Goal: Task Accomplishment & Management: Manage account settings

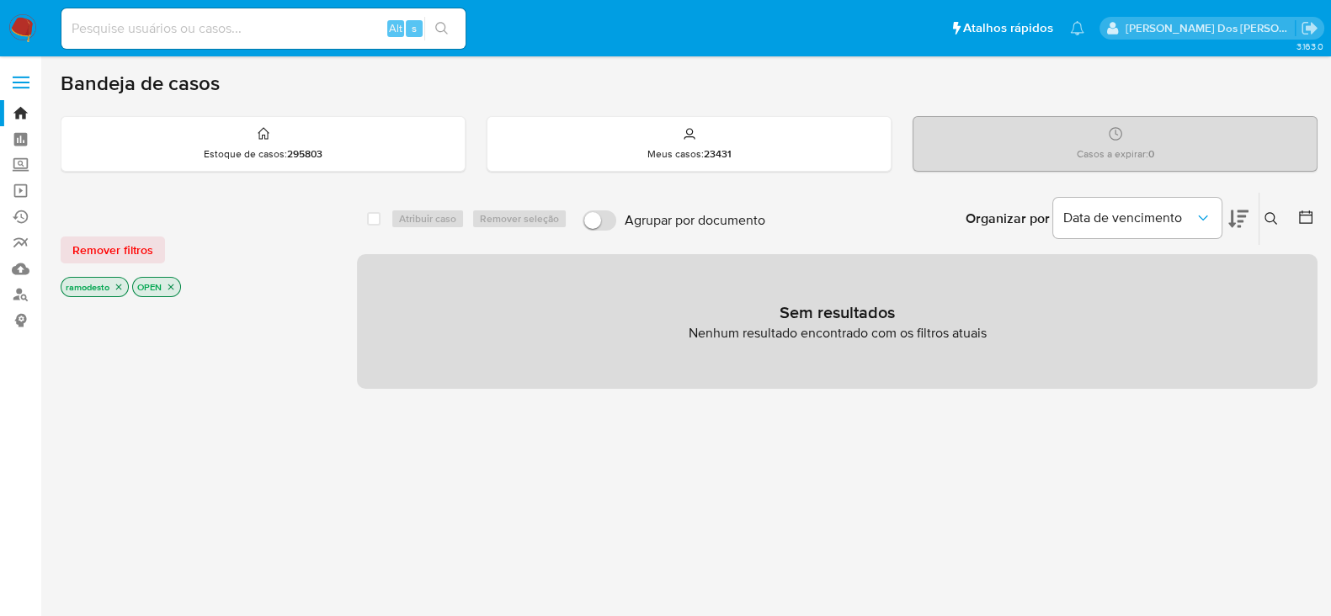
click at [1270, 19] on div "[PERSON_NAME]" at bounding box center [1212, 28] width 224 height 23
click at [1314, 17] on div "[PERSON_NAME]" at bounding box center [1212, 28] width 224 height 23
click at [1307, 24] on icon "Sair" at bounding box center [1310, 28] width 18 height 18
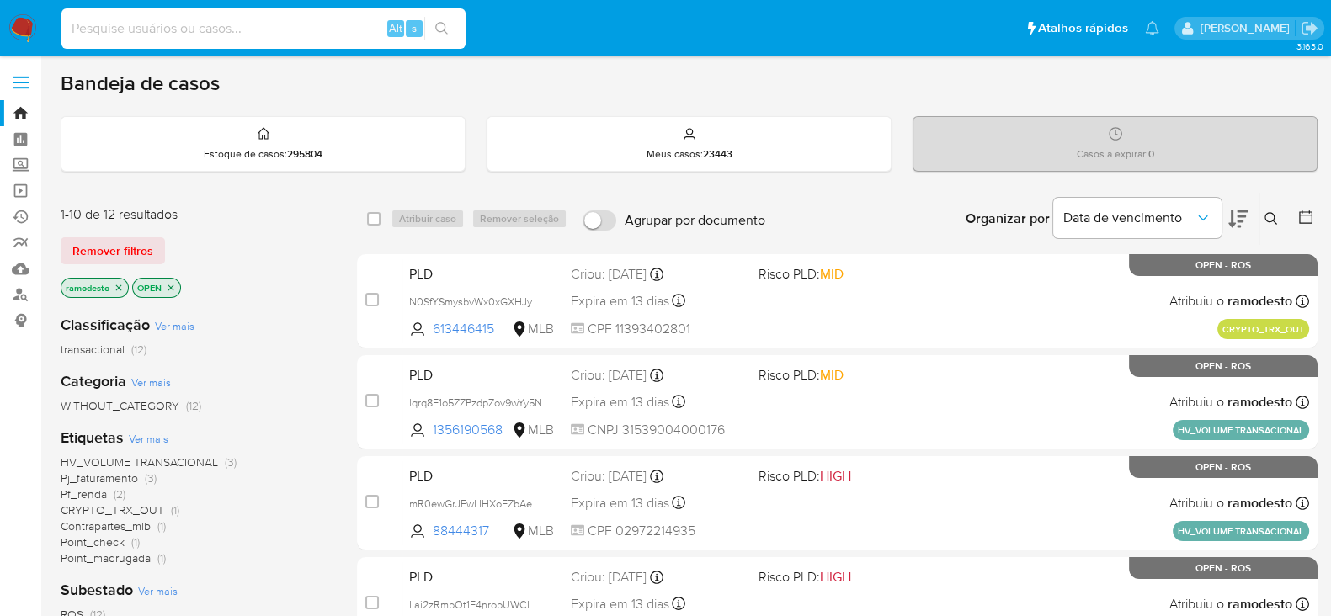
click at [355, 24] on input at bounding box center [263, 29] width 404 height 22
paste input "QGI806RmCJIVjZKPPI1nUBSM"
type input "QGI806RmCJIVjZKPPI1nUBSM"
click at [436, 27] on icon "search-icon" at bounding box center [441, 28] width 13 height 13
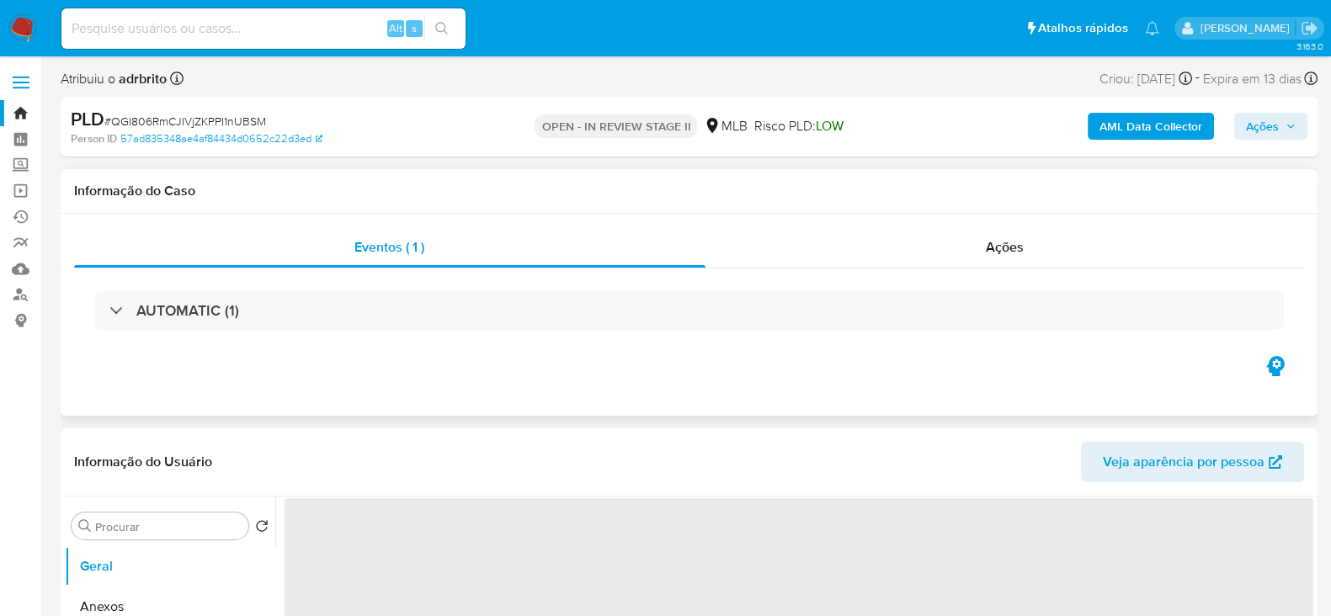
select select "10"
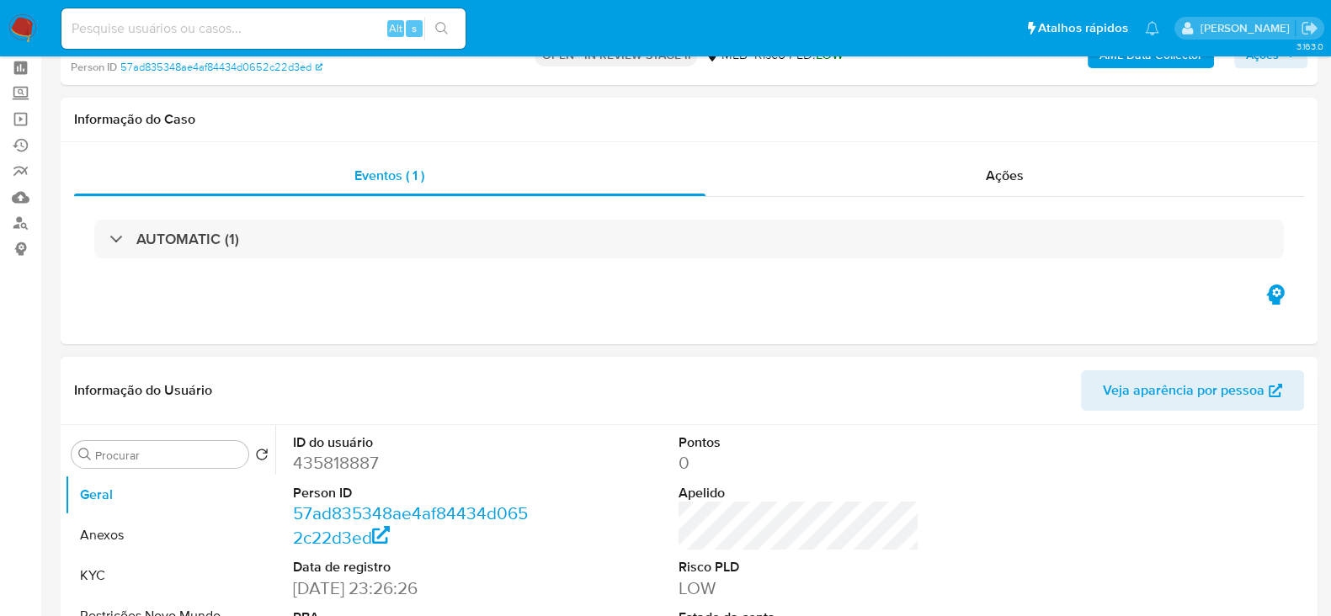
scroll to position [104, 0]
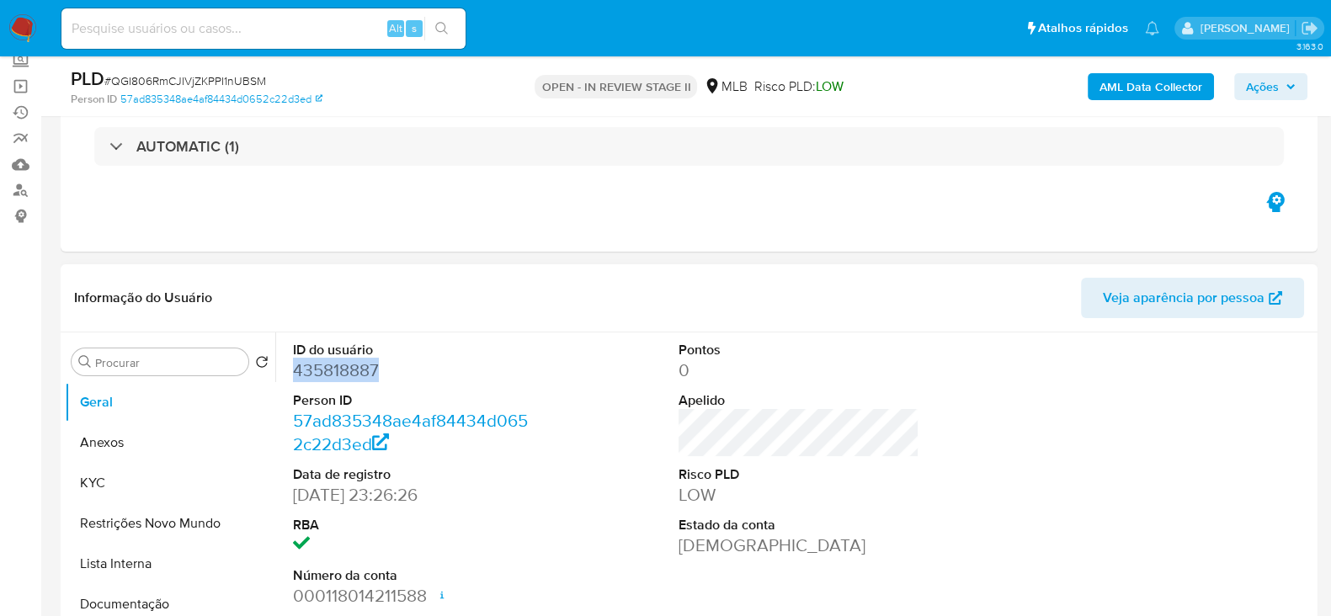
drag, startPoint x: 379, startPoint y: 369, endPoint x: 294, endPoint y: 370, distance: 85.1
click at [294, 370] on dd "435818887" at bounding box center [413, 371] width 241 height 24
copy dd "435818887"
drag, startPoint x: 601, startPoint y: 248, endPoint x: 607, endPoint y: 259, distance: 12.4
click at [601, 248] on div "Eventos ( 1 ) Ações AUTOMATIC (1)" at bounding box center [689, 151] width 1257 height 202
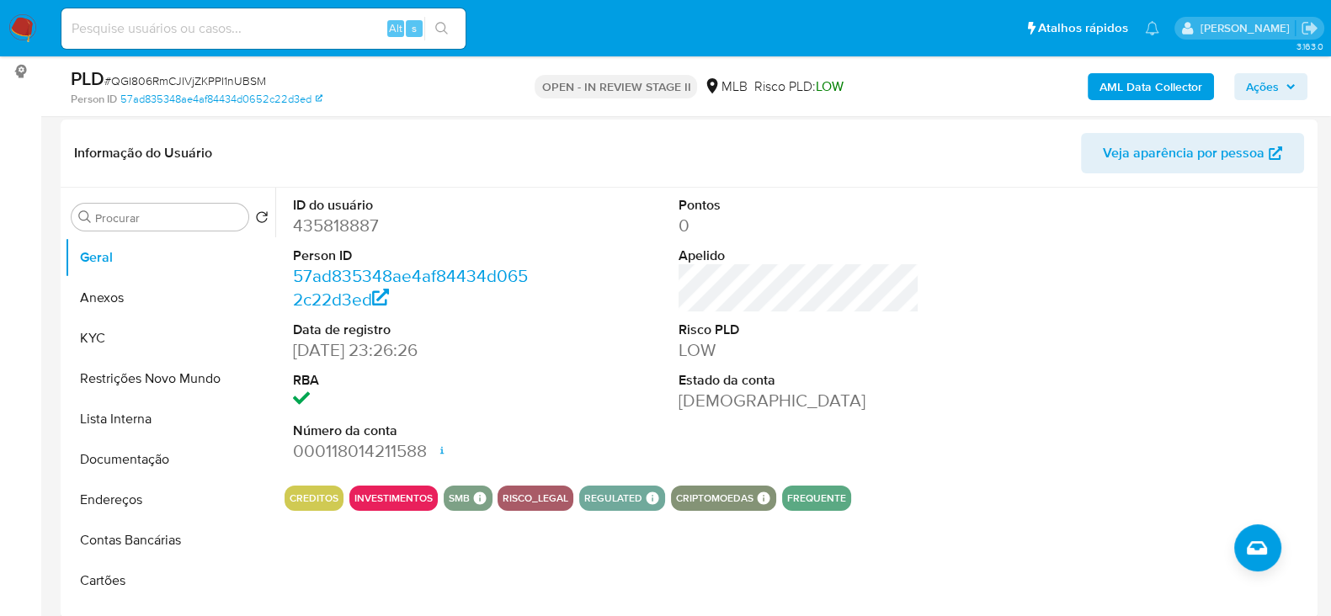
scroll to position [0, 0]
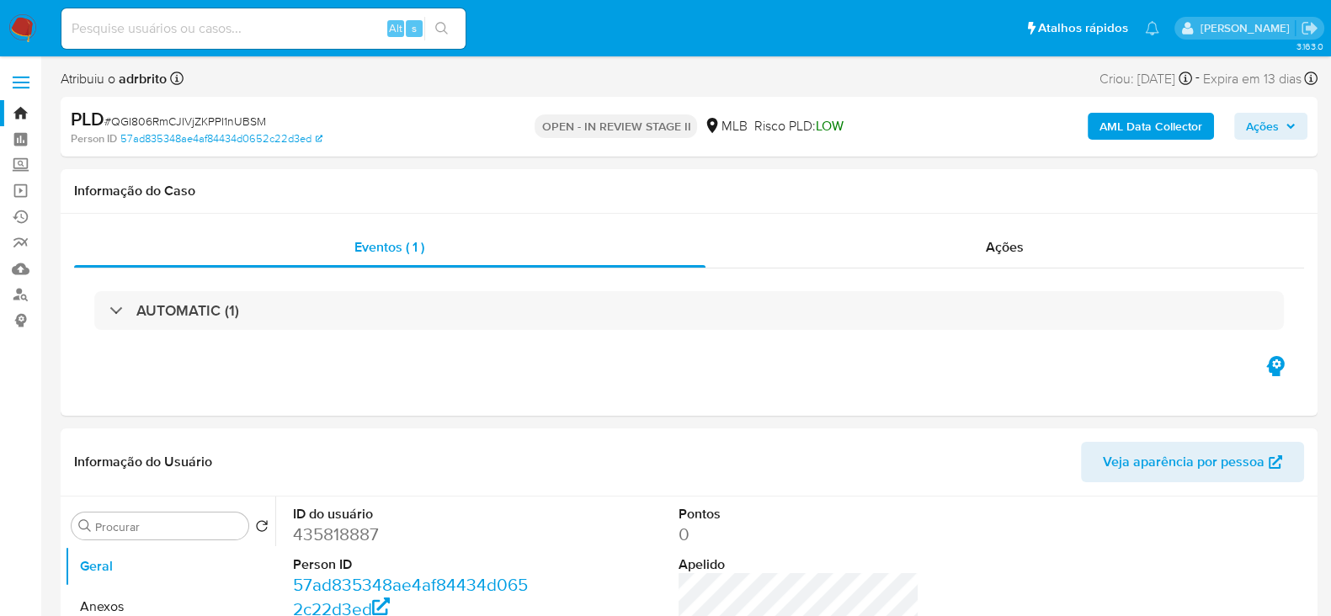
click at [19, 116] on link "Bandeja" at bounding box center [100, 113] width 200 height 26
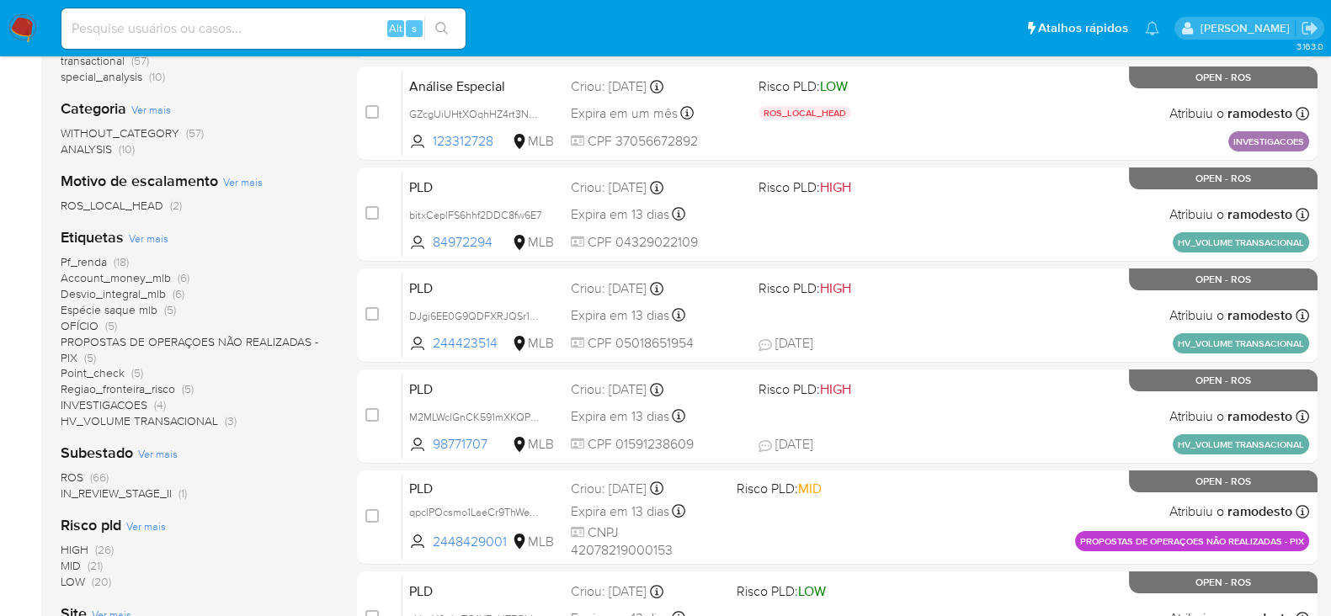
scroll to position [316, 0]
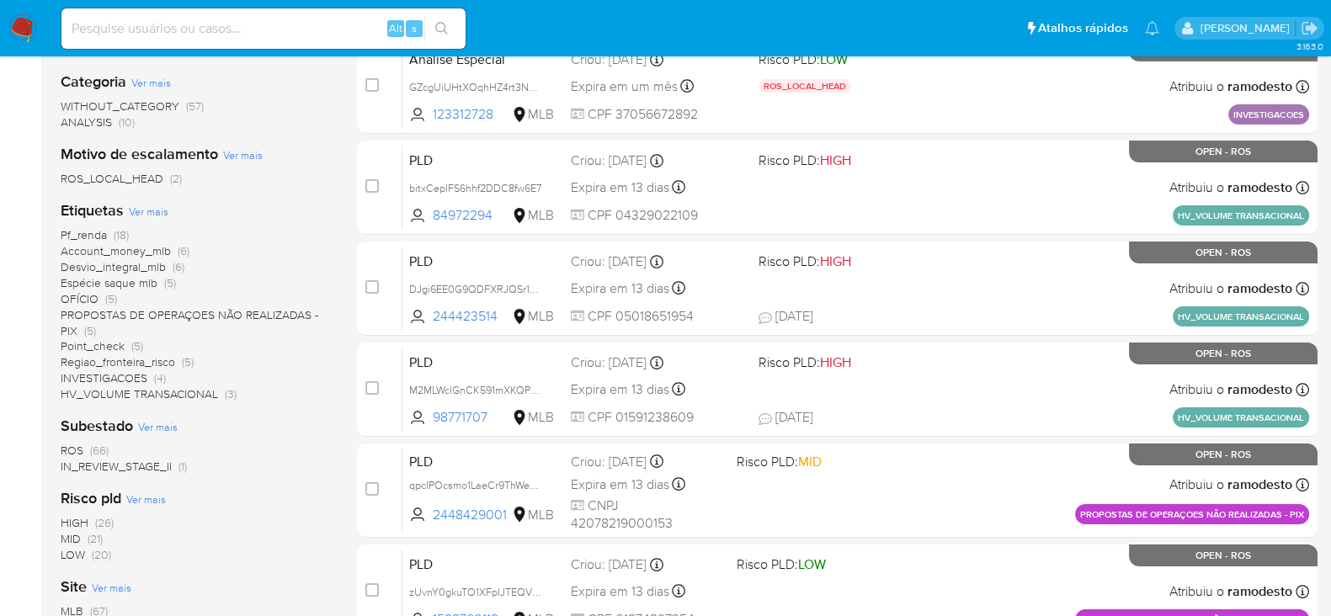
click at [146, 459] on span "IN_REVIEW_STAGE_II" at bounding box center [116, 466] width 111 height 17
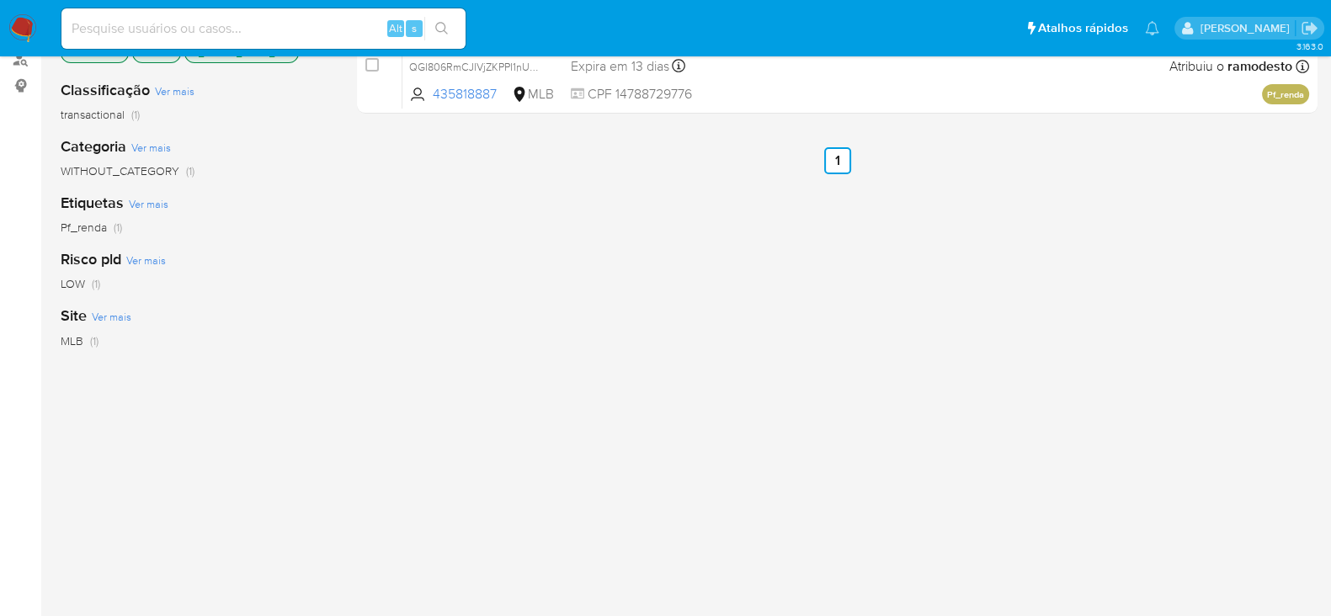
scroll to position [104, 0]
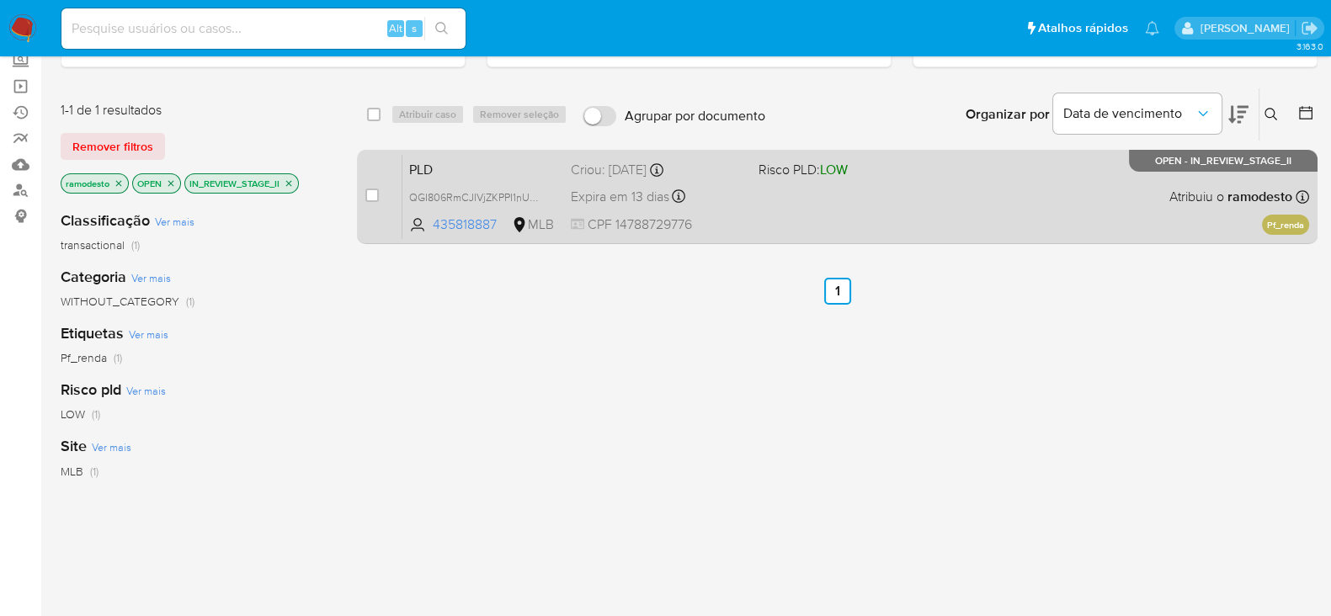
click at [821, 208] on div "PLD QGI806RmCJIVjZKPPI1nUBSM 435818887 MLB Risco PLD: LOW Criou: 12/09/2025 Cri…" at bounding box center [855, 196] width 907 height 85
click at [540, 188] on span "QGI806RmCJIVjZKPPI1nUBSM" at bounding box center [479, 196] width 141 height 19
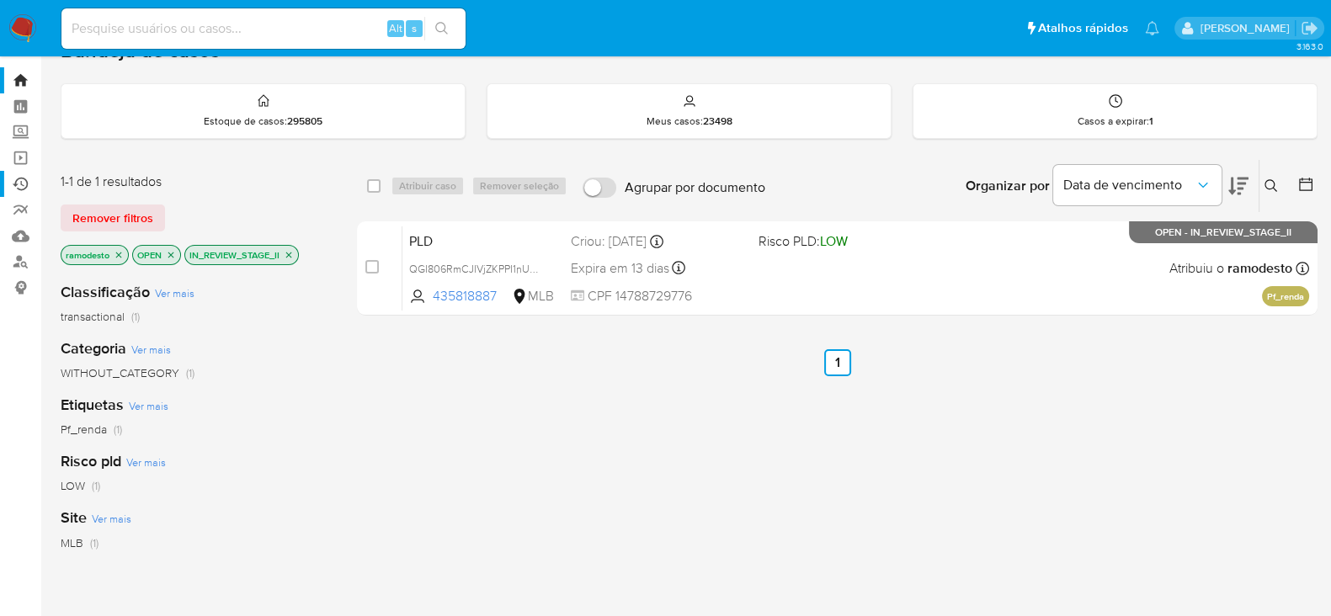
scroll to position [0, 0]
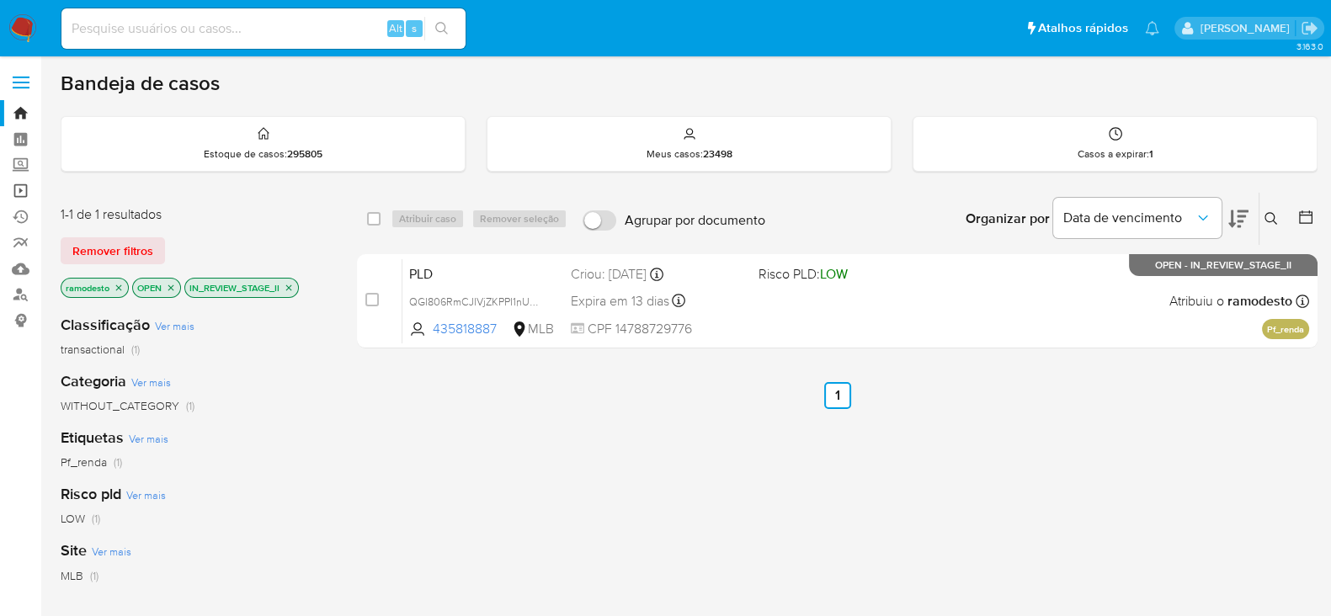
click at [19, 189] on link "Operações em massa" at bounding box center [100, 191] width 200 height 26
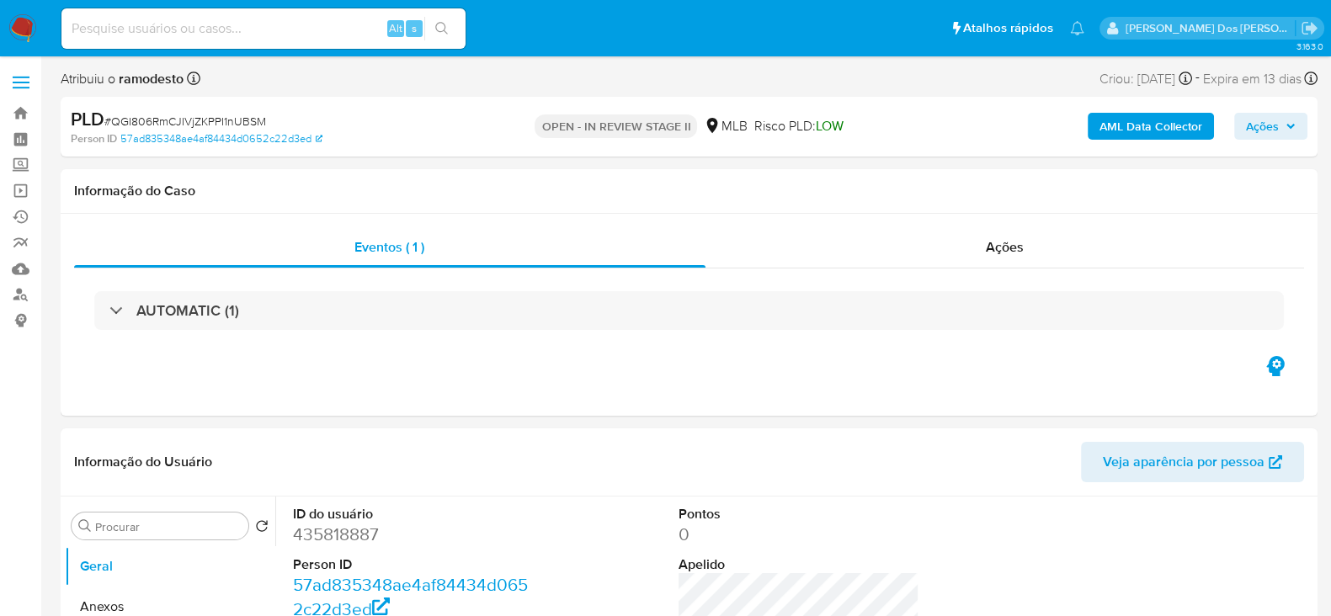
select select "10"
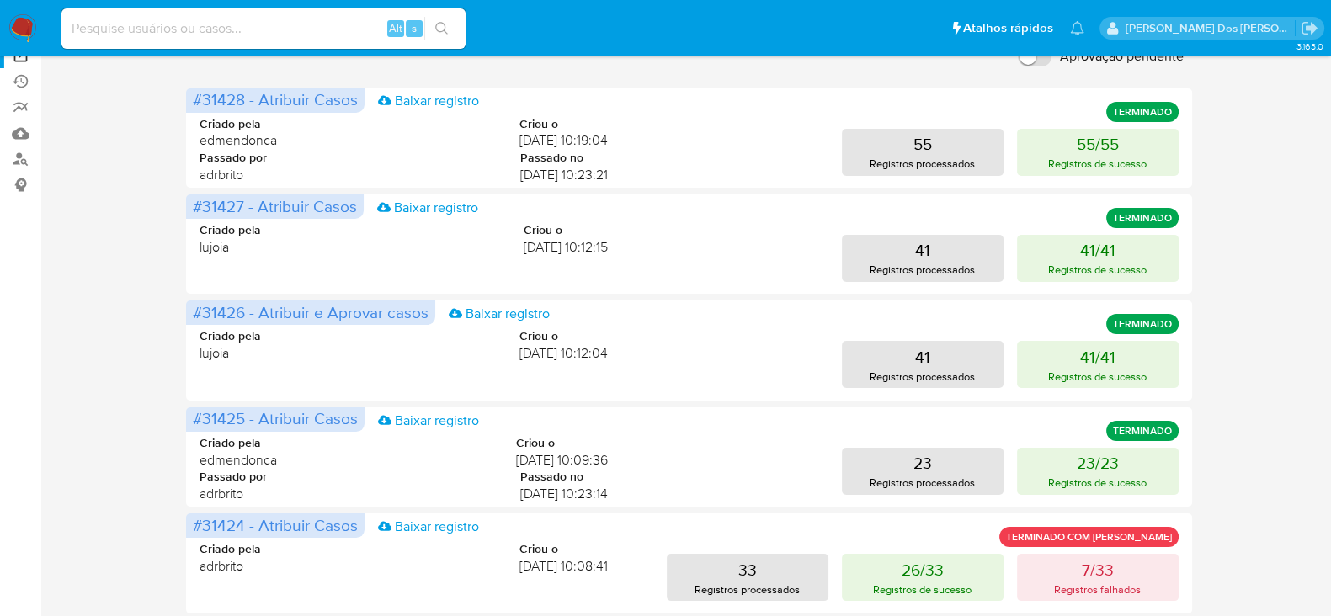
scroll to position [104, 0]
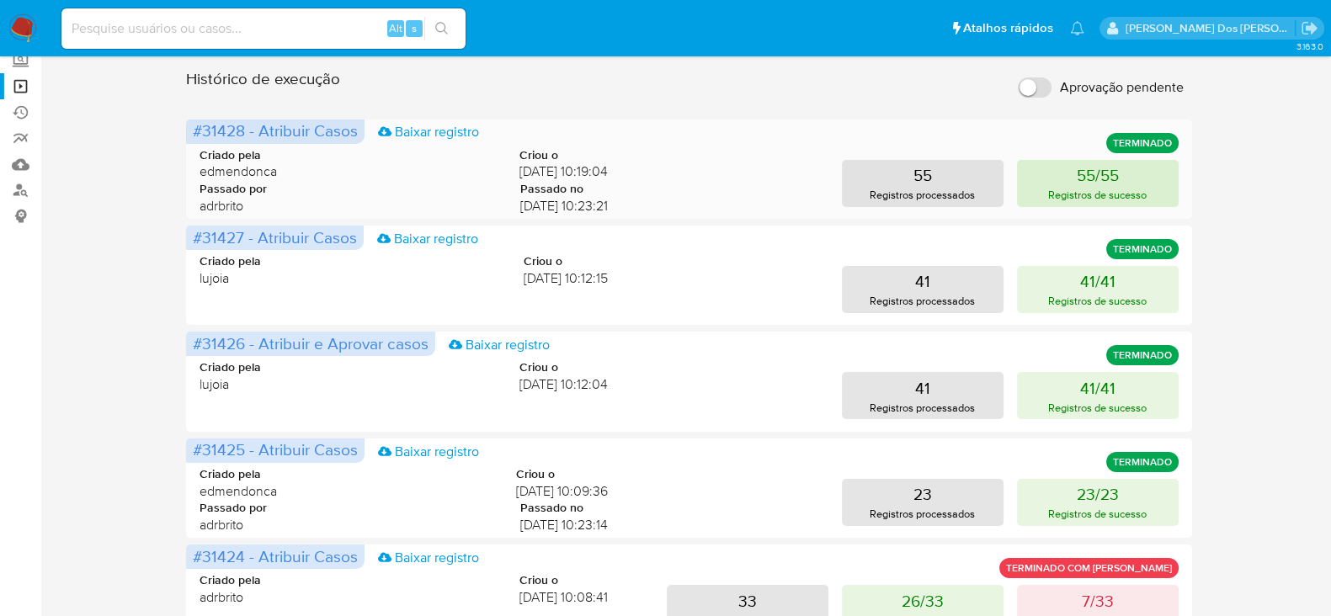
click at [1107, 167] on p "55/55" at bounding box center [1098, 175] width 42 height 24
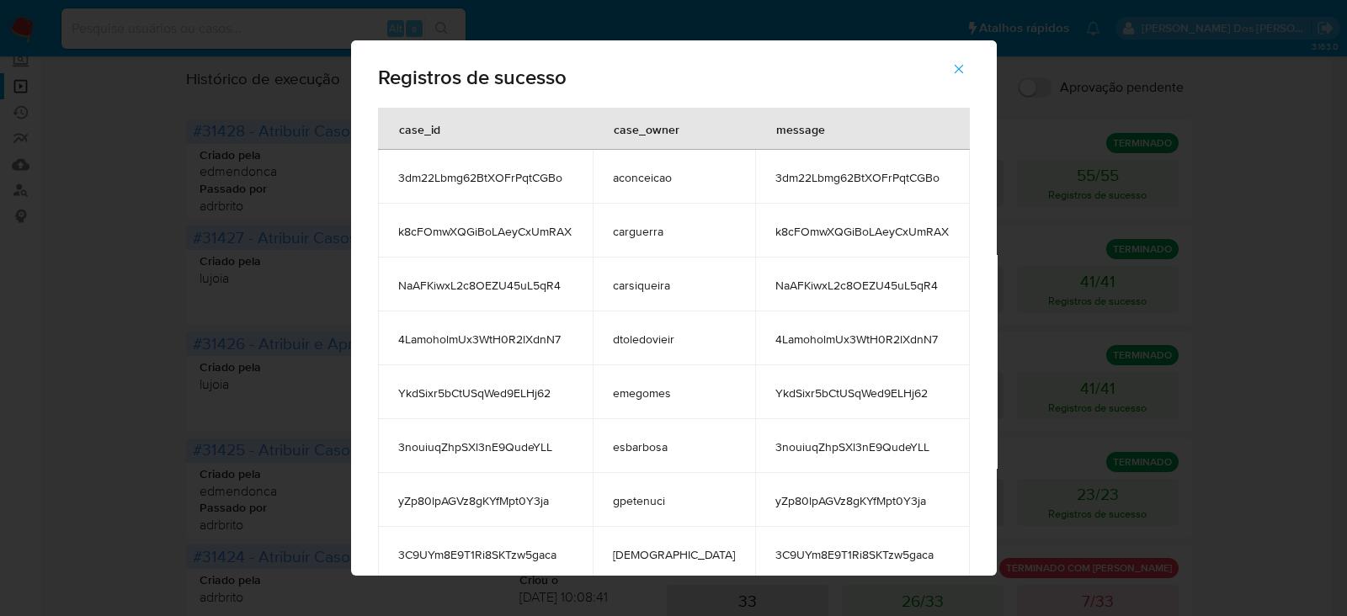
click at [952, 63] on icon "button" at bounding box center [959, 68] width 15 height 15
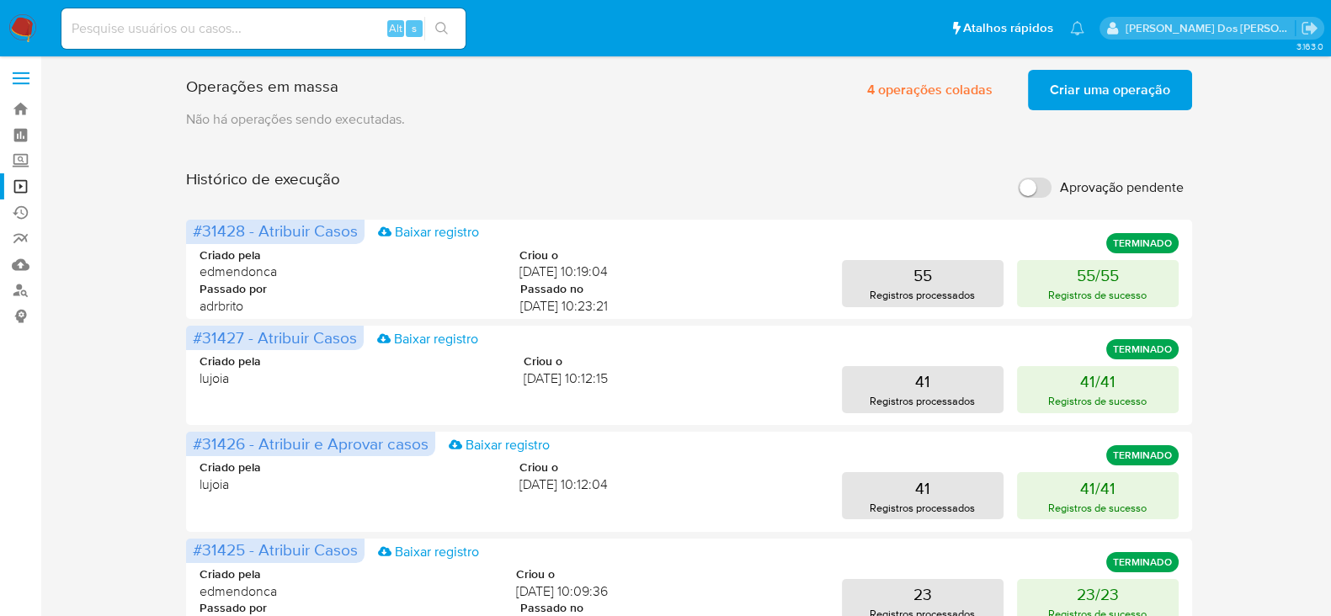
scroll to position [0, 0]
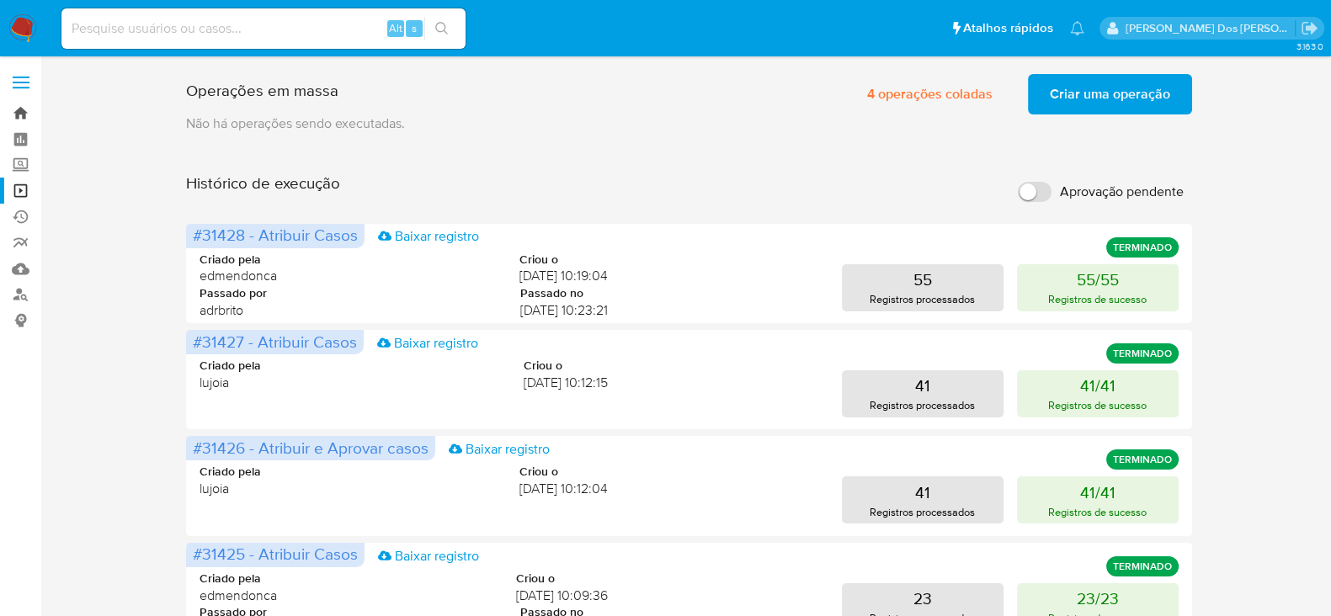
click at [17, 111] on link "Bandeja" at bounding box center [100, 113] width 200 height 26
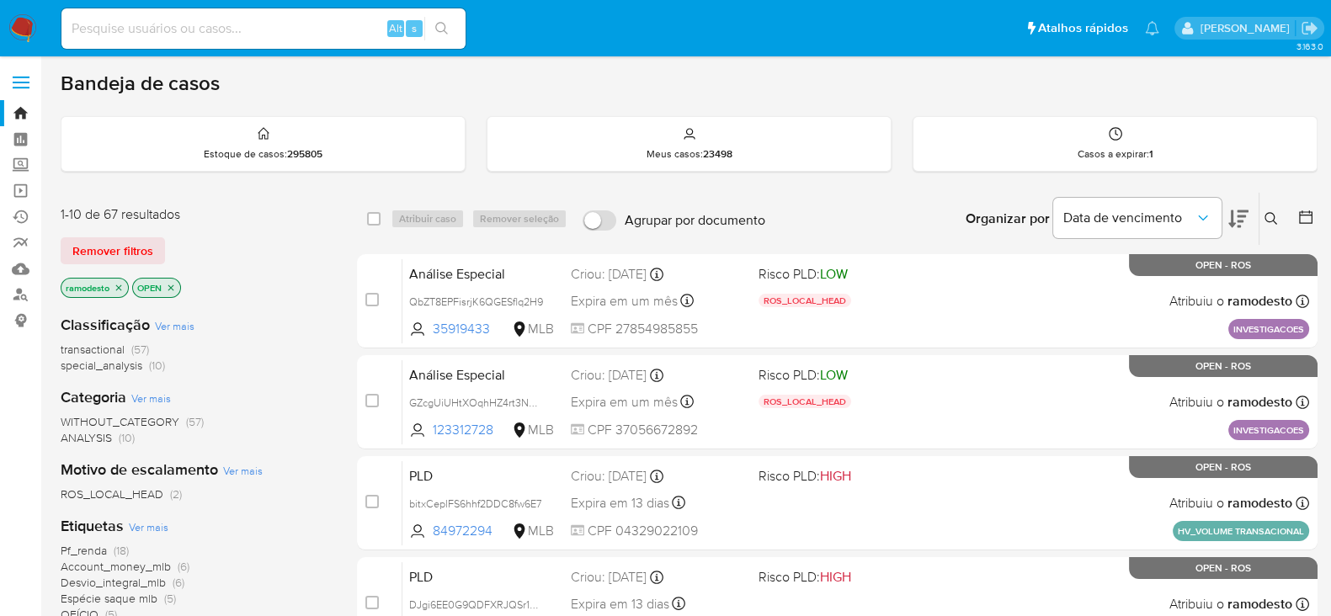
click at [114, 280] on p "ramodesto" at bounding box center [94, 288] width 67 height 19
click at [118, 283] on icon "close-filter" at bounding box center [119, 288] width 10 height 10
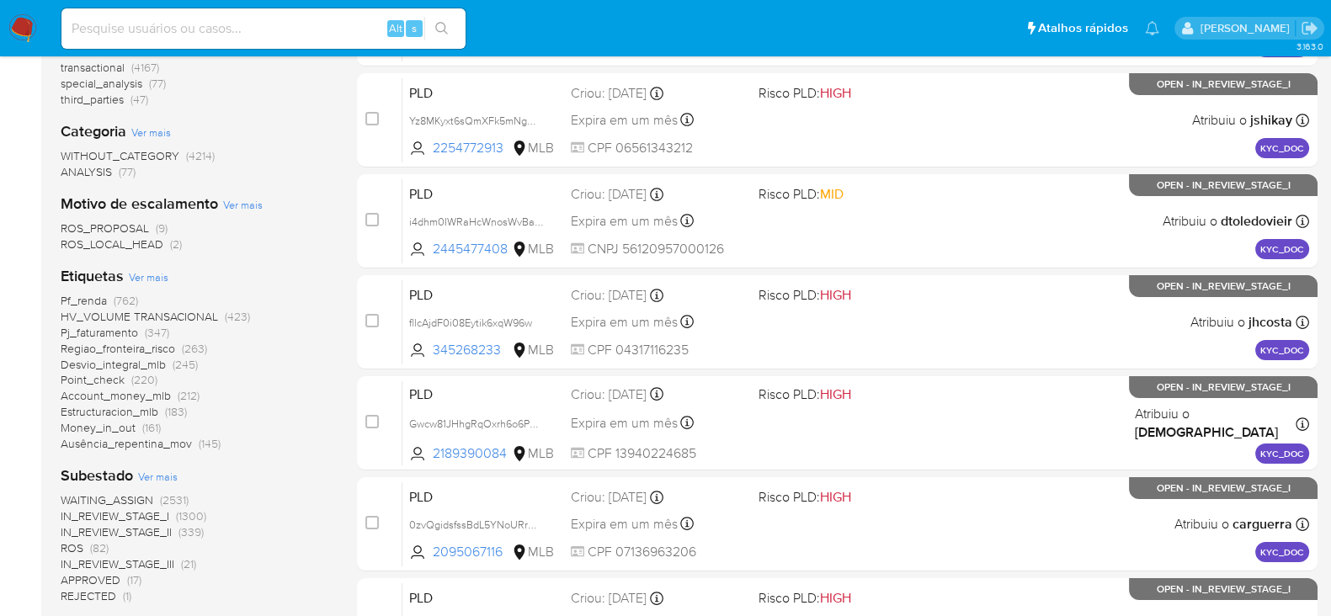
scroll to position [316, 0]
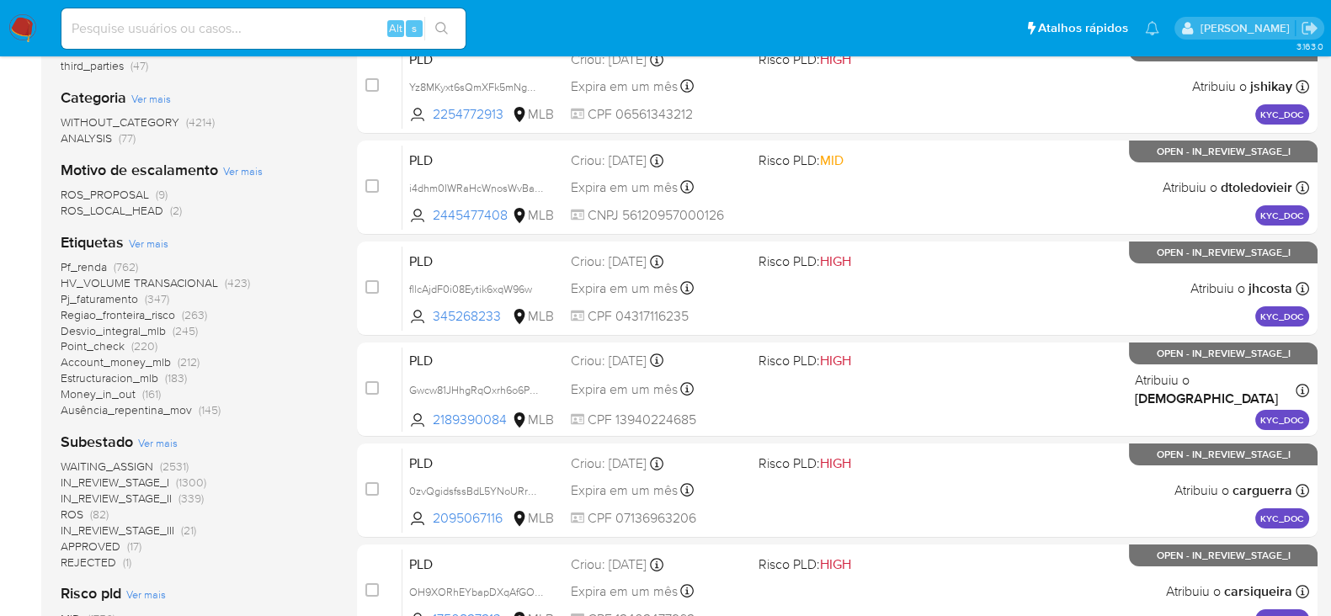
click at [67, 507] on span "ROS" at bounding box center [72, 514] width 23 height 17
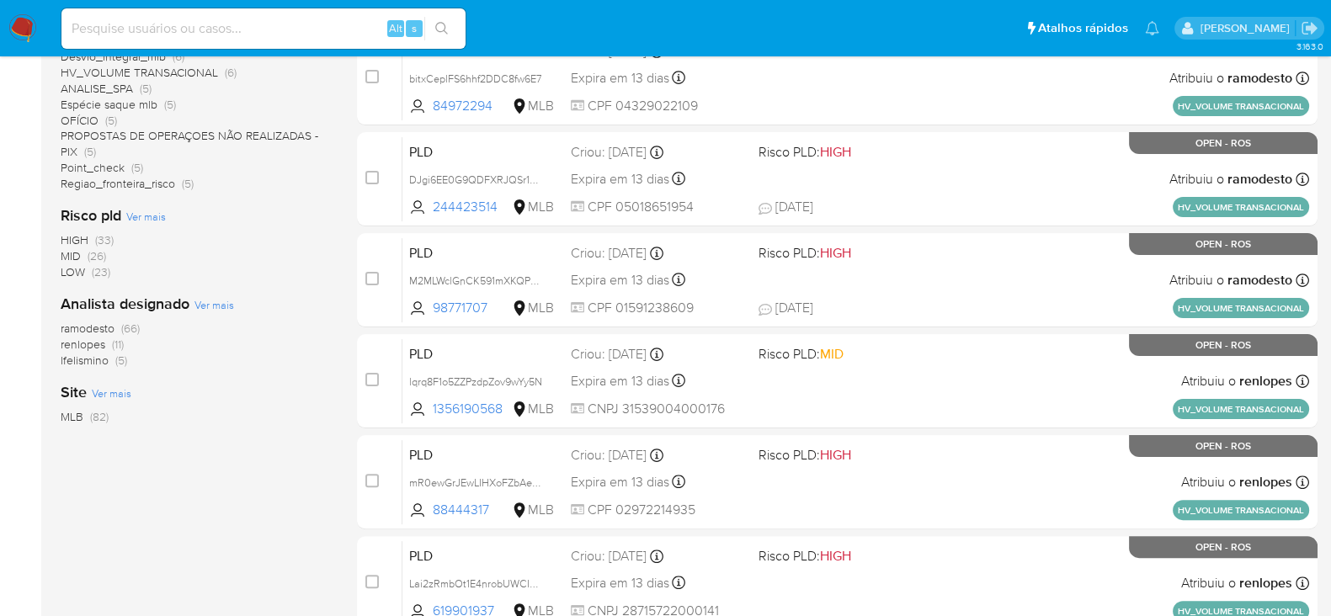
scroll to position [420, 0]
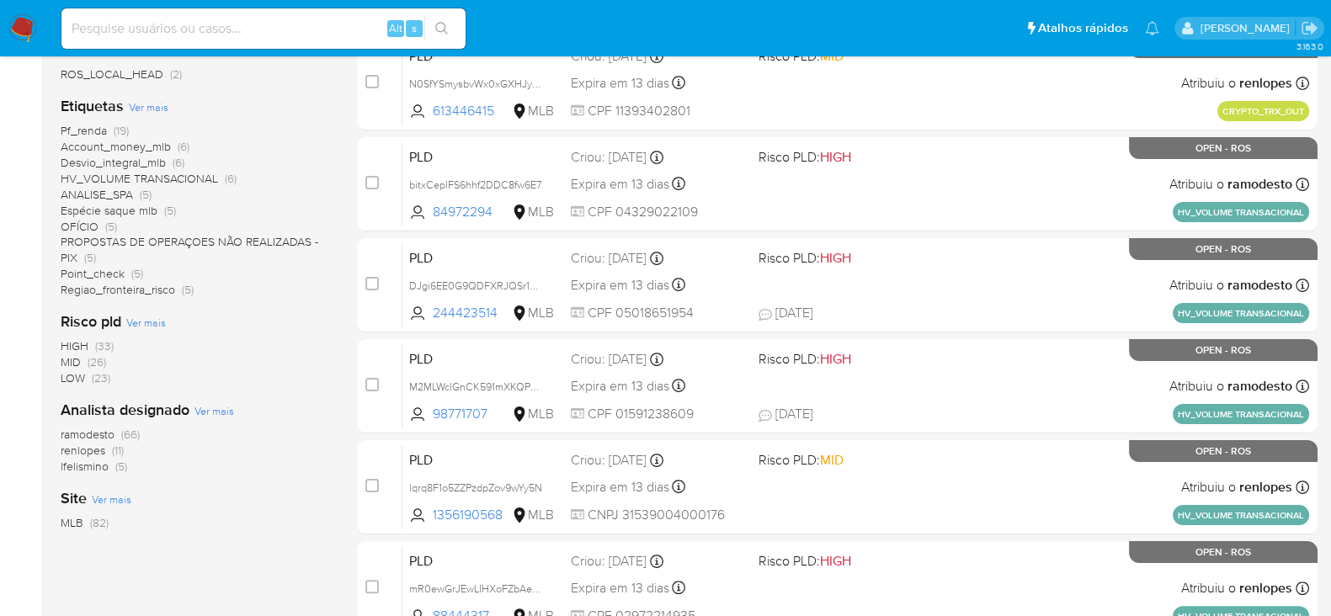
click at [93, 448] on span "renlopes" at bounding box center [83, 450] width 45 height 17
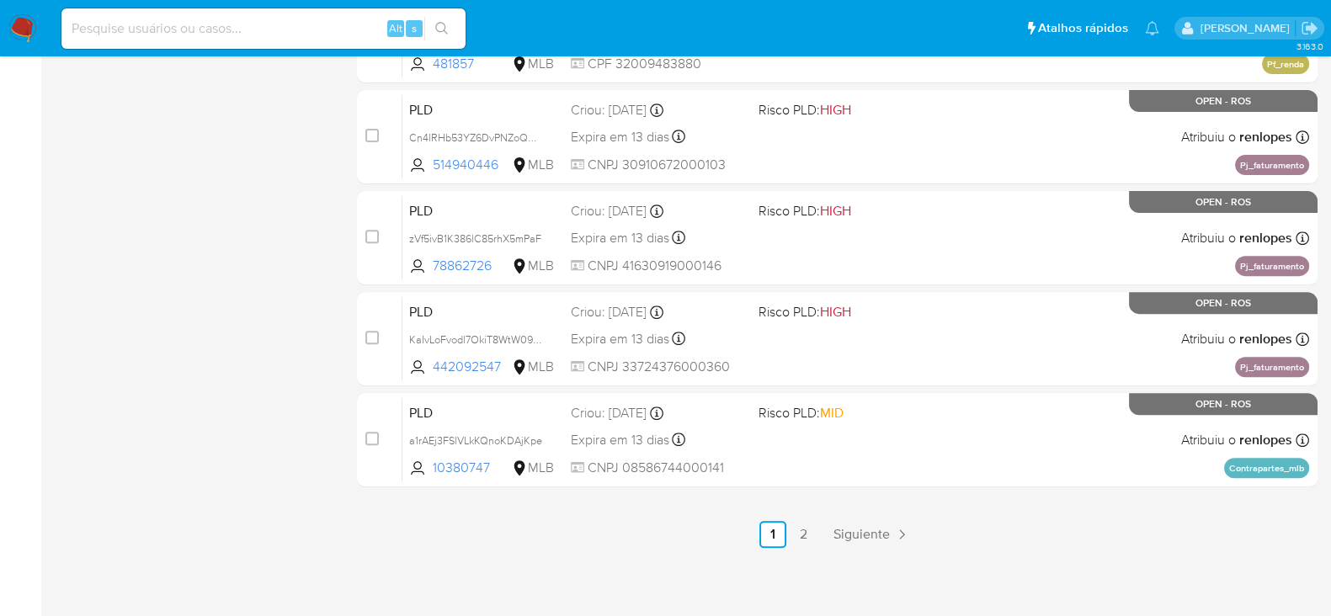
scroll to position [772, 0]
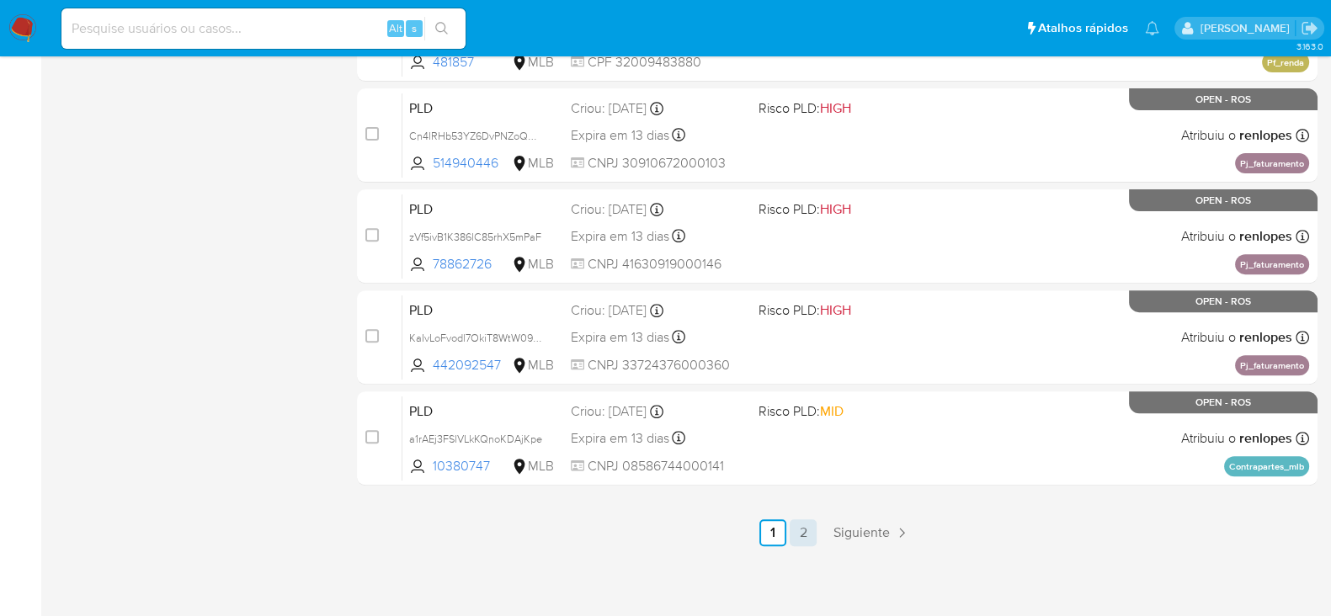
click at [802, 530] on link "2" at bounding box center [803, 533] width 27 height 27
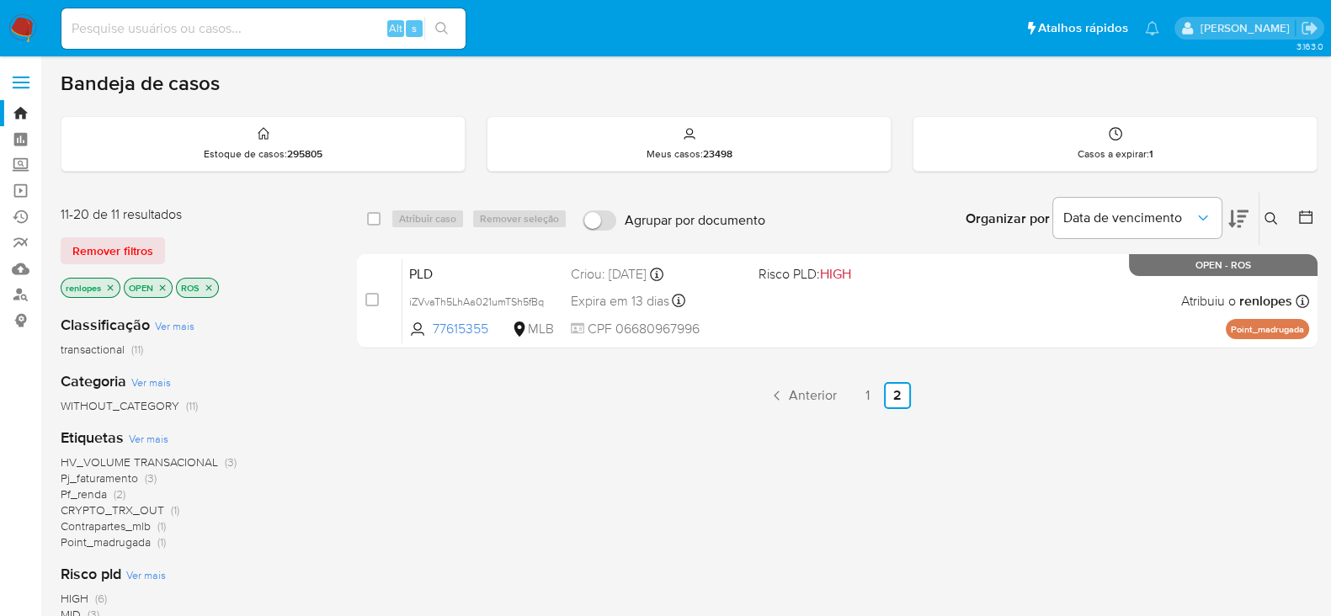
click at [363, 219] on div "select-all-cases-checkbox Atribuir caso Remover seleção Agrupar por documento O…" at bounding box center [837, 219] width 961 height 52
click at [374, 218] on input "checkbox" at bounding box center [373, 218] width 13 height 13
checkbox input "true"
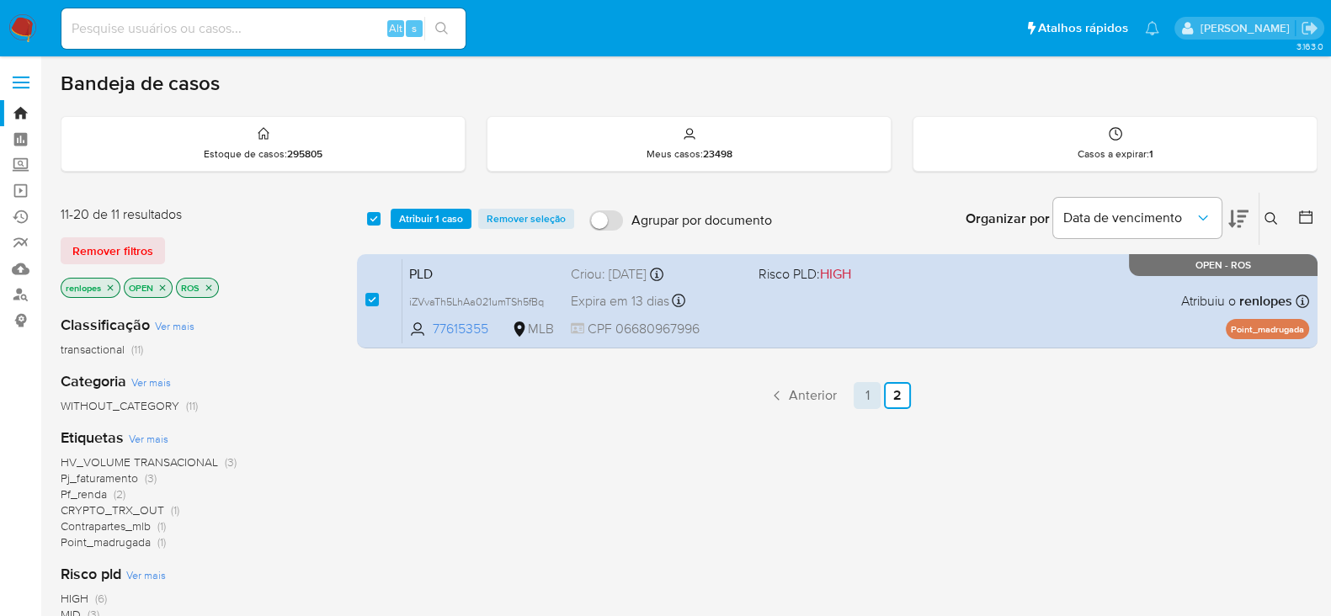
click at [864, 398] on link "1" at bounding box center [867, 395] width 27 height 27
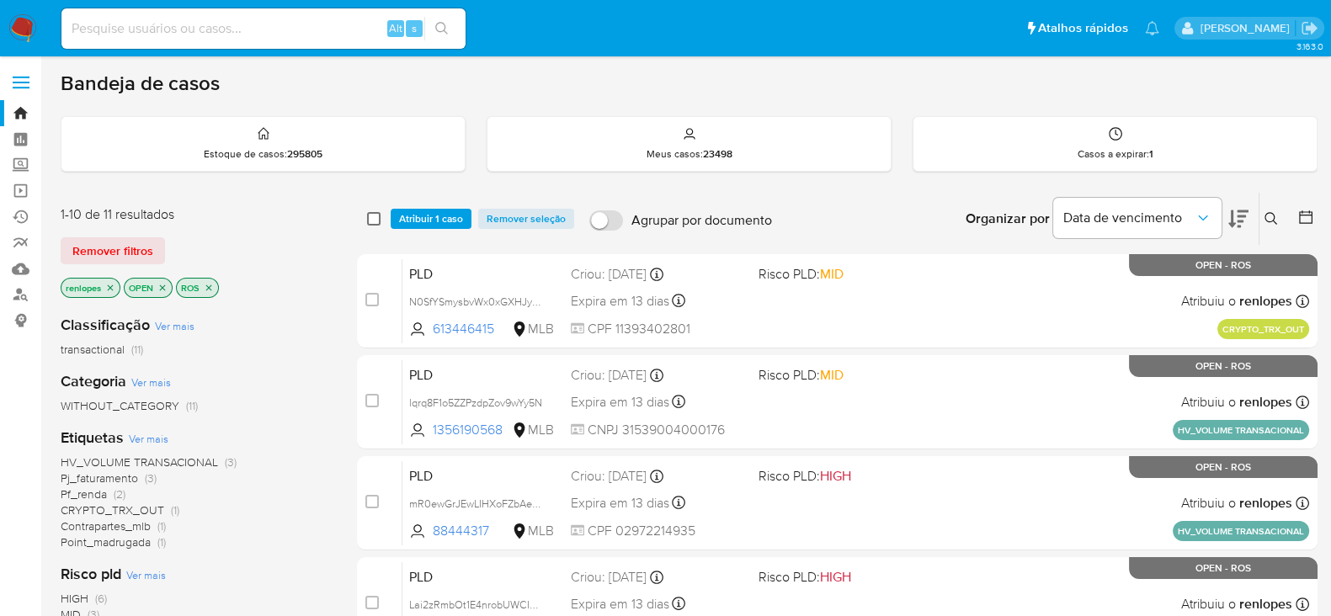
click at [379, 216] on input "checkbox" at bounding box center [373, 218] width 13 height 13
checkbox input "true"
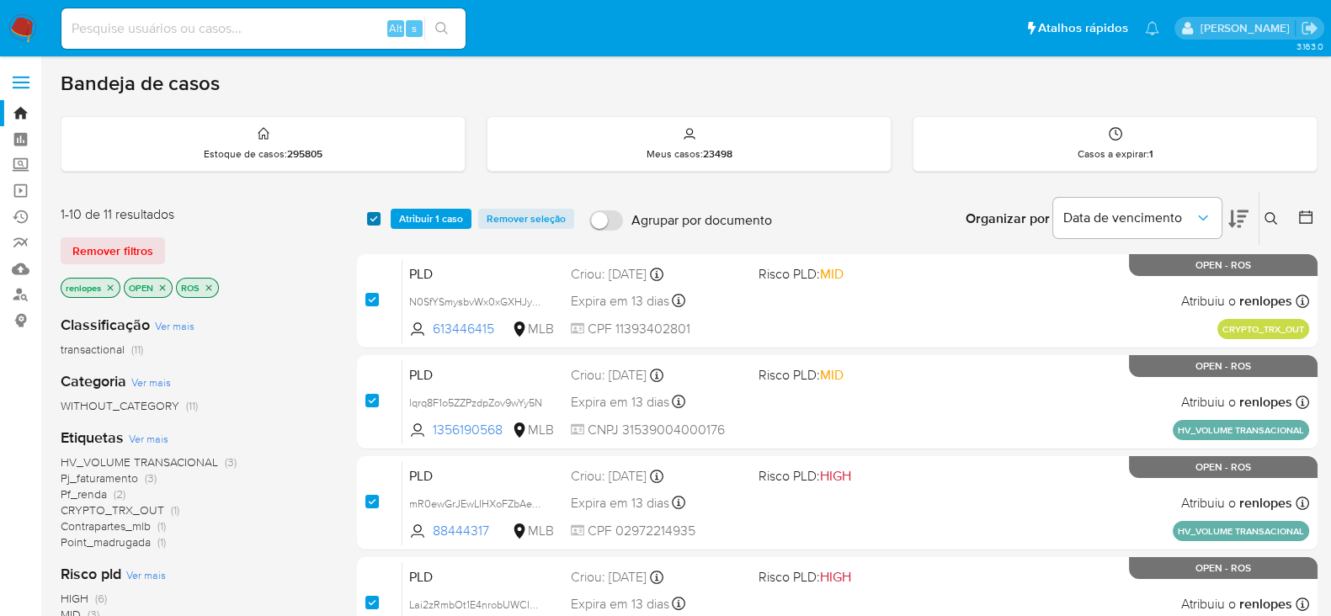
checkbox input "true"
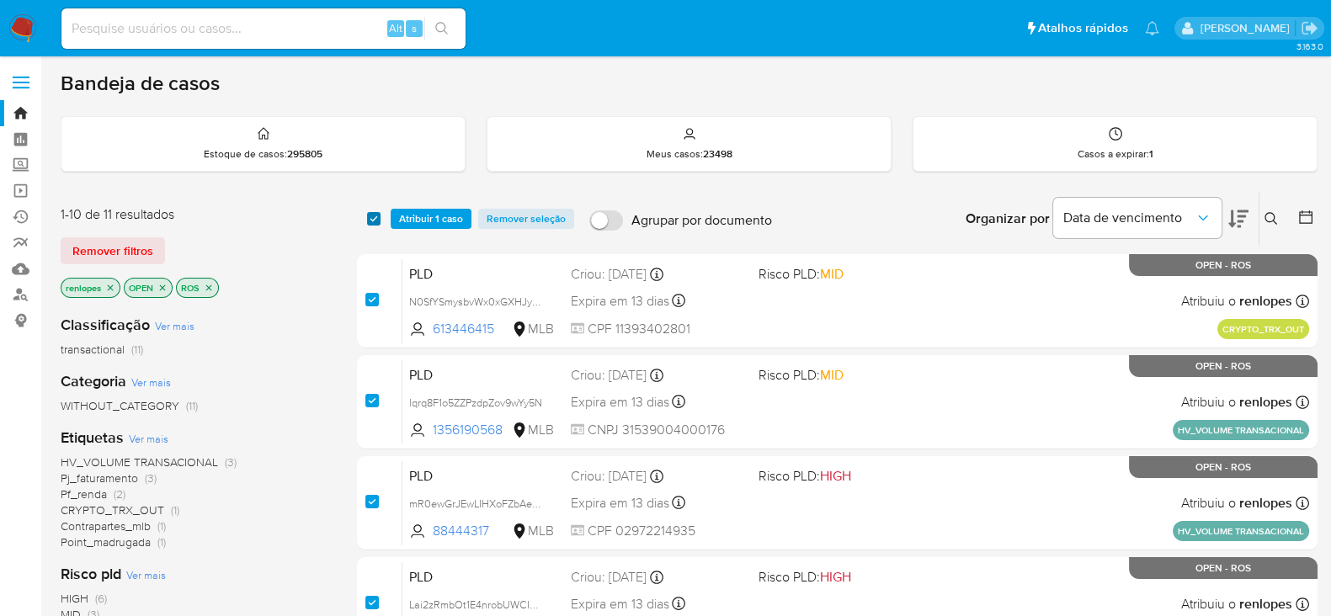
checkbox input "true"
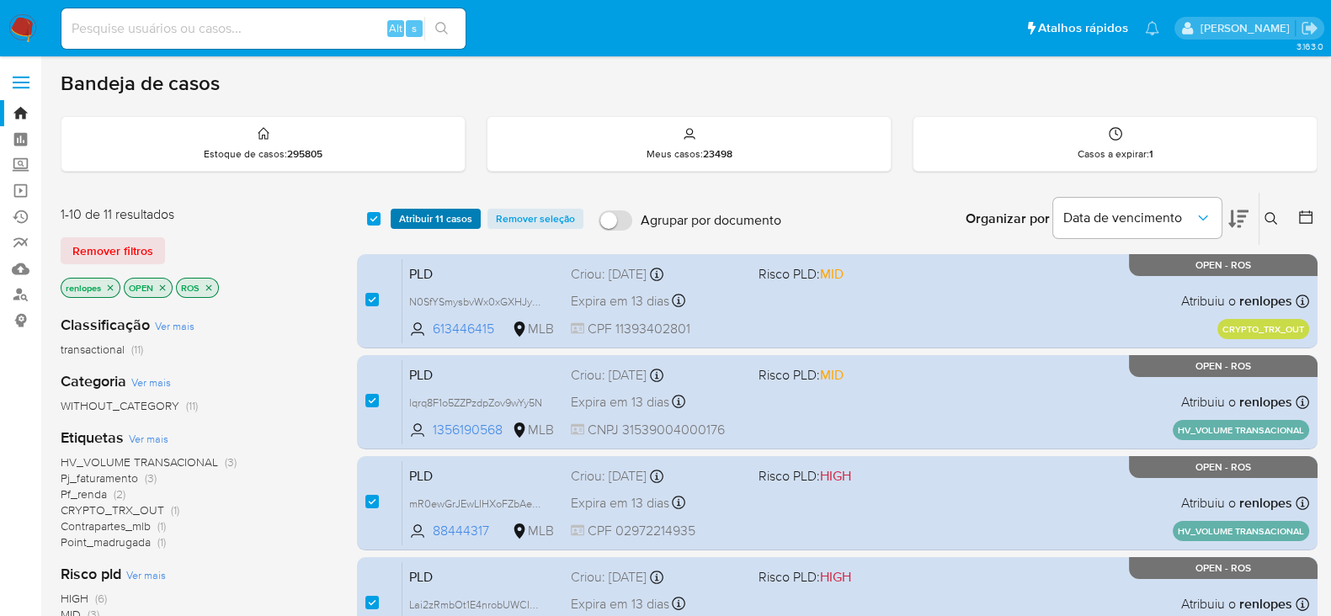
click at [418, 217] on span "Atribuir 11 casos" at bounding box center [435, 219] width 73 height 17
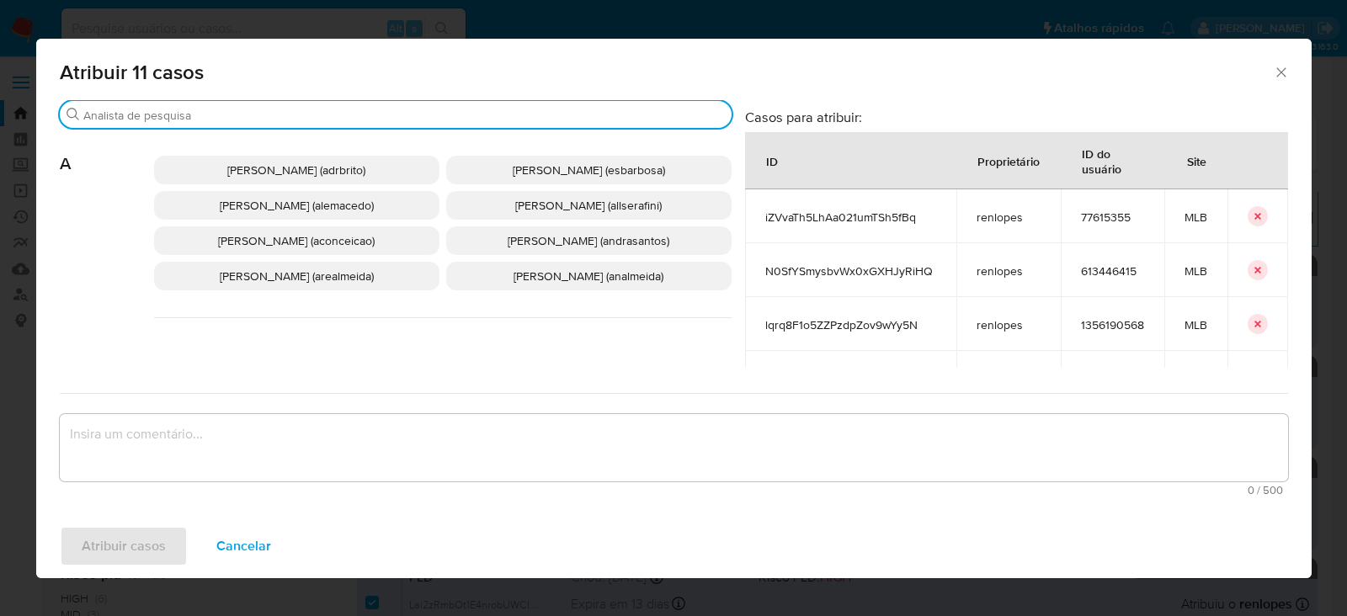
click at [214, 114] on input "Buscar" at bounding box center [404, 115] width 642 height 15
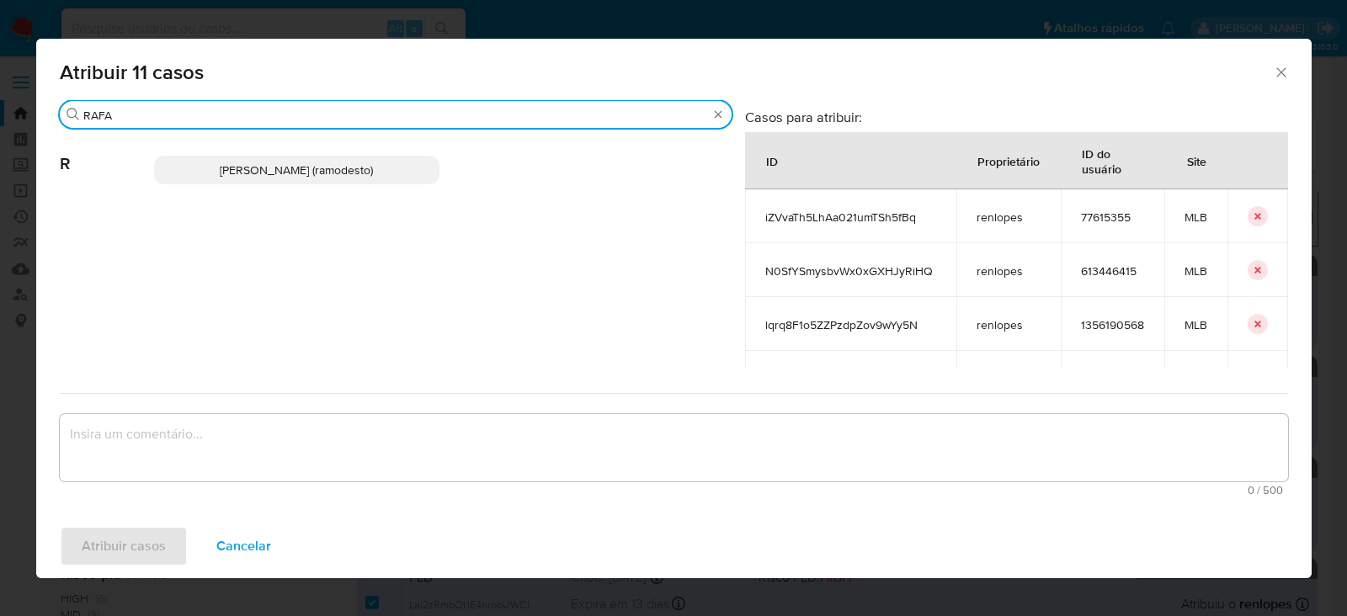
type input "RAFA"
click at [259, 164] on span "Rafael Modesto Dos Santos (ramodesto)" at bounding box center [296, 170] width 153 height 17
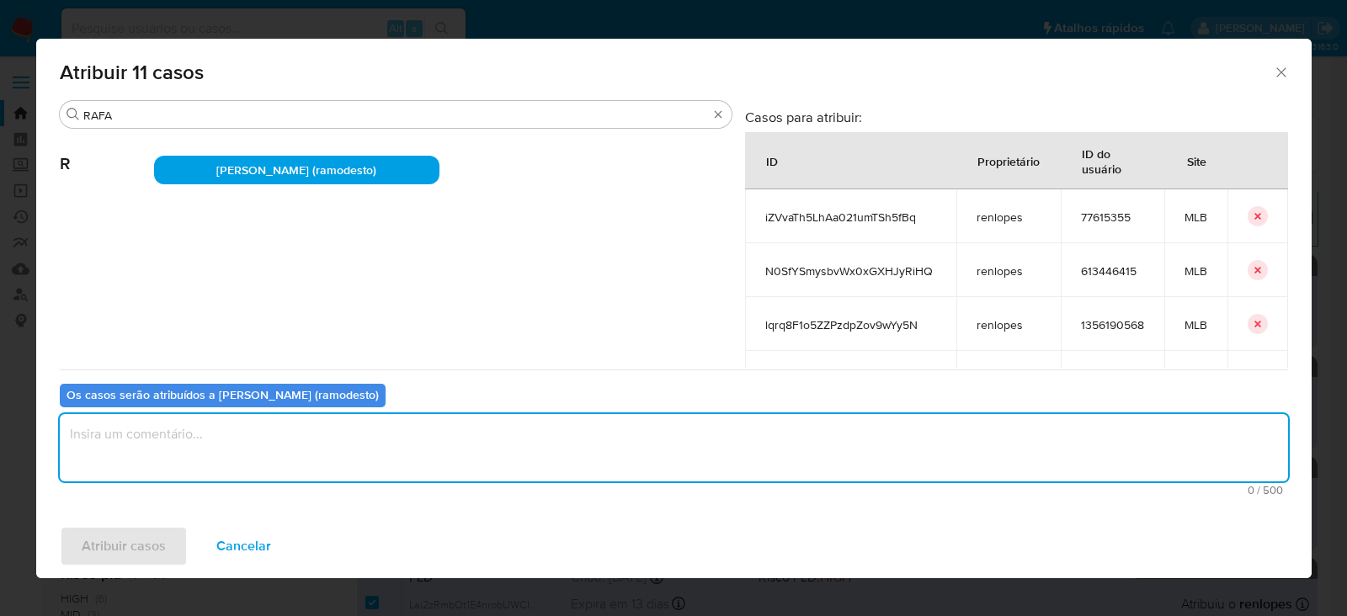
click at [206, 438] on textarea "assign-modal" at bounding box center [674, 447] width 1229 height 67
type textarea "OK!"
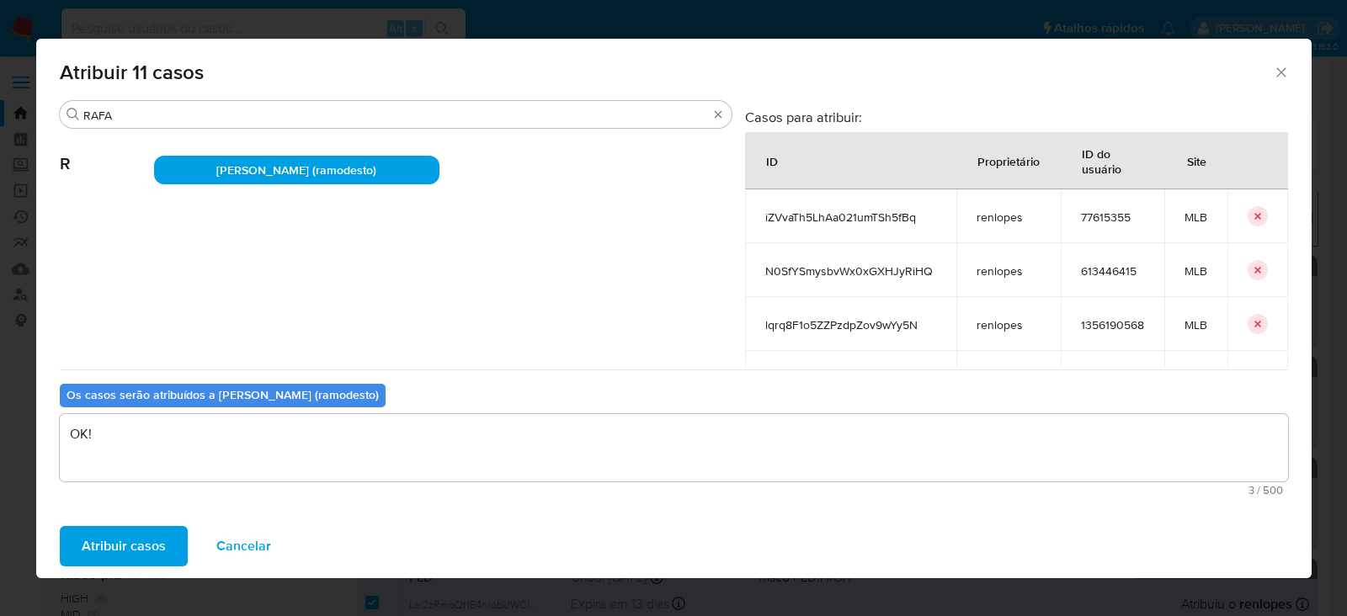
click at [104, 547] on span "Atribuir casos" at bounding box center [124, 546] width 84 height 37
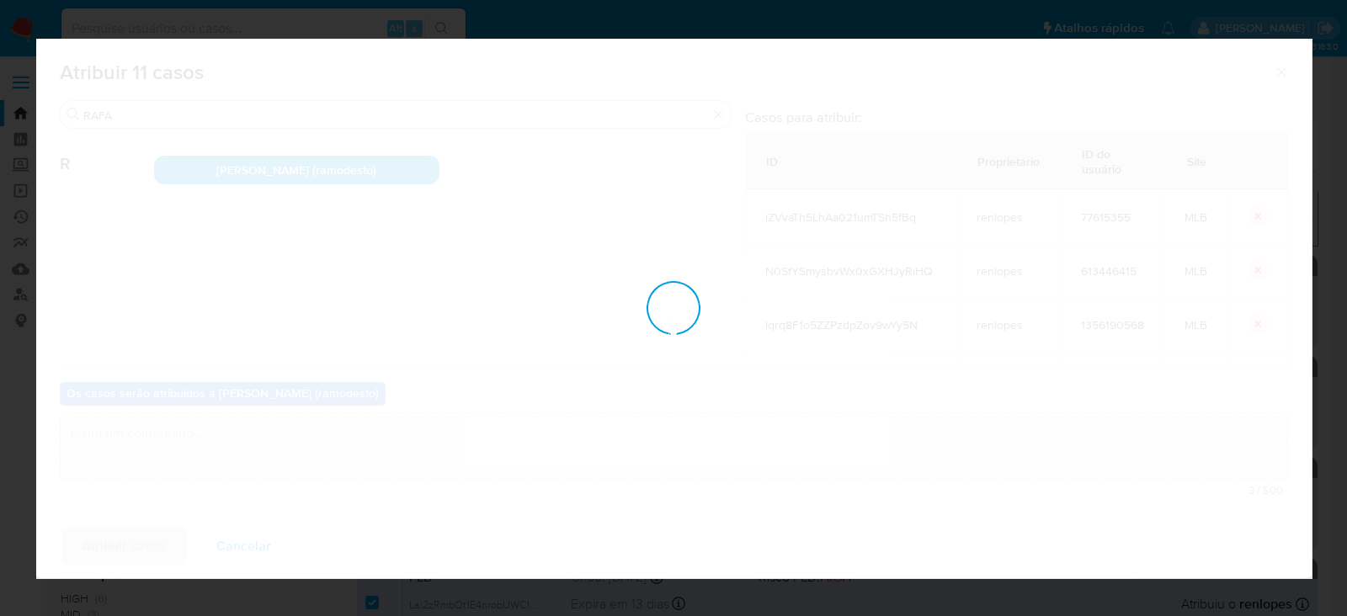
checkbox input "false"
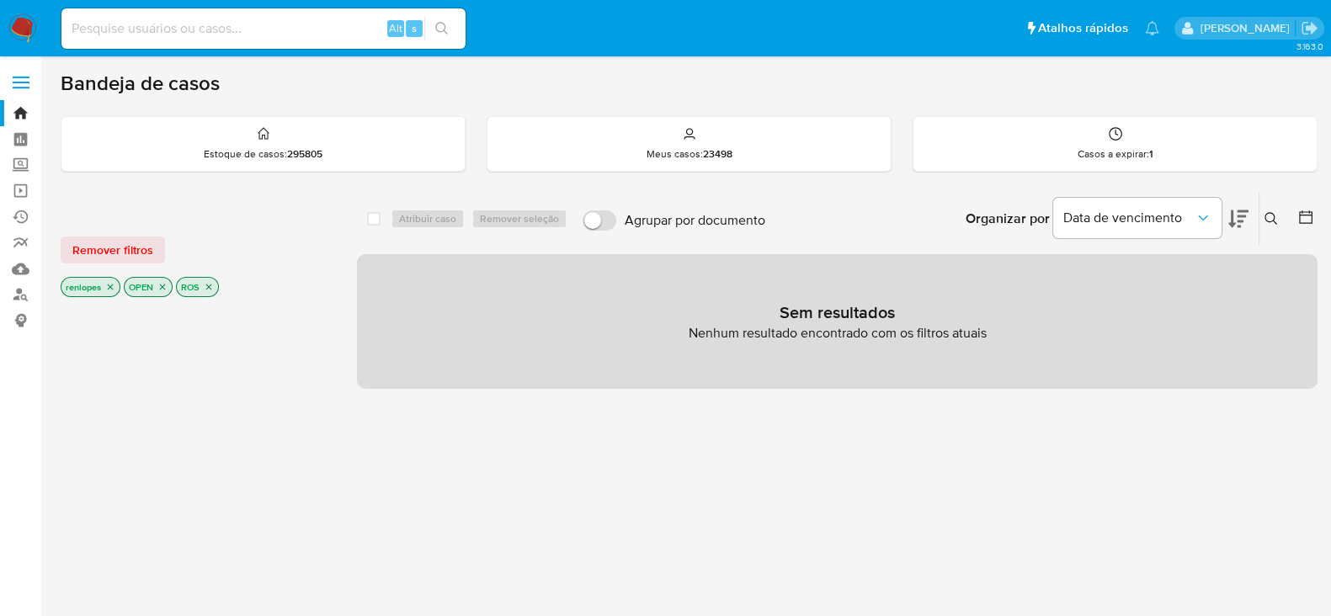
click at [113, 284] on icon "close-filter" at bounding box center [110, 287] width 10 height 10
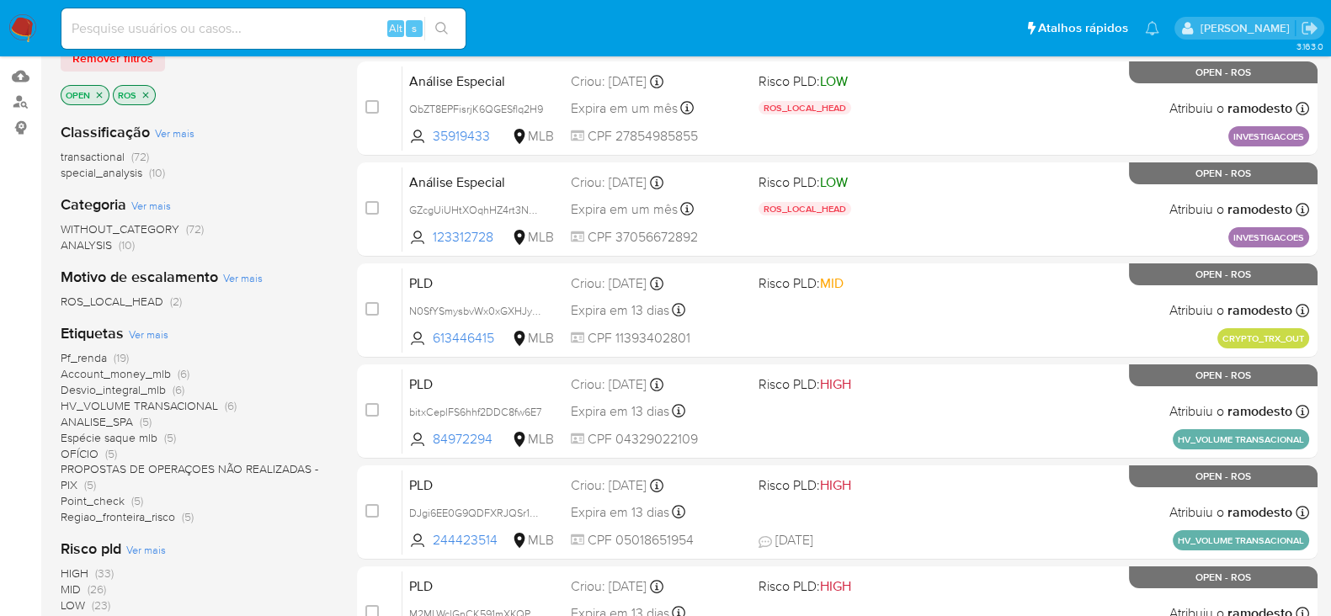
scroll to position [526, 0]
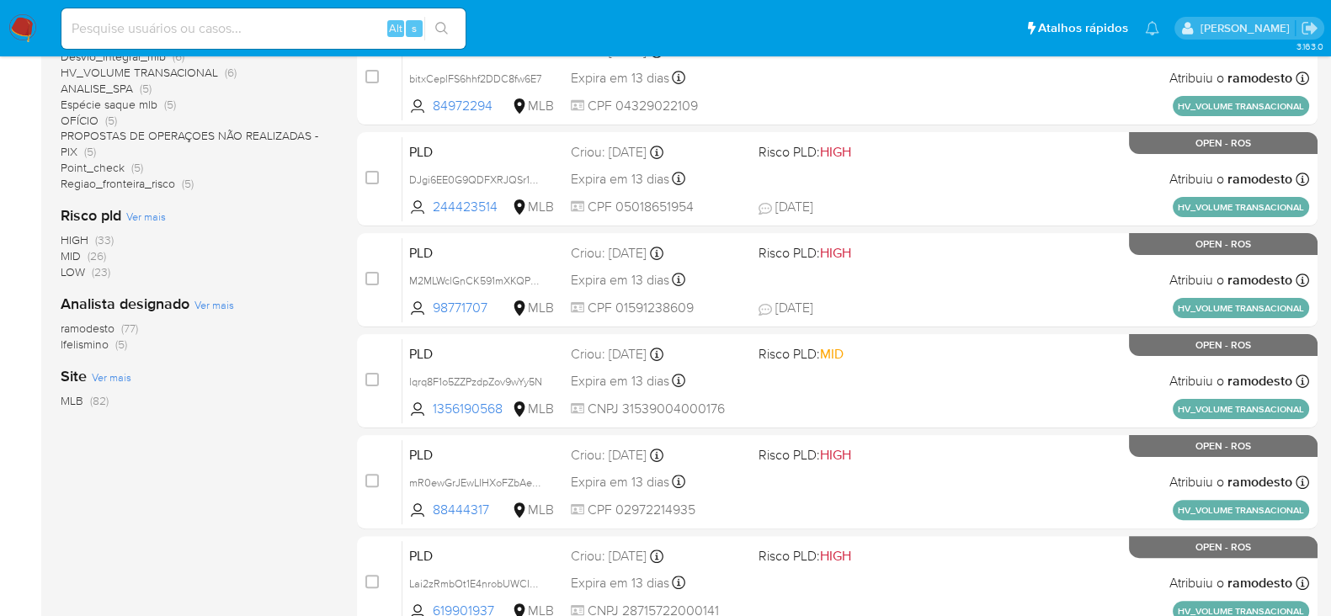
click at [82, 344] on span "lfelismino" at bounding box center [85, 344] width 48 height 17
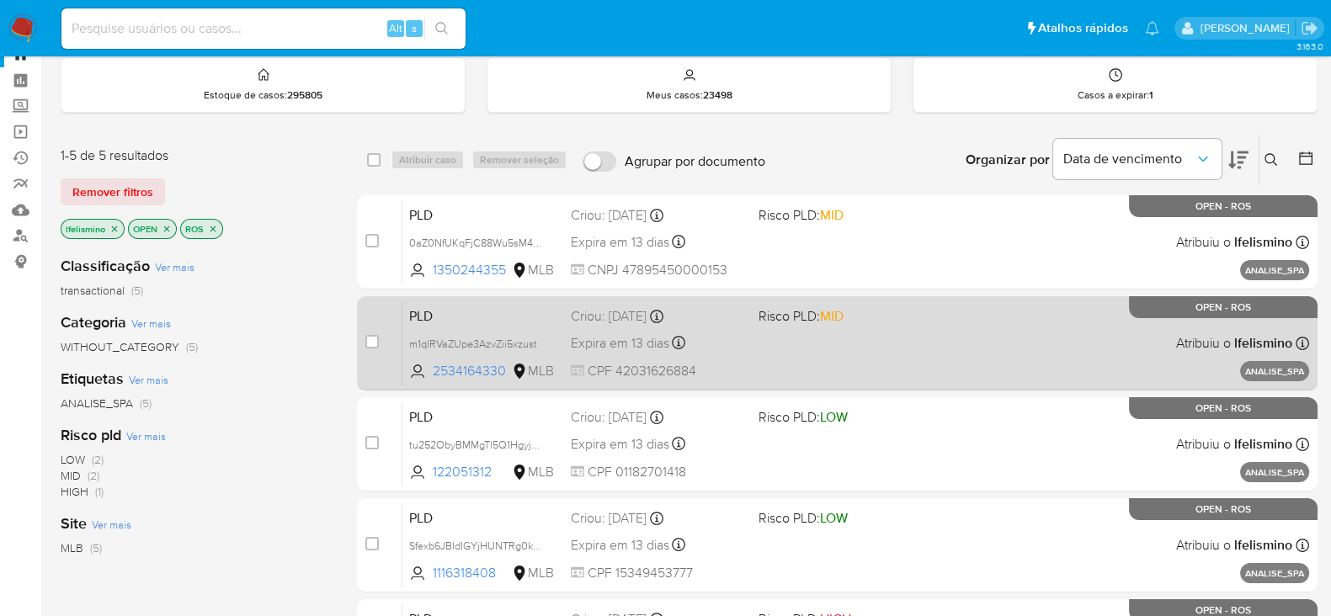
scroll to position [104, 0]
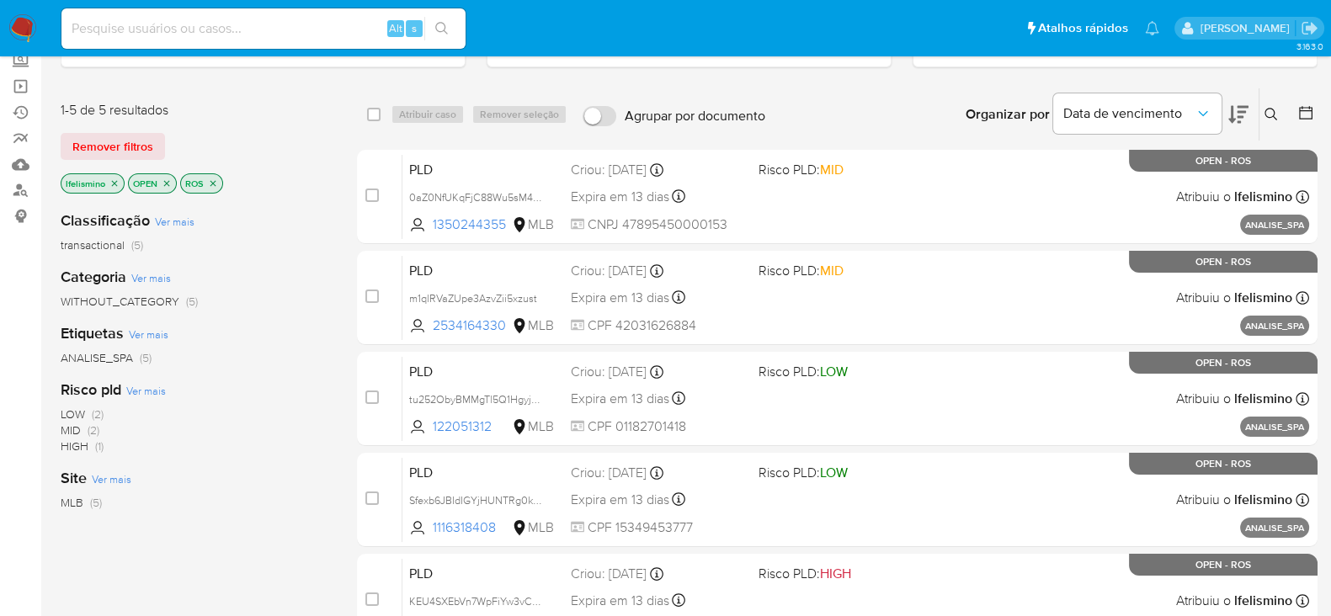
click at [114, 181] on icon "close-filter" at bounding box center [115, 183] width 6 height 6
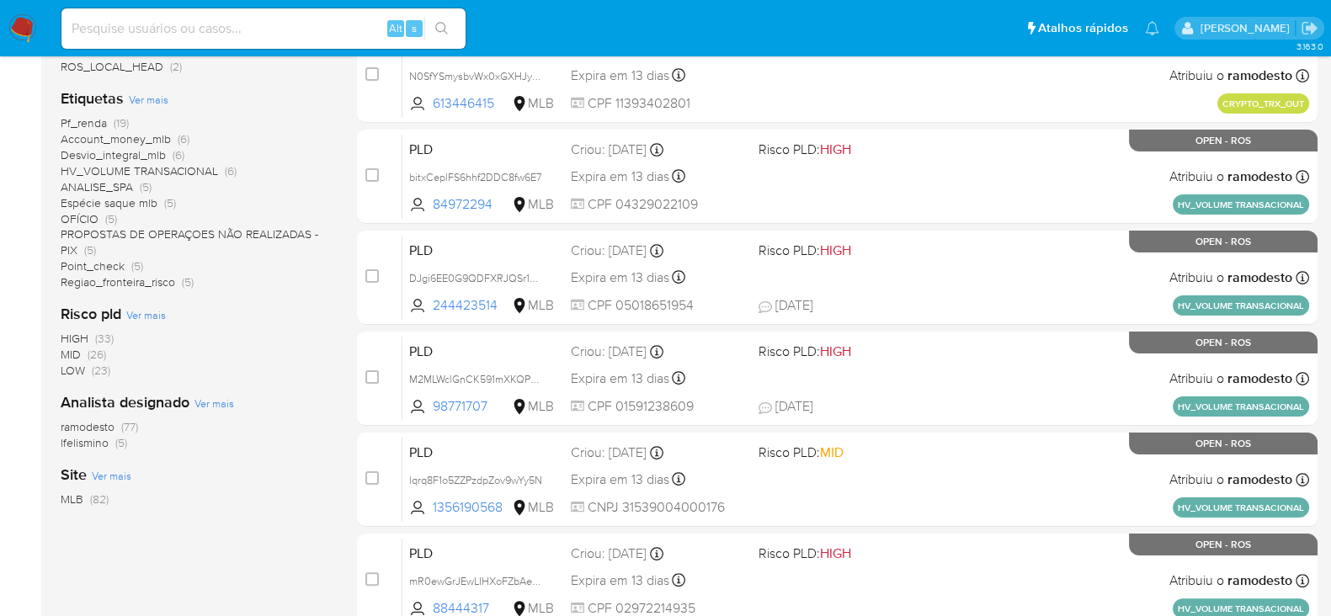
scroll to position [632, 0]
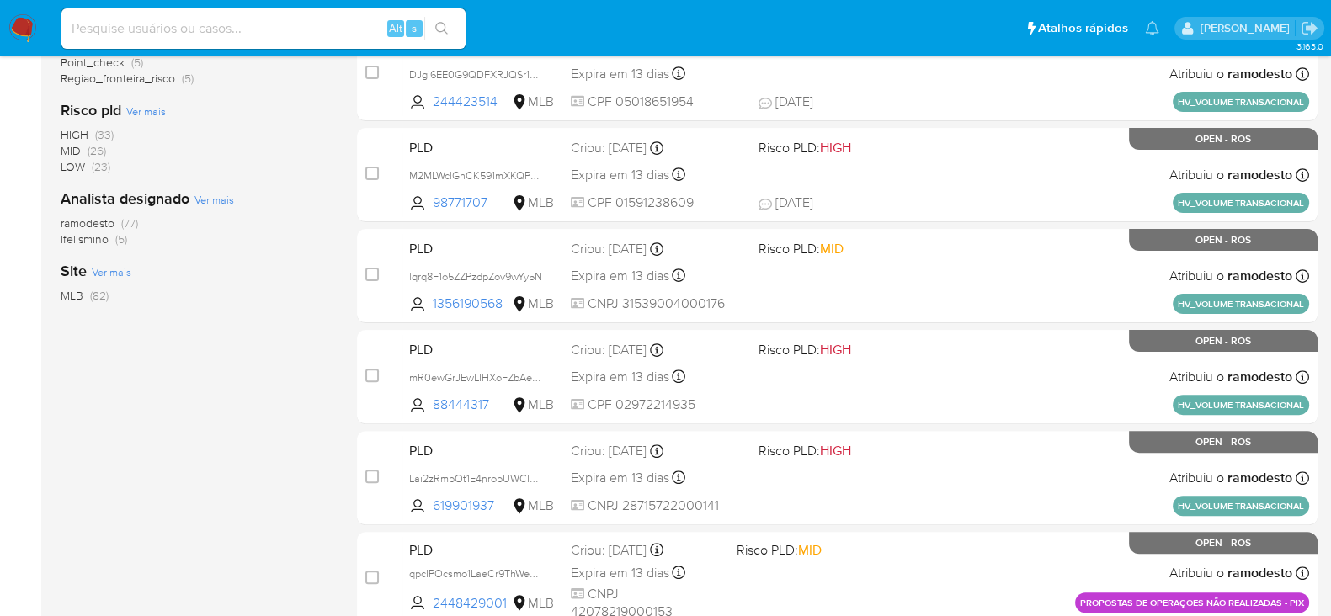
click at [99, 221] on span "ramodesto" at bounding box center [88, 223] width 54 height 17
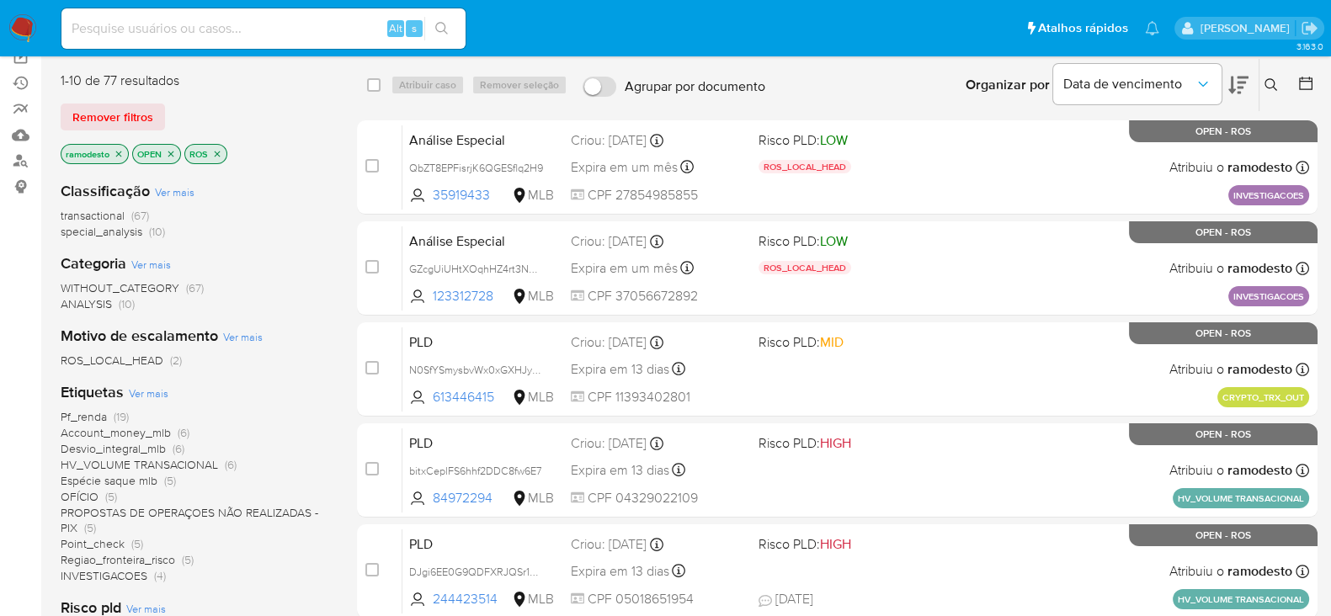
scroll to position [104, 0]
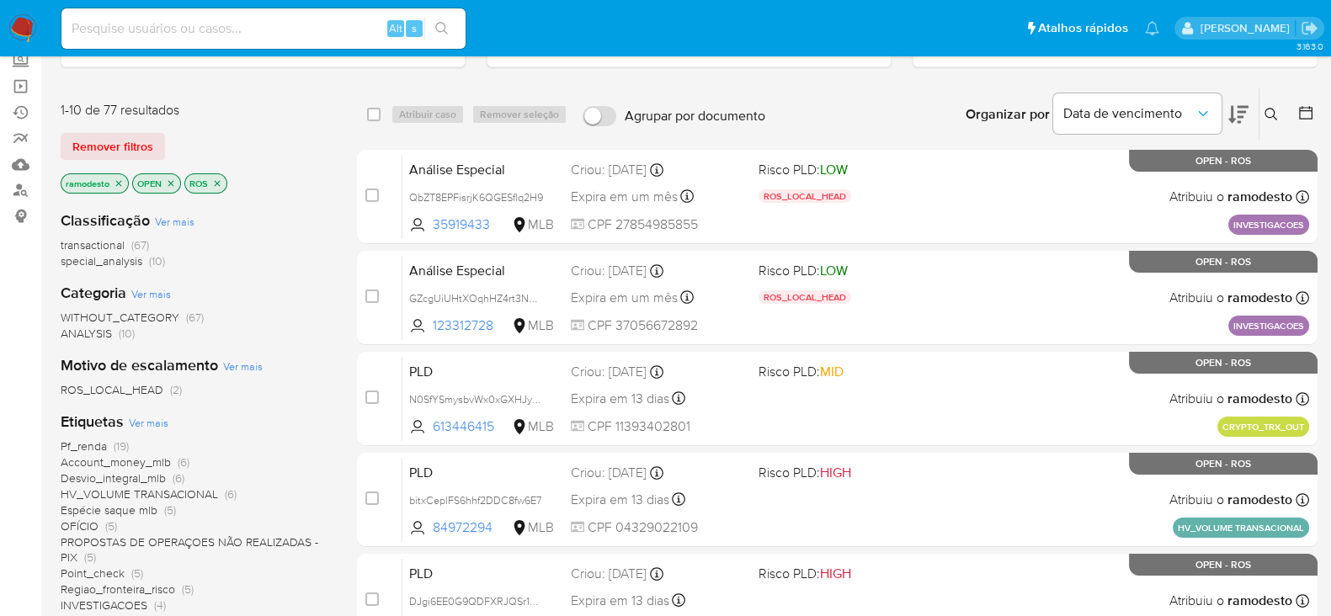
click at [220, 179] on icon "close-filter" at bounding box center [217, 184] width 10 height 10
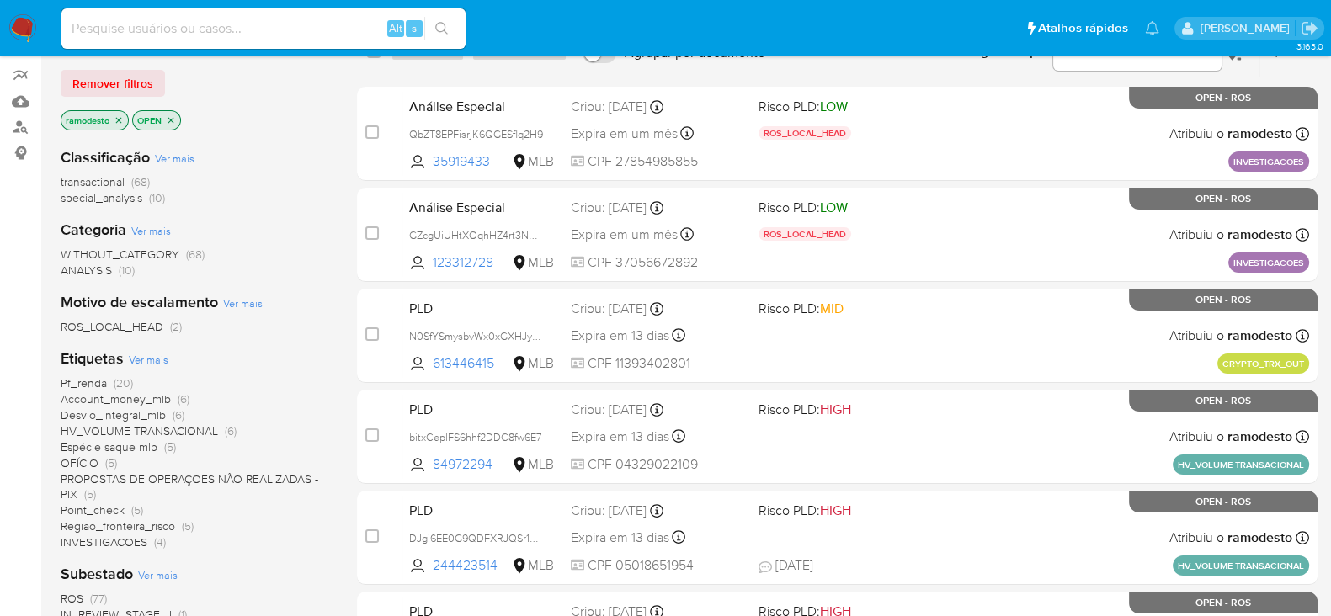
scroll to position [316, 0]
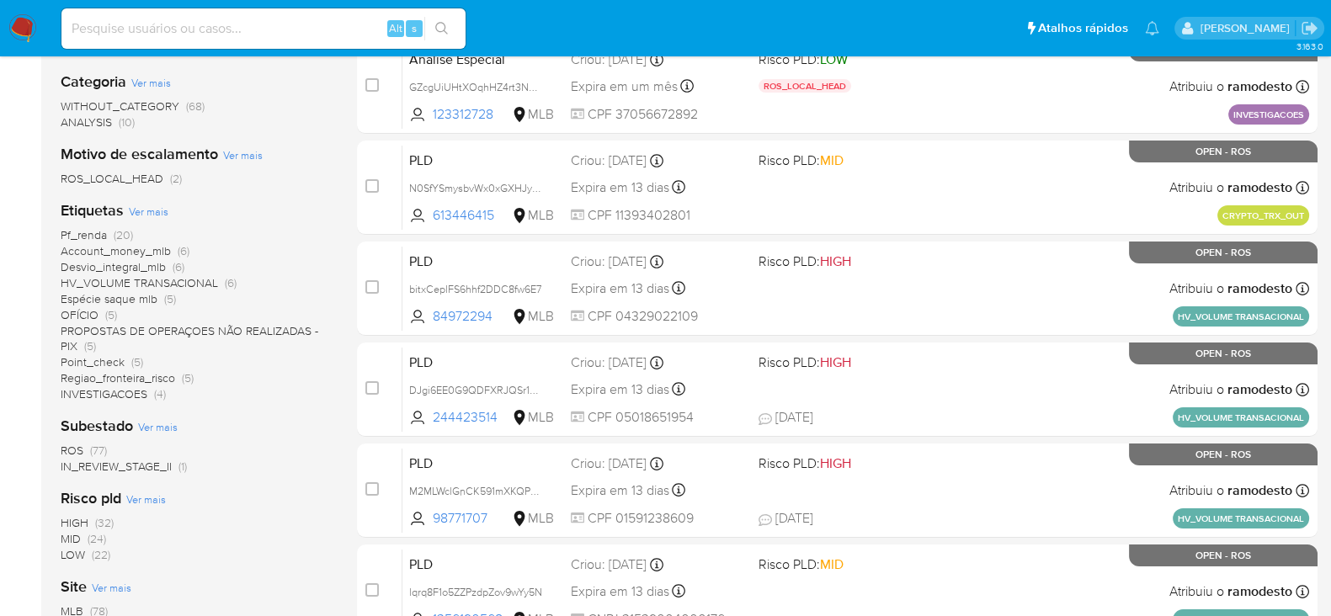
click at [161, 26] on input at bounding box center [263, 29] width 404 height 22
paste input "tQdzRzqDr5vpqbpw6wy0ycj4"
type input "tQdzRzqDr5vpqbpw6wy0ycj4"
click at [450, 30] on button "search-icon" at bounding box center [441, 29] width 35 height 24
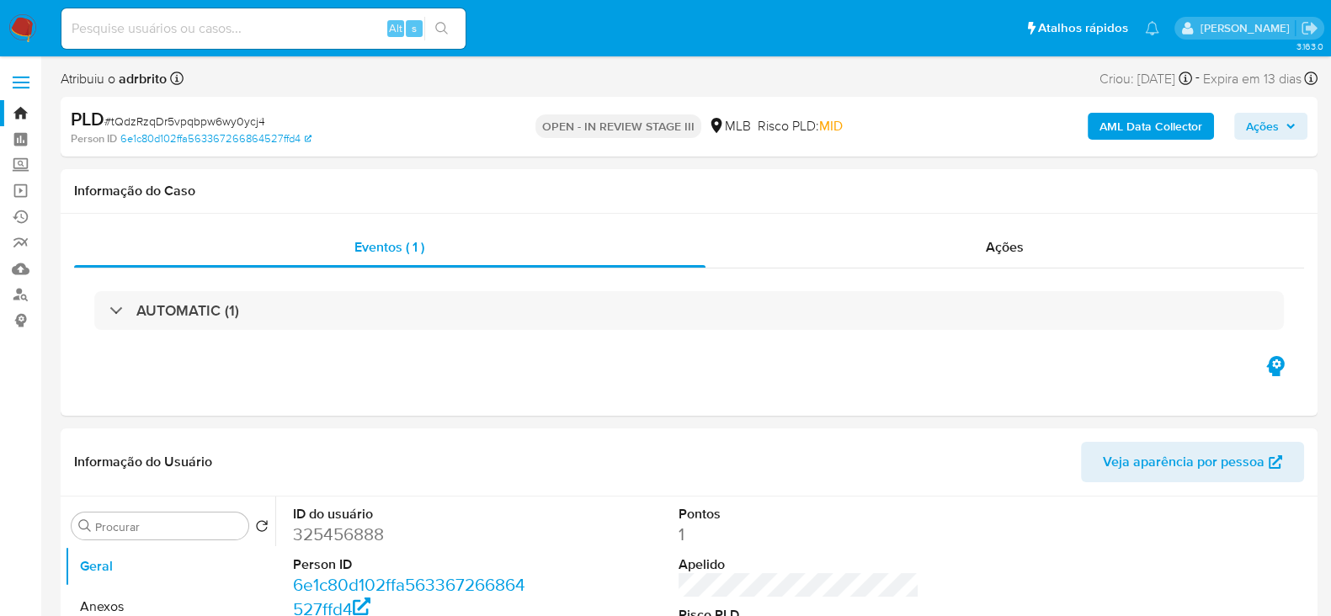
select select "10"
click at [18, 107] on link "Bandeja" at bounding box center [100, 113] width 200 height 26
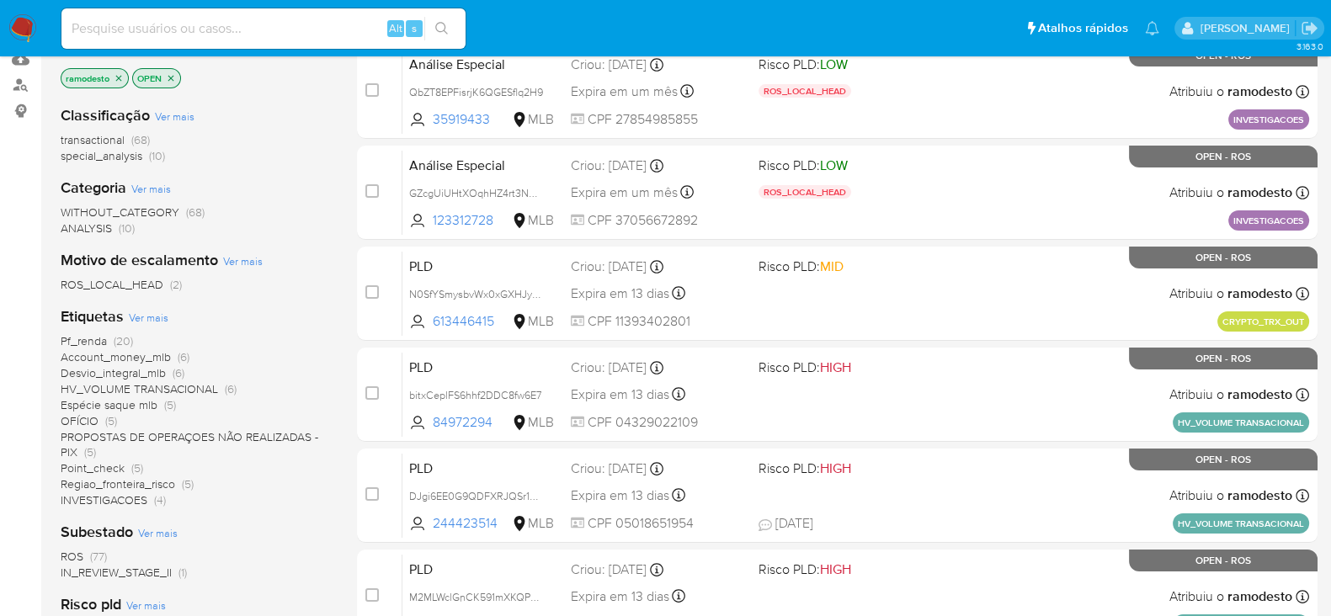
scroll to position [316, 0]
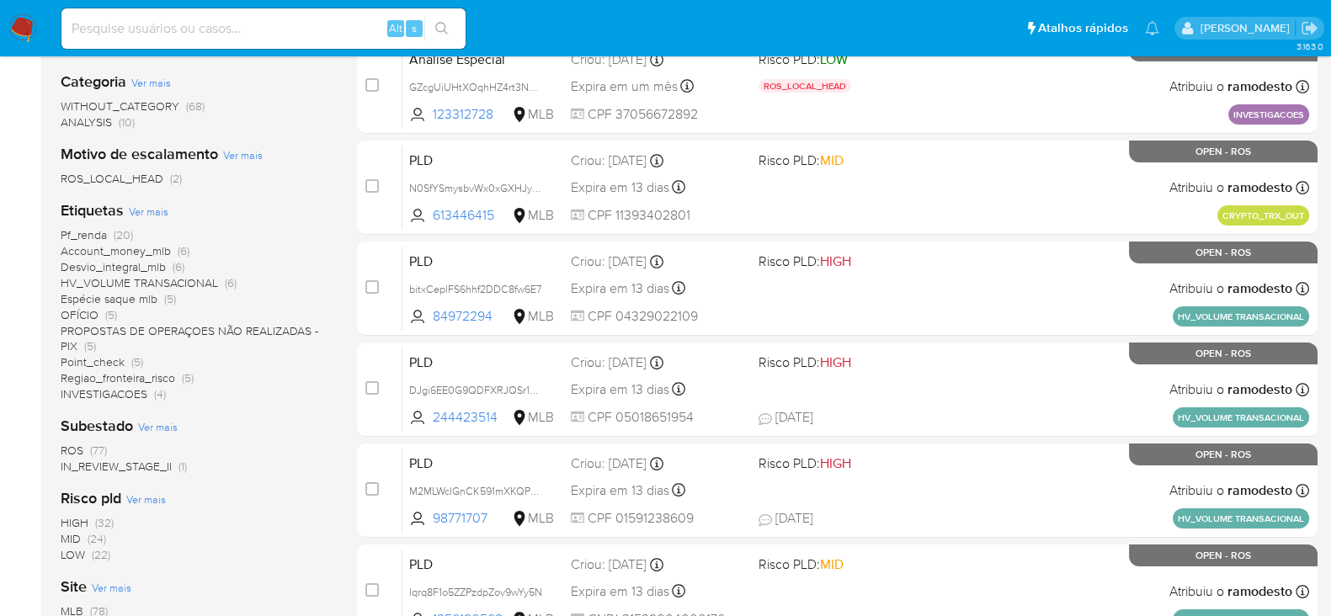
click at [73, 449] on span "ROS" at bounding box center [72, 450] width 23 height 17
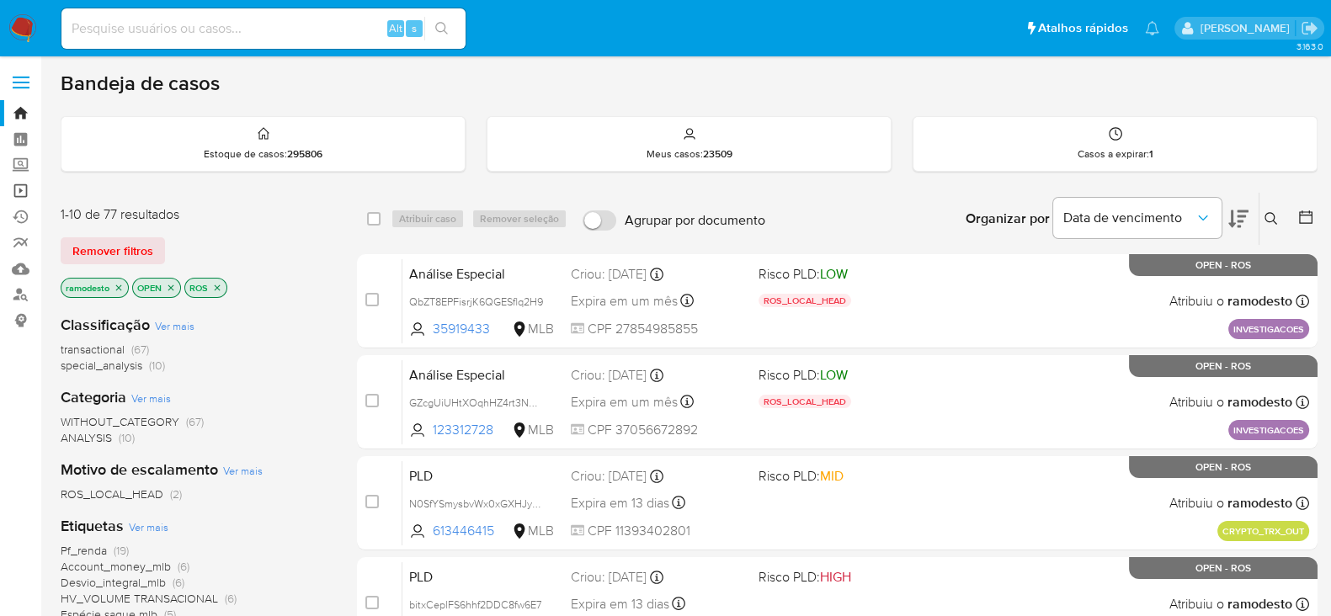
click at [19, 188] on link "Operações em massa" at bounding box center [100, 191] width 200 height 26
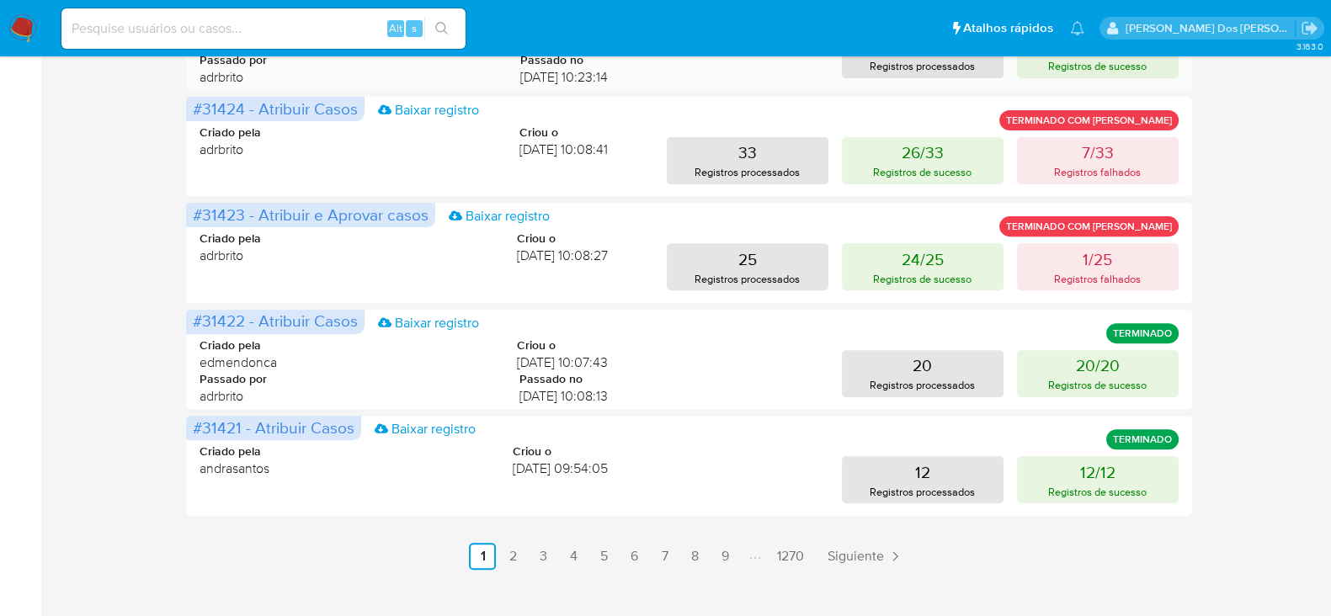
scroll to position [790, 0]
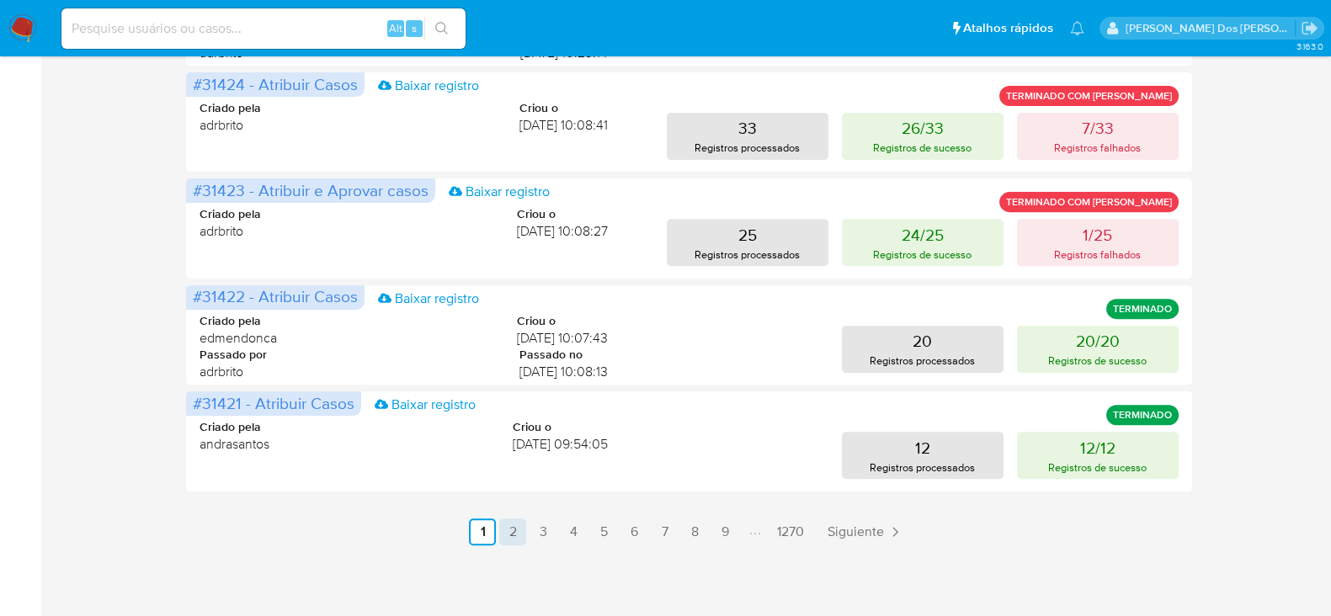
click at [526, 531] on link "2" at bounding box center [512, 532] width 27 height 27
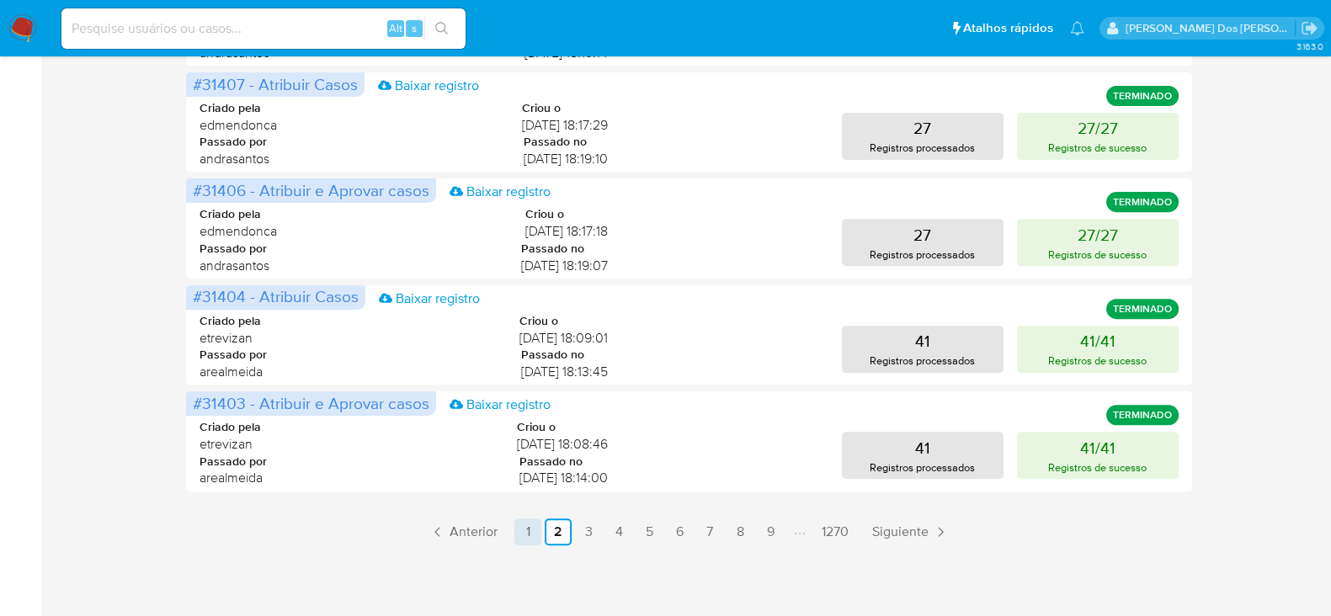
click at [523, 528] on link "1" at bounding box center [527, 532] width 27 height 27
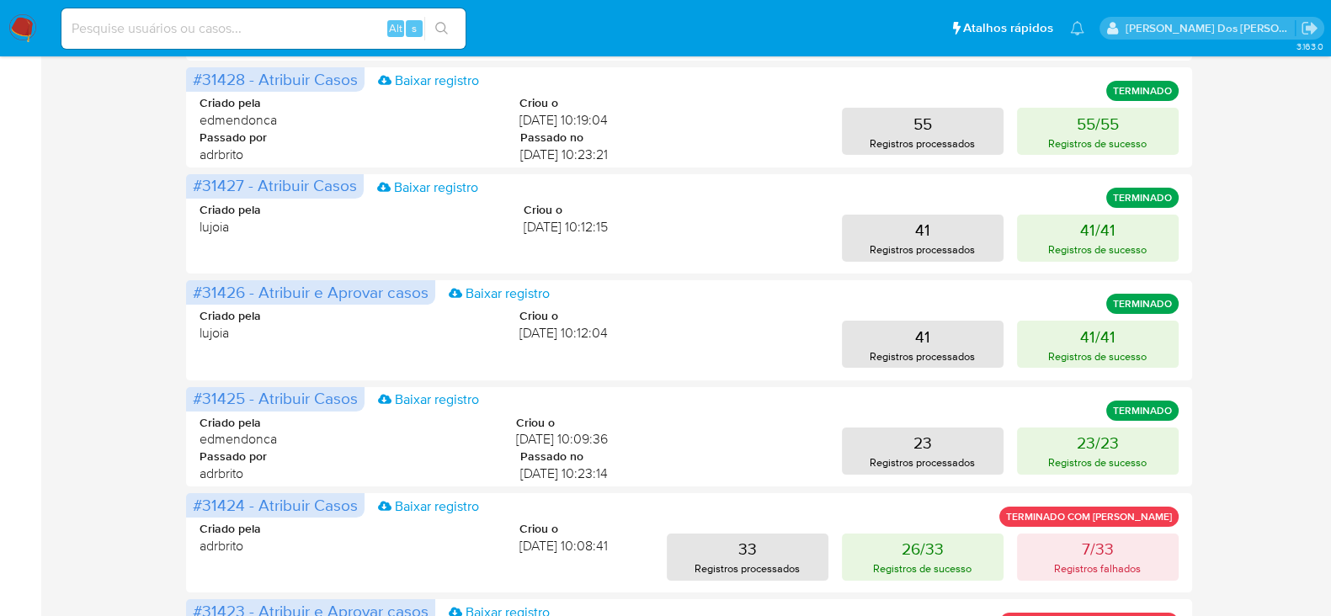
scroll to position [0, 0]
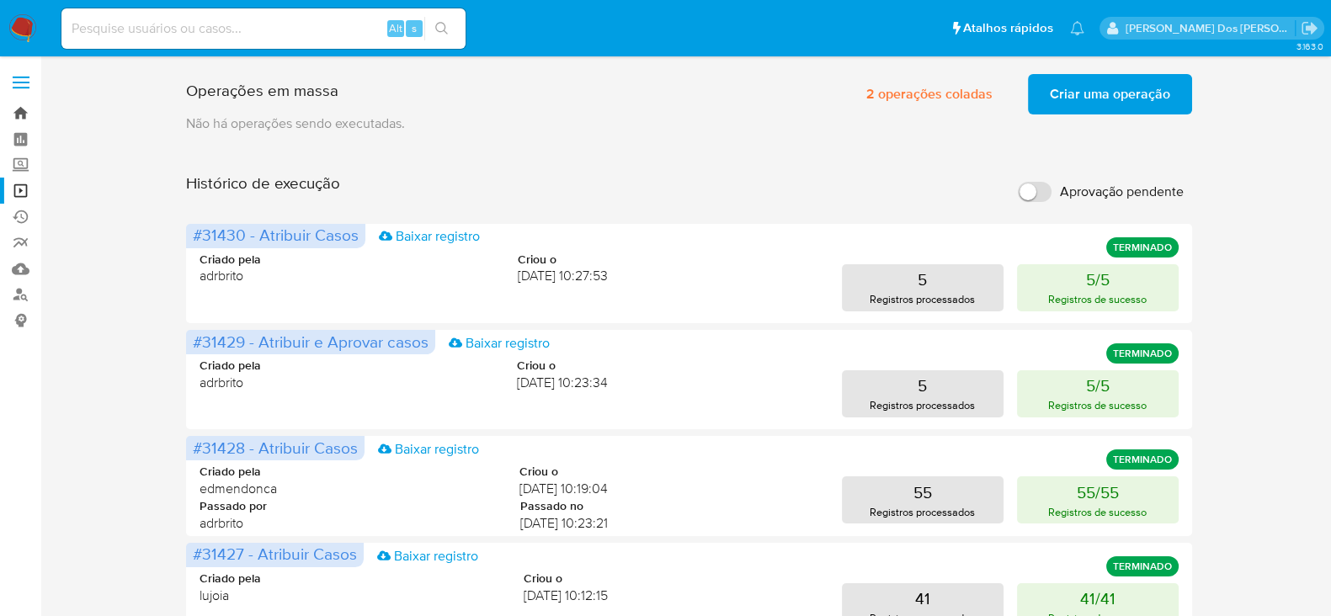
click at [19, 109] on link "Bandeja" at bounding box center [100, 113] width 200 height 26
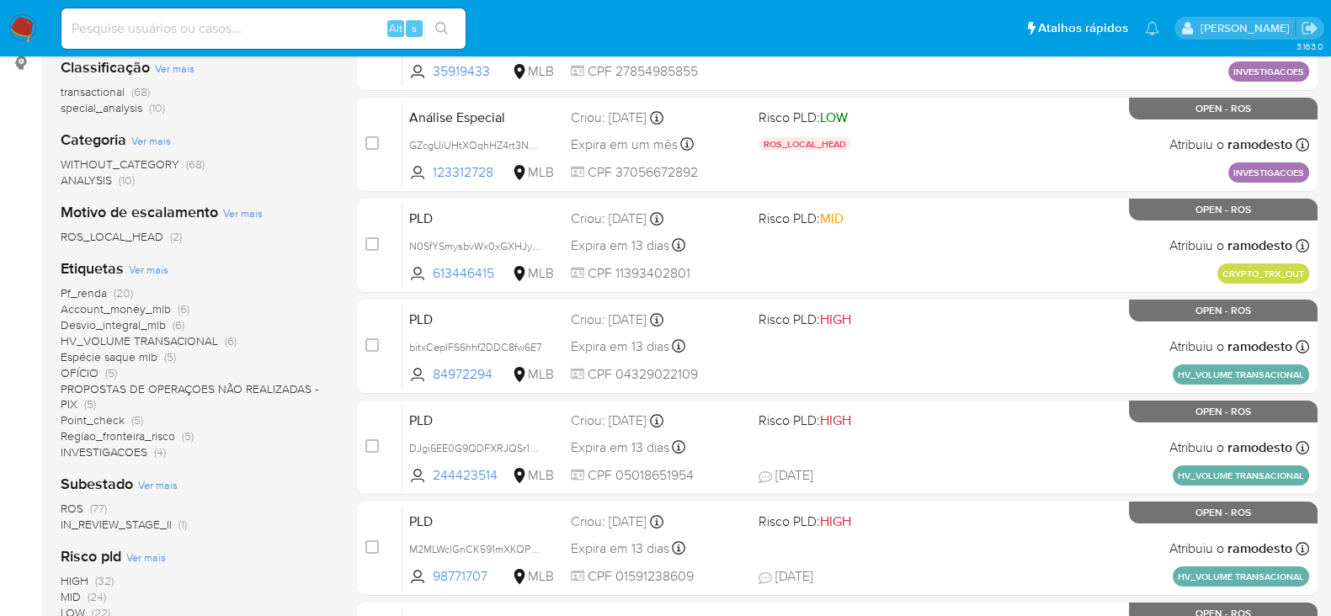
scroll to position [316, 0]
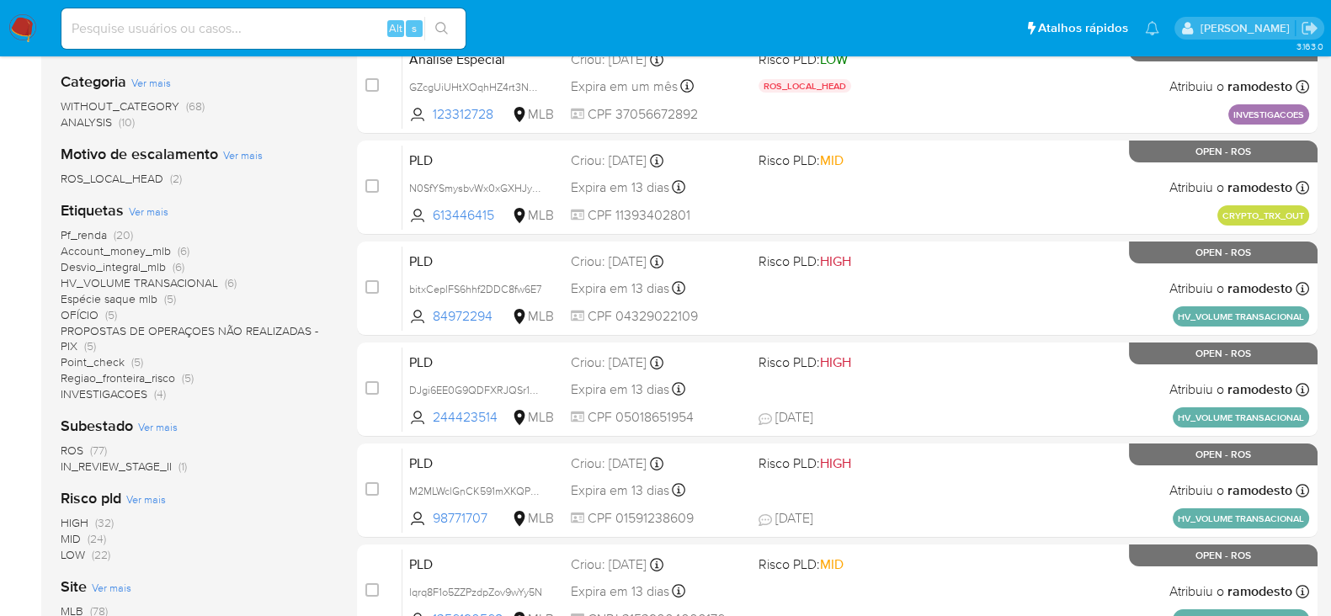
click at [118, 461] on span "IN_REVIEW_STAGE_II" at bounding box center [116, 466] width 111 height 17
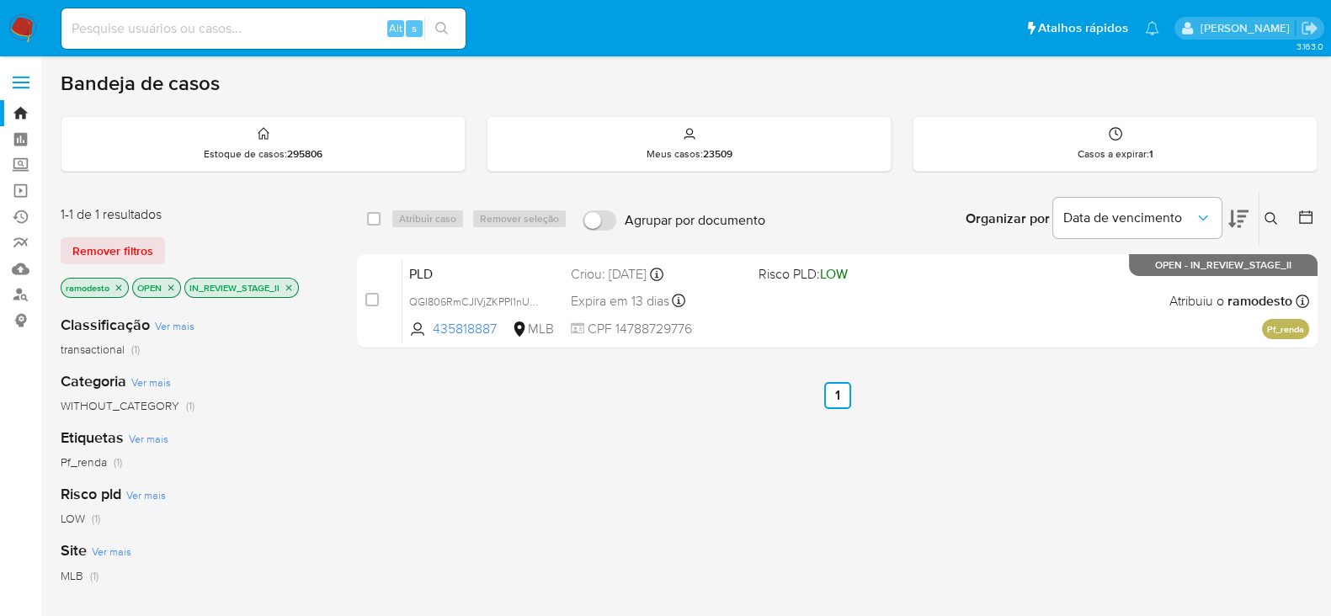
click at [293, 287] on icon "close-filter" at bounding box center [289, 288] width 10 height 10
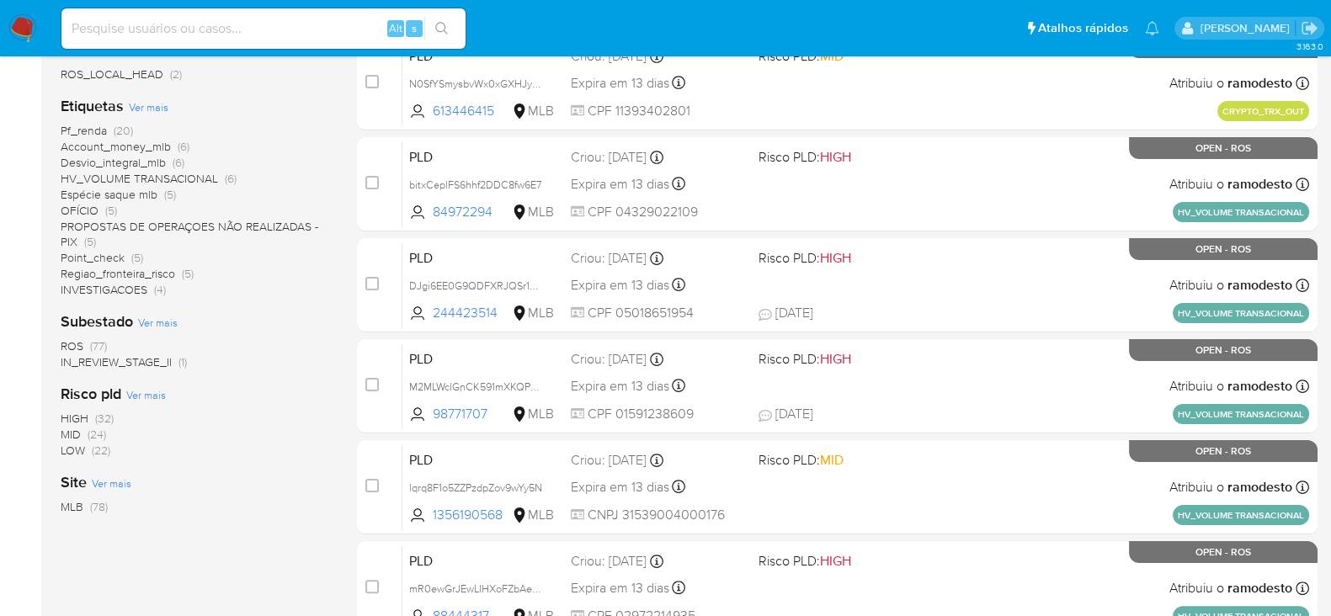
scroll to position [526, 0]
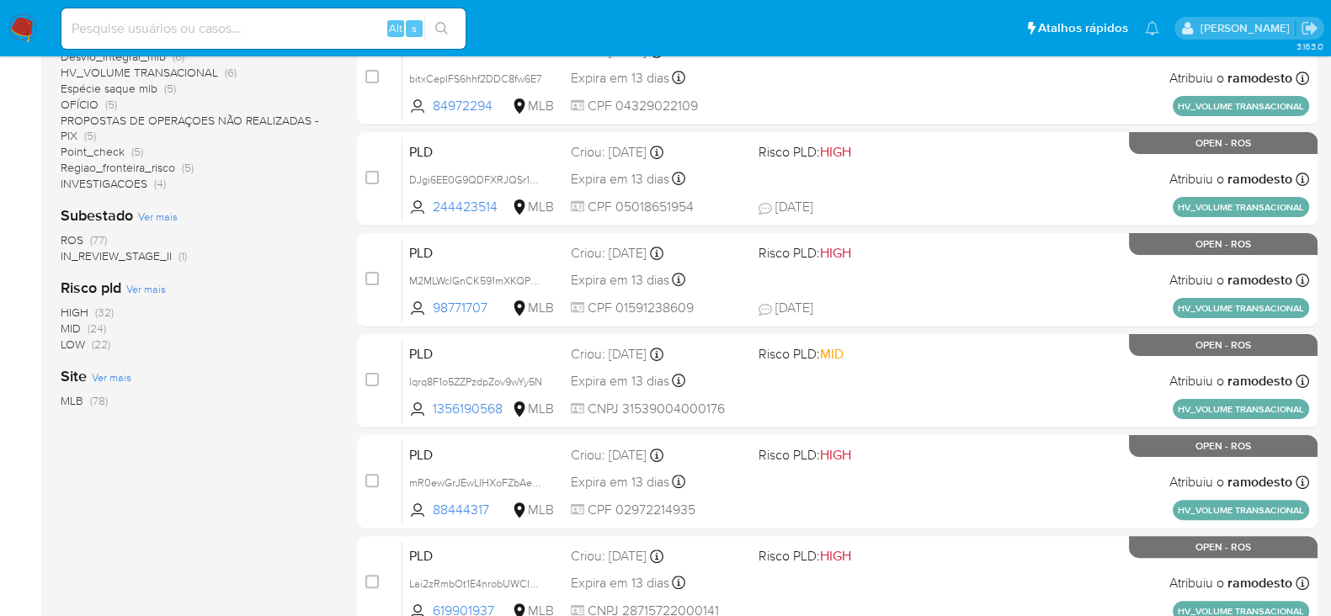
click at [68, 237] on span "ROS" at bounding box center [72, 240] width 23 height 17
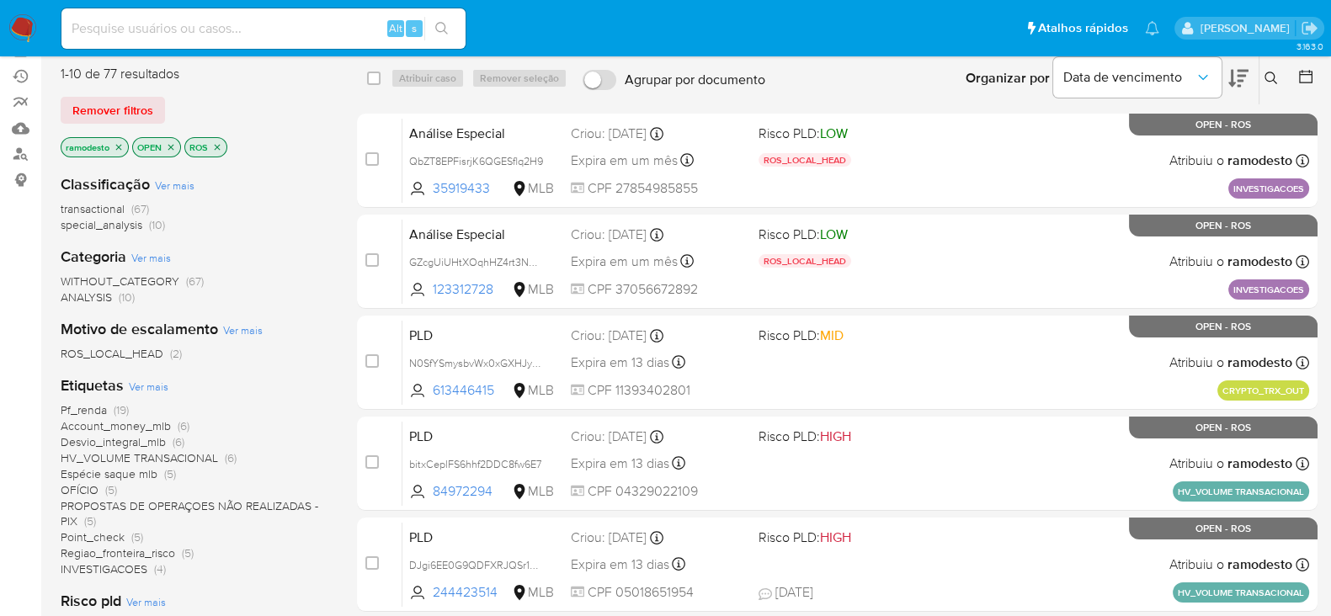
scroll to position [104, 0]
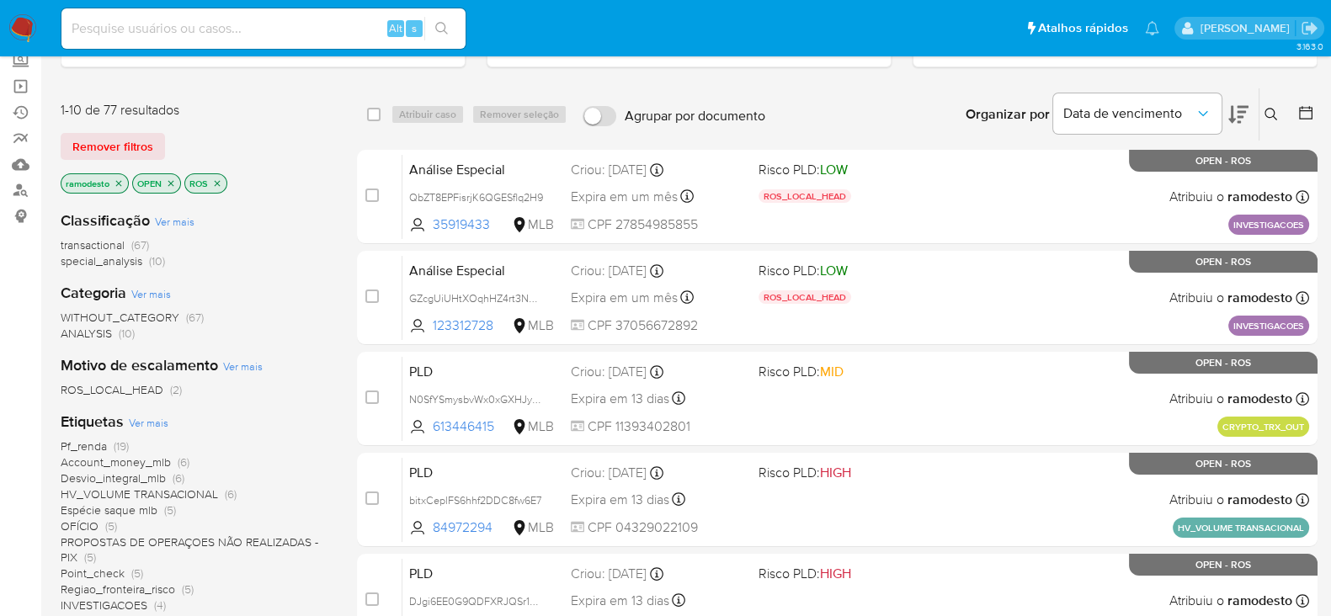
click at [89, 442] on span "Pf_renda" at bounding box center [84, 446] width 46 height 17
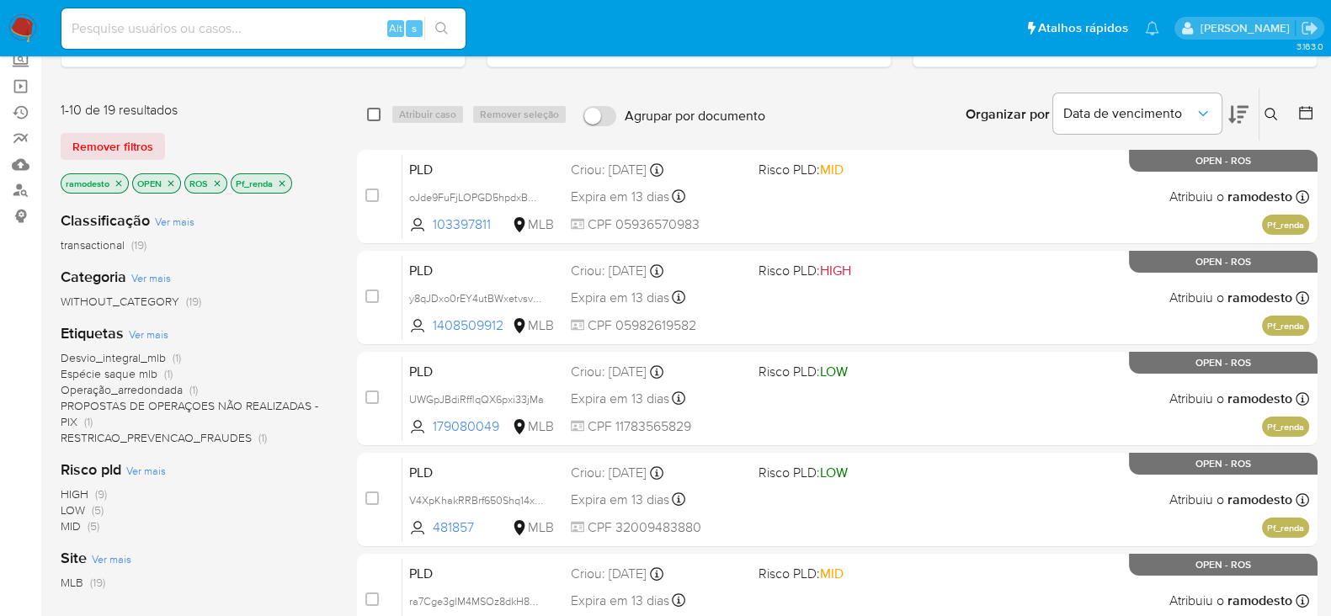
click at [370, 108] on input "checkbox" at bounding box center [373, 114] width 13 height 13
checkbox input "true"
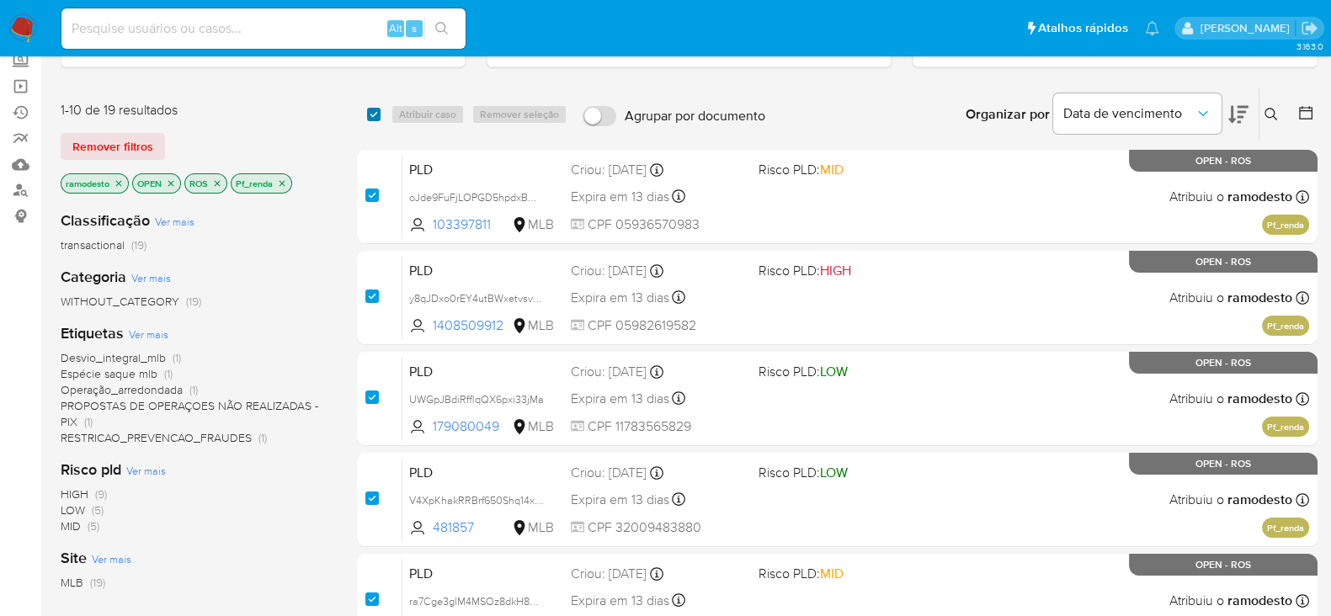
checkbox input "true"
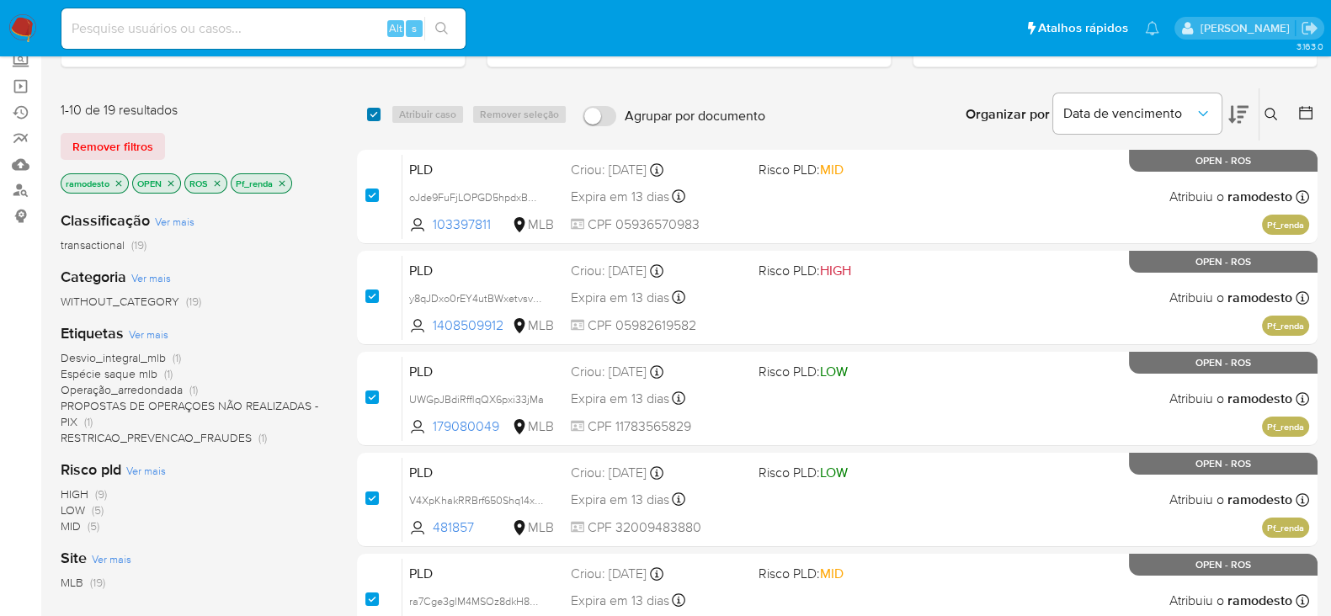
checkbox input "true"
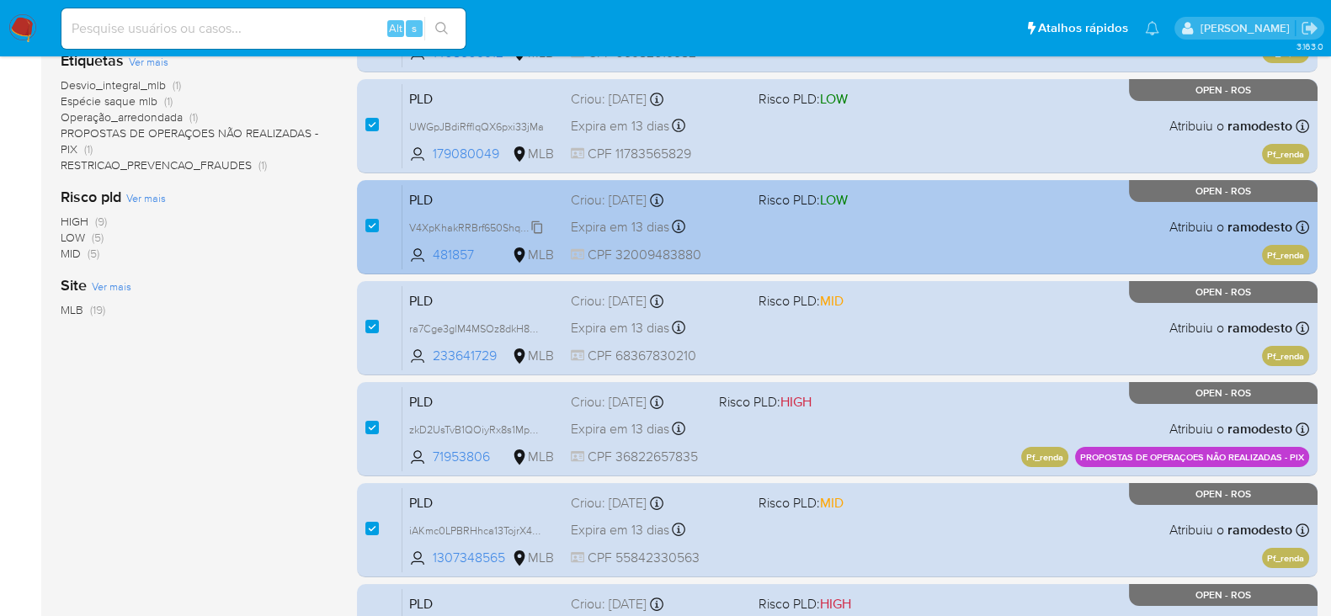
scroll to position [420, 0]
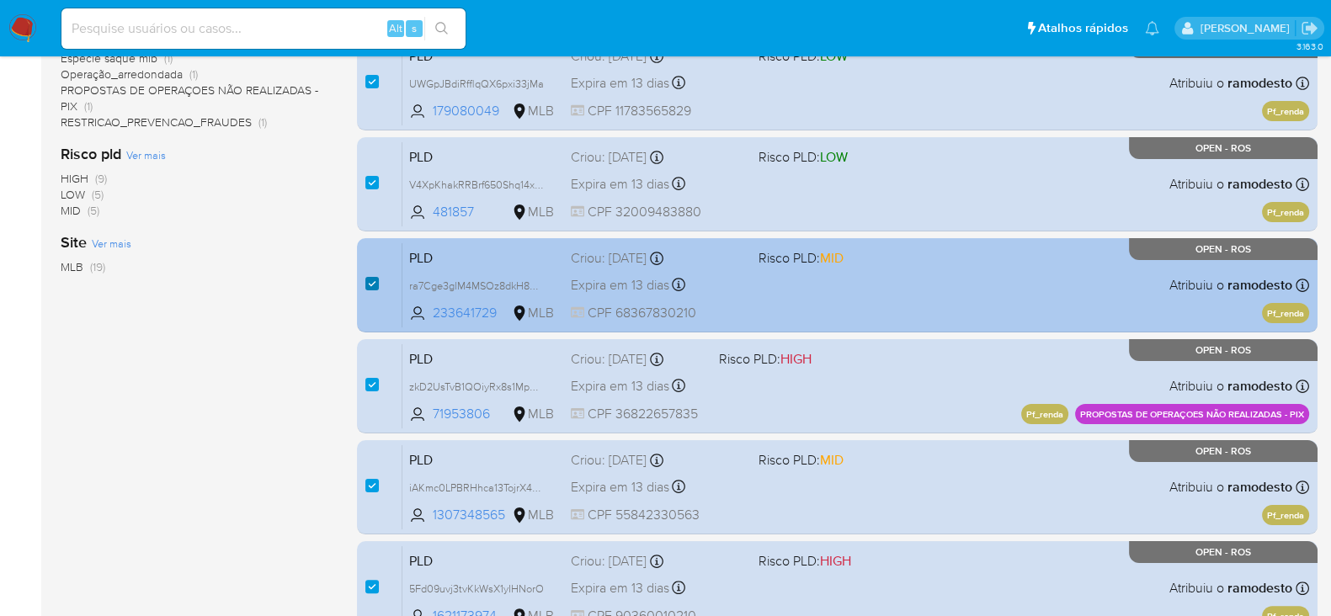
click at [366, 283] on input "checkbox" at bounding box center [371, 283] width 13 height 13
checkbox input "false"
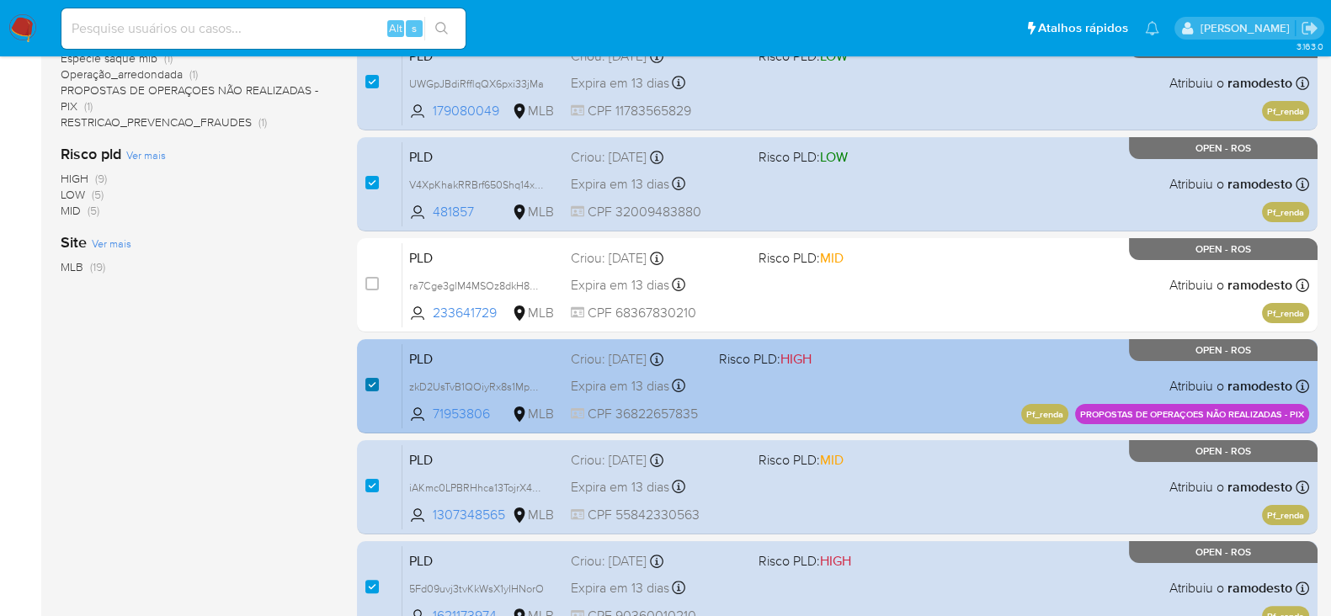
click at [365, 379] on input "checkbox" at bounding box center [371, 384] width 13 height 13
checkbox input "false"
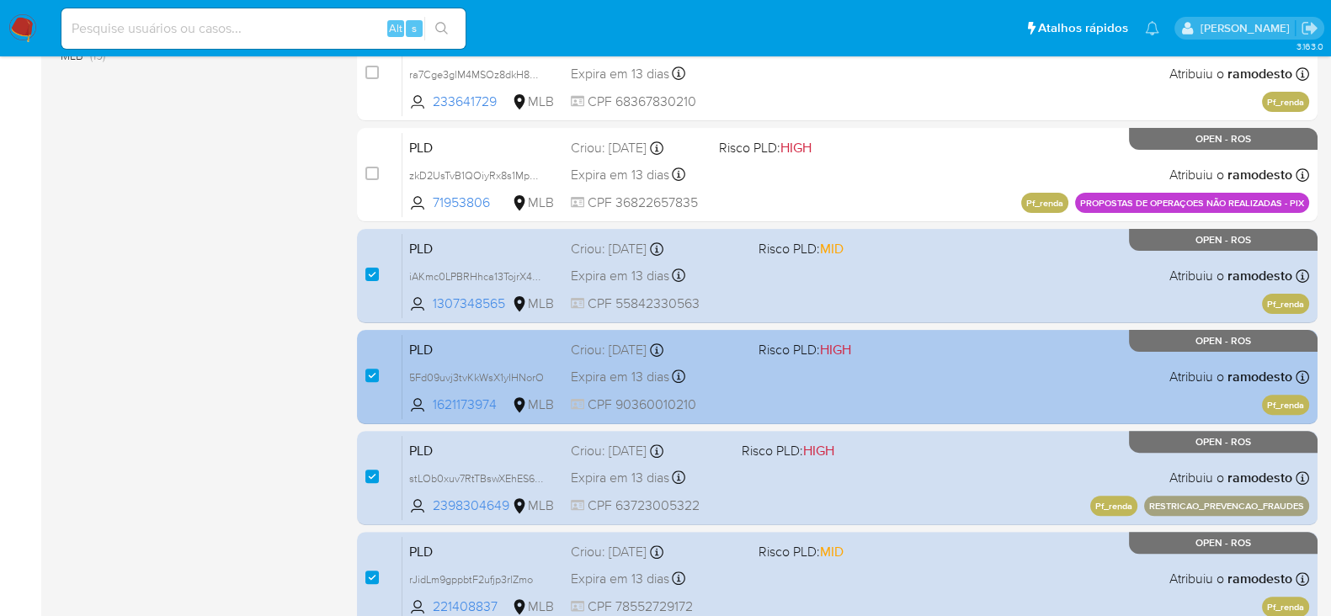
scroll to position [736, 0]
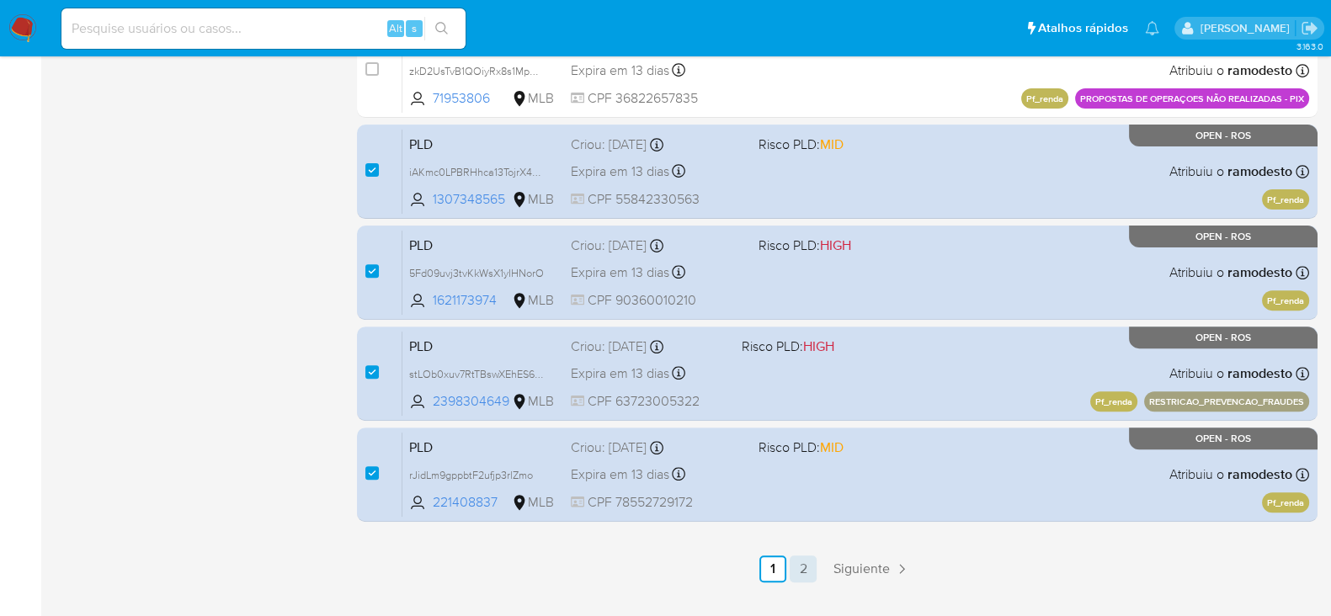
click at [805, 562] on link "2" at bounding box center [803, 569] width 27 height 27
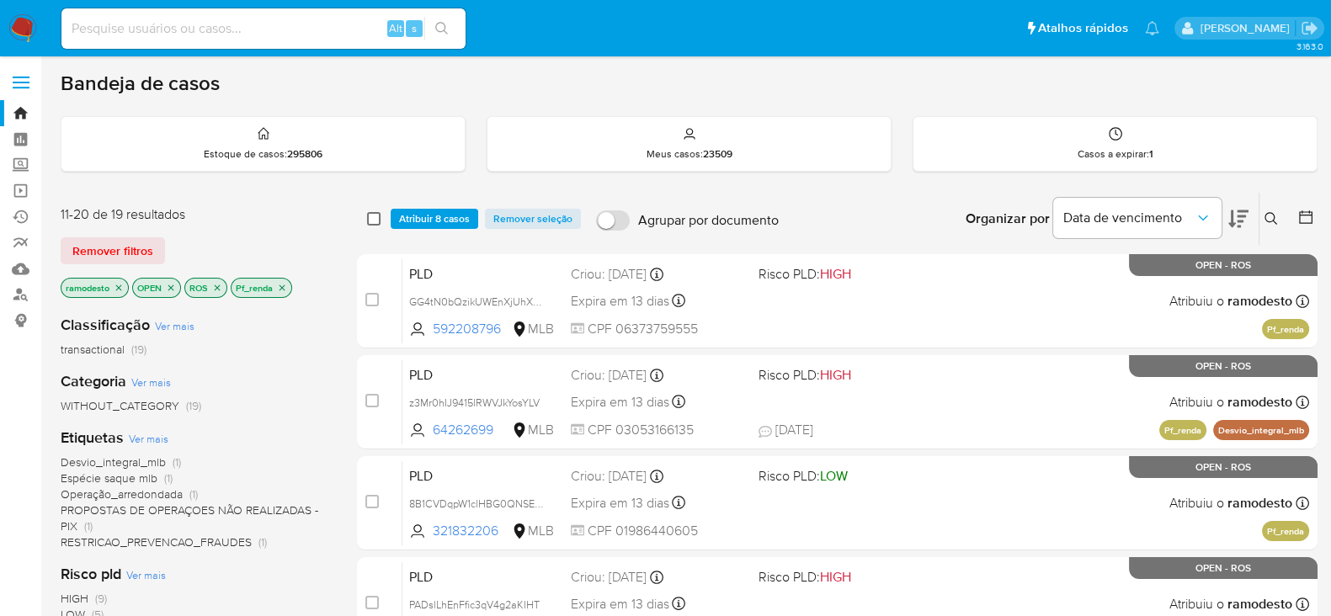
click at [373, 213] on input "checkbox" at bounding box center [373, 218] width 13 height 13
checkbox input "true"
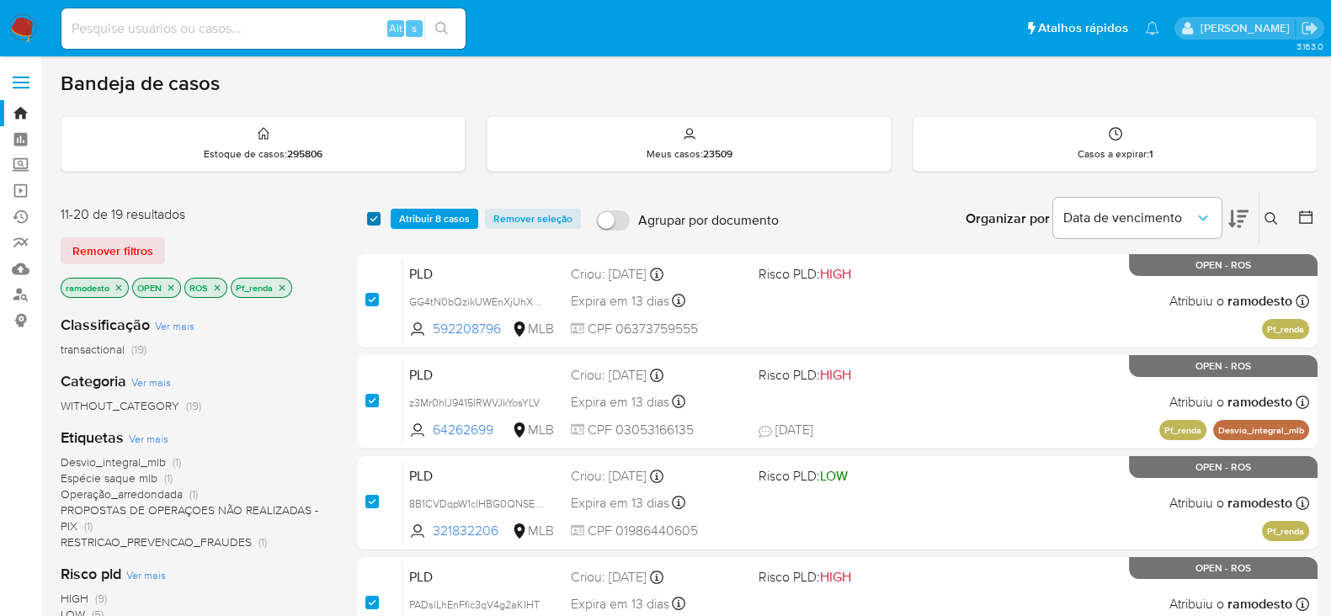
checkbox input "true"
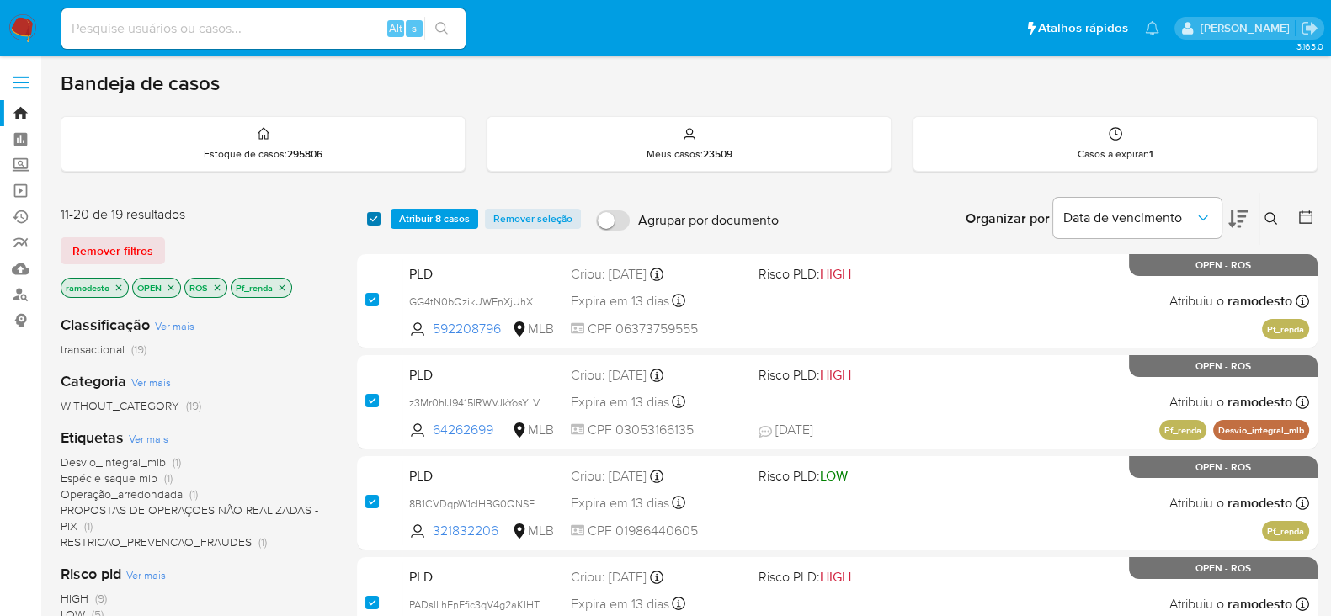
checkbox input "true"
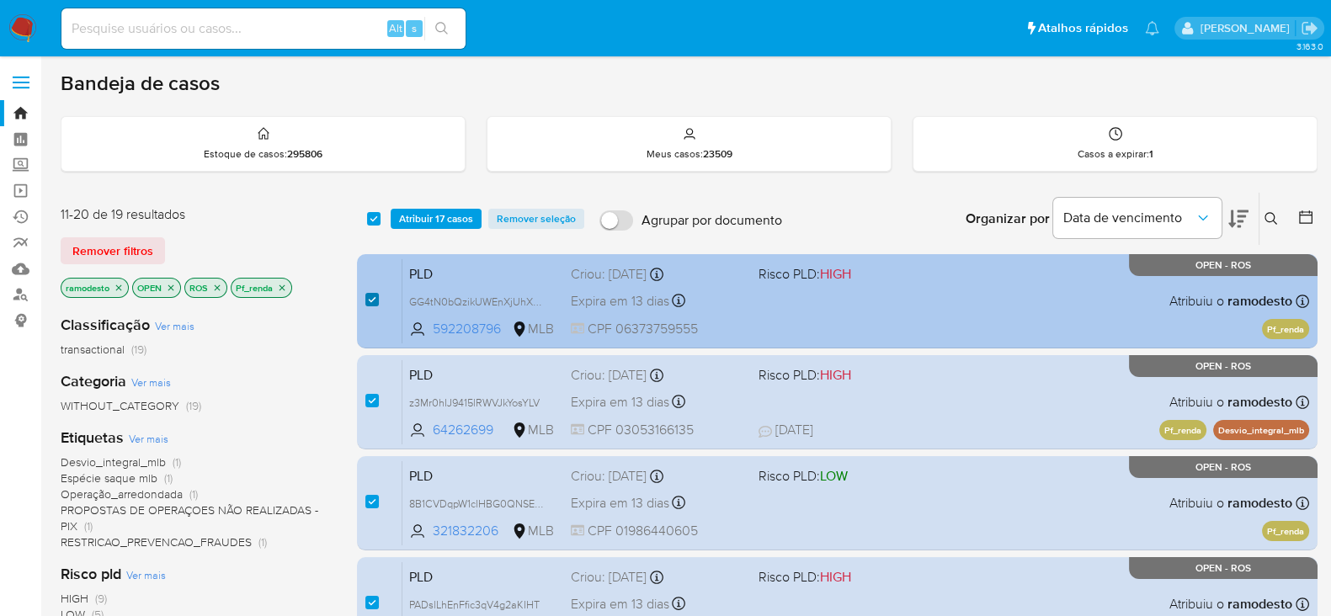
click at [370, 298] on input "checkbox" at bounding box center [371, 299] width 13 height 13
checkbox input "false"
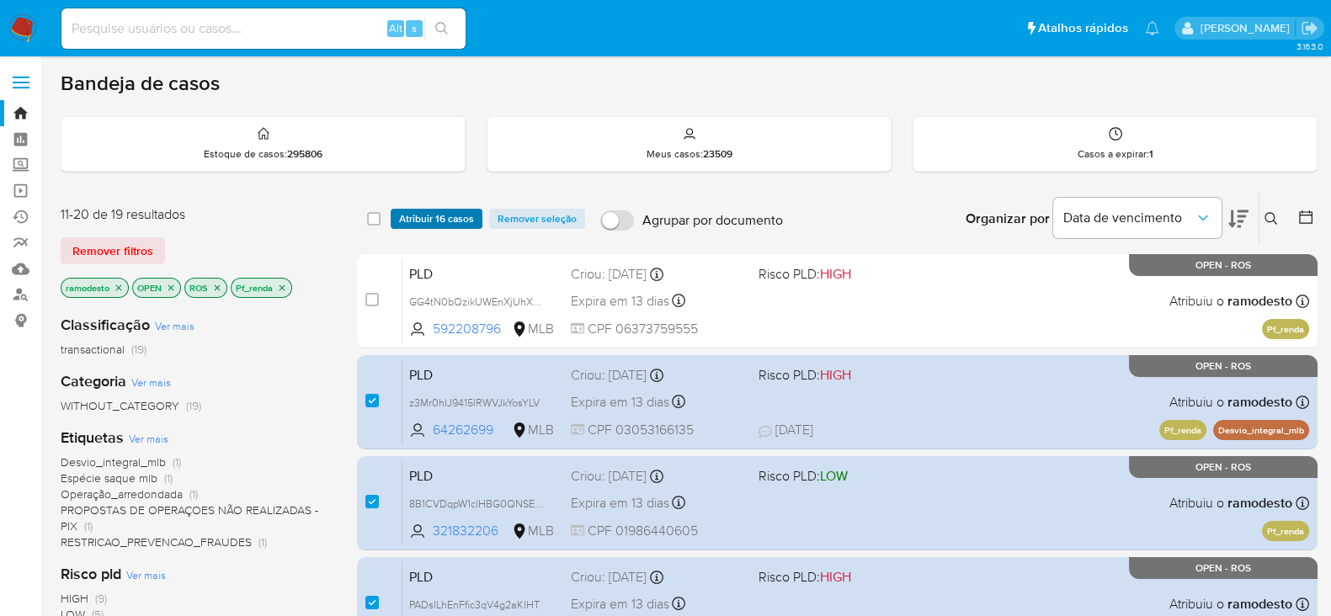
click at [430, 211] on span "Atribuir 16 casos" at bounding box center [436, 219] width 75 height 17
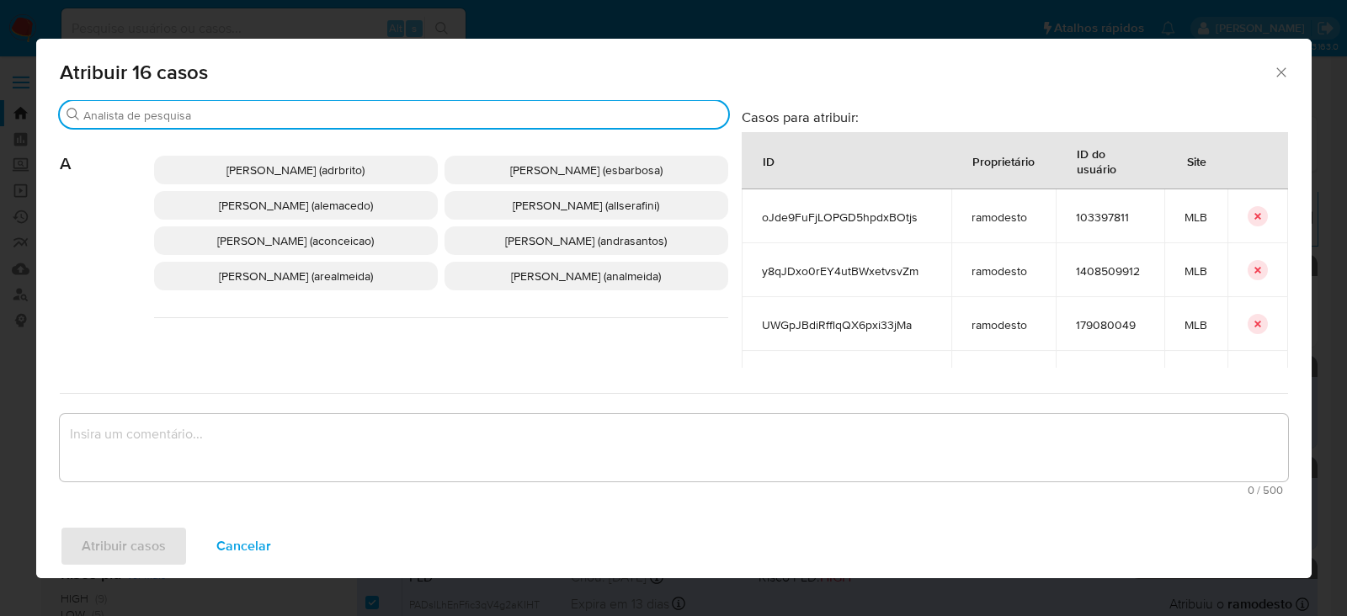
click at [181, 119] on input "Buscar" at bounding box center [402, 115] width 638 height 15
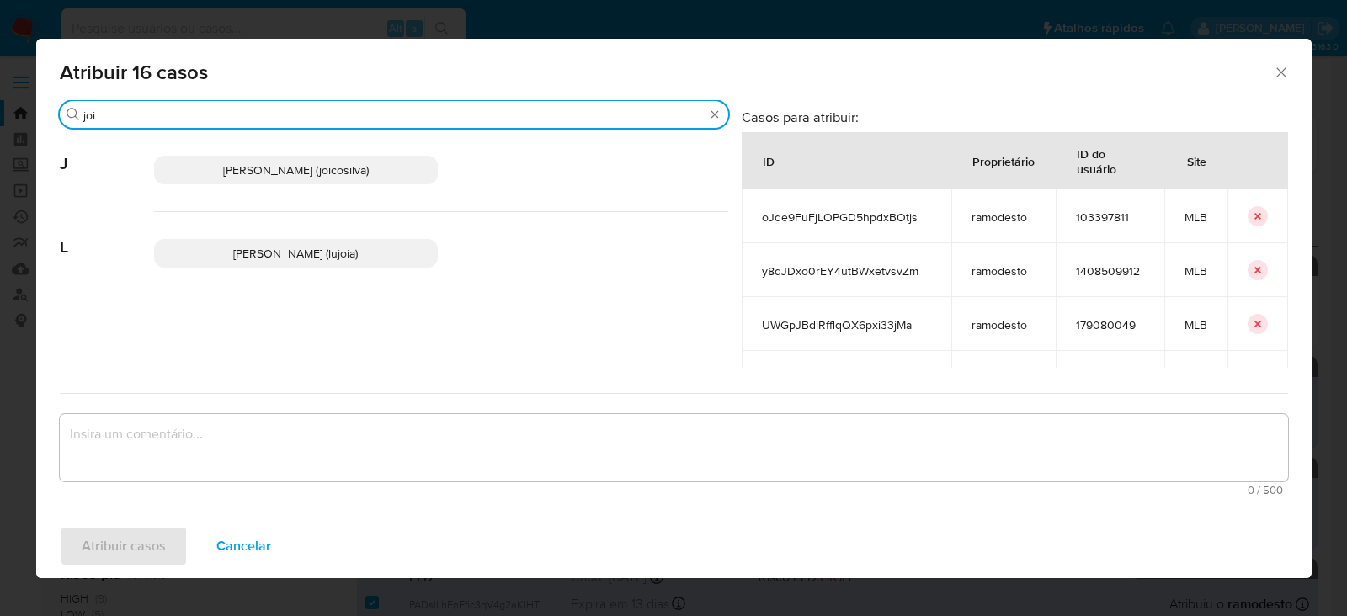
type input "joi"
click at [223, 155] on div "Joice Oliveira Da Silva De Almeida (joicosilva)" at bounding box center [441, 170] width 574 height 83
click at [303, 166] on span "Joice Oliveira Da Silva De Almeida (joicosilva)" at bounding box center [296, 170] width 146 height 17
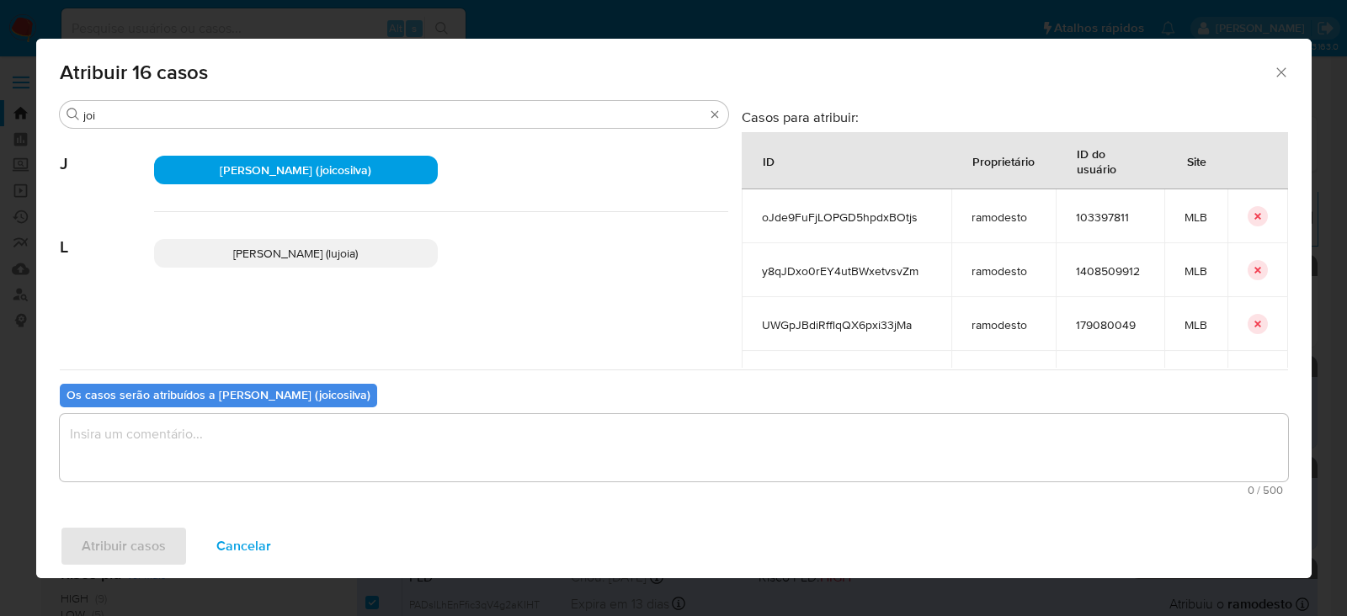
click at [143, 441] on textarea "assign-modal" at bounding box center [674, 447] width 1229 height 67
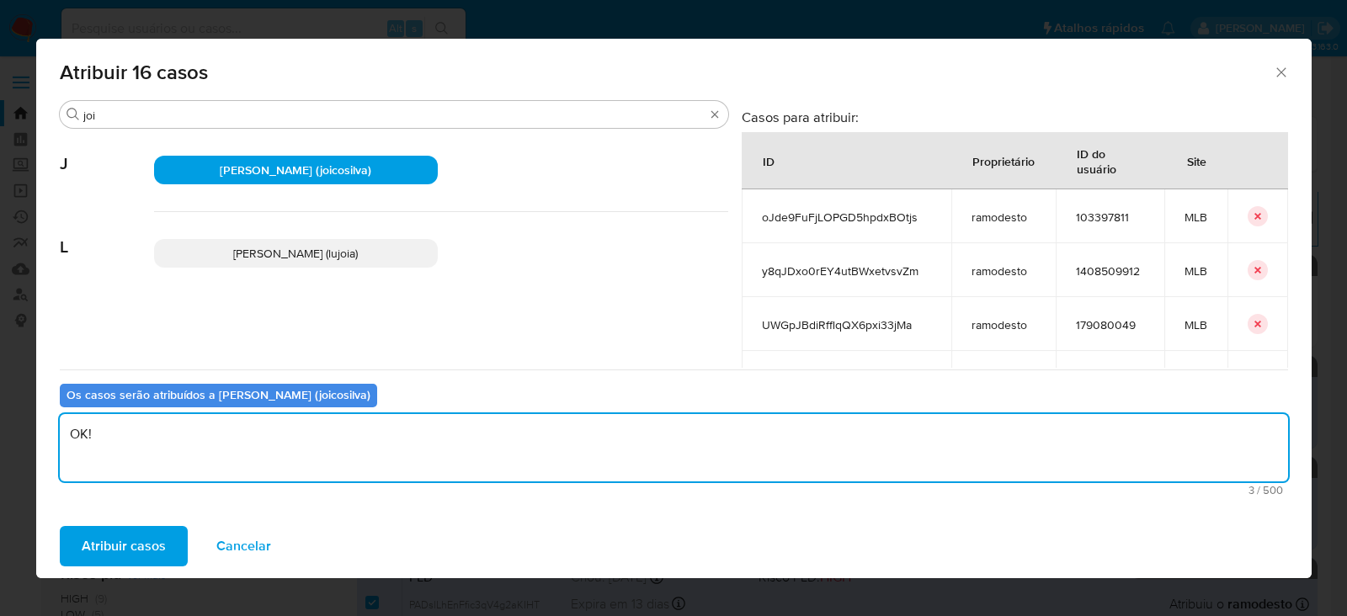
type textarea "OK!"
click at [110, 519] on div "Atribuir casos Cancelar" at bounding box center [674, 546] width 1276 height 64
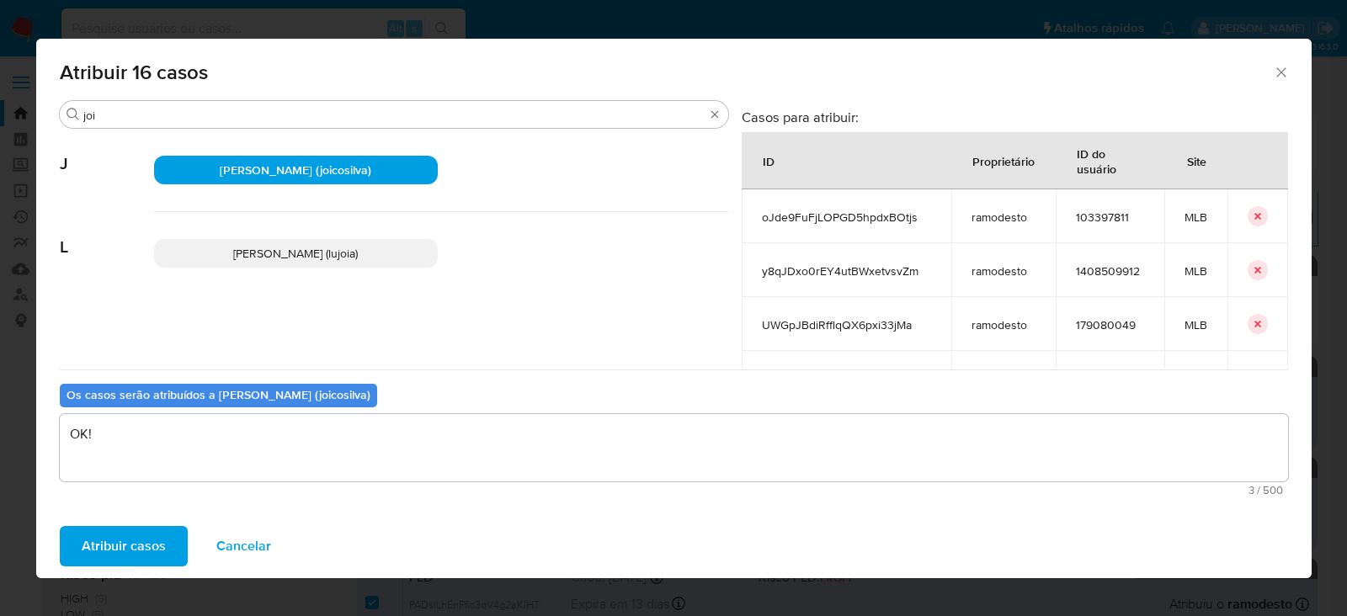
click at [141, 553] on span "Atribuir casos" at bounding box center [124, 546] width 84 height 37
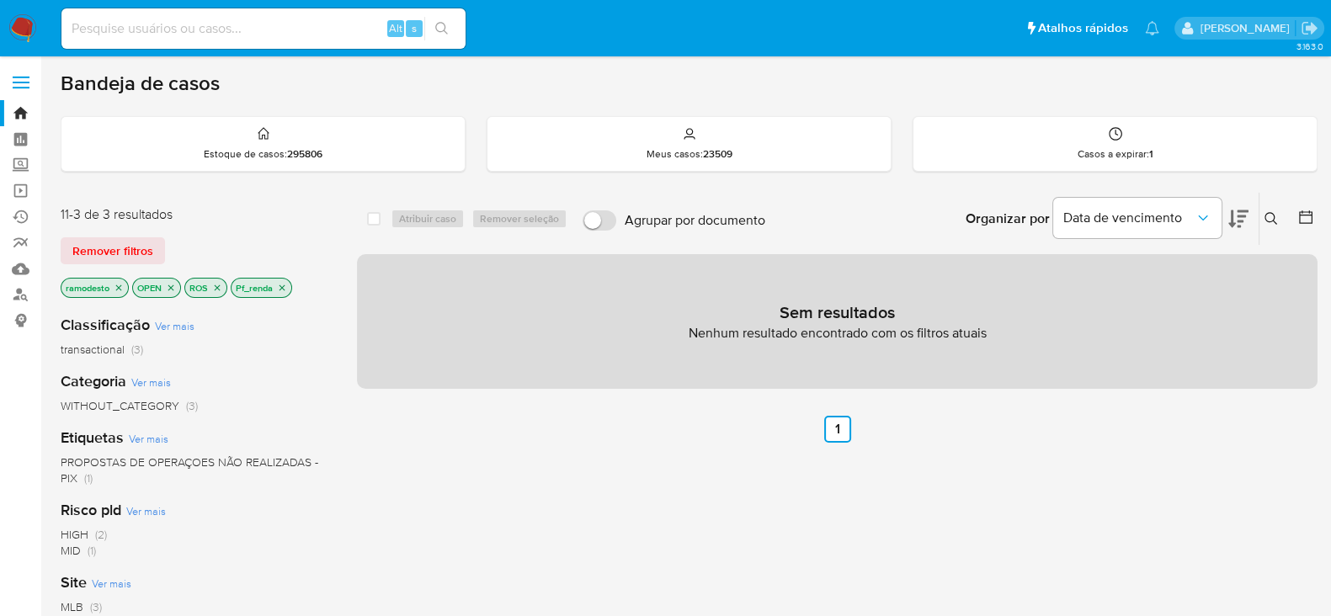
click at [286, 286] on icon "close-filter" at bounding box center [282, 288] width 10 height 10
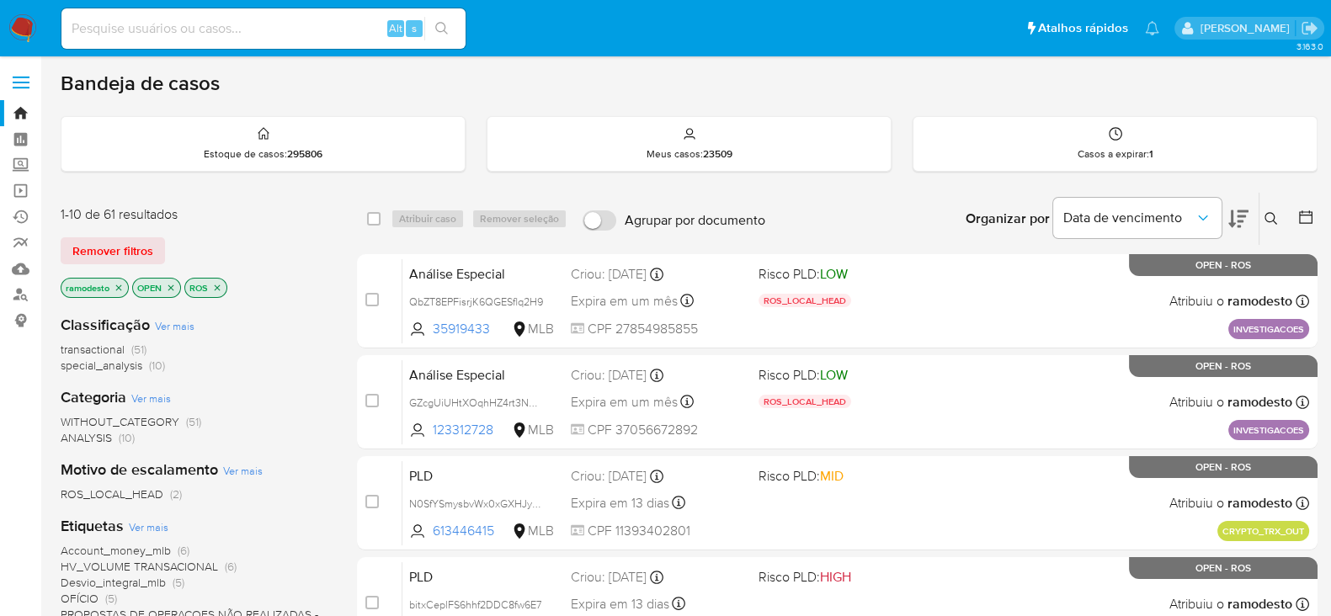
scroll to position [104, 0]
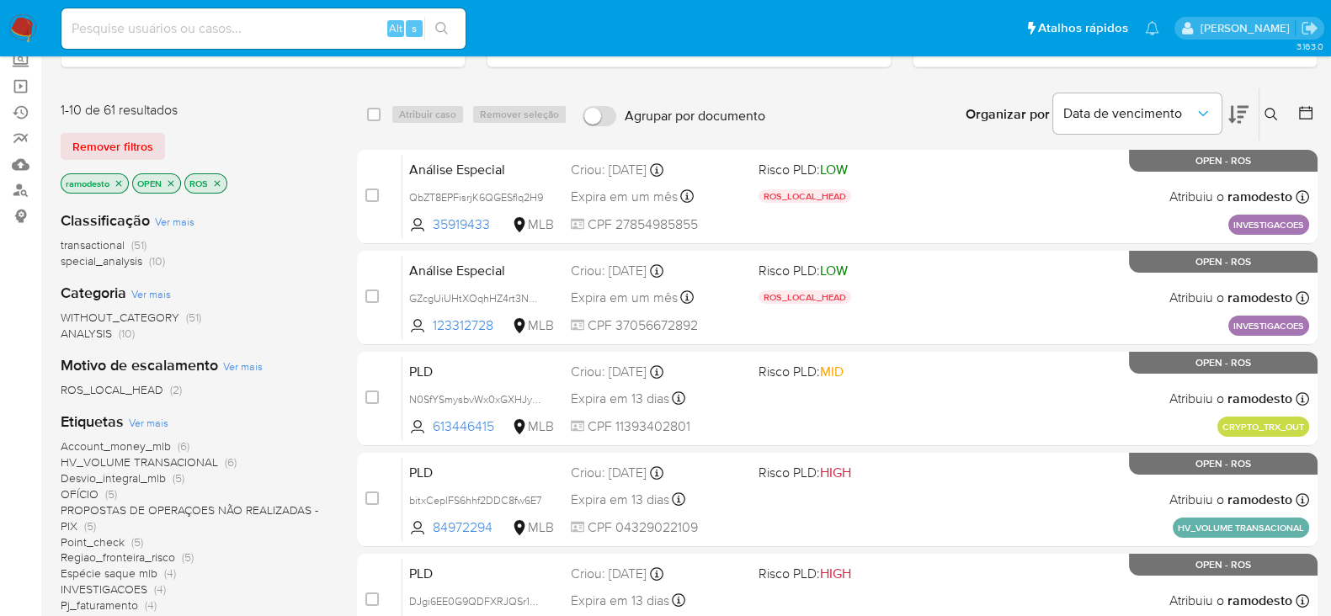
click at [148, 441] on span "Account_money_mlb" at bounding box center [116, 446] width 110 height 17
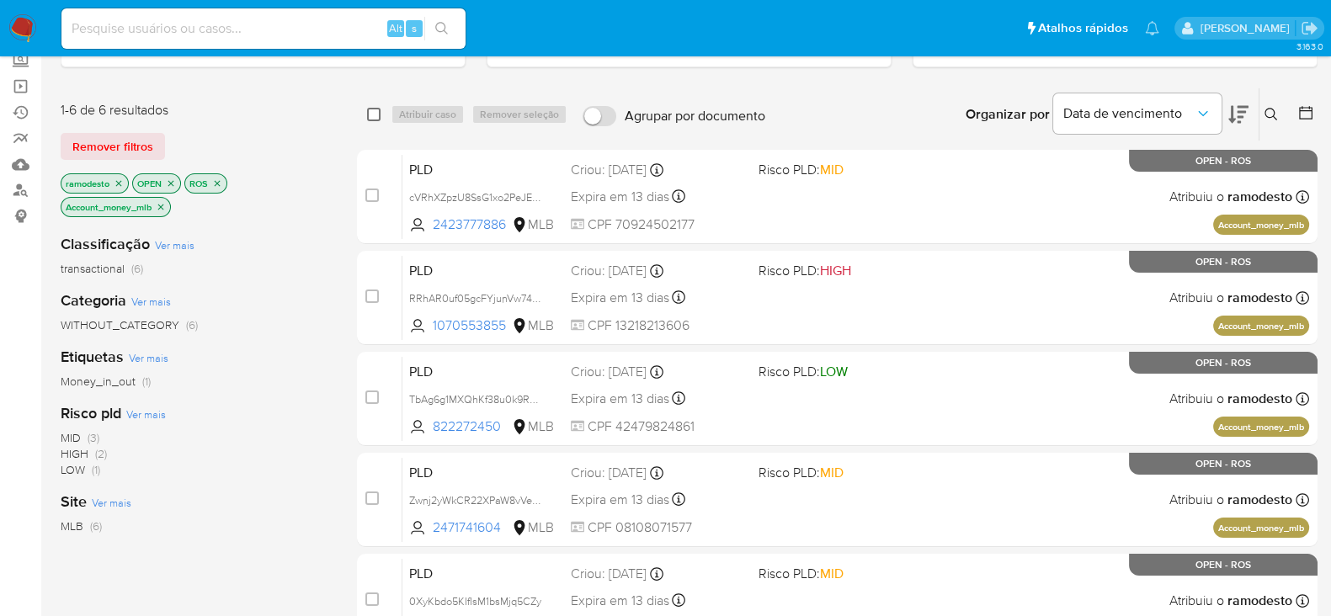
click at [369, 113] on div "select-all-cases-checkbox Atribuir caso Remover seleção Agrupar por documento O…" at bounding box center [837, 114] width 961 height 52
click at [375, 113] on input "checkbox" at bounding box center [373, 114] width 13 height 13
checkbox input "true"
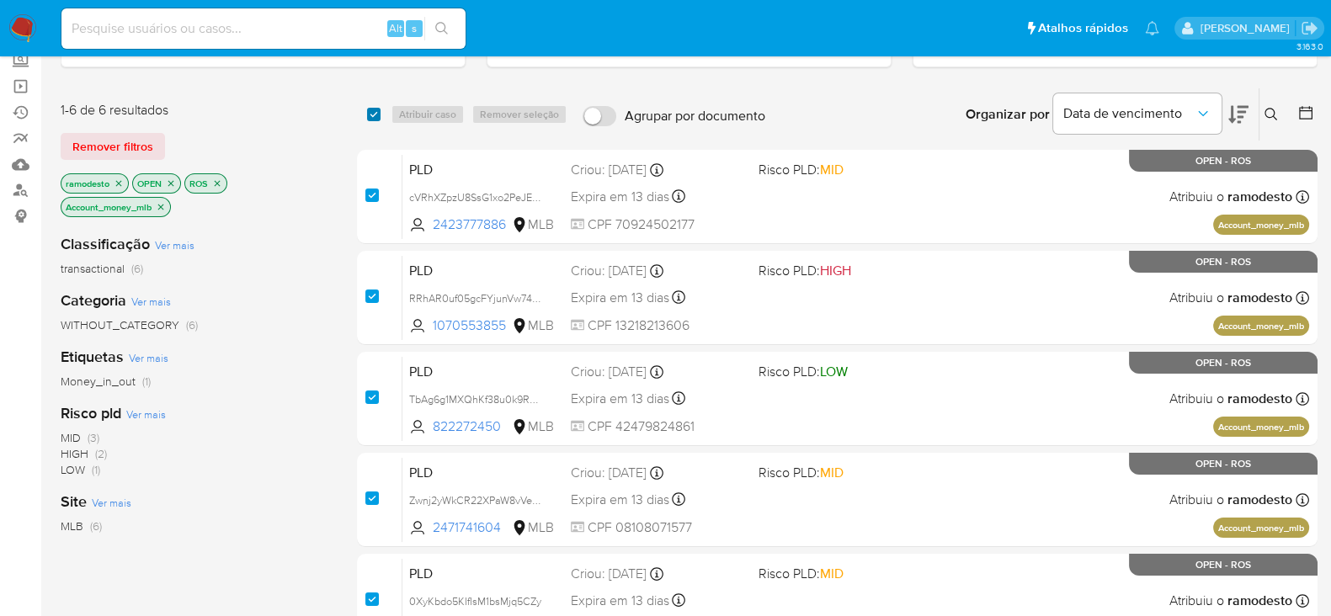
checkbox input "true"
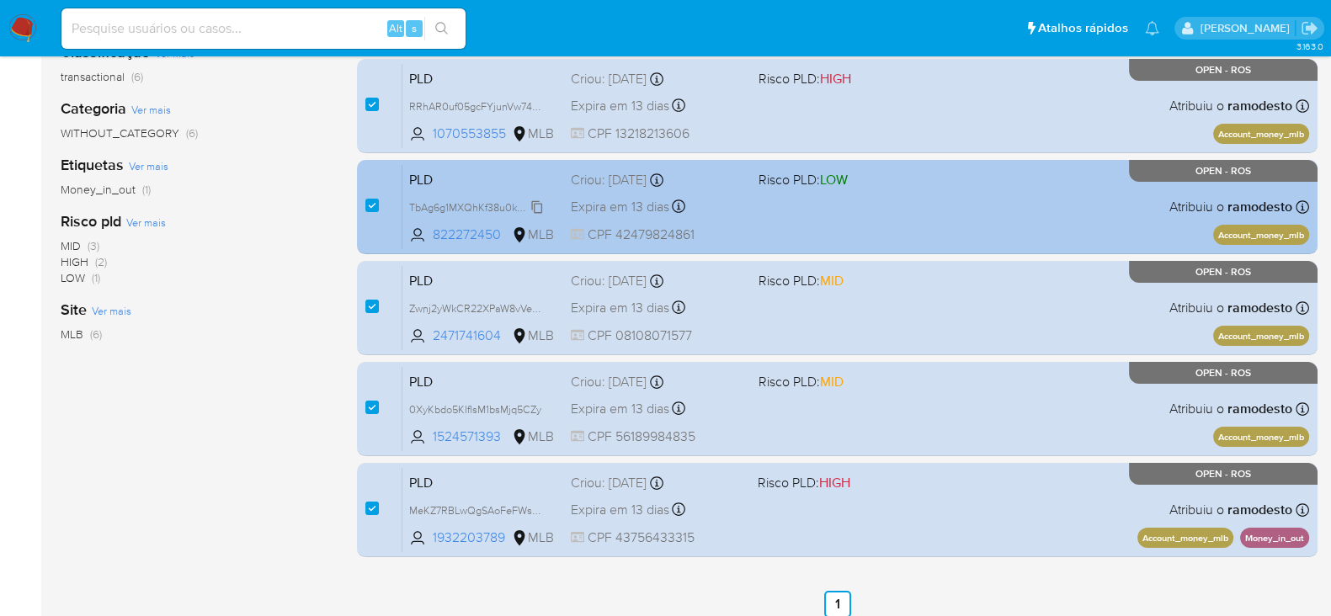
scroll to position [316, 0]
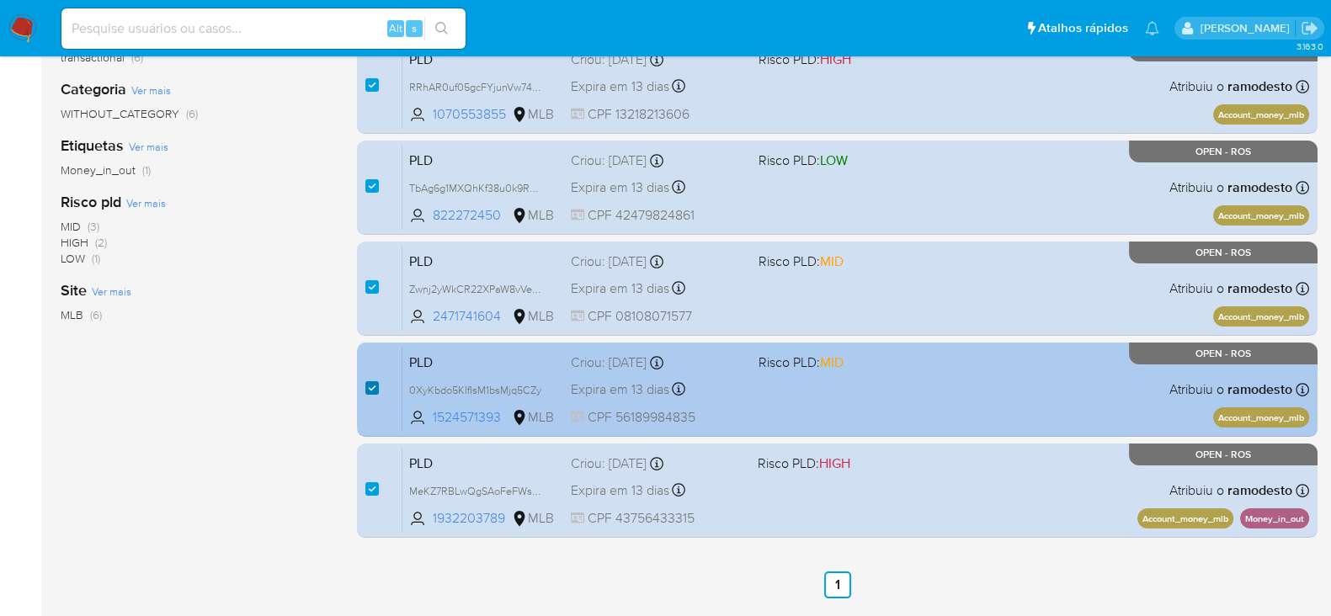
click at [370, 389] on input "checkbox" at bounding box center [371, 387] width 13 height 13
checkbox input "false"
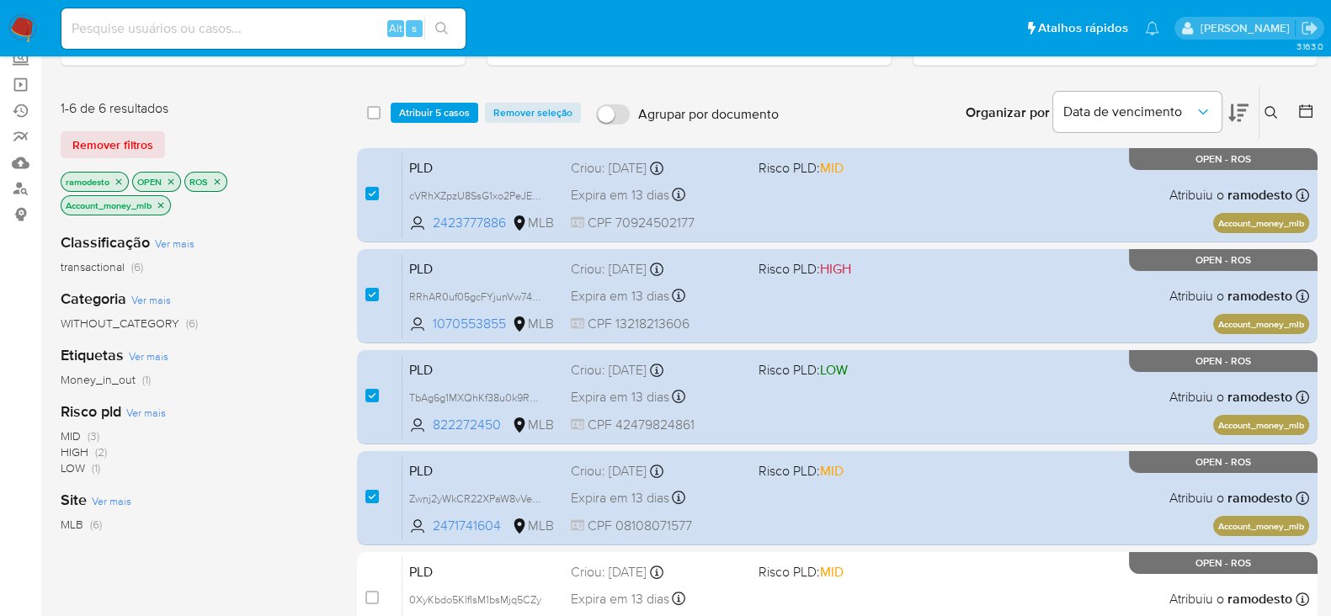
scroll to position [104, 0]
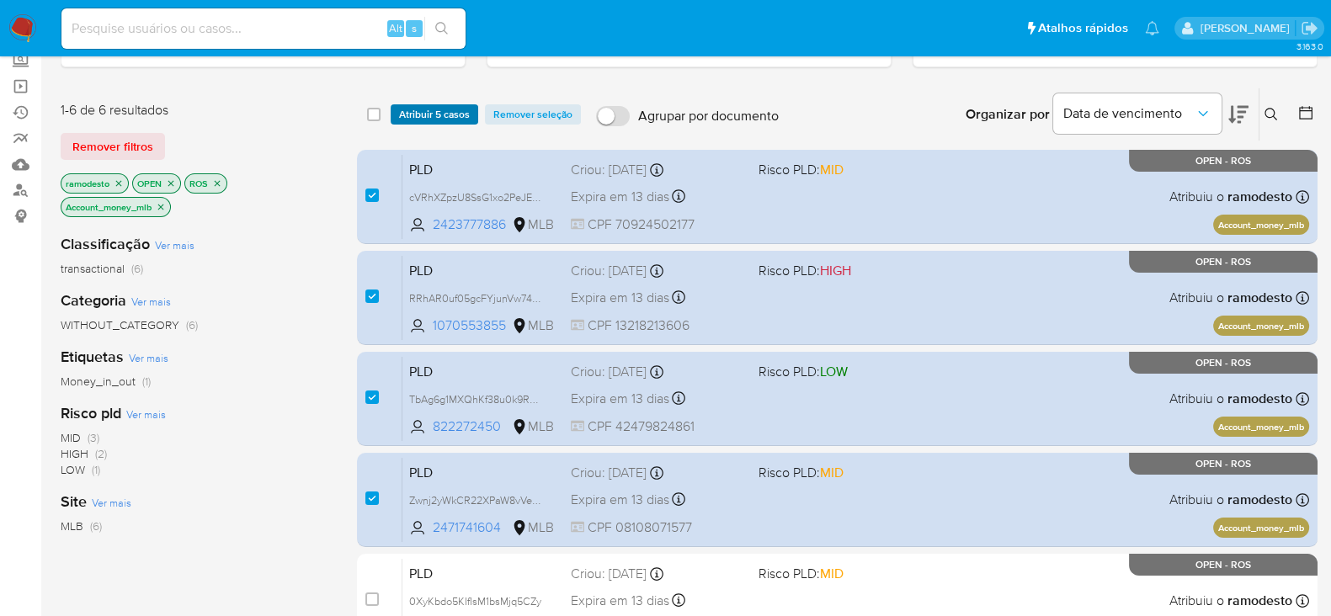
click at [438, 106] on span "Atribuir 5 casos" at bounding box center [434, 114] width 71 height 17
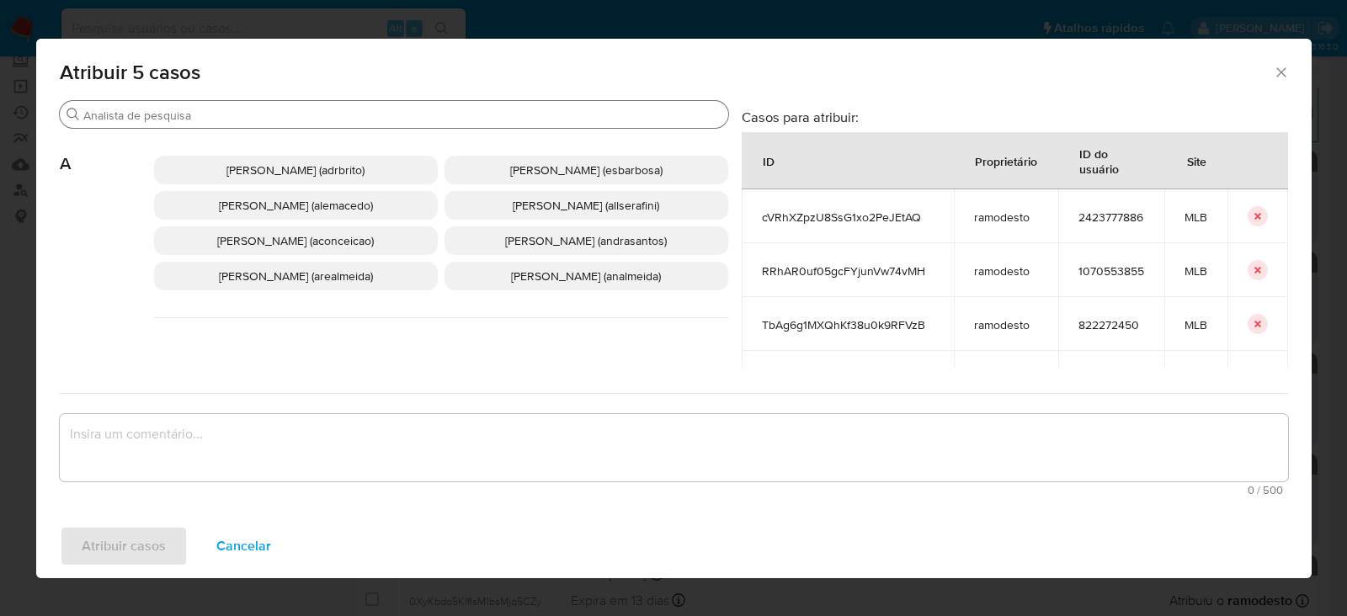
click at [152, 113] on input "Buscar" at bounding box center [402, 115] width 638 height 15
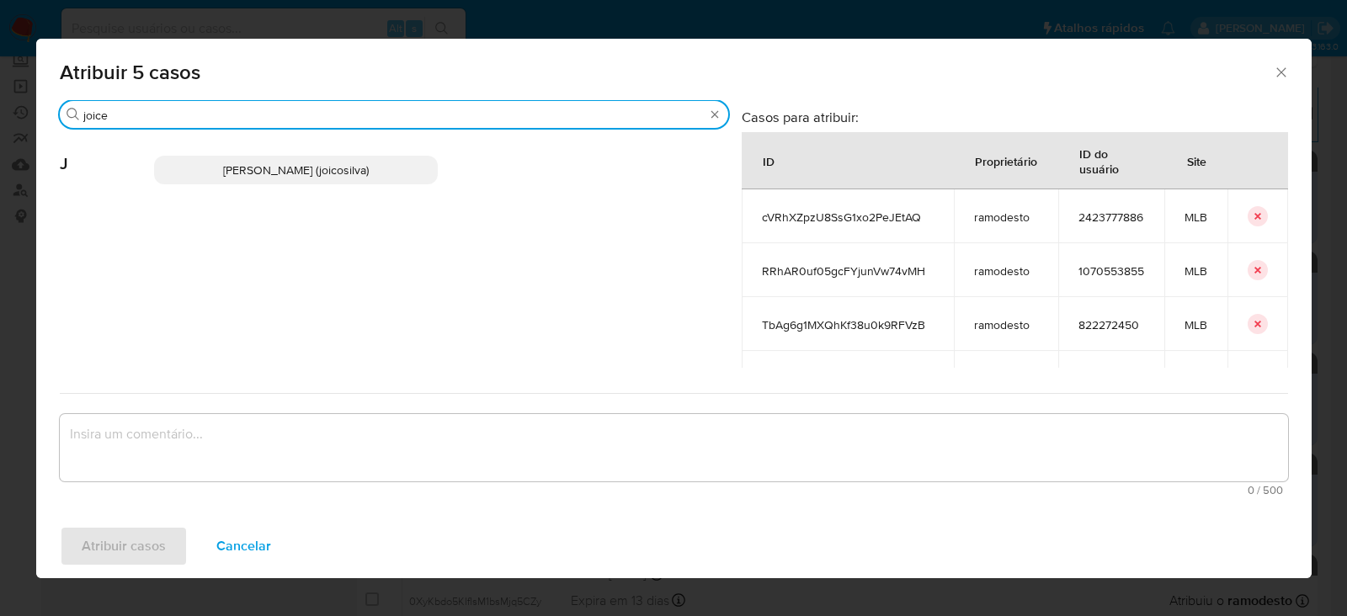
type input "joice"
click at [259, 170] on span "Joice Oliveira Da Silva De Almeida (joicosilva)" at bounding box center [296, 170] width 146 height 17
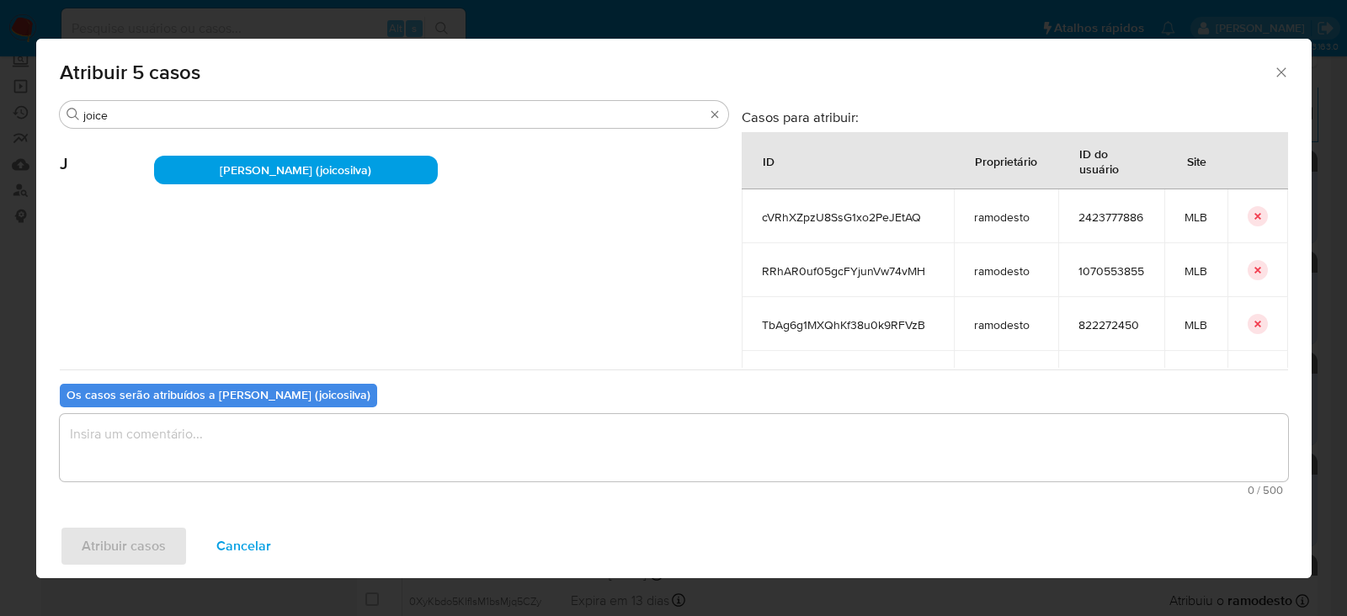
click at [189, 434] on textarea "assign-modal" at bounding box center [674, 447] width 1229 height 67
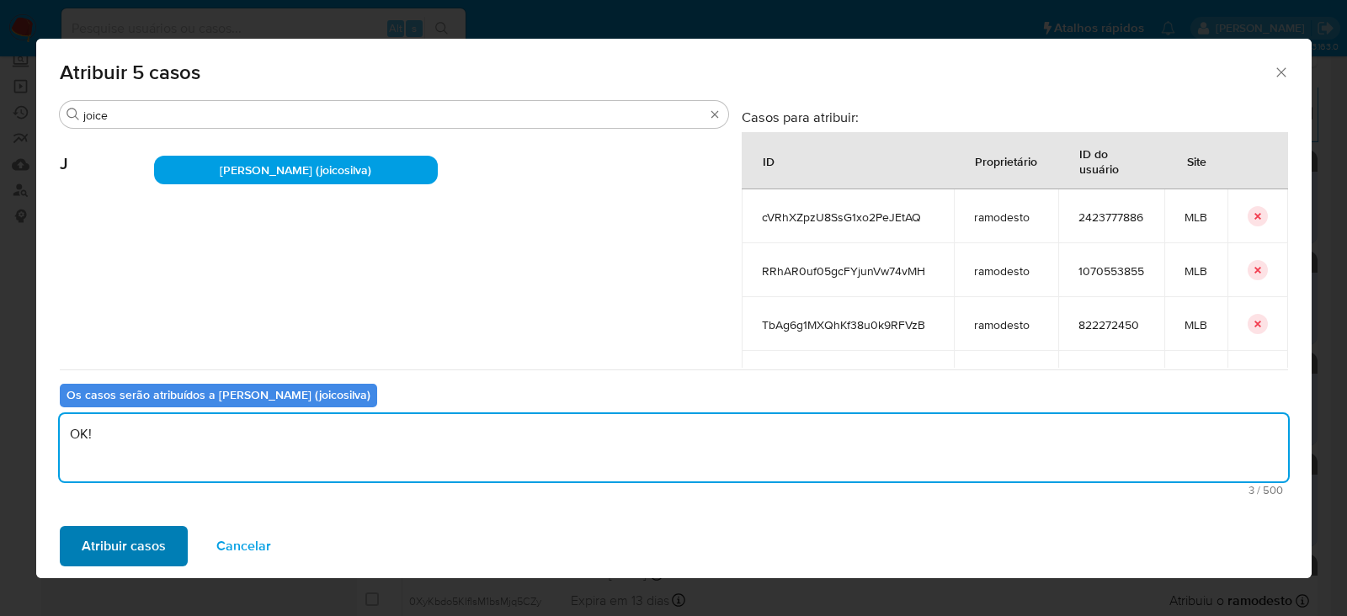
type textarea "OK!"
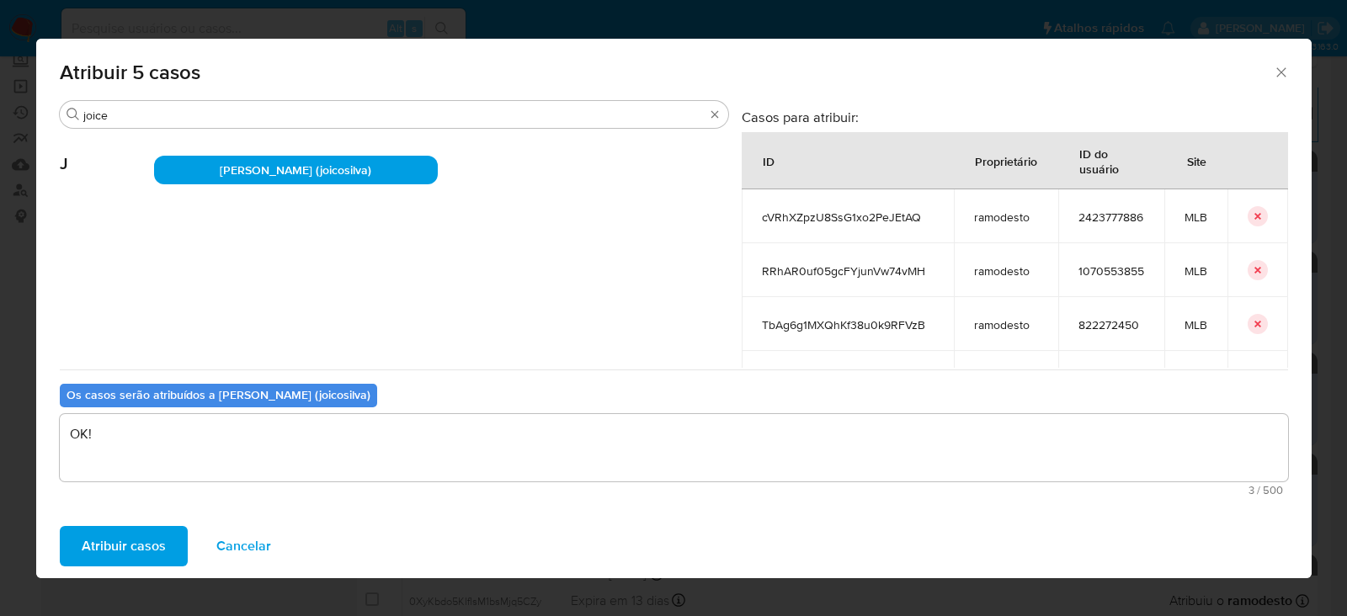
click at [133, 546] on span "Atribuir casos" at bounding box center [124, 546] width 84 height 37
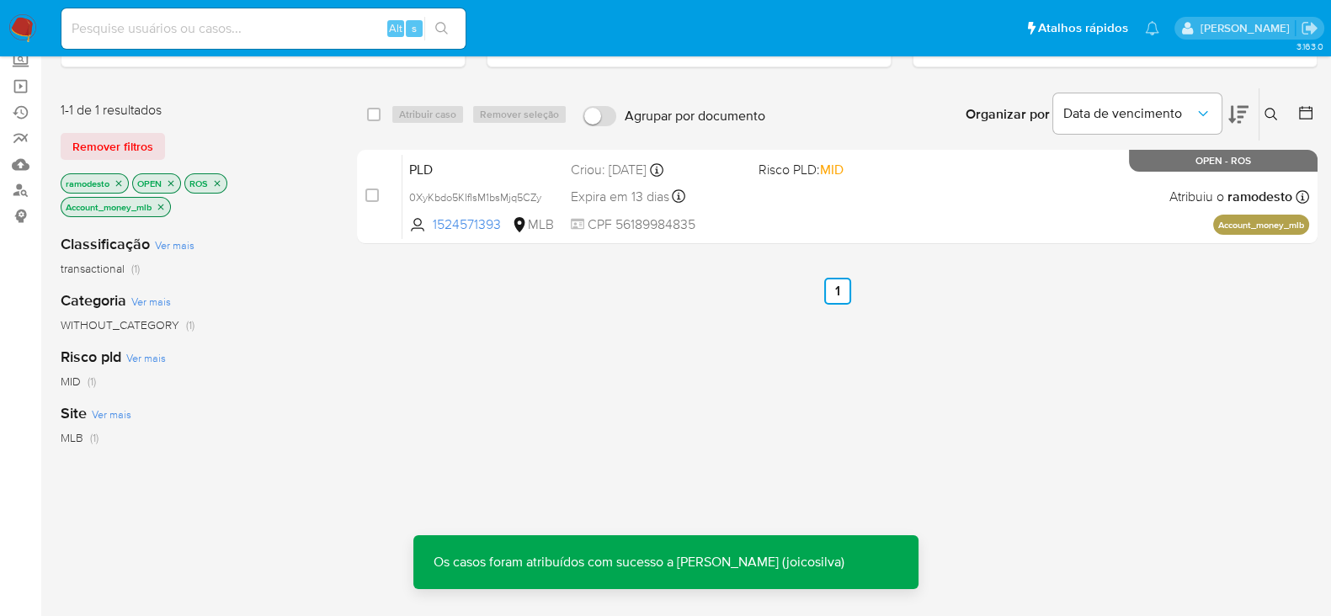
click at [164, 204] on icon "close-filter" at bounding box center [161, 207] width 6 height 6
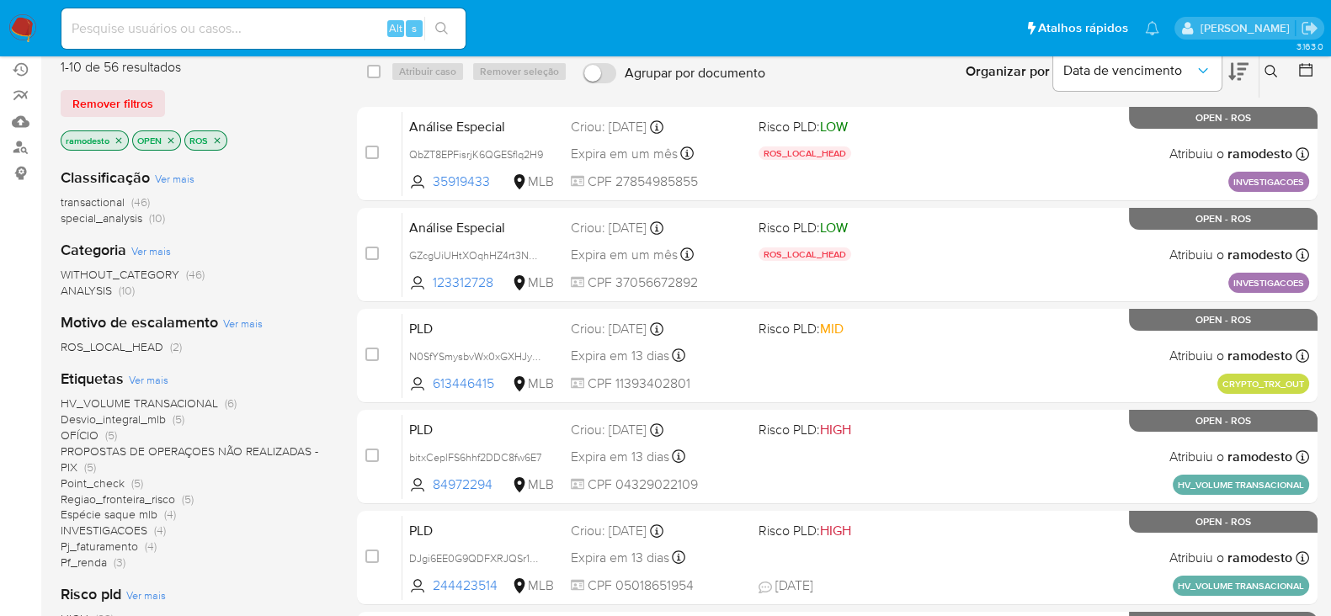
scroll to position [210, 0]
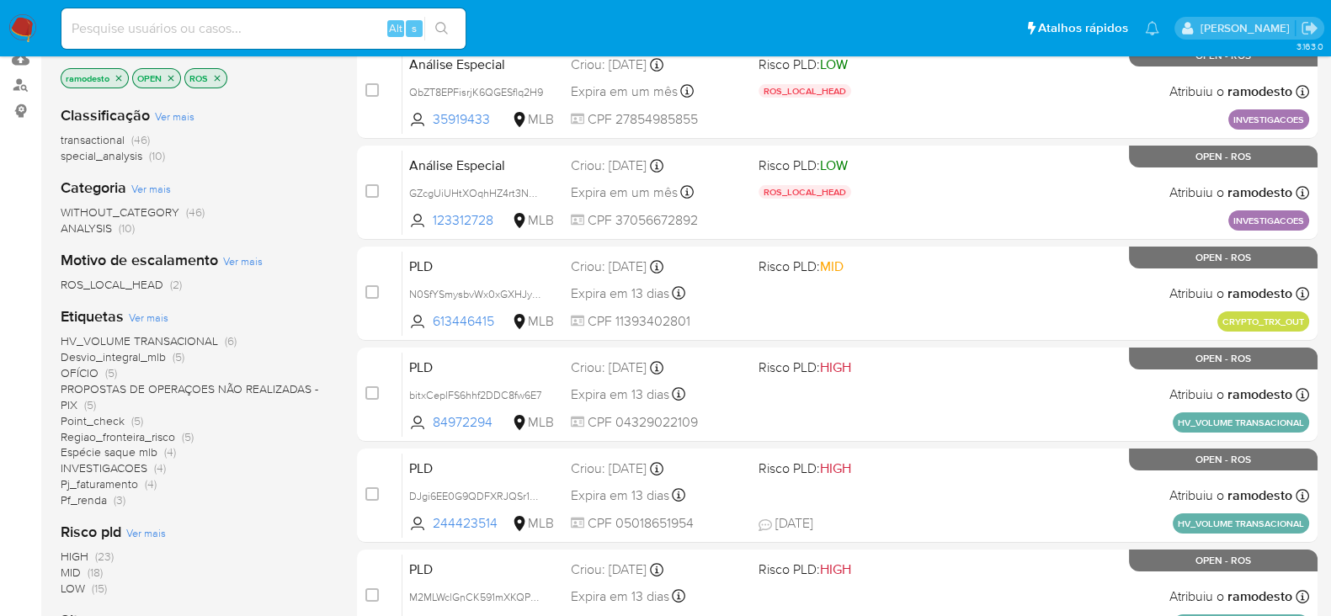
click at [100, 494] on span "Pf_renda" at bounding box center [84, 500] width 46 height 17
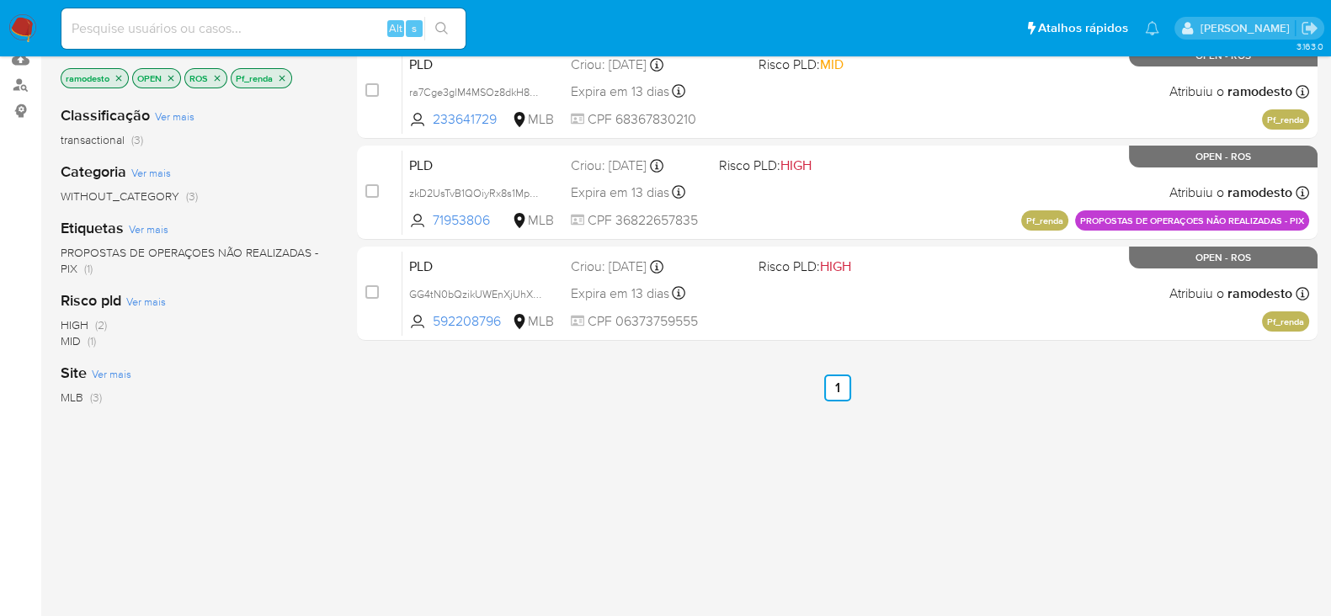
scroll to position [104, 0]
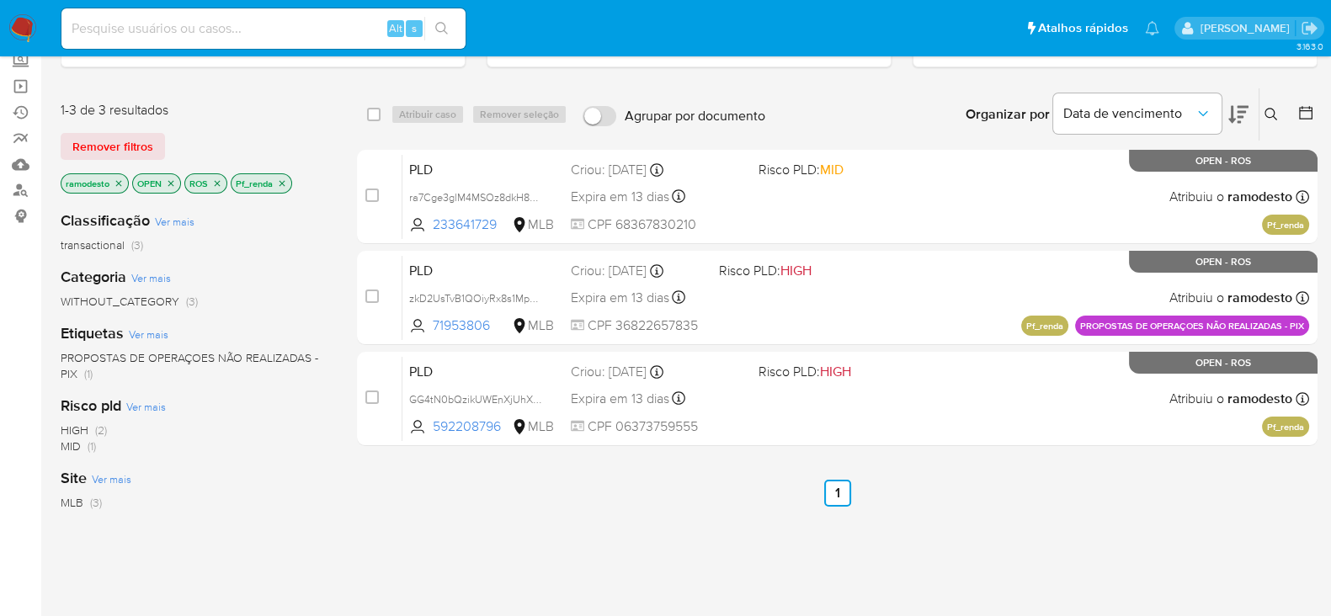
click at [282, 179] on icon "close-filter" at bounding box center [282, 184] width 10 height 10
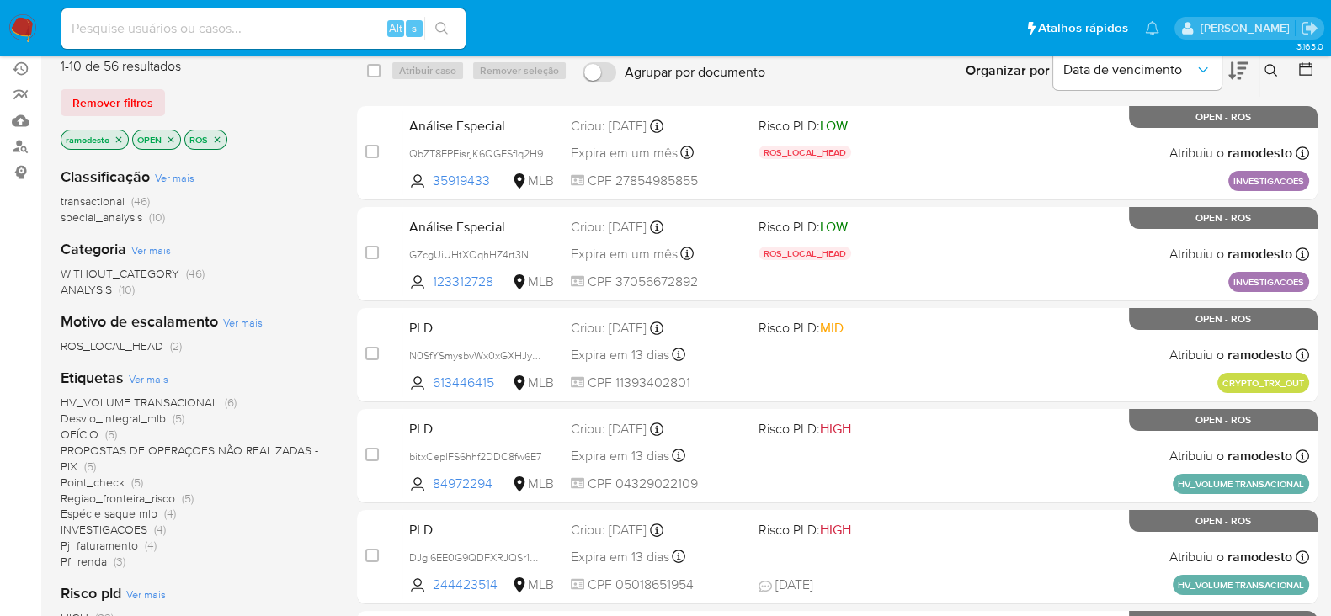
scroll to position [104, 0]
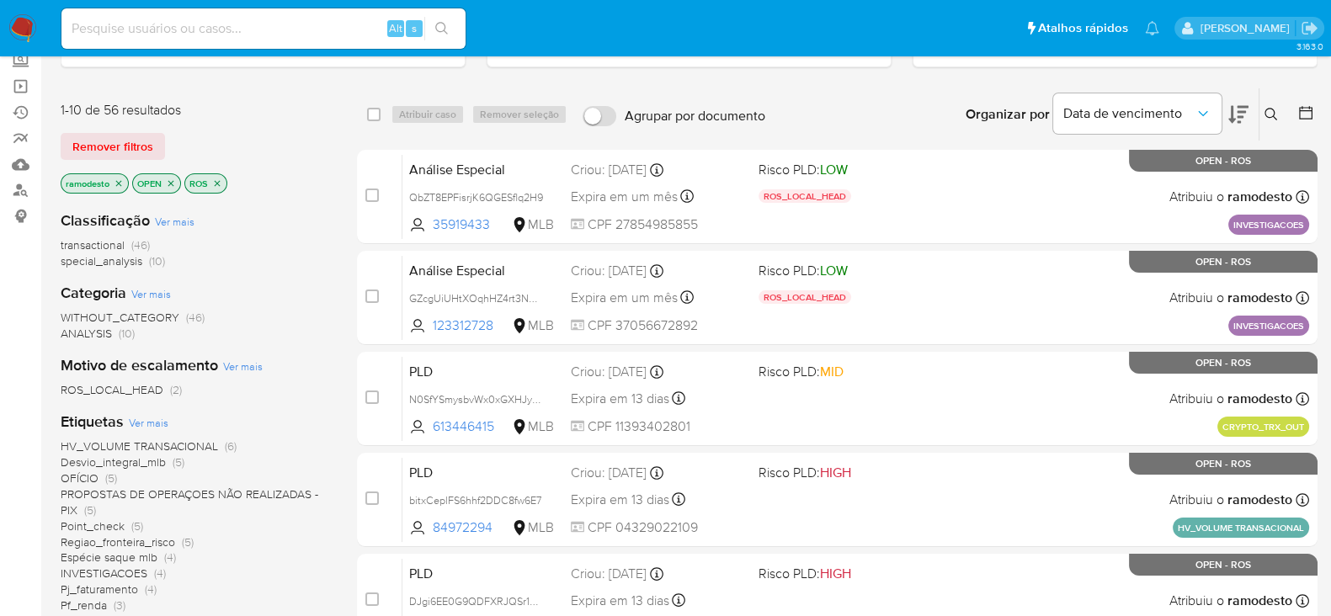
click at [115, 179] on icon "close-filter" at bounding box center [119, 184] width 10 height 10
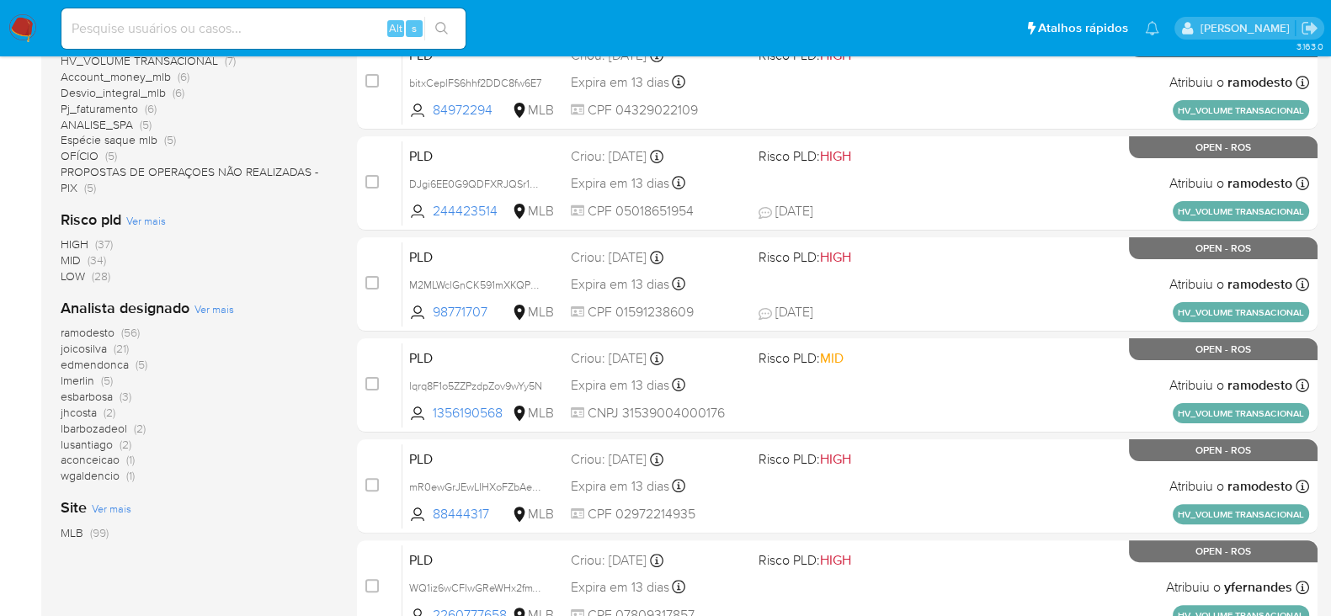
scroll to position [526, 0]
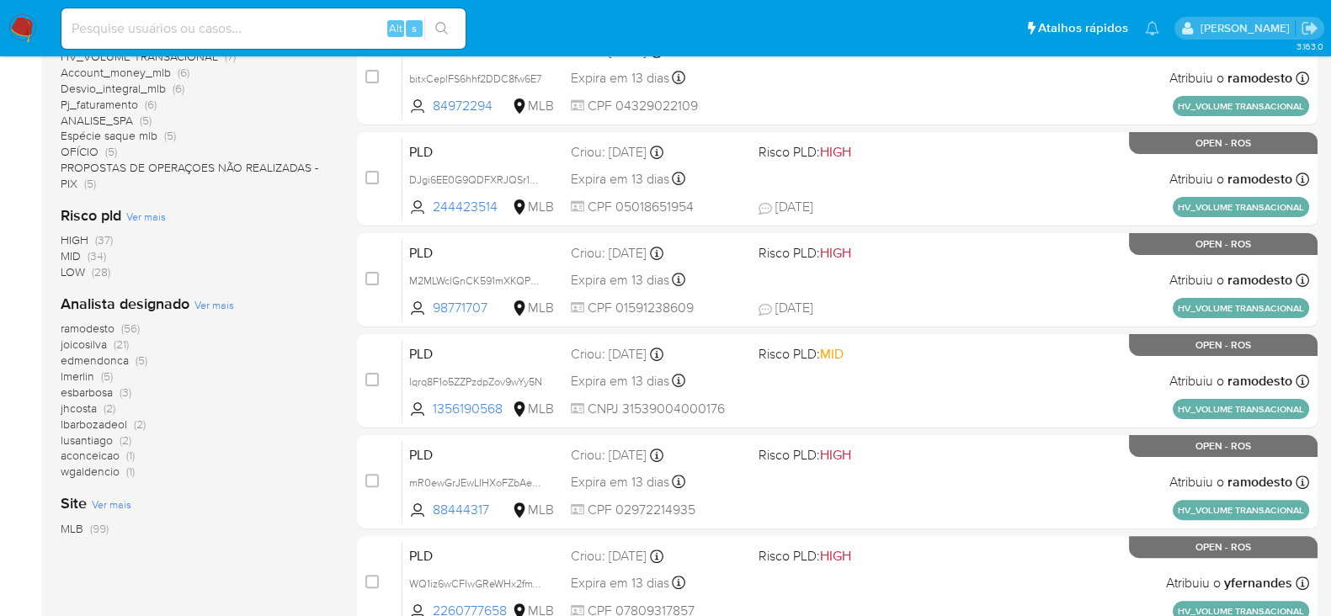
click at [100, 323] on span "ramodesto" at bounding box center [88, 328] width 54 height 17
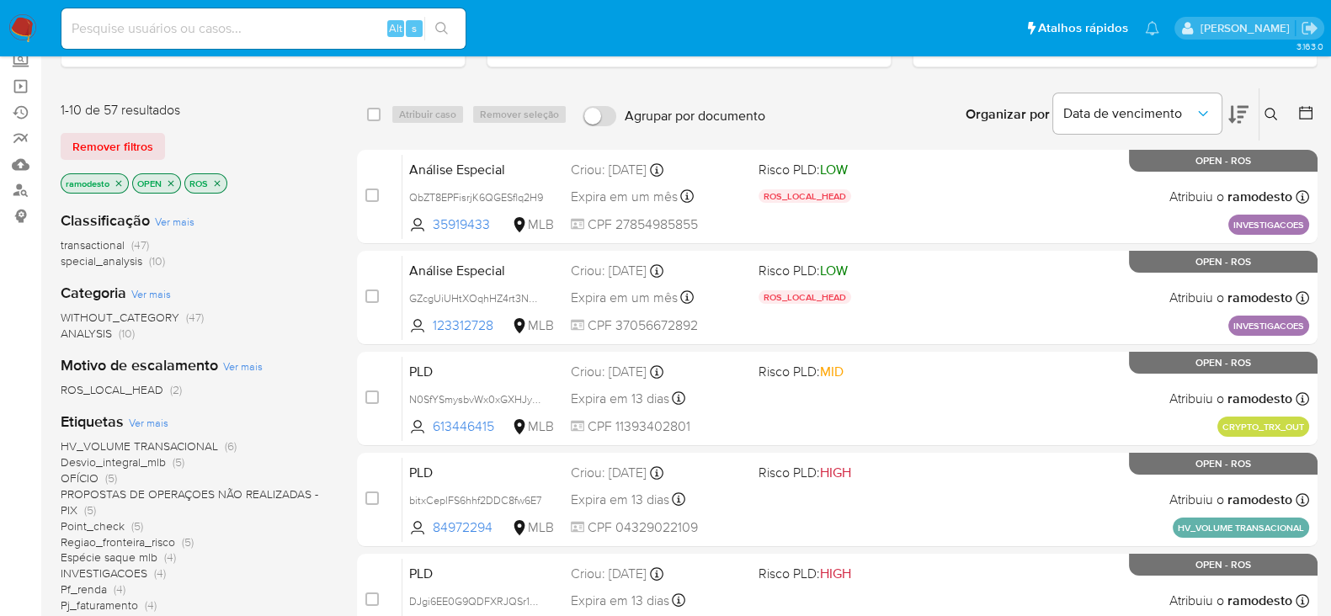
scroll to position [210, 0]
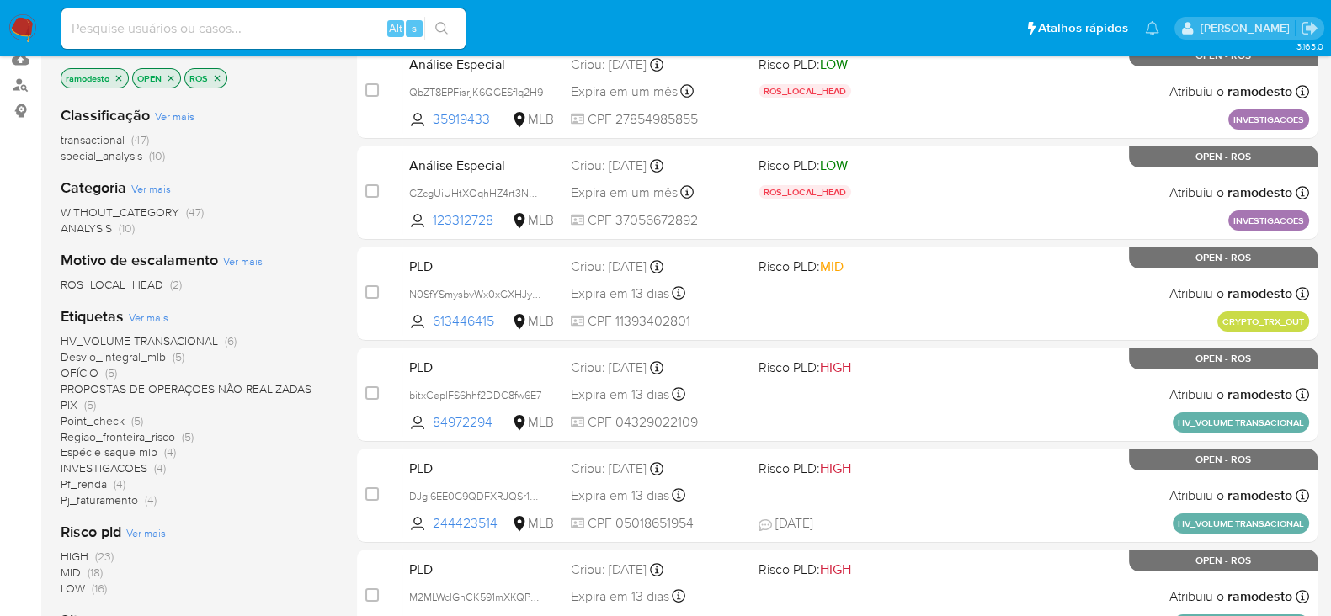
click at [84, 482] on span "Pf_renda" at bounding box center [84, 484] width 46 height 17
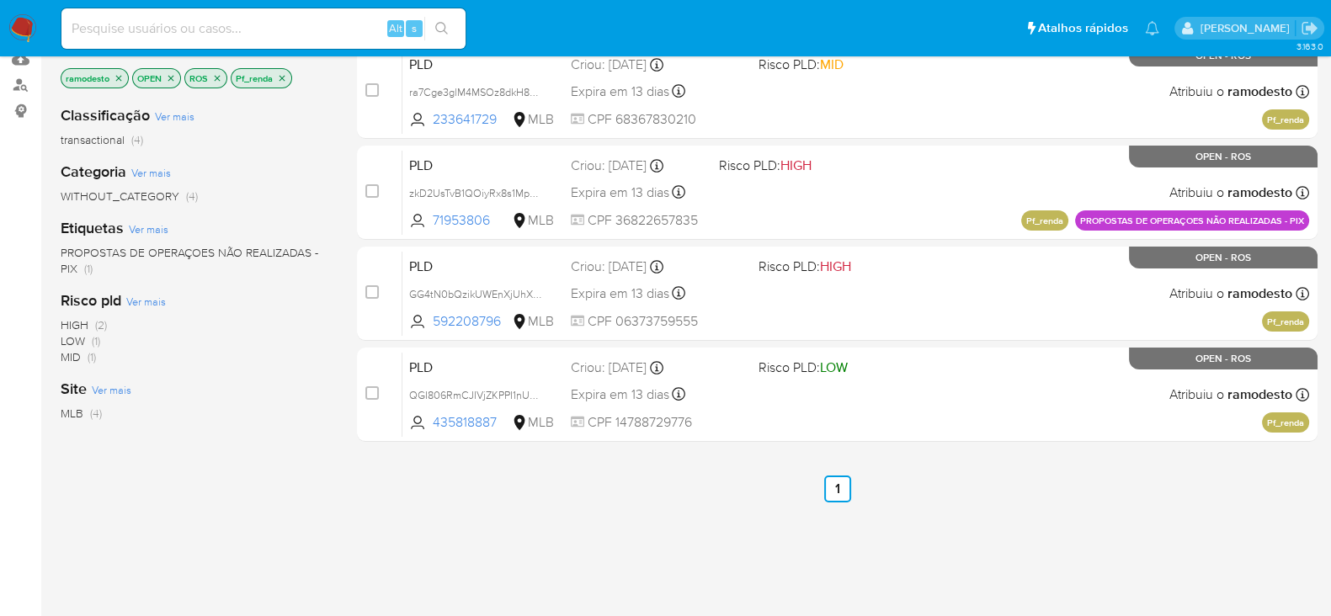
click at [280, 73] on icon "close-filter" at bounding box center [282, 78] width 10 height 10
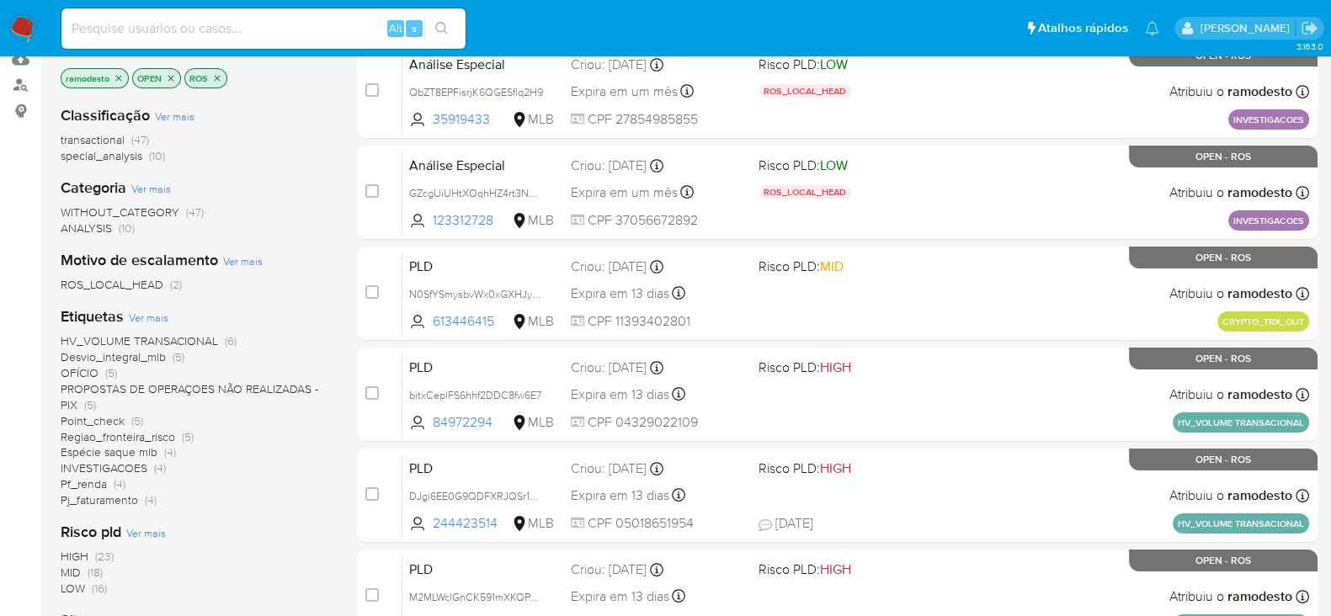
click at [118, 496] on span "Pj_faturamento" at bounding box center [99, 500] width 77 height 17
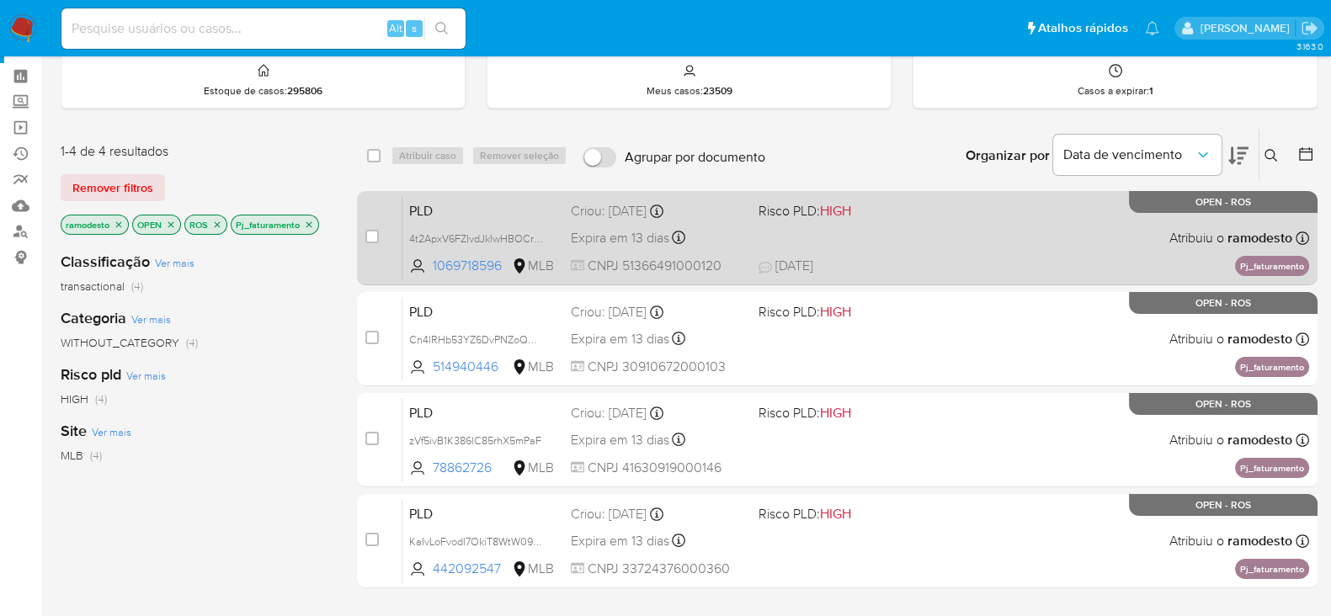
scroll to position [104, 0]
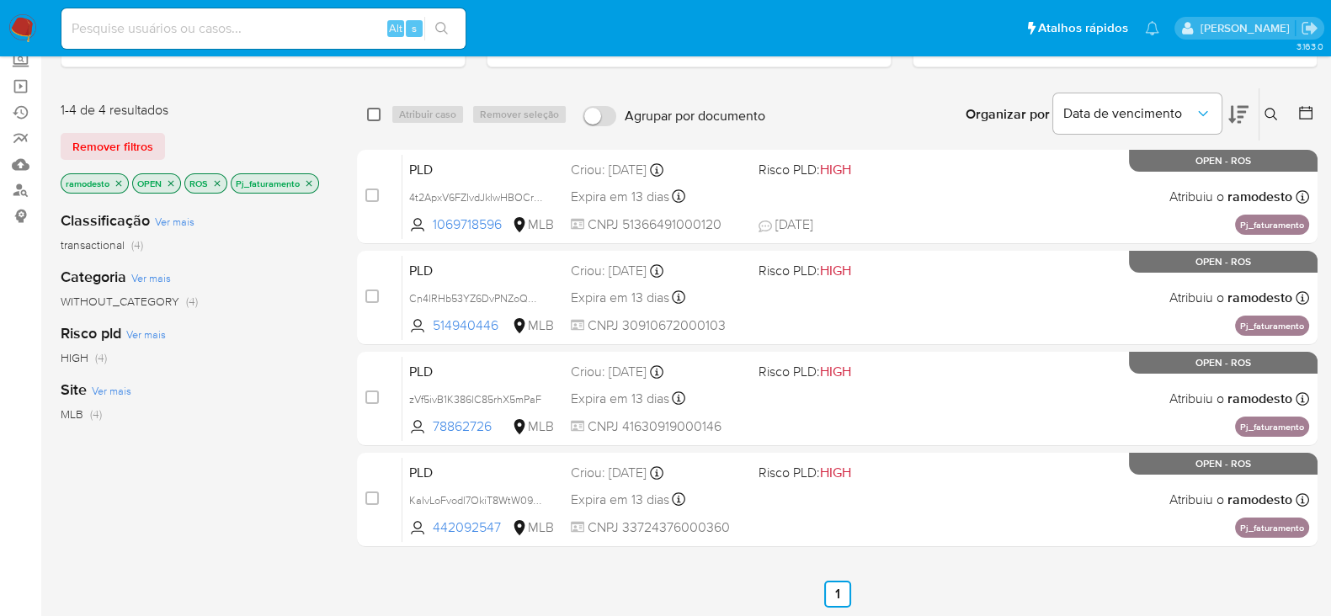
click at [373, 115] on input "checkbox" at bounding box center [373, 114] width 13 height 13
checkbox input "true"
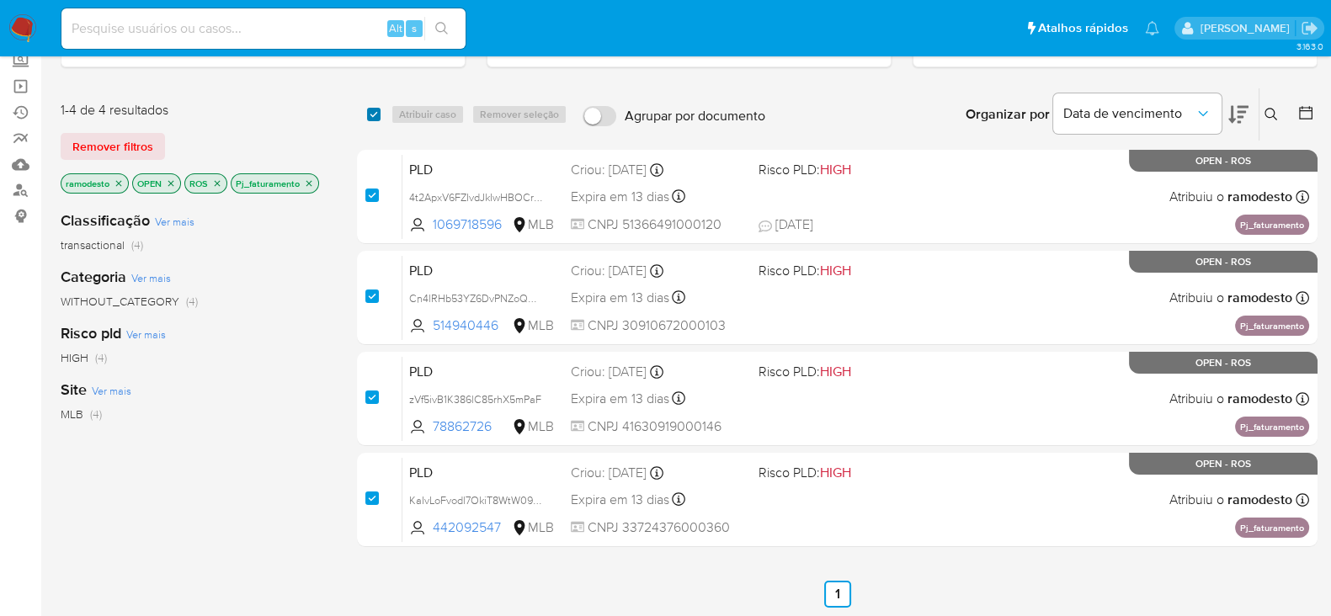
checkbox input "true"
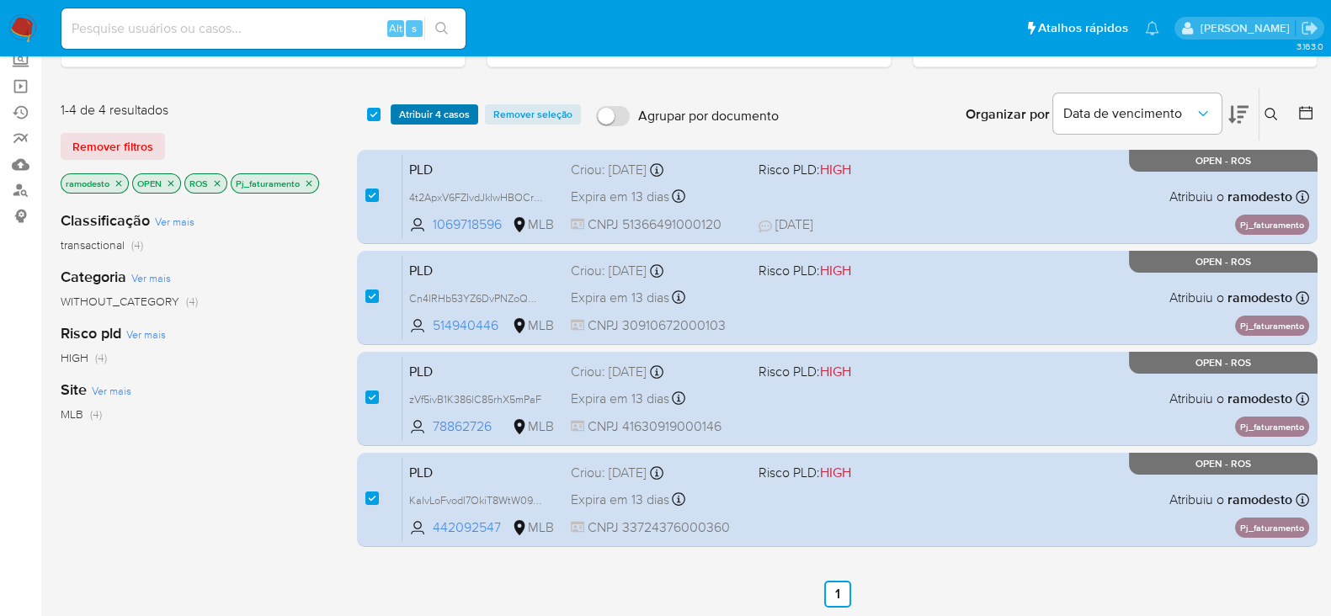
click at [430, 106] on span "Atribuir 4 casos" at bounding box center [434, 114] width 71 height 17
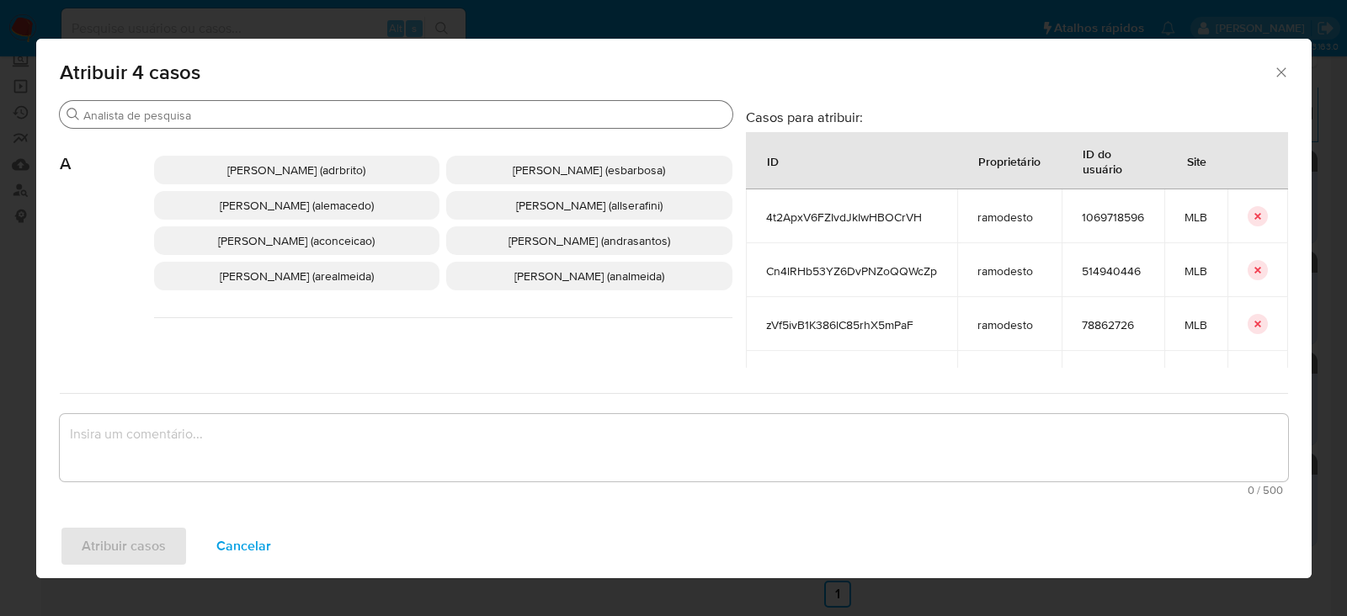
click at [224, 109] on input "Buscar" at bounding box center [404, 115] width 642 height 15
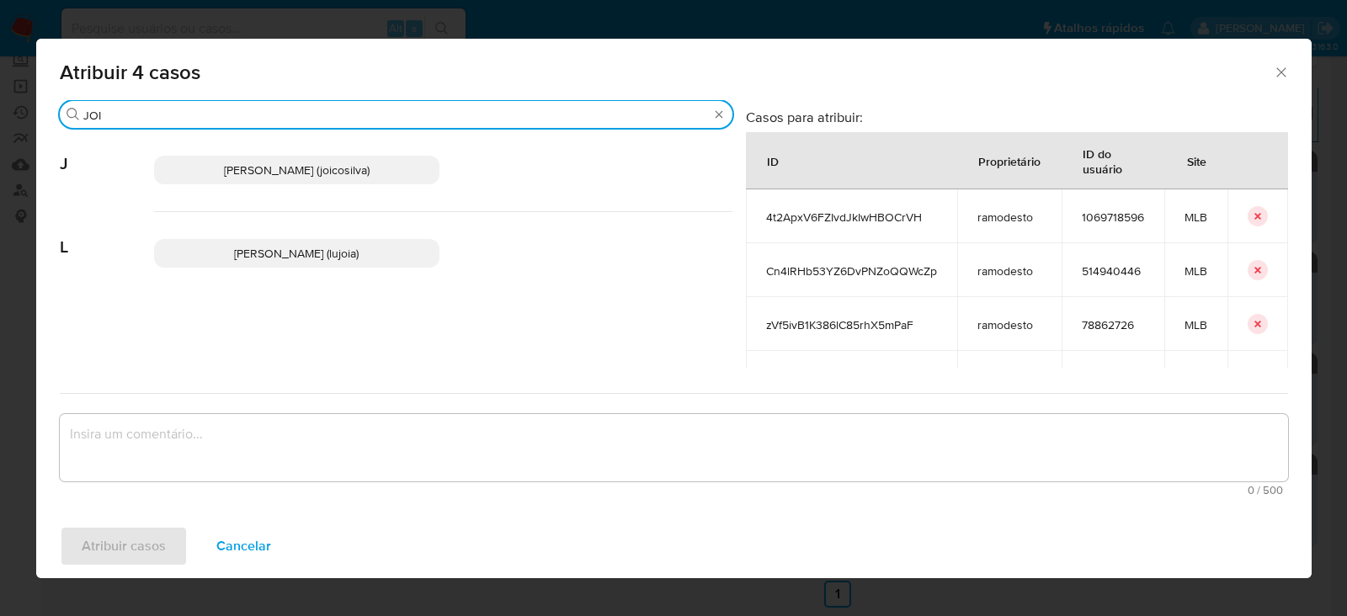
type input "JOI"
click at [278, 162] on span "Joice Oliveira Da Silva De Almeida (joicosilva)" at bounding box center [297, 170] width 146 height 17
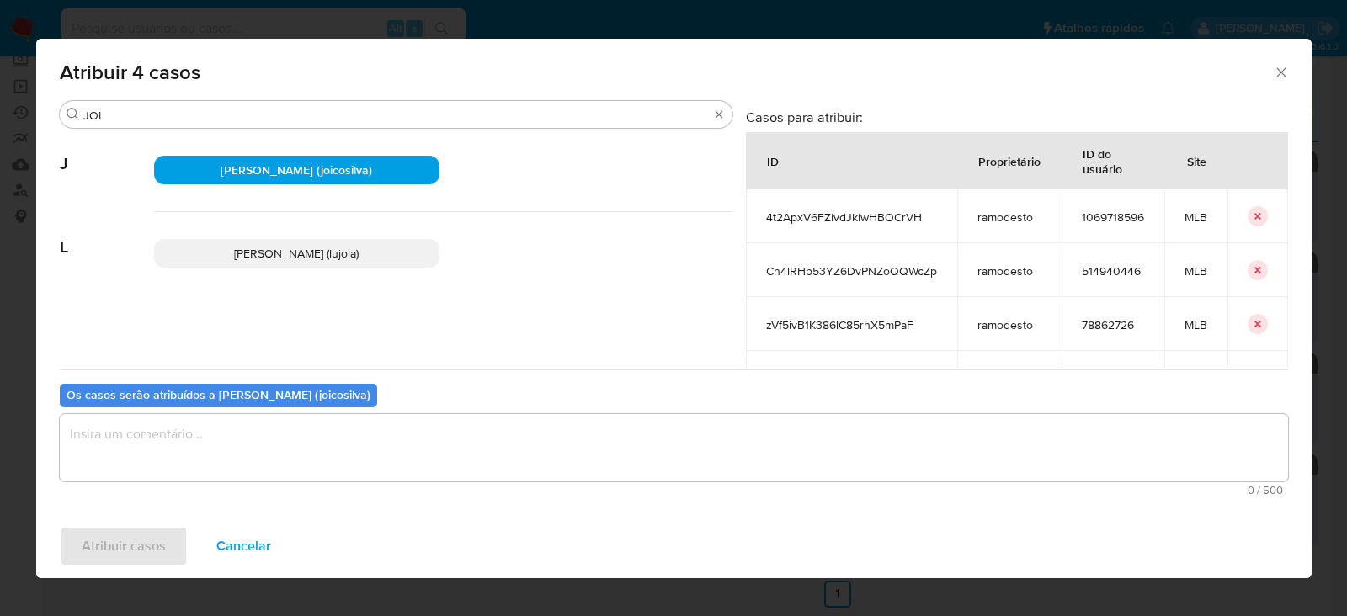
click at [160, 450] on textarea "assign-modal" at bounding box center [674, 447] width 1229 height 67
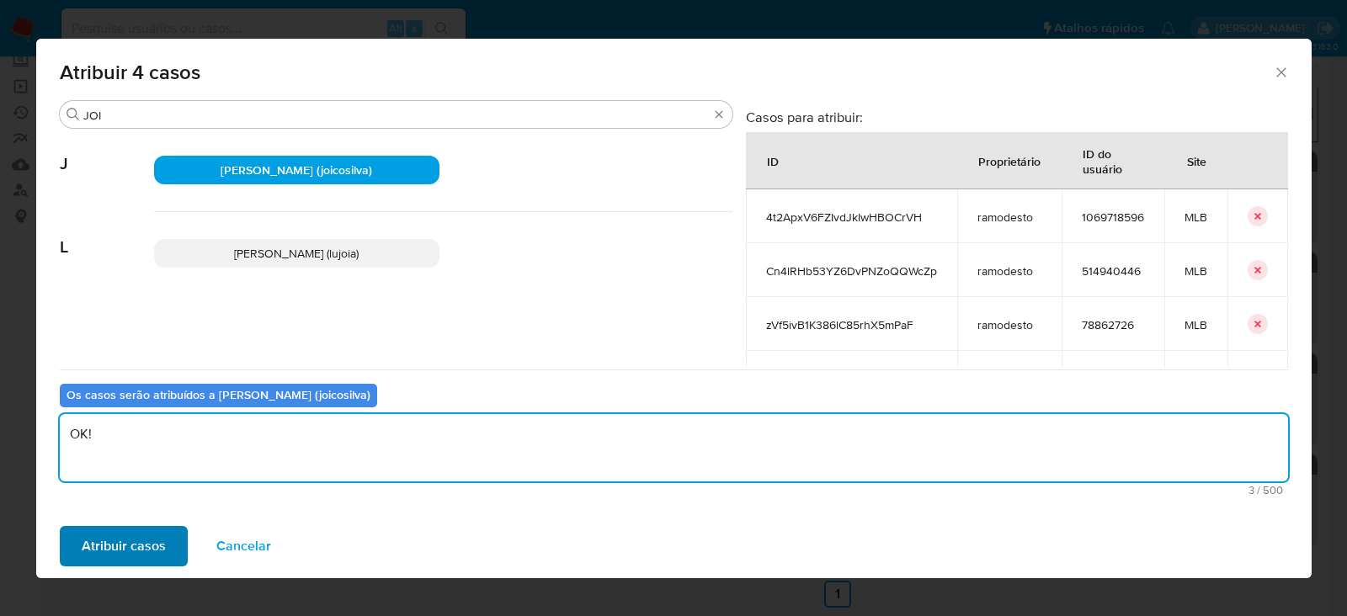
type textarea "OK!"
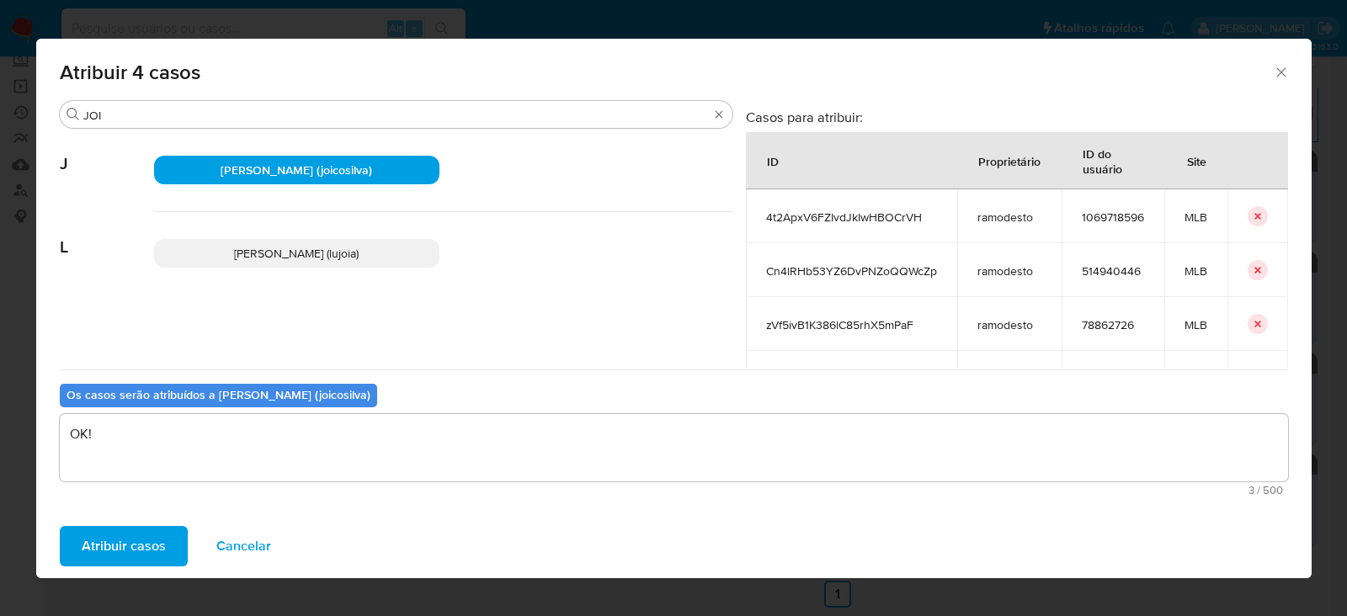
click at [119, 546] on span "Atribuir casos" at bounding box center [124, 546] width 84 height 37
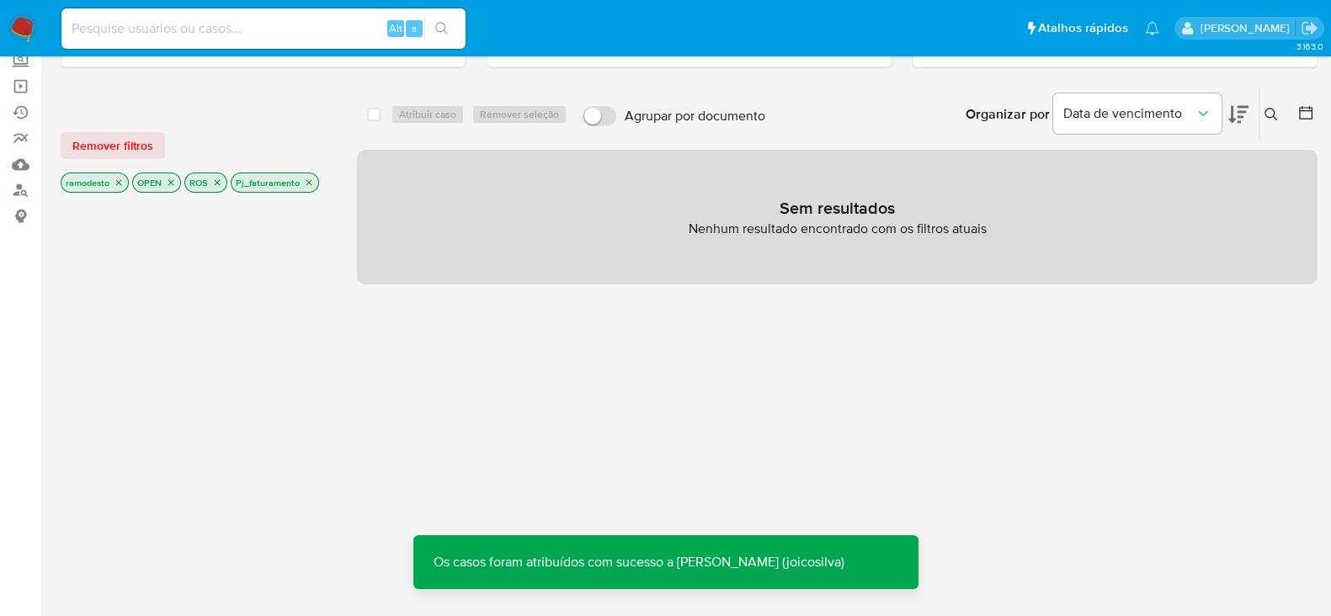
click at [310, 180] on icon "close-filter" at bounding box center [309, 183] width 10 height 10
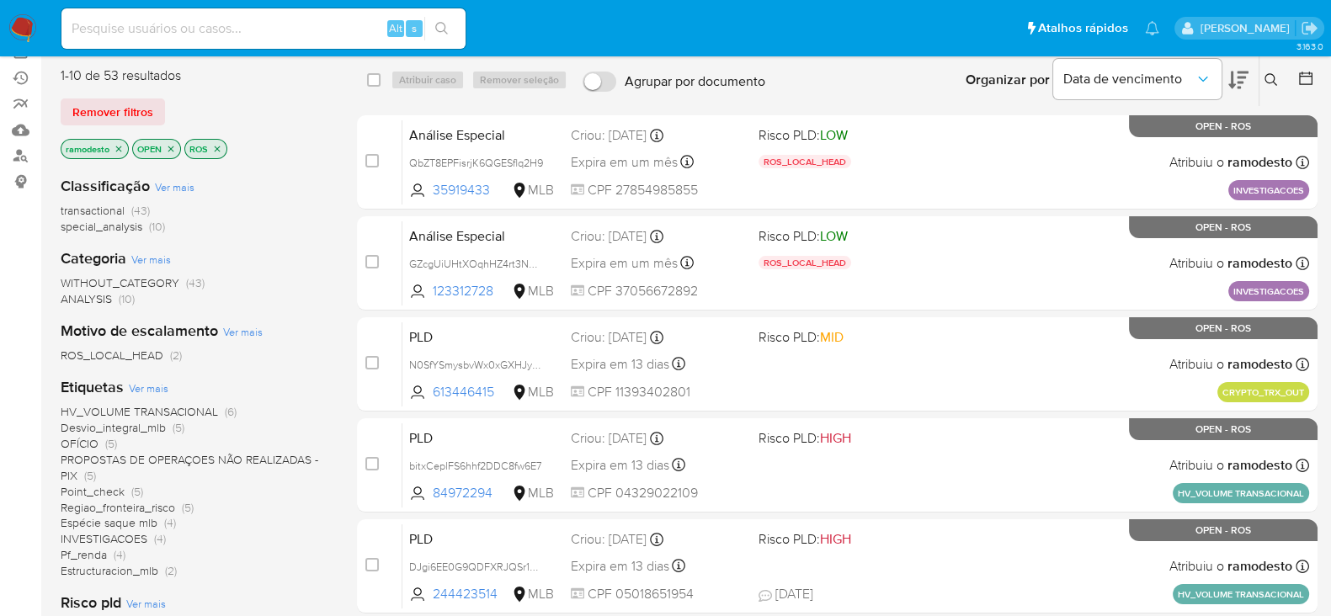
scroll to position [104, 0]
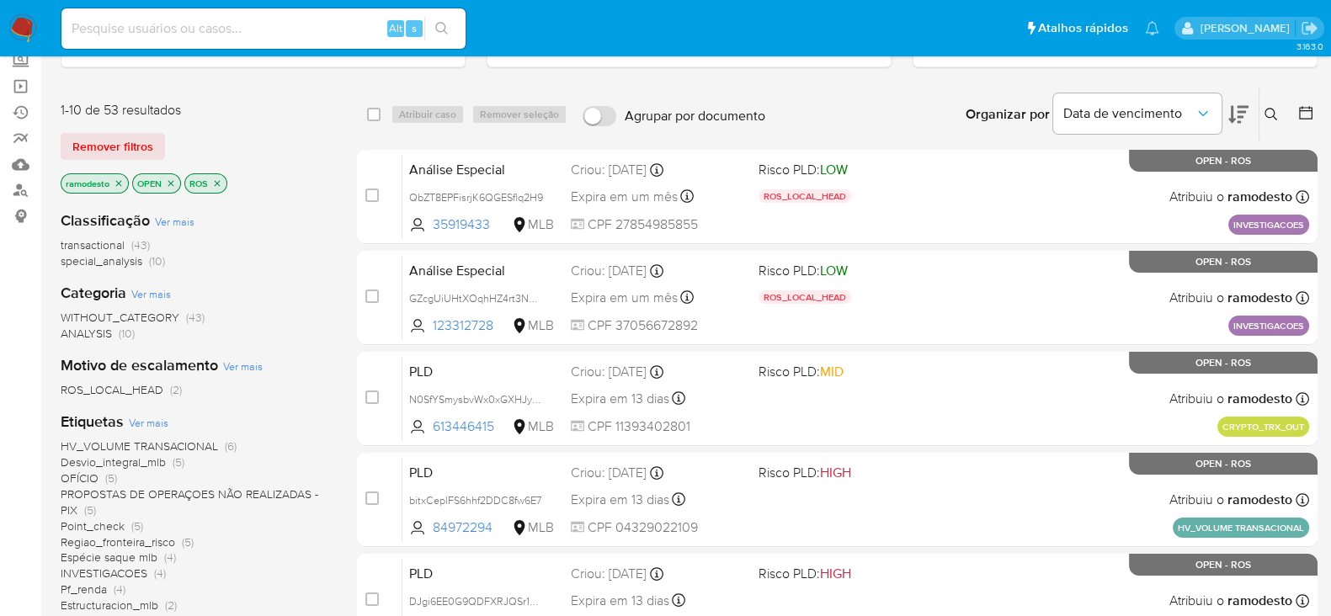
click at [116, 181] on icon "close-filter" at bounding box center [119, 184] width 10 height 10
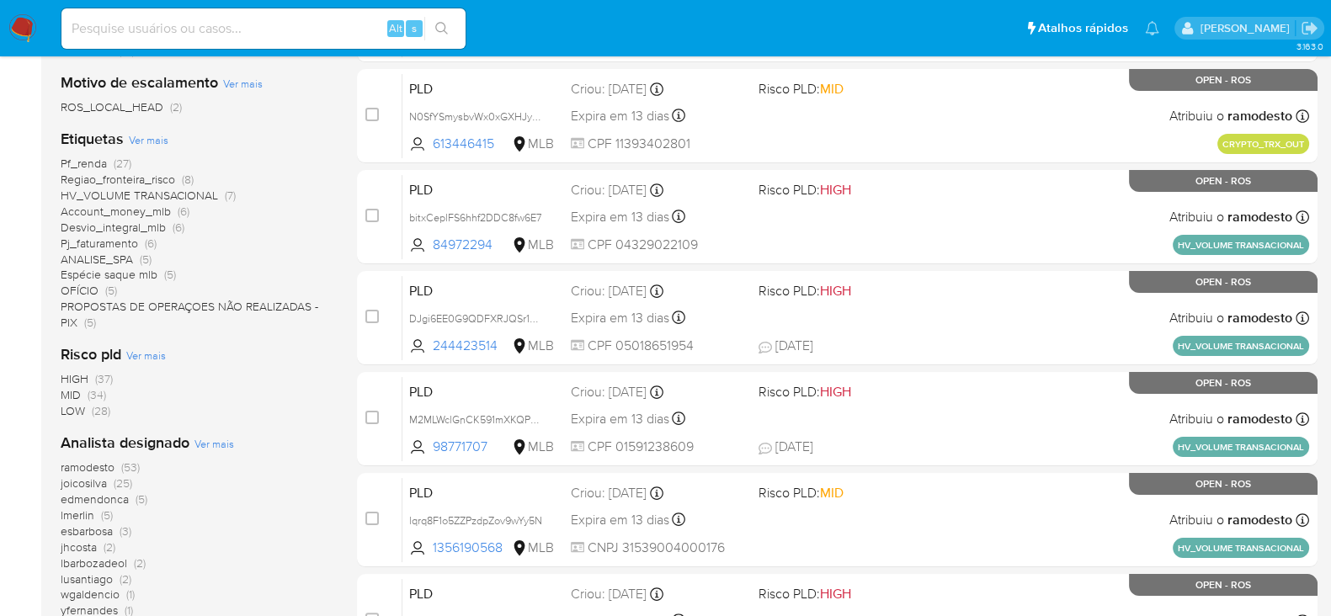
scroll to position [420, 0]
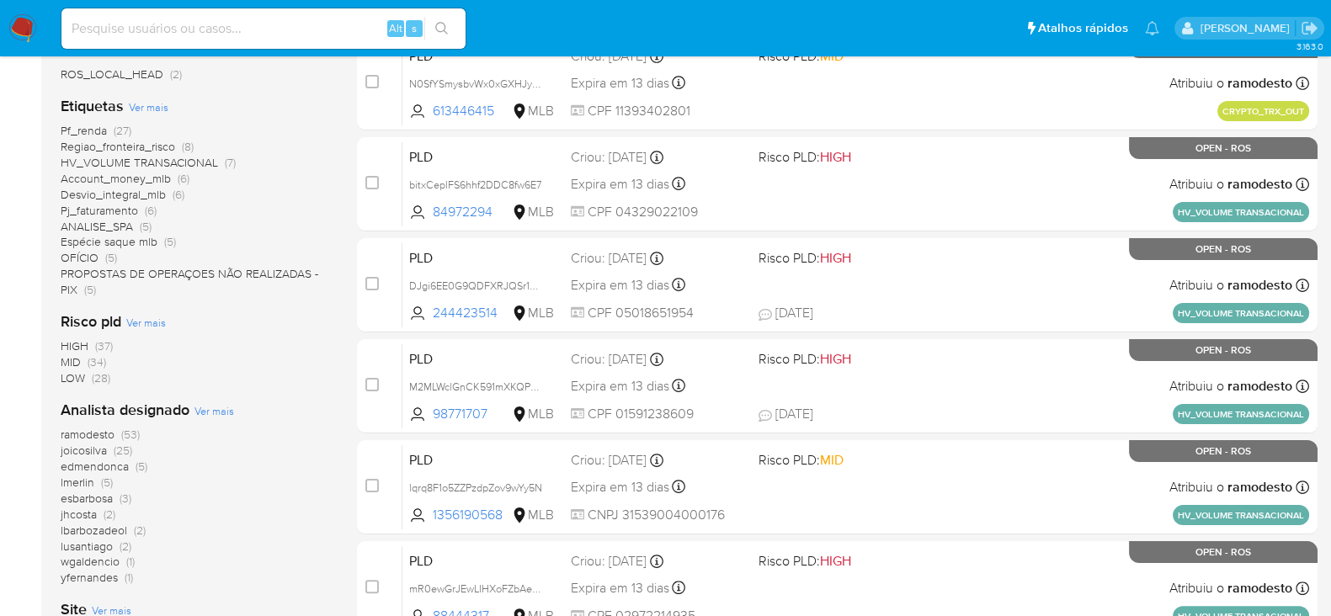
click at [86, 430] on span "ramodesto" at bounding box center [88, 434] width 54 height 17
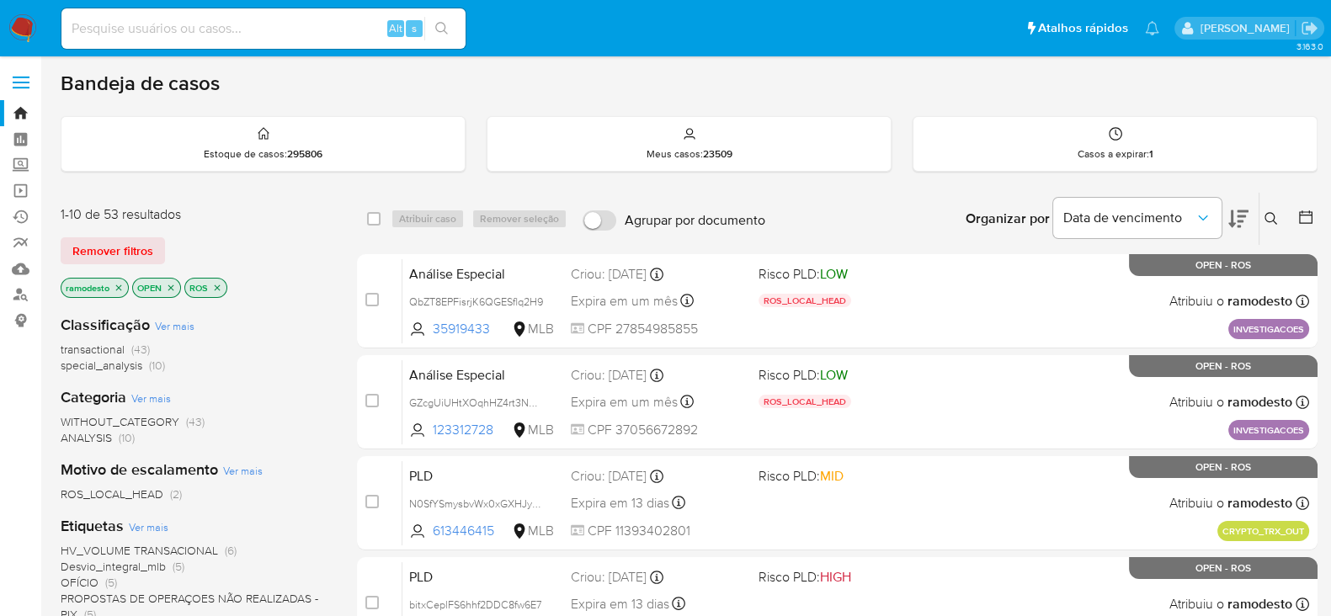
click at [124, 283] on icon "close-filter" at bounding box center [119, 288] width 10 height 10
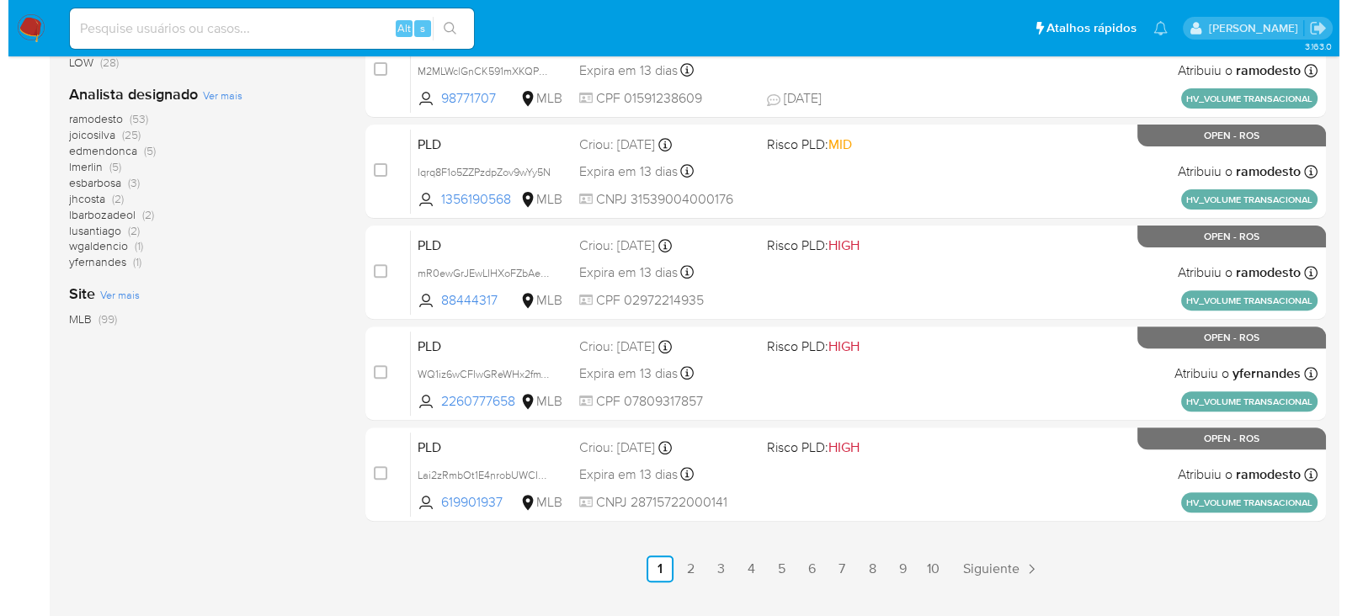
scroll to position [632, 0]
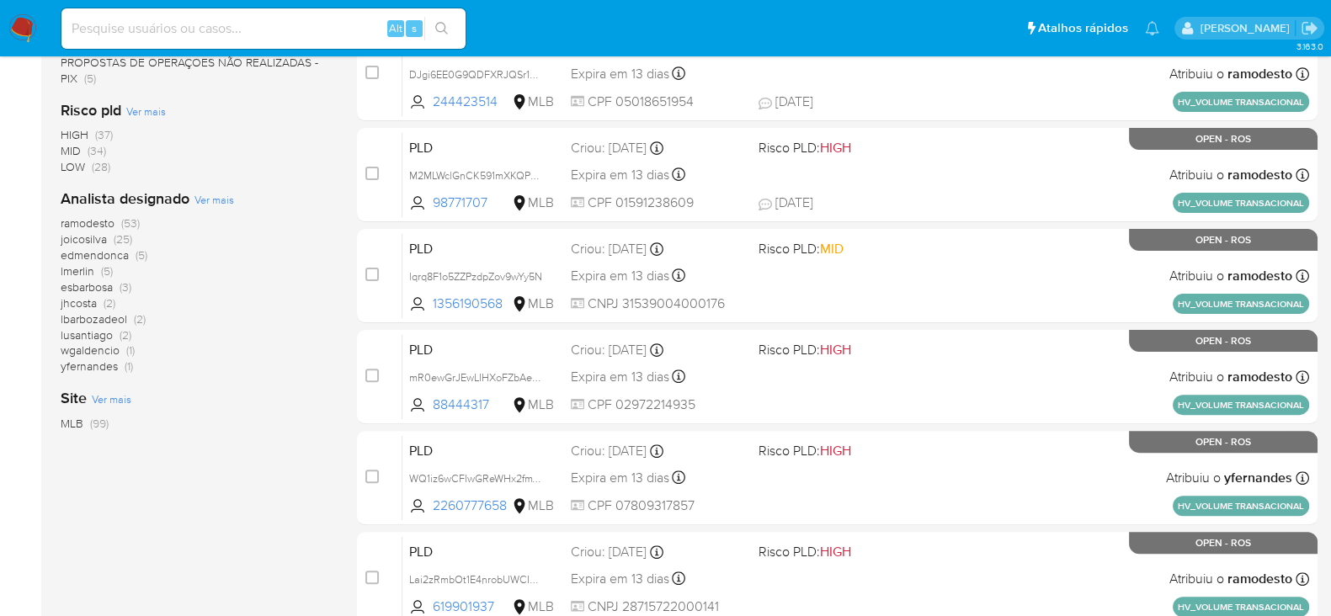
click at [203, 199] on span "Ver mais" at bounding box center [215, 199] width 40 height 15
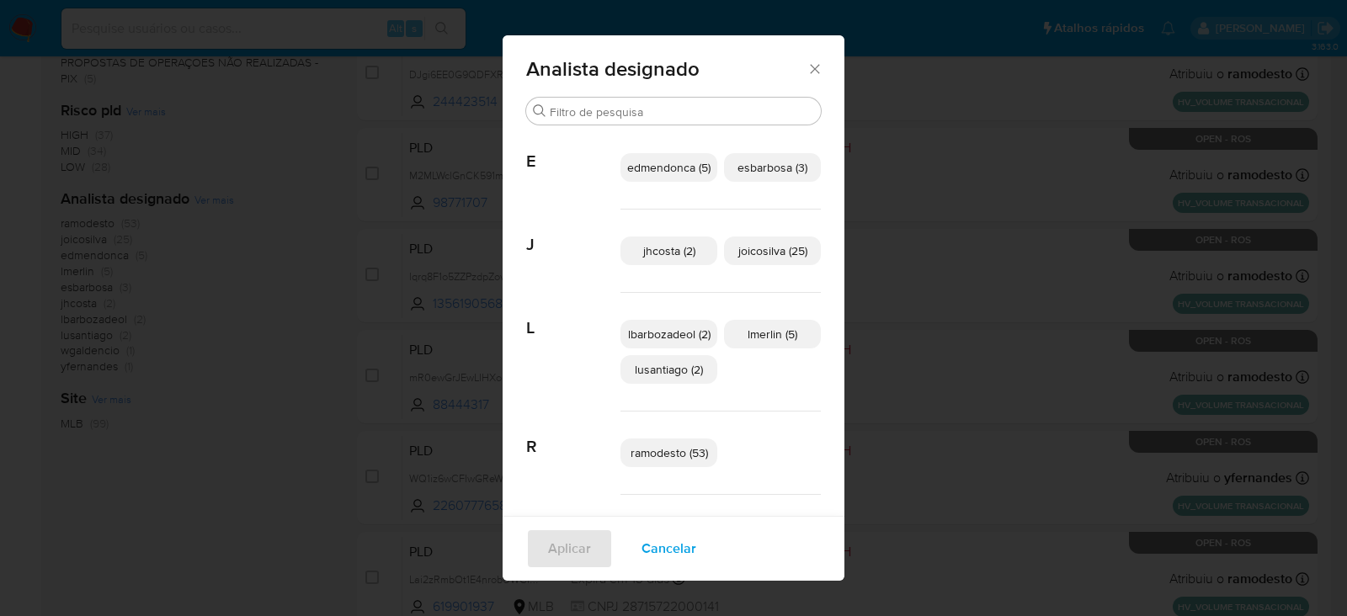
click at [652, 250] on span "jhcosta (2)" at bounding box center [669, 251] width 52 height 17
click at [751, 167] on span "esbarbosa (3)" at bounding box center [773, 167] width 70 height 17
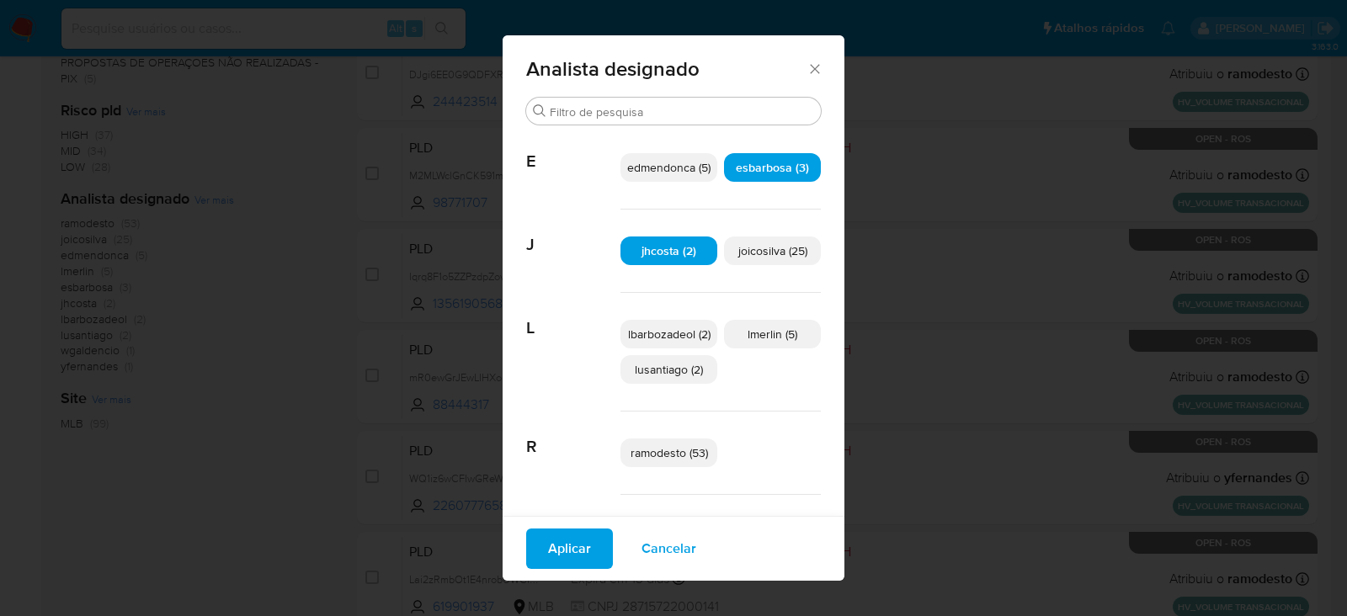
click at [665, 330] on span "lbarbozadeol (2)" at bounding box center [669, 334] width 83 height 17
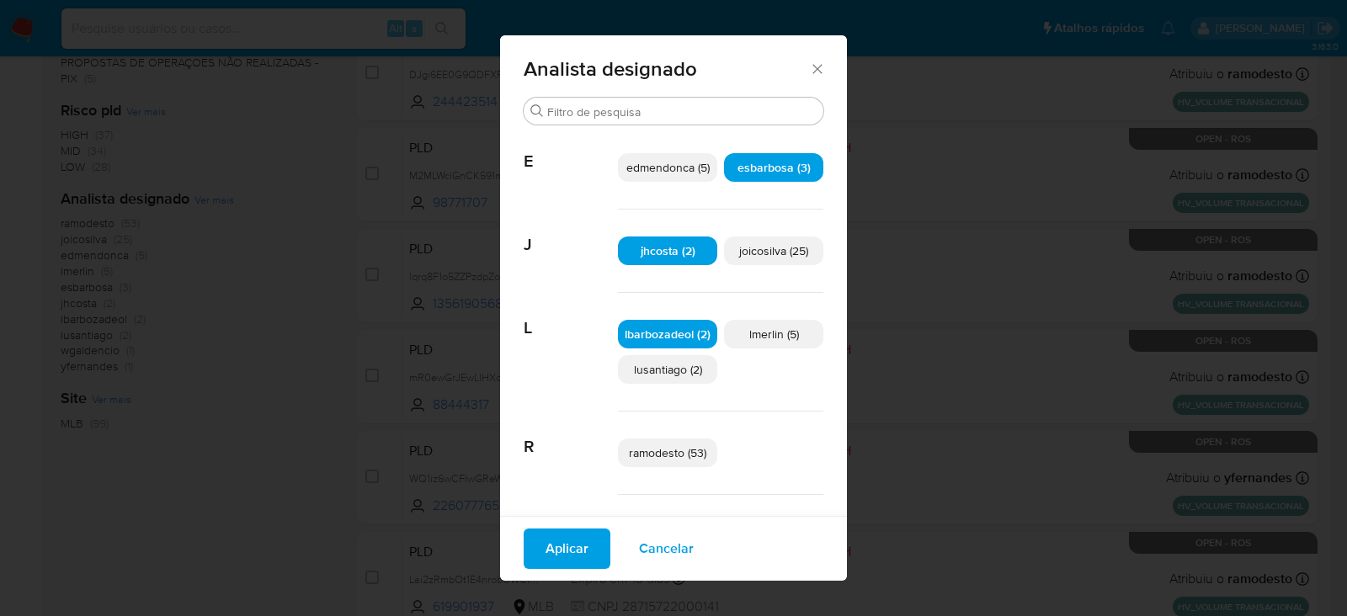
click at [752, 327] on span "lmerlin (5)" at bounding box center [774, 334] width 50 height 17
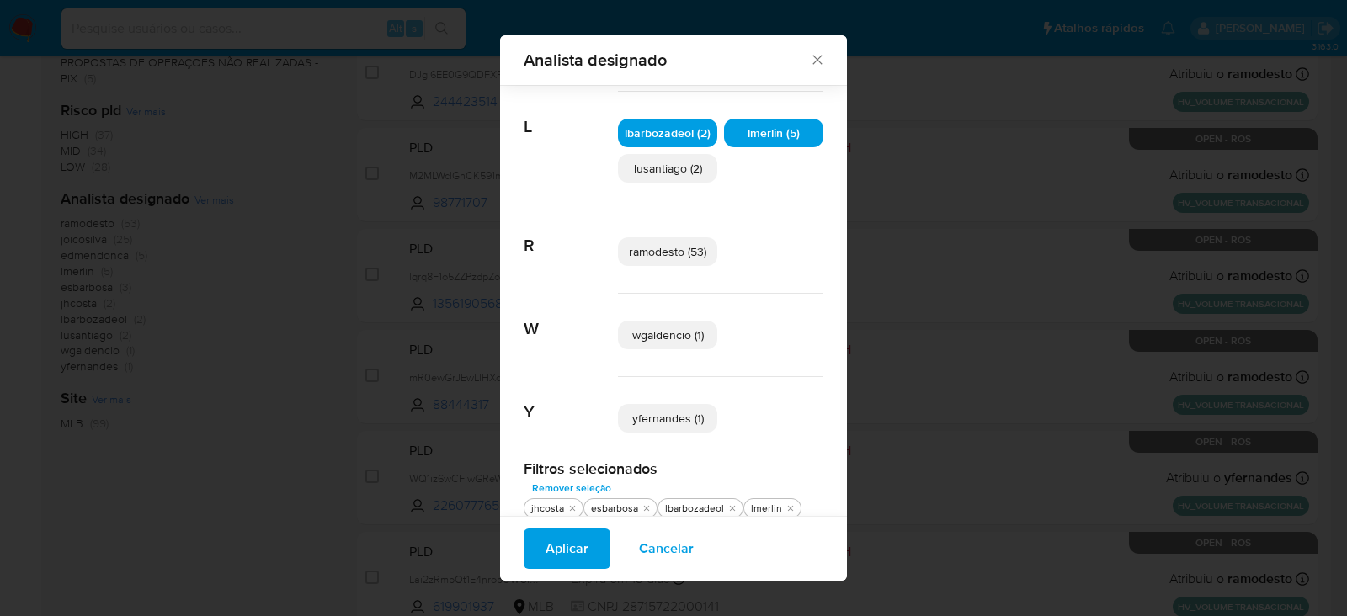
scroll to position [201, 0]
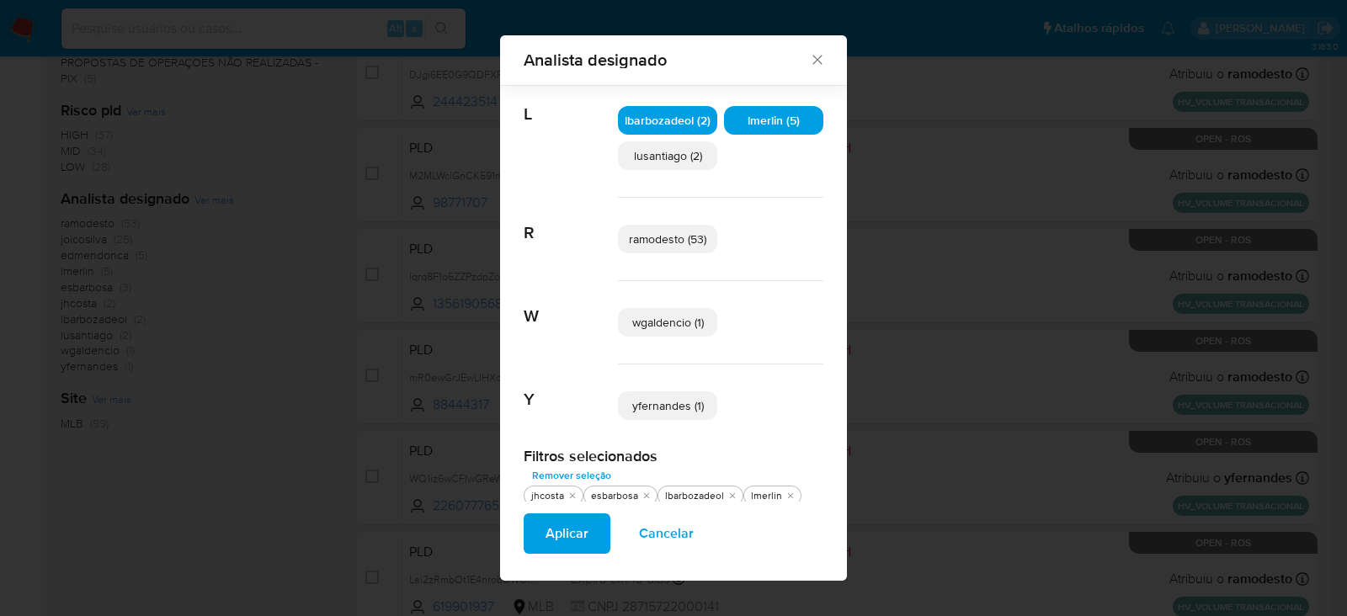
click at [680, 314] on span "wgaldencio (1)" at bounding box center [668, 322] width 72 height 17
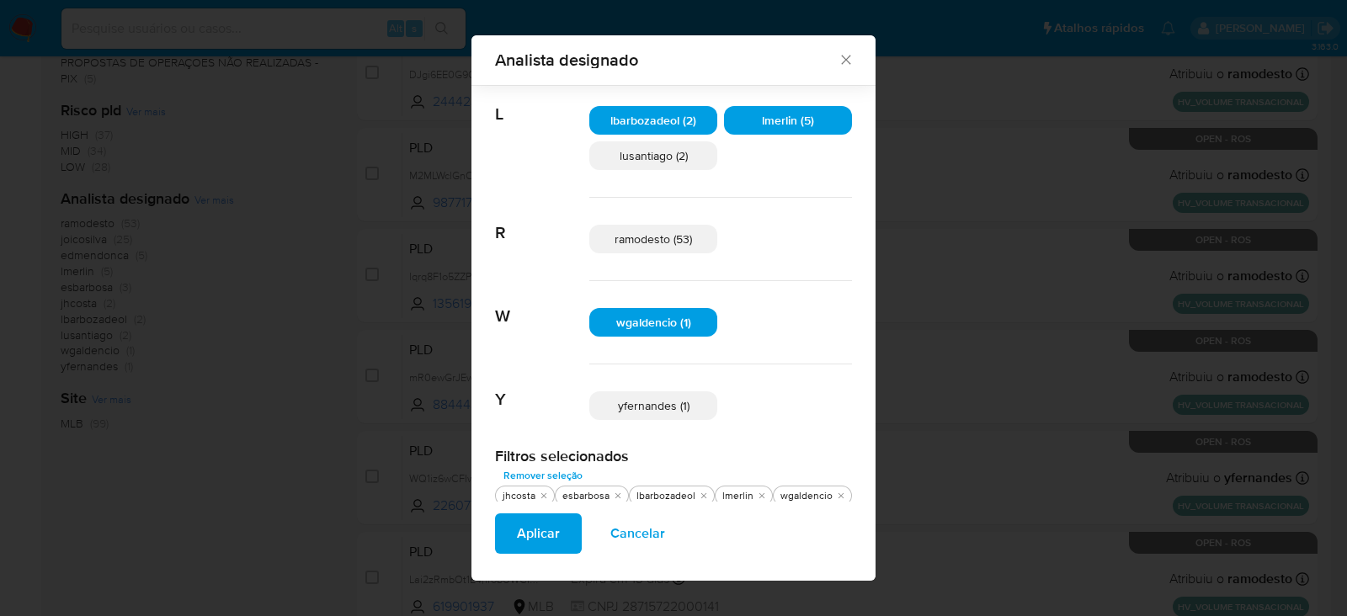
click at [530, 532] on span "Aplicar" at bounding box center [538, 533] width 43 height 37
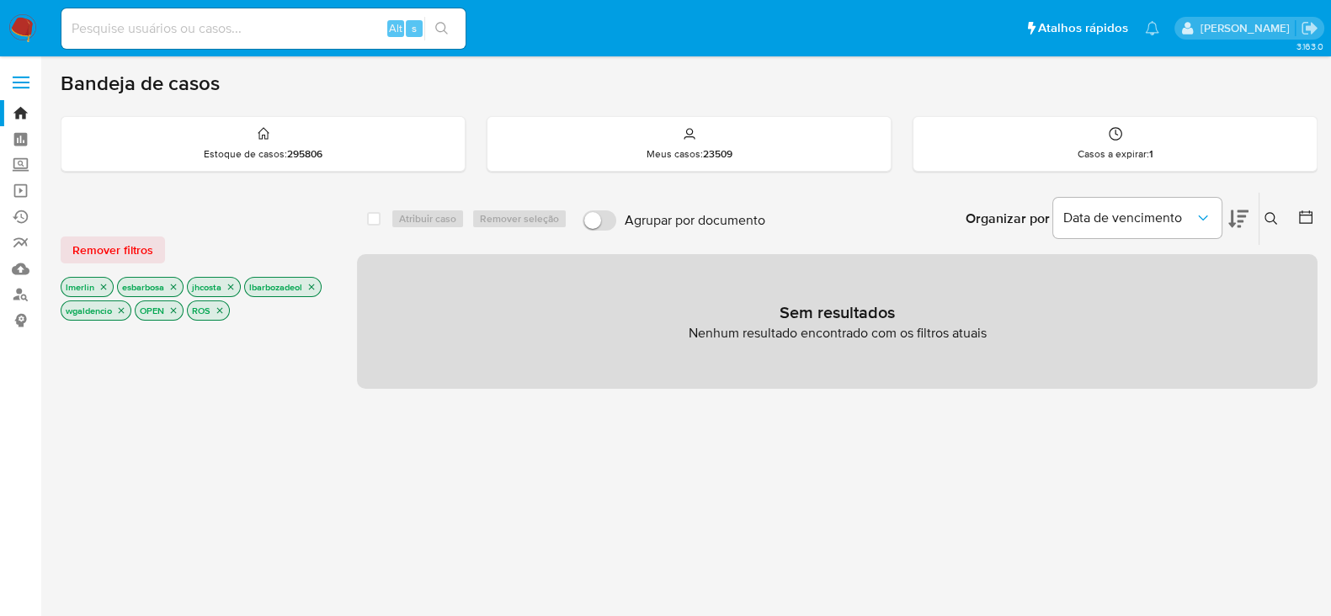
click at [120, 311] on icon "close-filter" at bounding box center [122, 311] width 6 height 6
click at [102, 287] on icon "close-filter" at bounding box center [104, 287] width 10 height 10
click at [120, 282] on icon "close-filter" at bounding box center [117, 287] width 10 height 10
click at [184, 288] on icon "close-filter" at bounding box center [185, 287] width 10 height 10
click at [103, 285] on icon "close-filter" at bounding box center [104, 287] width 10 height 10
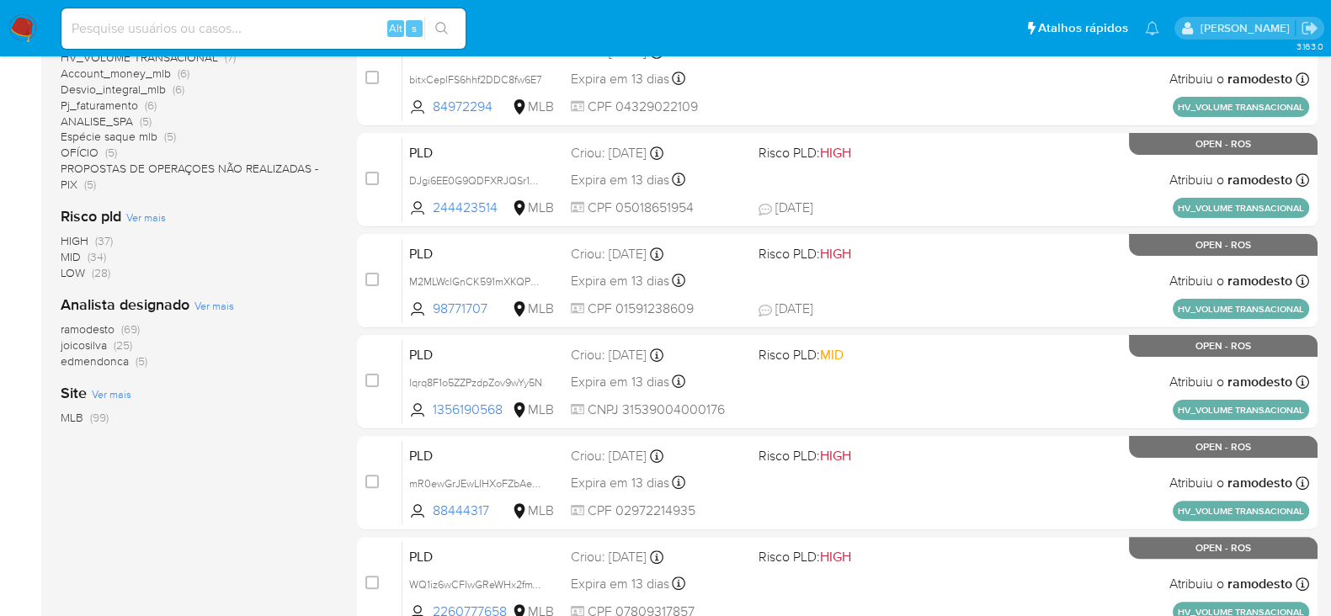
scroll to position [526, 0]
click at [92, 326] on span "ramodesto" at bounding box center [88, 328] width 54 height 17
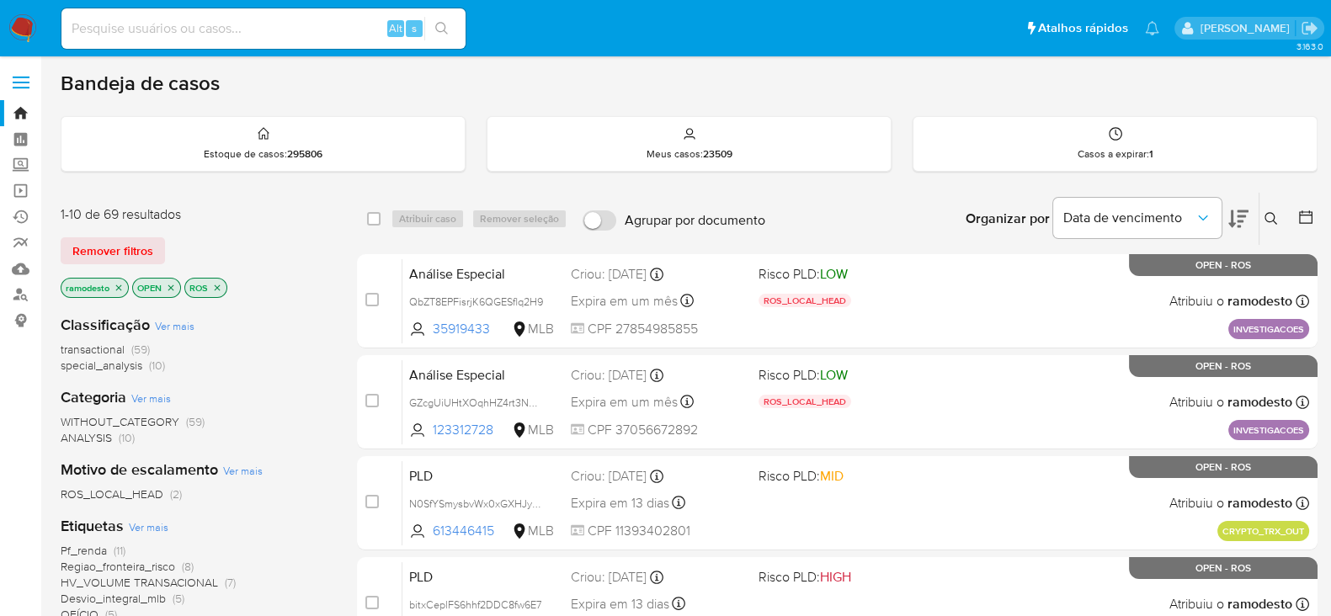
click at [121, 285] on icon "close-filter" at bounding box center [119, 288] width 6 height 6
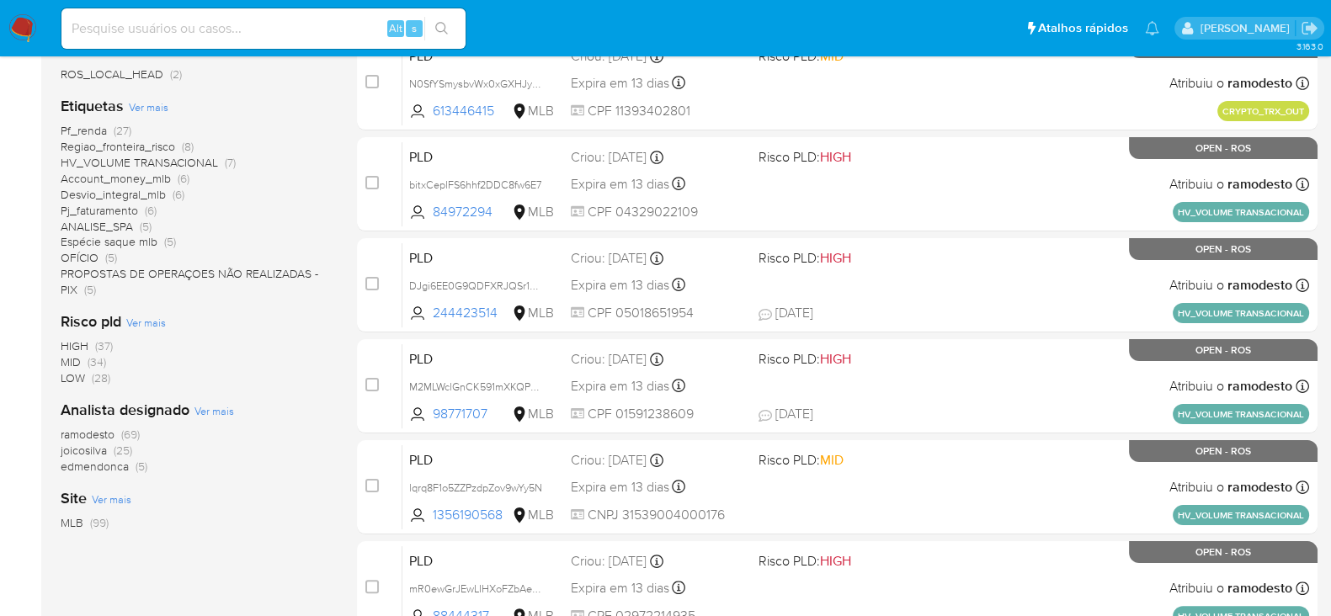
scroll to position [420, 0]
click at [90, 429] on span "ramodesto" at bounding box center [88, 434] width 54 height 17
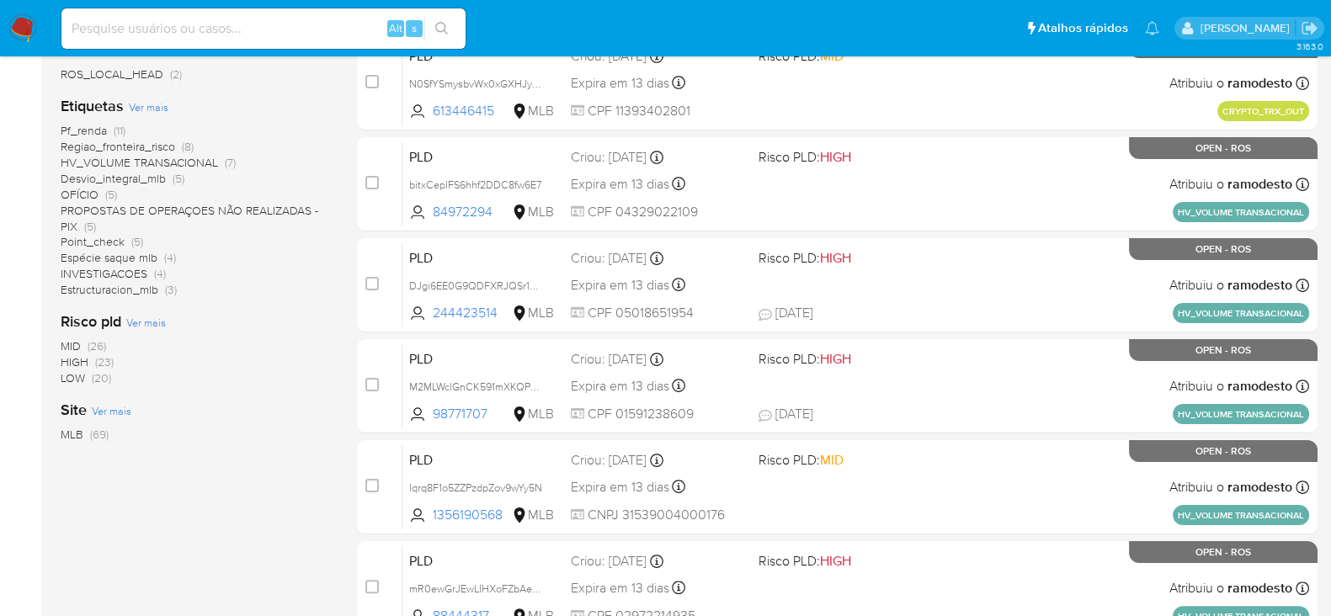
click at [125, 289] on span "Estructuracion_mlb" at bounding box center [110, 289] width 98 height 17
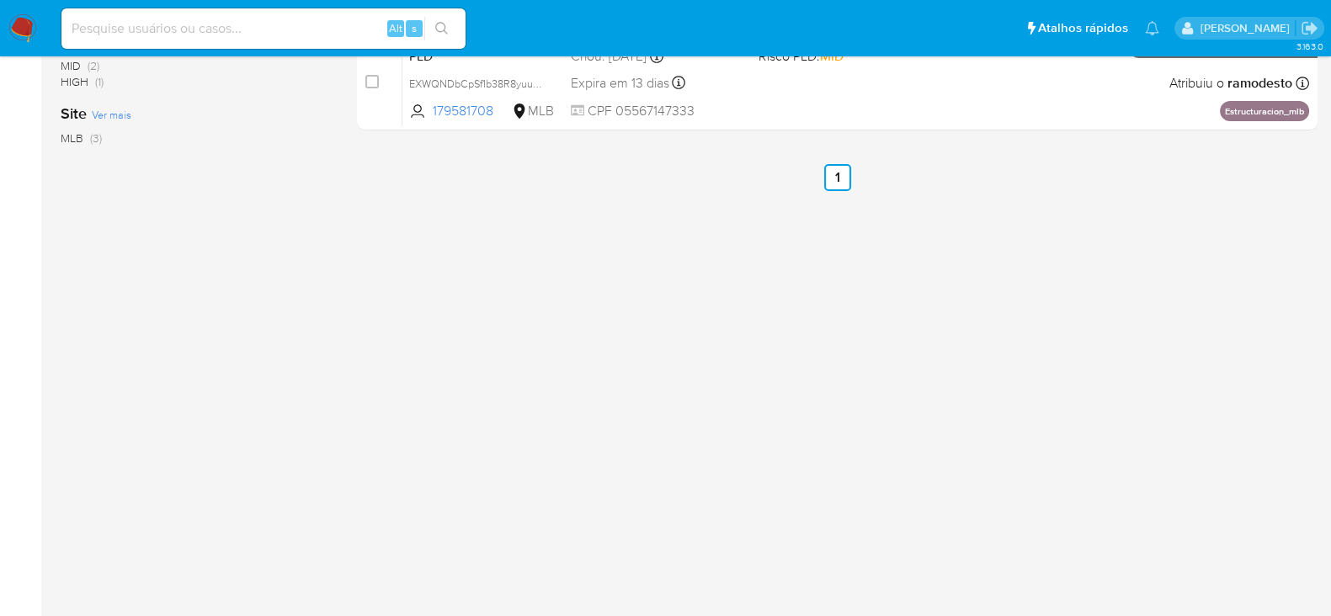
scroll to position [104, 0]
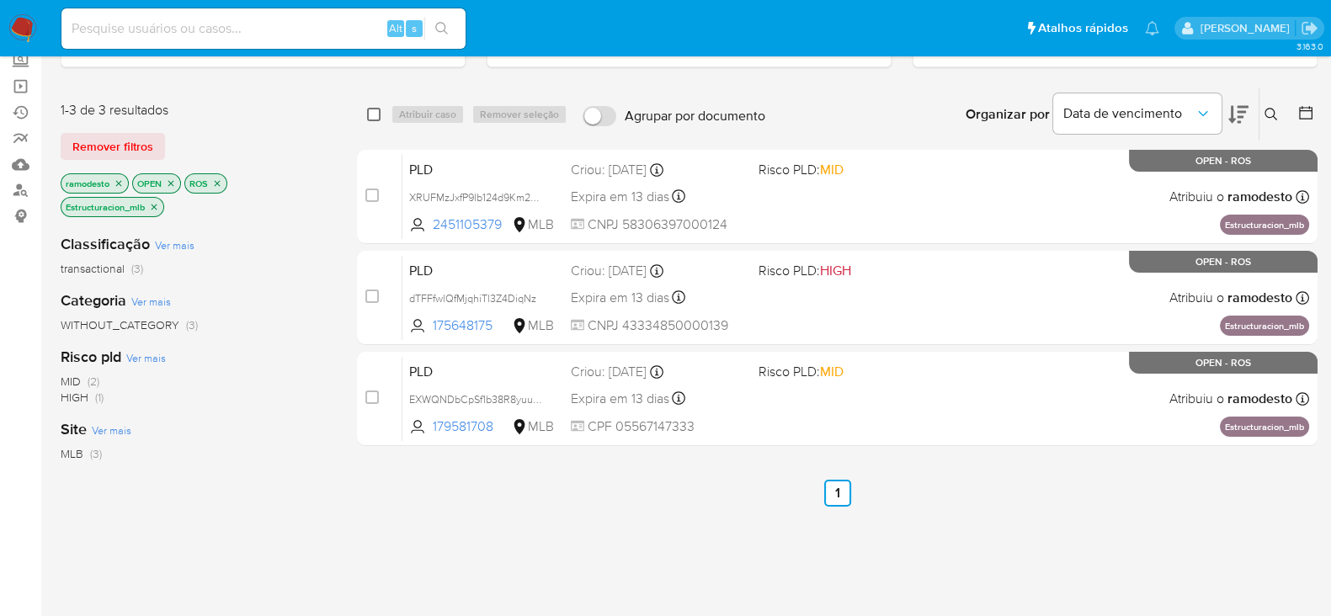
click at [371, 112] on input "checkbox" at bounding box center [373, 114] width 13 height 13
checkbox input "true"
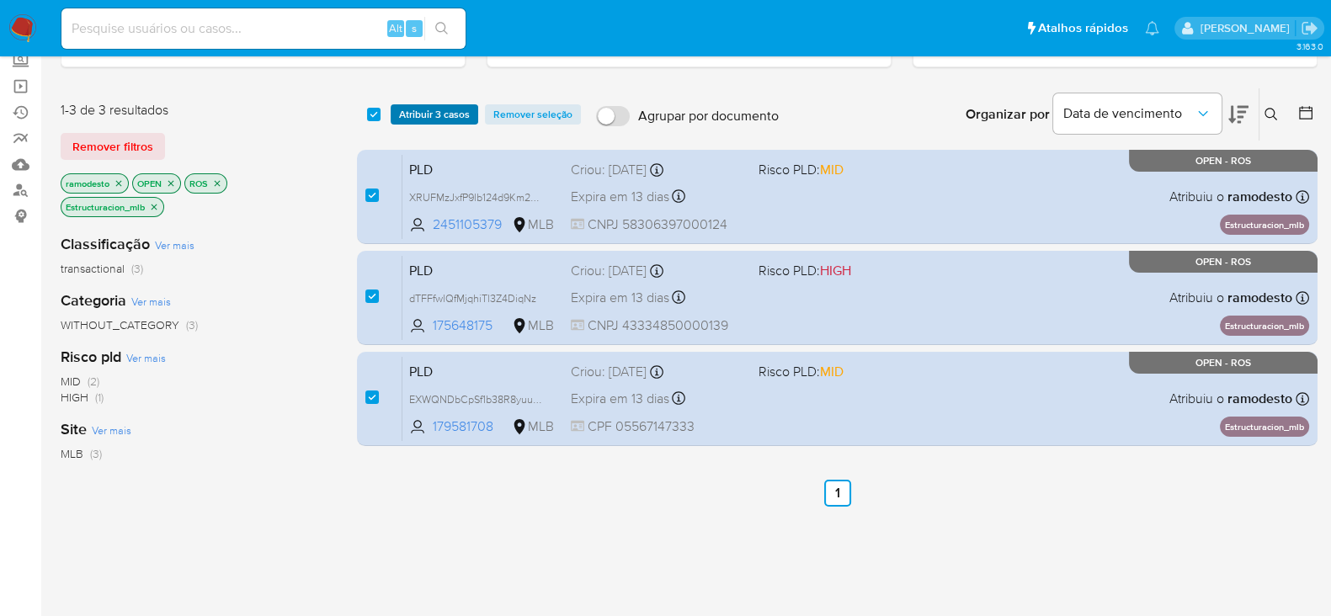
click at [426, 117] on span "Atribuir 3 casos" at bounding box center [434, 114] width 71 height 17
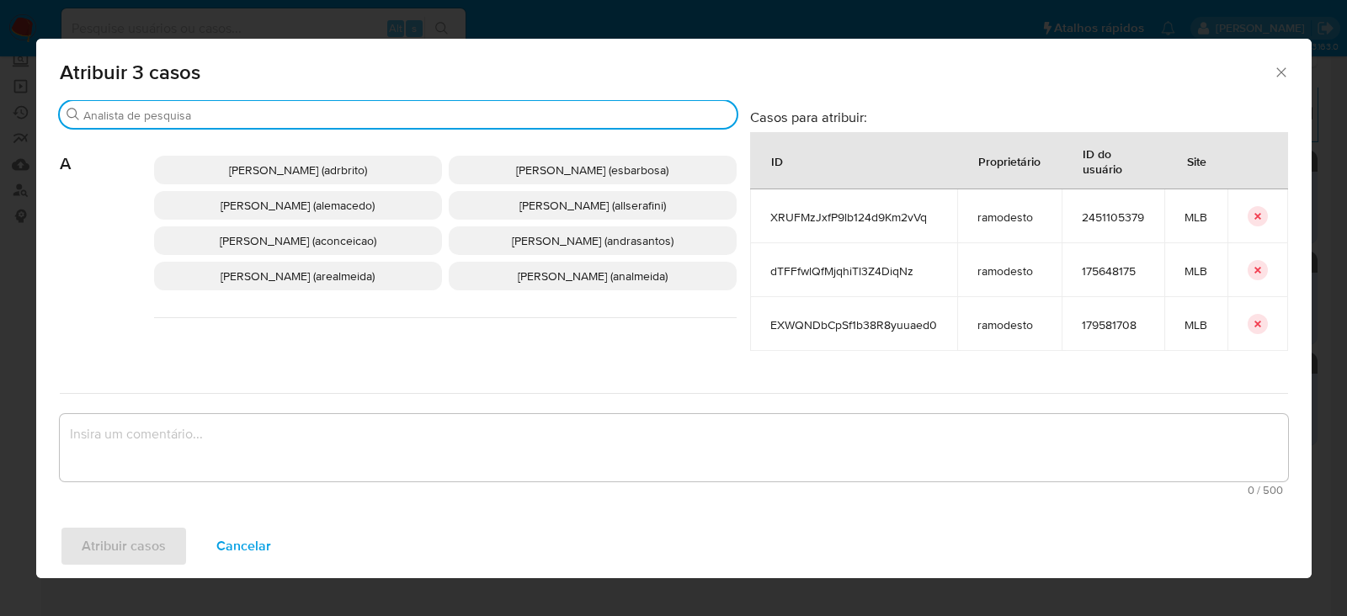
click at [253, 109] on input "Buscar" at bounding box center [406, 115] width 647 height 15
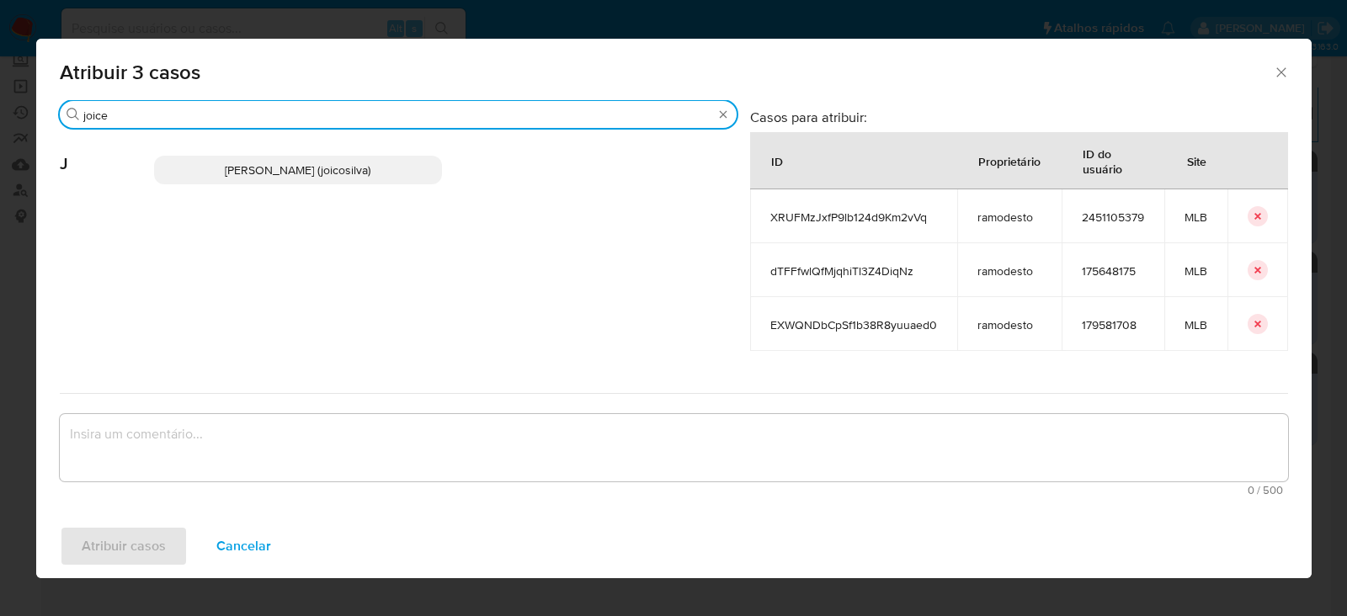
type input "joice"
drag, startPoint x: 255, startPoint y: 169, endPoint x: 273, endPoint y: 247, distance: 79.5
click at [256, 169] on span "Joice Oliveira Da Silva De Almeida (joicosilva)" at bounding box center [298, 170] width 146 height 17
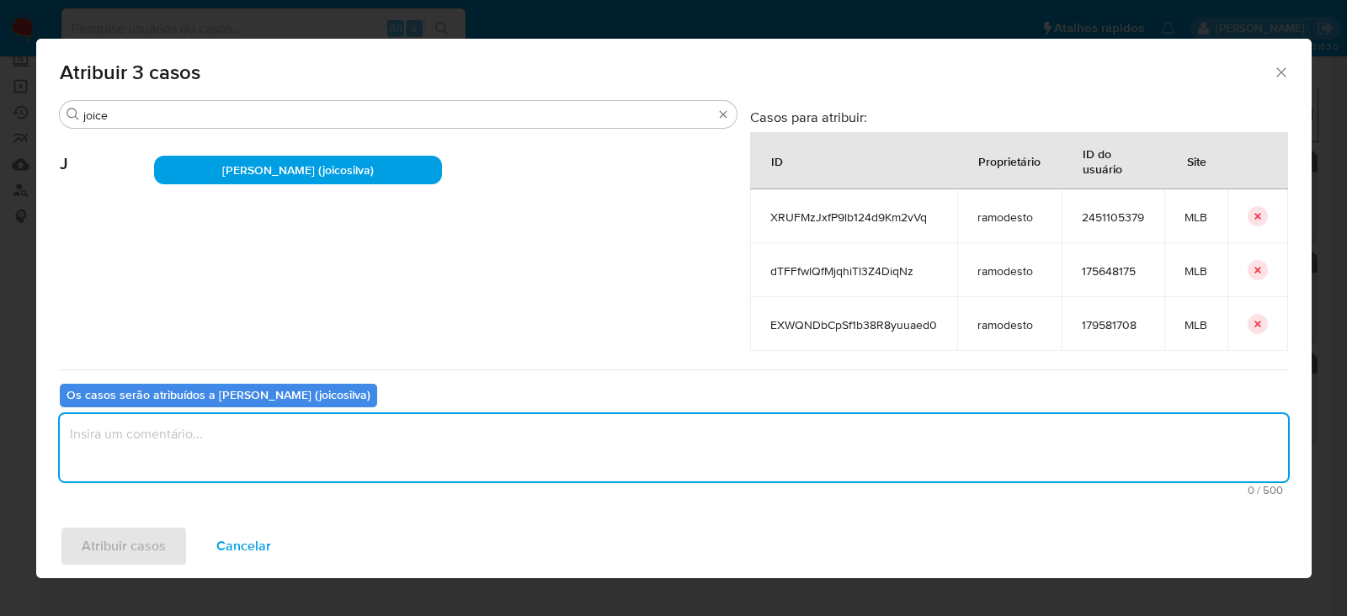
drag, startPoint x: 187, startPoint y: 447, endPoint x: 219, endPoint y: 434, distance: 34.4
click at [188, 446] on textarea "assign-modal" at bounding box center [674, 447] width 1229 height 67
type textarea "OK!"
click at [135, 530] on span "Atribuir casos" at bounding box center [124, 546] width 84 height 37
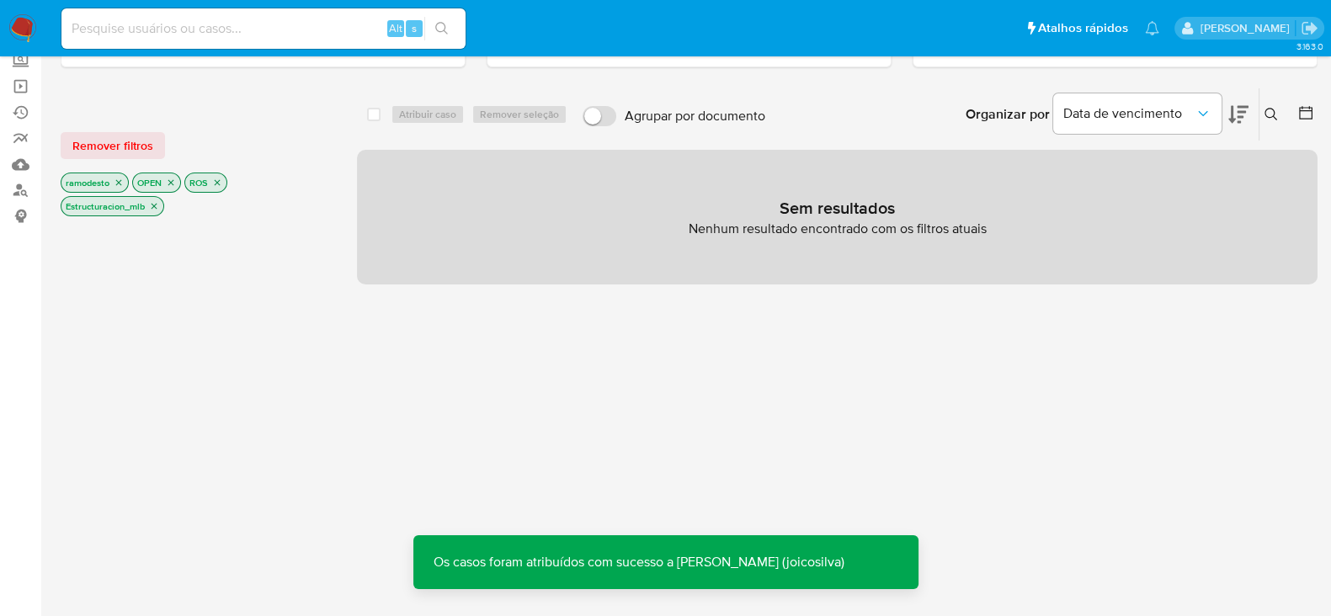
click at [156, 204] on icon "close-filter" at bounding box center [154, 206] width 10 height 10
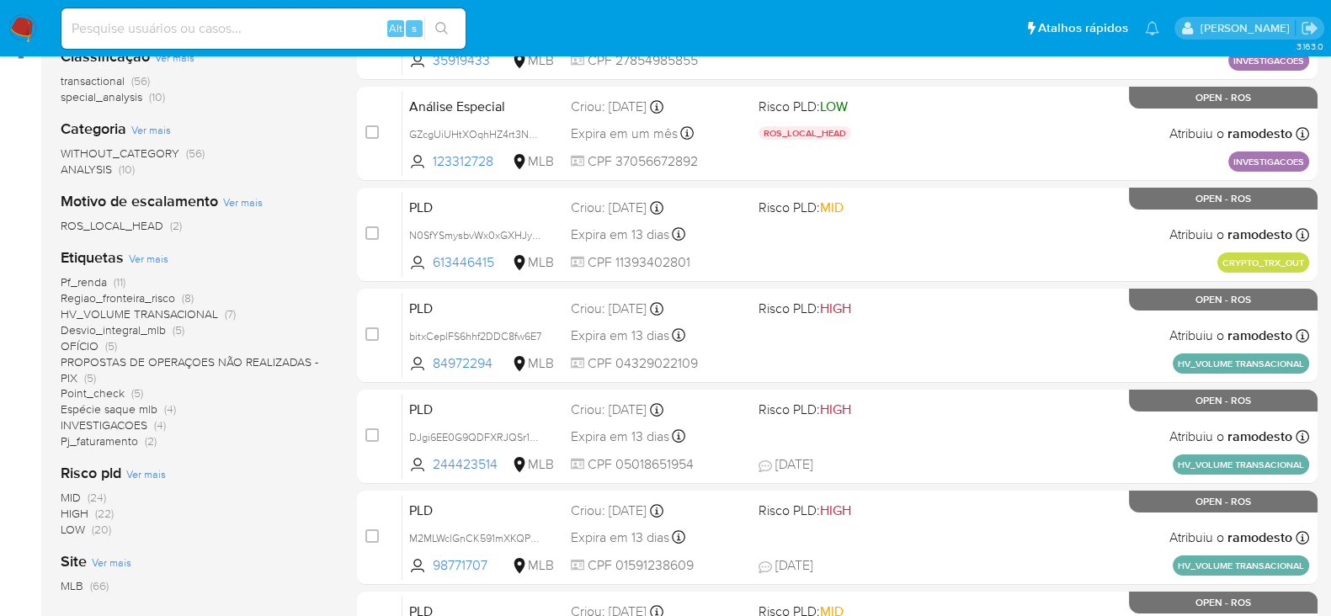
scroll to position [316, 0]
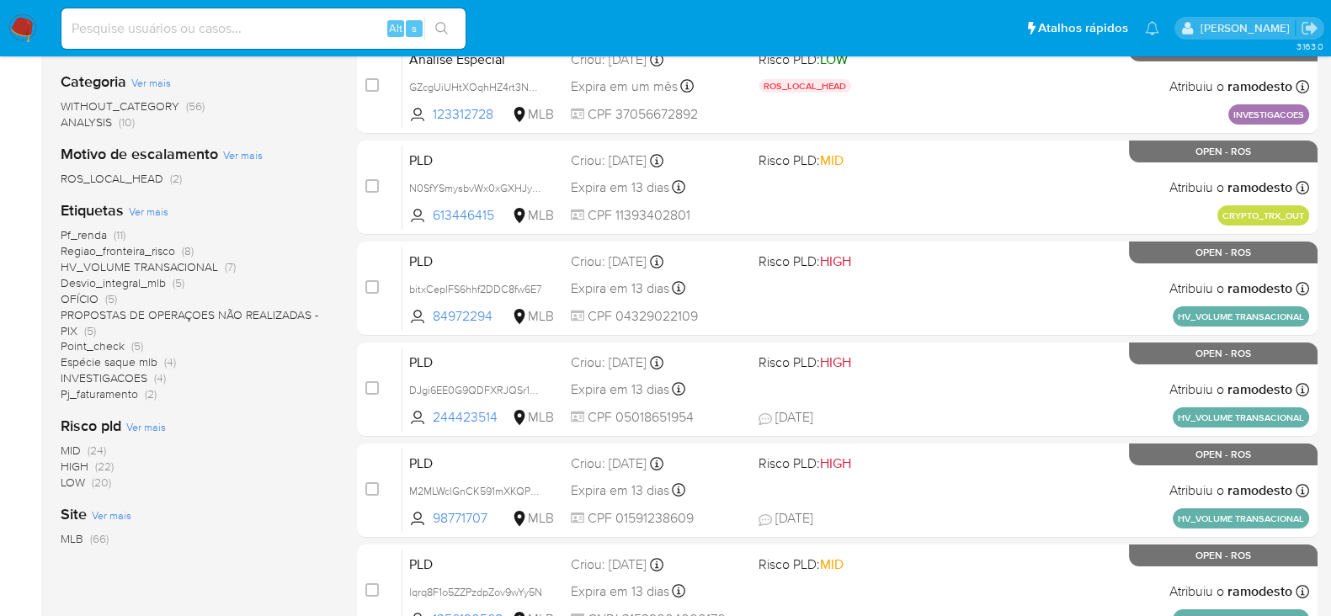
click at [96, 232] on span "Pf_renda" at bounding box center [84, 235] width 46 height 17
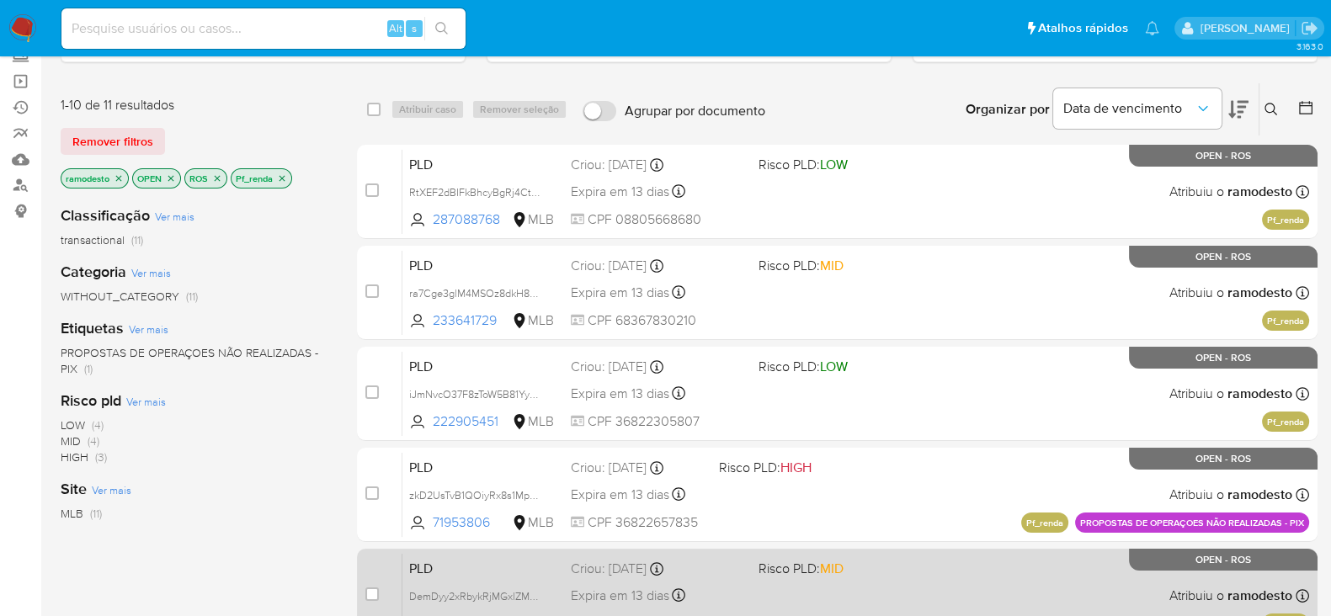
scroll to position [104, 0]
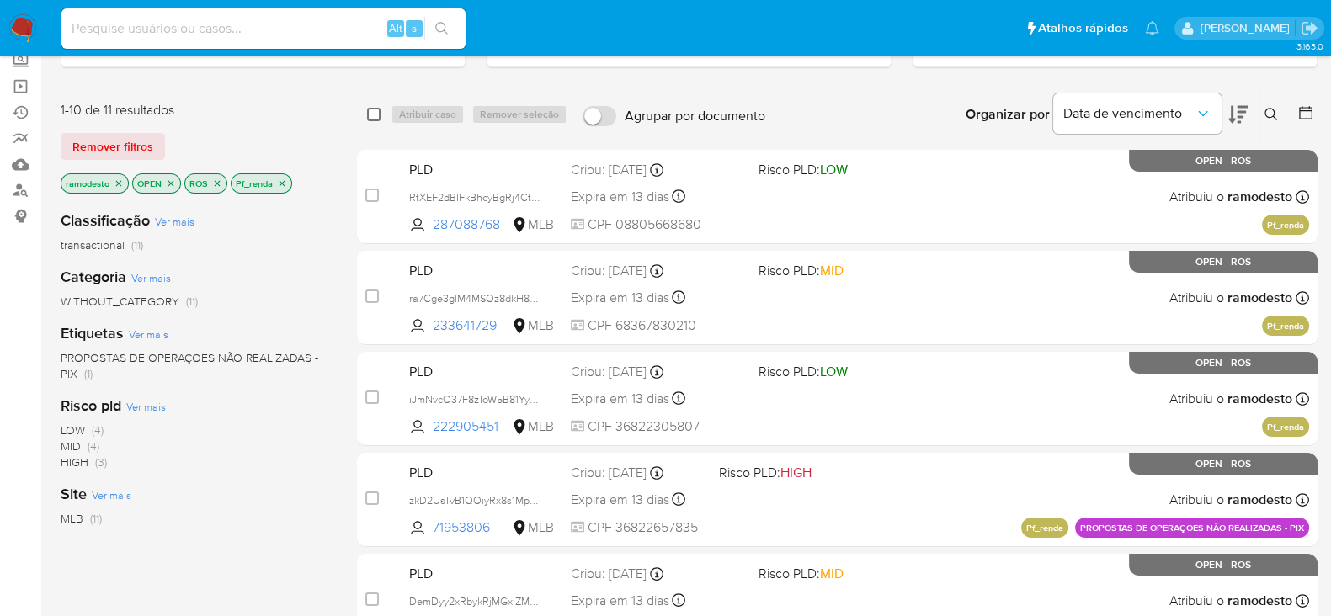
click at [373, 111] on input "checkbox" at bounding box center [373, 114] width 13 height 13
checkbox input "true"
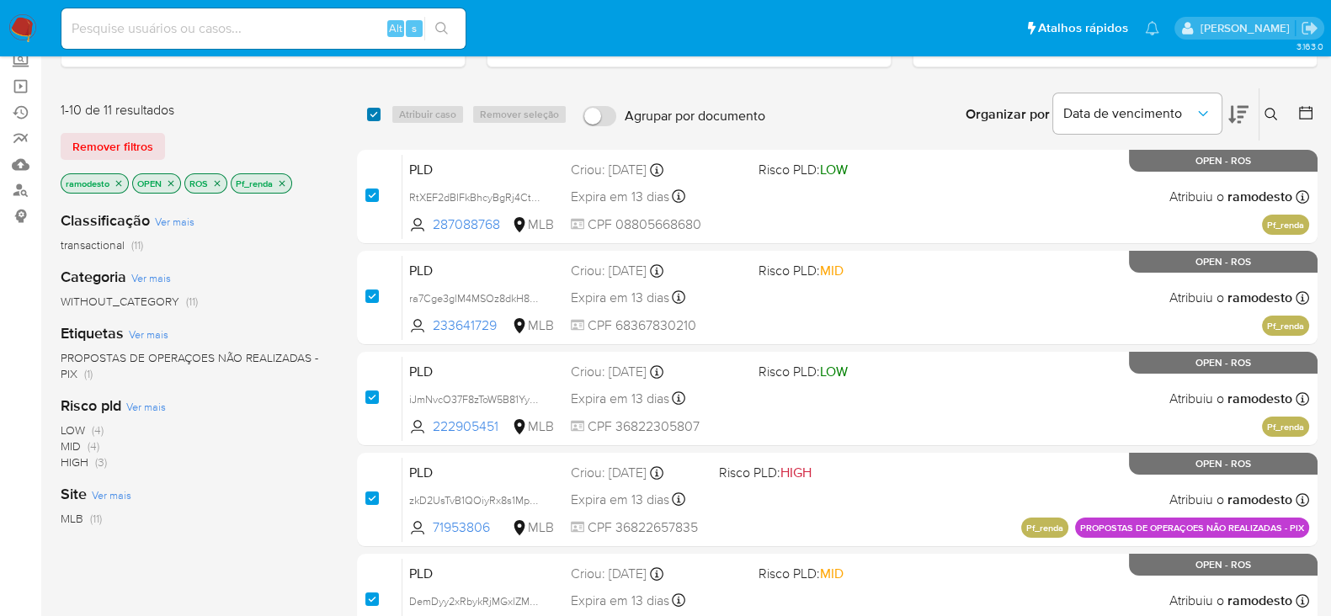
checkbox input "true"
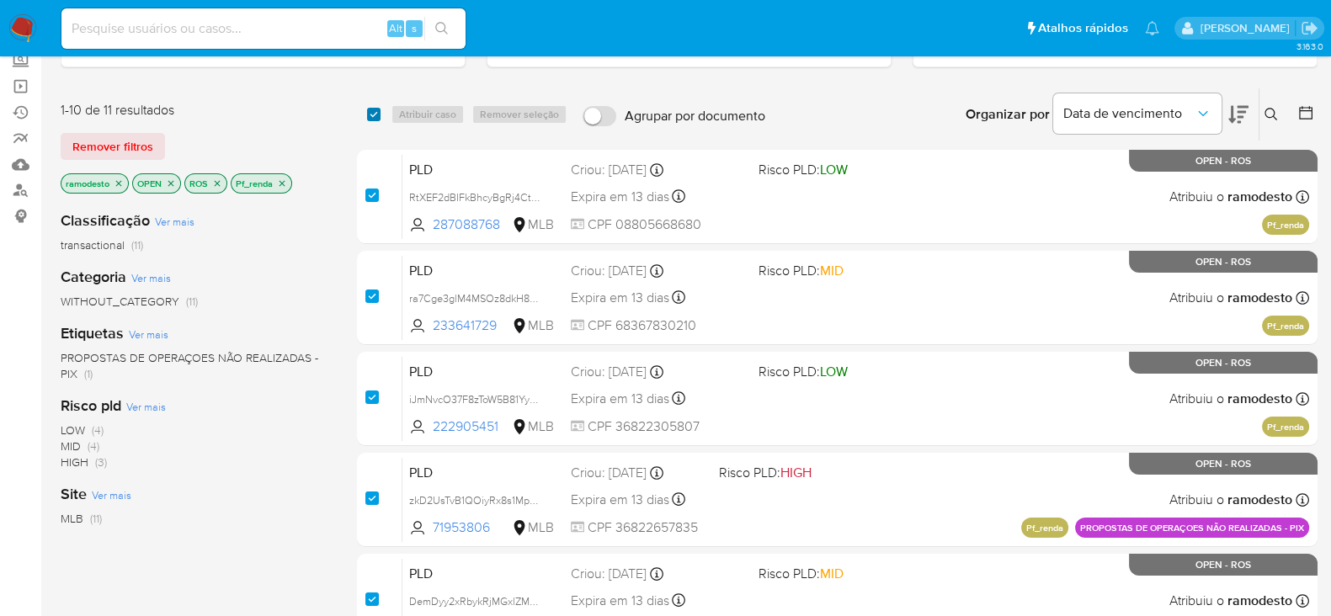
checkbox input "true"
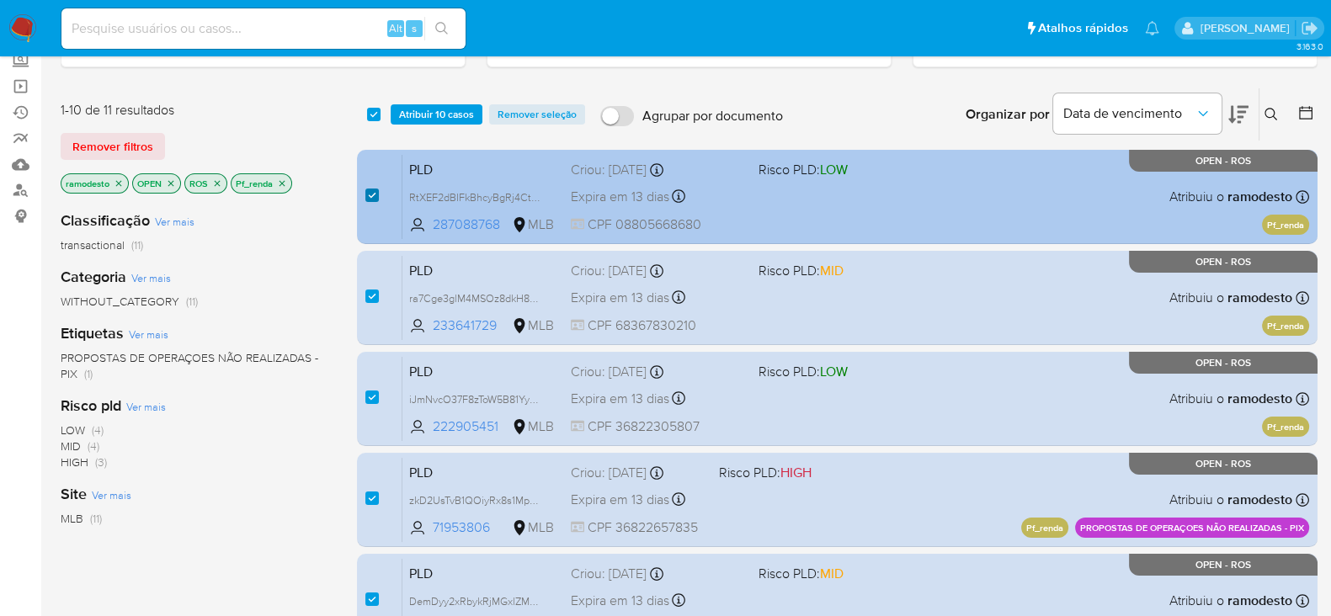
click at [378, 190] on input "checkbox" at bounding box center [371, 195] width 13 height 13
checkbox input "false"
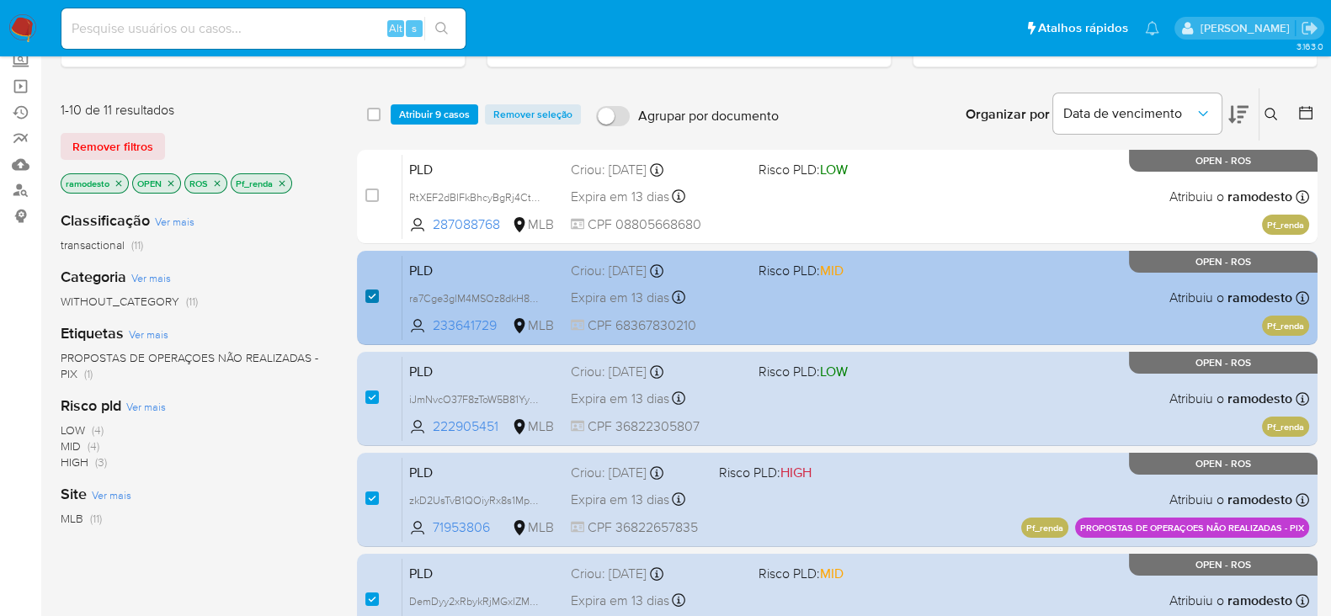
click at [375, 291] on input "checkbox" at bounding box center [371, 296] width 13 height 13
checkbox input "false"
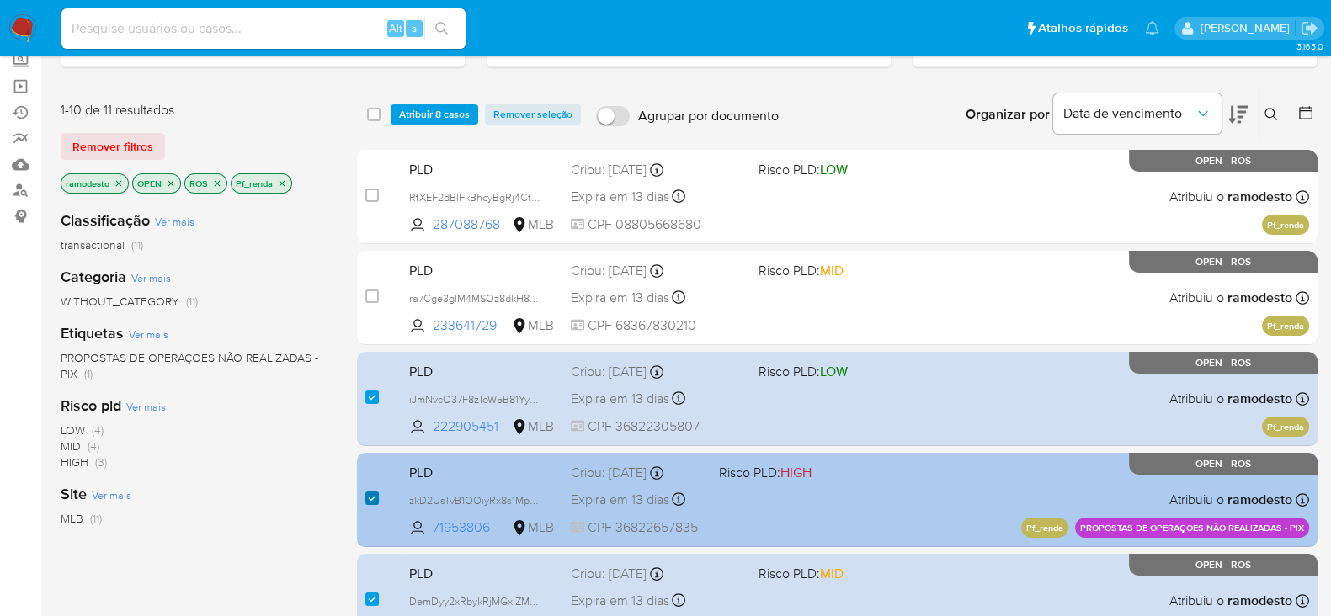
click at [369, 492] on input "checkbox" at bounding box center [371, 498] width 13 height 13
checkbox input "false"
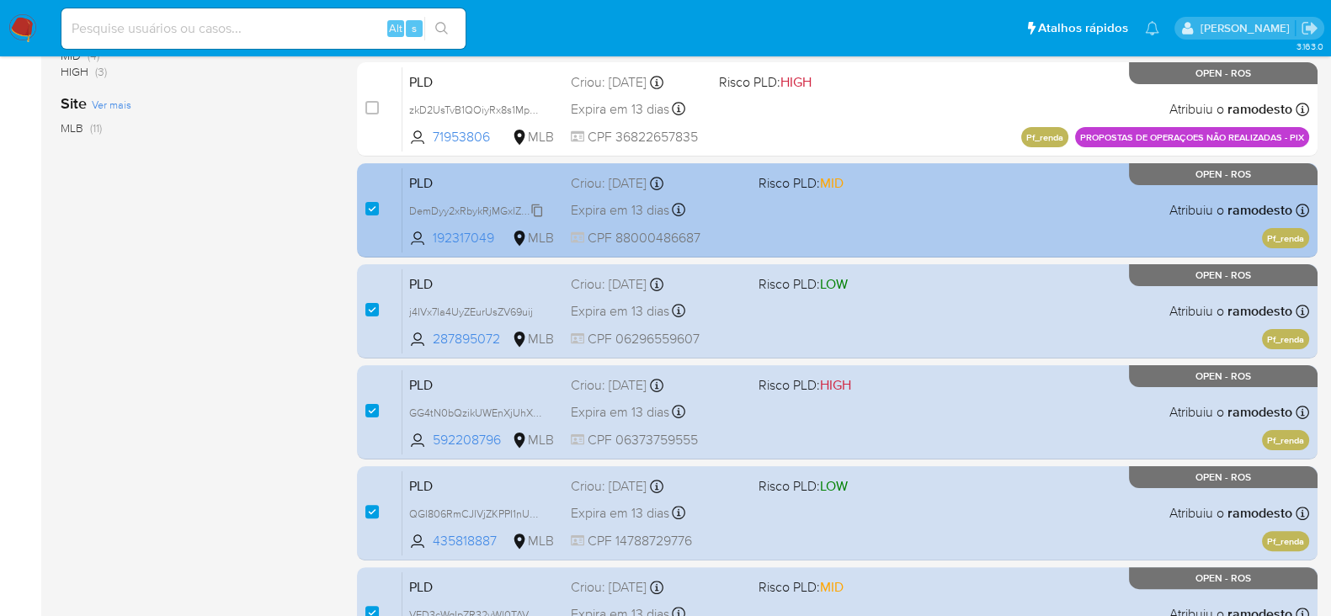
scroll to position [526, 0]
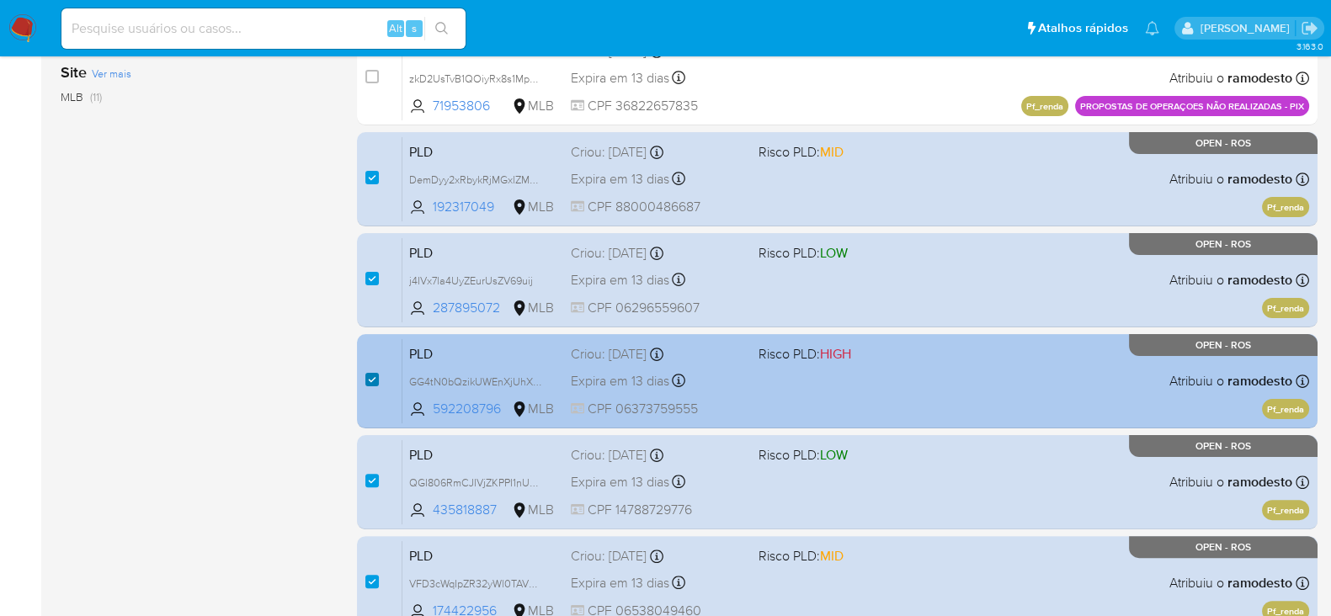
click at [372, 376] on input "checkbox" at bounding box center [371, 379] width 13 height 13
checkbox input "false"
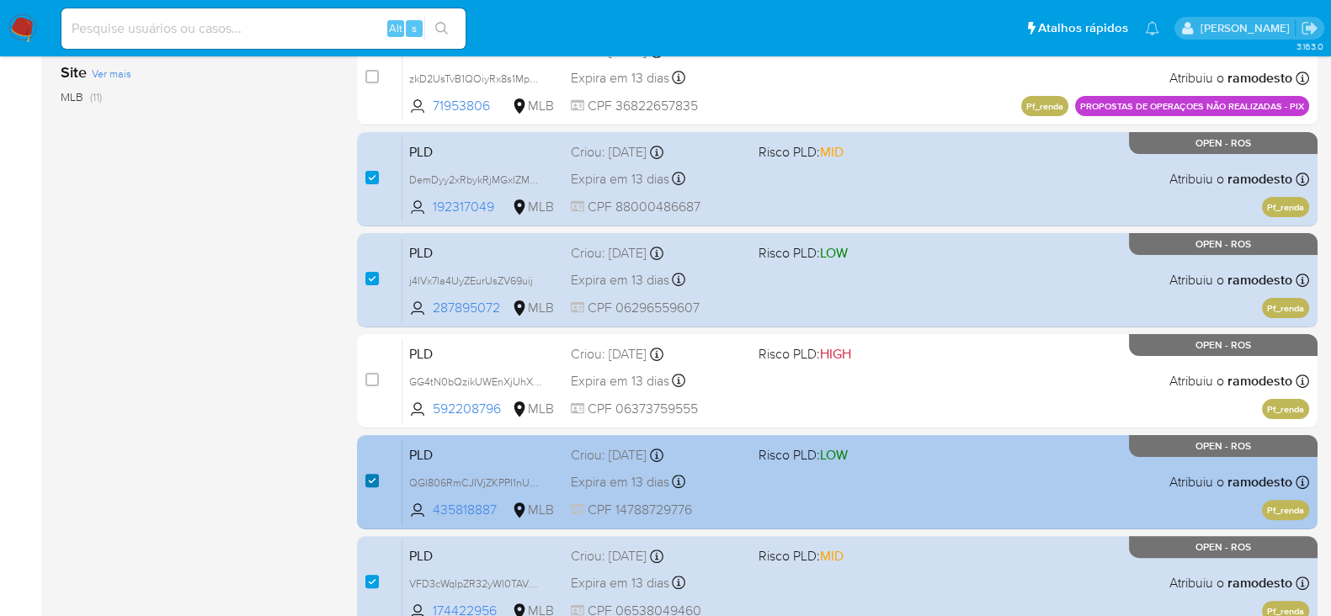
click at [370, 479] on input "checkbox" at bounding box center [371, 480] width 13 height 13
checkbox input "false"
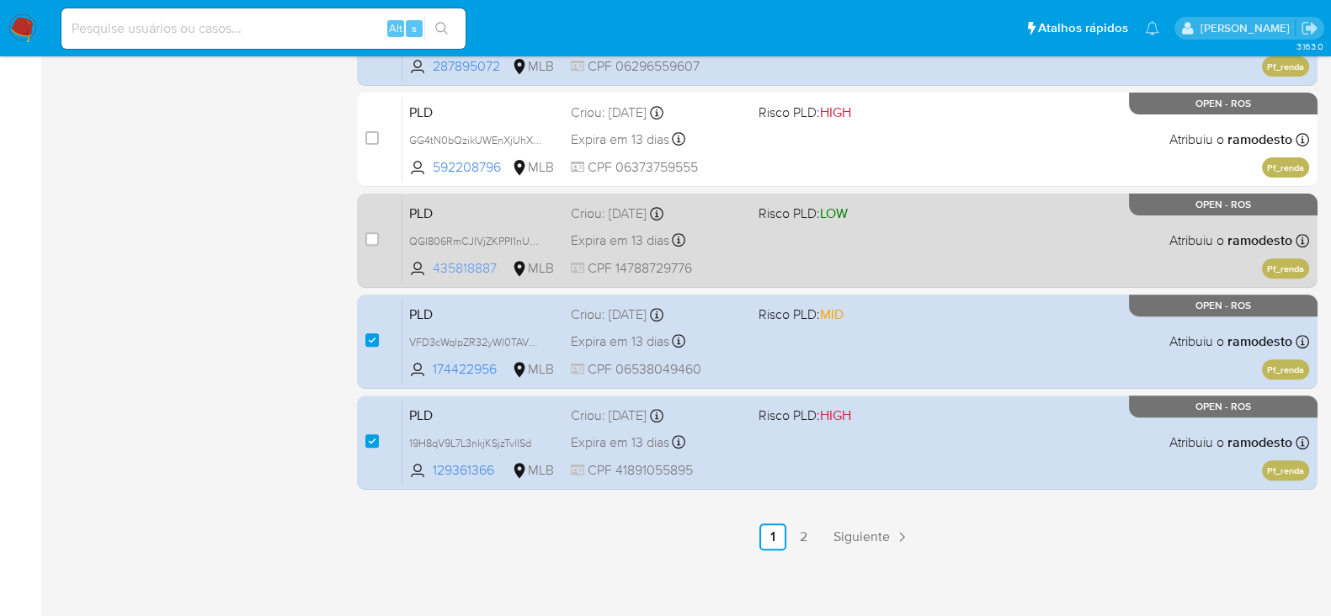
scroll to position [772, 0]
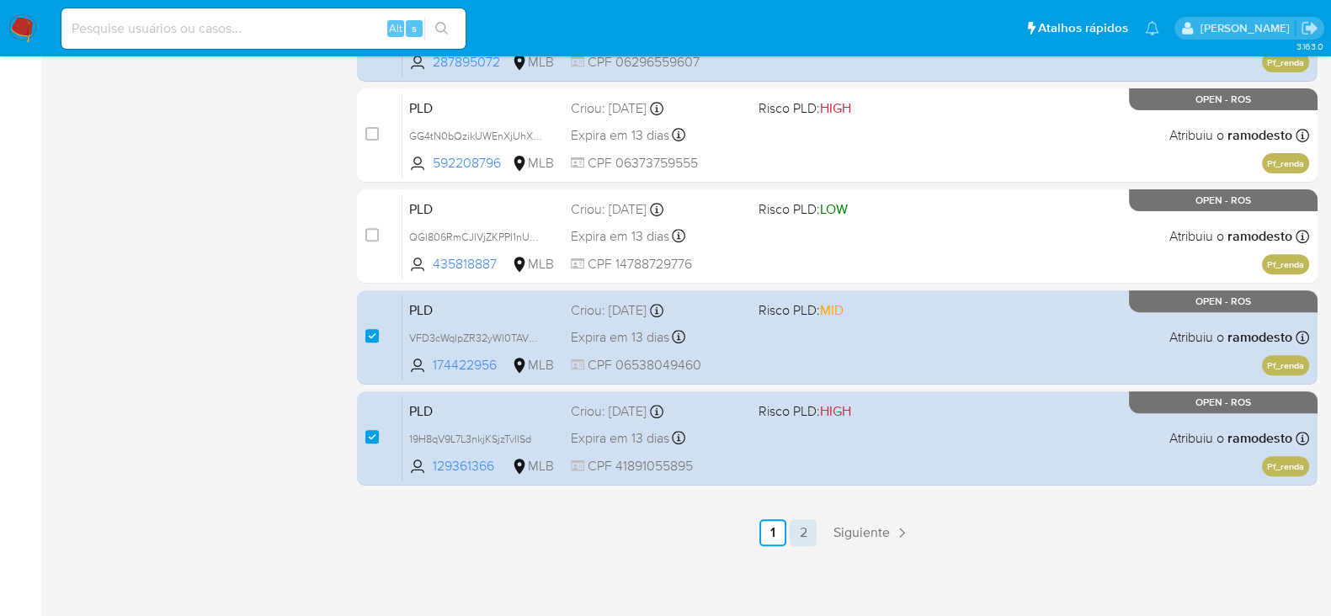
click at [808, 530] on link "2" at bounding box center [803, 533] width 27 height 27
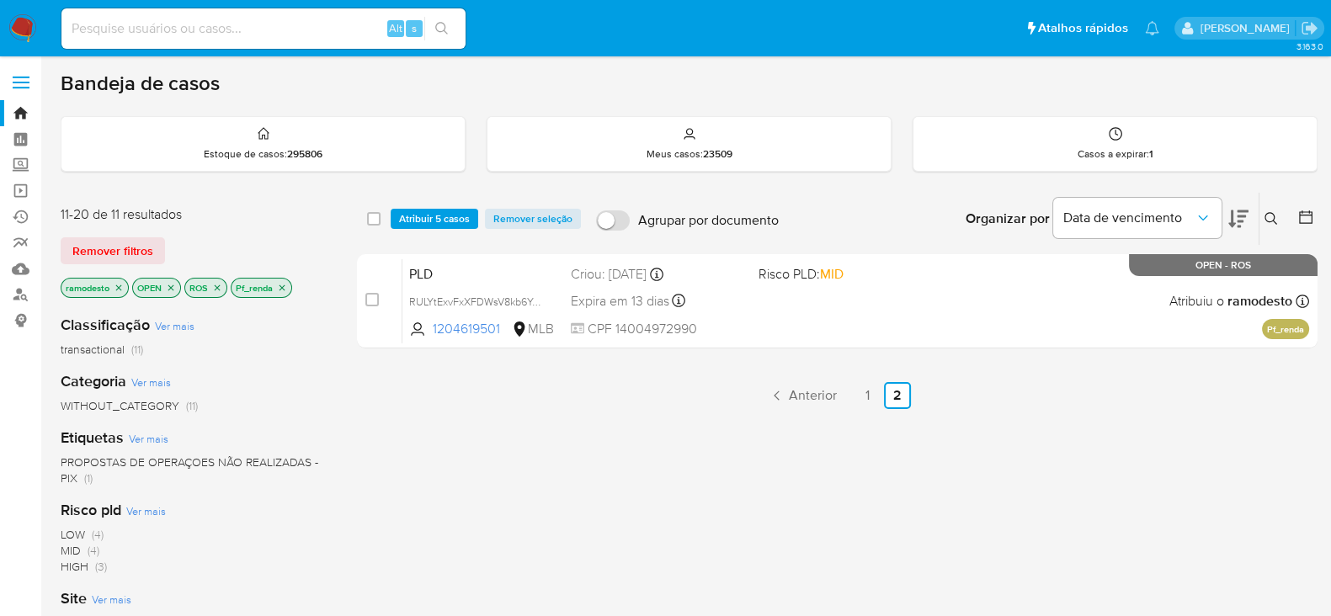
click at [422, 211] on span "Atribuir 5 casos" at bounding box center [434, 219] width 71 height 17
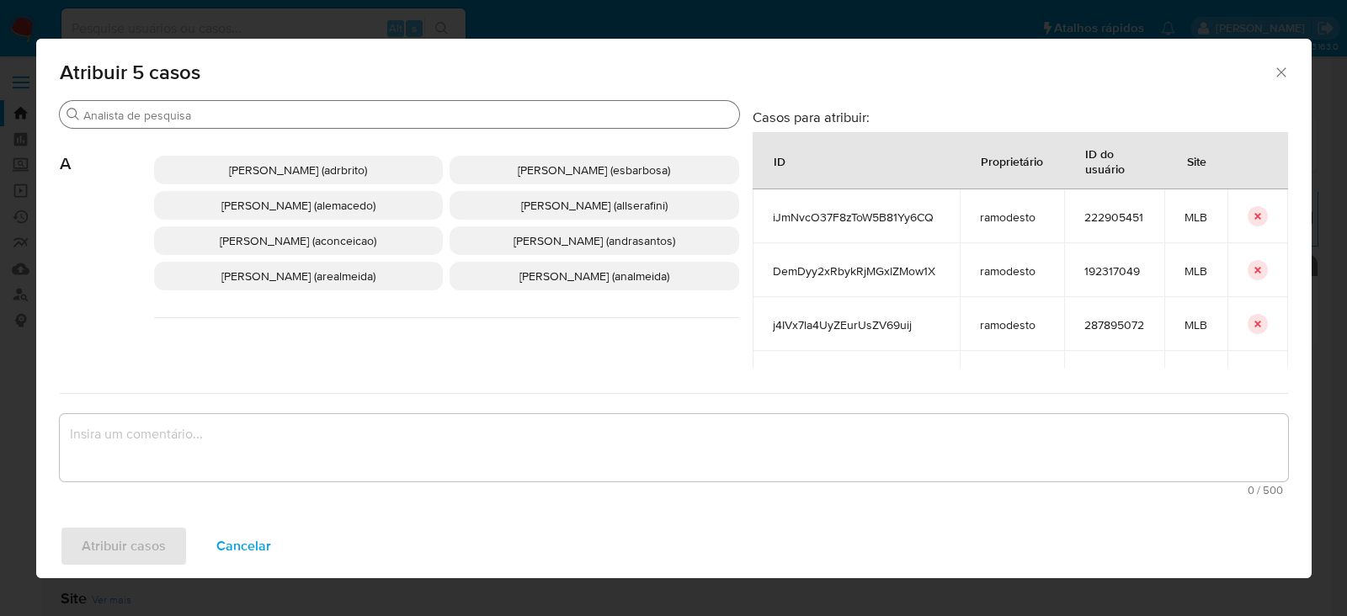
click at [184, 103] on div "Buscar" at bounding box center [400, 114] width 680 height 27
click at [177, 119] on input "Buscar" at bounding box center [407, 115] width 649 height 15
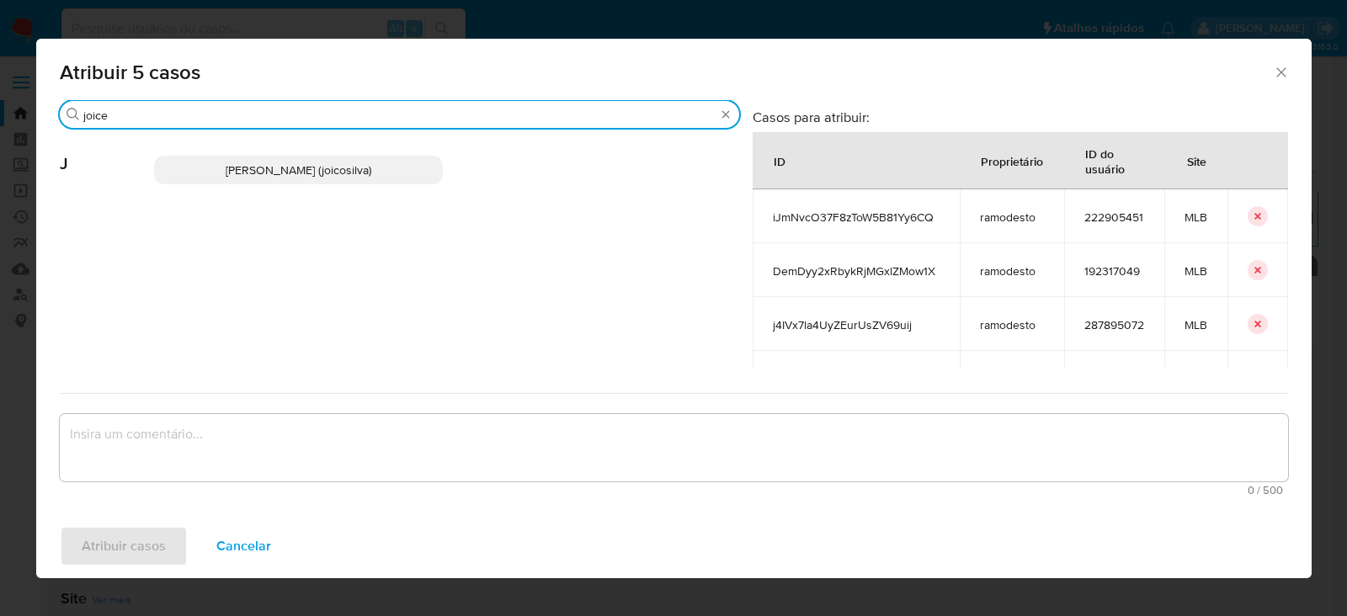
type input "joice"
click at [265, 157] on p "Joice Oliveira Da Silva De Almeida (joicosilva)" at bounding box center [299, 170] width 290 height 29
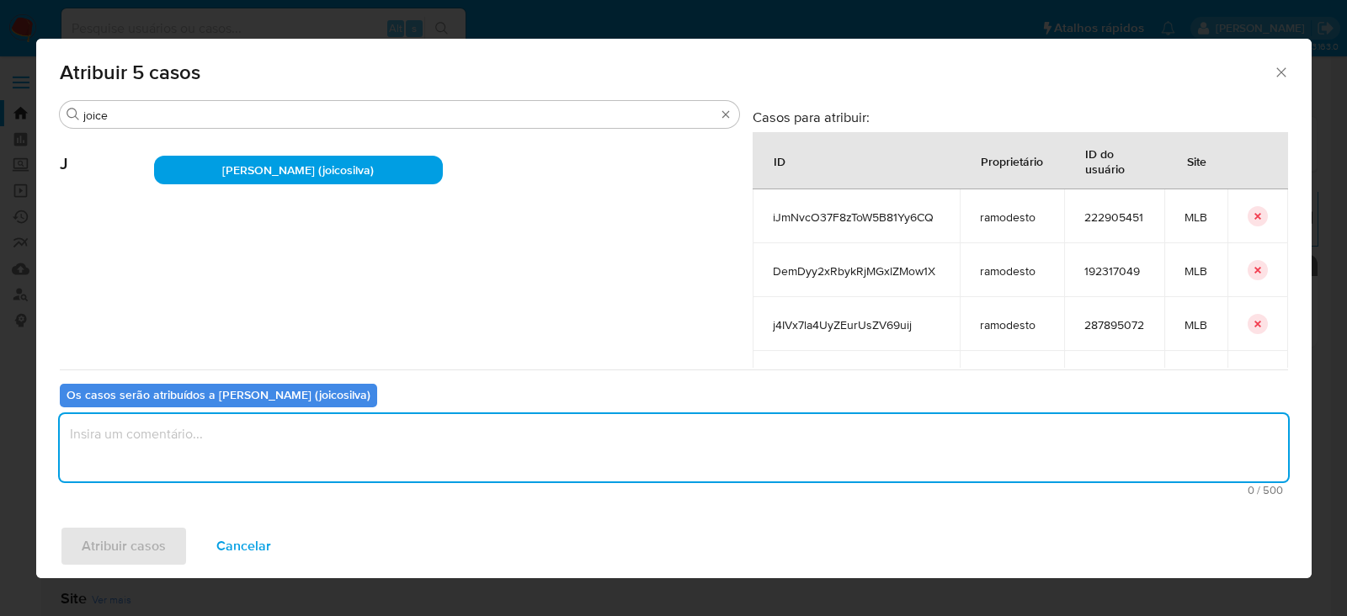
click at [221, 434] on textarea "assign-modal" at bounding box center [674, 447] width 1229 height 67
type textarea "OK!"
click at [124, 544] on span "Atribuir casos" at bounding box center [124, 546] width 84 height 37
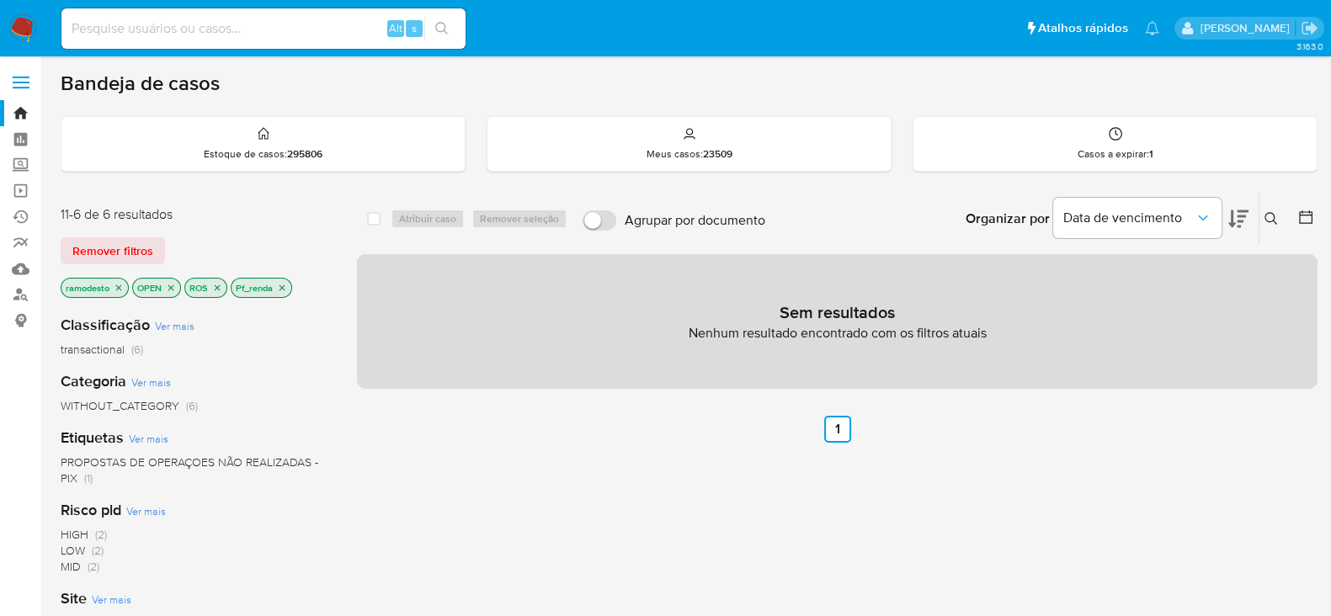
click at [281, 284] on icon "close-filter" at bounding box center [282, 288] width 10 height 10
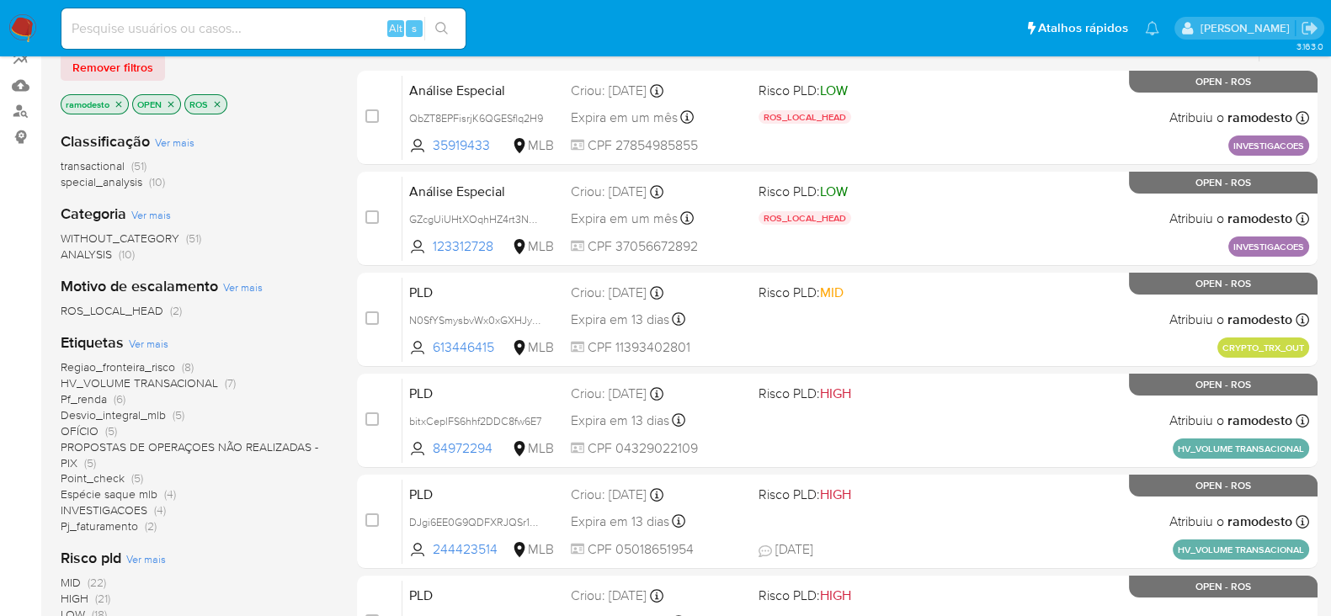
scroll to position [210, 0]
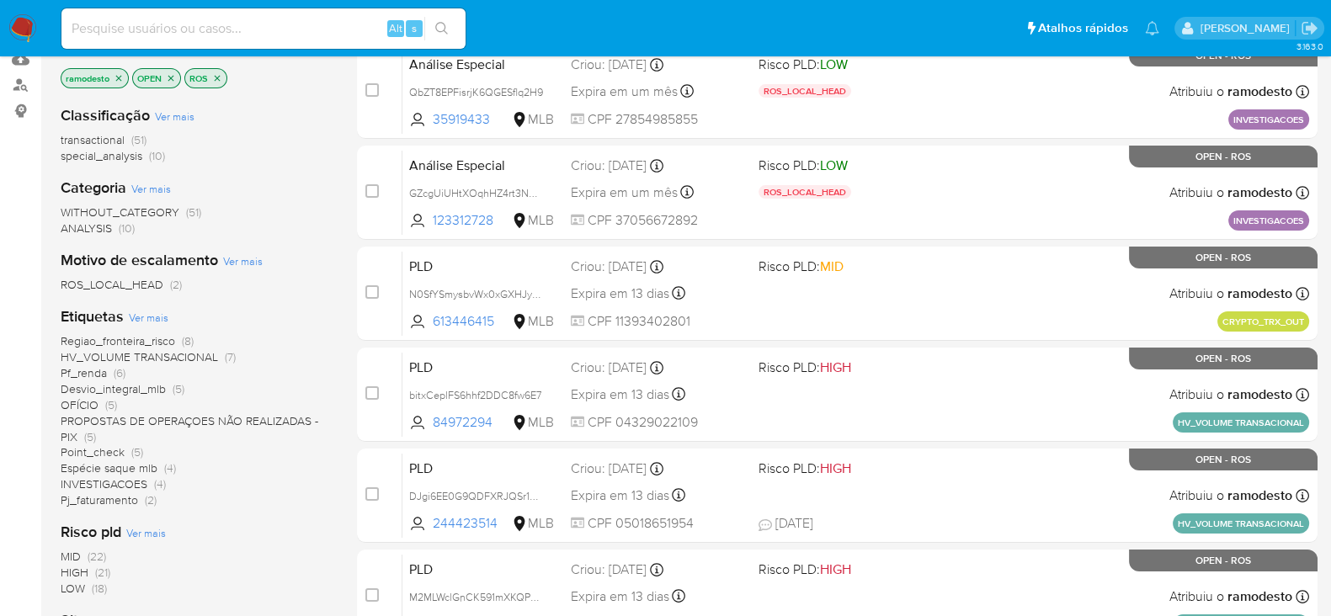
click at [131, 381] on span "Desvio_integral_mlb" at bounding box center [113, 389] width 105 height 17
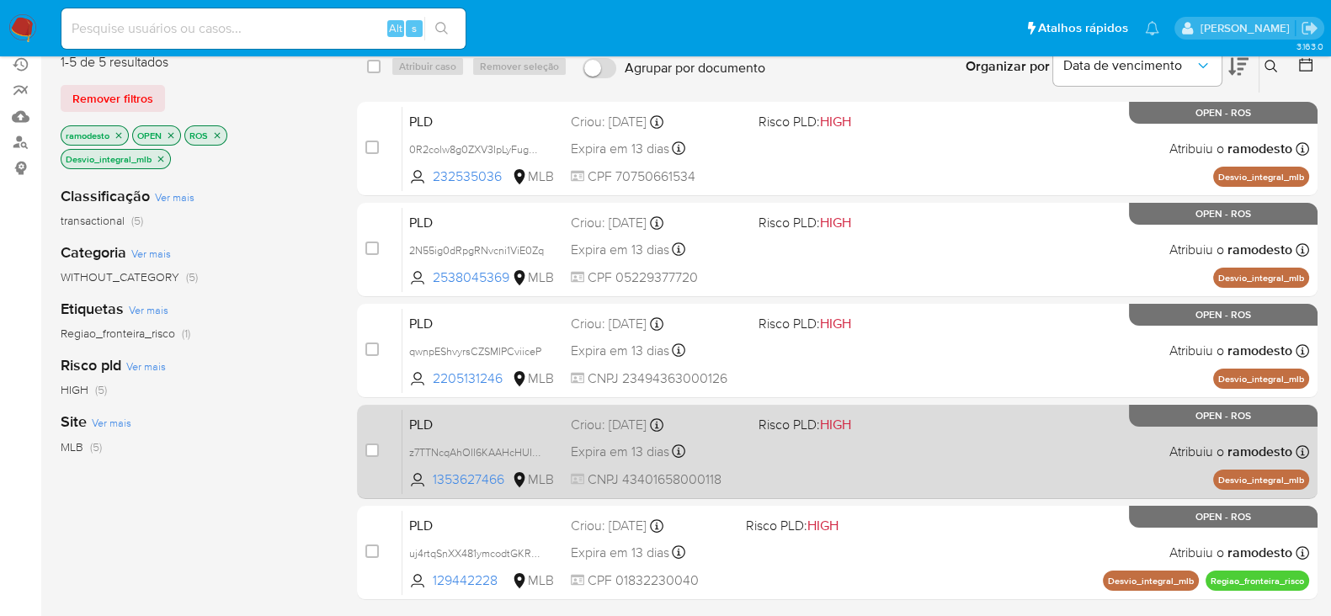
scroll to position [104, 0]
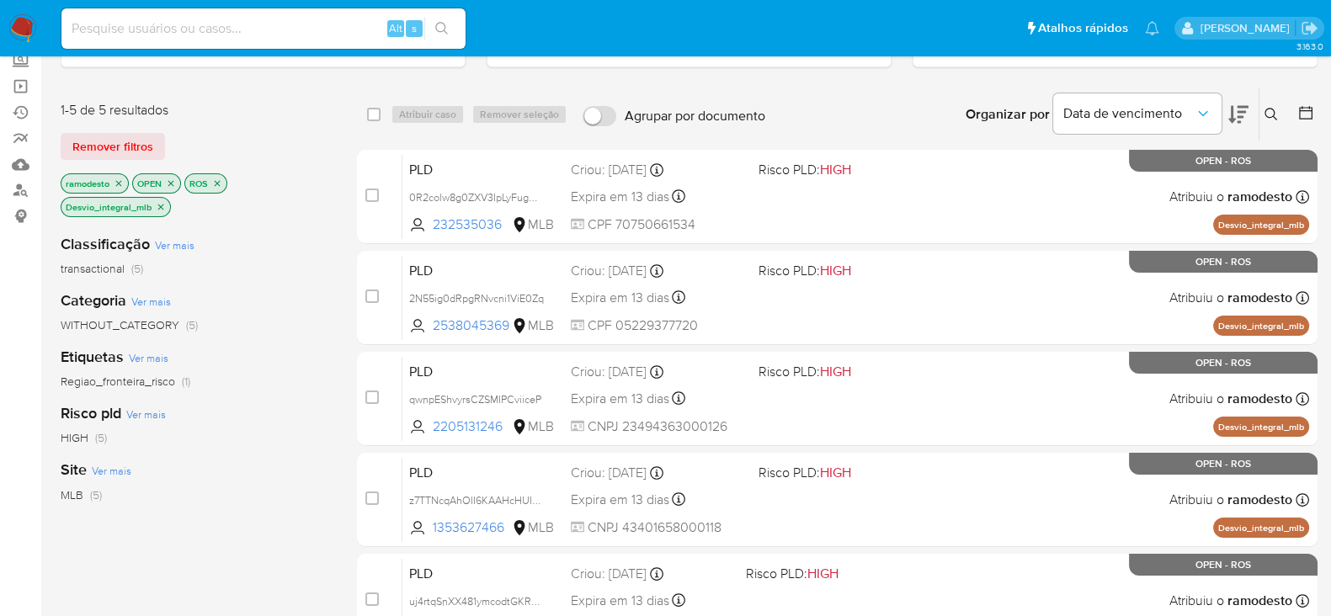
click at [362, 110] on div "select-all-cases-checkbox Atribuir caso Remover seleção Agrupar por documento O…" at bounding box center [837, 114] width 961 height 52
click at [373, 113] on input "checkbox" at bounding box center [373, 114] width 13 height 13
checkbox input "true"
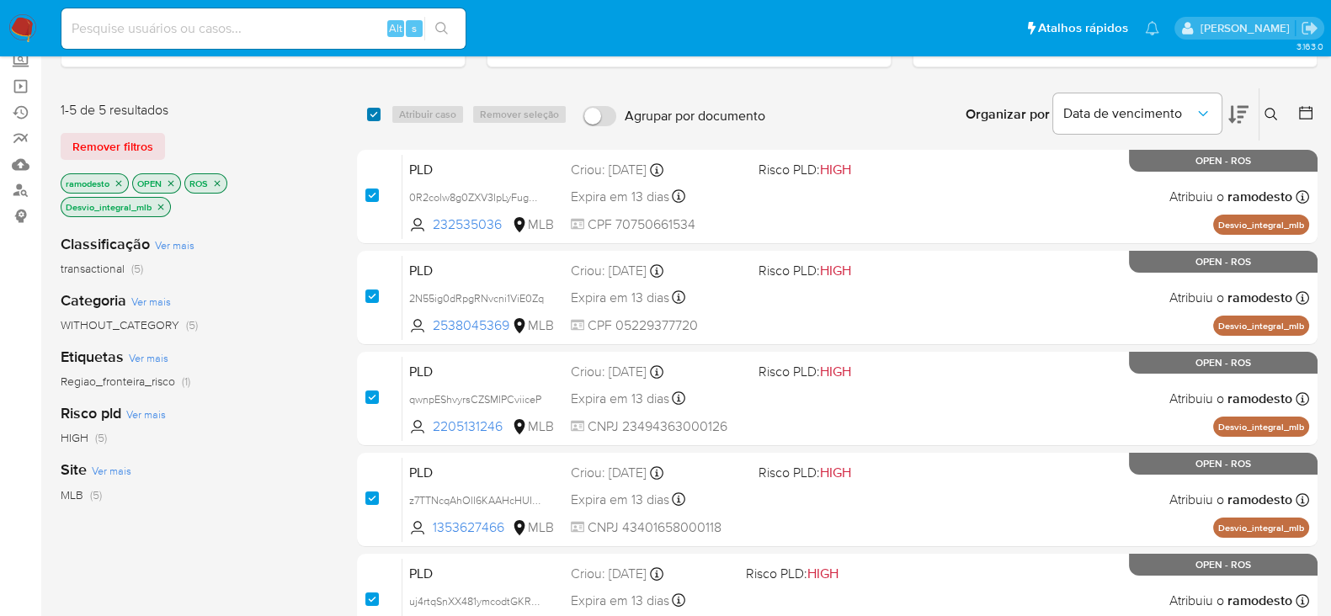
checkbox input "true"
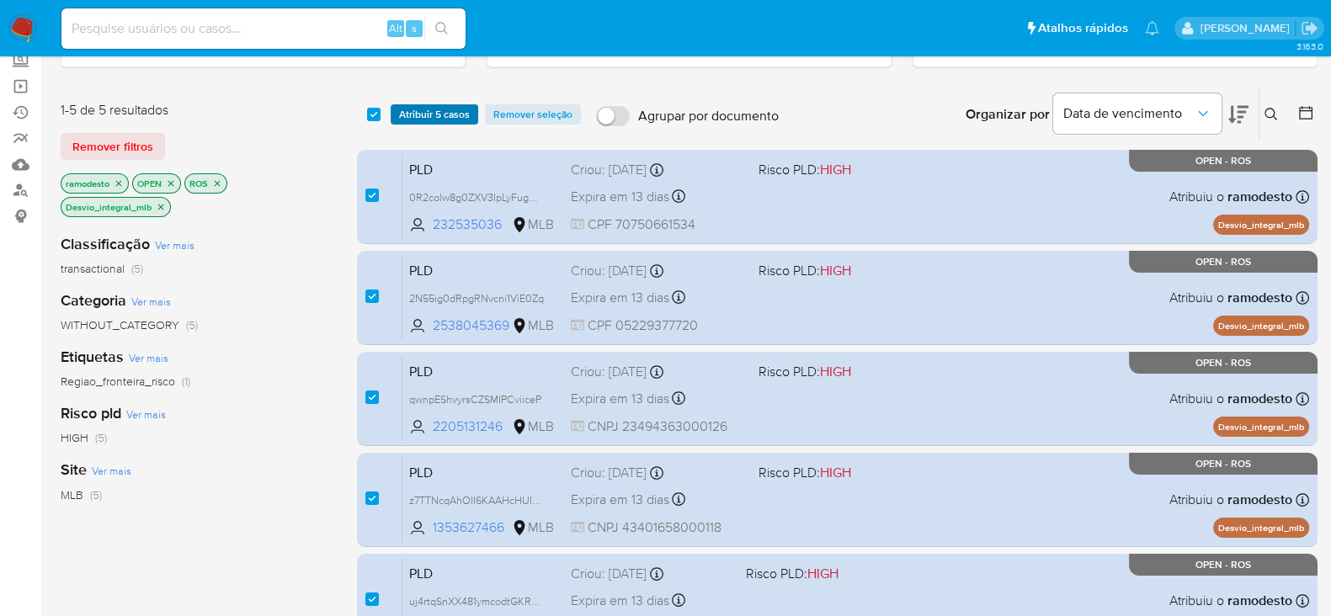
click at [440, 112] on span "Atribuir 5 casos" at bounding box center [434, 114] width 71 height 17
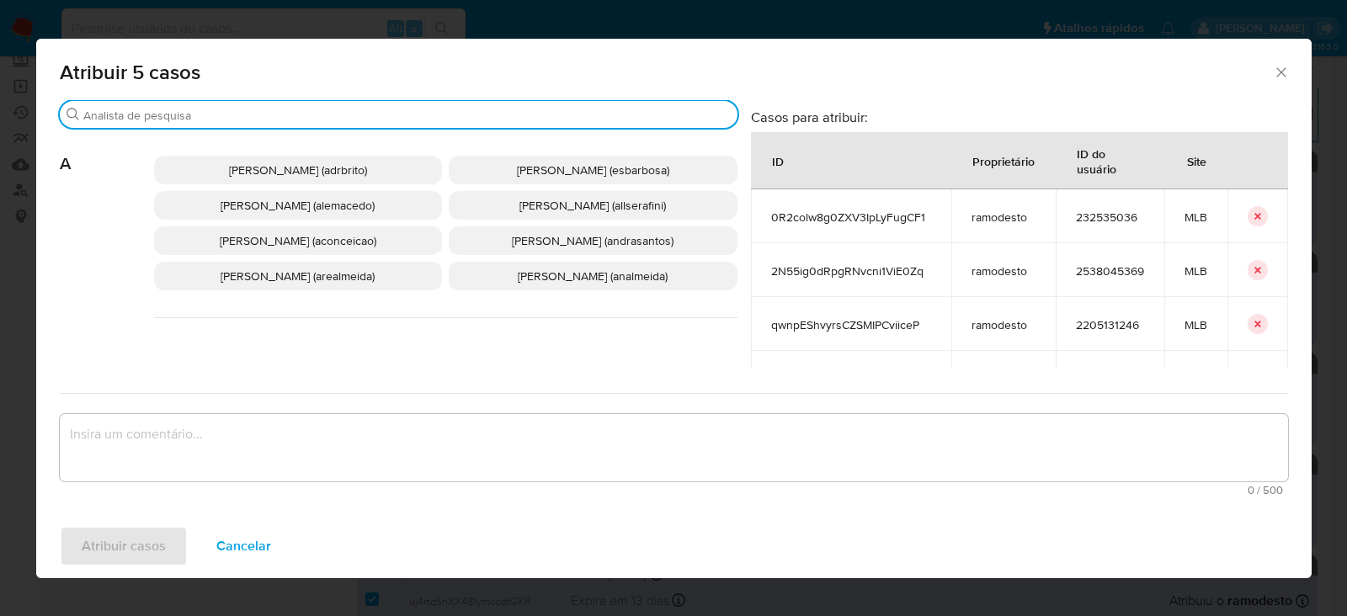
click at [246, 114] on input "Buscar" at bounding box center [407, 115] width 648 height 15
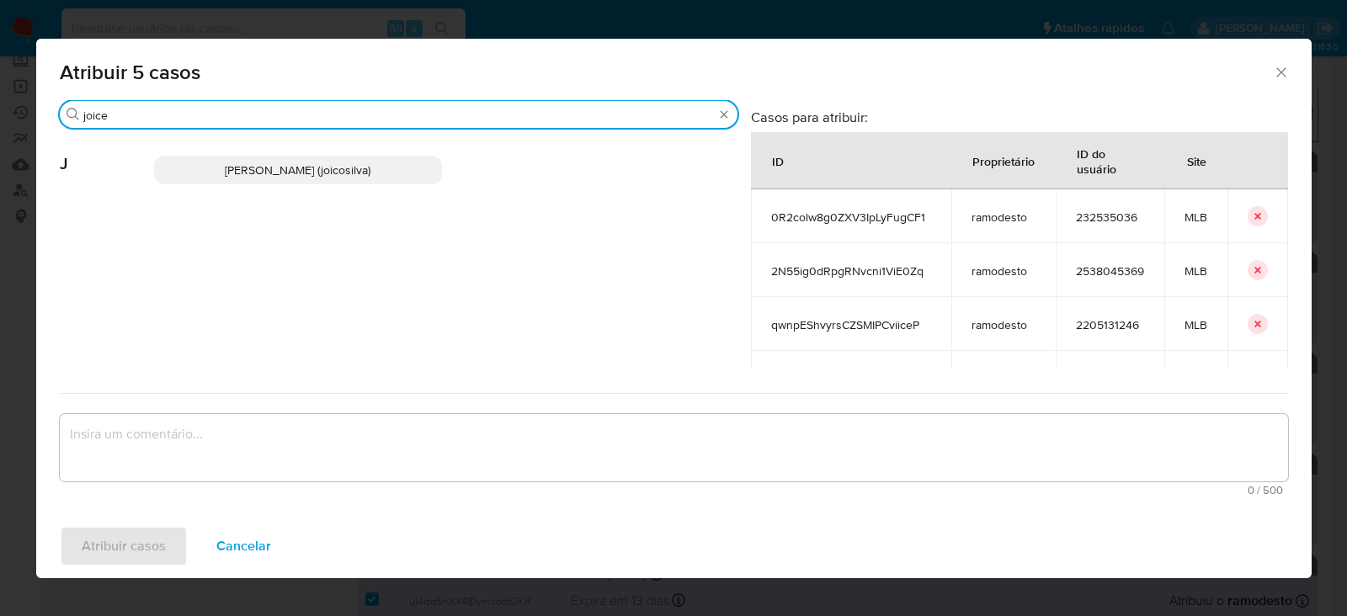
type input "joice"
click at [278, 167] on span "Joice Oliveira Da Silva De Almeida (joicosilva)" at bounding box center [298, 170] width 146 height 17
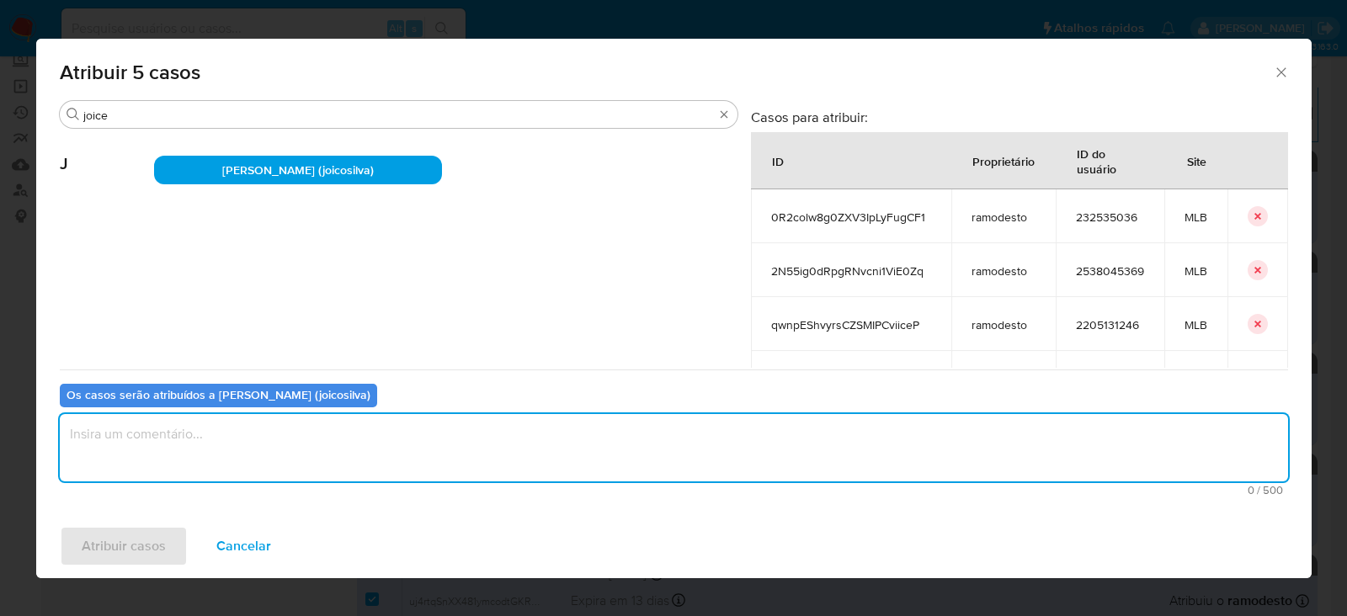
click at [275, 440] on textarea "assign-modal" at bounding box center [674, 447] width 1229 height 67
type textarea "OK!"
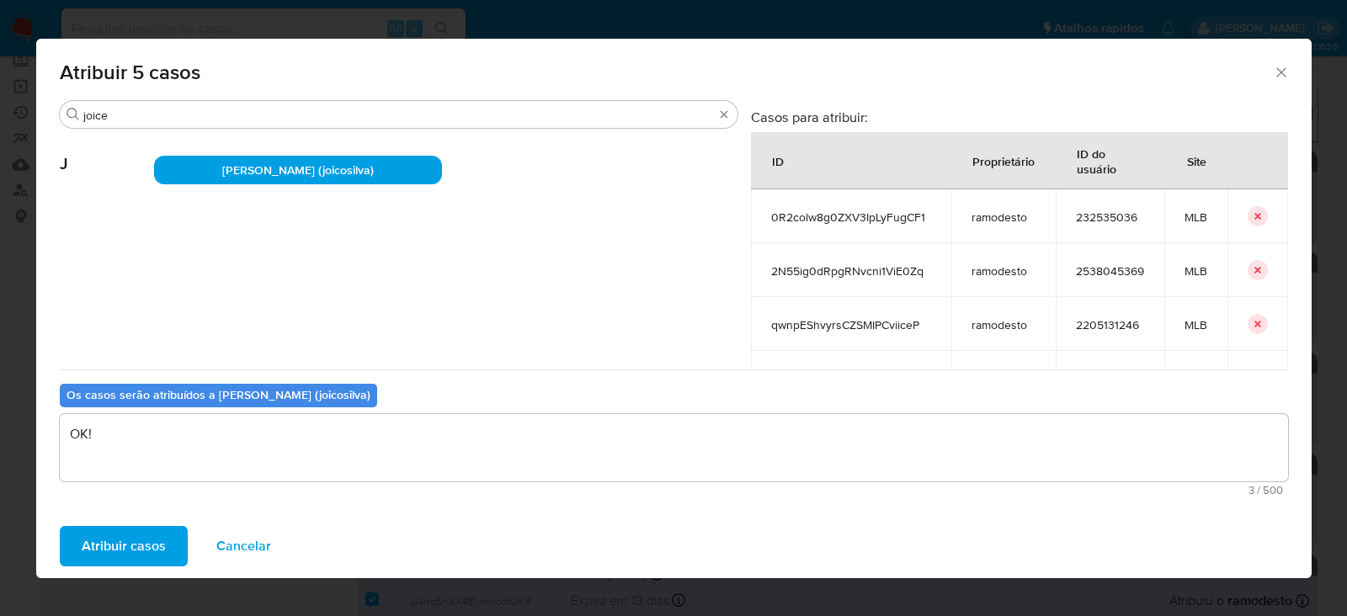
click at [126, 531] on span "Atribuir casos" at bounding box center [124, 546] width 84 height 37
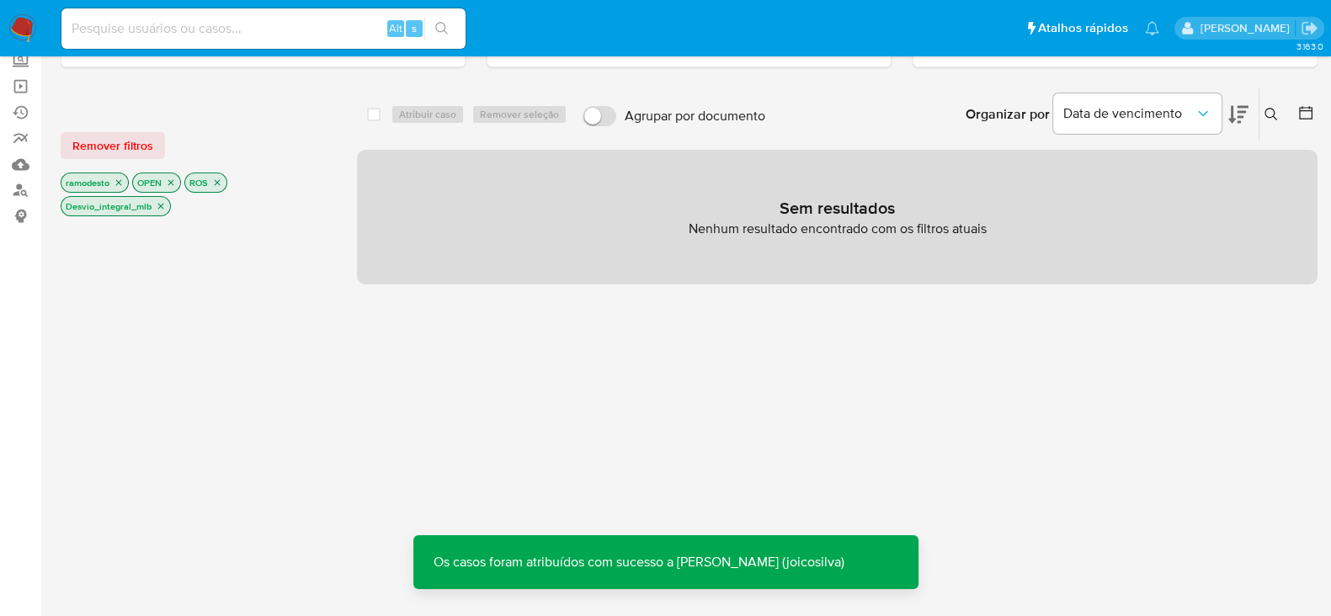
click at [159, 204] on icon "close-filter" at bounding box center [161, 207] width 6 height 6
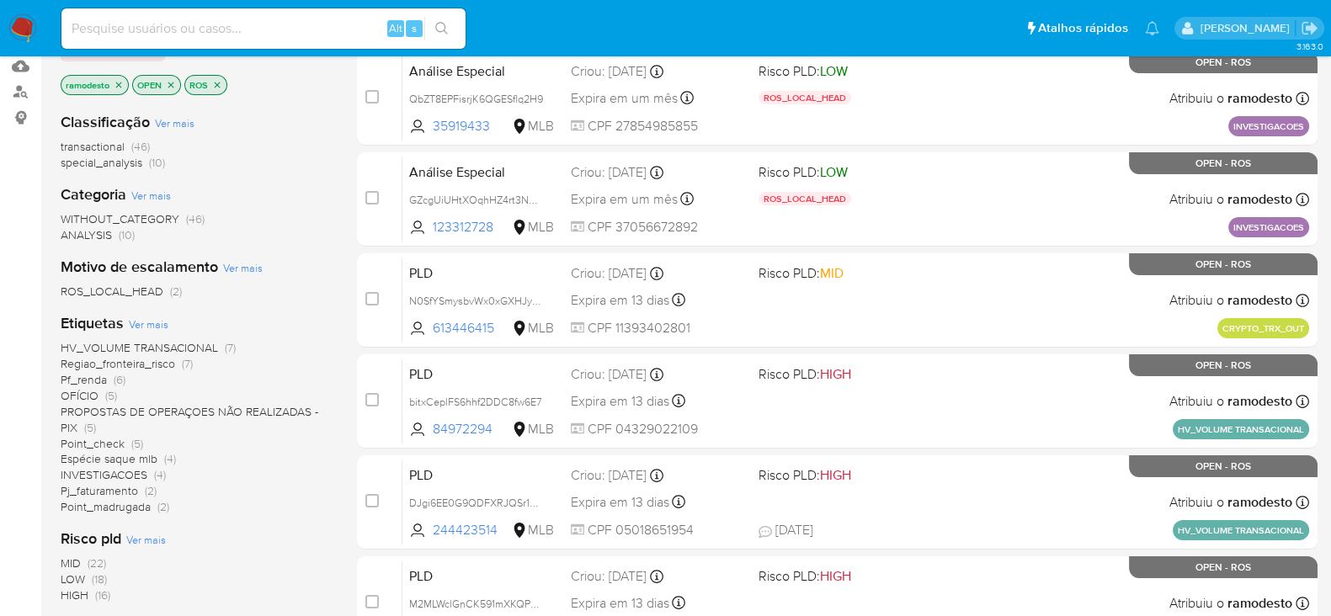
scroll to position [210, 0]
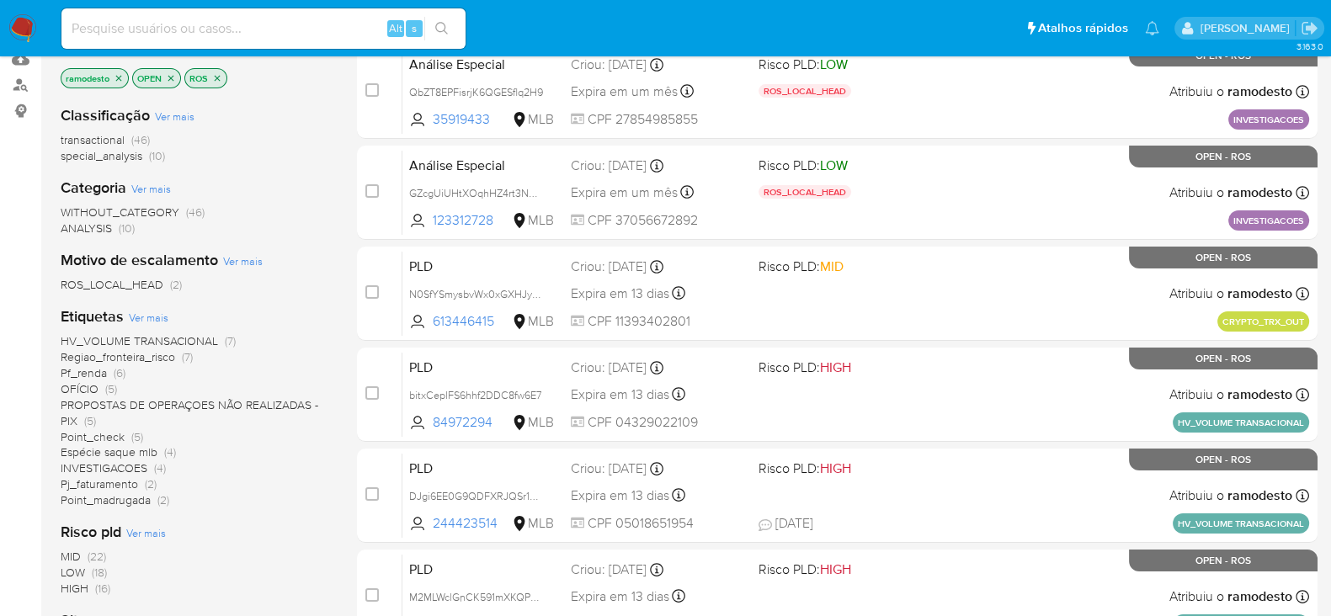
click at [104, 434] on span "Point_check" at bounding box center [93, 437] width 64 height 17
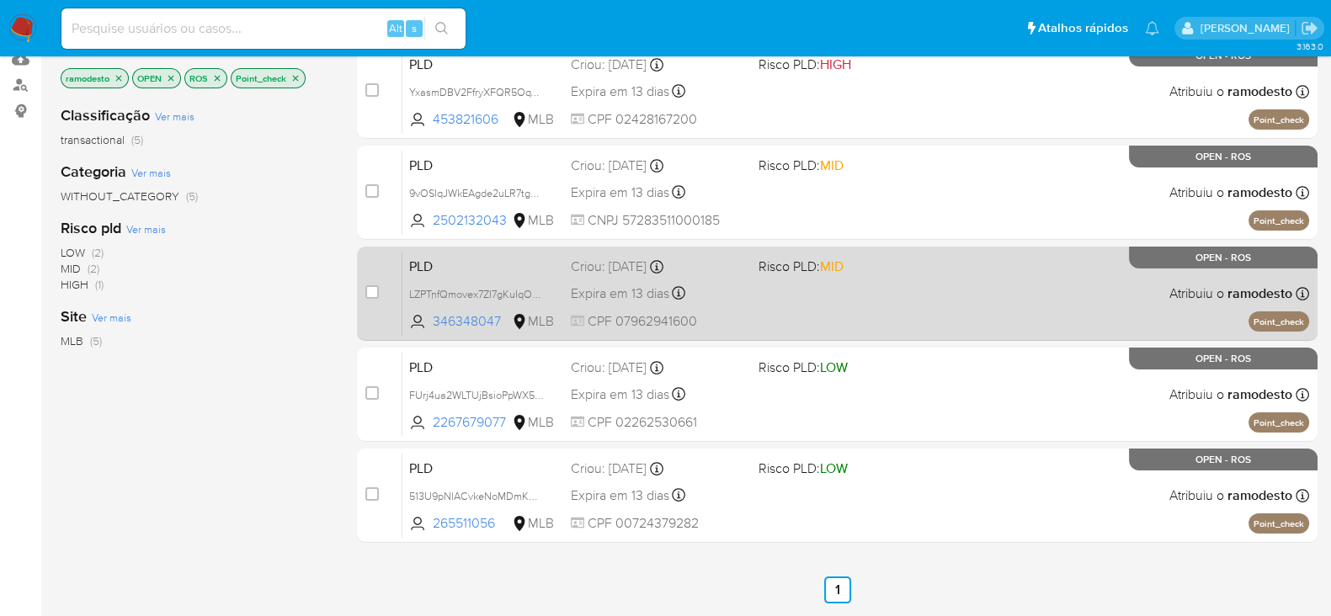
scroll to position [104, 0]
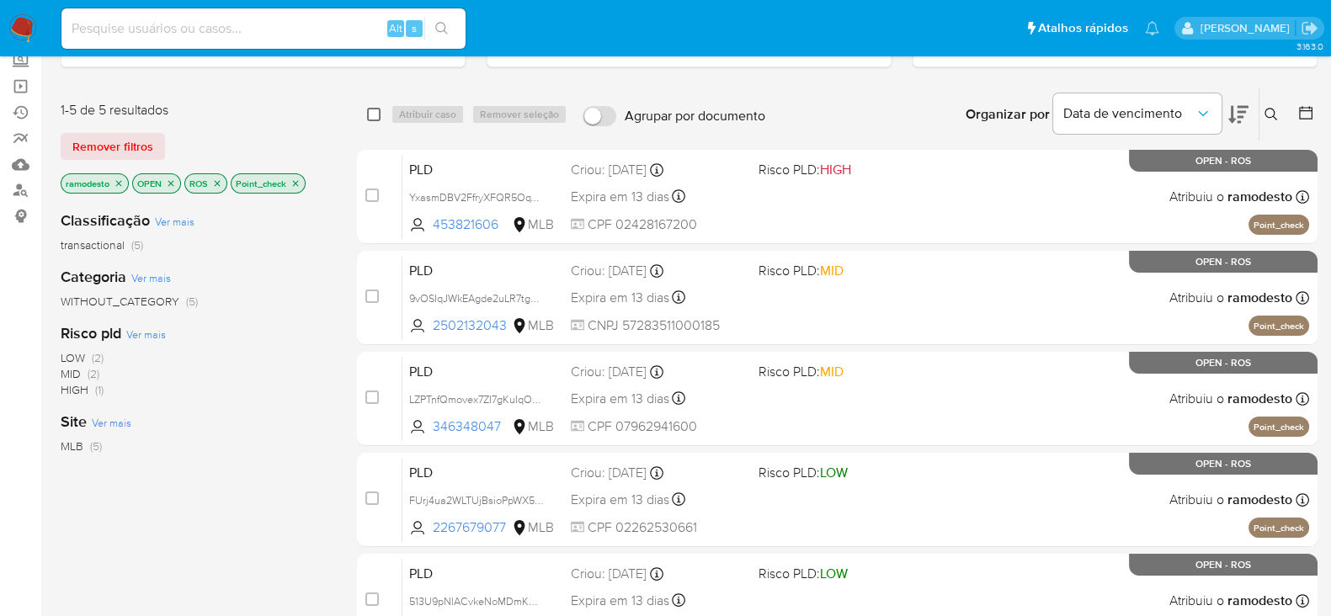
click at [371, 108] on input "checkbox" at bounding box center [373, 114] width 13 height 13
checkbox input "true"
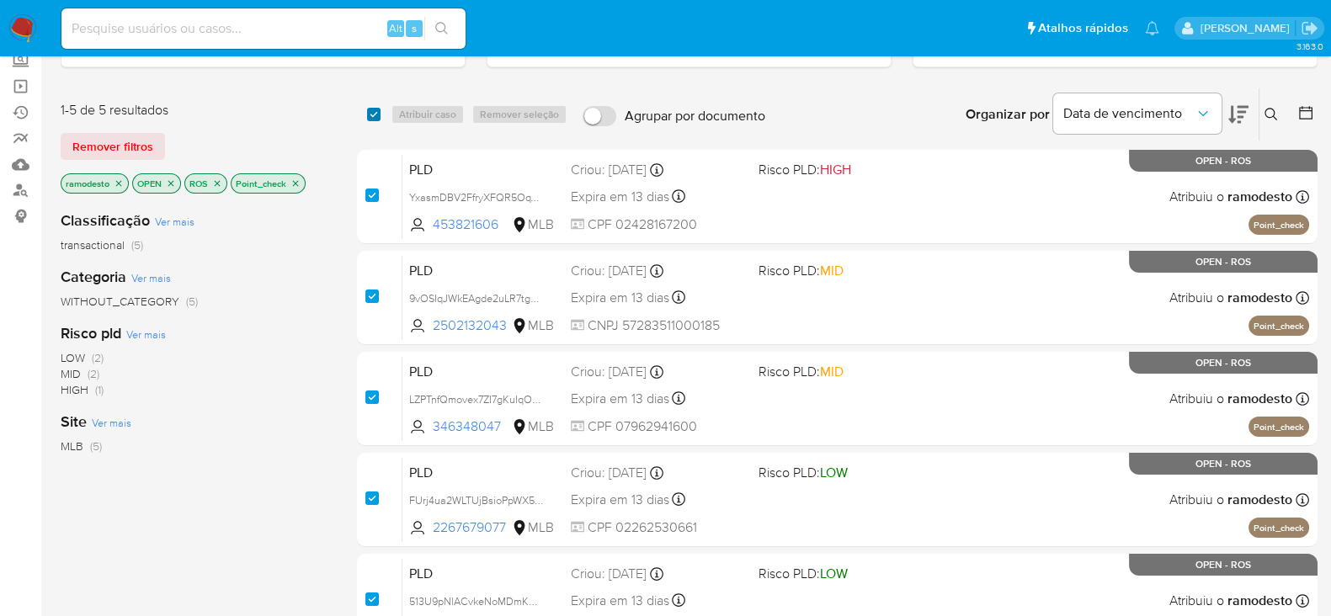
checkbox input "true"
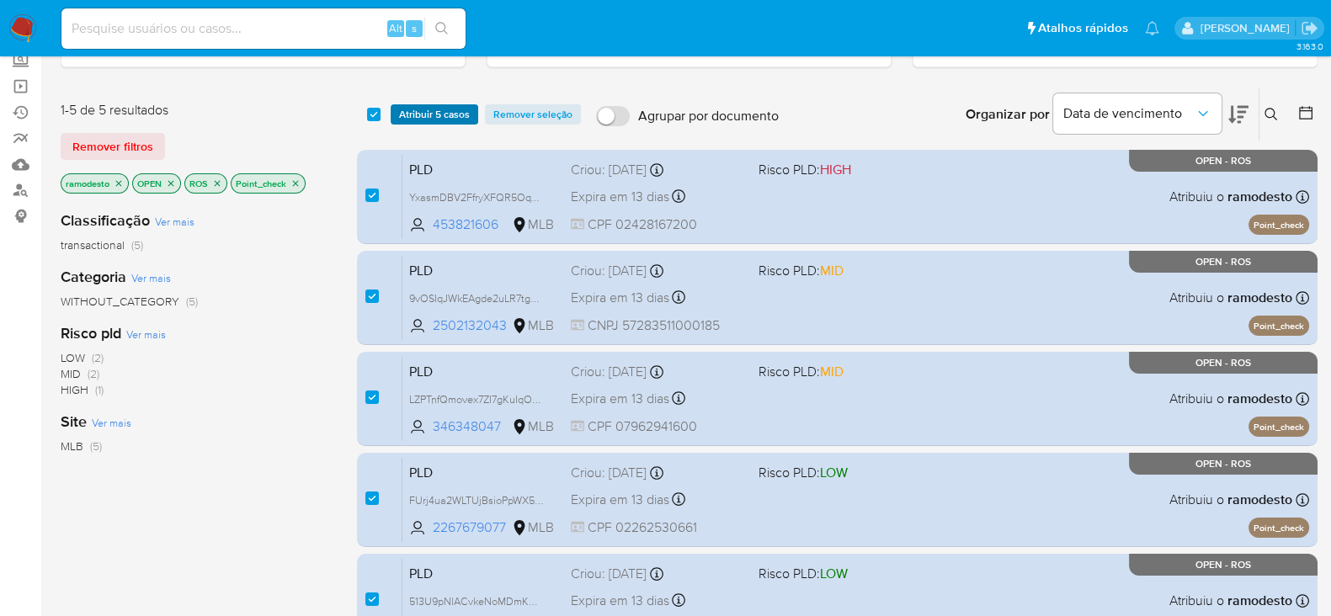
click at [444, 114] on span "Atribuir 5 casos" at bounding box center [434, 114] width 71 height 17
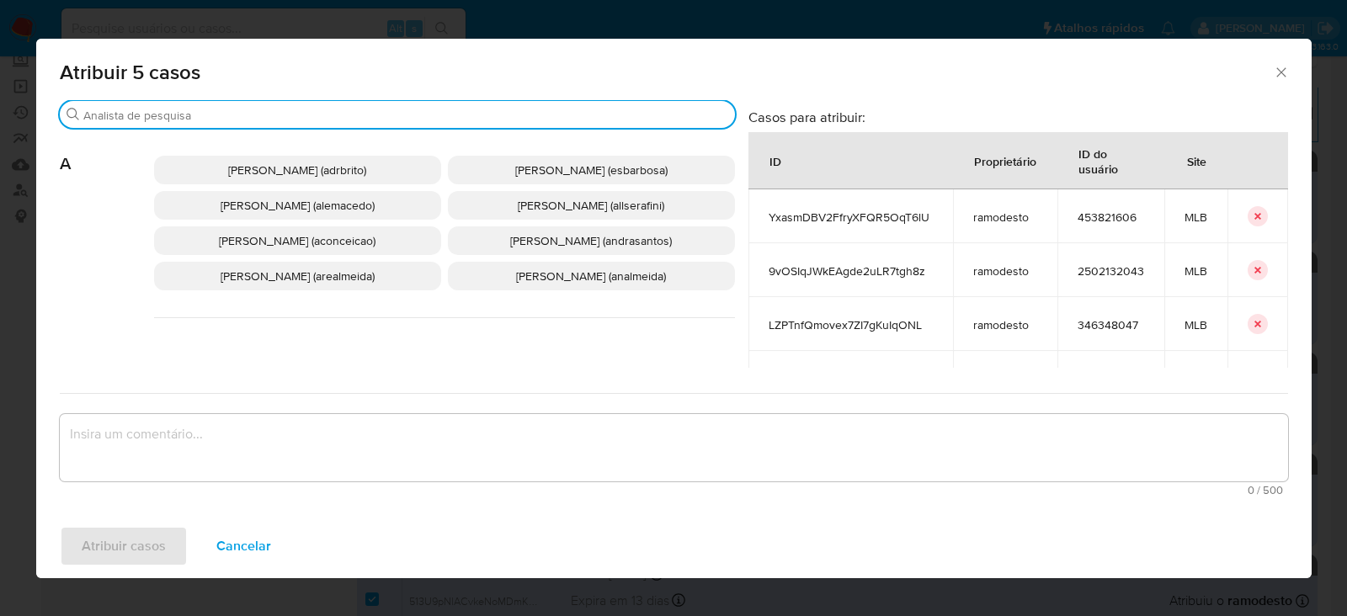
click at [234, 115] on input "Buscar" at bounding box center [405, 115] width 645 height 15
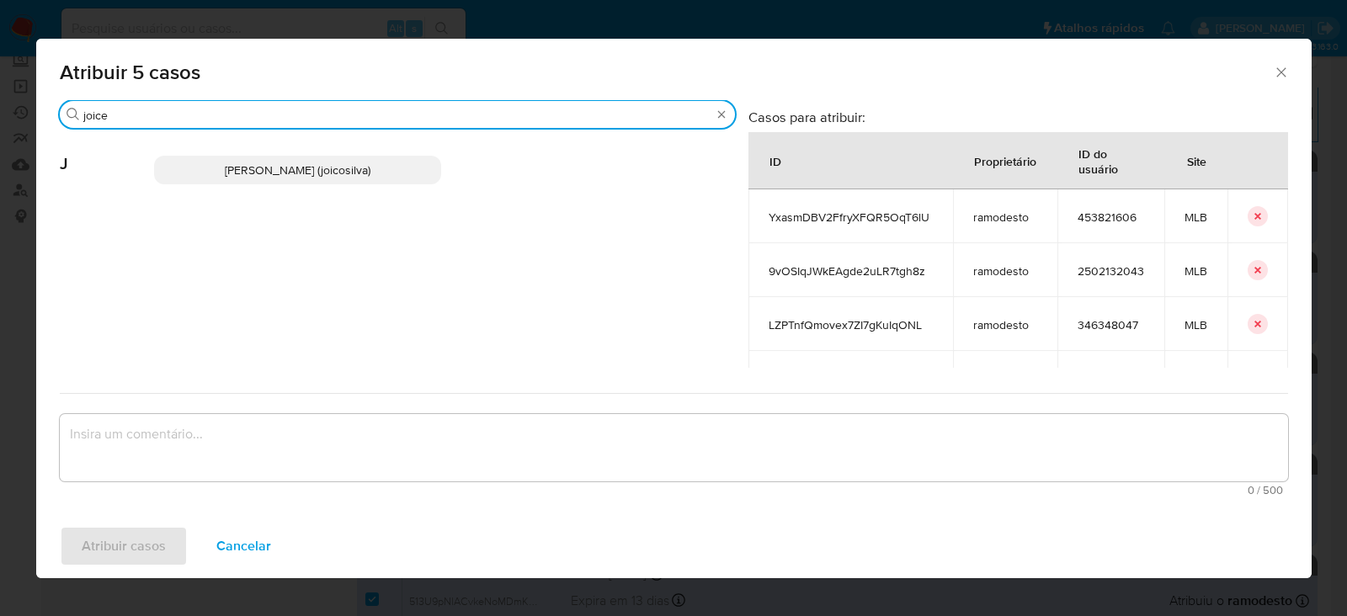
type input "joice"
click at [272, 172] on span "Joice Oliveira Da Silva De Almeida (joicosilva)" at bounding box center [298, 170] width 146 height 17
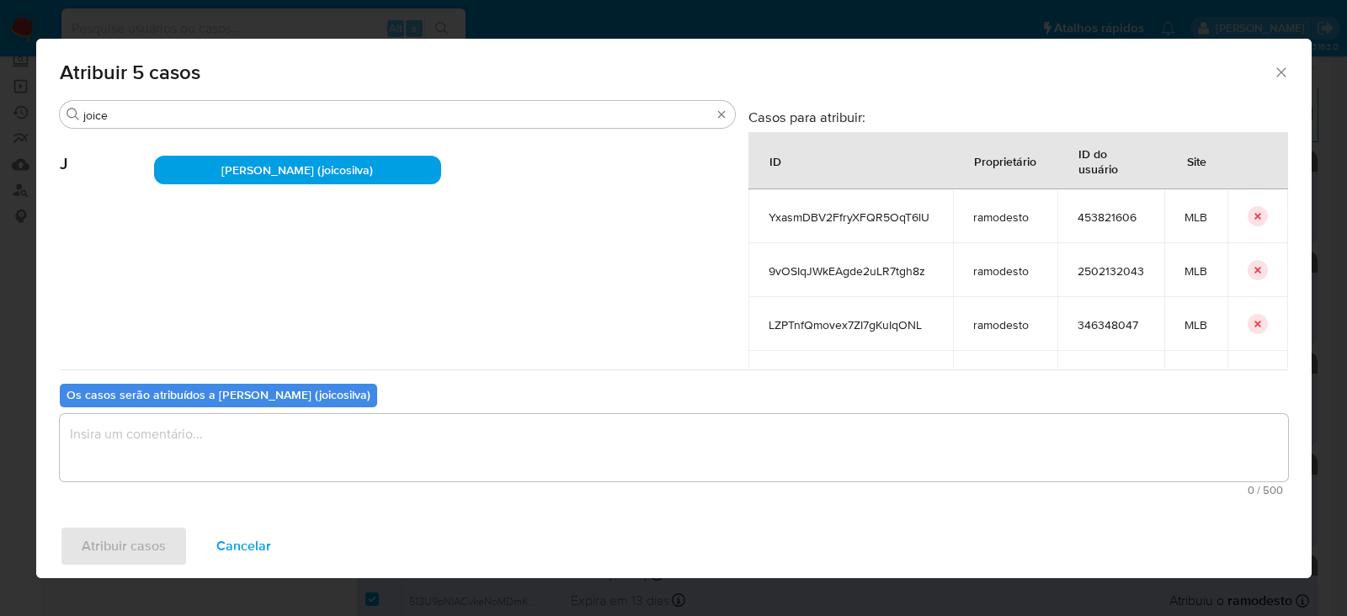
click at [181, 441] on textarea "assign-modal" at bounding box center [674, 447] width 1229 height 67
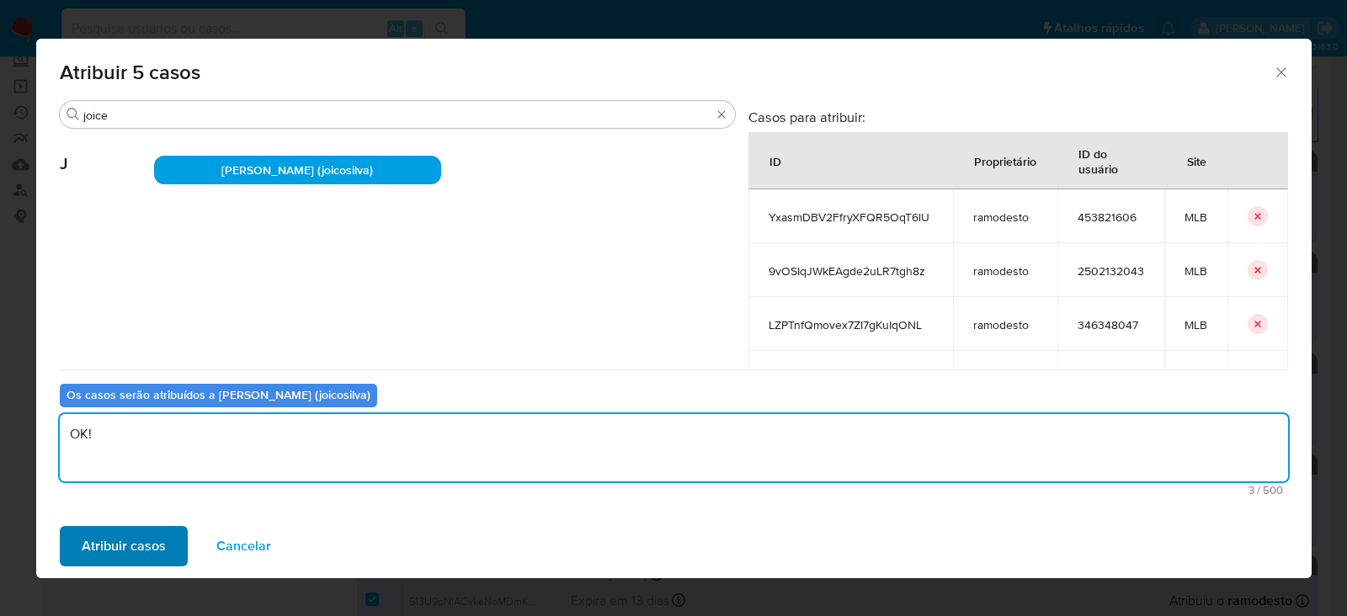
type textarea "OK!"
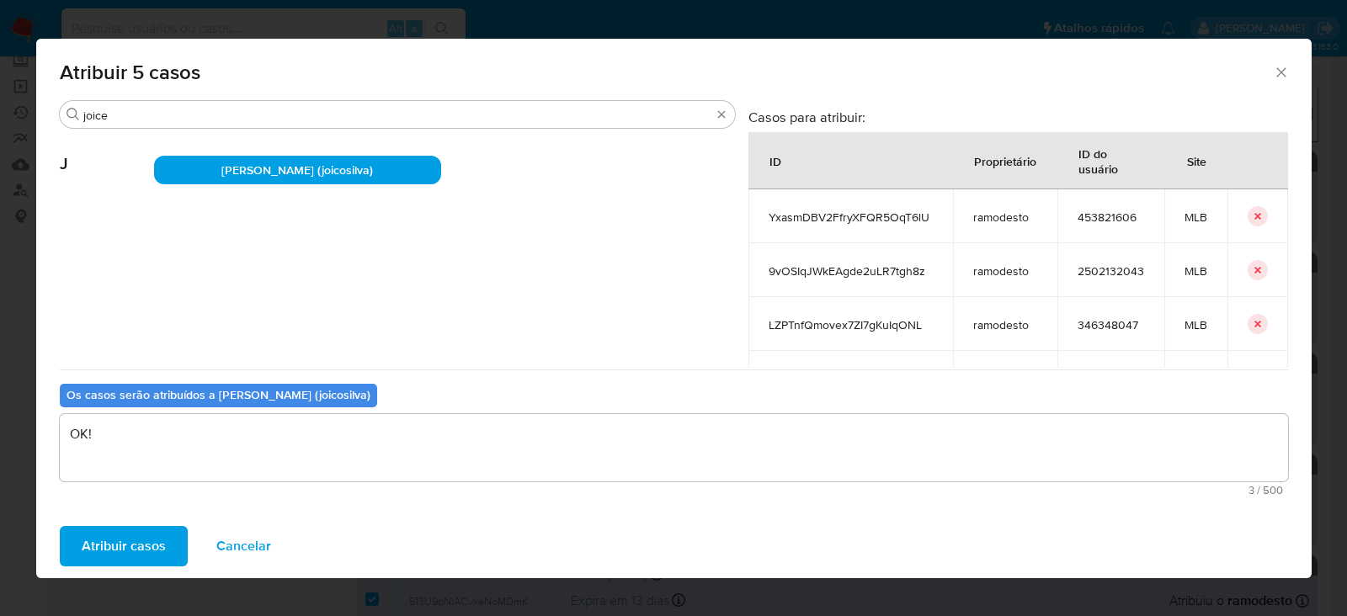
click at [122, 530] on span "Atribuir casos" at bounding box center [124, 546] width 84 height 37
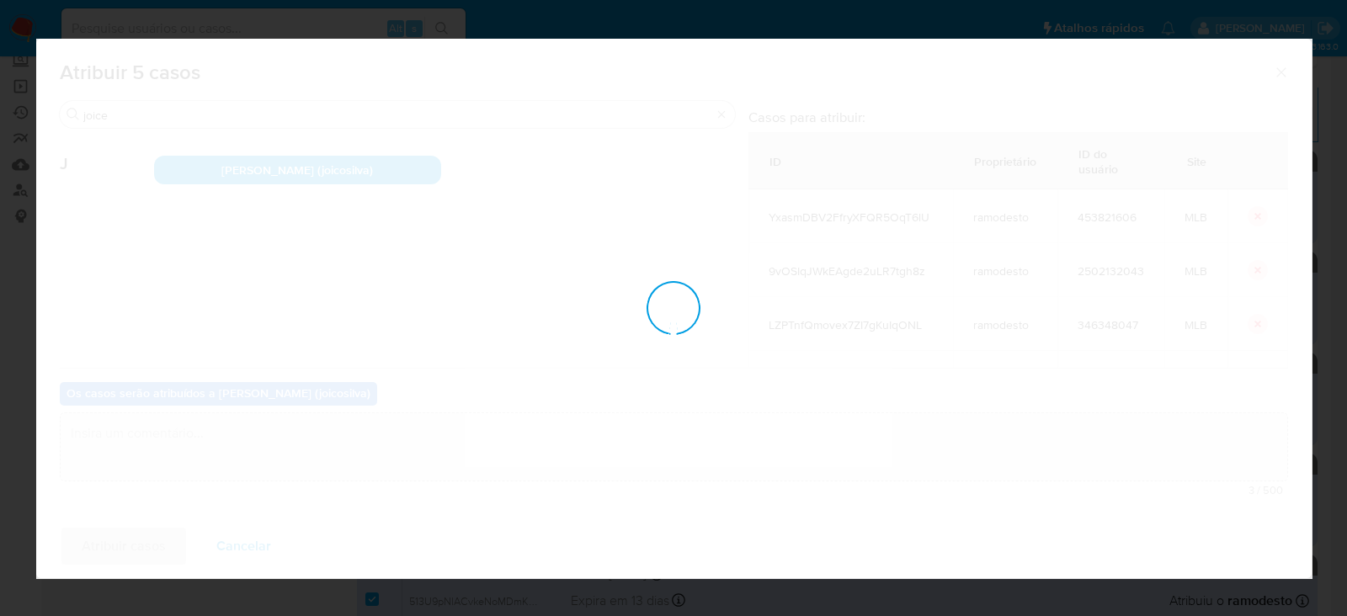
checkbox input "false"
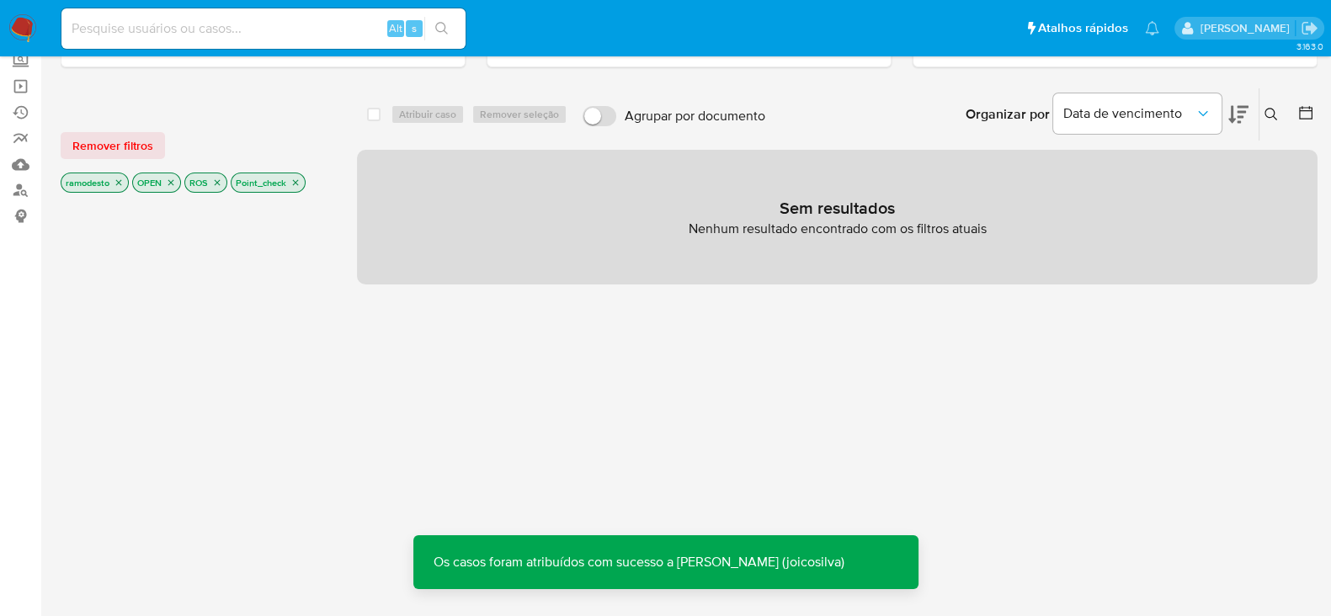
click at [296, 180] on icon "close-filter" at bounding box center [296, 183] width 10 height 10
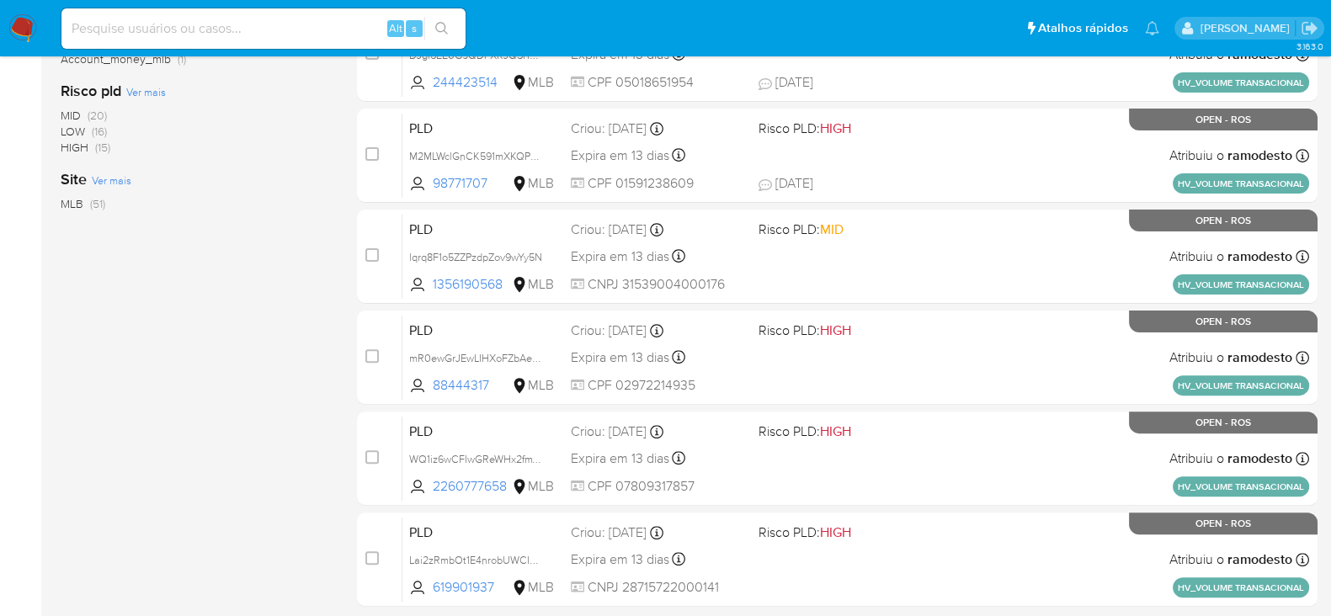
scroll to position [772, 0]
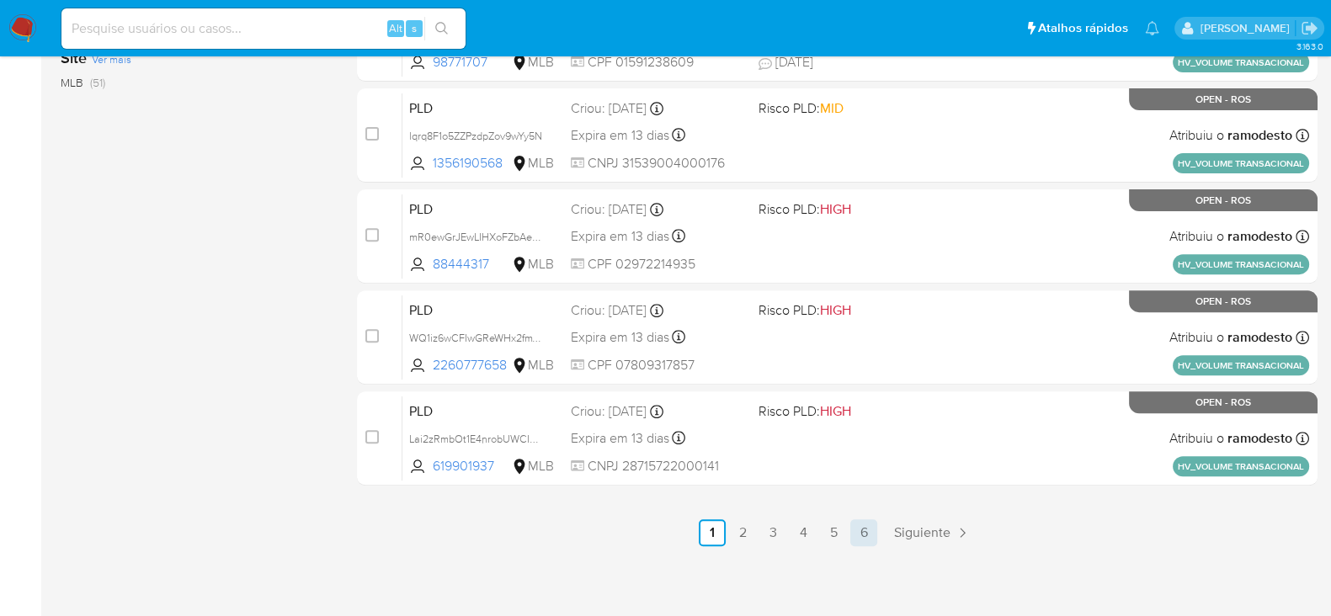
click at [866, 527] on link "6" at bounding box center [863, 533] width 27 height 27
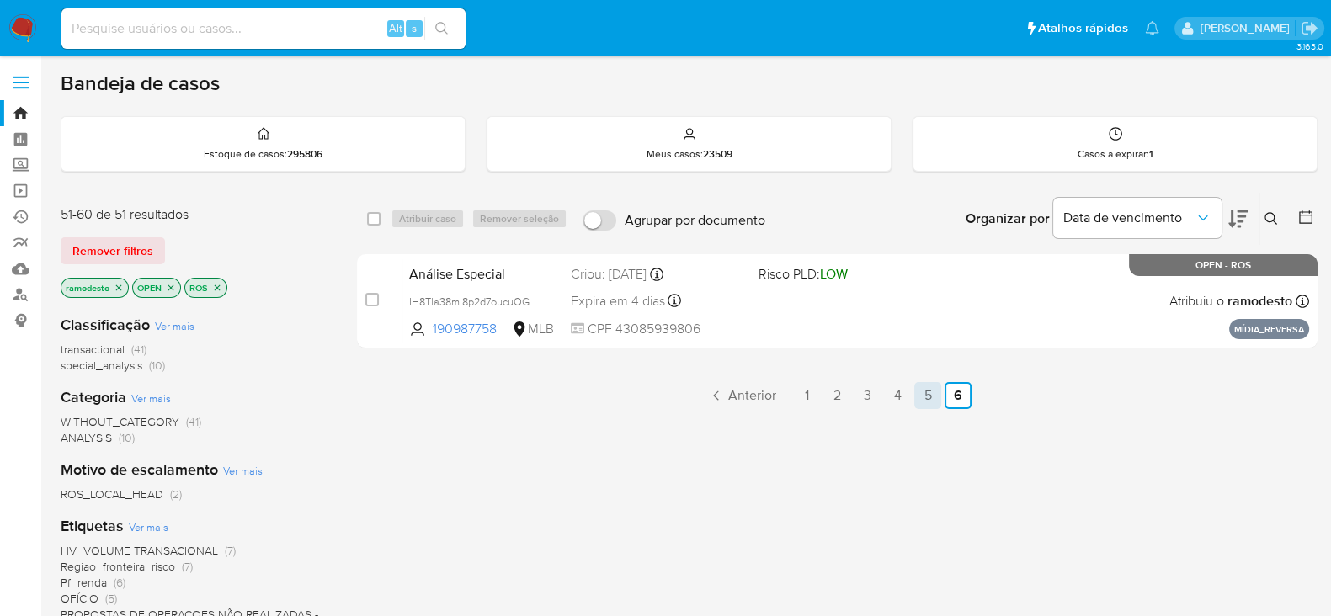
click at [927, 396] on link "5" at bounding box center [927, 395] width 27 height 27
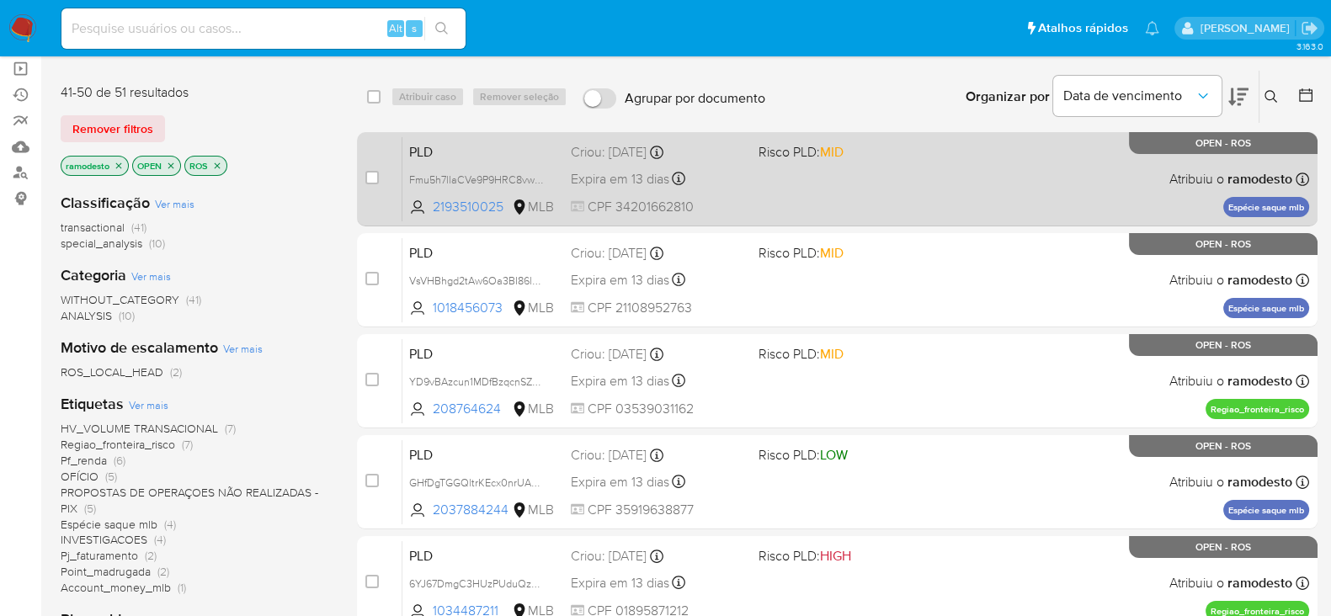
scroll to position [210, 0]
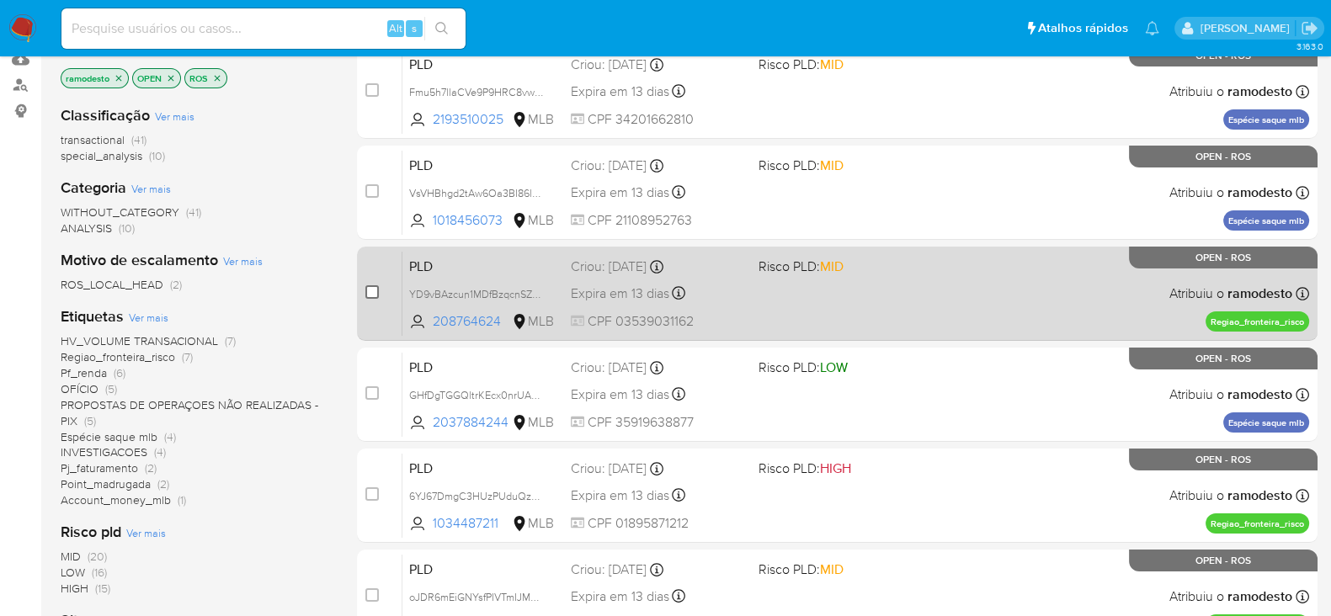
click at [375, 289] on input "checkbox" at bounding box center [371, 291] width 13 height 13
checkbox input "true"
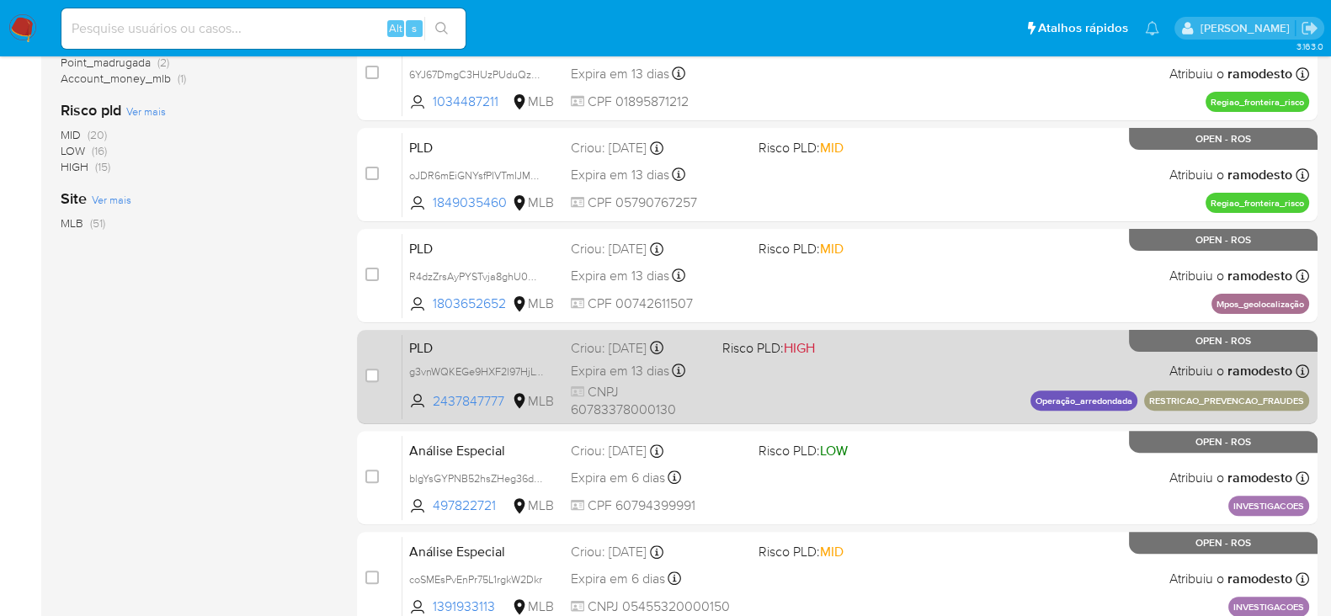
scroll to position [736, 0]
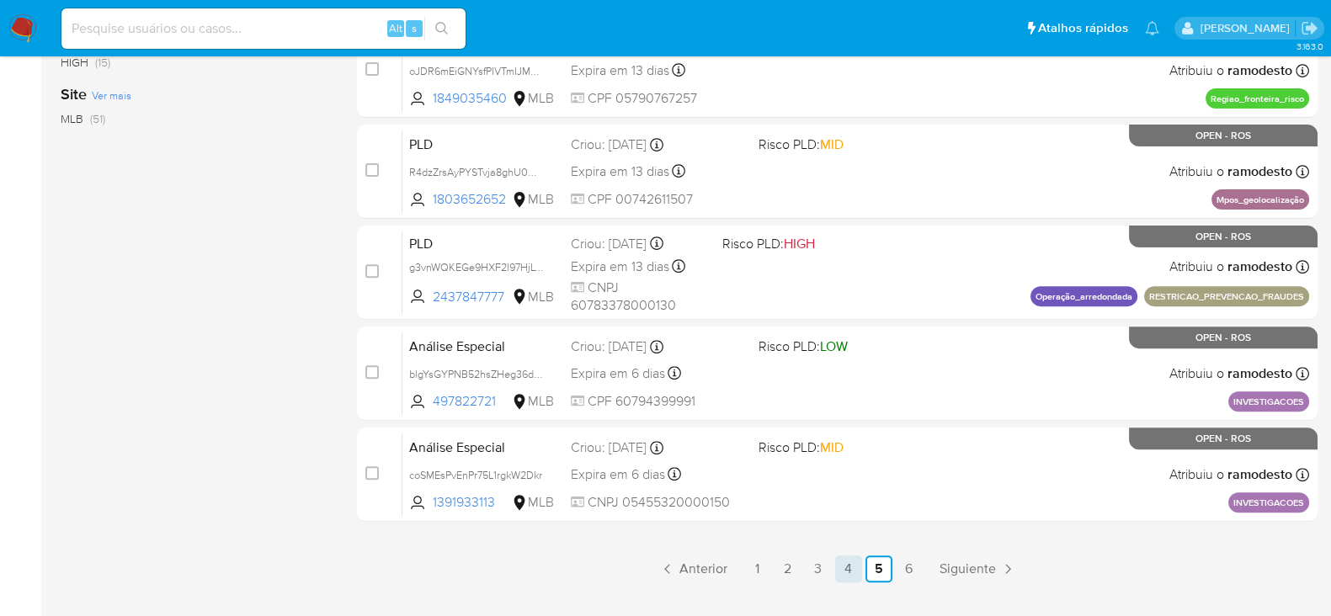
click at [850, 563] on link "4" at bounding box center [848, 569] width 27 height 27
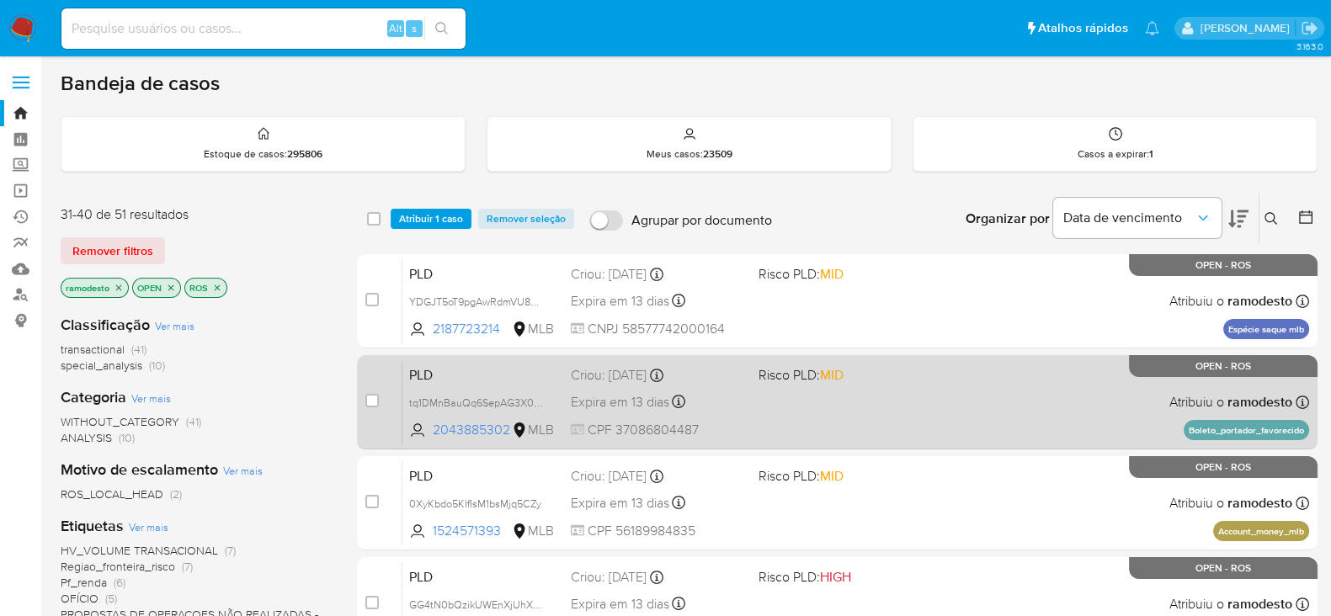
click at [382, 398] on div "case-item-checkbox Incapaz de atribuir o caso" at bounding box center [383, 402] width 37 height 85
click at [375, 399] on input "checkbox" at bounding box center [371, 400] width 13 height 13
checkbox input "true"
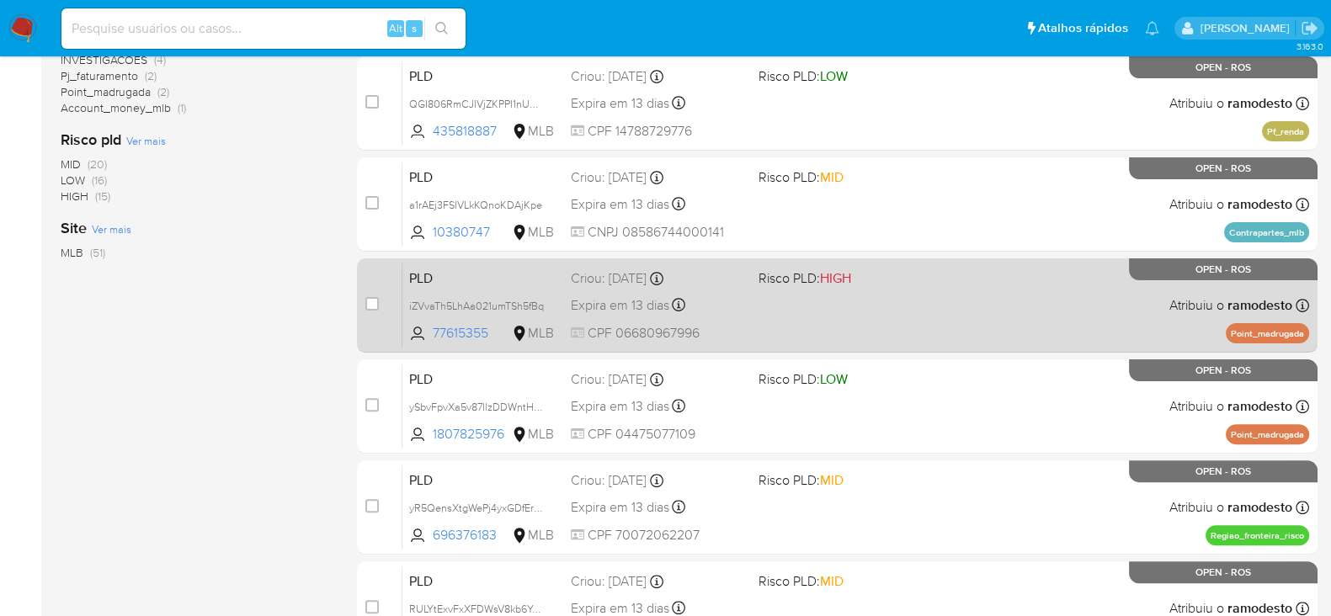
scroll to position [632, 0]
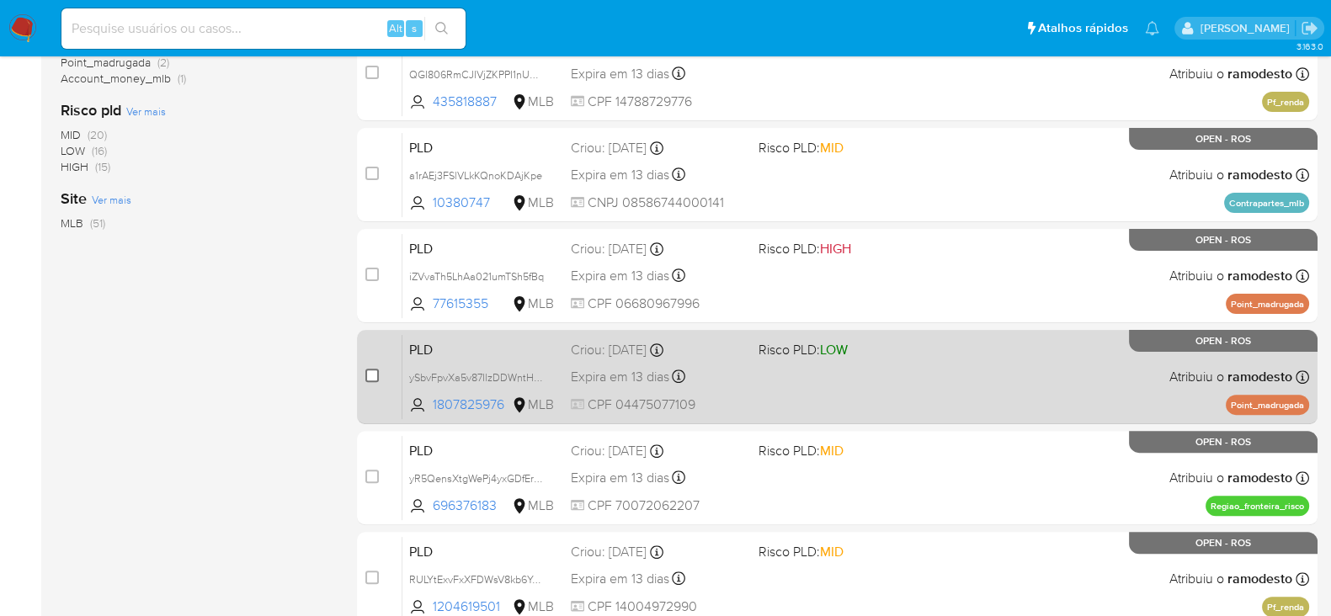
click at [372, 372] on input "checkbox" at bounding box center [371, 375] width 13 height 13
checkbox input "true"
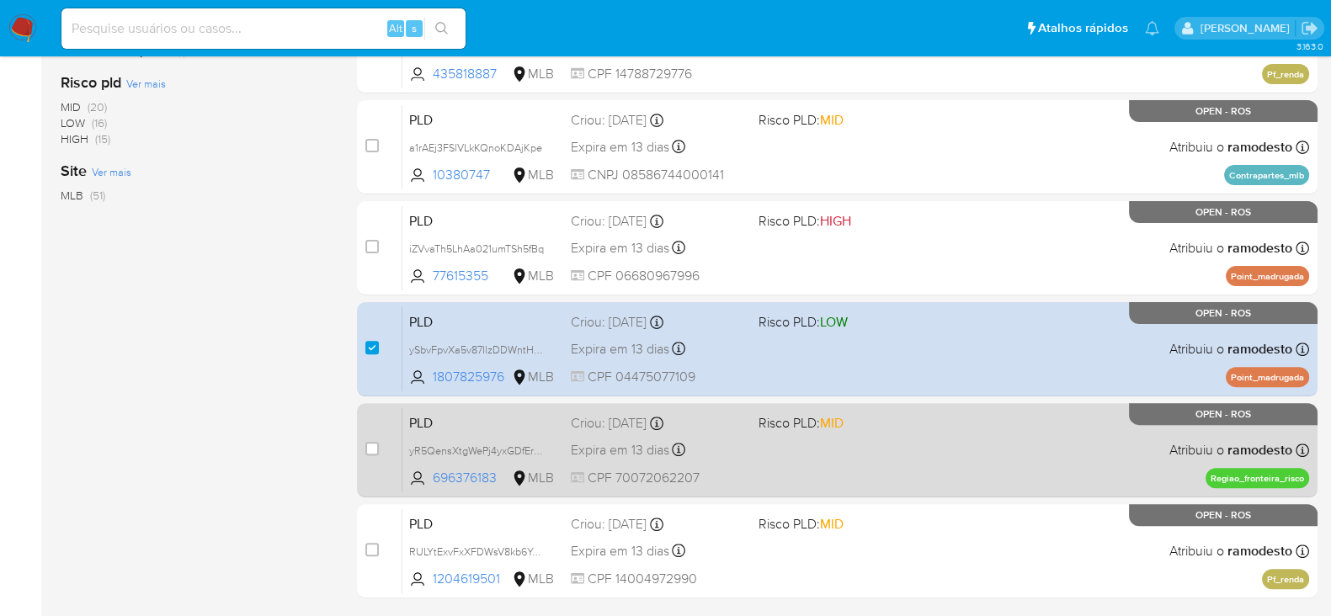
scroll to position [736, 0]
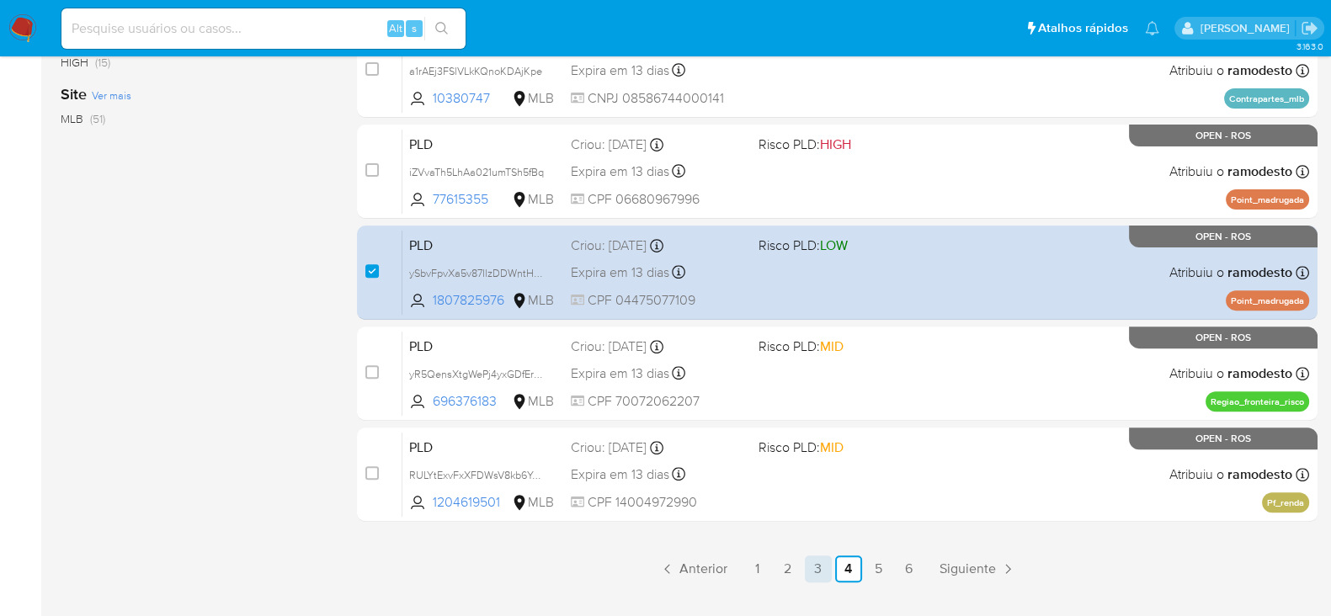
click at [817, 566] on link "3" at bounding box center [818, 569] width 27 height 27
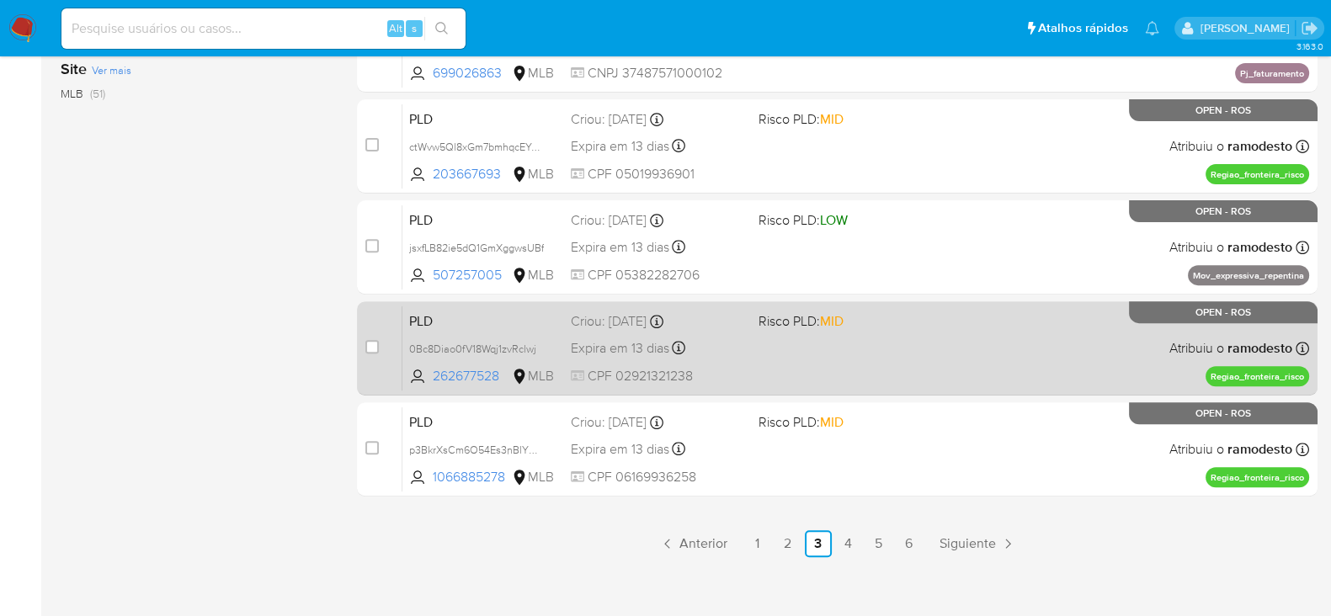
scroll to position [772, 0]
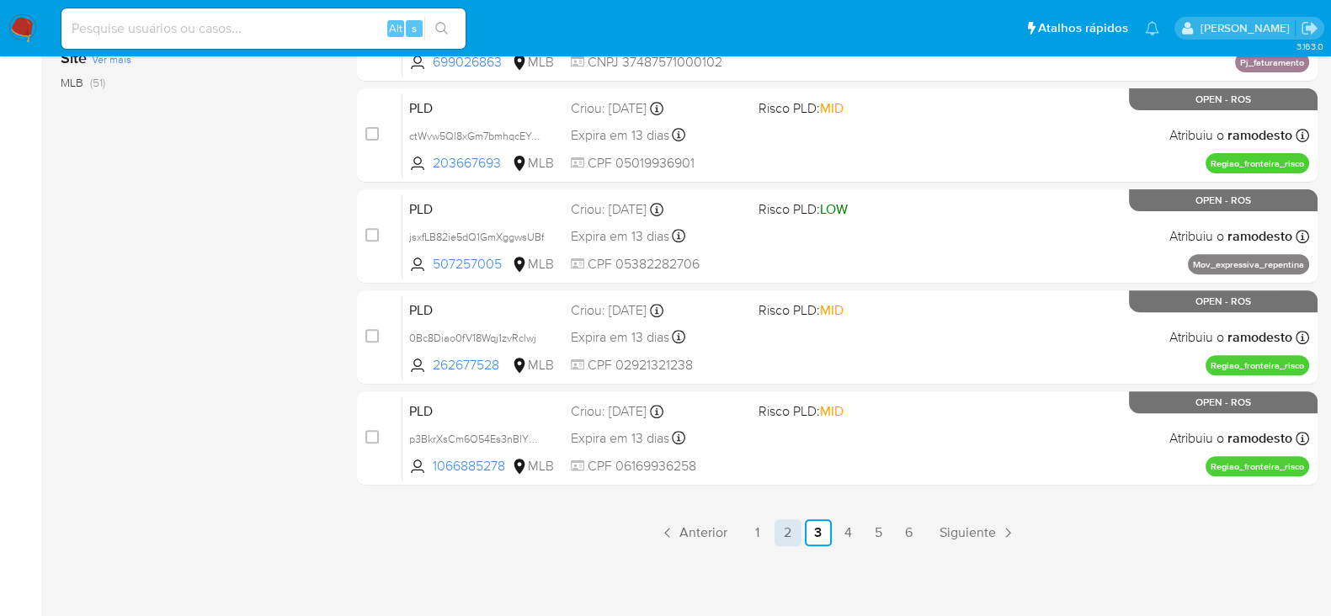
click at [786, 528] on link "2" at bounding box center [788, 533] width 27 height 27
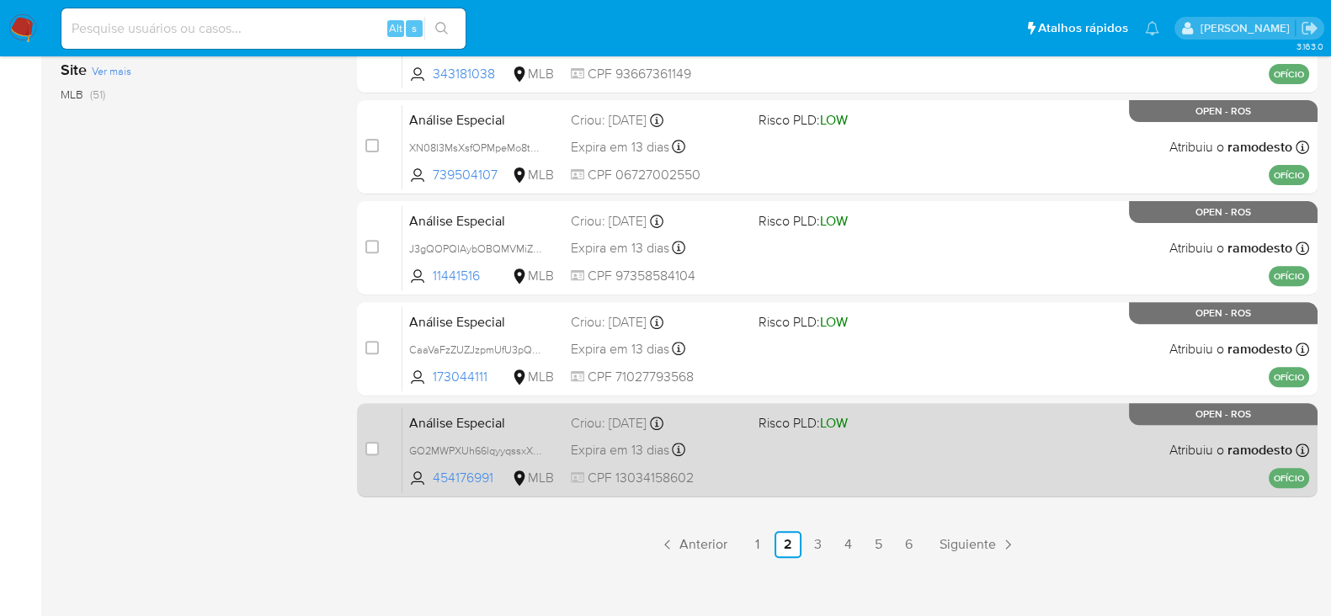
scroll to position [772, 0]
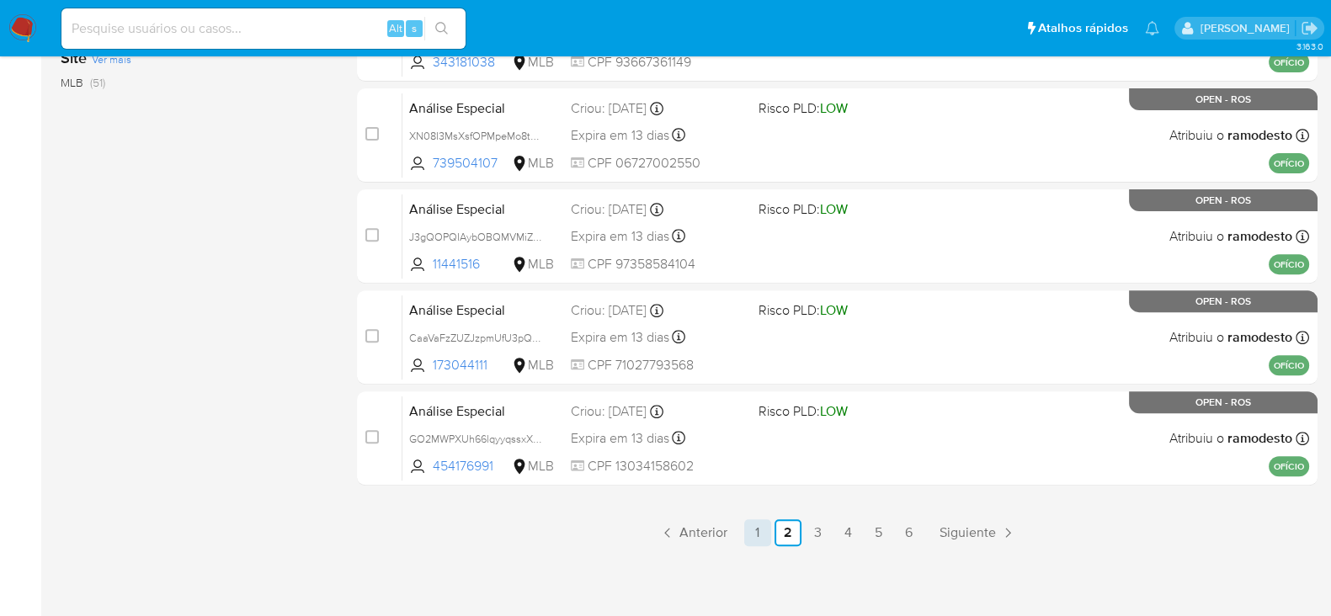
click at [757, 526] on link "1" at bounding box center [757, 533] width 27 height 27
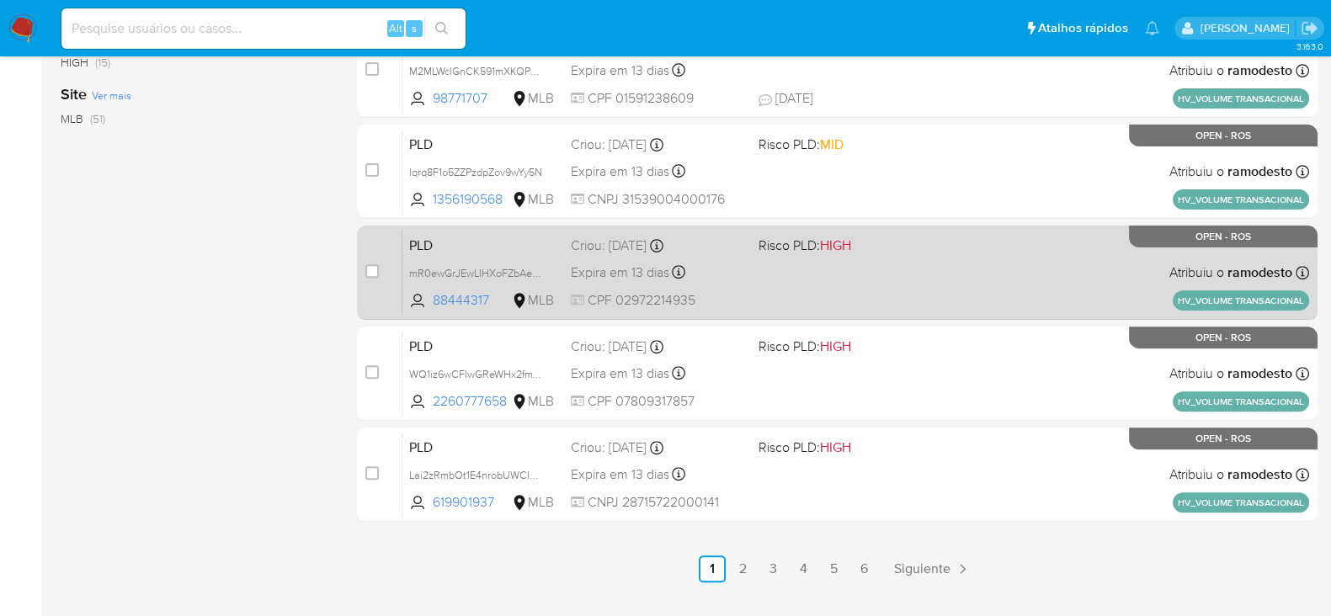
scroll to position [772, 0]
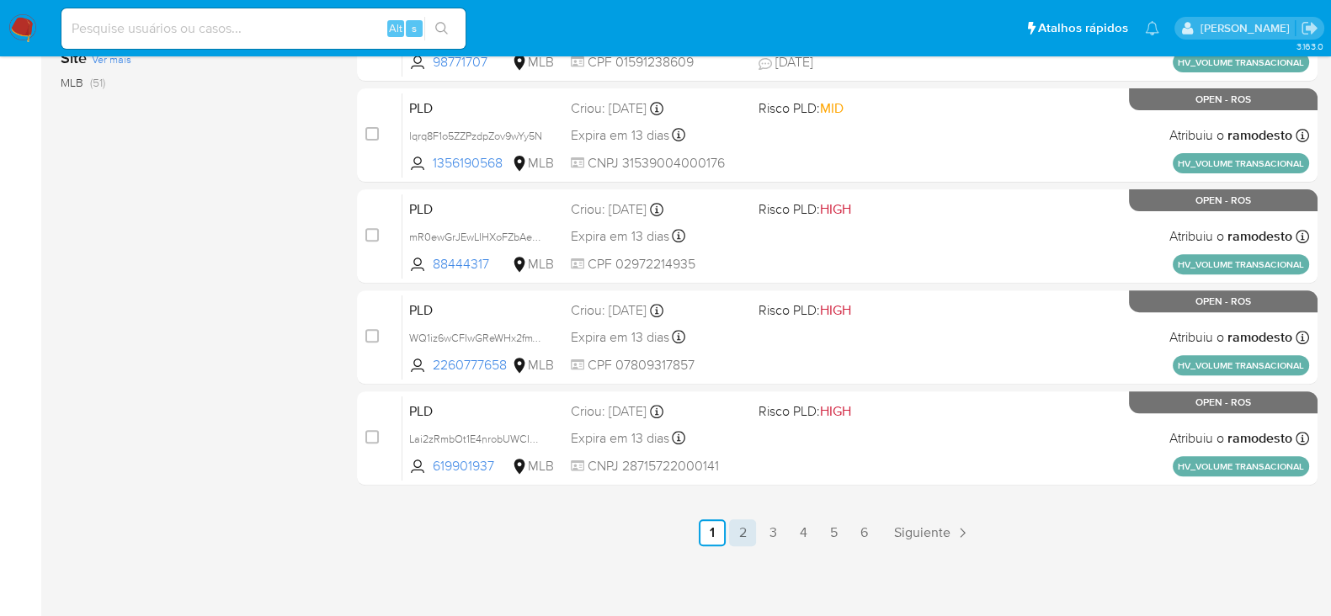
click at [736, 527] on link "2" at bounding box center [742, 533] width 27 height 27
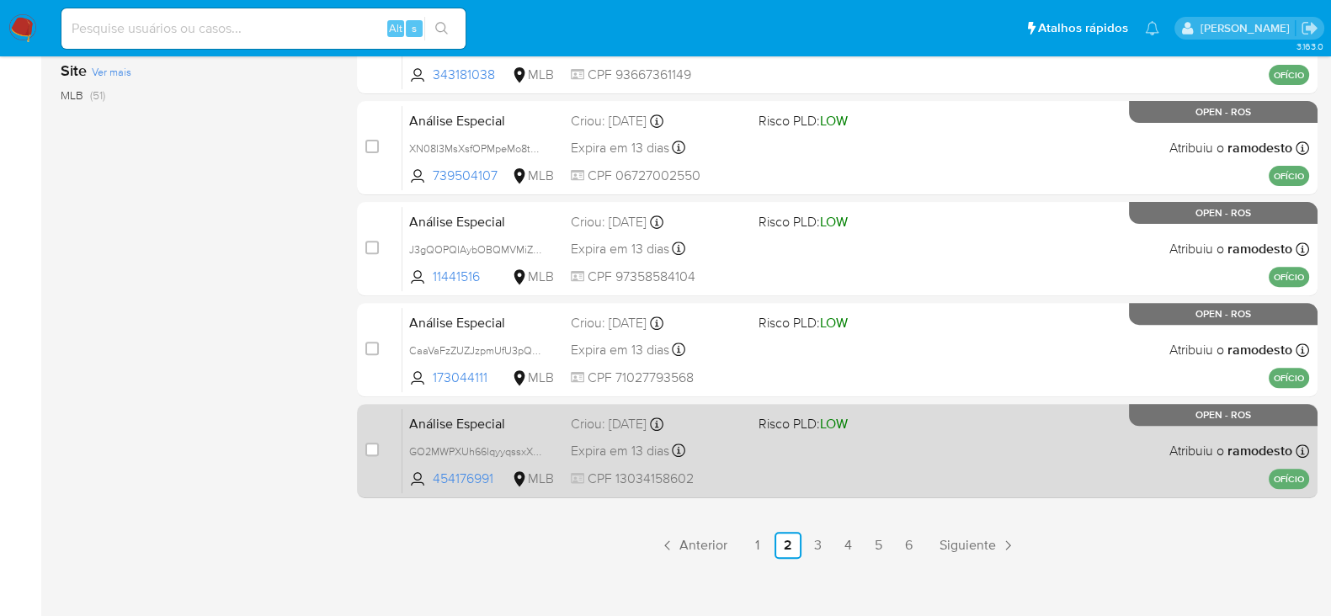
scroll to position [772, 0]
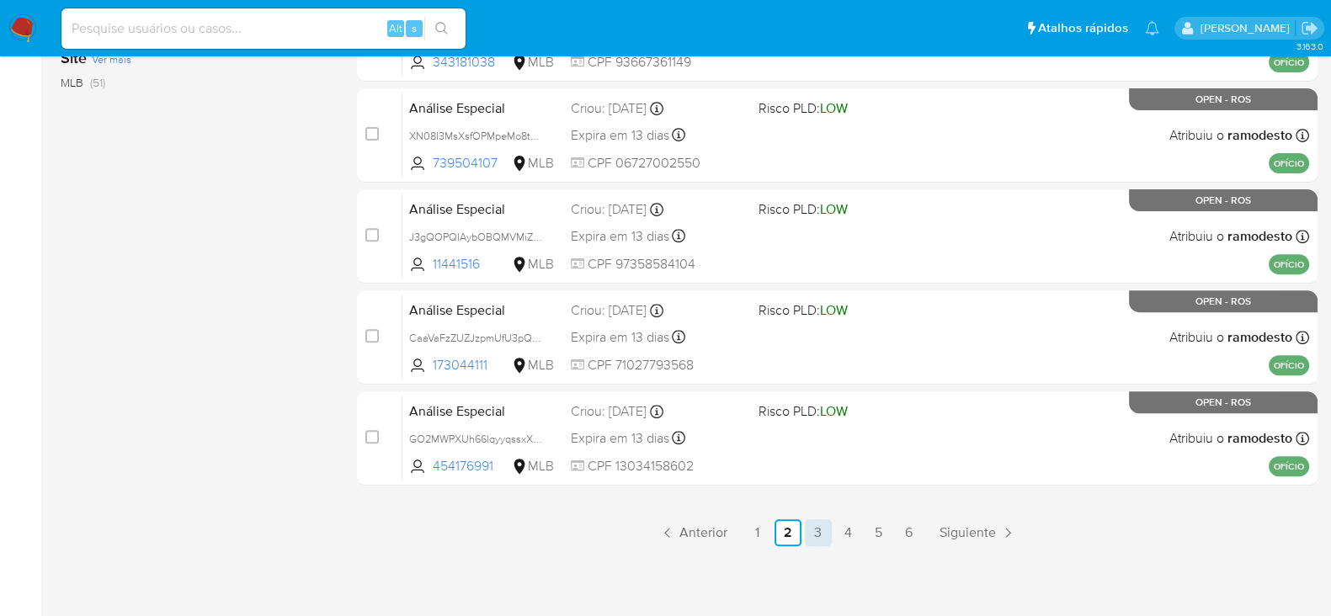
click at [820, 534] on link "3" at bounding box center [818, 533] width 27 height 27
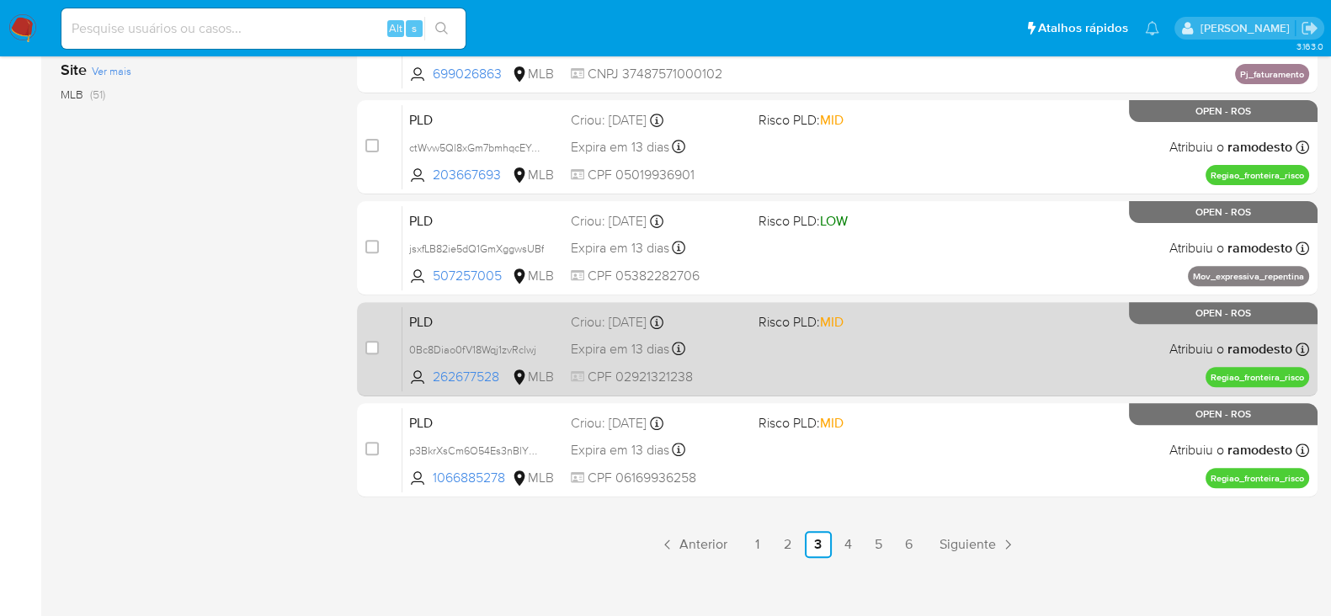
scroll to position [772, 0]
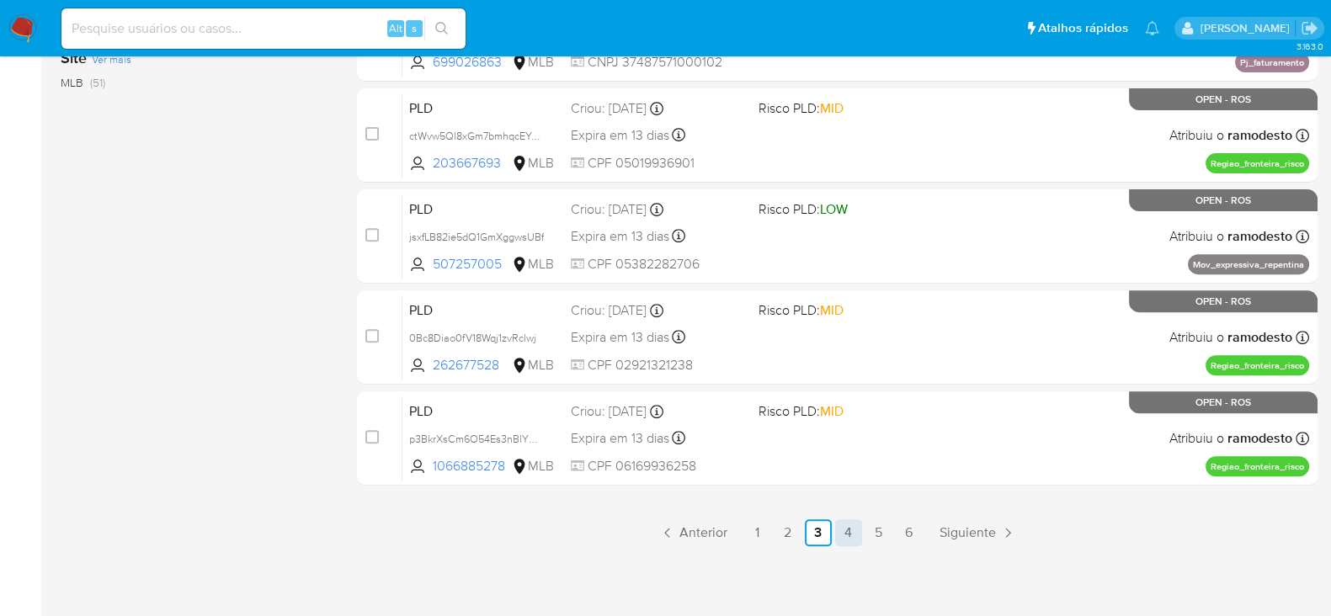
click at [844, 532] on link "4" at bounding box center [848, 533] width 27 height 27
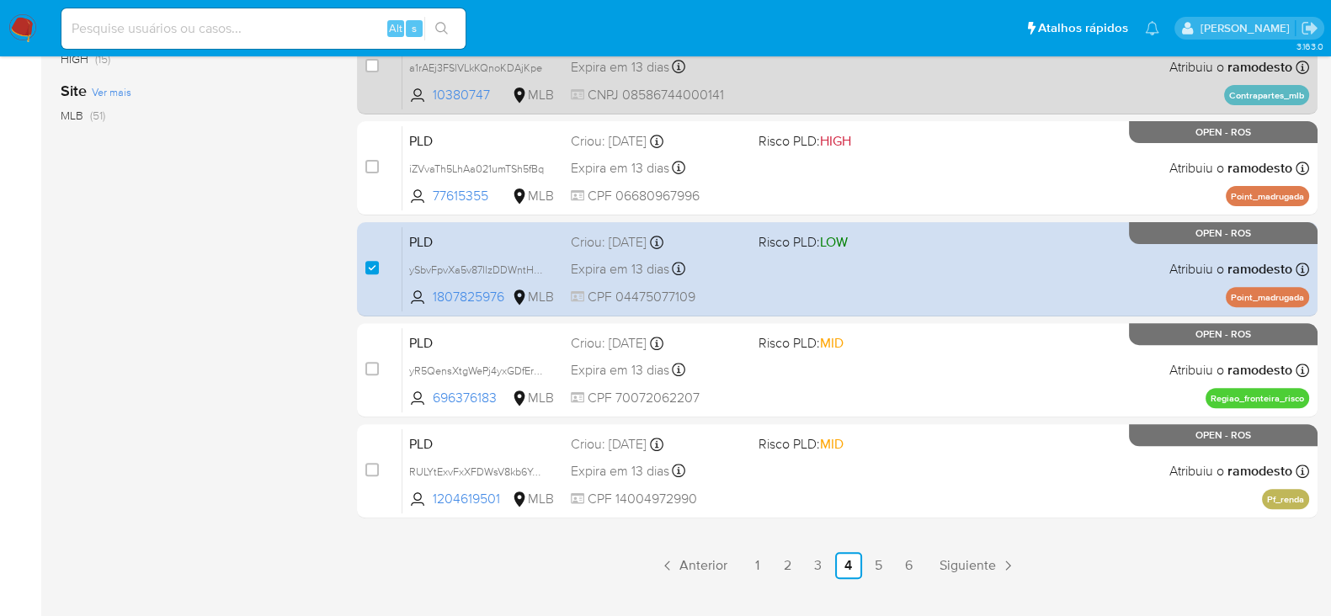
scroll to position [667, 0]
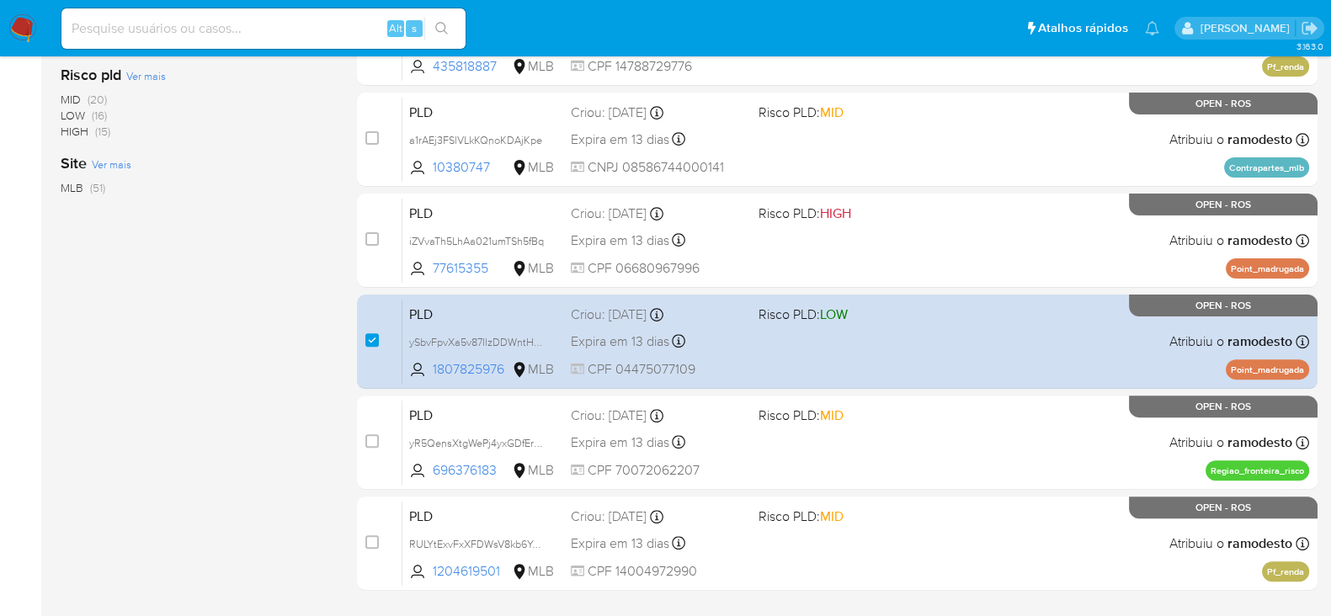
click at [136, 329] on div "31-40 de 51 resultados Remover filtros ramodesto OPEN ROS Classificação Ver mai…" at bounding box center [195, 88] width 269 height 1127
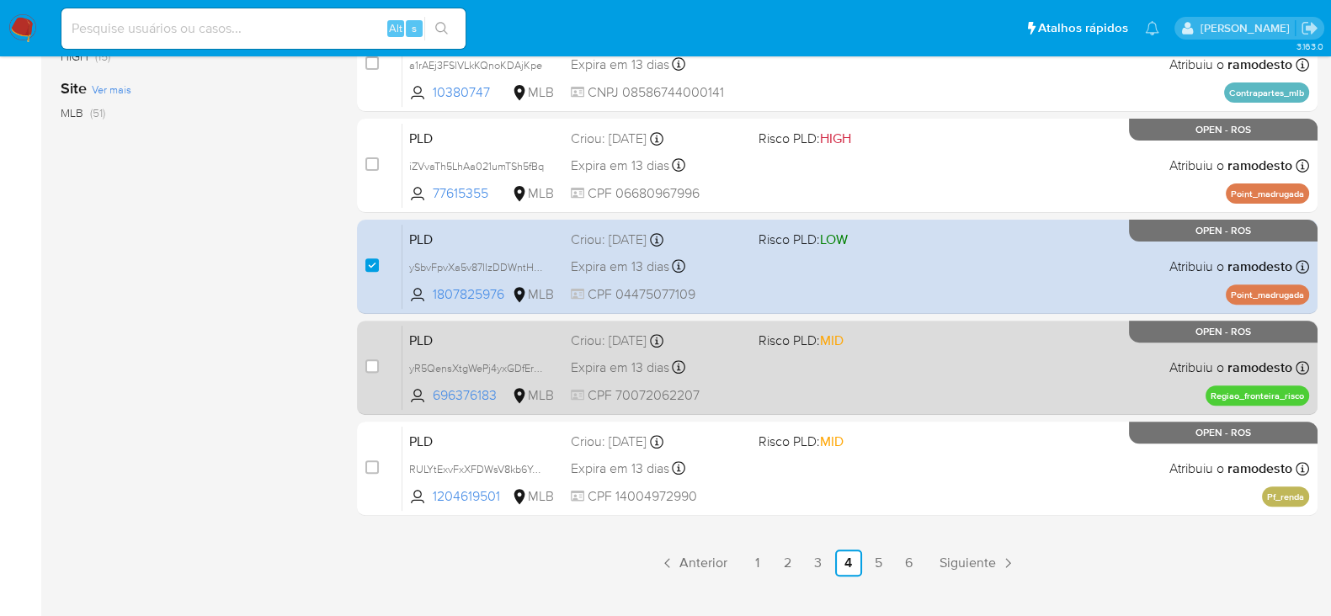
scroll to position [772, 0]
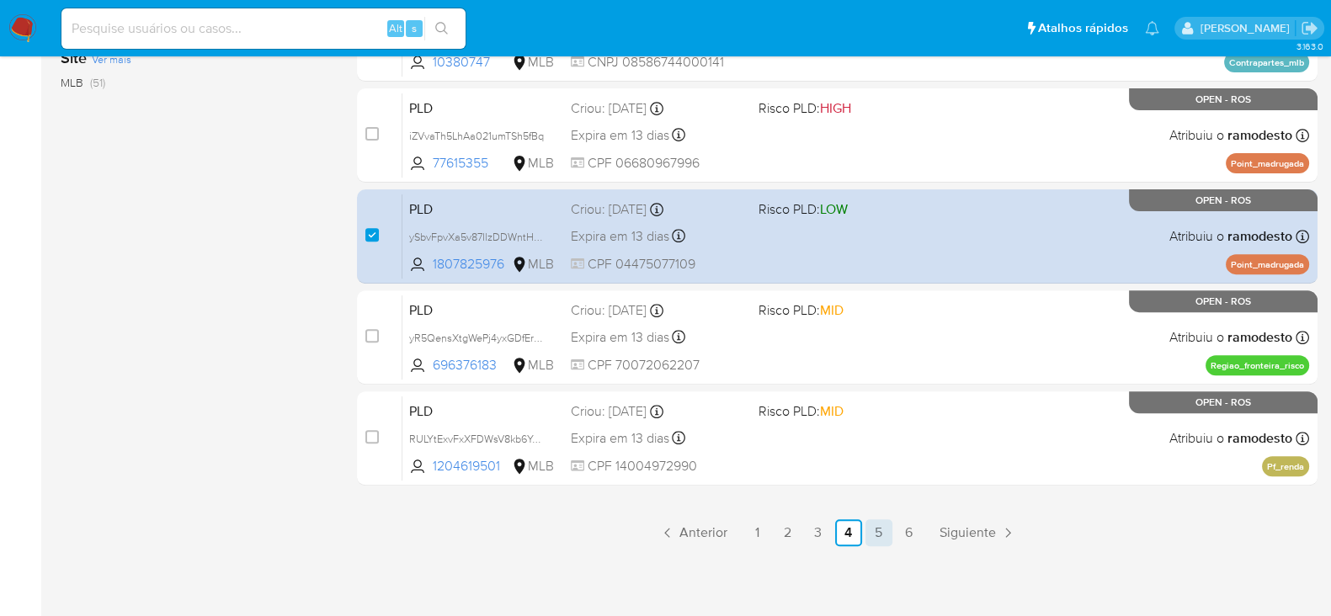
click at [877, 532] on link "5" at bounding box center [879, 533] width 27 height 27
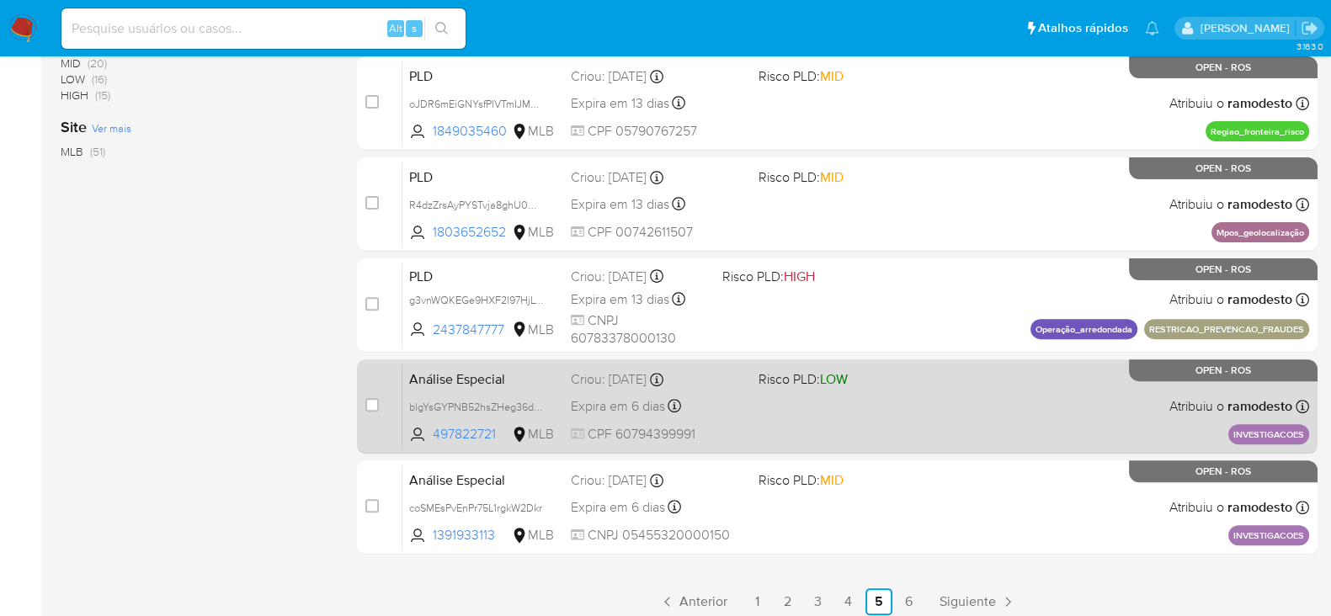
scroll to position [736, 0]
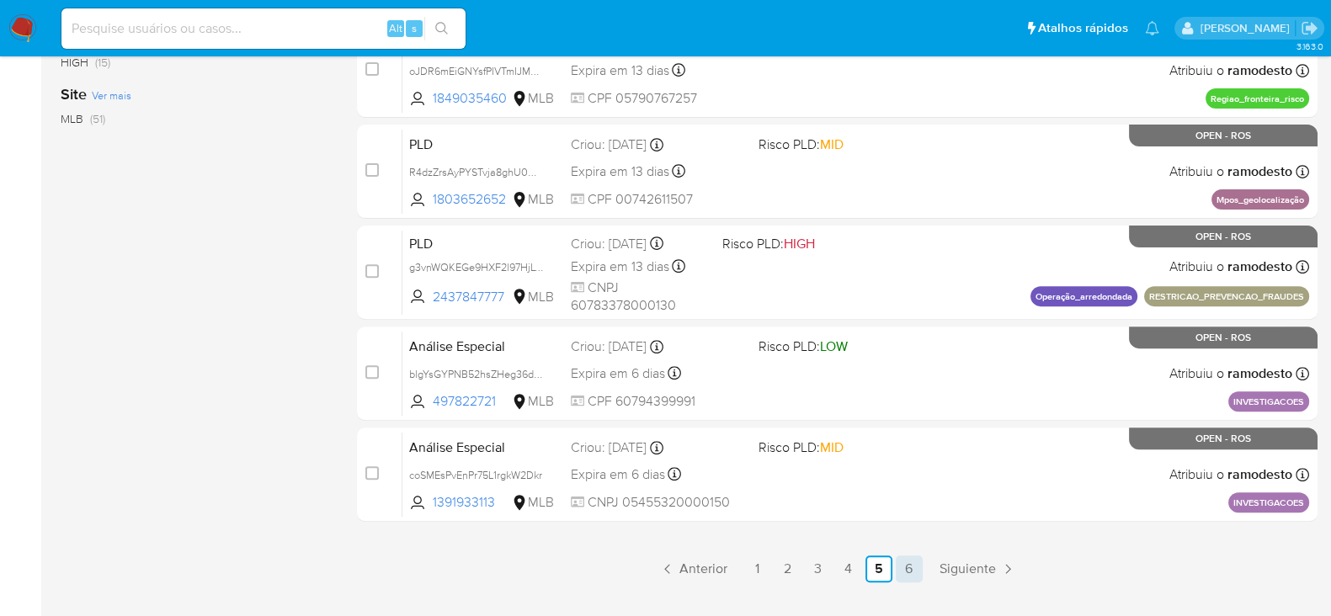
click at [911, 573] on link "6" at bounding box center [909, 569] width 27 height 27
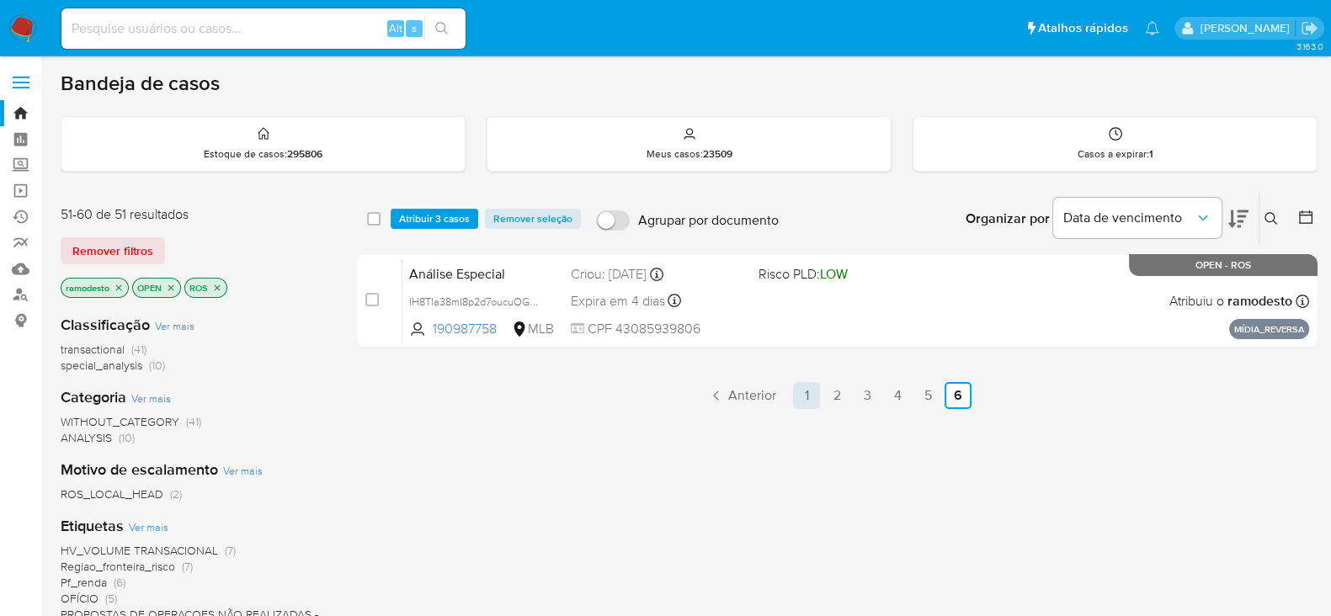
click at [816, 392] on link "1" at bounding box center [806, 395] width 27 height 27
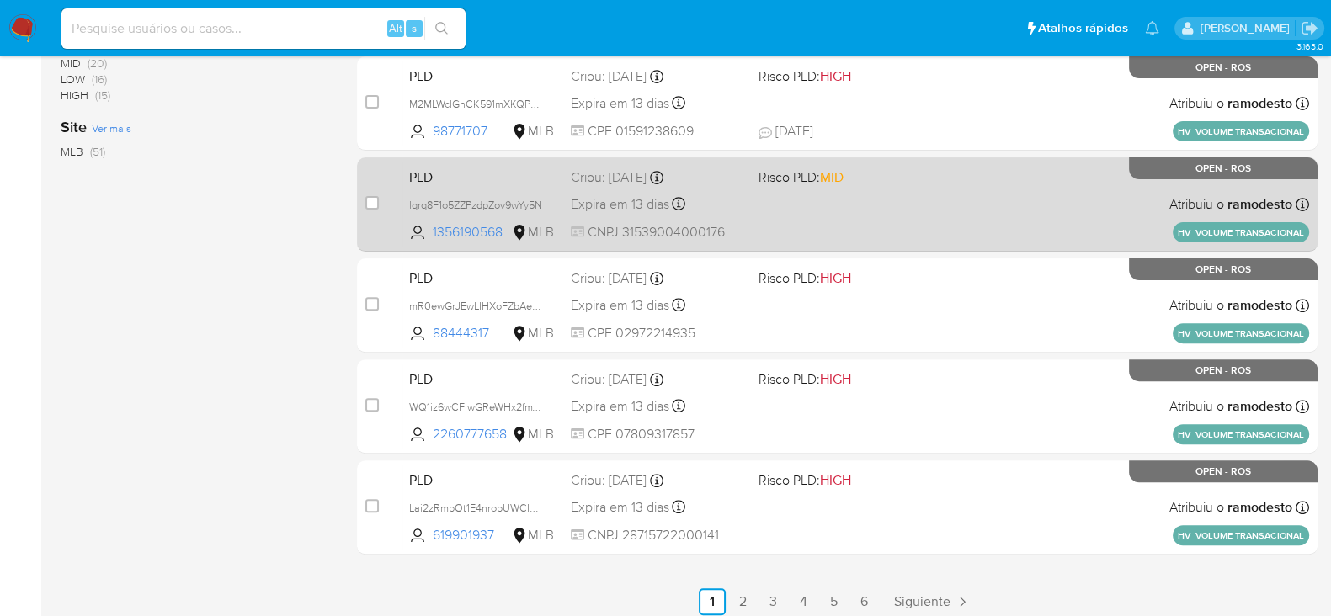
scroll to position [736, 0]
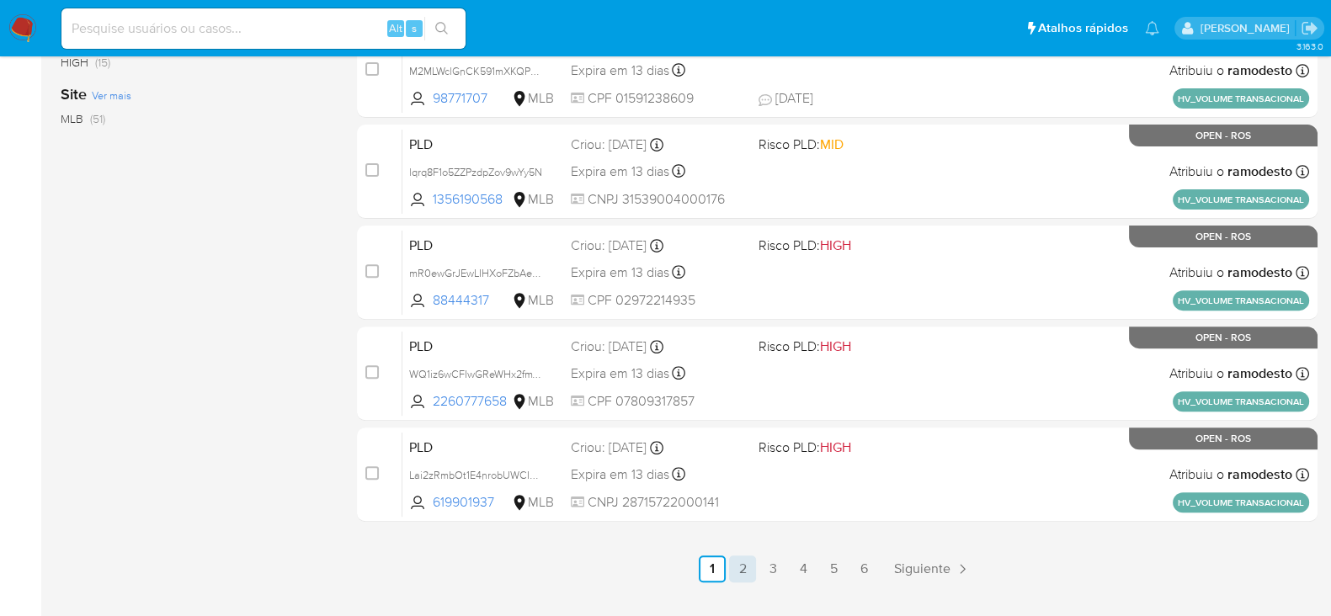
click at [748, 568] on link "2" at bounding box center [742, 569] width 27 height 27
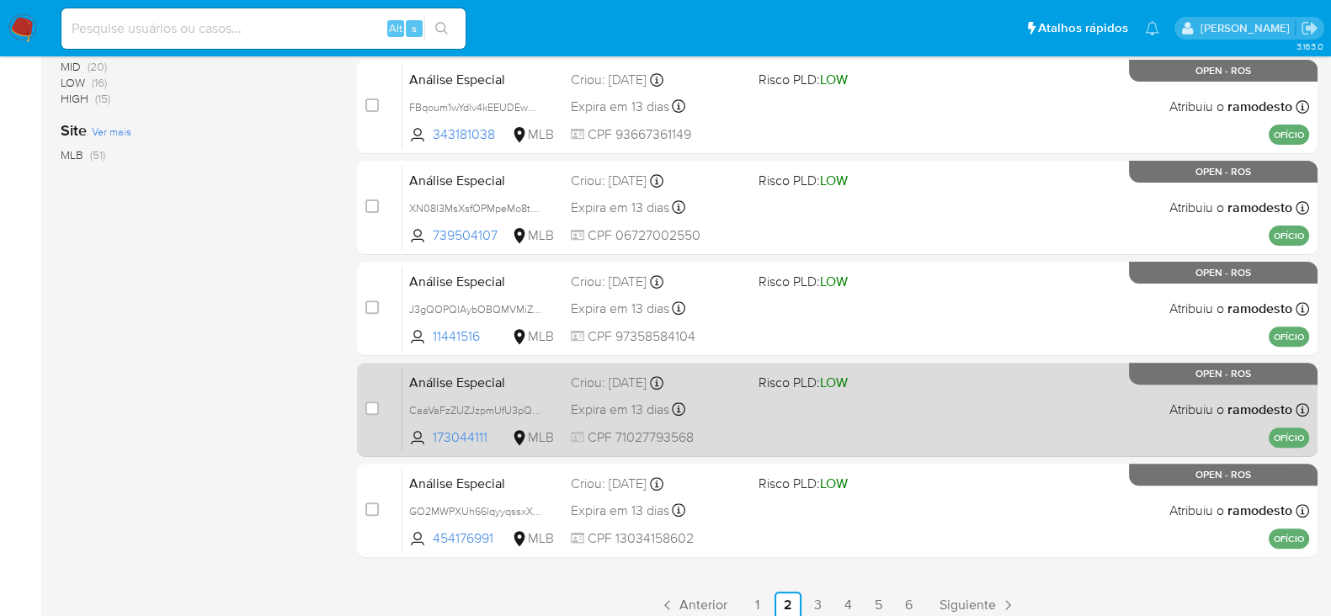
scroll to position [772, 0]
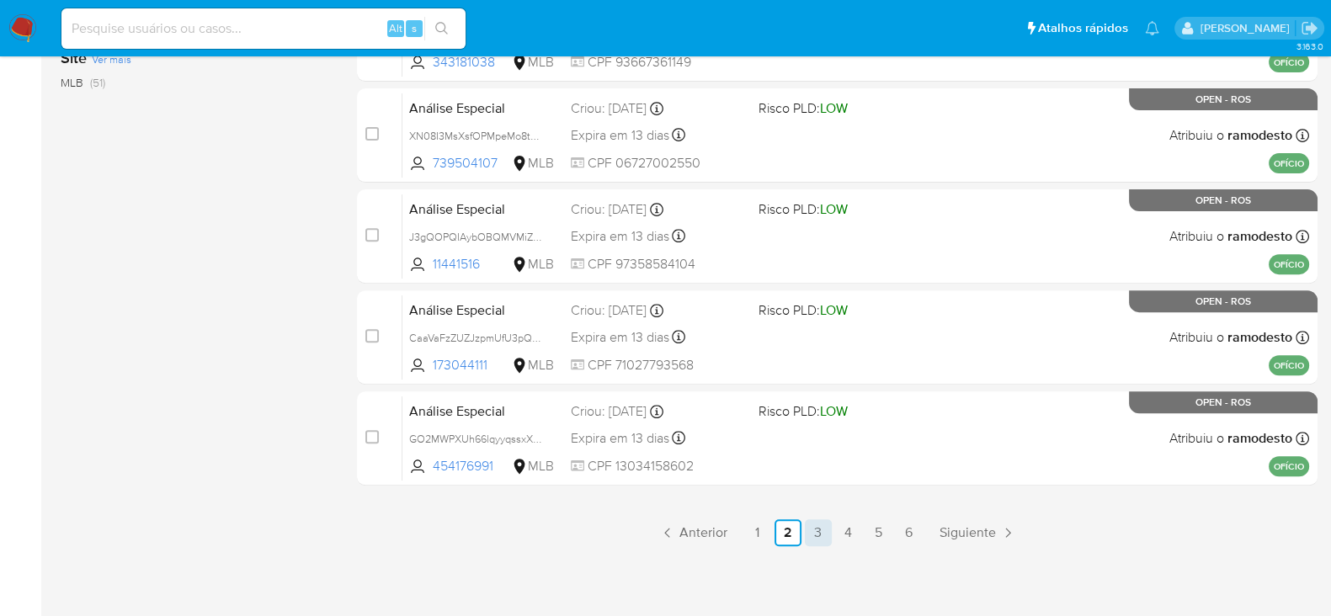
click at [814, 538] on link "3" at bounding box center [818, 533] width 27 height 27
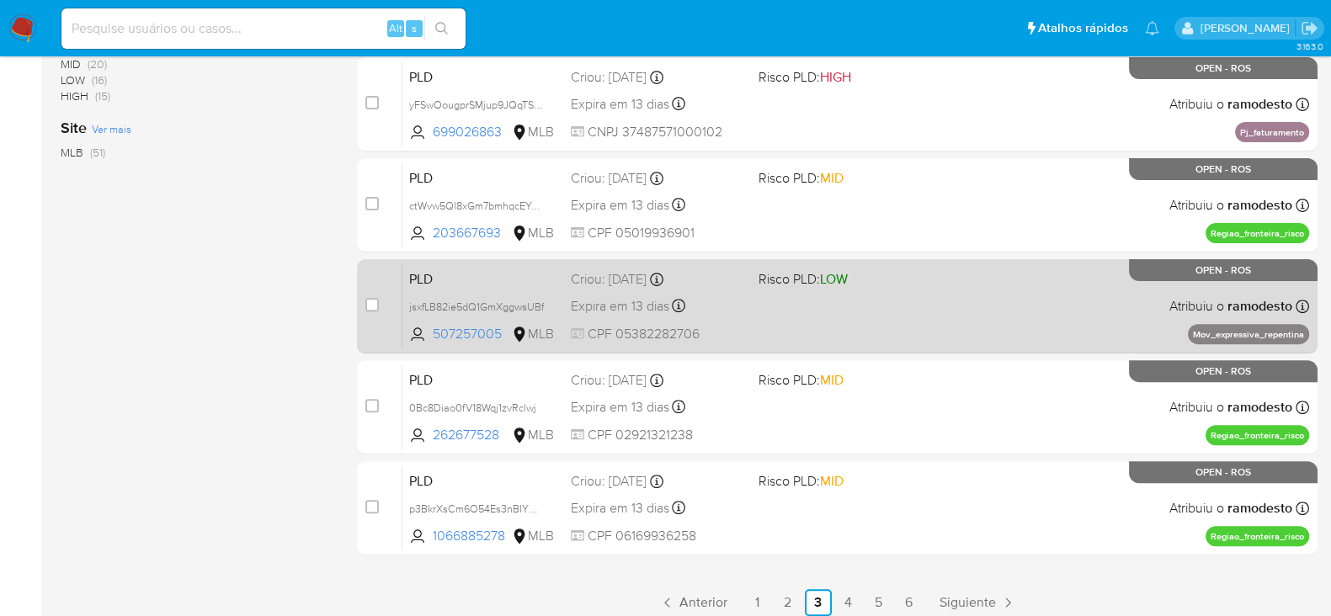
scroll to position [772, 0]
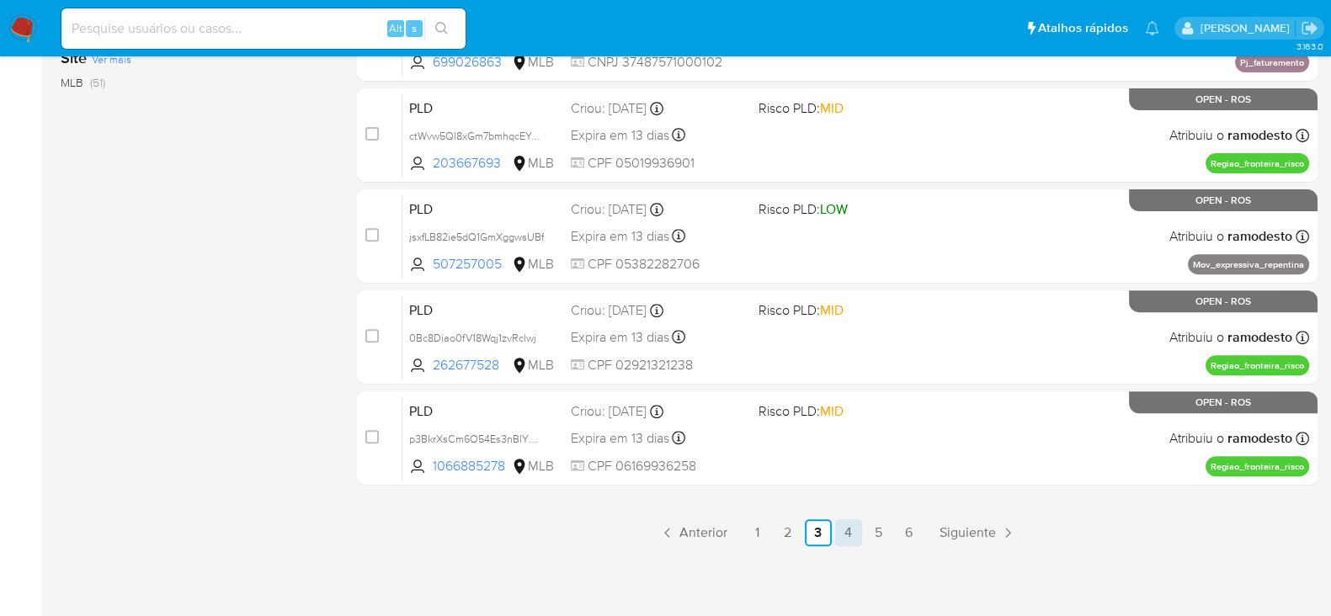
click at [850, 527] on link "4" at bounding box center [848, 533] width 27 height 27
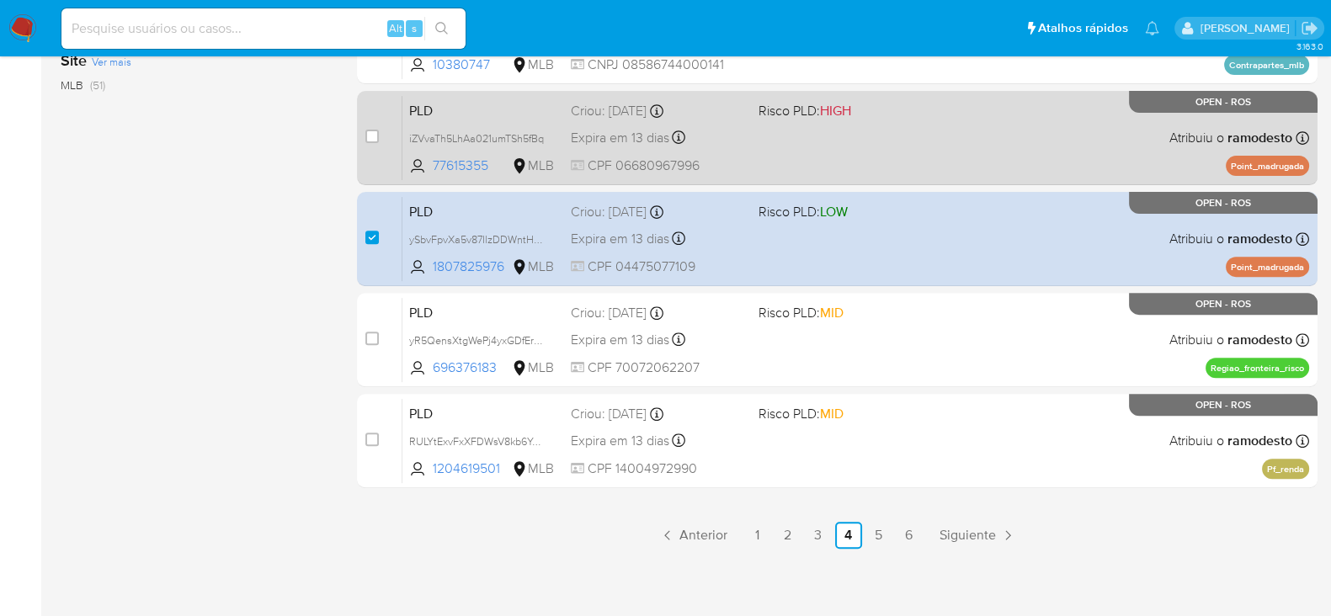
scroll to position [772, 0]
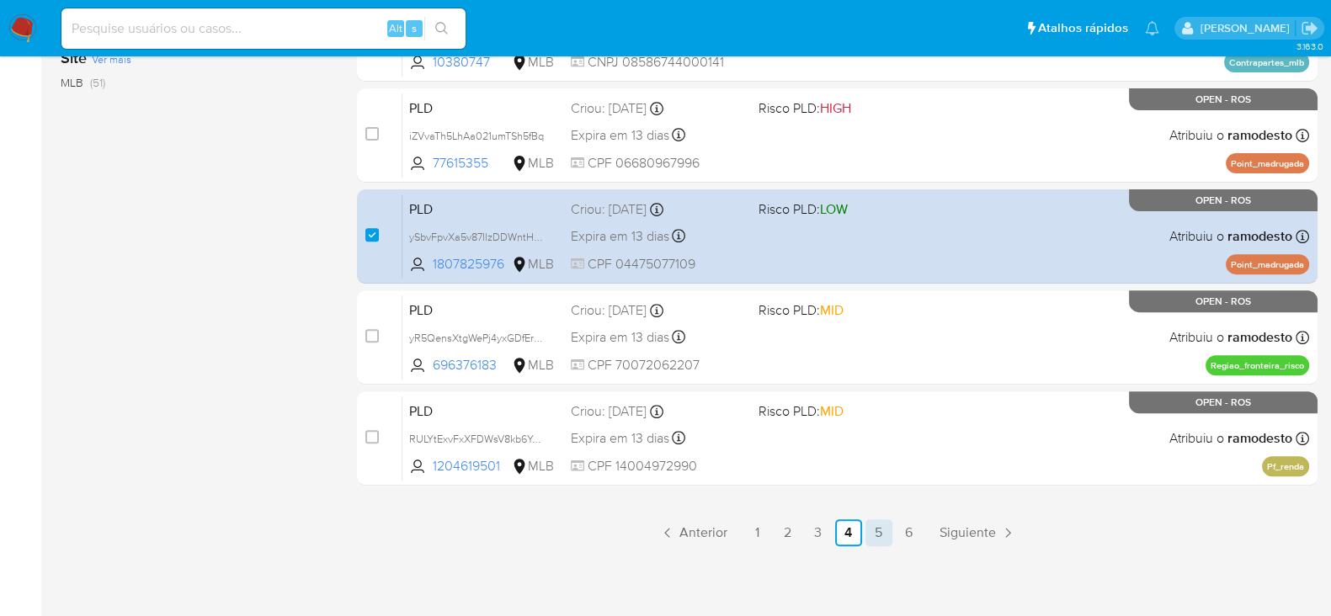
click at [872, 524] on link "5" at bounding box center [879, 533] width 27 height 27
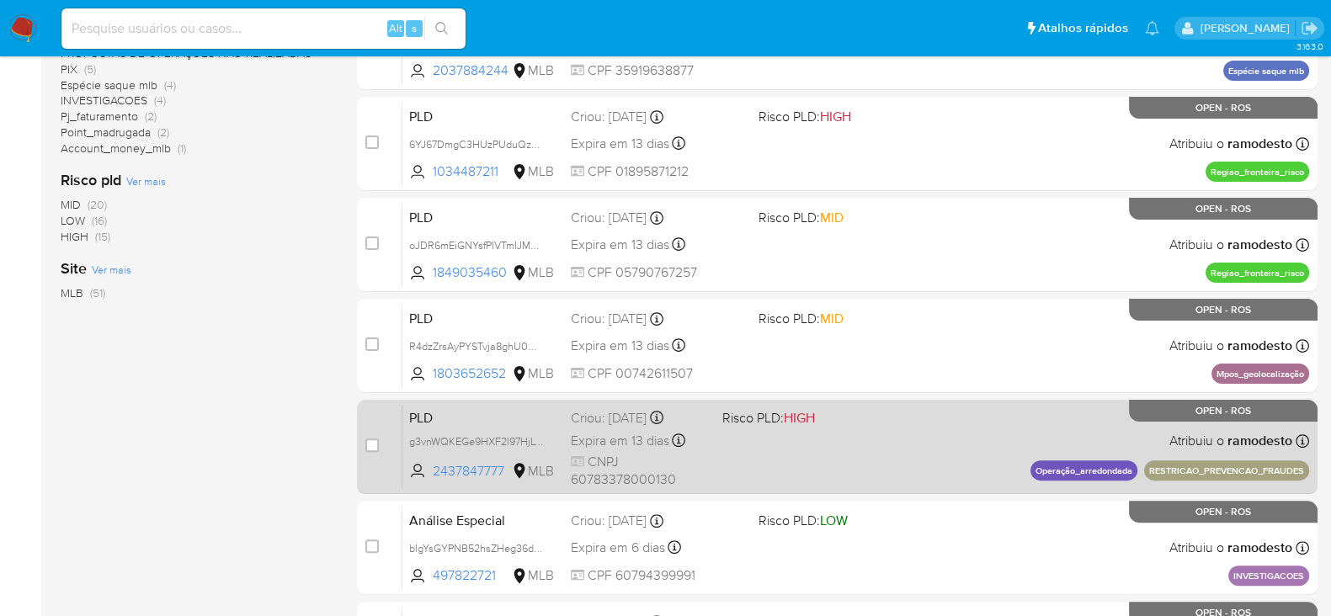
scroll to position [772, 0]
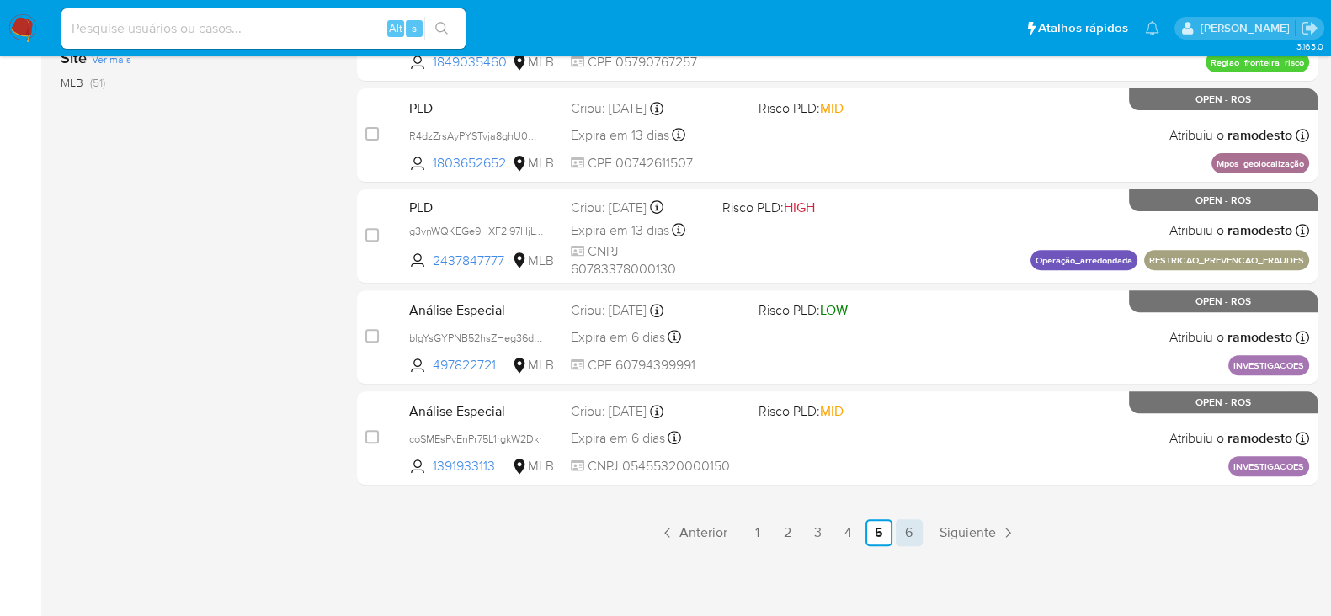
click at [909, 524] on link "6" at bounding box center [909, 533] width 27 height 27
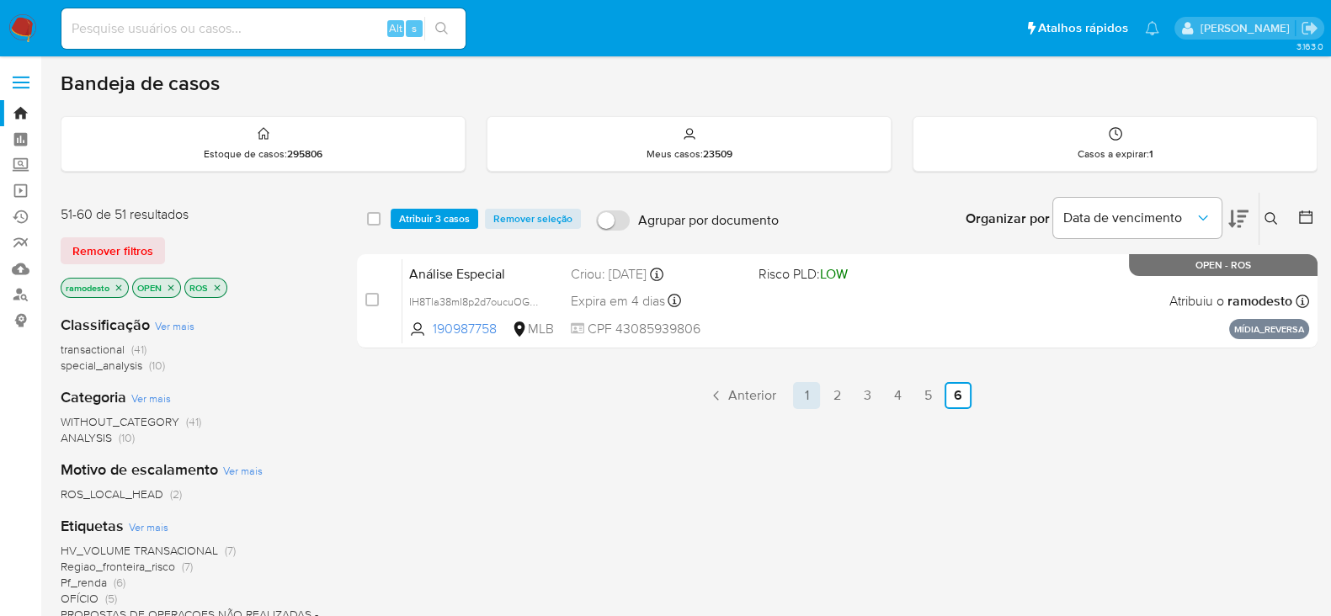
click at [804, 390] on link "1" at bounding box center [806, 395] width 27 height 27
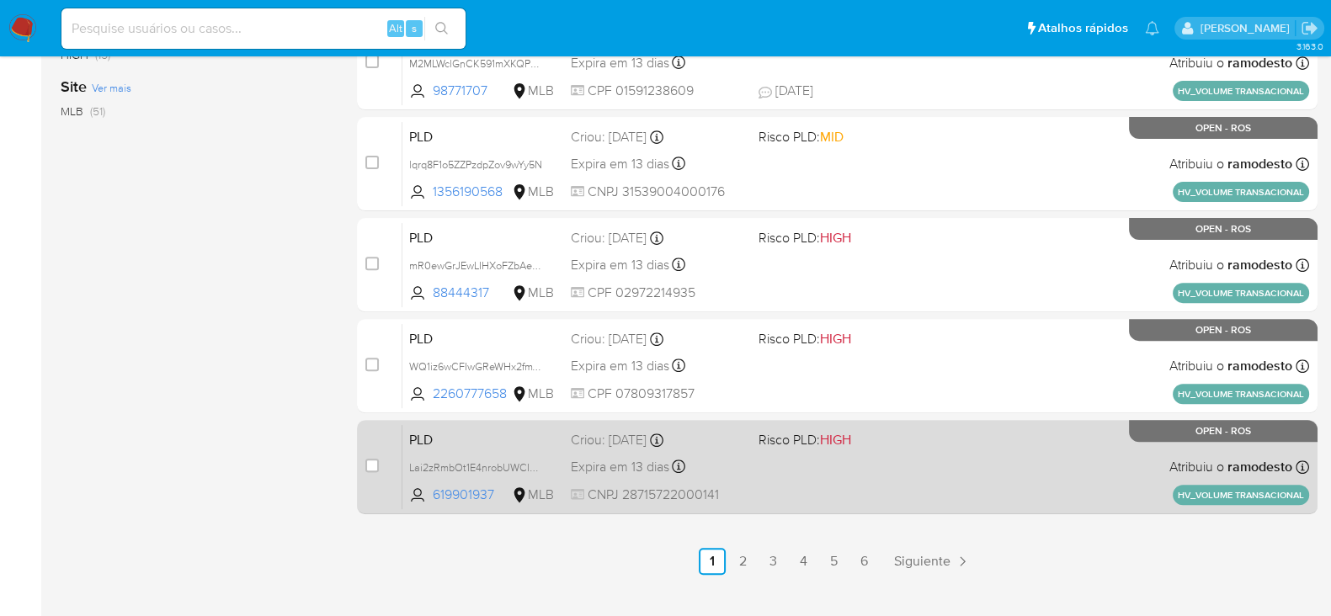
scroll to position [772, 0]
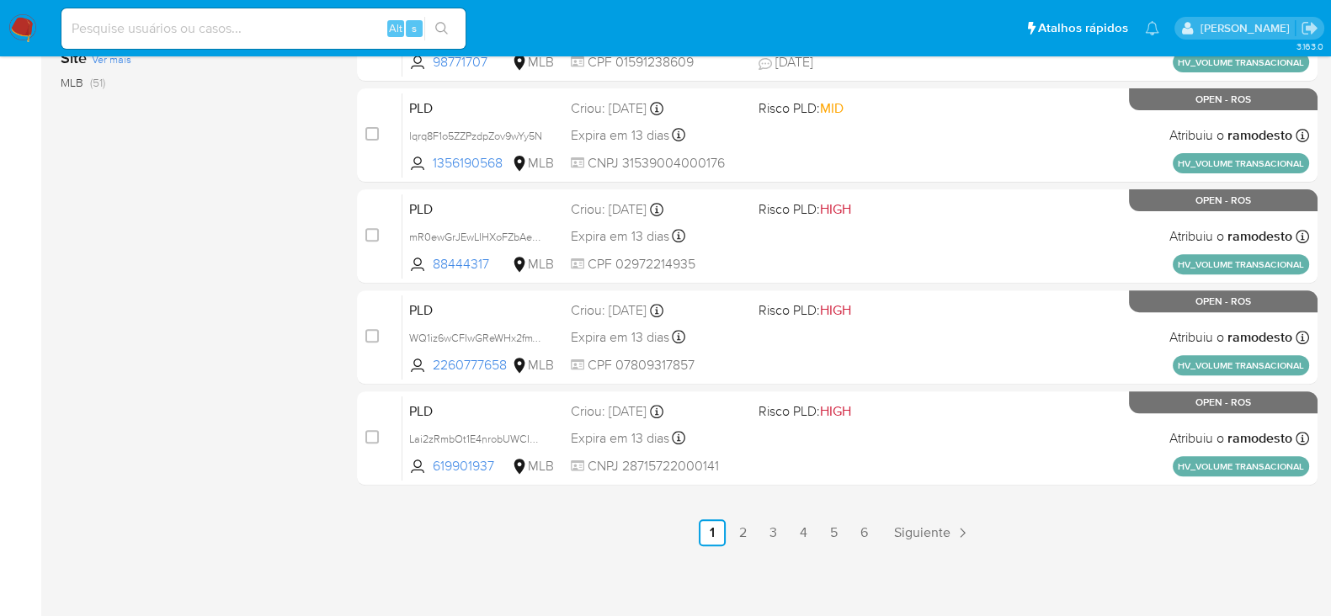
click at [741, 533] on link "2" at bounding box center [742, 533] width 27 height 27
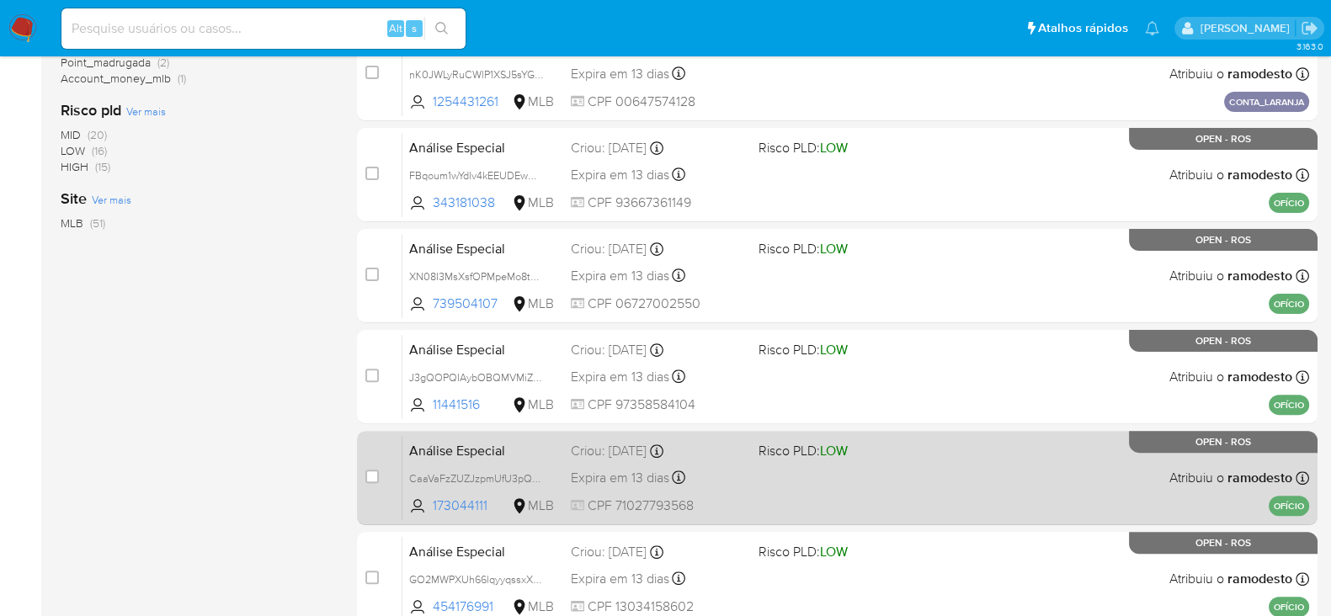
scroll to position [526, 0]
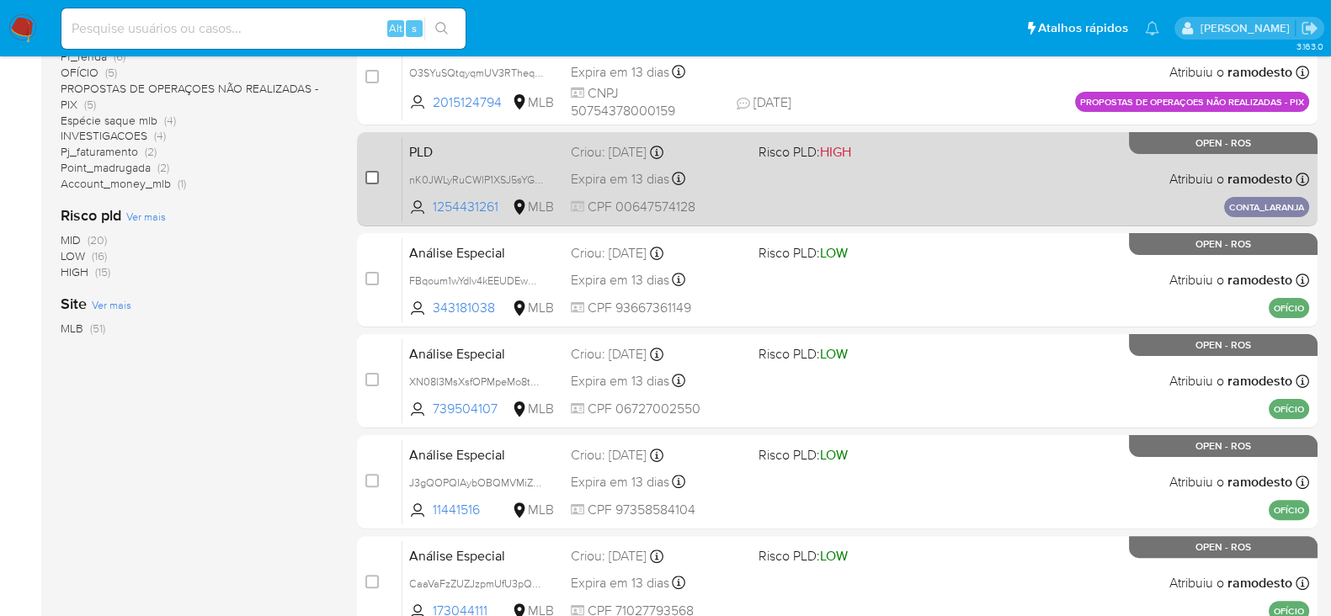
click at [364, 174] on div "case-item-checkbox Incapaz de atribuir o caso PLD nK0JWLyRuCWlP1XSJ5sYGHA1 1254…" at bounding box center [837, 179] width 961 height 94
click at [367, 174] on input "checkbox" at bounding box center [371, 177] width 13 height 13
checkbox input "true"
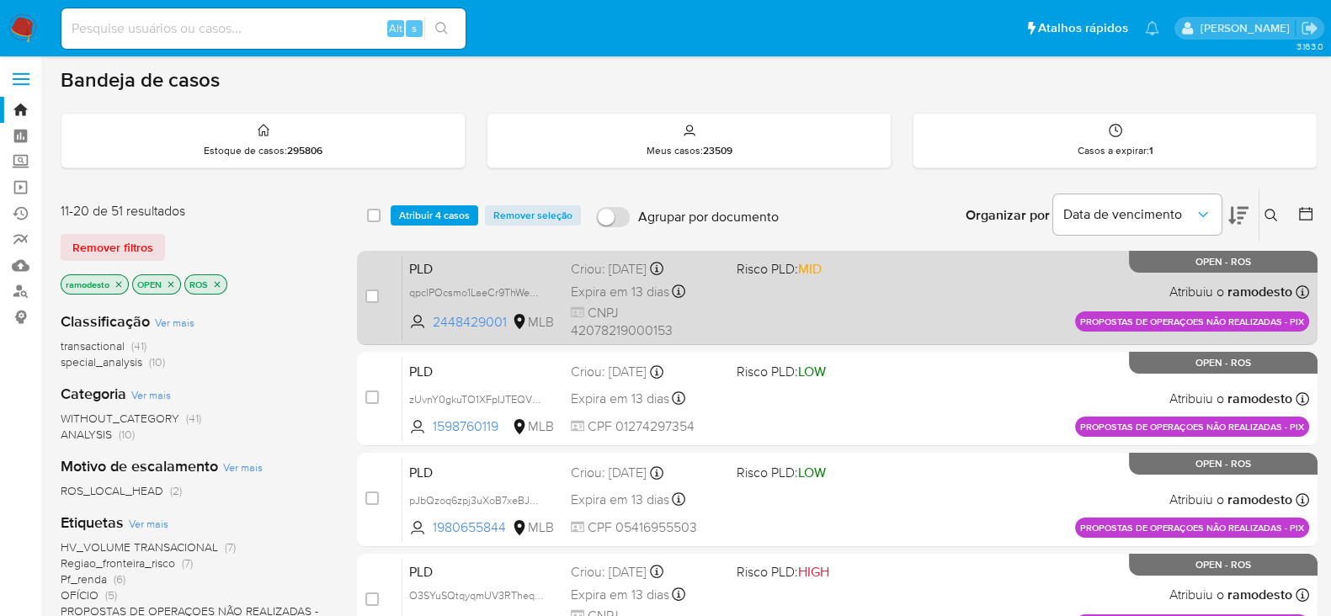
scroll to position [0, 0]
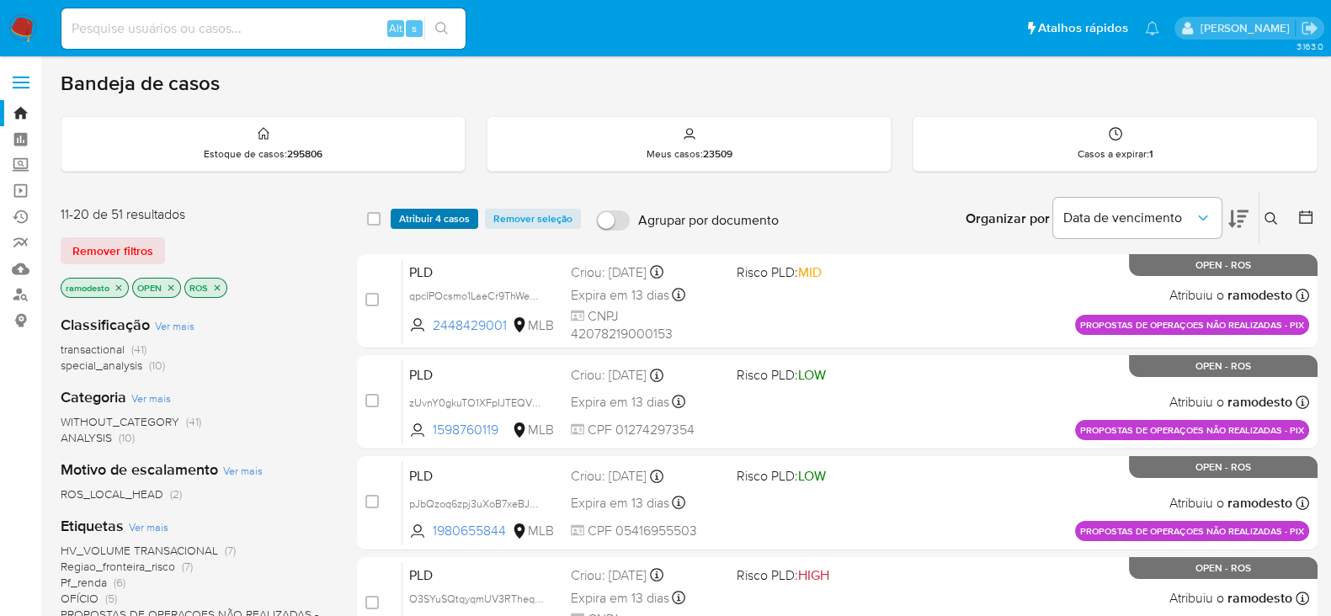
click at [431, 216] on span "Atribuir 4 casos" at bounding box center [434, 219] width 71 height 17
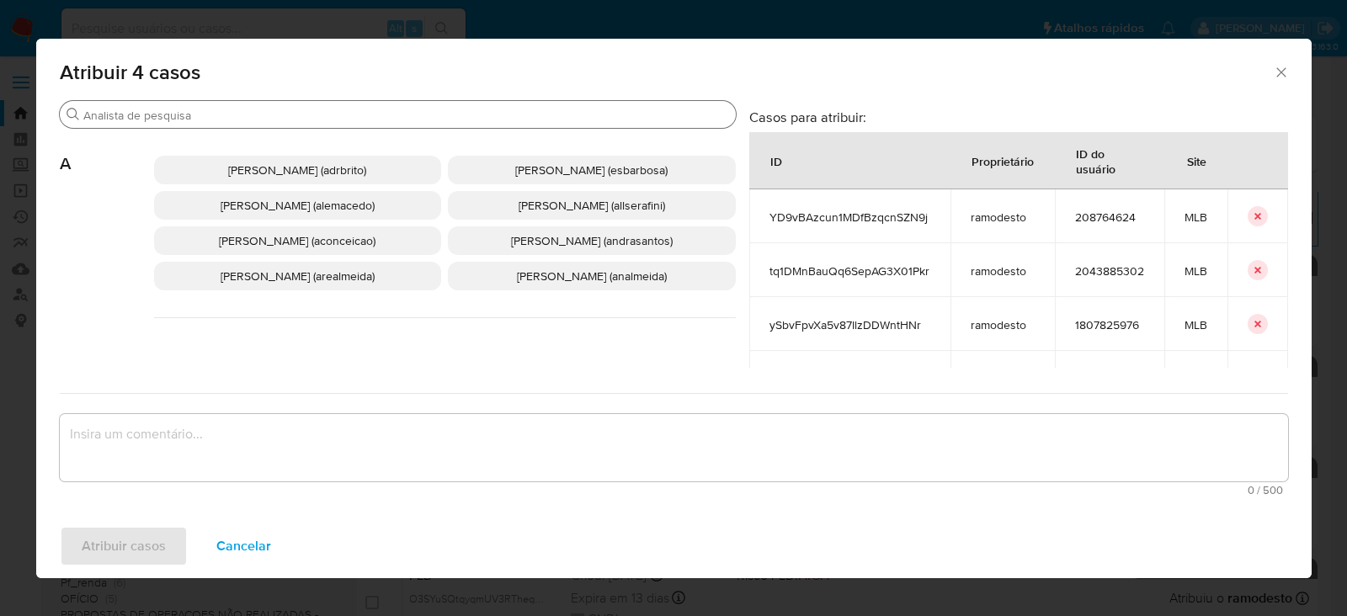
click at [178, 117] on input "Buscar" at bounding box center [406, 115] width 646 height 15
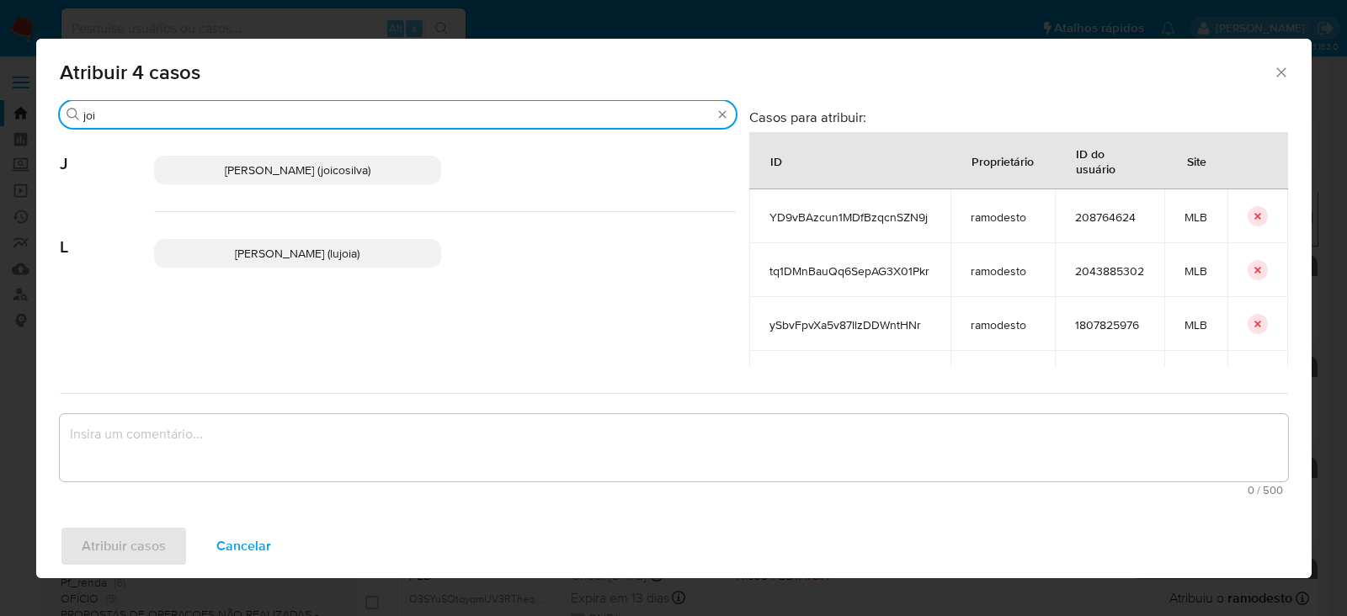
type input "joi"
click at [257, 160] on p "Joice Oliveira Da Silva De Almeida (joicosilva)" at bounding box center [298, 170] width 288 height 29
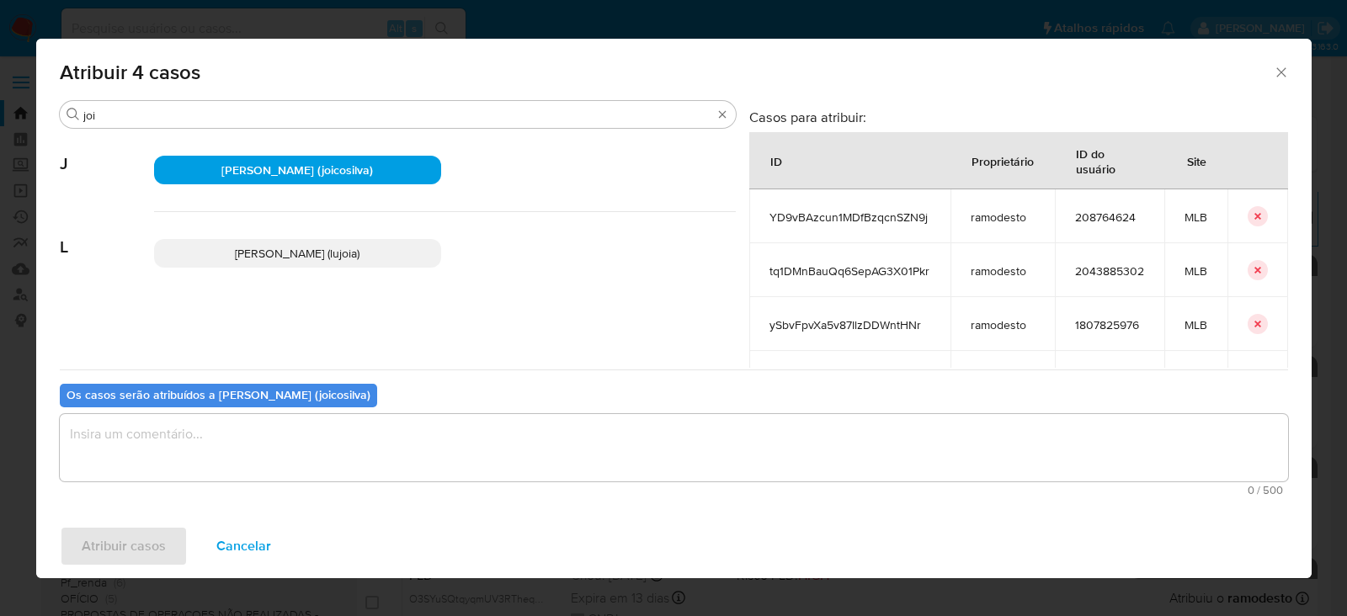
click at [187, 440] on textarea "assign-modal" at bounding box center [674, 447] width 1229 height 67
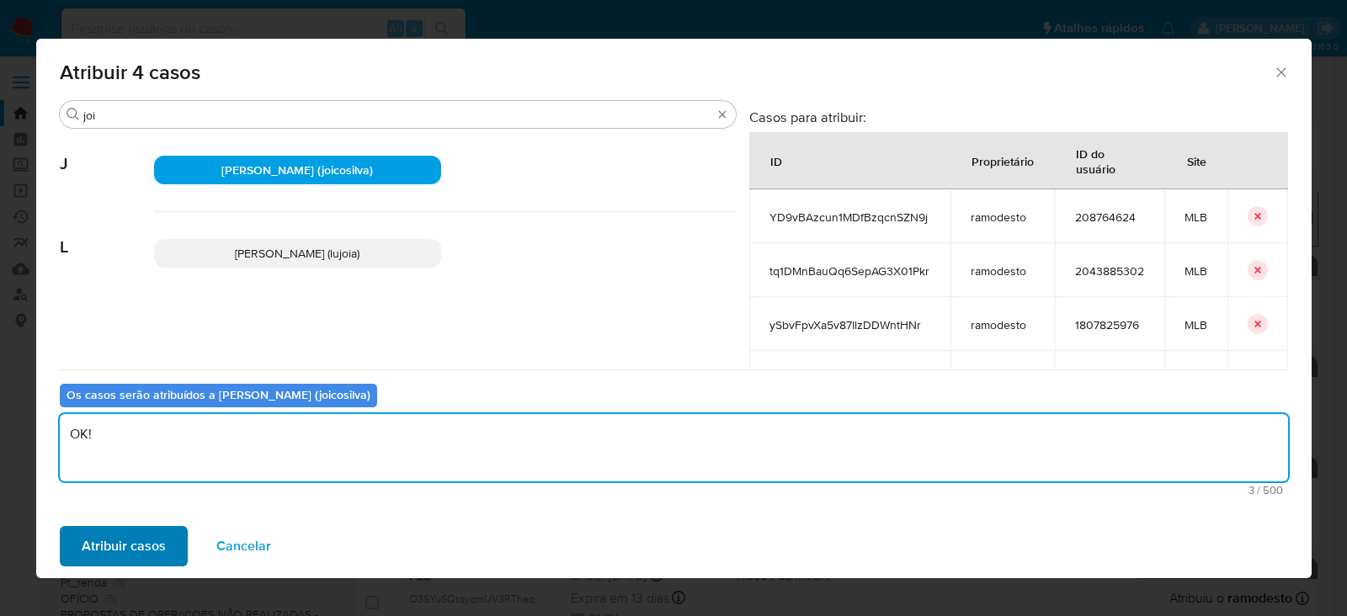
type textarea "OK!"
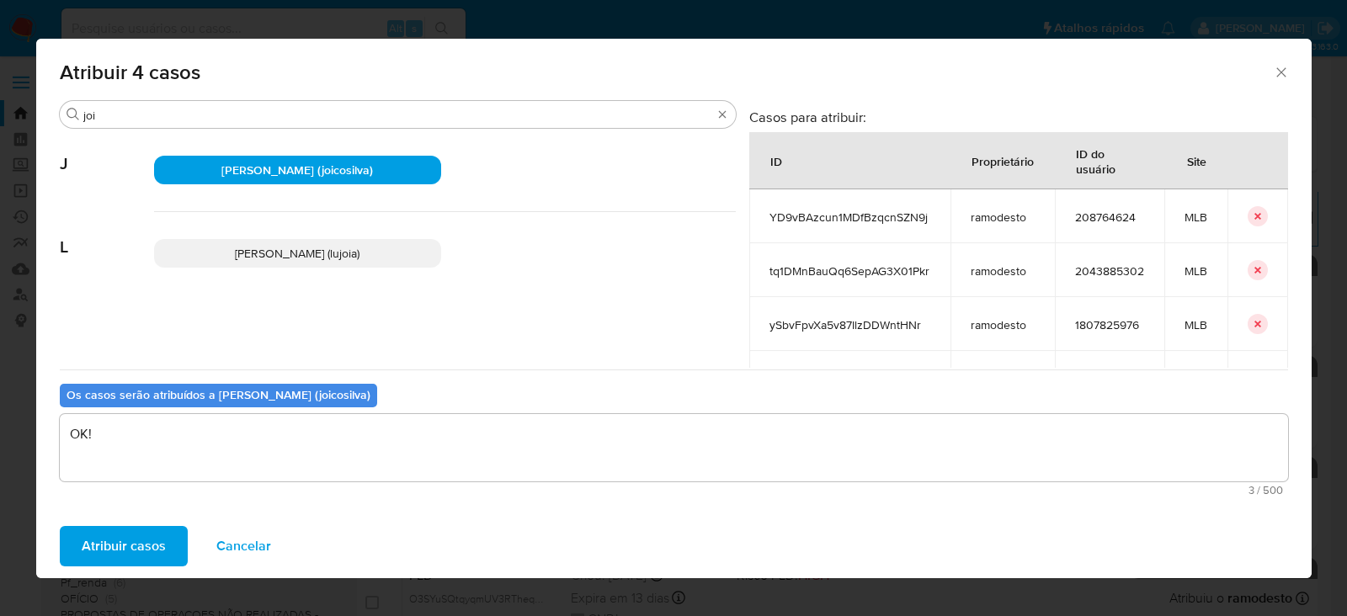
click at [152, 549] on span "Atribuir casos" at bounding box center [124, 546] width 84 height 37
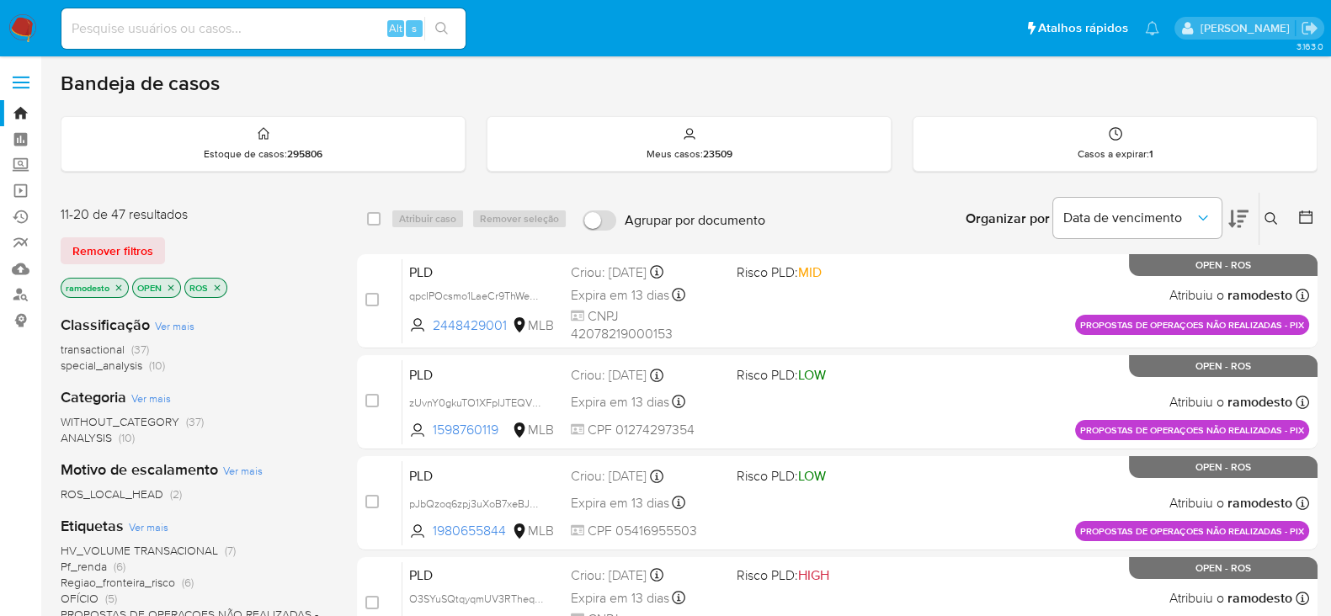
click at [119, 283] on icon "close-filter" at bounding box center [119, 288] width 10 height 10
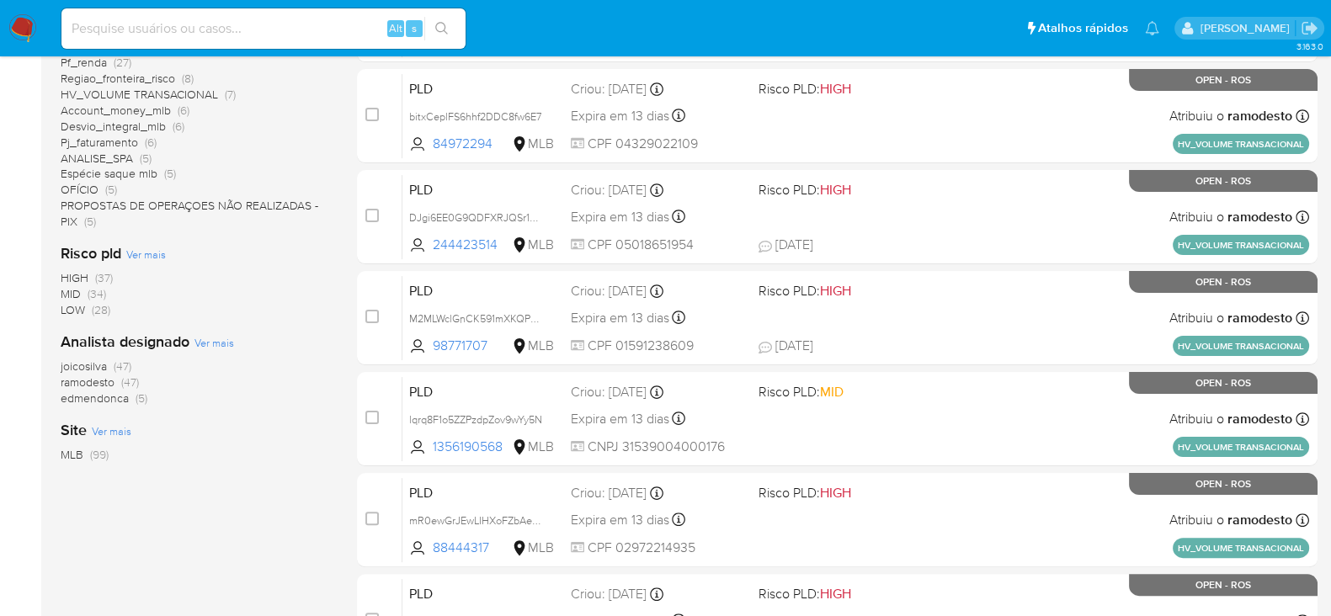
scroll to position [526, 0]
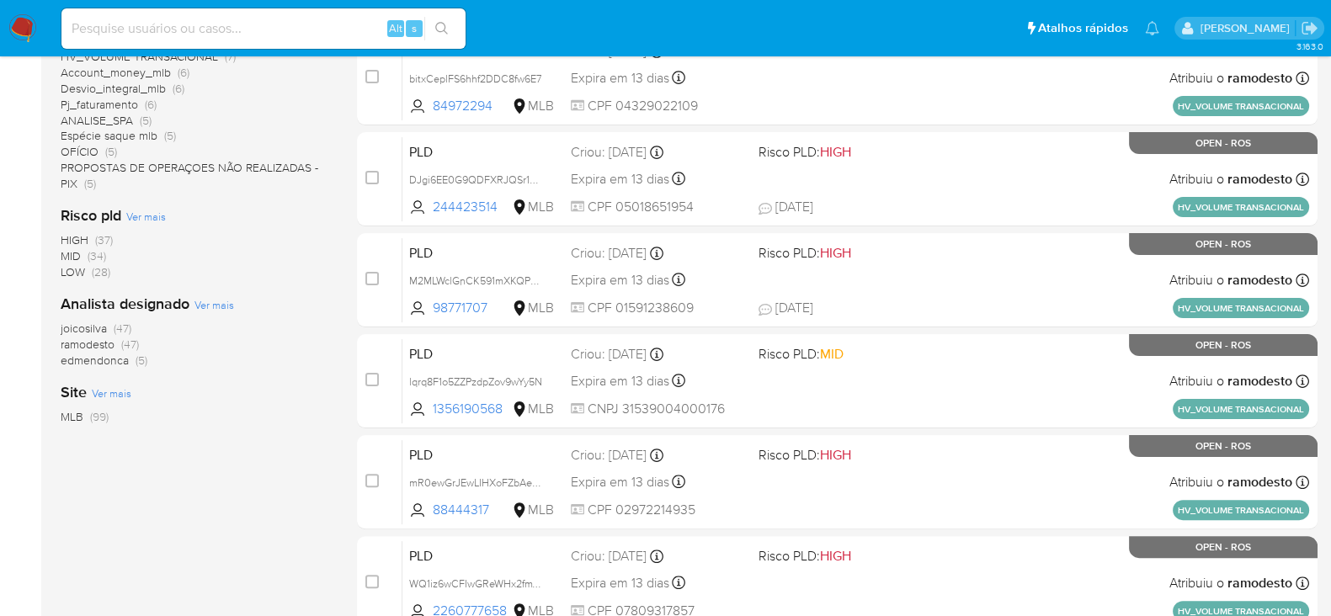
click at [94, 347] on span "ramodesto" at bounding box center [88, 344] width 54 height 17
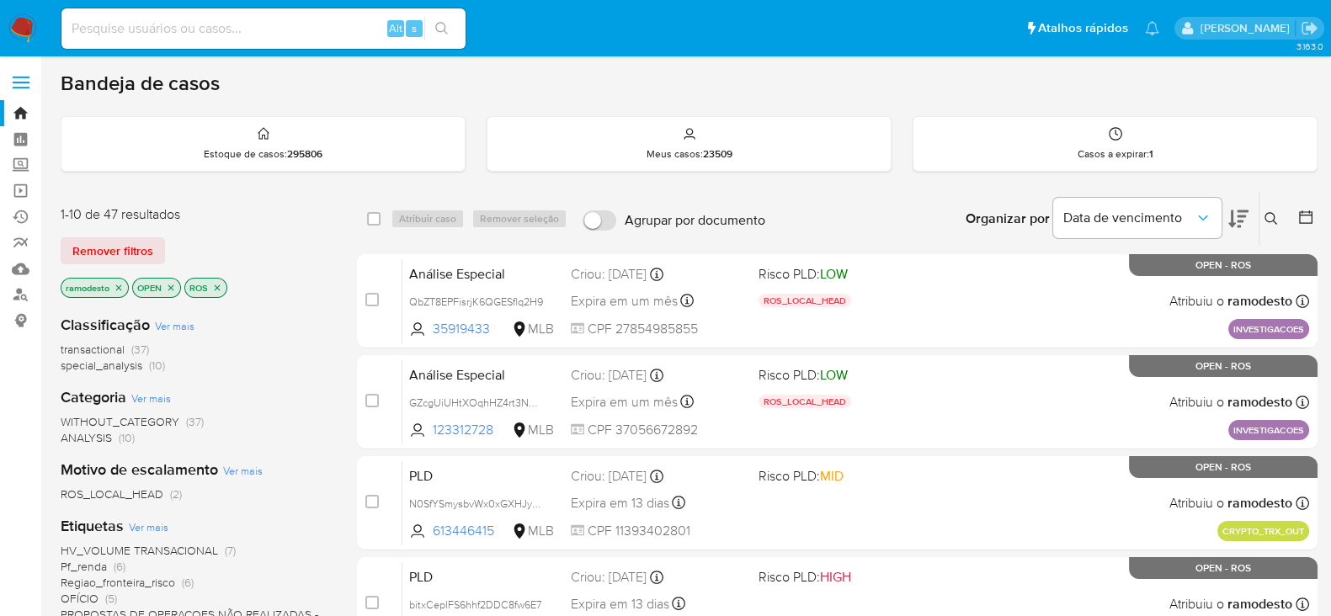
scroll to position [210, 0]
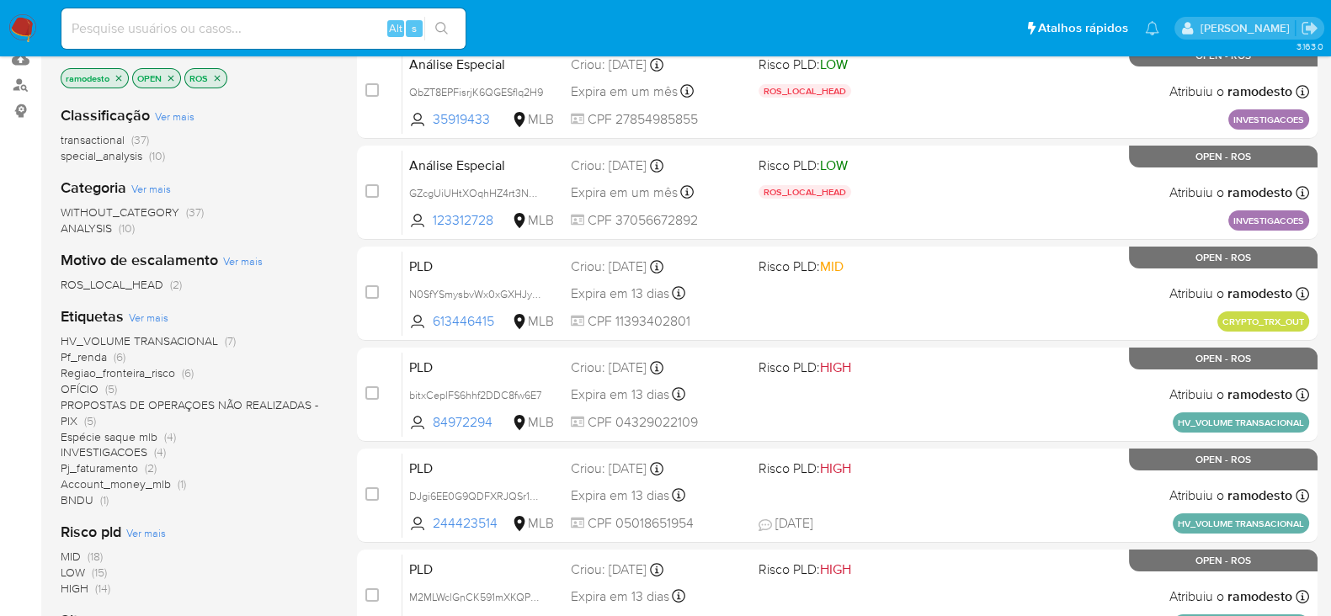
click at [105, 451] on span "INVESTIGACOES" at bounding box center [104, 452] width 87 height 17
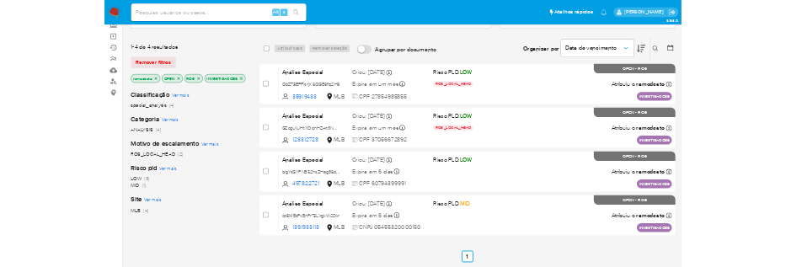
scroll to position [104, 0]
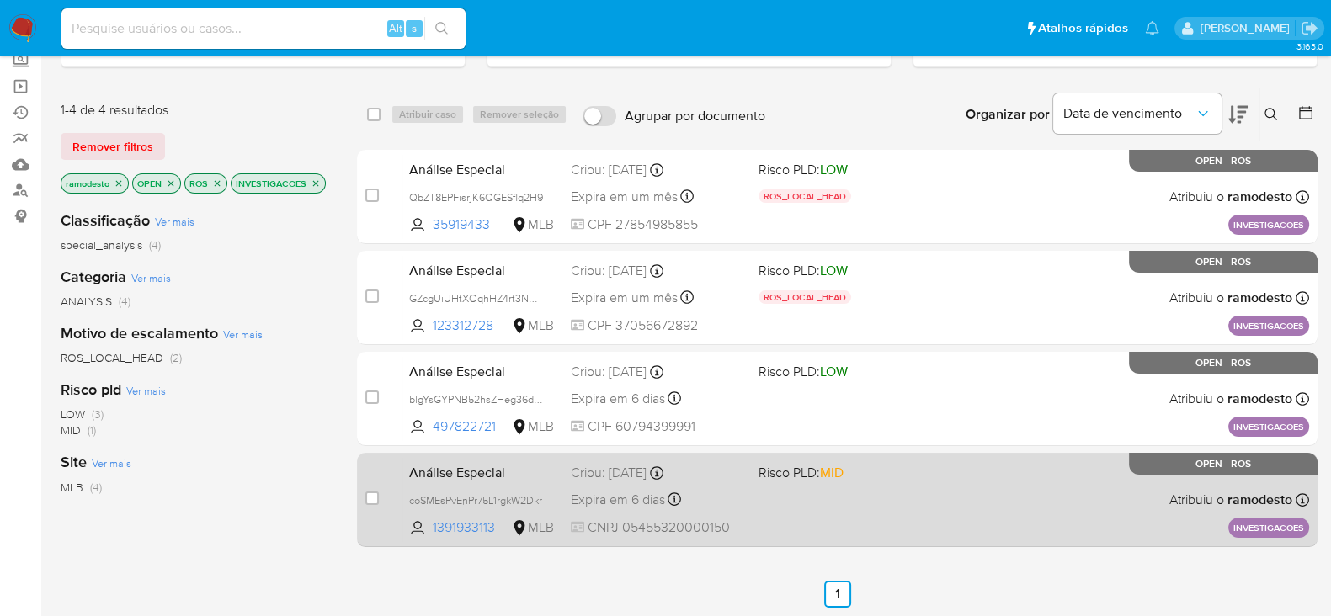
drag, startPoint x: 540, startPoint y: 494, endPoint x: 574, endPoint y: 494, distance: 34.5
click at [541, 493] on span "coSMEsPvEnPr75L1rgkW2Dkr" at bounding box center [475, 500] width 133 height 15
click at [808, 498] on span at bounding box center [846, 499] width 174 height 3
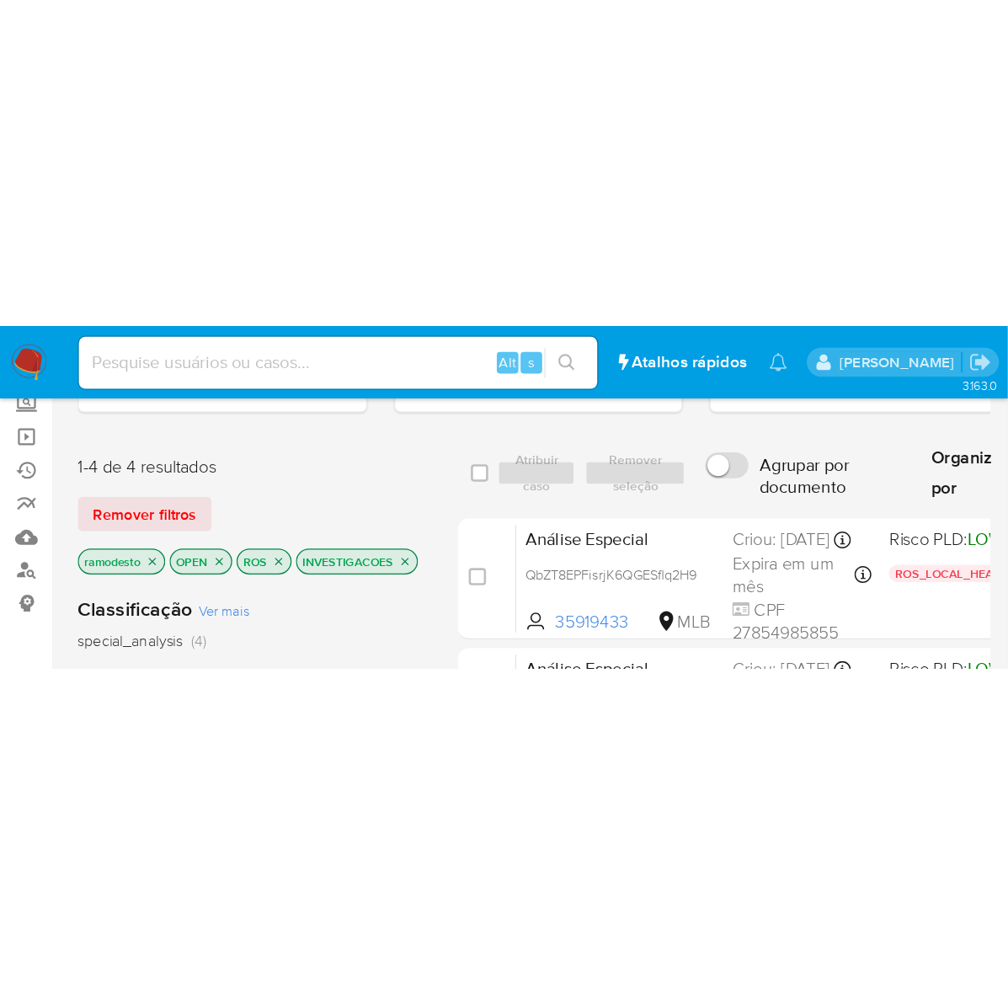
scroll to position [56, 0]
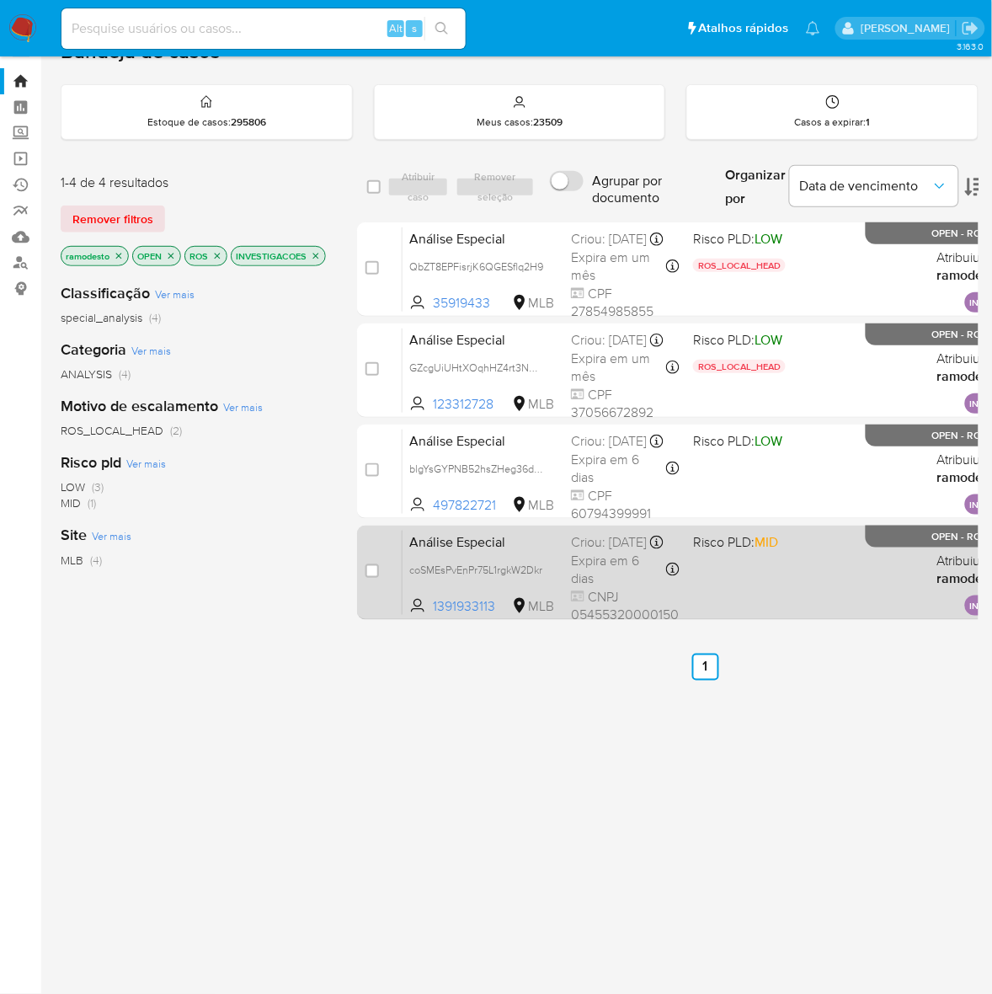
click at [772, 566] on div "Análise Especial coSMEsPvEnPr75L1rgkW2Dkr 1391933113 MLB Risco PLD: MID Criou: …" at bounding box center [723, 572] width 643 height 85
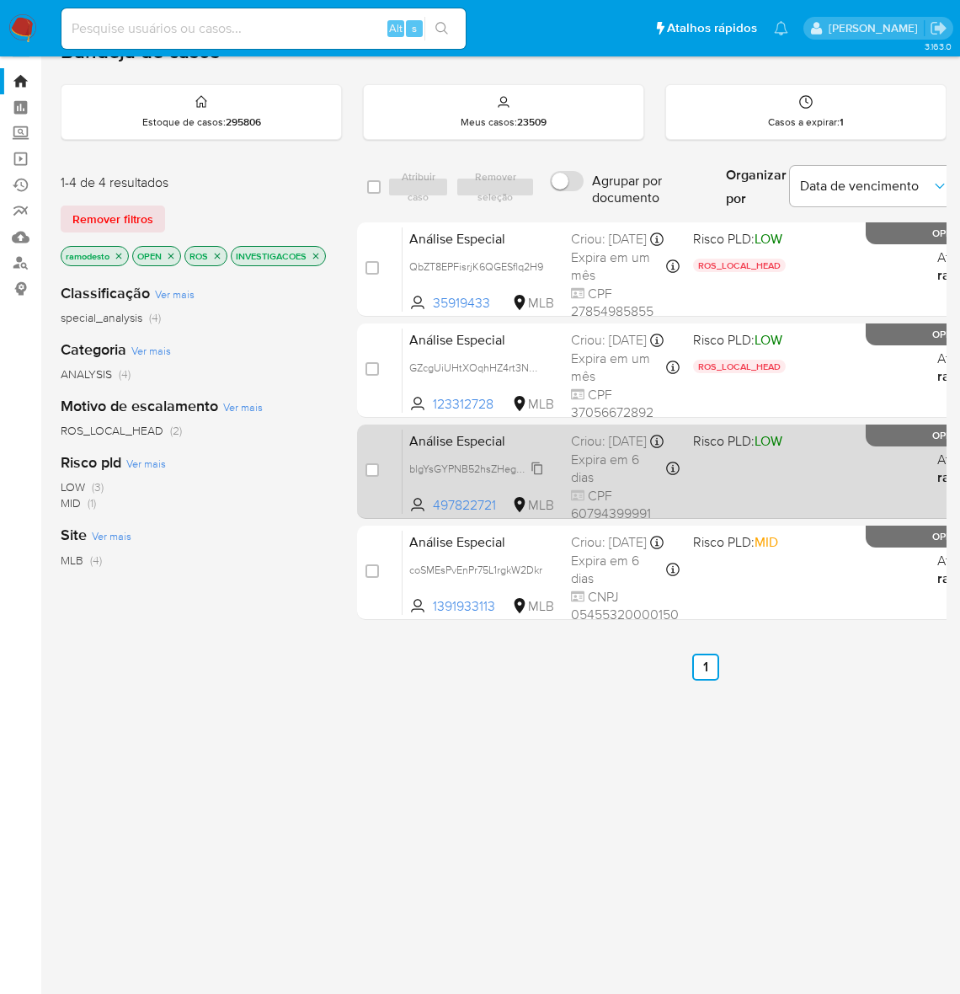
click at [532, 461] on span "blgYsGYPNB52hsZHeg36dYAk" at bounding box center [480, 467] width 142 height 19
click at [735, 459] on div "Análise Especial blgYsGYPNB52hsZHeg36dYAk Copiado Copiado 497822721 MLB Risco P…" at bounding box center [723, 471] width 643 height 85
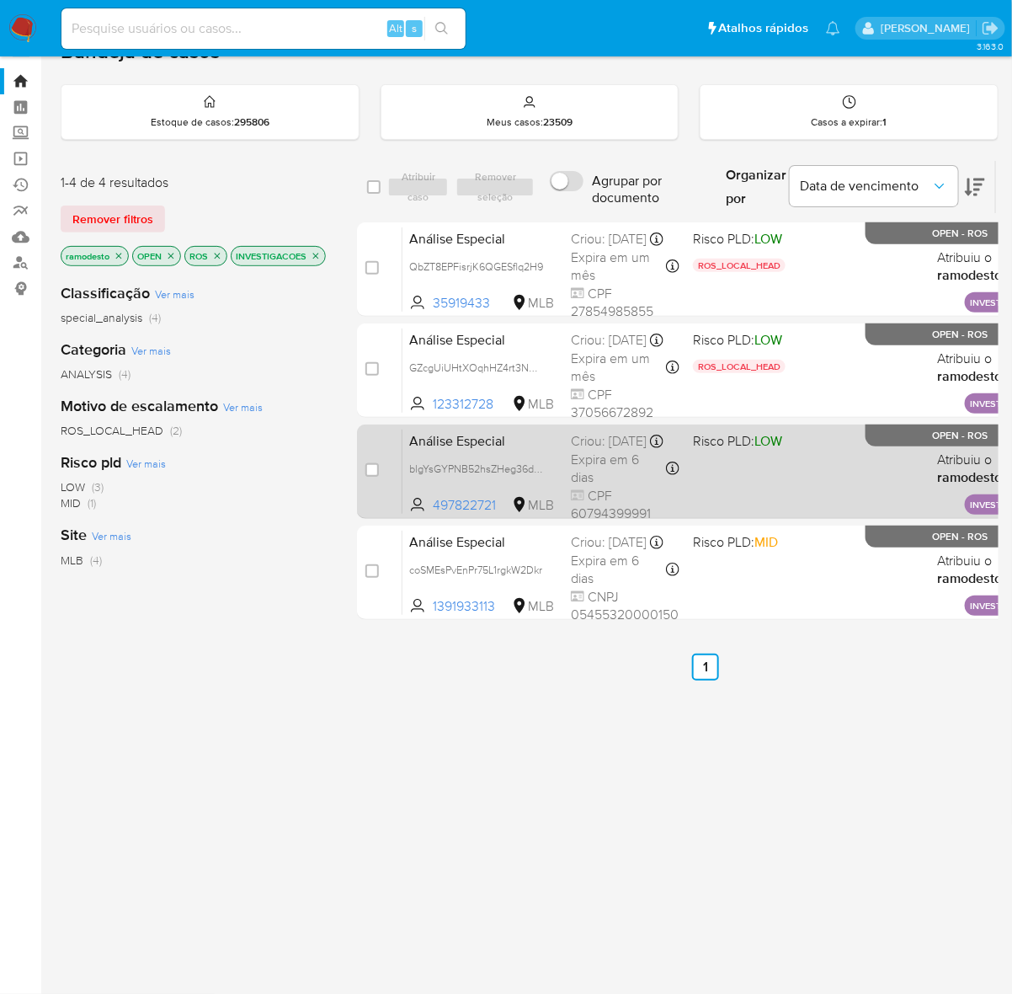
click at [743, 459] on div "Análise Especial blgYsGYPNB52hsZHeg36dYAk 497822721 MLB Risco PLD: LOW Criou: 0…" at bounding box center [723, 471] width 643 height 85
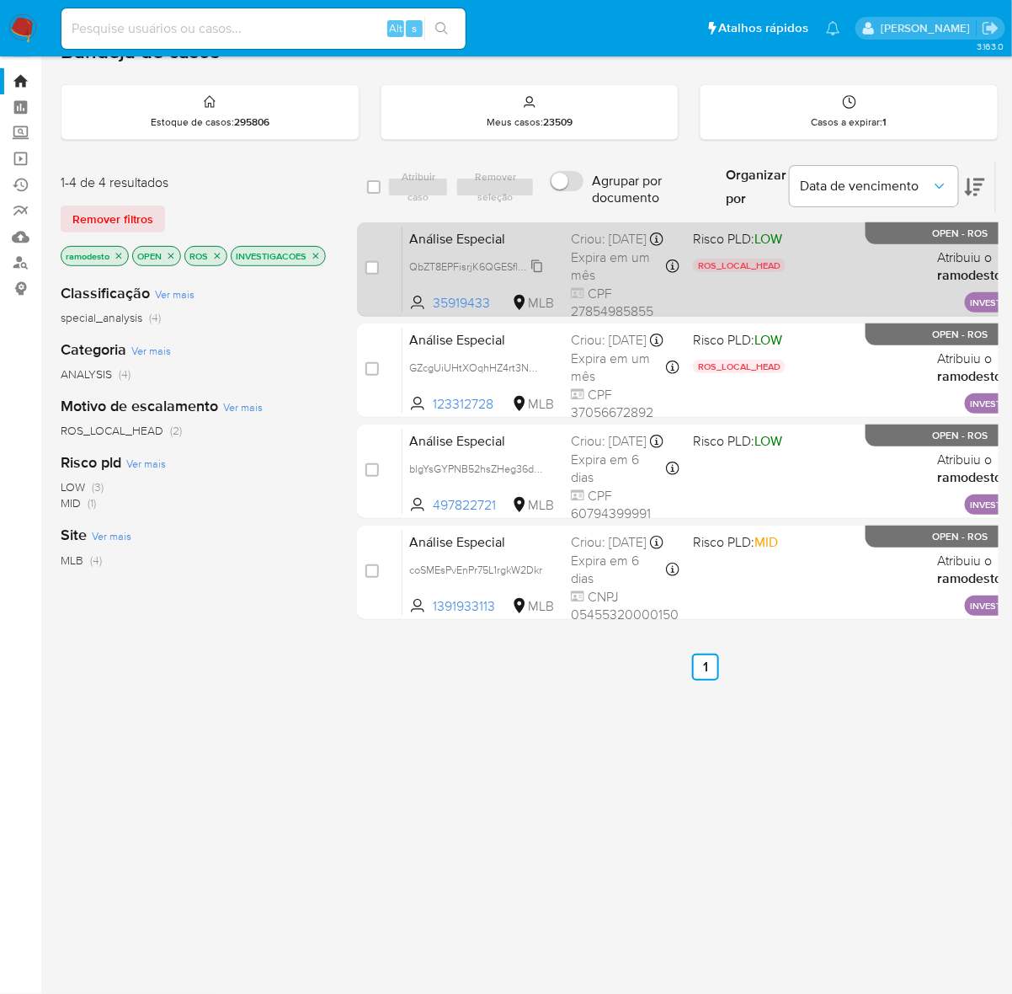
click at [539, 257] on span "QbZT8EPFisrjK6QGESflq2H9" at bounding box center [476, 265] width 134 height 19
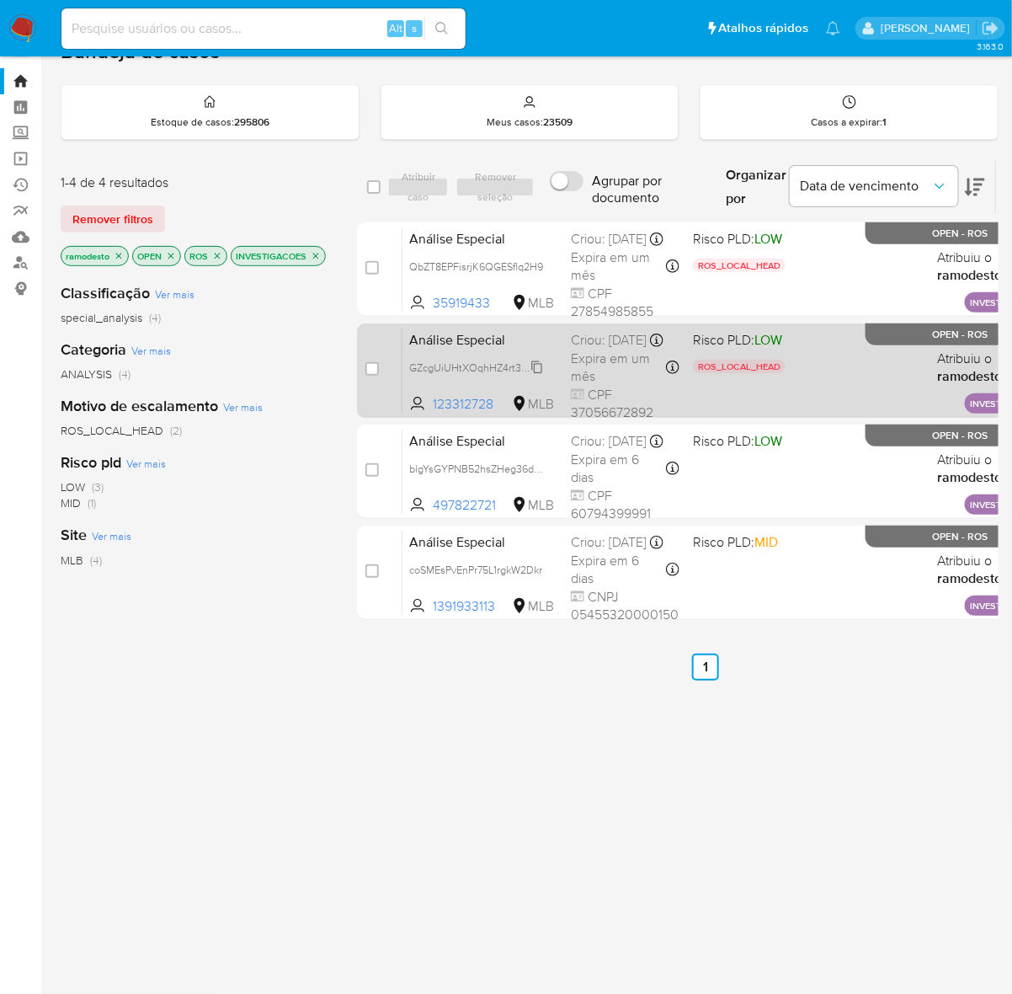
click at [536, 362] on span "GZcgUiUHtXOqhHZ4rt3NMBsX" at bounding box center [482, 366] width 147 height 19
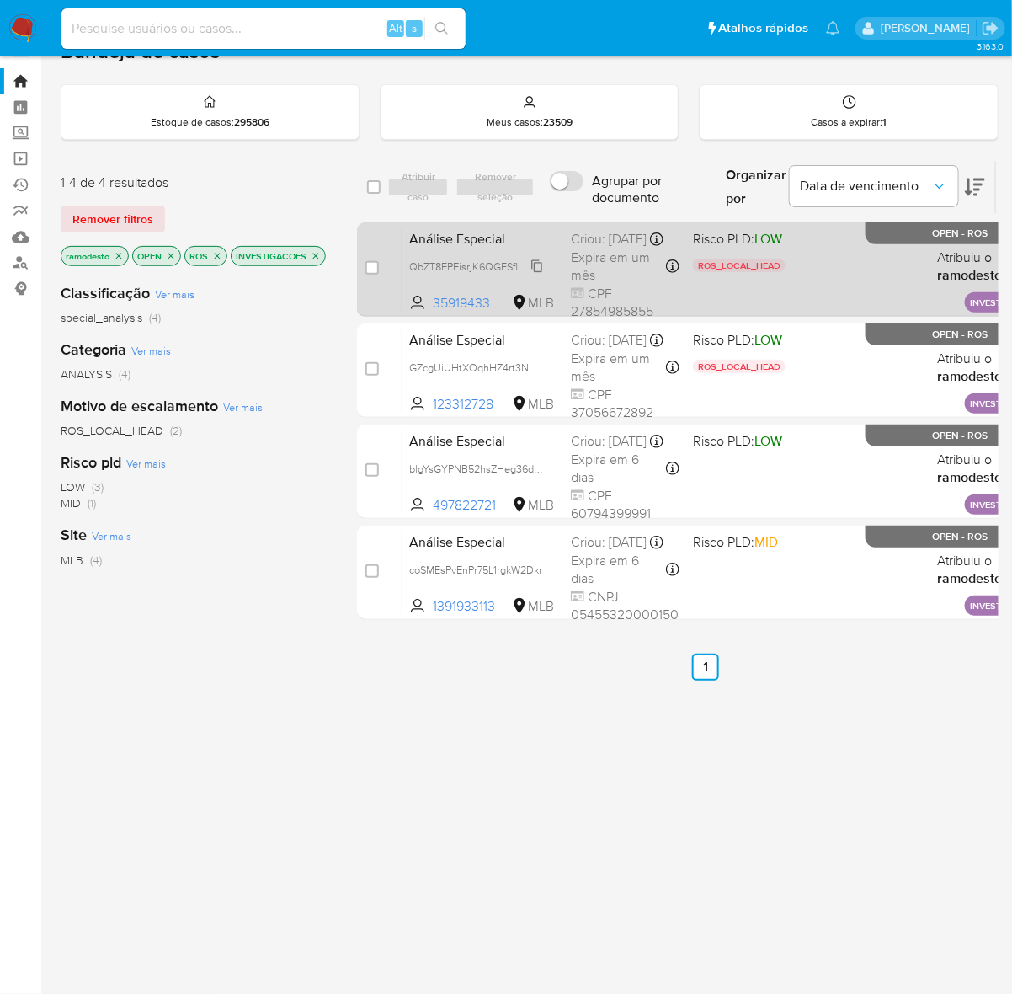
click at [535, 256] on span "QbZT8EPFisrjK6QGESflq2H9" at bounding box center [476, 265] width 134 height 19
click at [776, 259] on p "ROS_LOCAL_HEAD" at bounding box center [739, 265] width 93 height 13
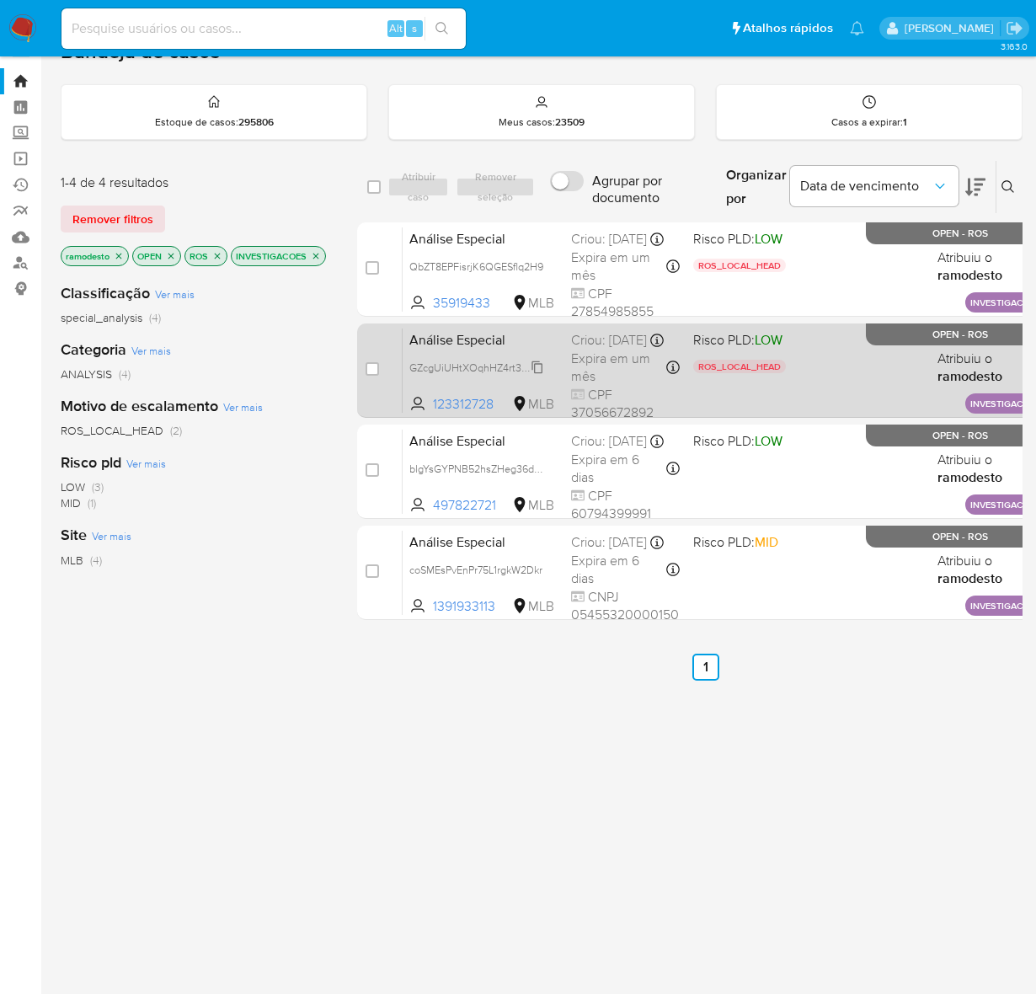
click at [537, 357] on span "GZcgUiUHtXOqhHZ4rt3NMBsX" at bounding box center [482, 366] width 147 height 19
click at [849, 363] on div "Análise Especial GZcgUiUHtXOqhHZ4rt3NMBsX Copiado Copiado 123312728 MLB Risco P…" at bounding box center [723, 370] width 643 height 85
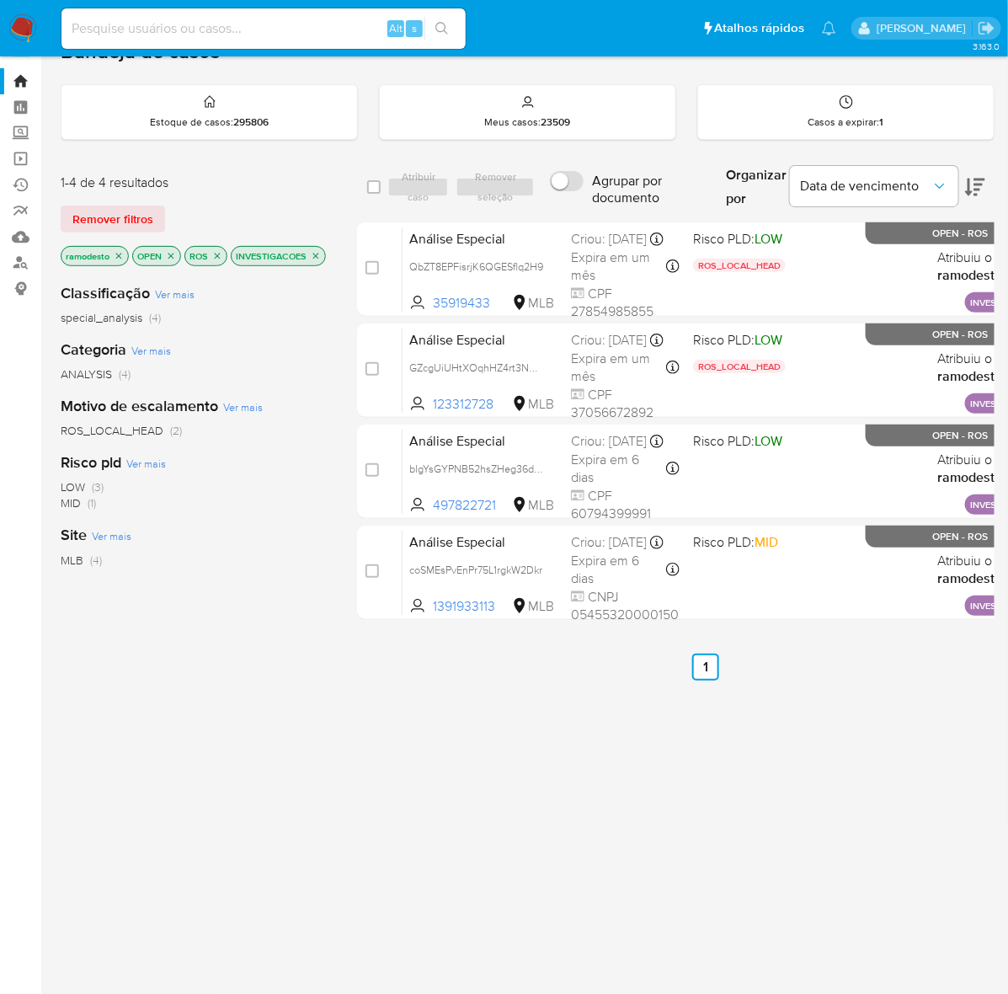
click at [232, 248] on p "INVESTIGACOES" at bounding box center [278, 256] width 93 height 19
click at [311, 255] on icon "close-filter" at bounding box center [316, 256] width 10 height 10
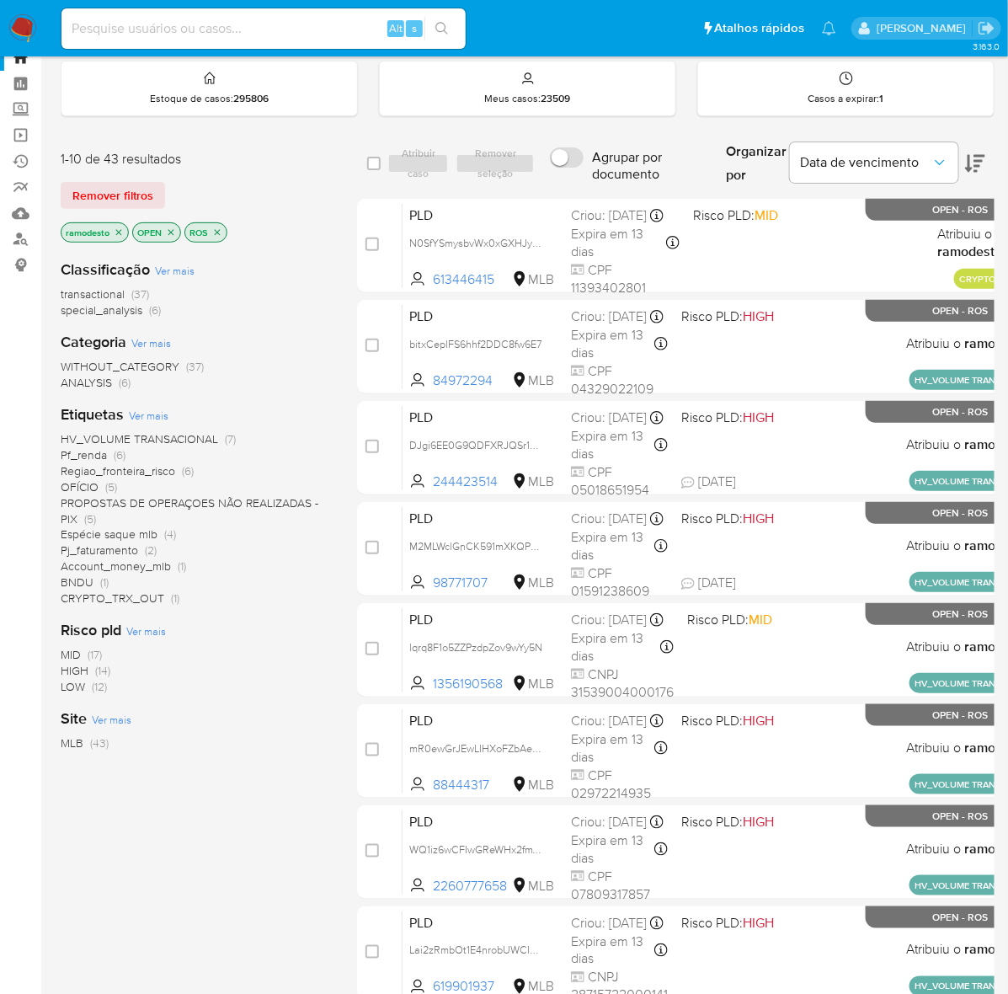
click at [131, 491] on div "HV_VOLUME TRANSACIONAL (7) Pf_renda (6) Regiao_fronteira_risco (6) OFÍCIO (5) P…" at bounding box center [195, 518] width 269 height 175
click at [140, 502] on span "PROPOSTAS DE OPERAÇOES NÃO REALIZADAS - PIX" at bounding box center [190, 510] width 258 height 33
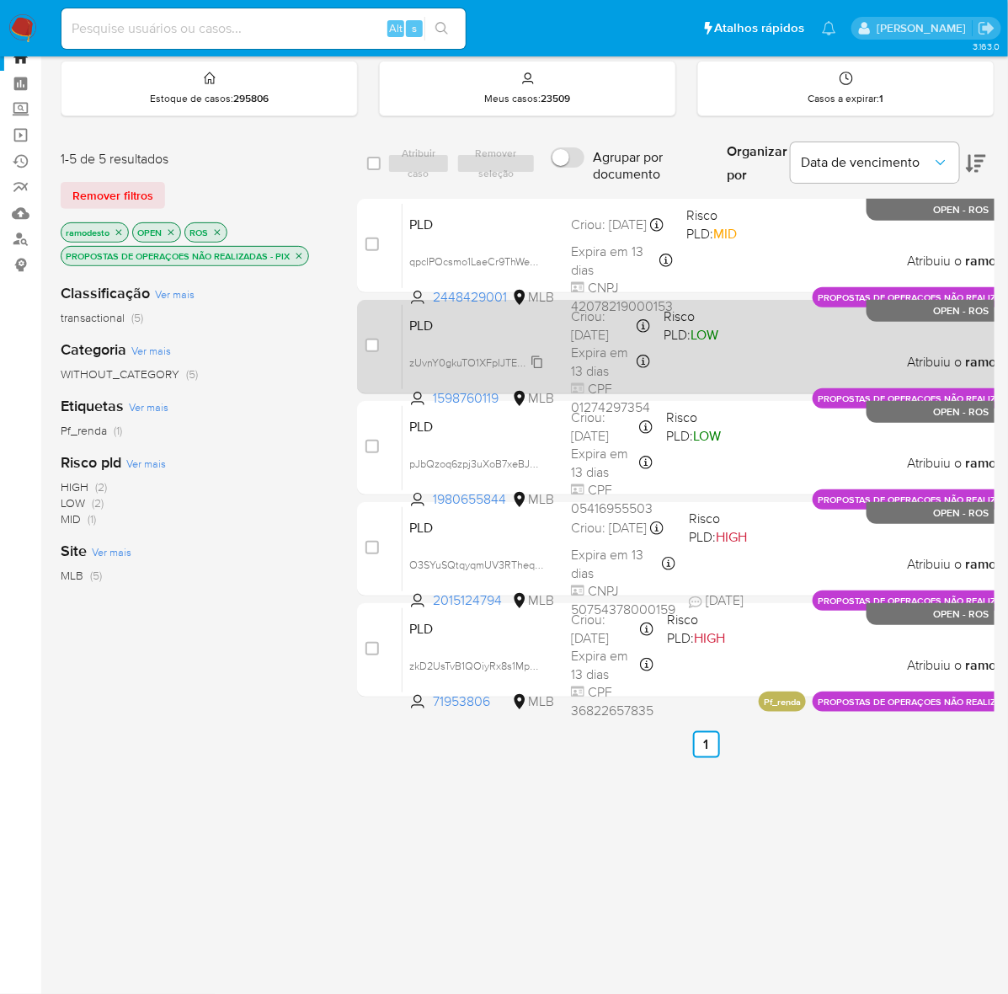
click at [536, 370] on span "zUvnY0gkuTO1XFpIJTEQVLGw" at bounding box center [480, 361] width 143 height 19
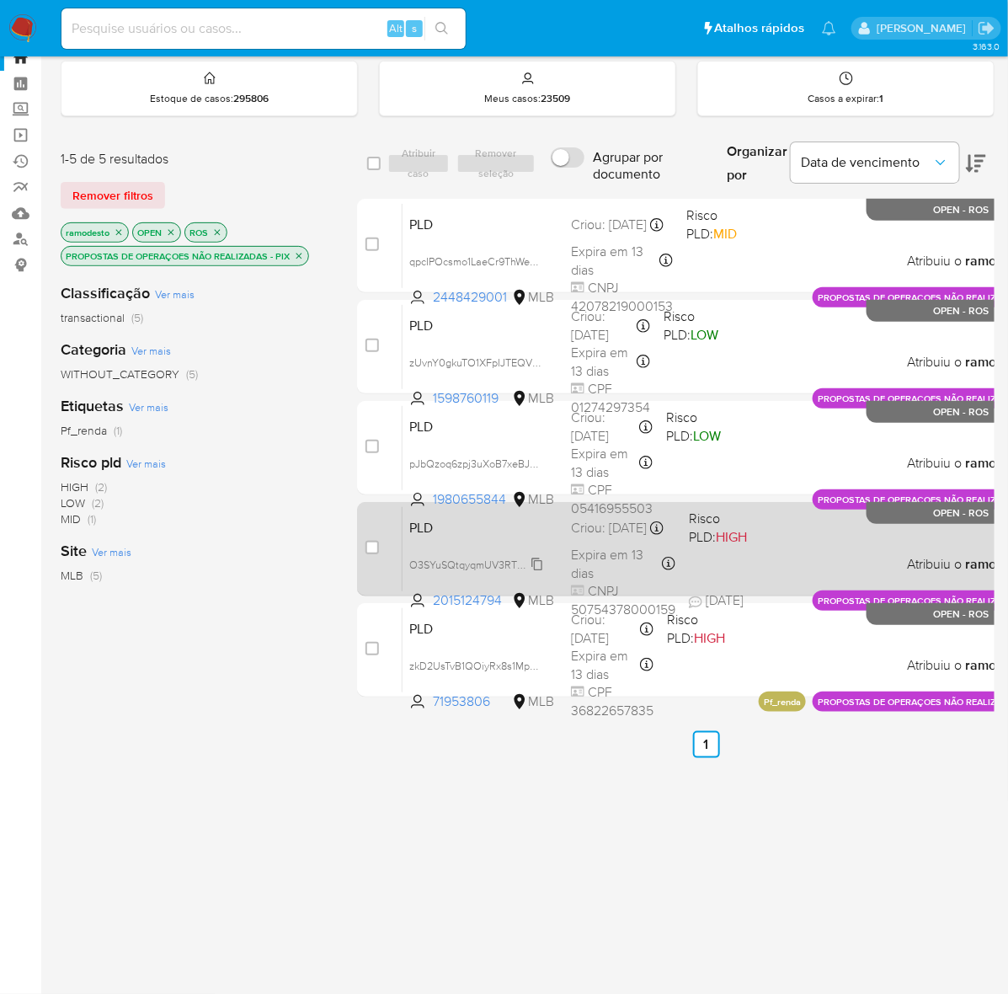
click at [541, 573] on span "O3SYuSQtqyqmUV3RTheqHAdF" at bounding box center [485, 563] width 152 height 19
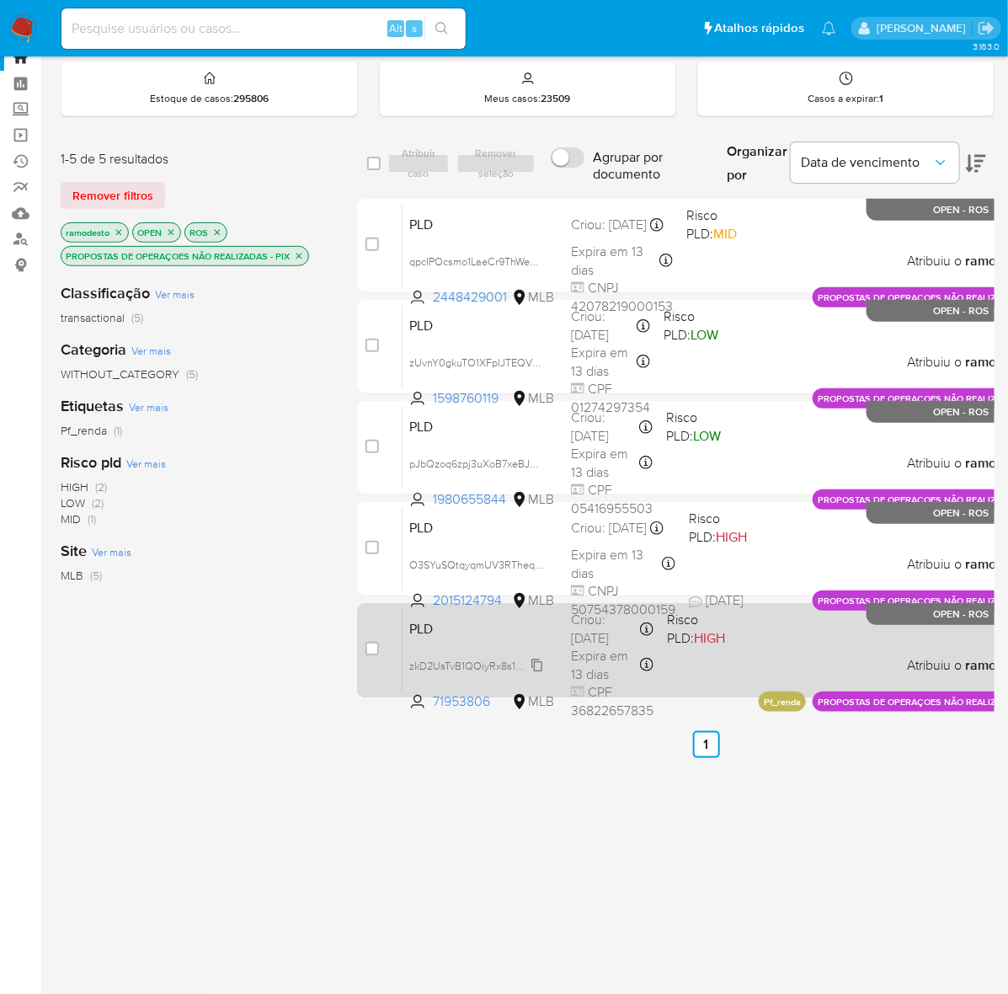
click at [536, 616] on span "zkD2UsTvB1QOiyRx8s1MpXkB" at bounding box center [478, 664] width 139 height 19
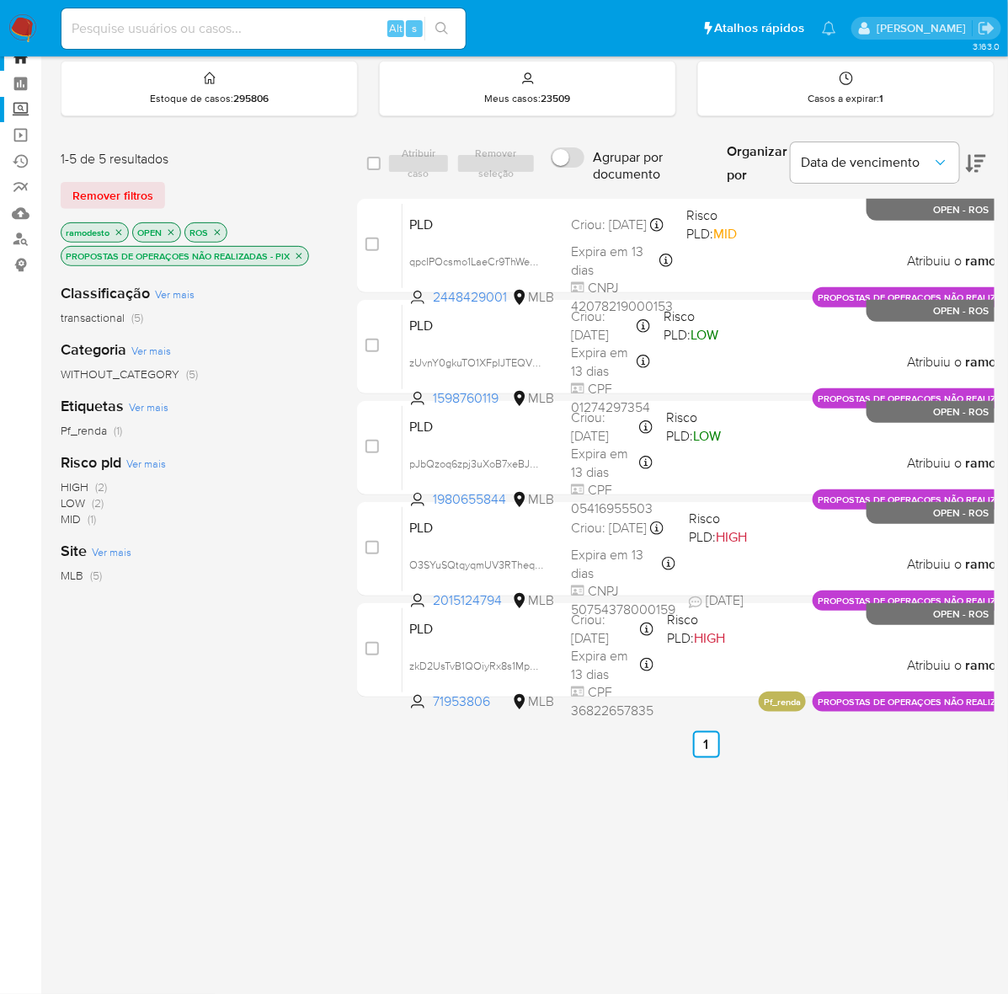
scroll to position [55, 0]
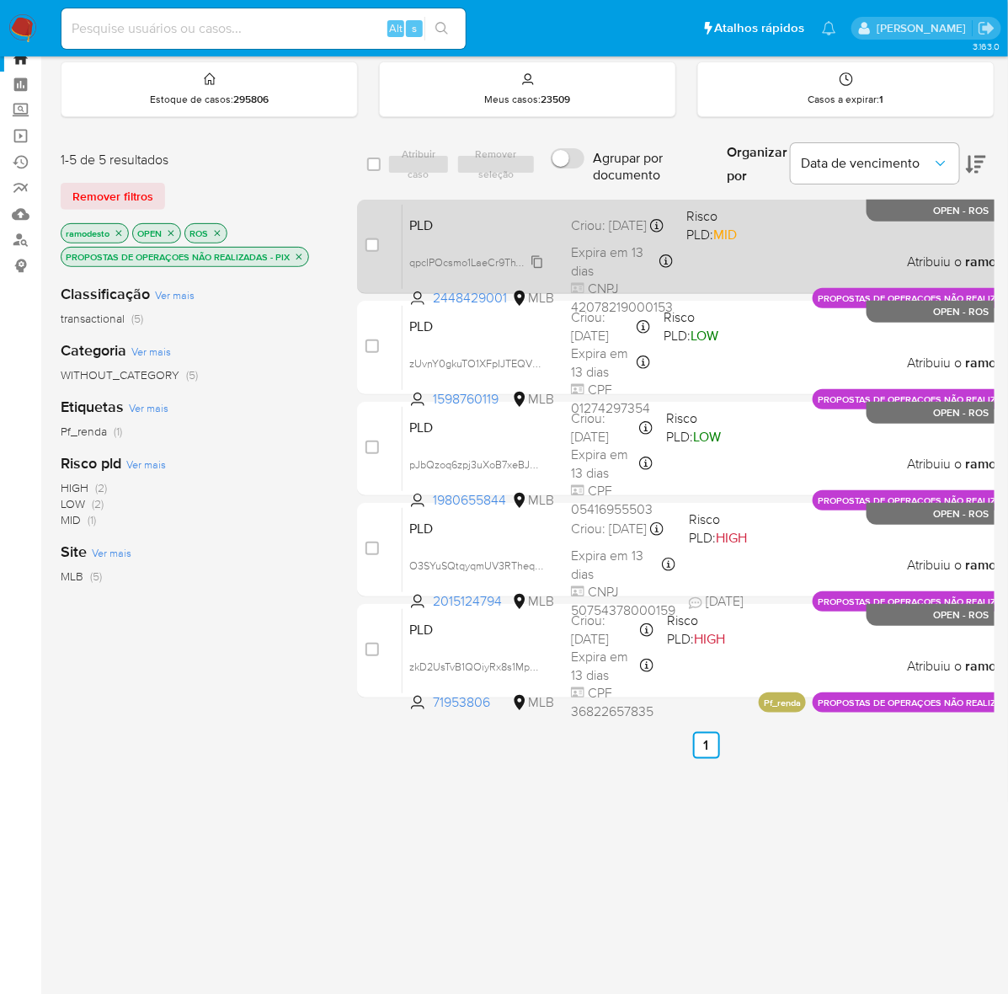
click at [535, 270] on span "qpcIPOcsmo1LaeCr9ThWent0" at bounding box center [477, 261] width 136 height 19
click at [766, 249] on div "PLD qpcIPOcsmo1LaeCr9ThWent0 Copiado Copiado 2448429001 MLB Risco PLD: MID Crio…" at bounding box center [724, 246] width 644 height 85
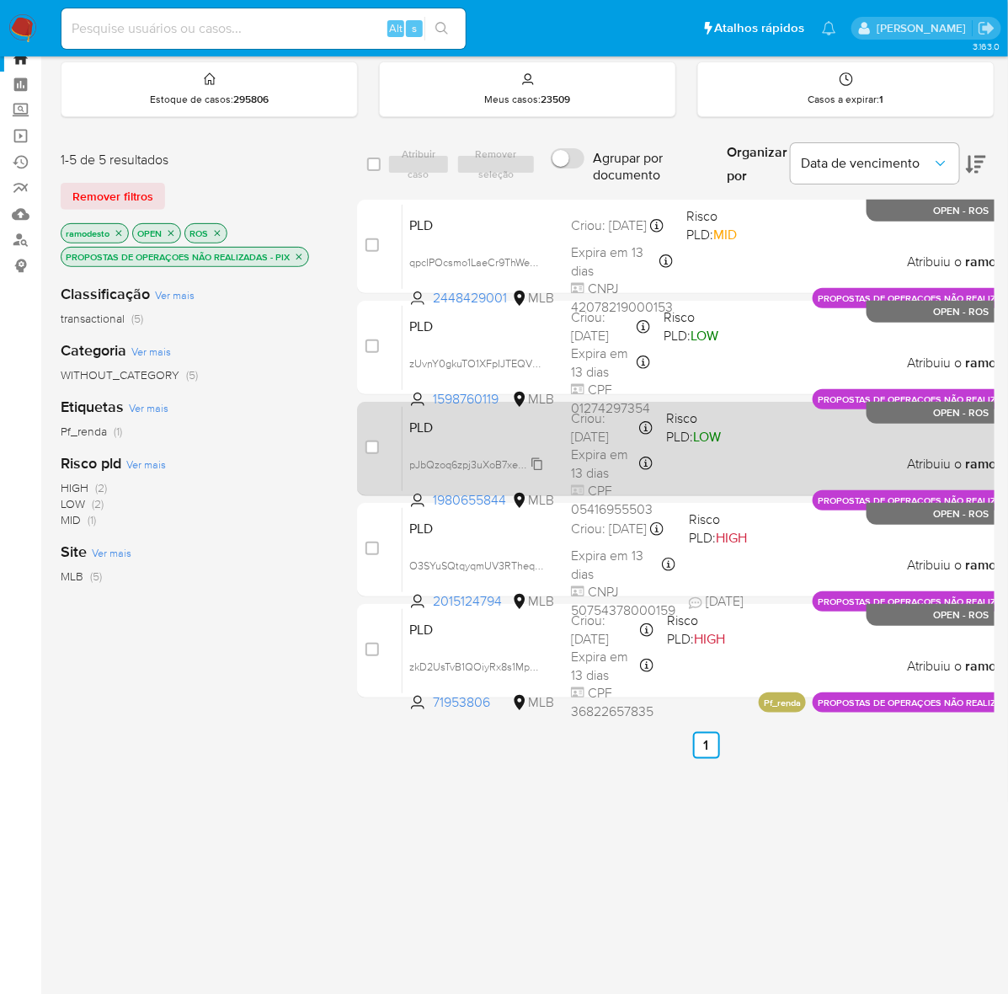
click at [535, 472] on span "pJbQzoq6zpj3uXoB7xeBJqqT" at bounding box center [477, 463] width 137 height 19
click at [784, 461] on div "PLD pJbQzoq6zpj3uXoB7xeBJqqT Copiado Copiado 1980655844 MLB Risco PLD: LOW Crio…" at bounding box center [724, 448] width 644 height 85
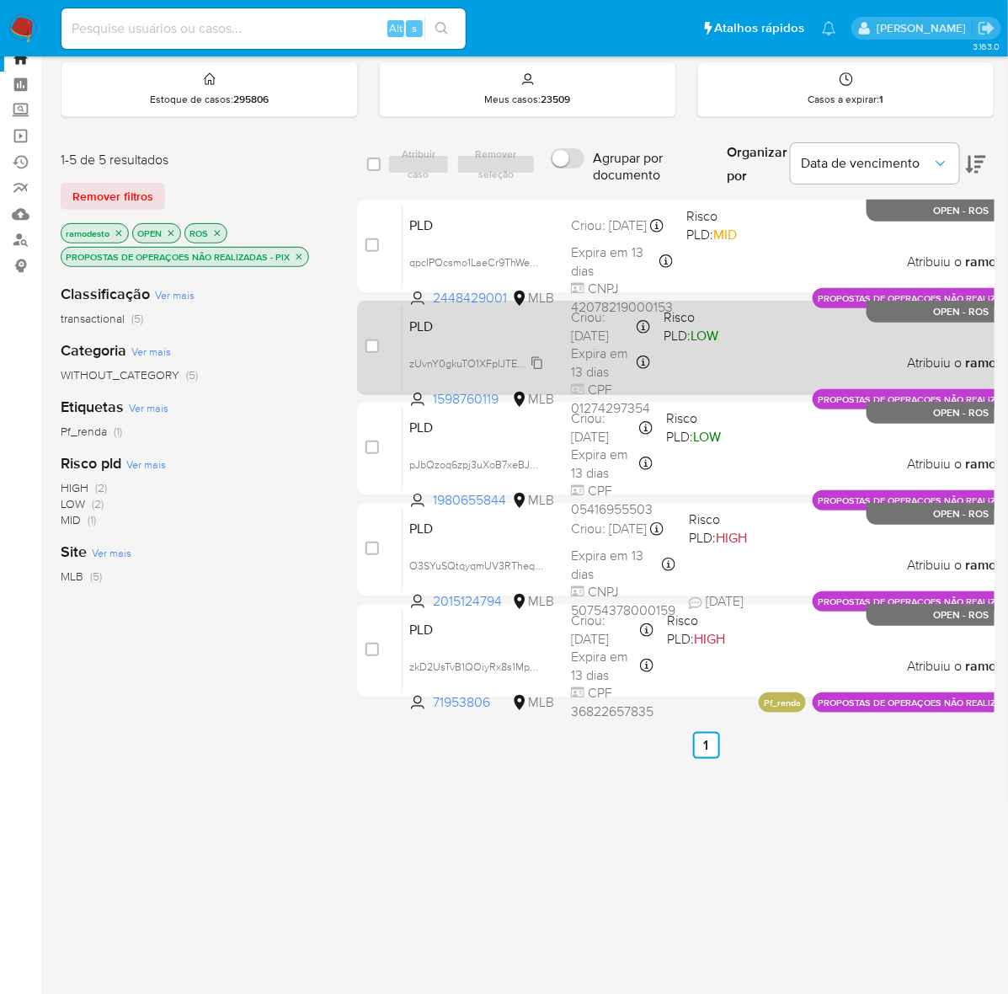
click at [536, 371] on span "zUvnY0gkuTO1XFpIJTEQVLGw" at bounding box center [480, 362] width 143 height 19
click at [801, 354] on div "PLD zUvnY0gkuTO1XFpIJTEQVLGw Copiado Copiado 1598760119 MLB Risco PLD: LOW Crio…" at bounding box center [724, 347] width 644 height 85
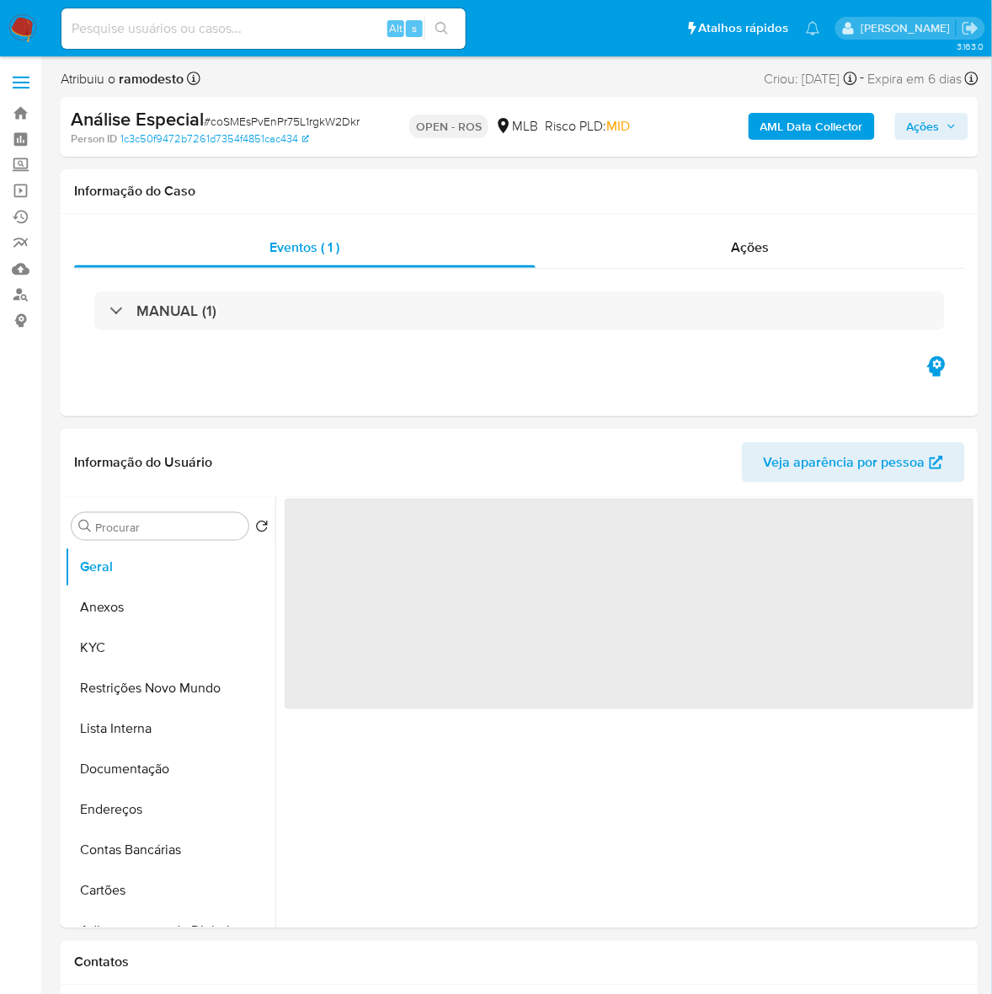
select select "10"
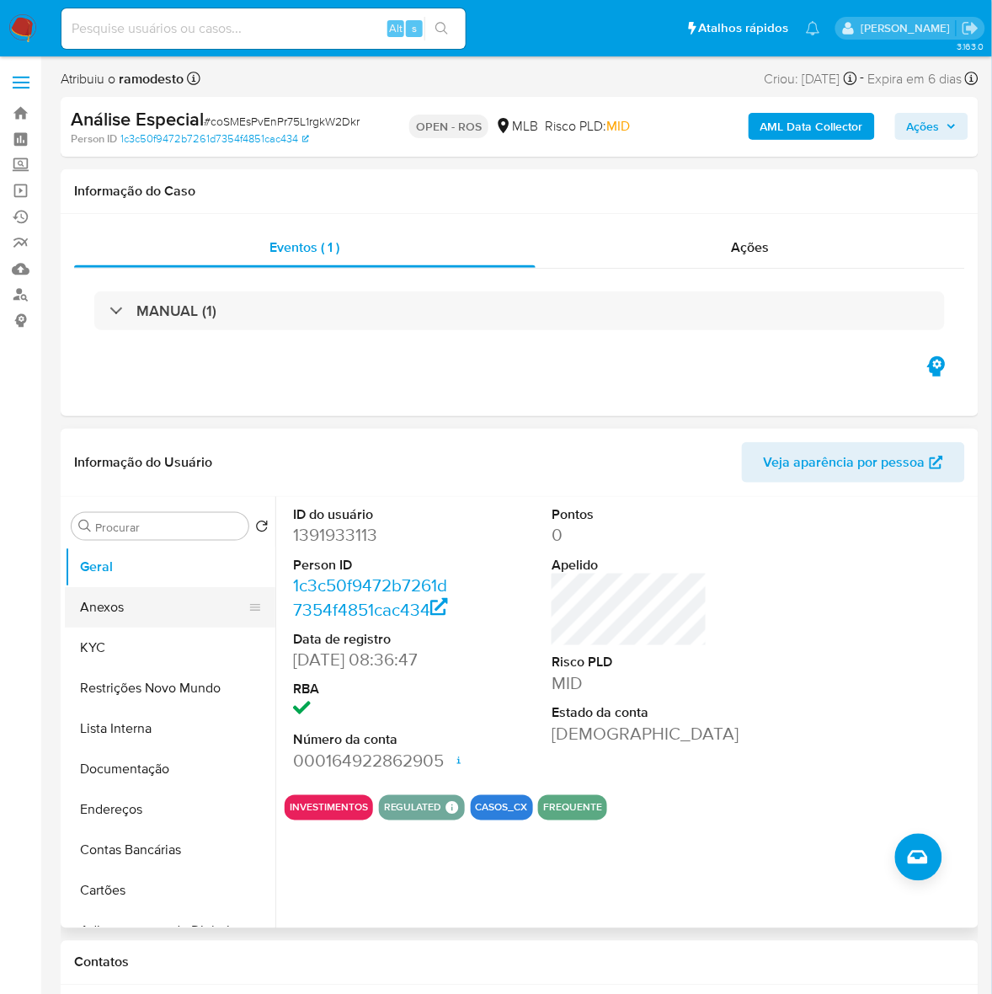
click at [120, 600] on button "Anexos" at bounding box center [163, 607] width 197 height 40
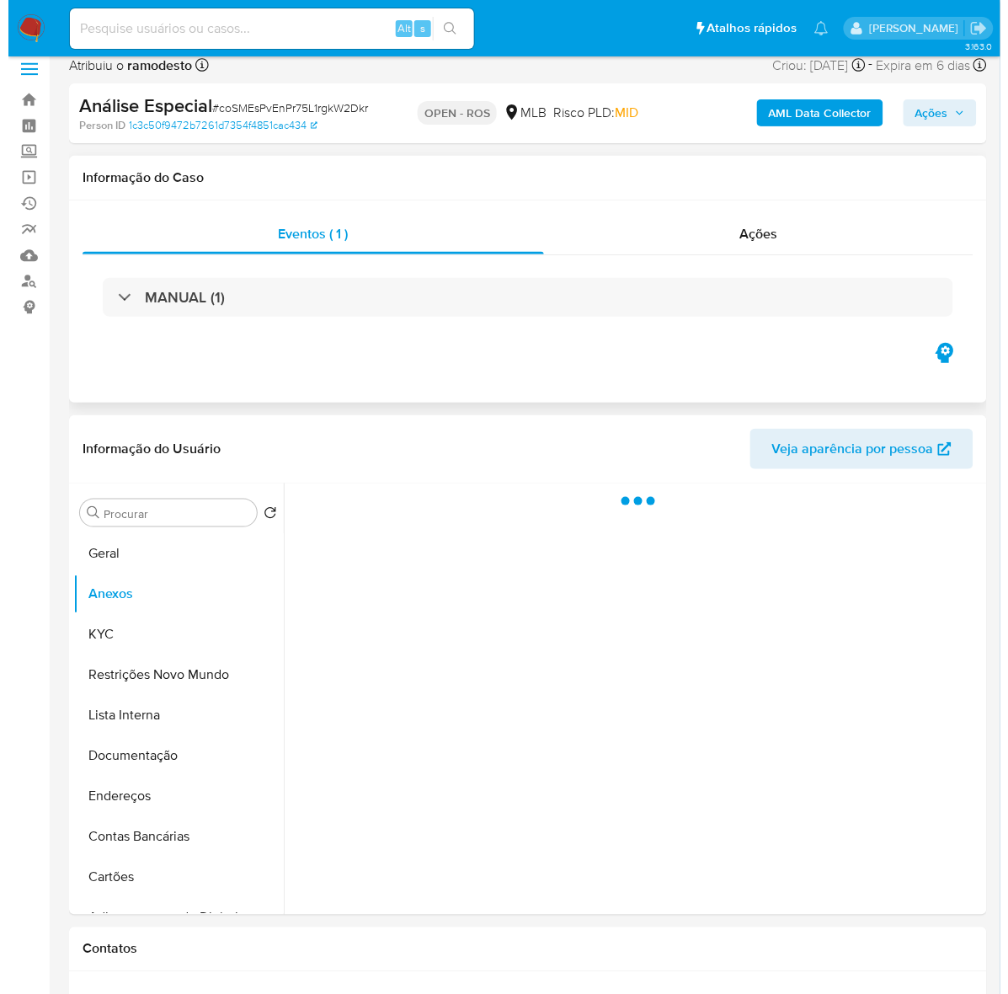
scroll to position [105, 0]
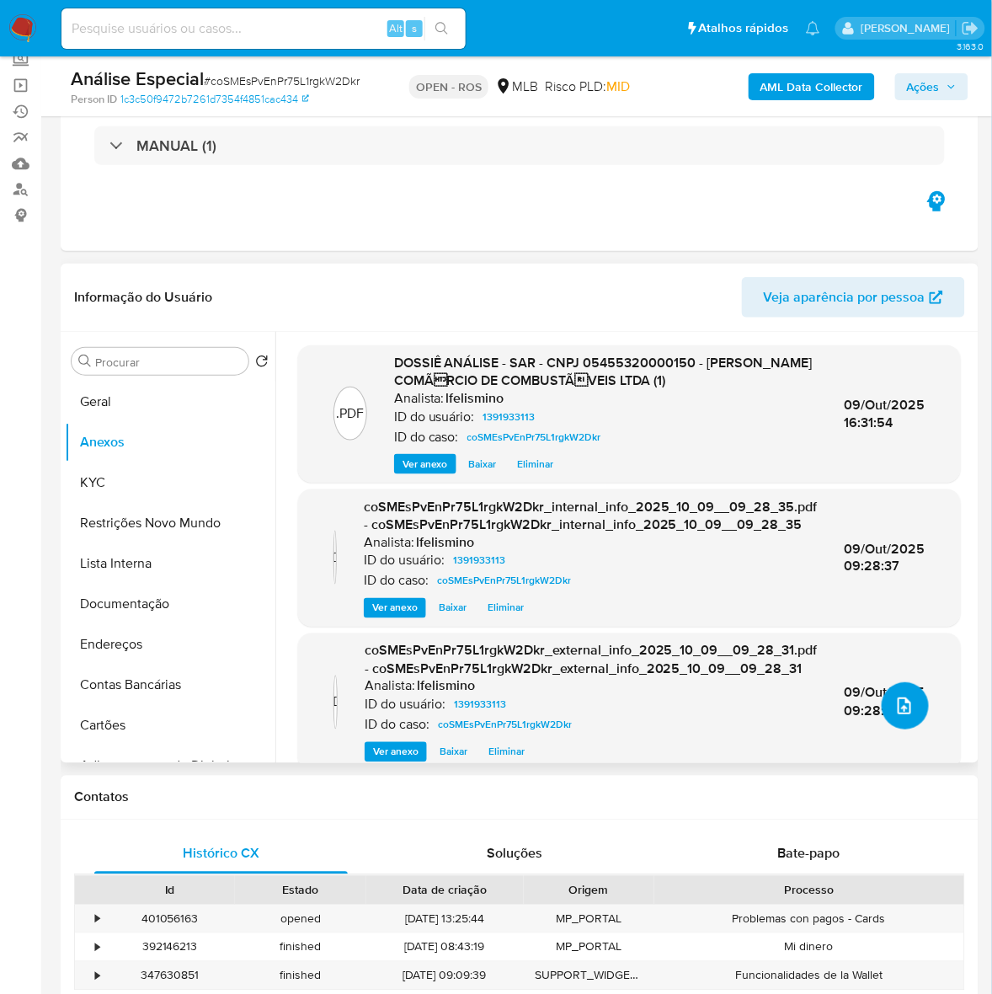
click at [894, 707] on icon "upload-file" at bounding box center [904, 706] width 20 height 20
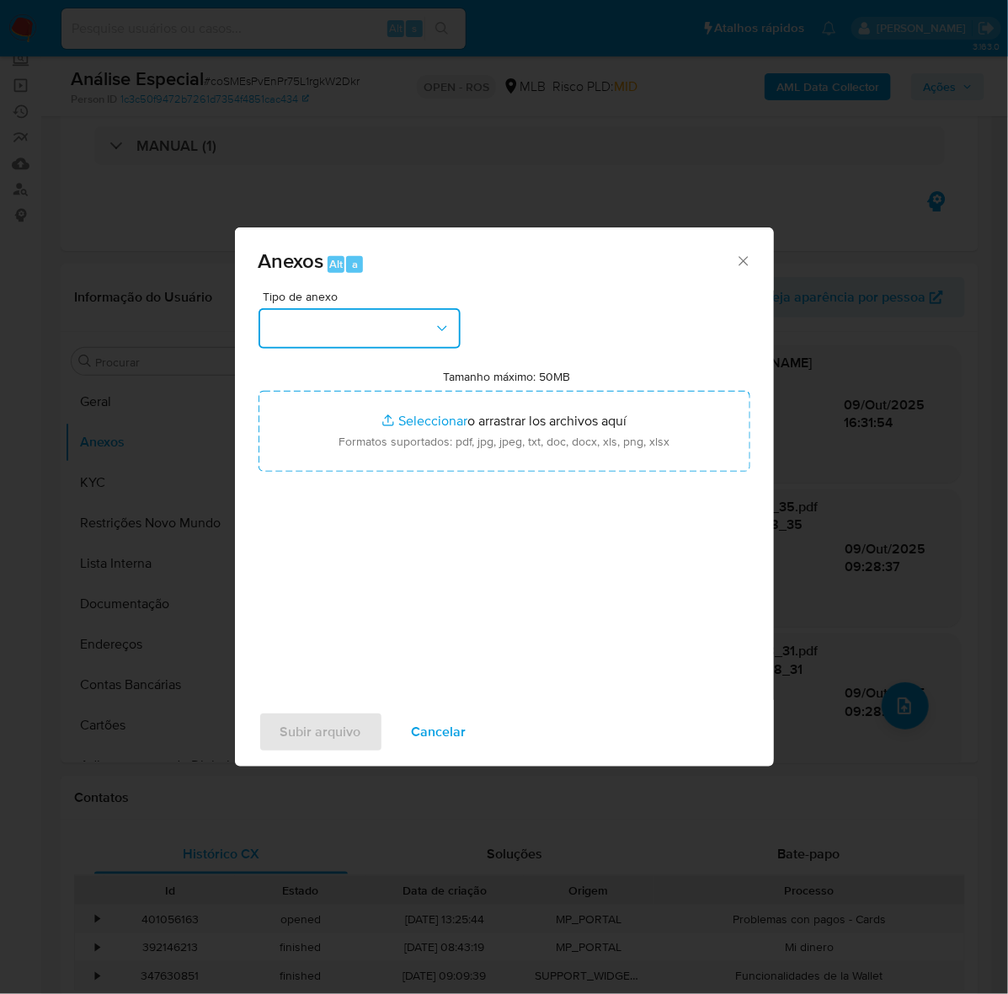
click at [297, 314] on button "button" at bounding box center [360, 328] width 202 height 40
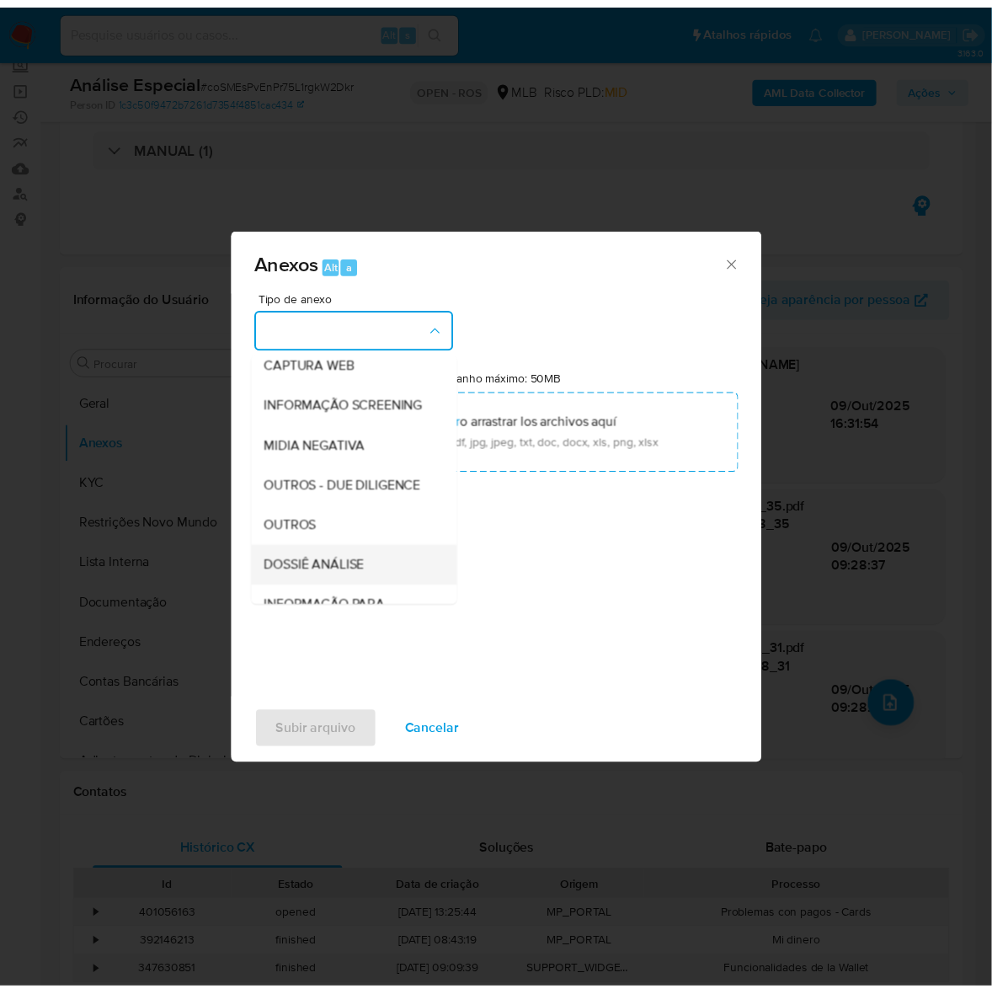
scroll to position [259, 0]
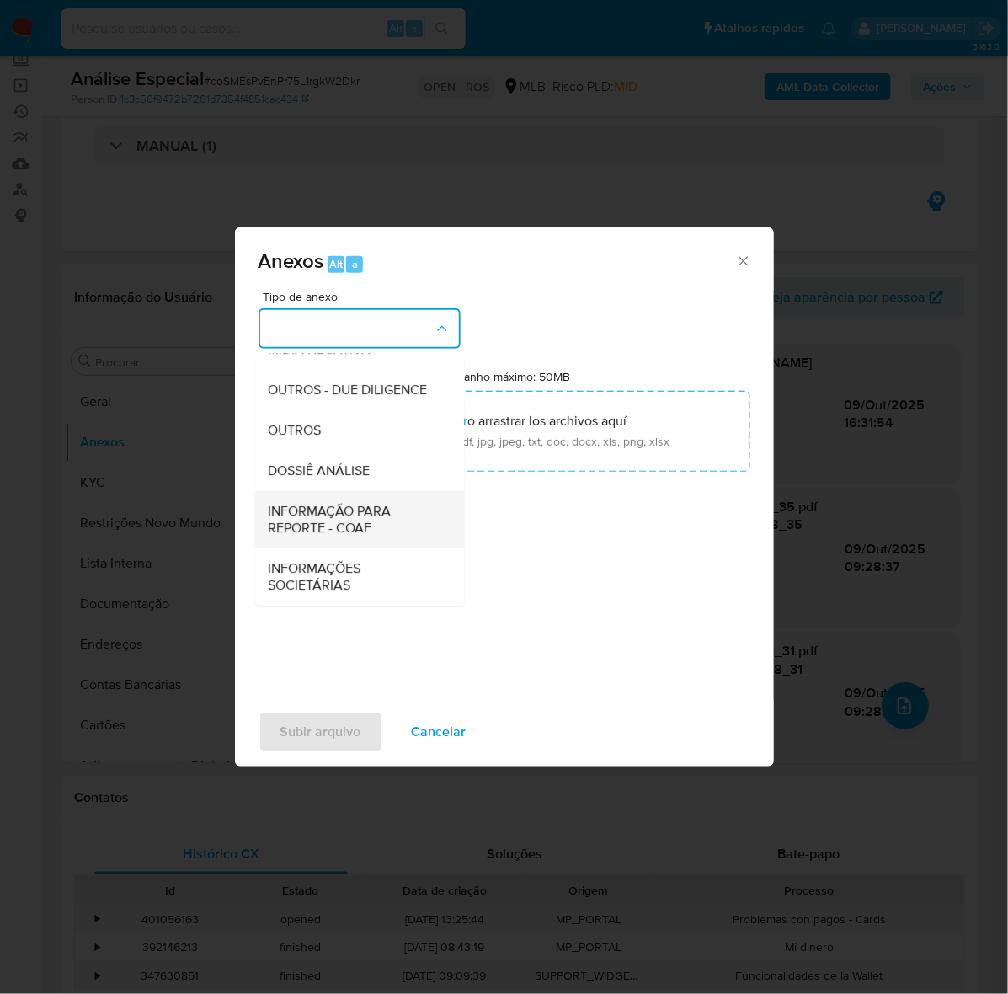
click at [312, 510] on span "INFORMAÇÃO PARA REPORTE - COAF" at bounding box center [355, 520] width 172 height 34
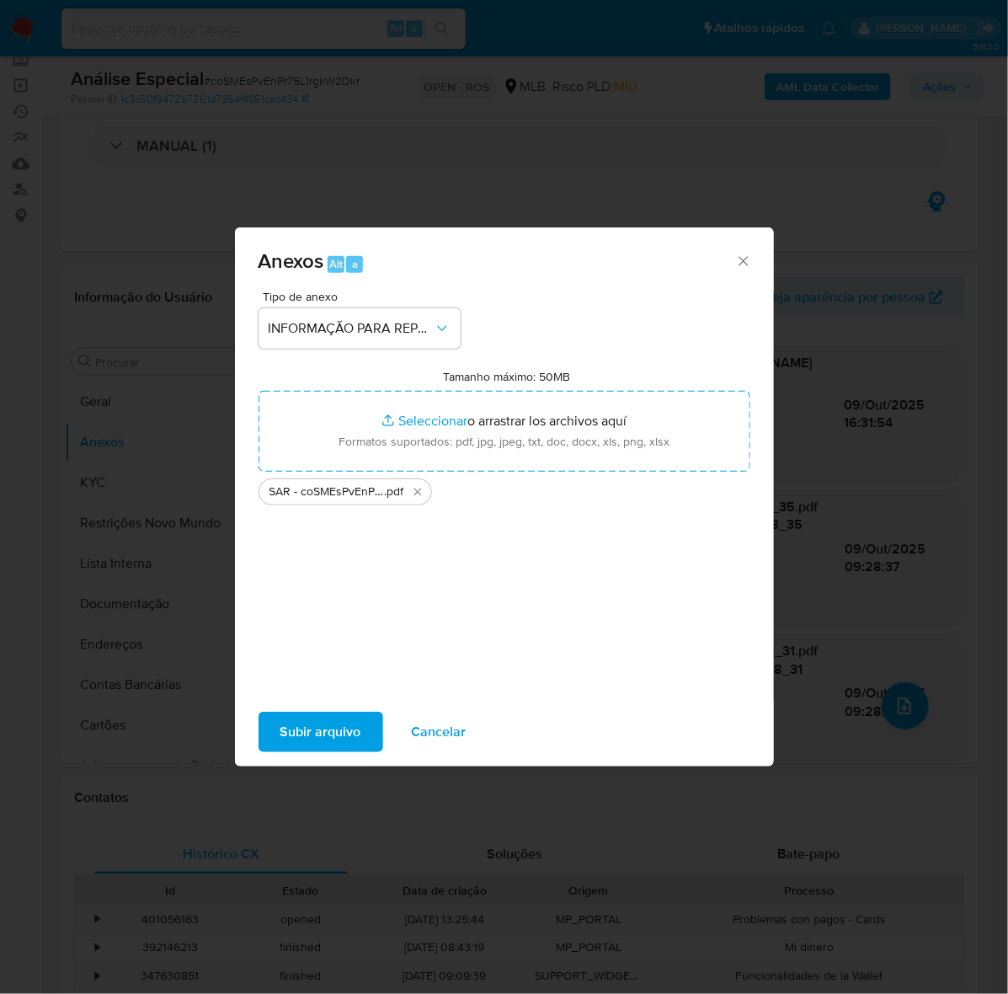
click at [308, 725] on span "Subir arquivo" at bounding box center [320, 731] width 81 height 37
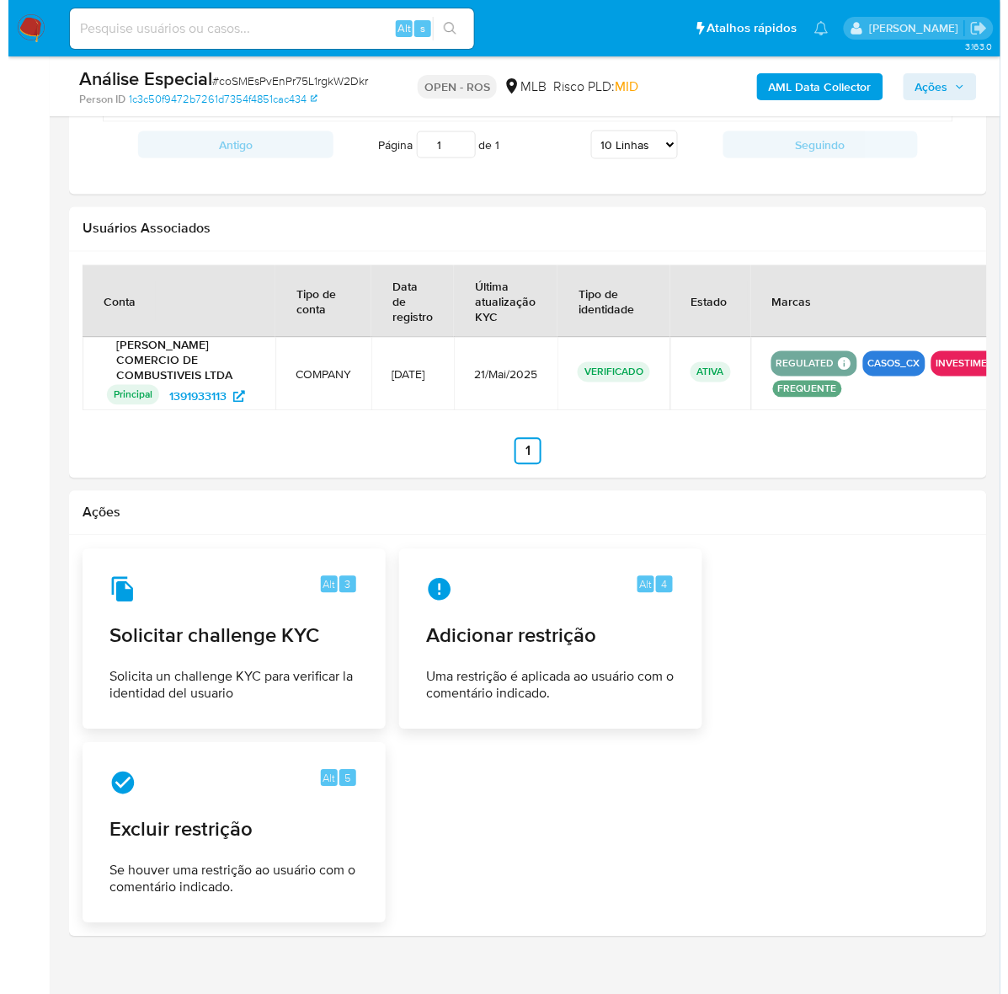
scroll to position [1791, 0]
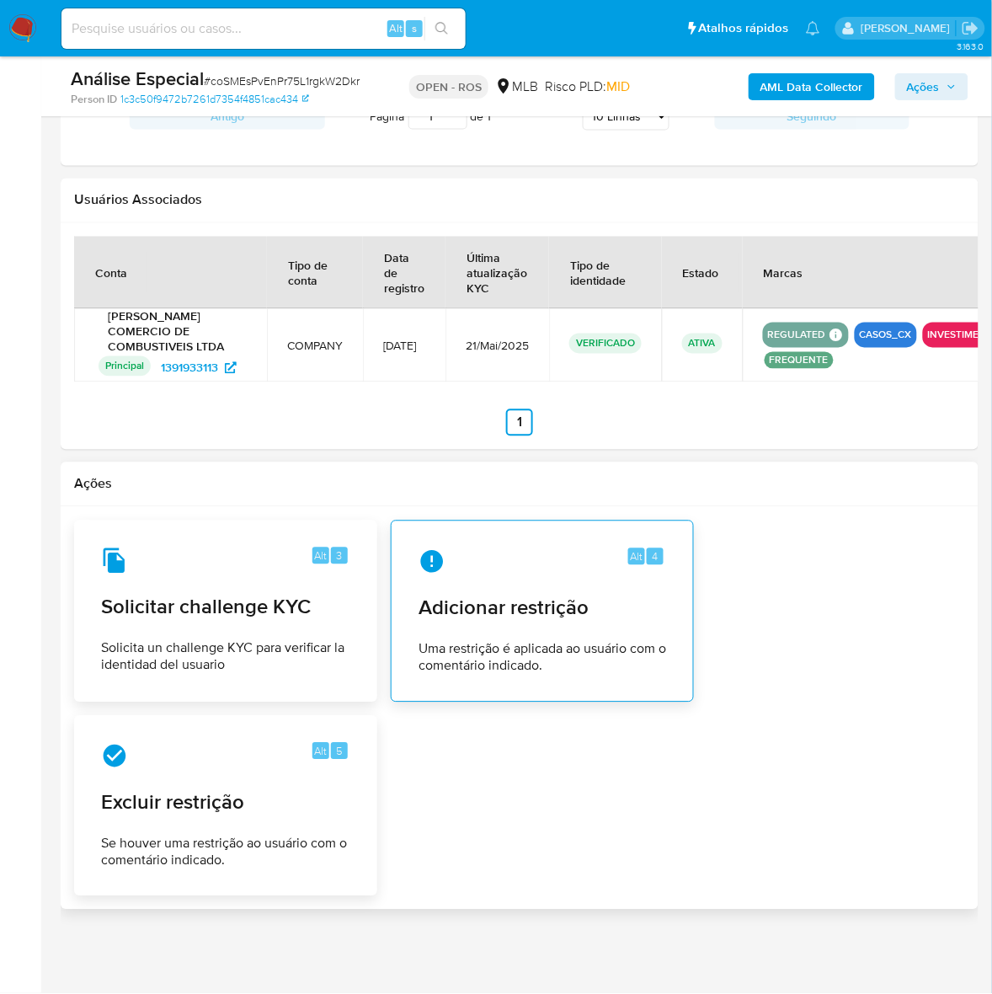
click at [529, 567] on div "Alt 4" at bounding box center [542, 561] width 248 height 27
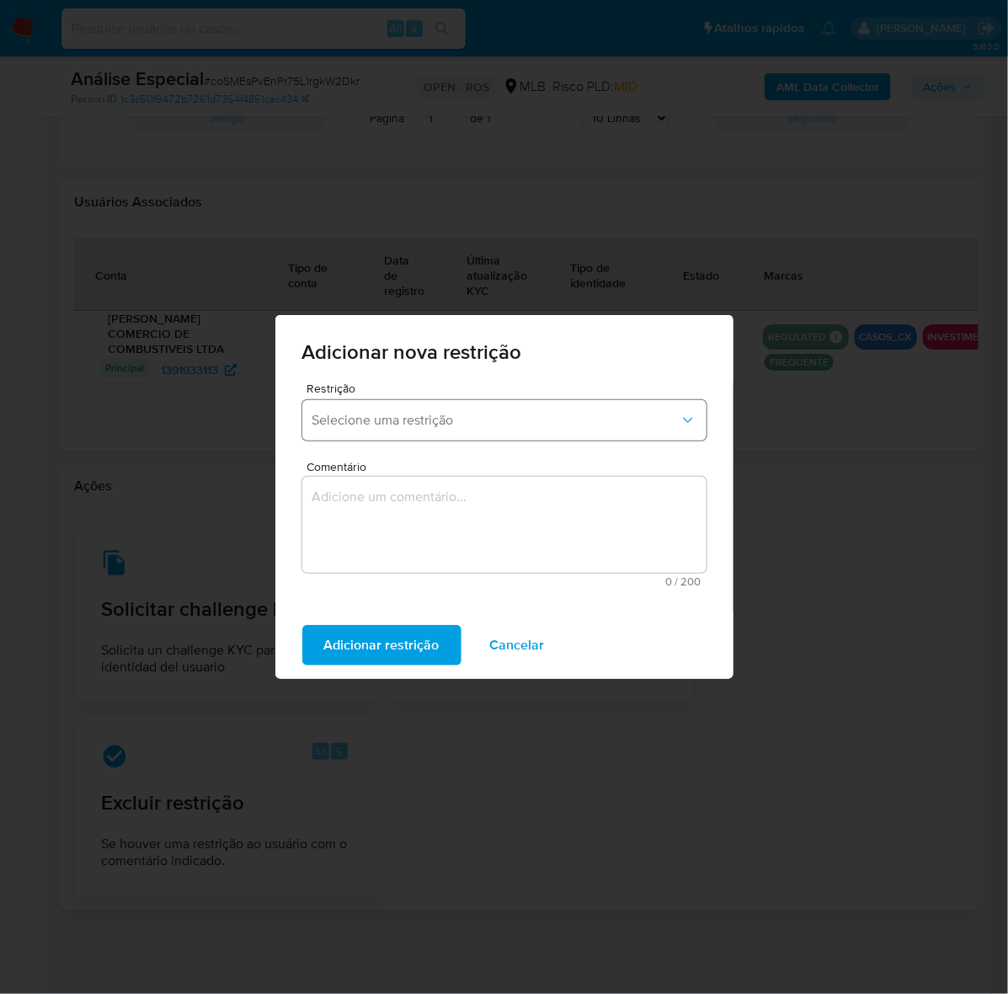
click at [406, 413] on span "Selecione uma restrição" at bounding box center [495, 420] width 367 height 17
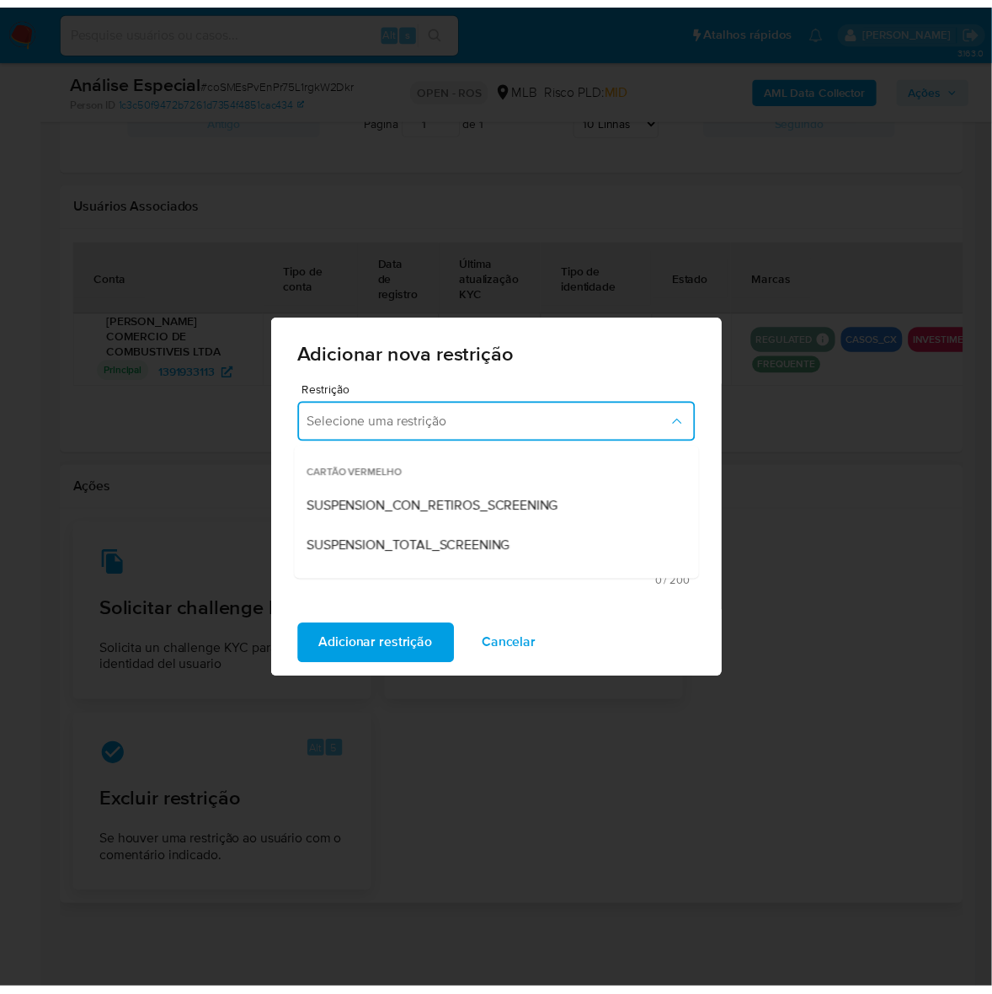
scroll to position [105, 0]
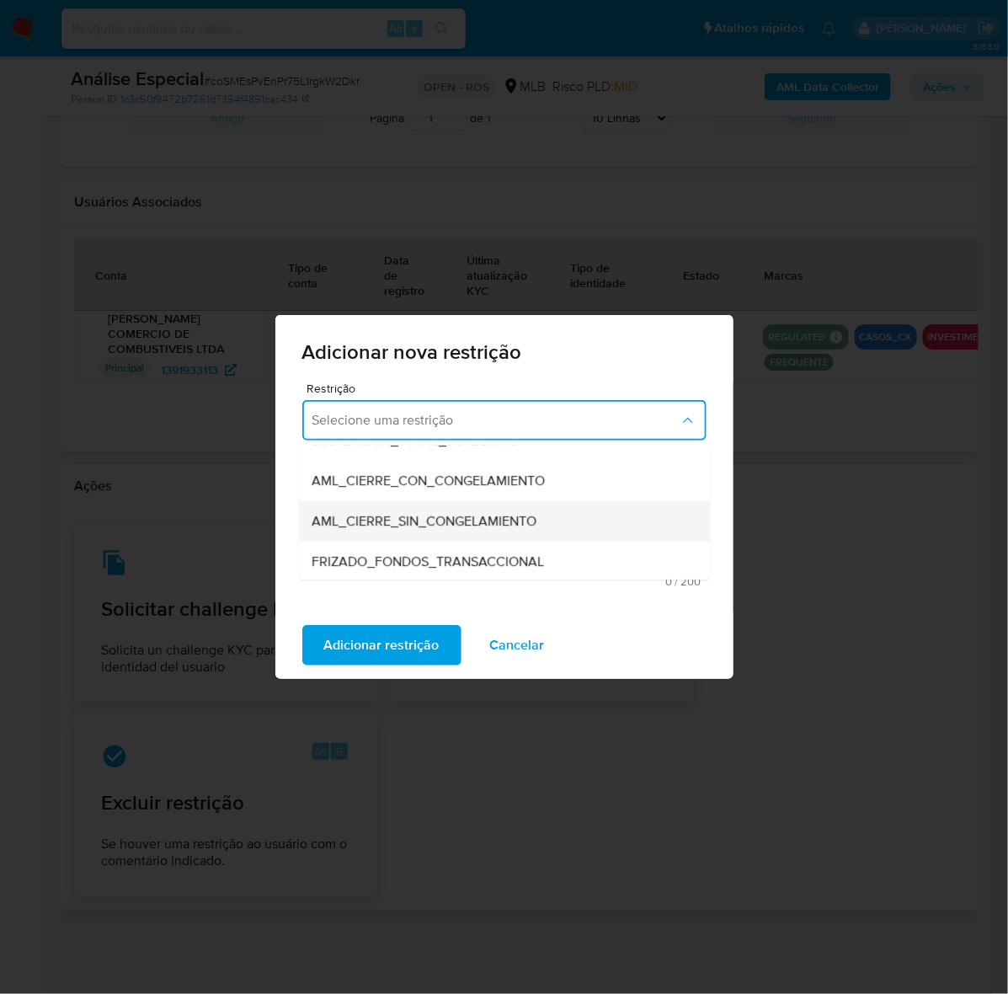
click at [449, 529] on span "AML_CIERRE_SIN_CONGELAMIENTO" at bounding box center [424, 522] width 225 height 17
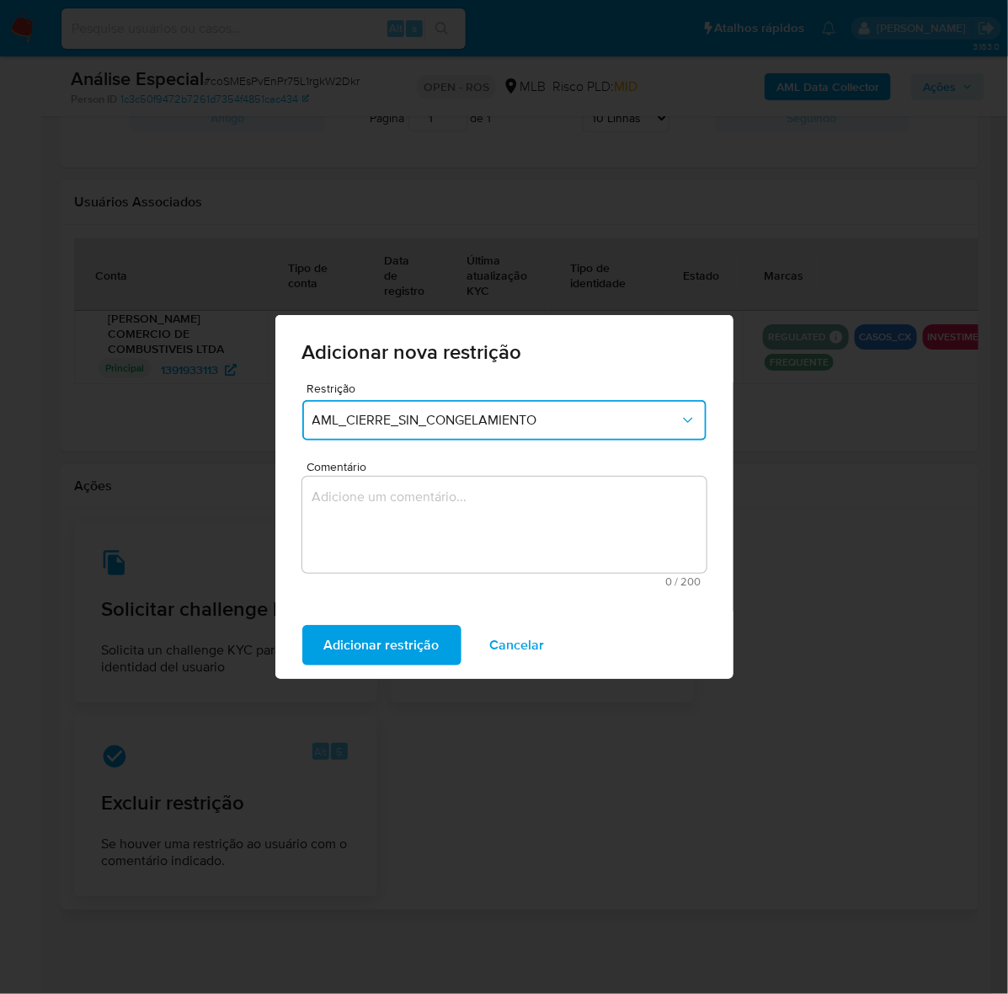
click at [480, 520] on textarea "Comentário" at bounding box center [504, 525] width 404 height 96
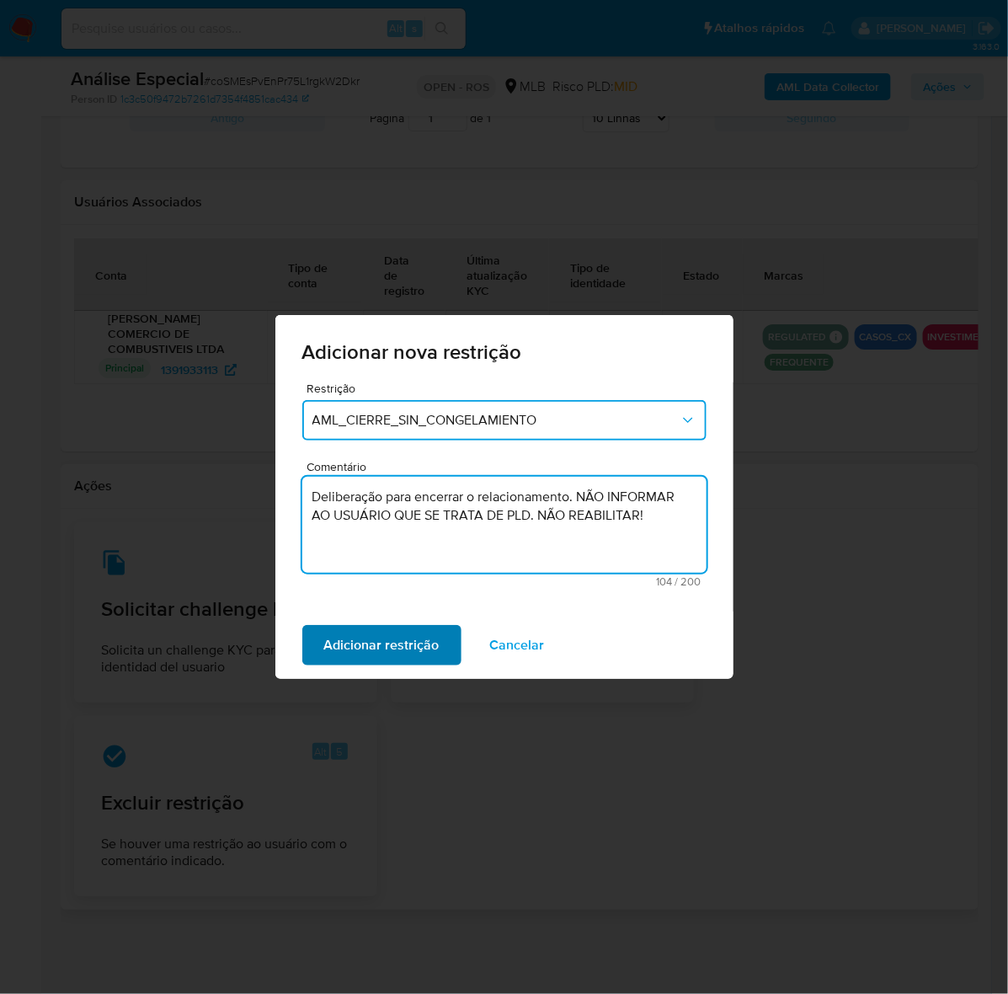
type textarea "Deliberação para encerrar o relacionamento. NÃO INFORMAR AO USUÁRIO QUE SE TRAT…"
click at [381, 649] on span "Adicionar restrição" at bounding box center [381, 644] width 115 height 37
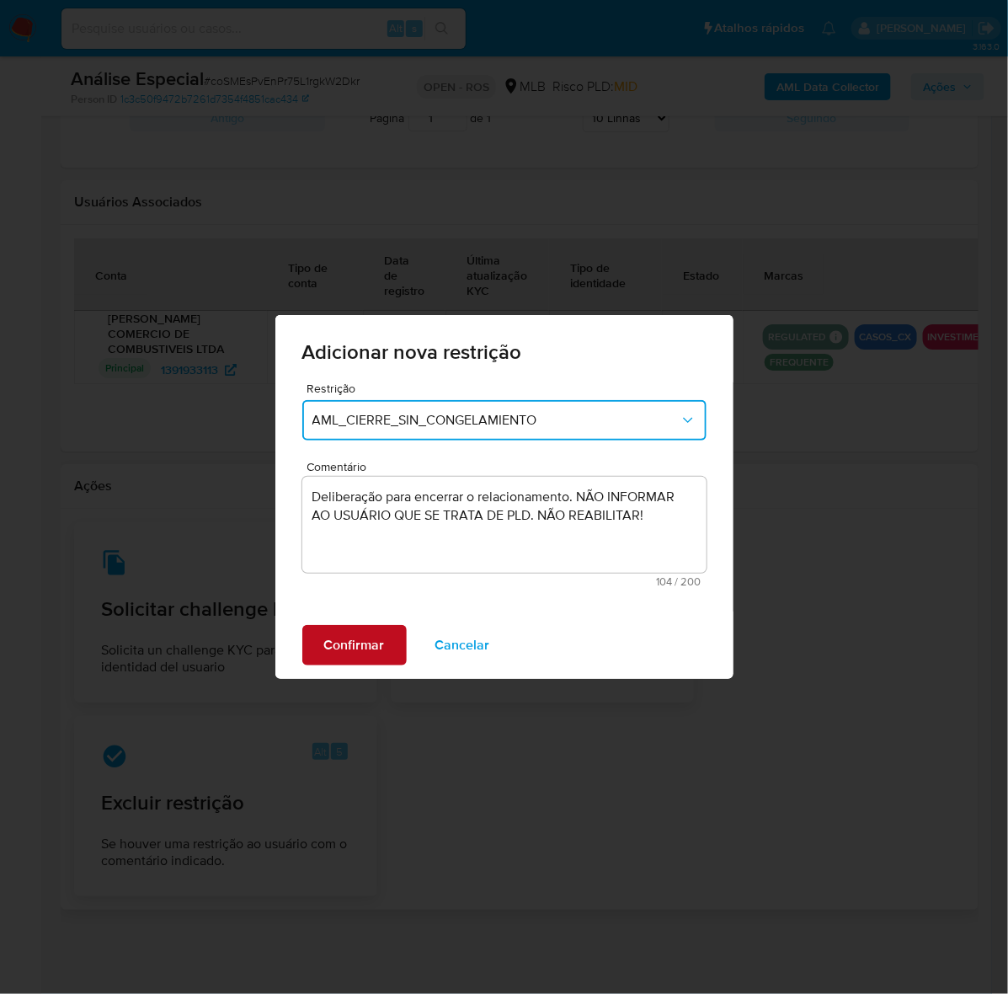
click at [334, 637] on span "Confirmar" at bounding box center [354, 644] width 61 height 37
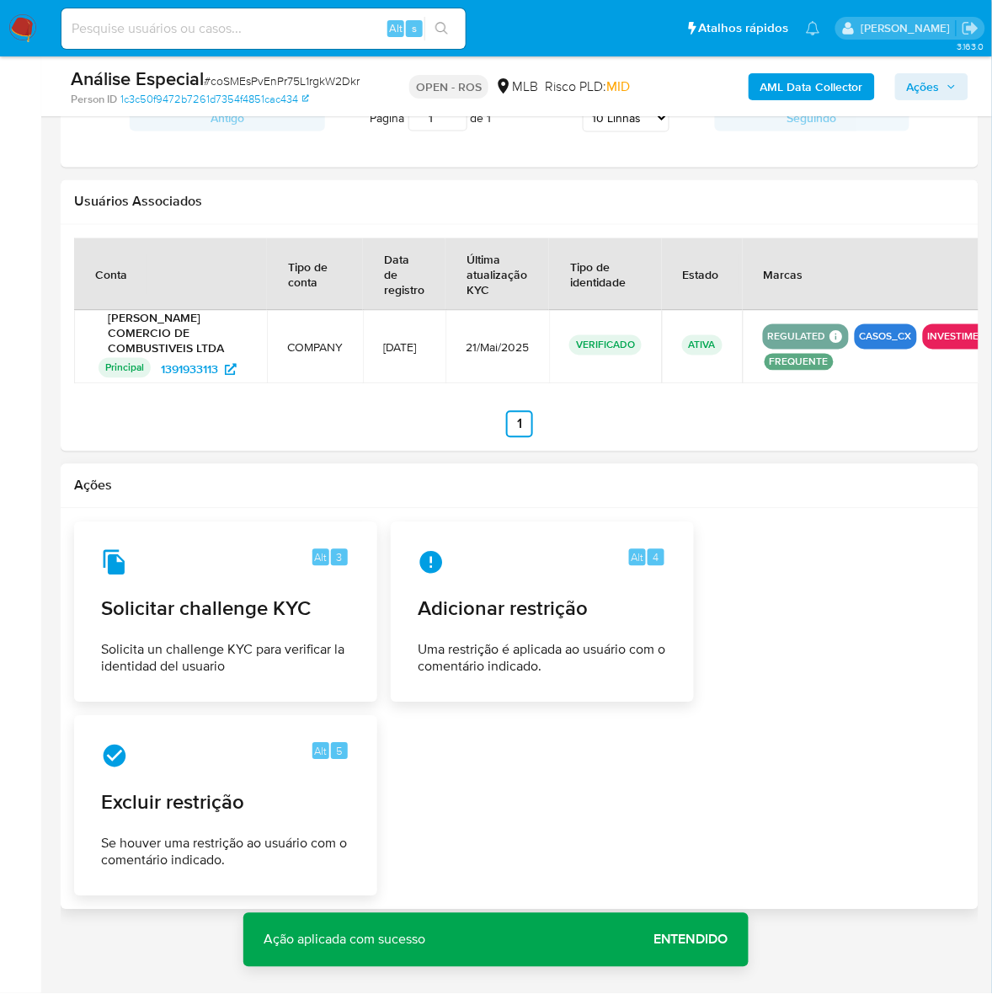
click at [678, 940] on span "Entendido" at bounding box center [690, 940] width 75 height 0
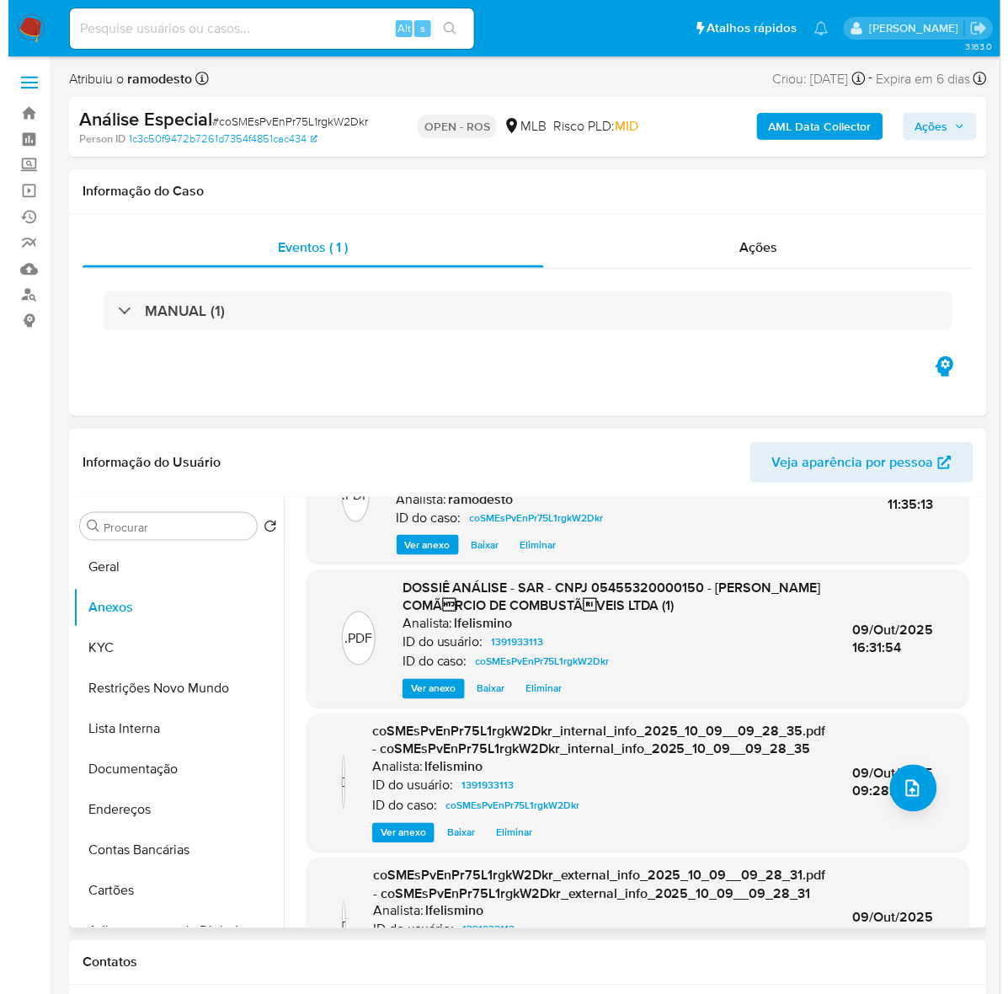
scroll to position [0, 0]
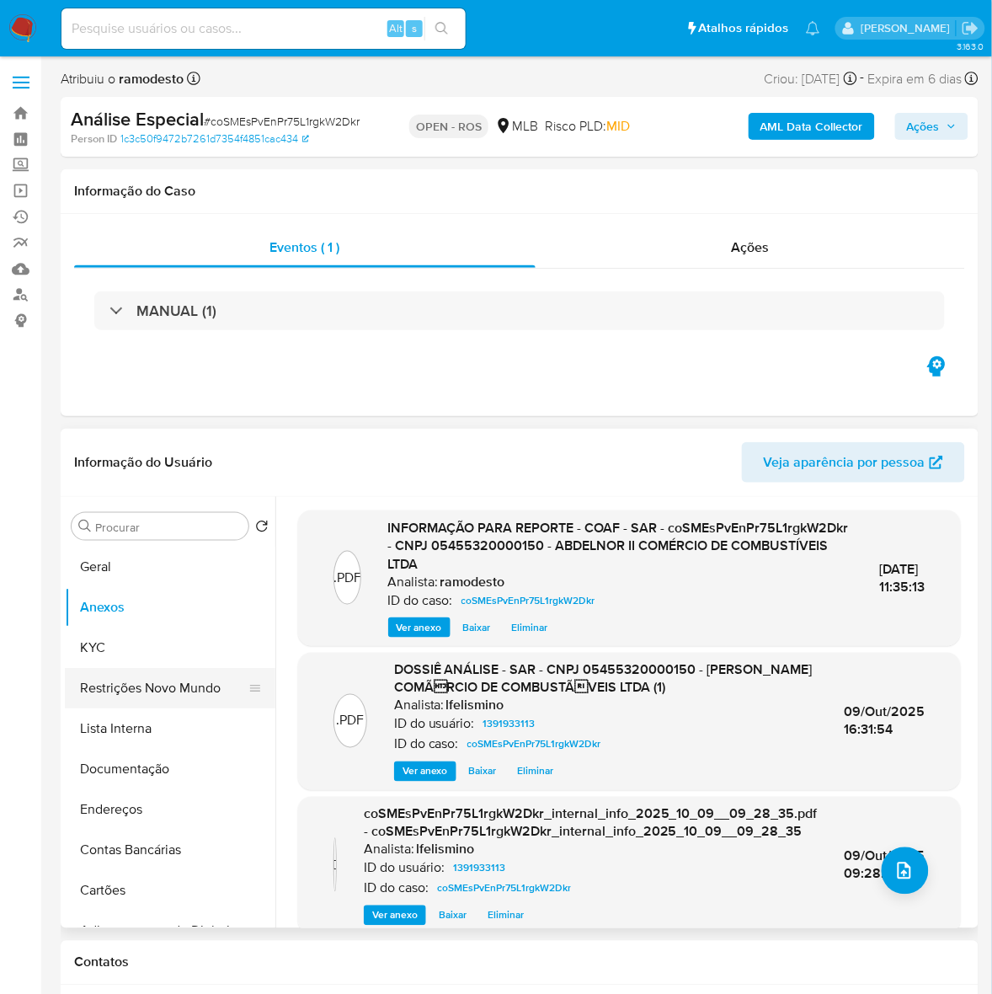
click at [189, 689] on button "Restrições Novo Mundo" at bounding box center [163, 688] width 197 height 40
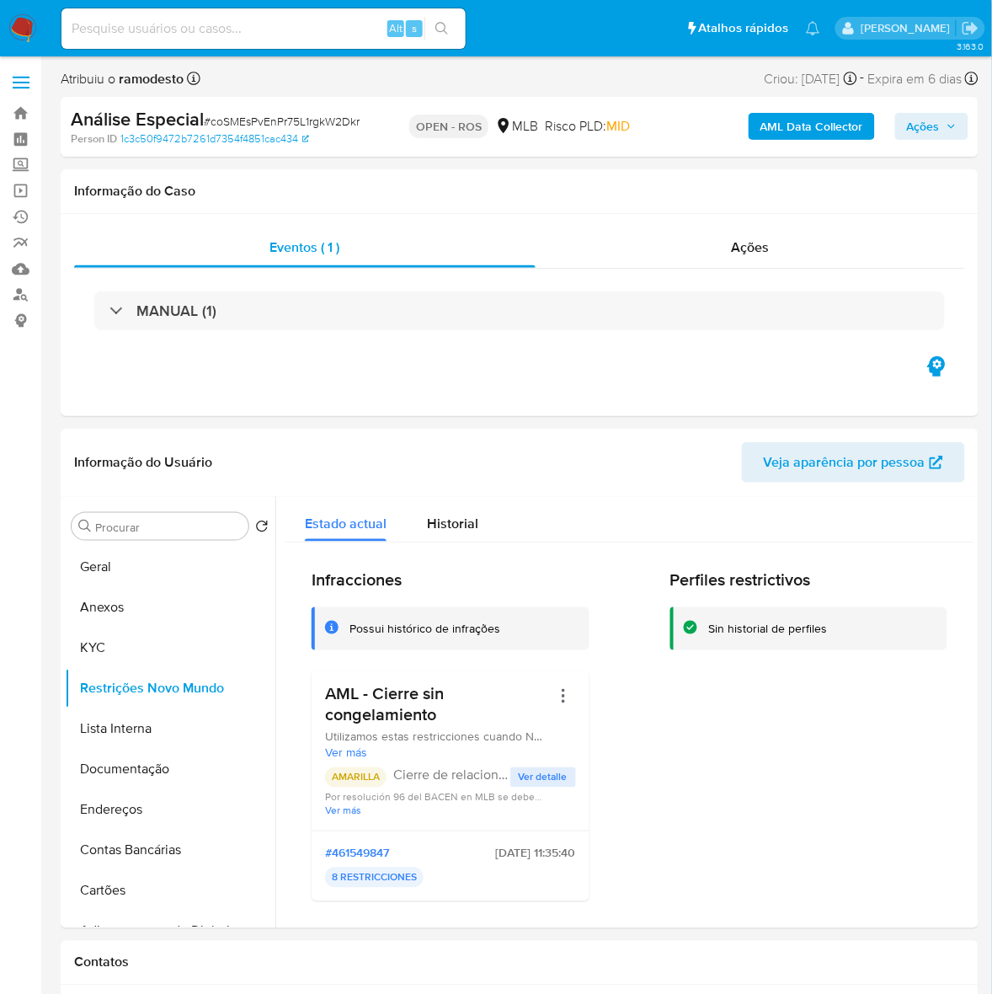
click at [945, 109] on div "AML Data Collector Ações" at bounding box center [821, 127] width 295 height 40
click at [926, 125] on span "Ações" at bounding box center [923, 126] width 33 height 27
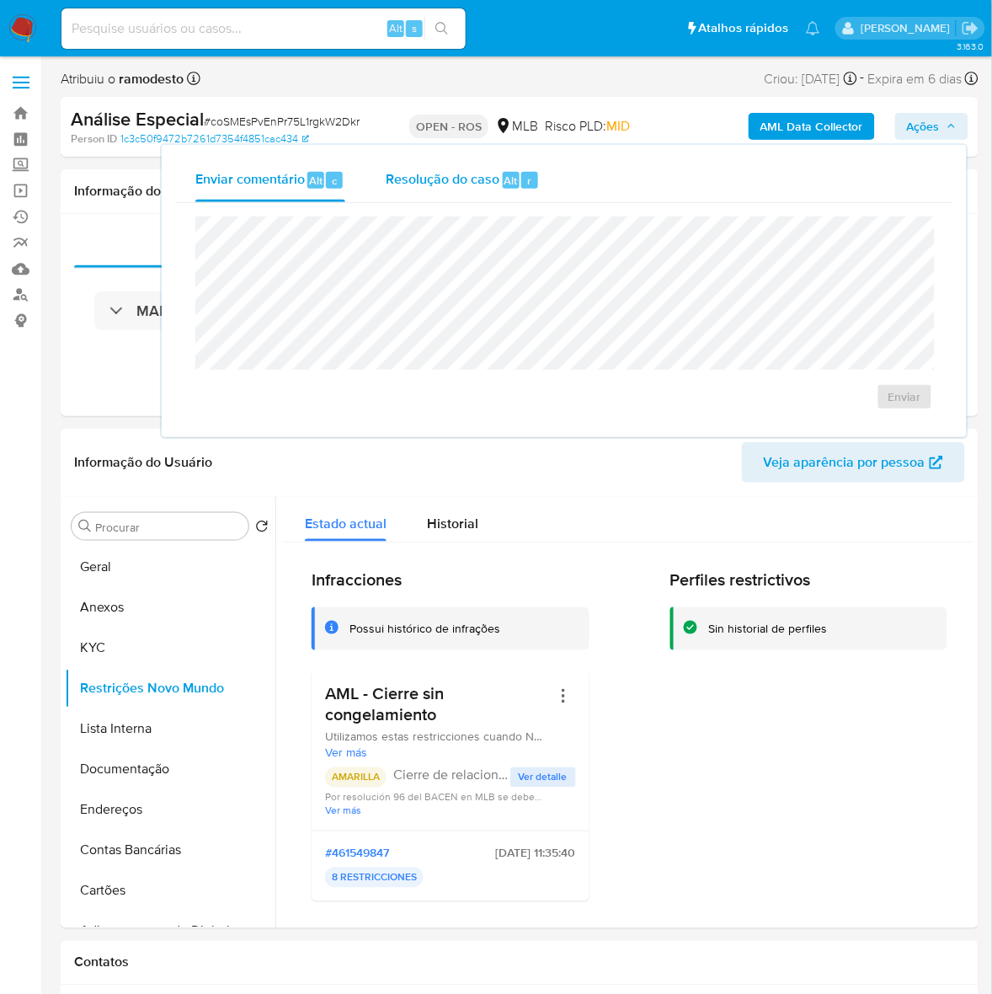
click at [446, 184] on span "Resolução do caso" at bounding box center [443, 179] width 114 height 19
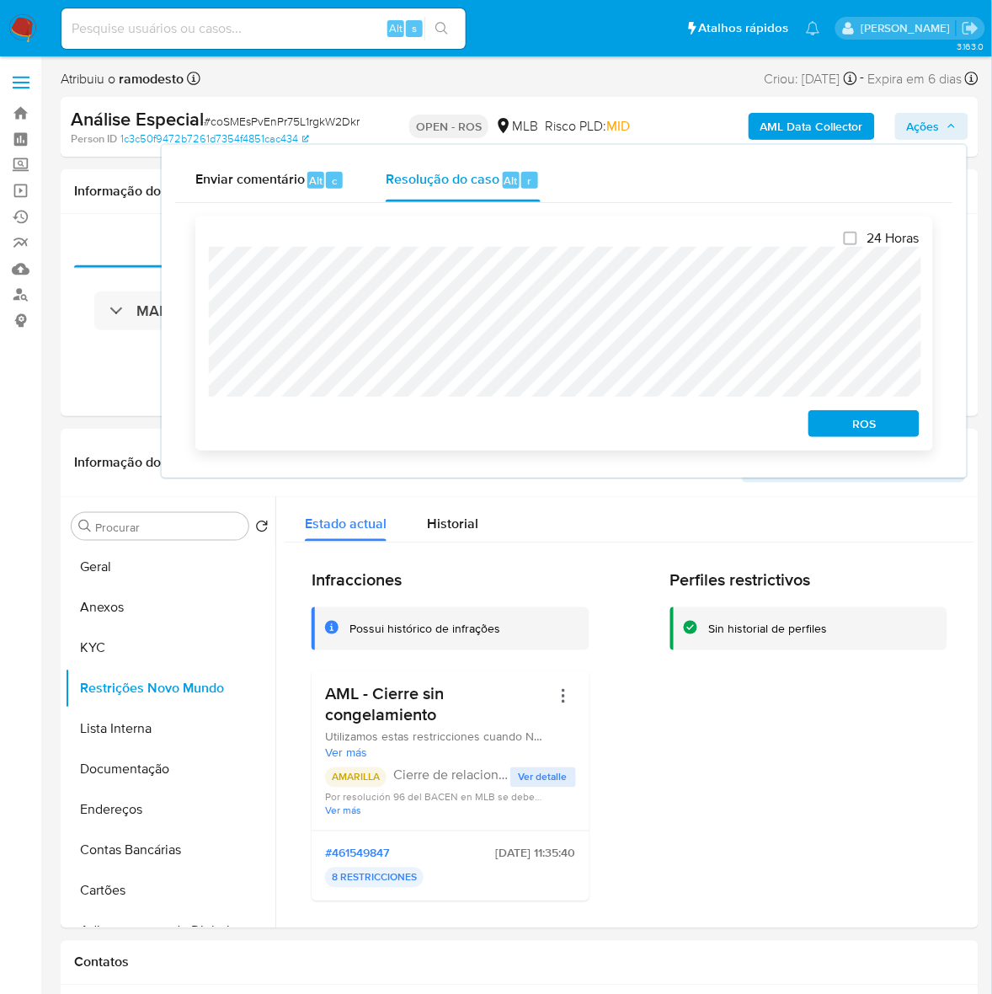
click at [869, 429] on span "ROS" at bounding box center [864, 424] width 88 height 24
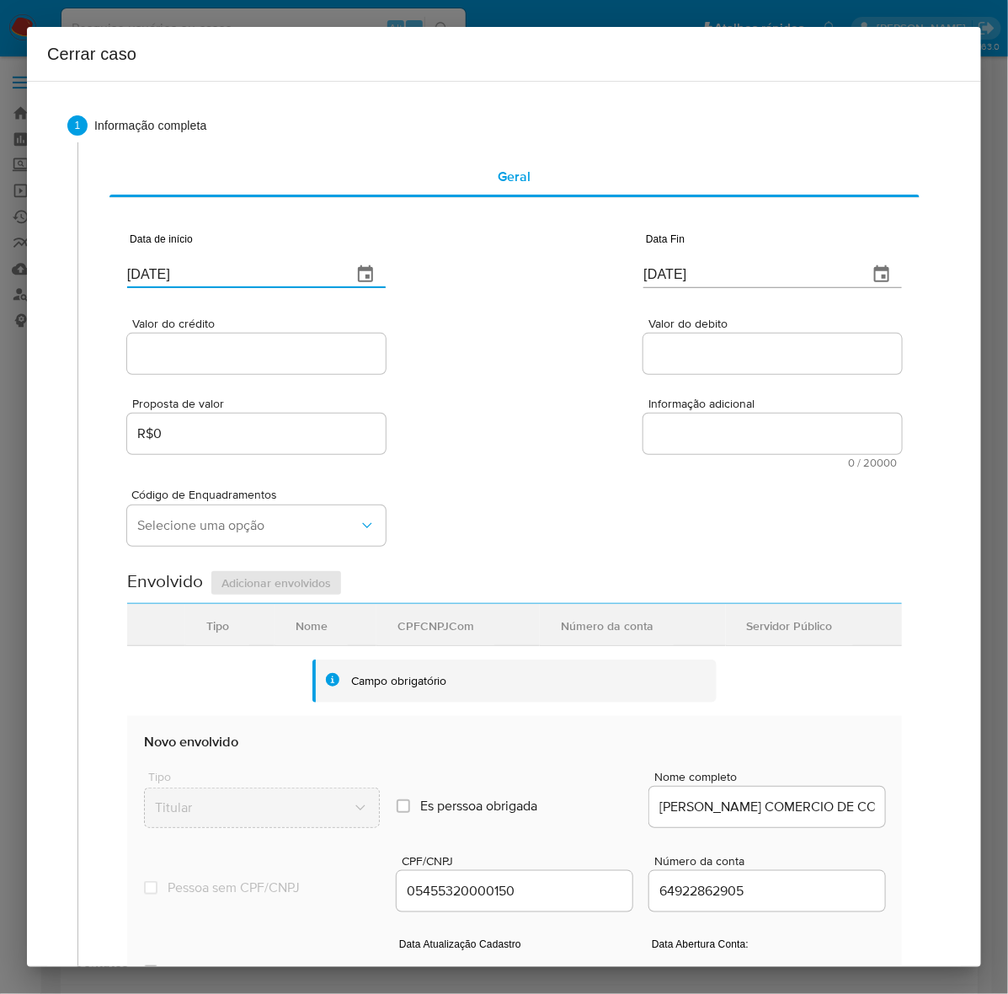
drag, startPoint x: 125, startPoint y: 268, endPoint x: 171, endPoint y: 330, distance: 77.6
click at [48, 268] on div "1 Informação completa Geral Data de início 14/10/2025 Data Fin 14/10/2025 Valor…" at bounding box center [504, 713] width 914 height 1236
paste input "01/09/2024"
type input "01/09/2024"
drag, startPoint x: 760, startPoint y: 275, endPoint x: 575, endPoint y: 259, distance: 185.1
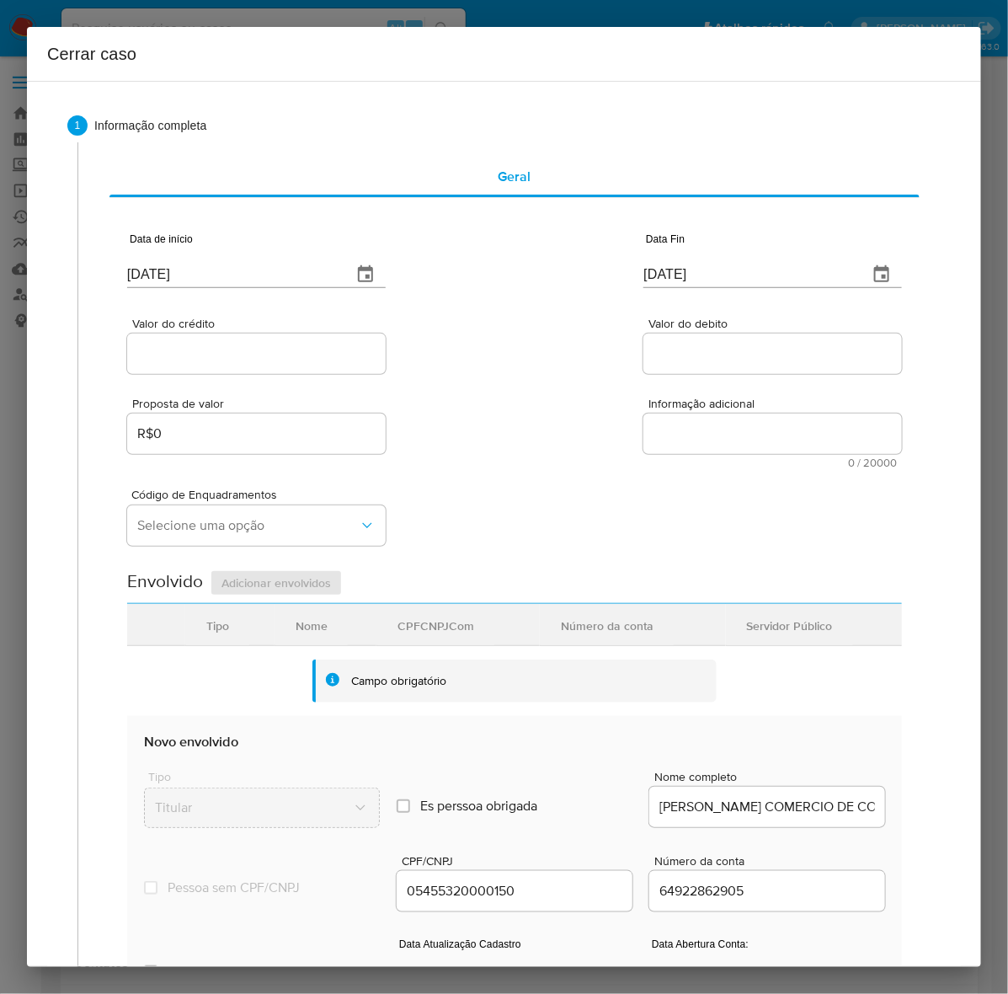
click at [575, 259] on div "Data de início 01/09/2024 Data Fin 14/10/2025" at bounding box center [514, 254] width 775 height 88
paste input "06"
type input "06/10/2025"
click at [165, 355] on input "Valor do crédito" at bounding box center [256, 354] width 259 height 22
paste input "R$351.067"
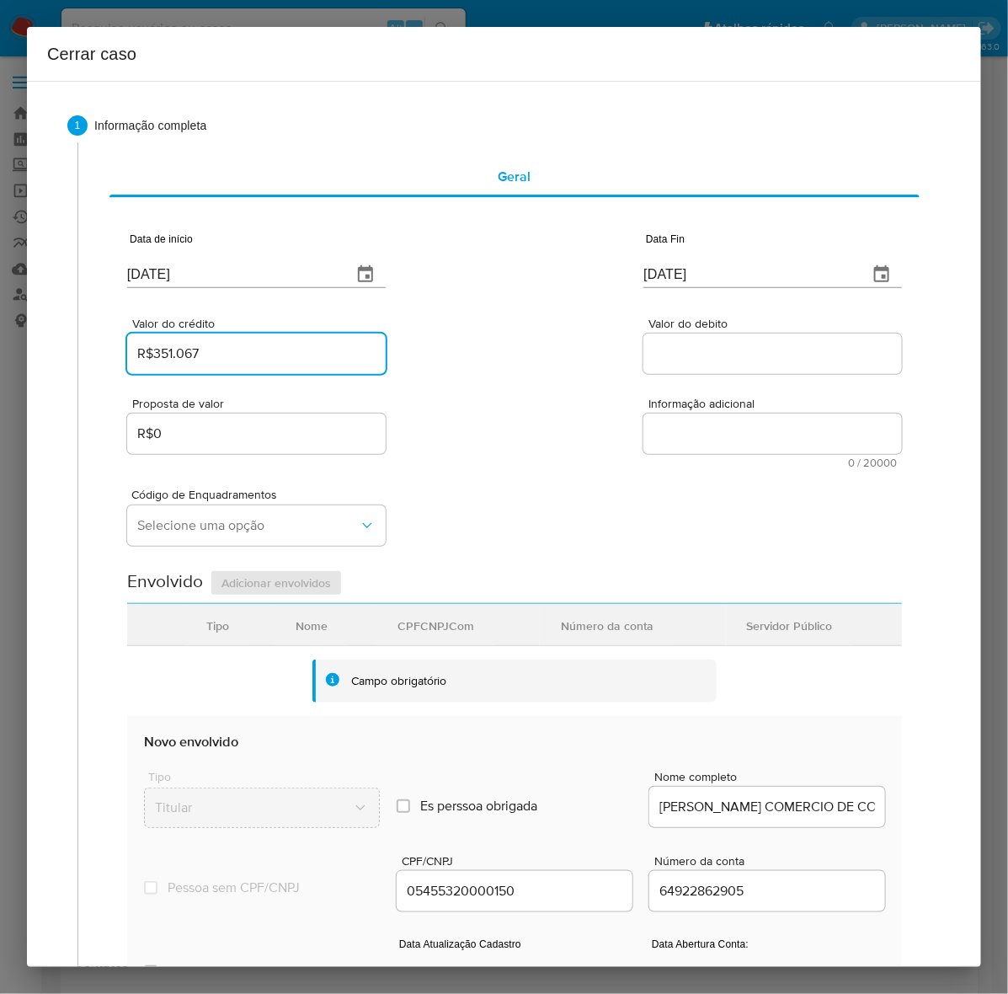
type input "R$351.067"
click at [690, 348] on input "Valor do debito" at bounding box center [772, 354] width 259 height 22
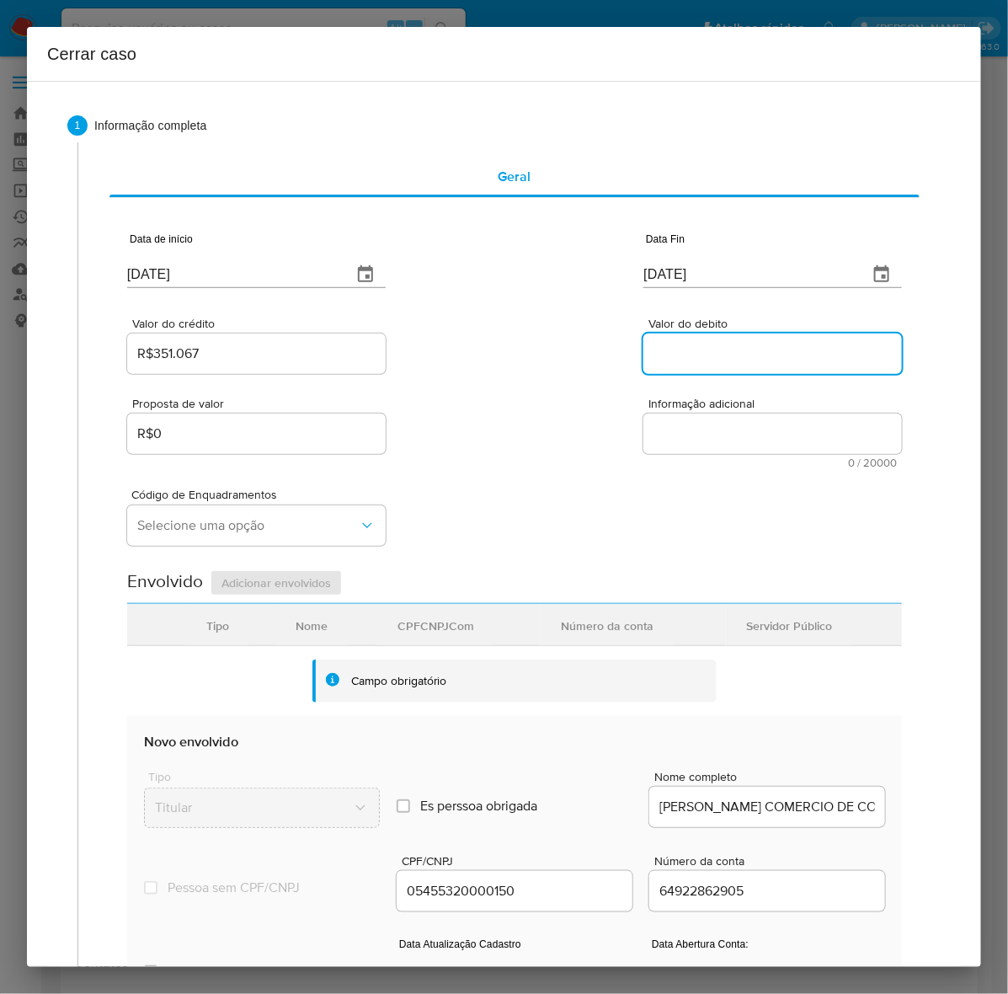
paste input "R$346.547"
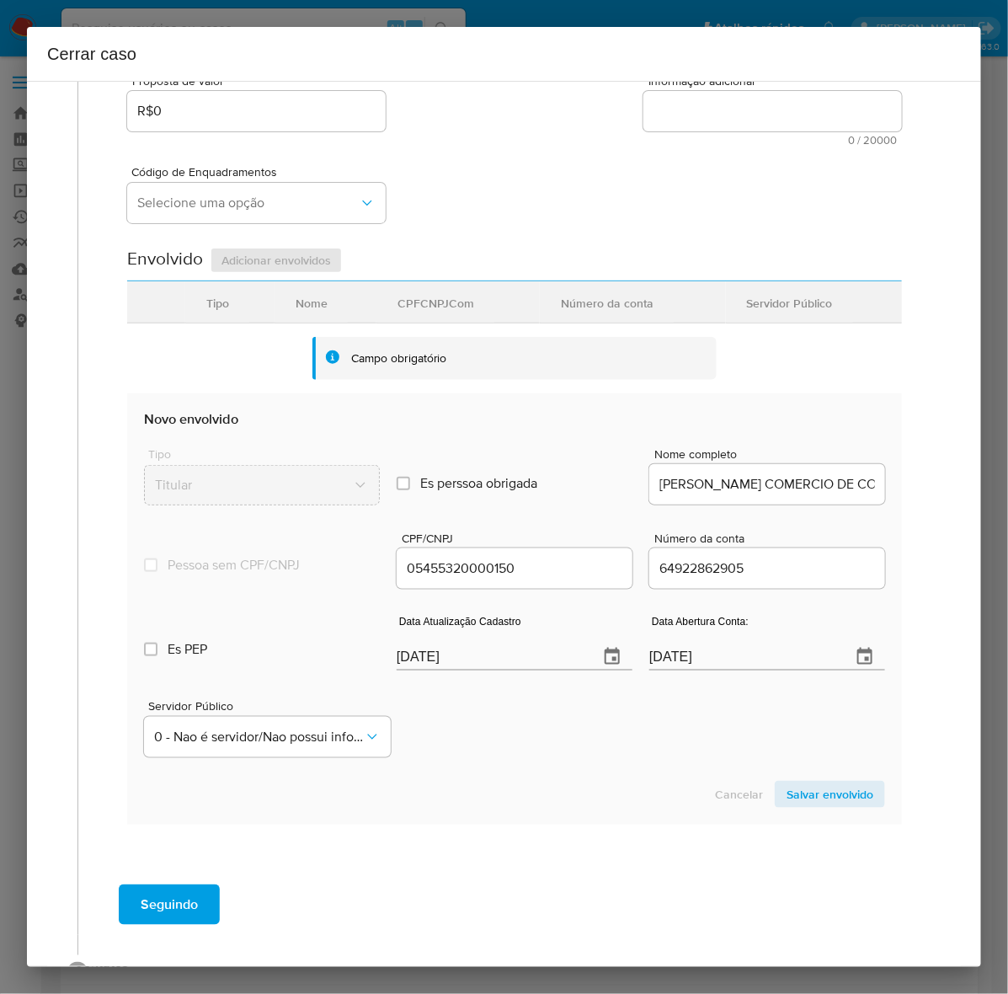
scroll to position [377, 0]
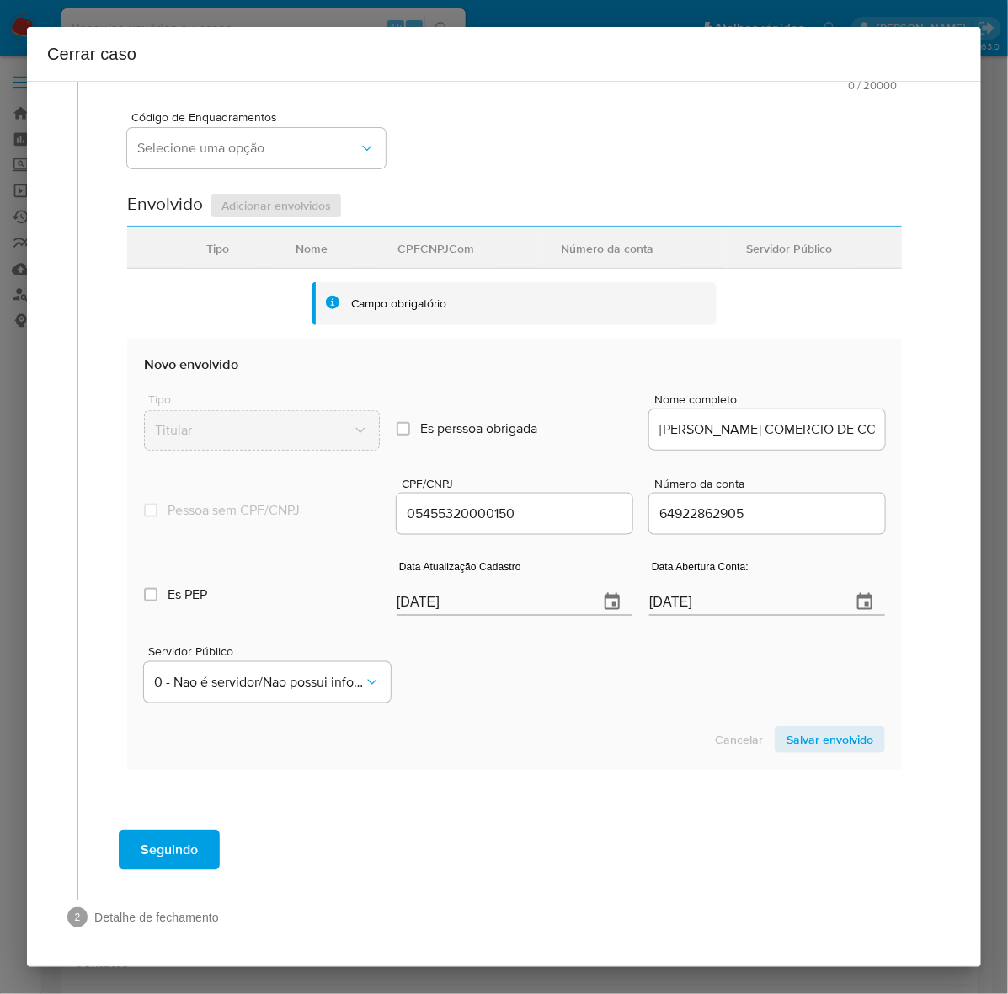
type input "R$346.547"
click at [466, 611] on input "[DATE]5" at bounding box center [491, 602] width 189 height 27
click at [469, 608] on input "[DATE]5" at bounding box center [491, 602] width 189 height 27
drag, startPoint x: 469, startPoint y: 602, endPoint x: 217, endPoint y: 600, distance: 251.8
click at [209, 596] on div "Es PEP isPEP Data Atualização Cadastro 14/10/2025 Data Abertura Conta: 06/06/20…" at bounding box center [514, 581] width 741 height 88
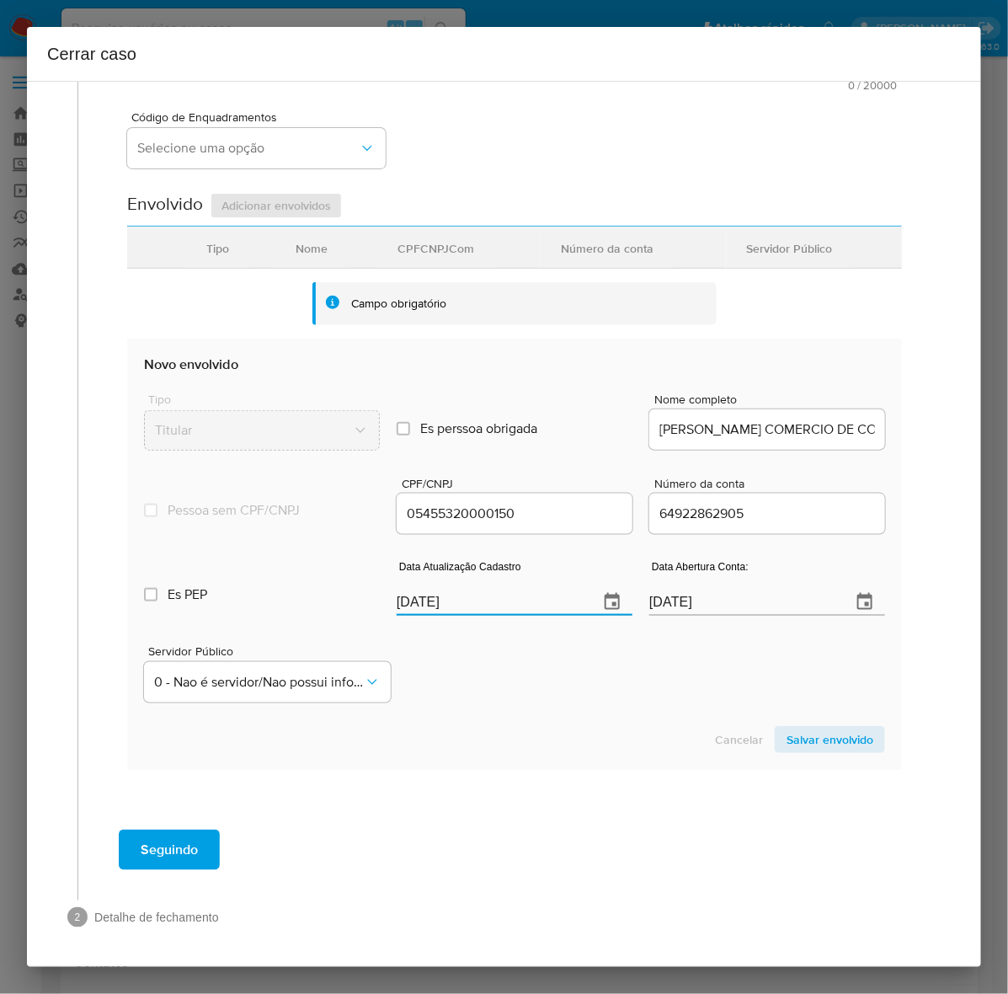
paste input "21/05"
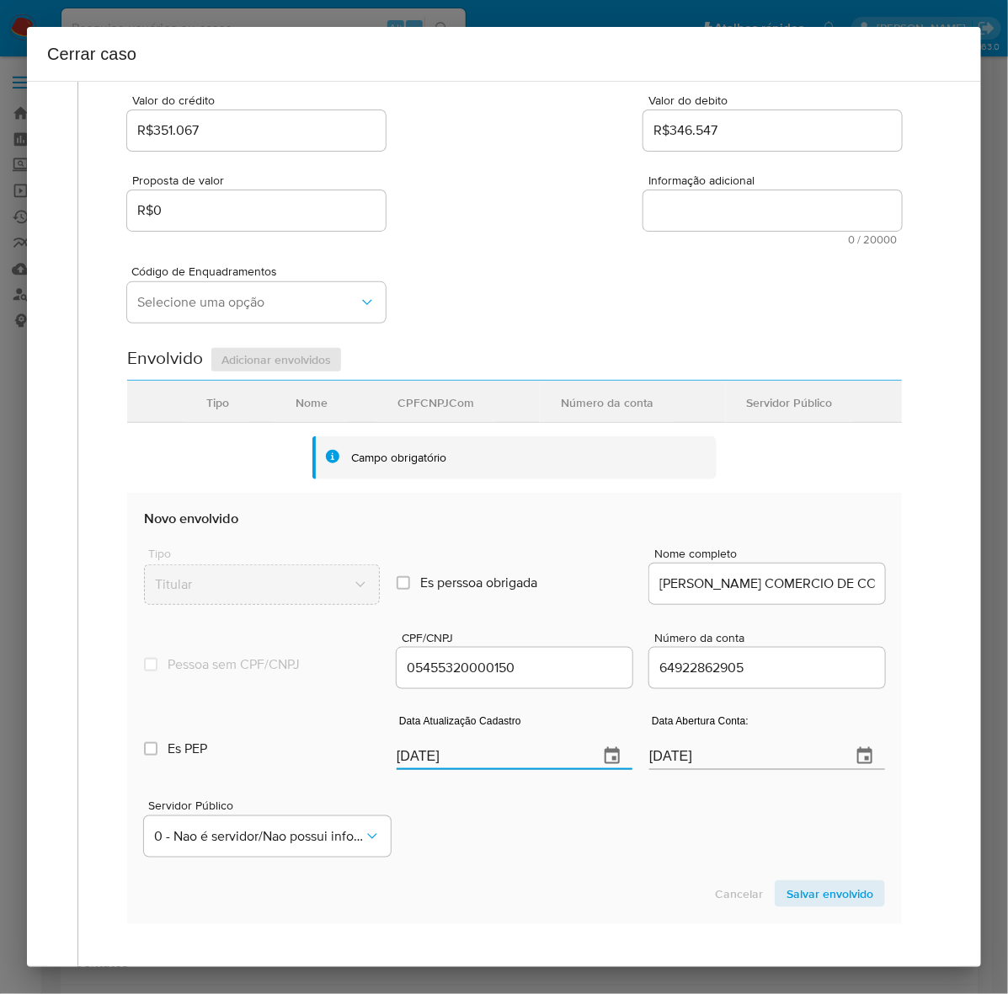
scroll to position [61, 0]
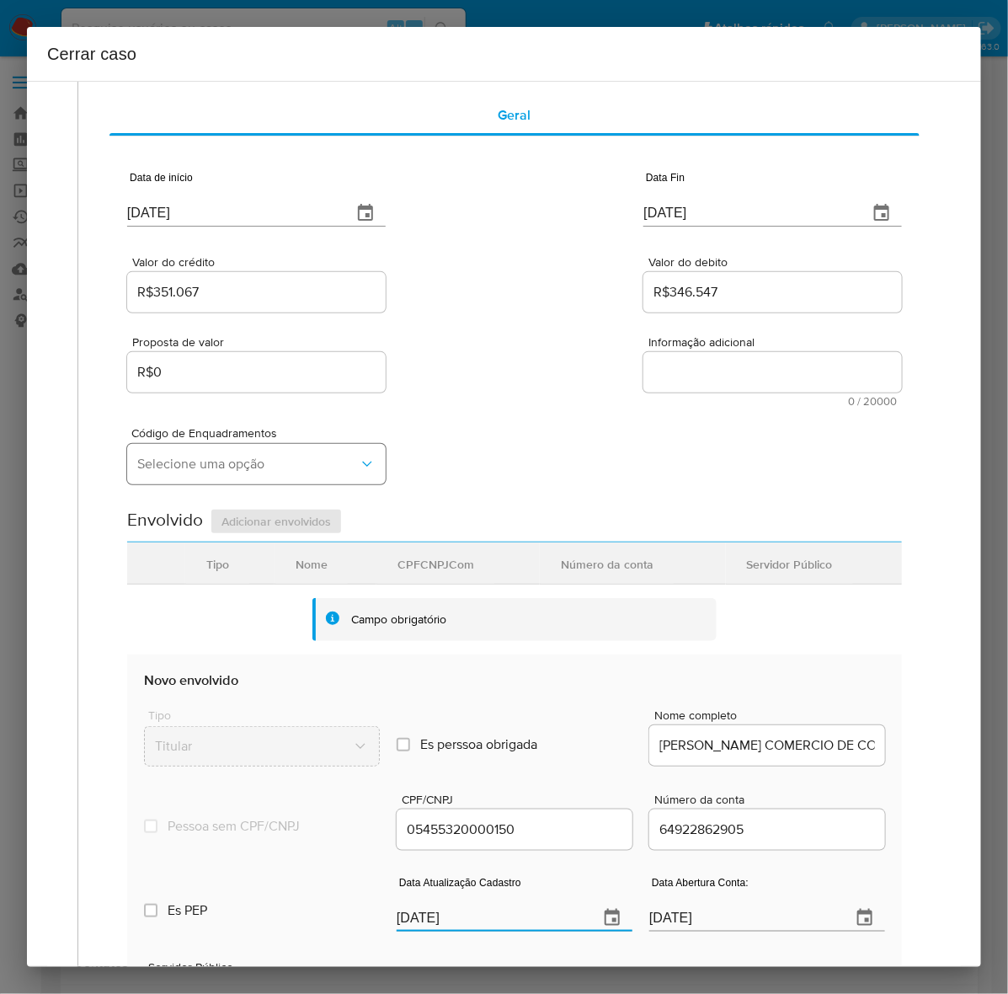
type input "21/05/2025"
click at [181, 464] on span "Selecione uma opção" at bounding box center [247, 464] width 221 height 17
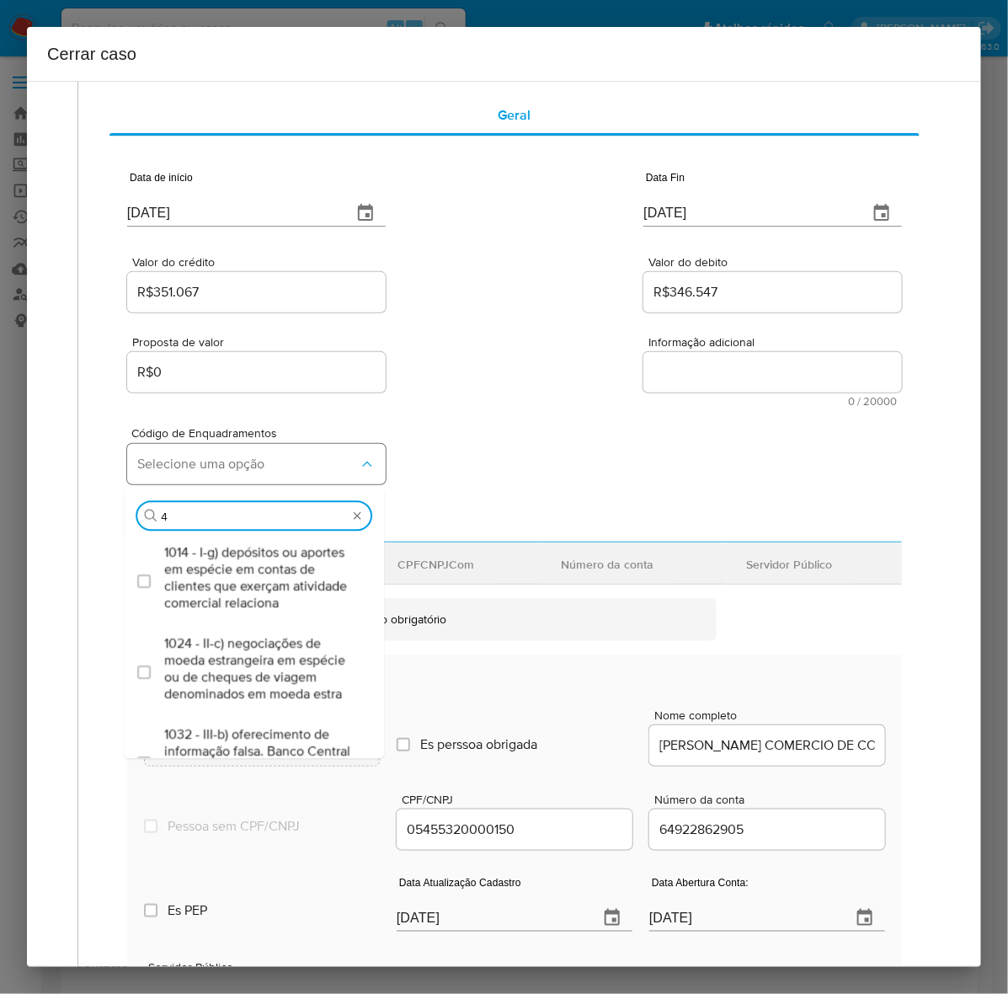
type input "47"
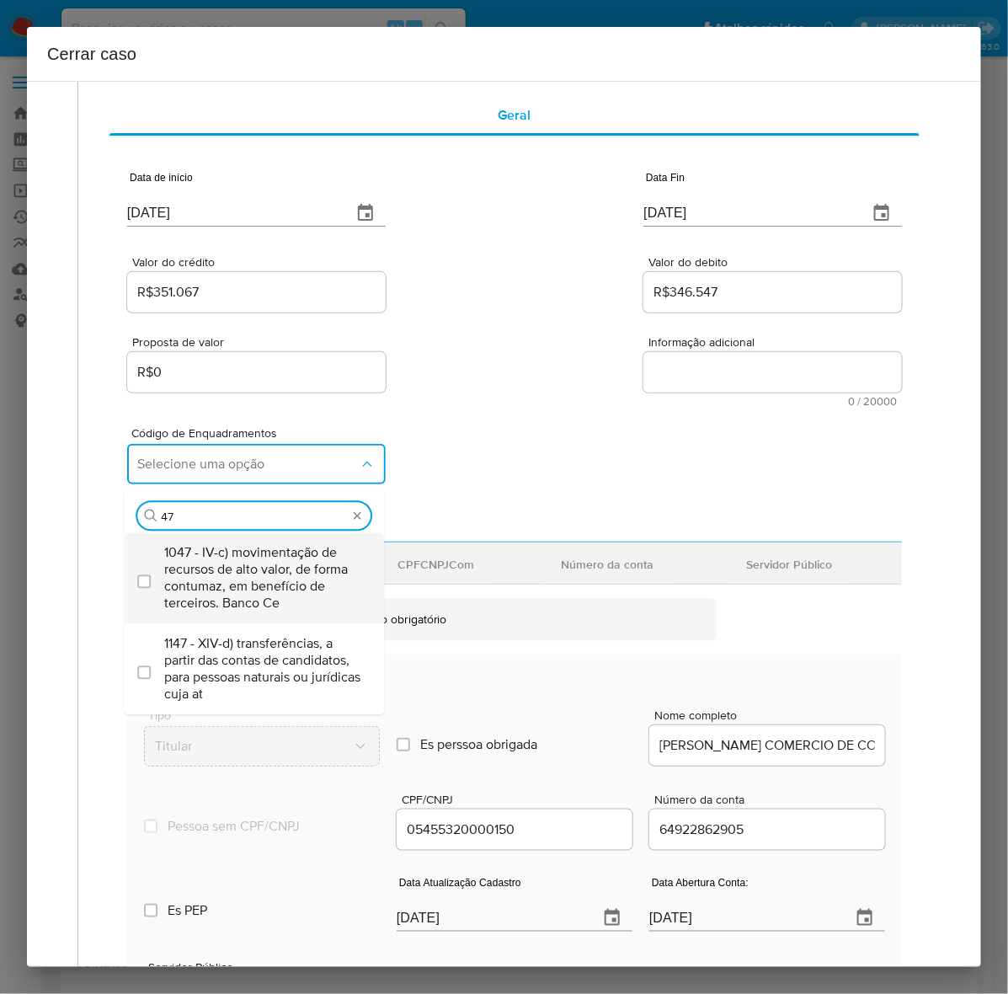
click at [278, 570] on span "1047 - IV-c) movimentação de recursos de alto valor, de forma contumaz, em bene…" at bounding box center [262, 577] width 196 height 67
checkbox input "true"
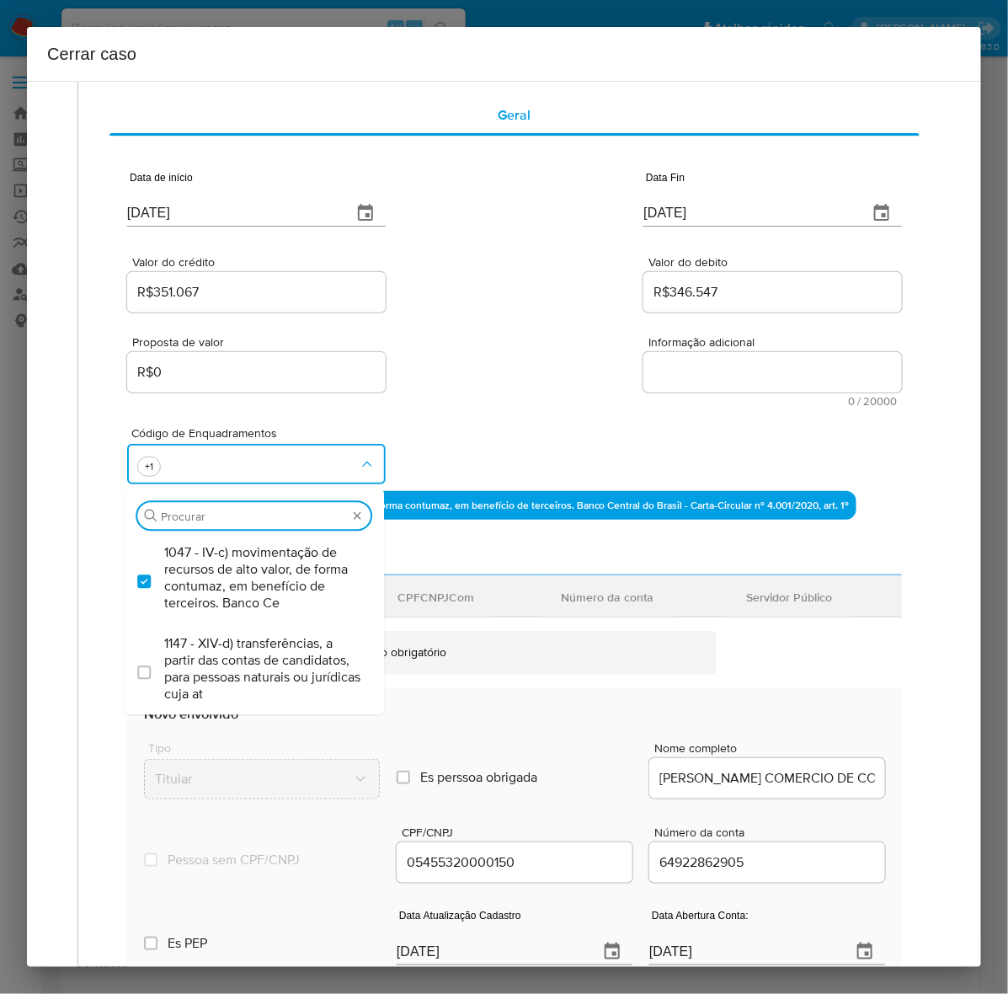
click at [701, 371] on textarea "Informação adicional" at bounding box center [772, 372] width 259 height 40
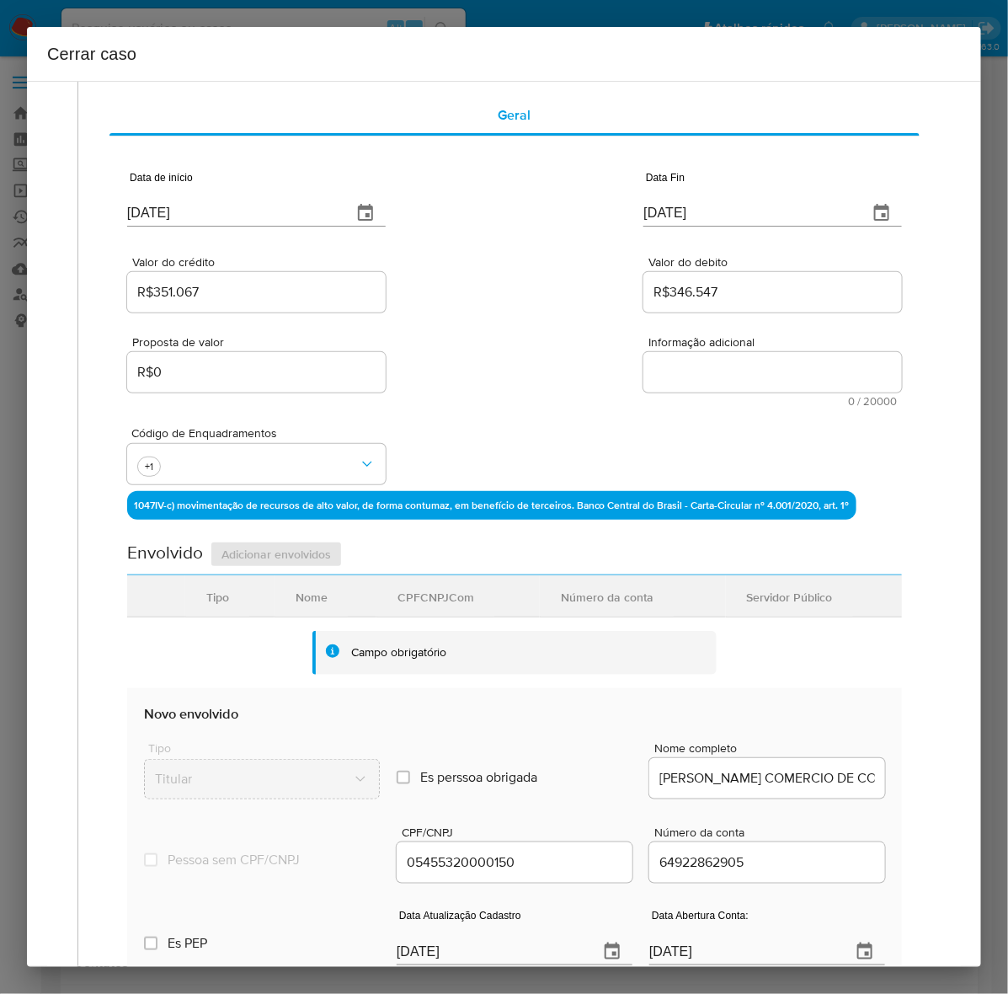
drag, startPoint x: 701, startPoint y: 371, endPoint x: 713, endPoint y: 368, distance: 12.3
click at [707, 371] on textarea "Informação adicional" at bounding box center [772, 372] width 259 height 40
click at [680, 383] on textarea "Informação adicional" at bounding box center [772, 372] width 259 height 40
paste textarea "Abdelnor II Comércio de Combustíveis Ltda, CNPJ 05455320000150, sediada em Inda…"
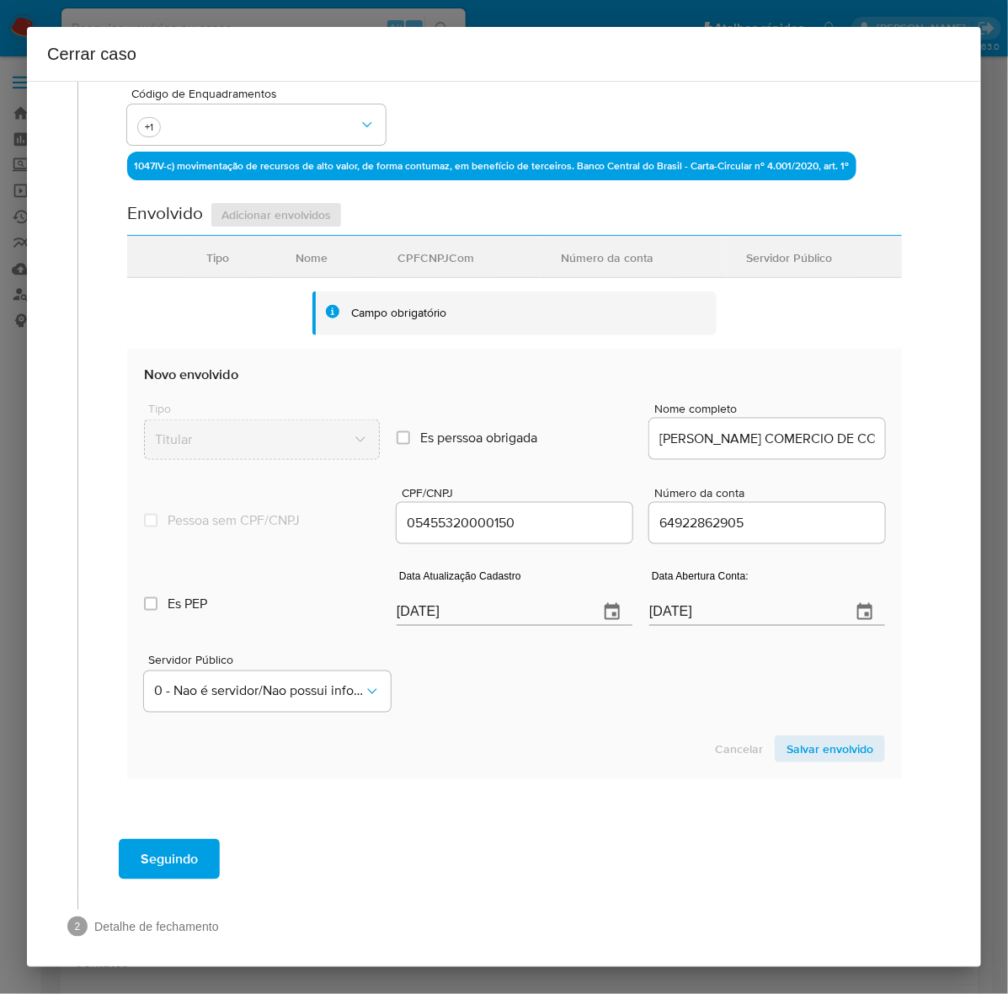
scroll to position [489, 0]
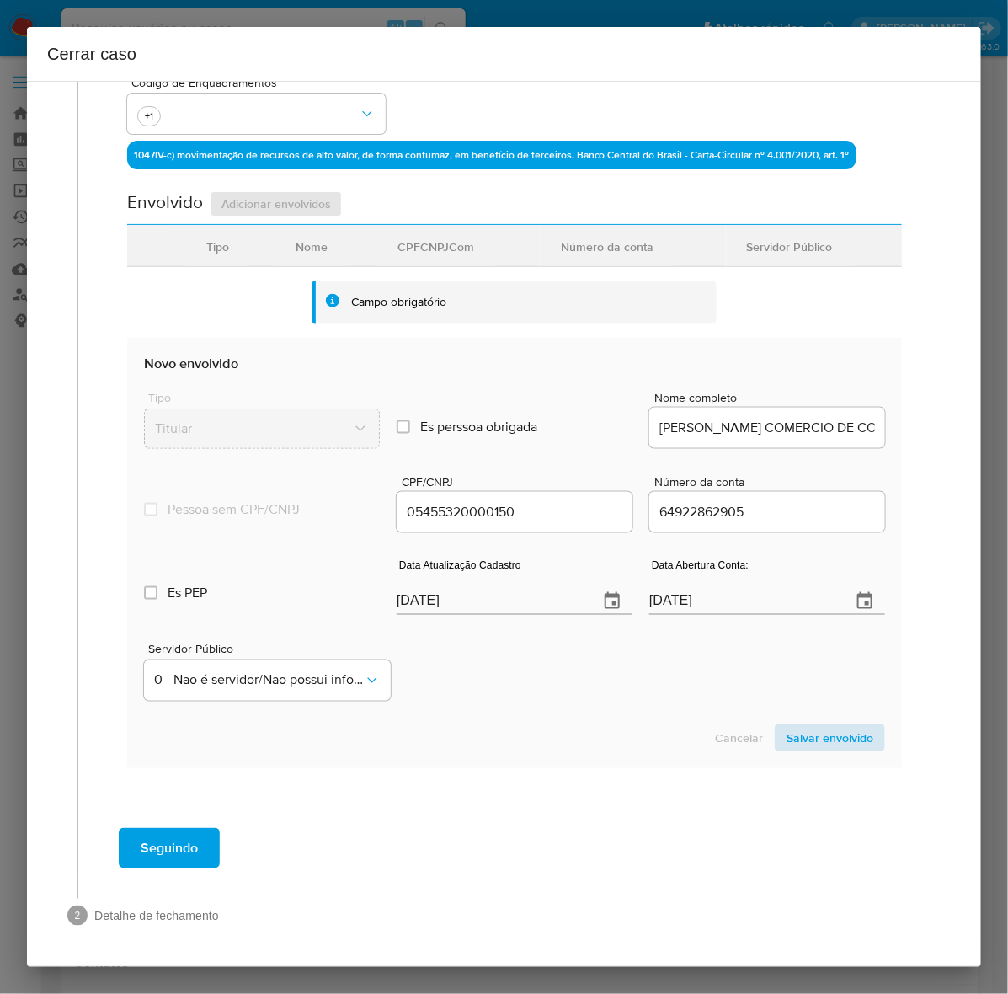
type textarea "Abdelnor II Comércio de Combustíveis Ltda, CNPJ 05455320000150, sediada em Inda…"
click at [810, 739] on span "Salvar envolvido" at bounding box center [829, 738] width 87 height 24
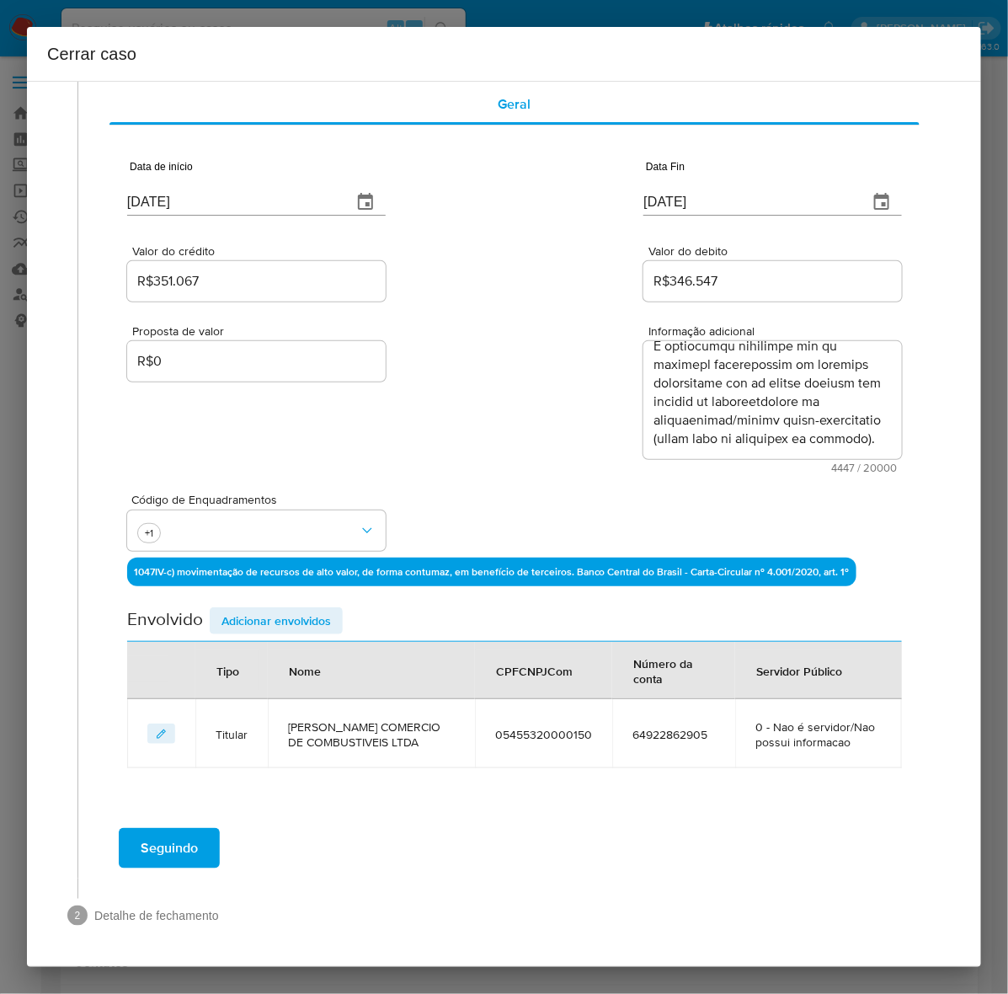
scroll to position [3000, 0]
drag, startPoint x: 251, startPoint y: 607, endPoint x: 265, endPoint y: 610, distance: 14.7
click at [255, 609] on span "Adicionar envolvidos" at bounding box center [275, 621] width 109 height 24
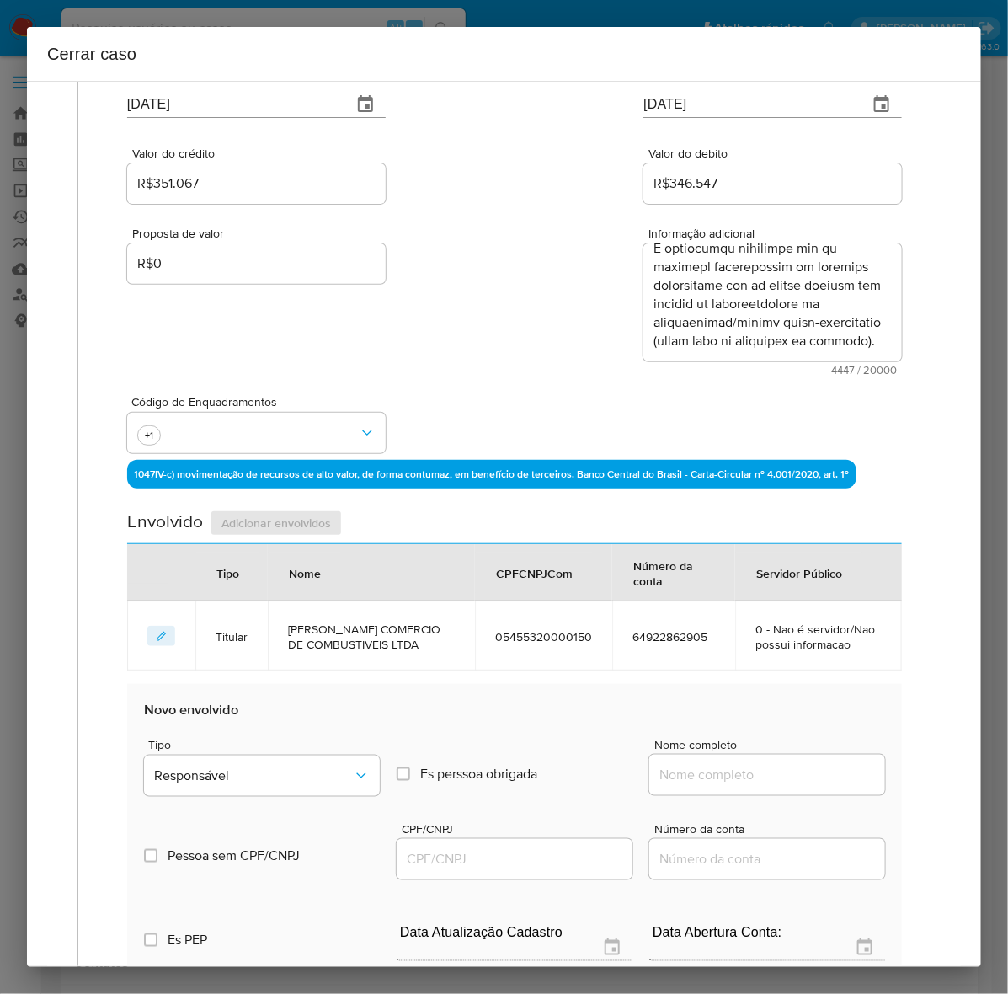
scroll to position [283, 0]
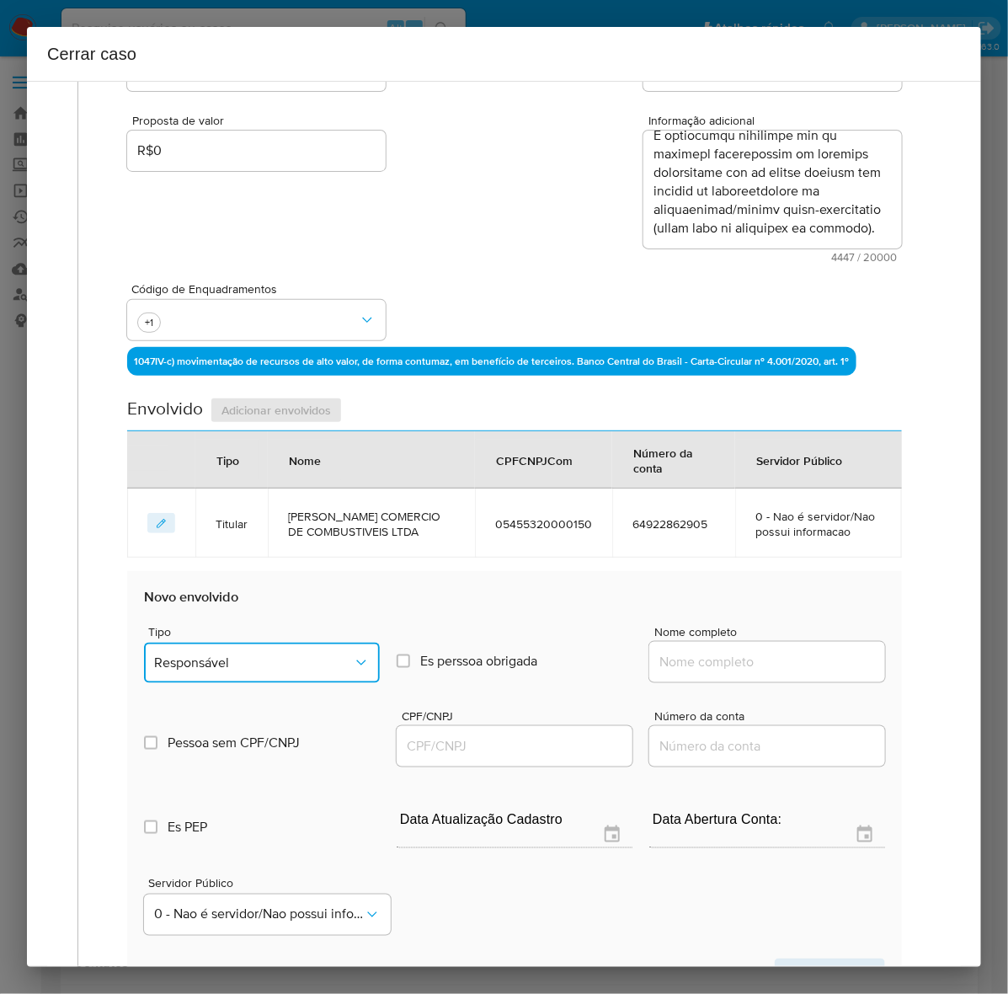
click at [266, 654] on span "Responsável" at bounding box center [253, 662] width 199 height 17
click at [190, 779] on div "Sócio" at bounding box center [254, 788] width 200 height 40
click at [754, 658] on input "Nome completo" at bounding box center [767, 662] width 236 height 22
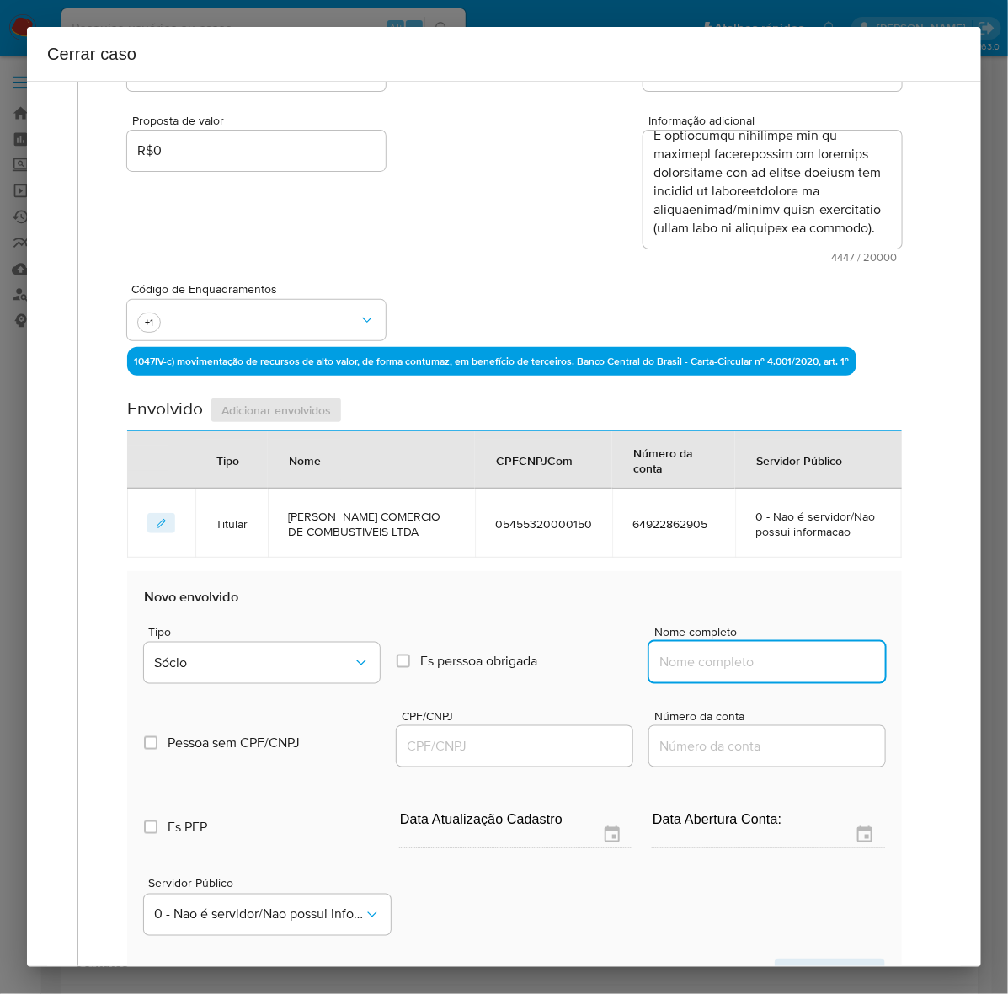
paste input "Mara Sueli Leite Abdelnor, CPF 38614804687"
click at [739, 659] on input "Mara Sueli Leite Abdelnor, CPF 38614804687" at bounding box center [767, 662] width 236 height 22
drag, startPoint x: 745, startPoint y: 659, endPoint x: 952, endPoint y: 676, distance: 207.0
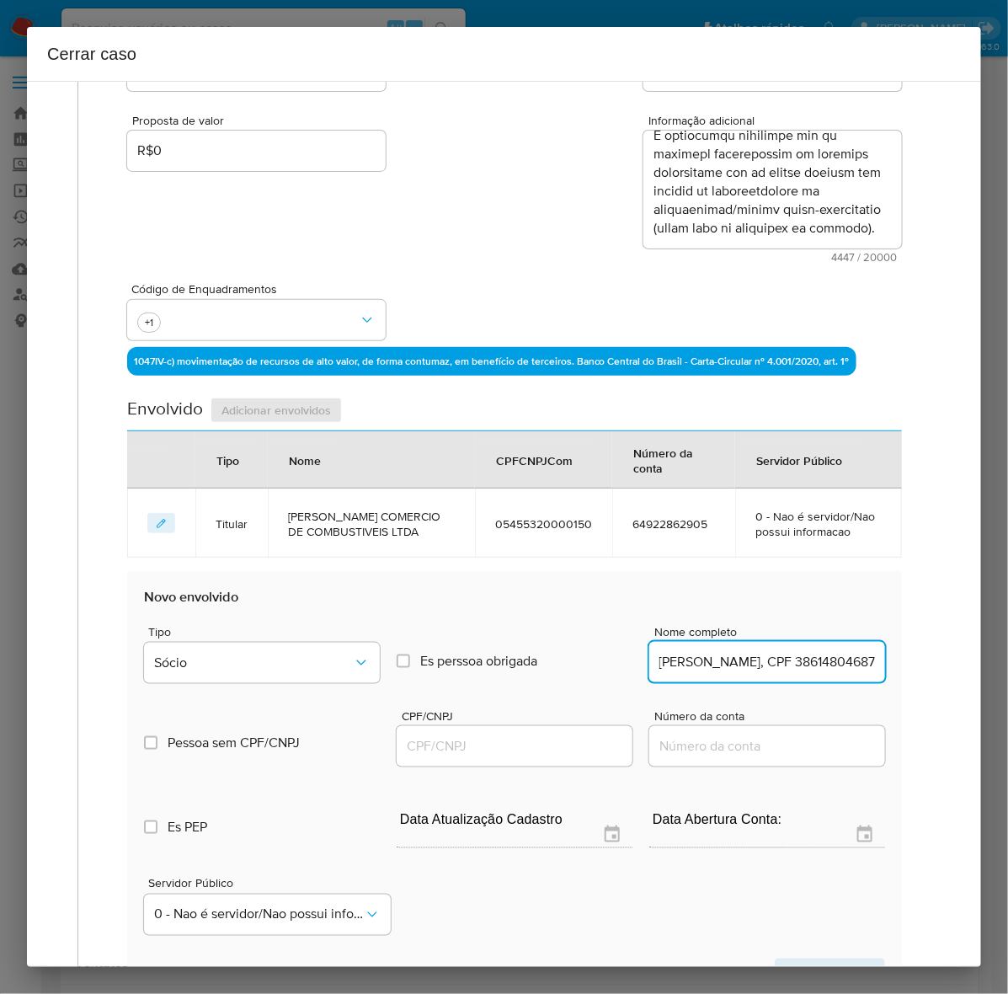
click at [952, 676] on div "1 Informação completa Geral Data de início 01/09/2024 Data Fin 06/10/2025 Valor…" at bounding box center [504, 524] width 954 height 886
type input "Mara Sueli Leite Abdelnor"
click at [444, 738] on input "CPF/CNPJ" at bounding box center [515, 746] width 236 height 22
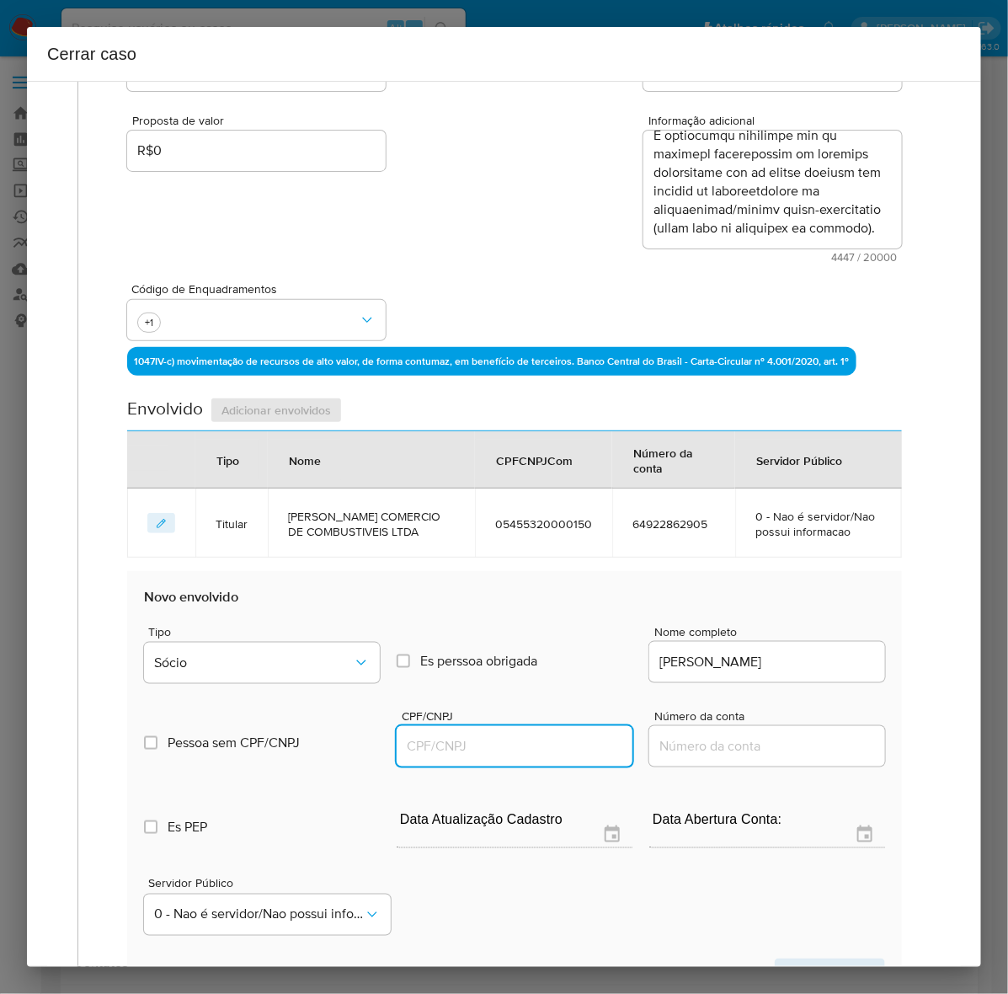
paste input "38614804687"
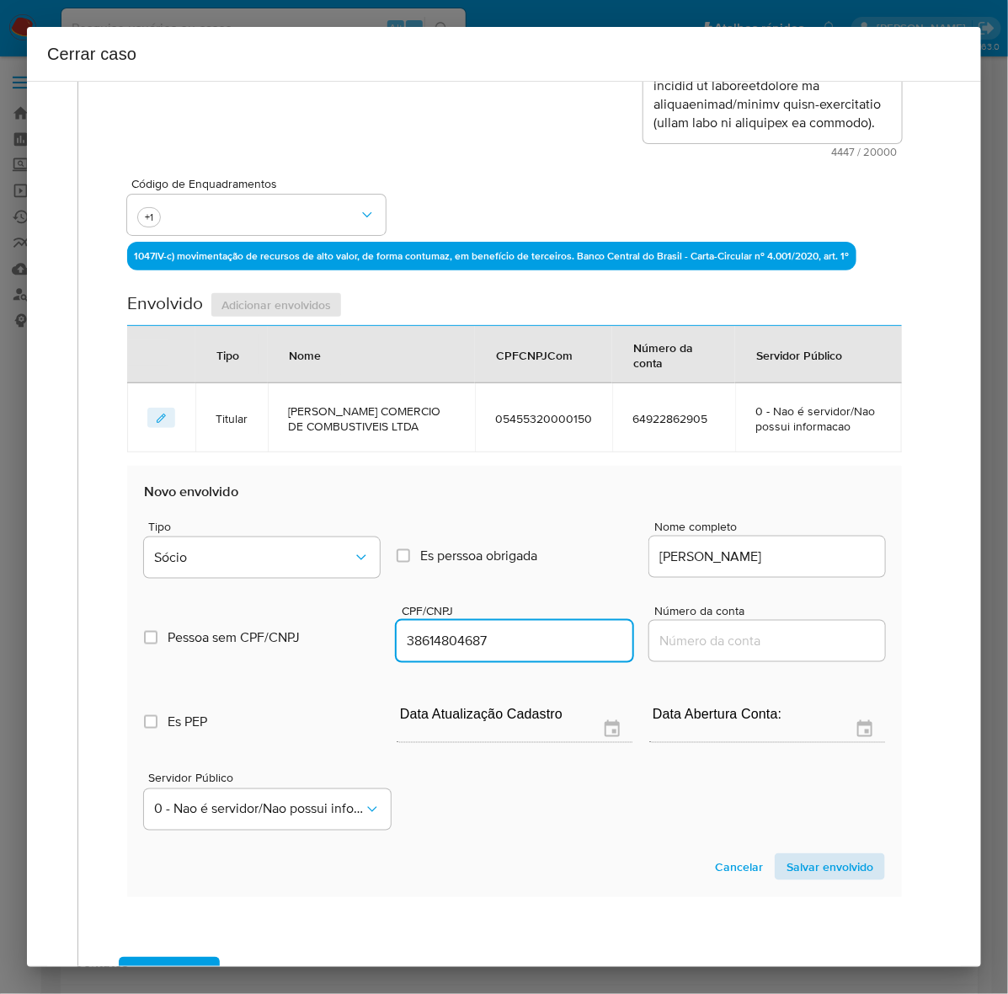
type input "38614804687"
click at [802, 864] on span "Salvar envolvido" at bounding box center [829, 867] width 87 height 24
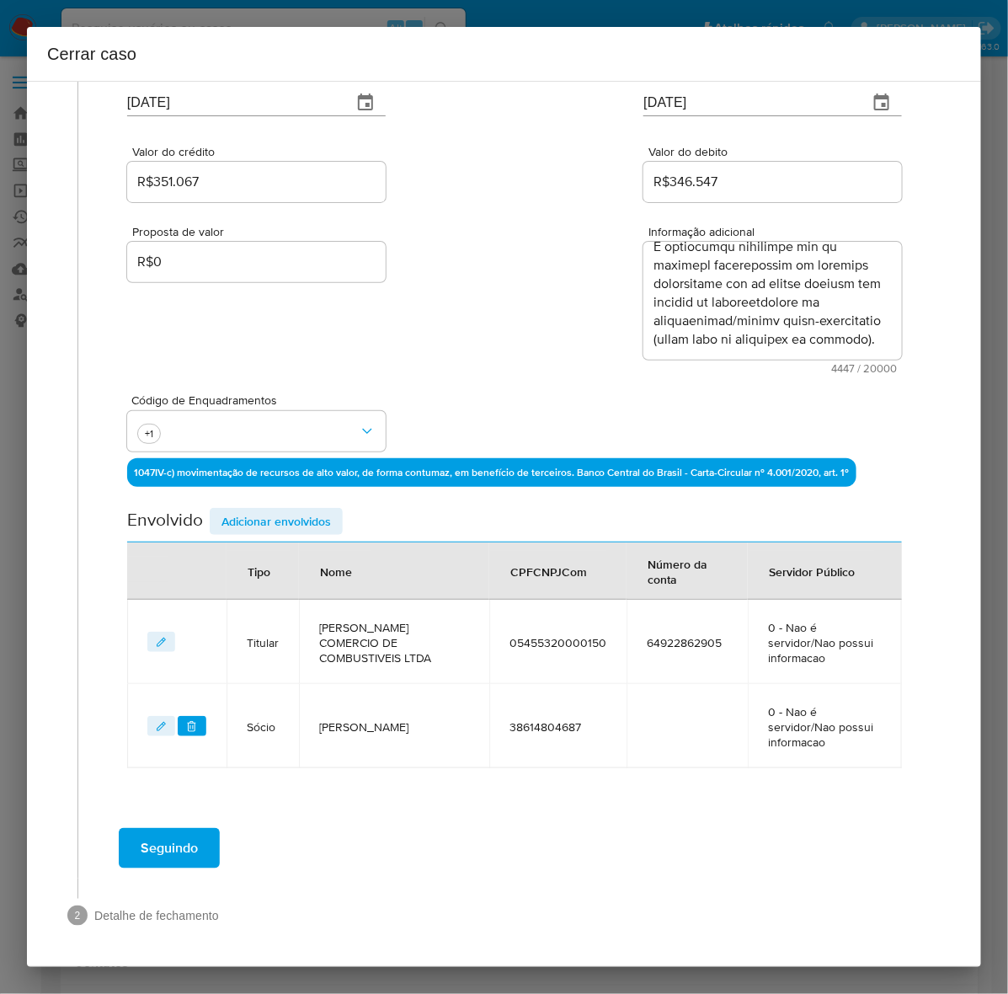
scroll to position [171, 0]
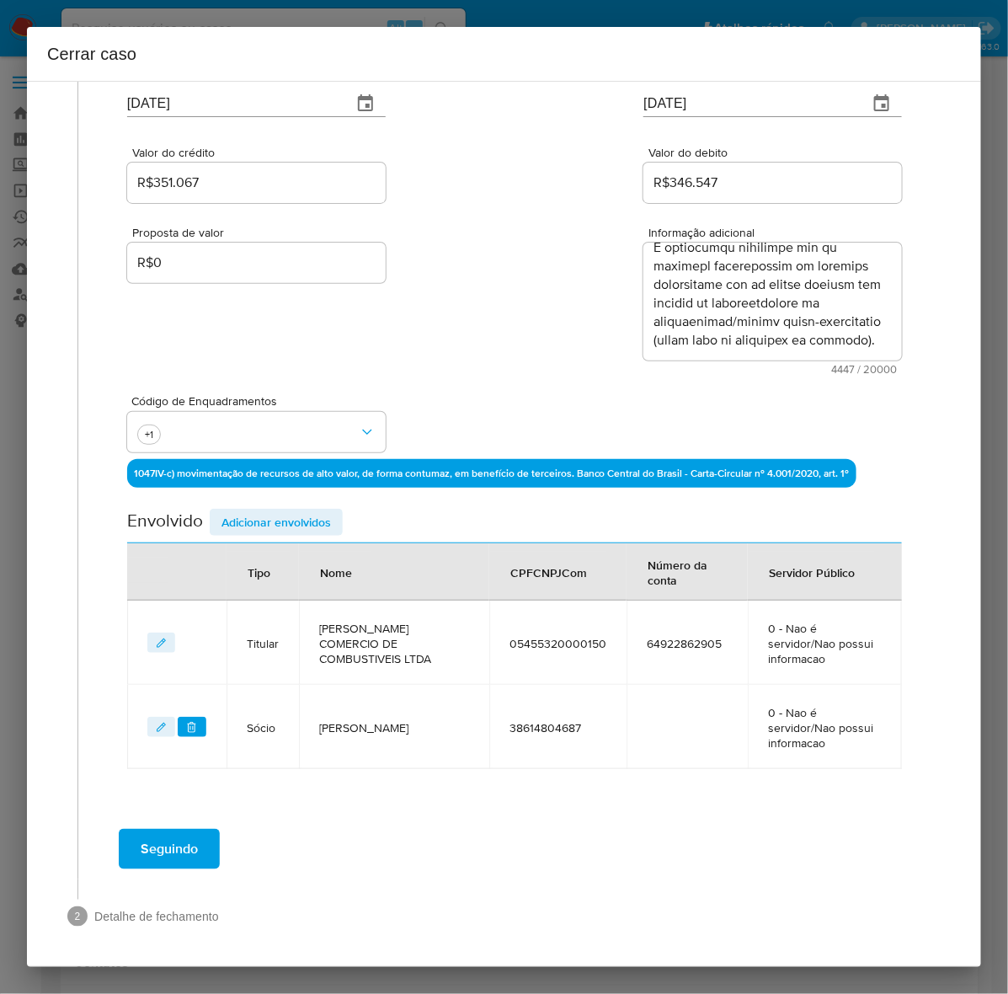
click at [287, 526] on span "Adicionar envolvidos" at bounding box center [275, 522] width 109 height 24
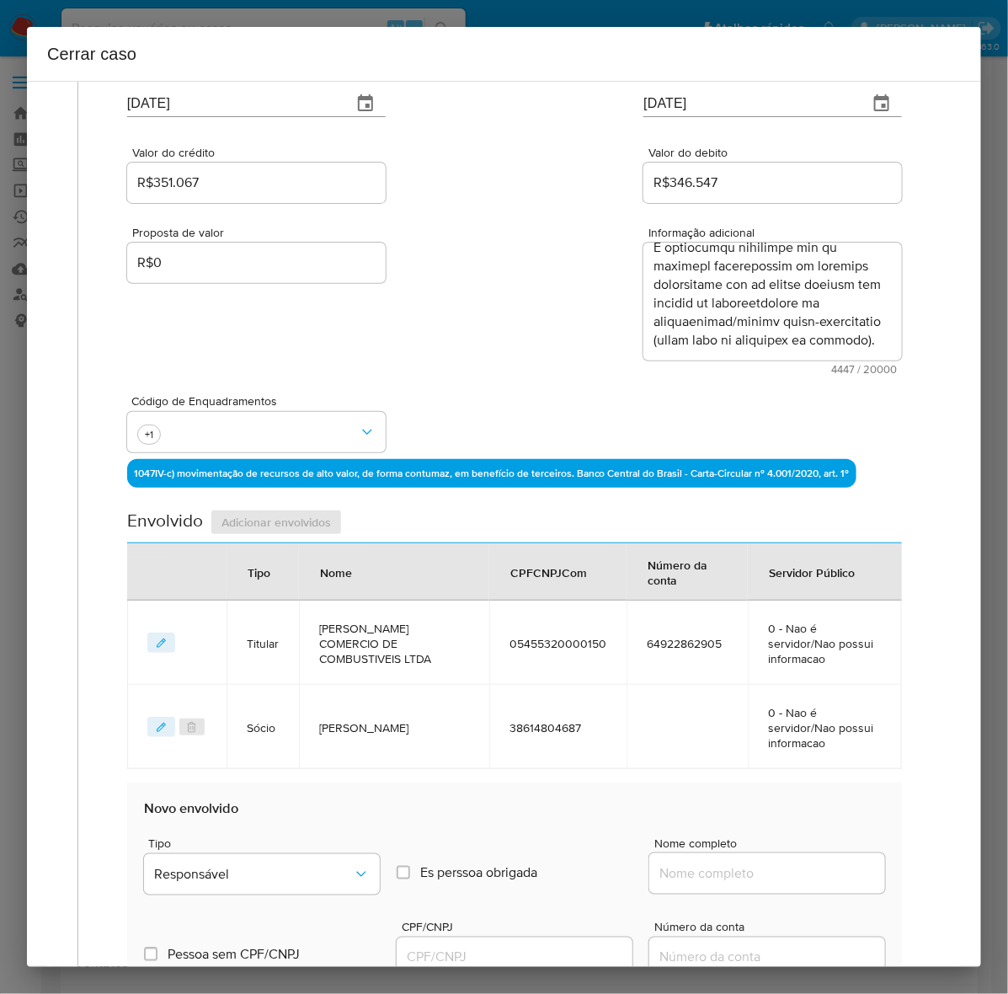
scroll to position [487, 0]
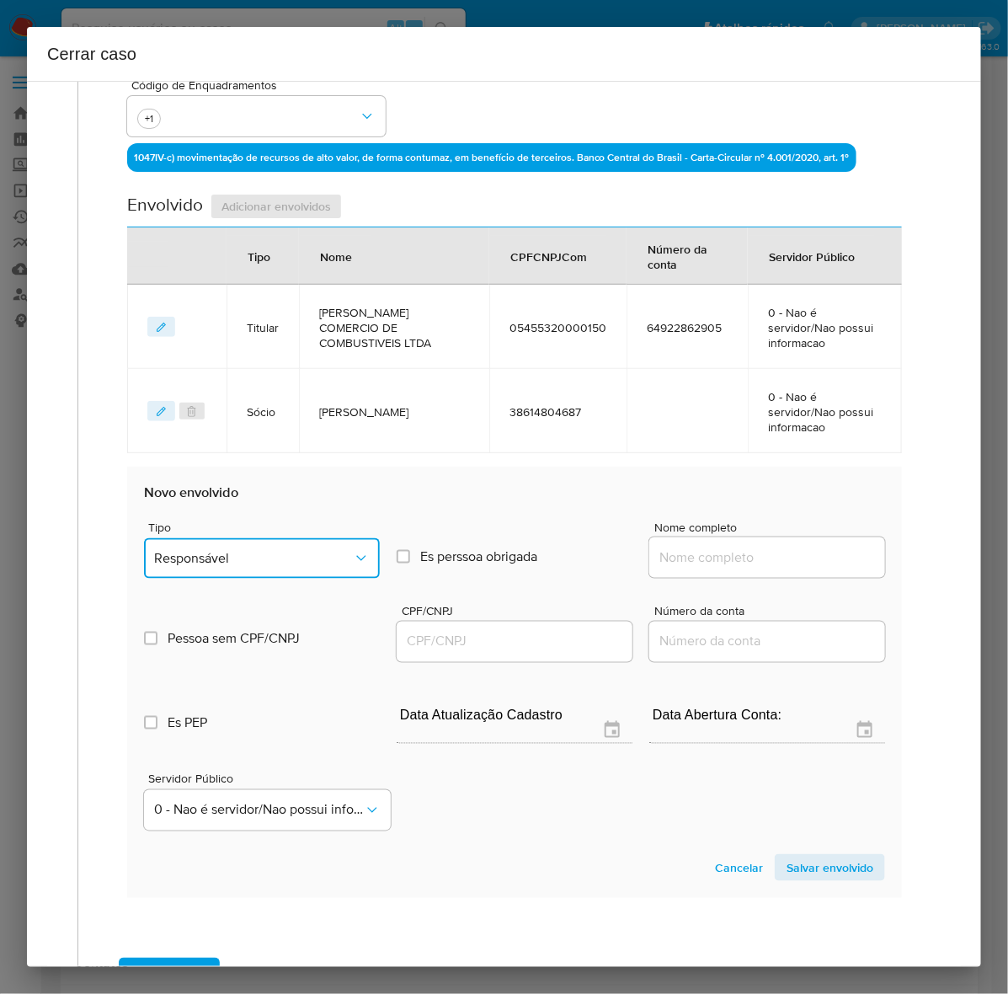
click at [227, 557] on span "Responsável" at bounding box center [253, 558] width 199 height 17
click at [184, 675] on span "Sócio" at bounding box center [170, 683] width 33 height 17
drag, startPoint x: 696, startPoint y: 557, endPoint x: 822, endPoint y: 557, distance: 125.5
click at [699, 557] on input "Nome completo" at bounding box center [767, 557] width 236 height 22
paste input "Anis Abdelnor, CPF 03138652808"
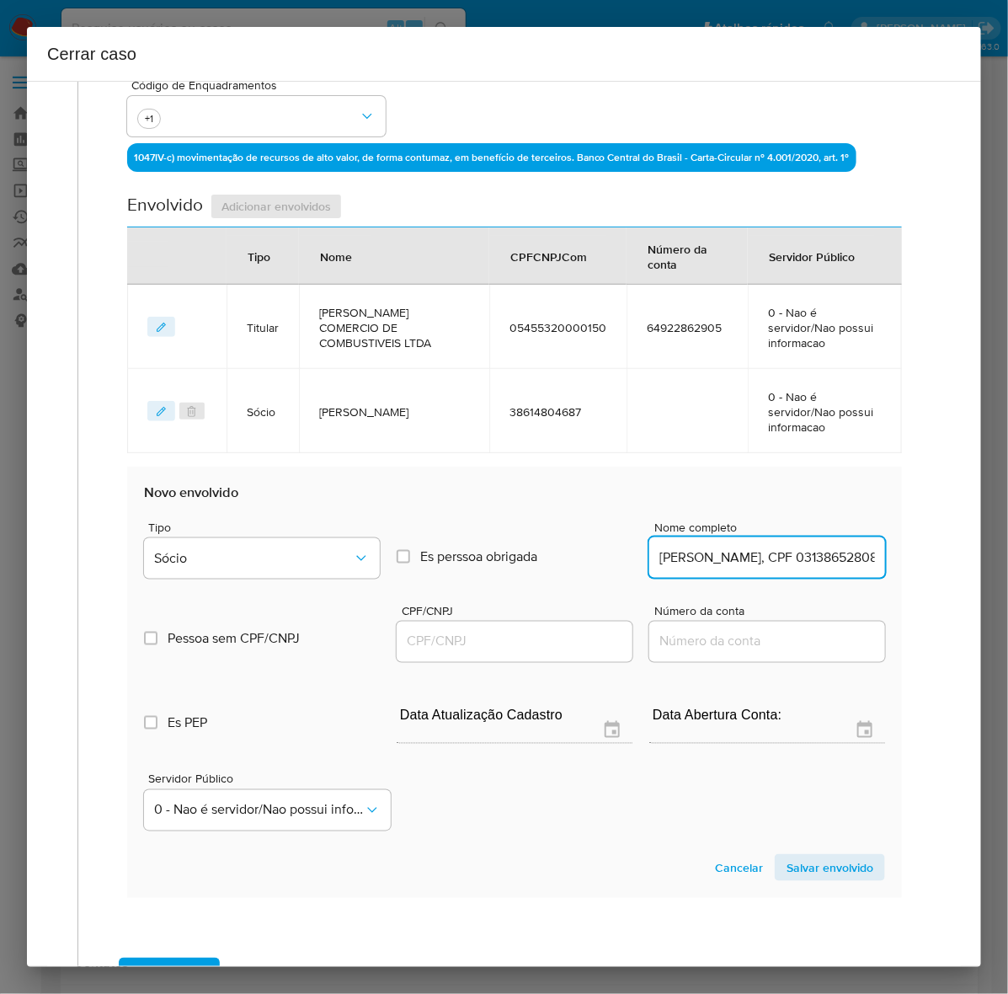
drag, startPoint x: 766, startPoint y: 561, endPoint x: 901, endPoint y: 560, distance: 134.7
click at [901, 558] on div "Data de início 01/09/2024 Data Fin 06/10/2025 Valor do crédito R$351.067 Valor …" at bounding box center [514, 322] width 810 height 1222
drag, startPoint x: 733, startPoint y: 560, endPoint x: 905, endPoint y: 556, distance: 172.7
click at [905, 556] on div "Geral Data de início 01/09/2024 Data Fin 06/10/2025 Valor do crédito R$351.067 …" at bounding box center [514, 302] width 839 height 1292
type input "Anis Abdelnor"
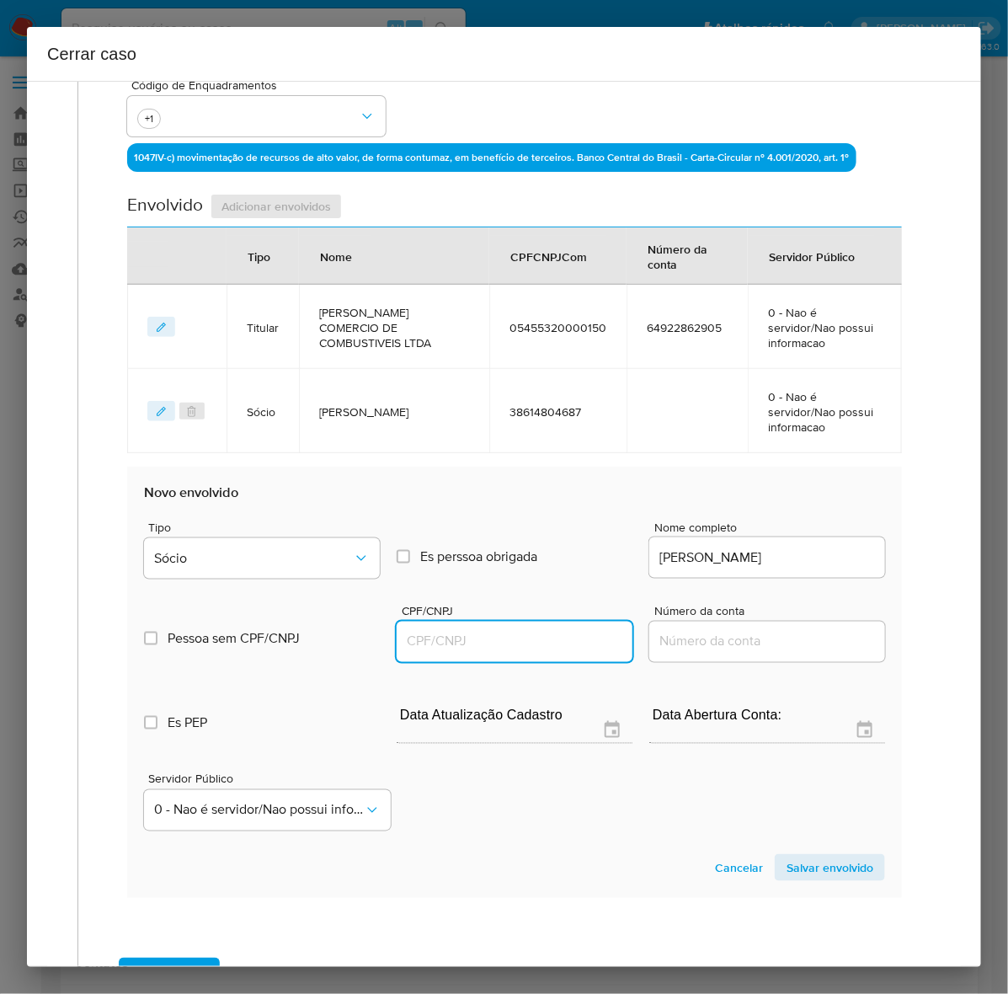
click at [451, 636] on input "CPF/CNPJ" at bounding box center [515, 642] width 236 height 22
paste input "03138652808"
type input "3138652808"
click at [804, 859] on span "Salvar envolvido" at bounding box center [829, 868] width 87 height 24
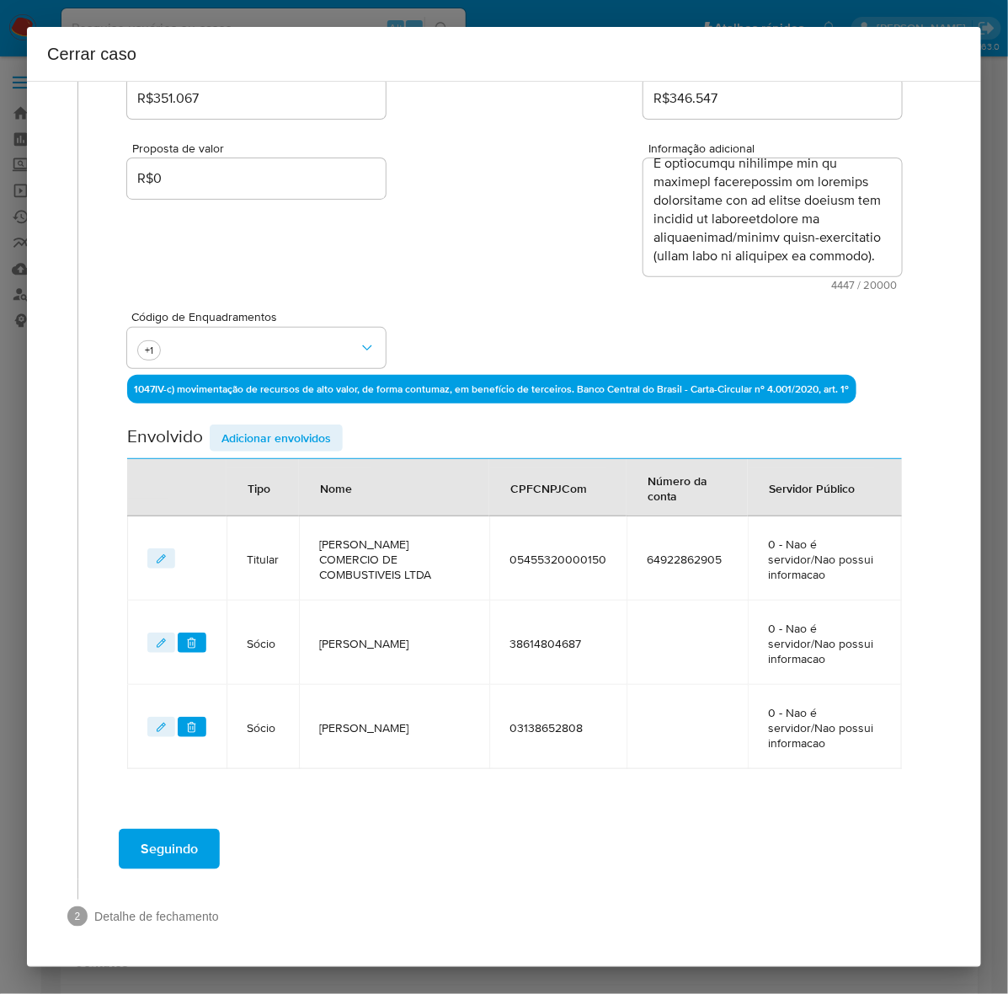
click at [259, 426] on span "Adicionar envolvidos" at bounding box center [275, 438] width 109 height 24
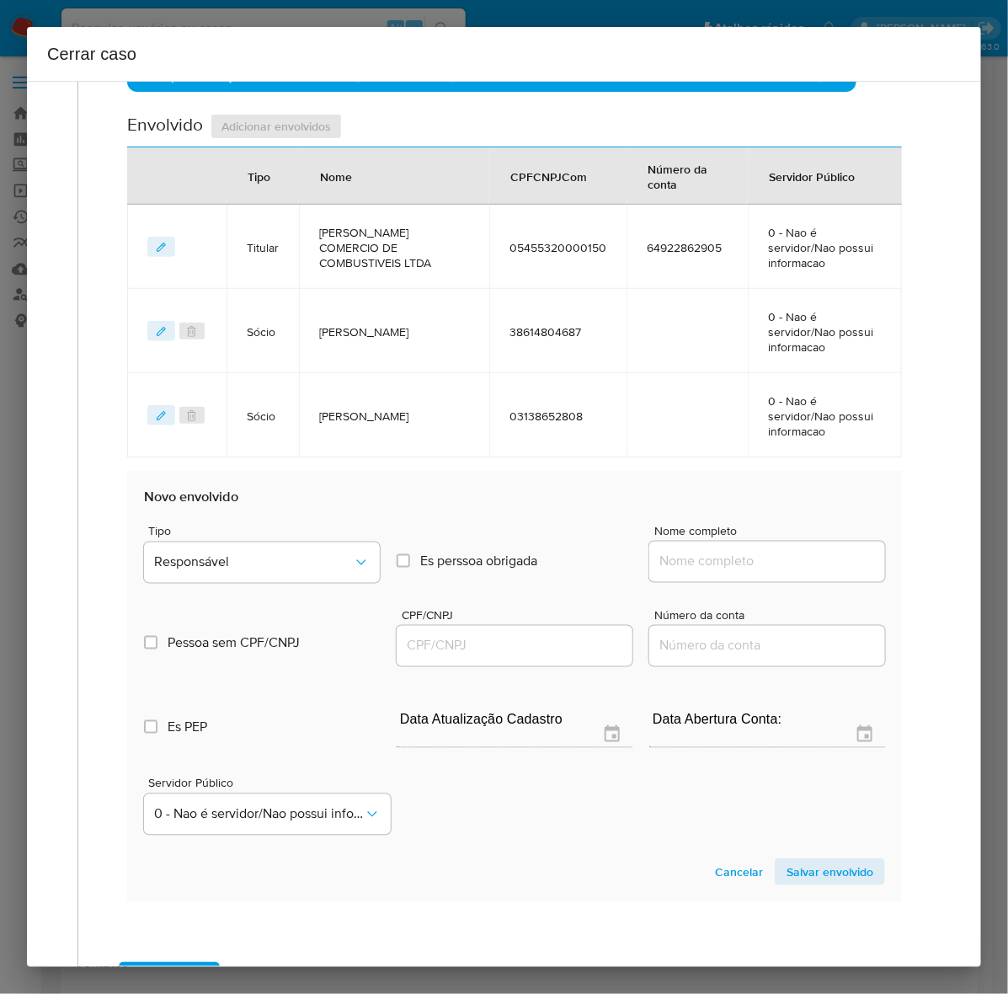
scroll to position [571, 0]
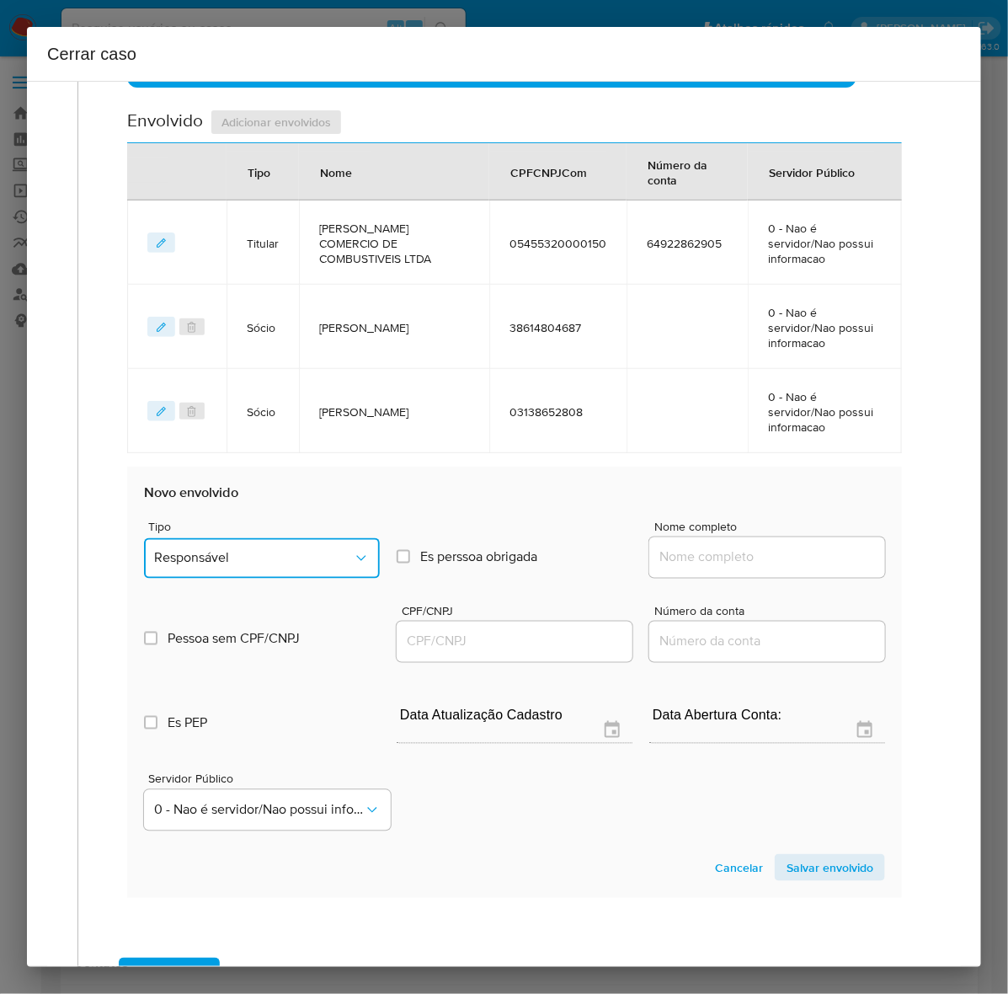
click at [265, 557] on span "Responsável" at bounding box center [253, 558] width 199 height 17
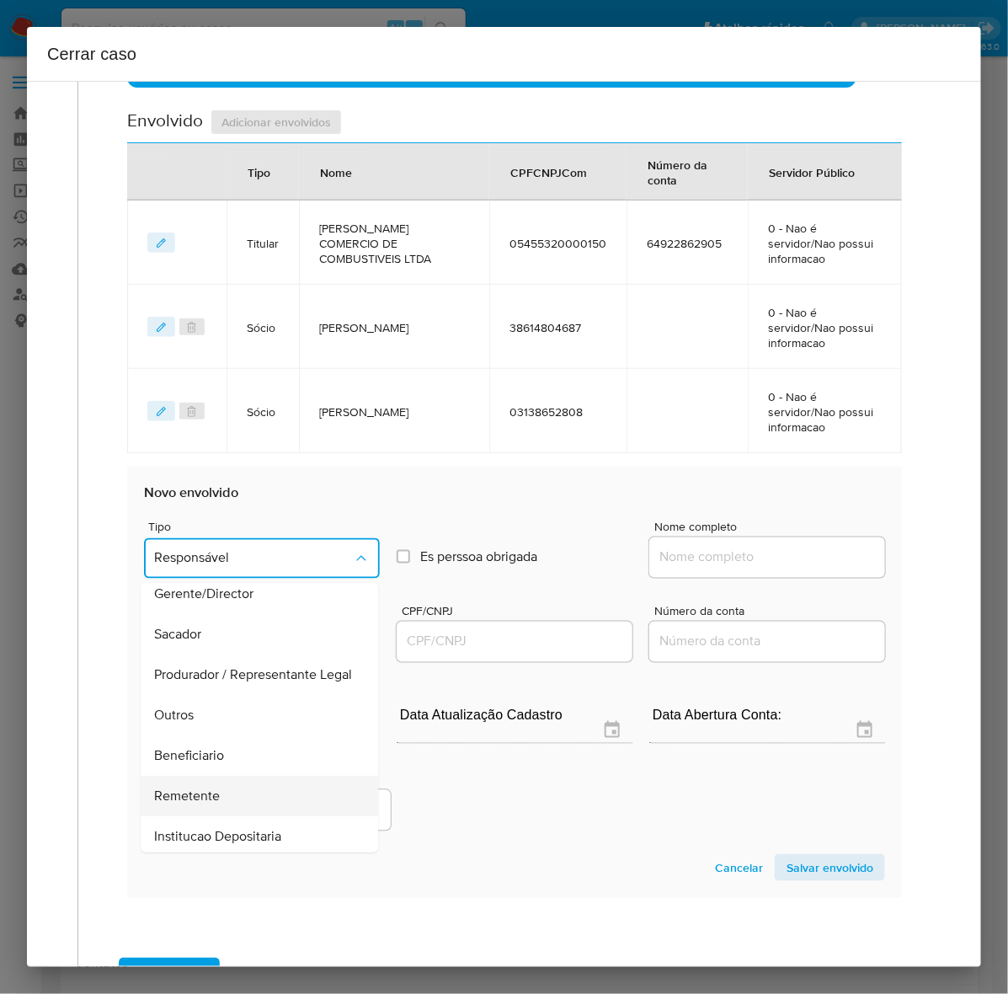
scroll to position [232, 0]
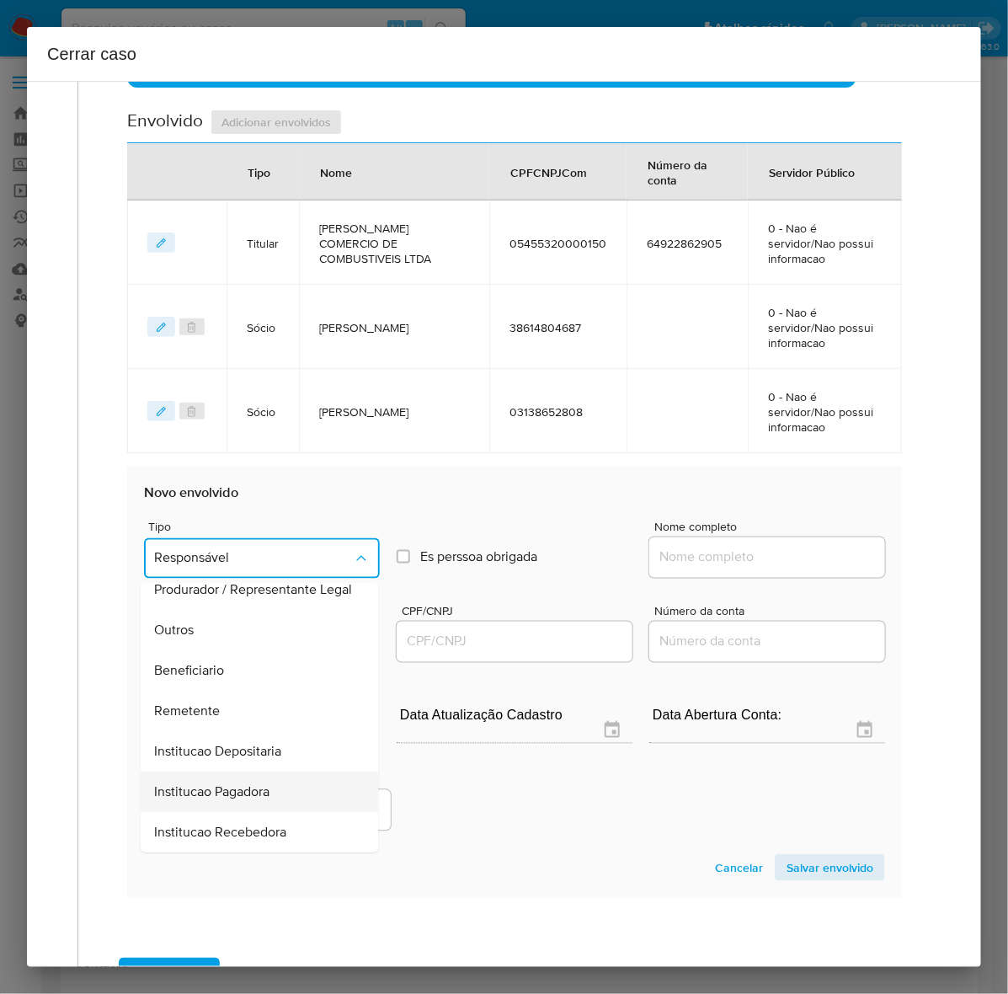
click at [246, 786] on span "Institucao Pagadora" at bounding box center [211, 791] width 115 height 17
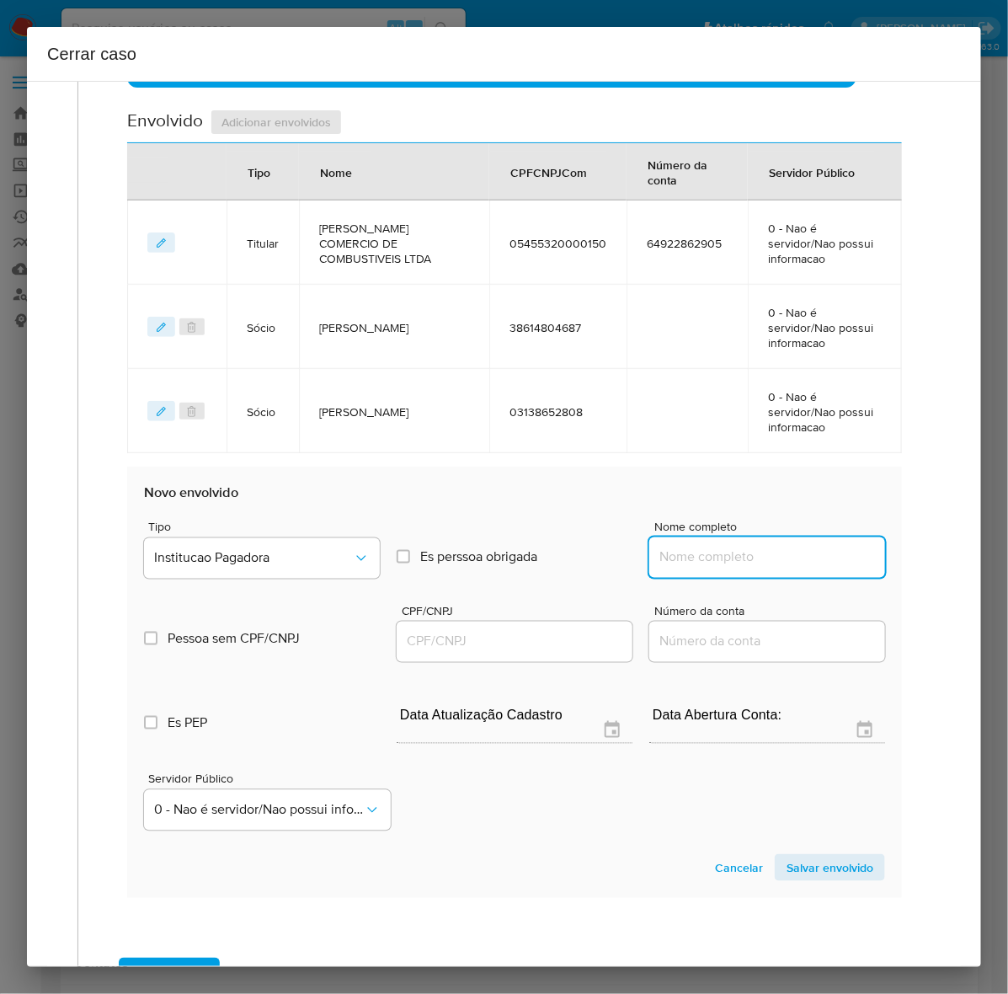
click at [688, 546] on input "Nome completo" at bounding box center [767, 557] width 236 height 22
paste input "Banco Topázio S.A. - CNPJ 07679404000100"
drag, startPoint x: 752, startPoint y: 556, endPoint x: 995, endPoint y: 567, distance: 243.6
click at [995, 567] on div "Cerrar caso 1 Informação completa Geral Data de início 01/09/2024 Data Fin 06/1…" at bounding box center [504, 497] width 1008 height 994
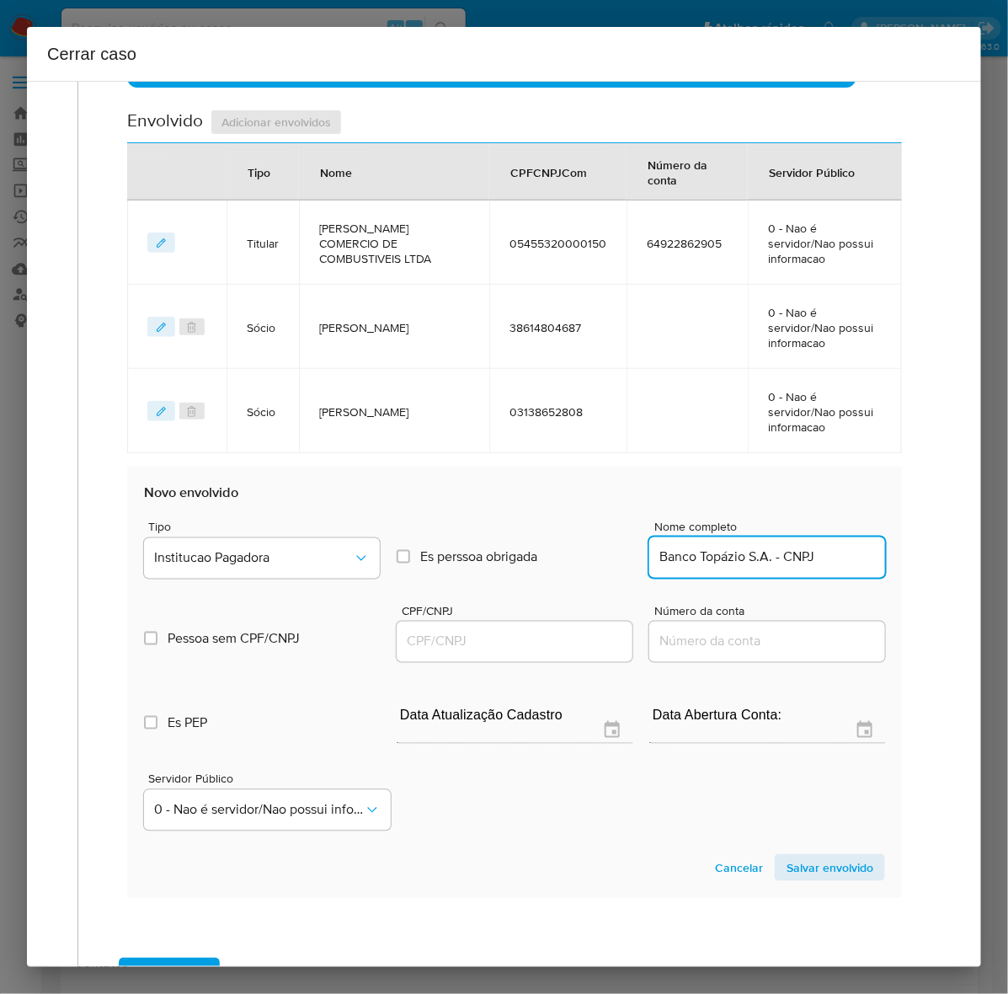
scroll to position [0, 0]
drag, startPoint x: 759, startPoint y: 557, endPoint x: 966, endPoint y: 560, distance: 207.2
click at [966, 560] on div "1 Informação completa Geral Data de início 01/09/2024 Data Fin 06/10/2025 Valor…" at bounding box center [504, 524] width 954 height 886
type input "Banco Topázio S.A."
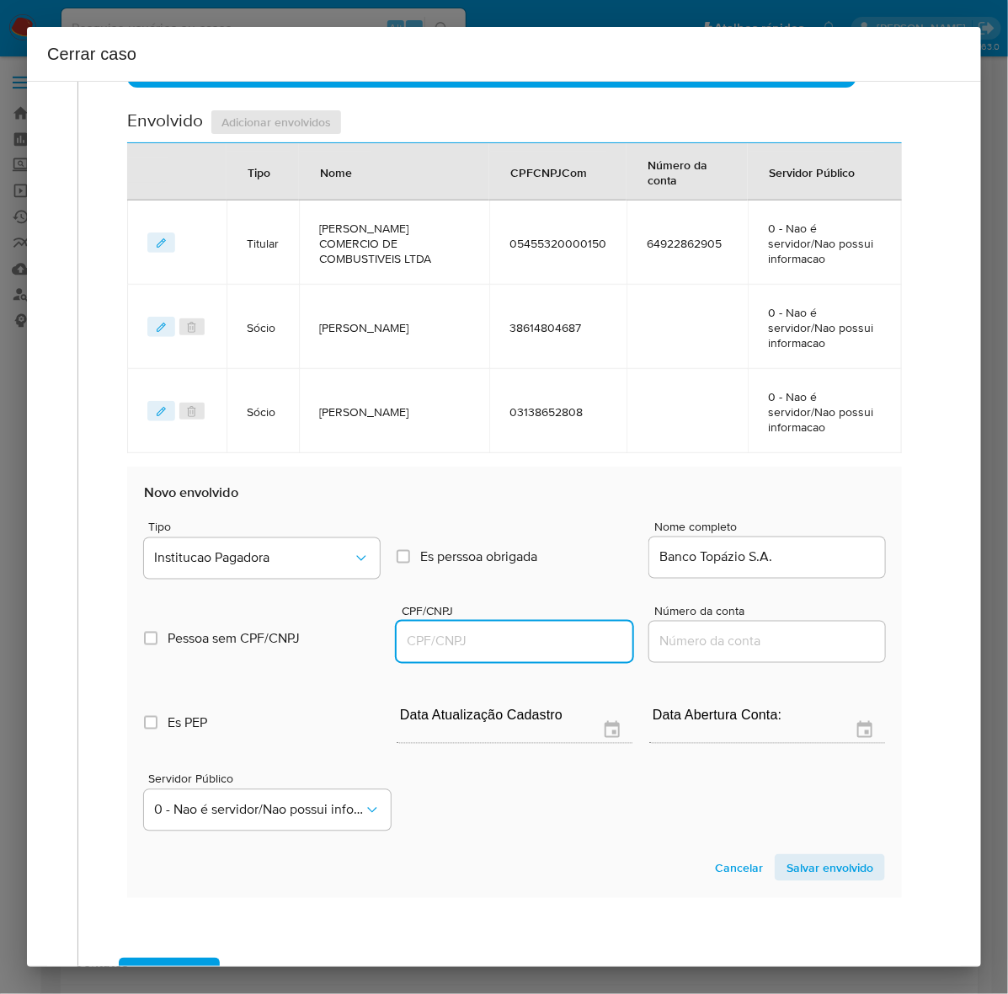
click at [466, 646] on input "CPF/CNPJ" at bounding box center [515, 642] width 236 height 22
paste input "07679404000100"
type input "7679404000100"
click at [806, 874] on span "Salvar envolvido" at bounding box center [829, 868] width 87 height 24
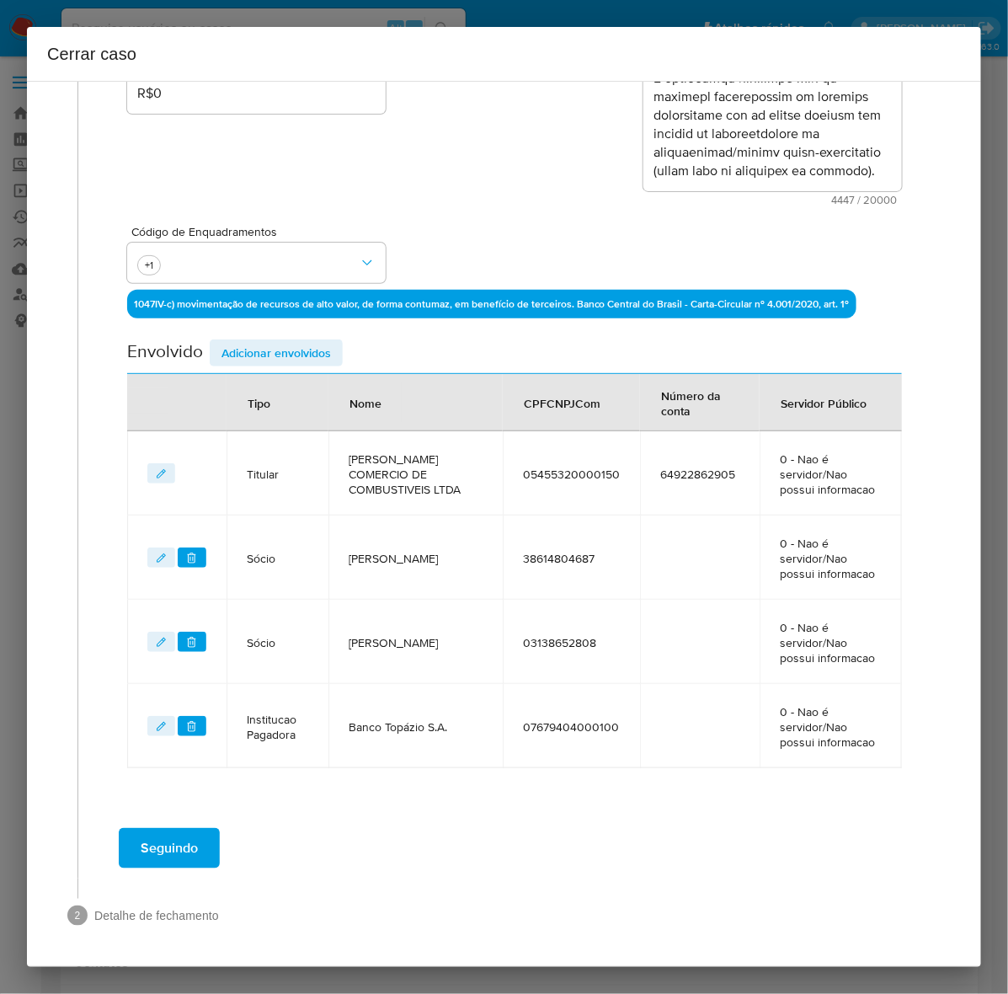
scroll to position [339, 0]
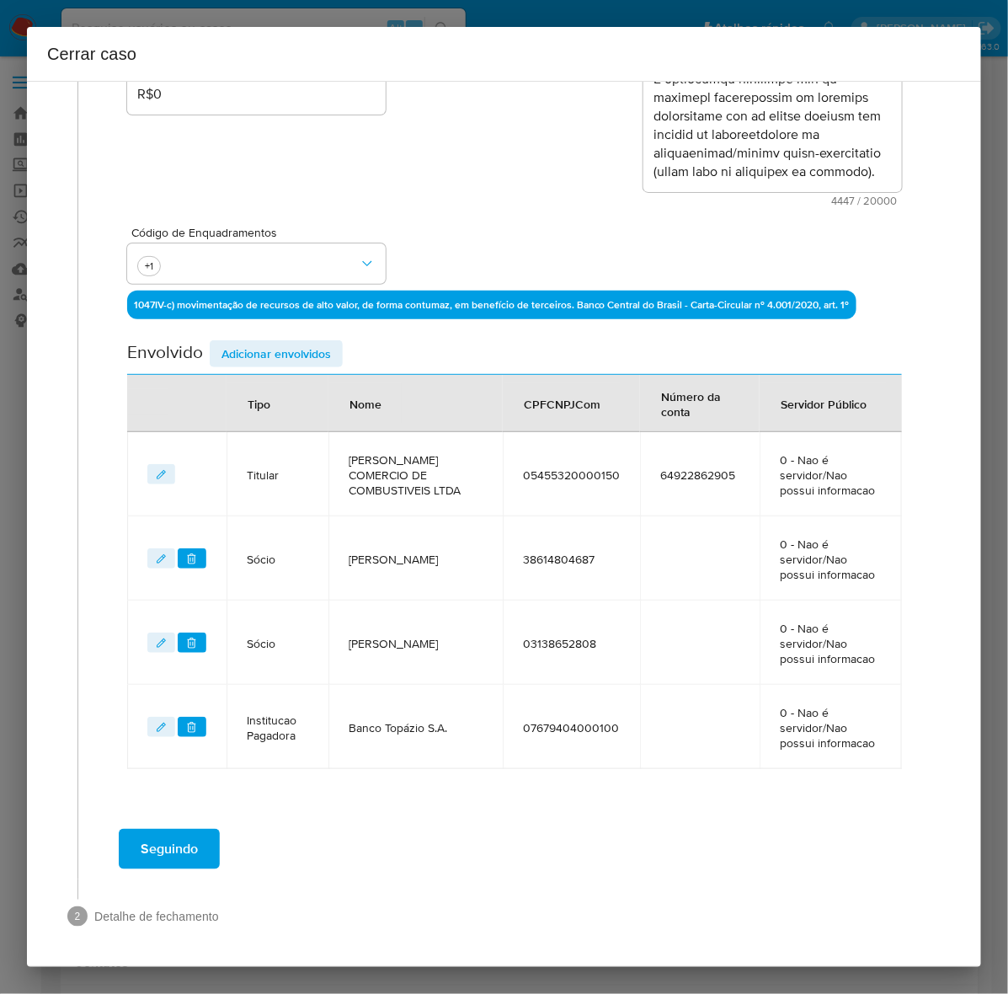
click at [274, 354] on span "Adicionar envolvidos" at bounding box center [275, 354] width 109 height 24
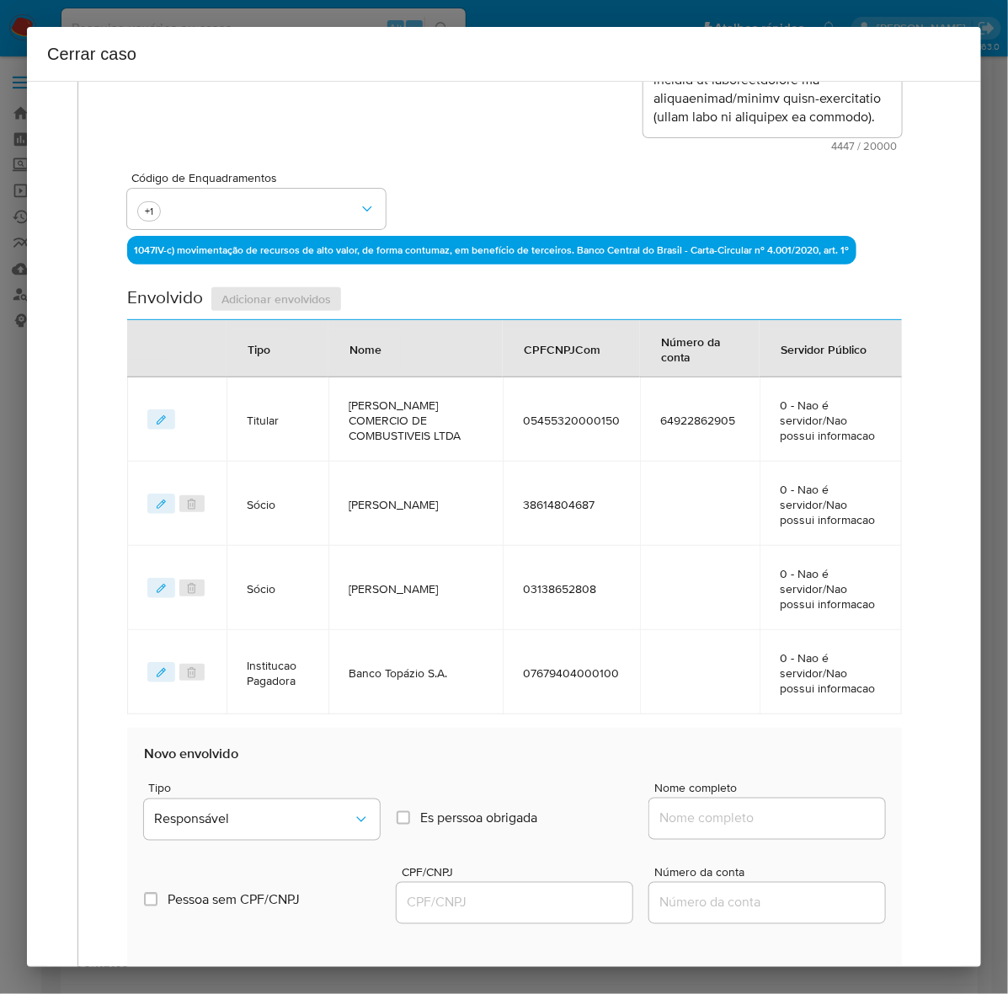
scroll to position [550, 0]
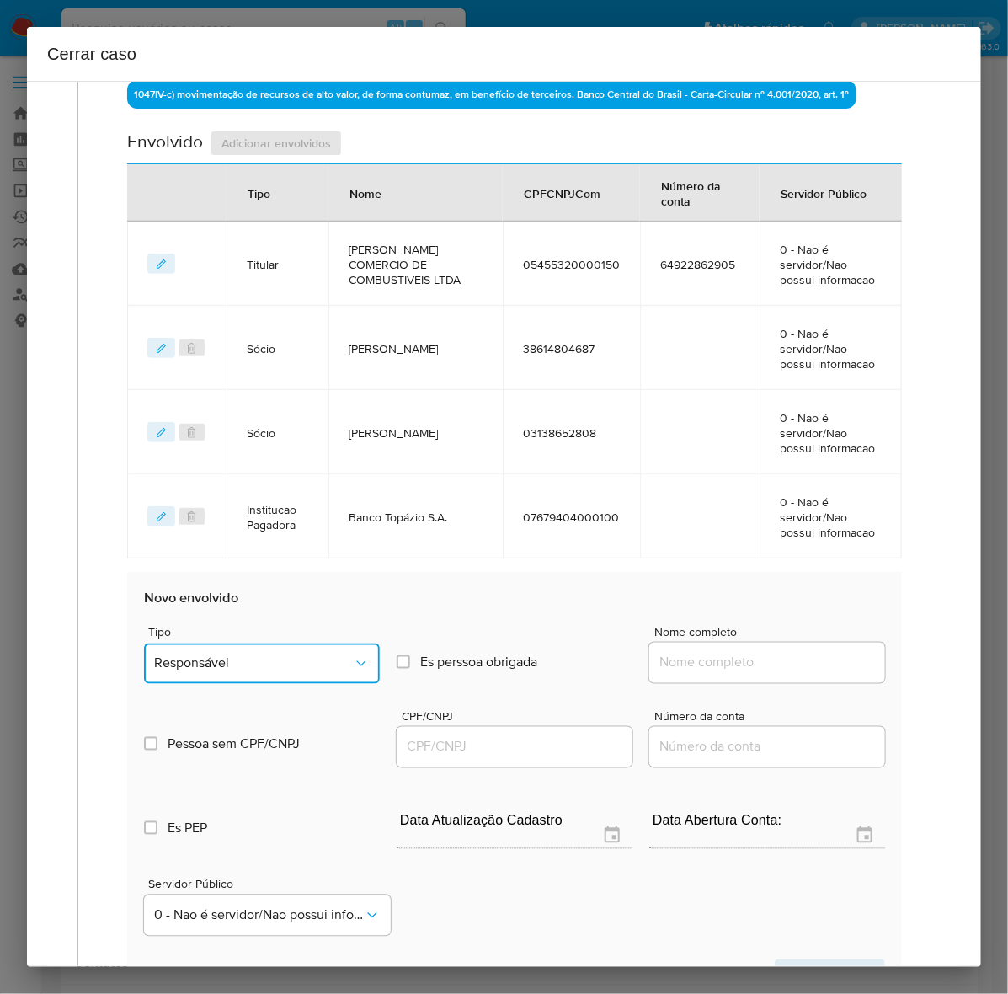
click at [240, 658] on span "Responsável" at bounding box center [253, 663] width 199 height 17
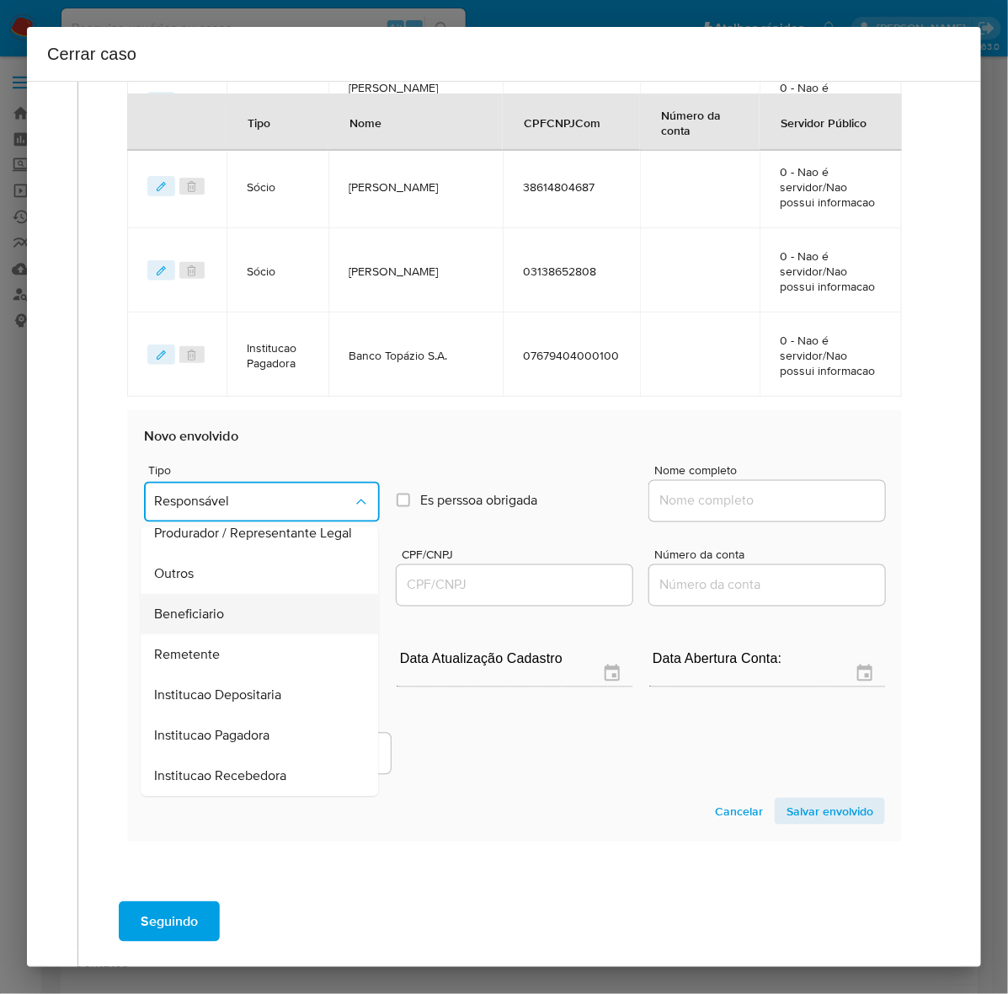
scroll to position [784, 0]
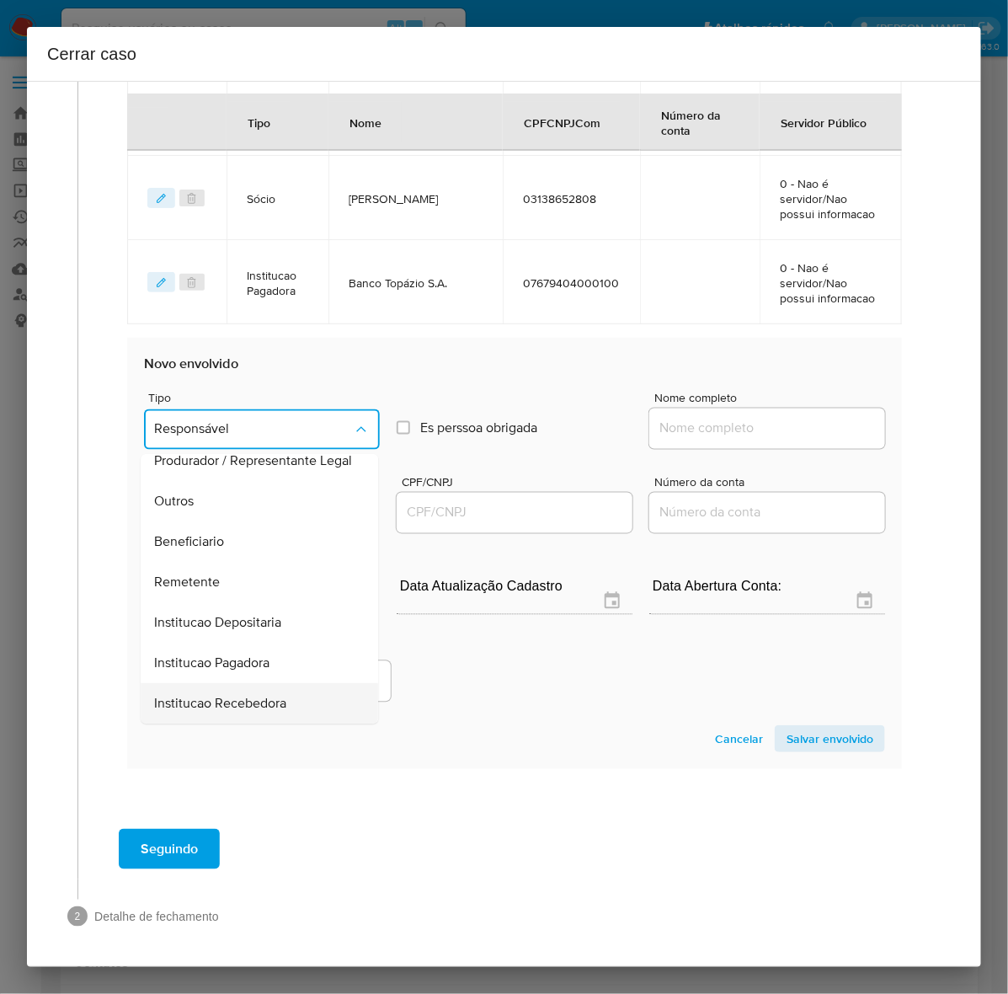
click at [240, 705] on span "Institucao Recebedora" at bounding box center [220, 703] width 132 height 17
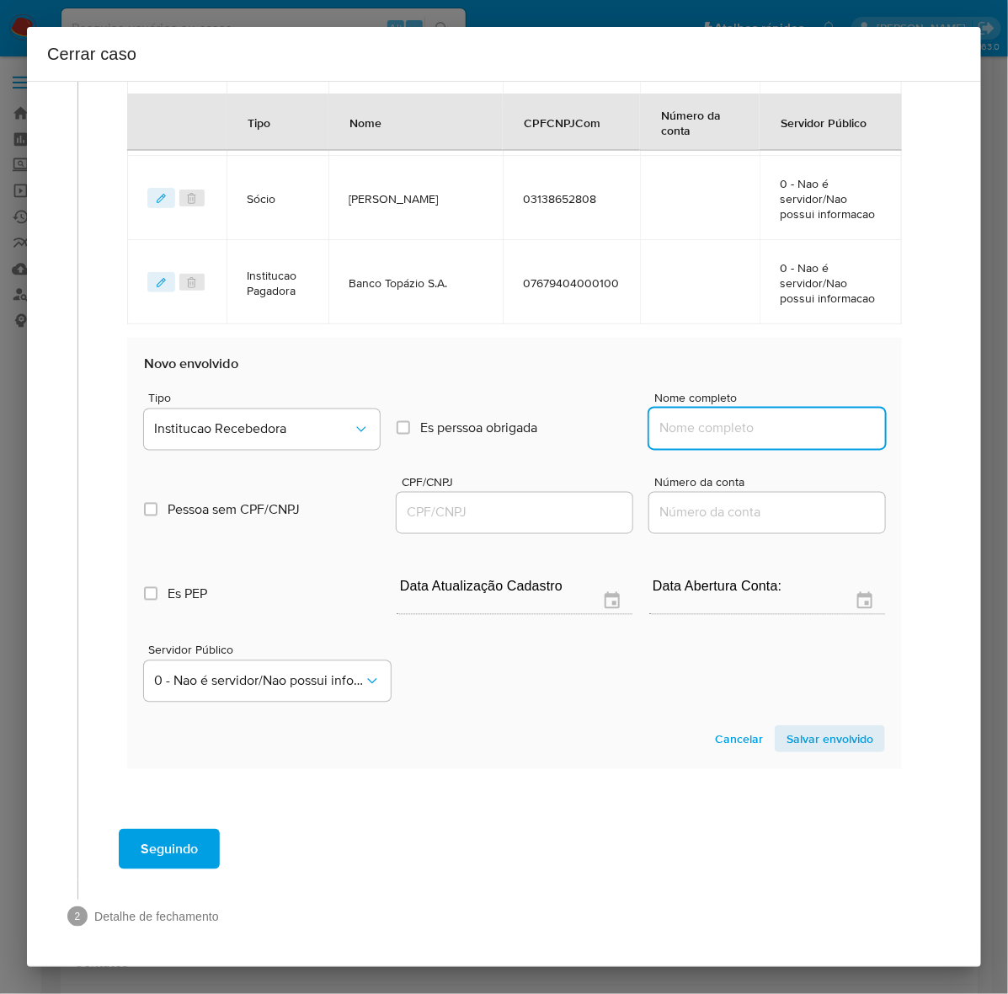
click at [743, 429] on input "Nome completo" at bounding box center [767, 429] width 236 height 22
paste input "Bankrow Instituição de Pagamento S.A. - CNPJ 34837066000152"
drag, startPoint x: 754, startPoint y: 426, endPoint x: 995, endPoint y: 438, distance: 242.0
click at [995, 438] on div "Cerrar caso 1 Informação completa Geral Data de início 01/09/2024 Data Fin 06/1…" at bounding box center [504, 497] width 1008 height 994
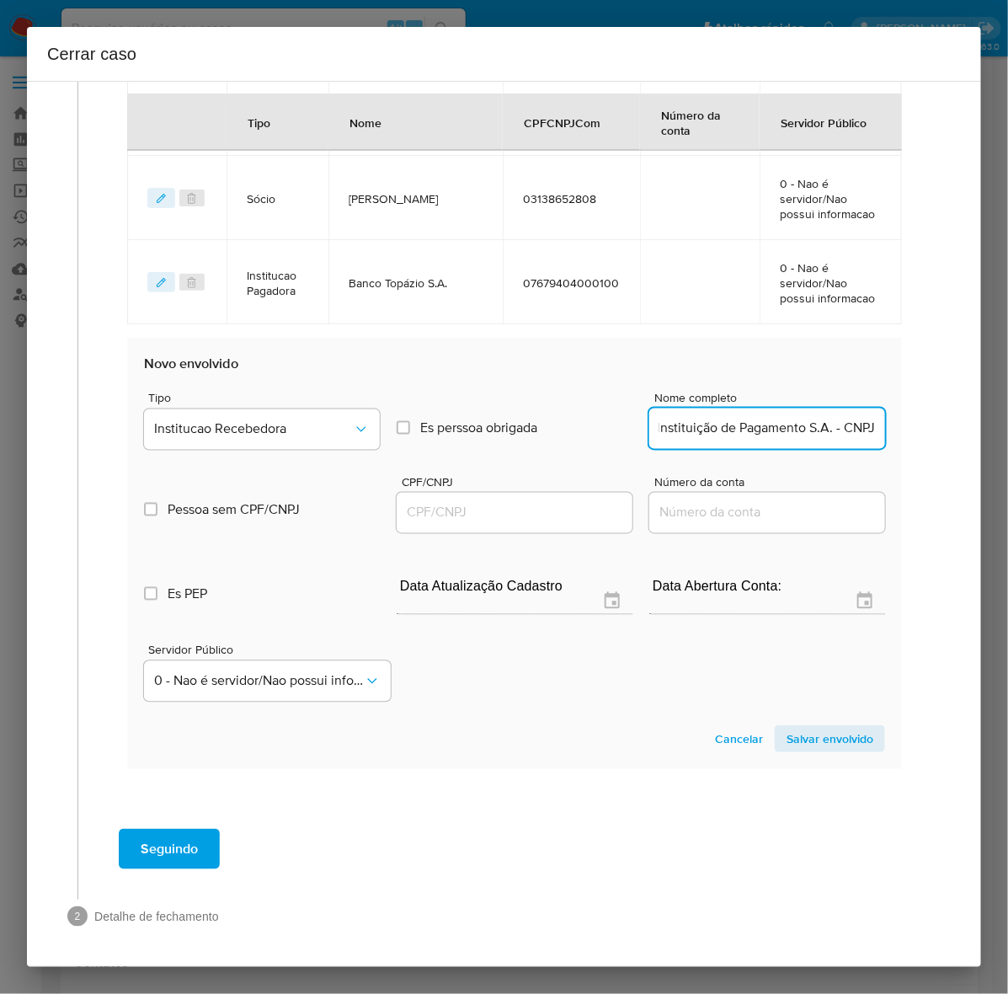
scroll to position [0, 66]
drag, startPoint x: 808, startPoint y: 430, endPoint x: 1068, endPoint y: 435, distance: 259.4
type input "Bankrow Instituição de Pagamento S.A."
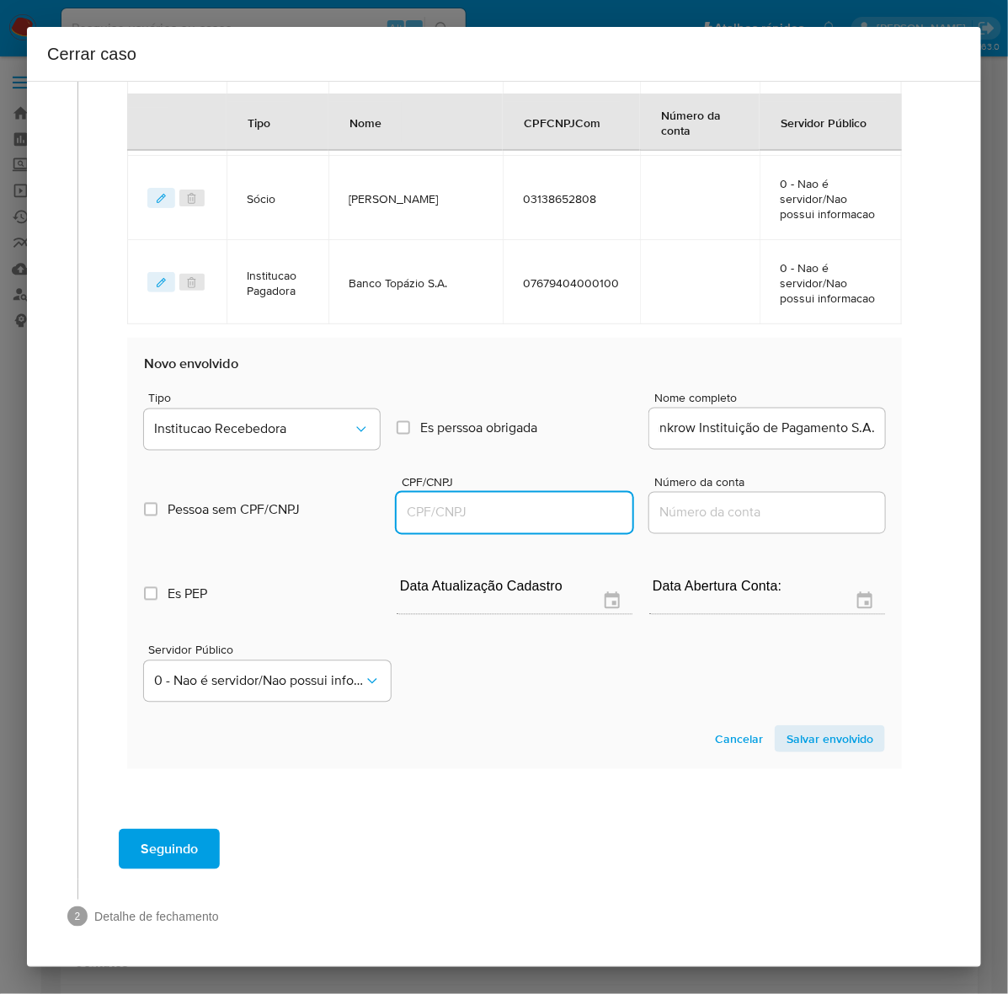
scroll to position [0, 0]
click at [448, 509] on input "CPF/CNPJ" at bounding box center [515, 513] width 236 height 22
paste input "34837066000152"
type input "34837066000152"
click at [800, 730] on span "Salvar envolvido" at bounding box center [829, 739] width 87 height 24
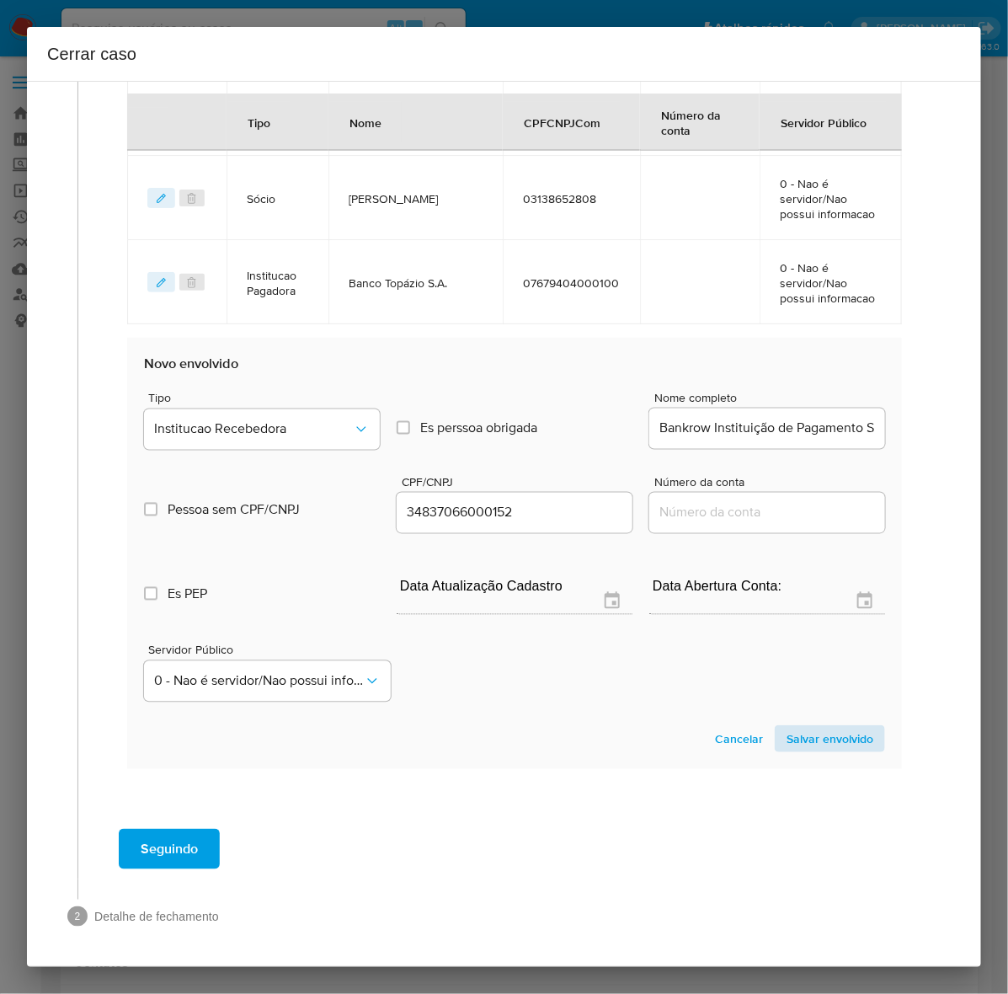
scroll to position [424, 0]
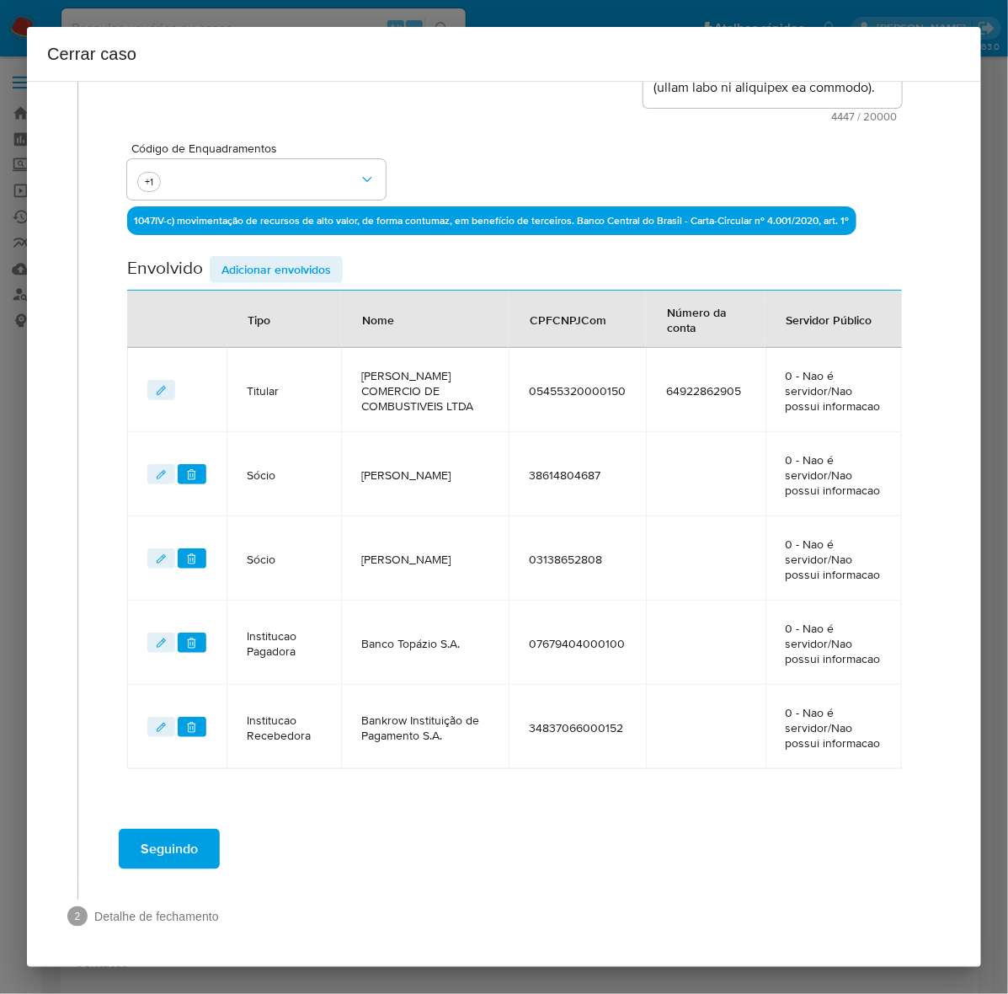
click at [266, 268] on span "Adicionar envolvidos" at bounding box center [275, 270] width 109 height 24
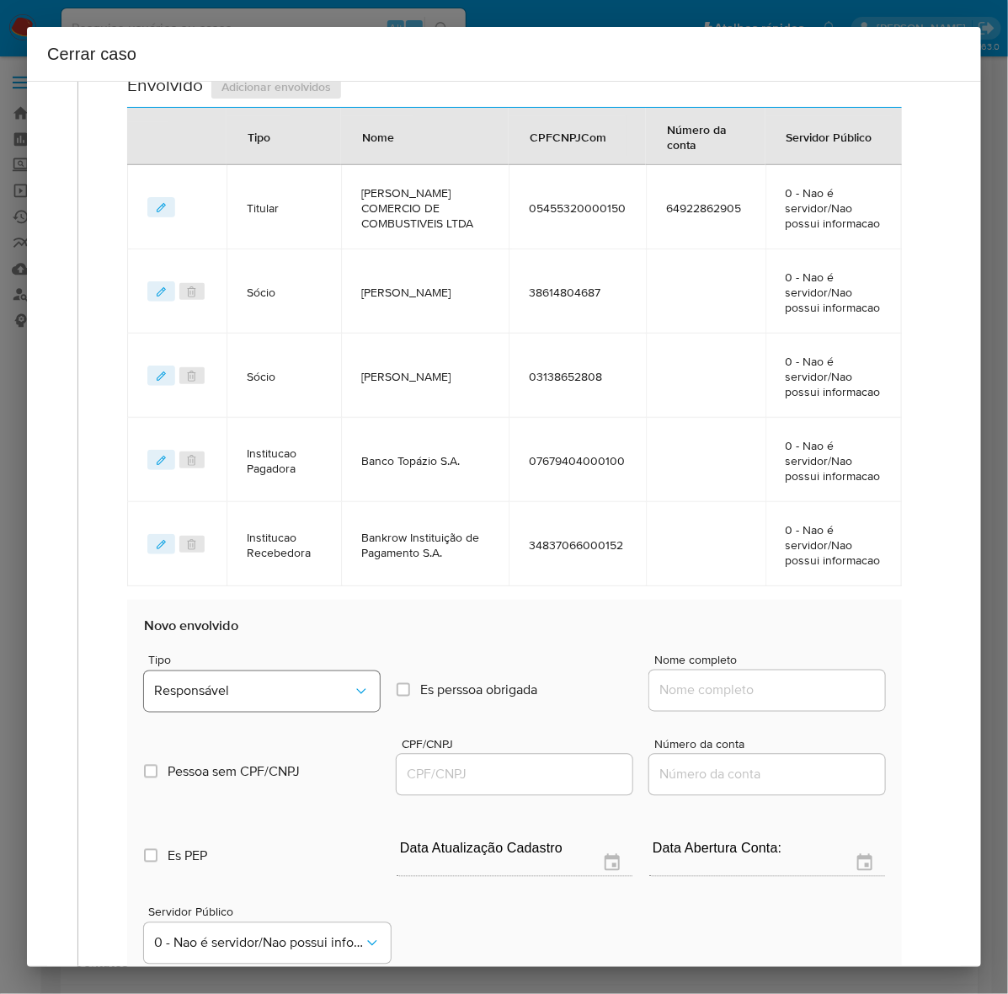
scroll to position [868, 0]
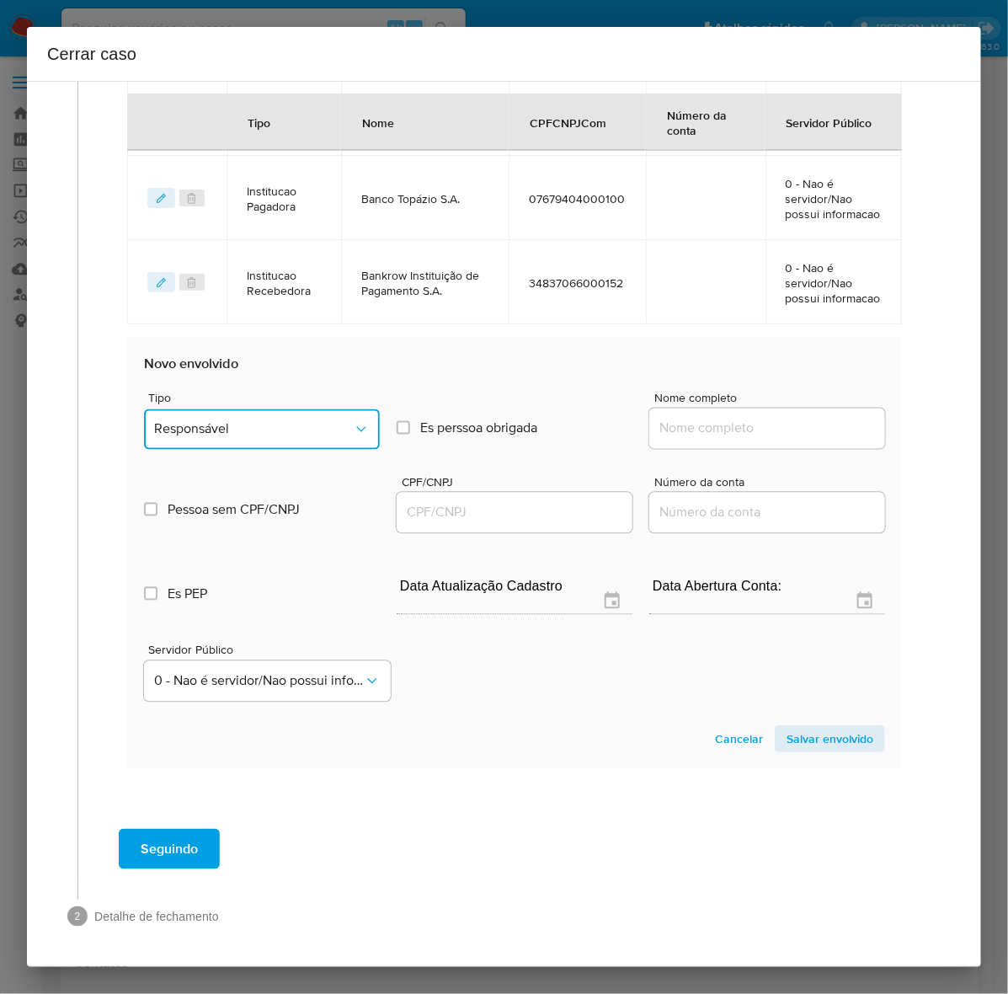
click at [242, 425] on span "Responsável" at bounding box center [253, 429] width 199 height 17
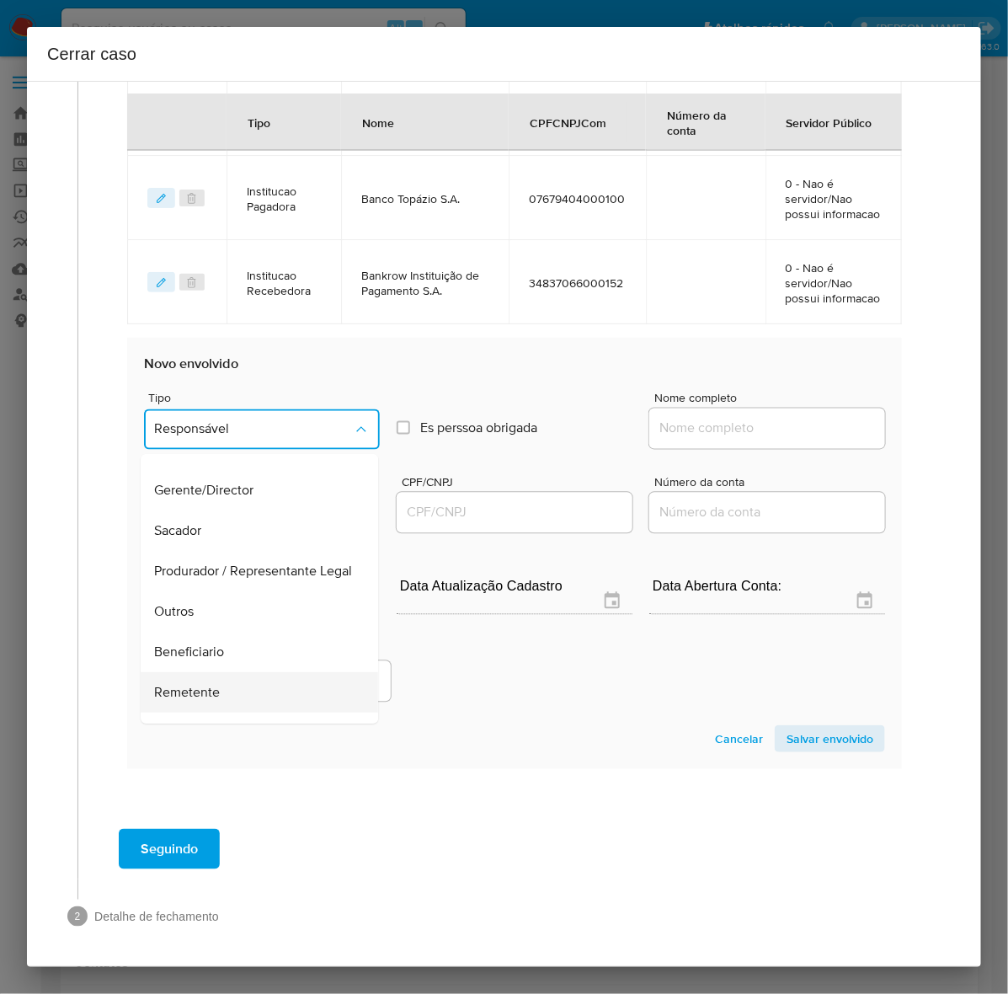
scroll to position [232, 0]
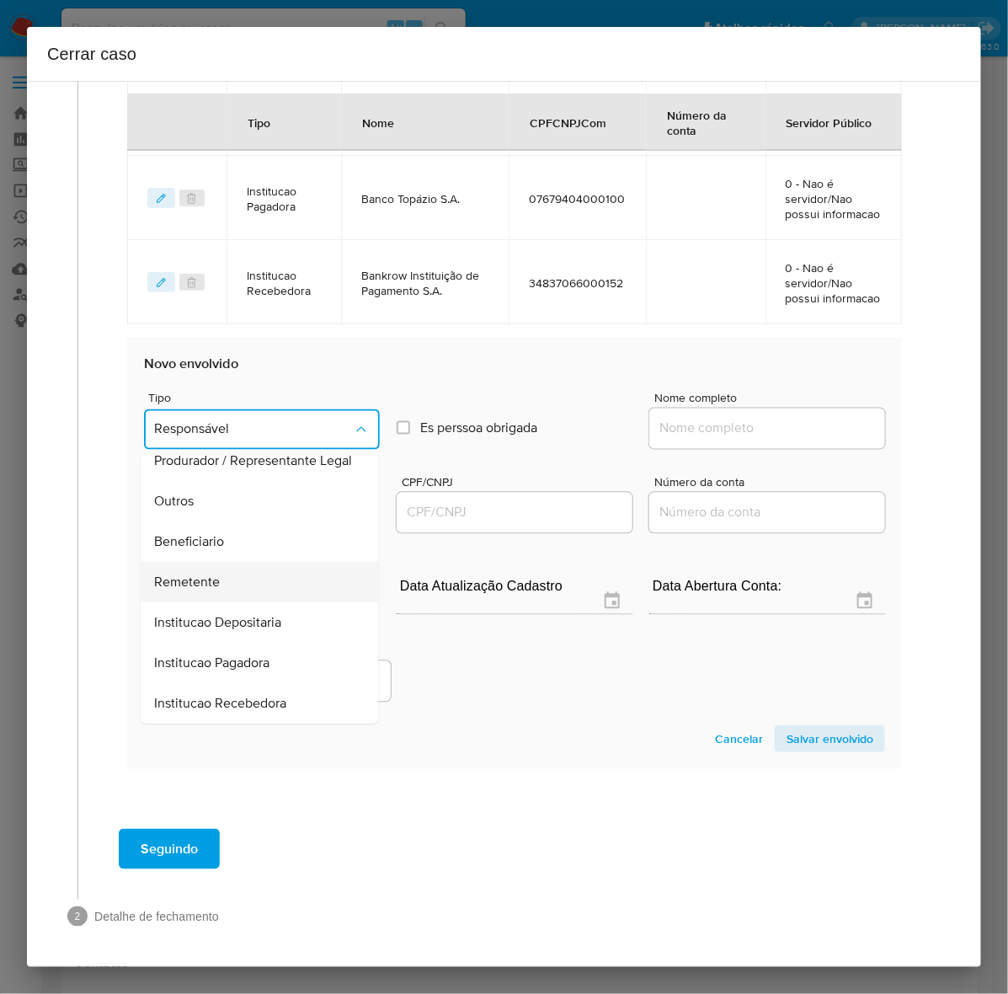
click at [195, 578] on span "Remetente" at bounding box center [187, 581] width 66 height 17
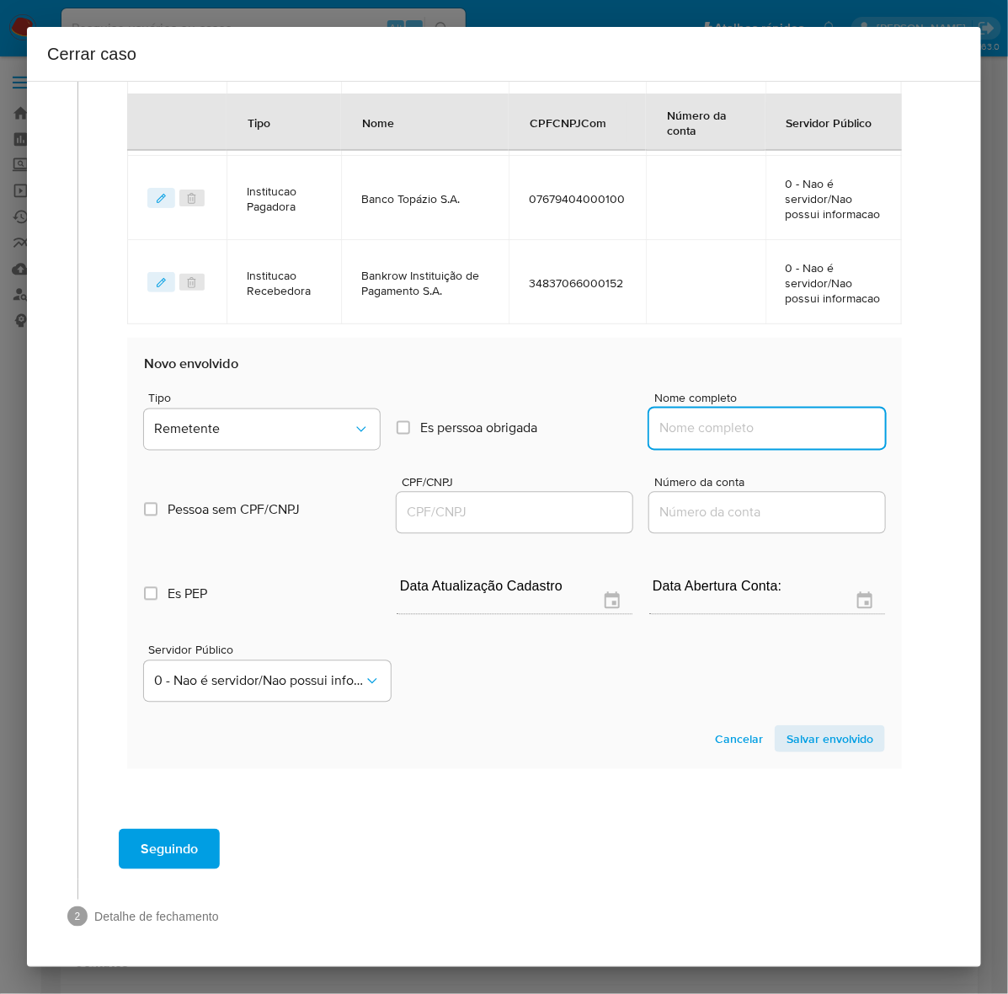
click at [716, 423] on input "Nome completo" at bounding box center [767, 429] width 236 height 22
paste input "Edenemerald Hez Fidc Segmento Meios de Pagamento de Responsabilidade Limitada"
type input "Edenemerald Hez Fidc Segmento Meios de Pagamento de Responsabilidade Limitada"
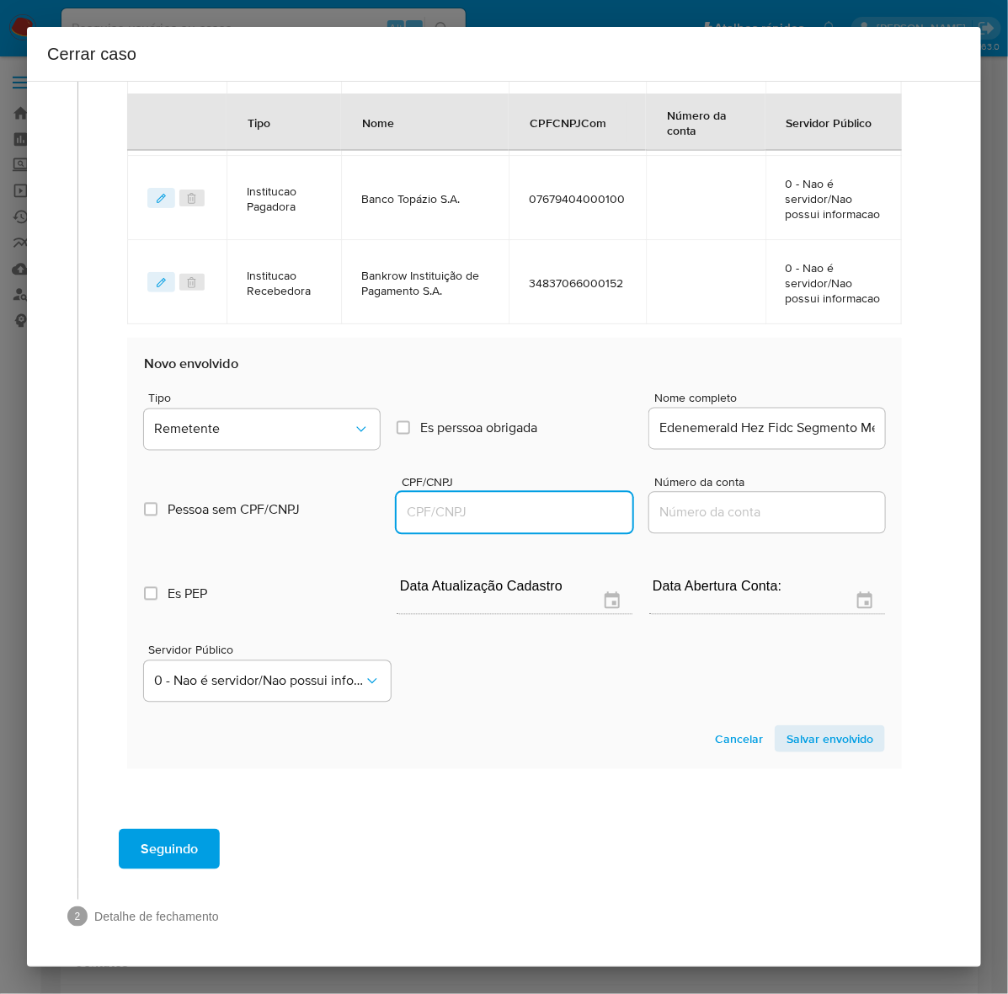
click at [452, 509] on input "CPF/CNPJ" at bounding box center [515, 513] width 236 height 22
paste input "43705687000173"
type input "43705687000173"
click at [800, 733] on span "Salvar envolvido" at bounding box center [829, 739] width 87 height 24
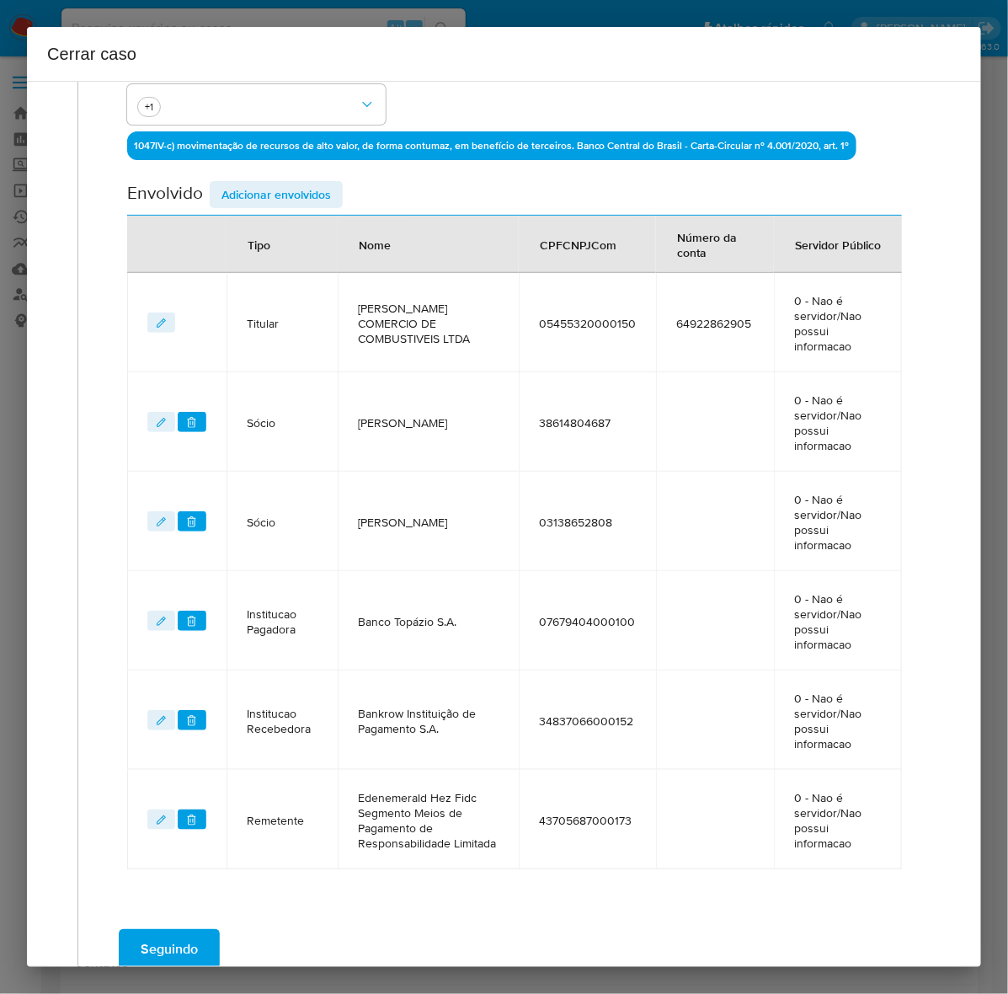
scroll to position [404, 0]
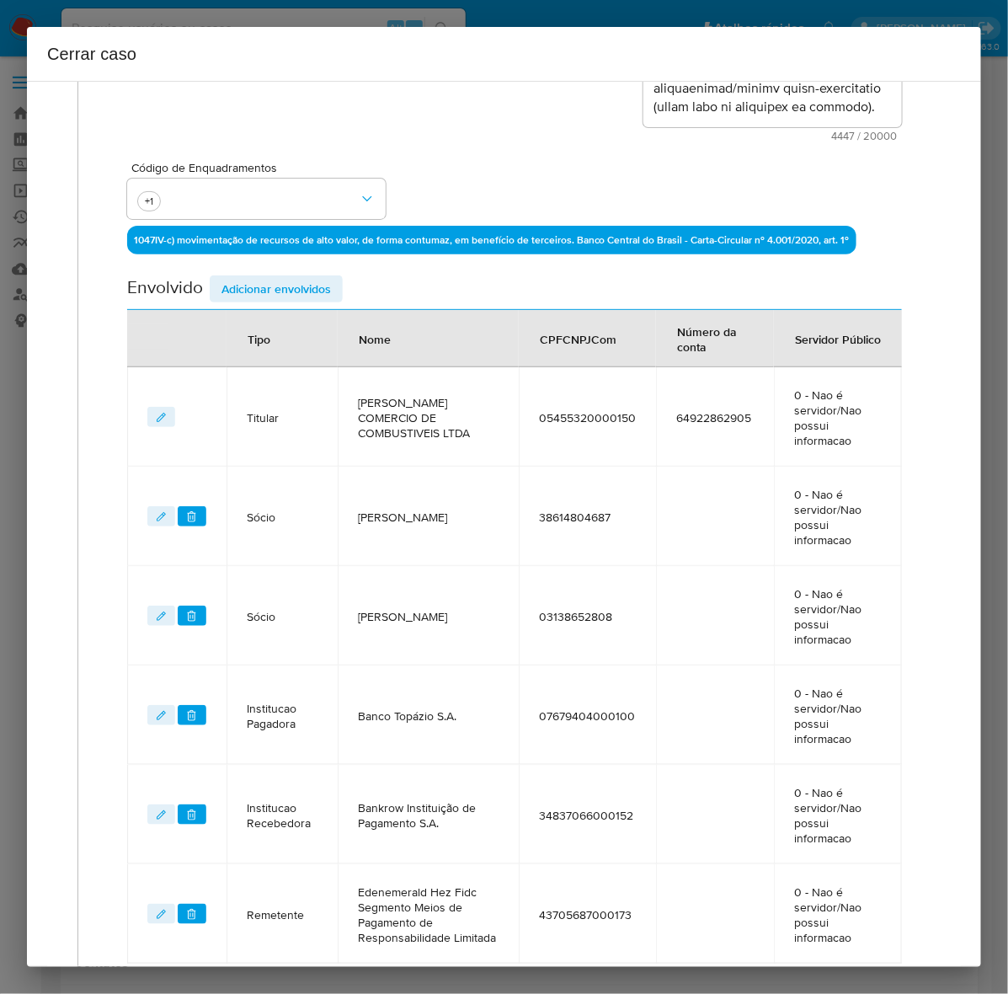
click at [280, 288] on span "Adicionar envolvidos" at bounding box center [275, 289] width 109 height 24
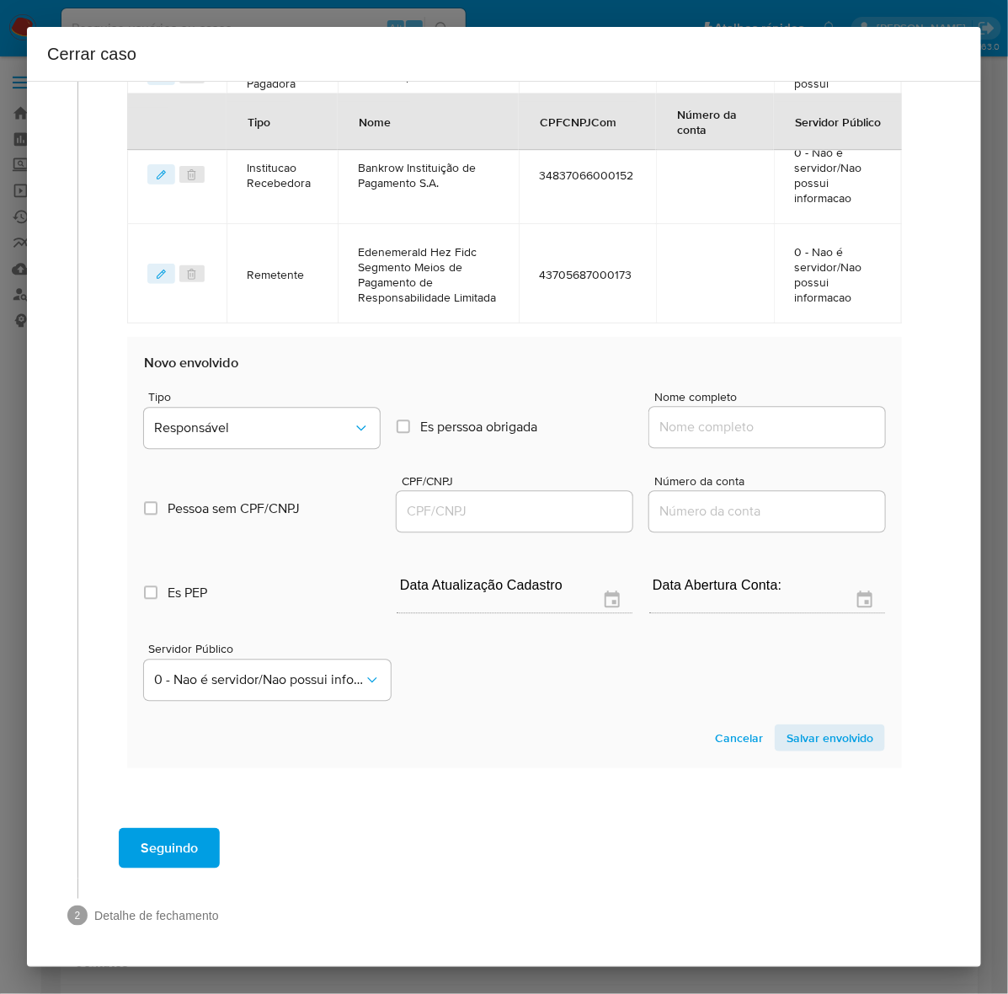
scroll to position [1058, 0]
click at [255, 429] on span "Responsável" at bounding box center [253, 428] width 199 height 17
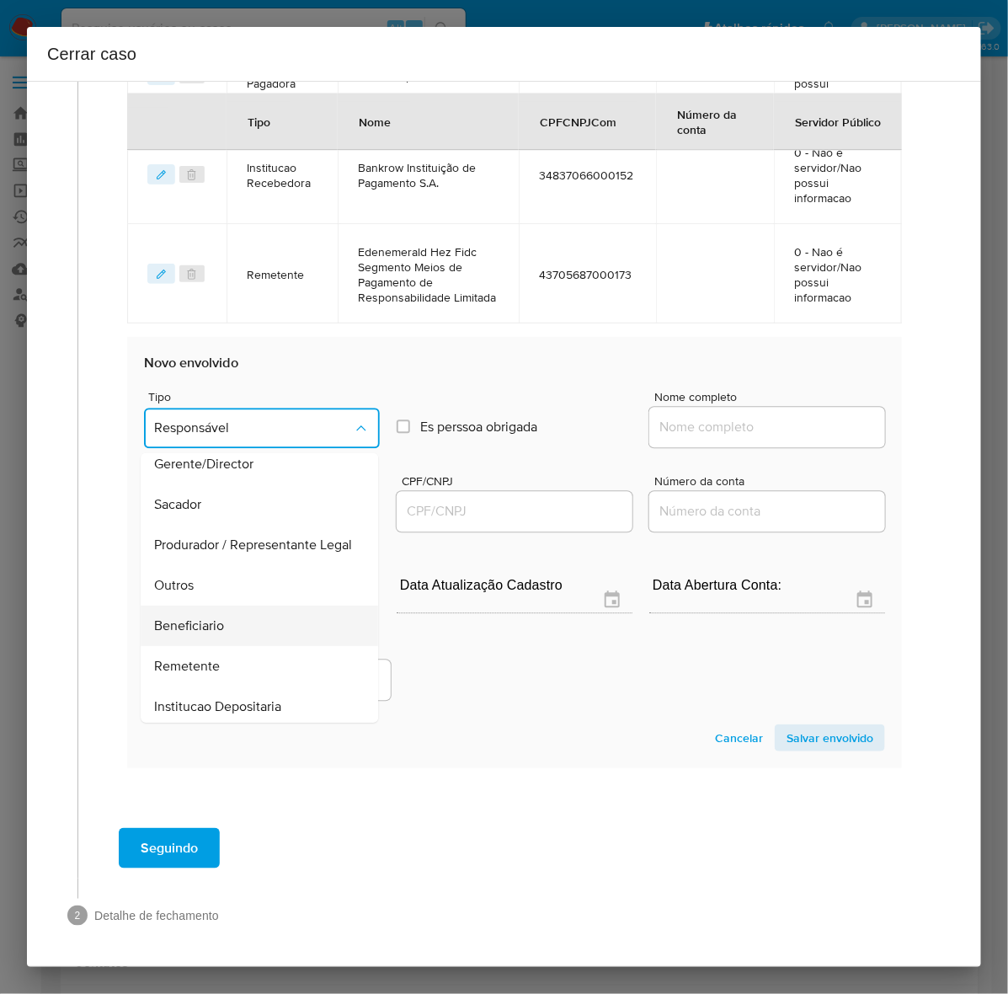
scroll to position [232, 0]
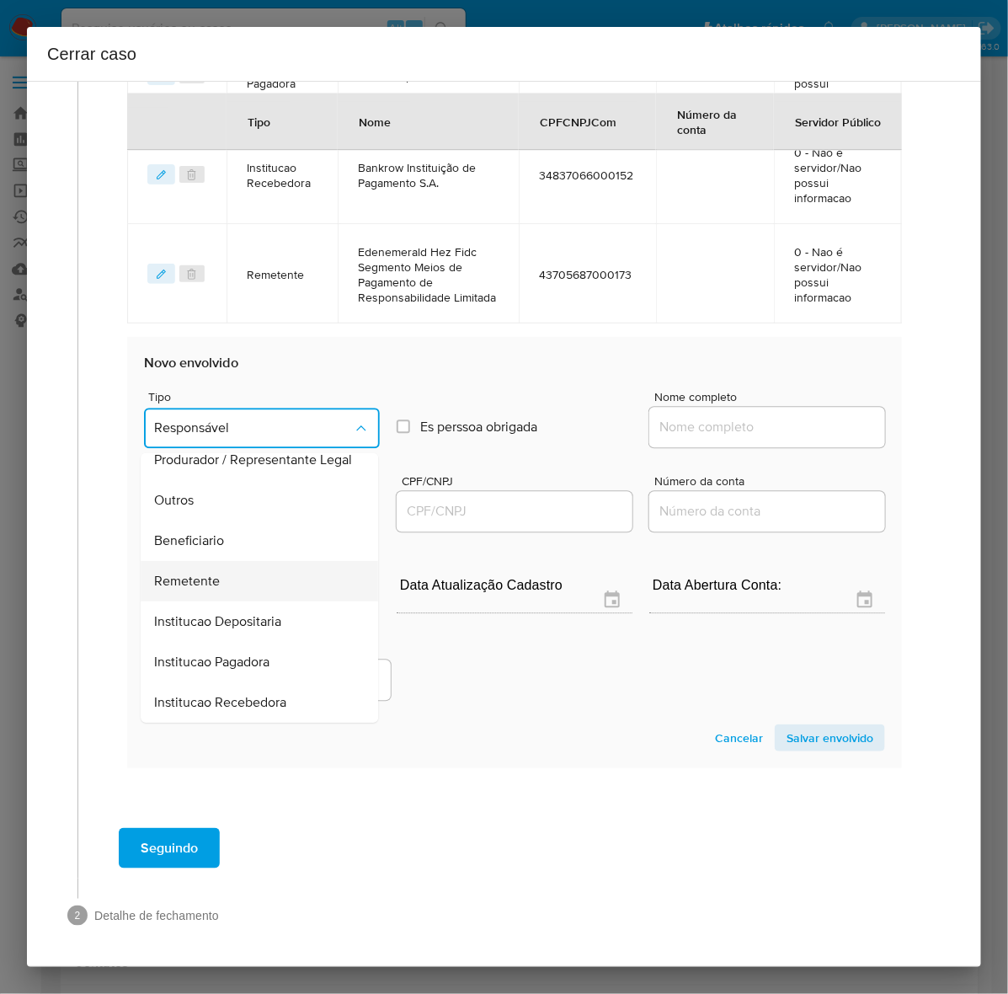
click at [202, 567] on div "Remetente" at bounding box center [254, 581] width 200 height 40
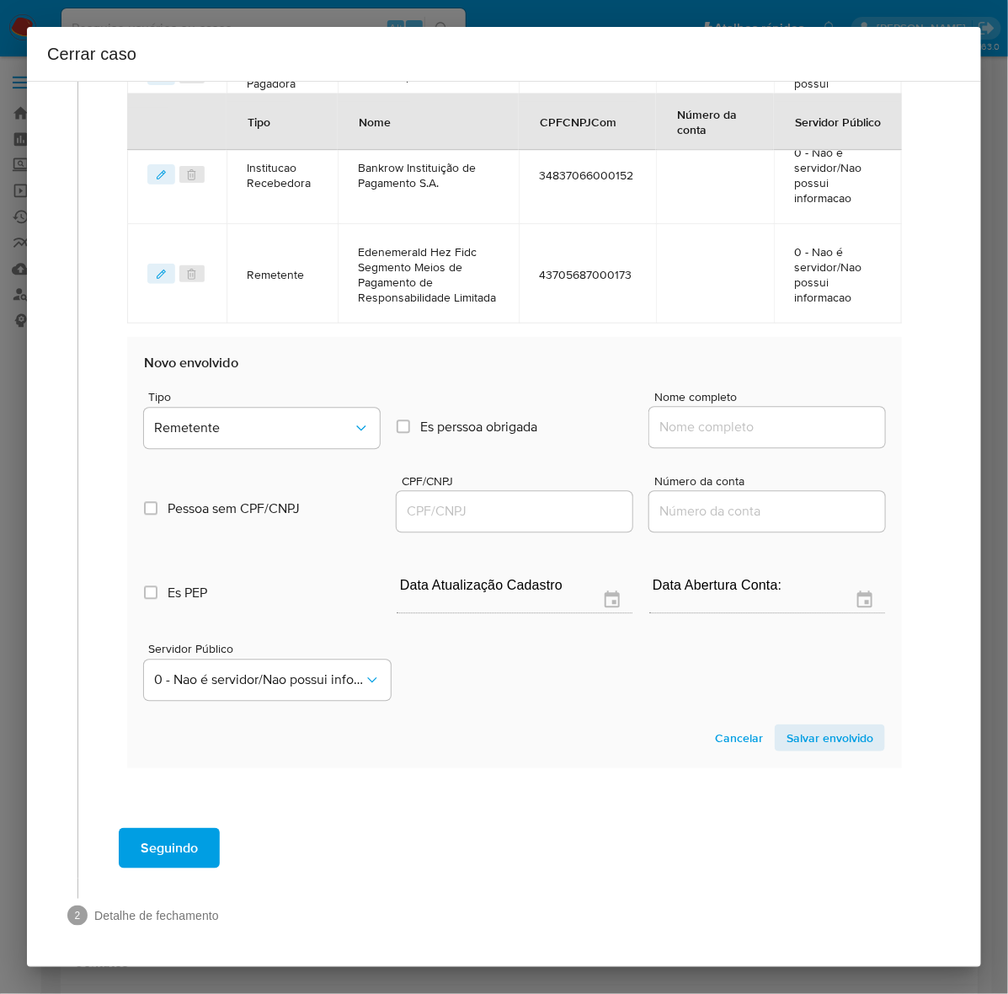
click at [747, 438] on input "Nome completo" at bounding box center [767, 428] width 236 height 22
paste input "Abdelnor VI Comércio de Combustíveis Ltda - CNPJ 30253289000111"
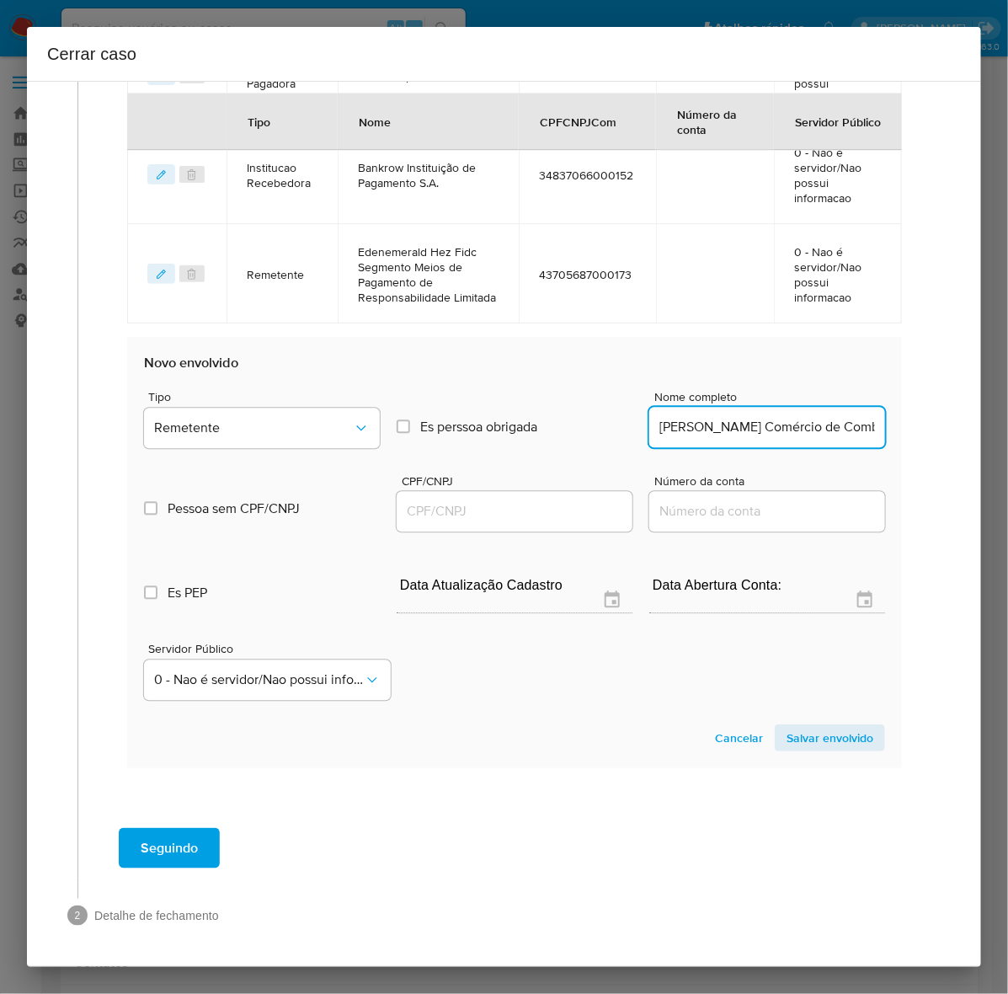
scroll to position [0, 198]
drag, startPoint x: 759, startPoint y: 428, endPoint x: 966, endPoint y: 434, distance: 207.2
click at [966, 434] on div "1 Informação completa Geral Data de início 01/09/2024 Data Fin 06/10/2025 Valor…" at bounding box center [504, 524] width 954 height 886
drag, startPoint x: 806, startPoint y: 429, endPoint x: 1067, endPoint y: 448, distance: 261.7
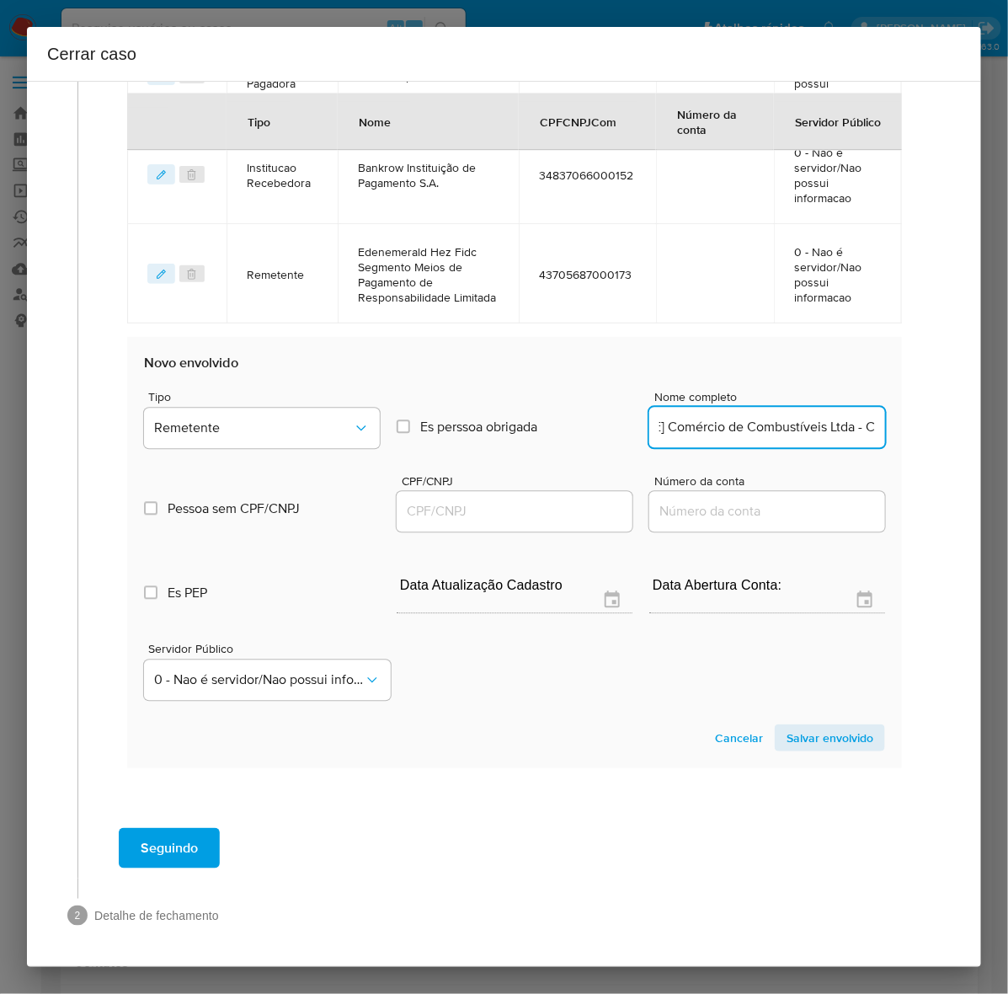
type input "Abdelnor VI Comércio de Combustíveis Ltda"
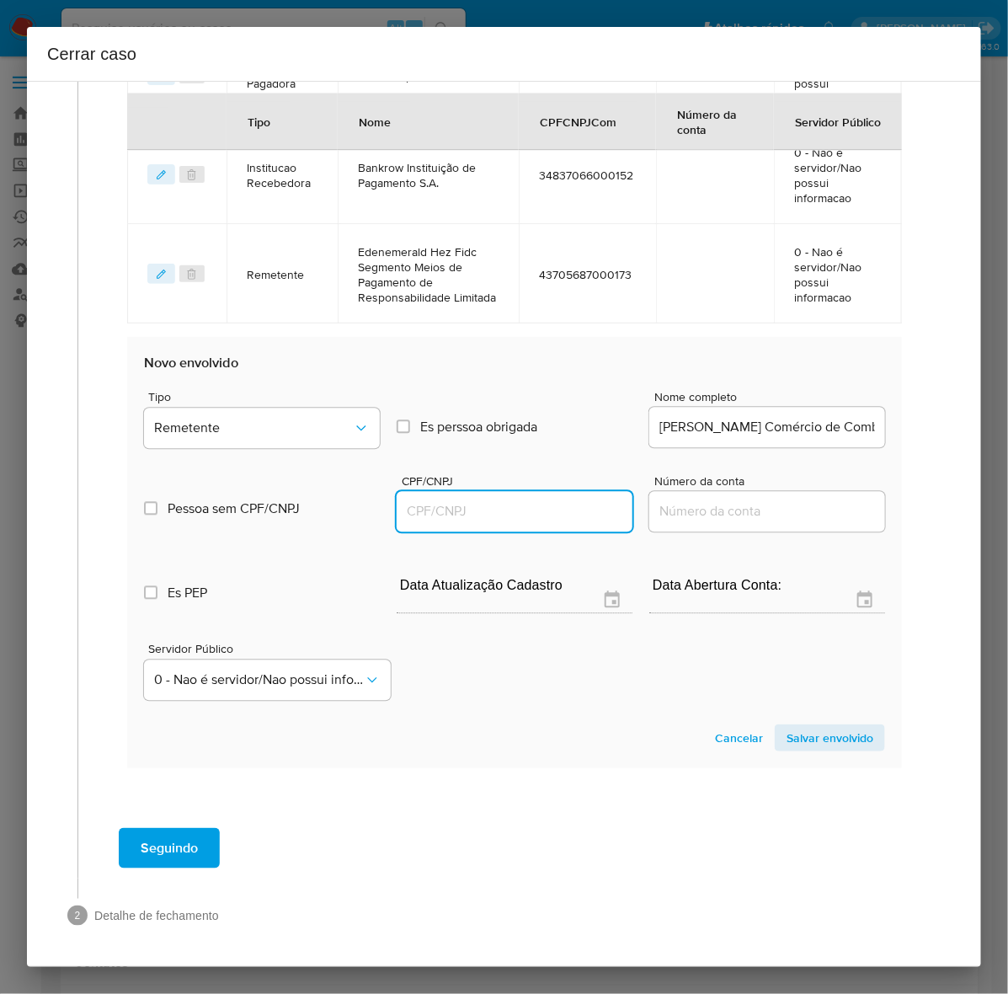
click at [453, 502] on input "CPF/CNPJ" at bounding box center [515, 512] width 236 height 22
paste input "30253289000111"
type input "30253289000111"
click at [806, 733] on span "Salvar envolvido" at bounding box center [829, 738] width 87 height 24
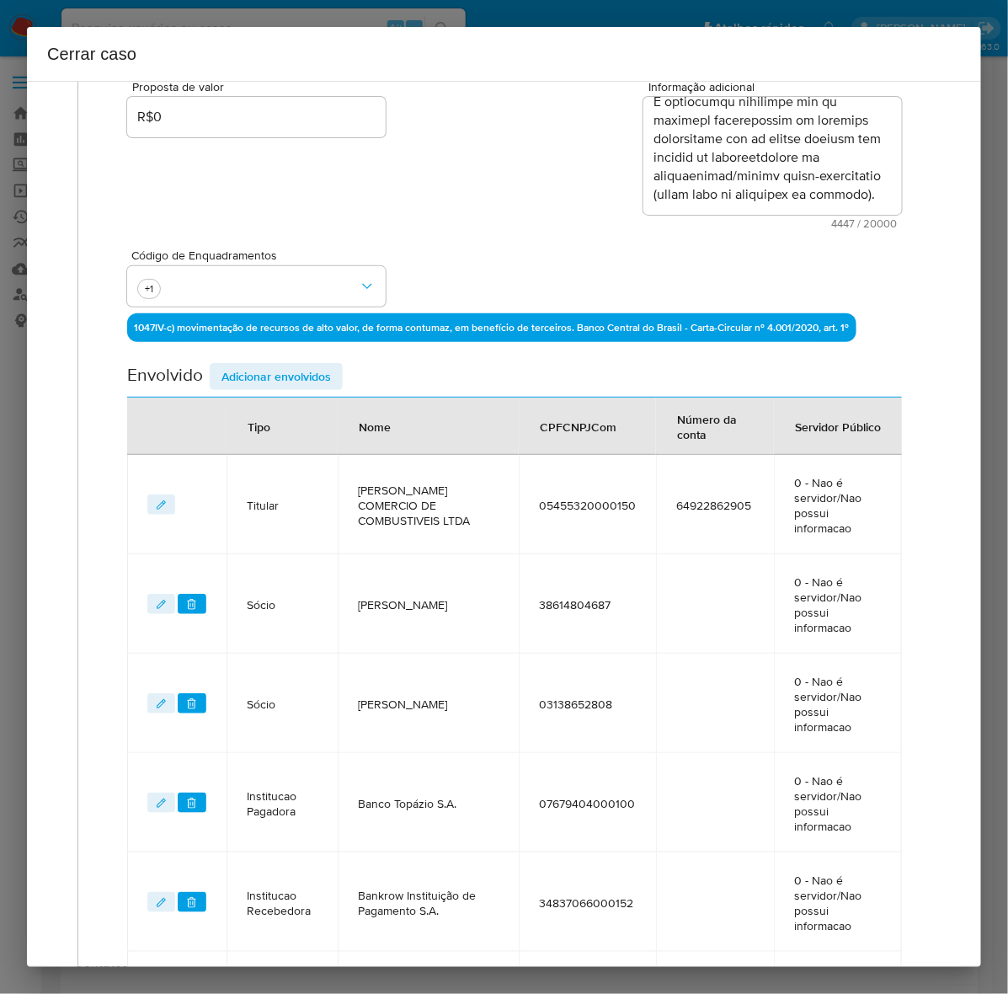
scroll to position [292, 0]
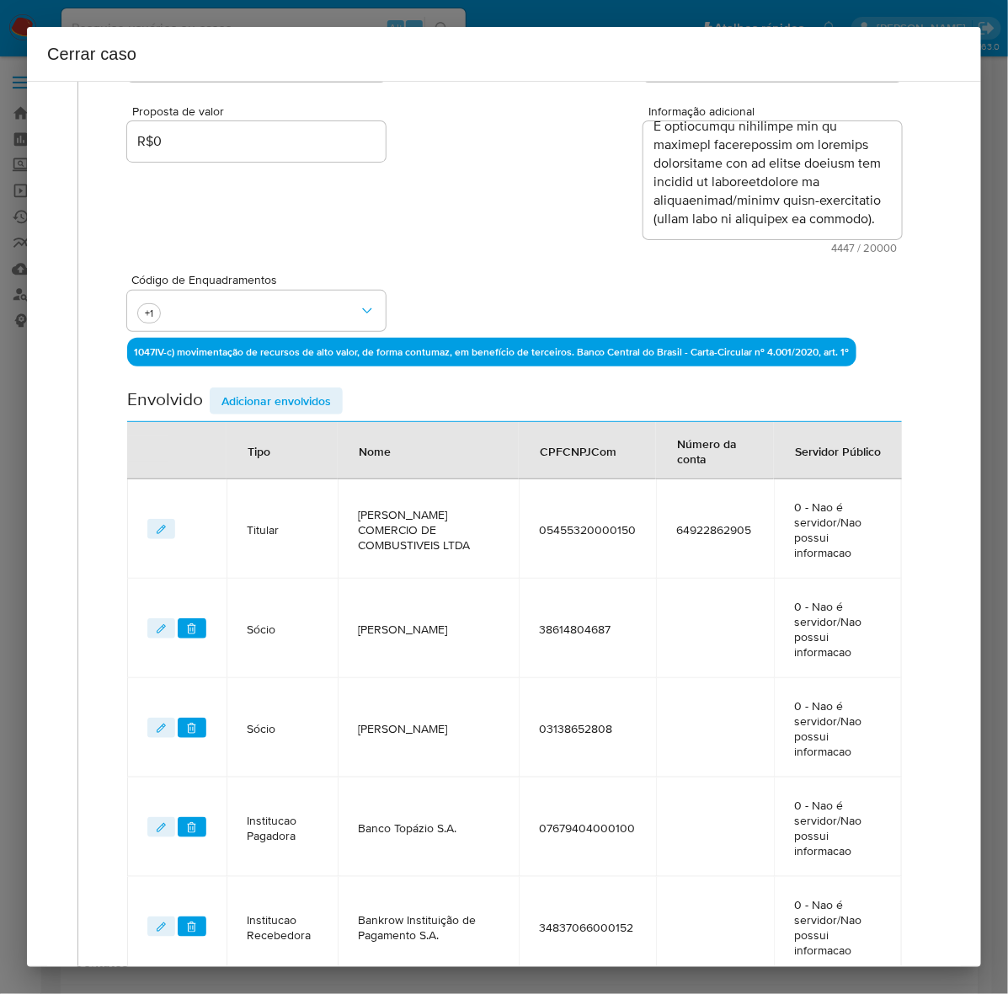
click at [267, 401] on span "Adicionar envolvidos" at bounding box center [275, 401] width 109 height 24
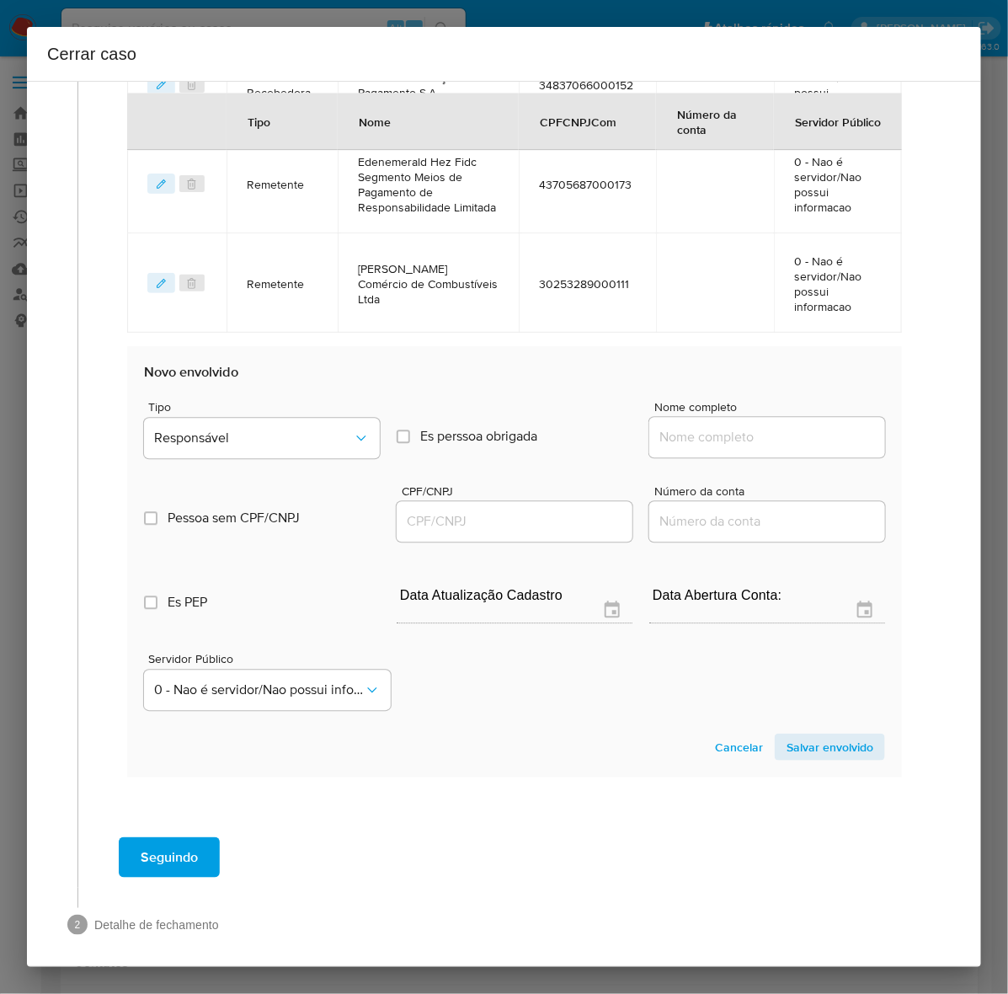
scroll to position [1158, 0]
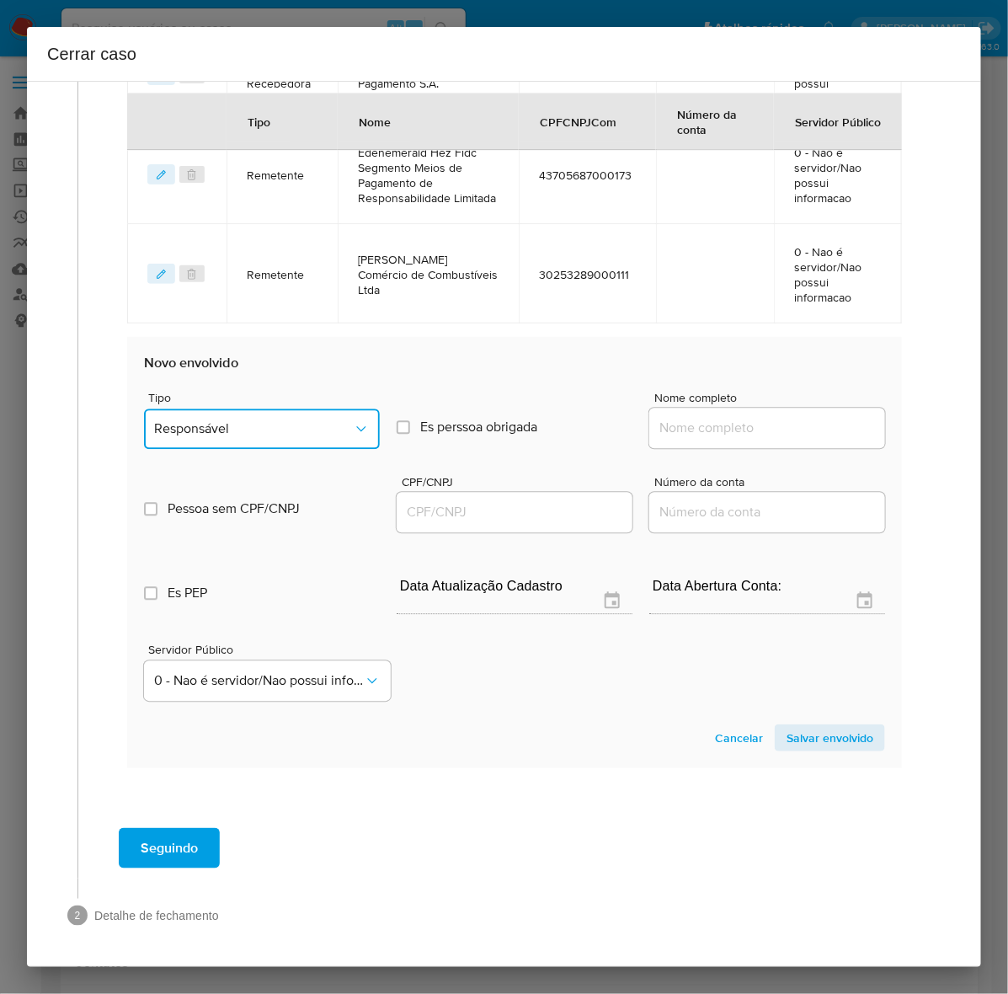
click at [270, 420] on span "Responsável" at bounding box center [253, 428] width 199 height 17
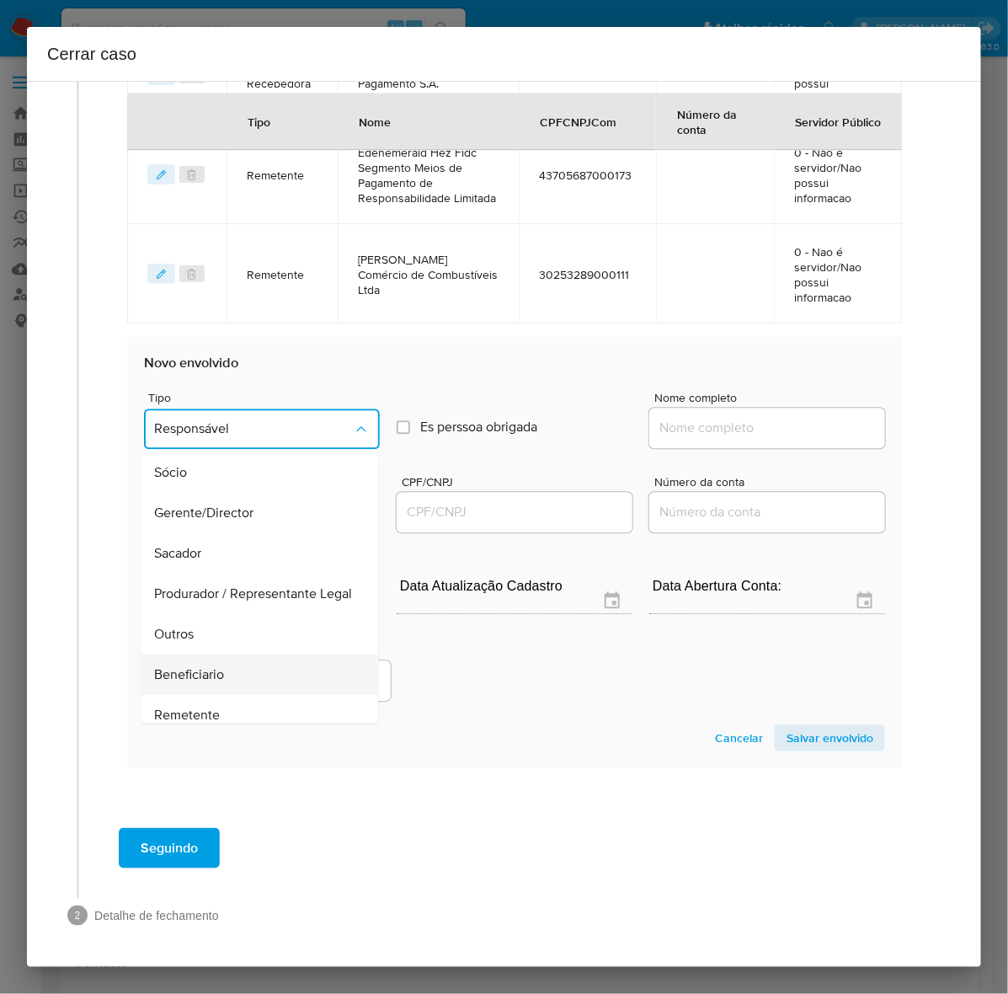
scroll to position [232, 0]
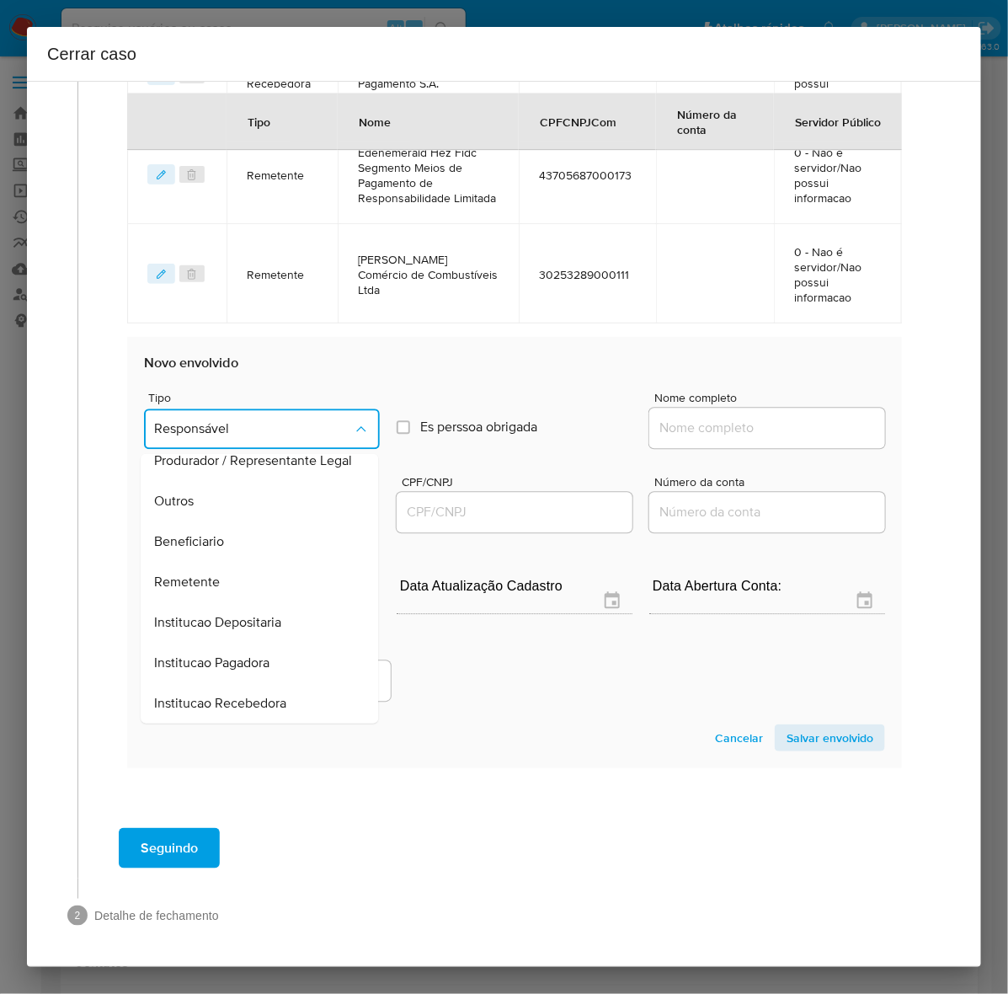
click at [224, 540] on span "Beneficiario" at bounding box center [189, 540] width 70 height 17
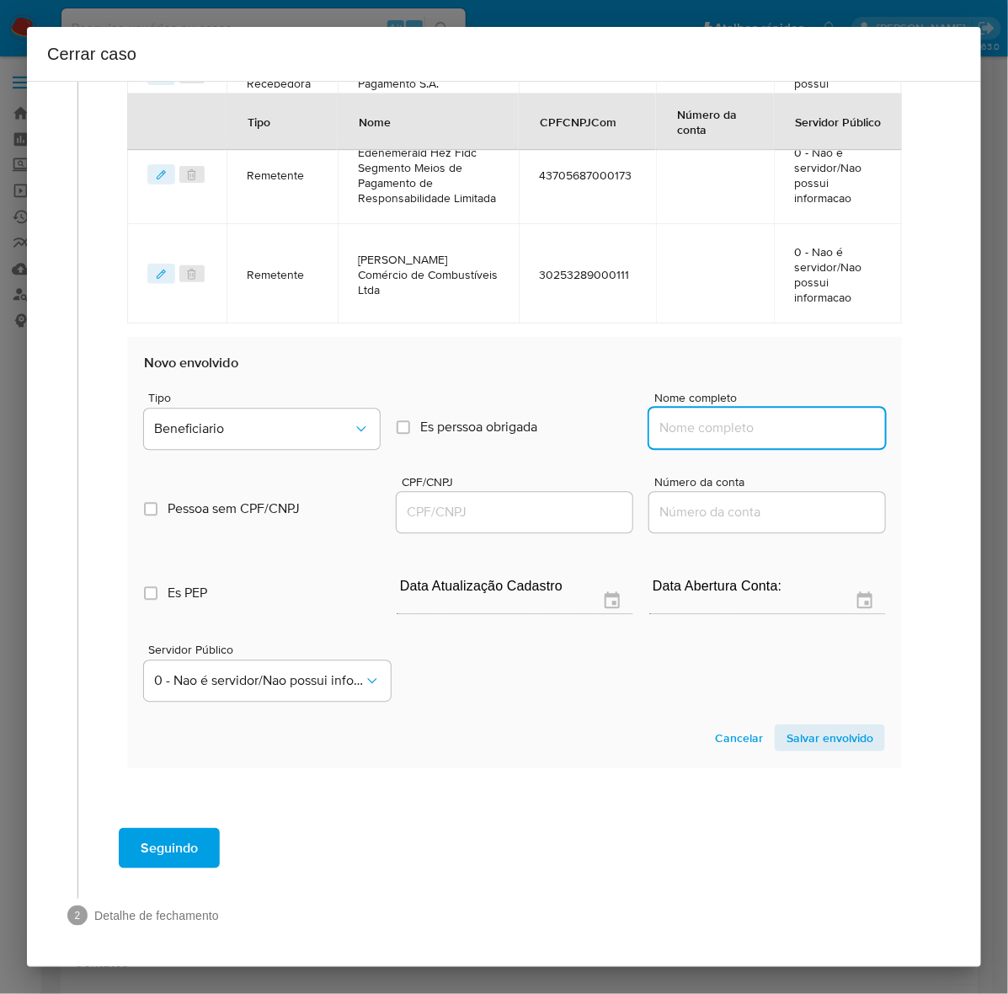
click at [738, 426] on input "Nome completo" at bounding box center [767, 428] width 236 height 22
paste input "Família Tortorelli Participação e Administração de Bens Móveis e Imóveis Própri…"
type input "Família Tortorelli Participação e Administração de Bens Móveis e Imóveis Própri…"
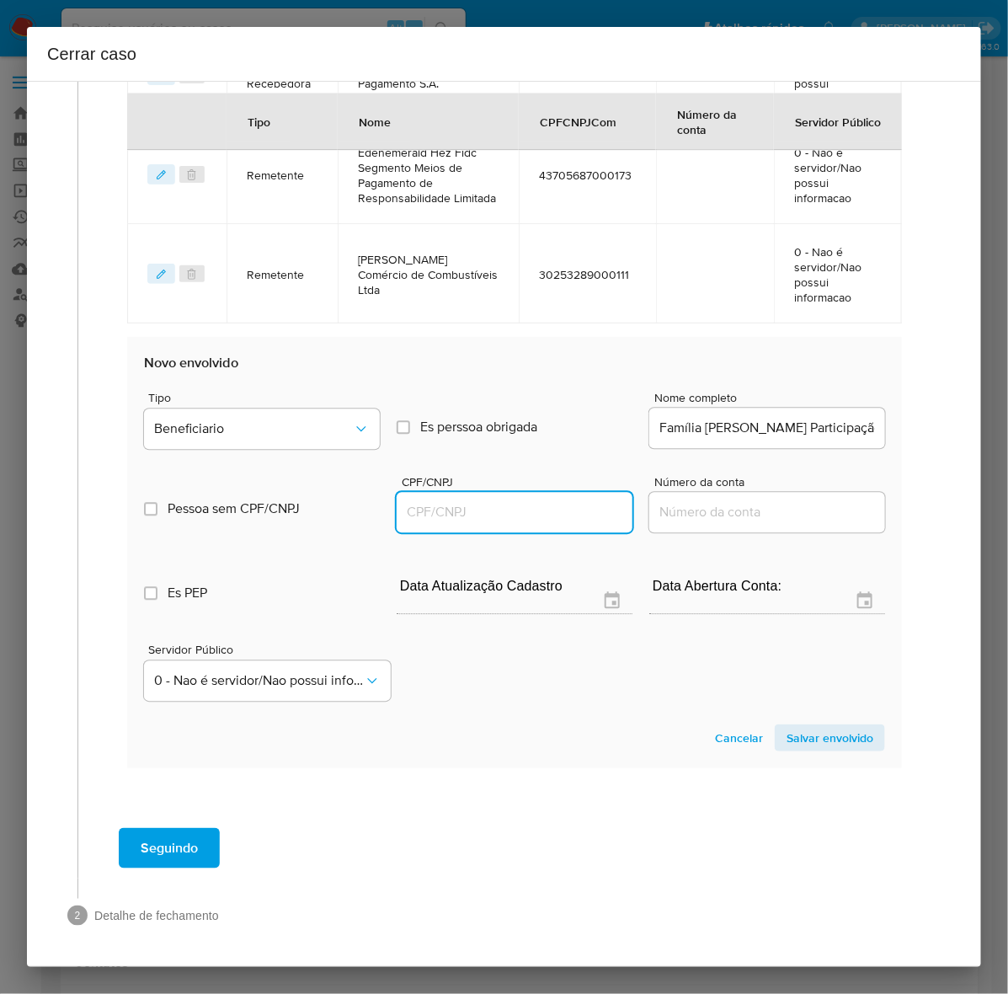
click at [447, 510] on input "CPF/CNPJ" at bounding box center [515, 512] width 236 height 22
paste input "24858716000192"
type input "24858716000192"
click at [825, 733] on span "Salvar envolvido" at bounding box center [829, 738] width 87 height 24
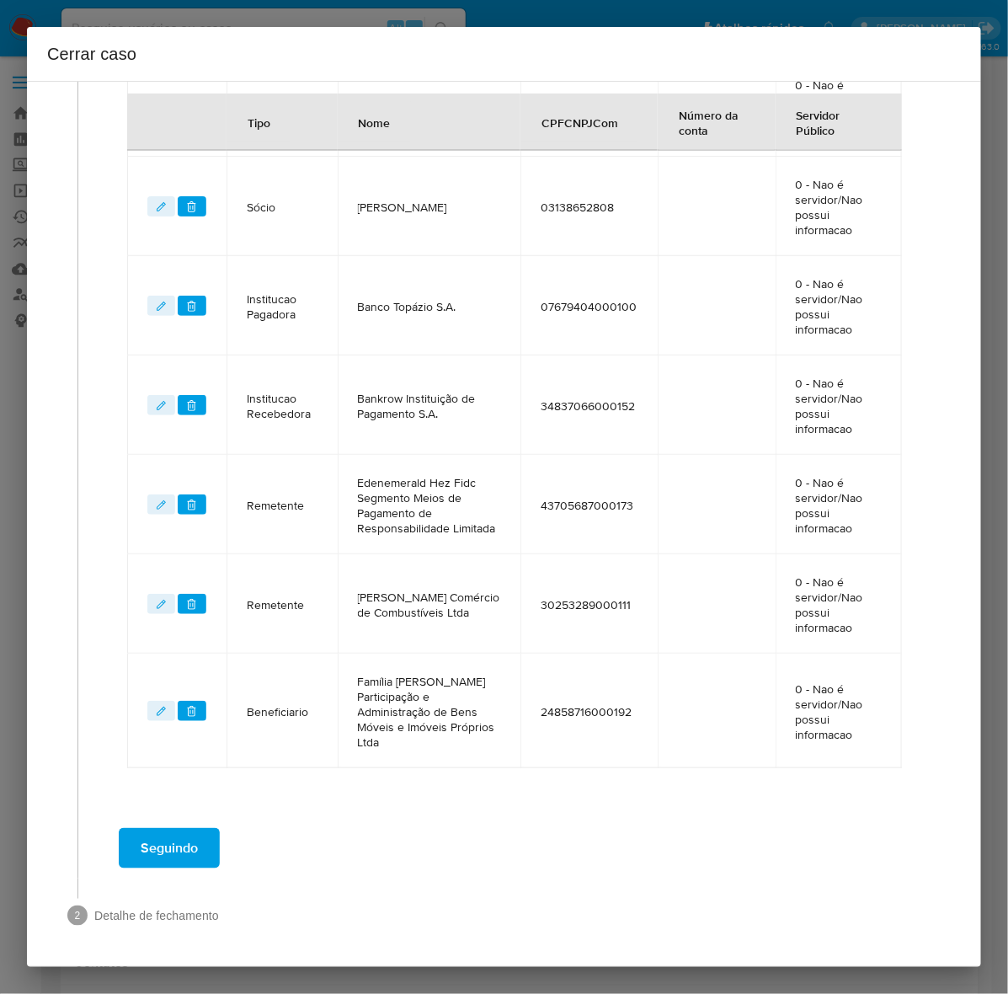
click at [150, 845] on span "Seguindo" at bounding box center [169, 847] width 57 height 37
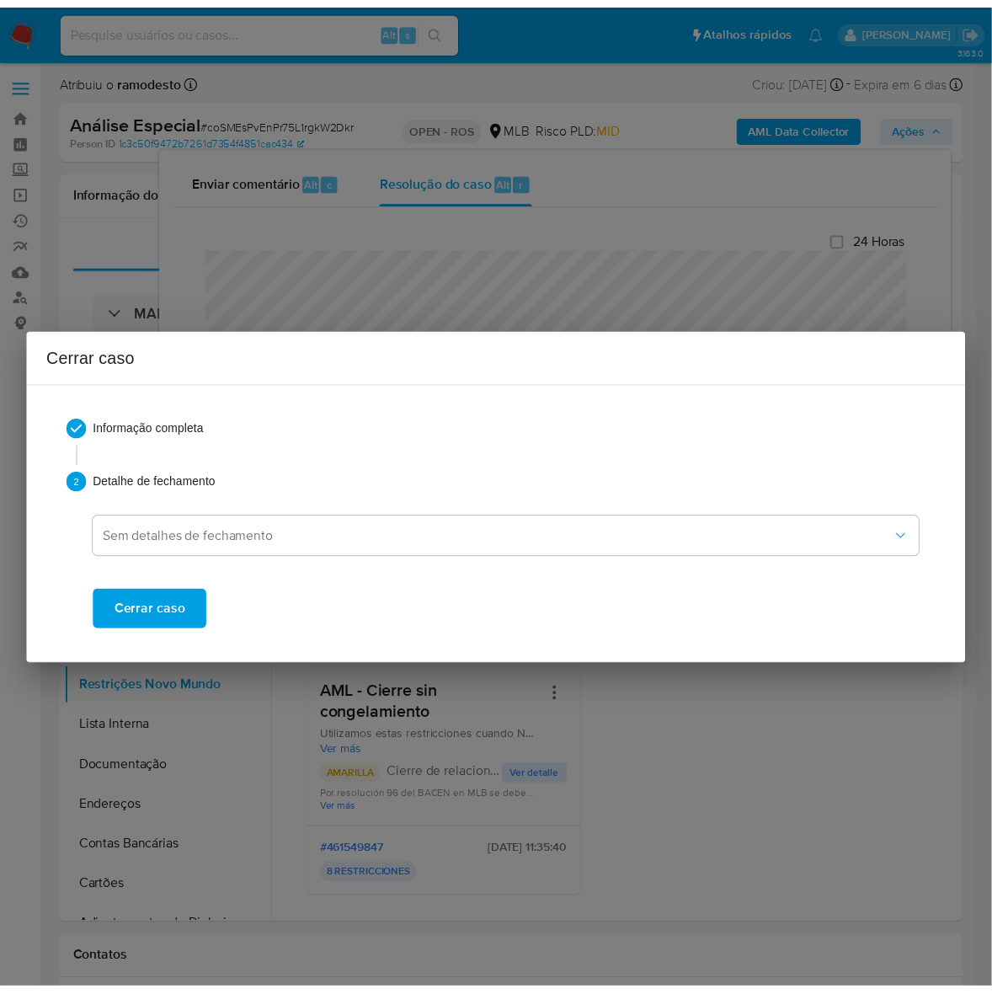
scroll to position [2923, 0]
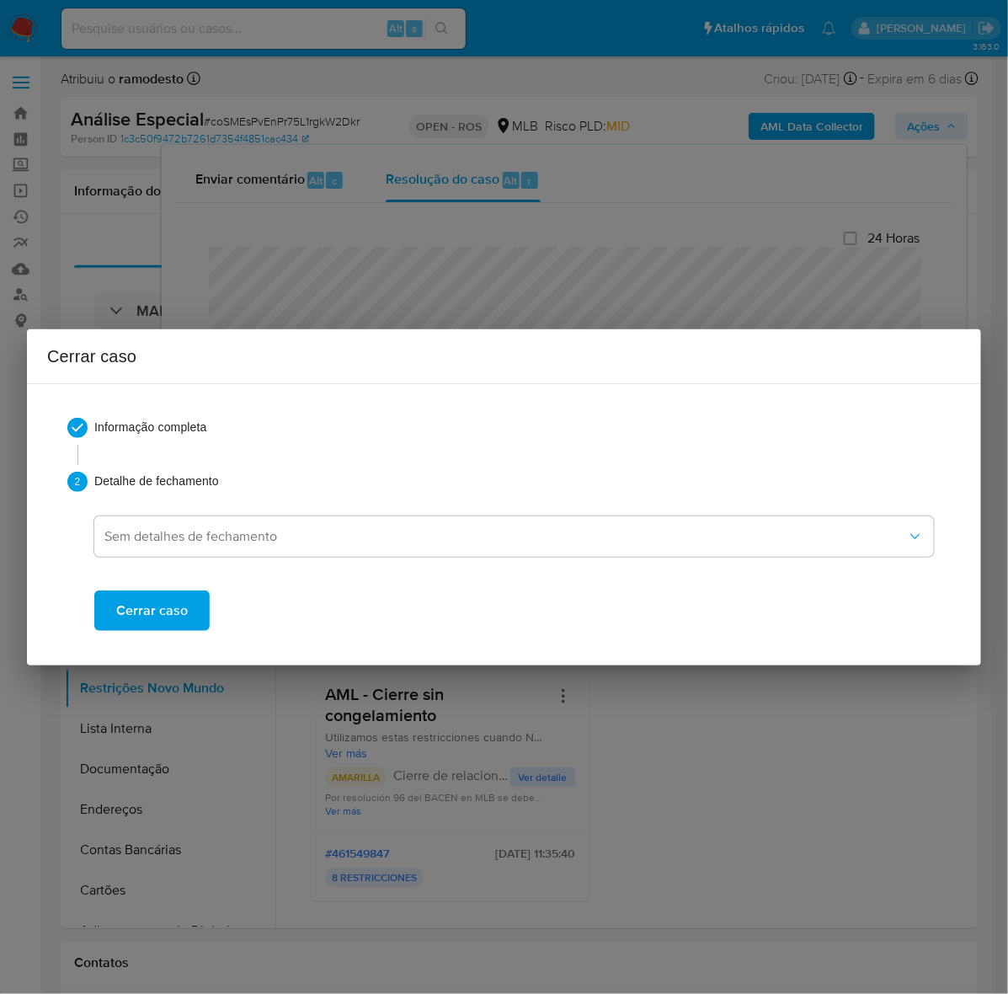
click at [141, 613] on span "Cerrar caso" at bounding box center [152, 610] width 72 height 37
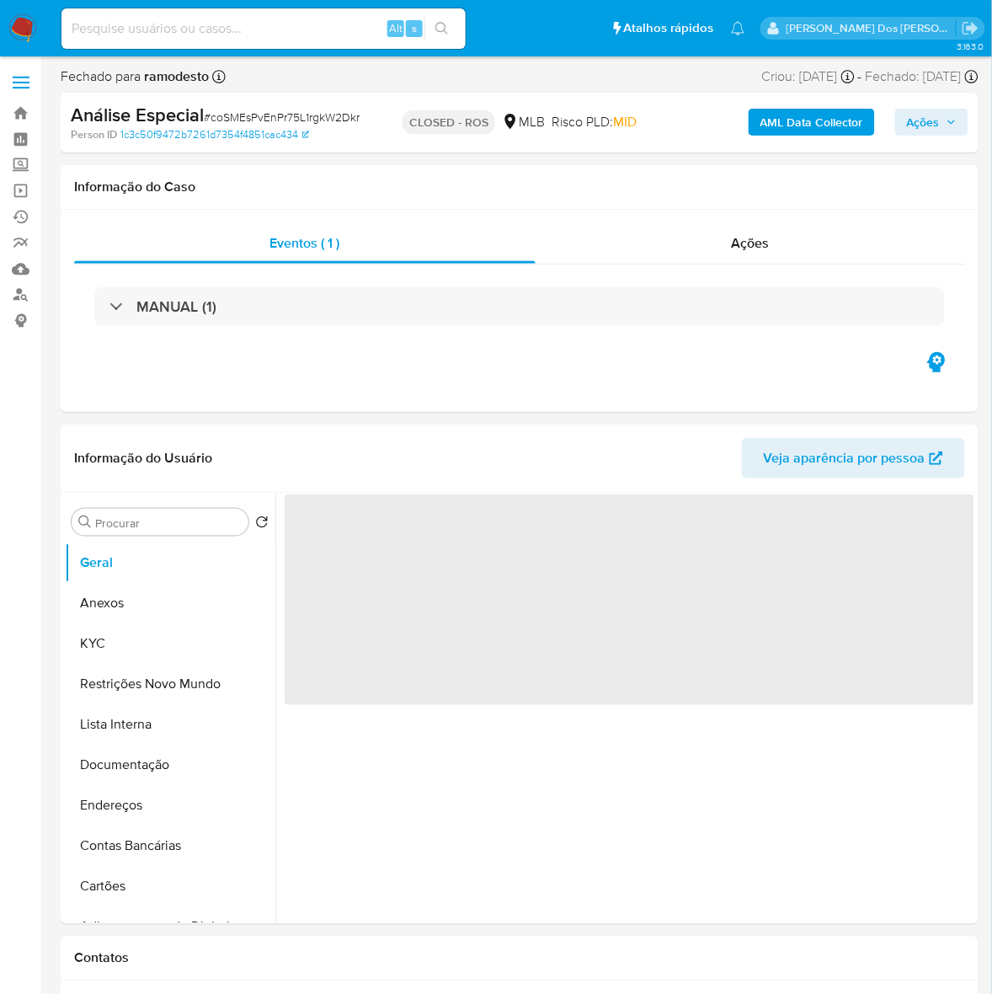
select select "10"
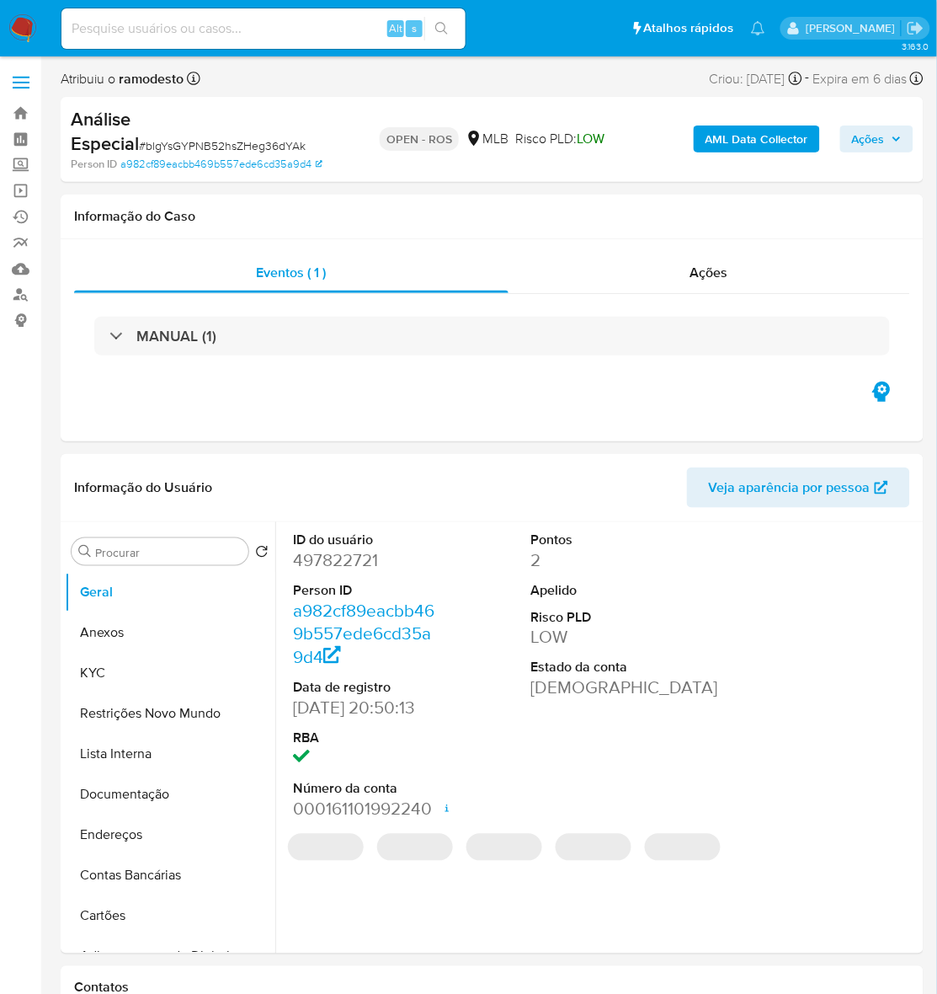
select select "10"
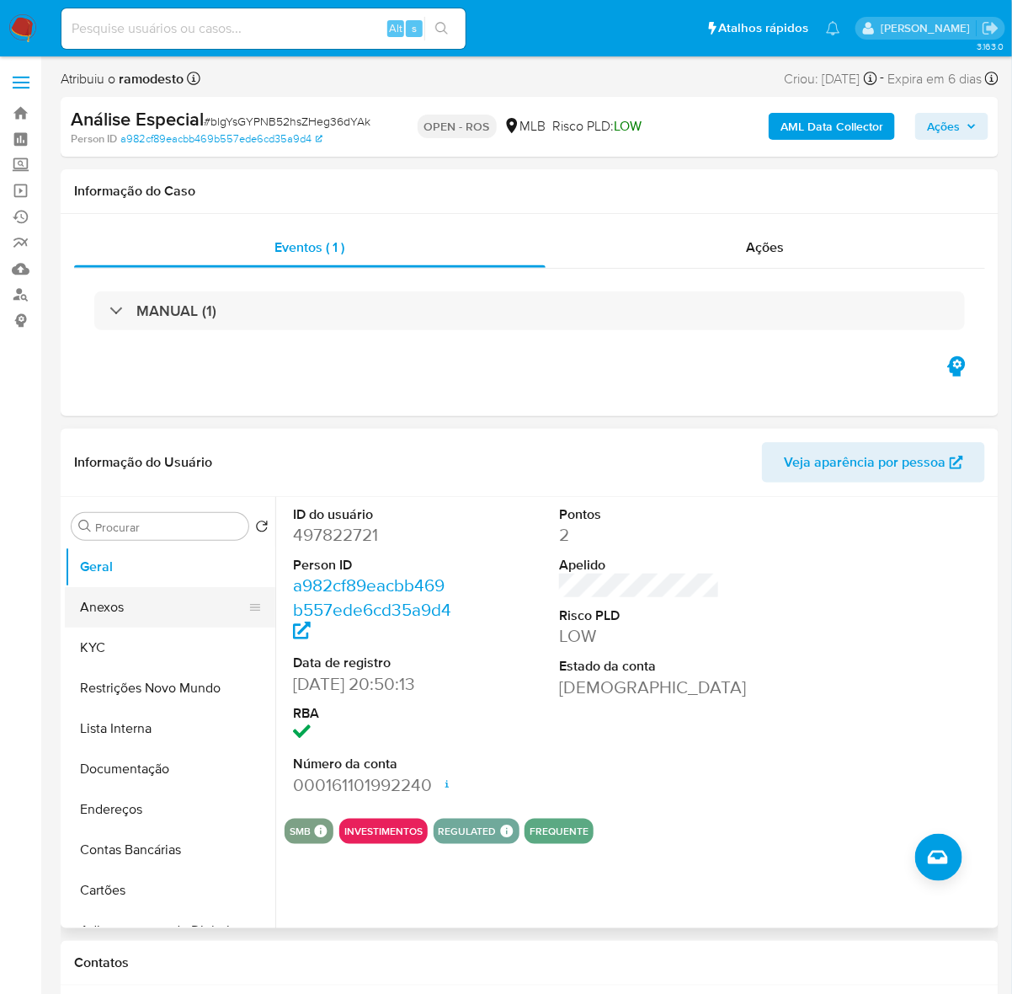
click at [107, 612] on button "Anexos" at bounding box center [163, 607] width 197 height 40
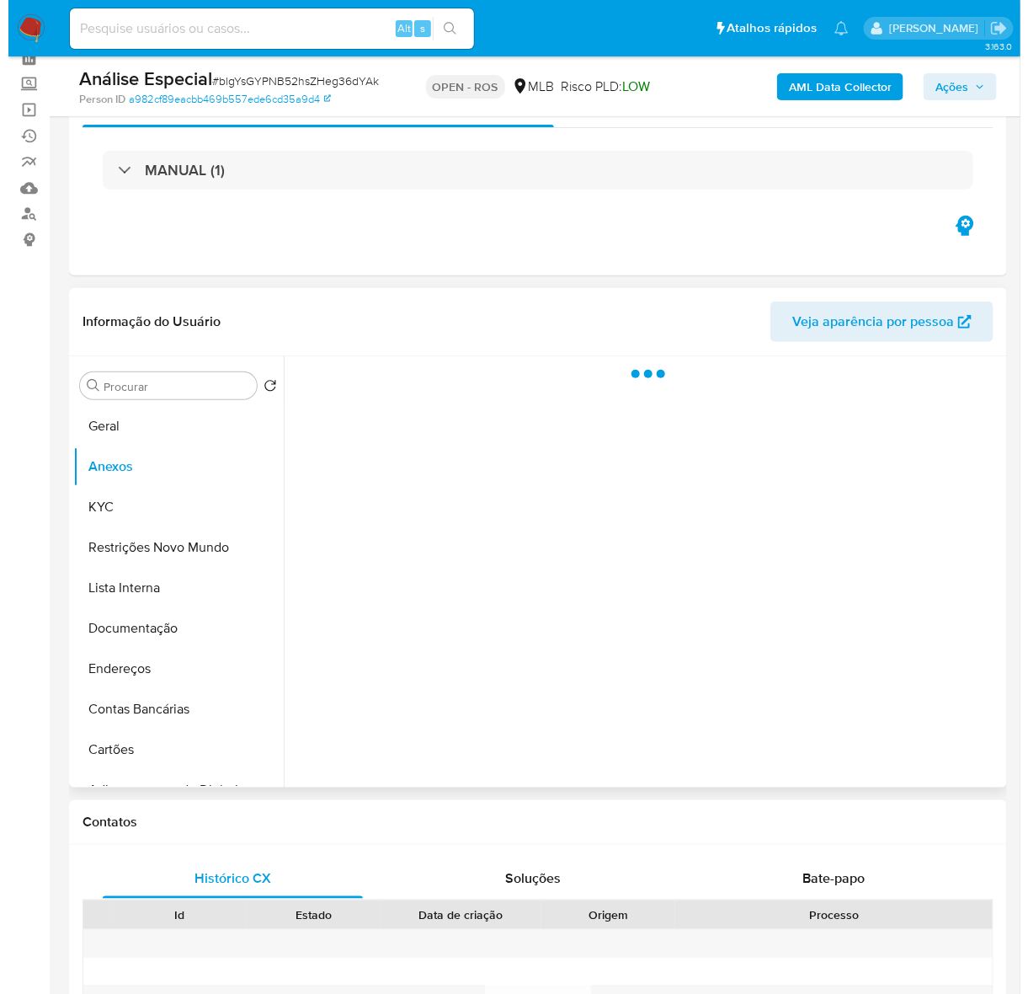
scroll to position [105, 0]
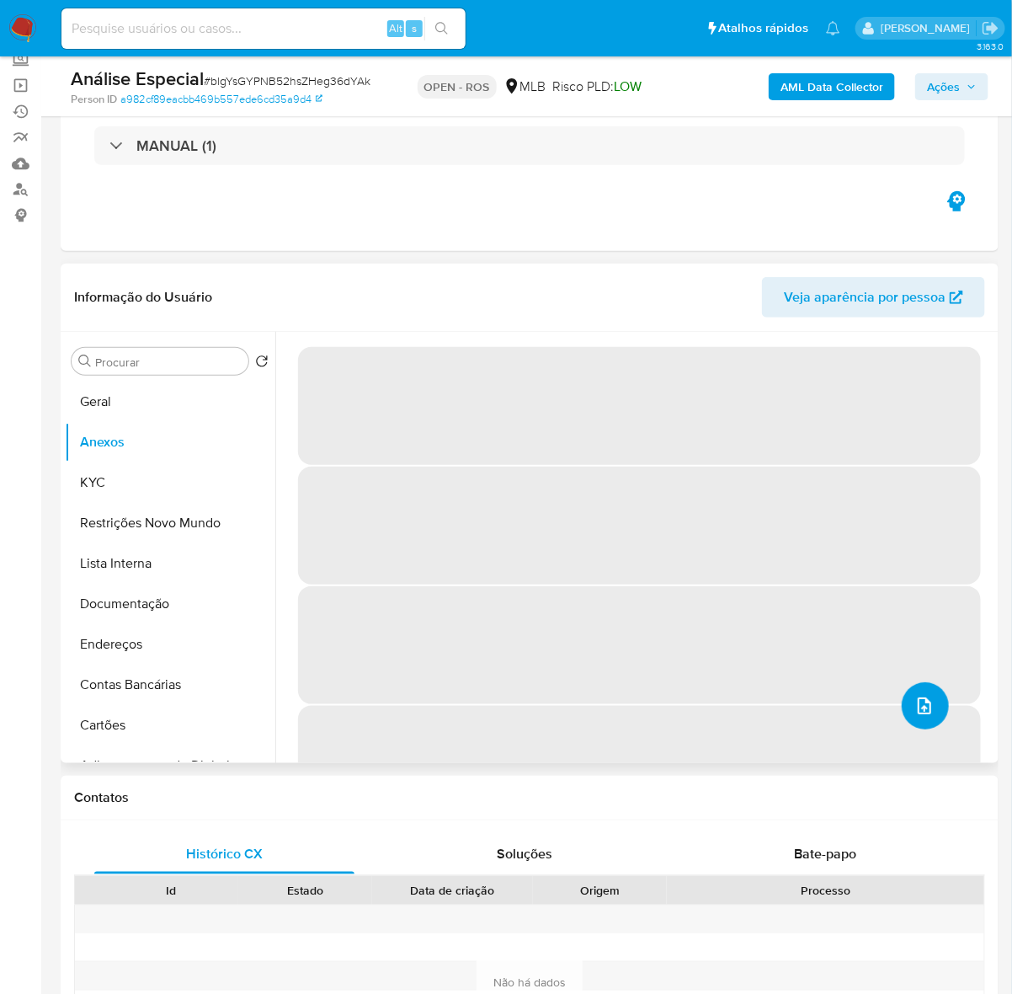
click at [919, 704] on icon "upload-file" at bounding box center [924, 706] width 20 height 20
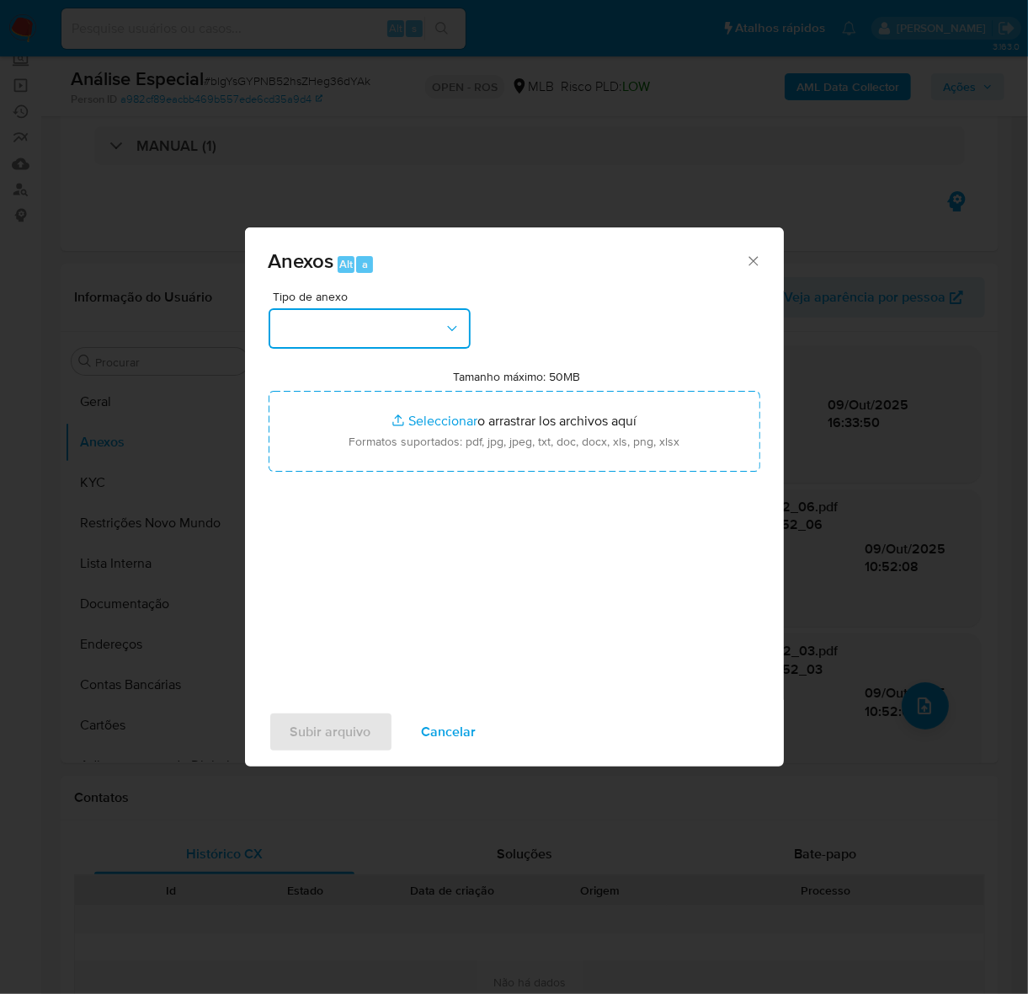
click at [330, 322] on button "button" at bounding box center [370, 328] width 202 height 40
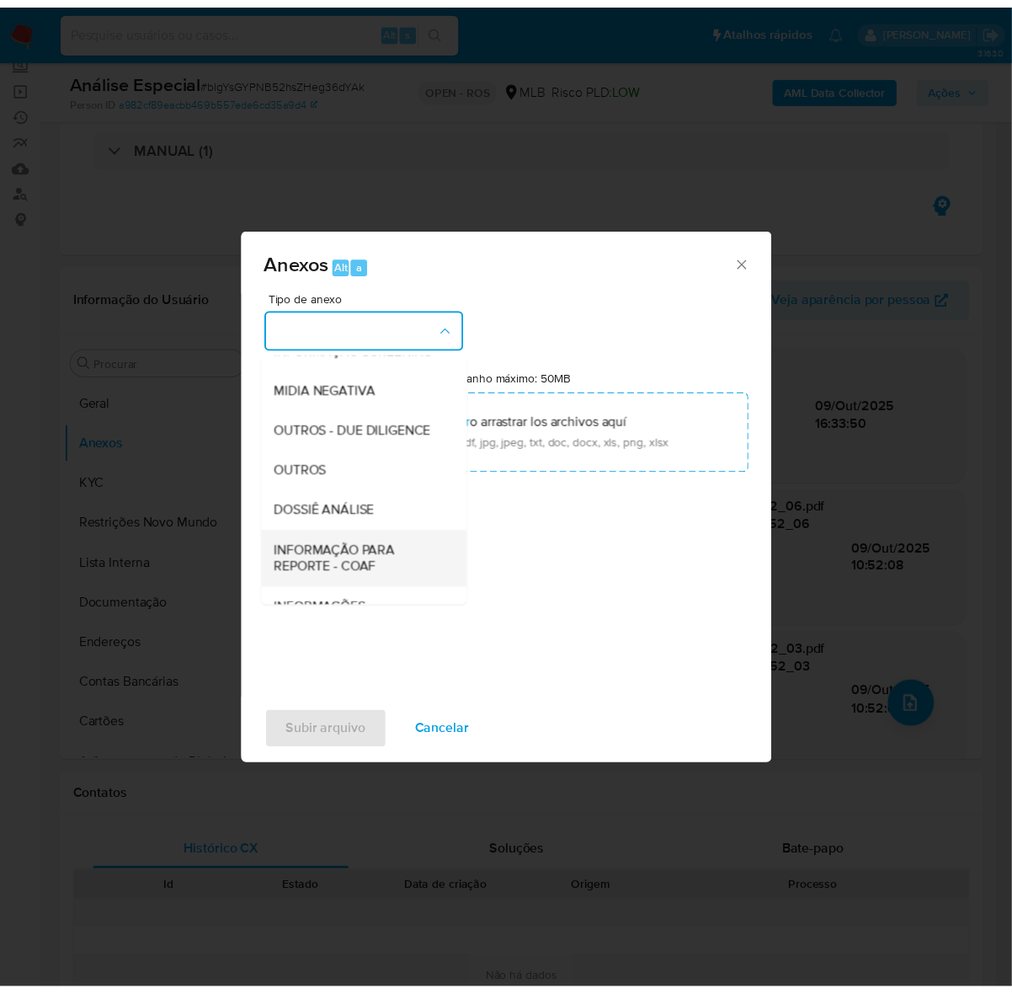
scroll to position [259, 0]
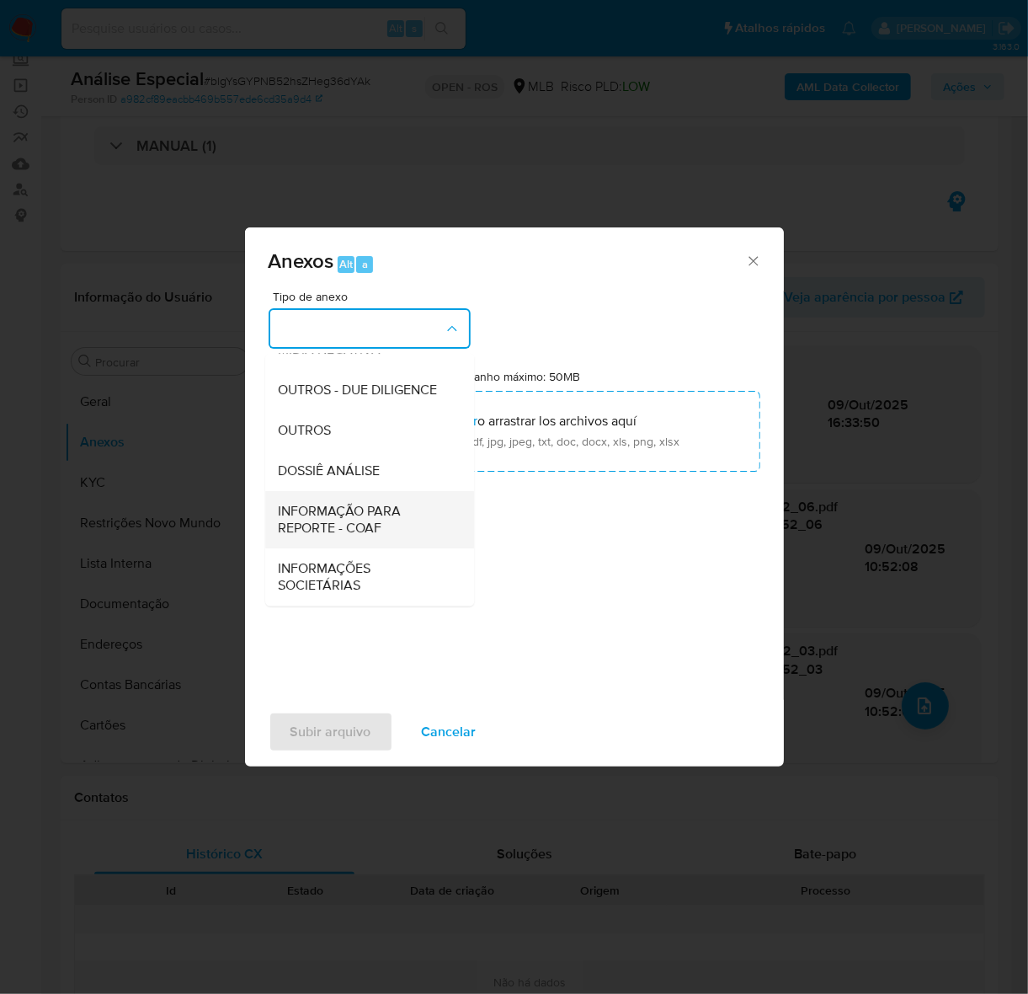
click at [342, 516] on span "INFORMAÇÃO PARA REPORTE - COAF" at bounding box center [365, 520] width 172 height 34
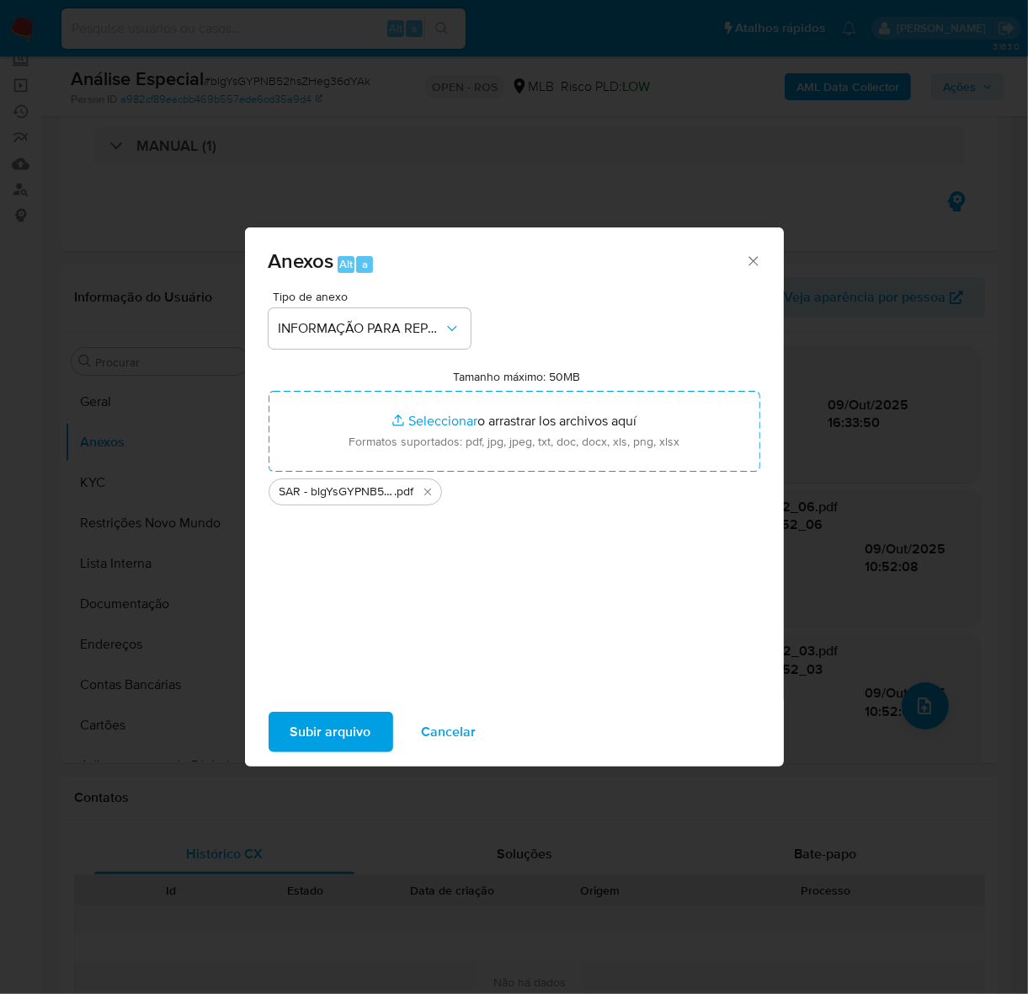
click at [329, 700] on div "Subir arquivo Cancelar" at bounding box center [514, 732] width 539 height 64
click at [325, 721] on span "Subir arquivo" at bounding box center [331, 731] width 81 height 37
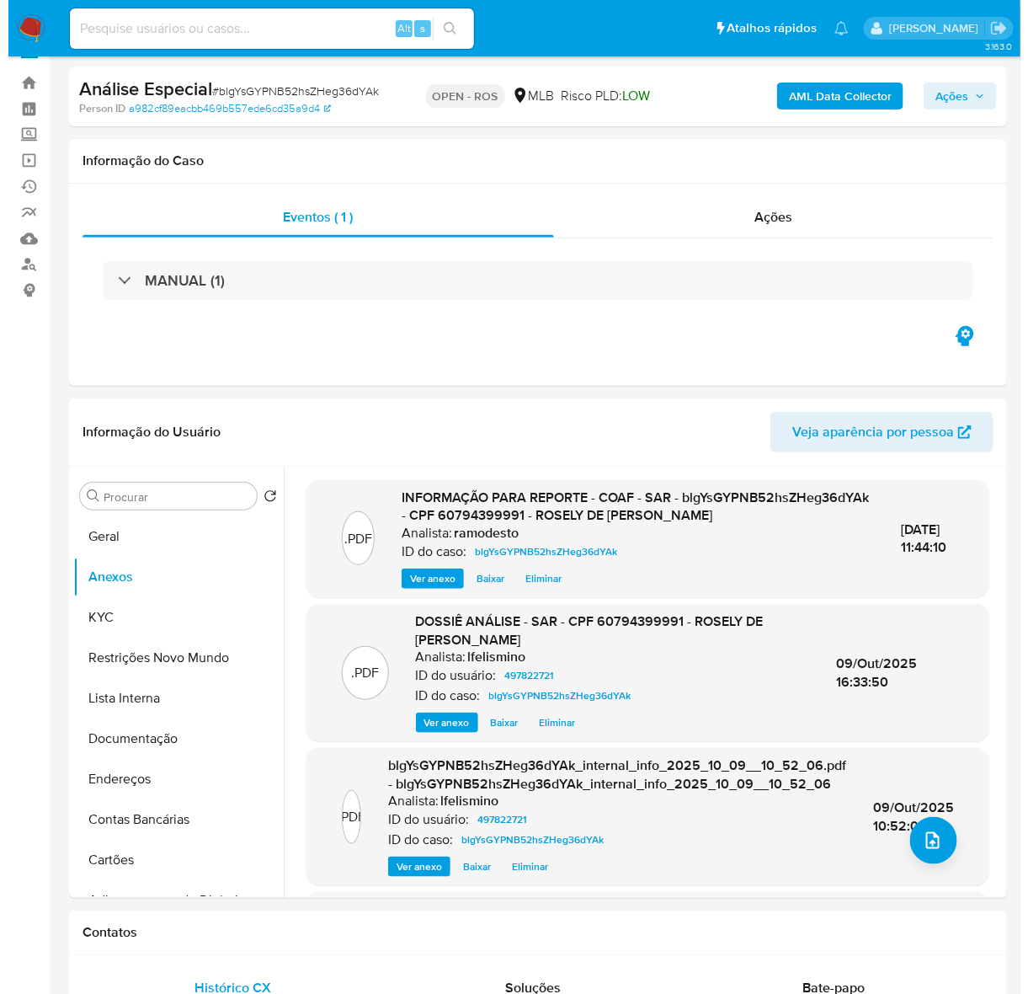
scroll to position [0, 0]
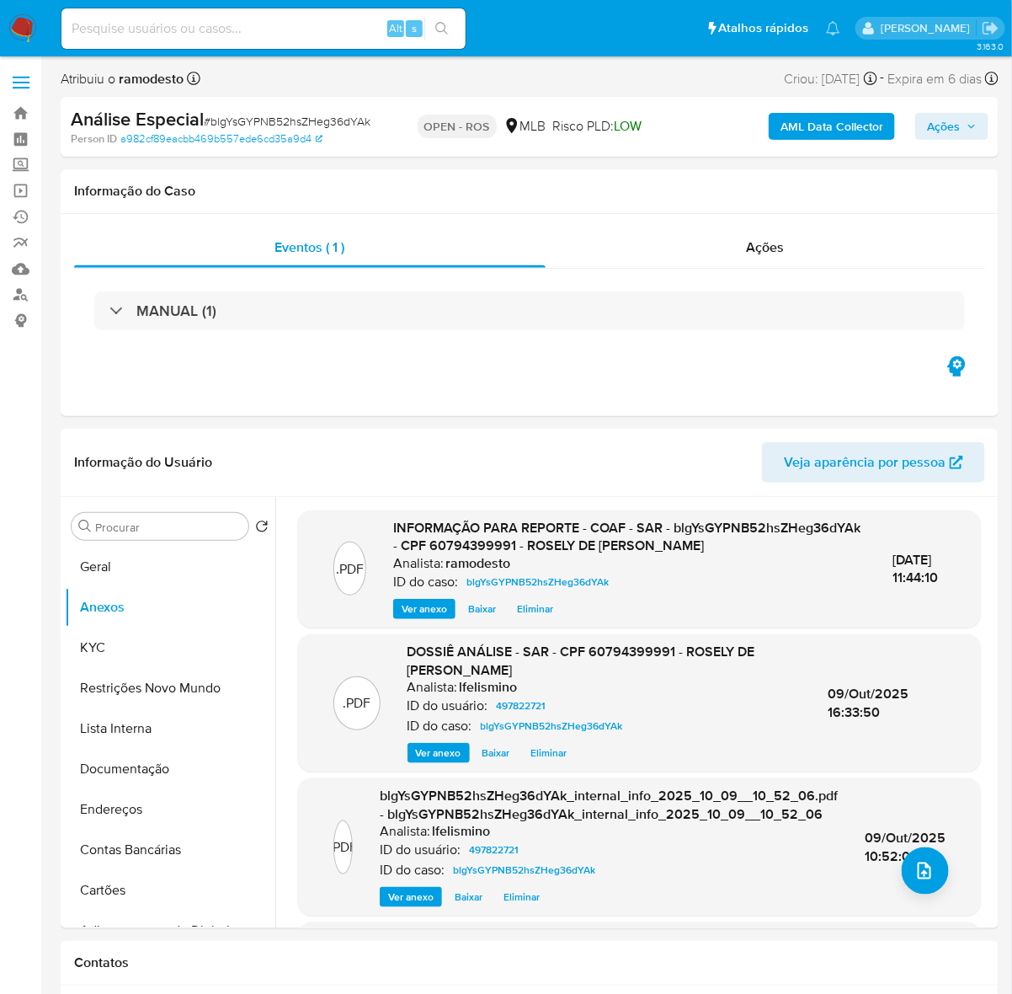
click at [956, 127] on span "Ações" at bounding box center [943, 126] width 33 height 27
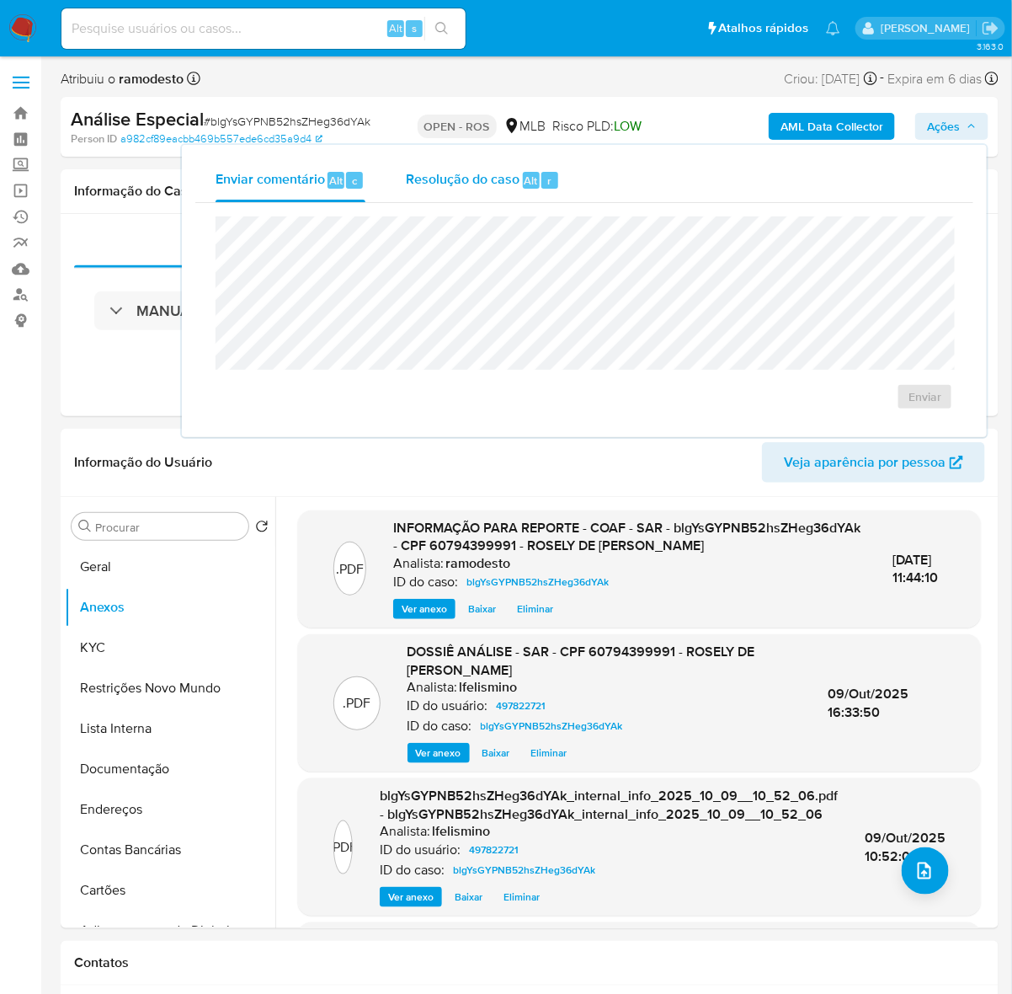
click at [459, 182] on span "Resolução do caso" at bounding box center [463, 179] width 114 height 19
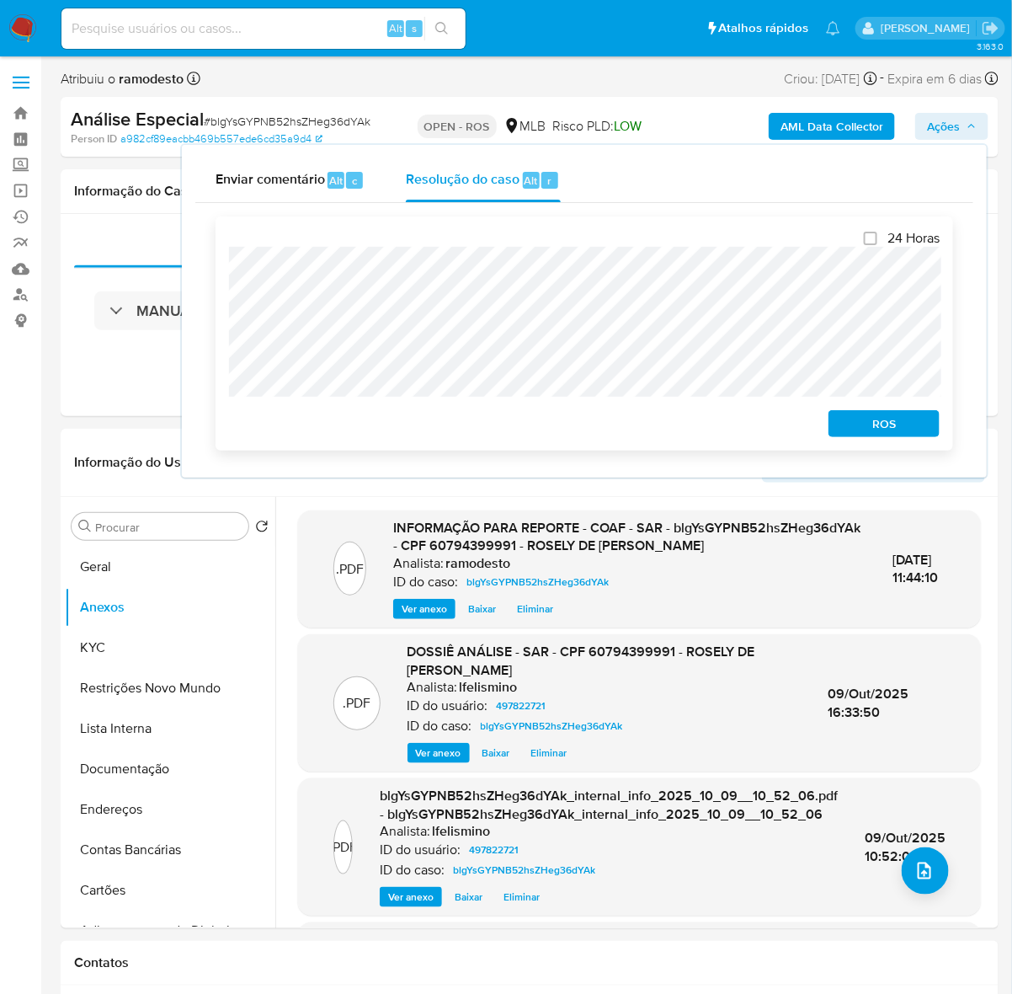
click at [870, 419] on span "ROS" at bounding box center [884, 424] width 88 height 24
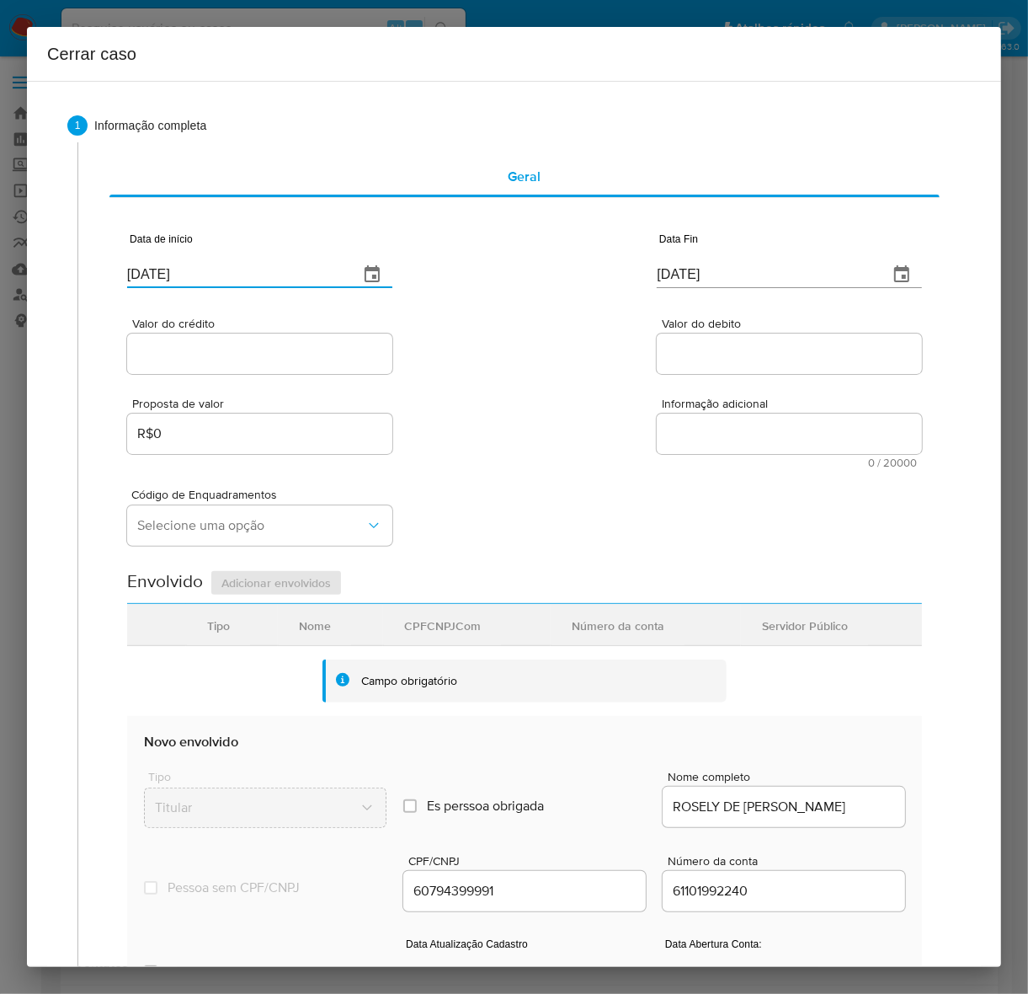
drag, startPoint x: 217, startPoint y: 275, endPoint x: 259, endPoint y: 349, distance: 86.0
paste input "01/09/2024"
type input "01/09/2024"
drag, startPoint x: 750, startPoint y: 278, endPoint x: 556, endPoint y: 264, distance: 195.0
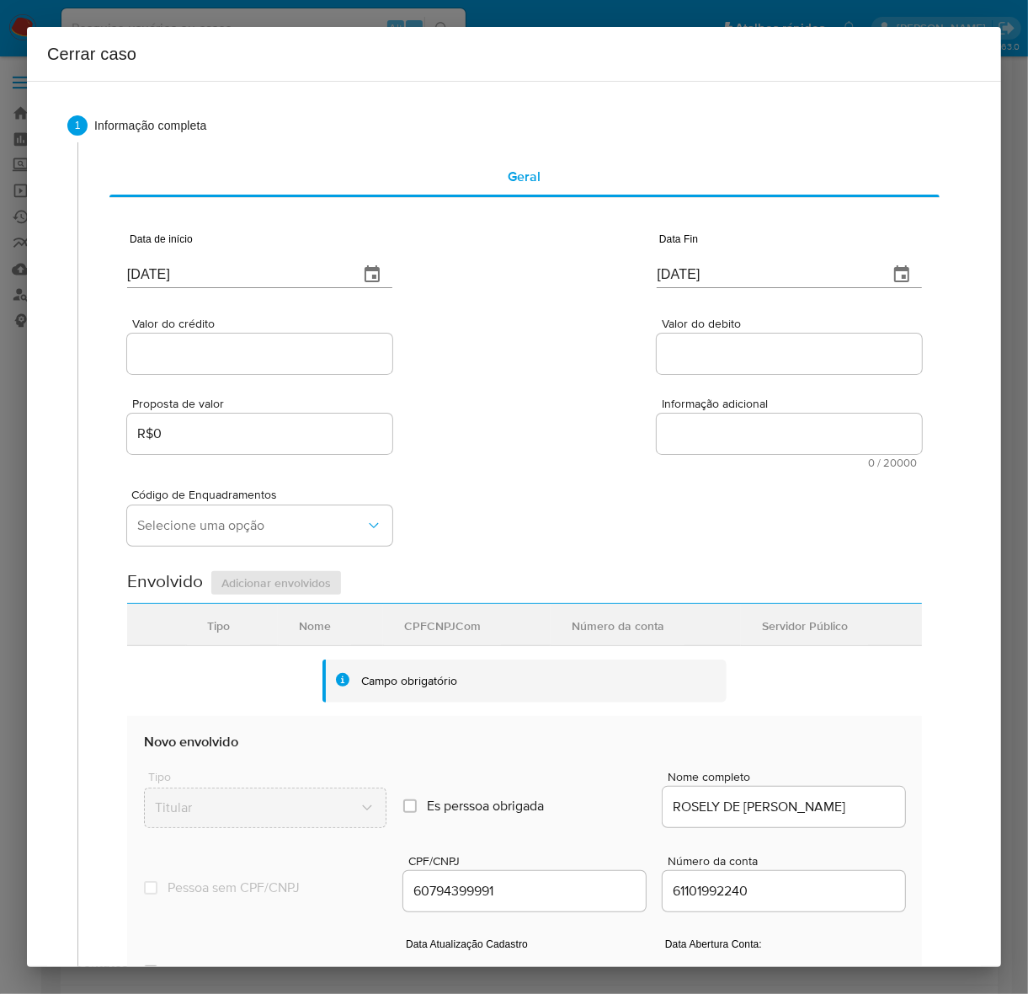
click at [556, 264] on div "Data de início 01/09/2024 Data Fin 14/10/2025" at bounding box center [524, 254] width 795 height 88
paste input "06"
type input "06/10/2025"
click at [200, 350] on input "Valor do crédito" at bounding box center [259, 354] width 265 height 22
paste input "R$328.959"
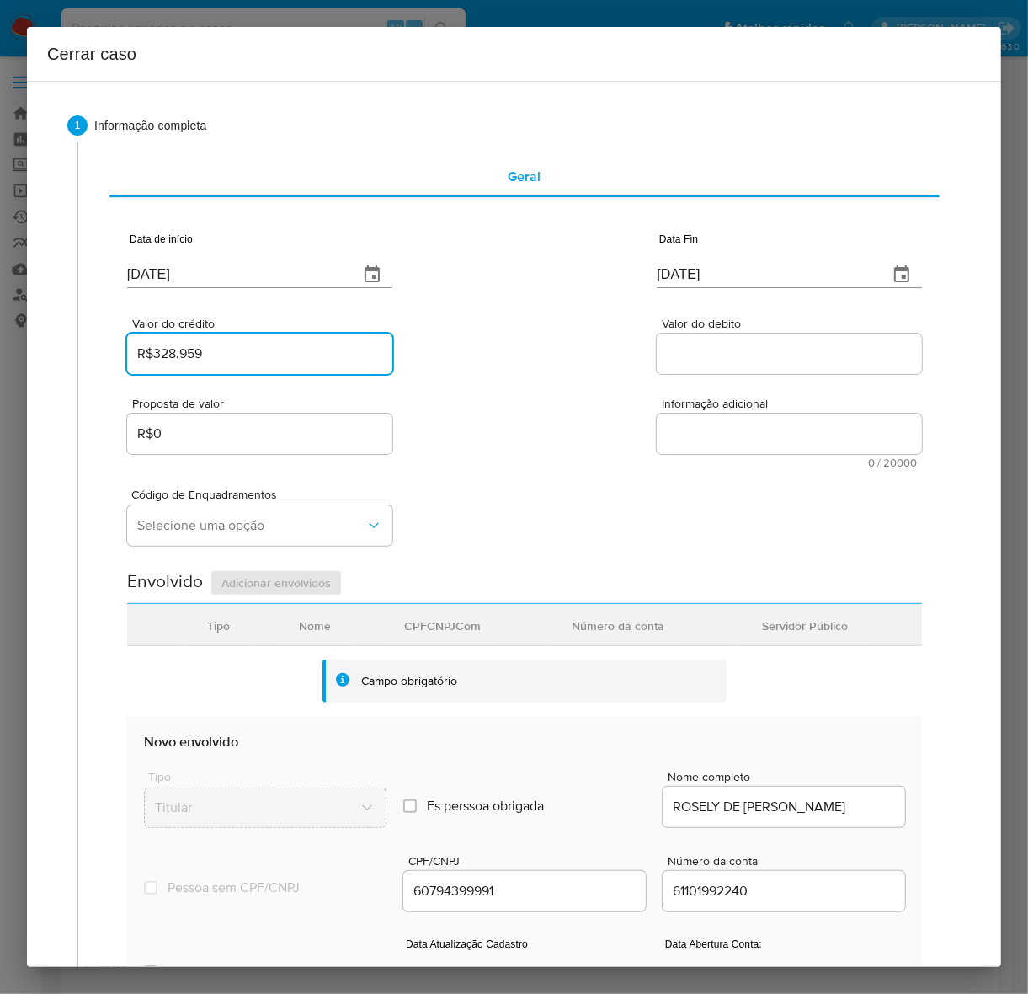
type input "R$328.959"
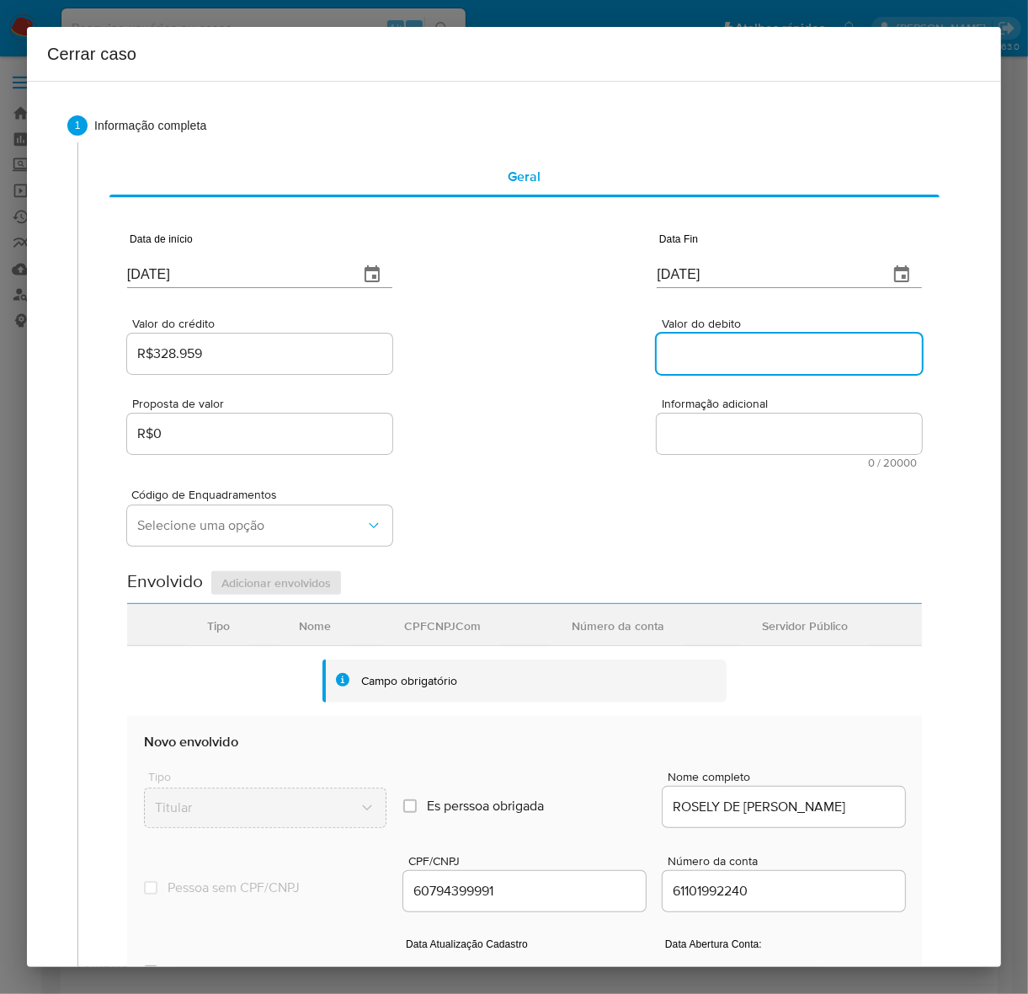
click at [718, 344] on input "Valor do debito" at bounding box center [789, 354] width 265 height 22
paste input "R$325.330"
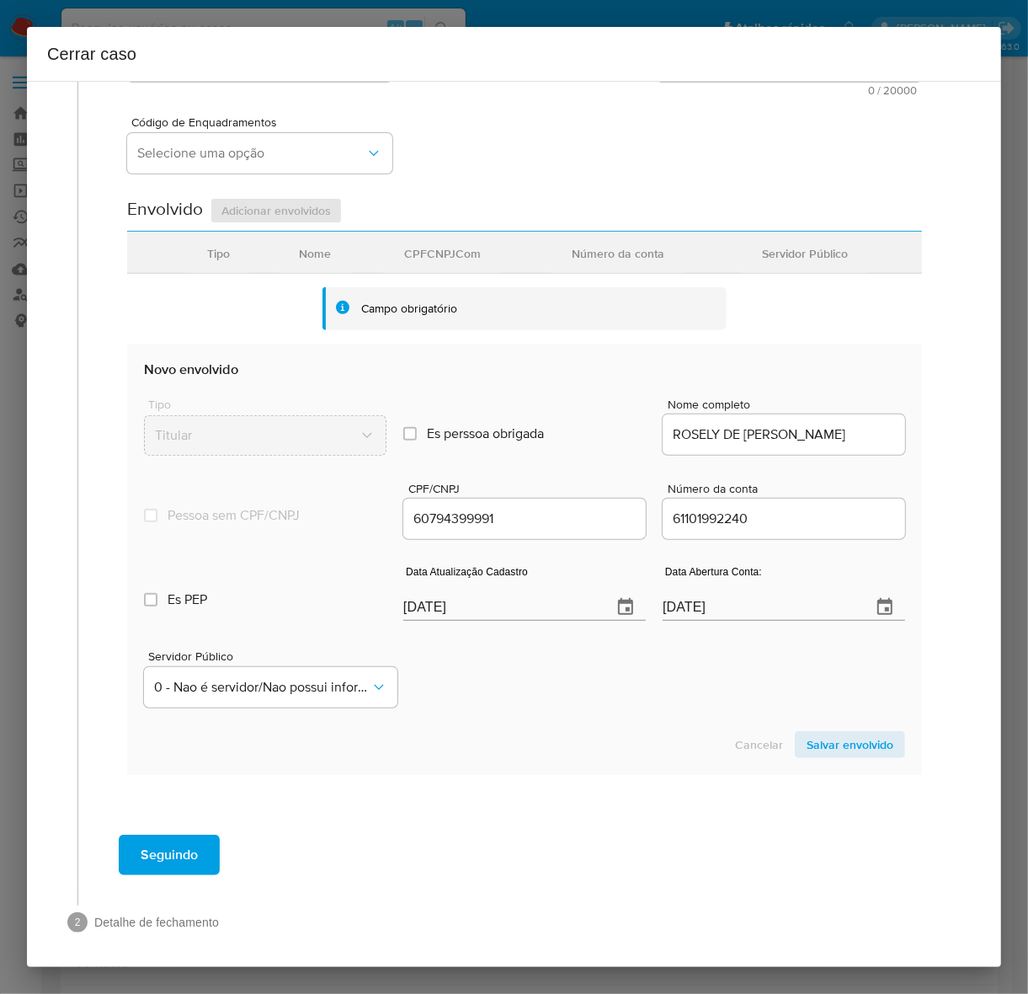
scroll to position [377, 0]
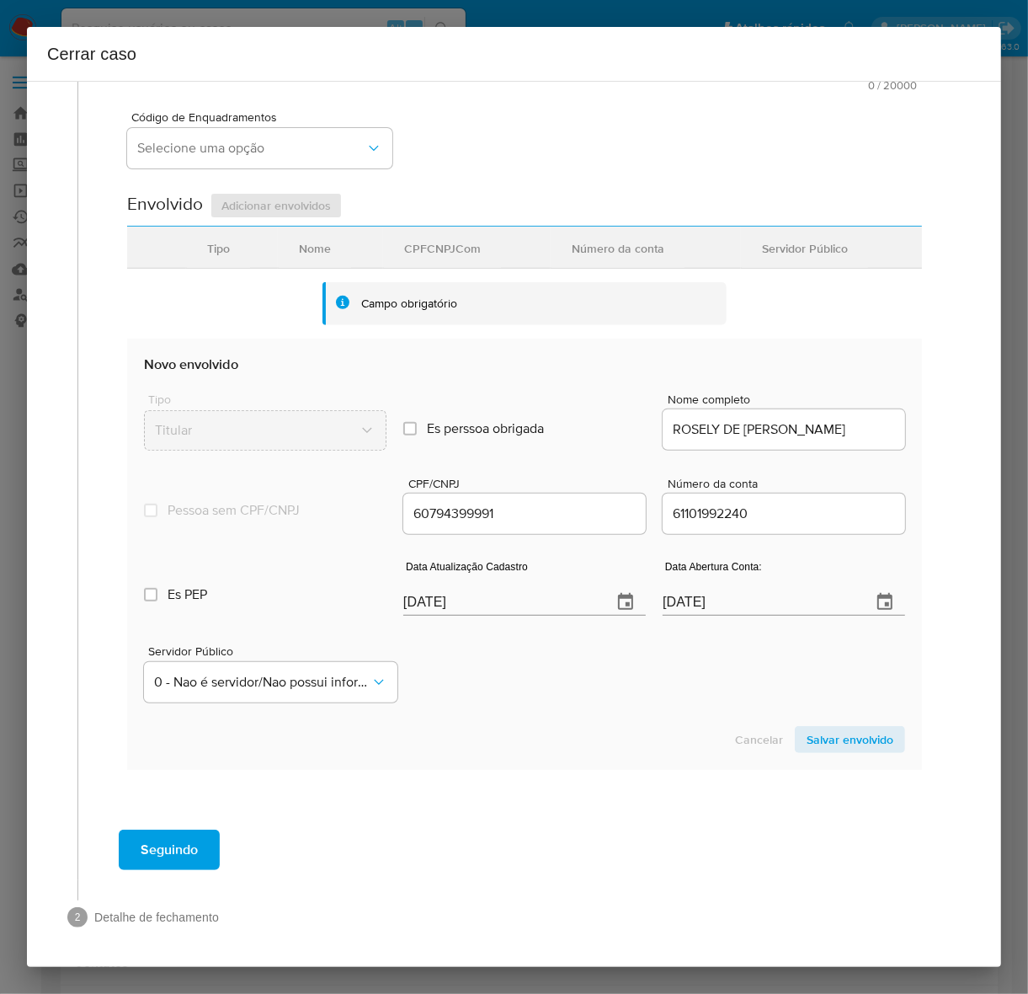
type input "R$325.330"
drag, startPoint x: 474, startPoint y: 600, endPoint x: 312, endPoint y: 611, distance: 162.0
click at [333, 600] on div "Es PEP isPEP Data Atualização Cadastro 14/10/2025 Data Abertura Conta: 29/03/20…" at bounding box center [524, 581] width 761 height 88
paste input "23/08"
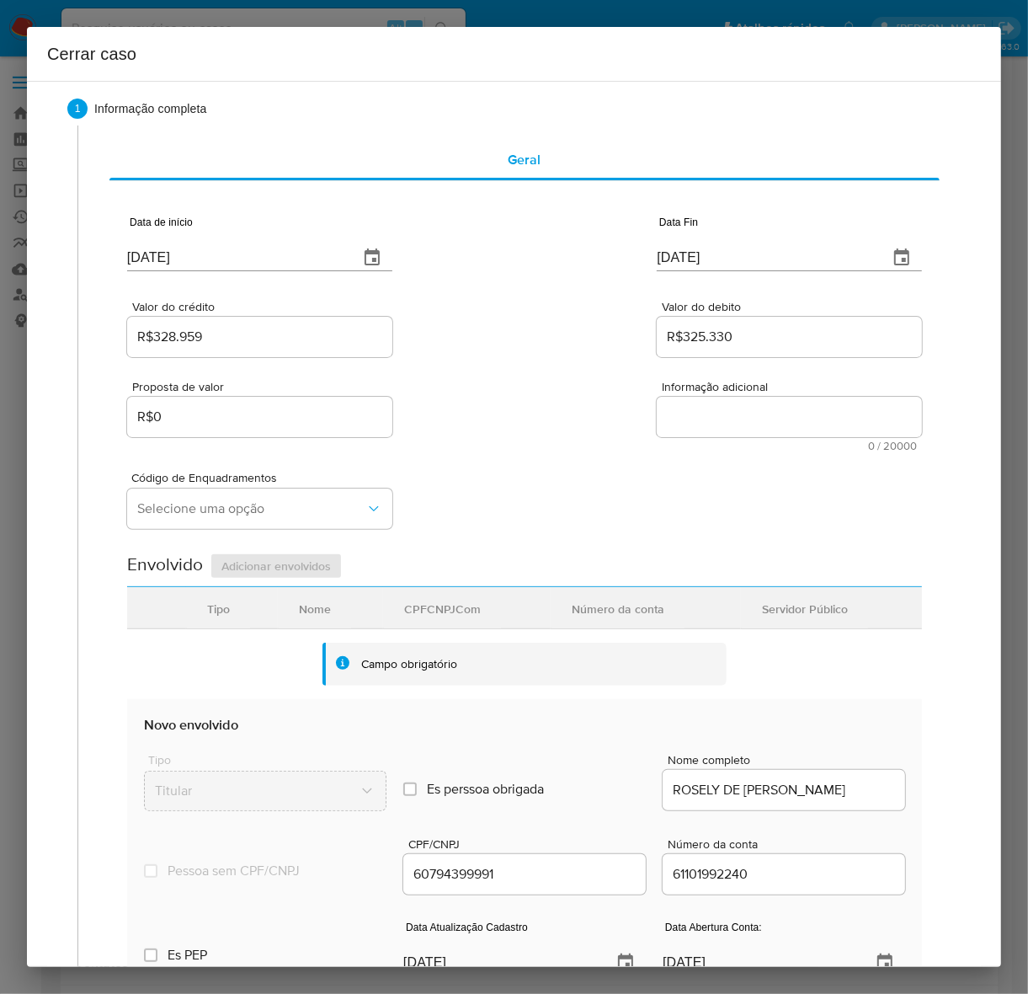
scroll to position [0, 0]
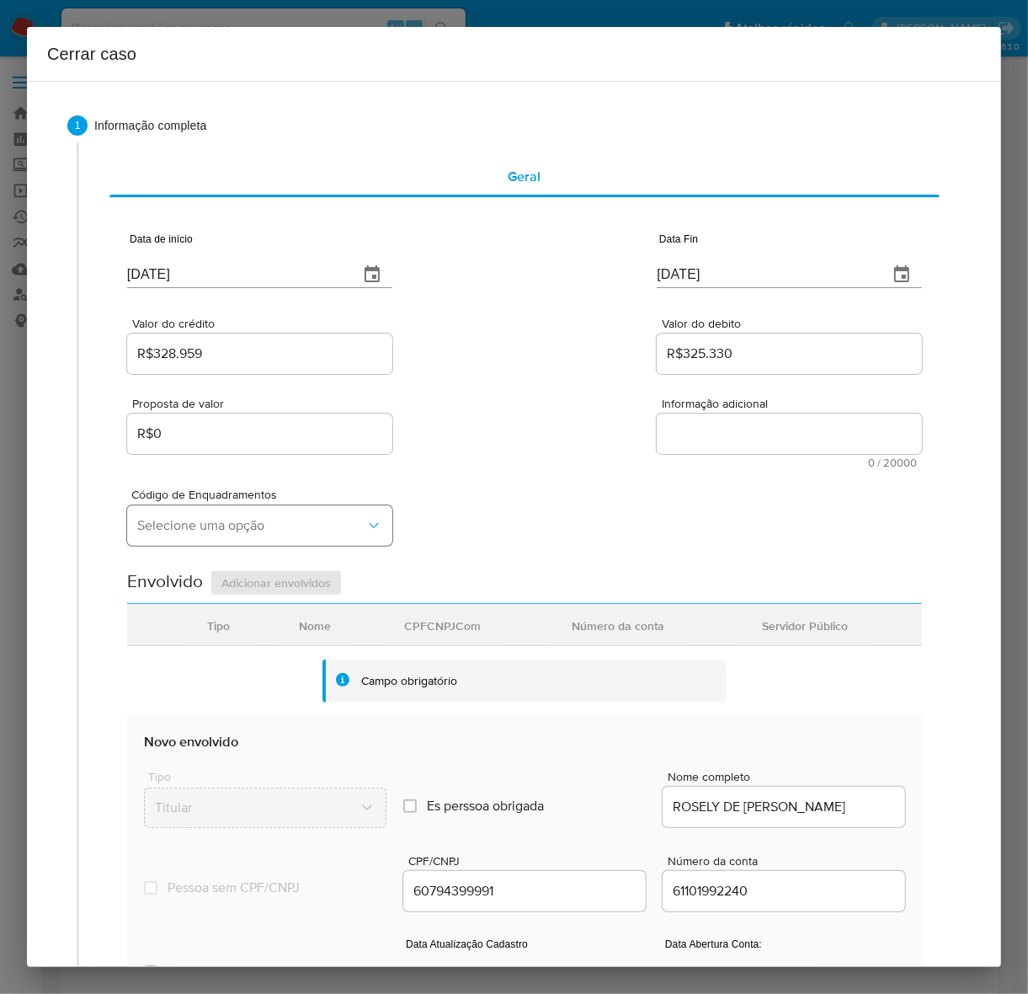
type input "23/08/2025"
click at [179, 527] on span "Selecione uma opção" at bounding box center [251, 525] width 228 height 17
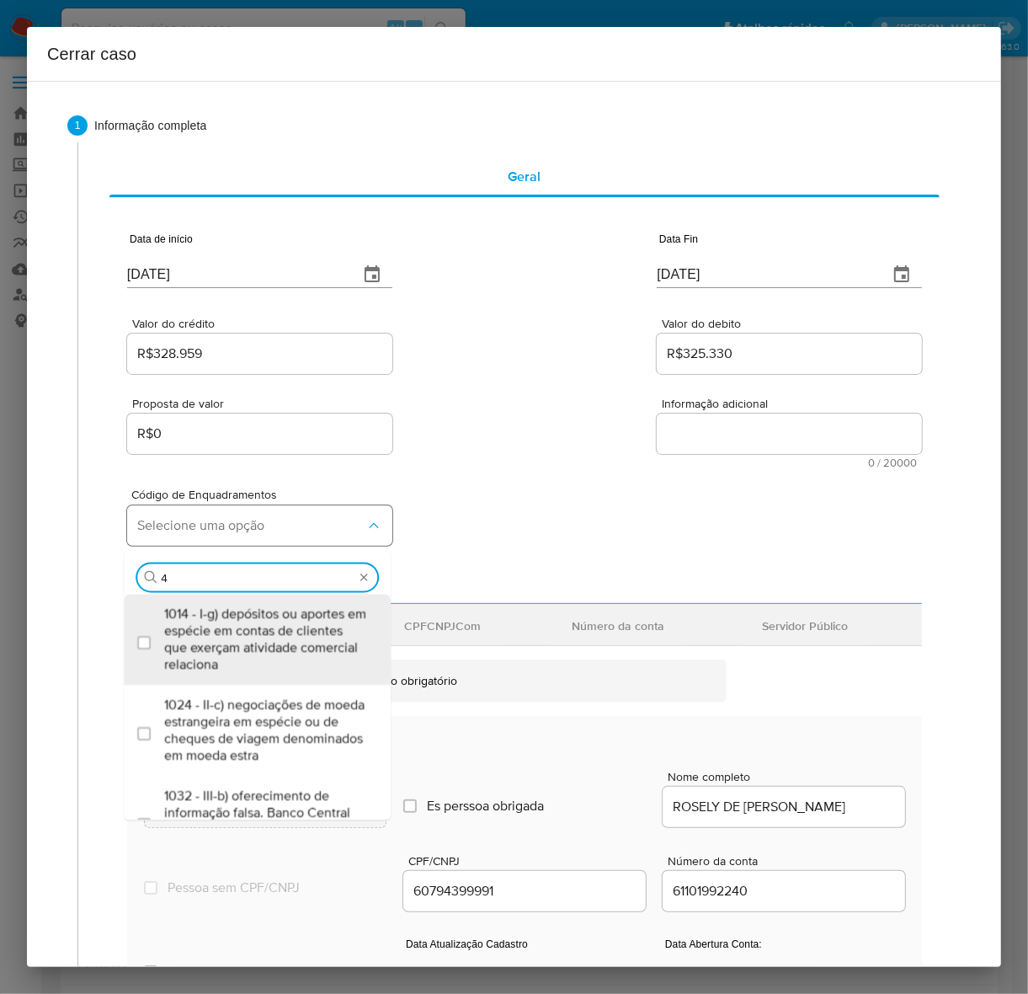
type input "45"
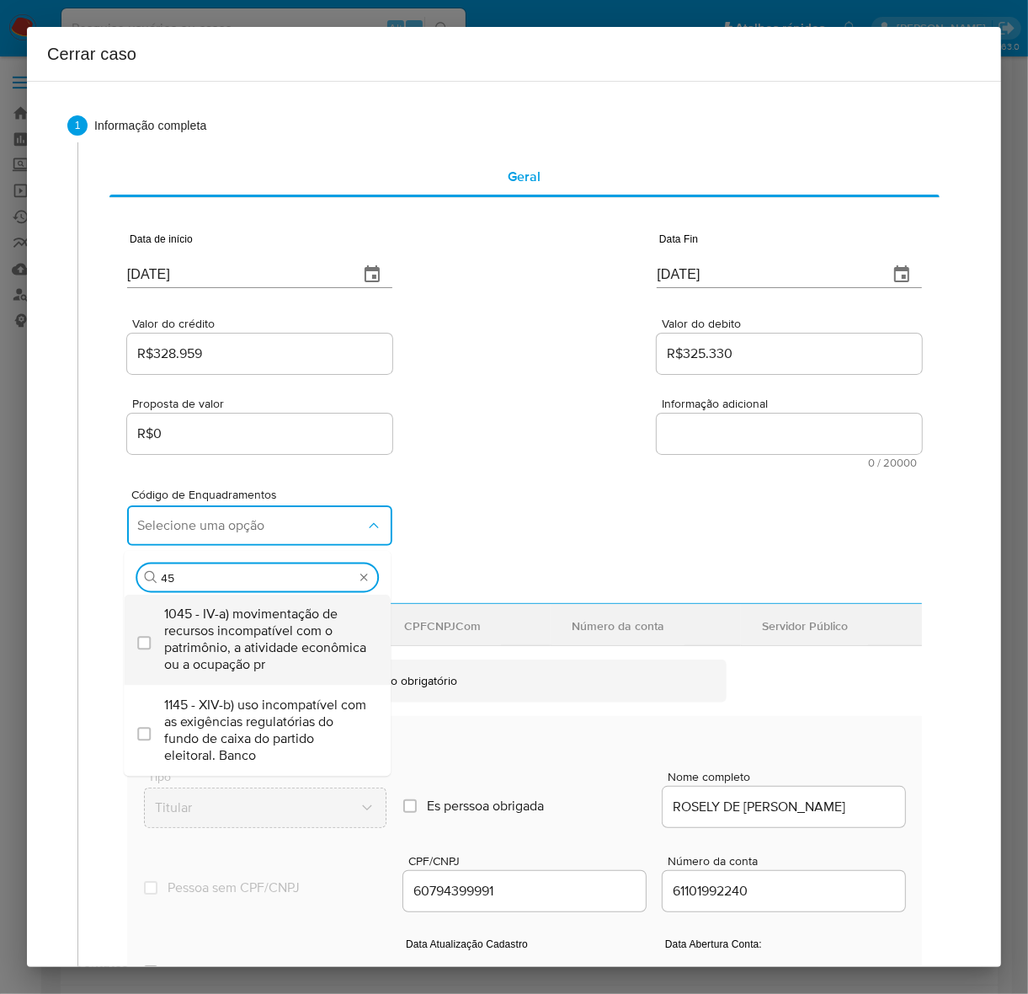
click at [216, 627] on span "1045 - IV-a) movimentação de recursos incompatível com o patrimônio, a atividad…" at bounding box center [265, 638] width 203 height 67
checkbox input "true"
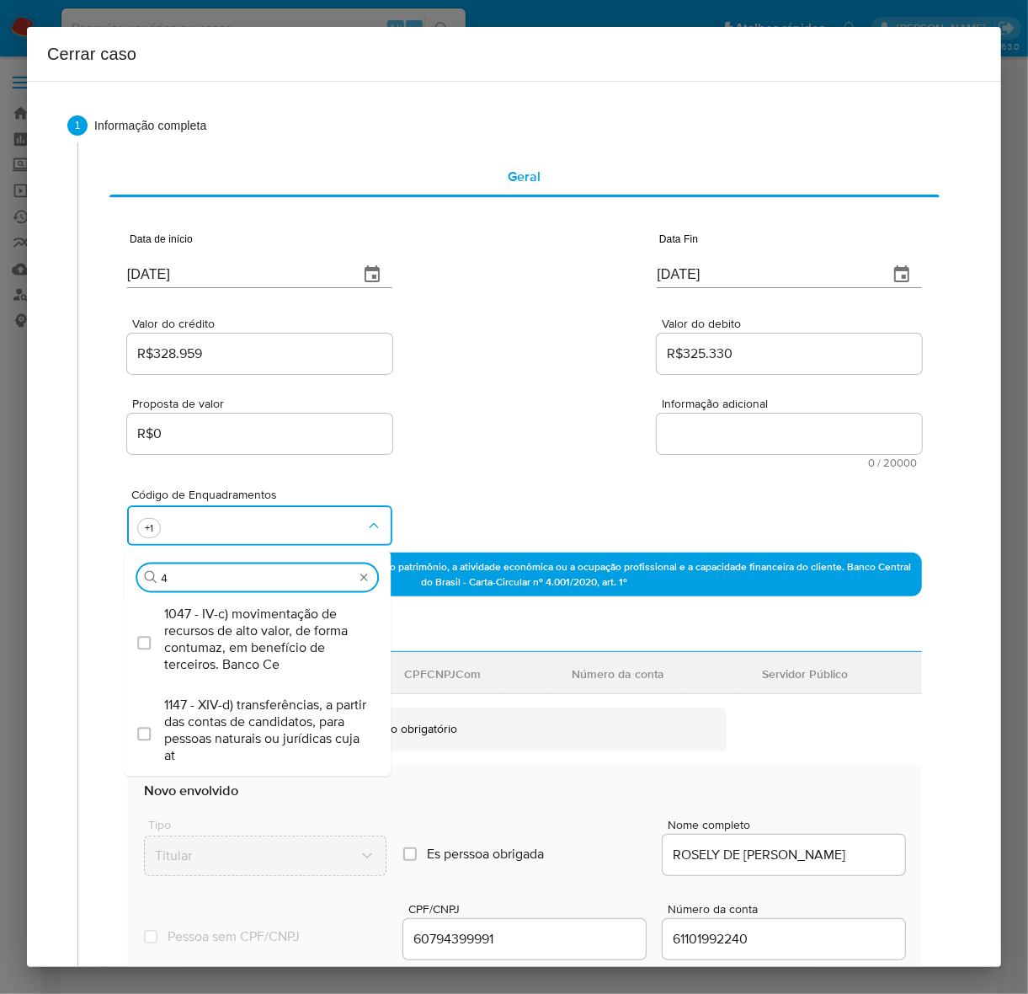
type input "47"
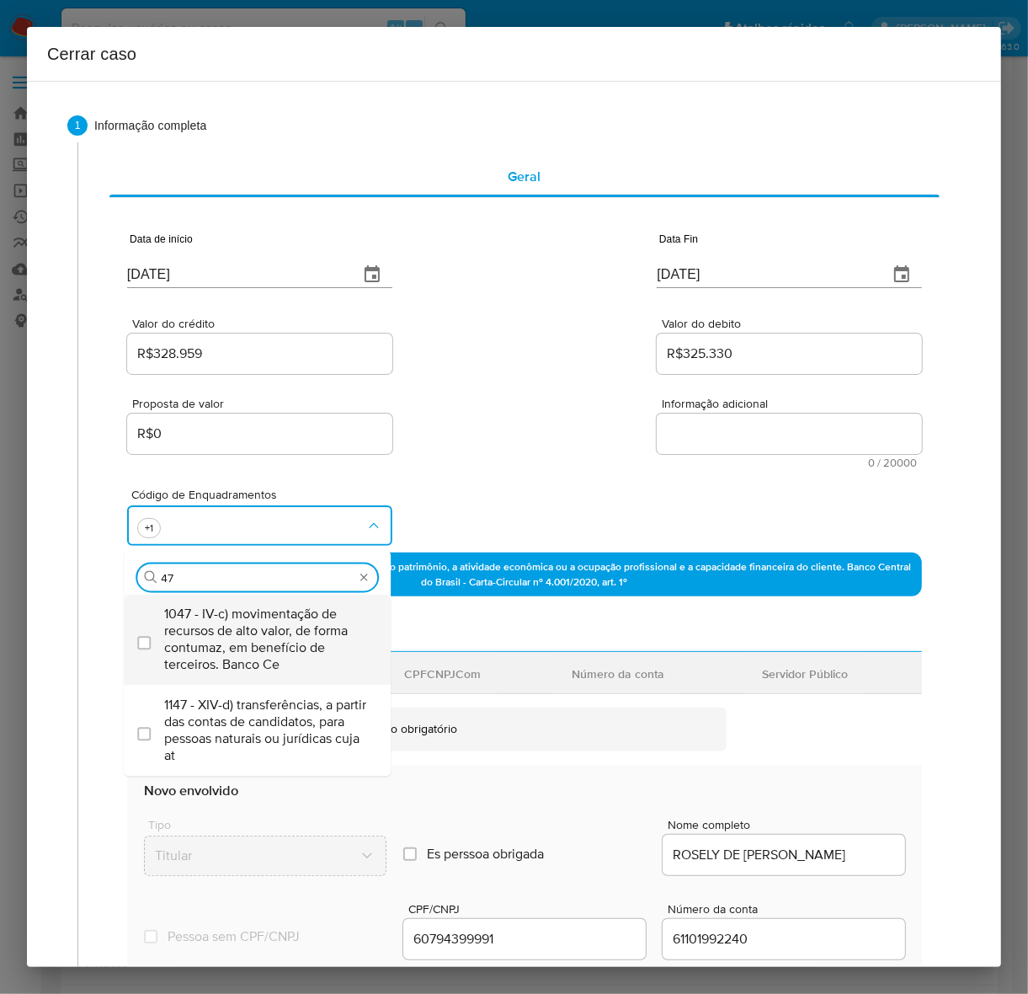
click at [216, 628] on span "1047 - IV-c) movimentação de recursos de alto valor, de forma contumaz, em bene…" at bounding box center [265, 638] width 203 height 67
checkbox input "true"
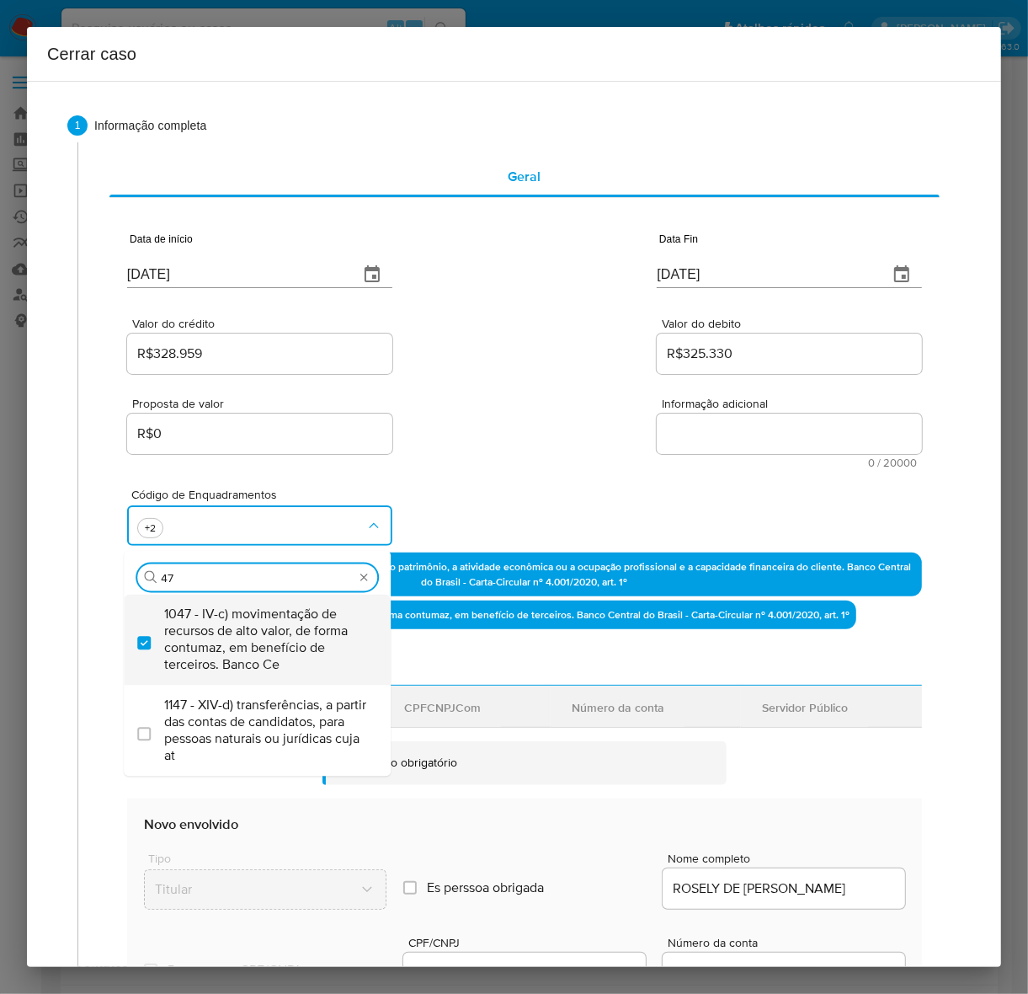
type input "4"
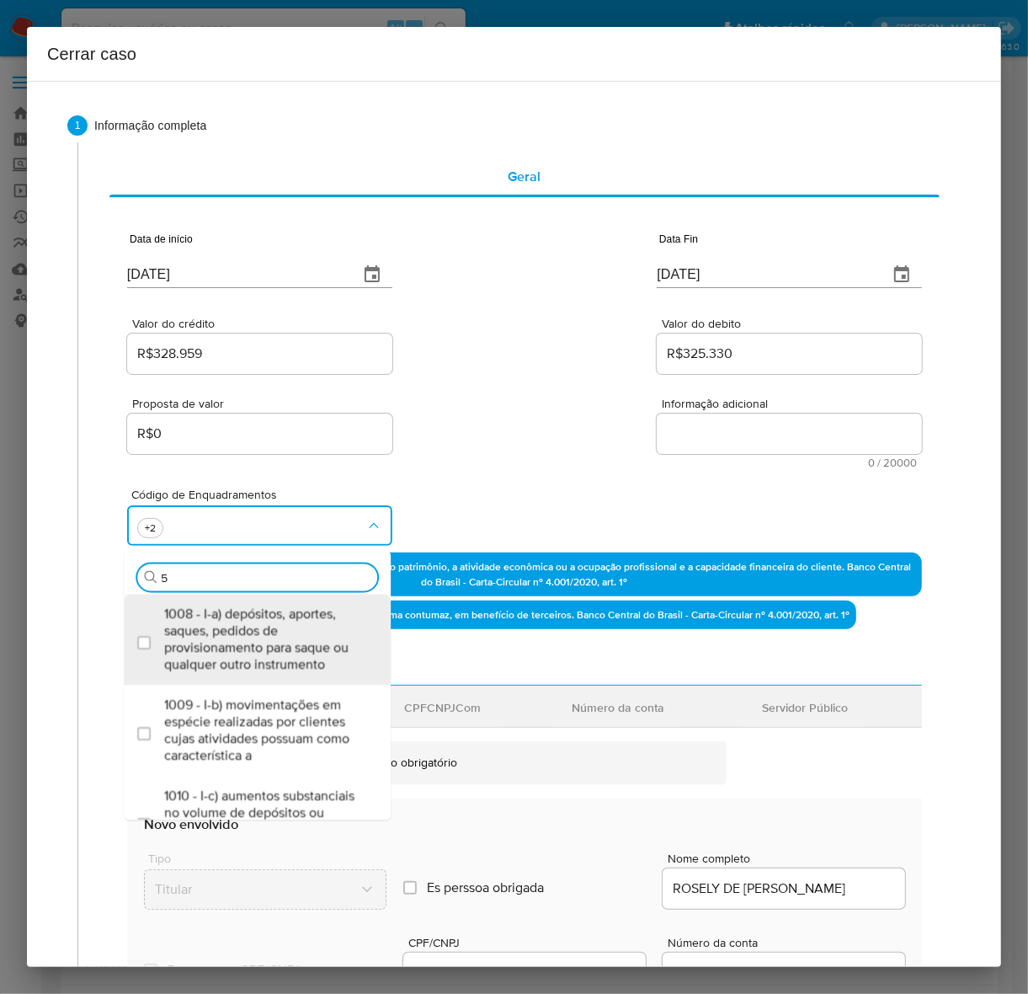
type input "58"
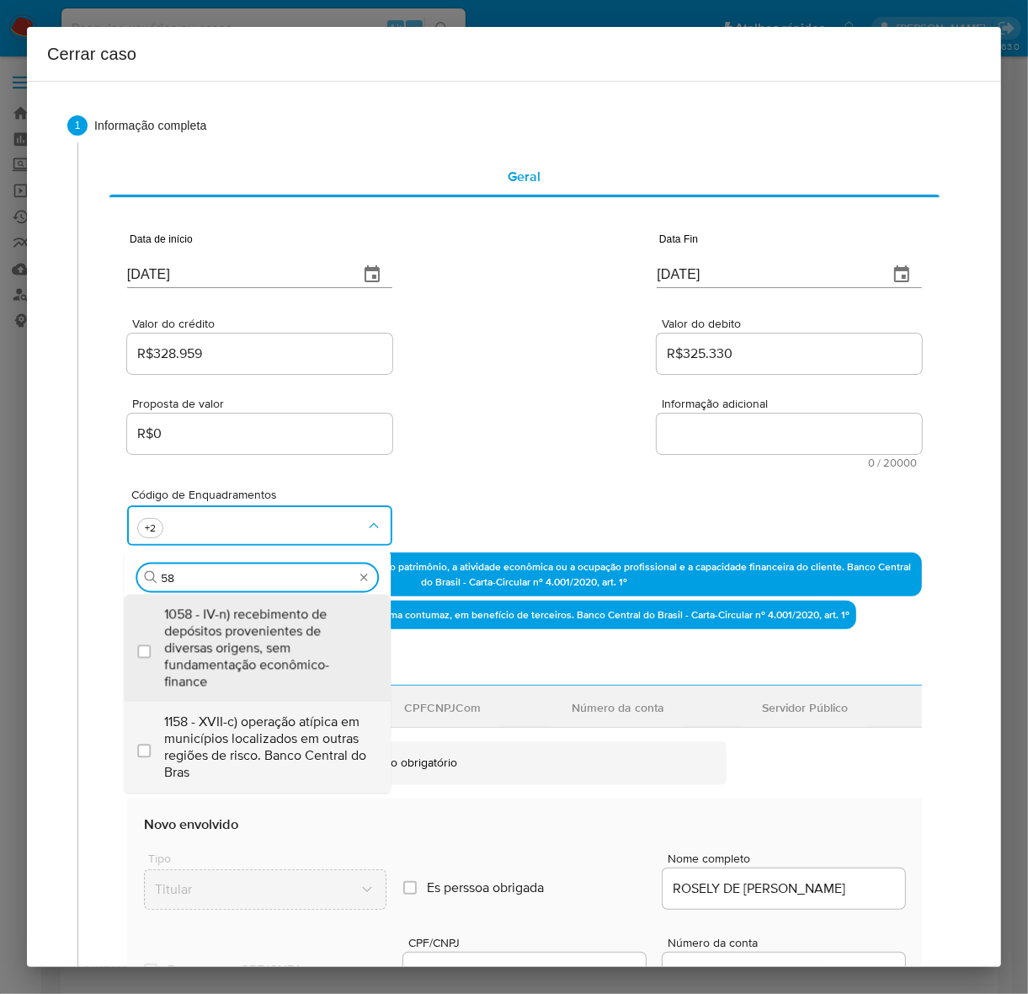
click at [255, 733] on span "1158 - XVII-c) operação atípica em municípios localizados em outras regiões de …" at bounding box center [265, 746] width 203 height 67
checkbox input "true"
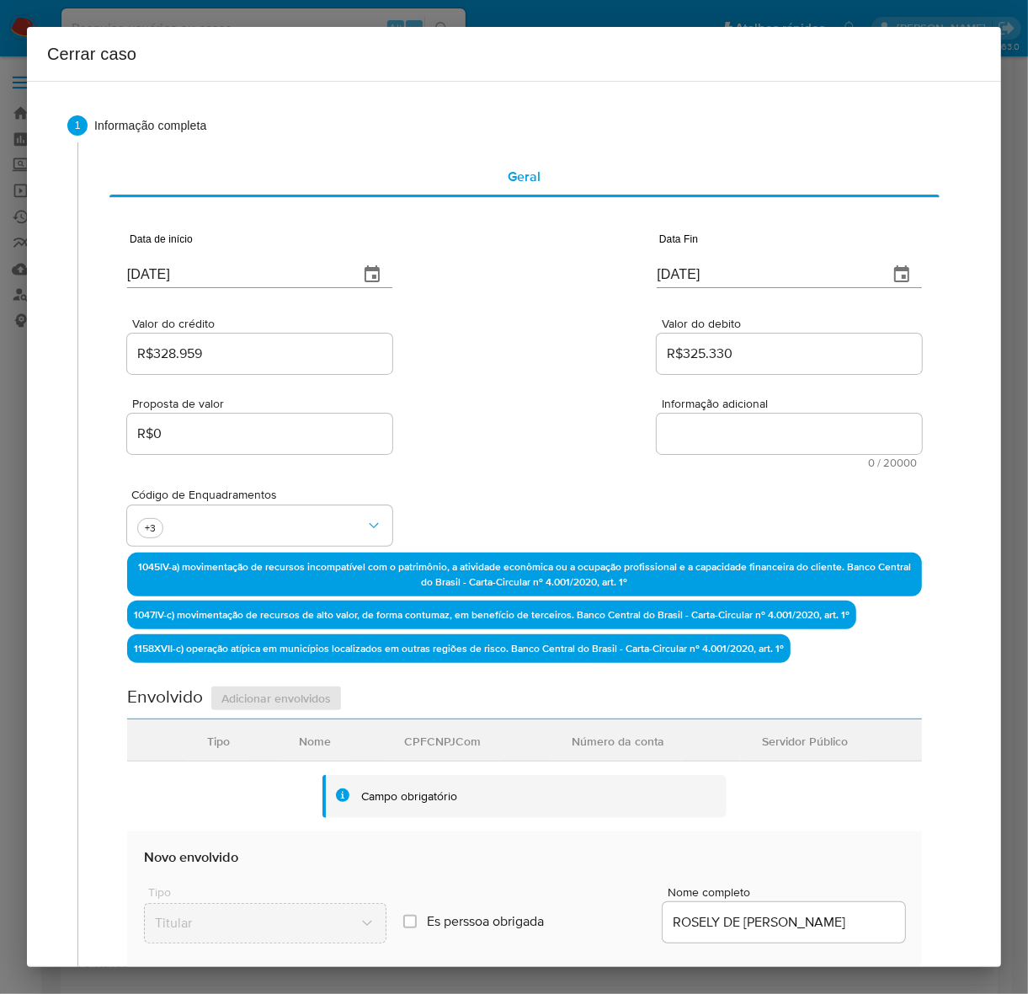
click at [718, 413] on textarea "Informação adicional" at bounding box center [789, 433] width 265 height 40
click at [718, 430] on textarea "Informação adicional" at bounding box center [789, 433] width 265 height 40
drag, startPoint x: 674, startPoint y: 421, endPoint x: 729, endPoint y: 456, distance: 65.2
click at [678, 421] on textarea "Informação adicional" at bounding box center [789, 433] width 265 height 40
paste textarea "Rosely de Fatima Theodoro, CPF 60794399991, 59 anos, residente no município de …"
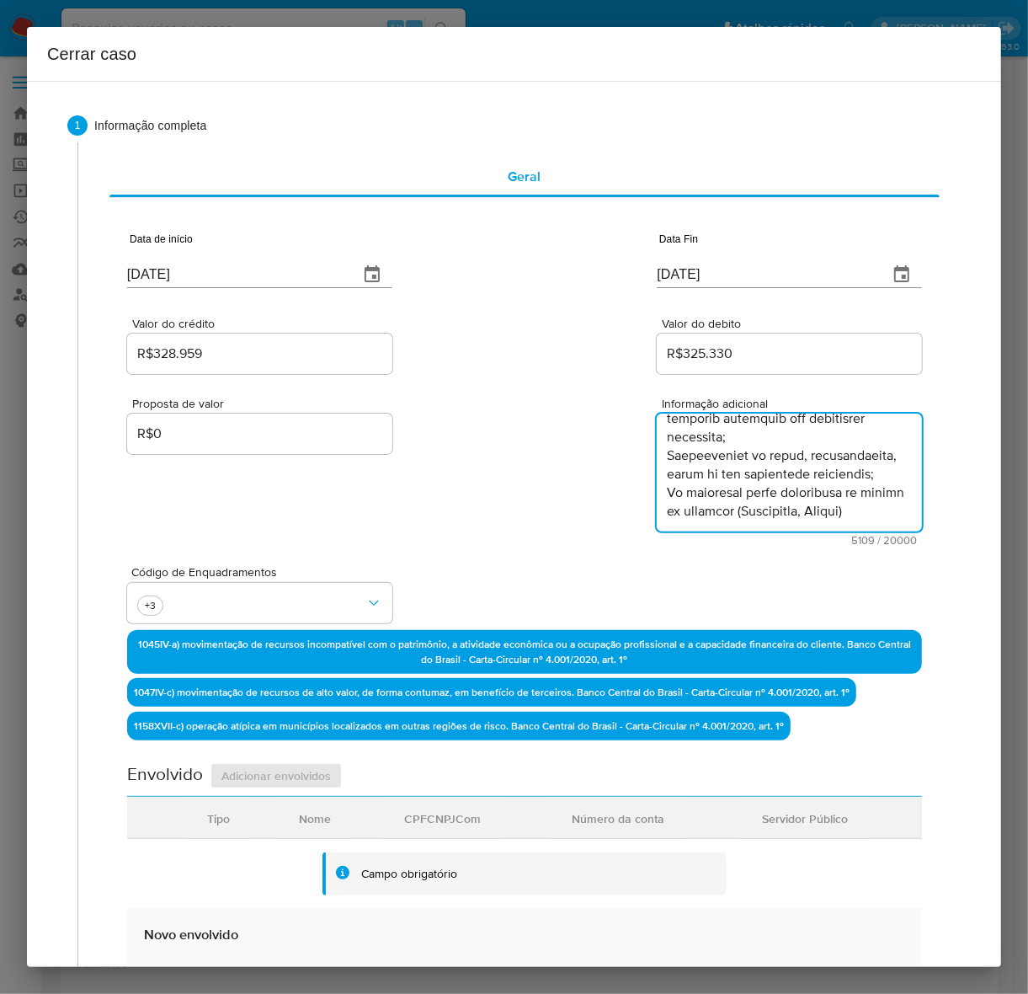
scroll to position [3385, 0]
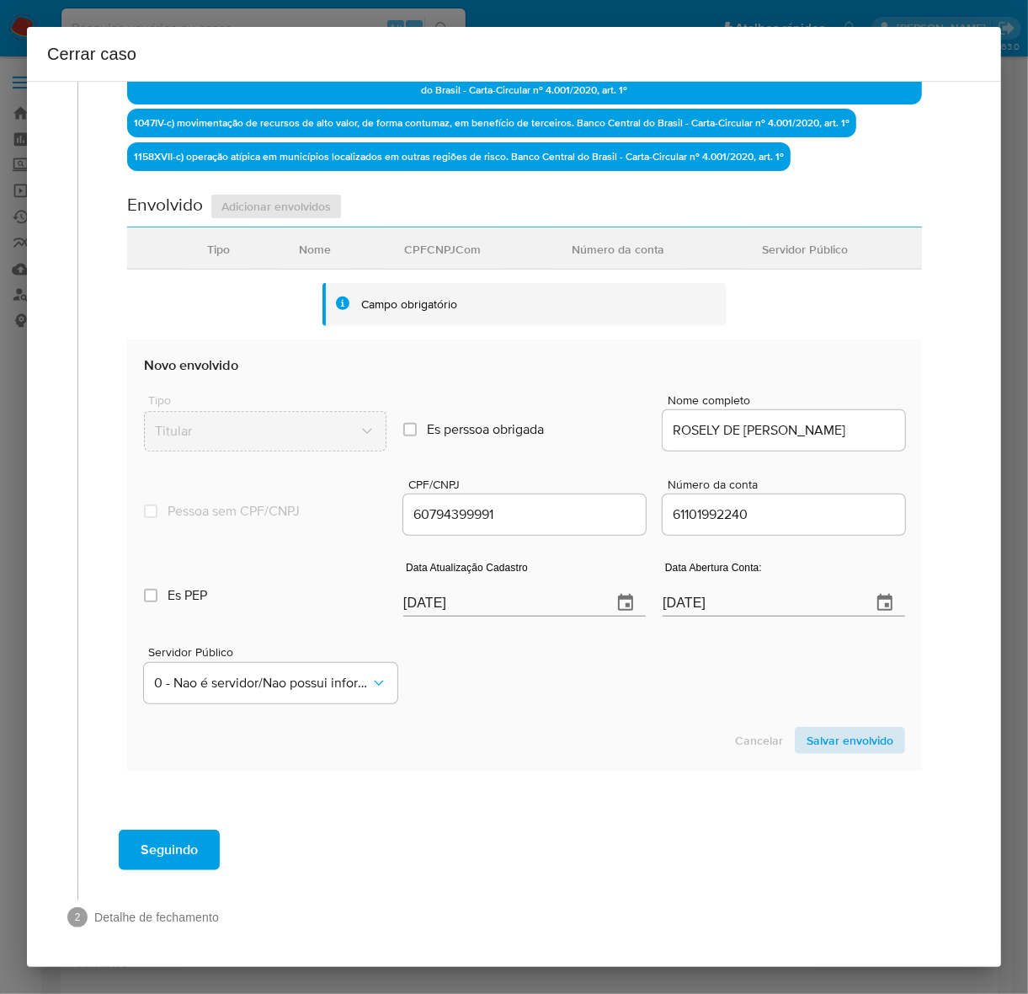
type textarea "Rosely de Fatima Theodoro, CPF 60794399991, 59 anos, residente no município de …"
click at [847, 733] on span "Salvar envolvido" at bounding box center [850, 740] width 87 height 24
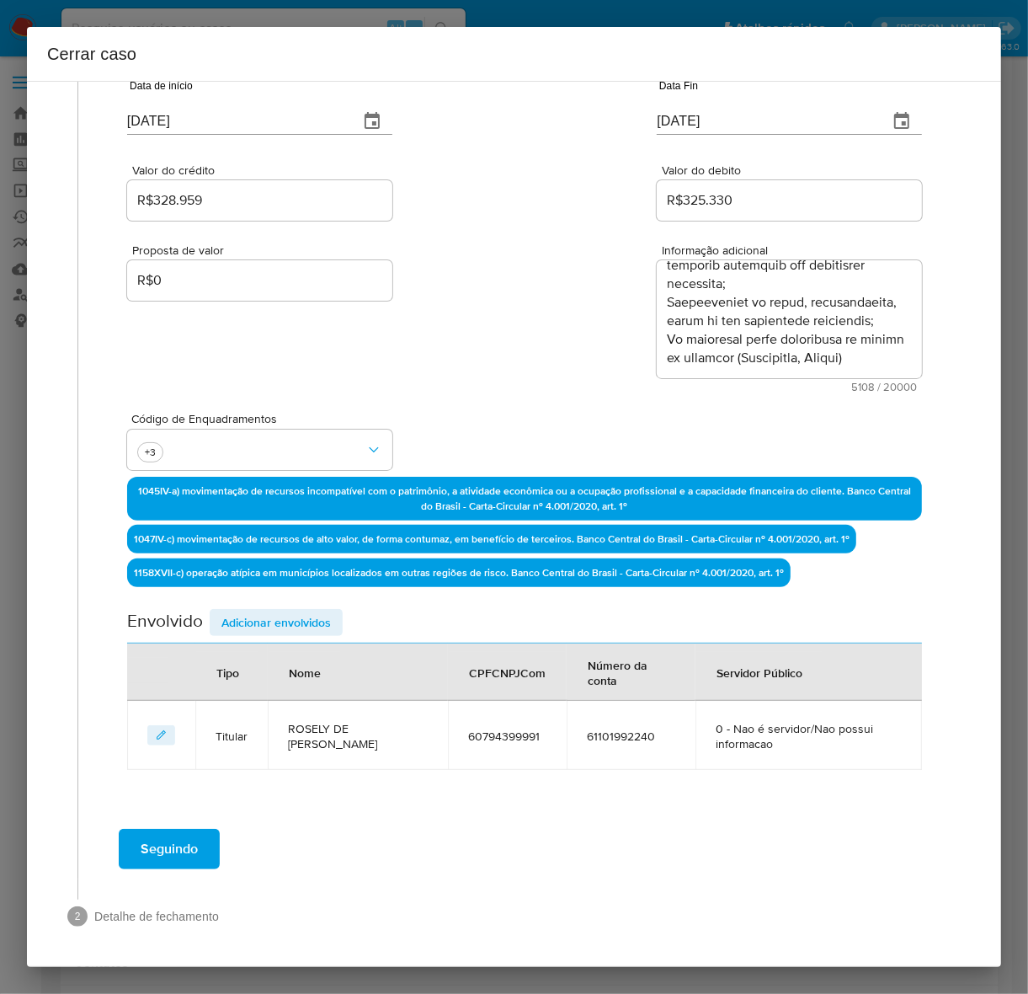
drag, startPoint x: 271, startPoint y: 615, endPoint x: 291, endPoint y: 625, distance: 22.6
click at [271, 615] on span "Adicionar envolvidos" at bounding box center [275, 622] width 109 height 24
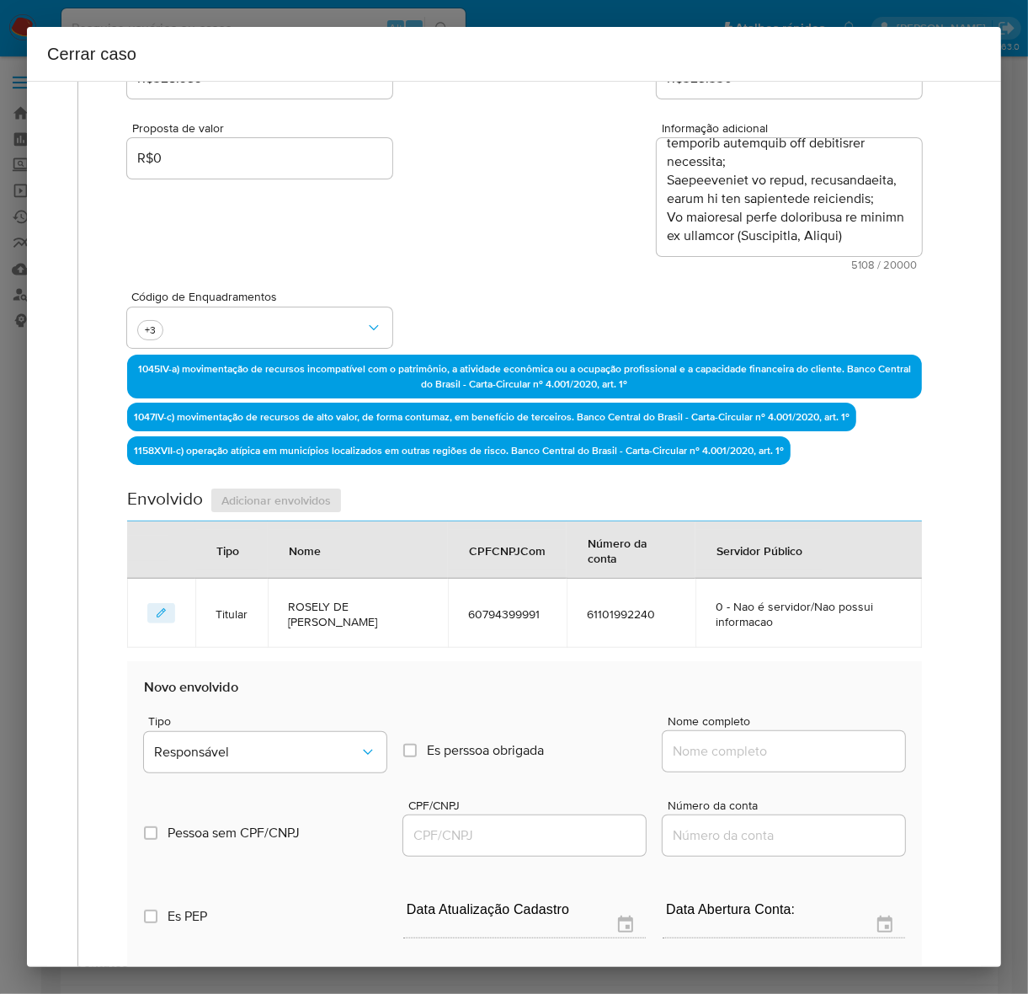
scroll to position [469, 0]
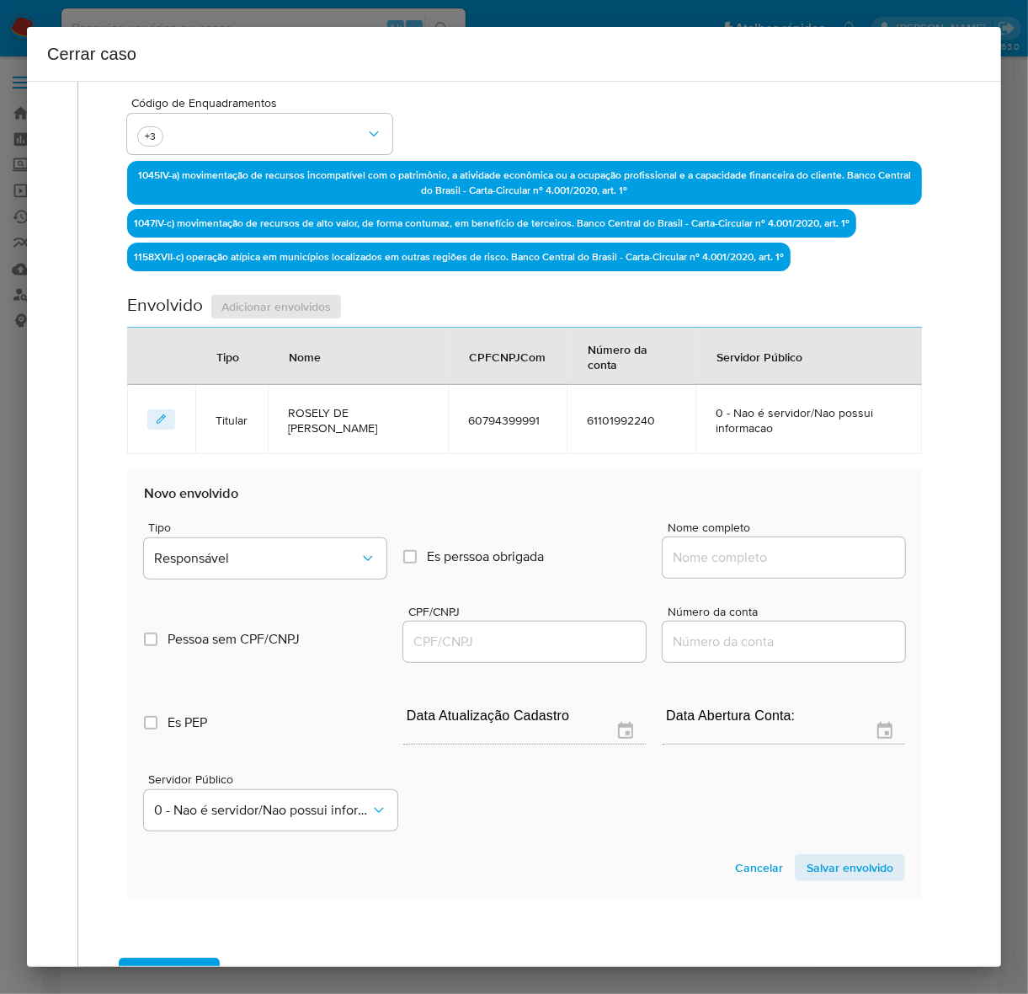
click at [248, 535] on div "Tipo Responsável" at bounding box center [265, 553] width 243 height 64
click at [248, 568] on button "Responsável" at bounding box center [265, 558] width 243 height 40
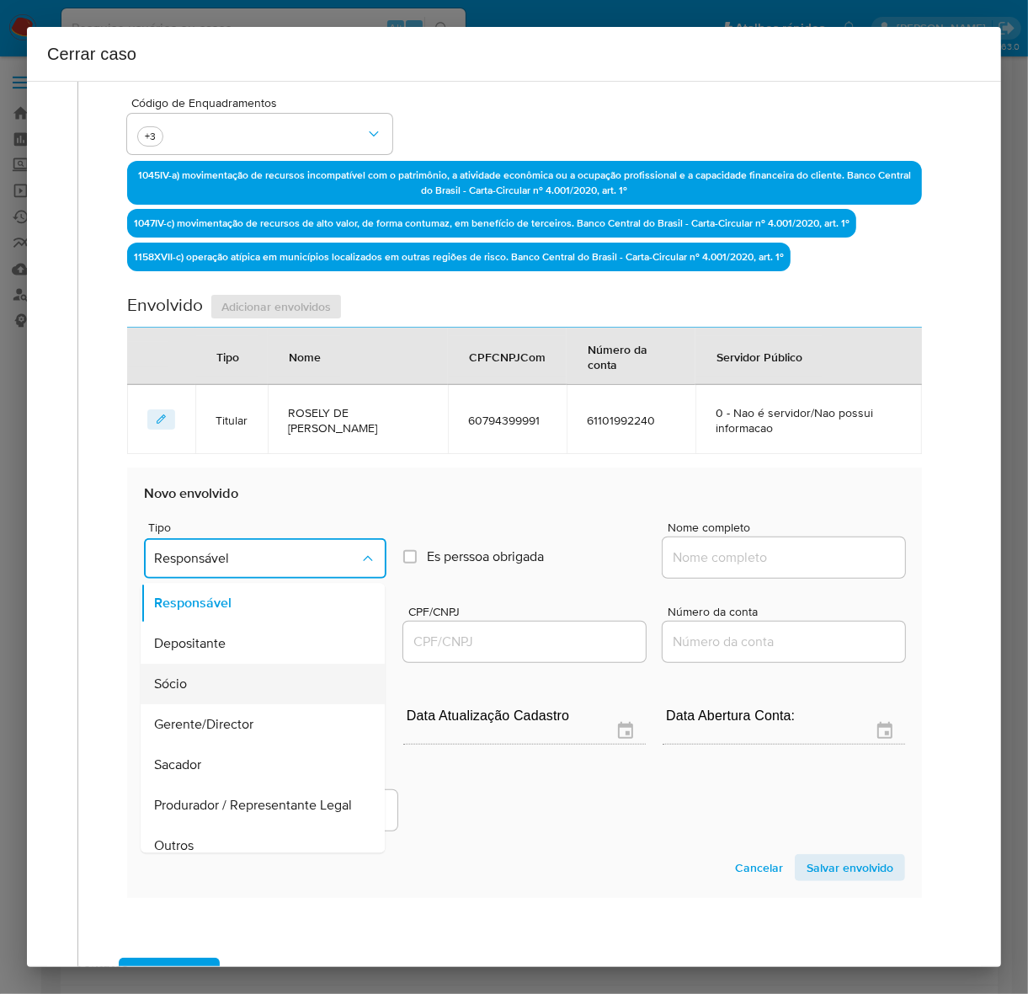
scroll to position [105, 0]
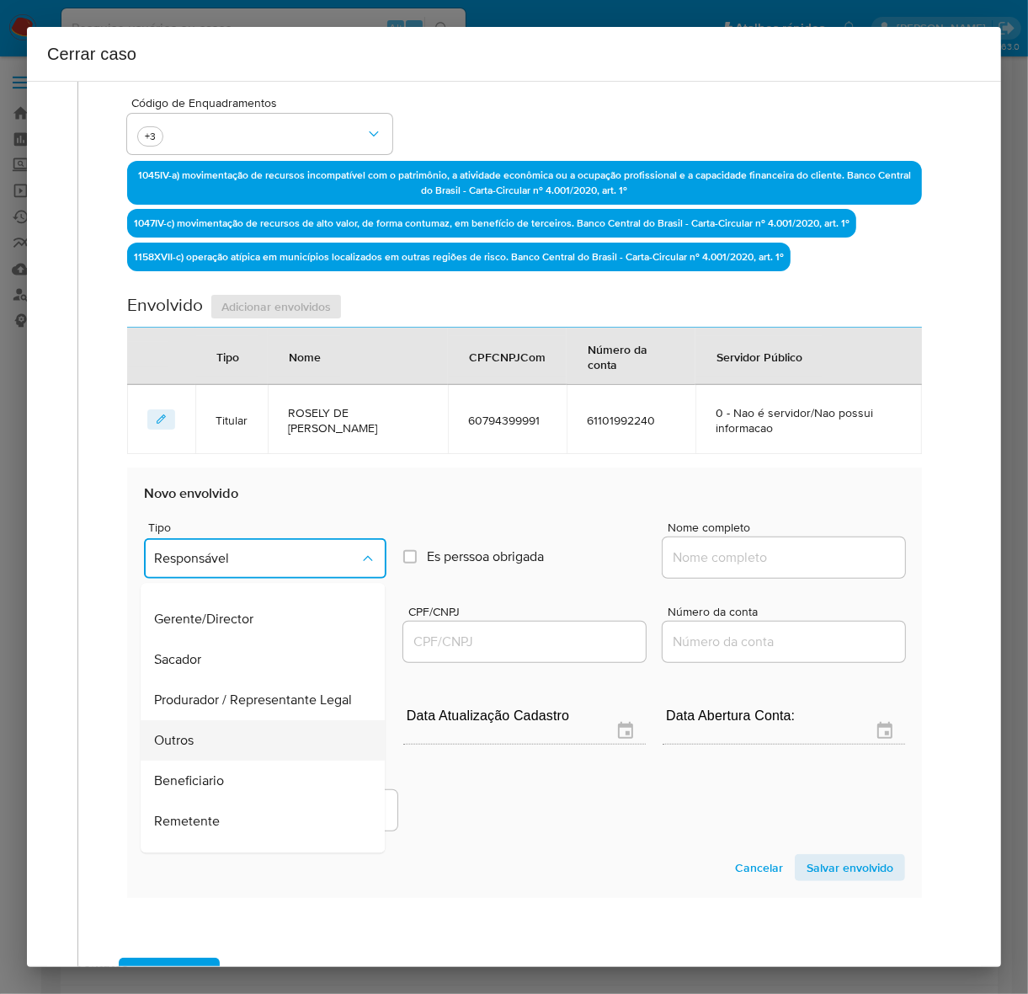
click at [194, 748] on span "Outros" at bounding box center [174, 741] width 40 height 17
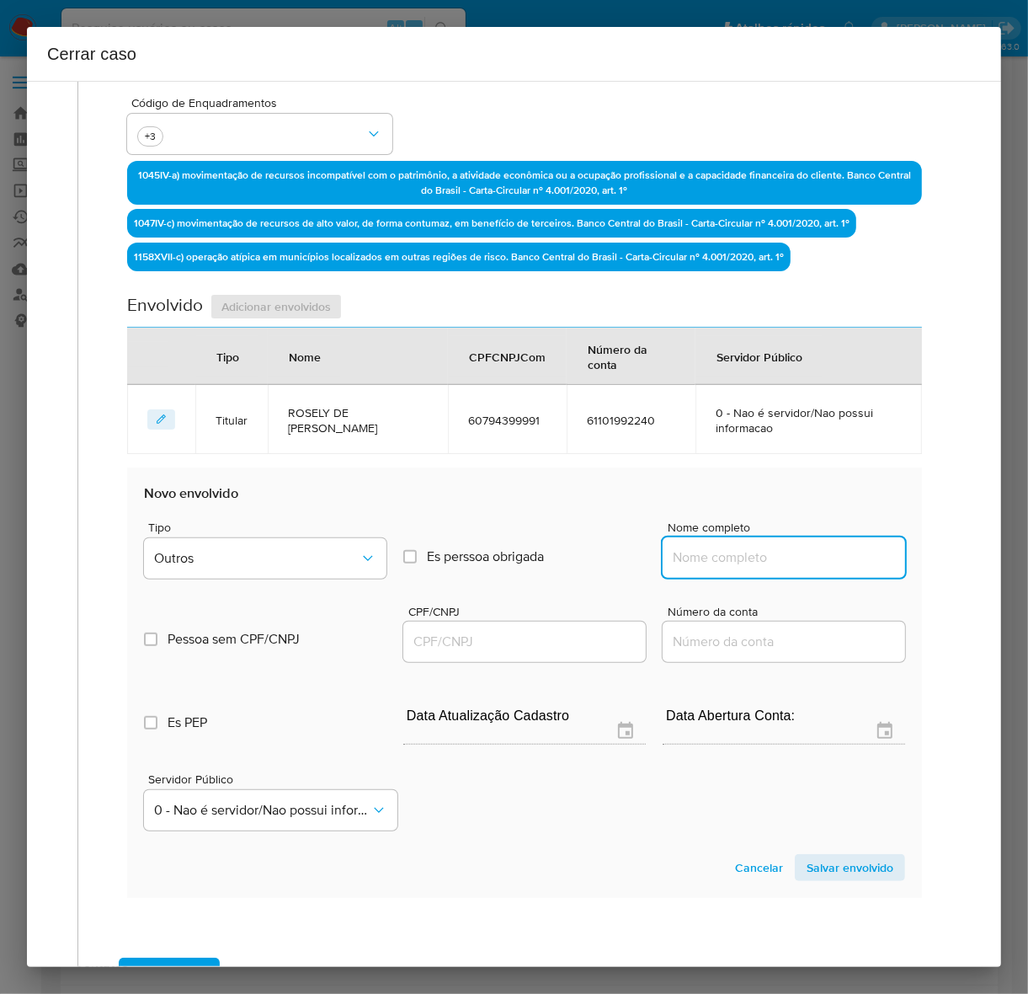
click at [779, 560] on input "Nome completo" at bounding box center [784, 557] width 243 height 22
paste input "Rosely de Fátima Theodoro 60794399991, CNPJ 45659077000106"
drag, startPoint x: 731, startPoint y: 557, endPoint x: 1064, endPoint y: 585, distance: 333.8
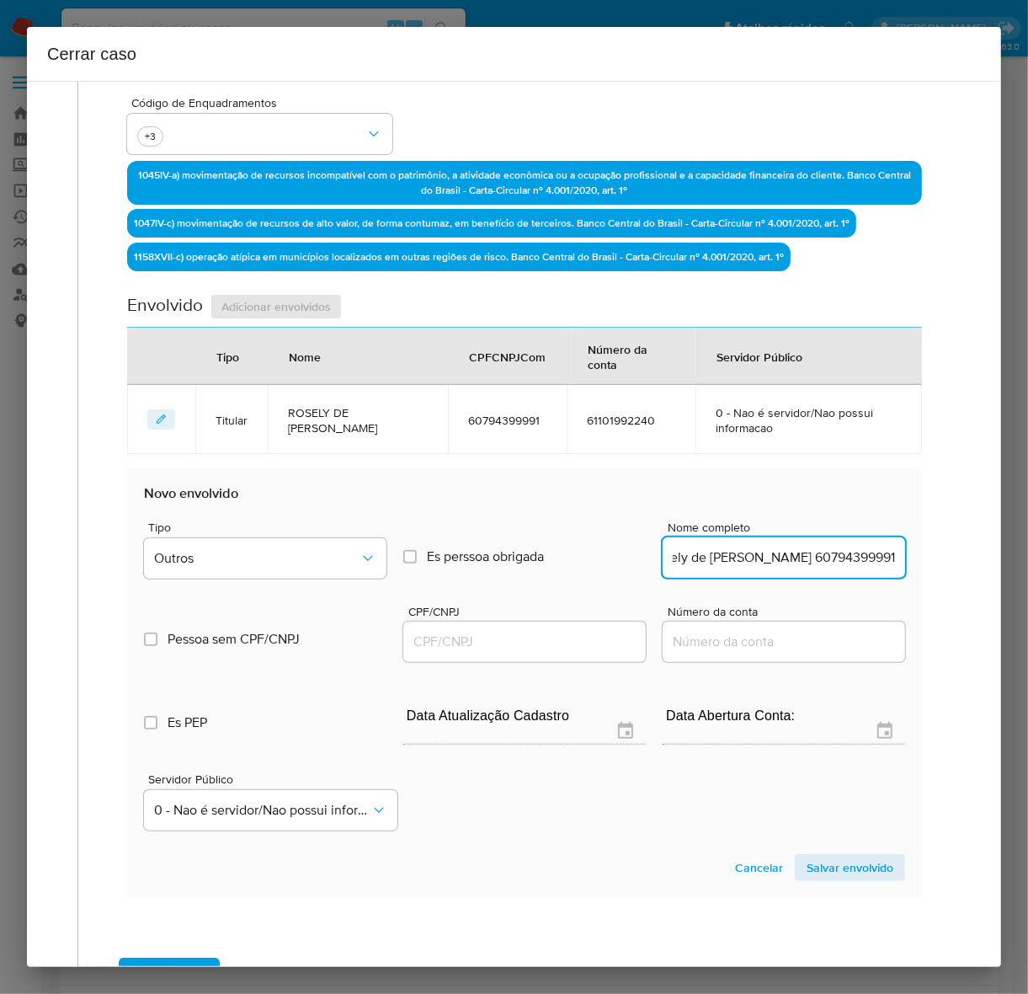
scroll to position [0, 31]
type input "Rosely de Fátima Theodoro 60794399991"
click at [464, 642] on input "CPF/CNPJ" at bounding box center [524, 642] width 243 height 22
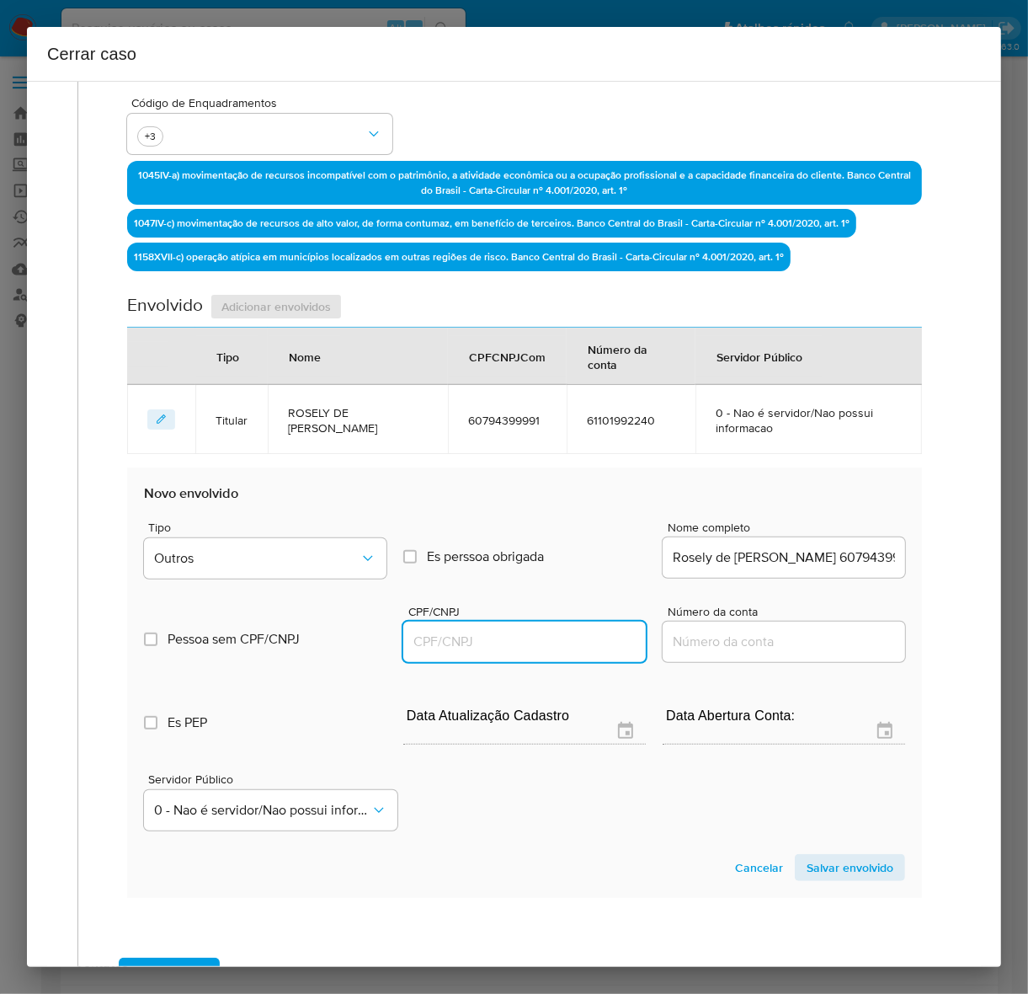
paste input "45659077000106"
type input "45659077000106"
drag, startPoint x: 350, startPoint y: 426, endPoint x: 275, endPoint y: 431, distance: 76.0
click at [285, 417] on td "ROSELY DE FATIMA THEODORO" at bounding box center [358, 419] width 180 height 69
copy span "ROSELY DE FATIMA THEODORO"
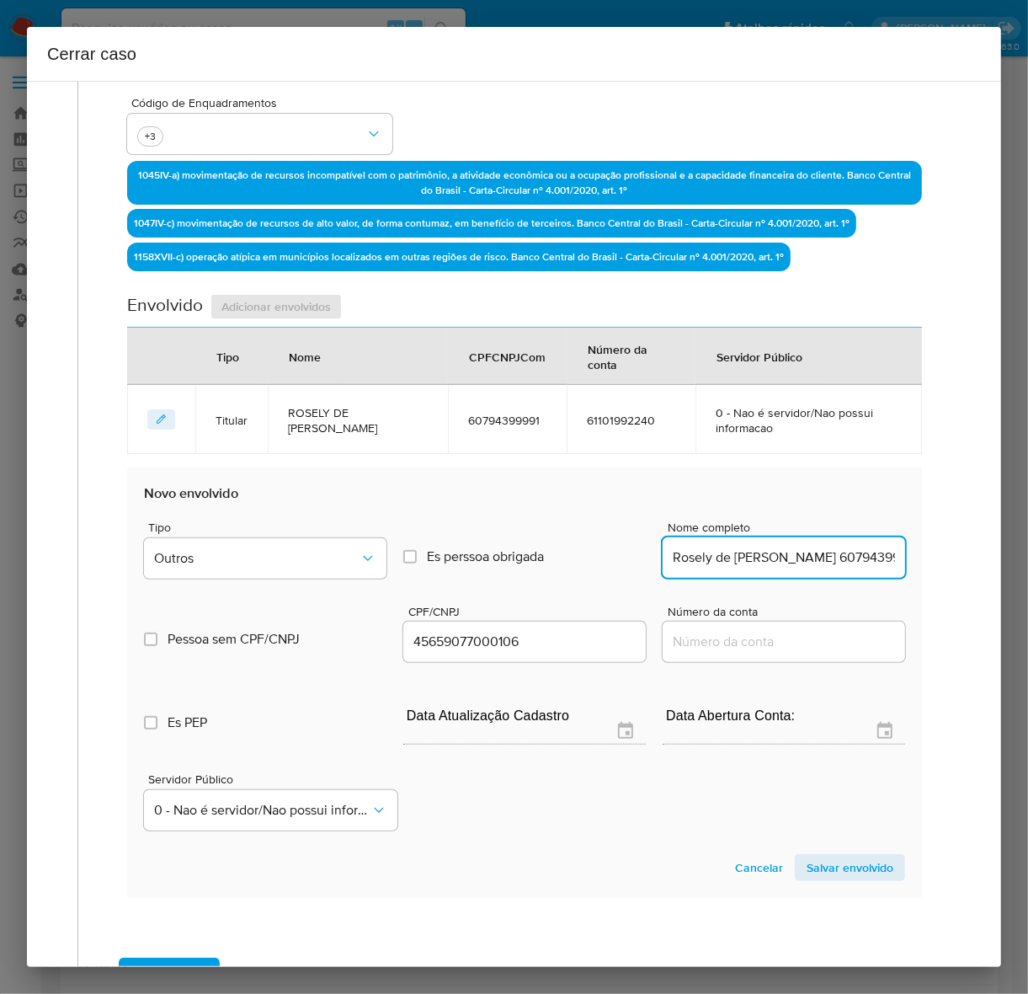
drag, startPoint x: 822, startPoint y: 554, endPoint x: 440, endPoint y: 554, distance: 381.4
click at [442, 554] on div "Tipo Outros Es perssoa obrigada Is PObrigada Nome completo Rosely de Fátima The…" at bounding box center [524, 543] width 761 height 84
paste input "OSELY DE FATIMA THEODORO"
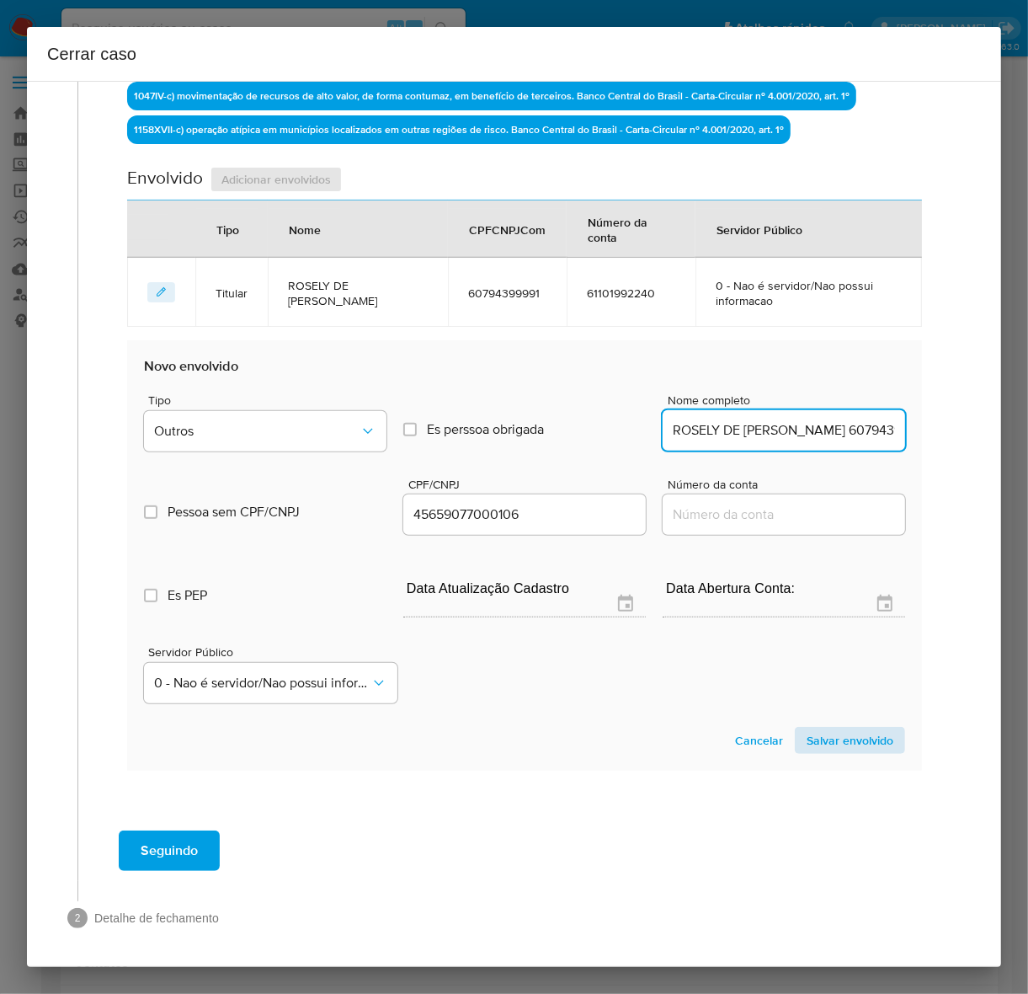
type input "ROSELY DE FATIMA THEODORO 60794399991"
click at [843, 742] on span "Salvar envolvido" at bounding box center [850, 740] width 87 height 24
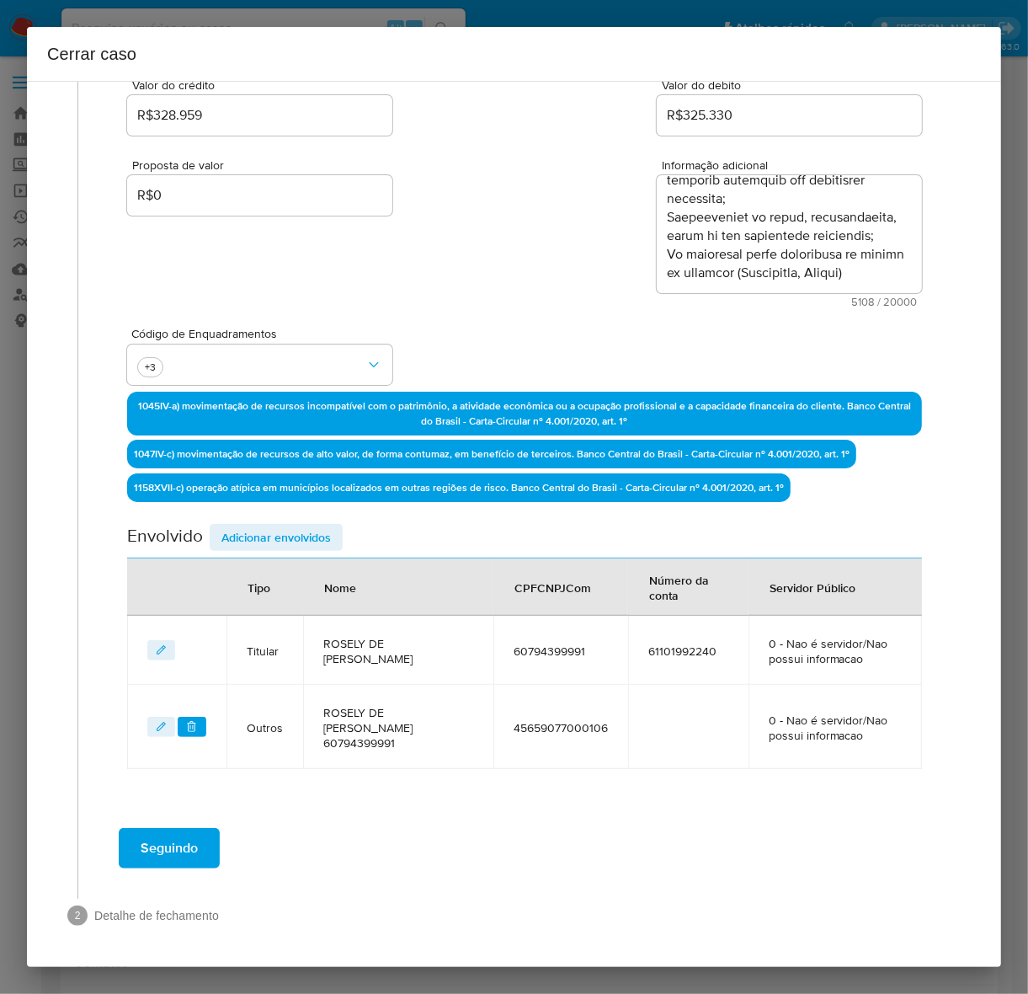
scroll to position [221, 0]
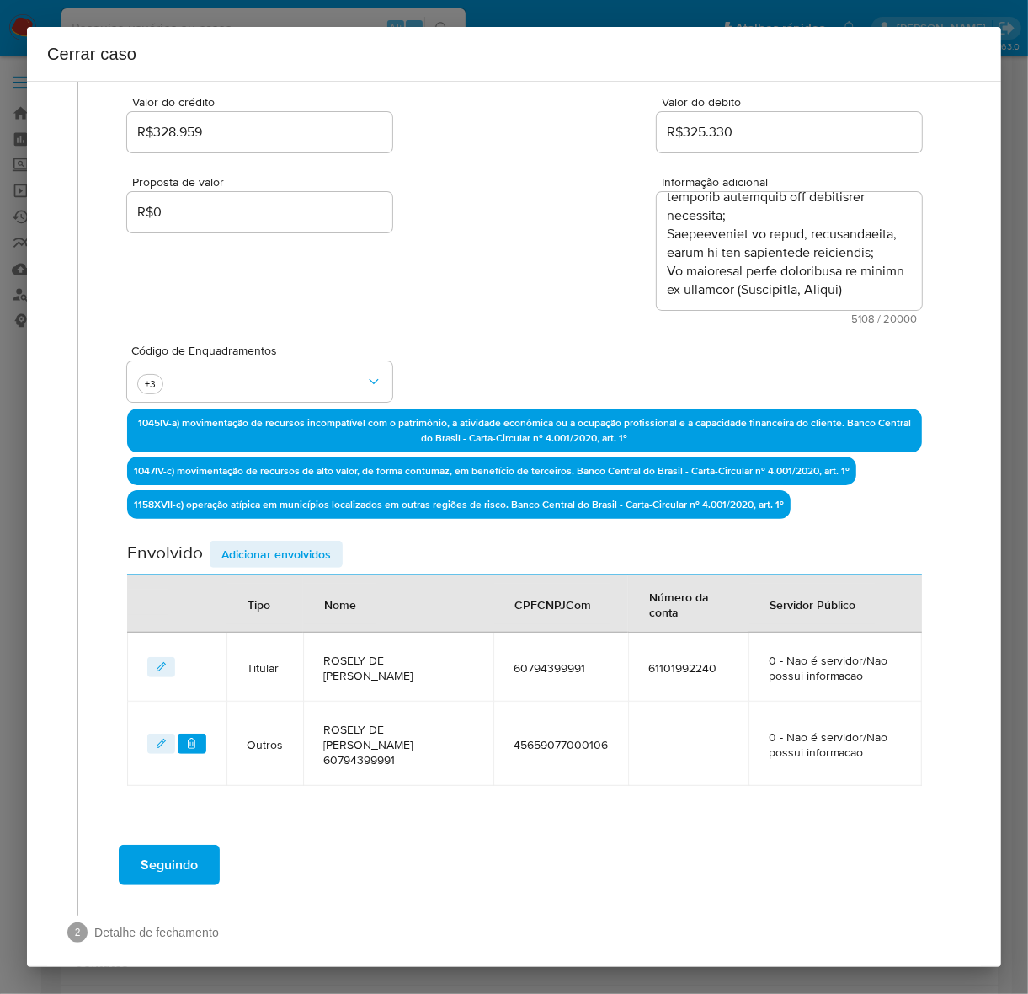
click at [271, 546] on span "Adicionar envolvidos" at bounding box center [275, 554] width 109 height 24
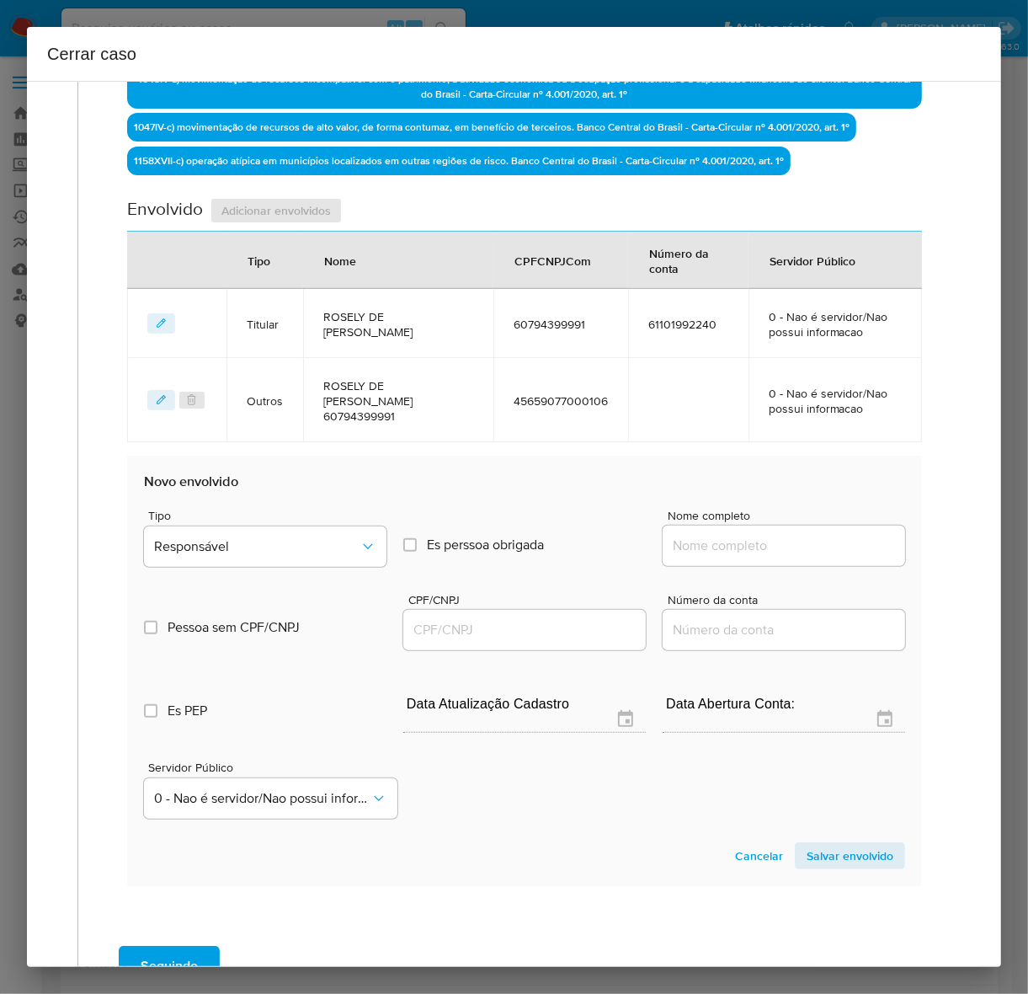
scroll to position [666, 0]
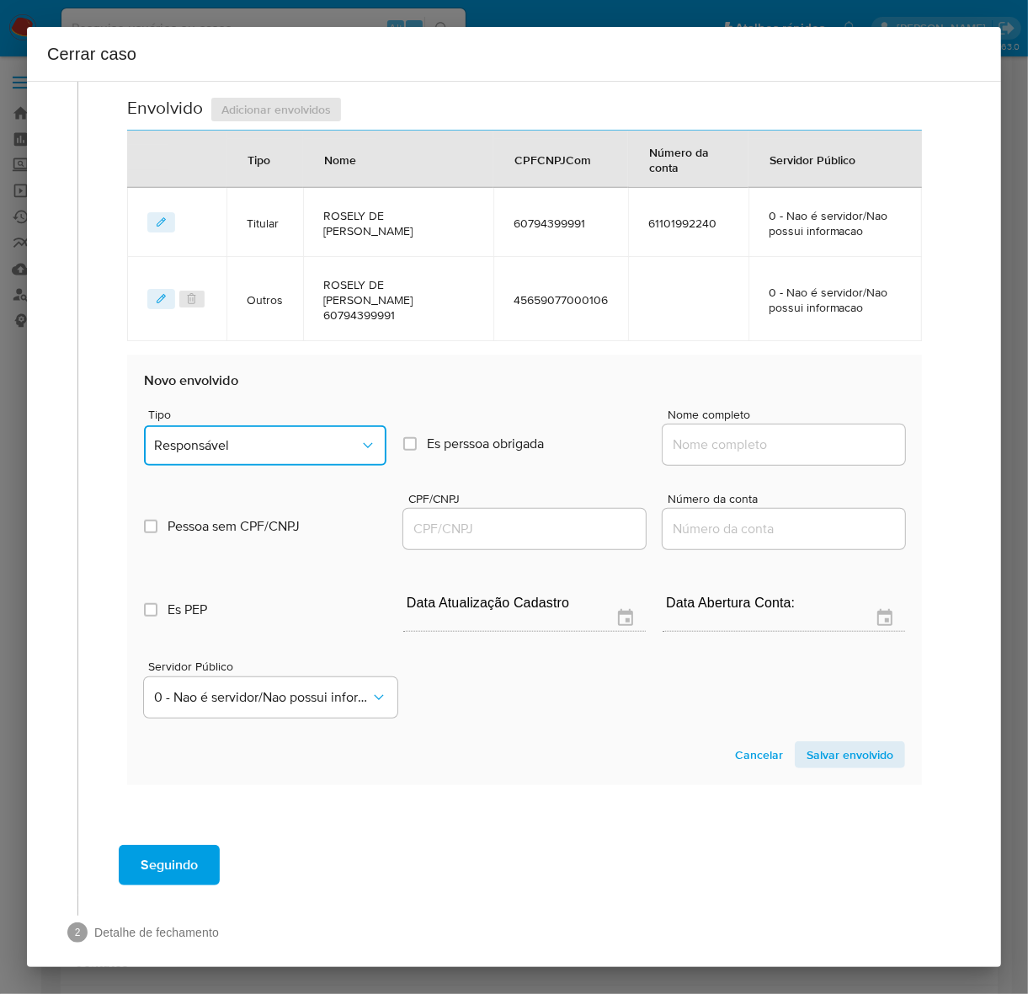
click at [227, 437] on span "Responsável" at bounding box center [256, 445] width 205 height 17
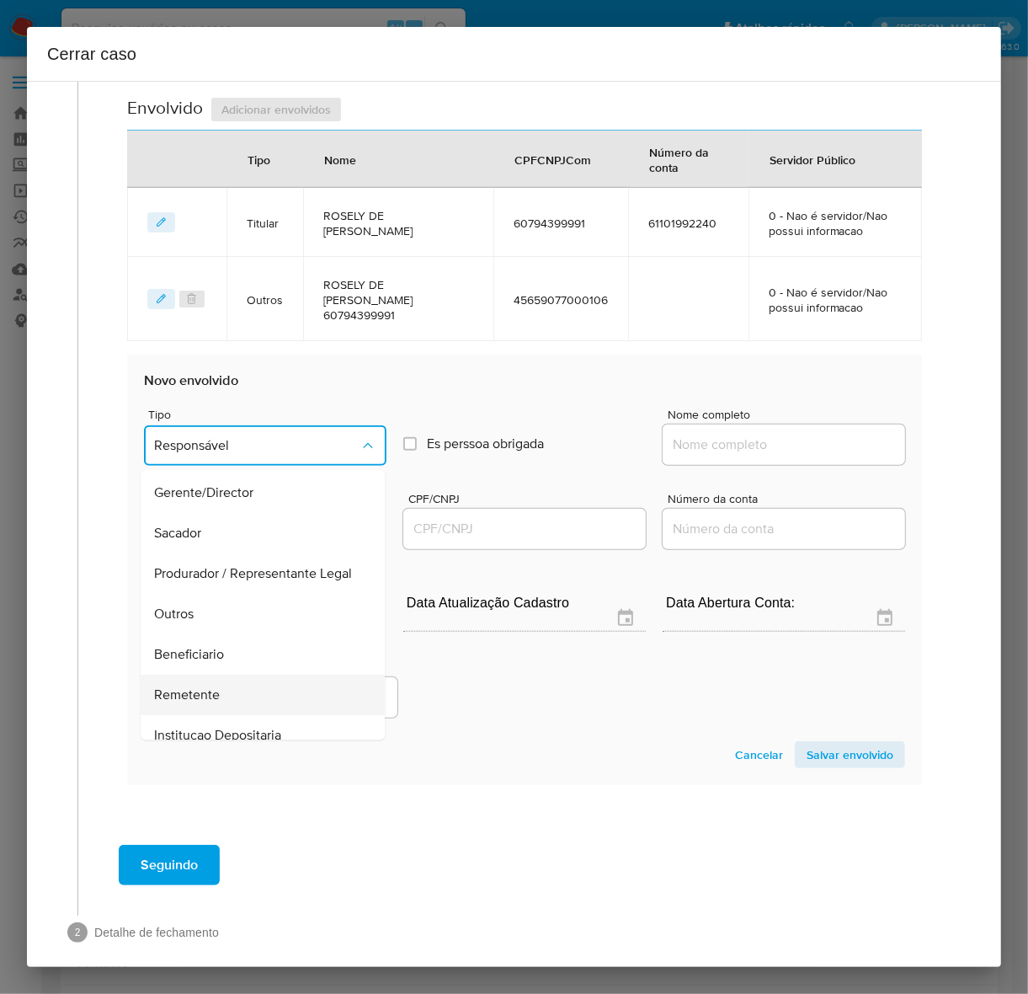
scroll to position [232, 0]
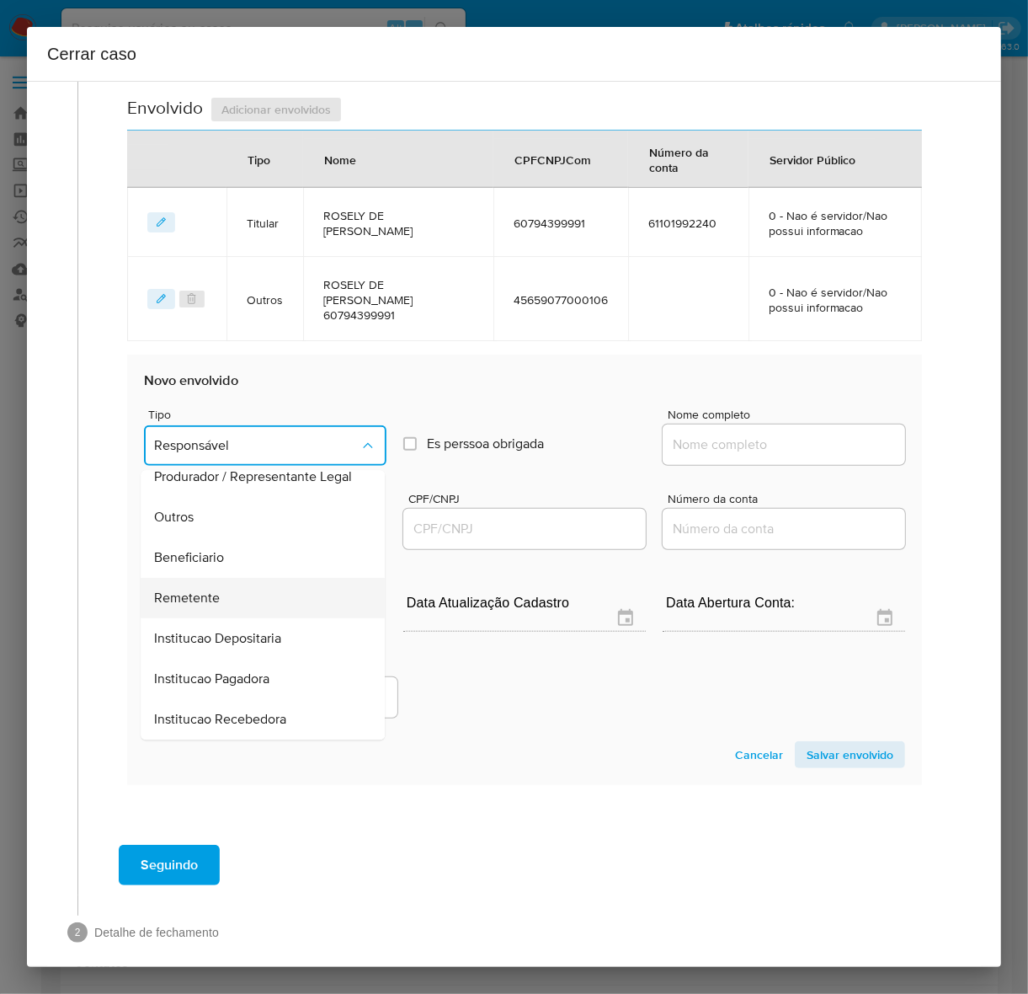
click at [188, 578] on div "Remetente" at bounding box center [257, 598] width 207 height 40
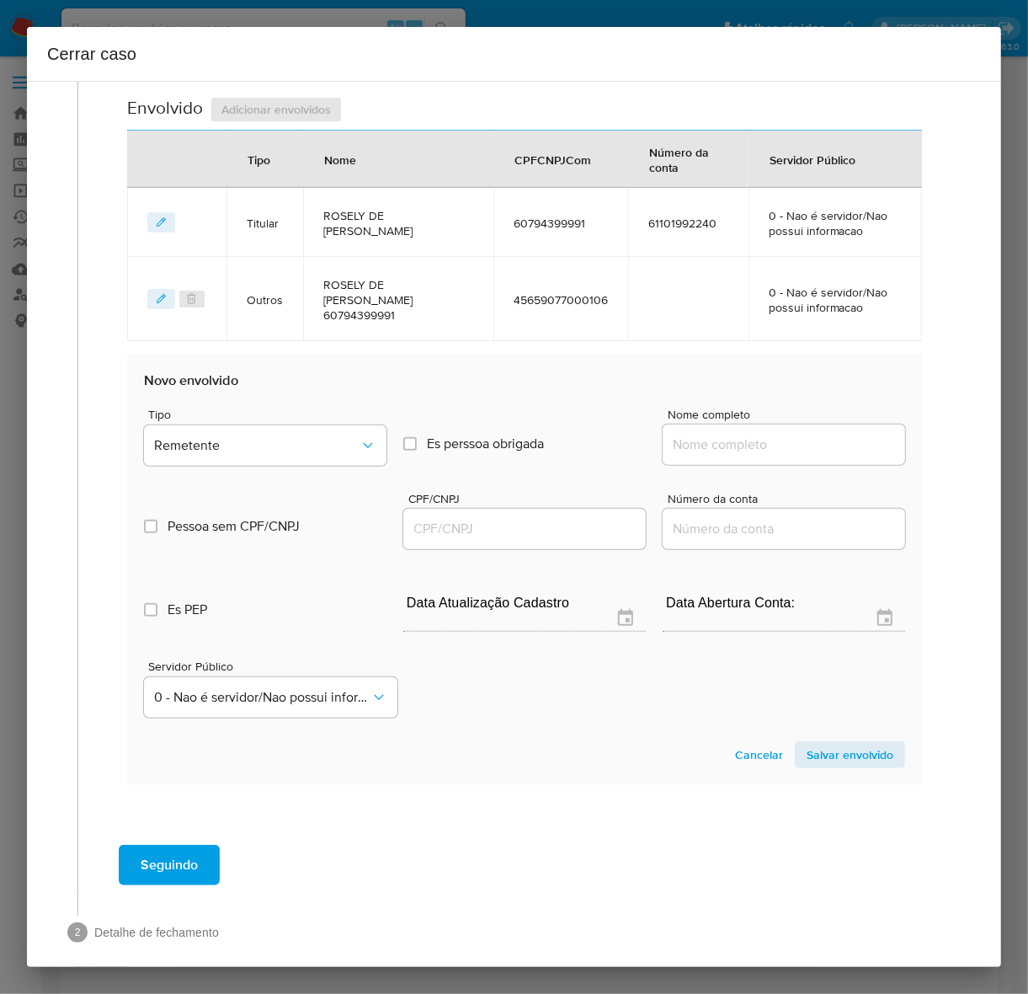
click at [707, 434] on input "Nome completo" at bounding box center [784, 445] width 243 height 22
paste input "J D L Transportes Ltda - CNPJ 51803323000154"
drag, startPoint x: 776, startPoint y: 428, endPoint x: 957, endPoint y: 429, distance: 181.9
click at [957, 429] on div "1 Informação completa Geral Data de início 01/09/2024 Data Fin 06/10/2025 Valor…" at bounding box center [514, 199] width 934 height 1540
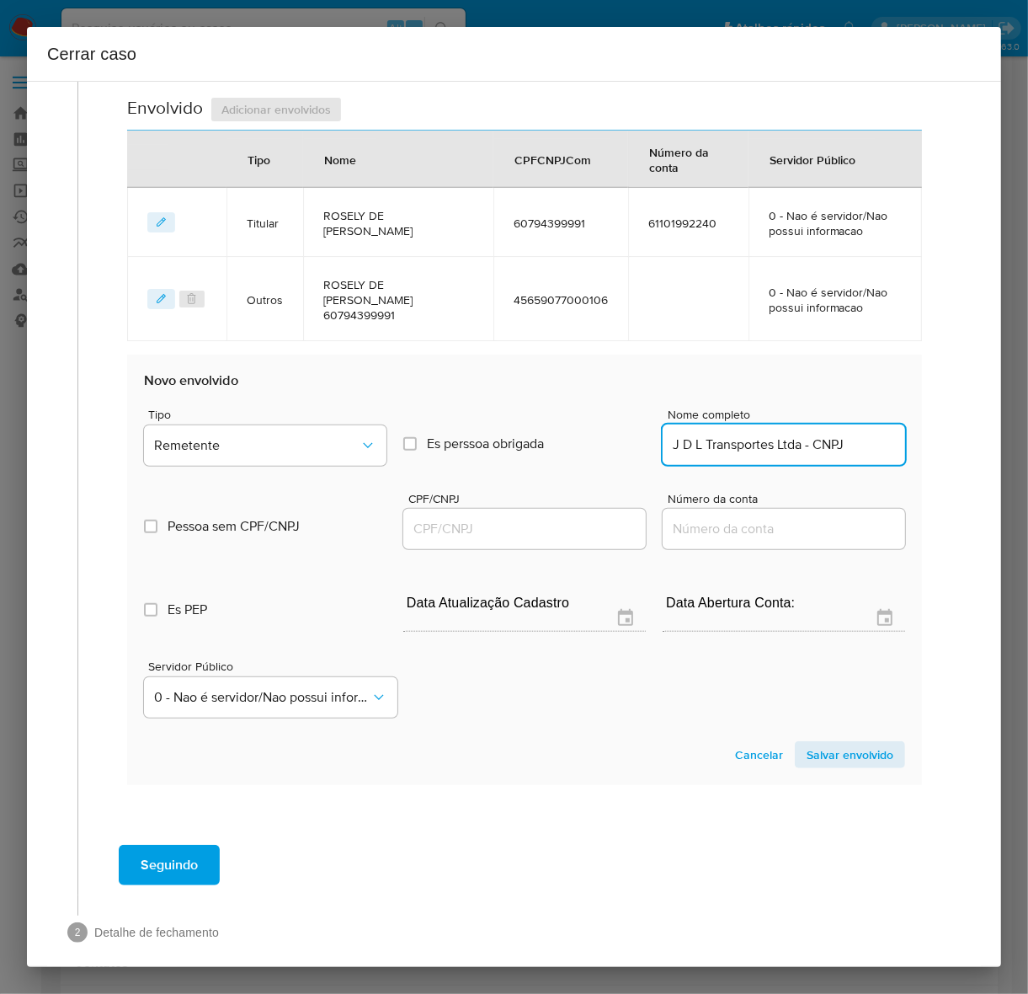
scroll to position [0, 0]
drag, startPoint x: 786, startPoint y: 431, endPoint x: 1026, endPoint y: 436, distance: 240.0
click at [974, 436] on div "Cerrar caso 1 Informação completa Geral Data de início 01/09/2024 Data Fin 06/1…" at bounding box center [514, 497] width 1028 height 994
type input "J D L Transportes Ltda"
drag, startPoint x: 426, startPoint y: 518, endPoint x: 460, endPoint y: 515, distance: 33.8
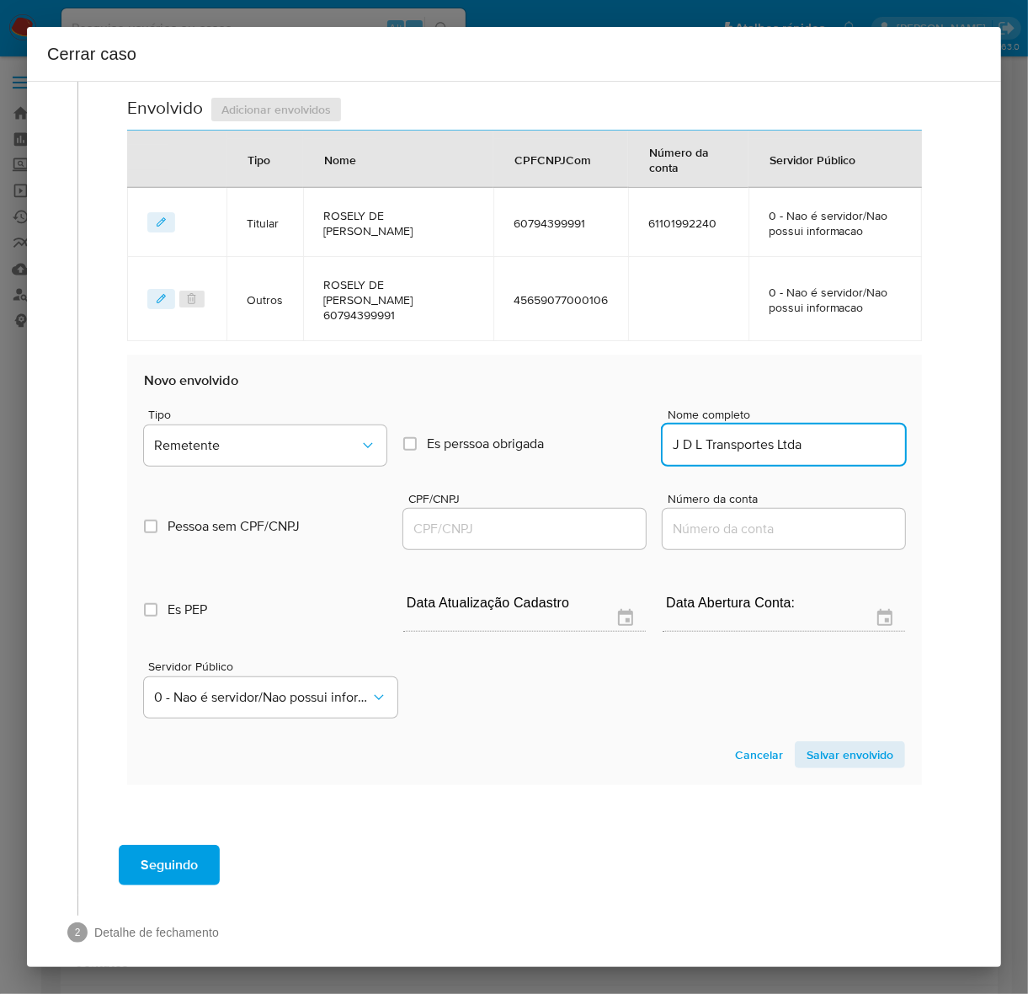
click at [426, 518] on input "CPF/CNPJ" at bounding box center [524, 529] width 243 height 22
paste input "51803323000154"
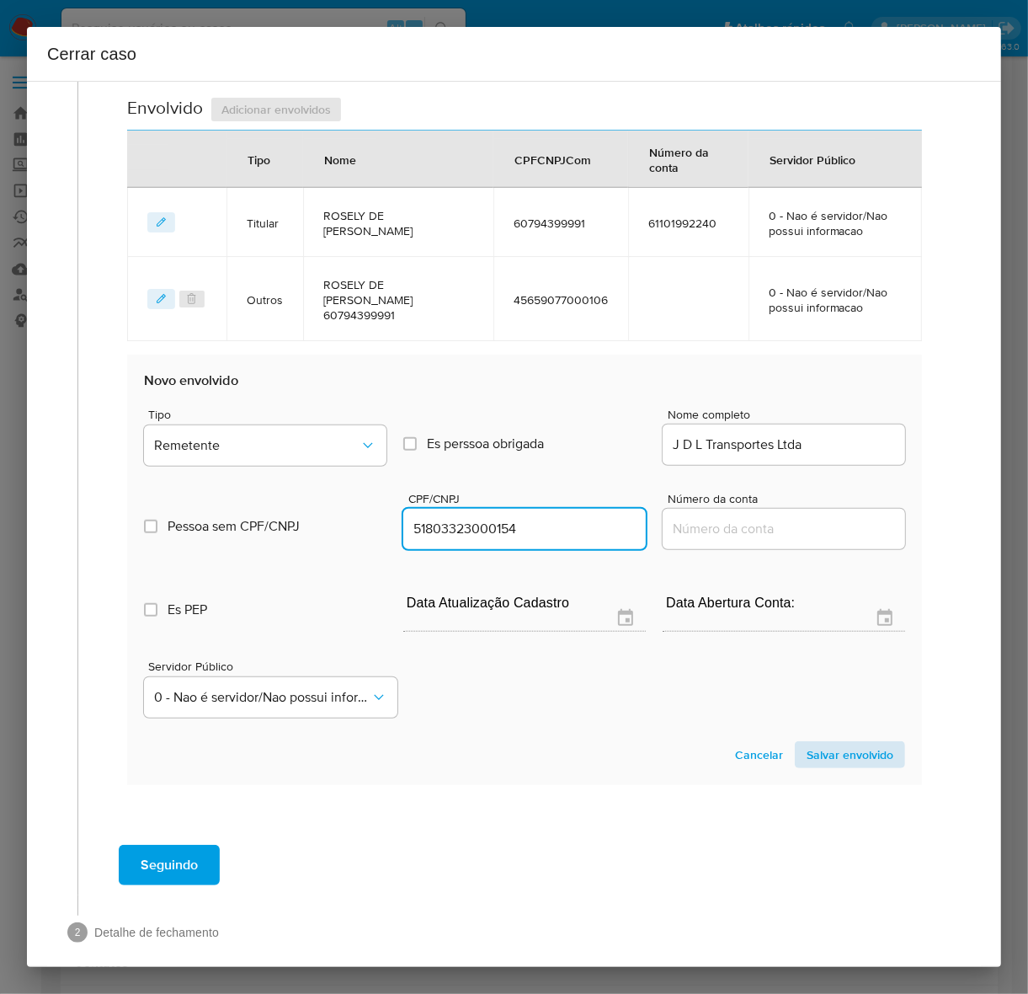
type input "51803323000154"
click at [822, 743] on span "Salvar envolvido" at bounding box center [850, 755] width 87 height 24
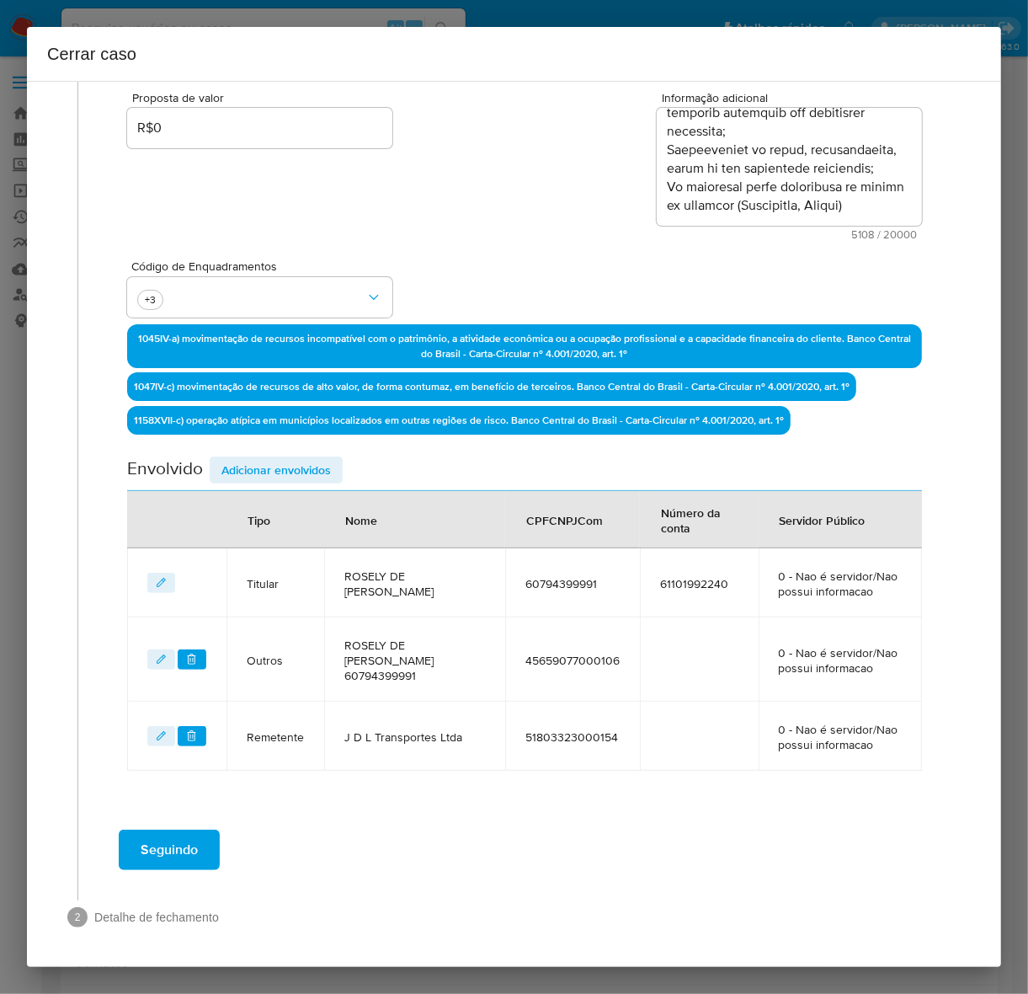
click at [249, 458] on span "Adicionar envolvidos" at bounding box center [275, 470] width 109 height 24
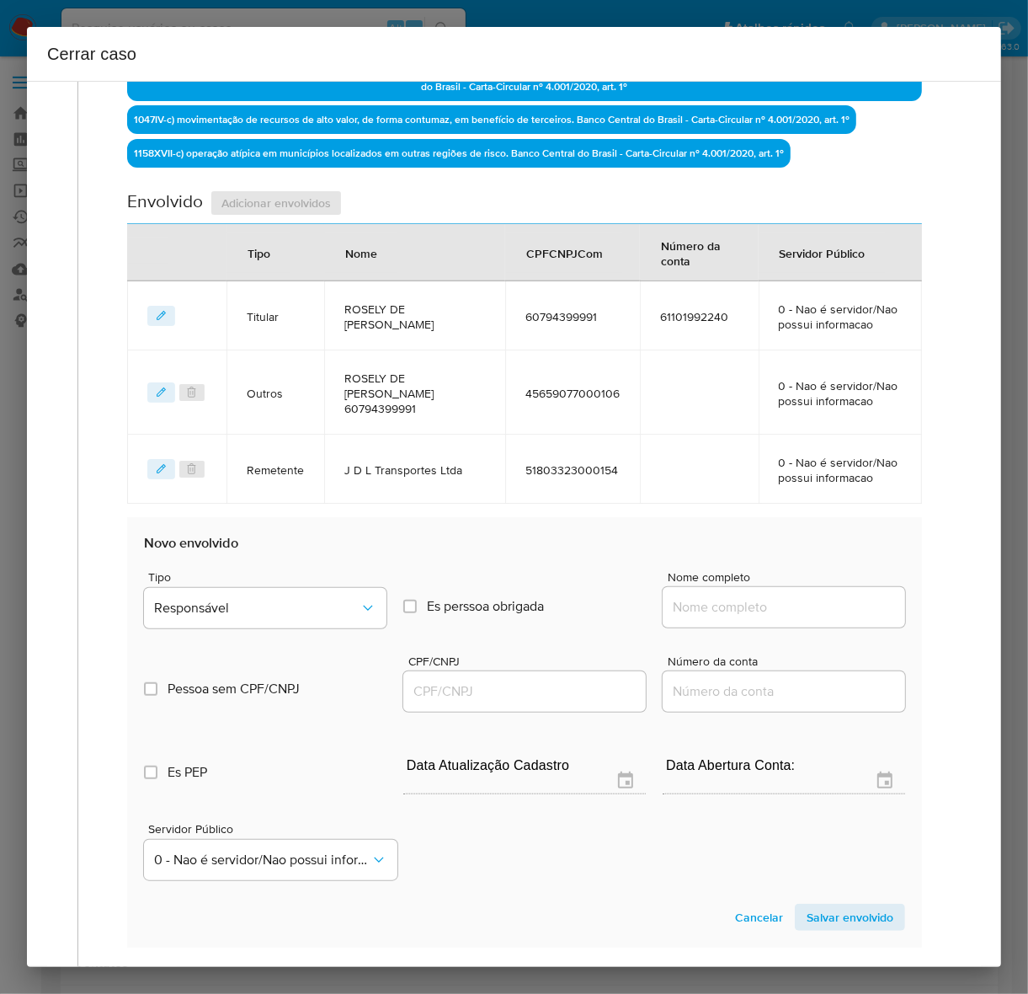
scroll to position [727, 0]
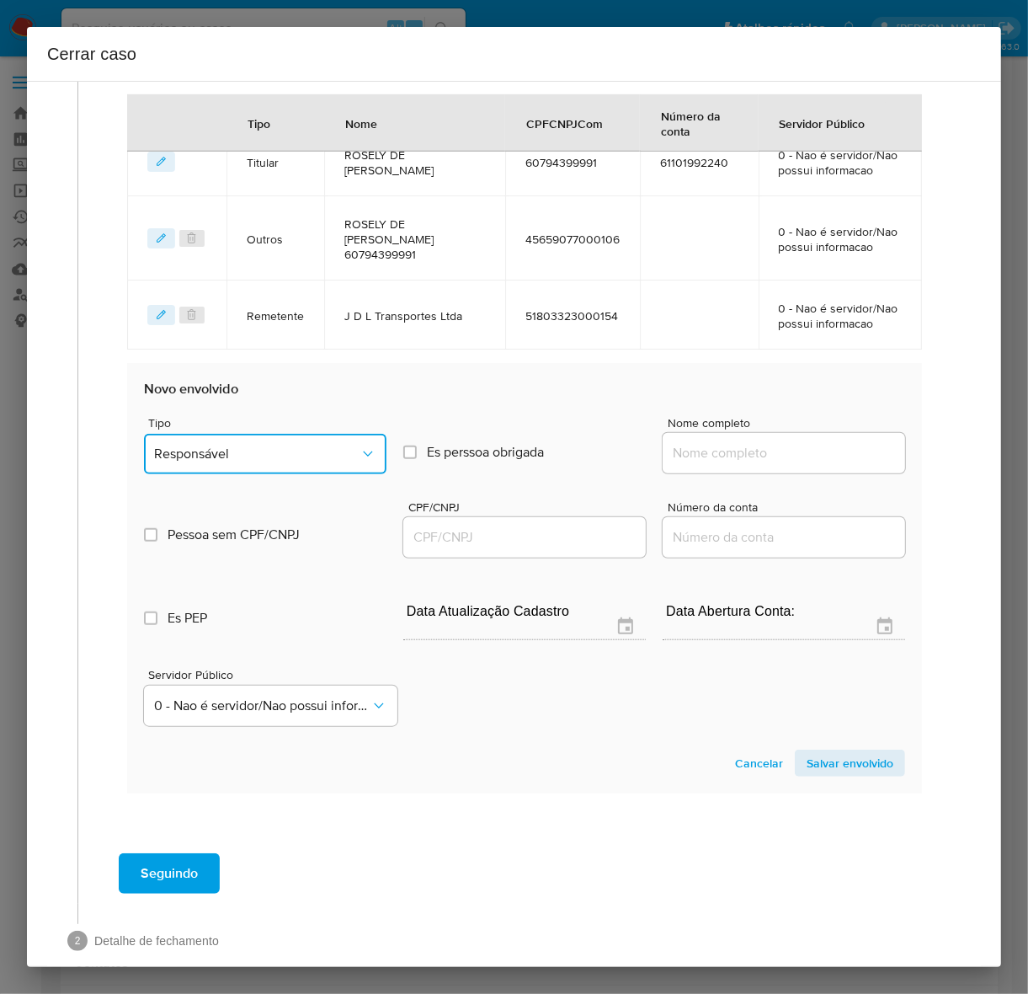
click at [234, 449] on span "Responsável" at bounding box center [256, 453] width 205 height 17
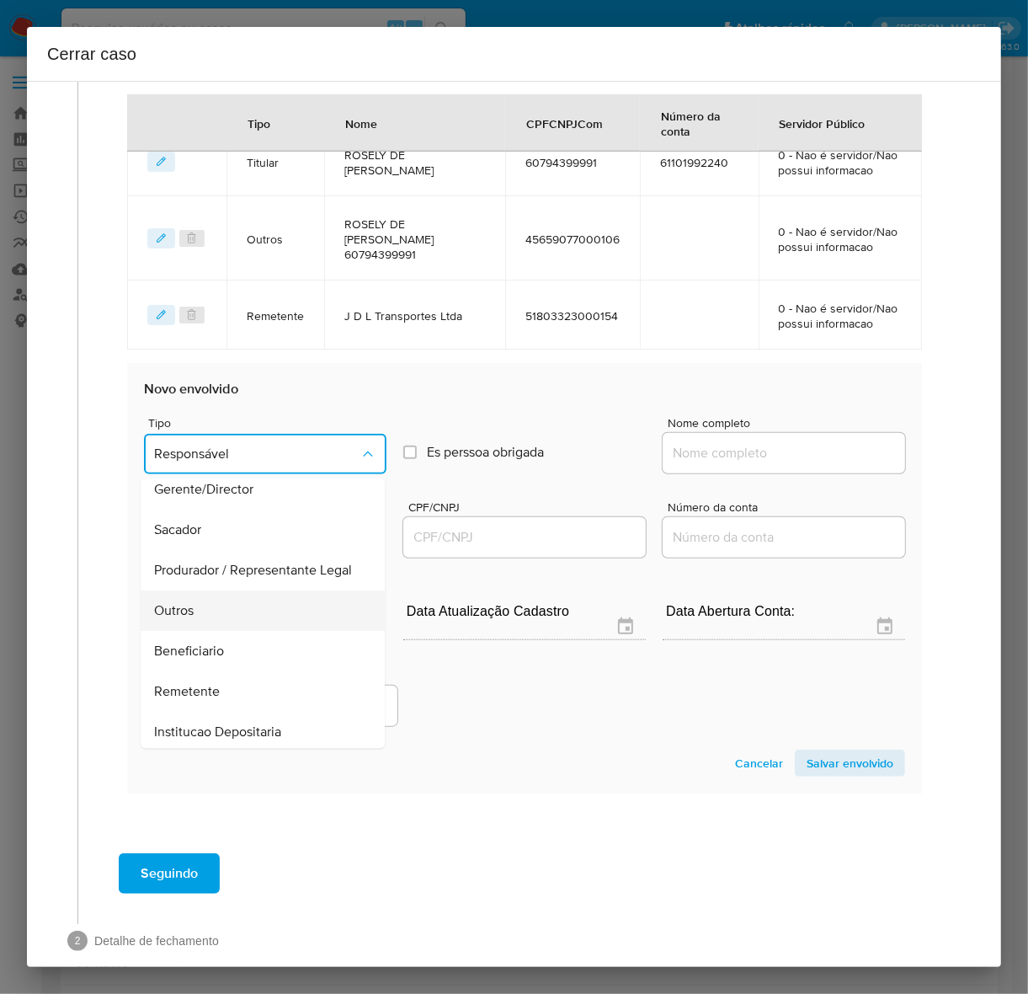
scroll to position [232, 0]
click at [207, 602] on span "Remetente" at bounding box center [187, 607] width 66 height 17
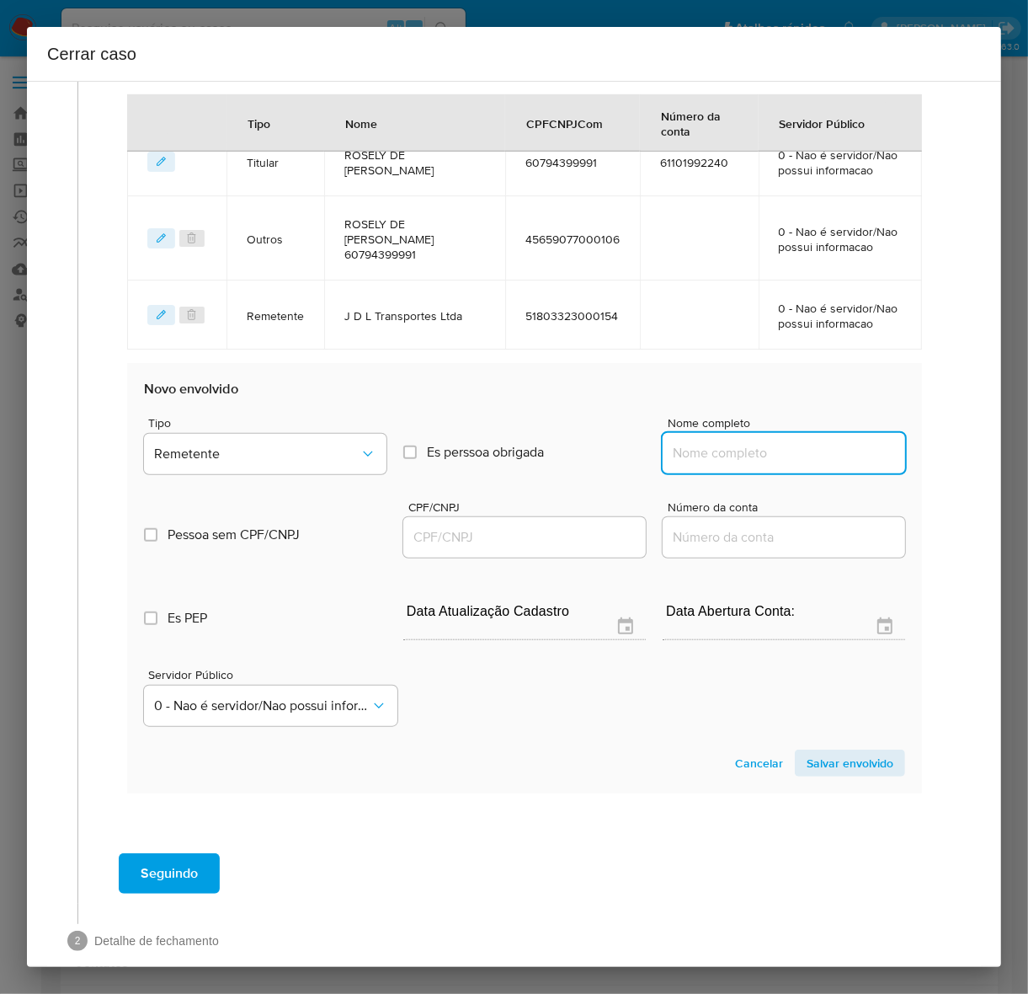
click at [704, 449] on input "Nome completo" at bounding box center [784, 453] width 243 height 22
paste input "Valter Antonio Lucca Junior - CPF 06603313901"
drag, startPoint x: 801, startPoint y: 451, endPoint x: 989, endPoint y: 459, distance: 188.8
click at [974, 459] on div "1 Informação completa Geral Data de início 01/09/2024 Data Fin 06/10/2025 Valor…" at bounding box center [514, 524] width 974 height 886
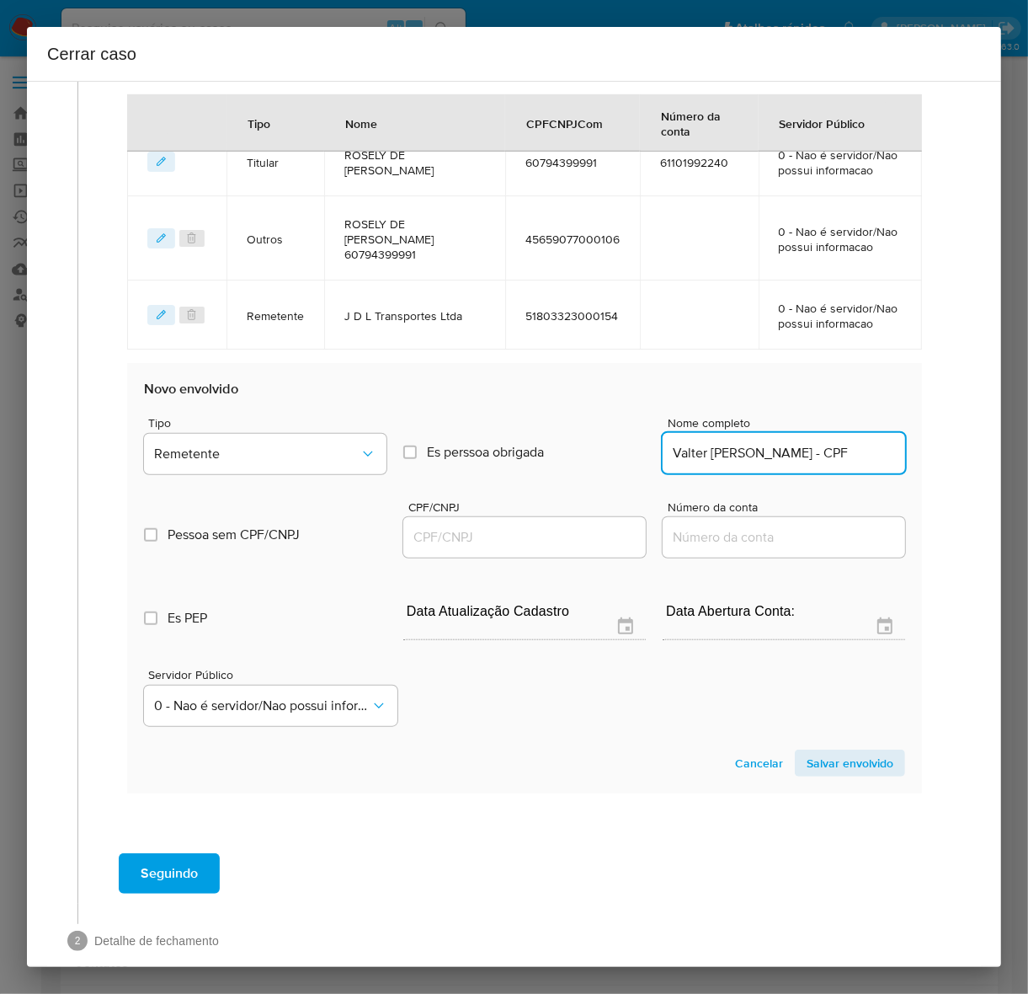
scroll to position [0, 0]
drag, startPoint x: 818, startPoint y: 450, endPoint x: 1007, endPoint y: 455, distance: 189.5
click at [974, 455] on div "Cerrar caso 1 Informação completa Geral Data de início 01/09/2024 Data Fin 06/1…" at bounding box center [514, 497] width 1028 height 994
type input "Valter Antonio Lucca Junior"
click at [488, 536] on input "CPF/CNPJ" at bounding box center [524, 537] width 243 height 22
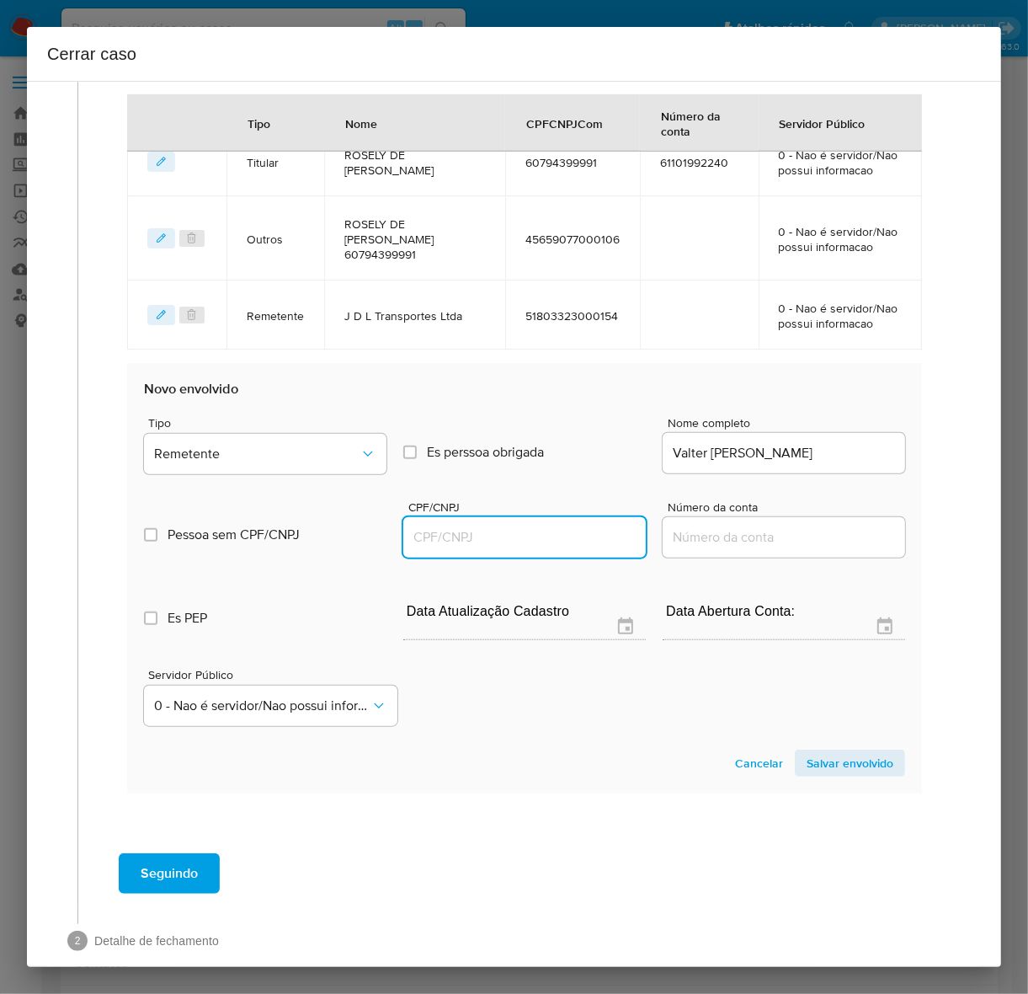
paste input "06603313901"
type input "6603313901"
click at [817, 754] on span "Salvar envolvido" at bounding box center [850, 763] width 87 height 24
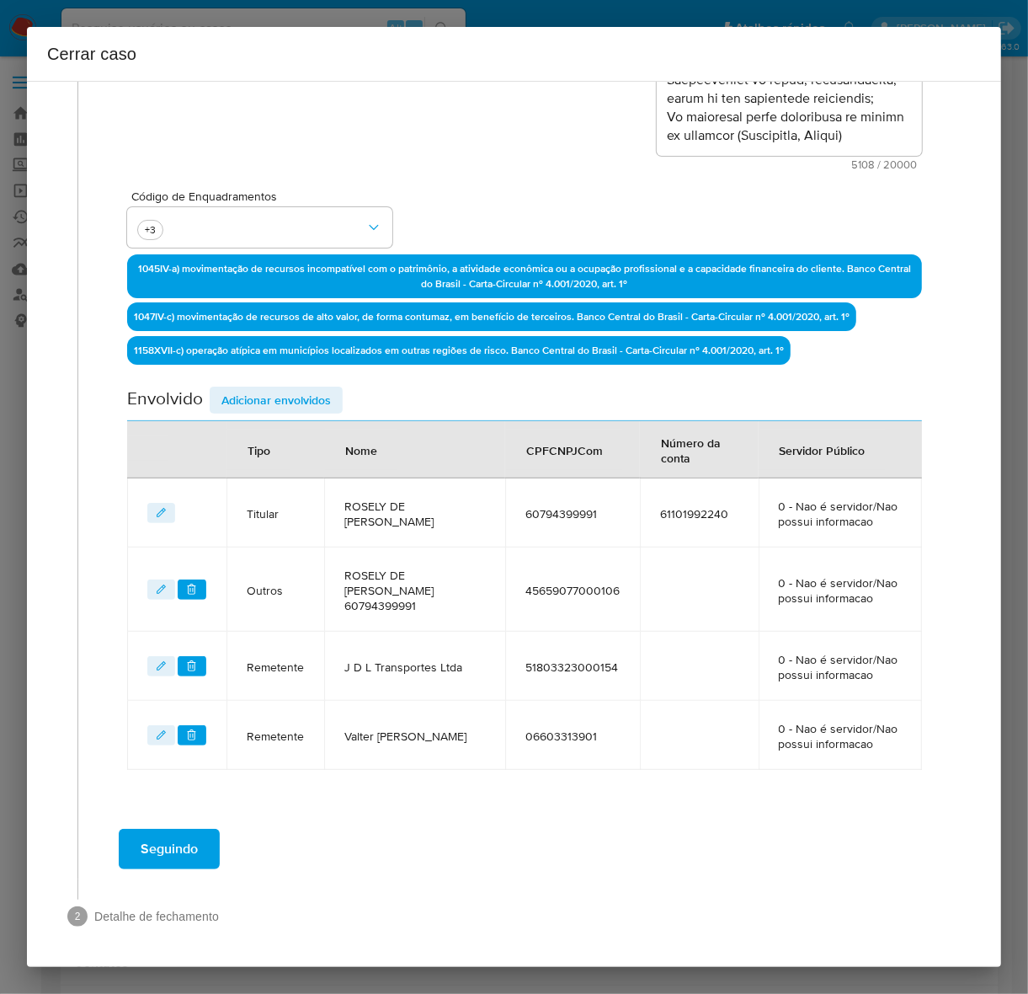
click at [244, 402] on span "Adicionar envolvidos" at bounding box center [275, 400] width 109 height 24
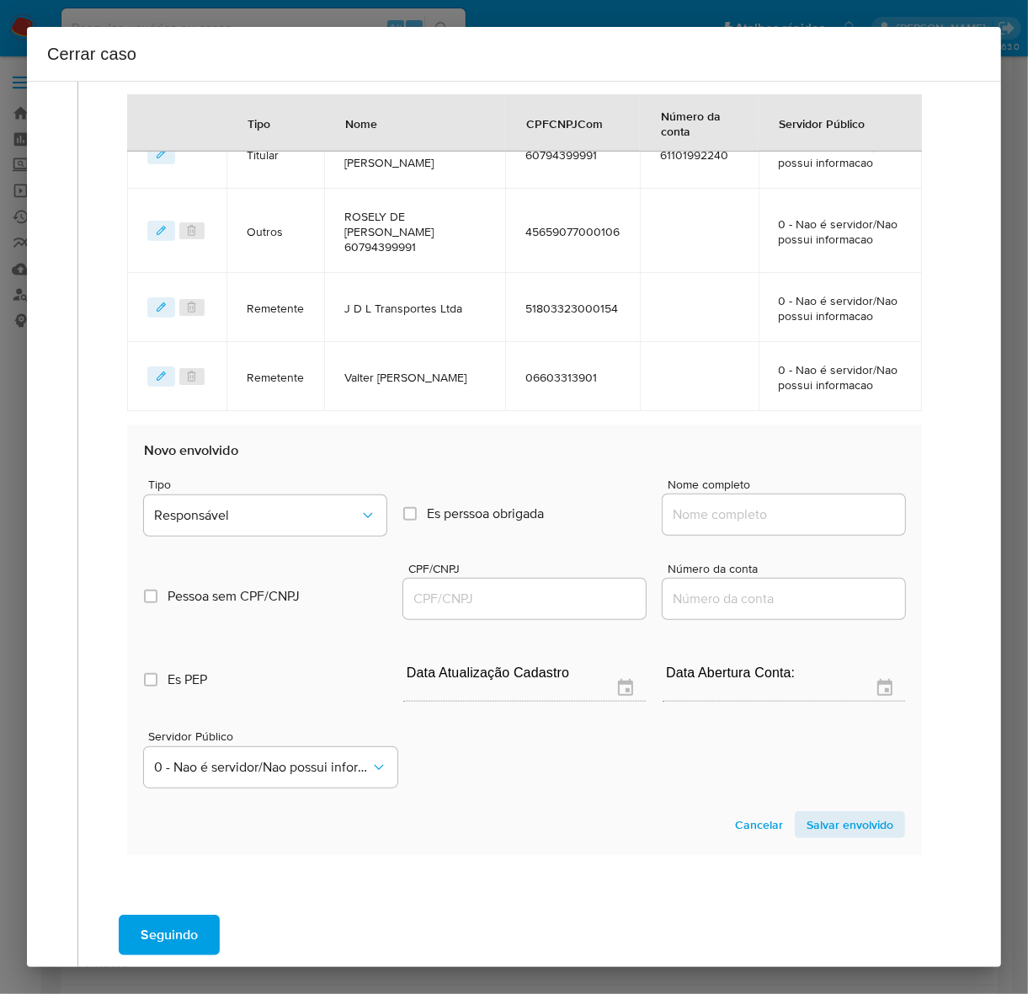
scroll to position [819, 0]
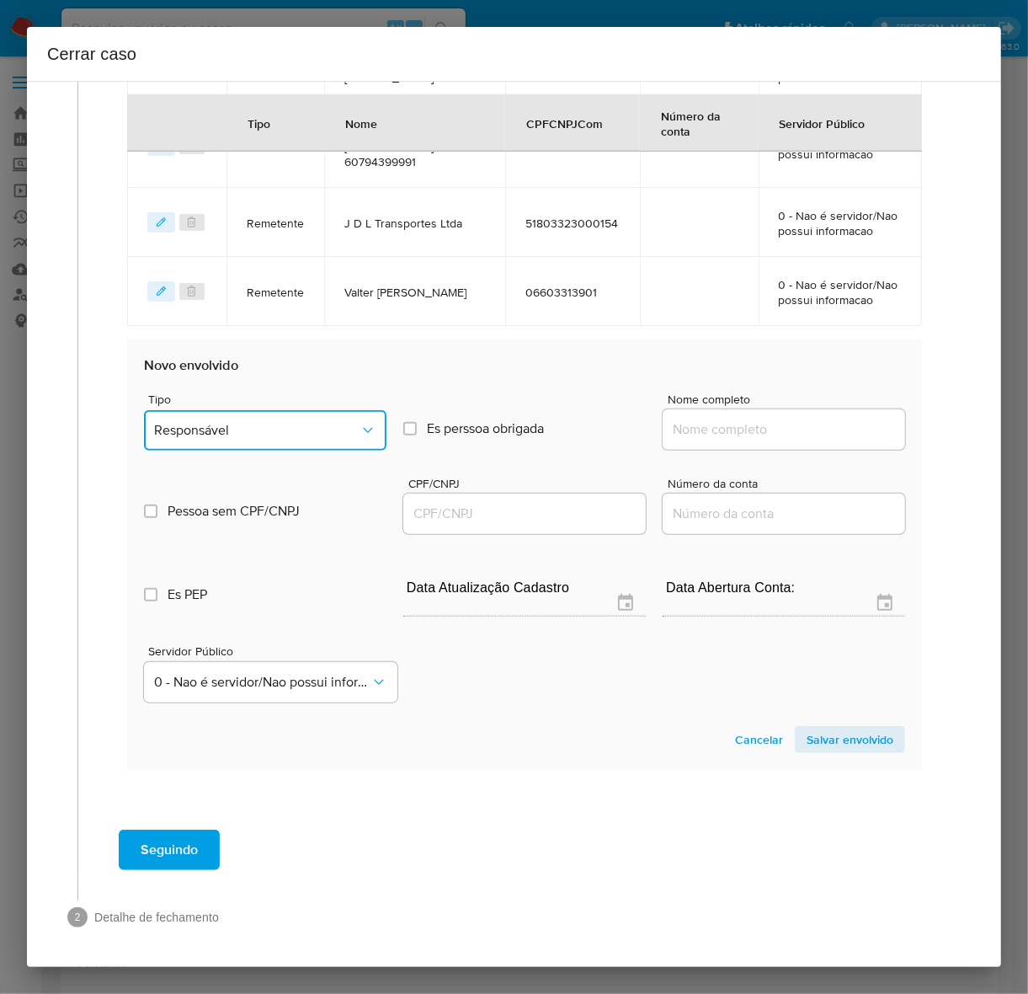
click at [200, 418] on button "Responsável" at bounding box center [265, 430] width 243 height 40
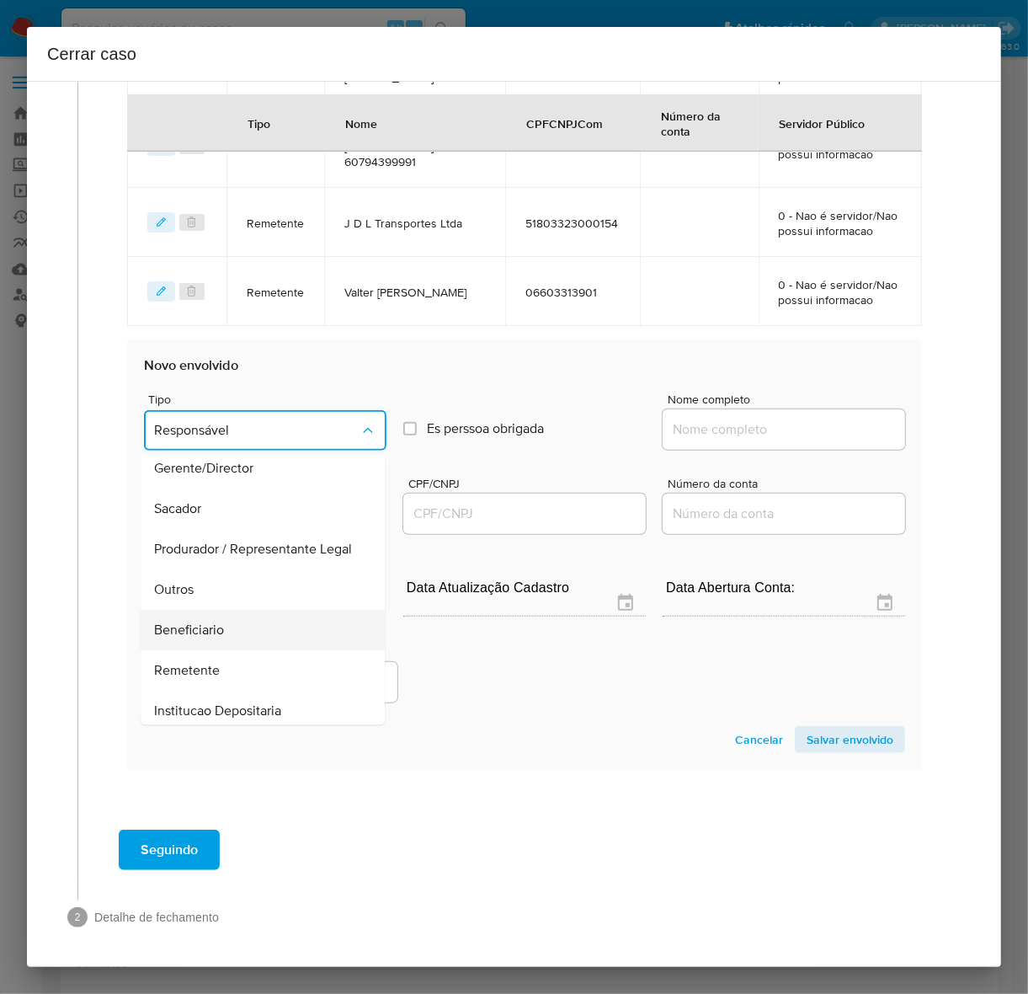
scroll to position [232, 0]
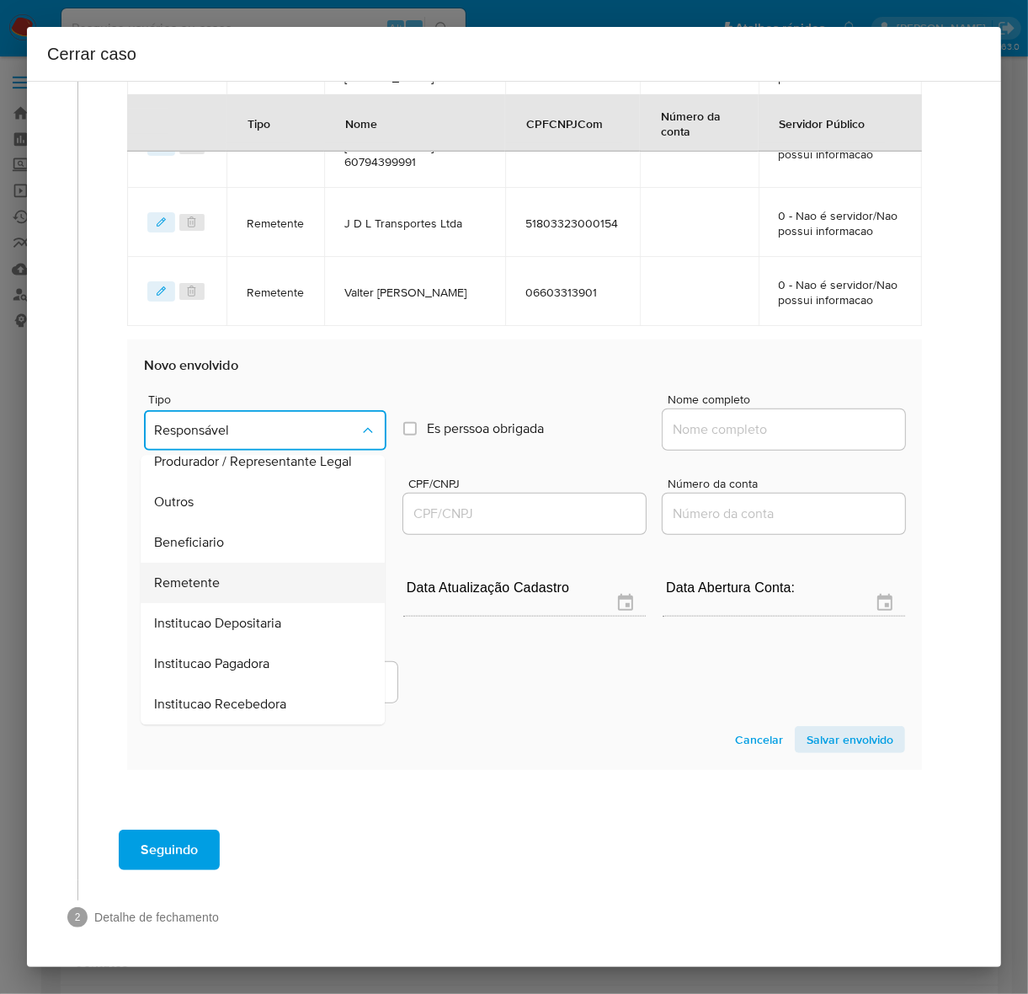
click at [219, 571] on div "Remetente" at bounding box center [257, 583] width 207 height 40
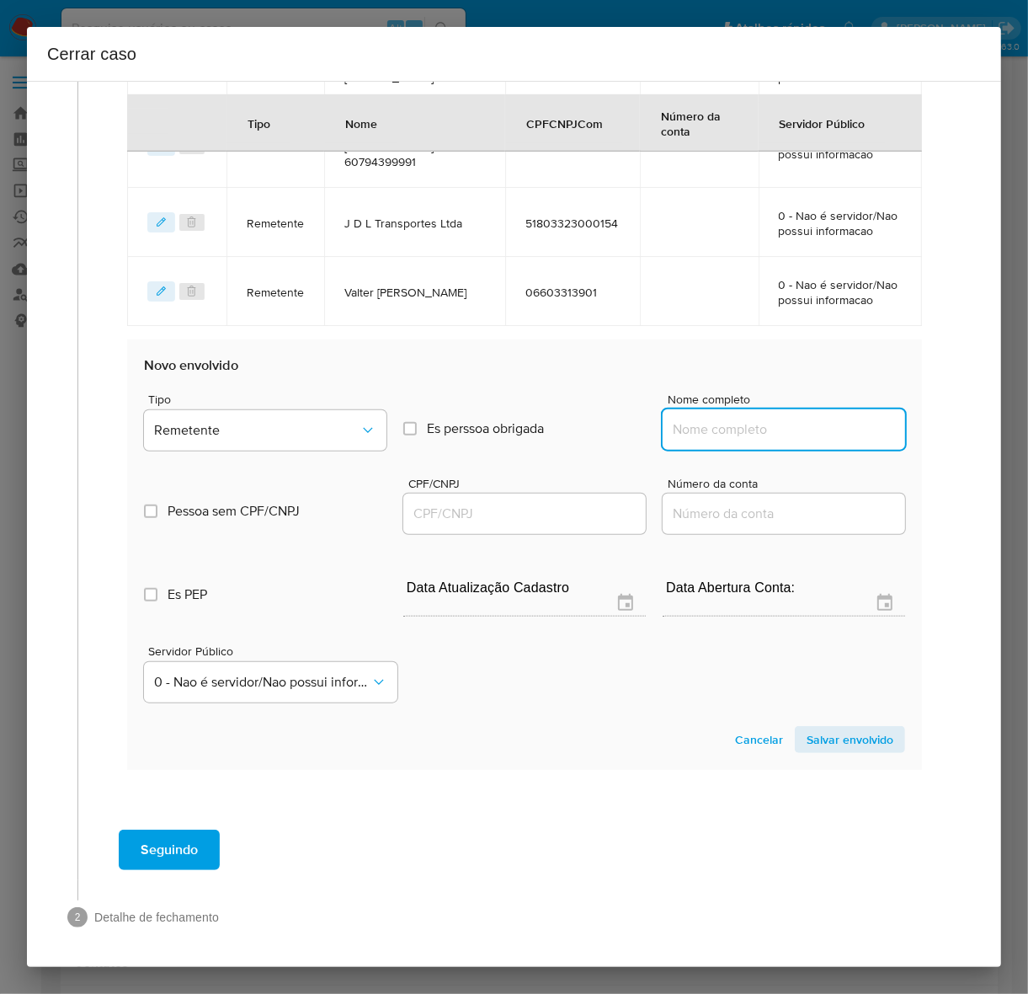
click at [718, 429] on input "Nome completo" at bounding box center [784, 429] width 243 height 22
paste input "A F Representações Comerciais Ltda - CNPJ 33260681000186"
drag, startPoint x: 776, startPoint y: 427, endPoint x: 946, endPoint y: 430, distance: 170.1
click at [946, 430] on div "1 Informação completa Geral Data de início 01/09/2024 Data Fin 06/10/2025 Valor…" at bounding box center [514, 115] width 934 height 1678
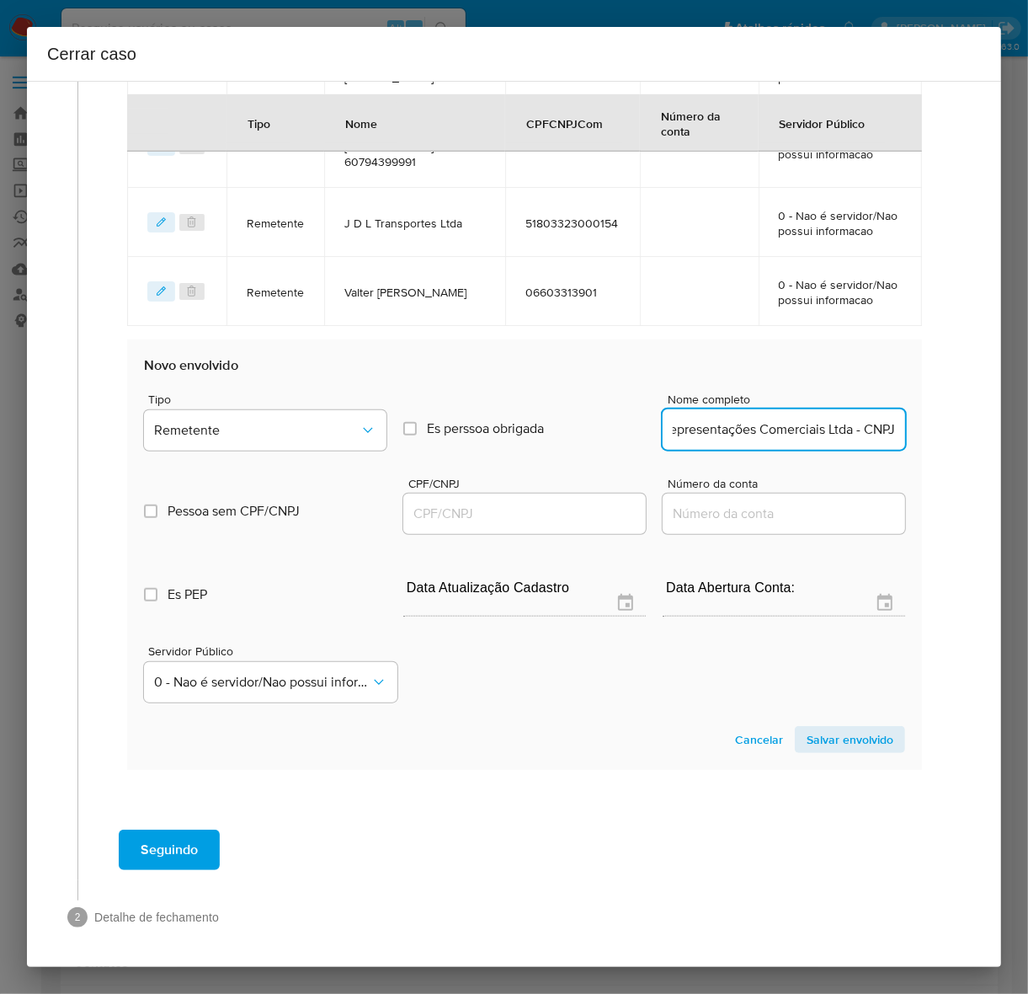
scroll to position [0, 46]
drag, startPoint x: 827, startPoint y: 427, endPoint x: 960, endPoint y: 422, distance: 133.1
click at [960, 422] on div "1 Informação completa Geral Data de início 01/09/2024 Data Fin 06/10/2025 Valor…" at bounding box center [514, 115] width 934 height 1678
type input "A F Representações Comerciais Ltda"
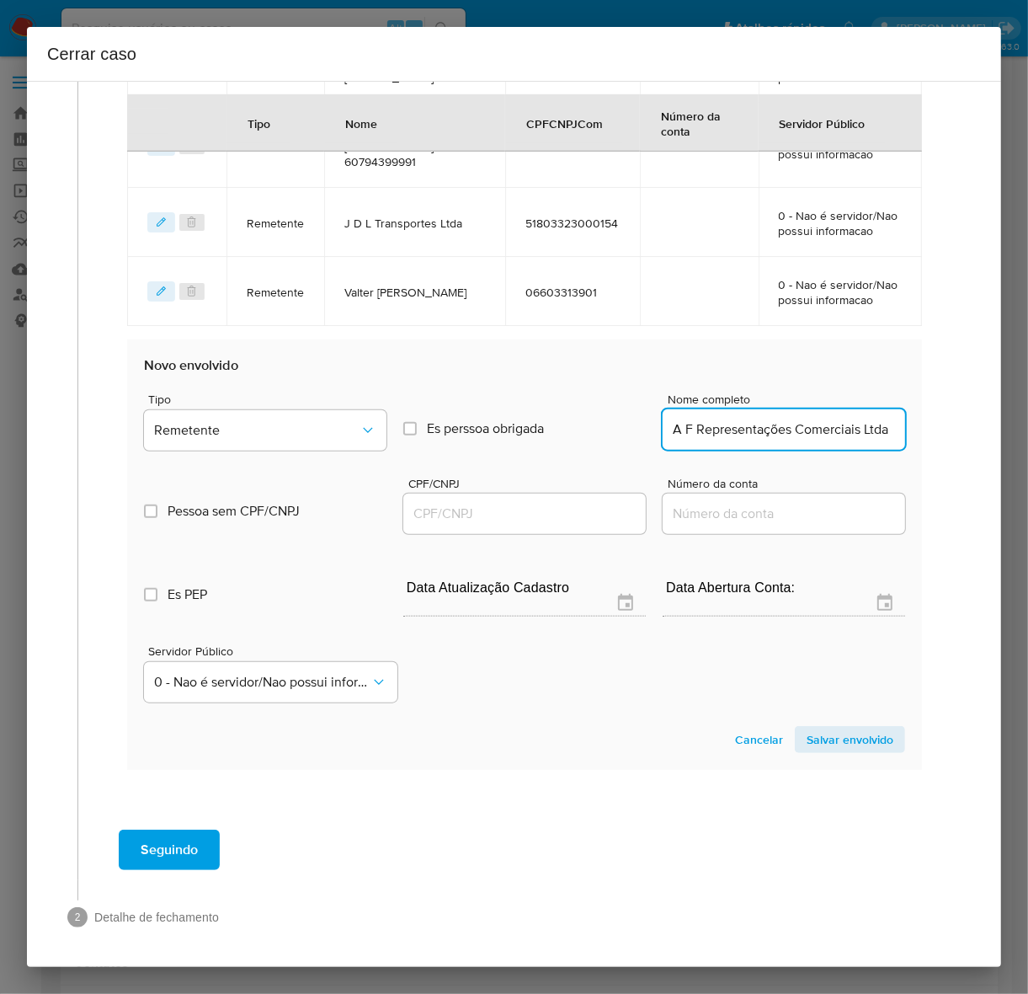
click at [456, 507] on input "CPF/CNPJ" at bounding box center [524, 514] width 243 height 22
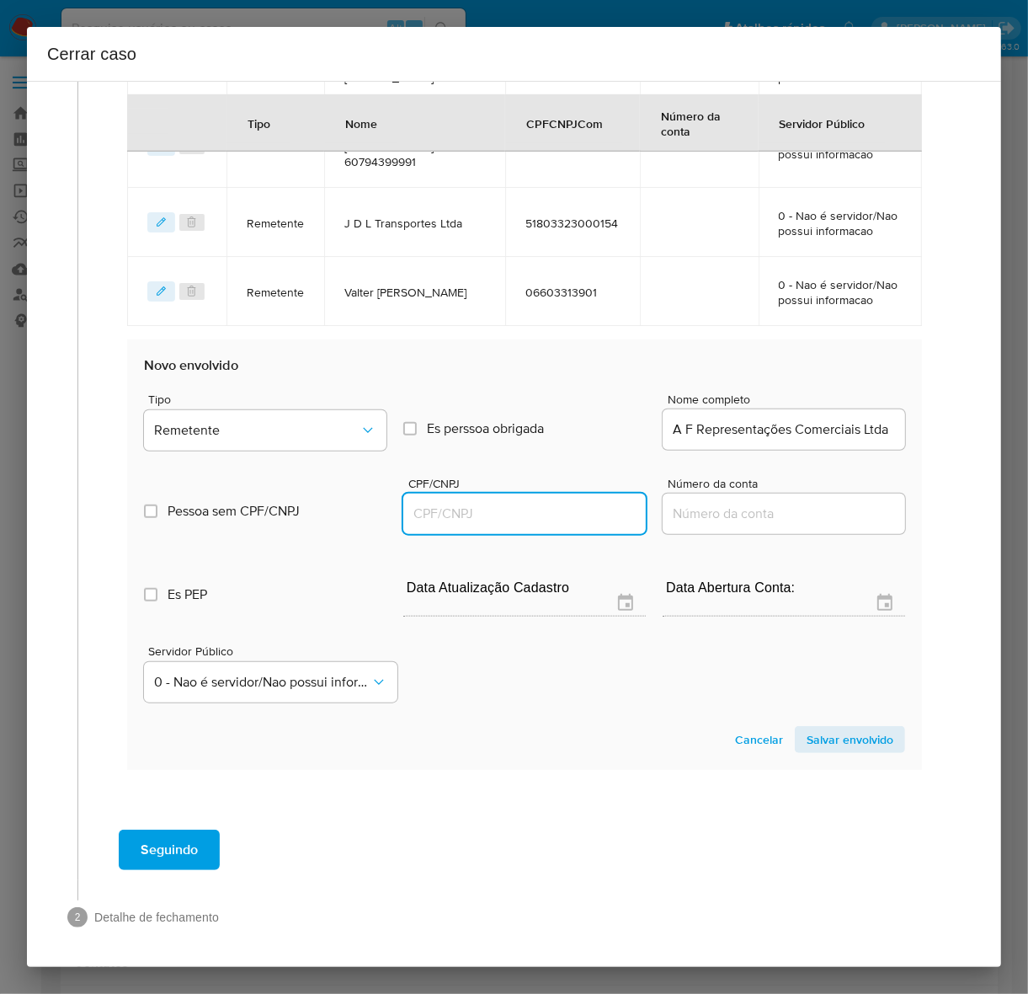
paste input "33260681000186"
type input "33260681000186"
click at [827, 733] on span "Salvar envolvido" at bounding box center [850, 740] width 87 height 24
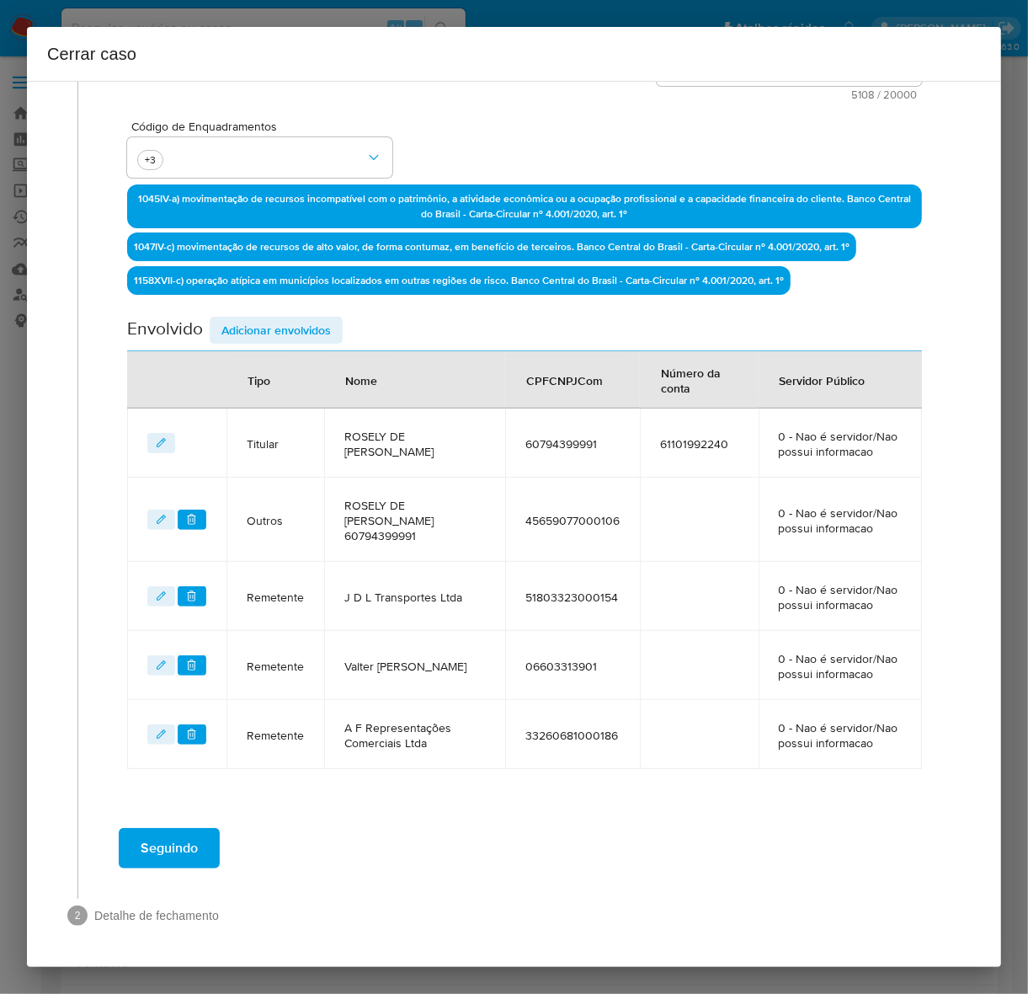
click at [261, 318] on span "Adicionar envolvidos" at bounding box center [275, 330] width 109 height 24
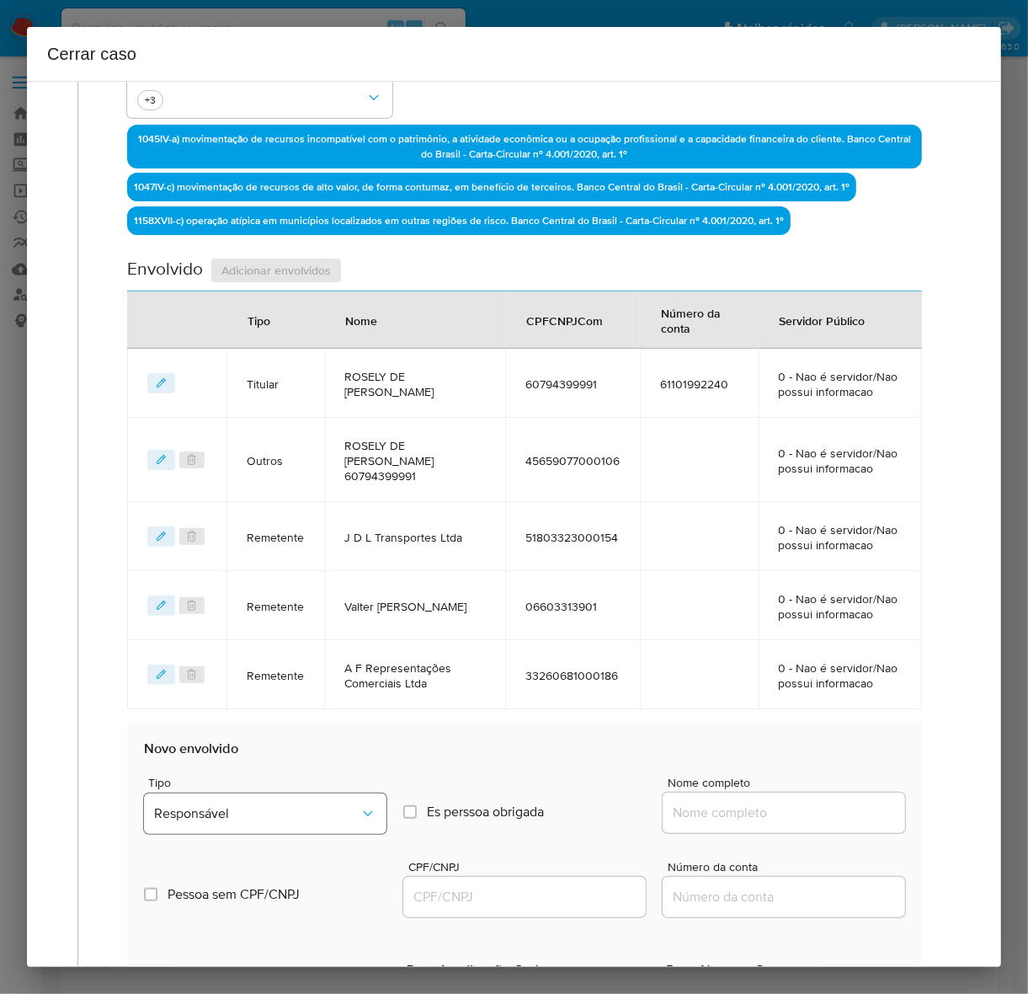
scroll to position [949, 0]
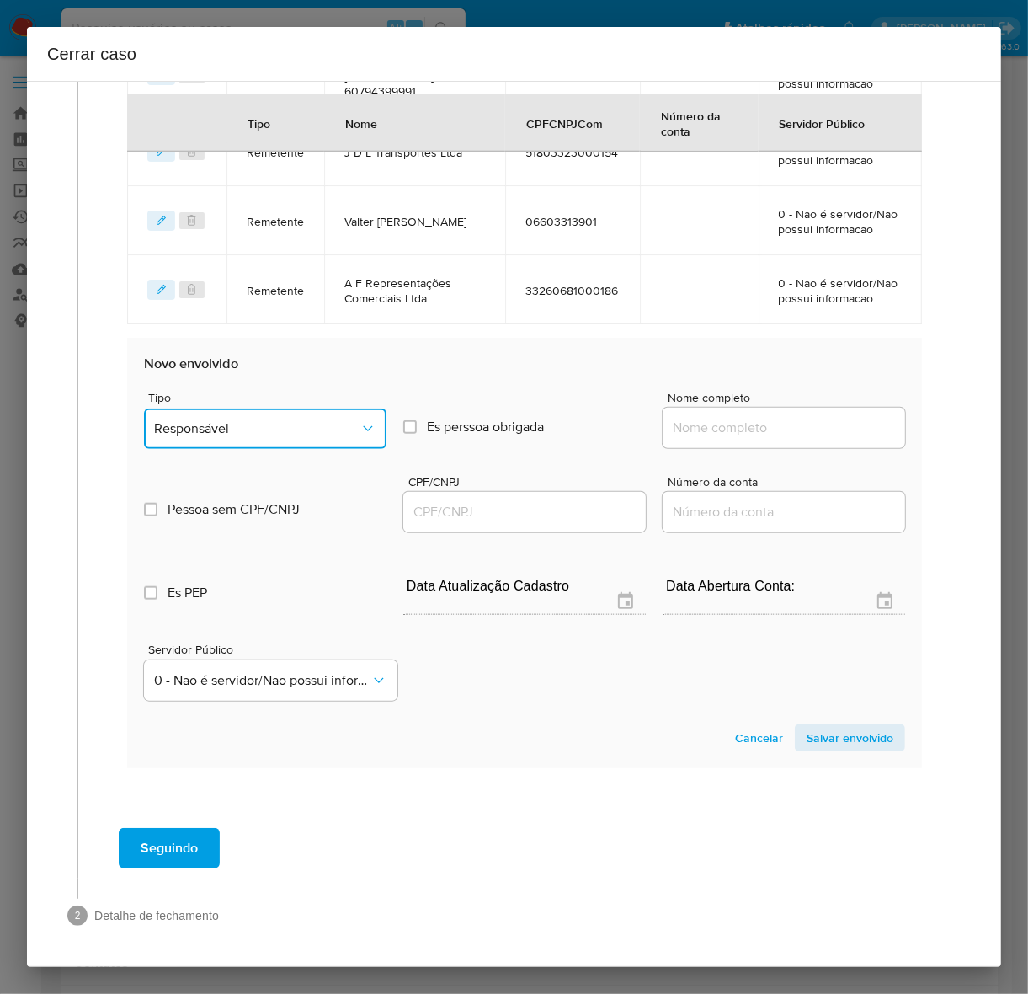
click at [237, 411] on button "Responsável" at bounding box center [265, 428] width 243 height 40
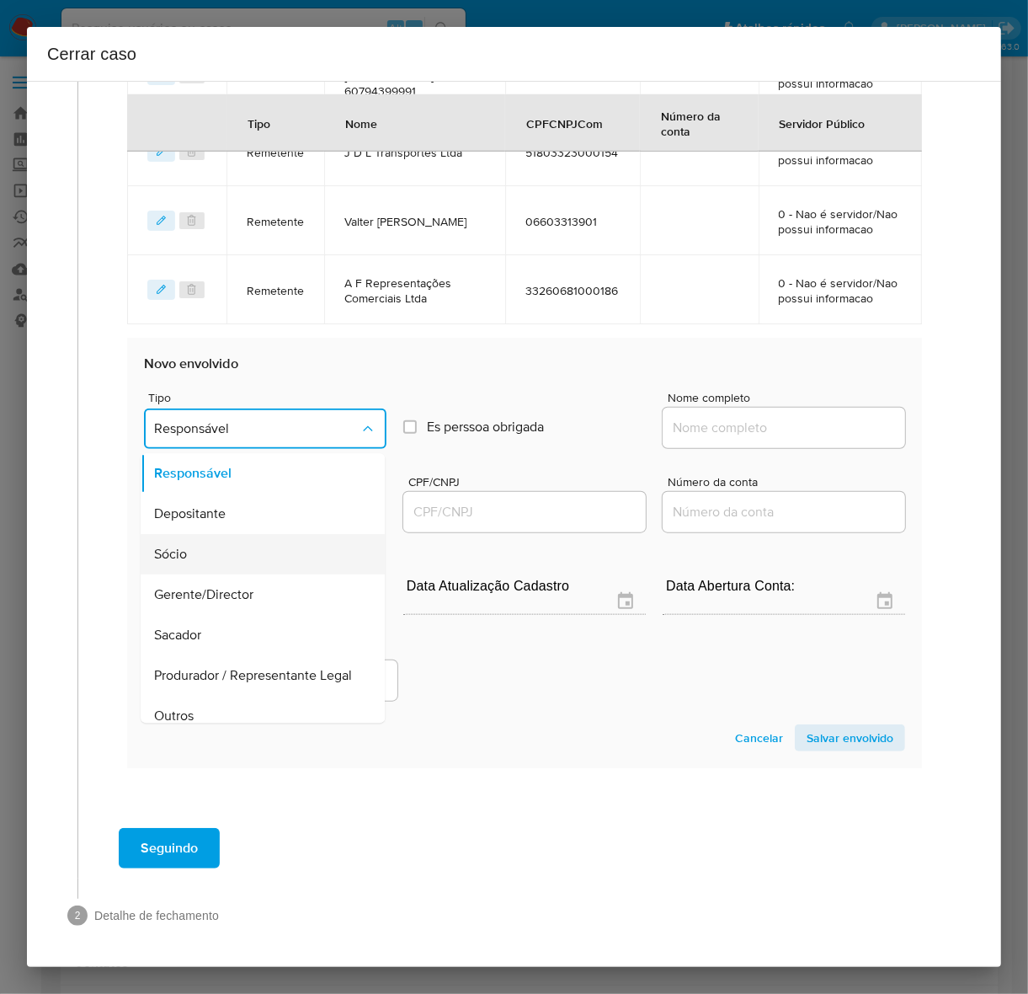
scroll to position [232, 0]
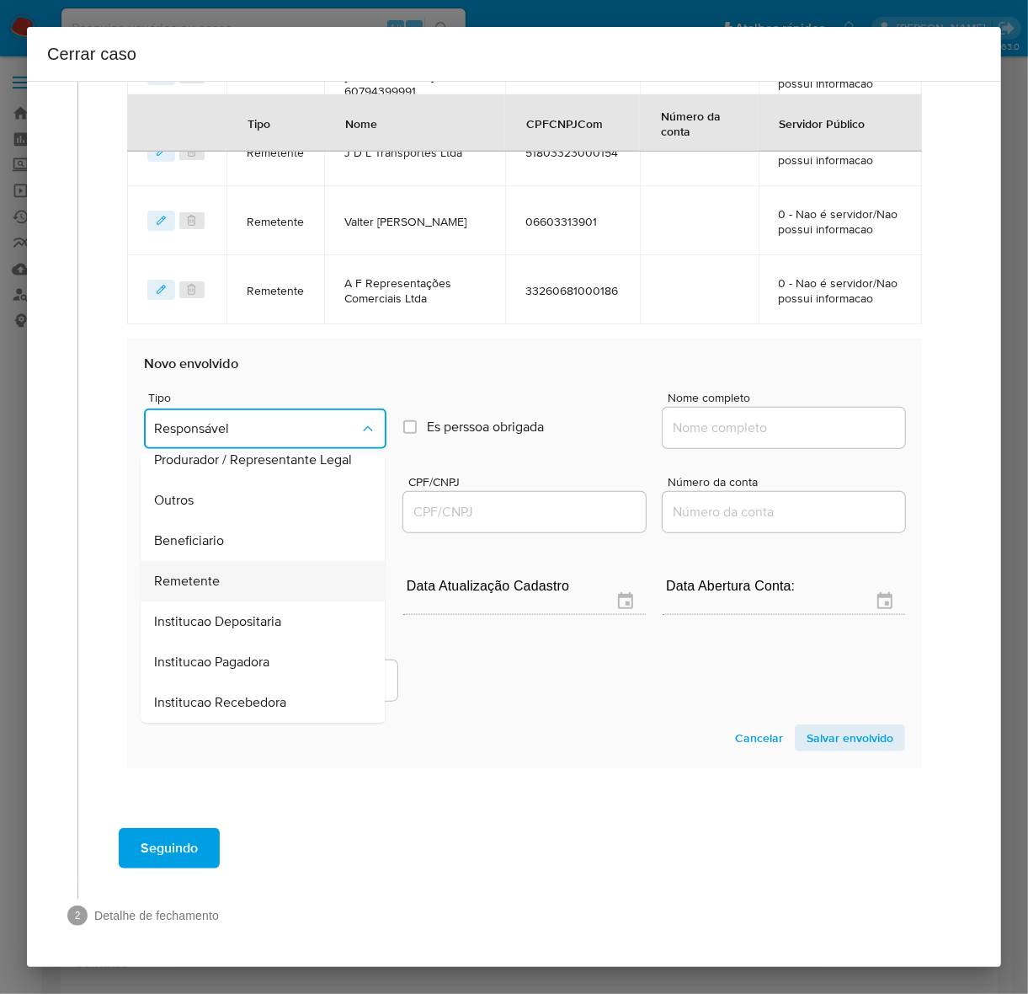
click at [181, 573] on span "Remetente" at bounding box center [187, 581] width 66 height 17
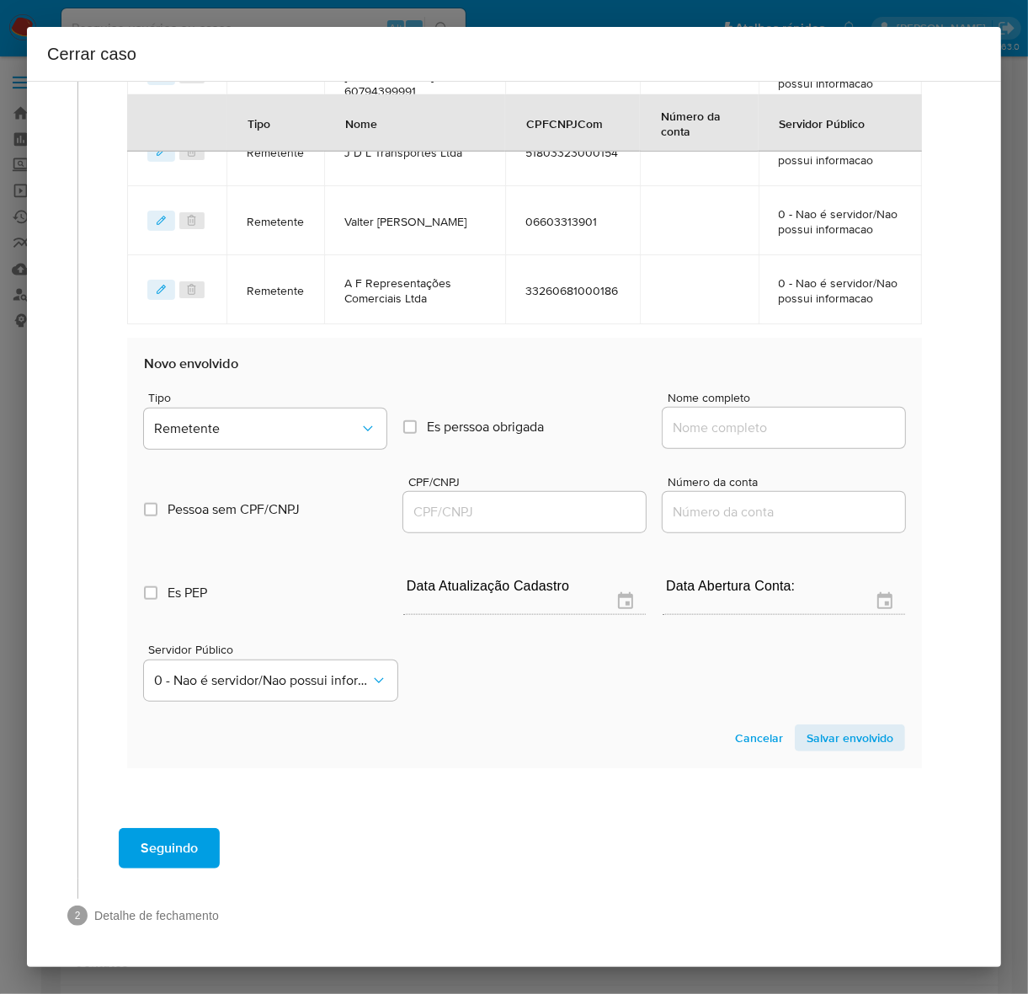
drag, startPoint x: 708, startPoint y: 422, endPoint x: 733, endPoint y: 421, distance: 25.3
click at [709, 422] on input "Nome completo" at bounding box center [784, 428] width 243 height 22
paste input "Alpes Distribuidora de Petróleo Ltda - CNPJ 10354704000116"
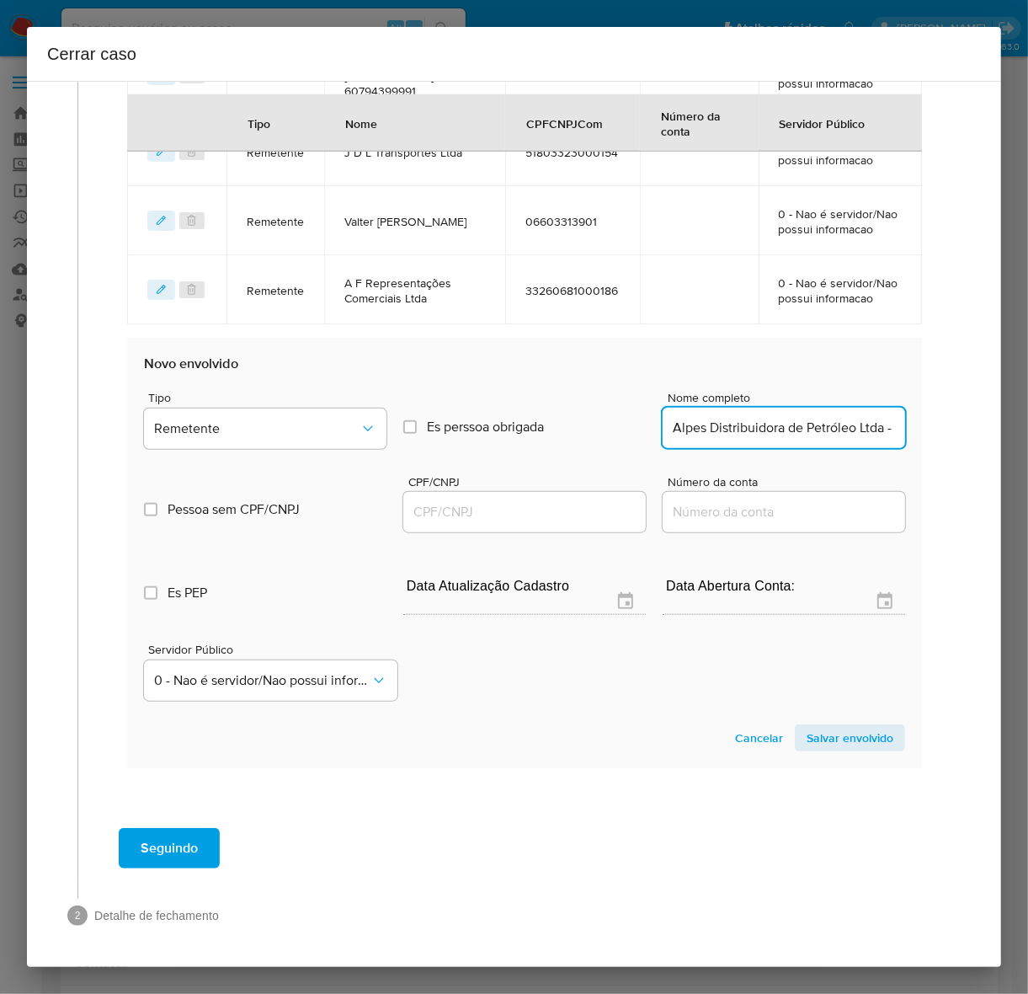
scroll to position [0, 141]
drag, startPoint x: 777, startPoint y: 427, endPoint x: 1012, endPoint y: 431, distance: 235.0
click at [974, 431] on div "Cerrar caso 1 Informação completa Geral Data de início 01/09/2024 Data Fin 06/1…" at bounding box center [514, 497] width 1028 height 994
drag, startPoint x: 826, startPoint y: 426, endPoint x: 1046, endPoint y: 426, distance: 219.8
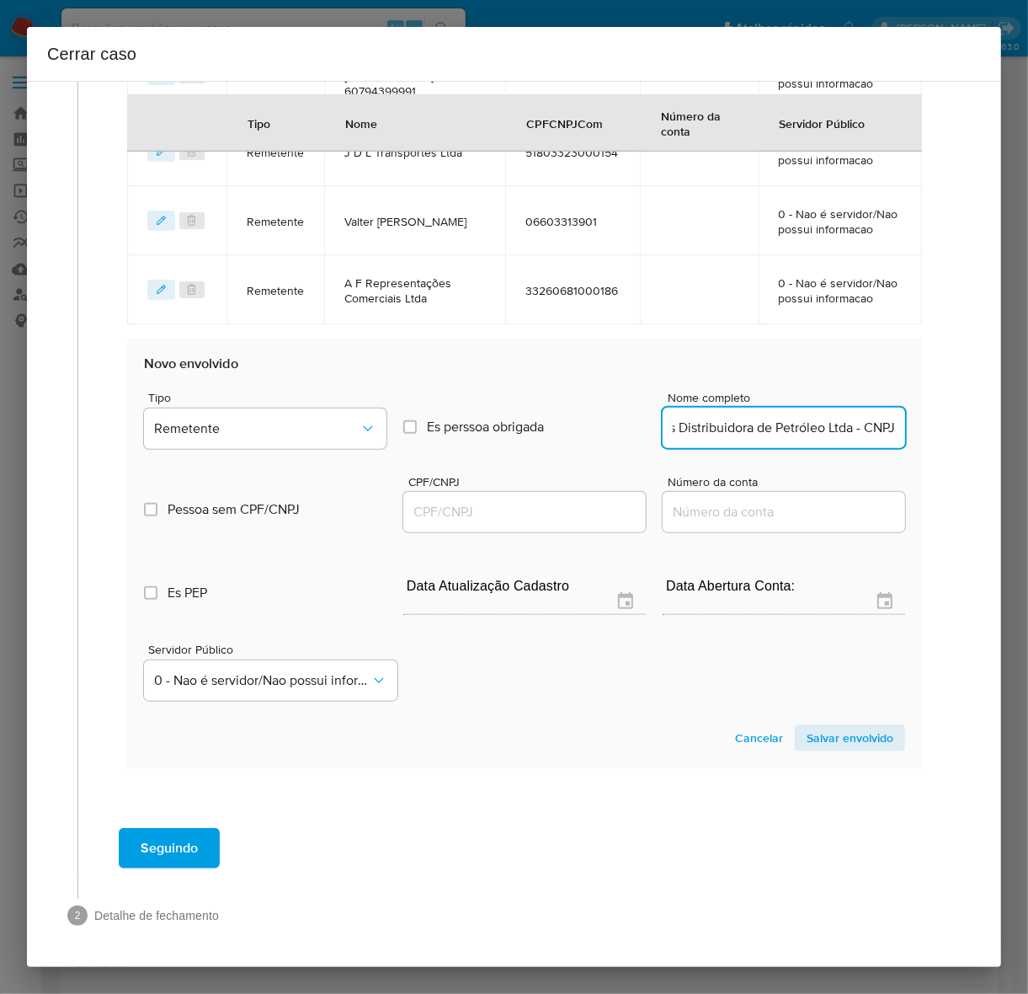
type input "Alpes Distribuidora de Petróleo Ltda"
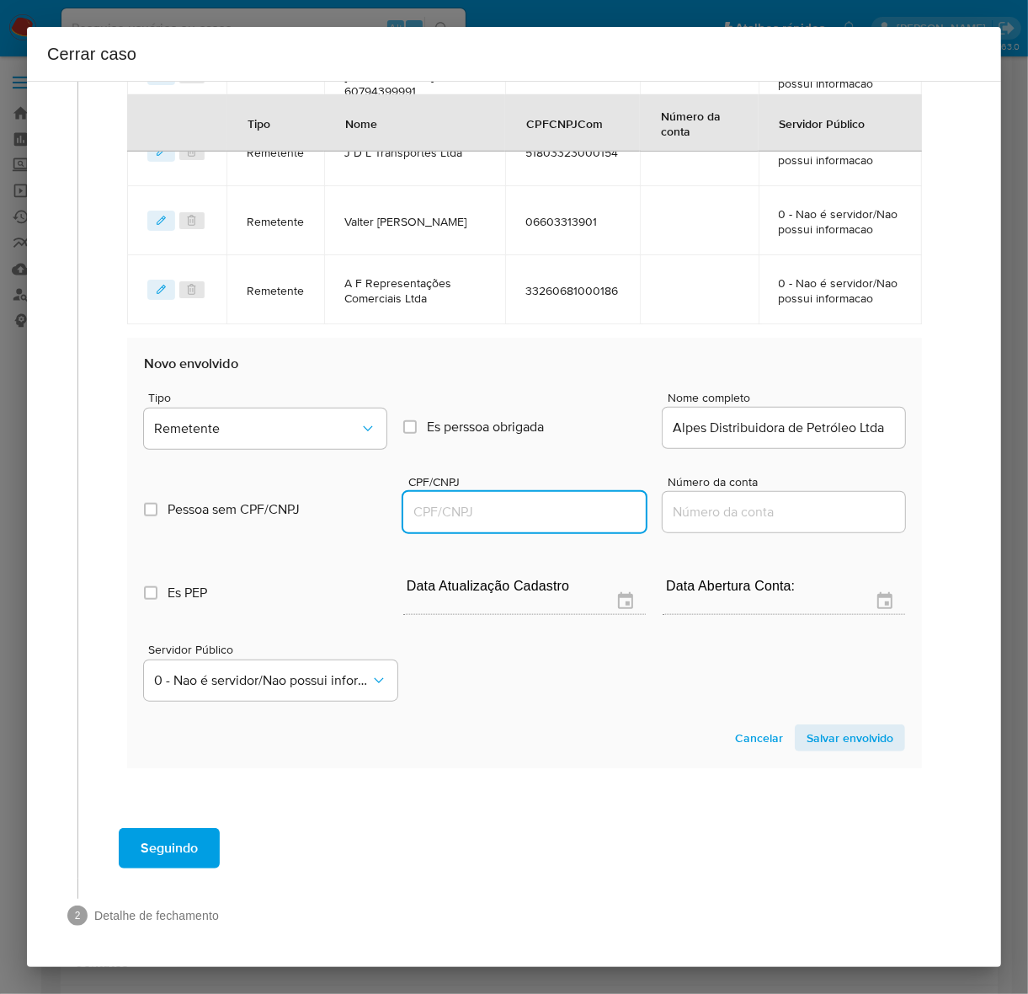
click at [467, 507] on input "CPF/CNPJ" at bounding box center [524, 512] width 243 height 22
paste input "10354704000116"
type input "10354704000116"
click at [824, 742] on span "Salvar envolvido" at bounding box center [850, 738] width 87 height 24
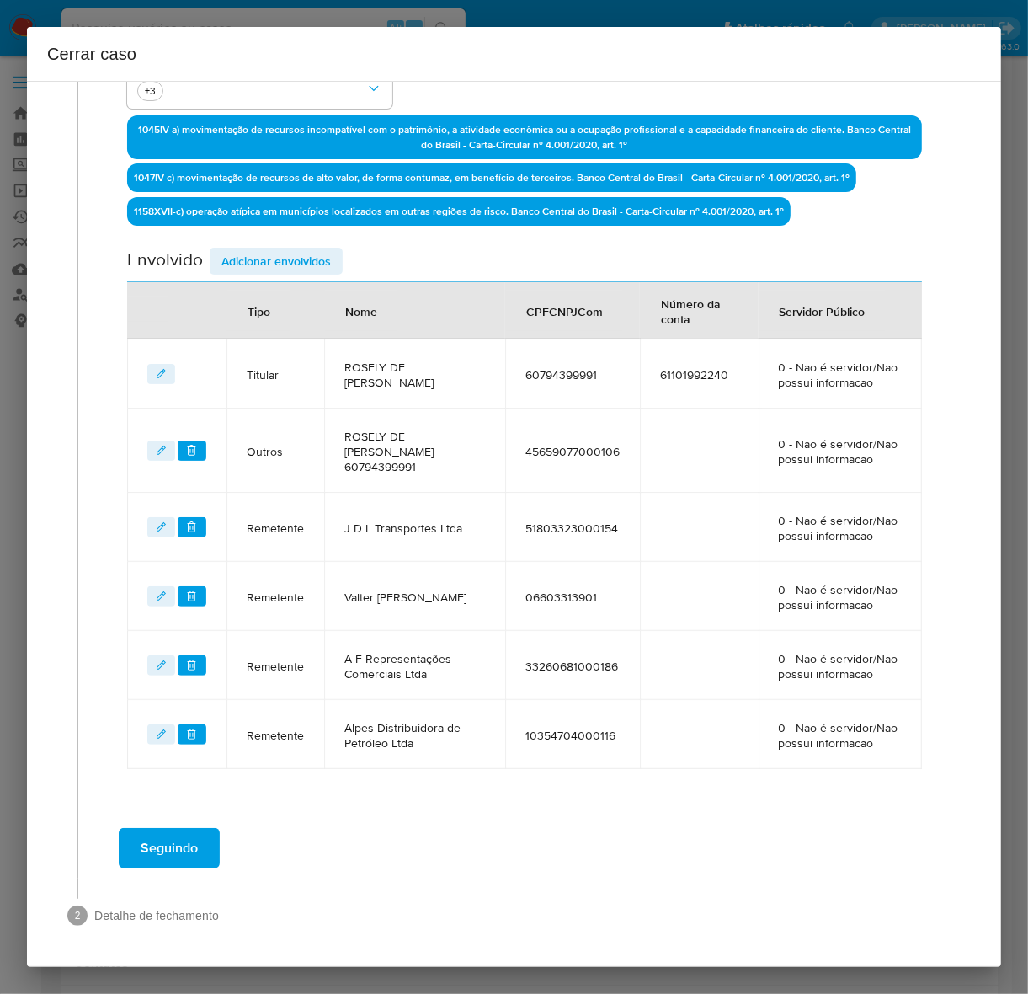
scroll to position [589, 0]
click at [275, 249] on span "Adicionar envolvidos" at bounding box center [275, 261] width 109 height 24
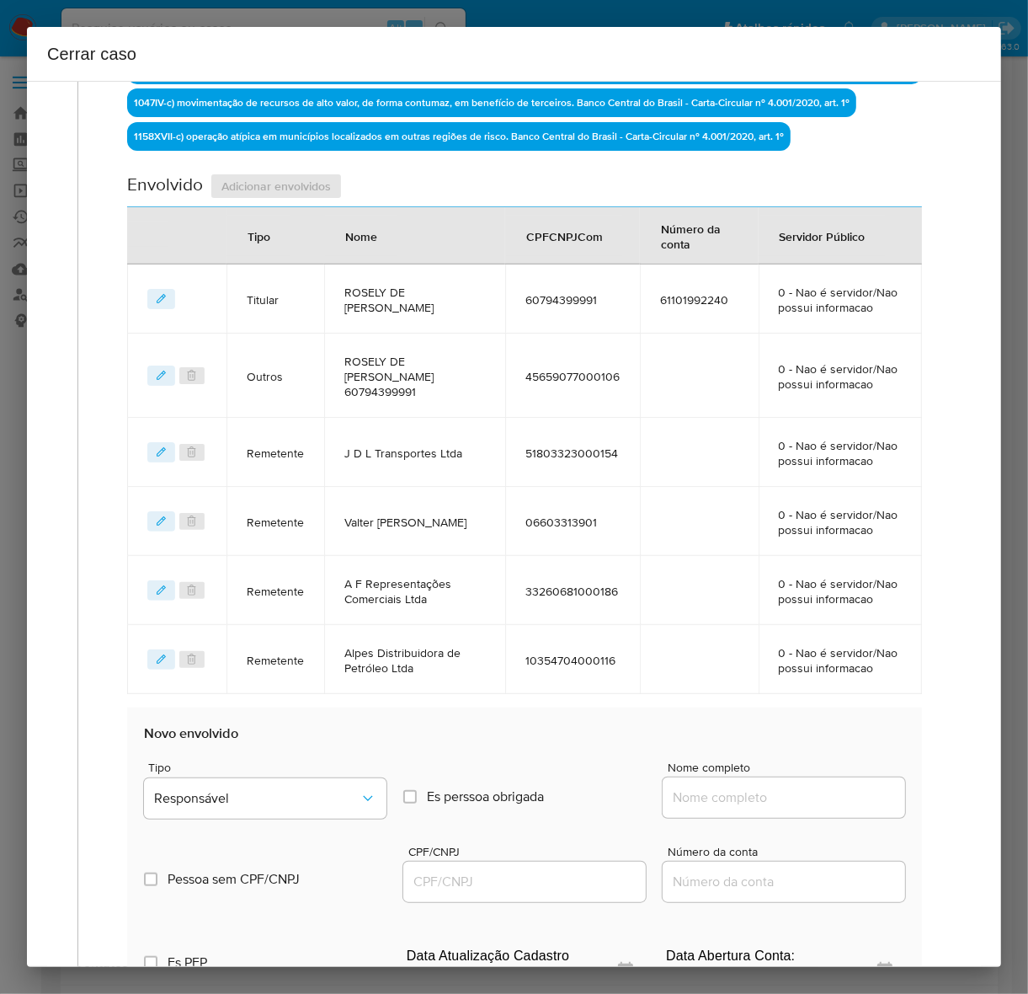
scroll to position [1033, 0]
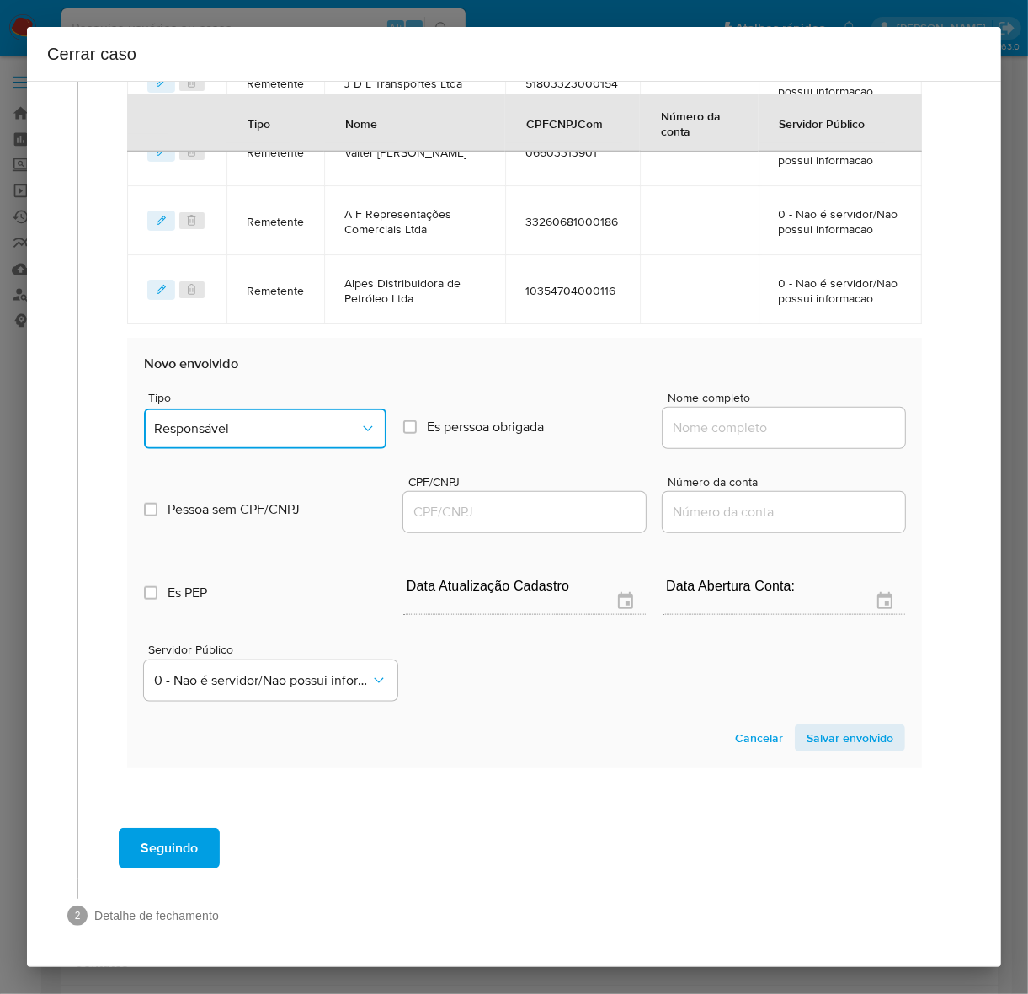
click at [229, 430] on span "Responsável" at bounding box center [256, 428] width 205 height 17
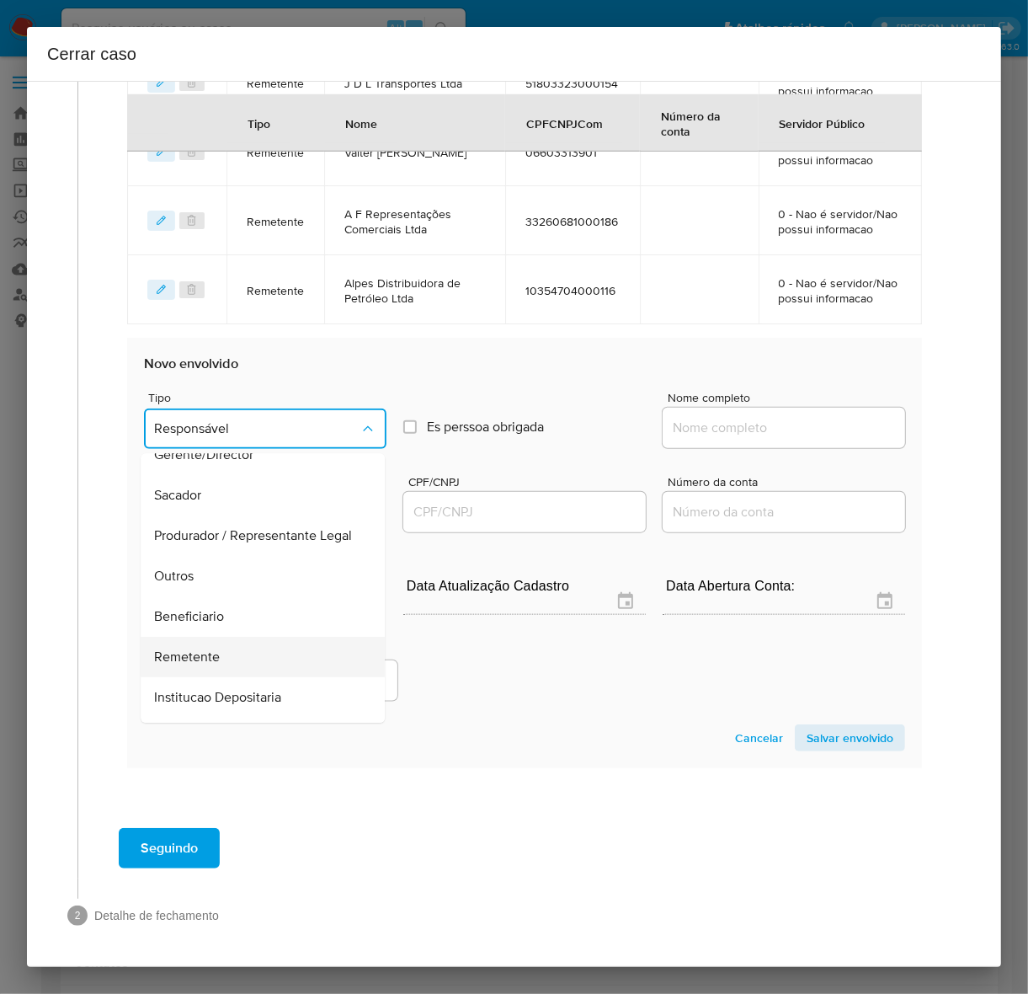
scroll to position [232, 0]
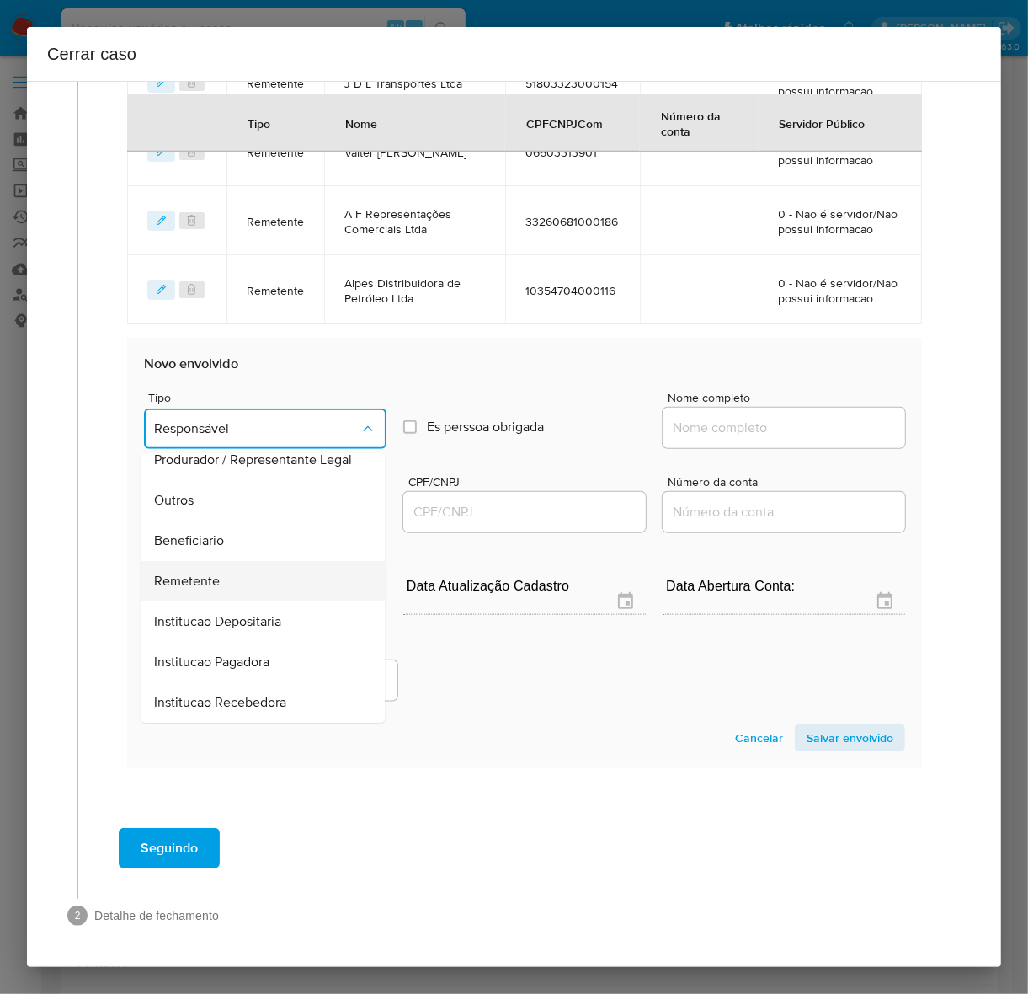
click at [209, 584] on span "Remetente" at bounding box center [187, 581] width 66 height 17
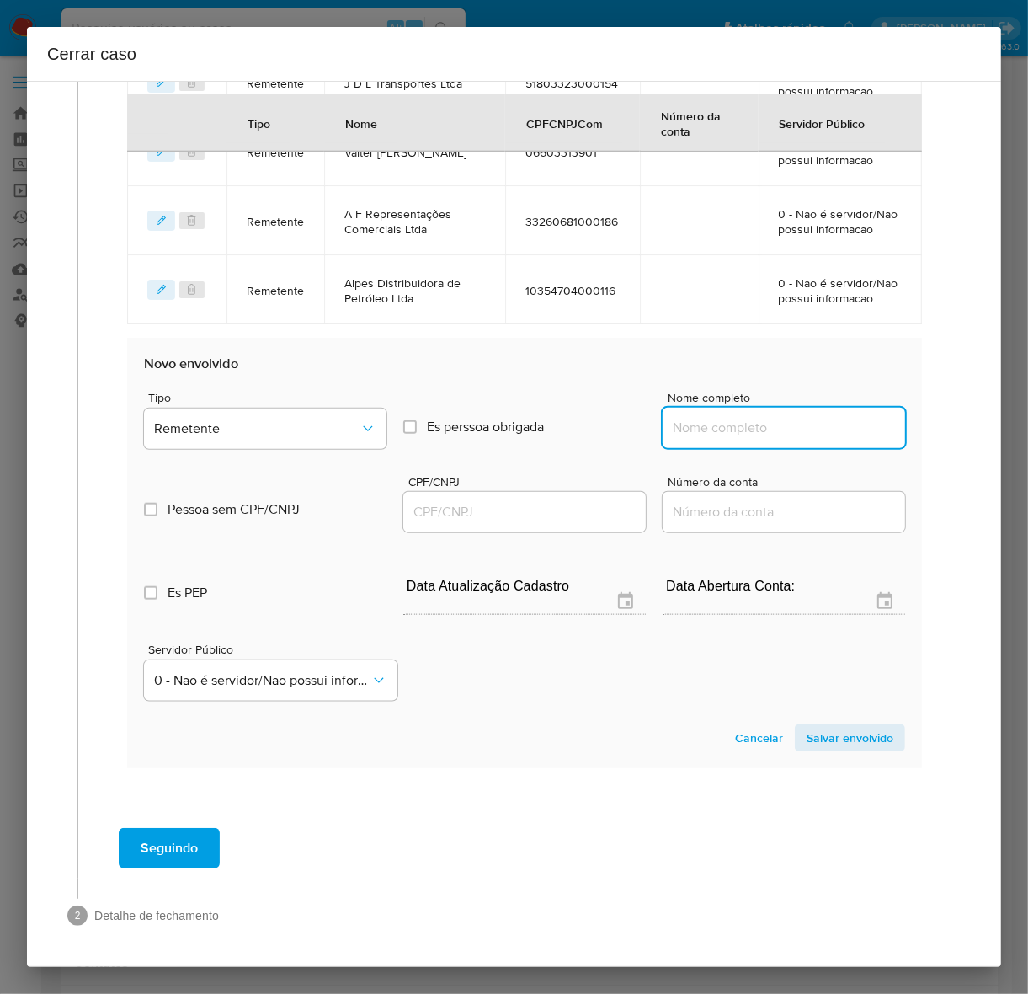
drag, startPoint x: 707, startPoint y: 426, endPoint x: 738, endPoint y: 428, distance: 31.2
click at [708, 426] on input "Nome completo" at bounding box center [784, 428] width 243 height 22
paste input "Integração Combustíveis Ltda - CNPJ 44248274000170"
drag, startPoint x: 771, startPoint y: 426, endPoint x: 1091, endPoint y: 431, distance: 320.0
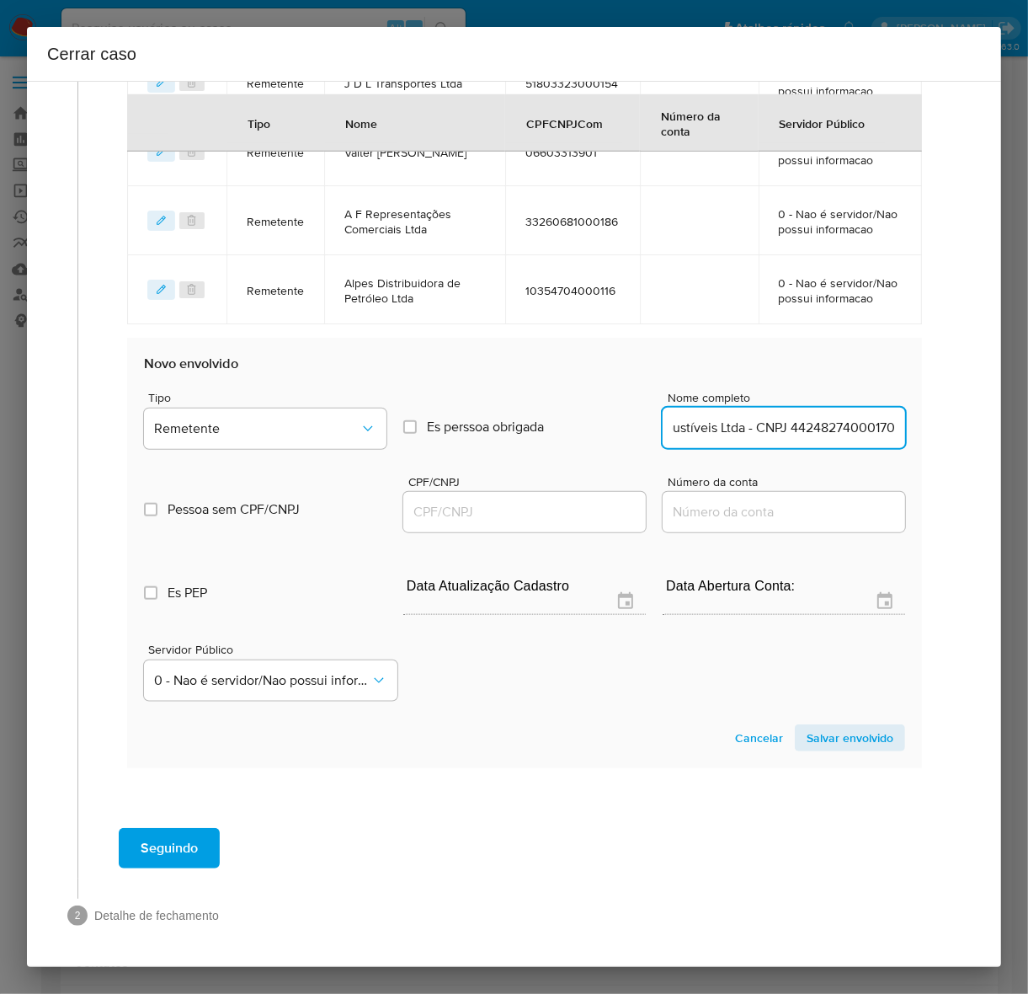
drag, startPoint x: 821, startPoint y: 428, endPoint x: 1069, endPoint y: 426, distance: 248.4
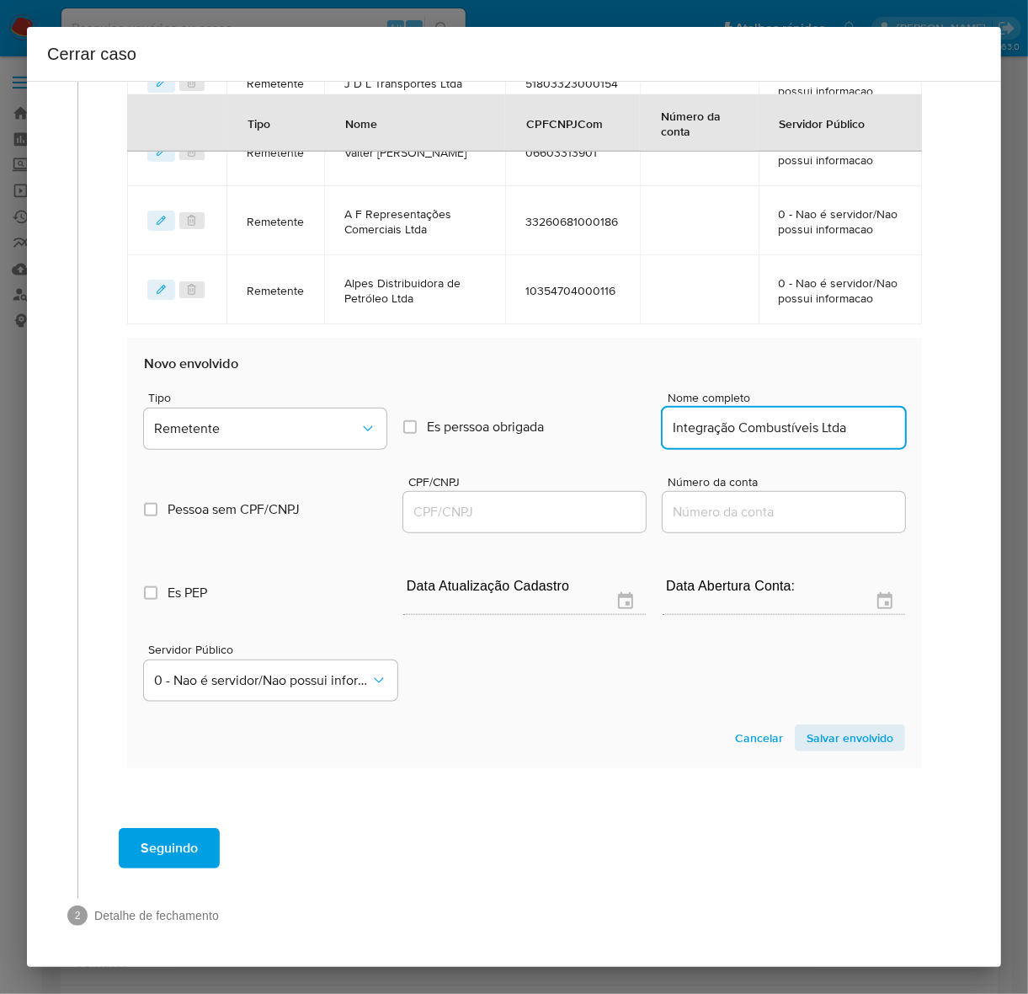
type input "Integração Combustíveis Ltda"
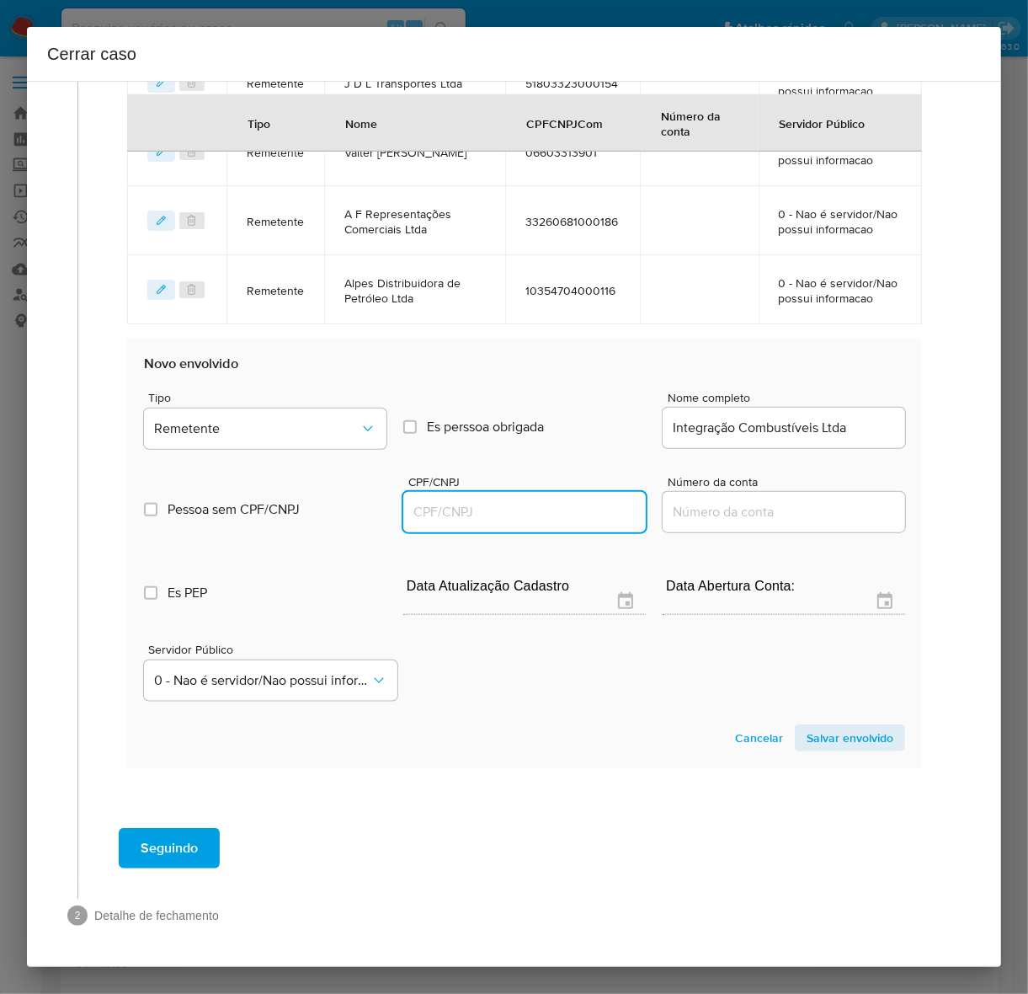
click at [467, 511] on input "CPF/CNPJ" at bounding box center [524, 512] width 243 height 22
paste input "44248274000170"
type input "44248274000170"
drag, startPoint x: 839, startPoint y: 729, endPoint x: 1023, endPoint y: 733, distance: 184.4
click at [839, 730] on span "Salvar envolvido" at bounding box center [850, 738] width 87 height 24
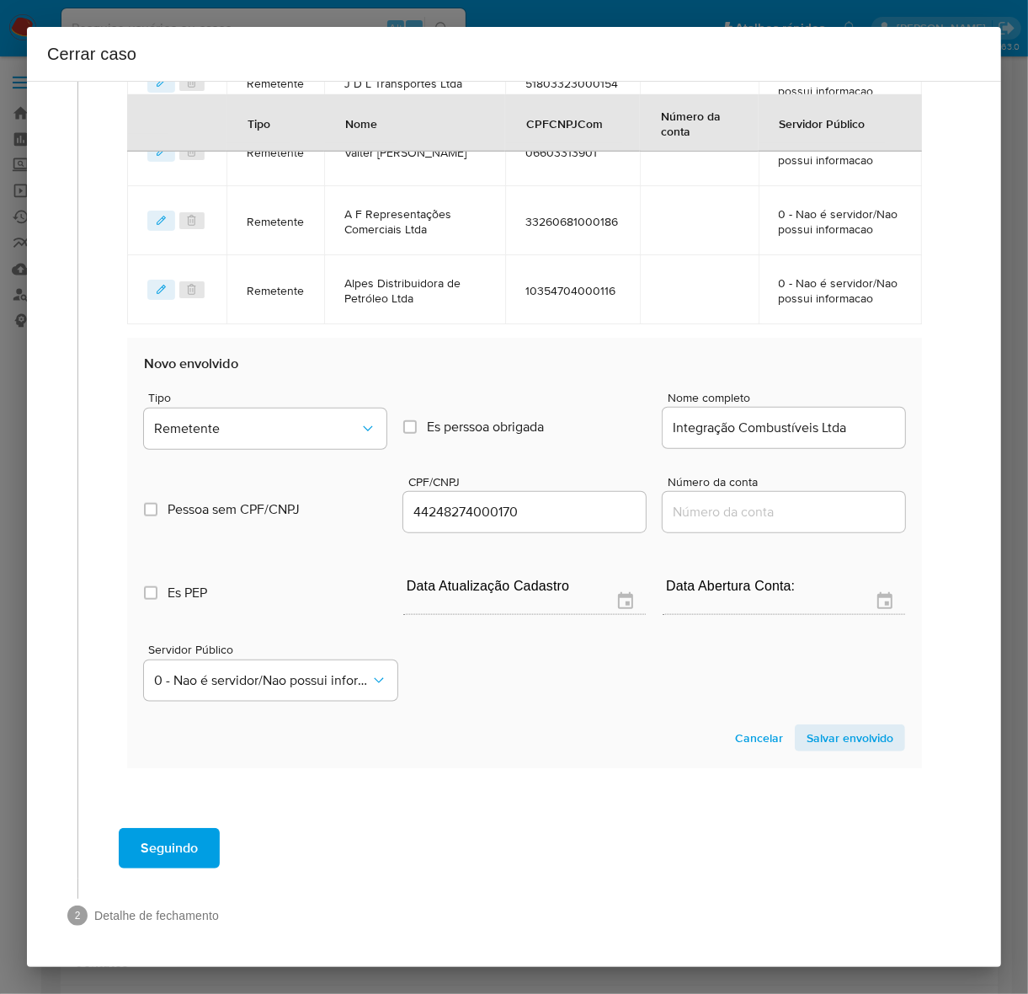
scroll to position [674, 0]
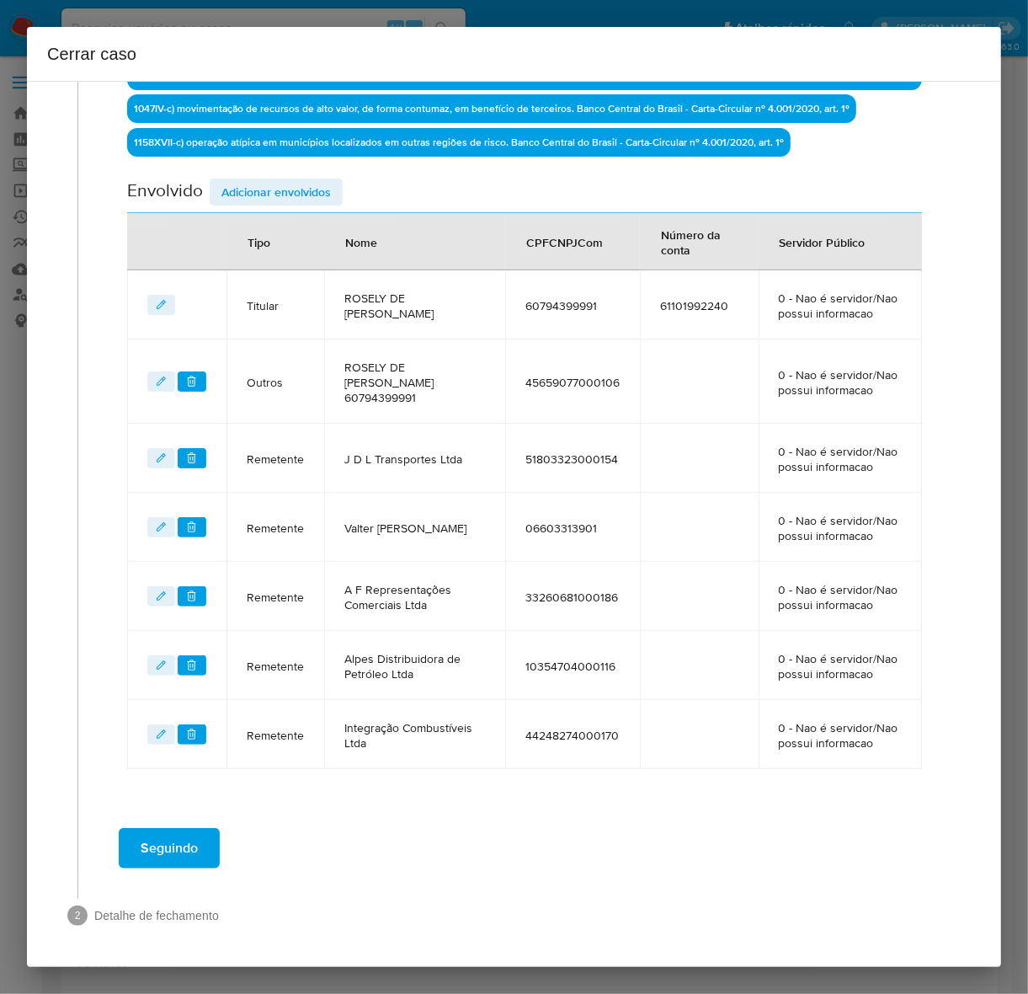
click at [255, 180] on span "Adicionar envolvidos" at bounding box center [275, 192] width 109 height 24
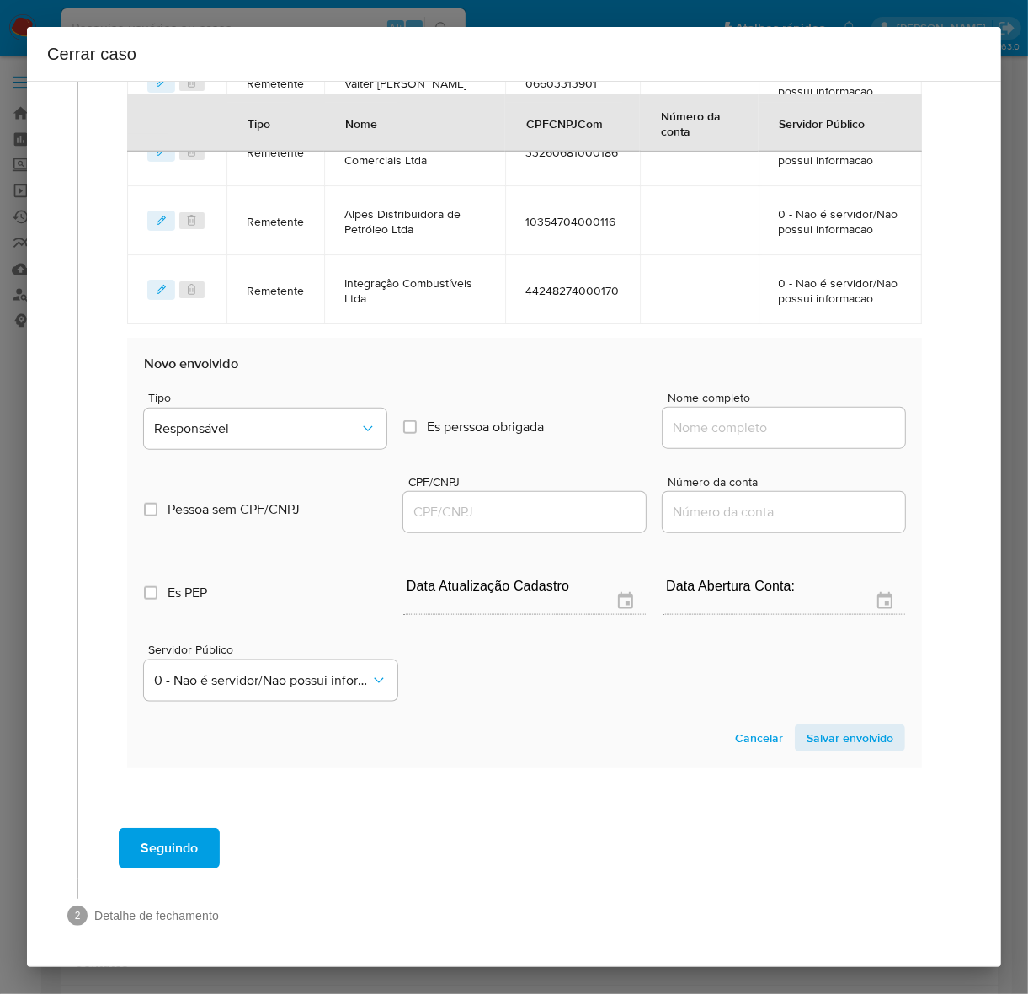
scroll to position [1117, 0]
click at [248, 418] on button "Responsável" at bounding box center [265, 428] width 243 height 40
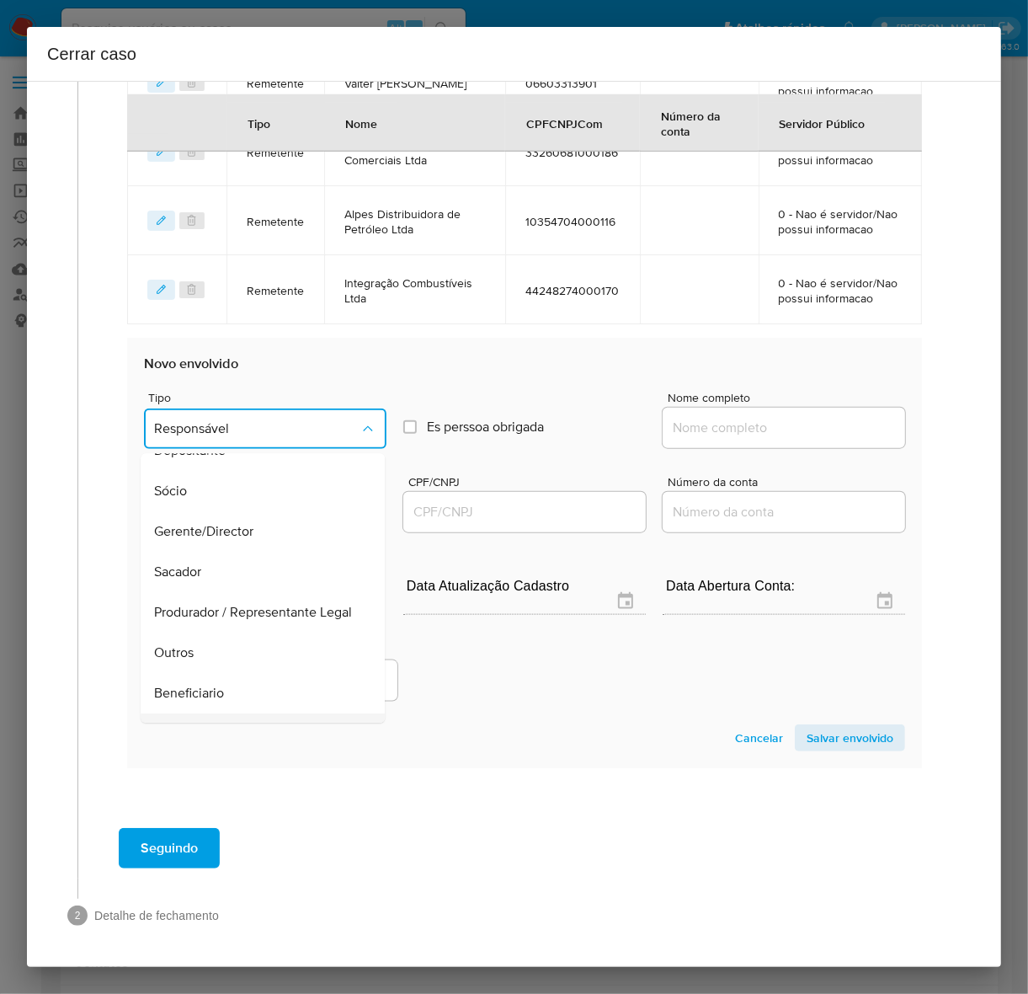
scroll to position [232, 0]
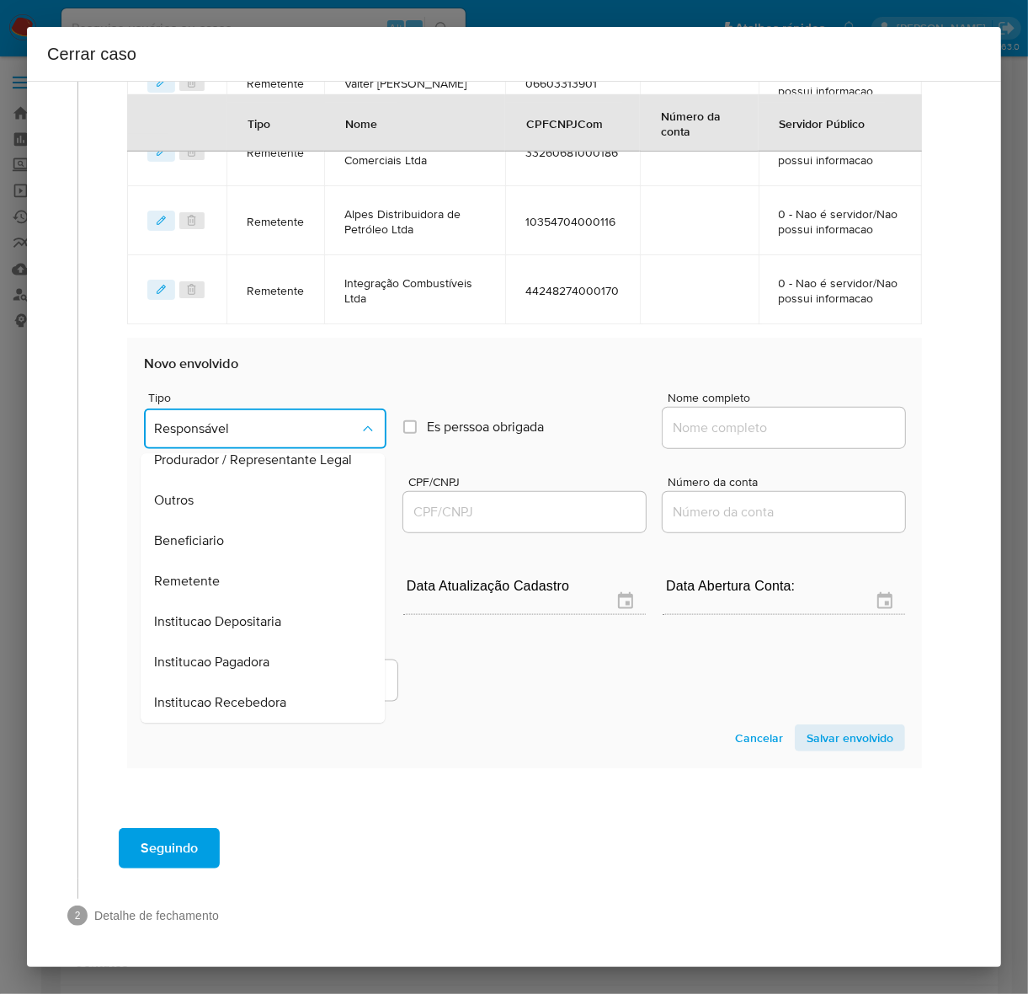
click at [204, 578] on span "Remetente" at bounding box center [187, 581] width 66 height 17
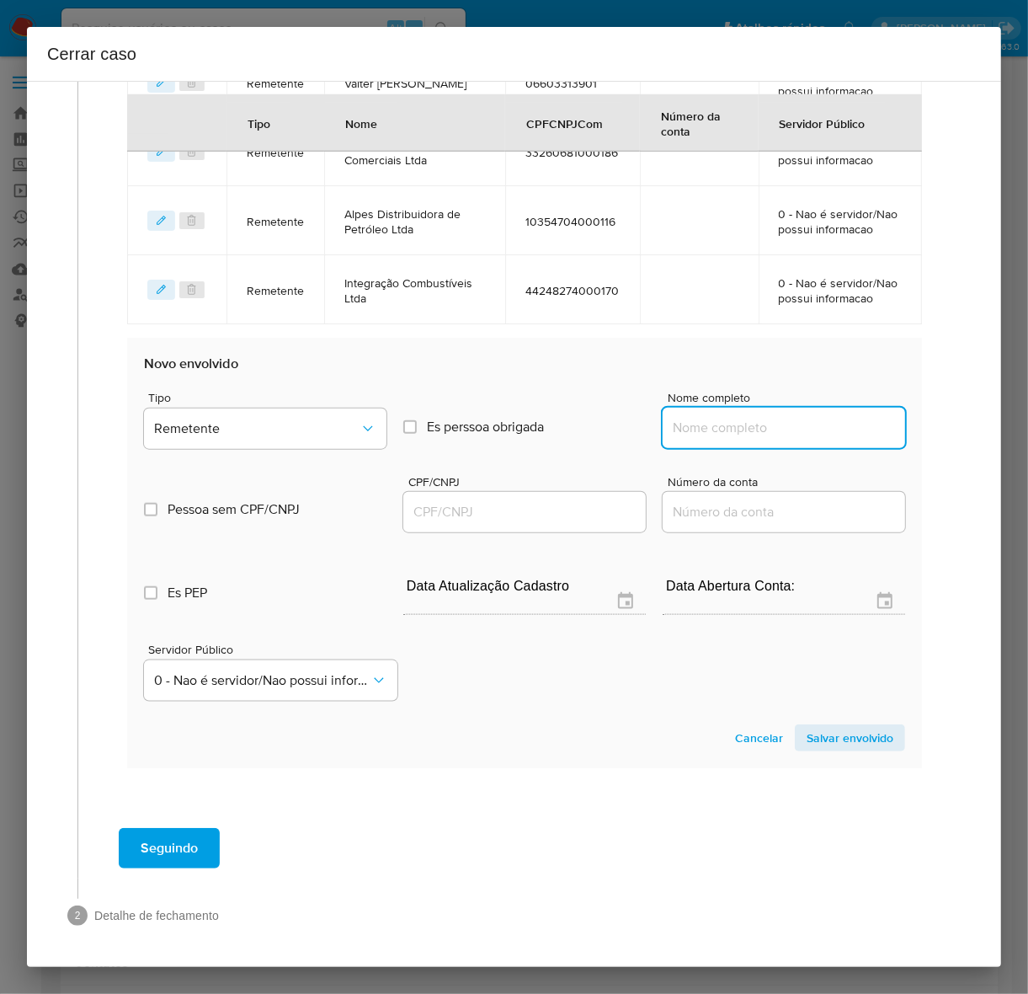
click at [701, 426] on input "Nome completo" at bounding box center [784, 428] width 243 height 22
paste input "Integração Combustíveis Ltda - CNPJ 44248274000331"
drag, startPoint x: 776, startPoint y: 427, endPoint x: 1034, endPoint y: 430, distance: 258.5
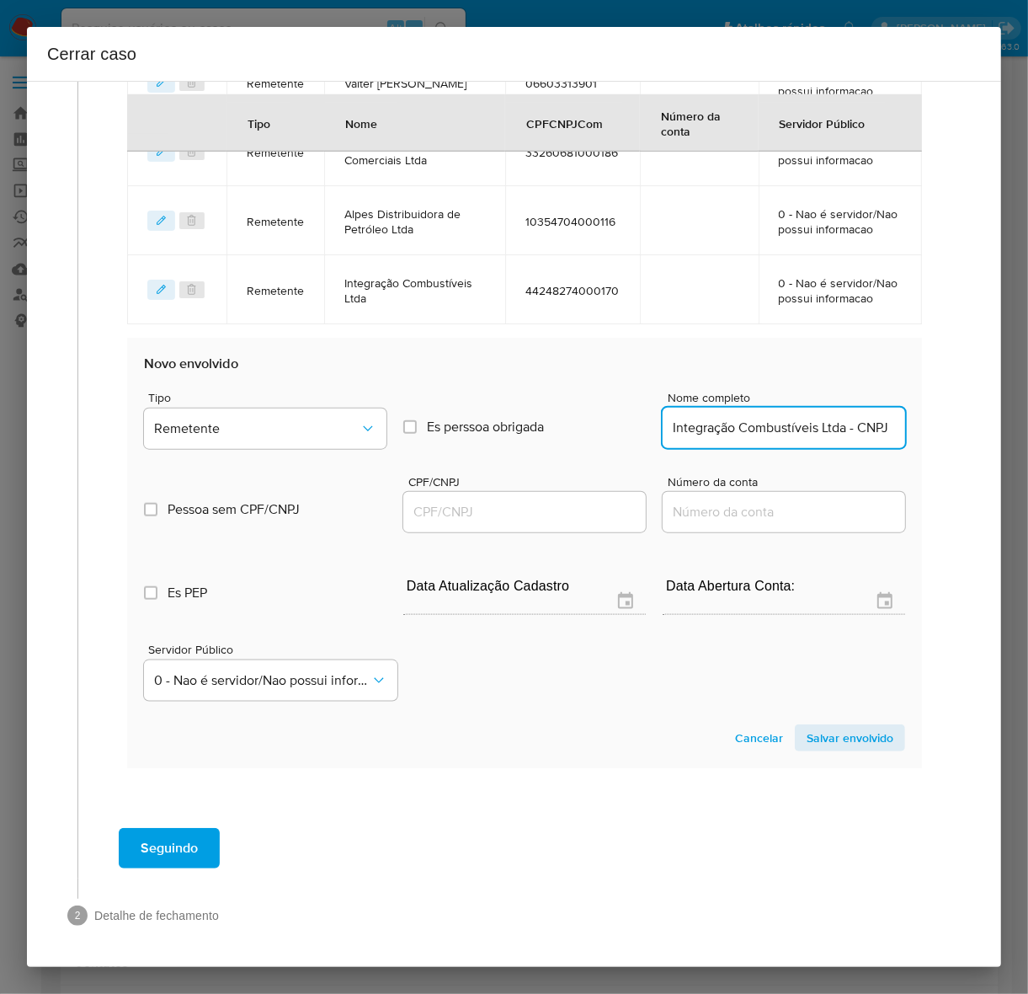
scroll to position [0, 4]
drag, startPoint x: 828, startPoint y: 429, endPoint x: 1108, endPoint y: 419, distance: 280.6
type input "Integração Combustíveis Ltda"
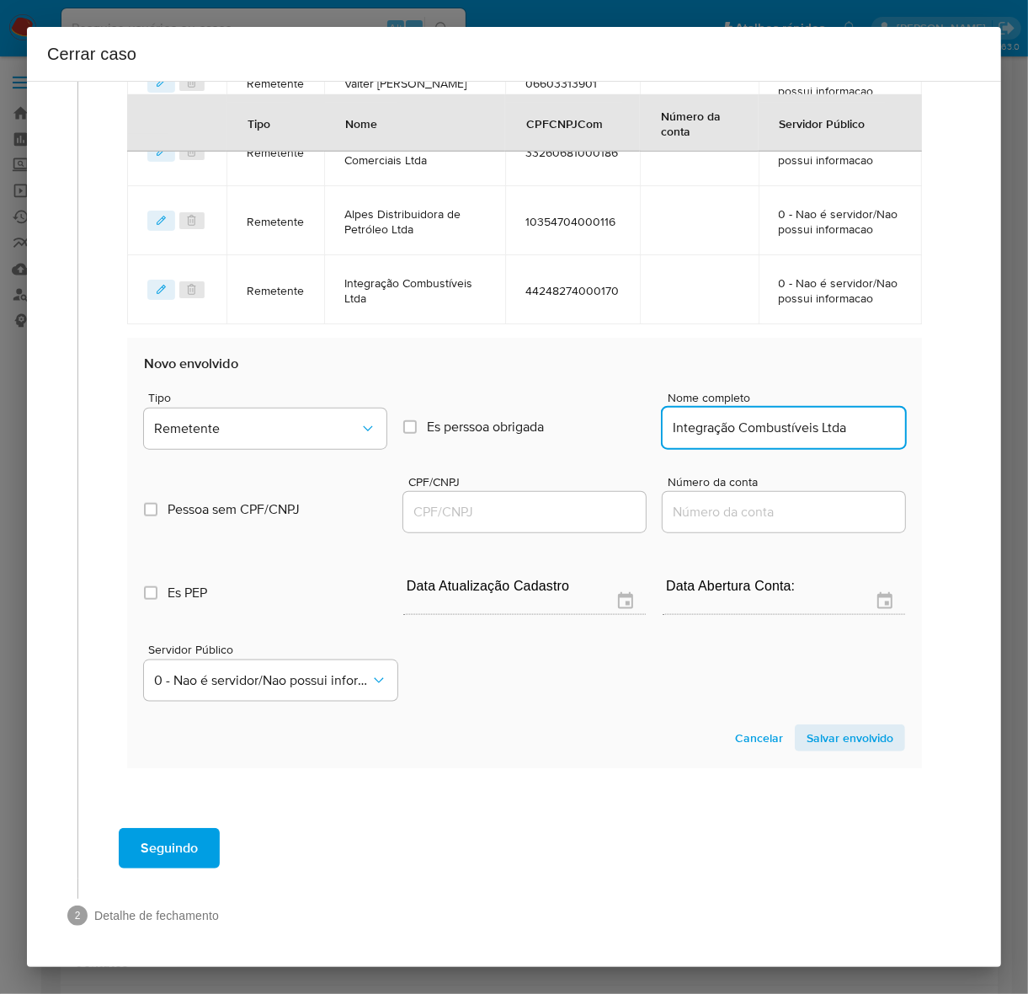
click at [502, 508] on input "CPF/CNPJ" at bounding box center [524, 512] width 243 height 22
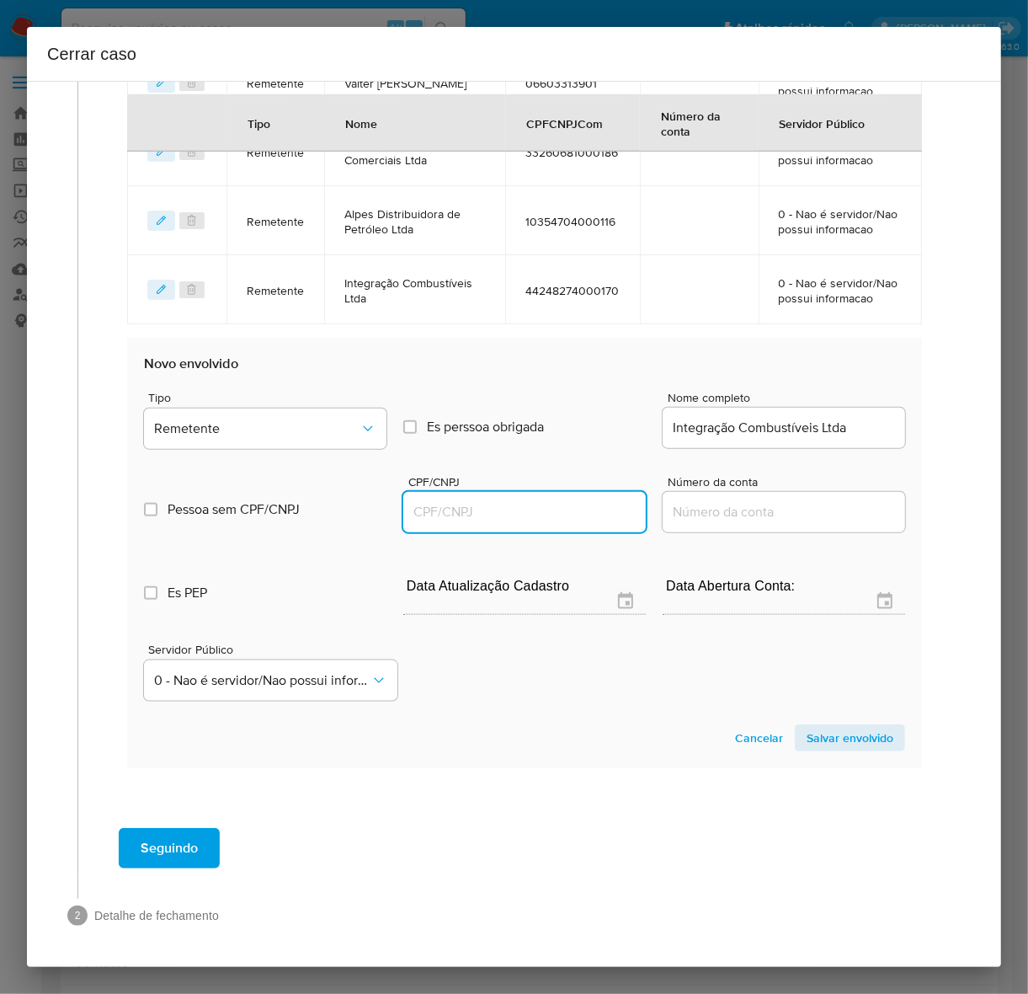
paste input "44248274000331"
type input "44248274000331"
click at [830, 733] on span "Salvar envolvido" at bounding box center [850, 738] width 87 height 24
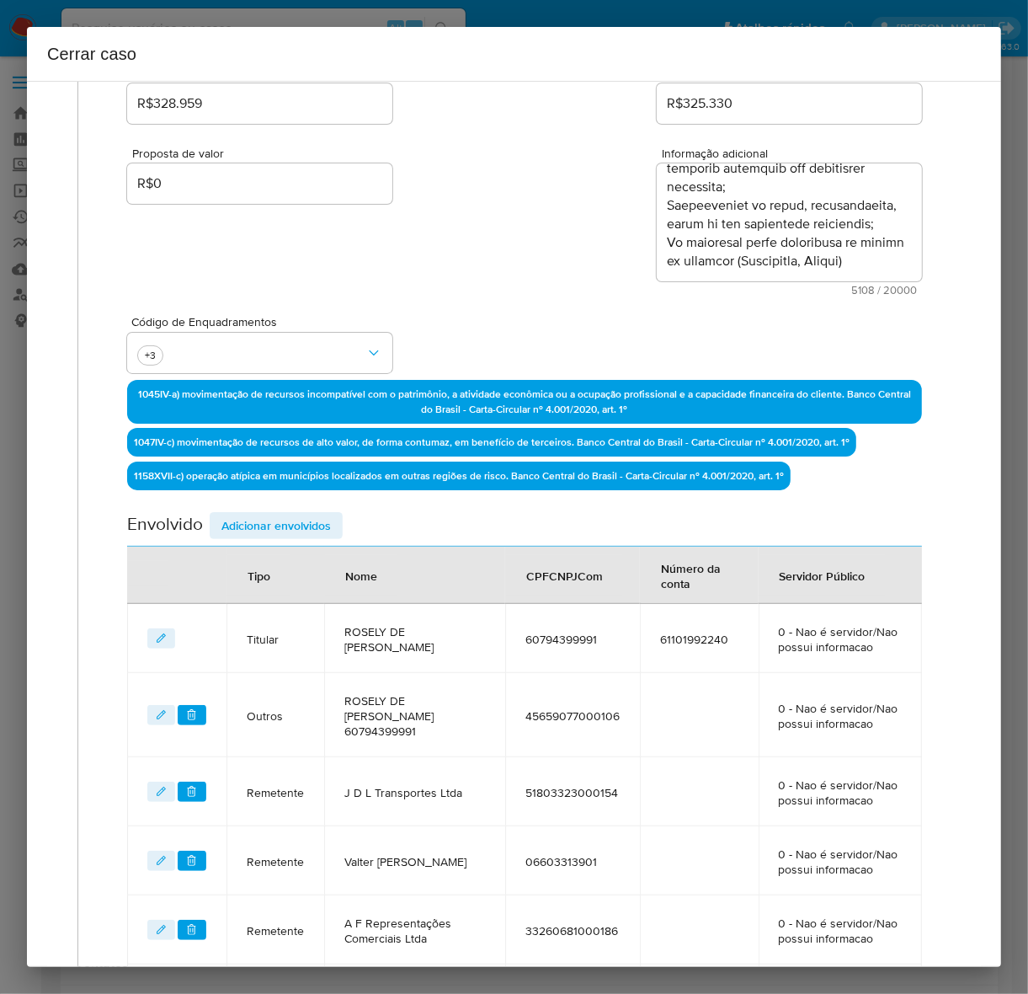
scroll to position [337, 0]
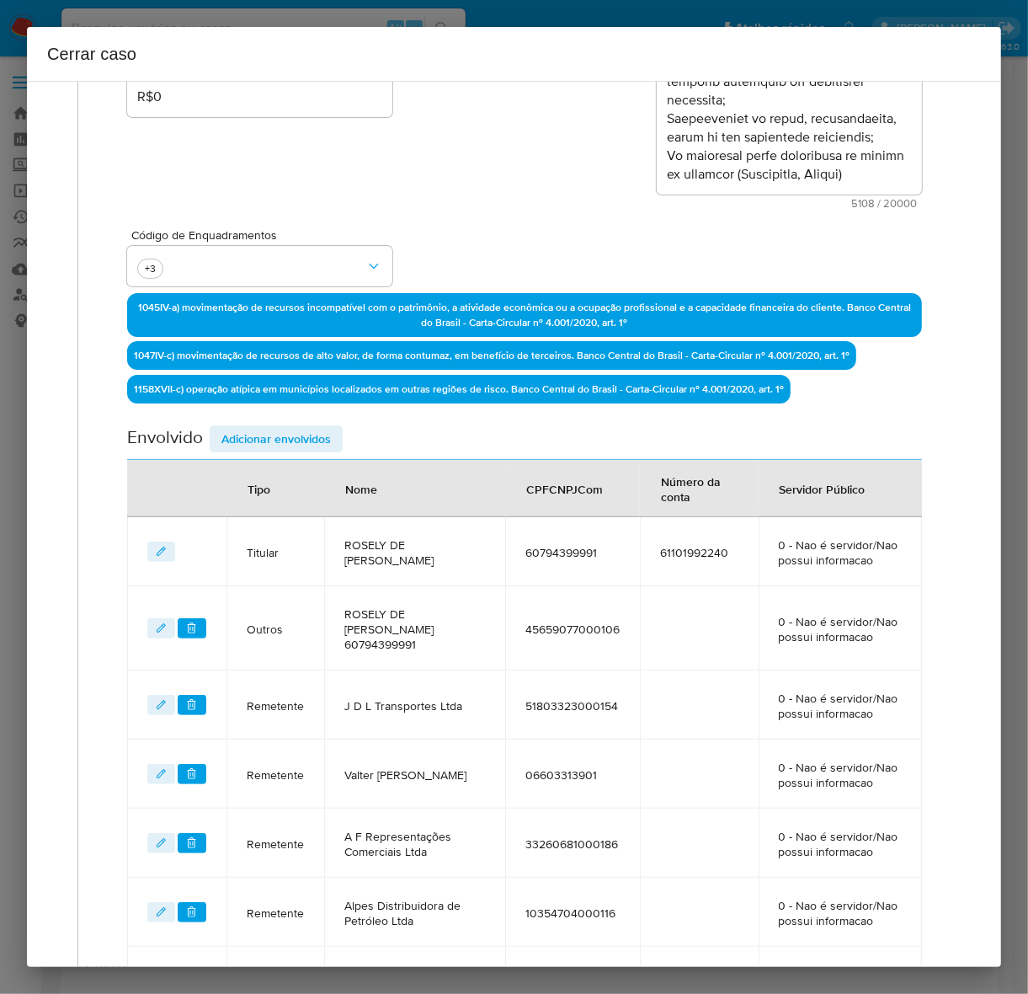
click at [259, 428] on span "Adicionar envolvidos" at bounding box center [275, 439] width 109 height 24
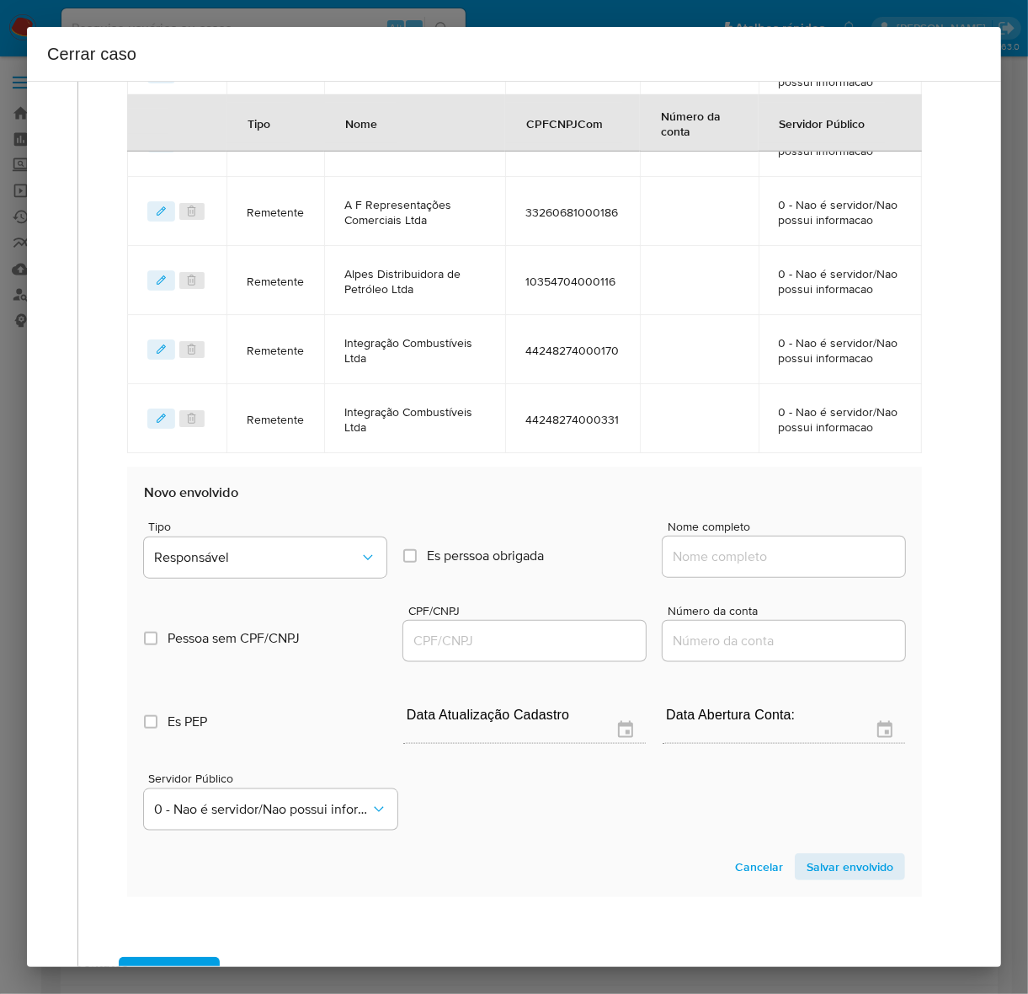
scroll to position [1202, 0]
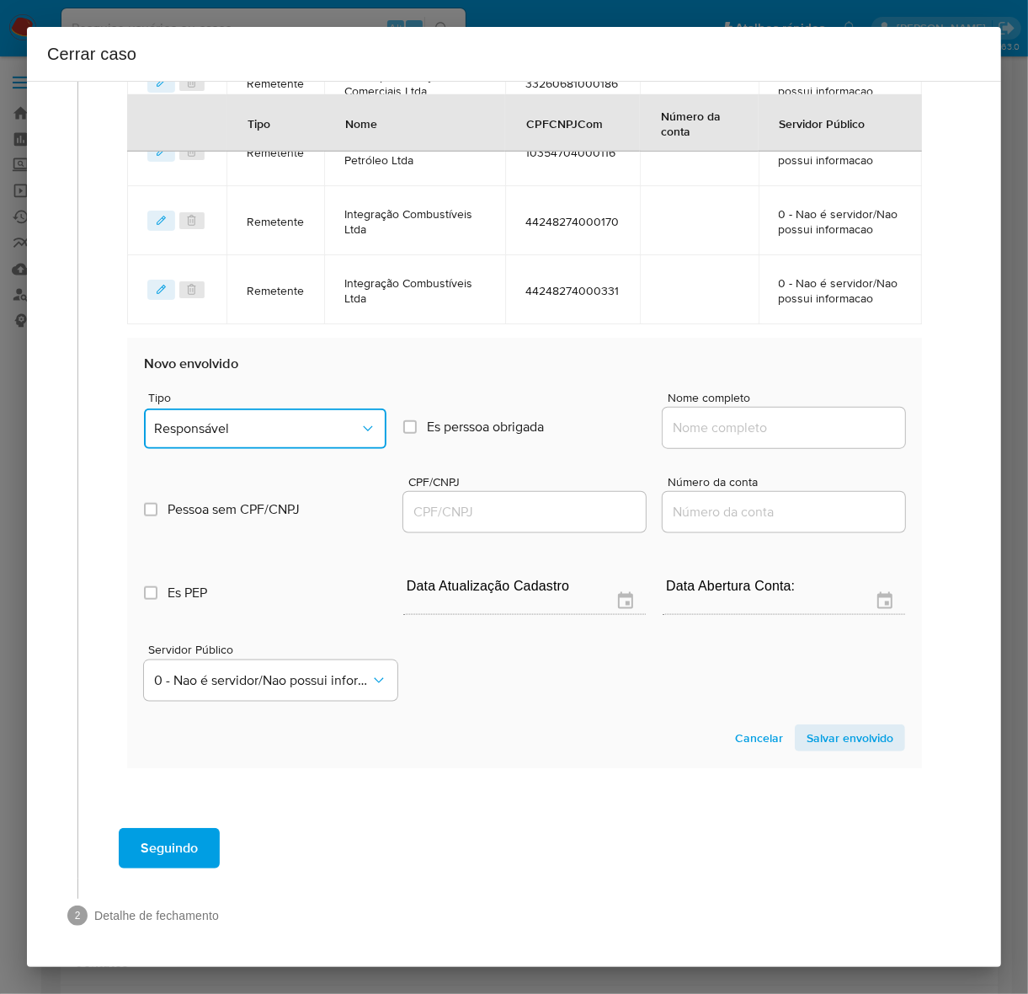
click at [251, 415] on button "Responsável" at bounding box center [265, 428] width 243 height 40
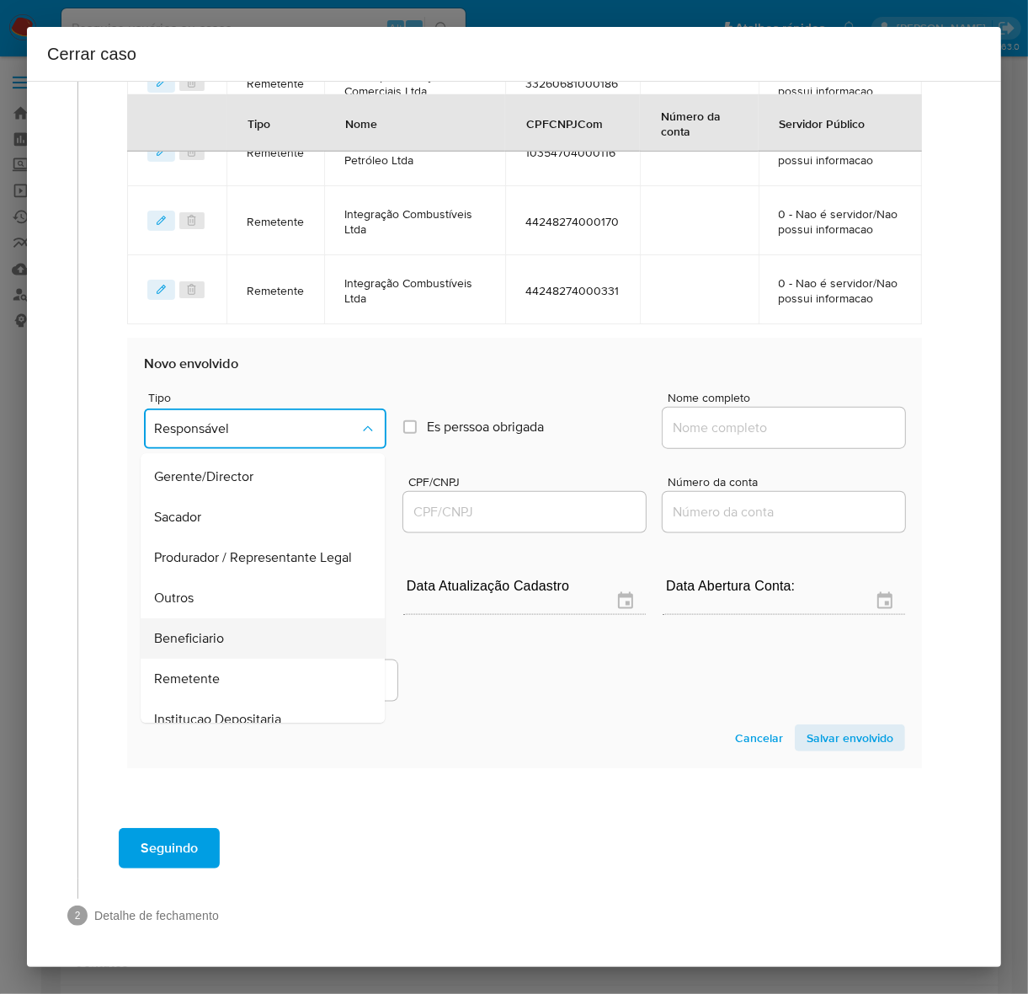
scroll to position [232, 0]
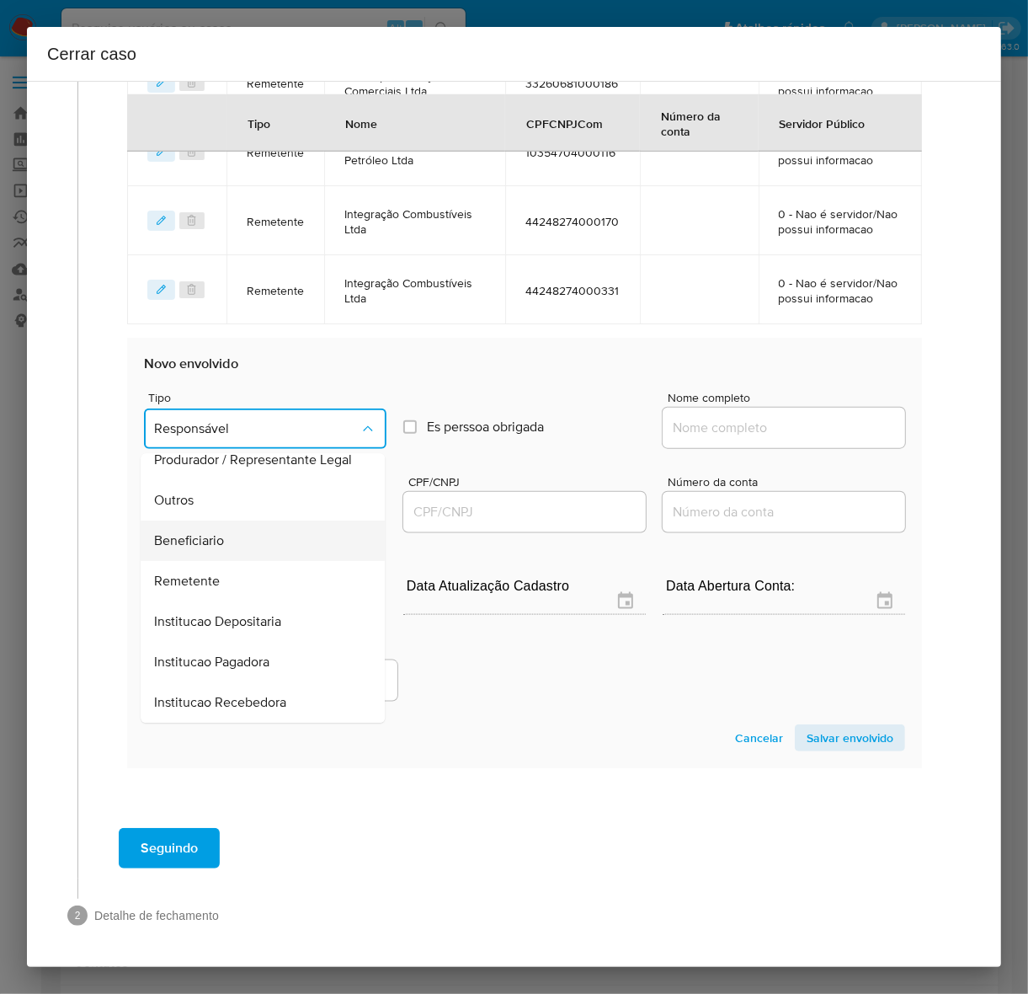
click at [216, 540] on span "Beneficiario" at bounding box center [189, 541] width 70 height 17
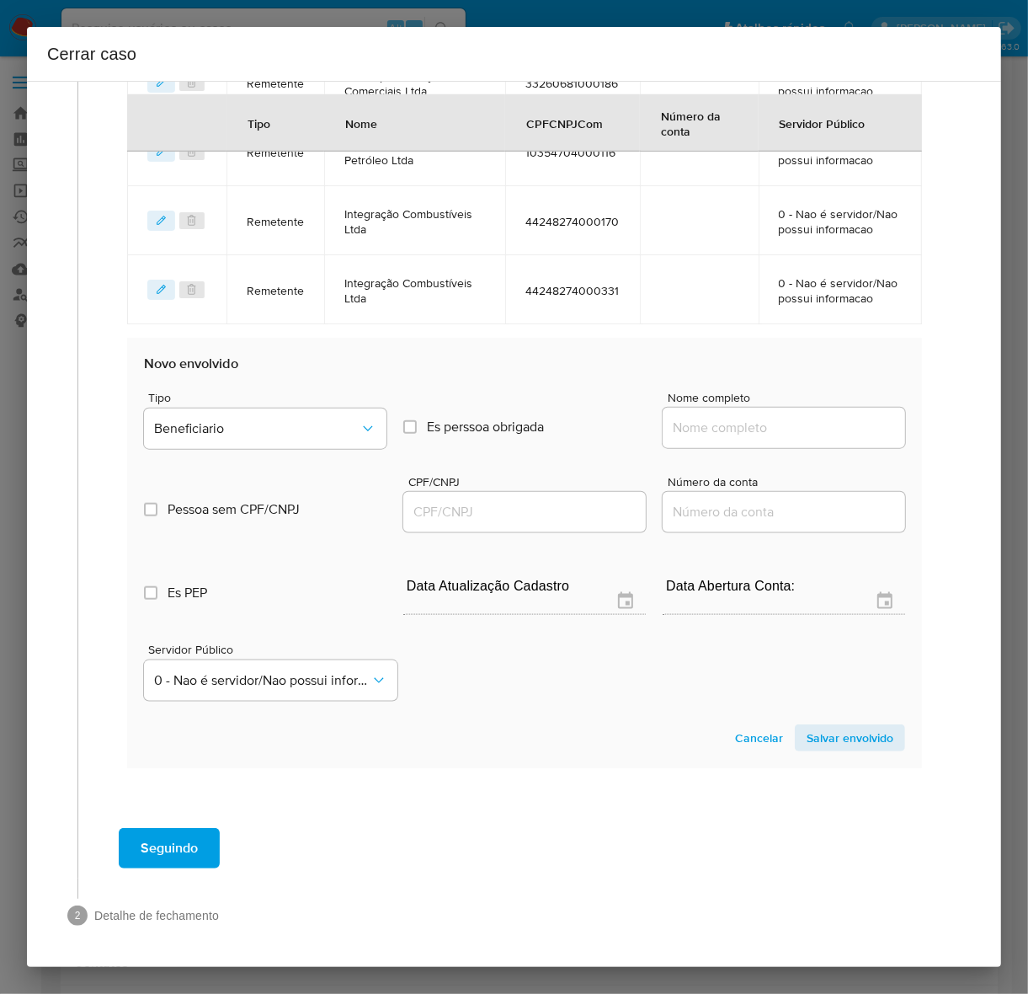
click at [781, 428] on input "Nome completo" at bounding box center [784, 428] width 243 height 22
paste input "J R Santos Faria Negócios Imobiliários Ltda - CNPJ 34236127000126"
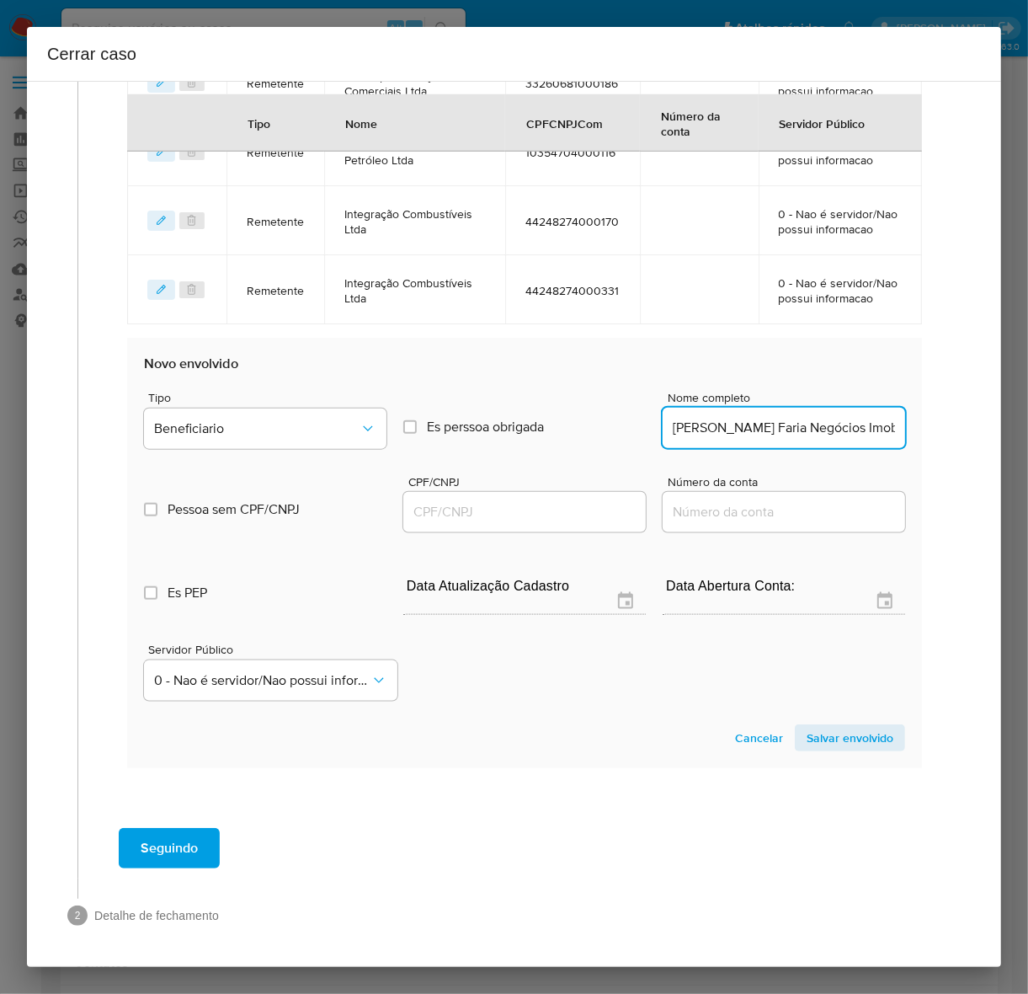
scroll to position [0, 185]
drag, startPoint x: 775, startPoint y: 427, endPoint x: 1099, endPoint y: 428, distance: 324.2
drag, startPoint x: 830, startPoint y: 426, endPoint x: 1044, endPoint y: 426, distance: 213.9
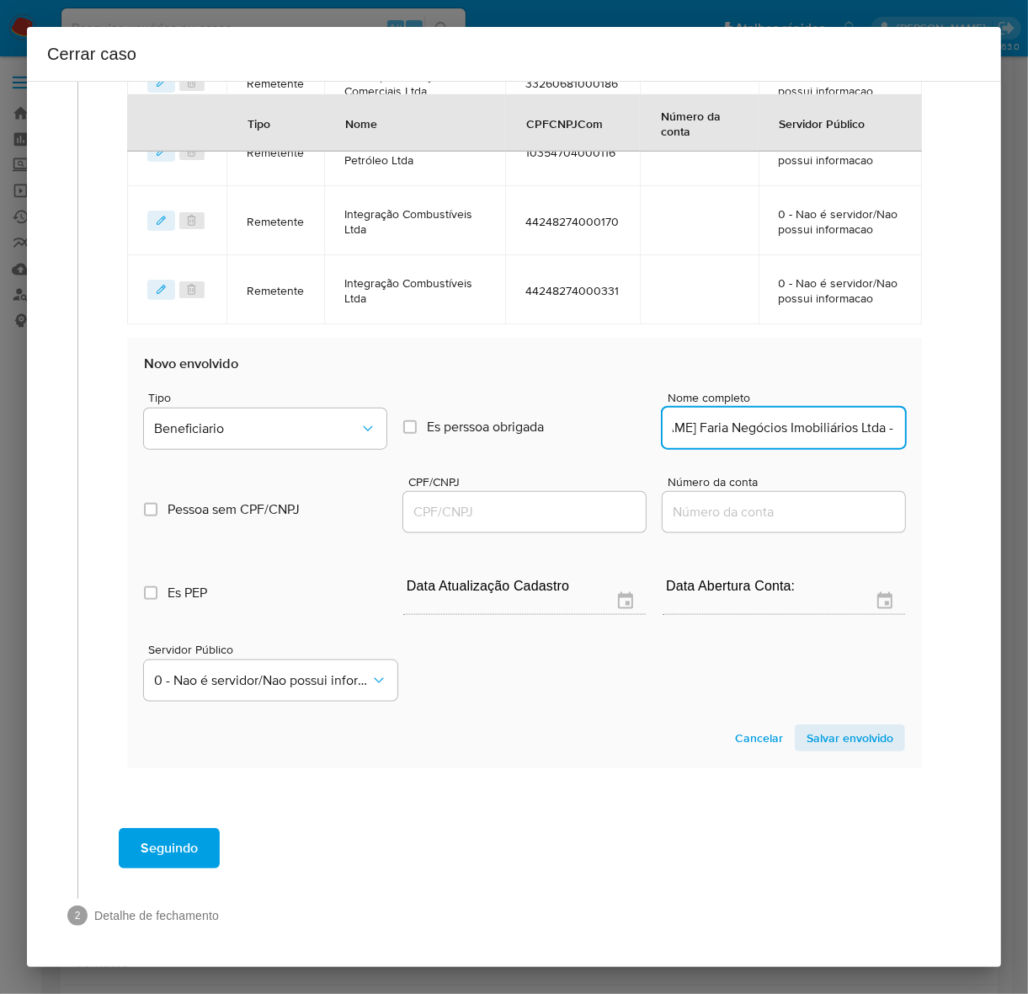
type input "J R Santos Faria Negócios Imobiliários Ltda"
click at [484, 508] on input "CPF/CNPJ" at bounding box center [524, 512] width 243 height 22
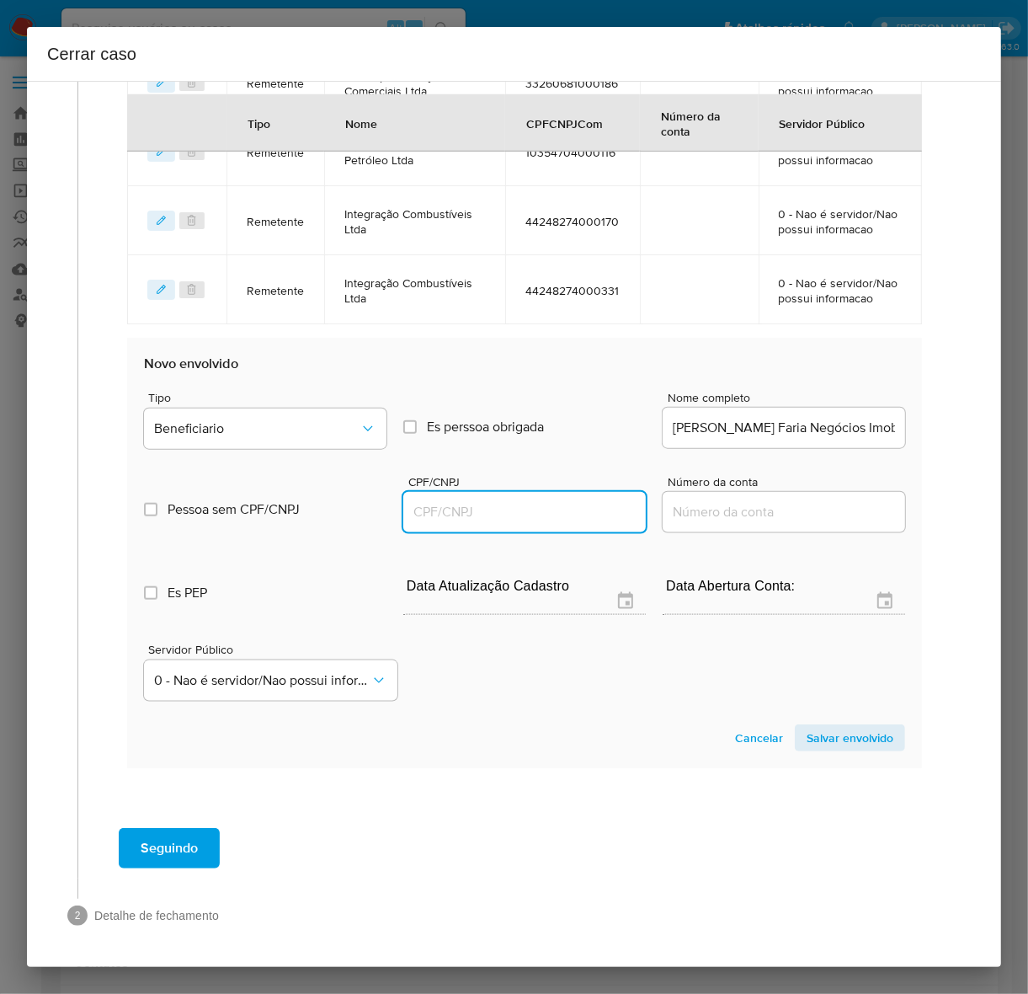
paste input "34236127000126"
type input "34236127000126"
click at [810, 741] on span "Salvar envolvido" at bounding box center [850, 738] width 87 height 24
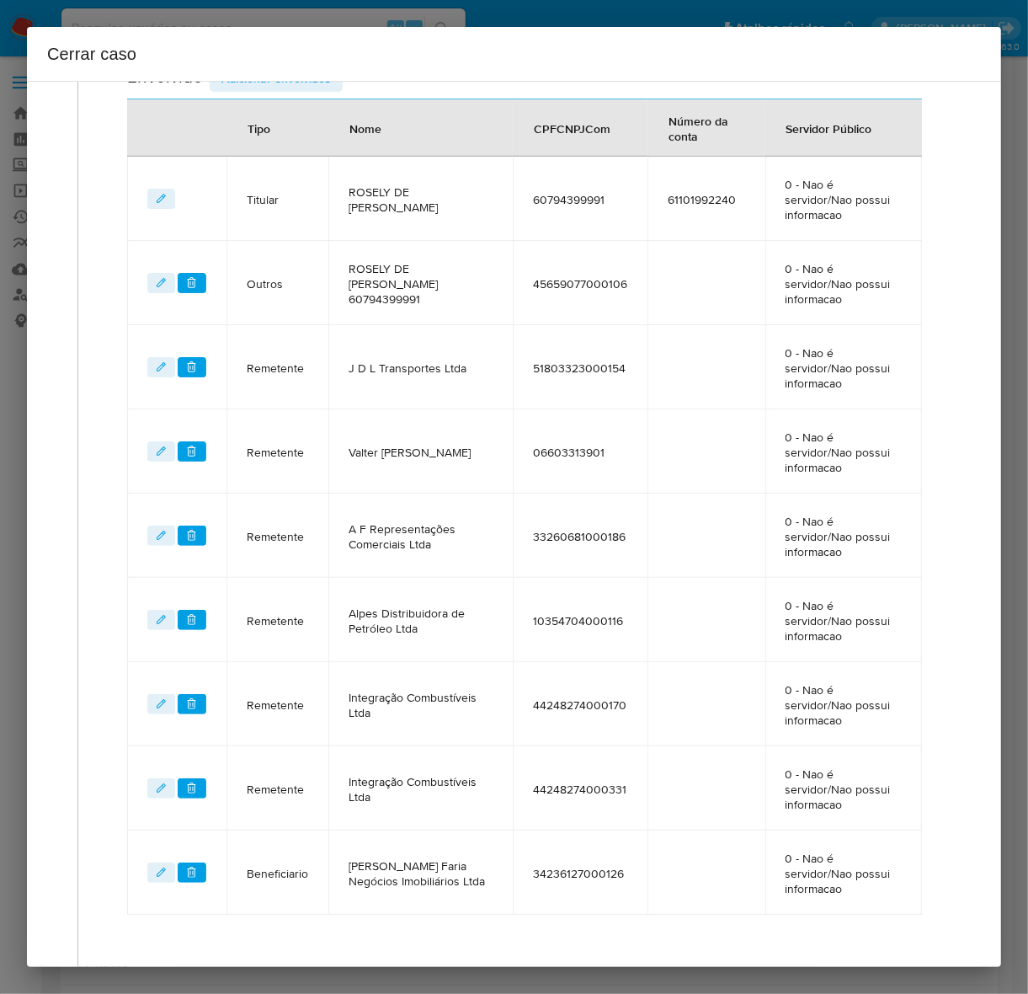
scroll to position [842, 0]
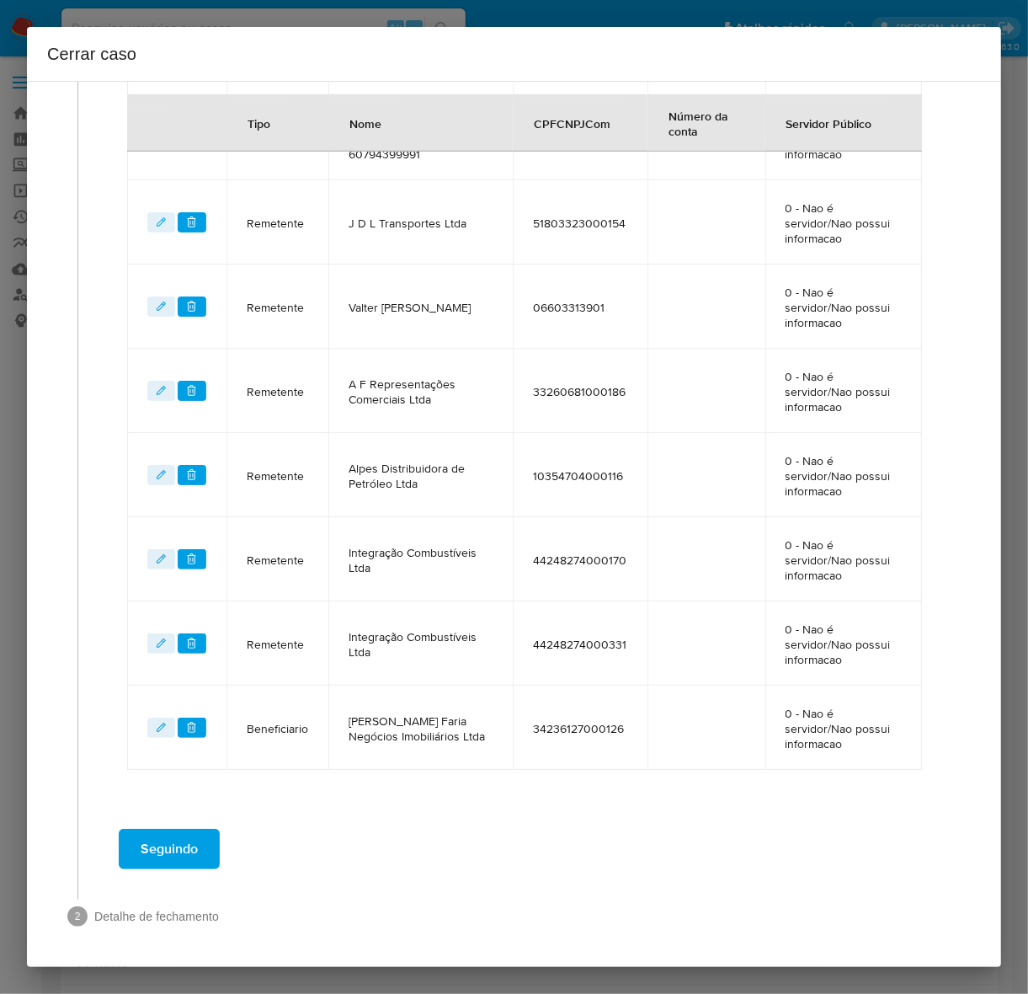
click at [170, 842] on span "Seguindo" at bounding box center [169, 848] width 57 height 37
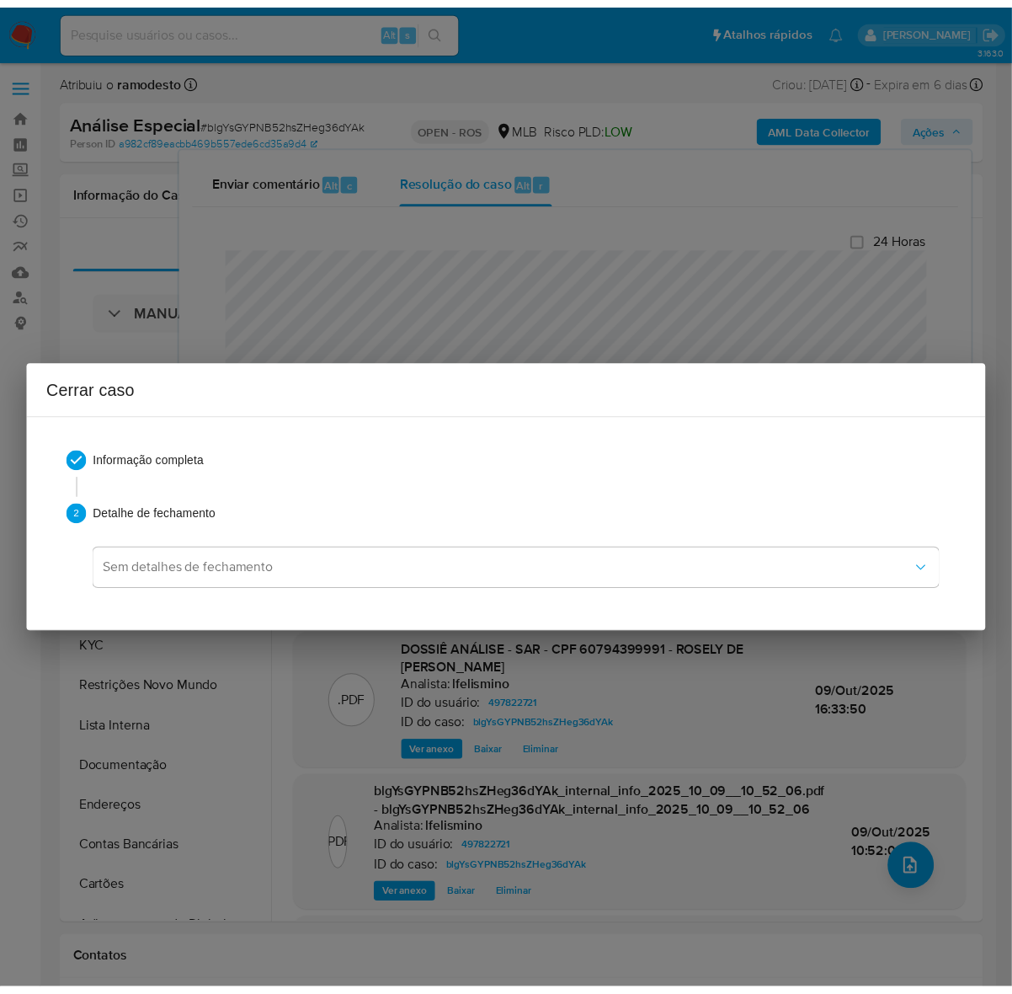
scroll to position [3311, 0]
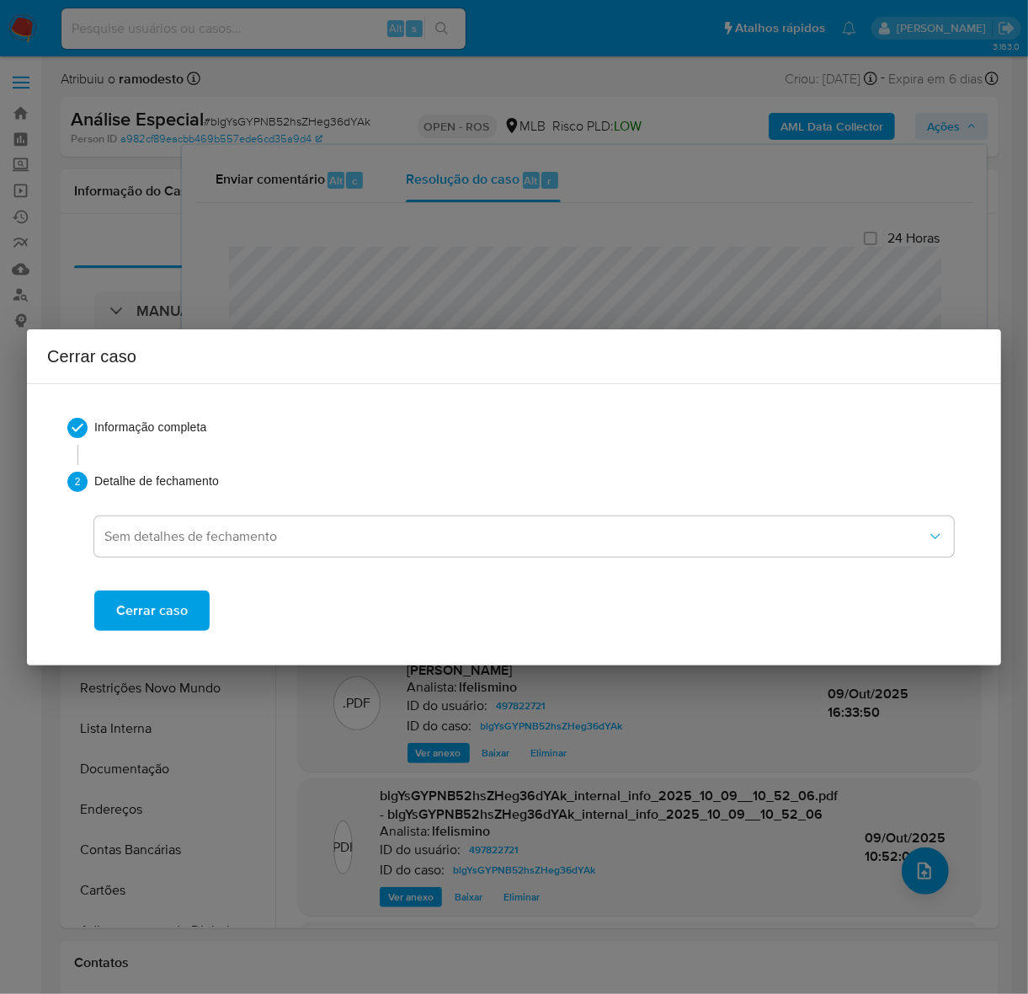
click at [150, 588] on div "Cerrar caso" at bounding box center [524, 596] width 860 height 67
click at [149, 608] on span "Cerrar caso" at bounding box center [152, 610] width 72 height 37
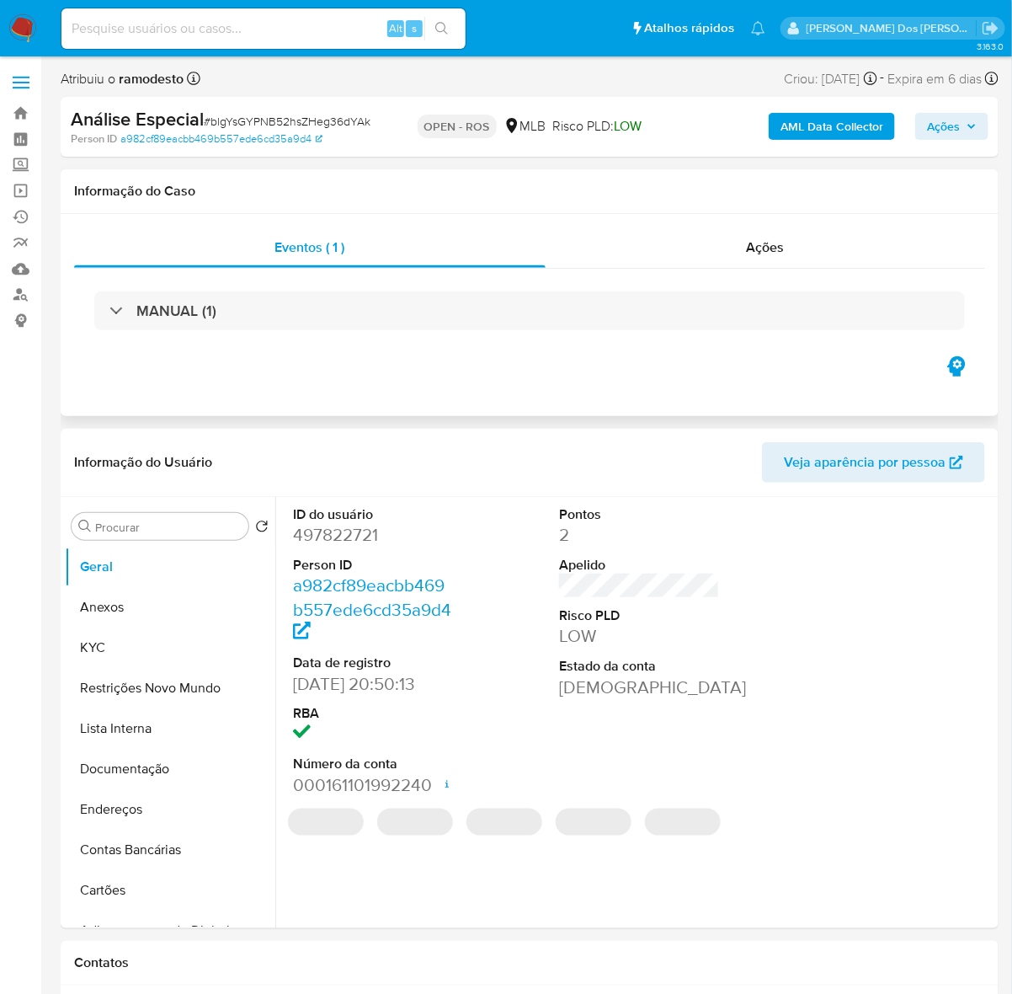
select select "10"
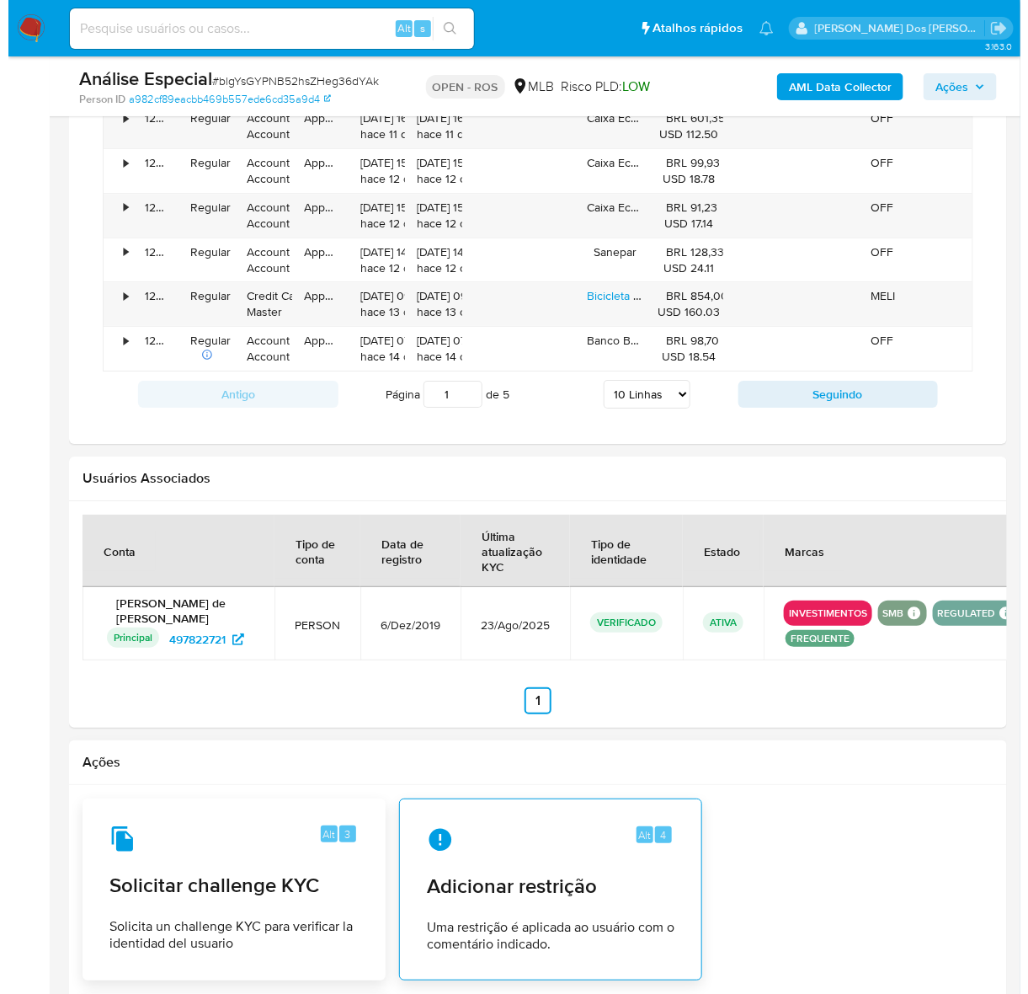
scroll to position [2012, 0]
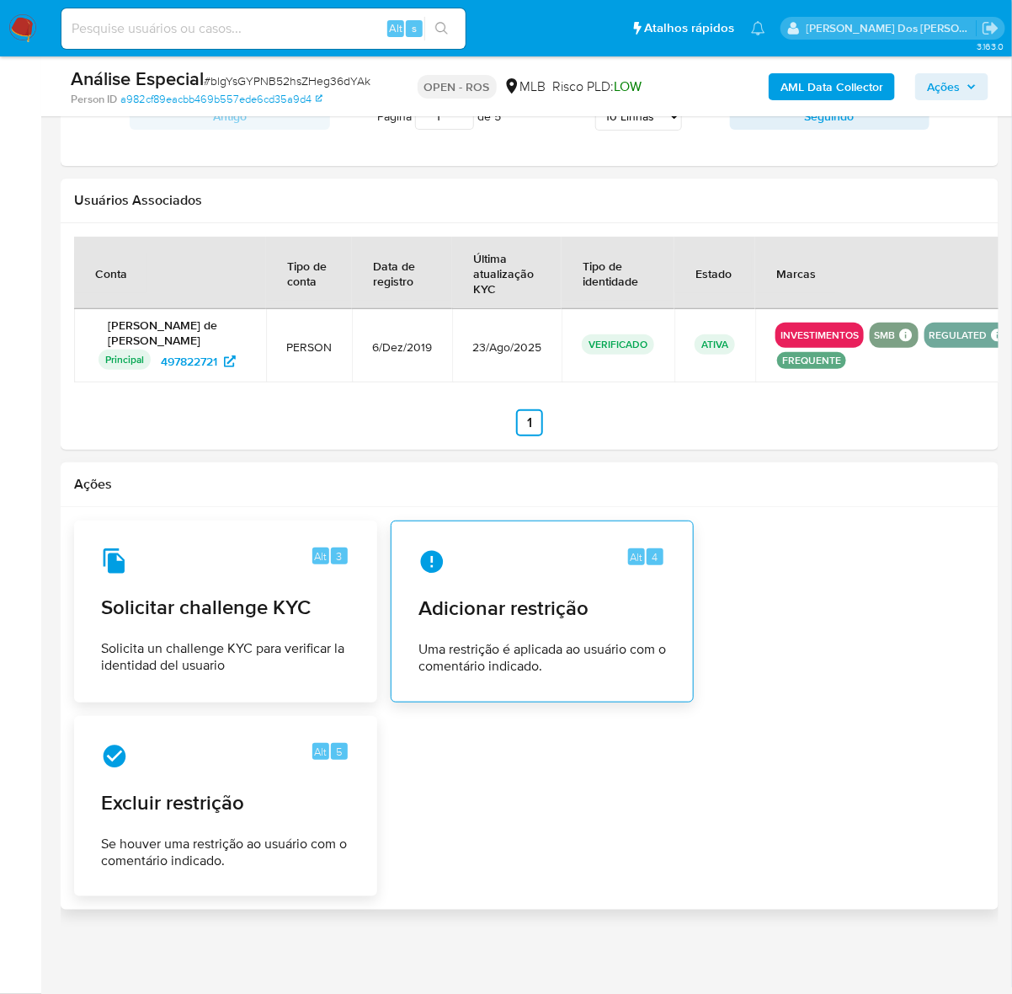
click at [515, 540] on div "Alt 4 Adicionar restrição Uma restrição é aplicada ao usuário com o comentário …" at bounding box center [542, 611] width 275 height 153
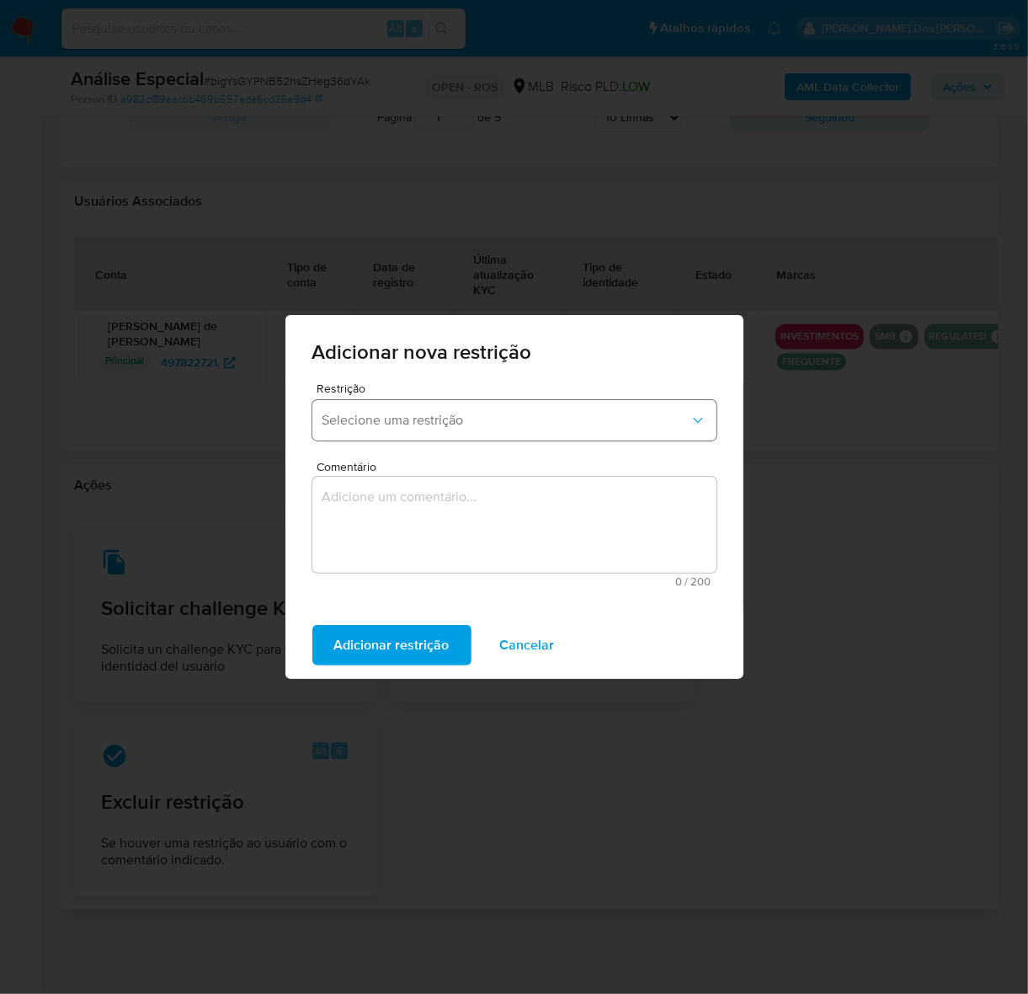
click at [522, 415] on span "Selecione uma restrição" at bounding box center [506, 420] width 367 height 17
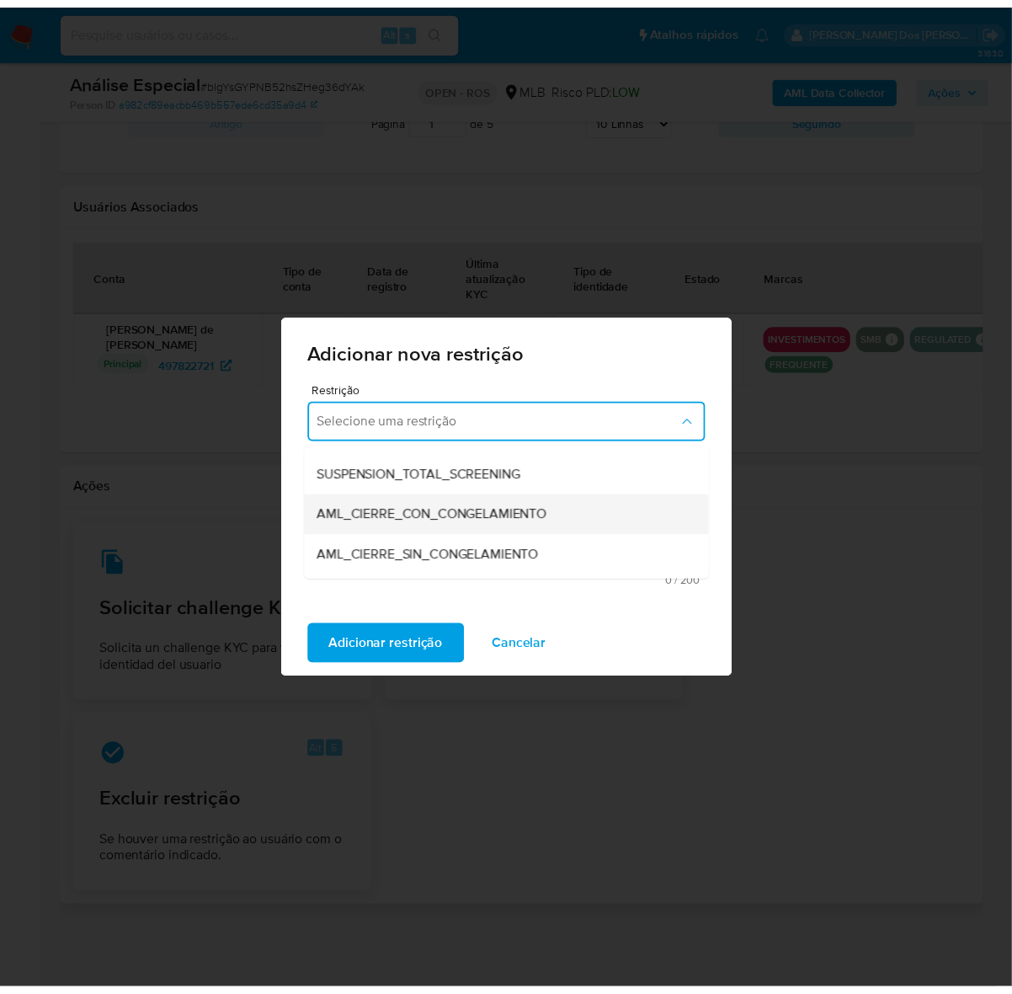
scroll to position [105, 0]
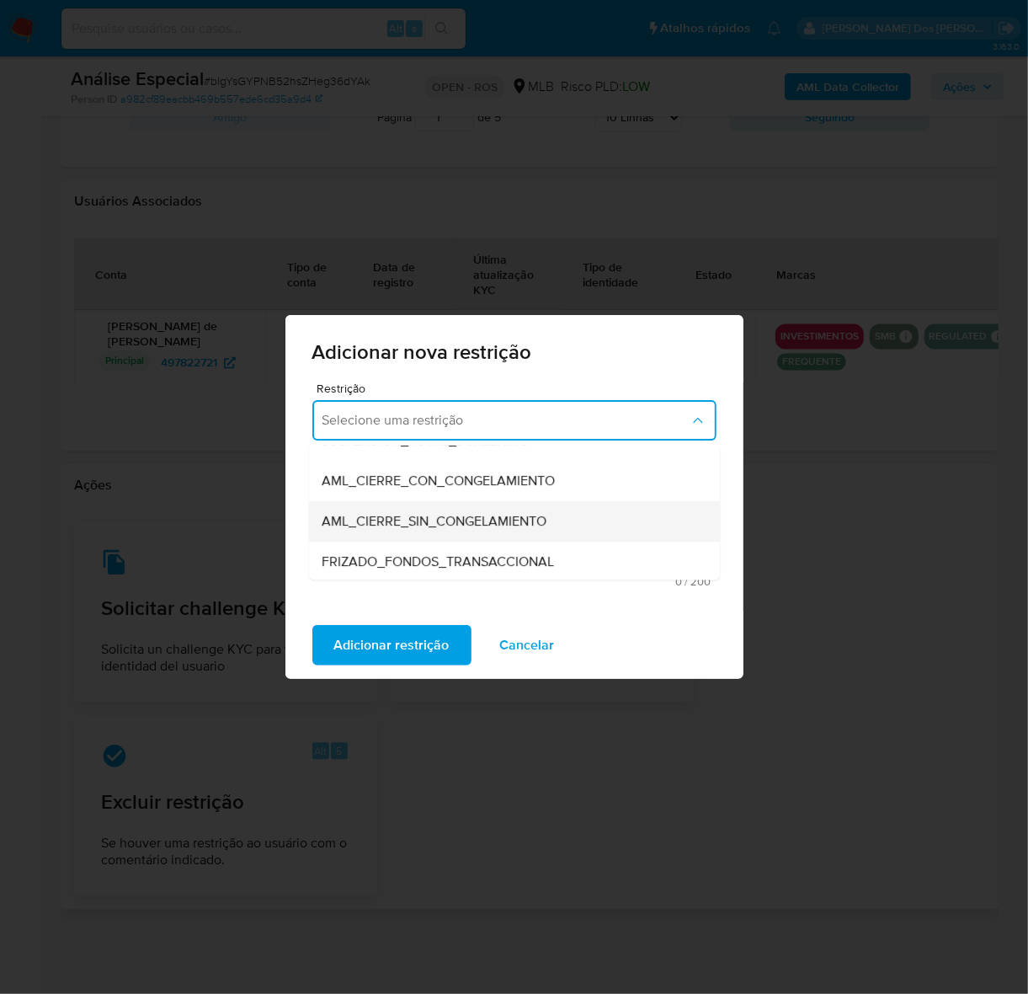
click at [520, 514] on span "AML_CIERRE_SIN_CONGELAMIENTO" at bounding box center [435, 522] width 225 height 17
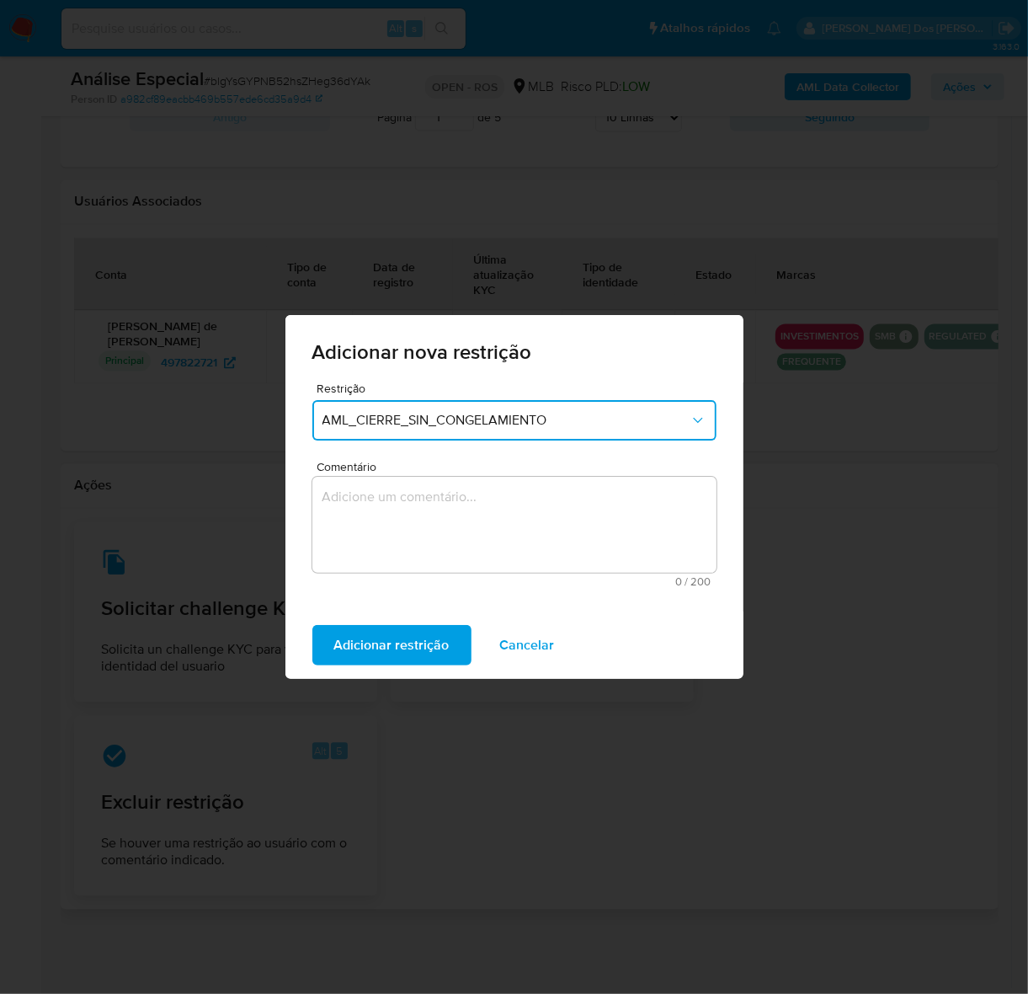
click at [557, 501] on textarea "Comentário" at bounding box center [514, 525] width 404 height 96
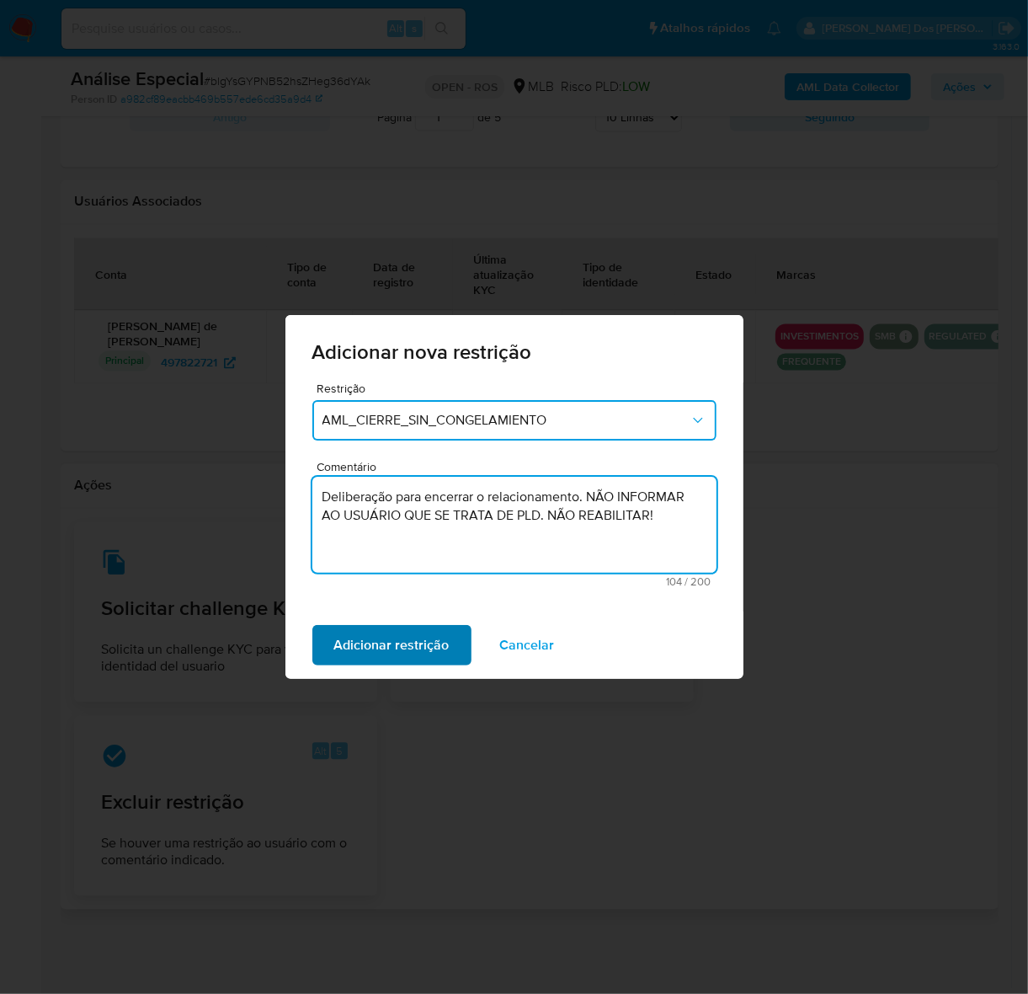
type textarea "Deliberação para encerrar o relacionamento. NÃO INFORMAR AO USUÁRIO QUE SE TRAT…"
click at [376, 642] on span "Adicionar restrição" at bounding box center [391, 644] width 115 height 37
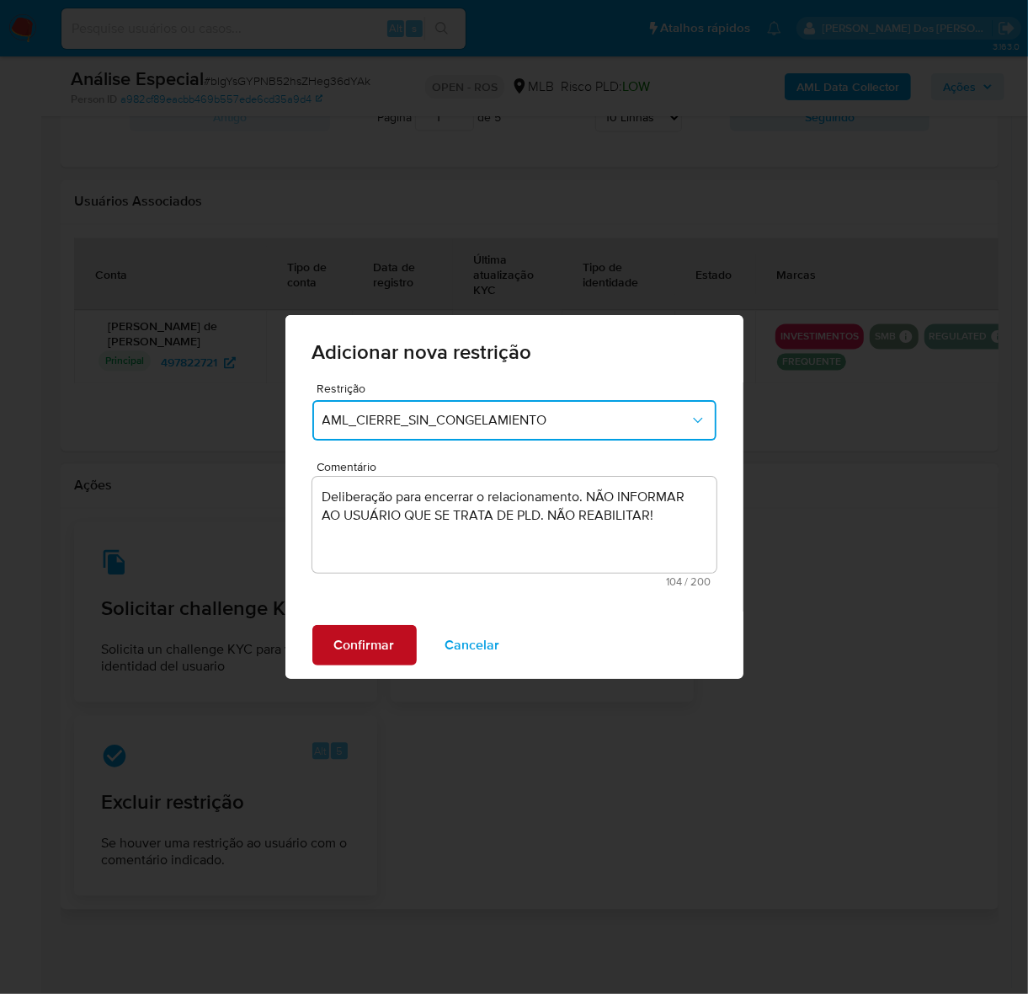
click at [362, 640] on span "Confirmar" at bounding box center [364, 644] width 61 height 37
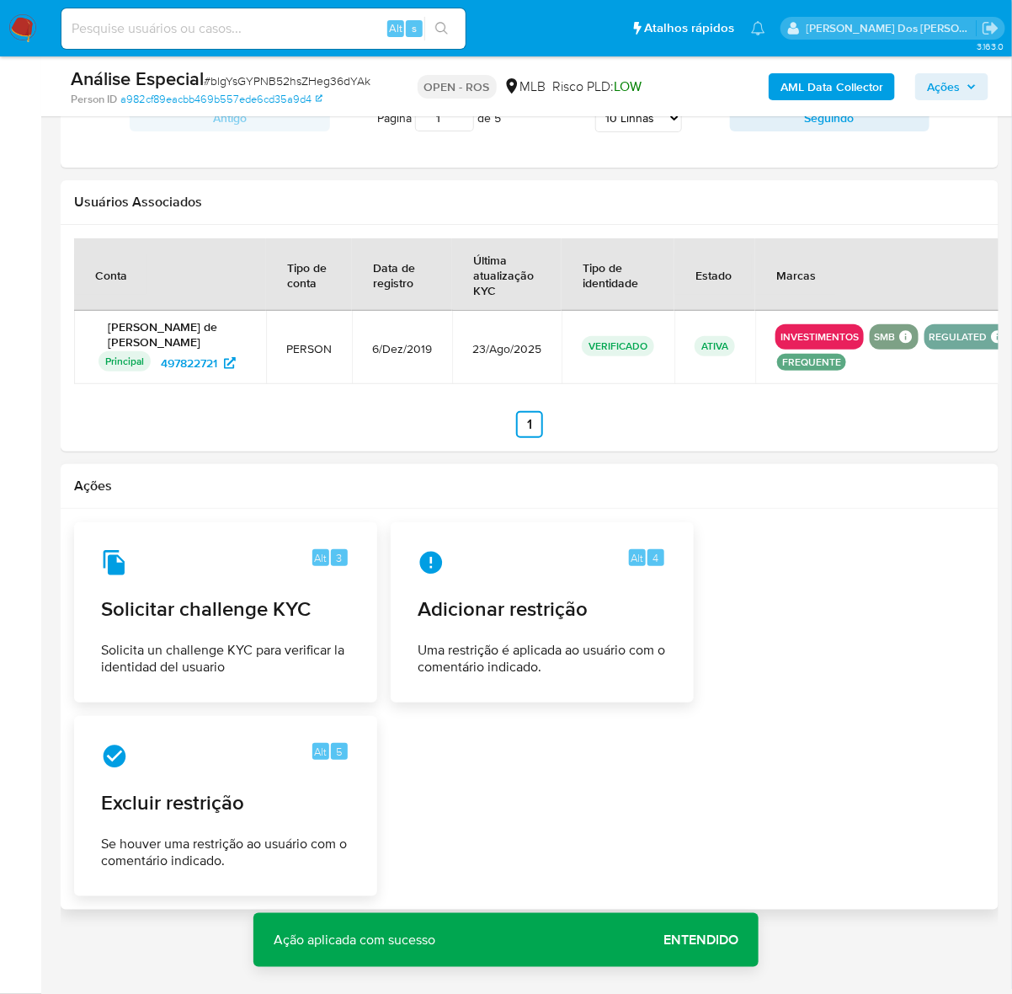
click at [709, 940] on span "Entendido" at bounding box center [701, 940] width 75 height 0
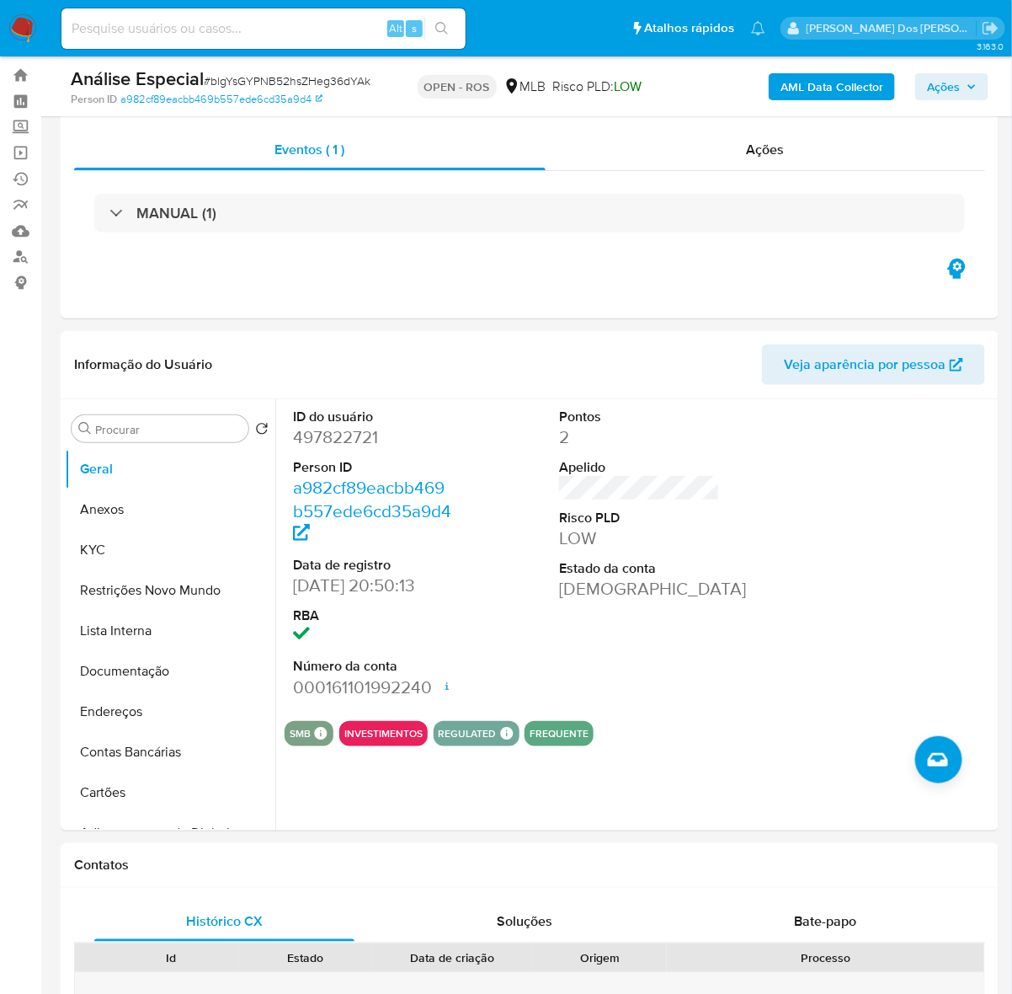
scroll to position [13, 0]
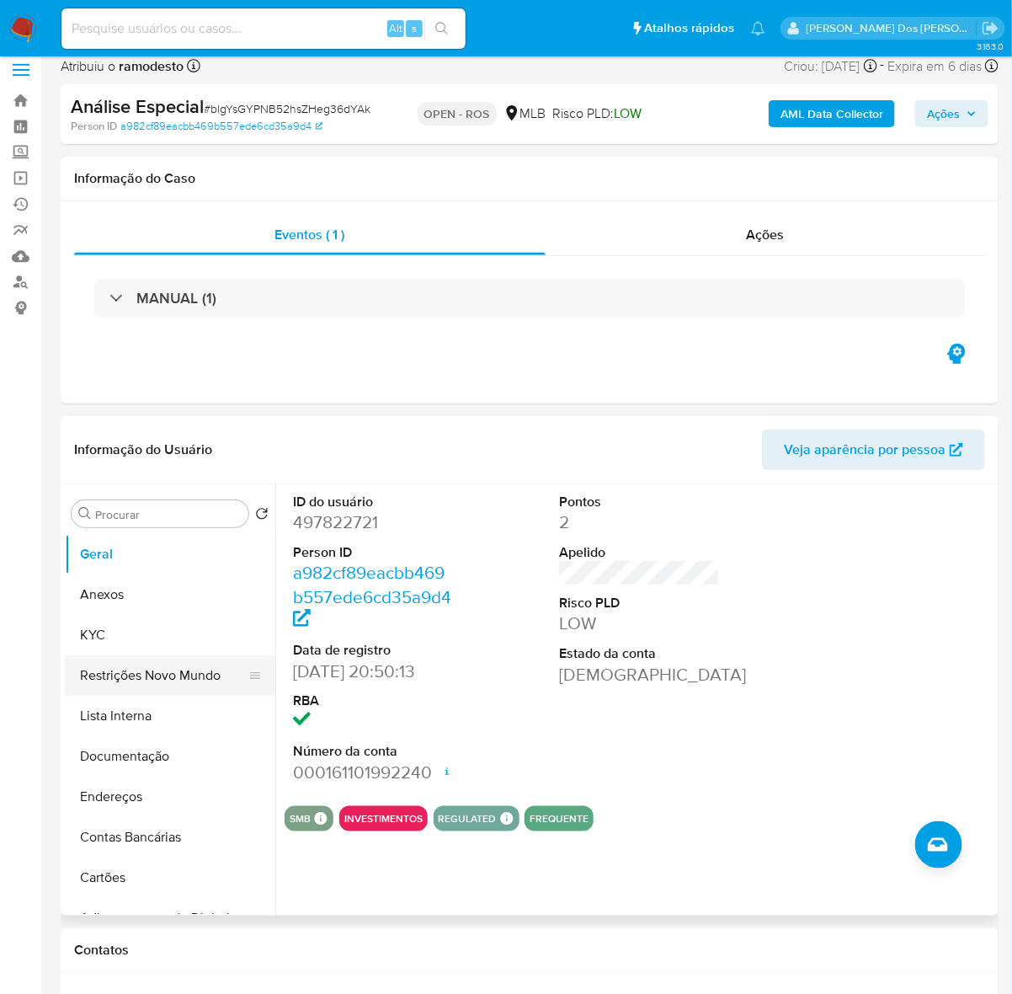
click at [170, 670] on button "Restrições Novo Mundo" at bounding box center [163, 675] width 197 height 40
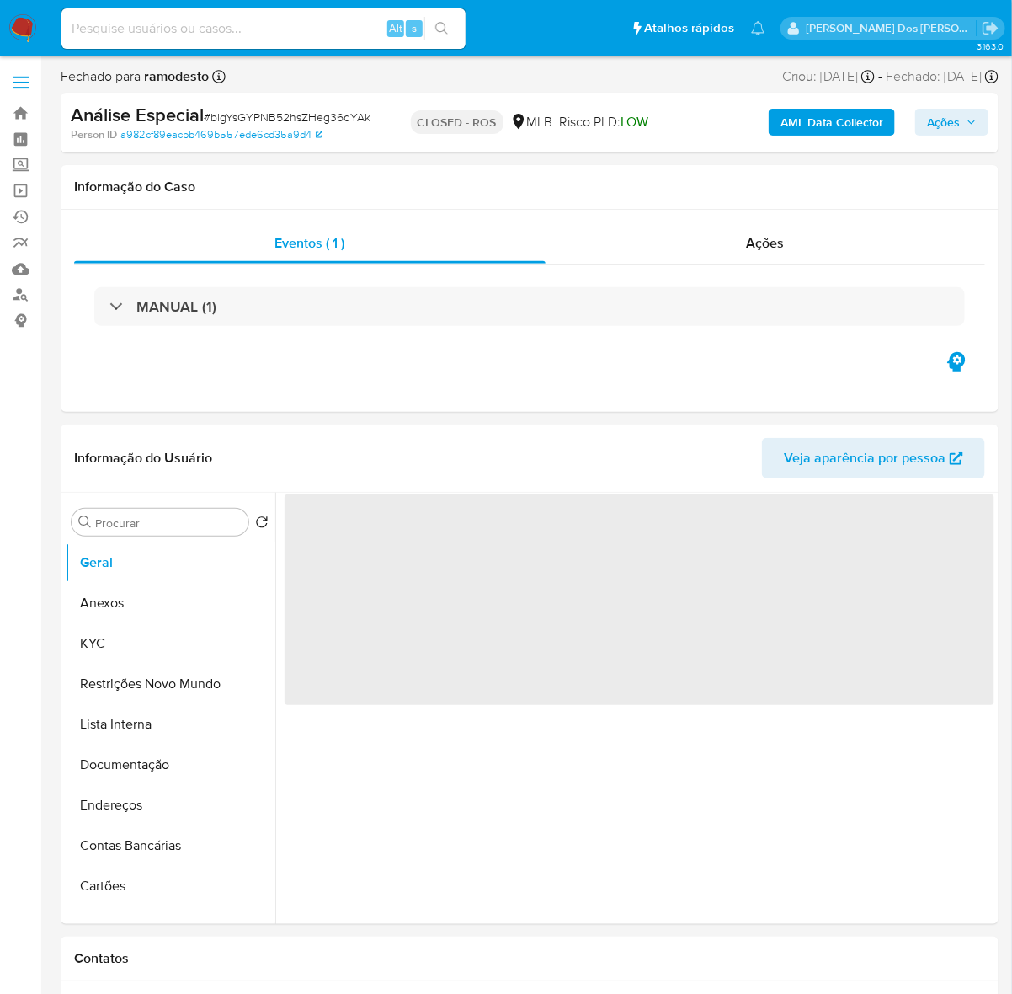
select select "10"
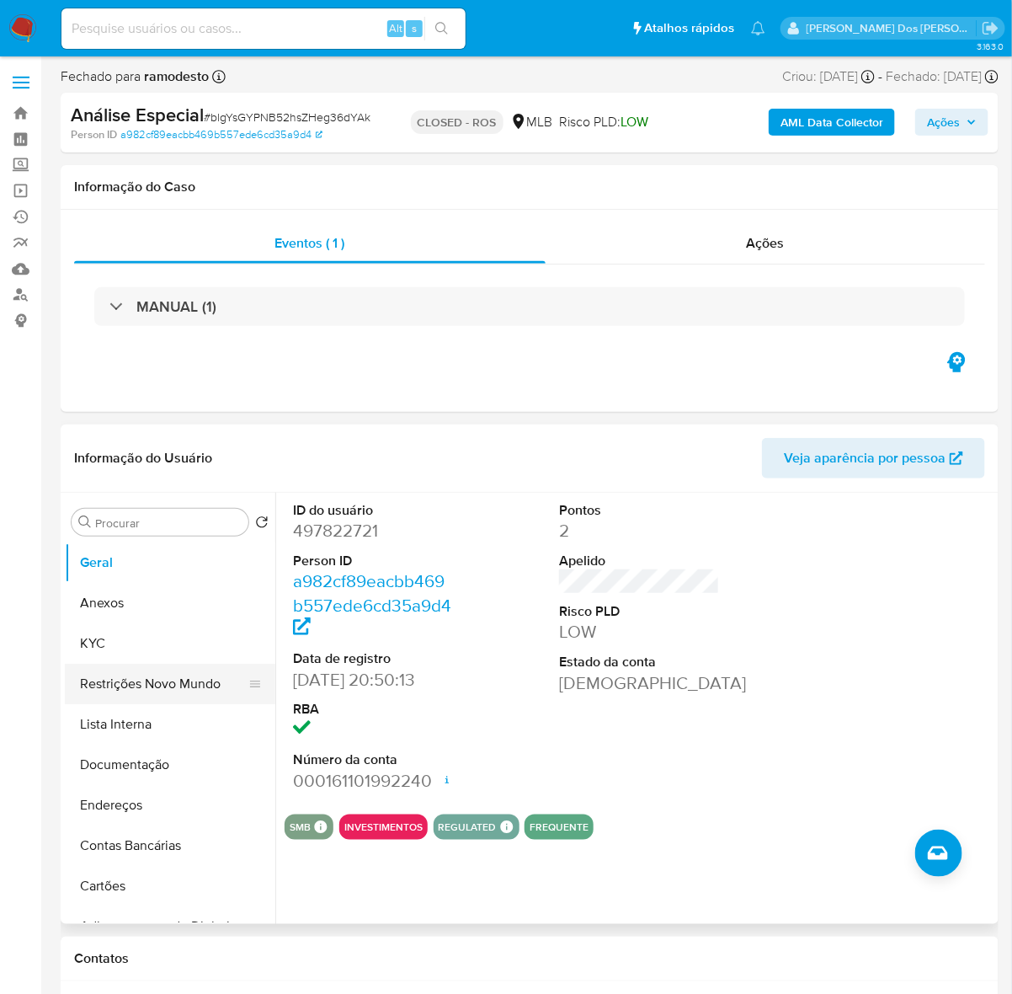
click at [173, 671] on button "Restrições Novo Mundo" at bounding box center [163, 684] width 197 height 40
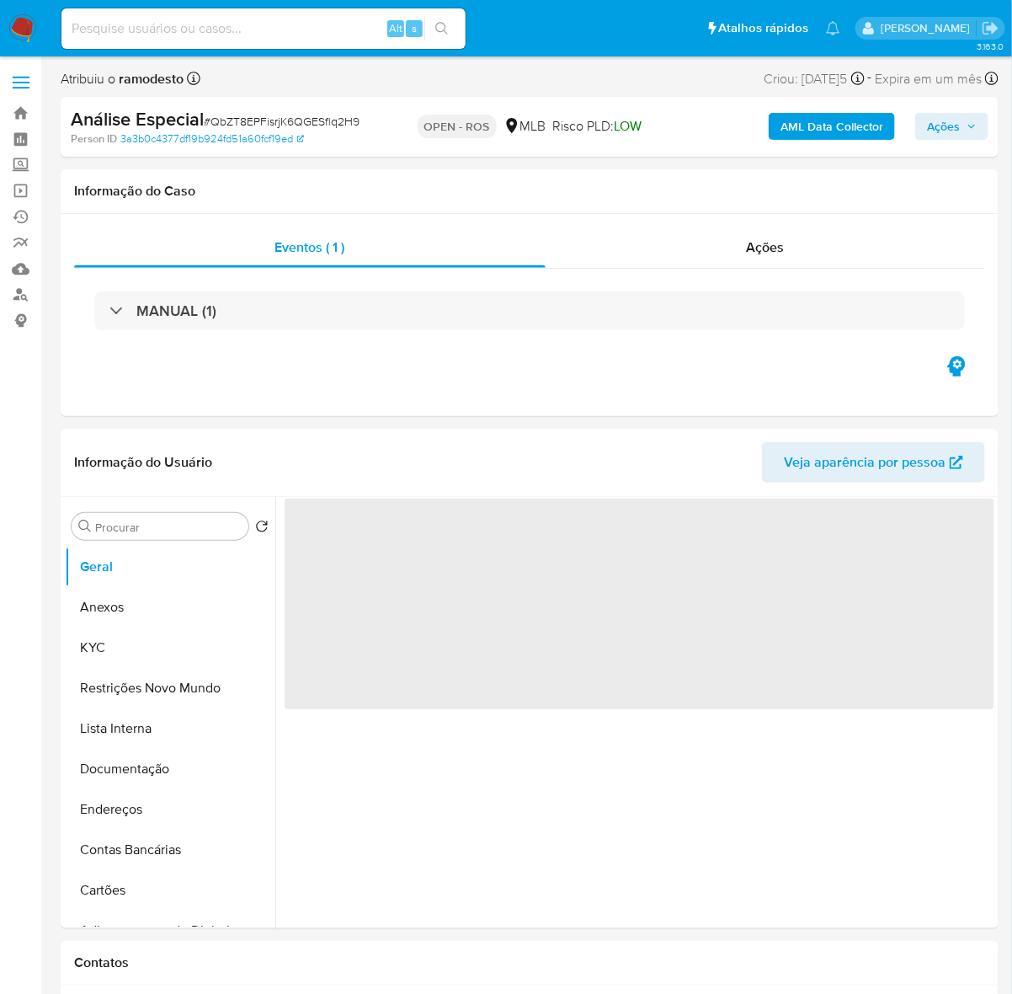
select select "10"
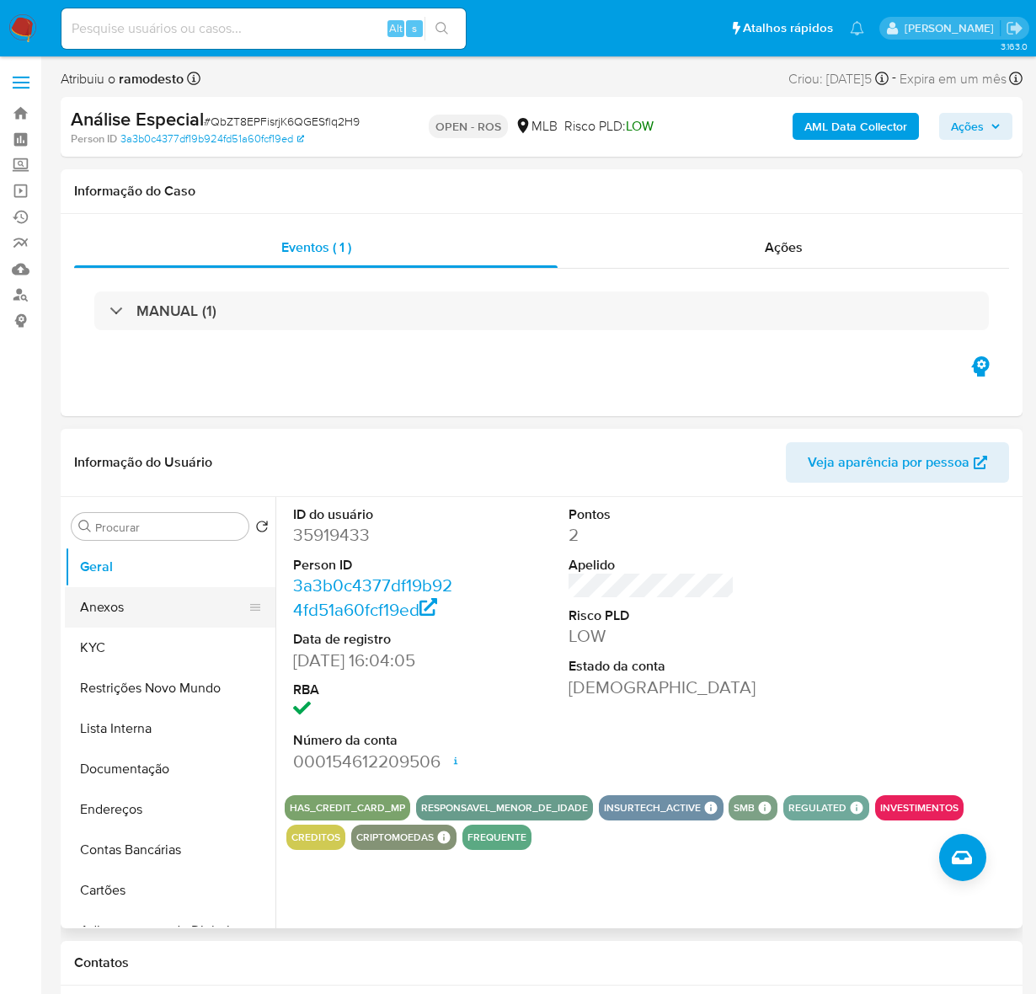
click at [101, 611] on button "Anexos" at bounding box center [163, 607] width 197 height 40
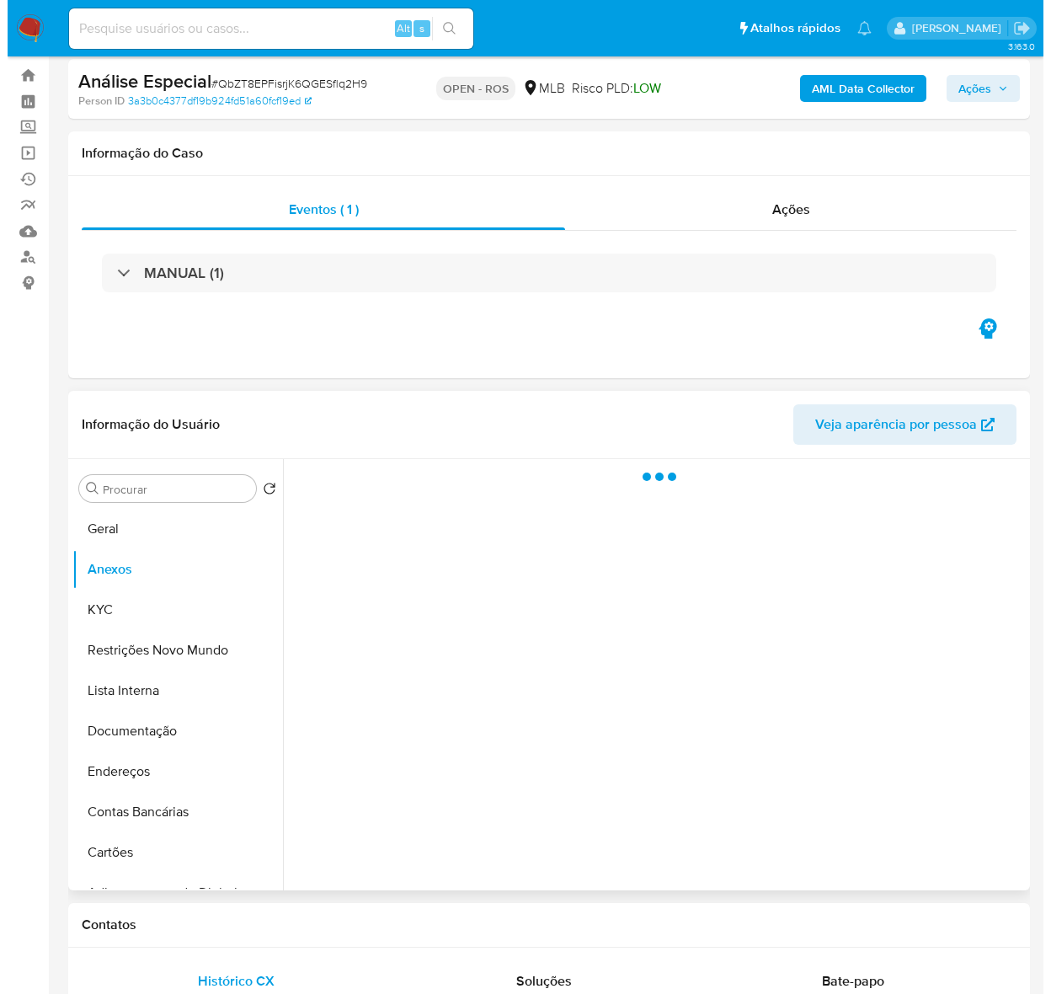
scroll to position [105, 0]
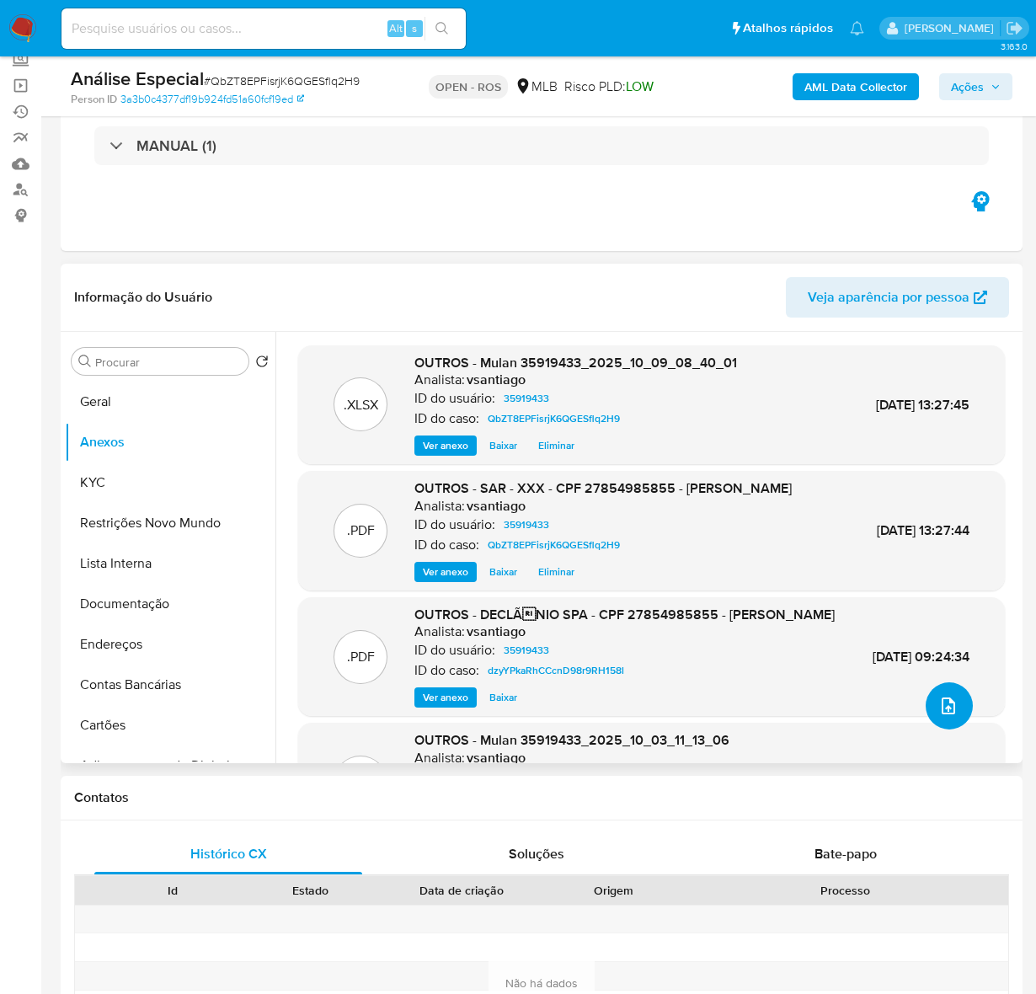
click at [941, 701] on icon "upload-file" at bounding box center [947, 705] width 13 height 17
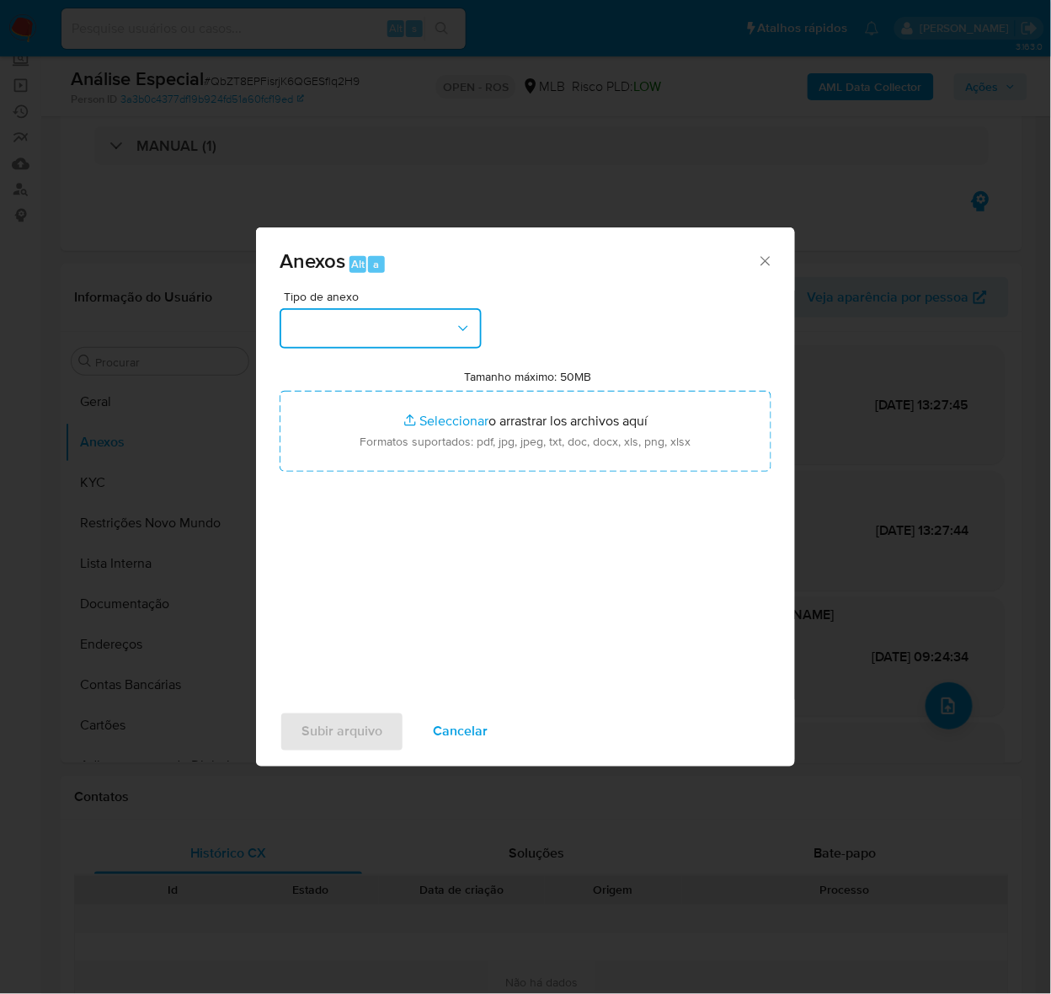
click at [313, 335] on button "button" at bounding box center [381, 328] width 202 height 40
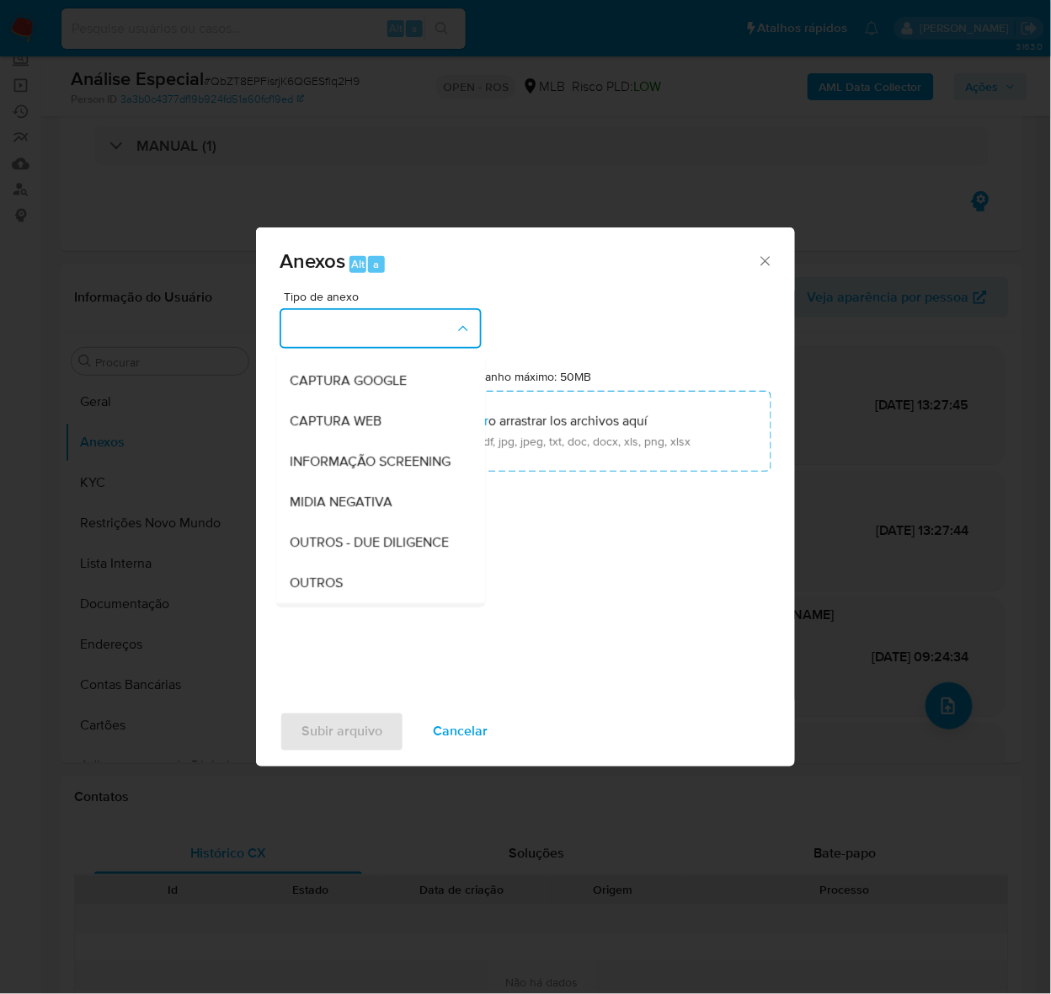
scroll to position [259, 0]
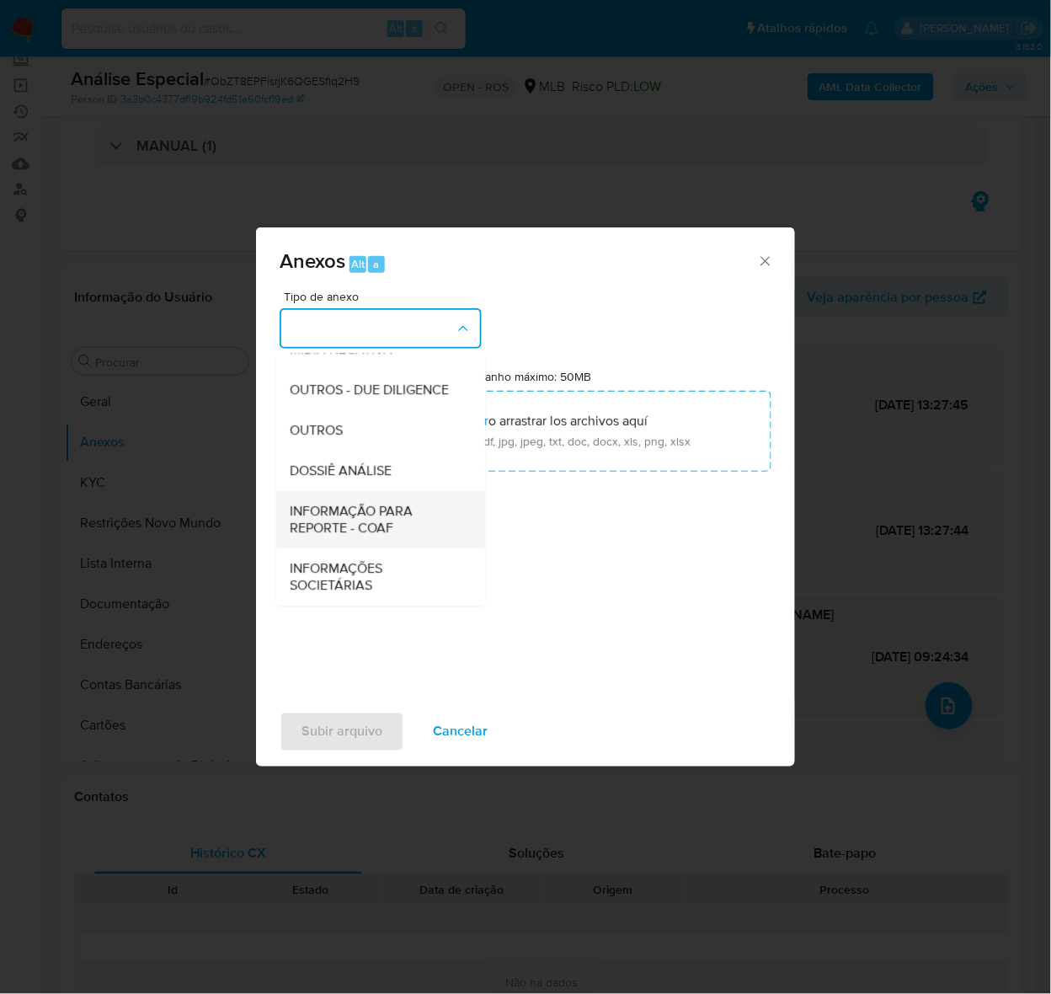
click at [313, 514] on span "INFORMAÇÃO PARA REPORTE - COAF" at bounding box center [376, 520] width 172 height 34
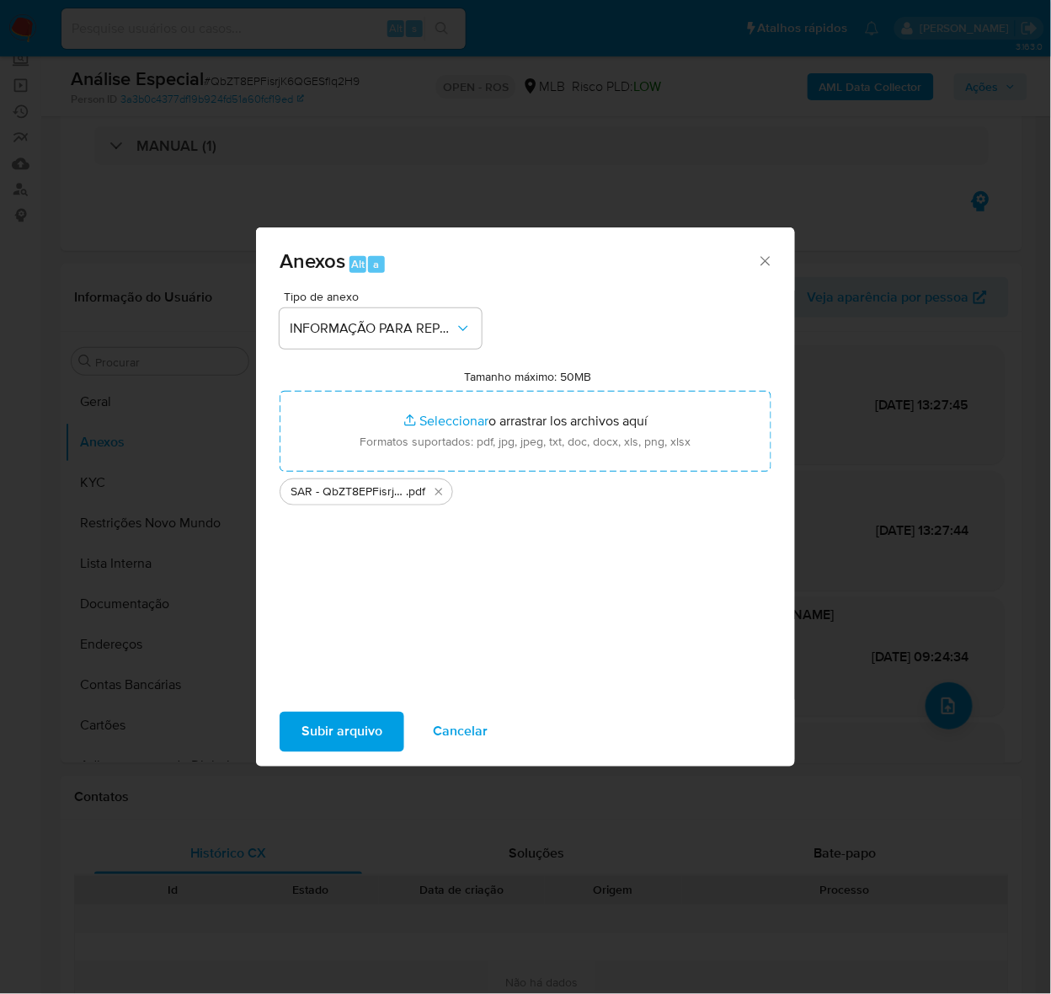
click at [333, 722] on span "Subir arquivo" at bounding box center [341, 731] width 81 height 37
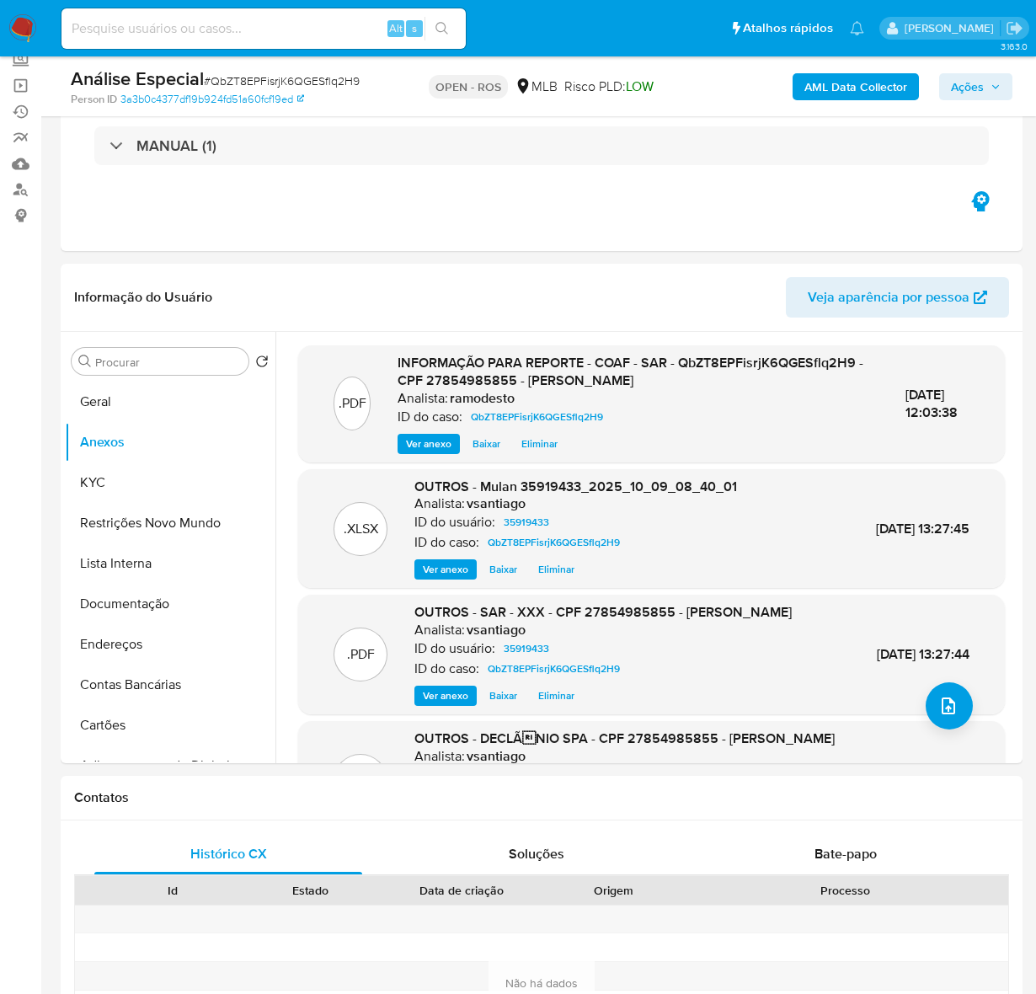
click at [982, 64] on div "Análise Especial # QbZT8EPFisrjK6QGESflq2H9 Person ID 3a3b0c4377df19b924fd51a60…" at bounding box center [542, 86] width 962 height 60
drag, startPoint x: 973, startPoint y: 77, endPoint x: 943, endPoint y: 102, distance: 38.8
click at [973, 77] on span "Ações" at bounding box center [967, 86] width 33 height 27
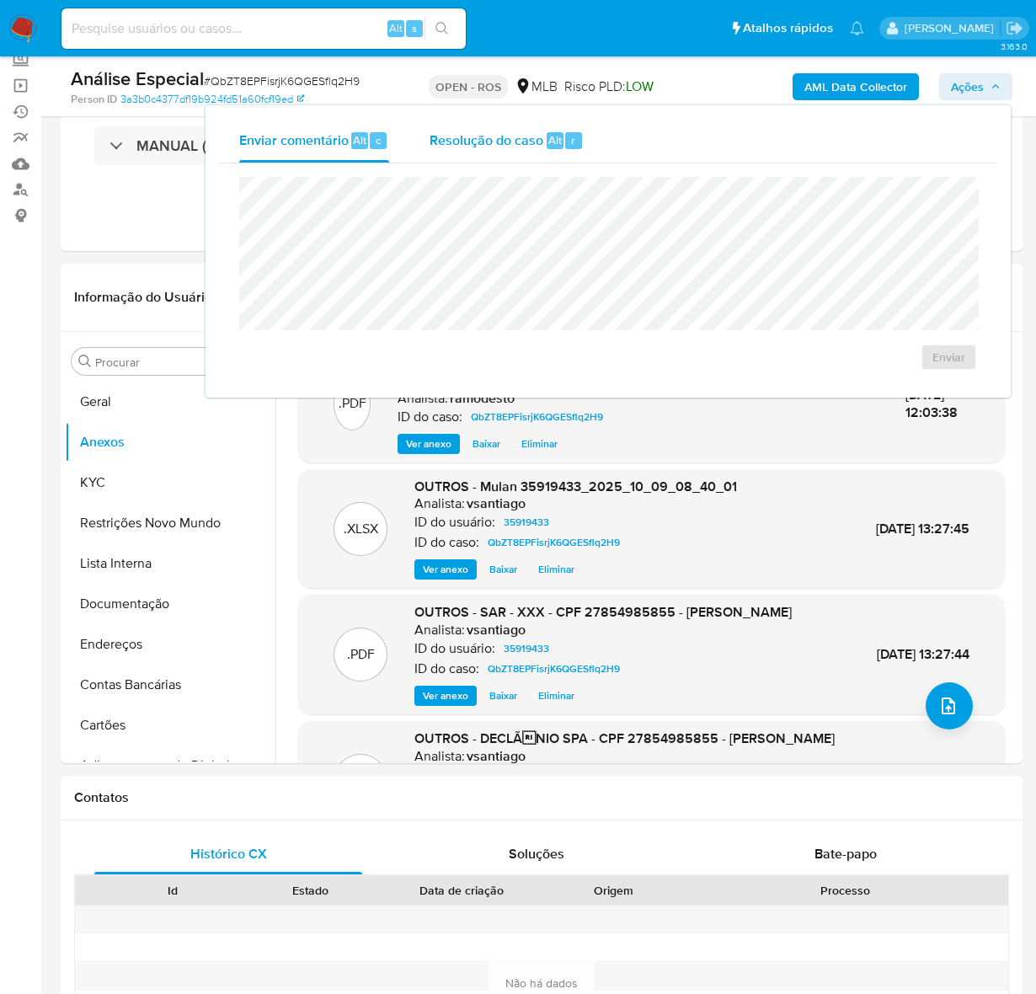
click at [482, 143] on span "Resolução do caso" at bounding box center [486, 139] width 114 height 19
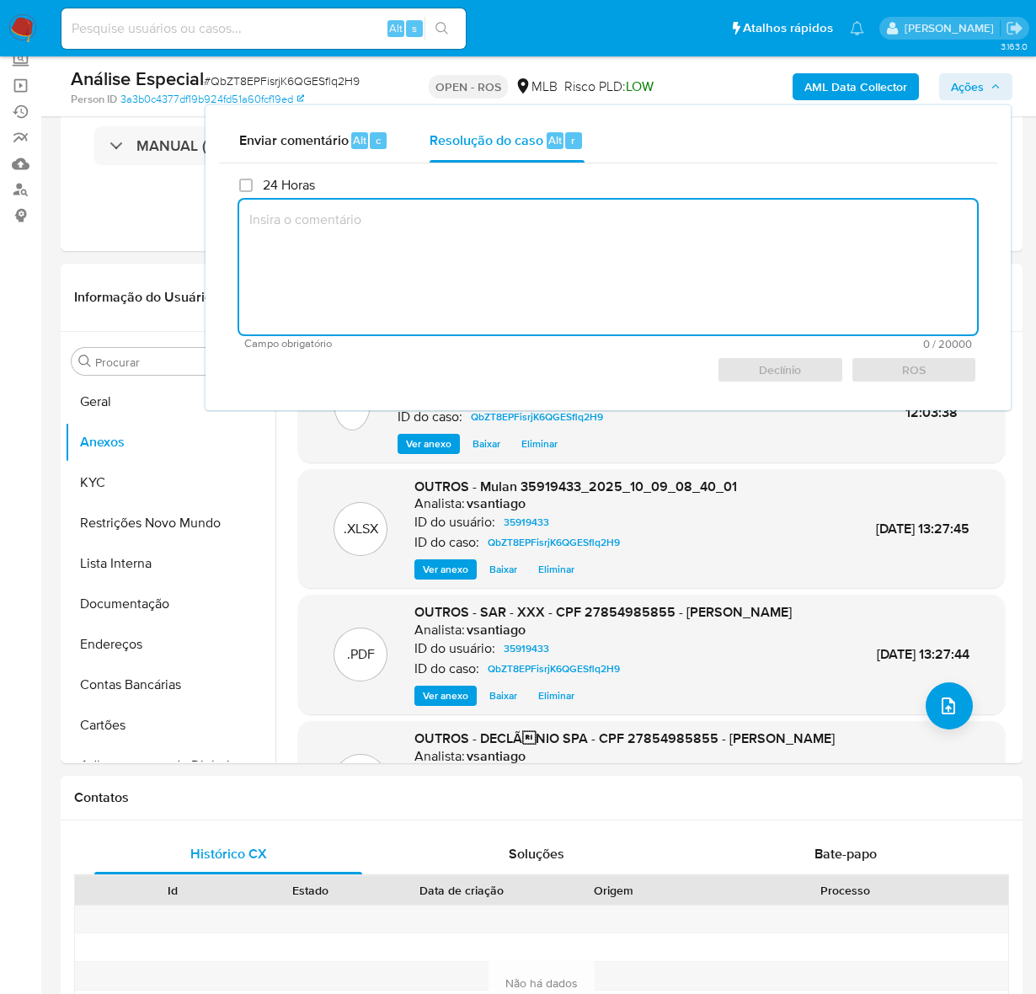
click at [359, 242] on textarea at bounding box center [608, 267] width 738 height 135
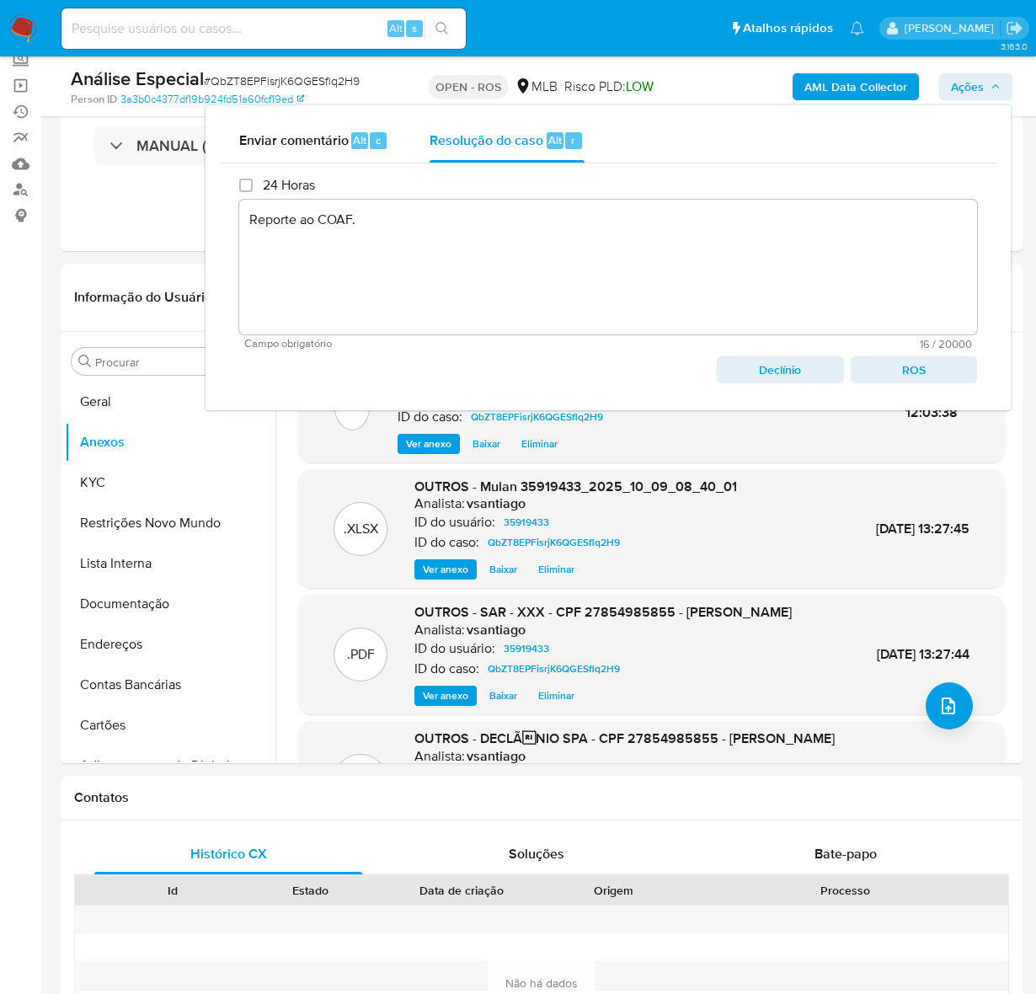
click at [909, 363] on span "ROS" at bounding box center [913, 370] width 103 height 24
type textarea "Reporte ao COAF."
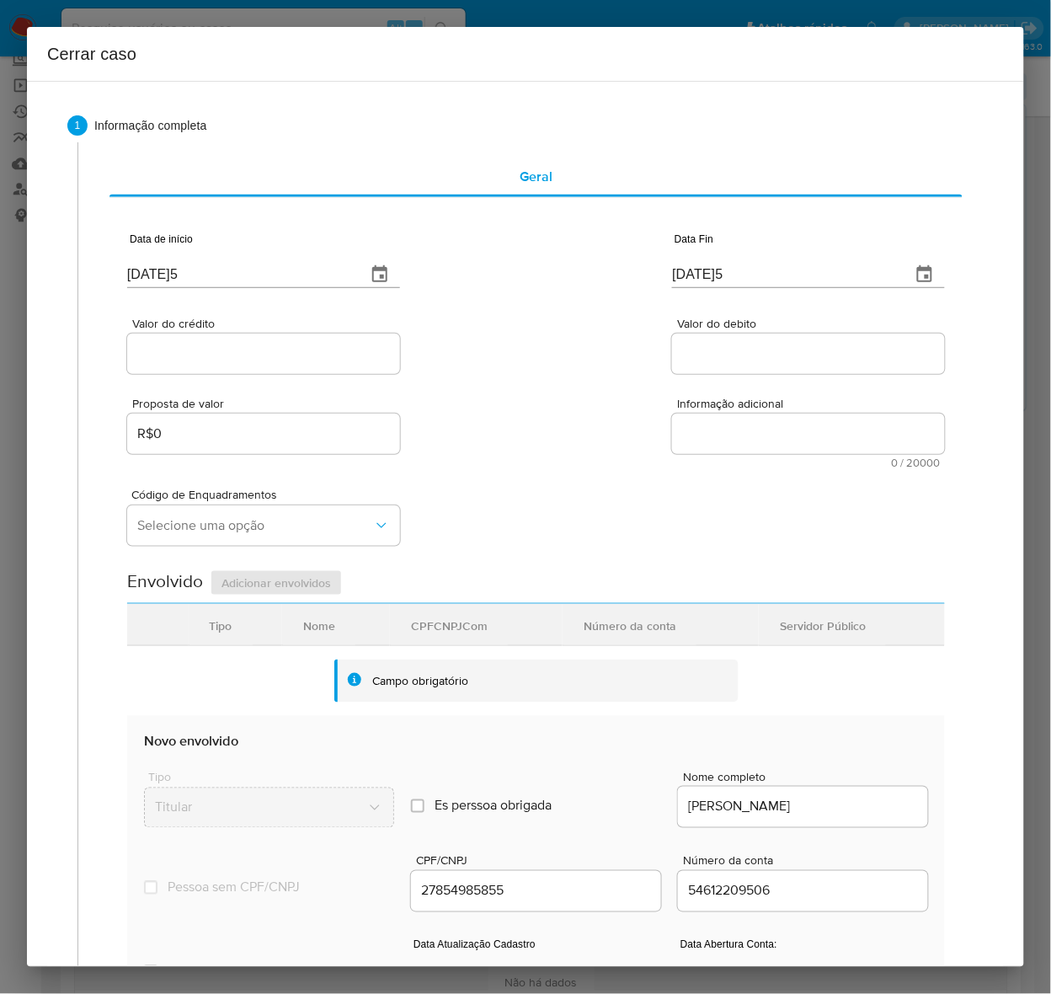
type input "[DATE]1"
drag, startPoint x: 200, startPoint y: 268, endPoint x: -205, endPoint y: 278, distance: 406.0
paste input "01/07"
type input "[DATE]5"
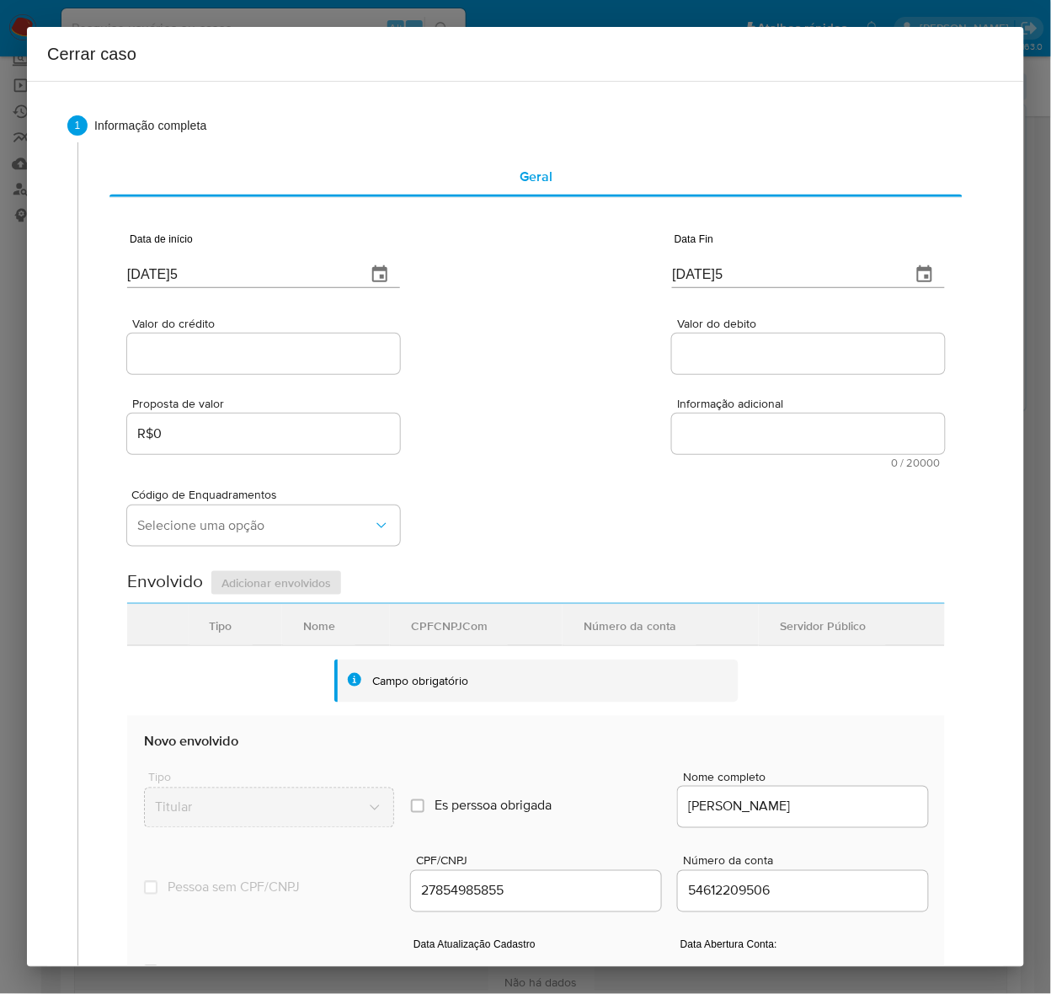
drag, startPoint x: 760, startPoint y: 269, endPoint x: 568, endPoint y: 267, distance: 191.2
click at [569, 267] on div "Data de início [DATE]5 Data Fin [DATE]5" at bounding box center [536, 254] width 818 height 88
paste input "08"
type input "[DATE]5"
click at [259, 343] on input "Valor do crédito" at bounding box center [263, 354] width 273 height 22
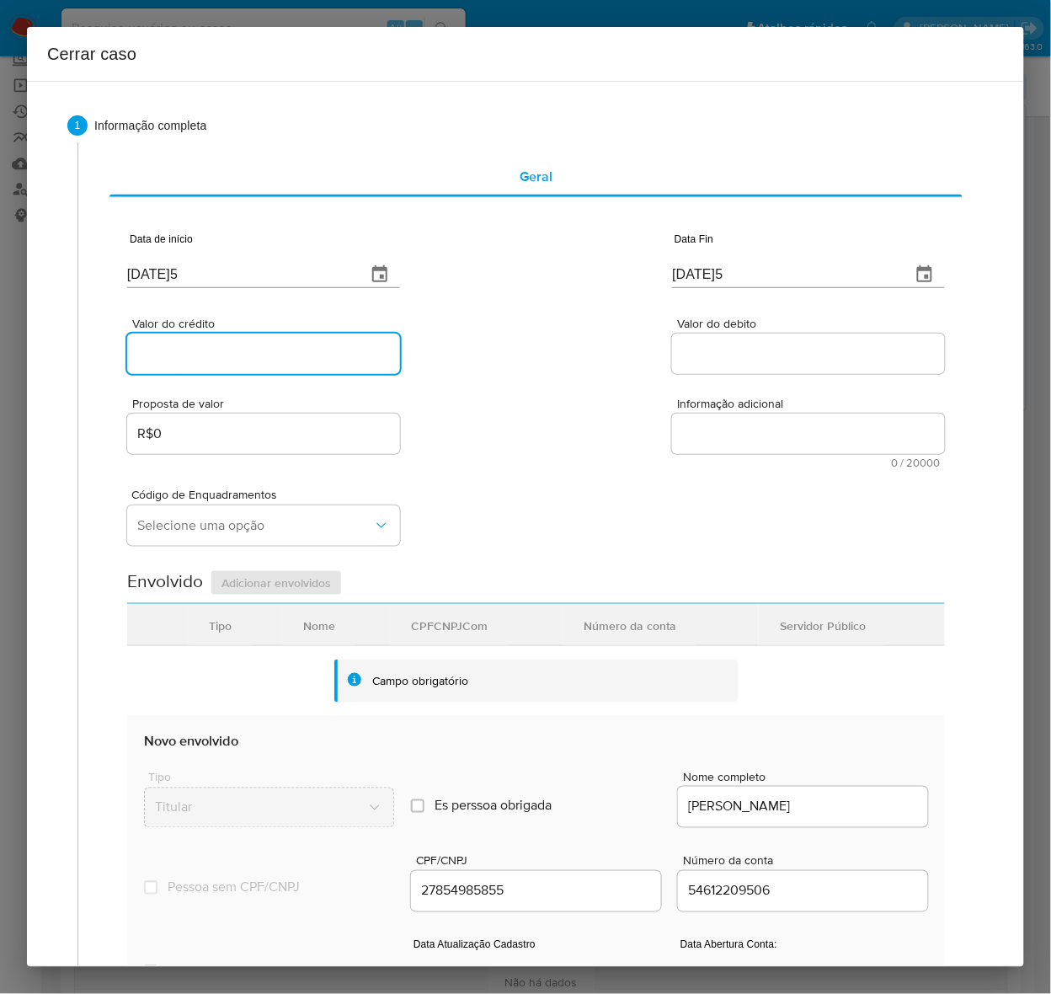
paste input "R$169.807"
type input "R$169.807"
click at [695, 366] on div at bounding box center [808, 353] width 273 height 40
click at [701, 346] on input "Valor do debito" at bounding box center [808, 354] width 273 height 22
paste input "R$153.933"
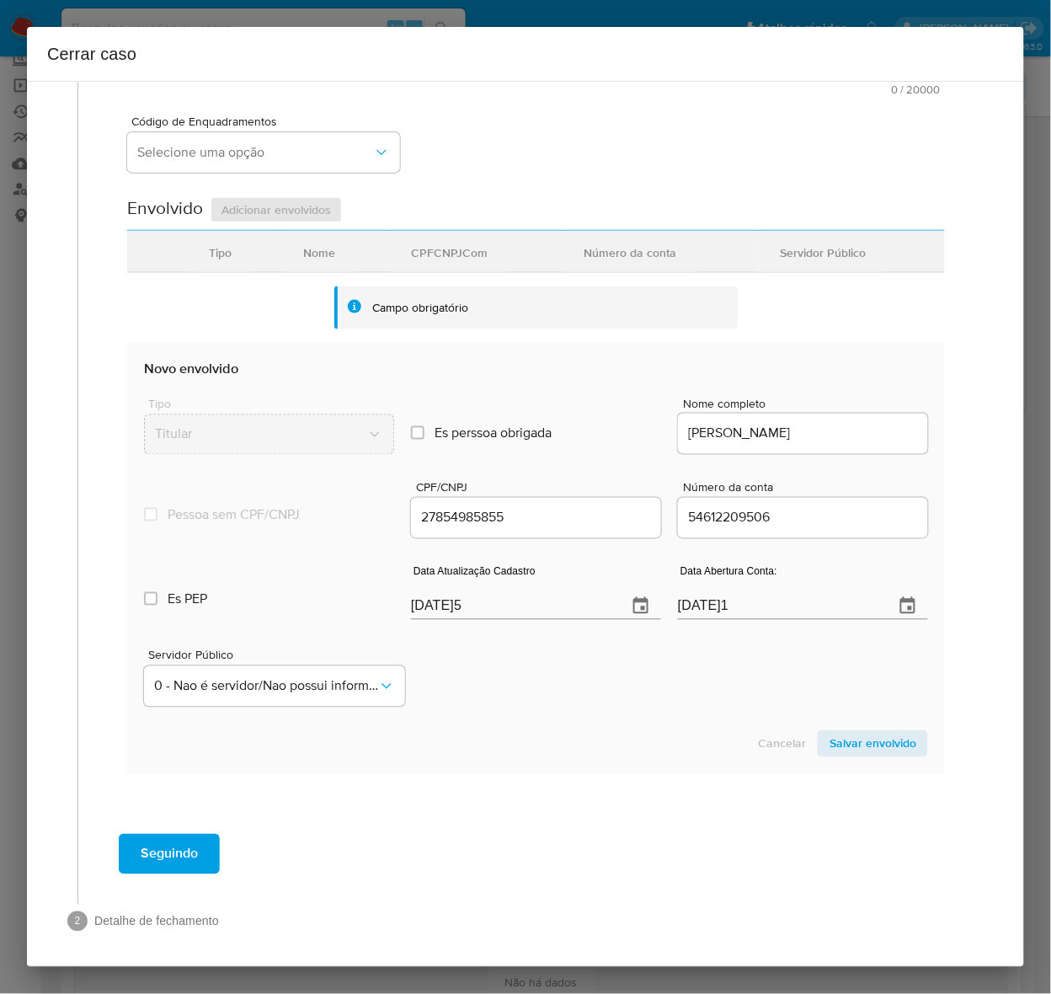
scroll to position [377, 0]
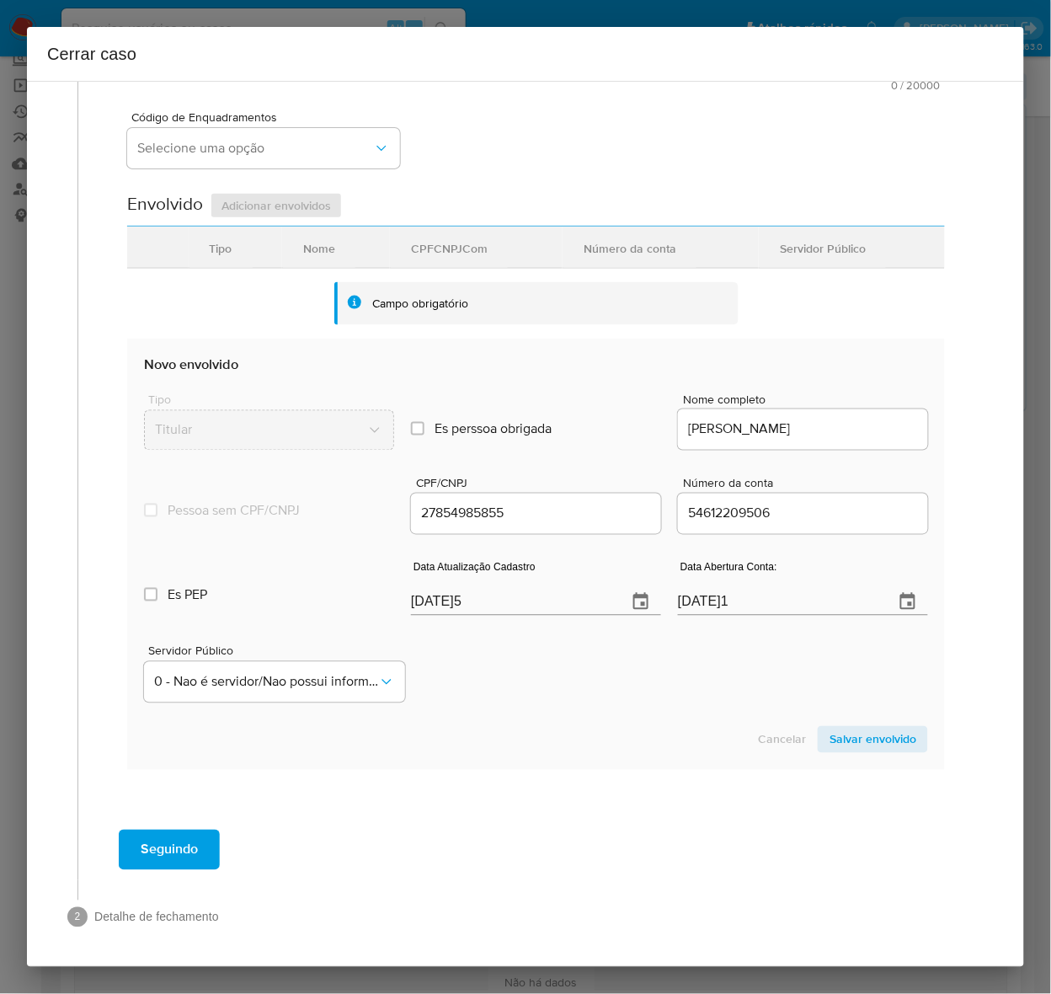
type input "R$153.933"
drag, startPoint x: 588, startPoint y: 595, endPoint x: 209, endPoint y: 598, distance: 378.9
click at [209, 586] on div "Es PEP isPEP Data Atualização Cadastro [DATE]5 Data Abertura Conta: [DATE]1" at bounding box center [536, 581] width 784 height 88
paste input "8/09"
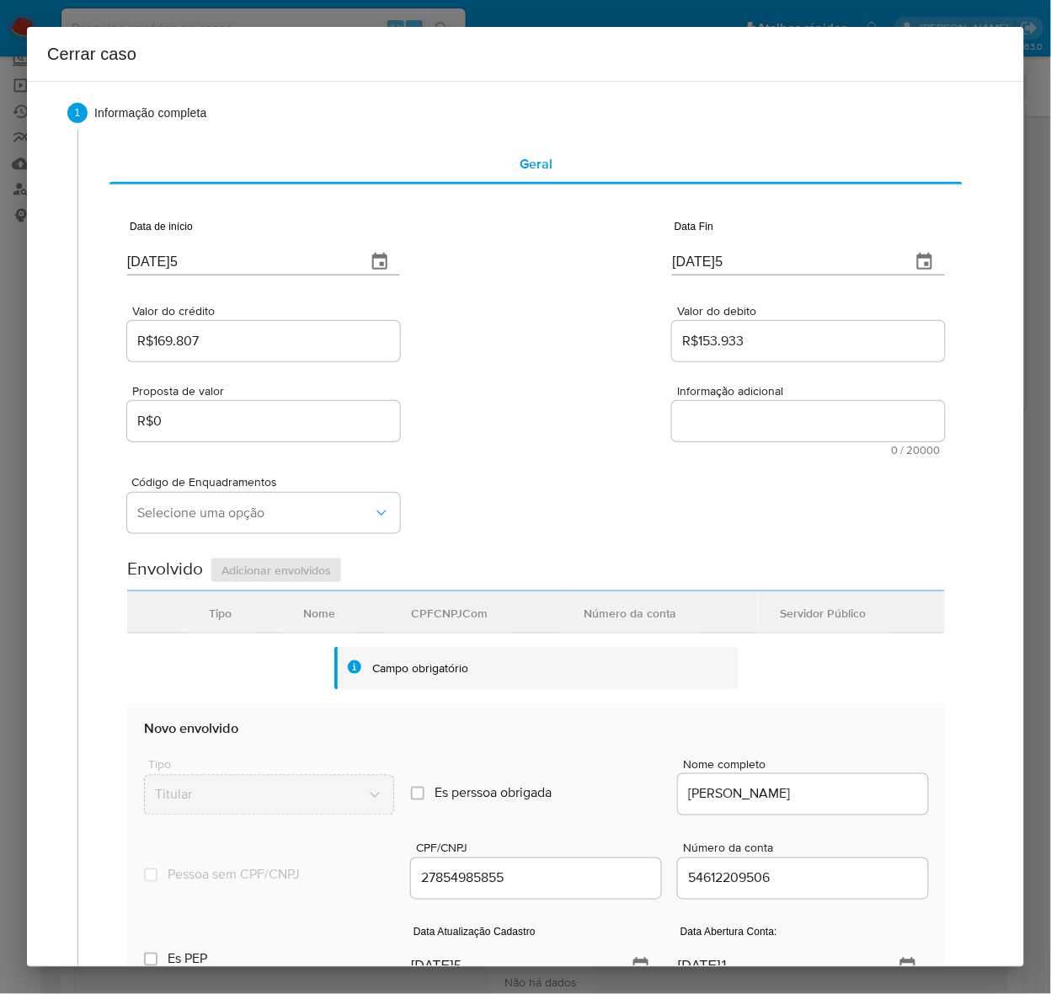
scroll to position [0, 0]
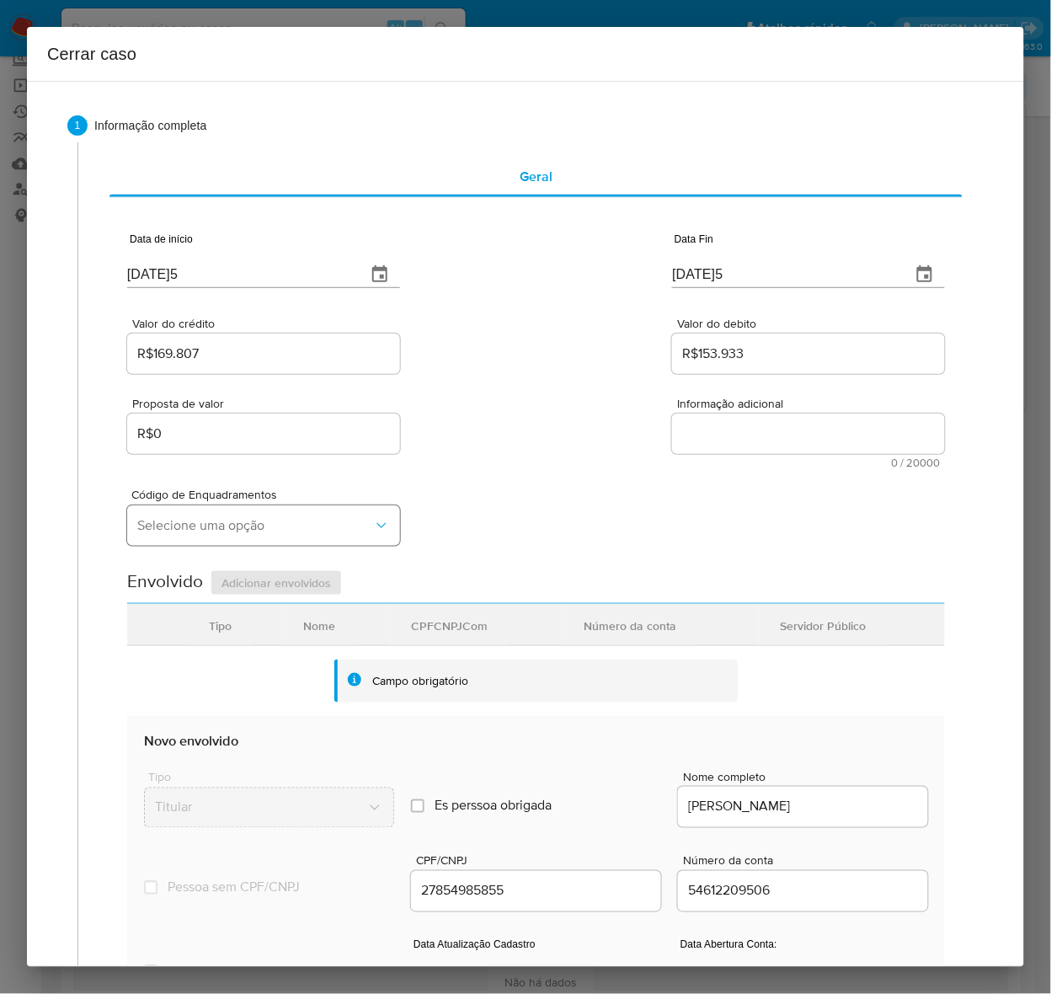
type input "[DATE]5"
click at [178, 523] on span "Selecione uma opção" at bounding box center [255, 525] width 236 height 17
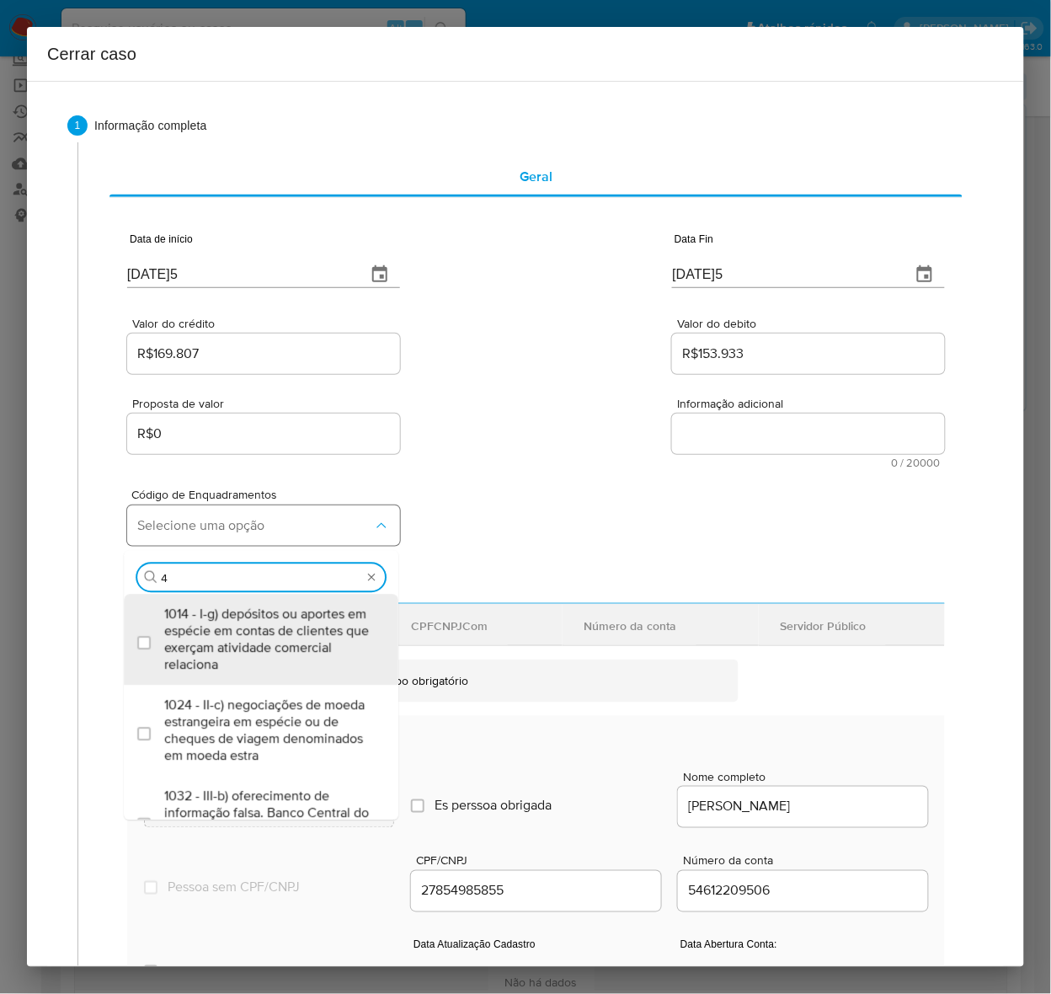
type input "45"
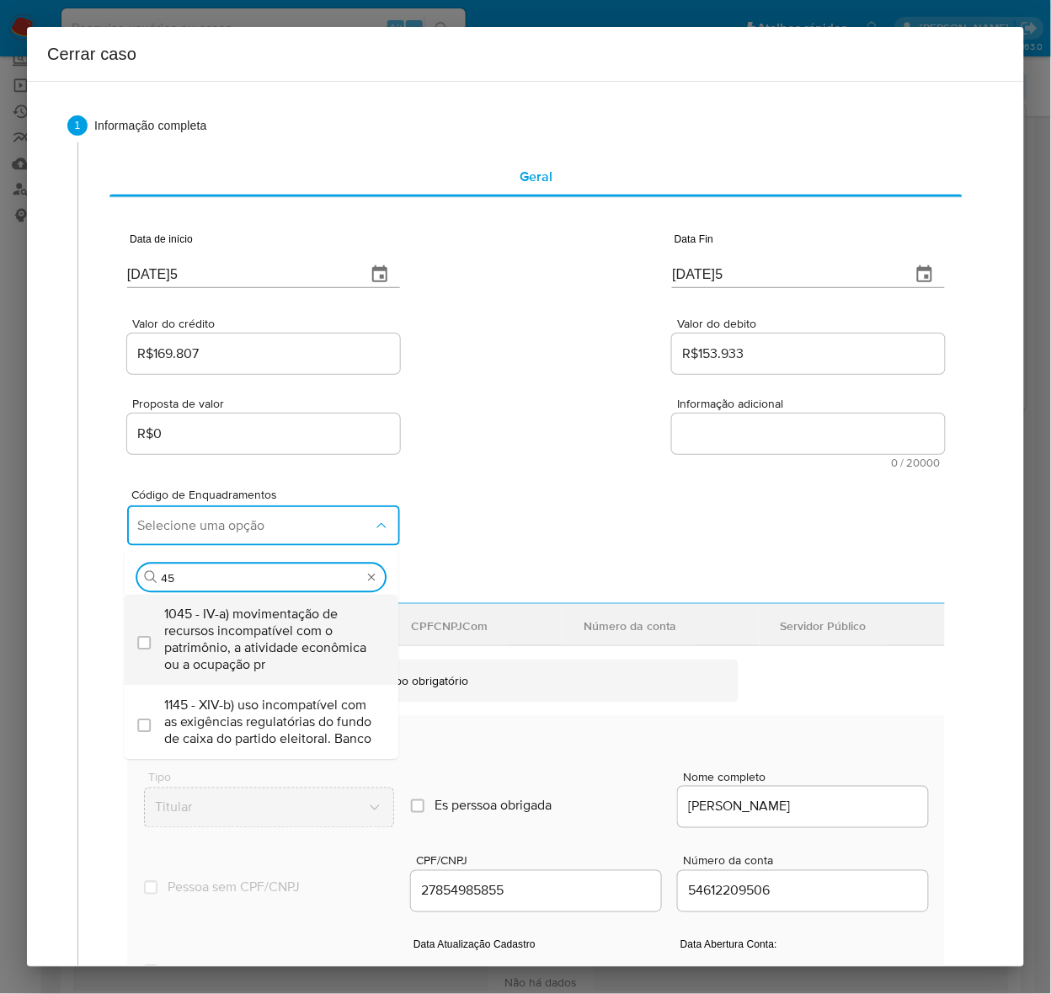
click at [263, 632] on span "1045 - IV-a) movimentação de recursos incompatível com o patrimônio, a atividad…" at bounding box center [269, 638] width 211 height 67
checkbox input "true"
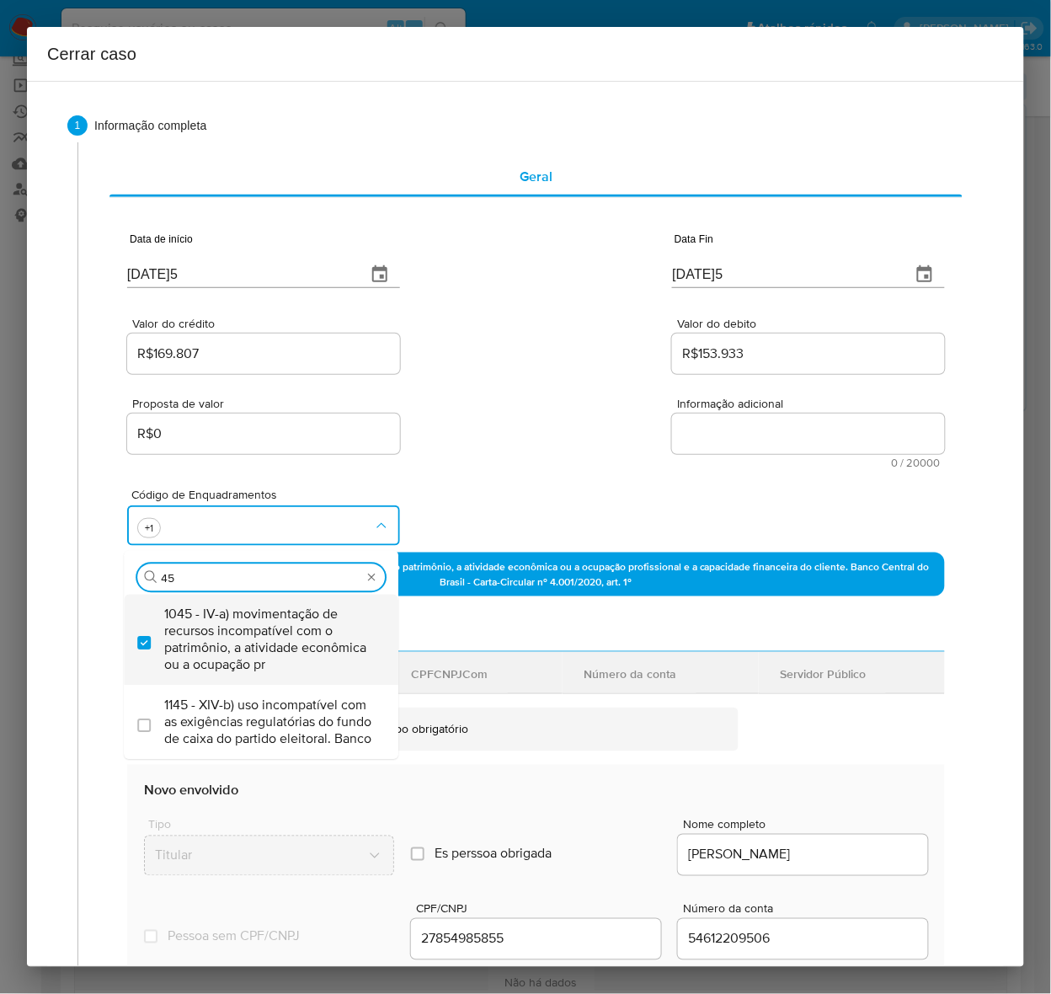
type input "4"
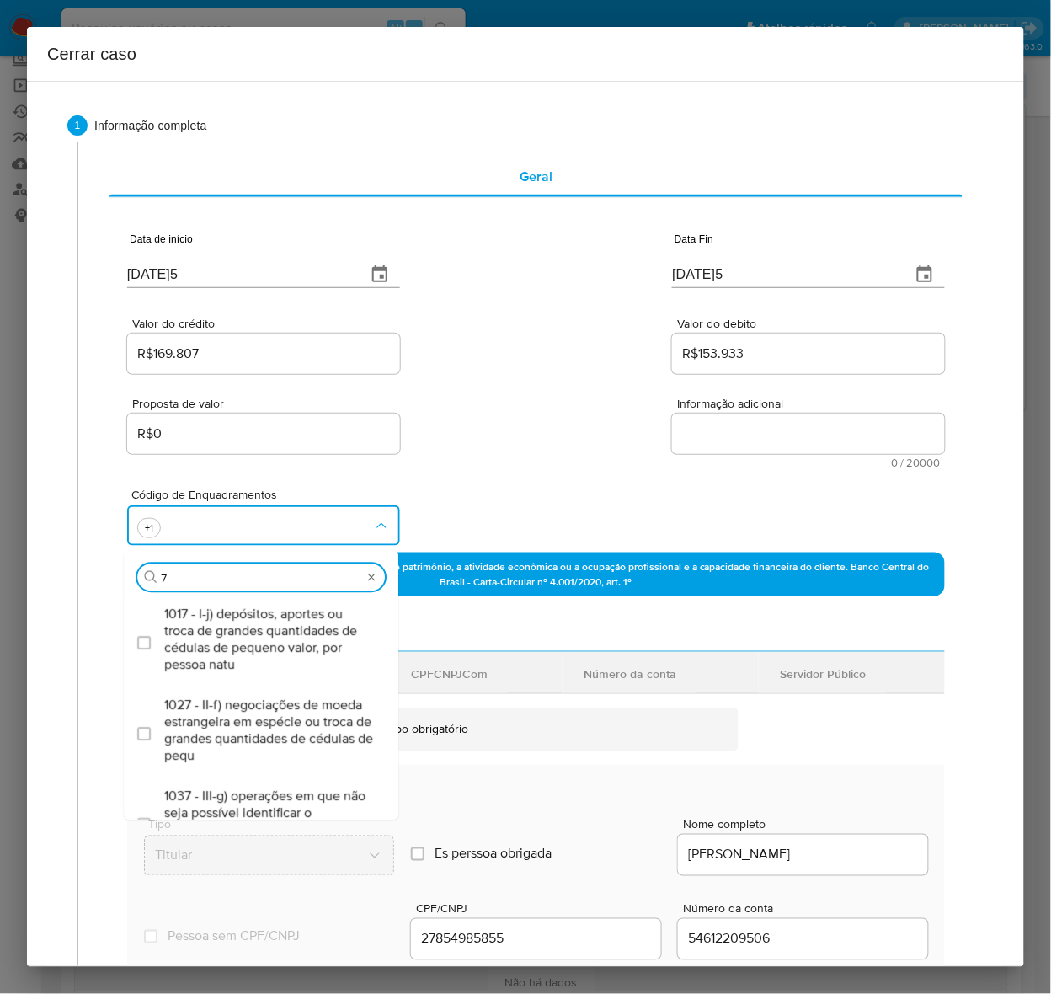
type input "75"
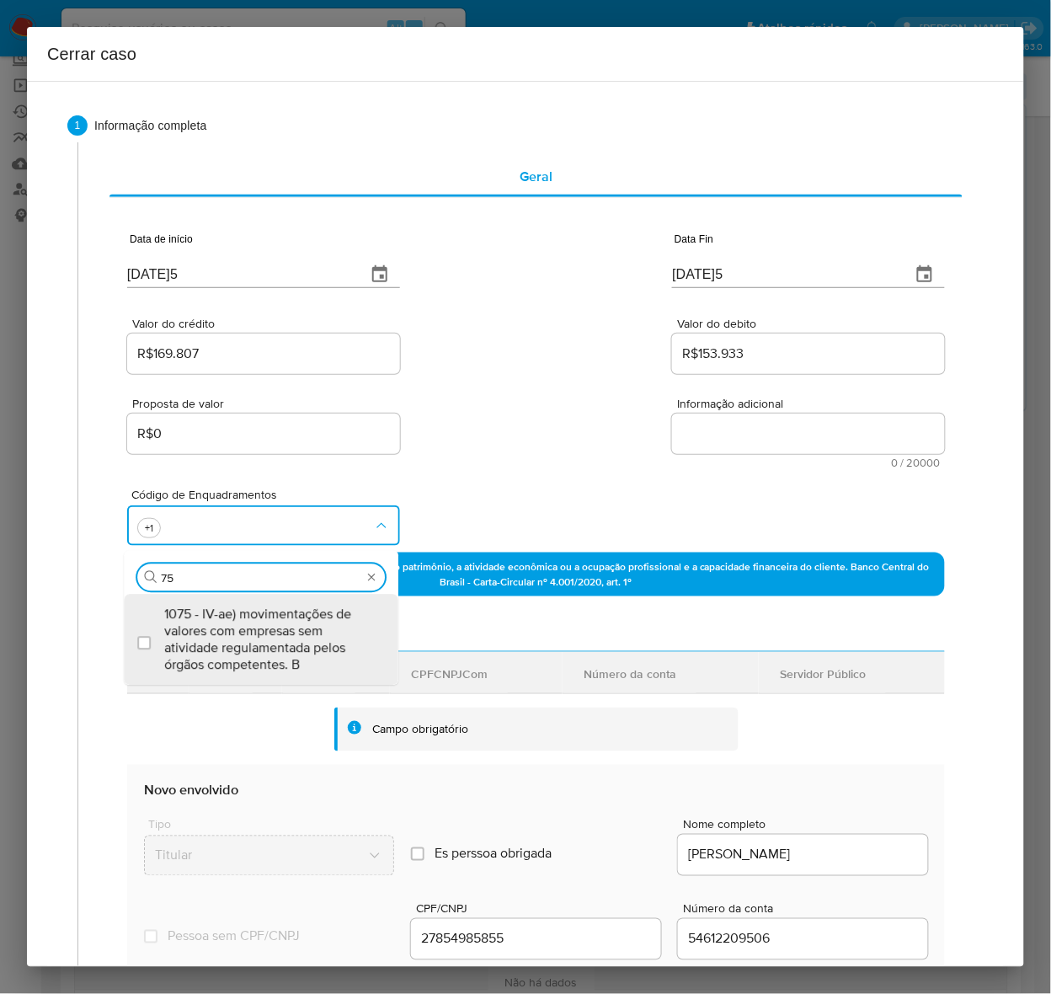
click at [263, 632] on span "1075 - IV-ae) movimentações de valores com empresas sem atividade regulamentada…" at bounding box center [269, 638] width 211 height 67
checkbox input "true"
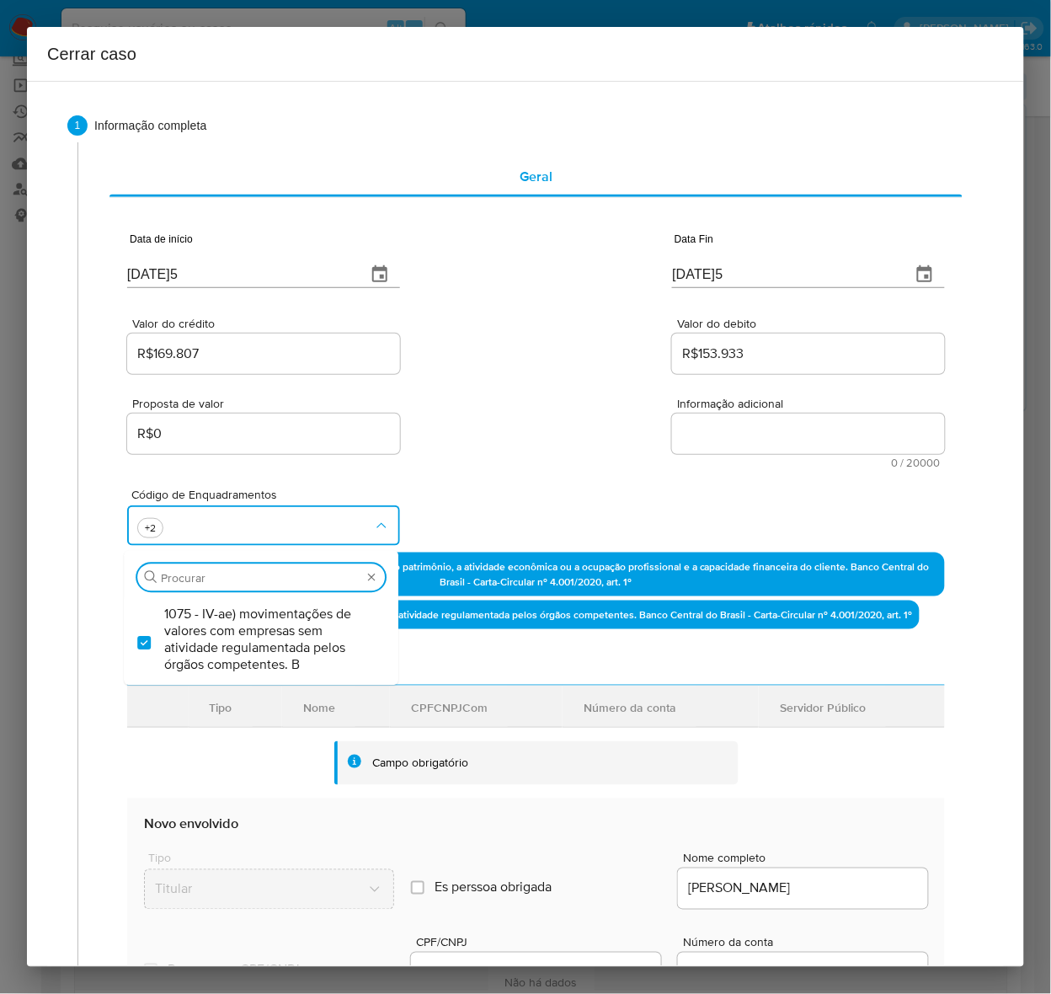
click at [714, 438] on textarea "Informação adicional" at bounding box center [808, 433] width 273 height 40
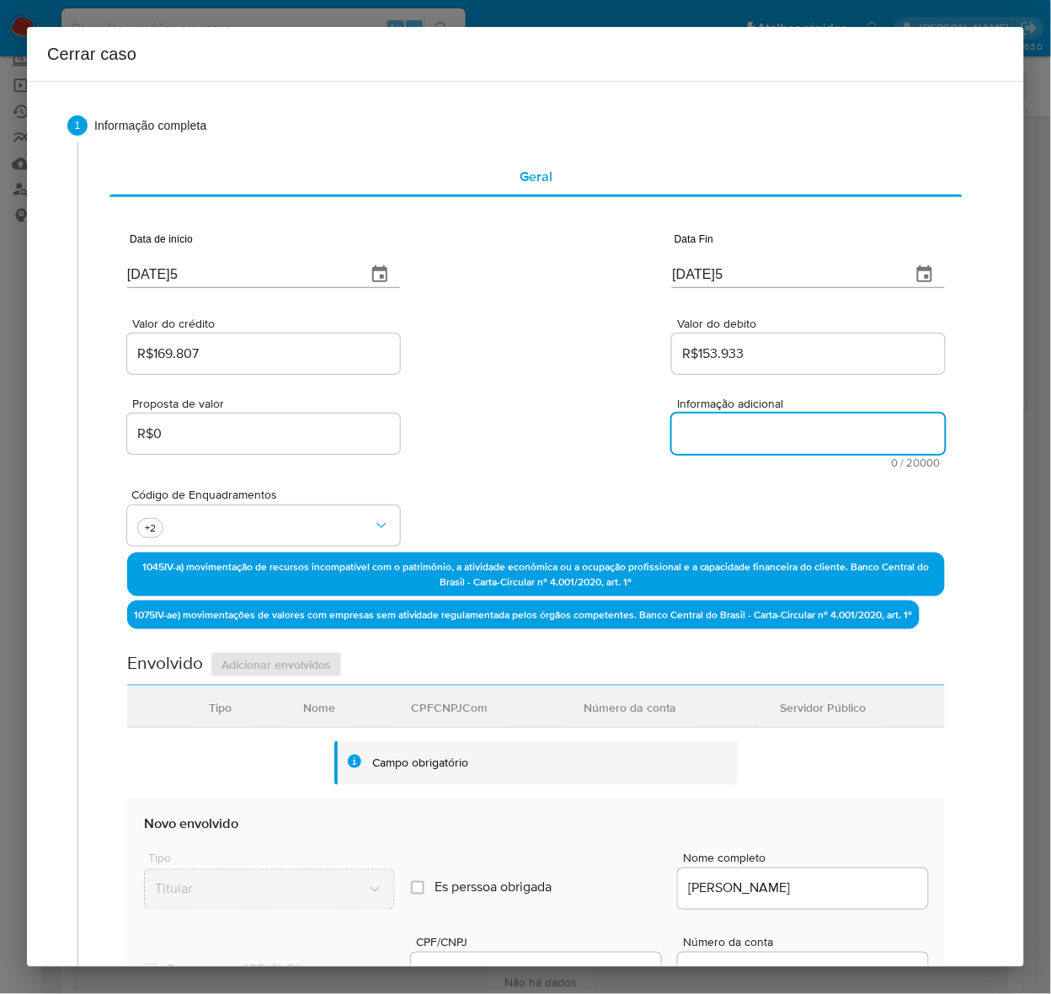
click at [714, 438] on textarea "Informação adicional" at bounding box center [808, 433] width 273 height 40
click at [737, 418] on textarea "Informação adicional" at bounding box center [808, 433] width 273 height 40
paste textarea "Loremip Dolorsita, CON 72862776013, 66 adip, elitseddo ei temporinc ut Lab Etdo…"
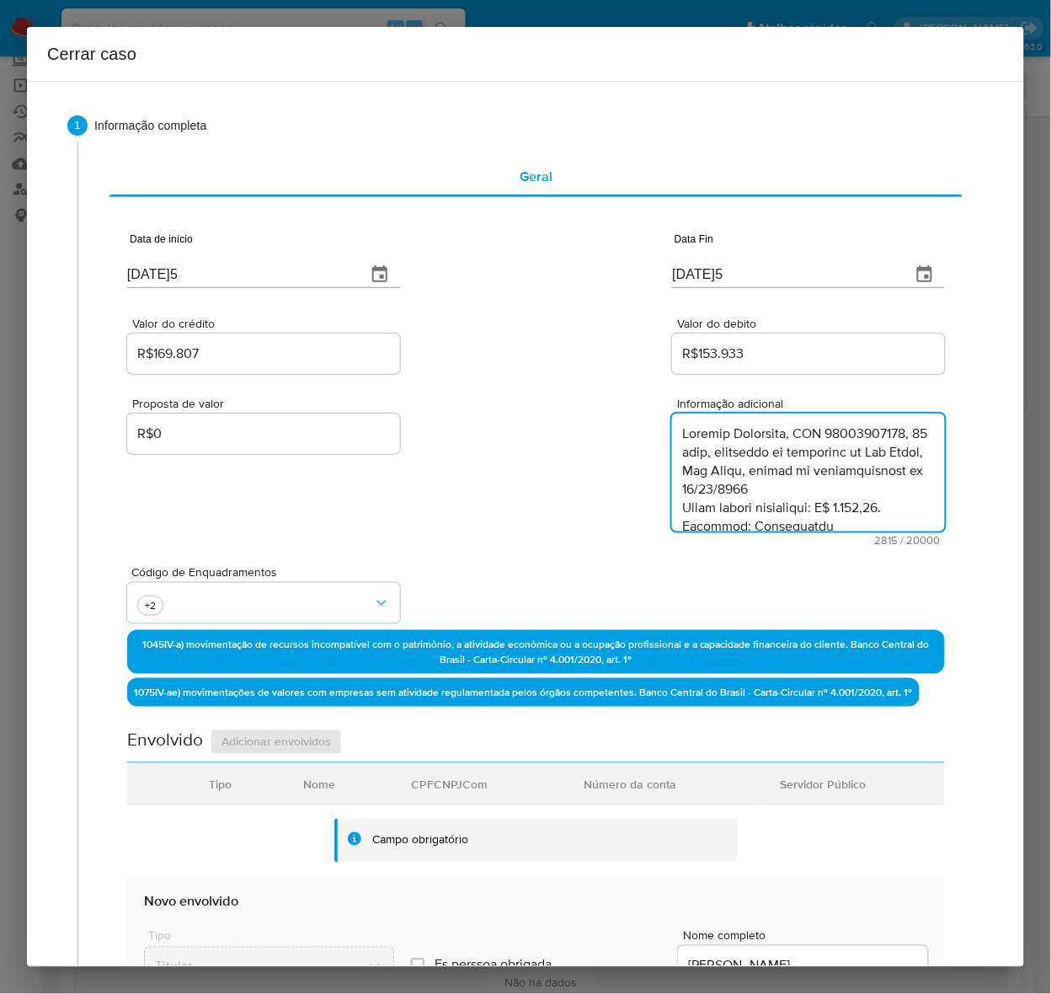
scroll to position [1671, 0]
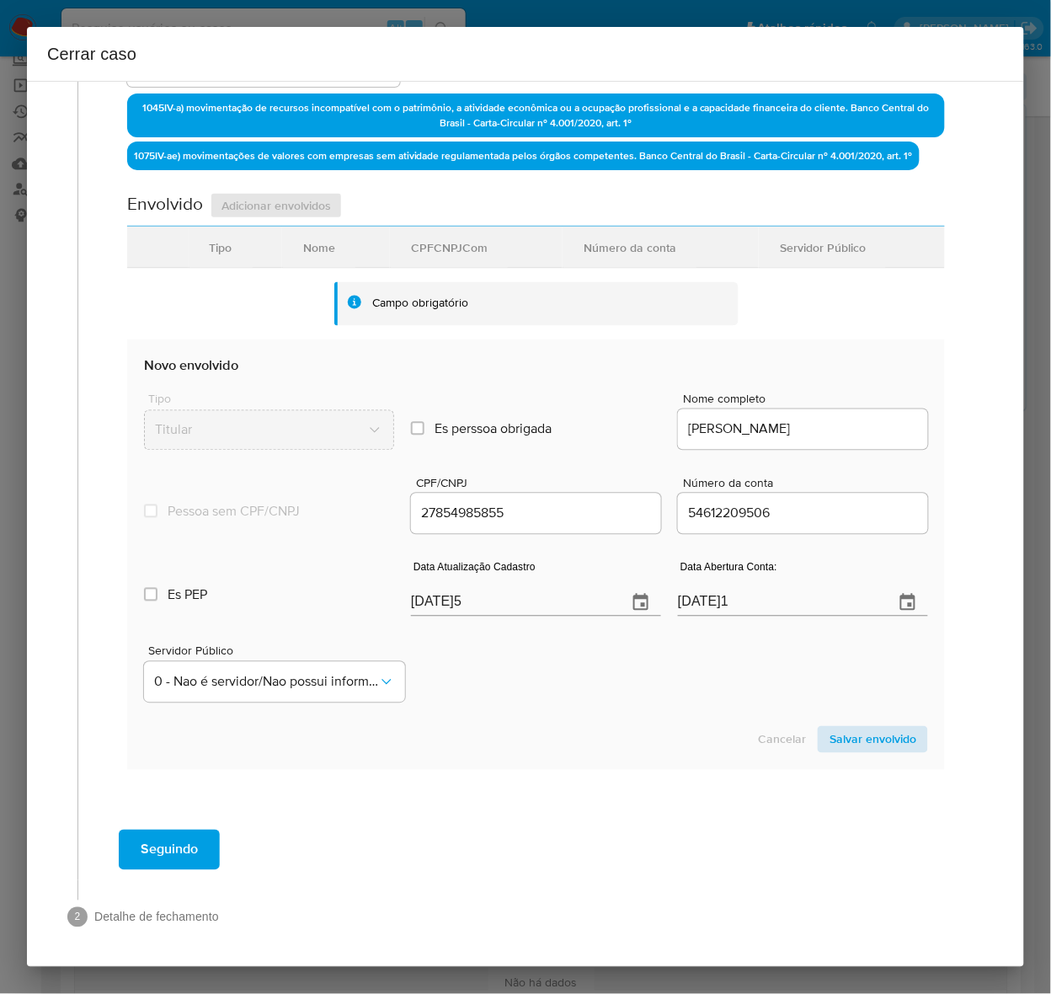
type textarea "Loremip Dolorsita, CON 72862776013, 66 adip, elitseddo ei temporinc ut Lab Etdo…"
click at [856, 737] on span "Salvar envolvido" at bounding box center [872, 740] width 87 height 24
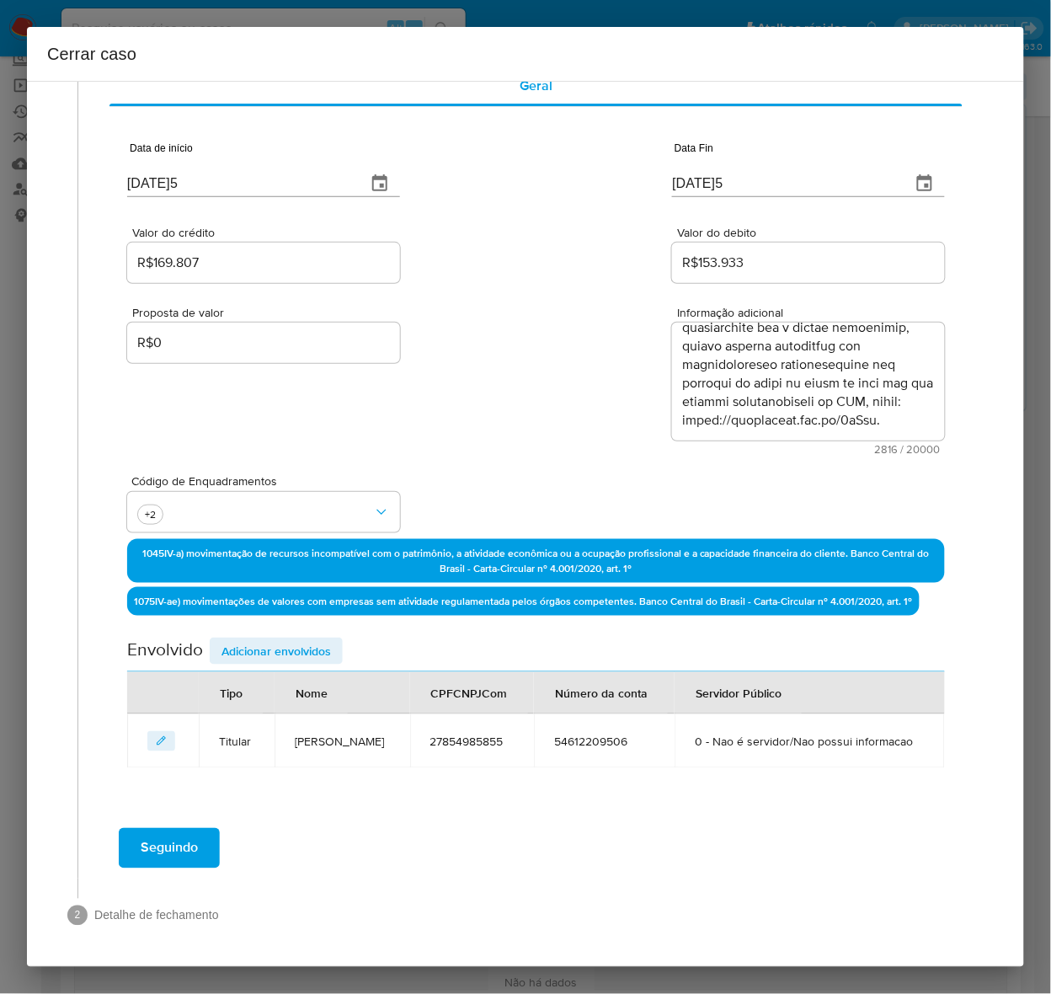
click at [234, 639] on span "Adicionar envolvidos" at bounding box center [275, 651] width 109 height 24
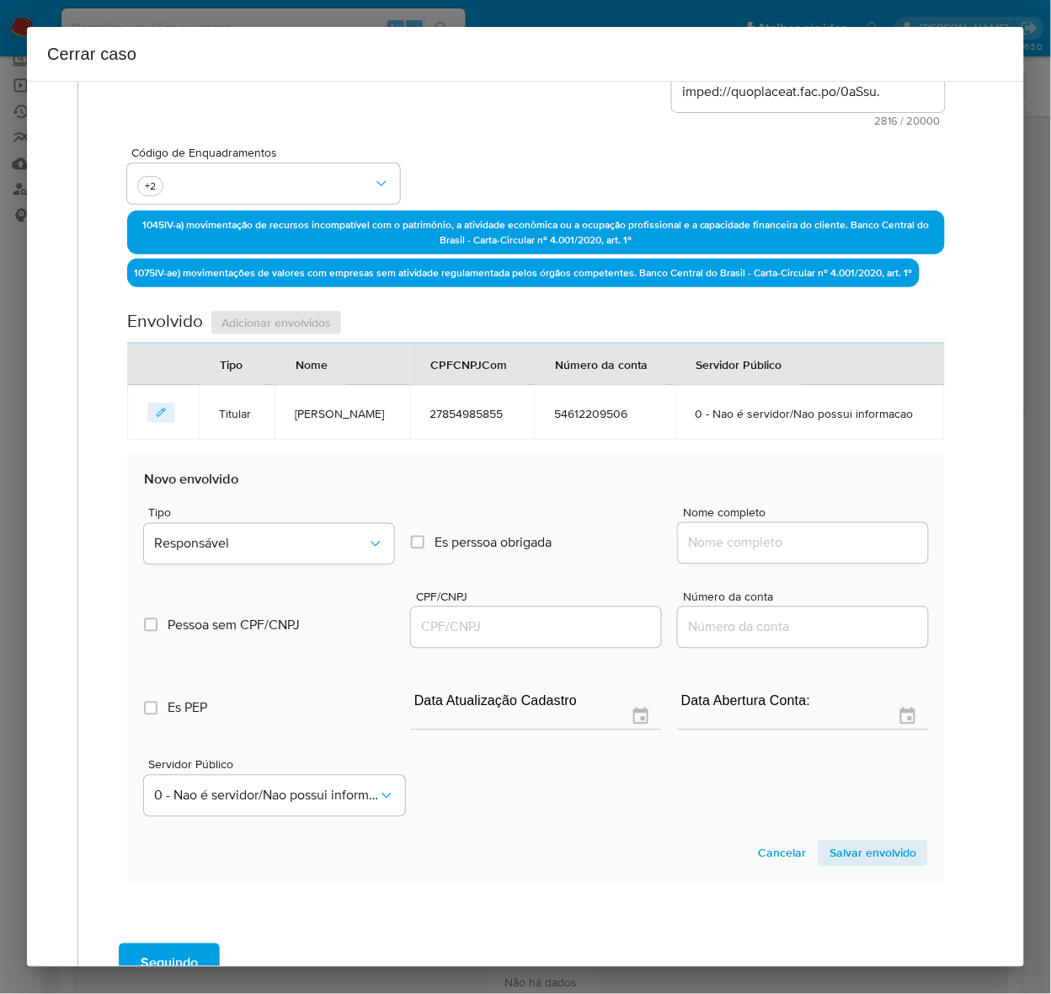
scroll to position [564, 0]
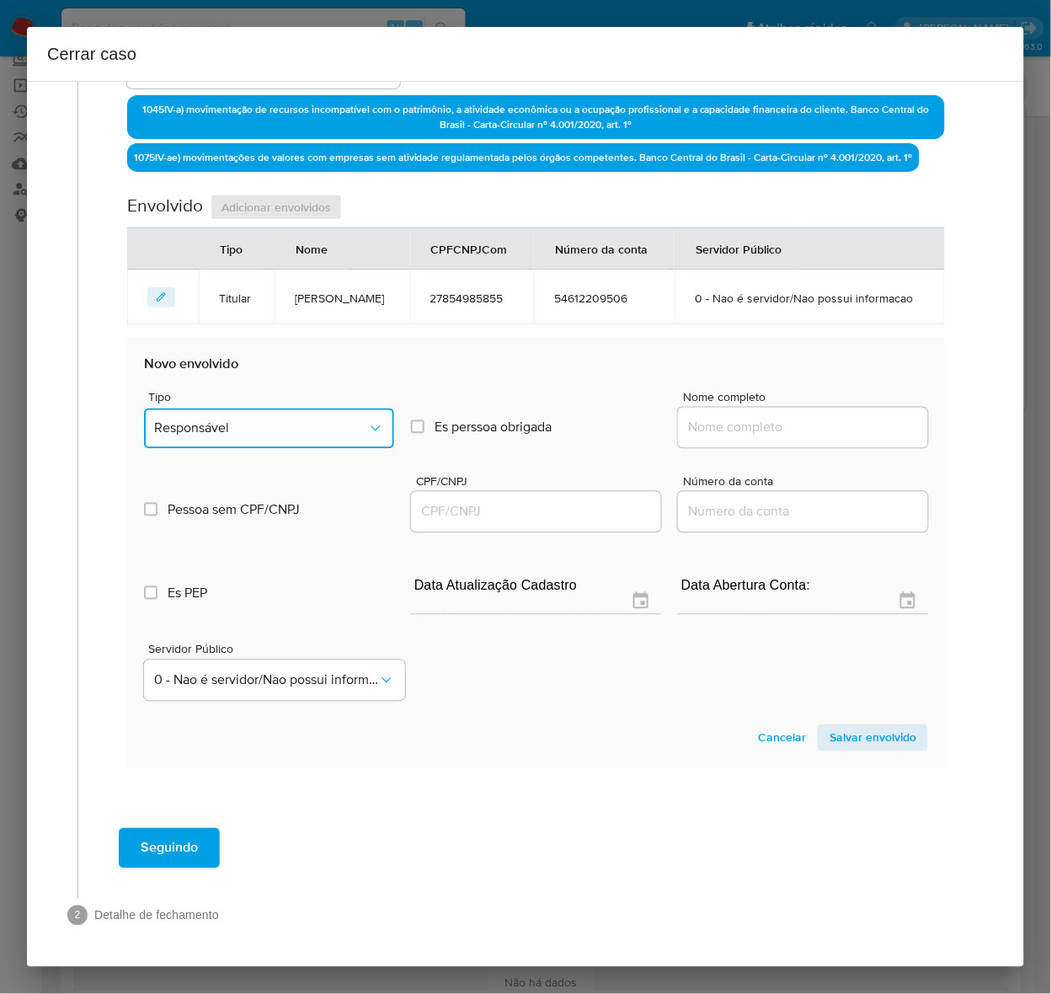
click at [207, 427] on span "Responsável" at bounding box center [260, 428] width 213 height 17
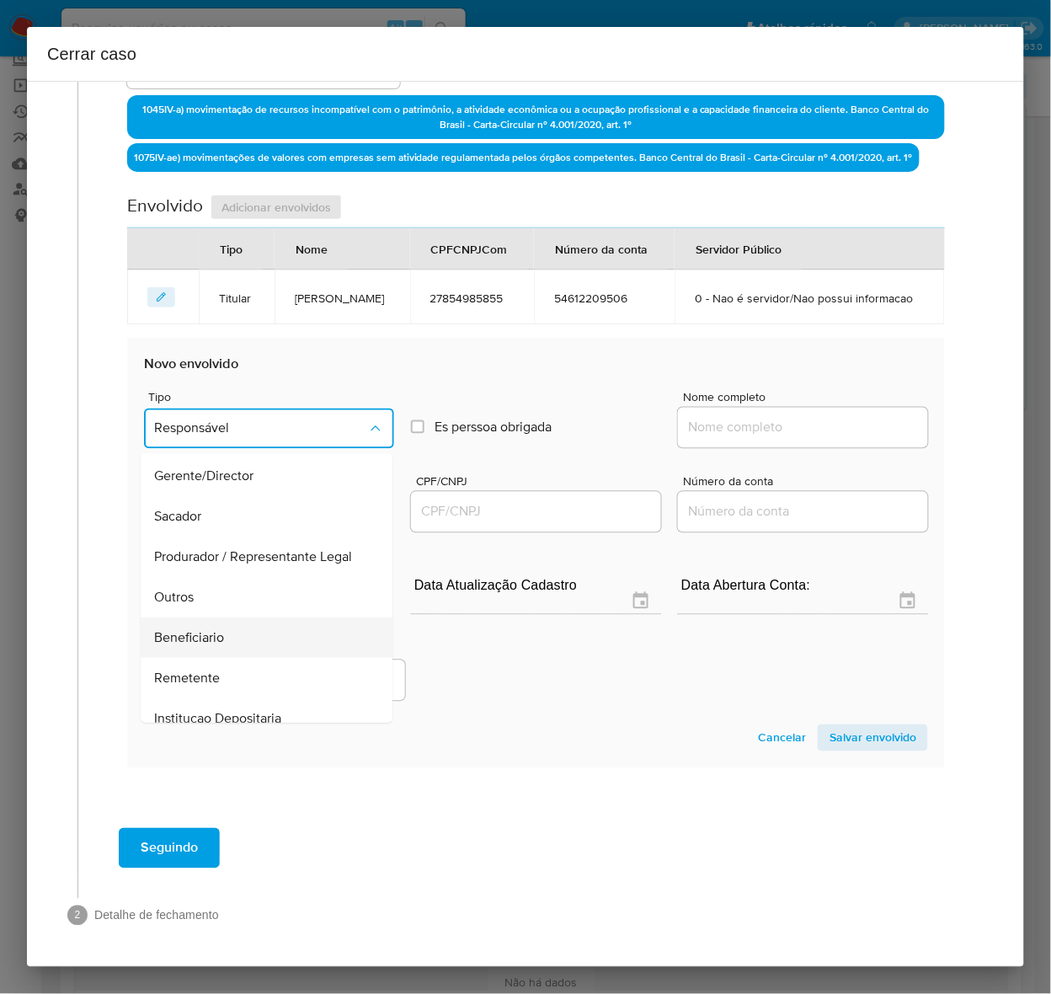
scroll to position [232, 0]
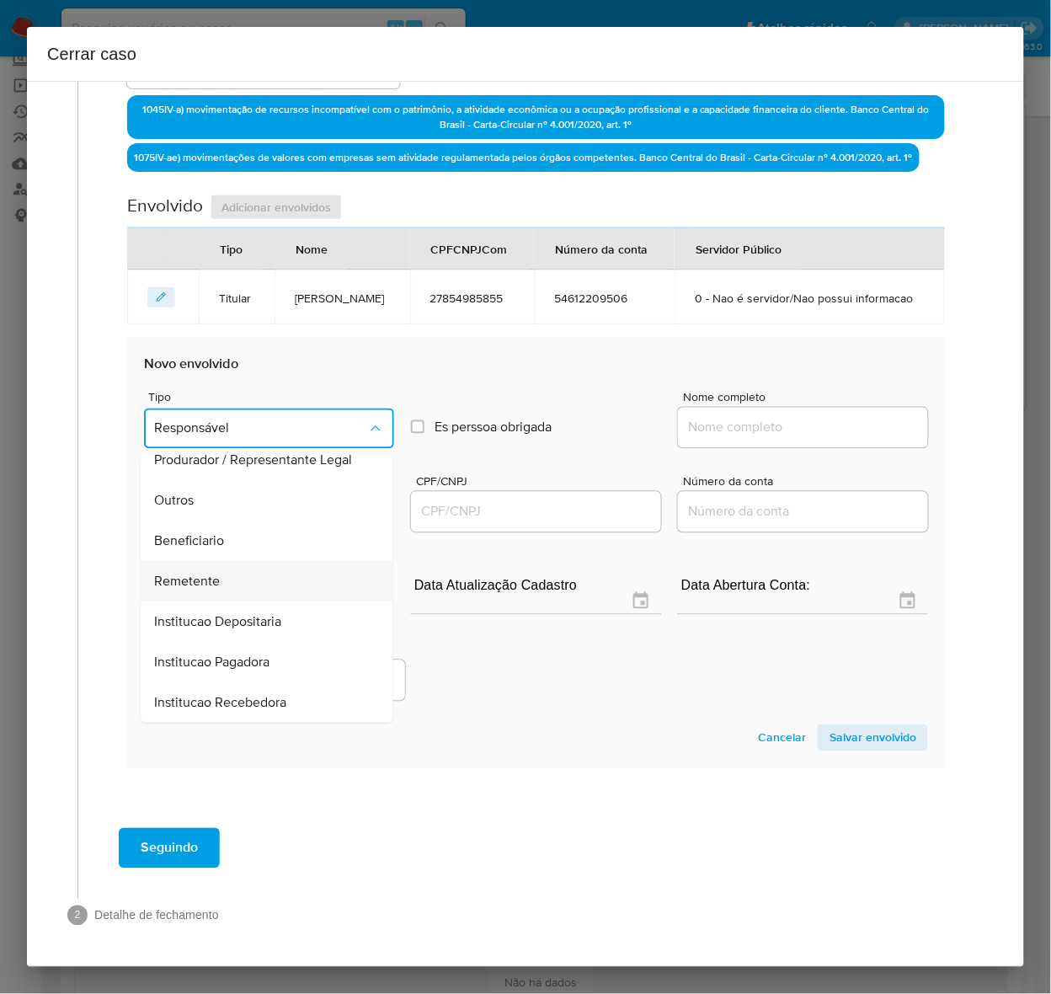
click at [191, 582] on span "Remetente" at bounding box center [187, 581] width 66 height 17
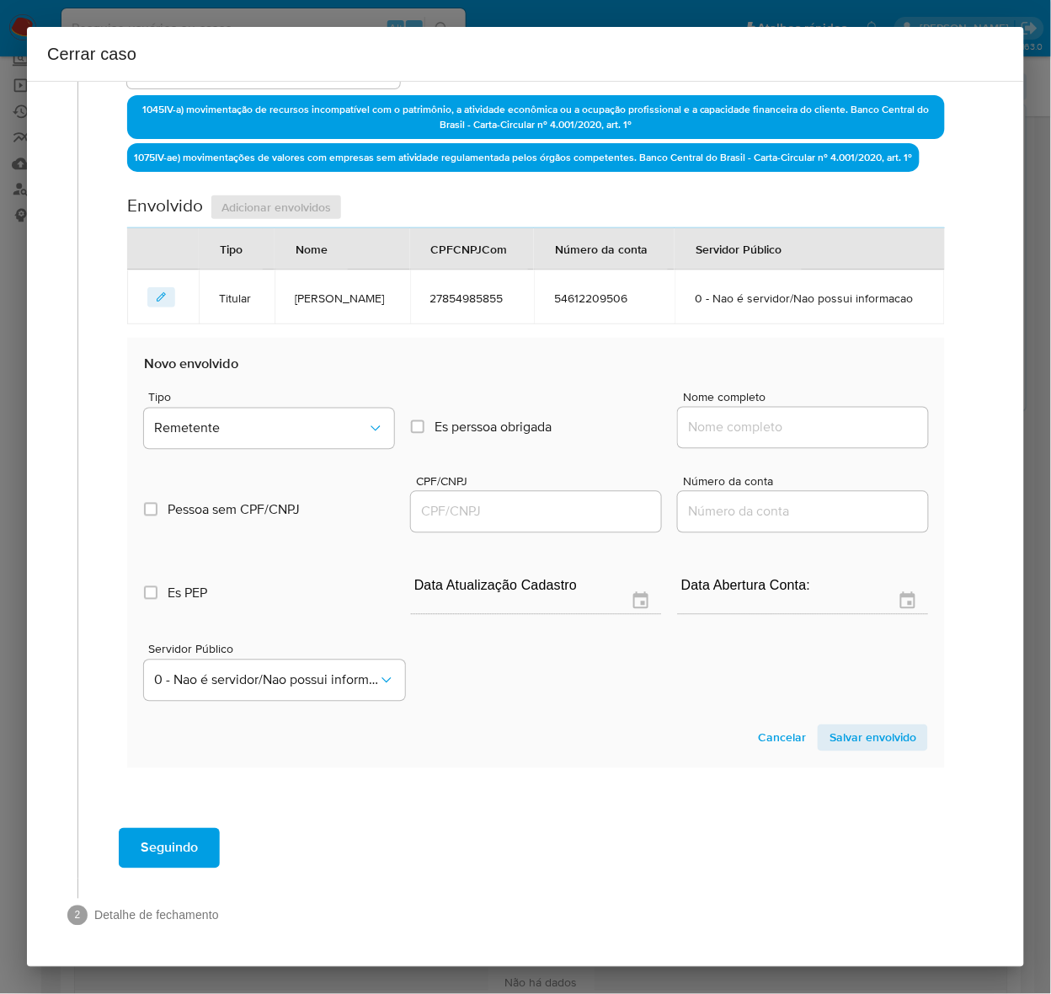
drag, startPoint x: 718, startPoint y: 432, endPoint x: 733, endPoint y: 429, distance: 15.4
click at [718, 432] on input "Nome completo" at bounding box center [803, 428] width 250 height 22
paste input "Jprint Solucoes Graficas Ltda, 34516987000113"
drag, startPoint x: 792, startPoint y: 428, endPoint x: 982, endPoint y: 434, distance: 189.6
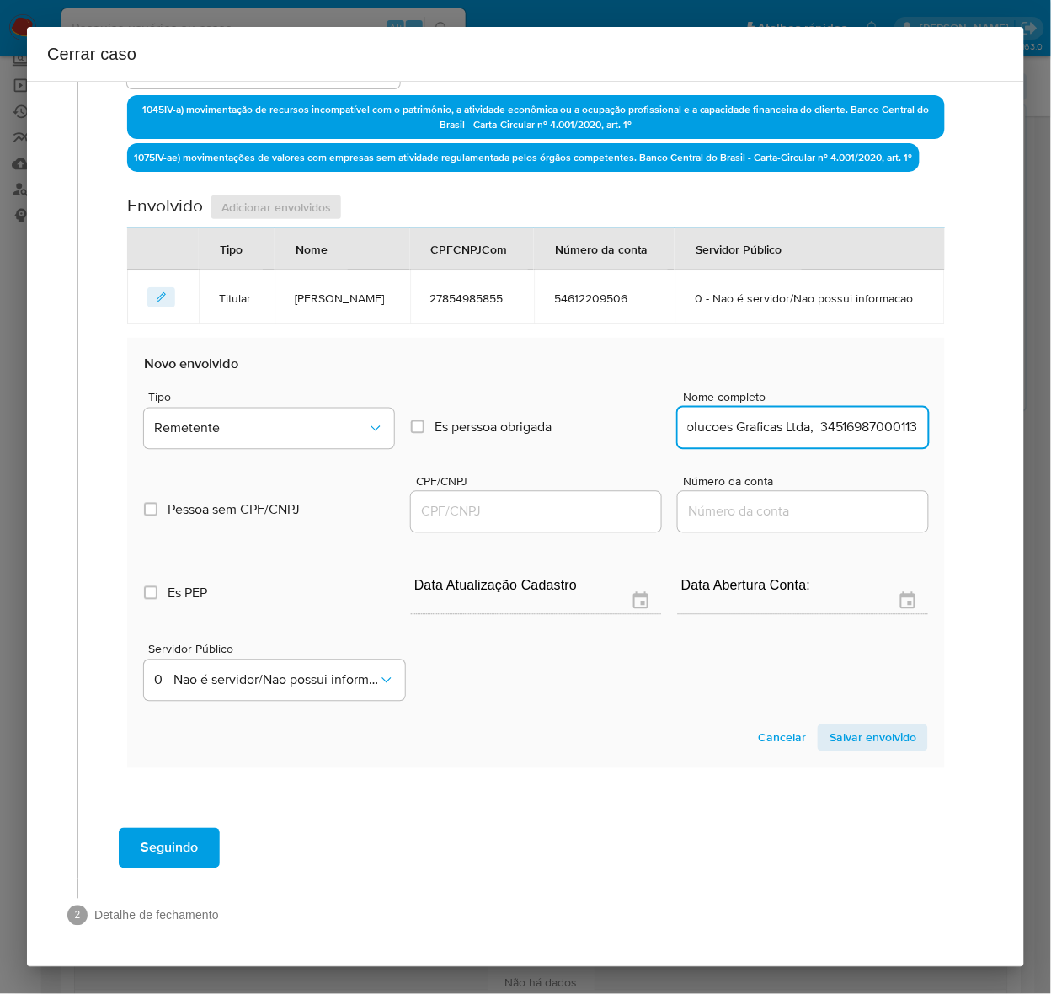
click at [982, 434] on div "1 Informação completa Geral Data de início [DATE]5 Data Fin [DATE]5 Valor do cr…" at bounding box center [525, 256] width 957 height 1392
type input "Jprint Solucoes Graficas Ltda"
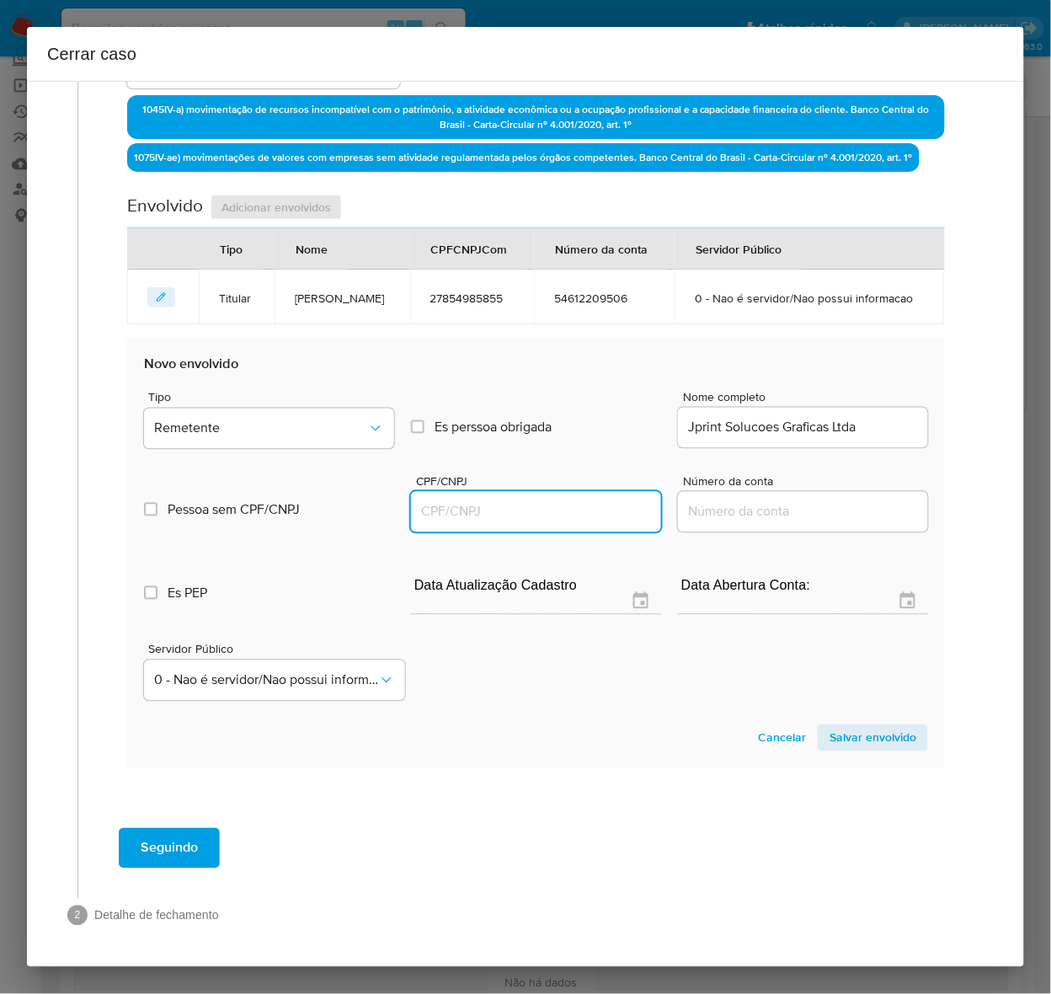
click at [498, 508] on input "CPF/CNPJ" at bounding box center [536, 512] width 250 height 22
paste input "34516987000113"
type input "34516987000113"
click at [856, 738] on span "Salvar envolvido" at bounding box center [872, 738] width 87 height 24
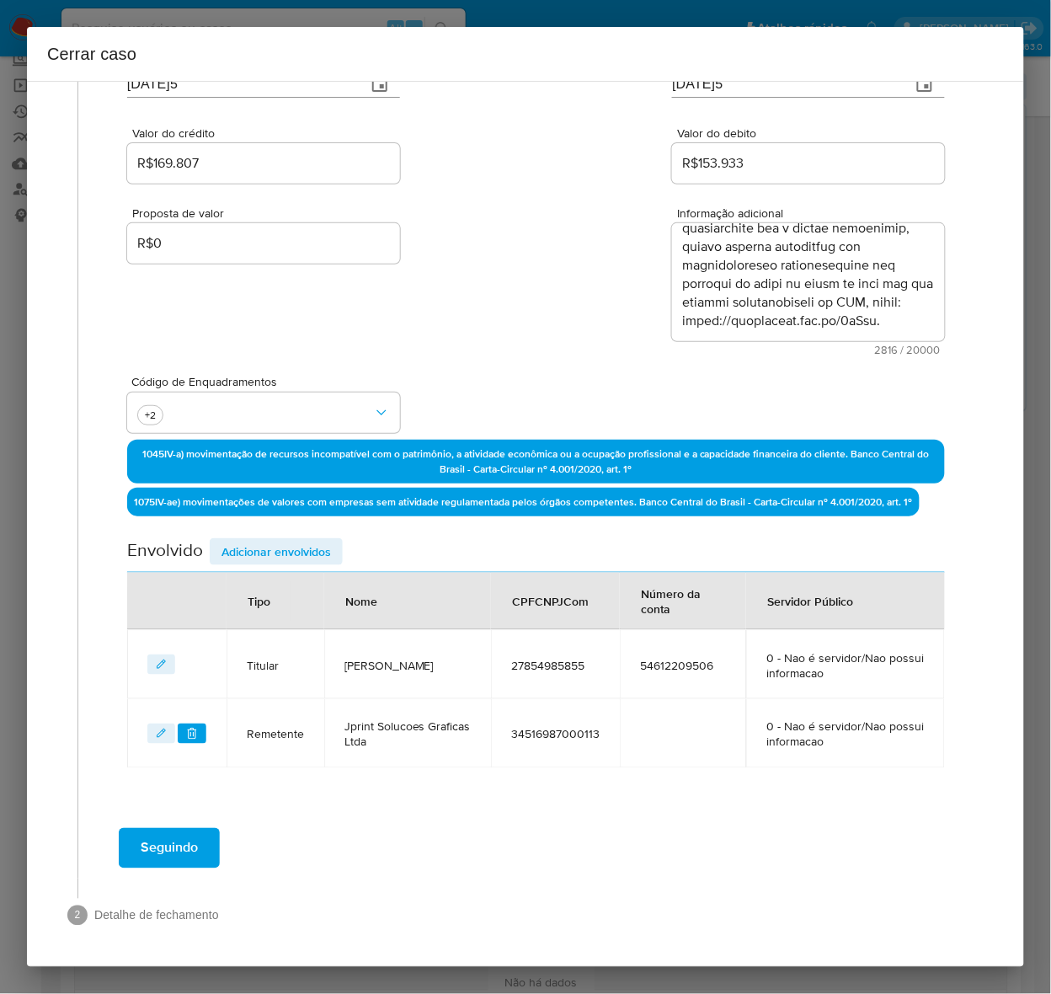
scroll to position [189, 0]
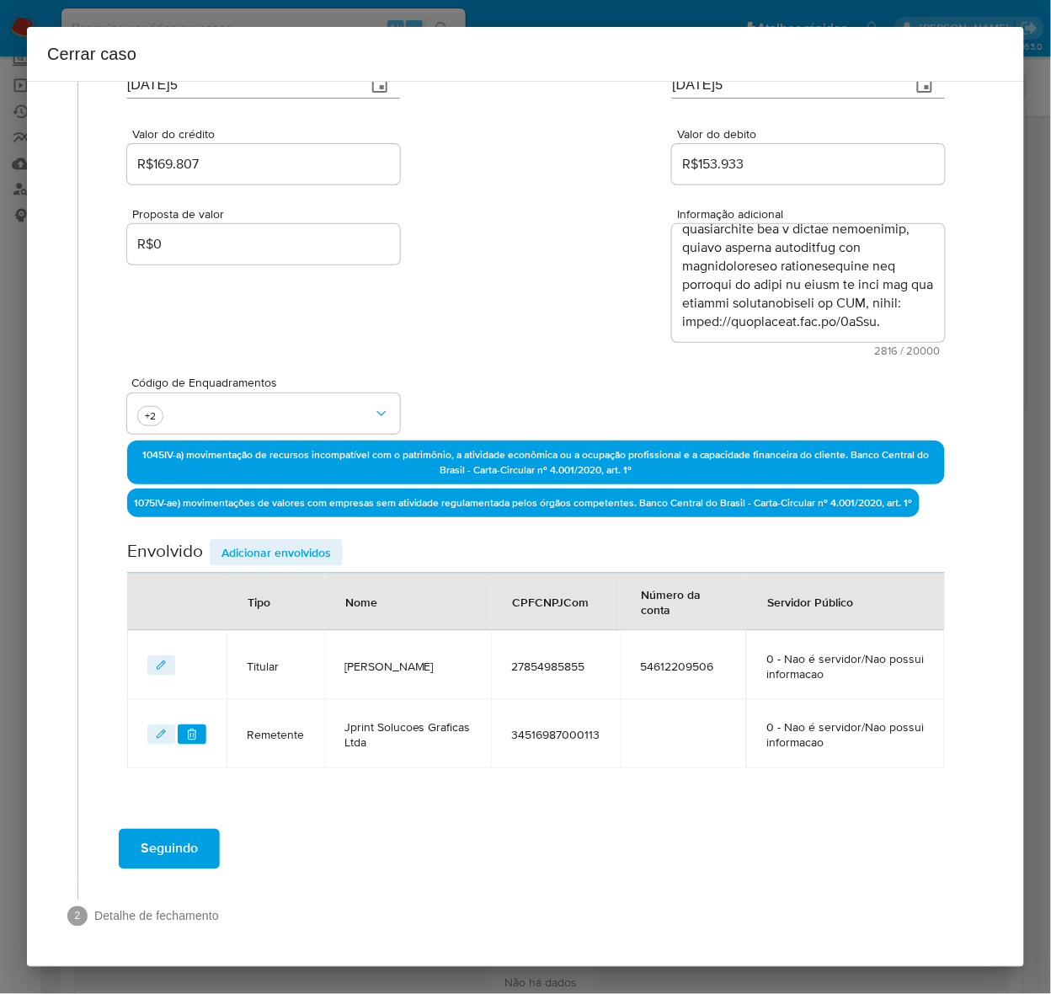
click at [261, 541] on span "Adicionar envolvidos" at bounding box center [275, 553] width 109 height 24
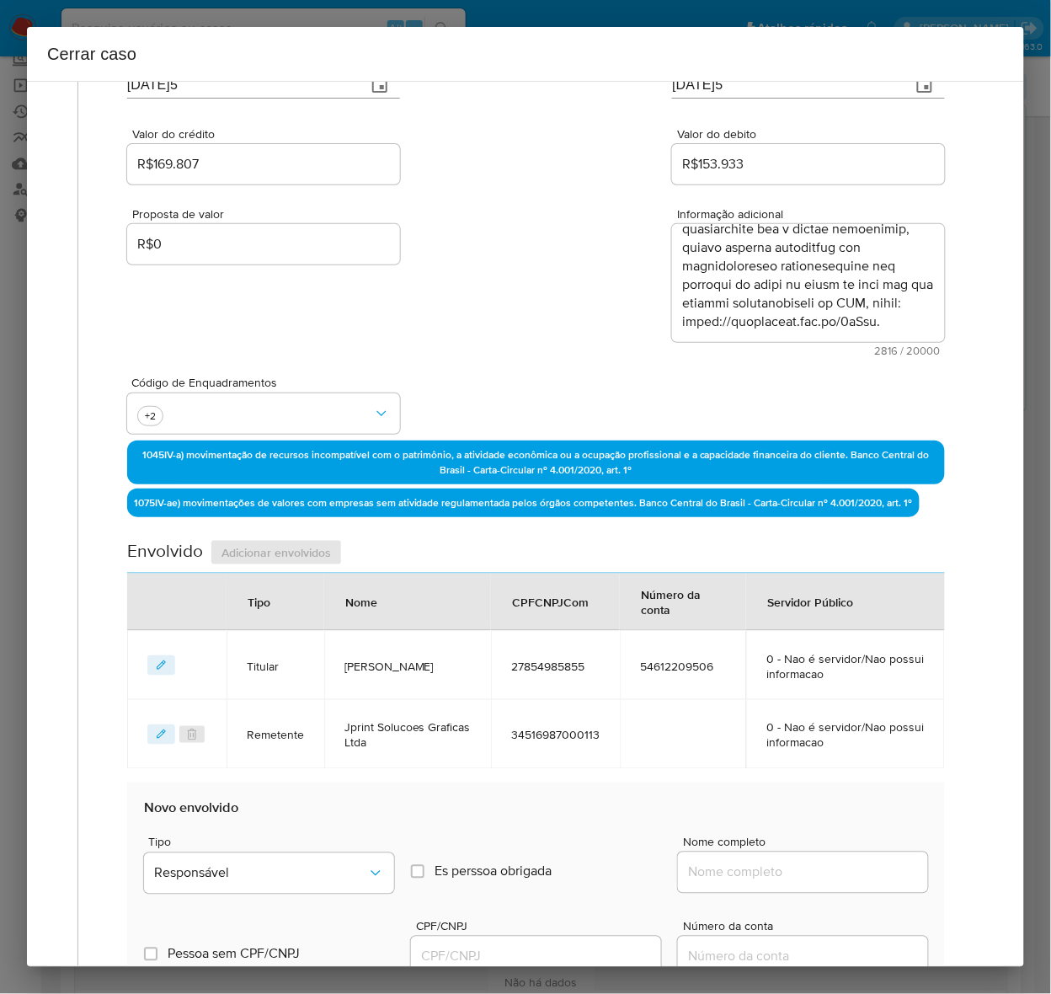
scroll to position [610, 0]
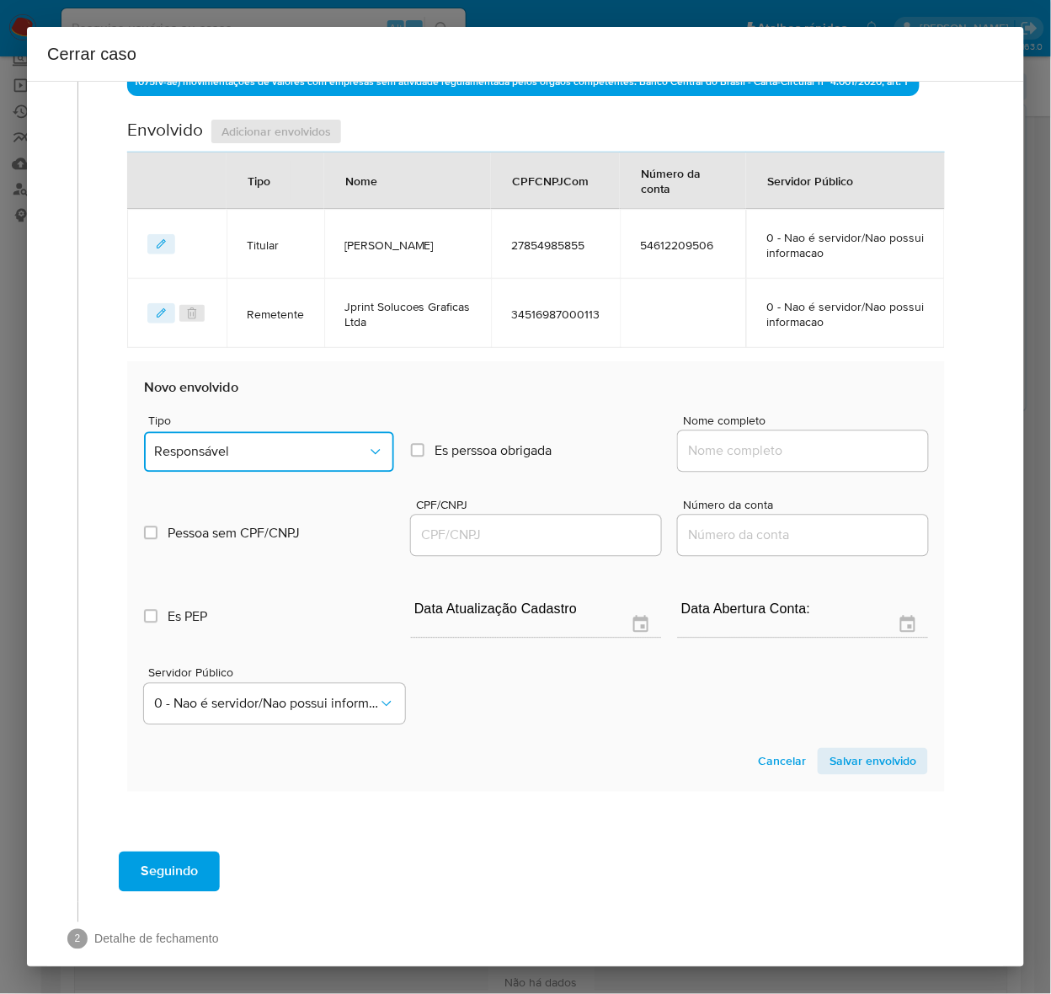
click at [227, 449] on span "Responsável" at bounding box center [260, 452] width 213 height 17
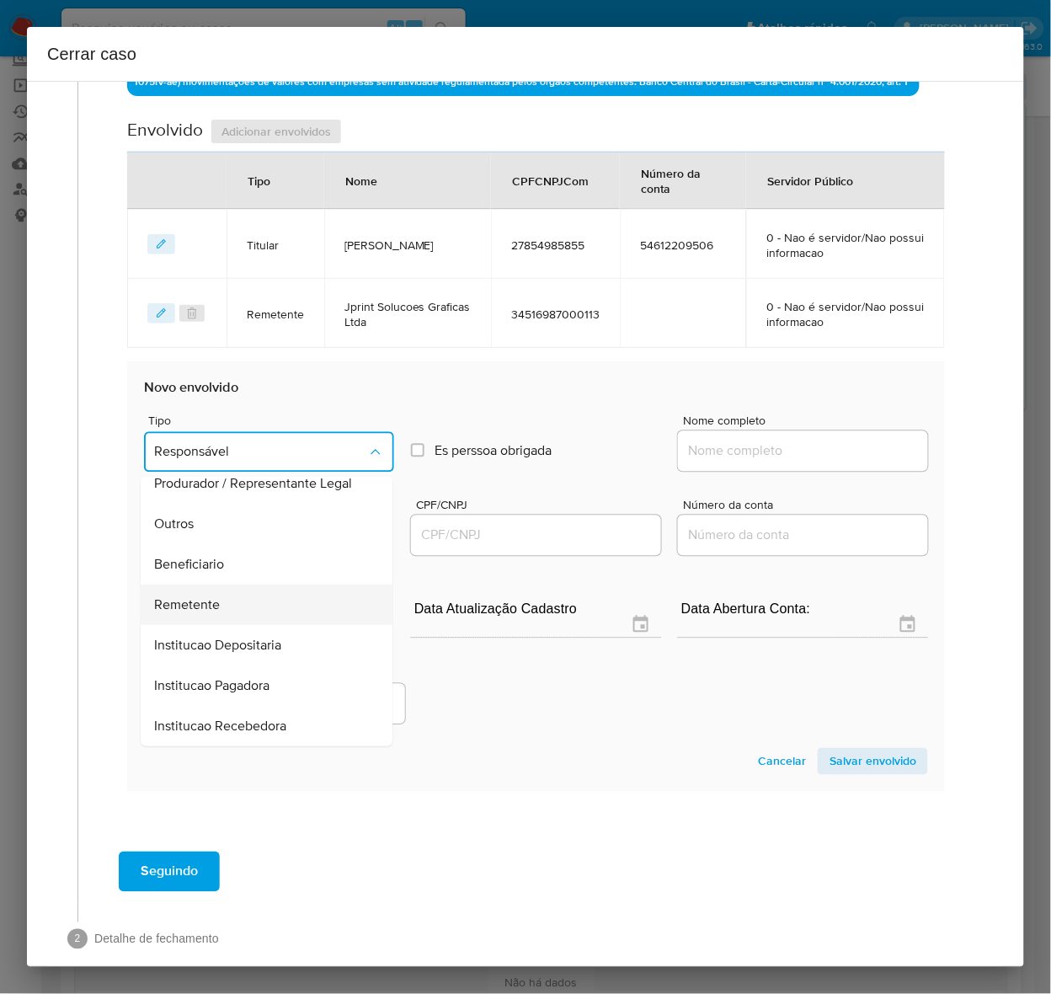
click at [192, 603] on span "Remetente" at bounding box center [187, 605] width 66 height 17
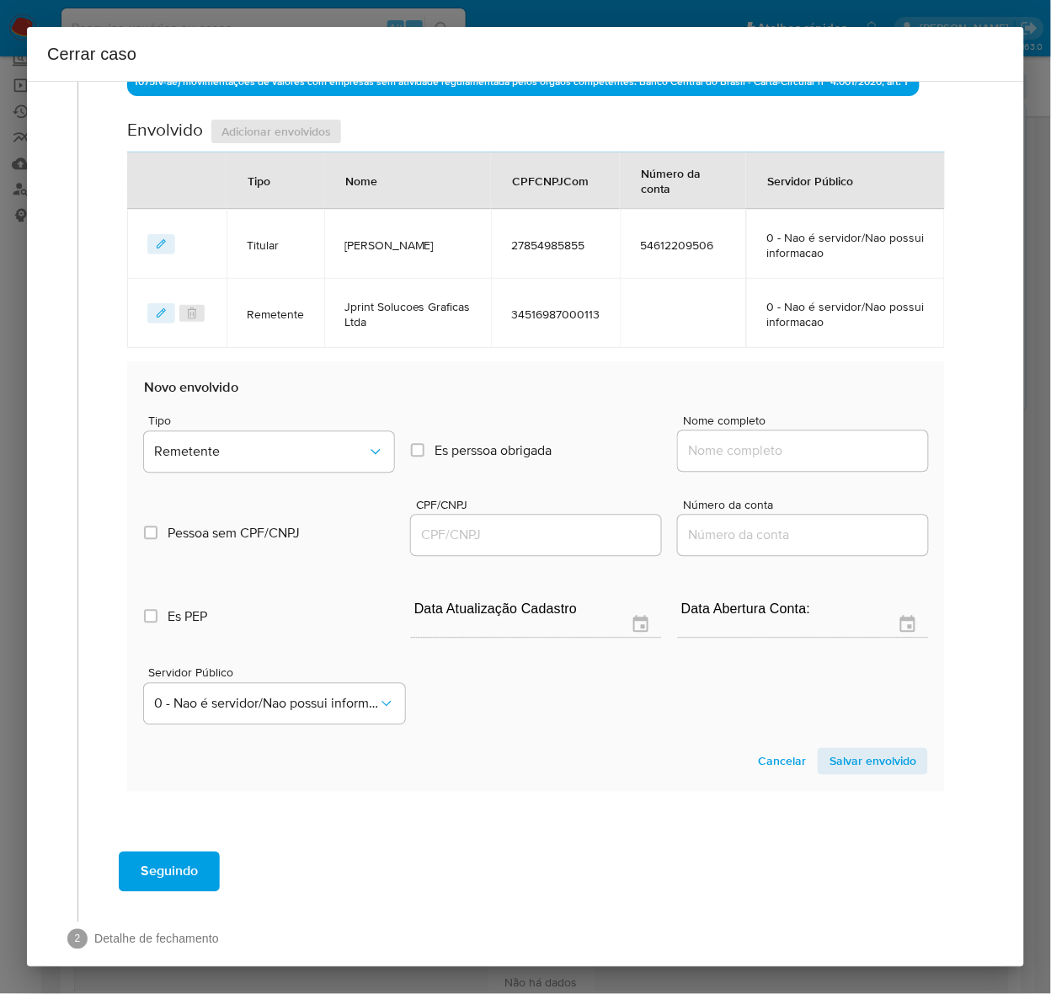
click at [730, 448] on input "Nome completo" at bounding box center [803, 451] width 250 height 22
paste input "Bpx Bets Sports Group Ltda, 55590815000160"
drag, startPoint x: 785, startPoint y: 451, endPoint x: 949, endPoint y: 452, distance: 164.2
click at [949, 452] on div "Geral Data de início [DATE] Data Fin [DATE] Valor do crédito R$169.807 Valor do…" at bounding box center [536, 186] width 882 height 1309
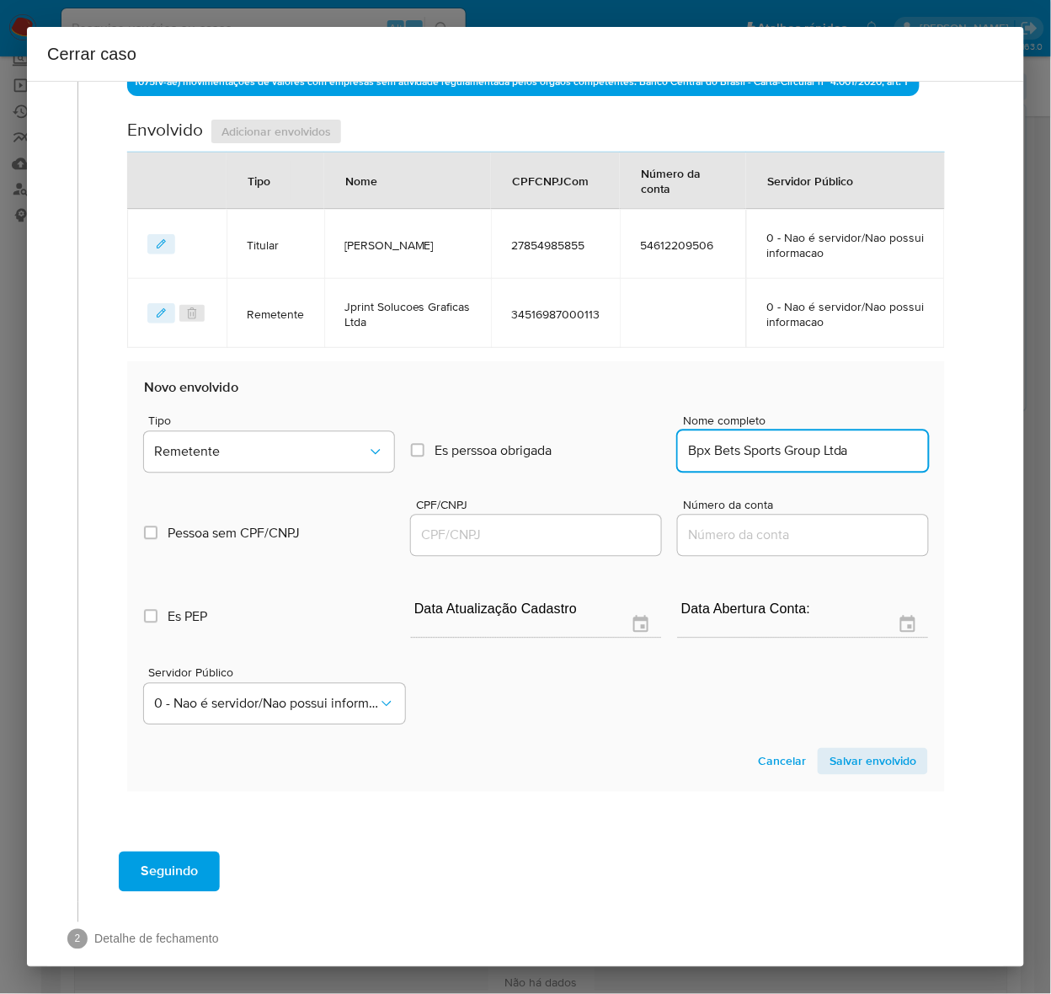
scroll to position [0, 0]
type input "Bpx Bets Sports Group Ltda"
click at [461, 535] on input "CPF/CNPJ" at bounding box center [536, 536] width 250 height 22
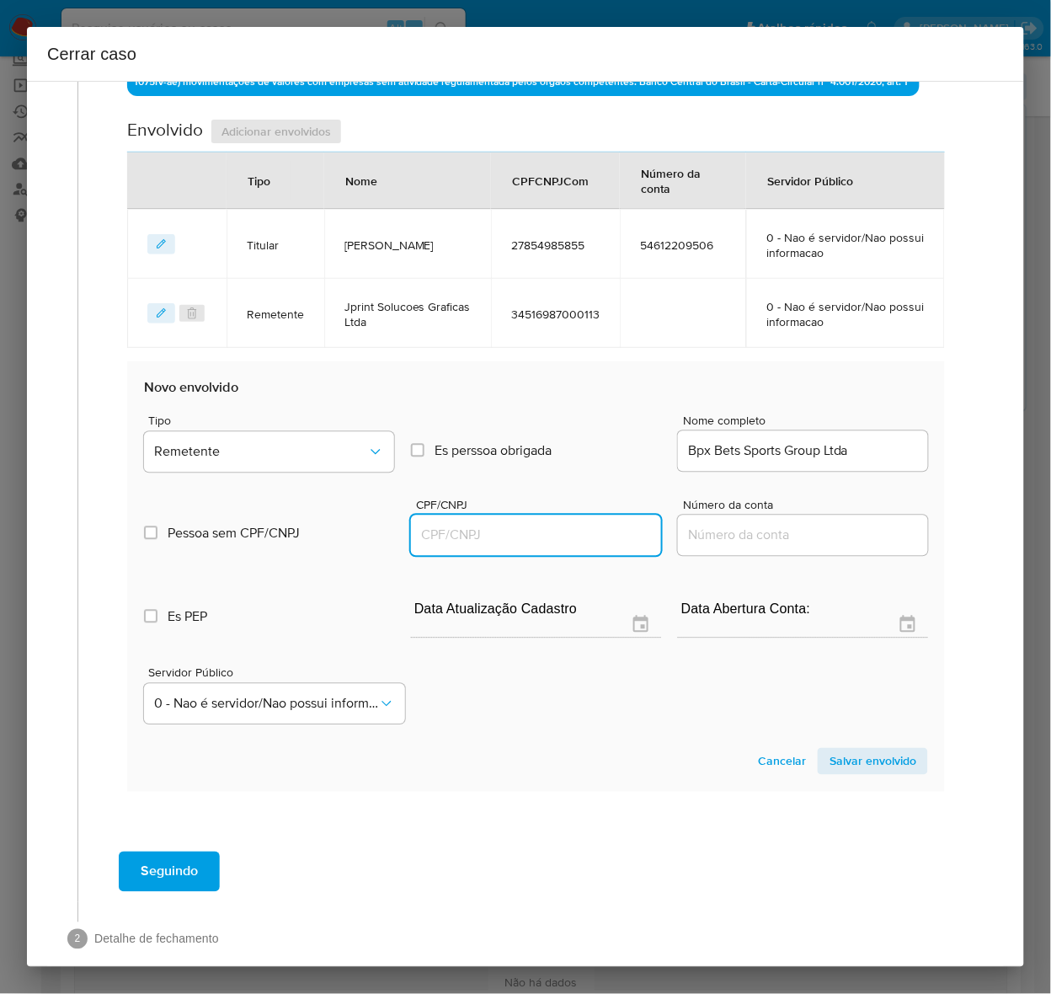
paste input "55590815000160"
type input "55590815000160"
click at [844, 754] on span "Salvar envolvido" at bounding box center [872, 761] width 87 height 24
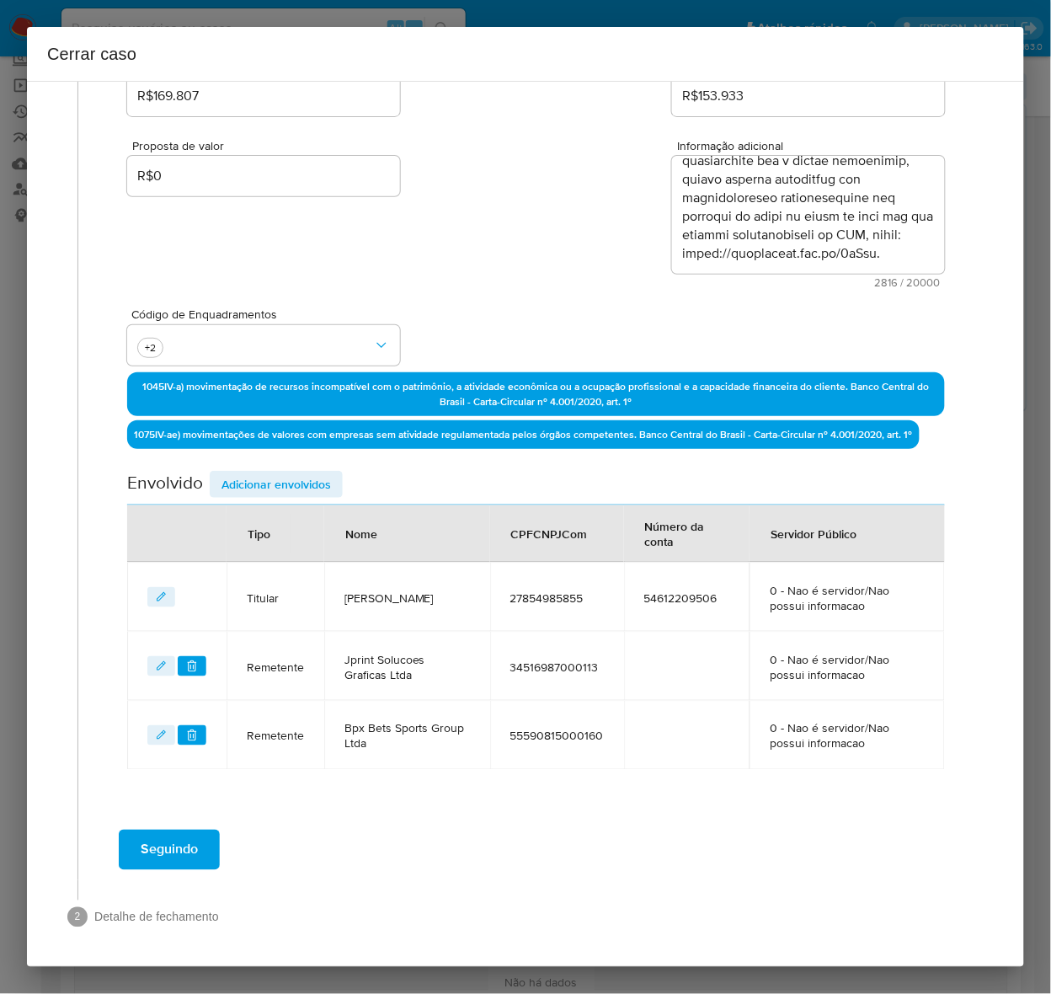
click at [276, 477] on span "Adicionar envolvidos" at bounding box center [275, 484] width 109 height 24
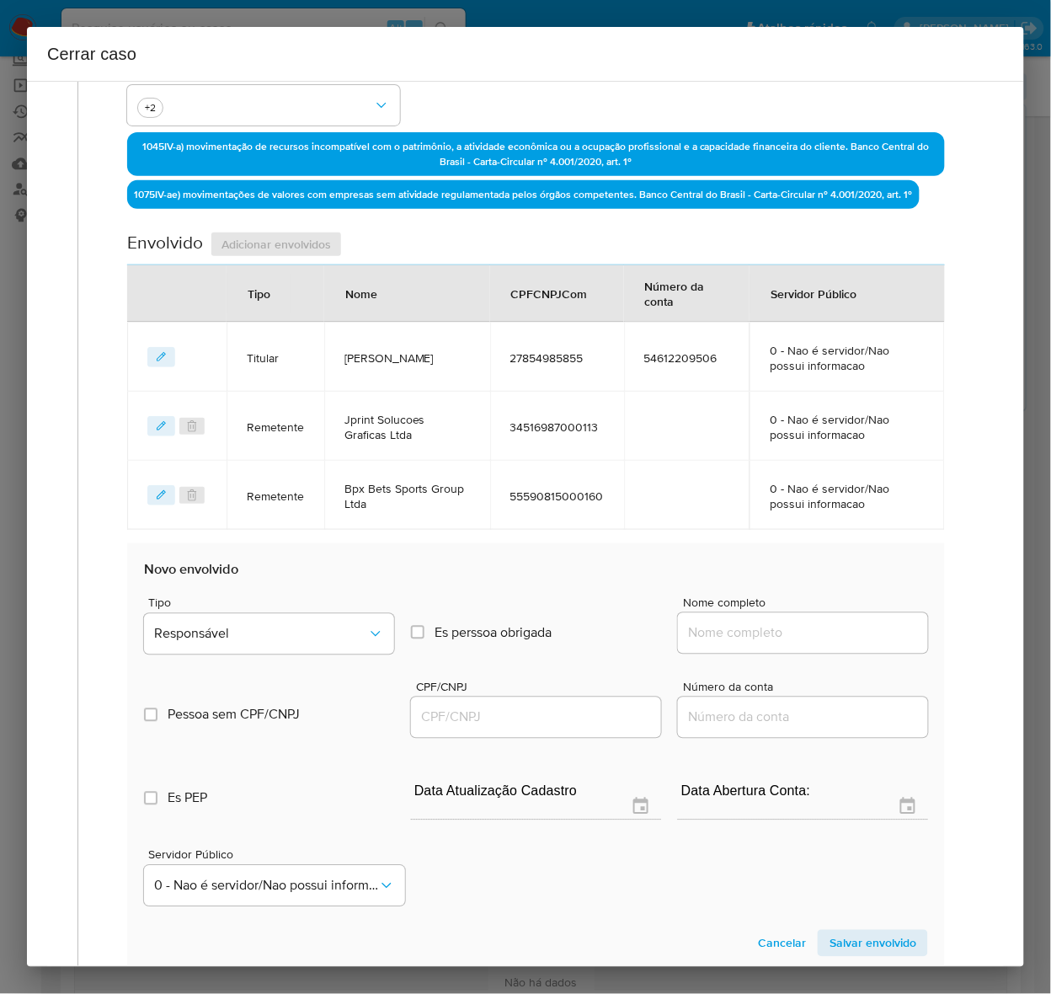
scroll to position [701, 0]
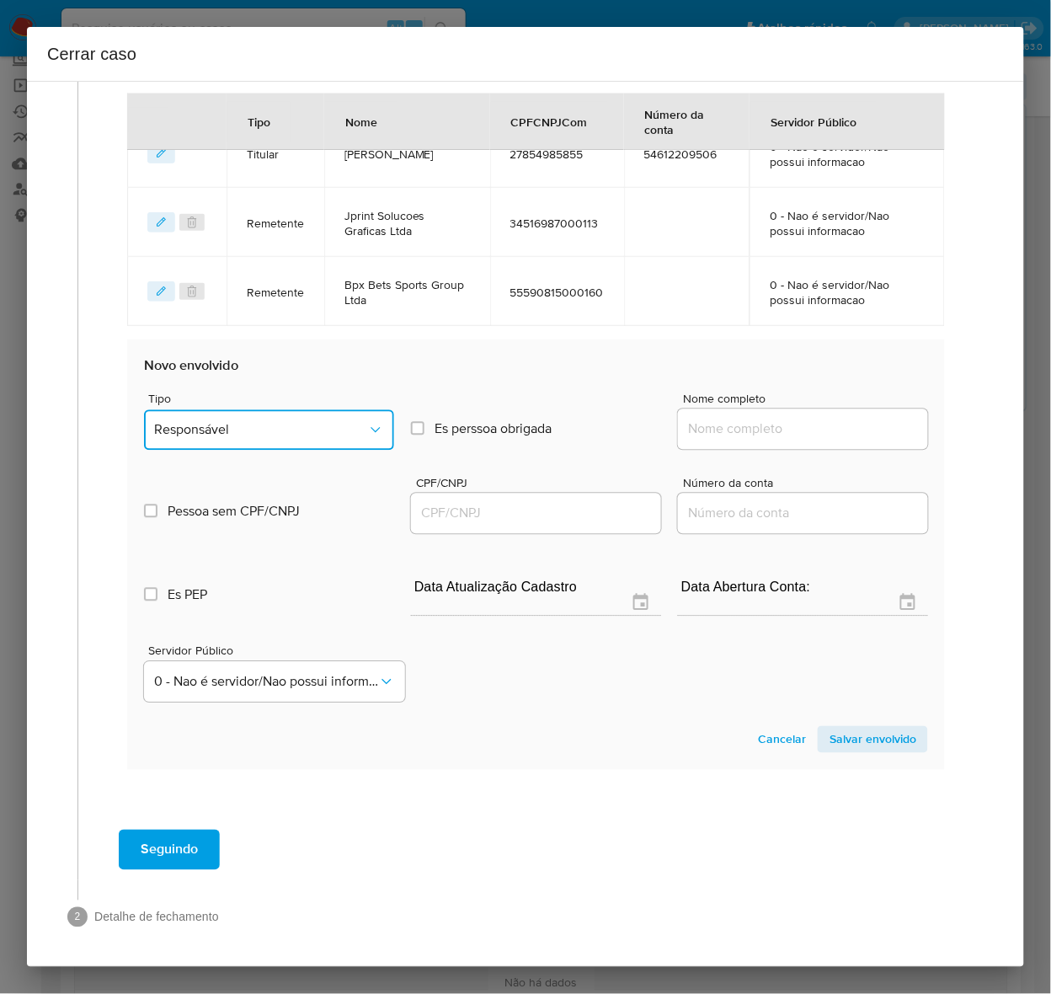
click at [243, 413] on button "Responsável" at bounding box center [269, 430] width 250 height 40
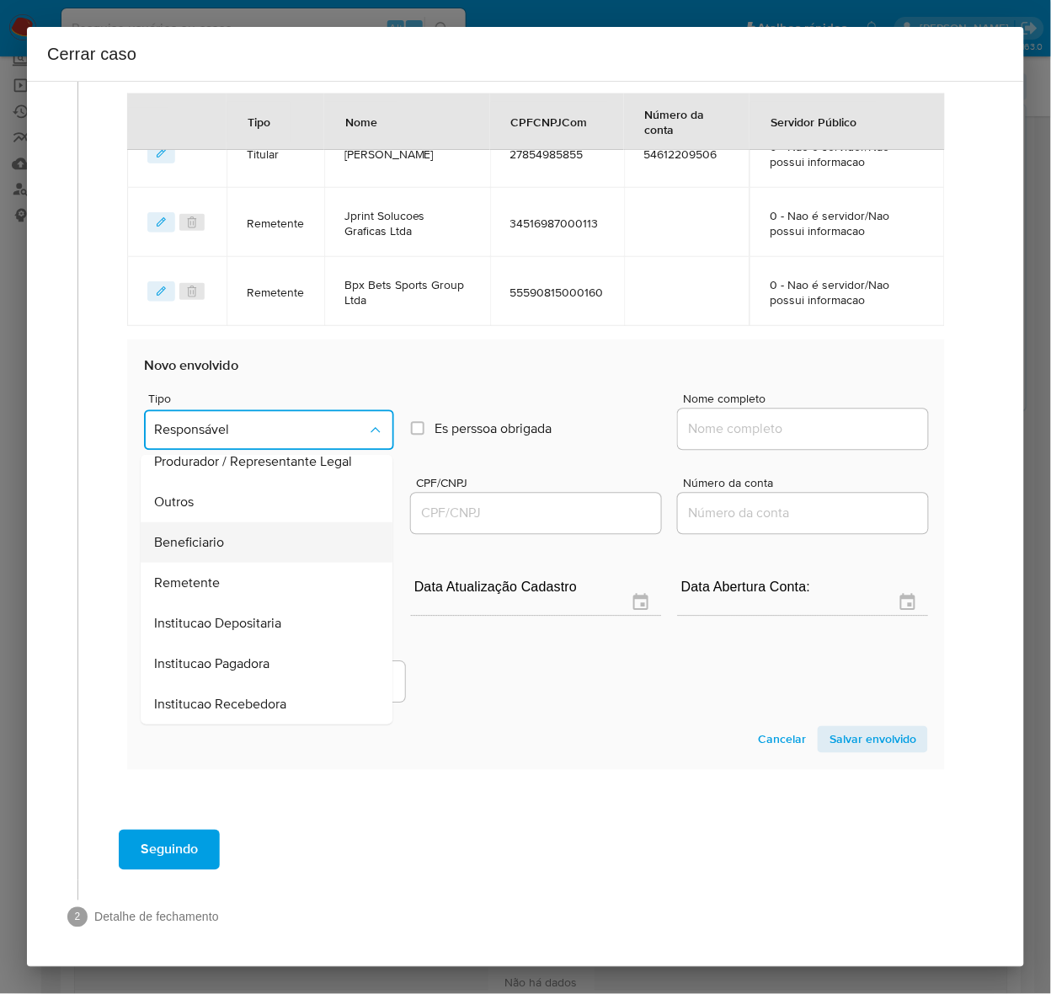
click at [211, 535] on span "Beneficiario" at bounding box center [189, 543] width 70 height 17
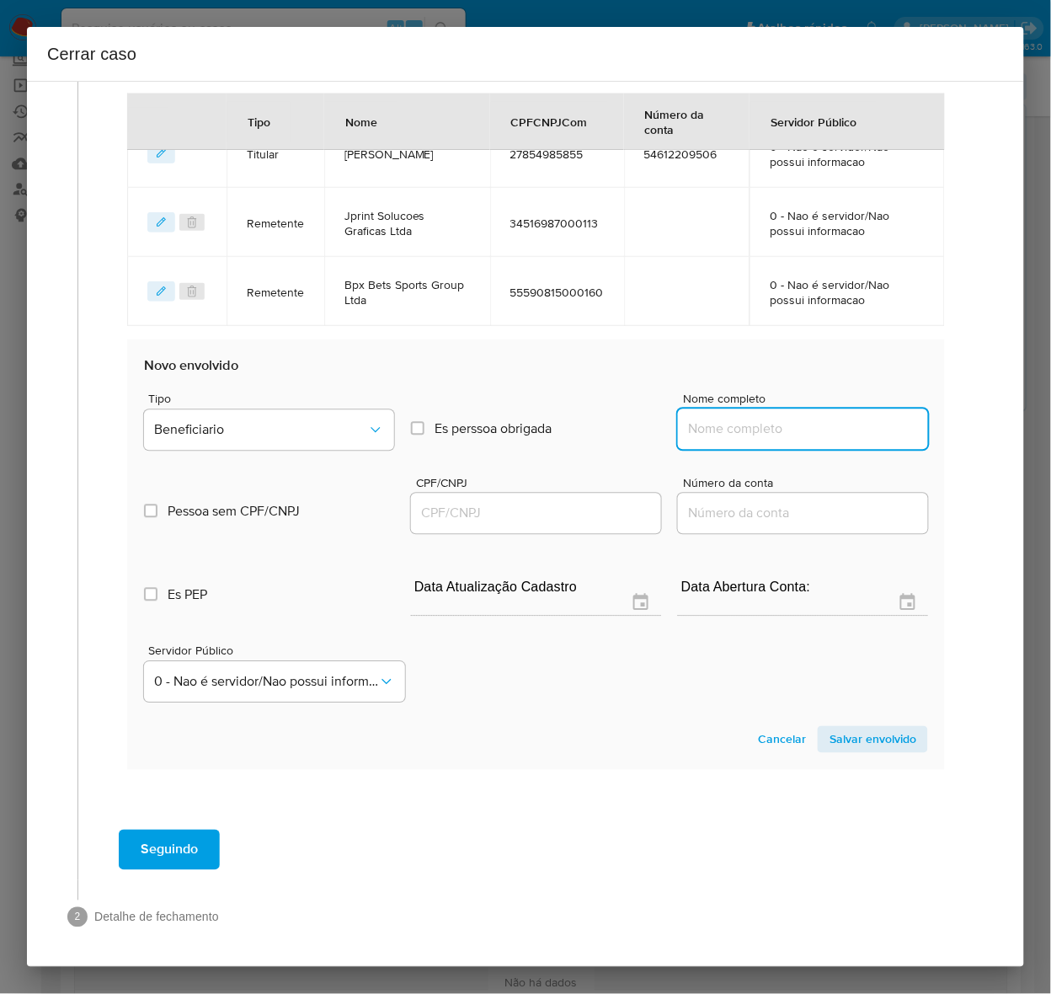
click at [745, 418] on input "Nome completo" at bounding box center [803, 429] width 250 height 22
paste input "[PERSON_NAME], 38941362865"
drag, startPoint x: 809, startPoint y: 430, endPoint x: 1037, endPoint y: 430, distance: 227.4
click at [1027, 430] on div "Cerrar caso 1 Informação completa Geral Data de início [DATE]5 Data Fin [DATE]5…" at bounding box center [525, 497] width 1051 height 994
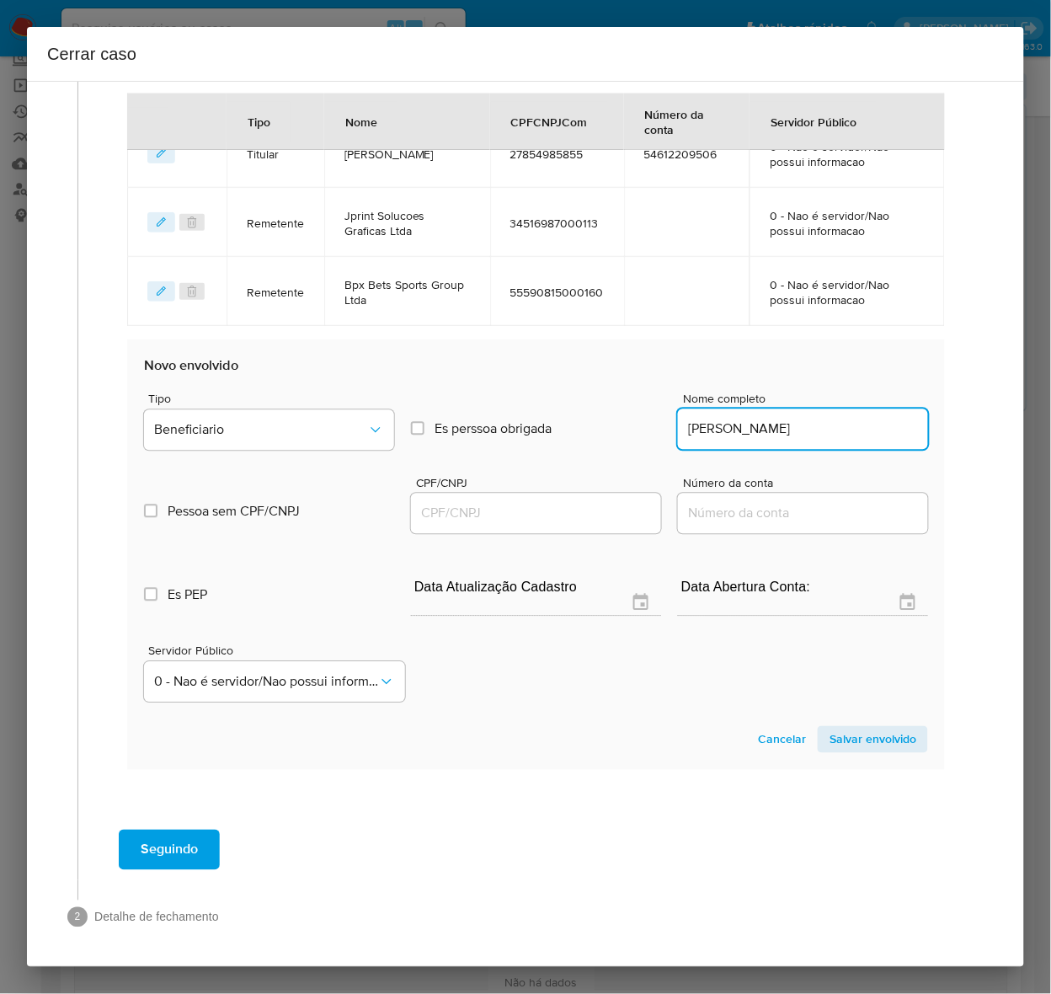
scroll to position [0, 0]
type input "[PERSON_NAME]"
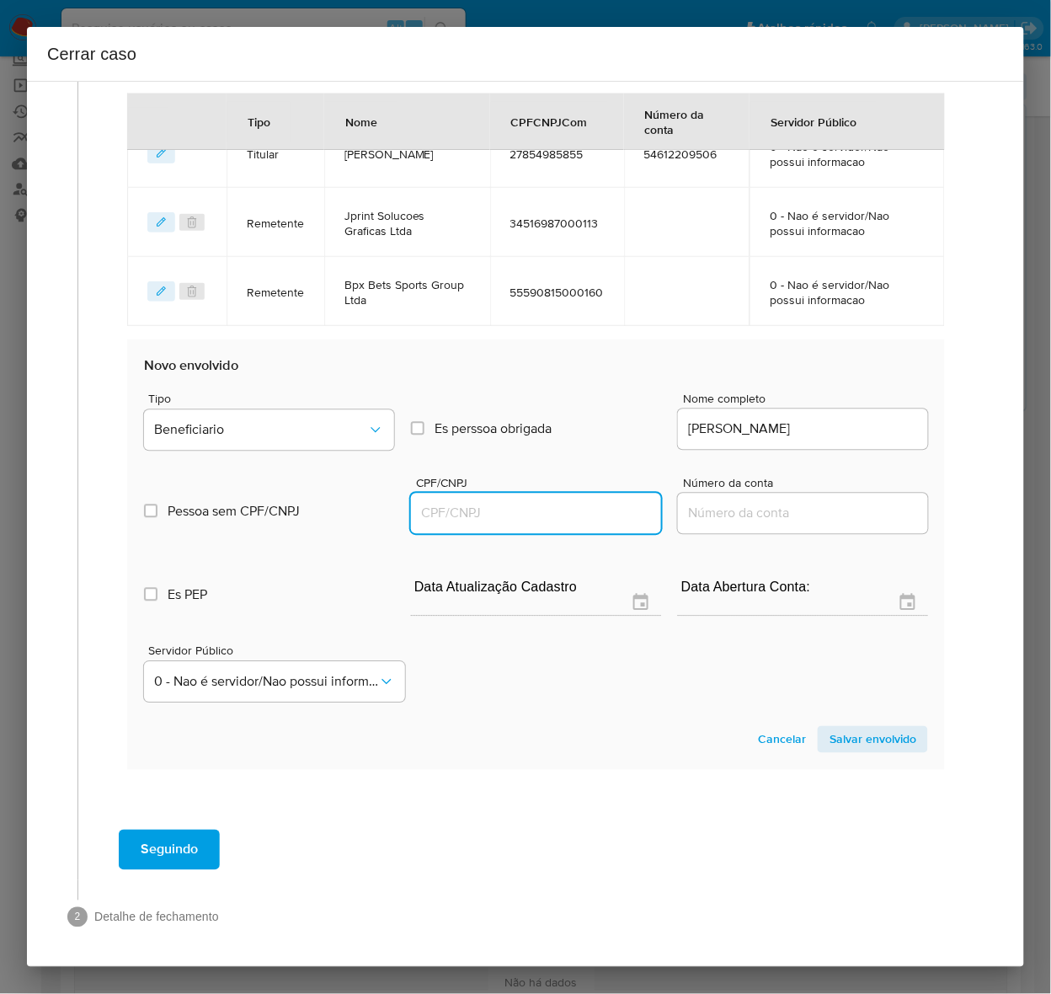
click at [511, 508] on input "CPF/CNPJ" at bounding box center [536, 514] width 250 height 22
paste input "38941362865"
type input "38941362865"
click at [856, 737] on span "Salvar envolvido" at bounding box center [872, 740] width 87 height 24
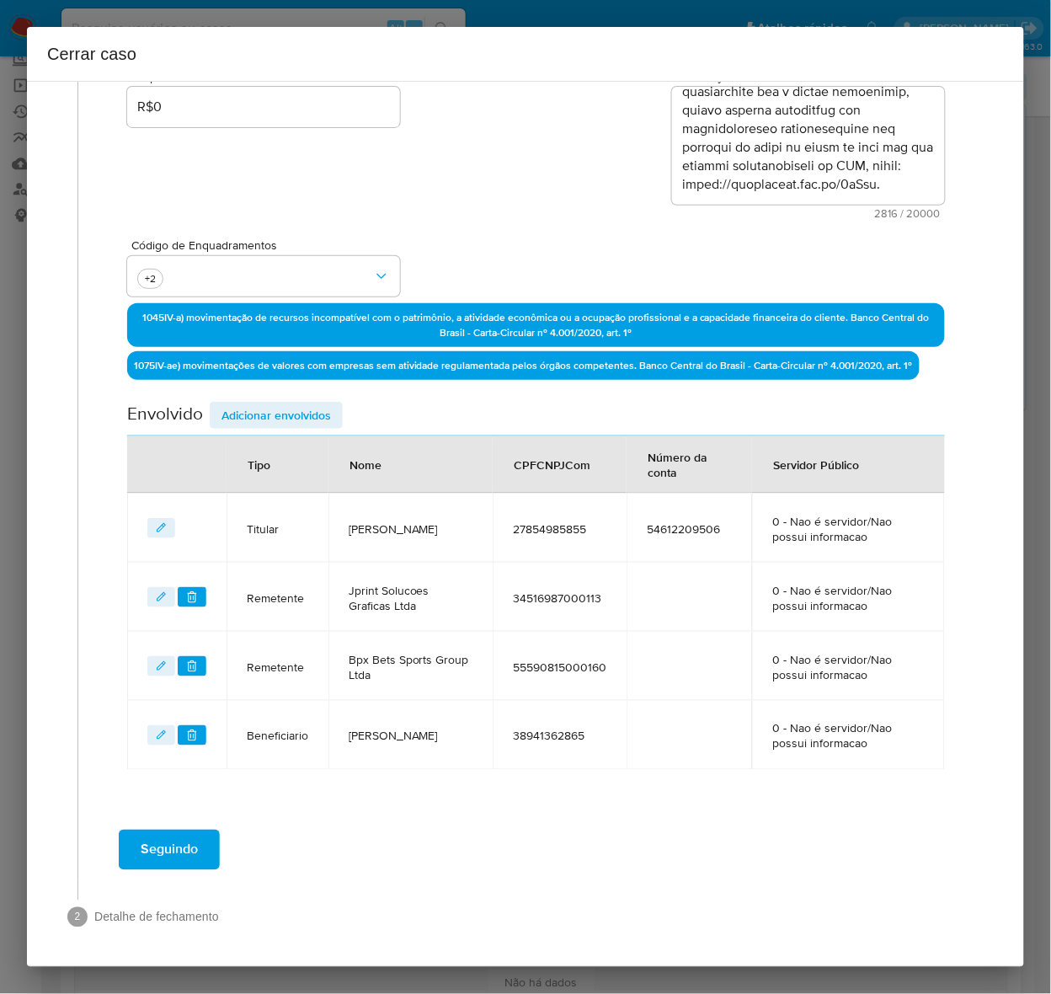
click at [152, 838] on span "Seguindo" at bounding box center [169, 849] width 57 height 37
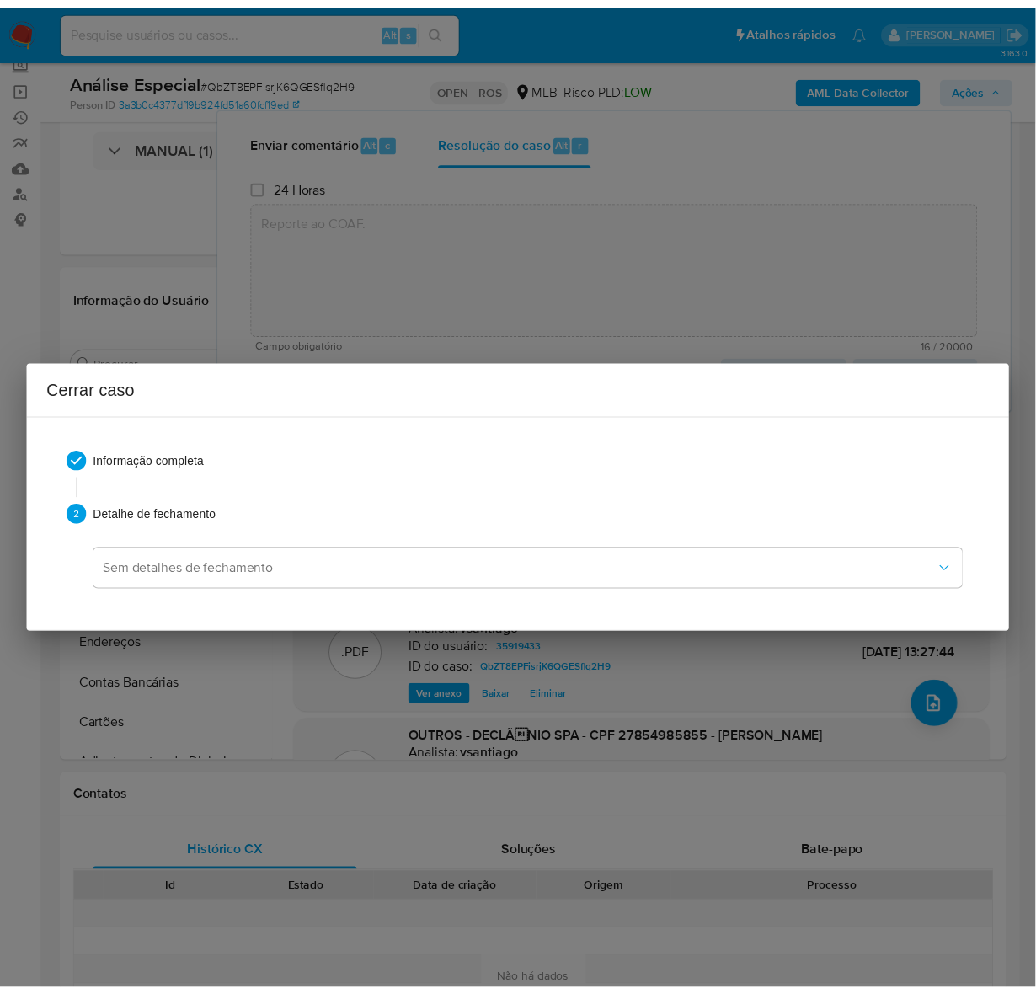
scroll to position [1652, 0]
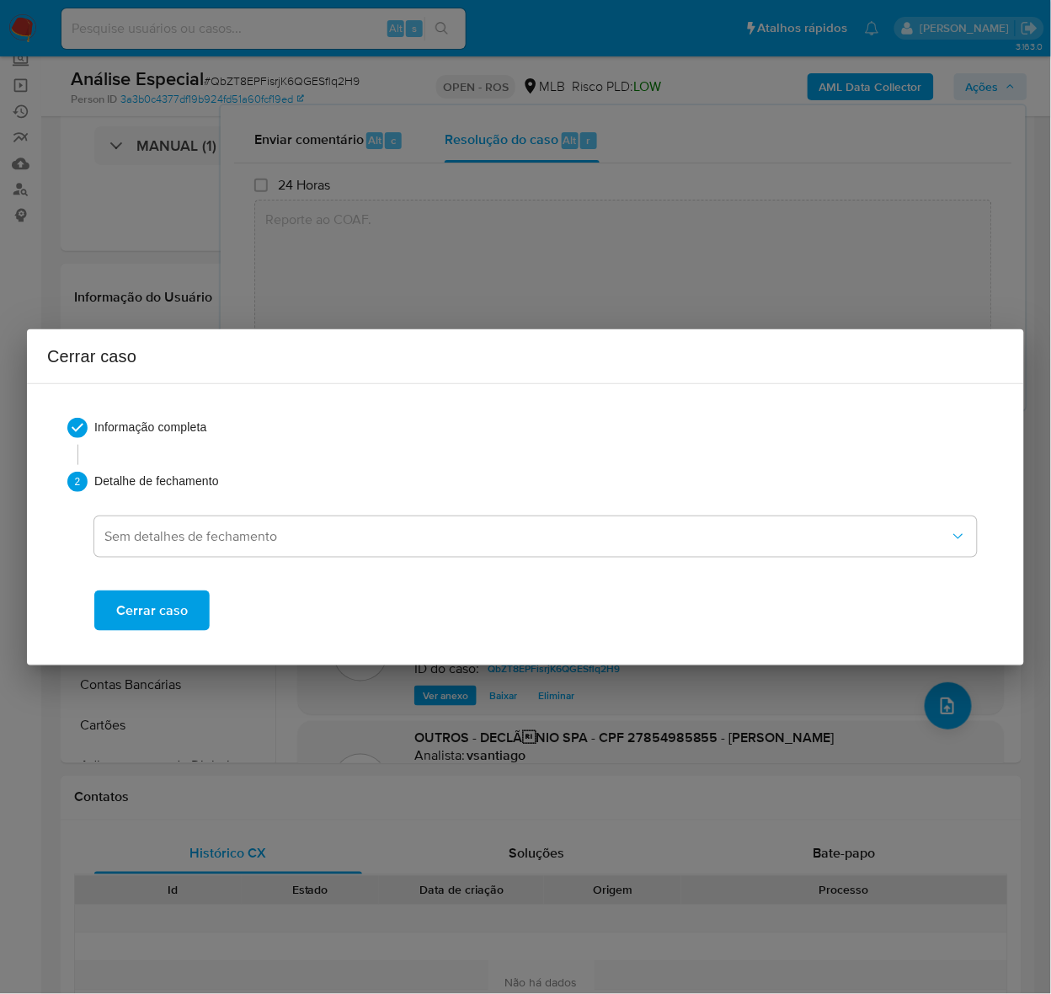
click at [154, 577] on div "Cerrar caso" at bounding box center [535, 596] width 882 height 67
click at [144, 605] on span "Cerrar caso" at bounding box center [152, 610] width 72 height 37
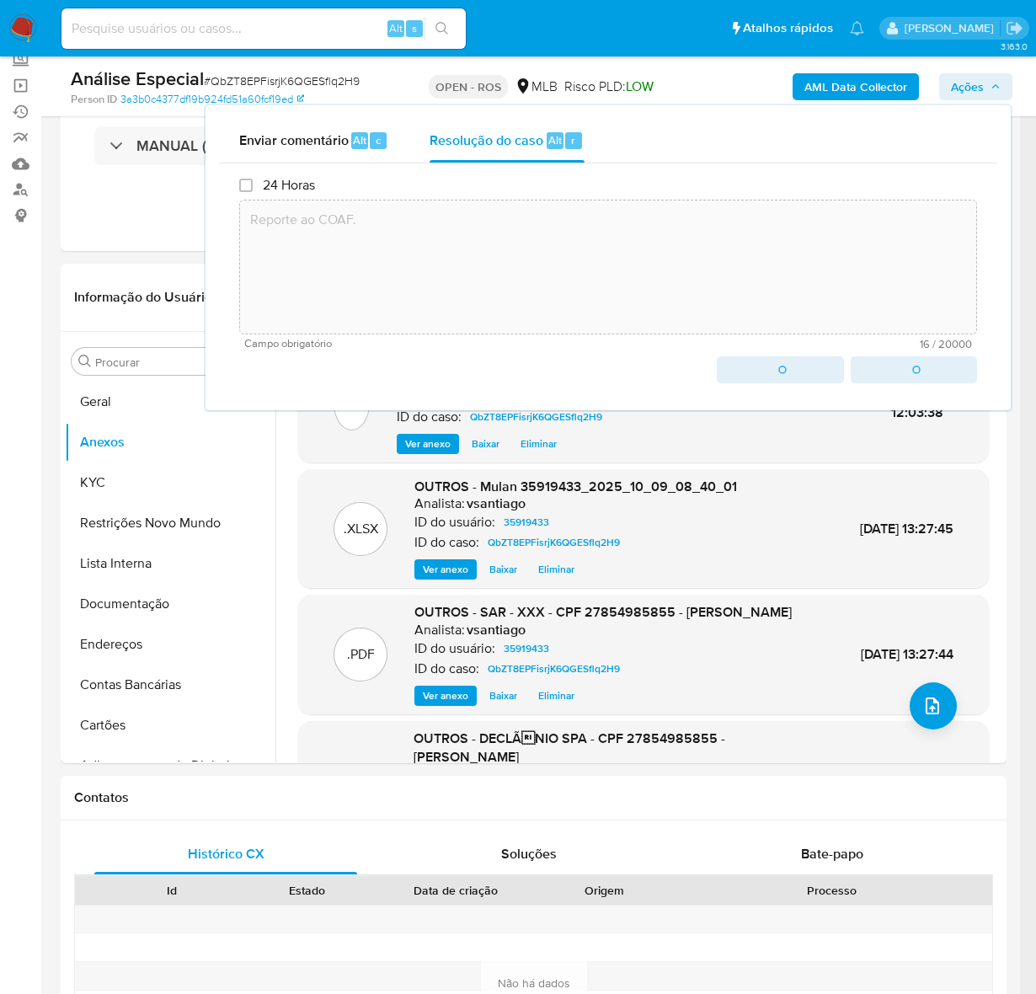
type textarea "Reporte ao COAF."
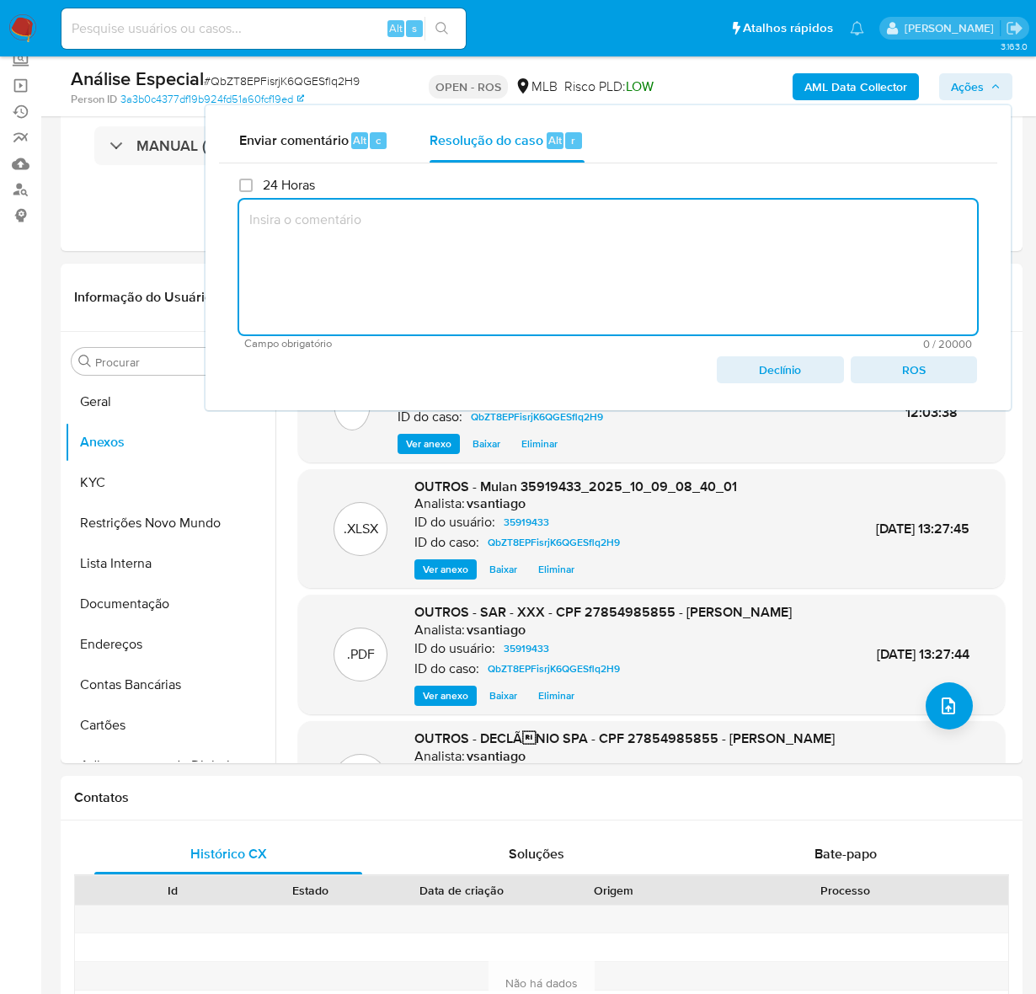
click at [919, 368] on span "ROS" at bounding box center [913, 370] width 103 height 24
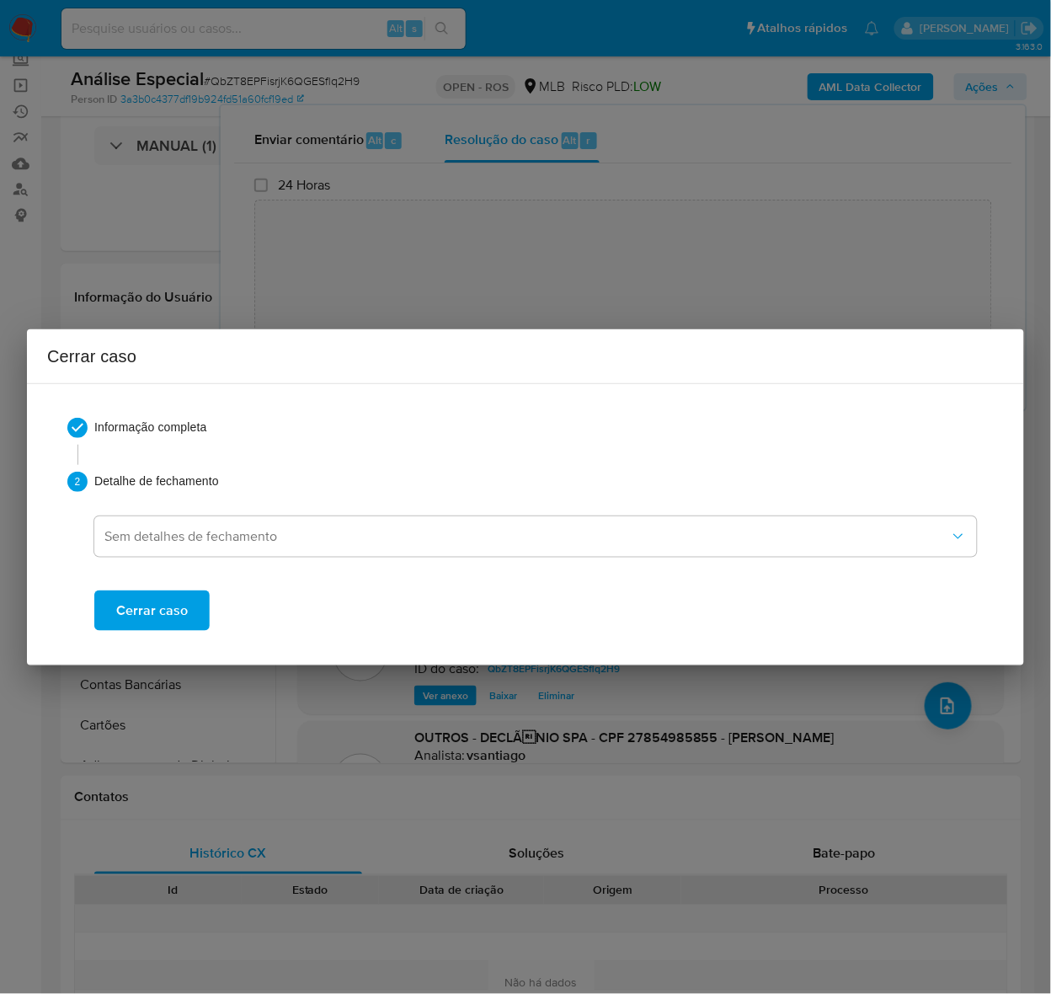
click at [162, 596] on span "Cerrar caso" at bounding box center [152, 610] width 72 height 37
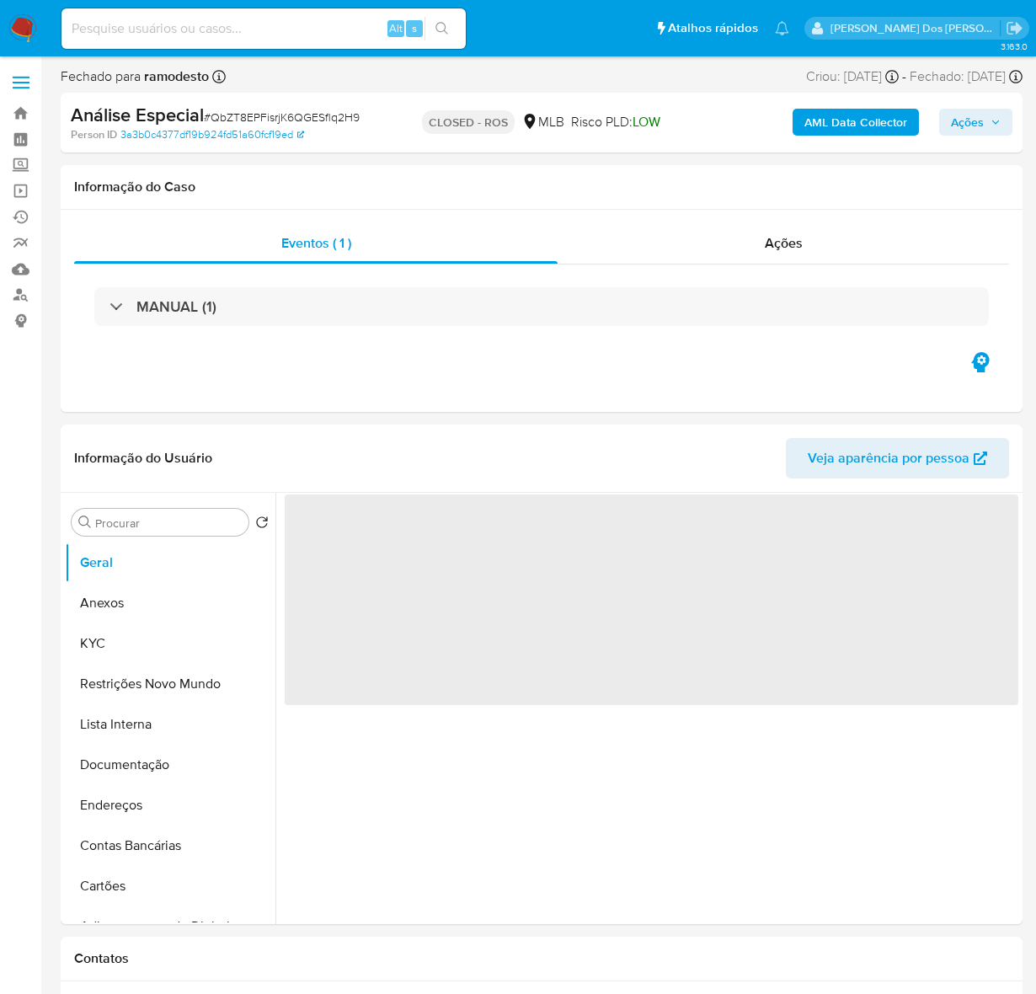
select select "10"
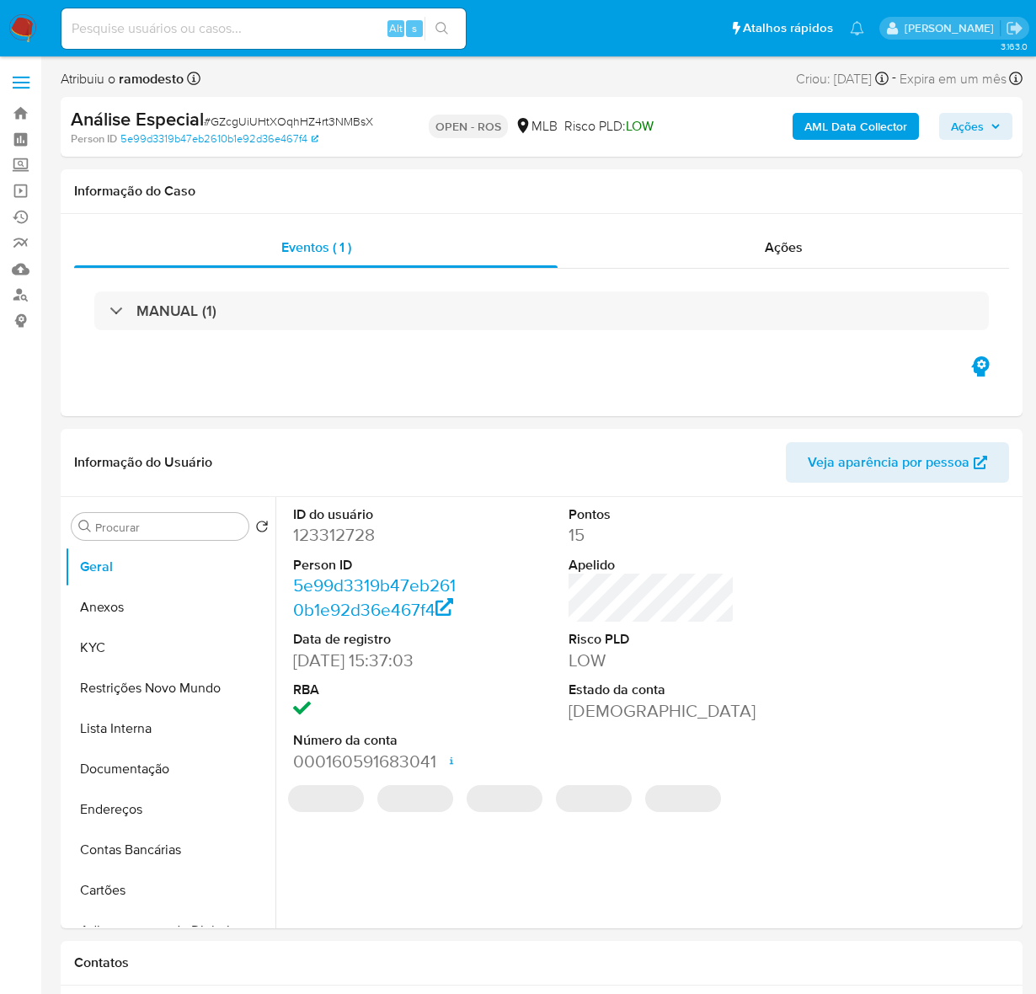
select select "10"
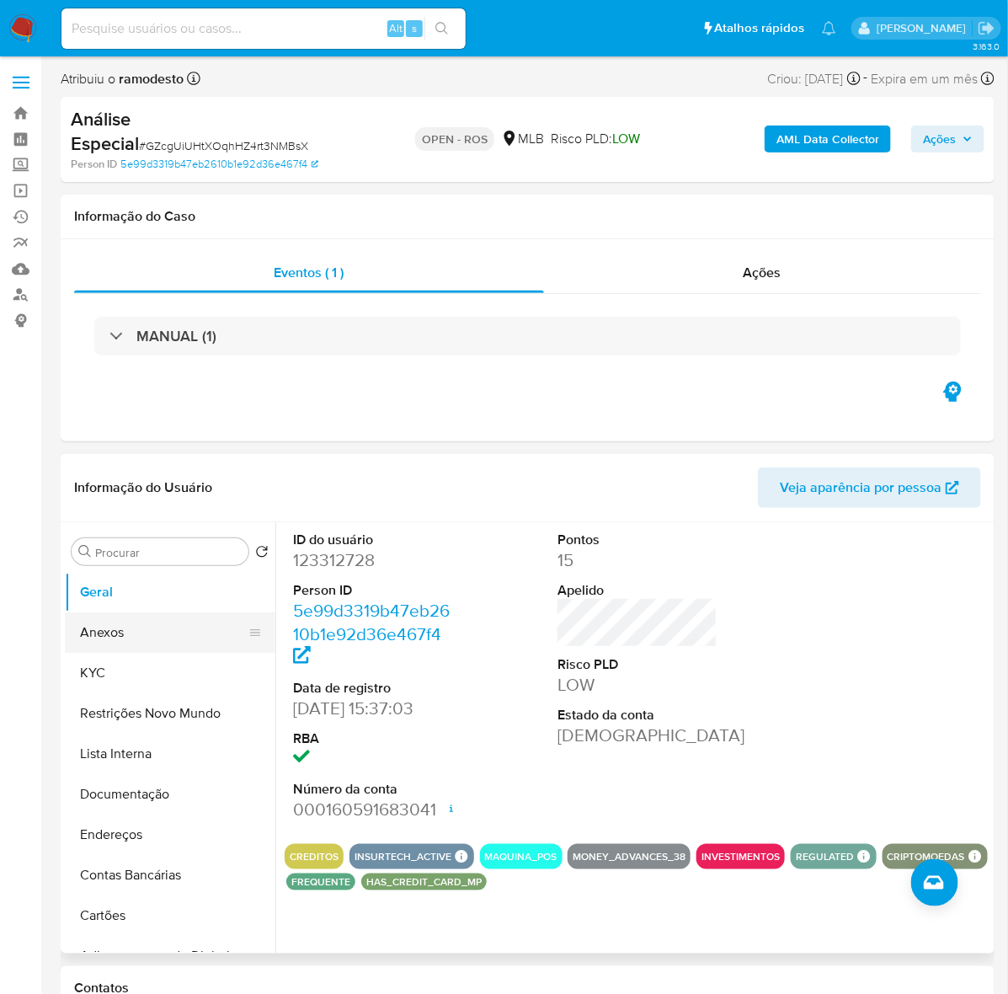
click at [107, 633] on button "Anexos" at bounding box center [163, 632] width 197 height 40
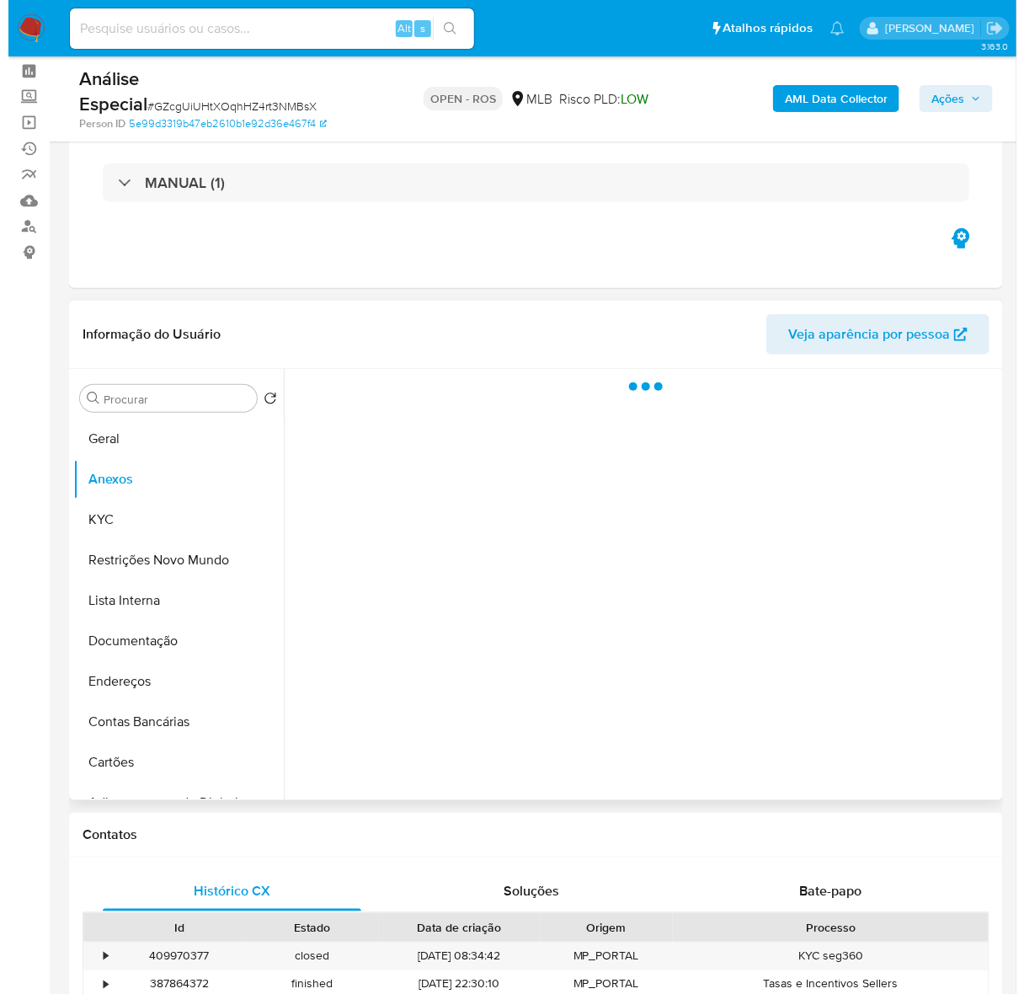
scroll to position [105, 0]
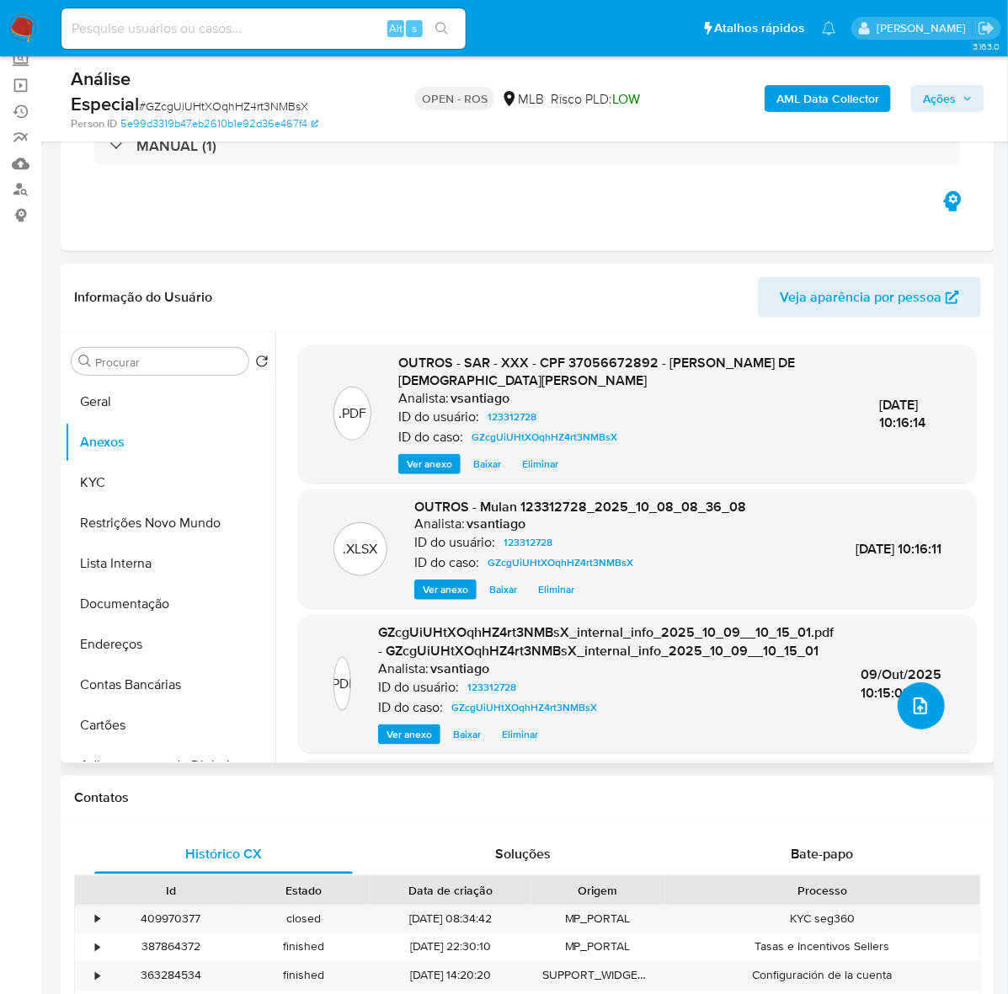
click at [918, 701] on icon "upload-file" at bounding box center [920, 706] width 20 height 20
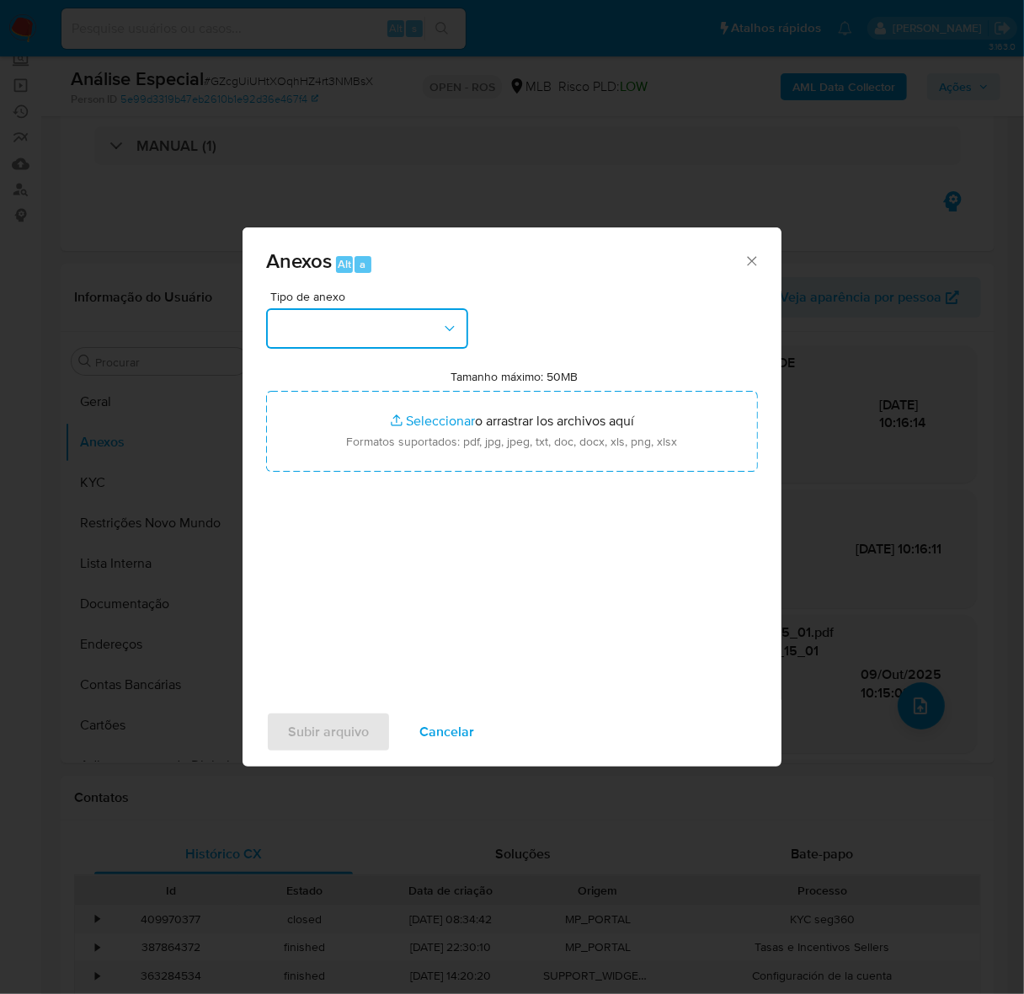
click at [343, 317] on button "button" at bounding box center [367, 328] width 202 height 40
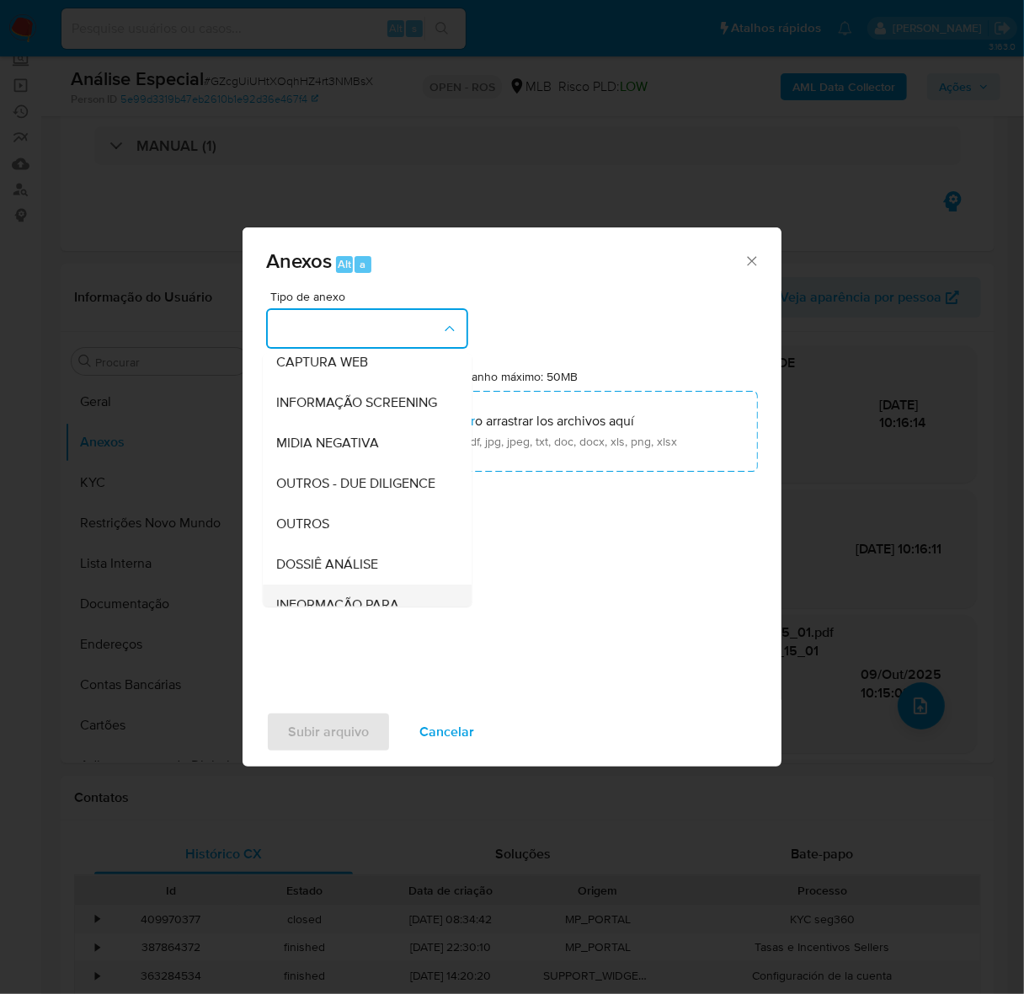
scroll to position [259, 0]
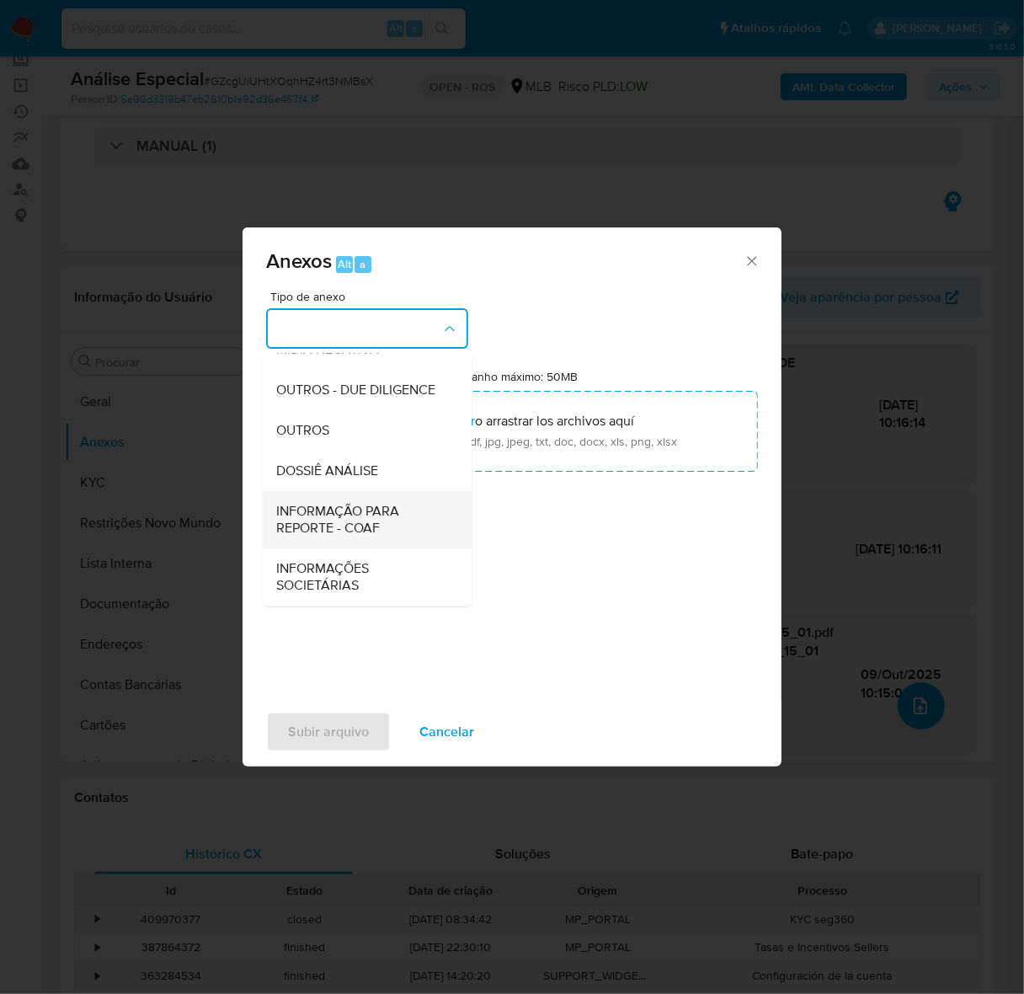
click at [312, 509] on span "INFORMAÇÃO PARA REPORTE - COAF" at bounding box center [362, 520] width 172 height 34
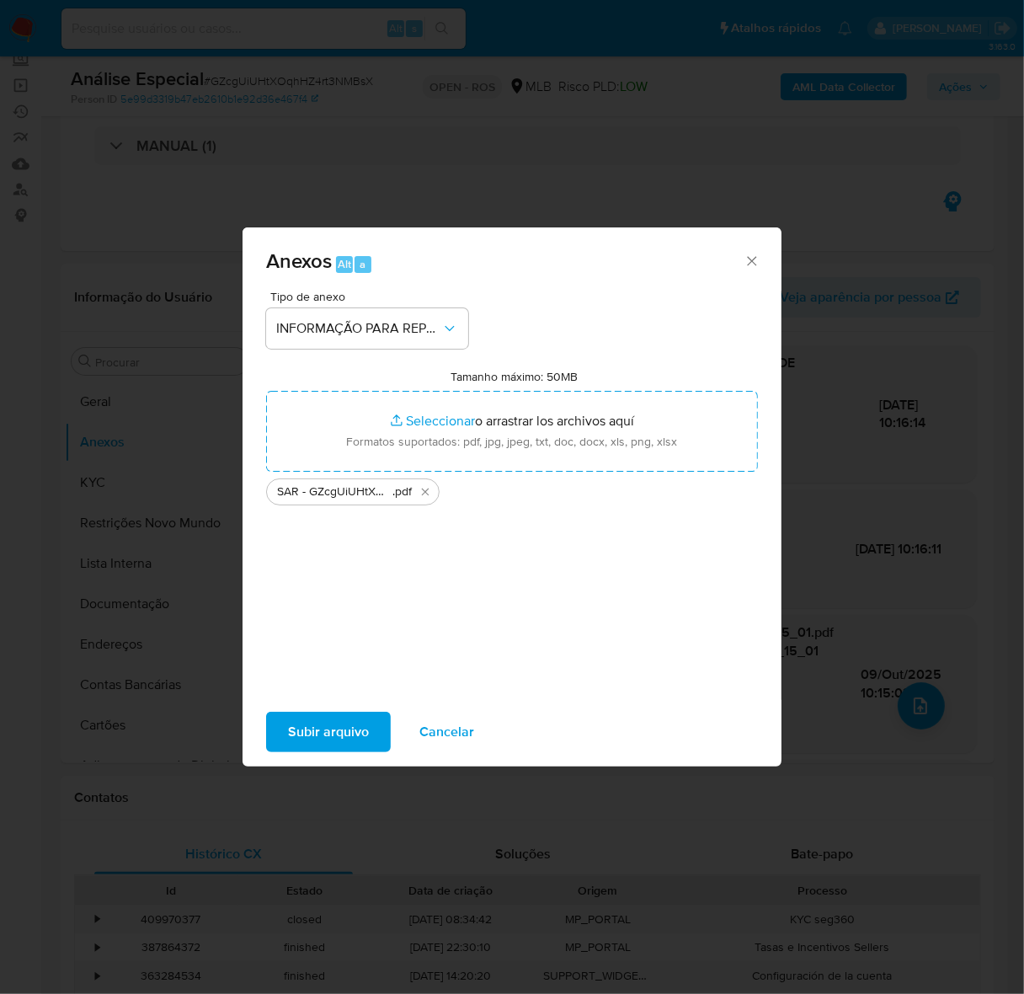
click at [337, 718] on span "Subir arquivo" at bounding box center [328, 731] width 81 height 37
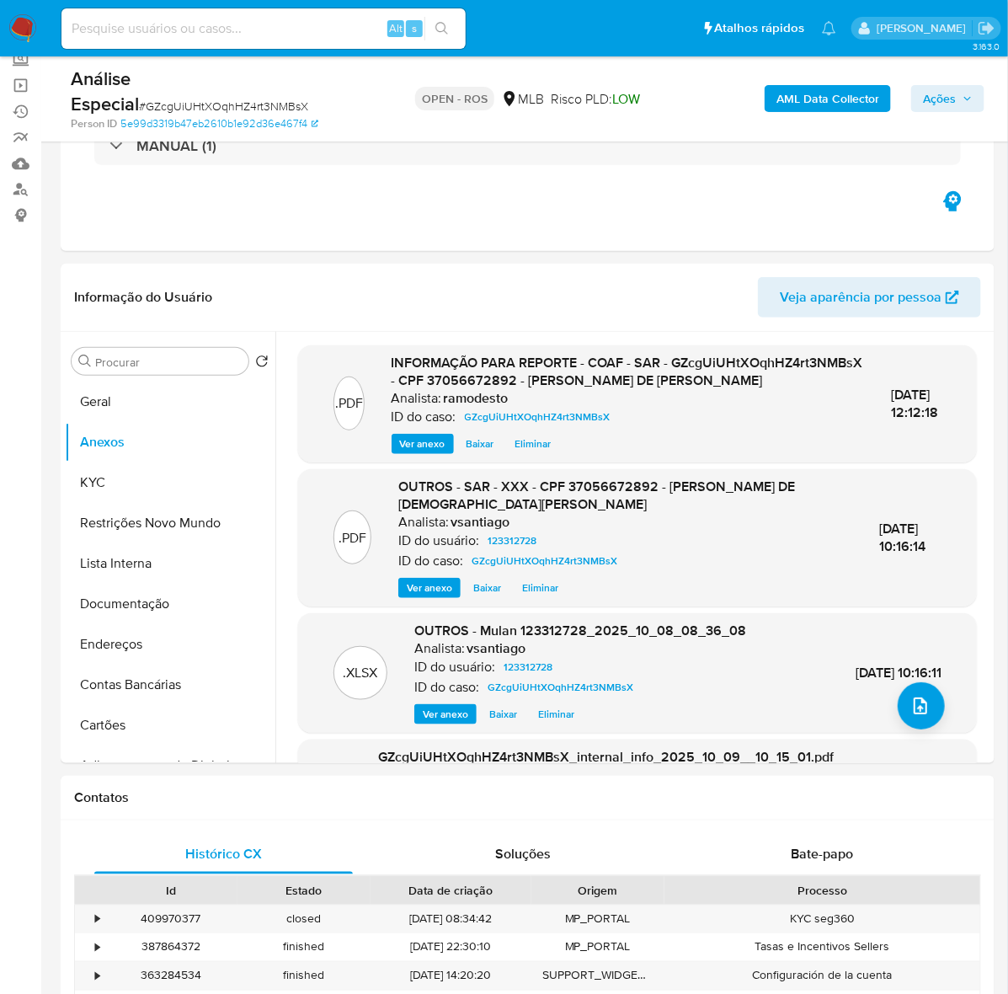
click at [945, 97] on span "Ações" at bounding box center [939, 98] width 33 height 27
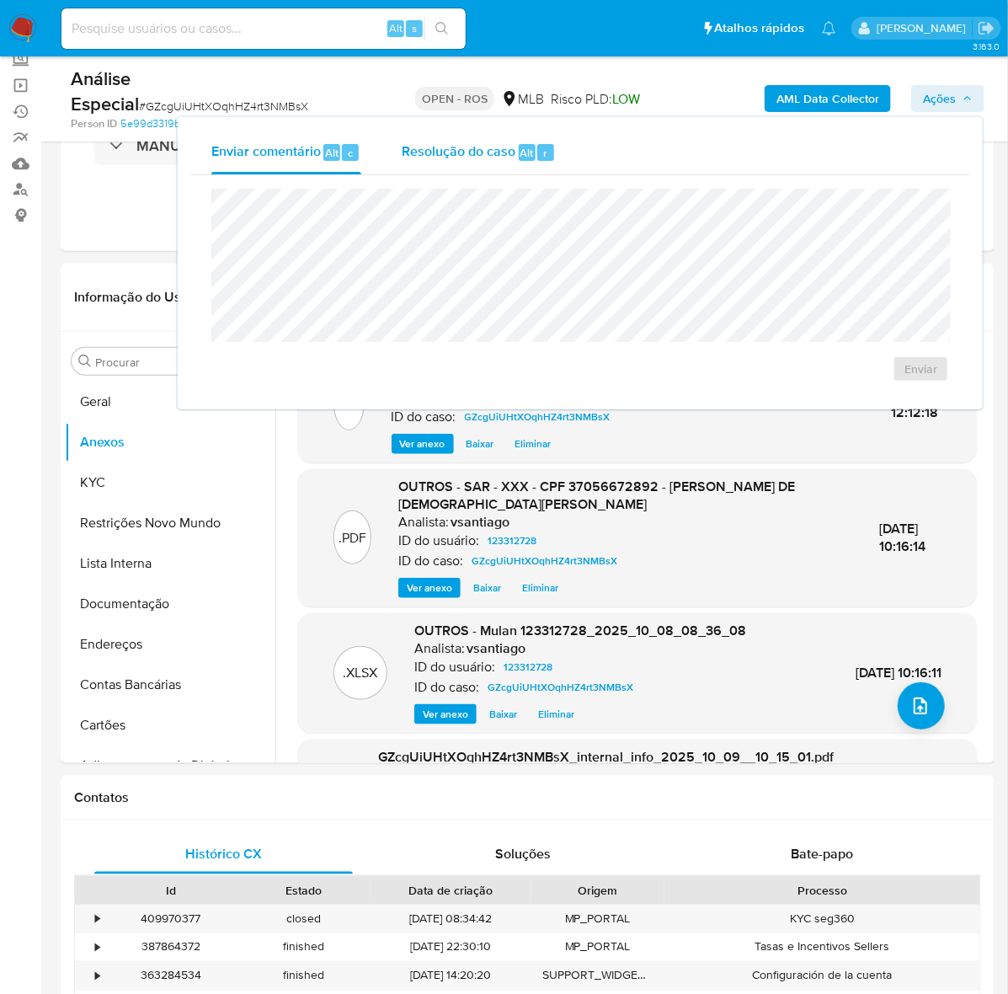
click at [473, 143] on span "Resolução do caso" at bounding box center [459, 151] width 114 height 19
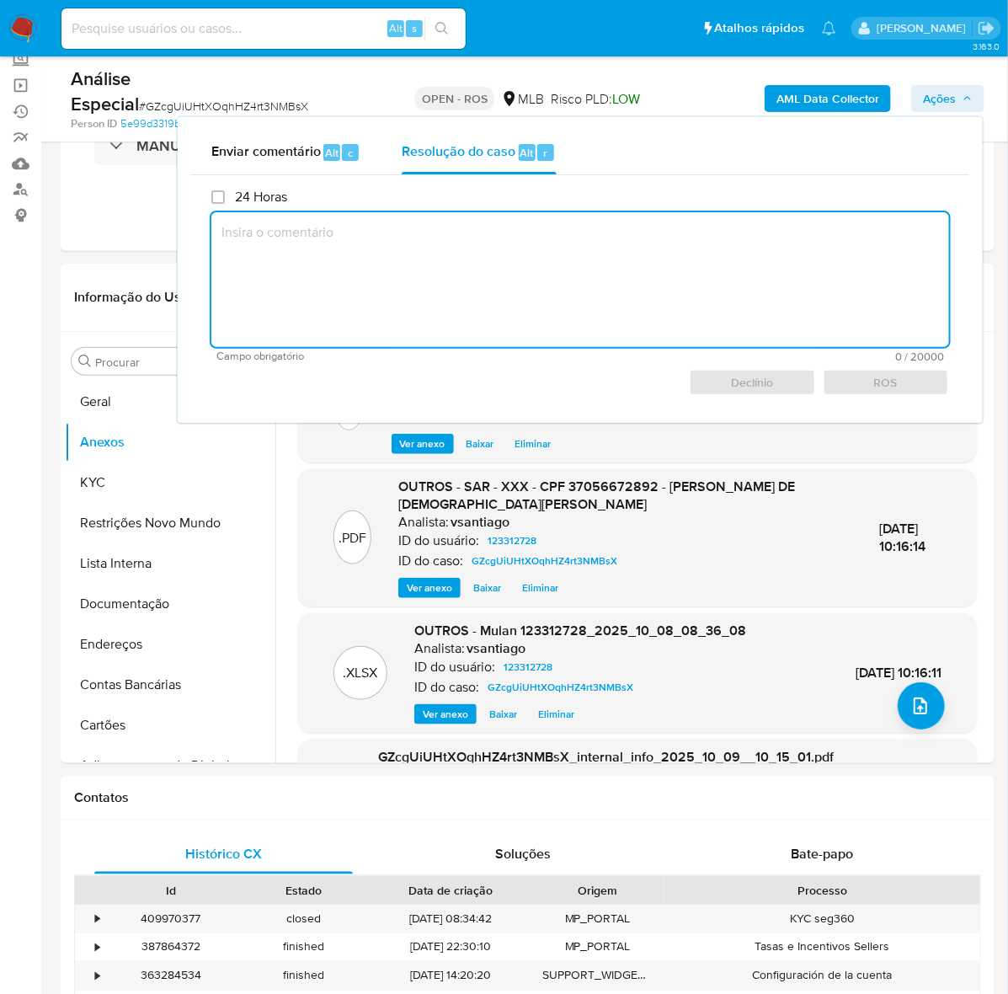
click at [413, 263] on textarea at bounding box center [580, 279] width 738 height 135
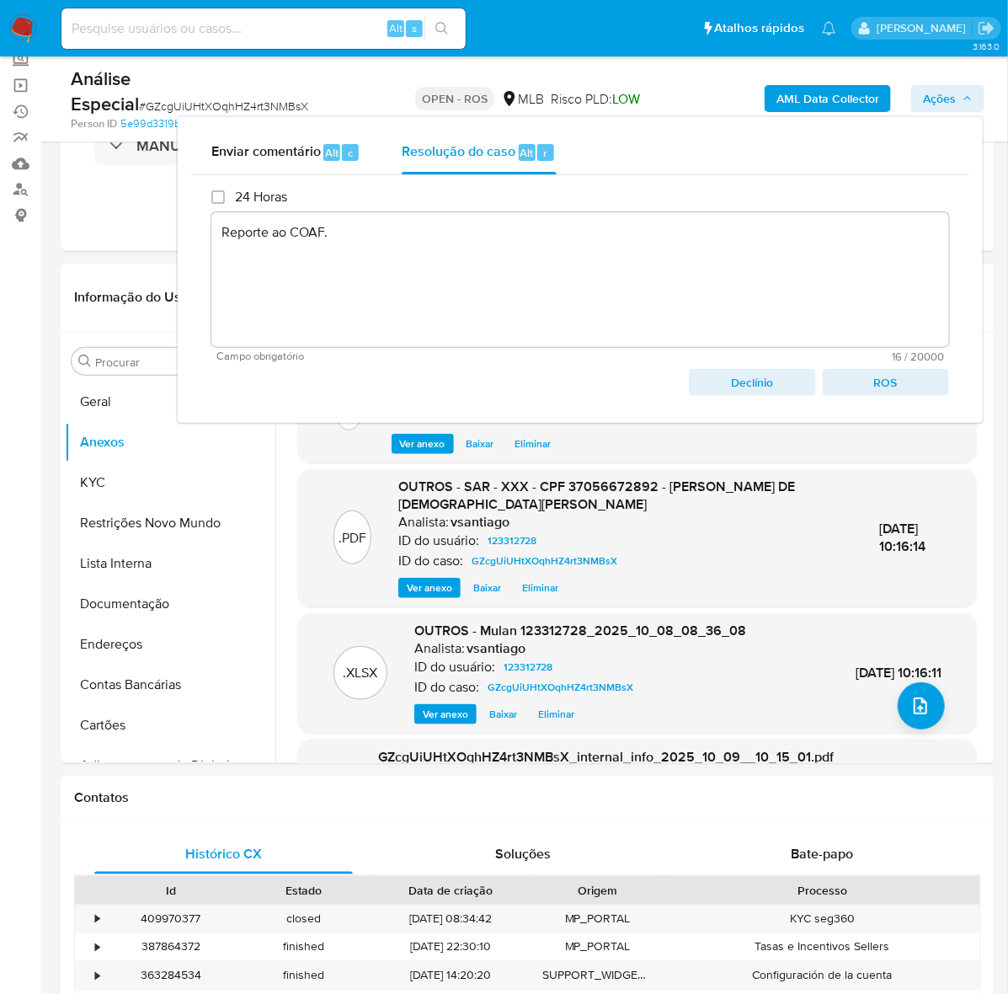
click at [899, 388] on span "ROS" at bounding box center [885, 382] width 103 height 24
type textarea "Reporte ao COAF."
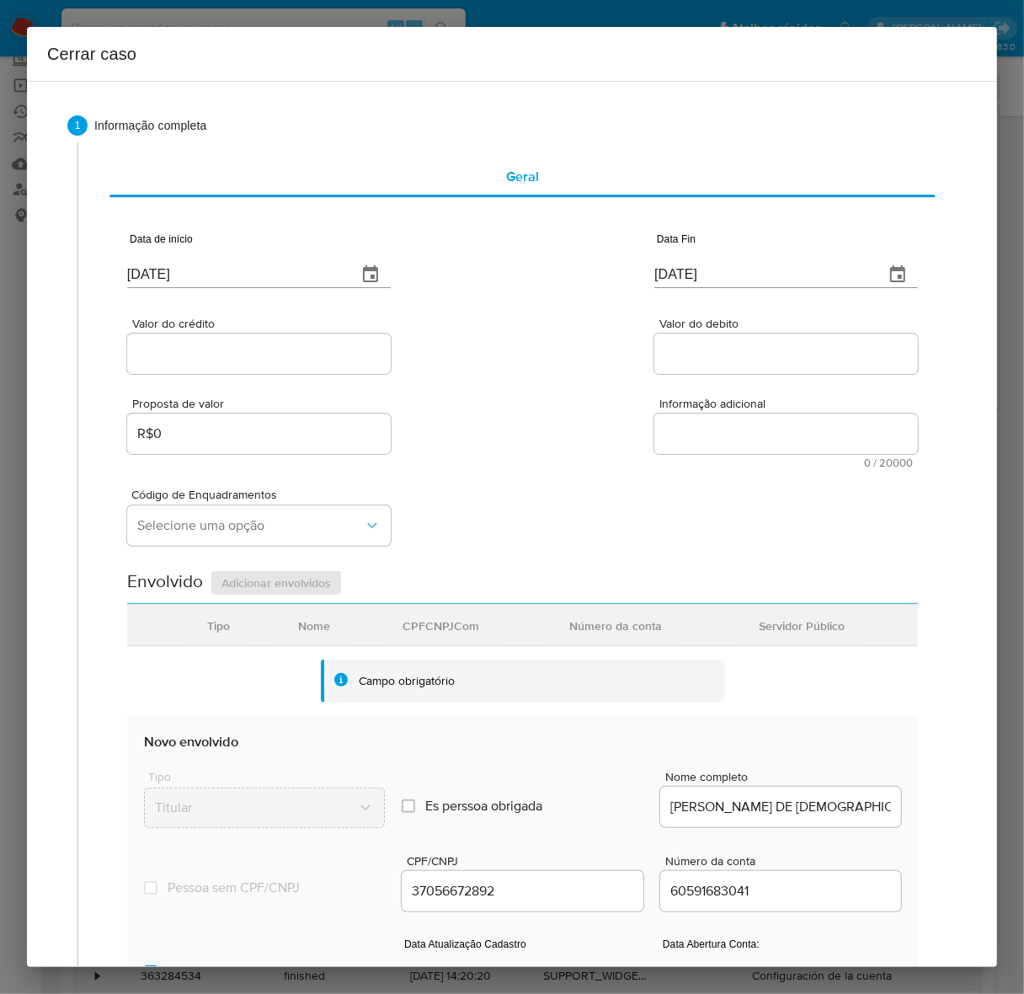
click at [212, 259] on div "[DATE]" at bounding box center [259, 263] width 264 height 50
drag, startPoint x: 205, startPoint y: 275, endPoint x: 72, endPoint y: 259, distance: 133.1
click at [72, 259] on div "1 Informação completa Geral Data de início 14/10/2025 Data Fin 14/10/2025 Valor…" at bounding box center [511, 686] width 889 height 1142
paste input "01/07"
type input "01/07/2025"
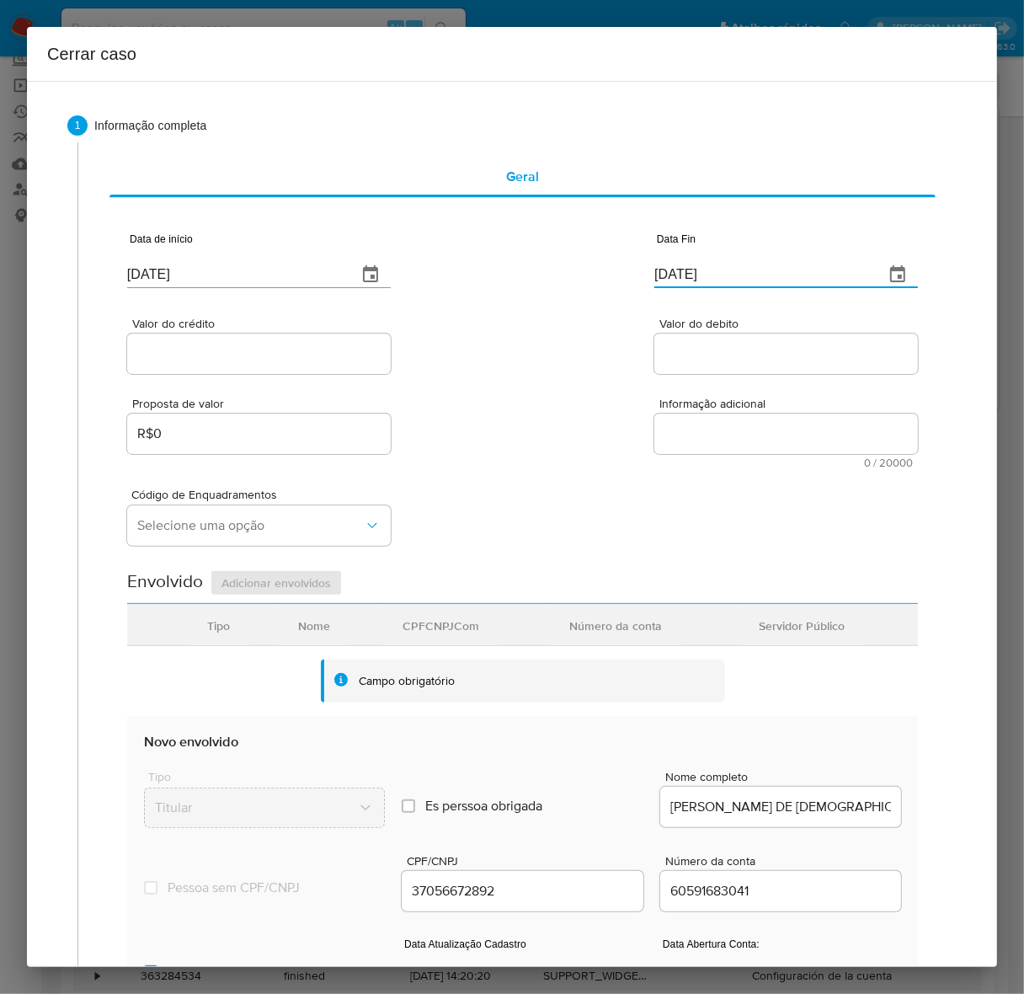
drag, startPoint x: 760, startPoint y: 275, endPoint x: 557, endPoint y: 249, distance: 204.6
click at [557, 249] on div "Data de início 01/07/2025 Data Fin 14/10/2025" at bounding box center [522, 254] width 791 height 88
paste input "06"
type input "06/10/2025"
drag, startPoint x: 245, startPoint y: 345, endPoint x: 234, endPoint y: 351, distance: 12.4
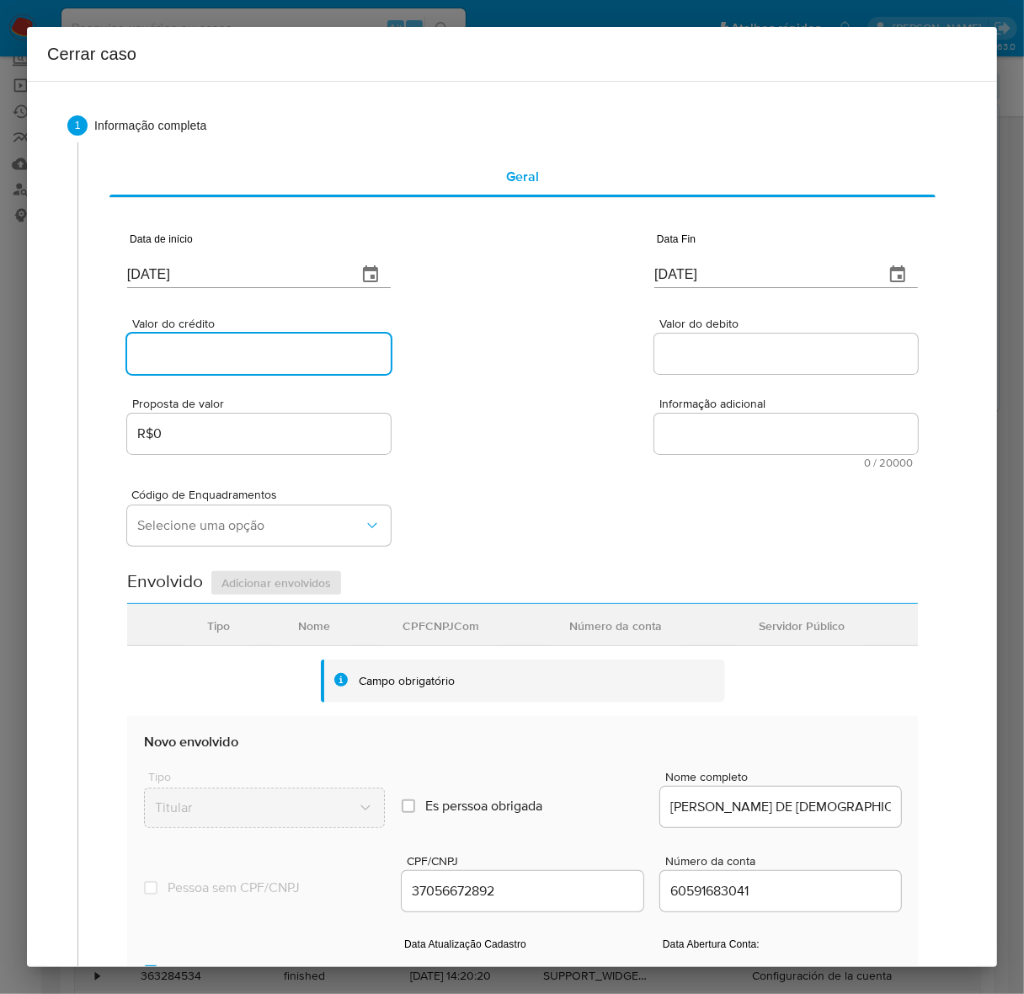
click at [237, 349] on input "Valor do crédito" at bounding box center [259, 354] width 264 height 22
paste input "R$98.457"
type input "R$98.457"
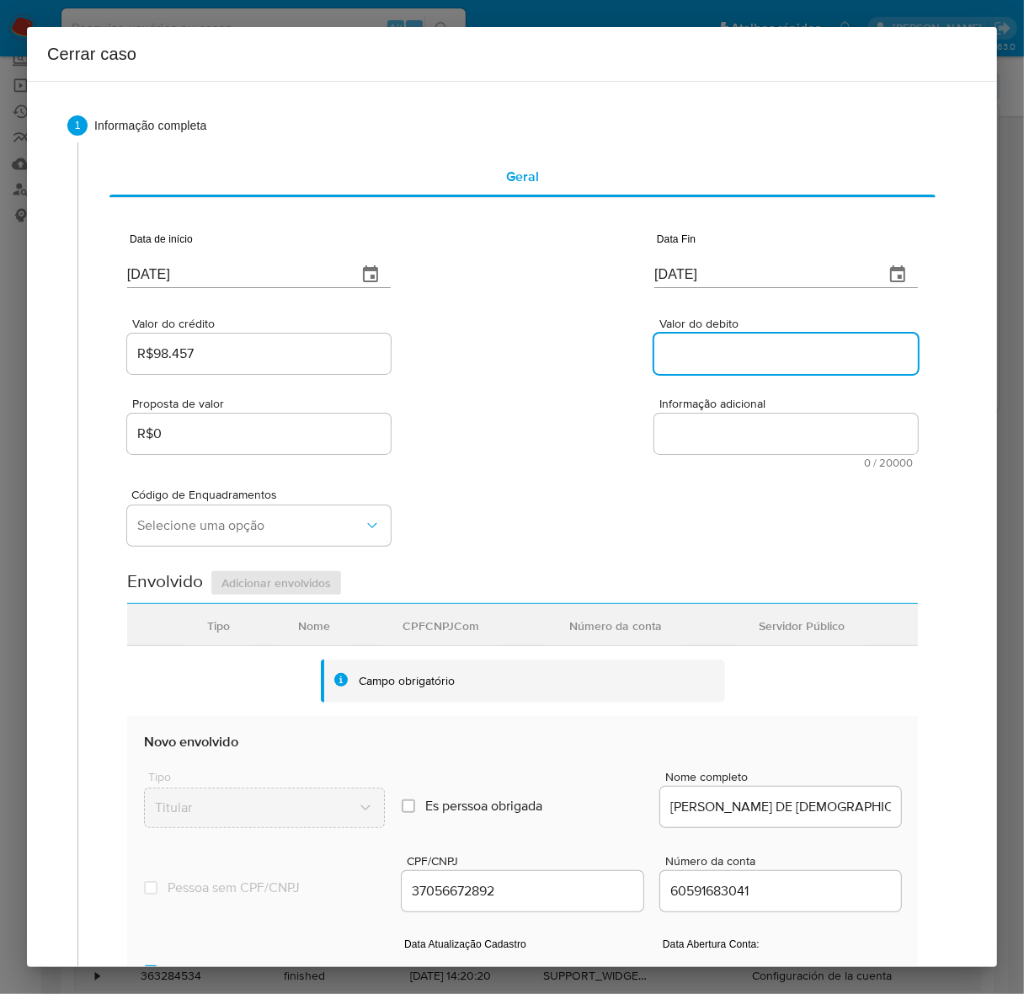
click at [687, 355] on input "Valor do debito" at bounding box center [786, 354] width 264 height 22
paste input "R$89.860"
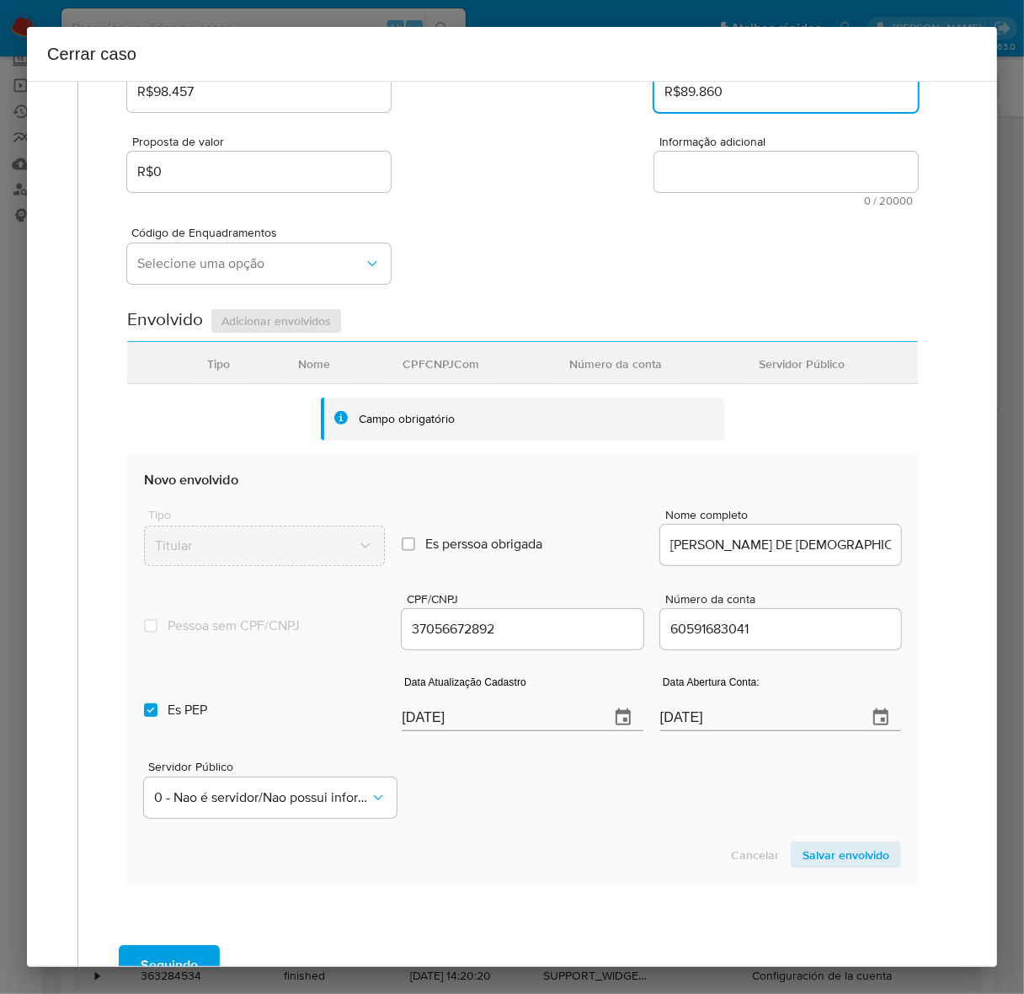
scroll to position [377, 0]
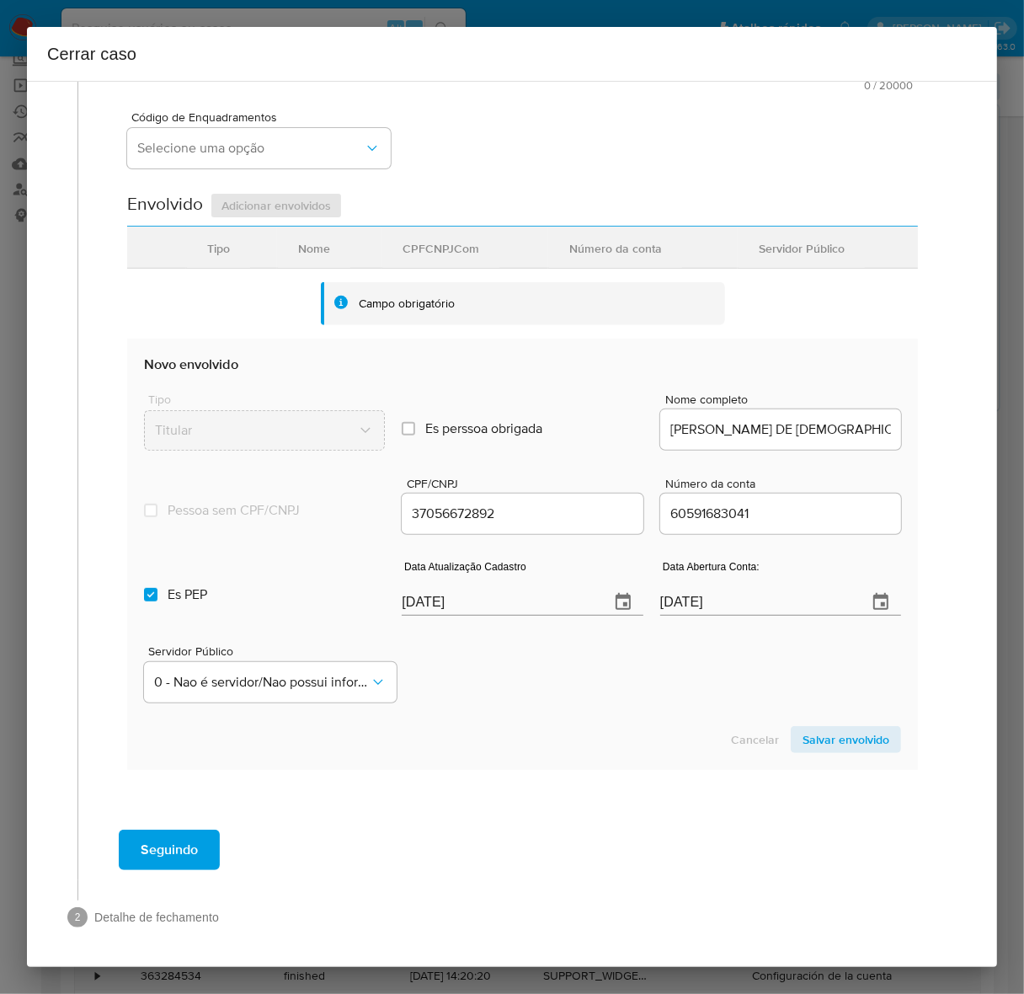
type input "R$89.860"
drag, startPoint x: 387, startPoint y: 598, endPoint x: 292, endPoint y: 594, distance: 95.2
click at [292, 594] on div "Es PEP isPEP Data Atualização Cadastro 14/10/2025 Data Abertura Conta: 13/10/20…" at bounding box center [522, 581] width 757 height 88
click at [147, 594] on input "Es PEP isPEP" at bounding box center [150, 594] width 13 height 13
checkbox input "false"
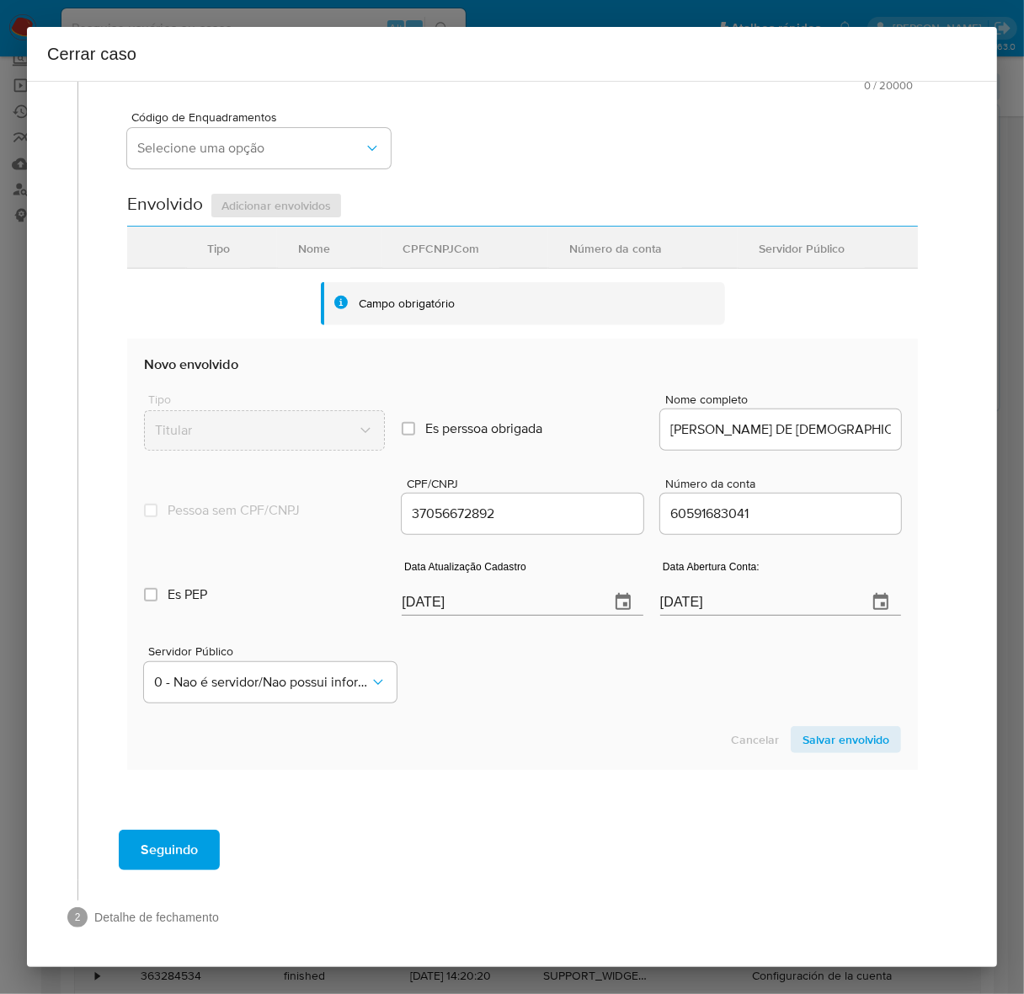
click at [836, 735] on span "Salvar envolvido" at bounding box center [845, 740] width 87 height 24
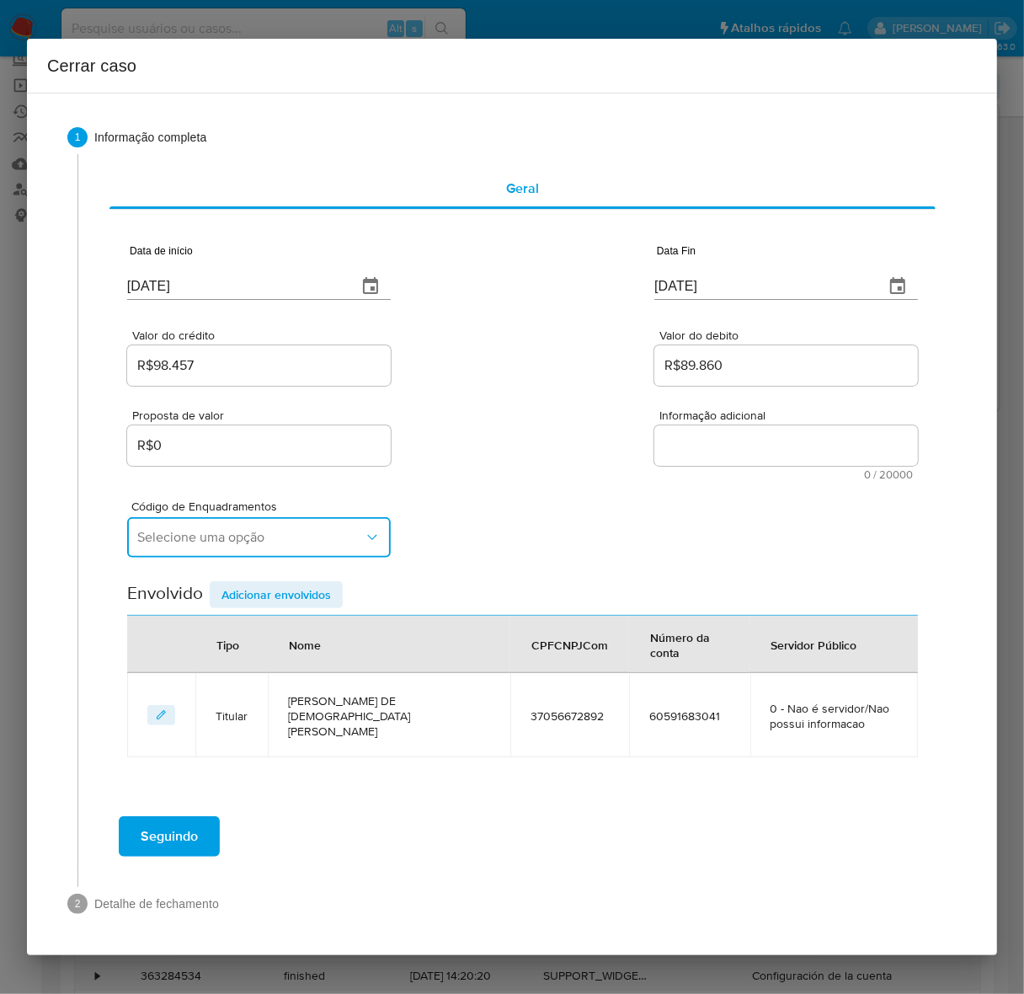
click at [280, 546] on span "Selecione uma opção" at bounding box center [250, 537] width 227 height 17
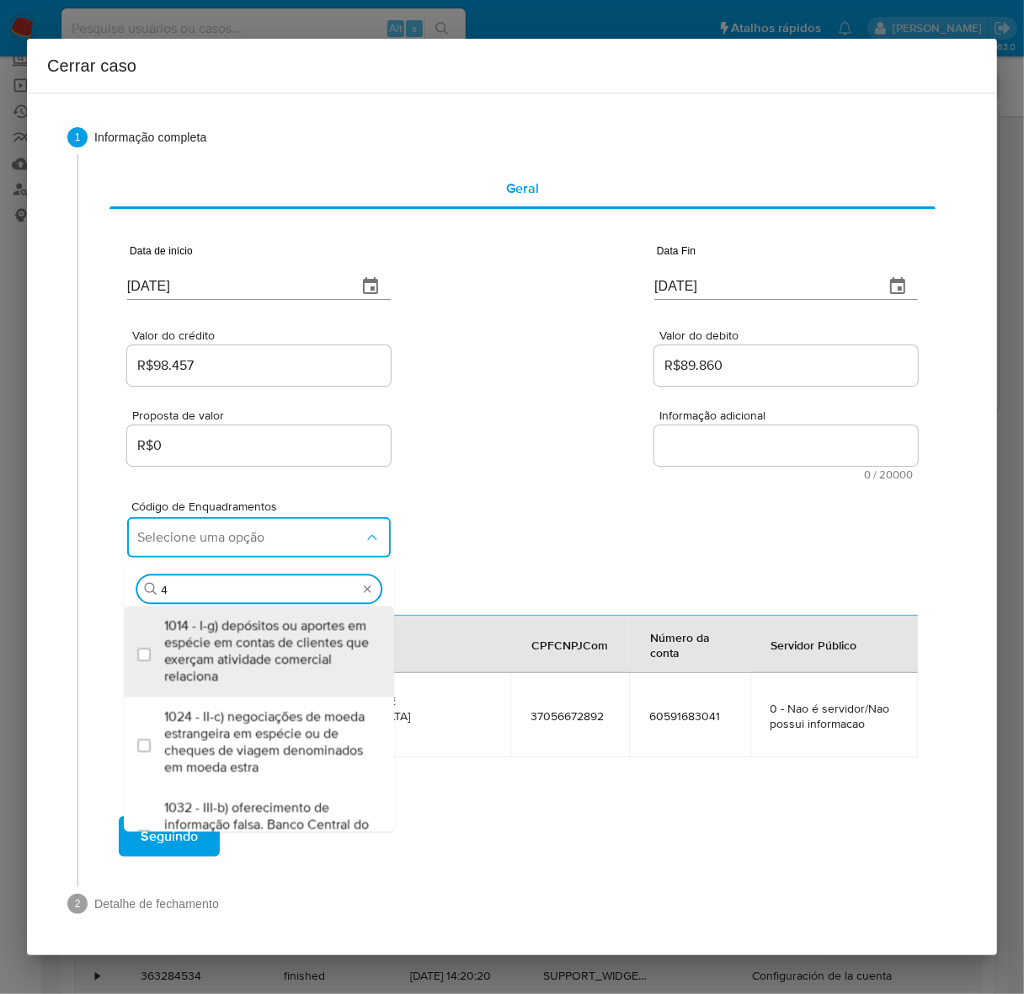
type input "45"
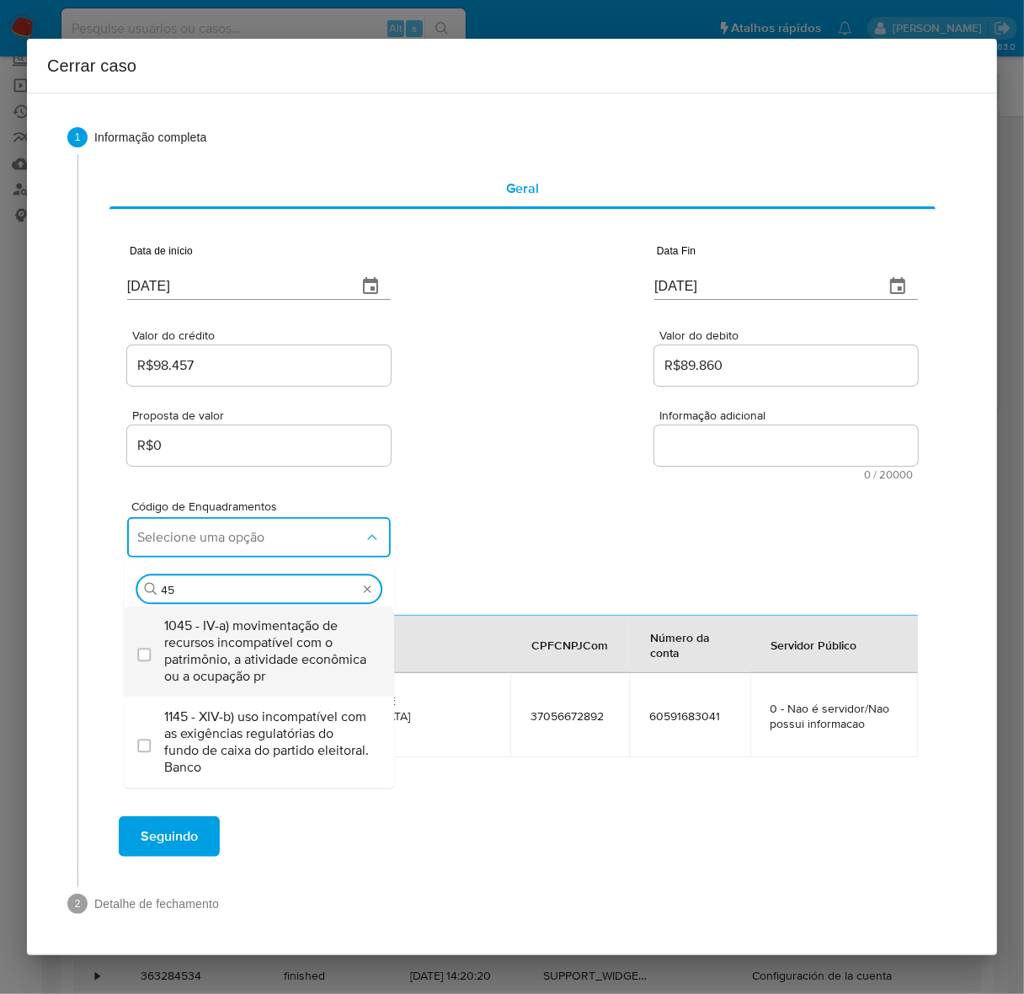
click at [248, 648] on span "1045 - IV-a) movimentação de recursos incompatível com o patrimônio, a atividad…" at bounding box center [267, 650] width 206 height 67
checkbox input "true"
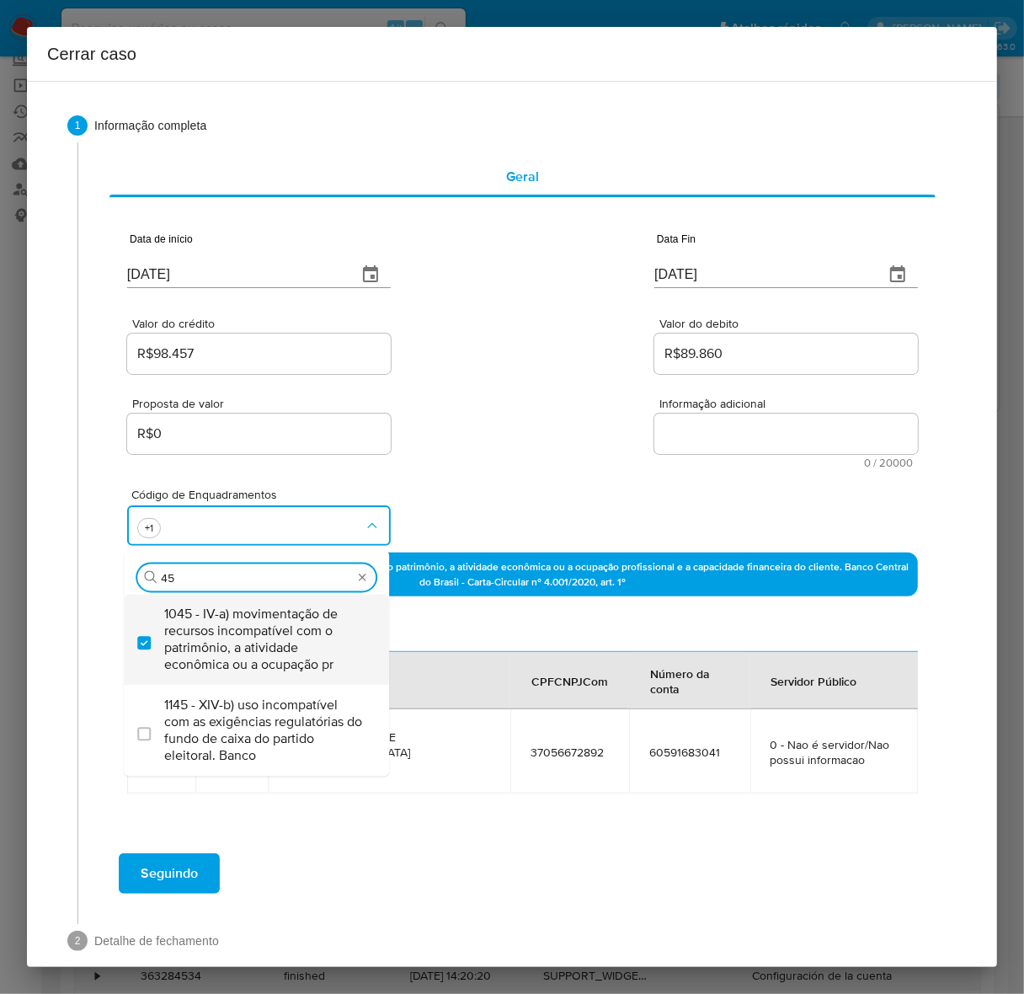
type input "4"
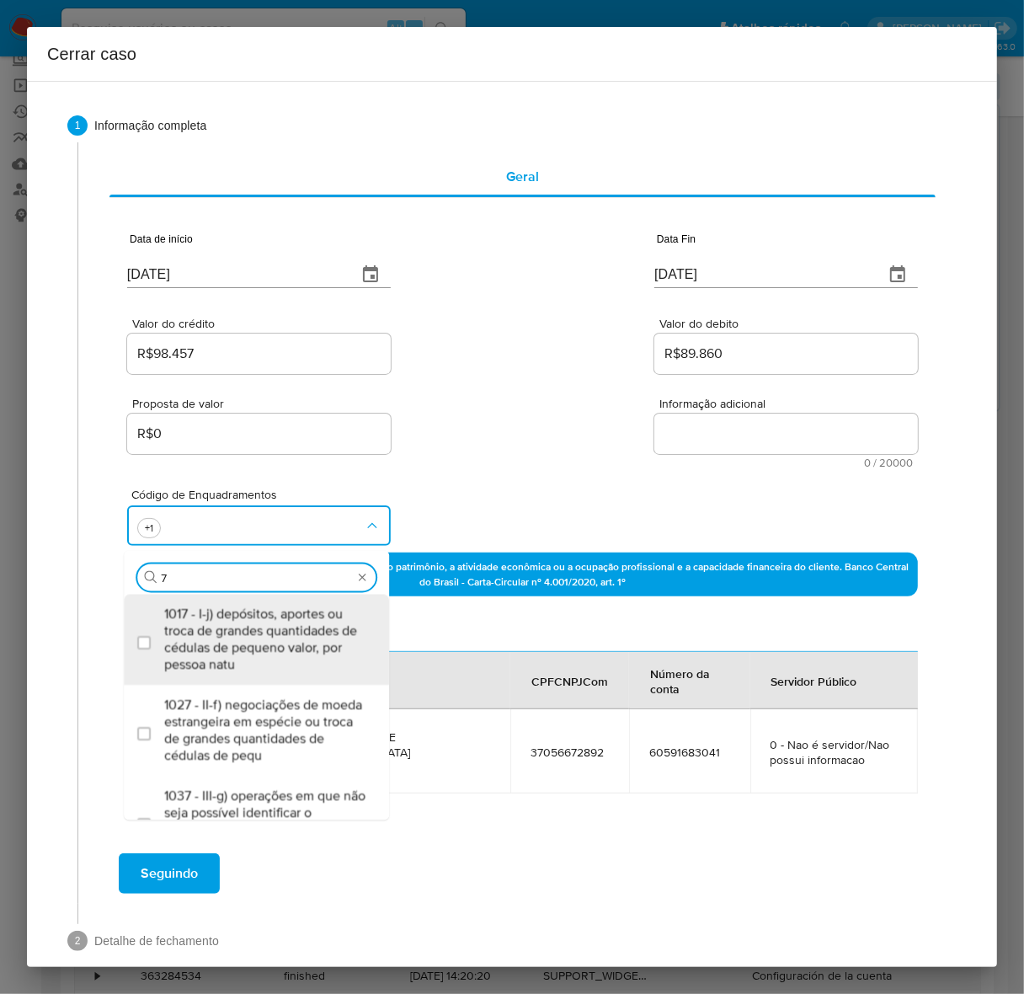
type input "75"
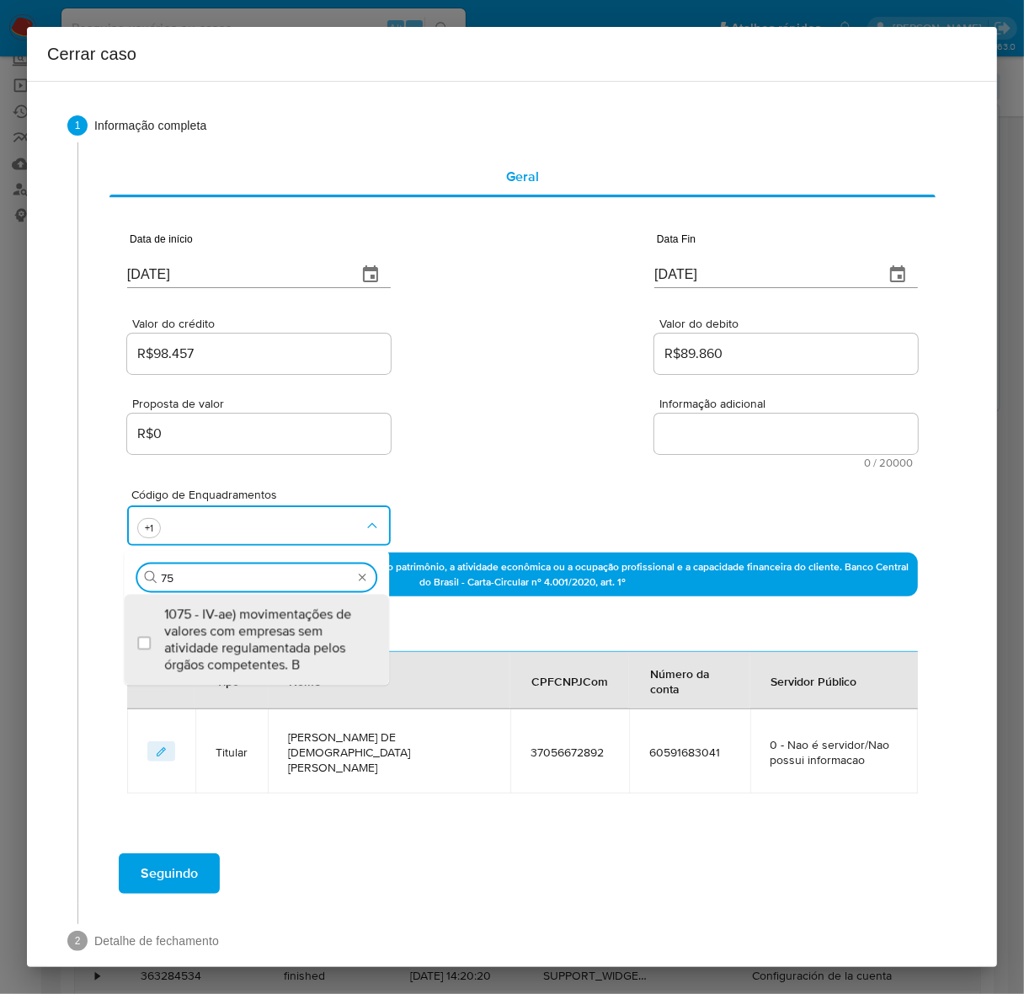
click at [248, 648] on span "1075 - IV-ae) movimentações de valores com empresas sem atividade regulamentada…" at bounding box center [264, 638] width 201 height 67
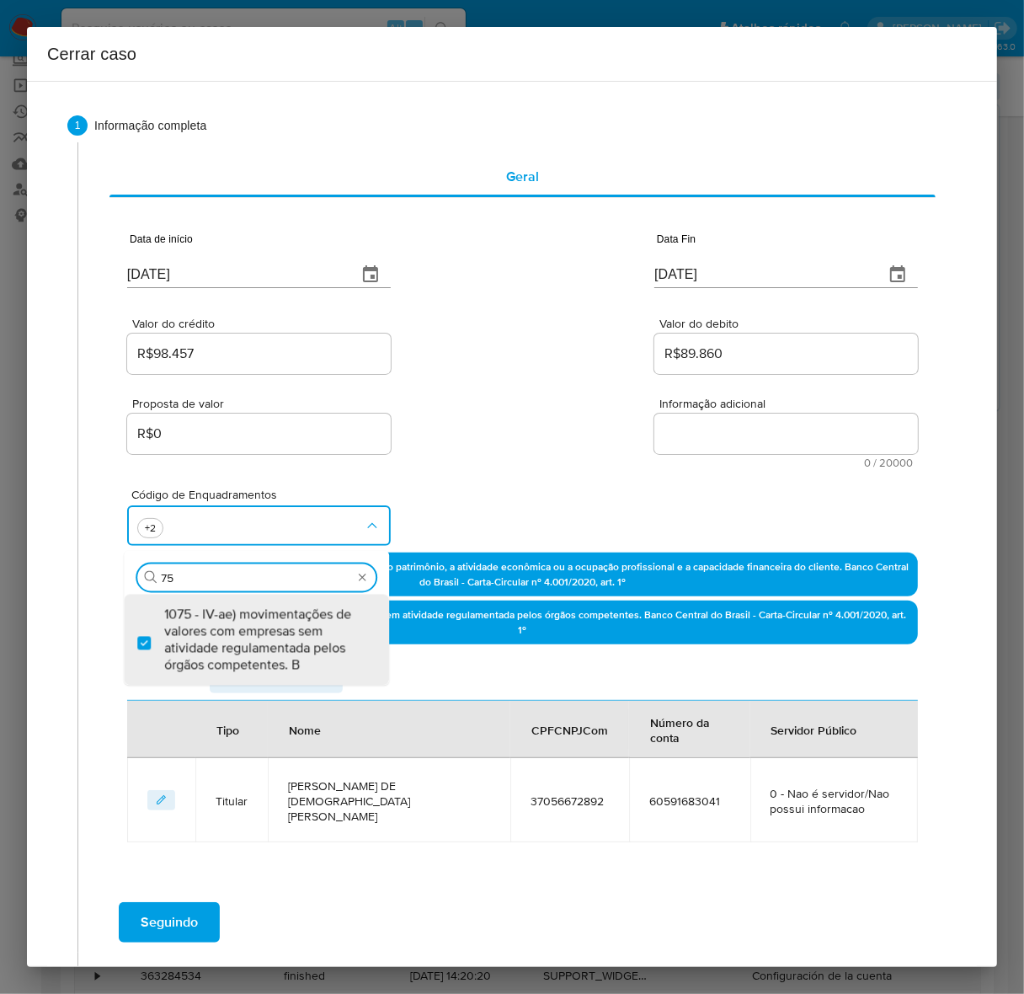
checkbox input "true"
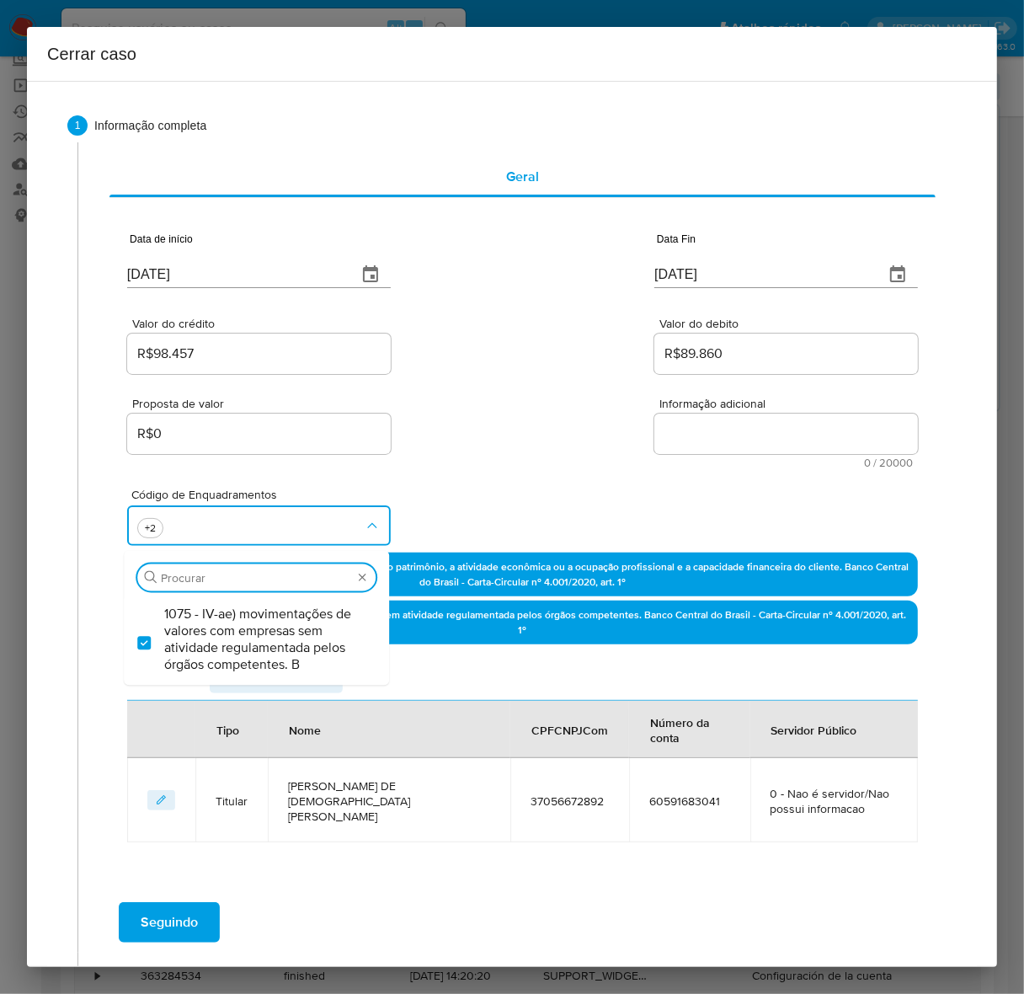
click at [728, 424] on textarea "Informação adicional" at bounding box center [786, 433] width 264 height 40
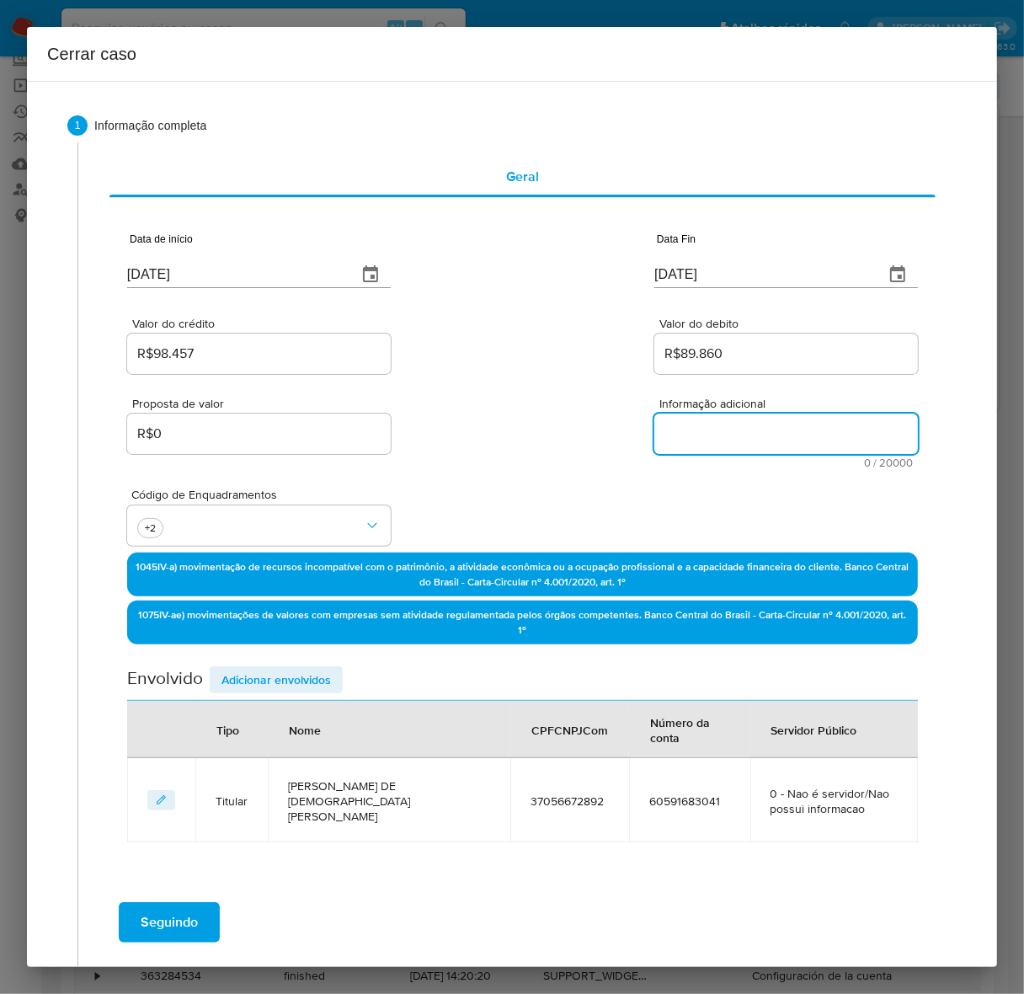
click at [728, 425] on textarea "Informação adicional" at bounding box center [786, 433] width 264 height 40
click at [668, 436] on textarea "Informação adicional" at bounding box center [786, 433] width 264 height 40
paste textarea "ANDERSON DE JESUS FIGUEIREDO, CPF 37056672892, 37 anos, residente no município …"
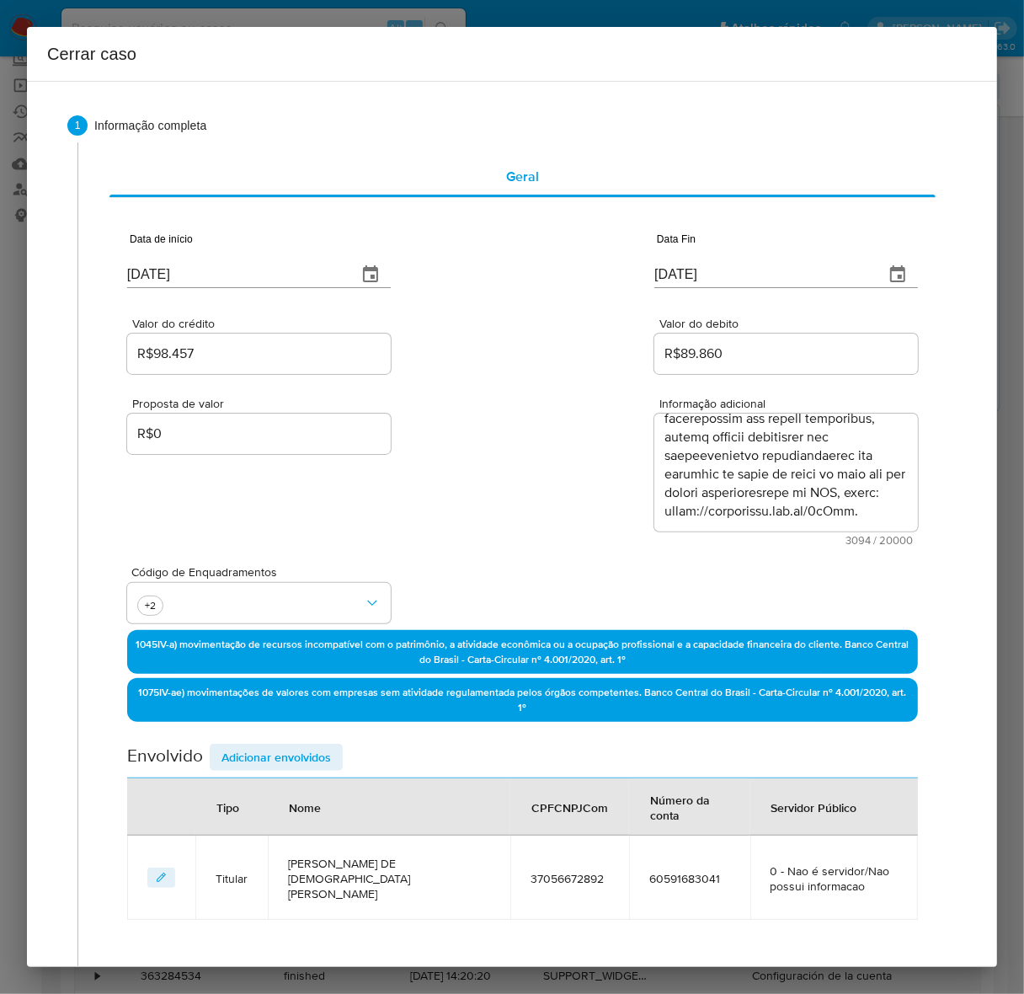
scroll to position [1905, 0]
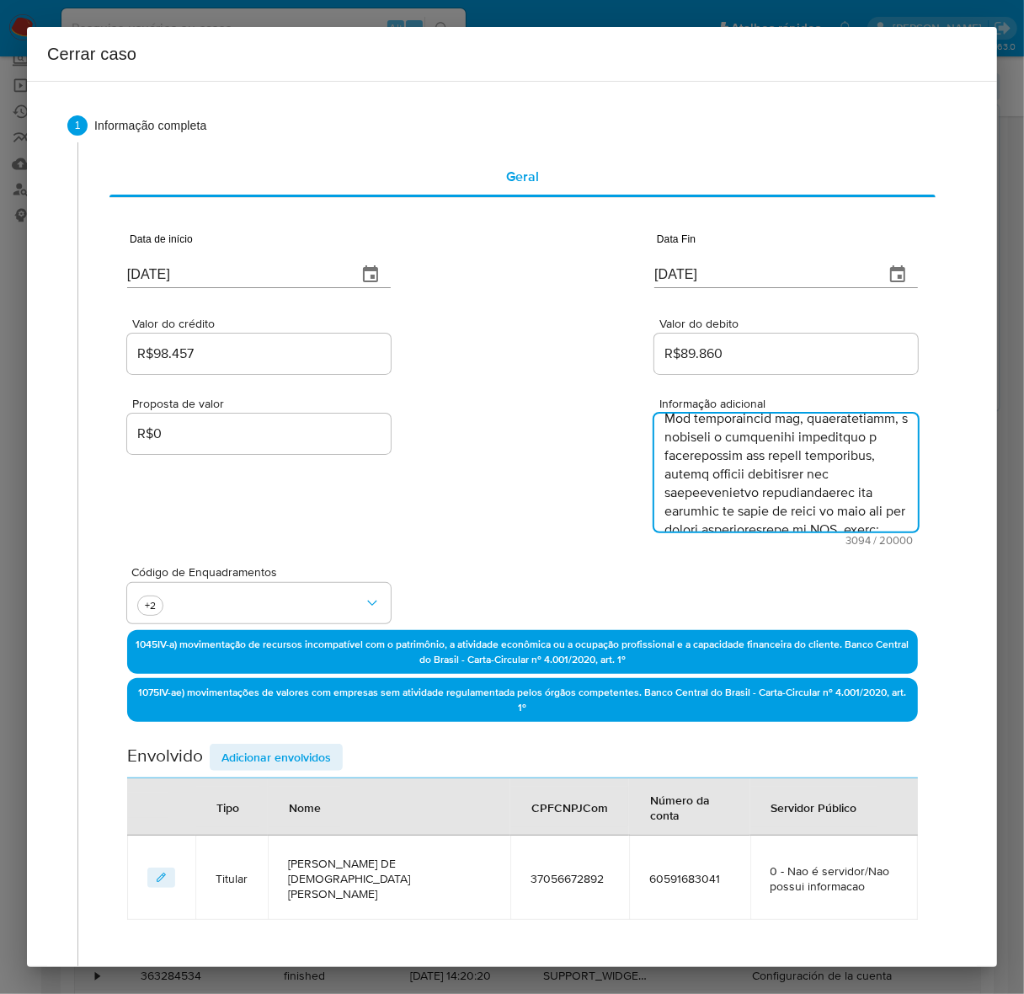
drag, startPoint x: 725, startPoint y: 491, endPoint x: 596, endPoint y: 491, distance: 128.8
click at [596, 491] on div "Proposta de valor R$0 Informação adicional 3094 / 20000 16906 caracteres restan…" at bounding box center [522, 461] width 791 height 168
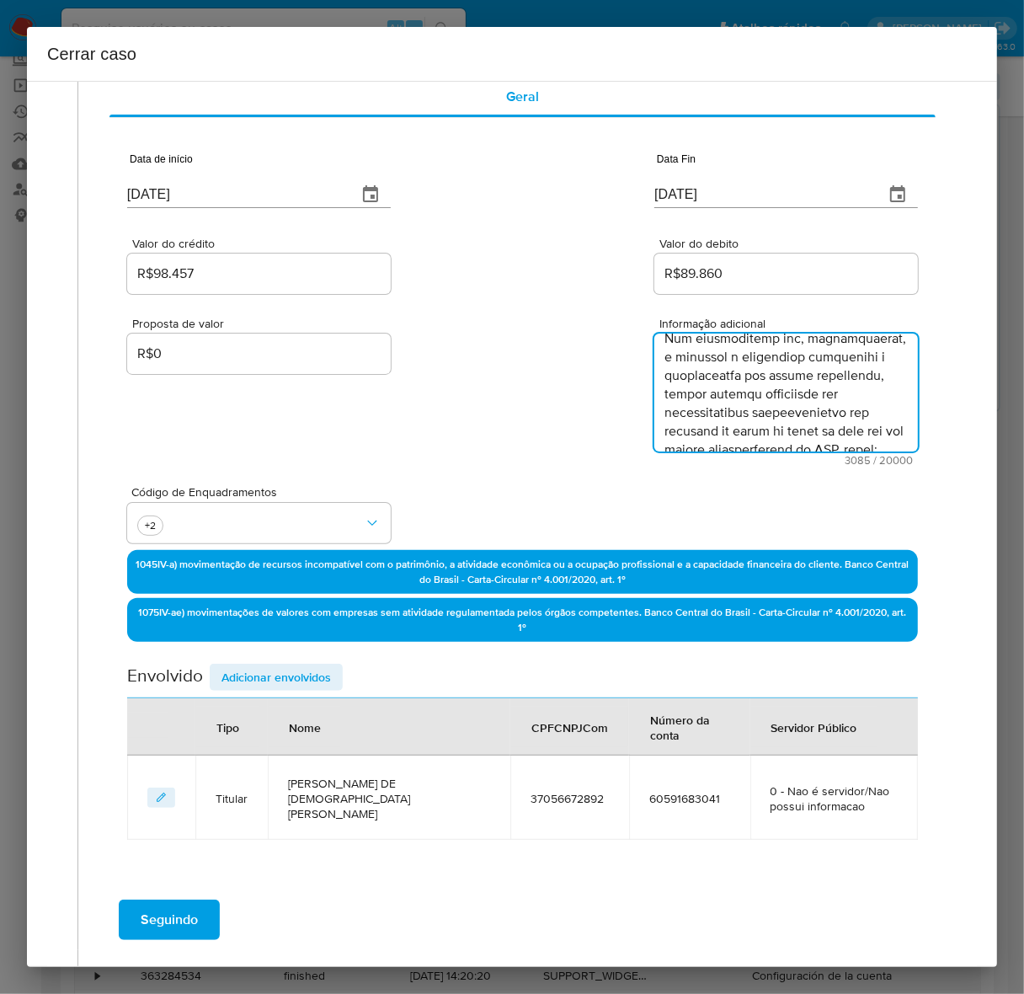
scroll to position [135, 0]
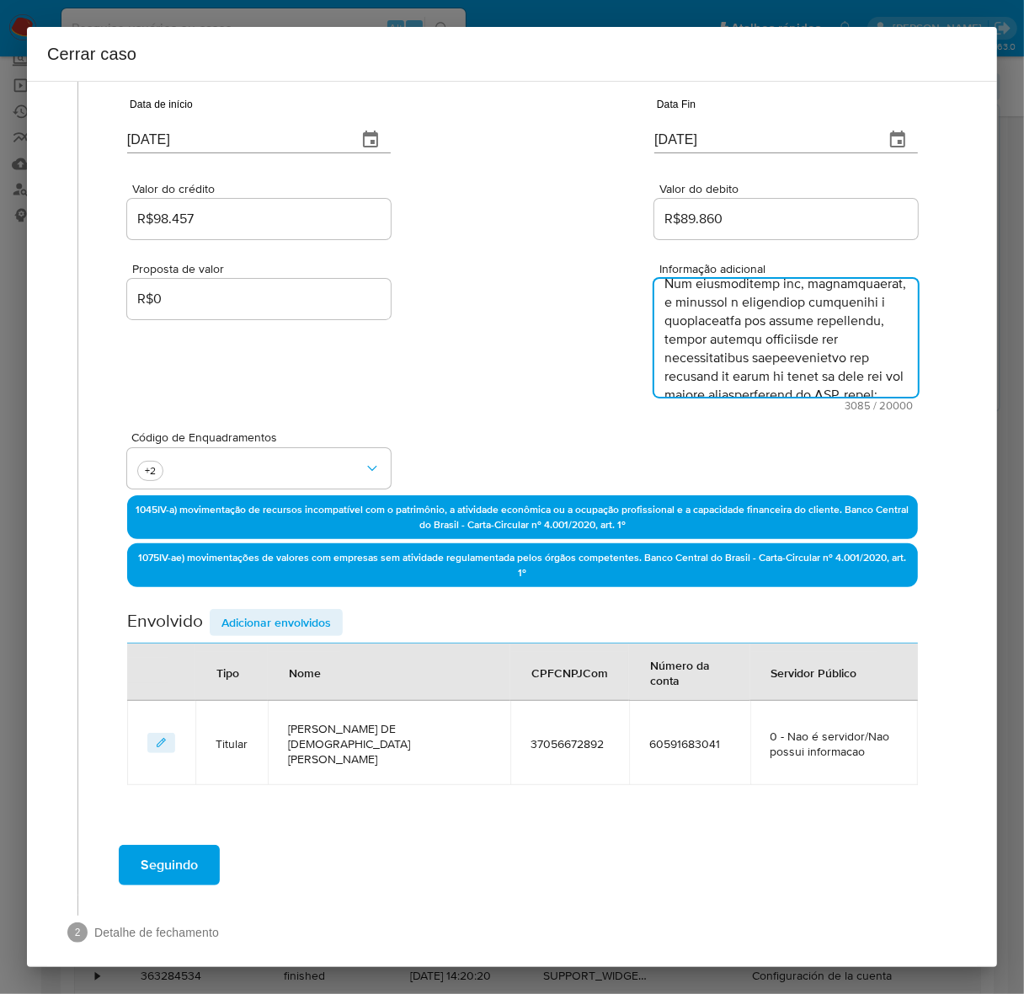
type textarea "ANDERSON DE JESUS FIGUEIREDO, CPF 37056672892, 37 anos, residente no município …"
click at [253, 620] on span "Adicionar envolvidos" at bounding box center [275, 622] width 109 height 24
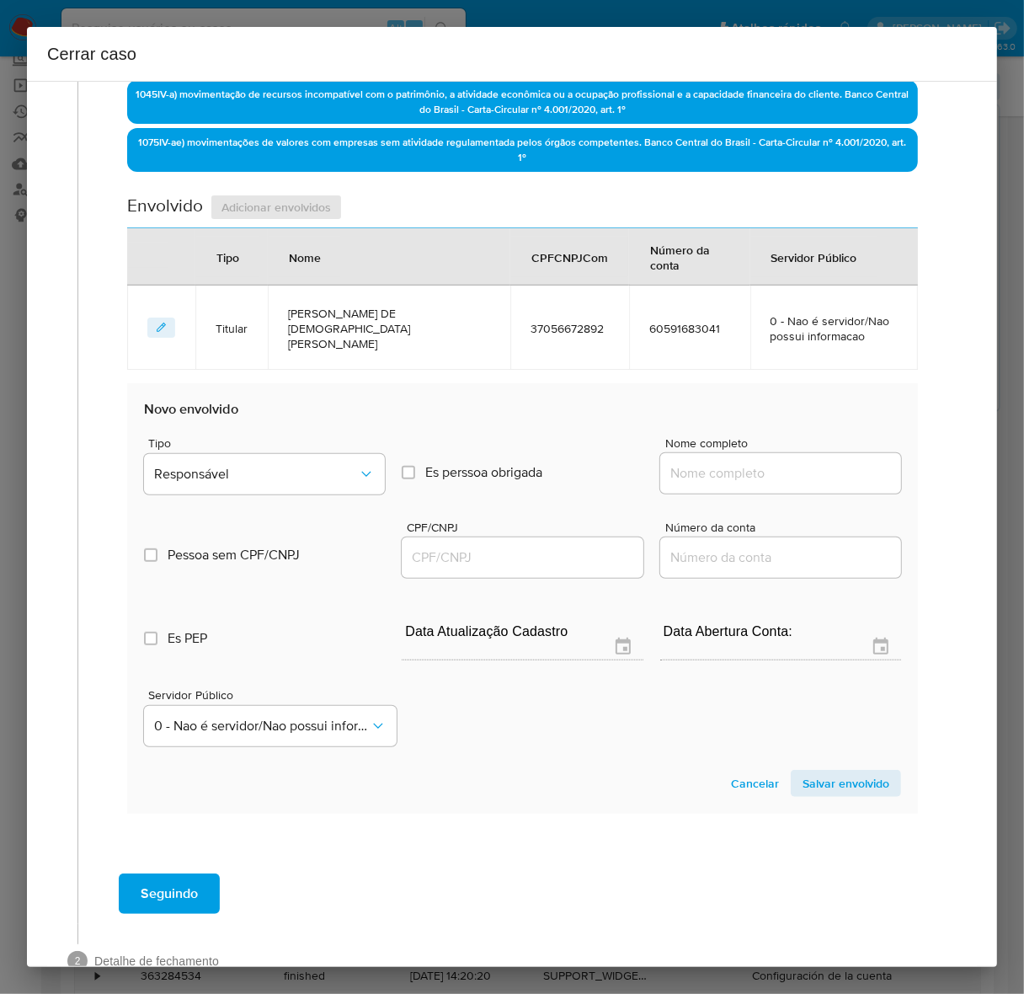
scroll to position [556, 0]
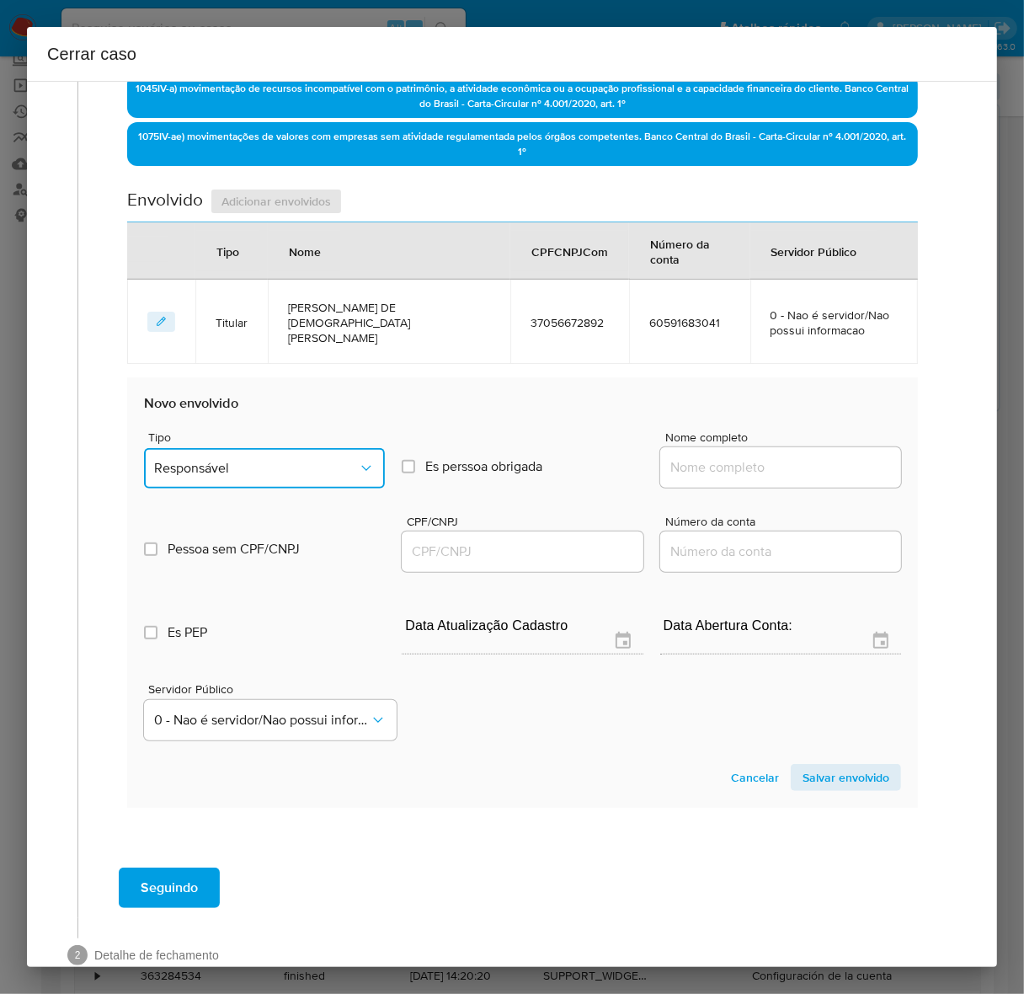
click at [237, 448] on button "Responsável" at bounding box center [264, 468] width 241 height 40
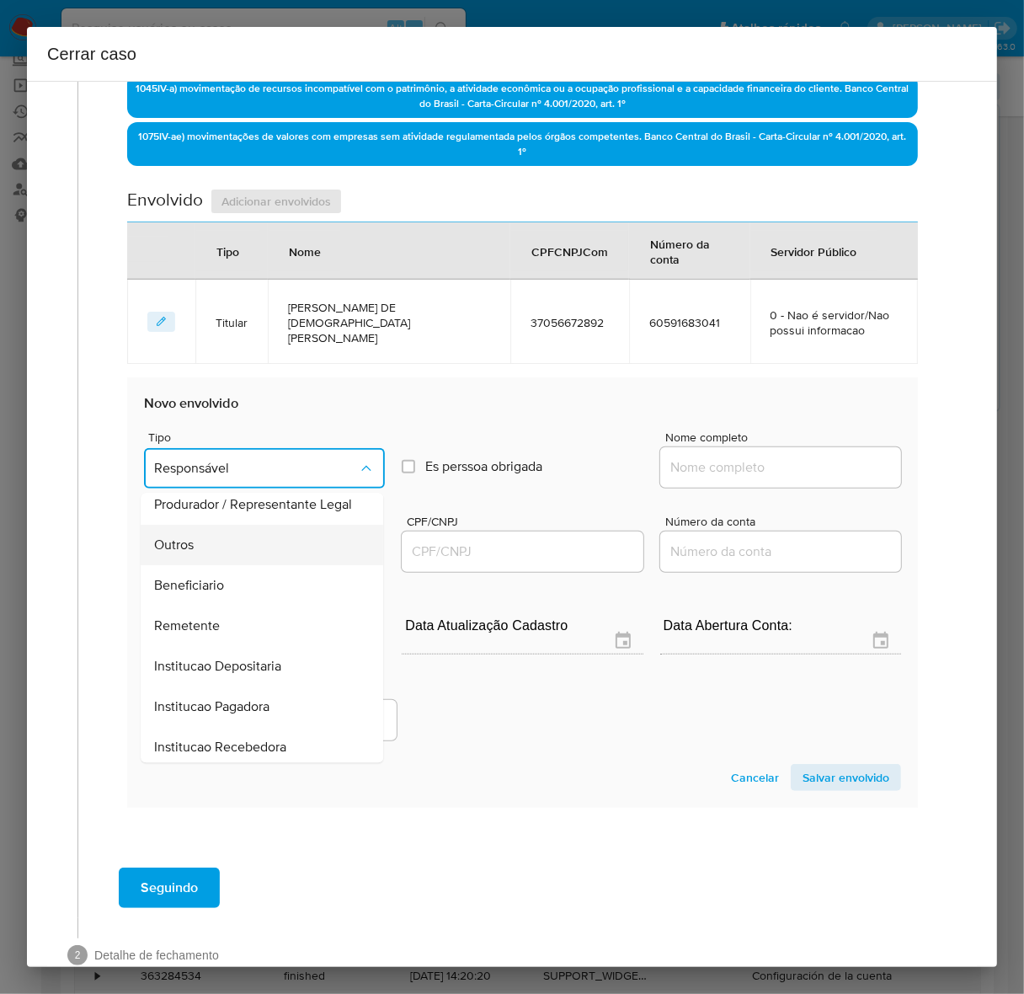
click at [187, 550] on span "Outros" at bounding box center [174, 545] width 40 height 17
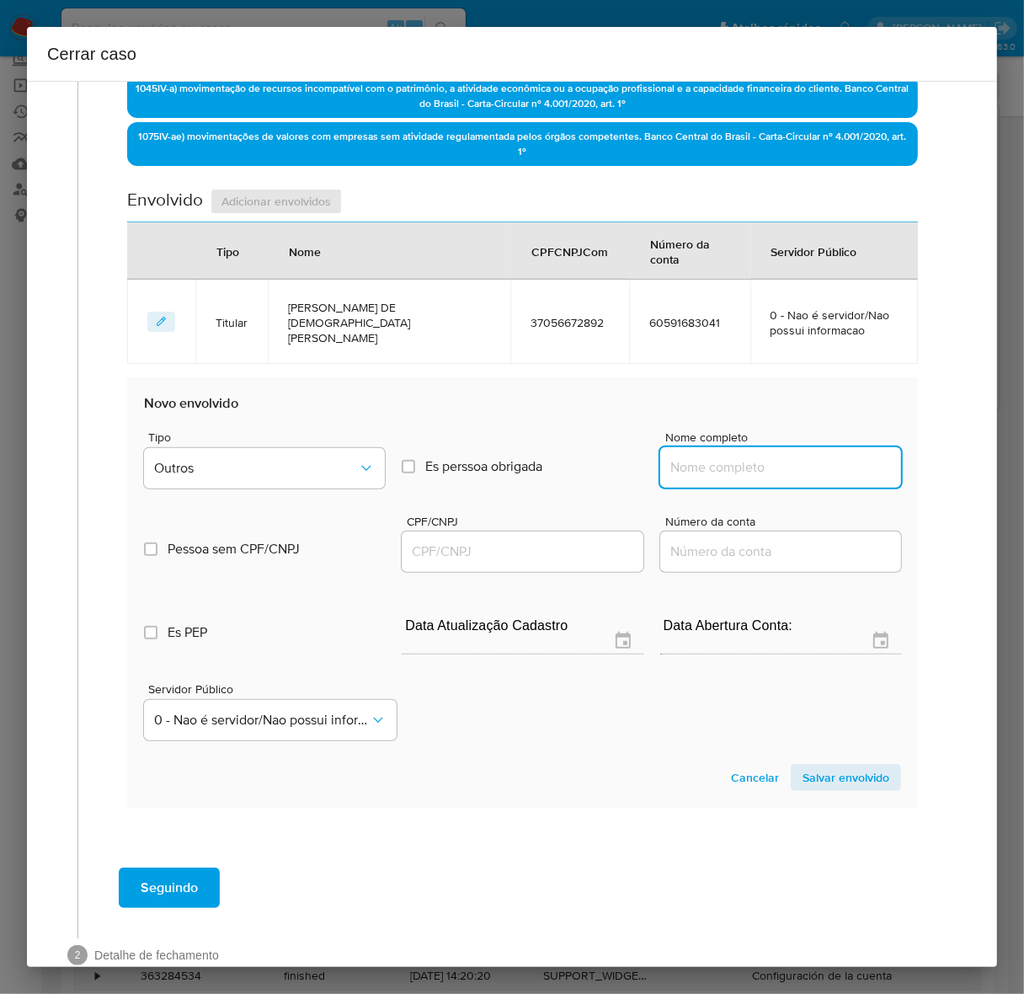
click at [777, 456] on input "Nome completo" at bounding box center [780, 467] width 241 height 22
paste input "21.839.037 ANDERSON DE JESUS FIGUEIREDO, CNPJ 21839037000188"
drag, startPoint x: 730, startPoint y: 447, endPoint x: 961, endPoint y: 443, distance: 230.8
click at [961, 443] on div "1 Informação completa Geral Data de início 01/07/2025 Data Fin 06/10/2025 Valor…" at bounding box center [512, 265] width 930 height 1453
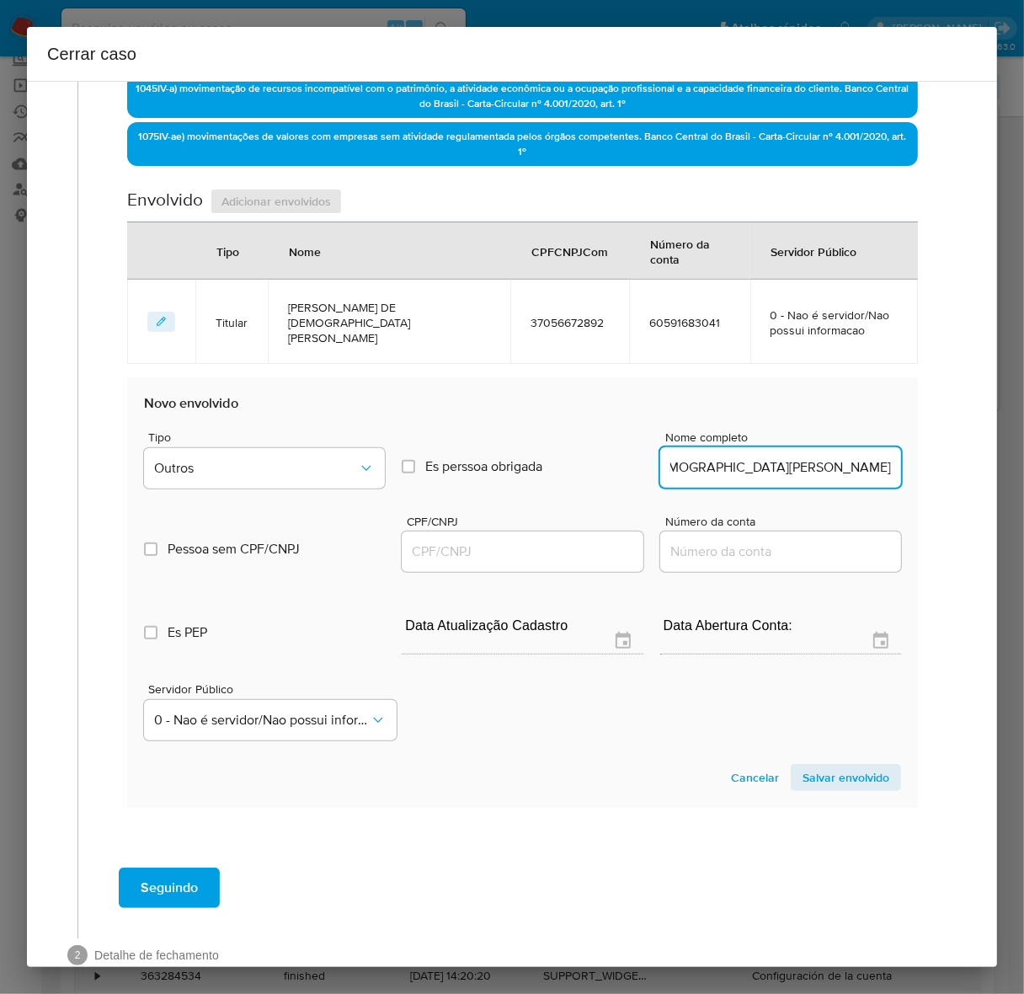
scroll to position [0, 66]
type input "21.839.037 ANDERSON DE JESUS FIGUEIREDO"
click at [457, 541] on input "CPF/CNPJ" at bounding box center [522, 552] width 241 height 22
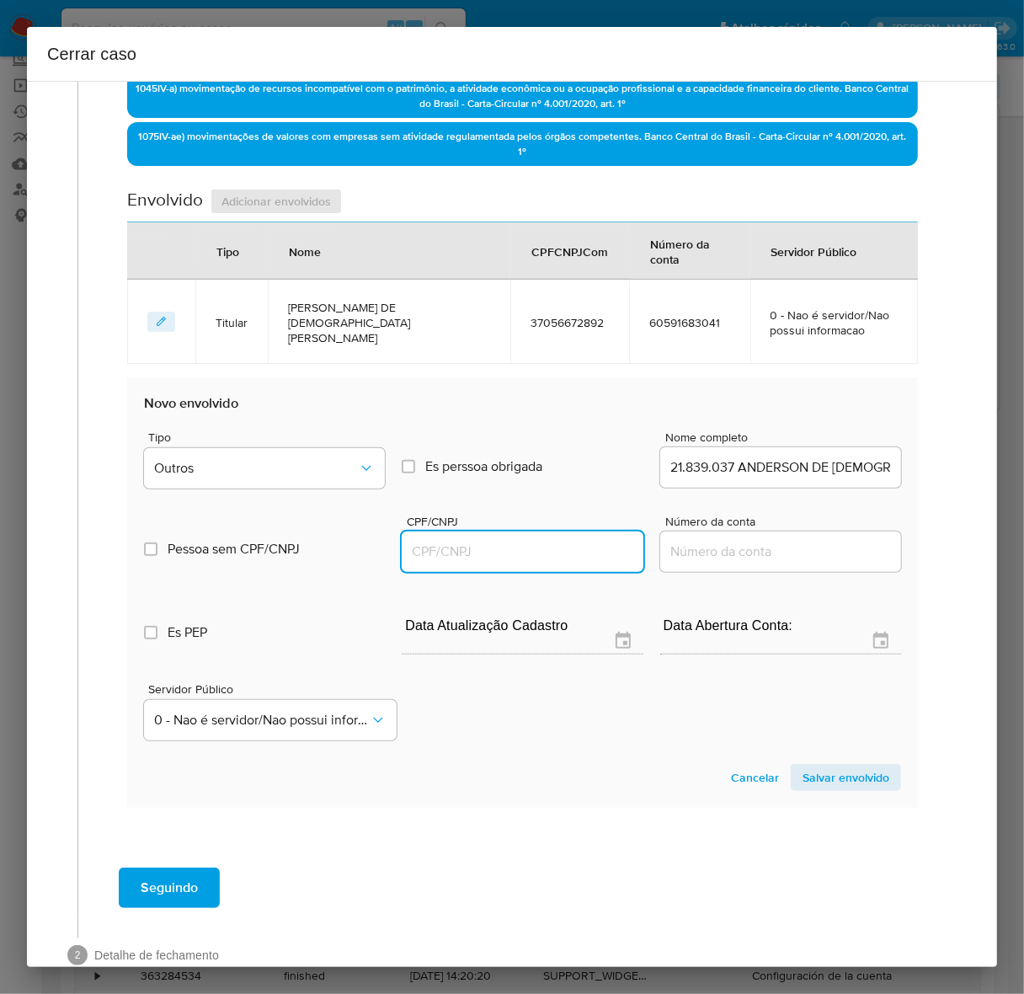
paste input "21839037000188"
type input "21839037000188"
click at [823, 765] on span "Salvar envolvido" at bounding box center [845, 777] width 87 height 24
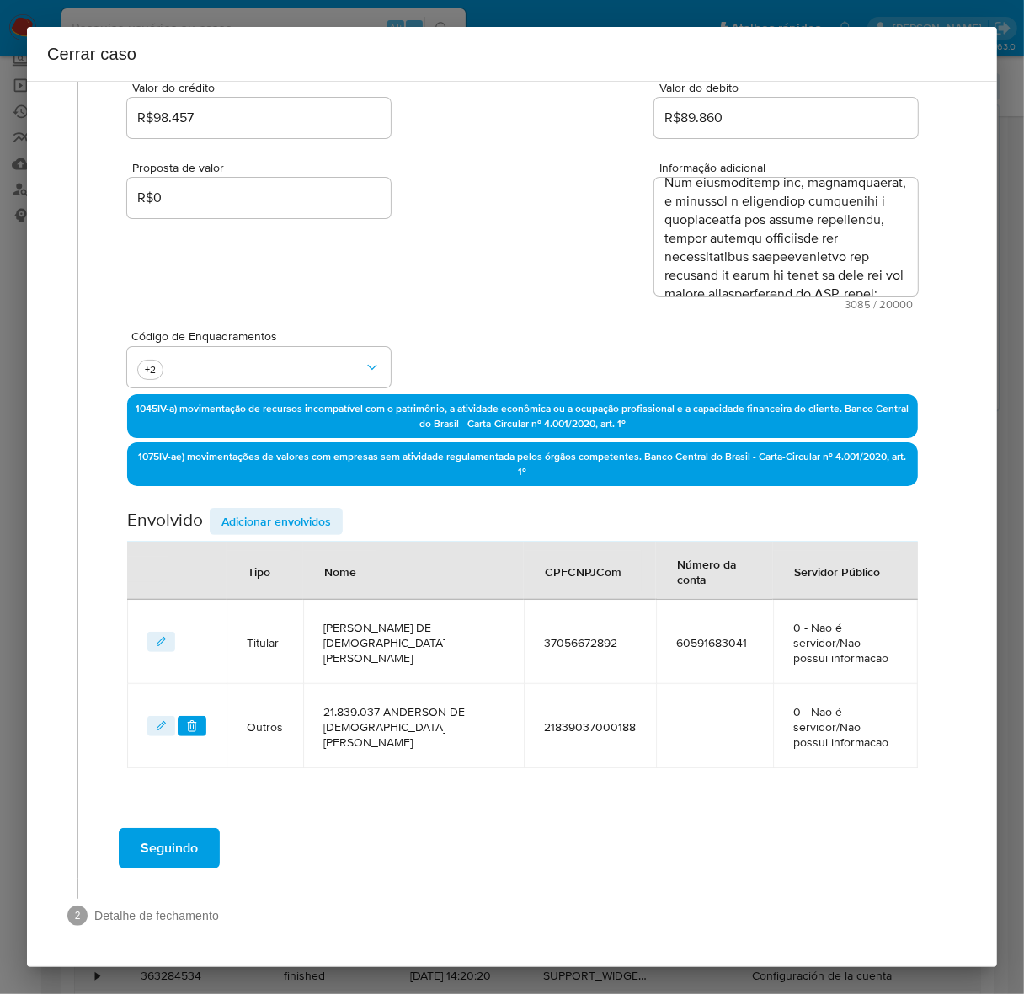
scroll to position [204, 0]
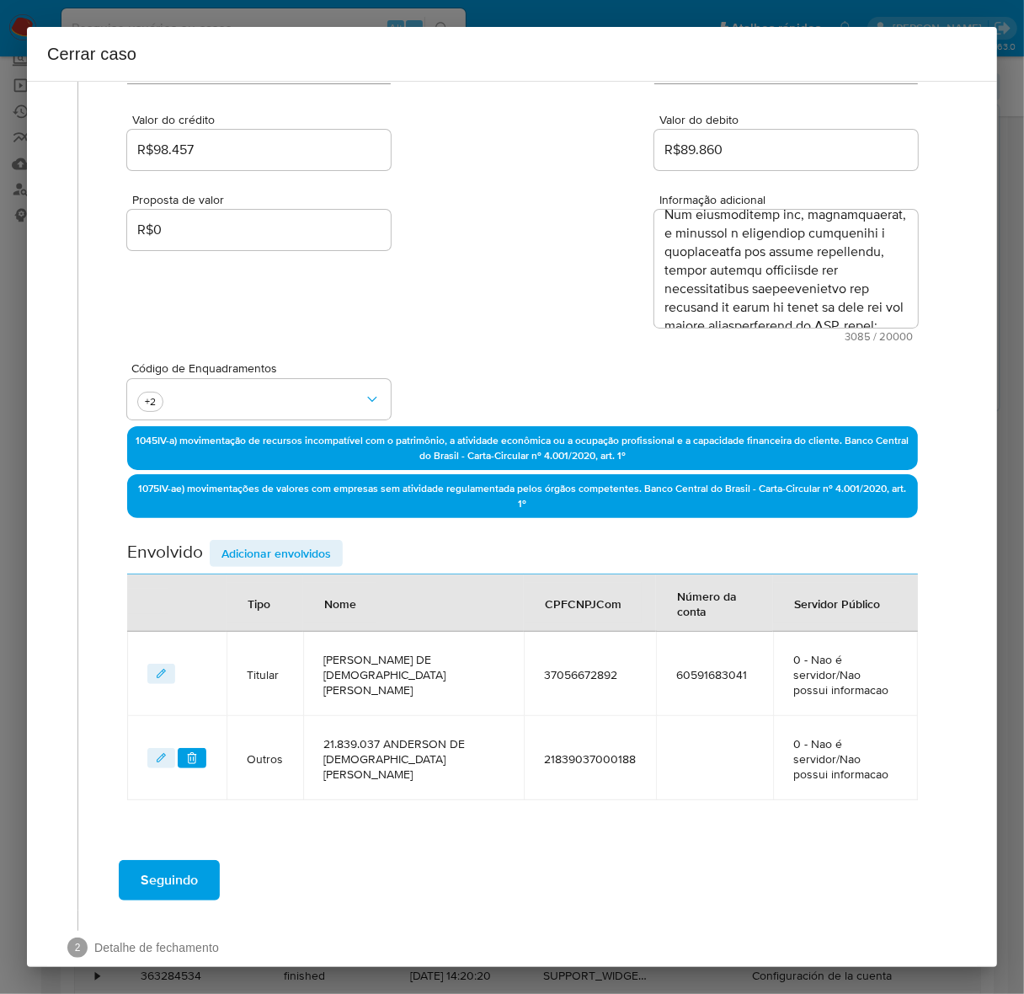
click at [282, 545] on span "Adicionar envolvidos" at bounding box center [275, 553] width 109 height 24
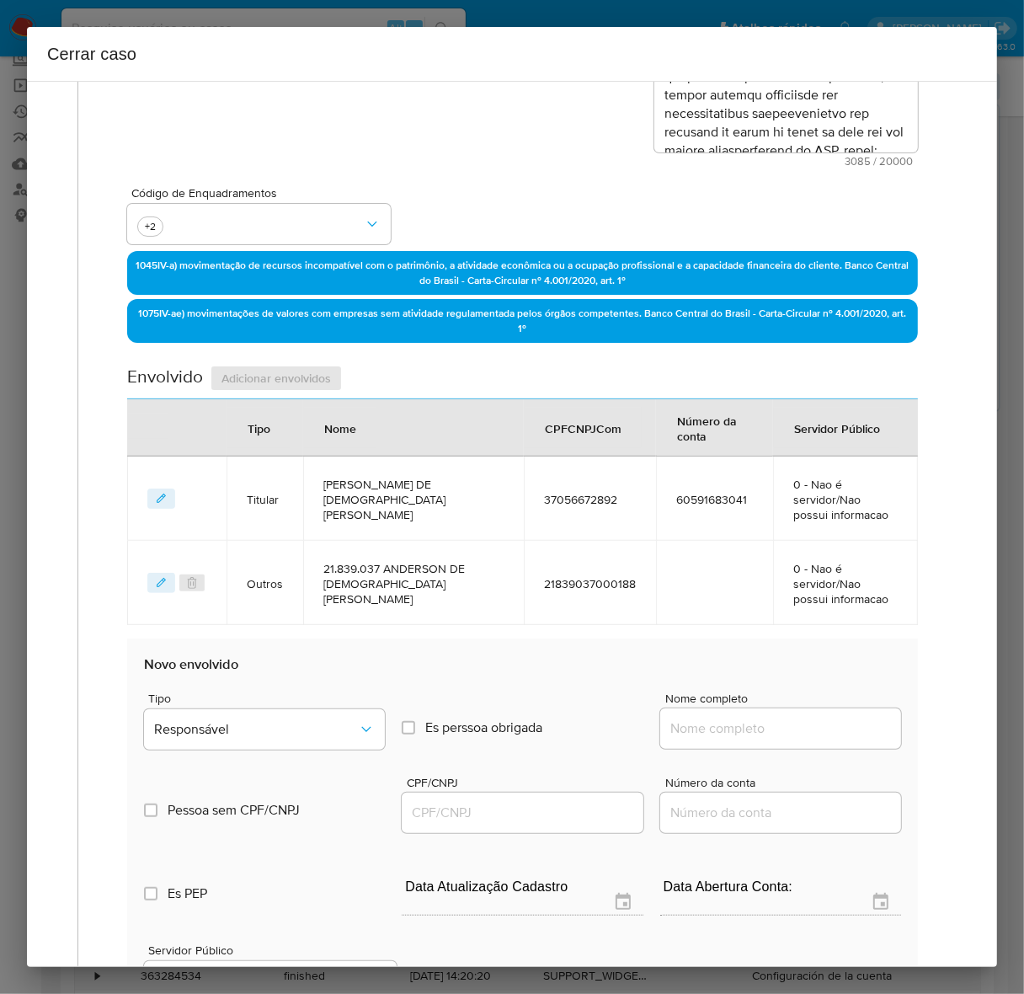
scroll to position [414, 0]
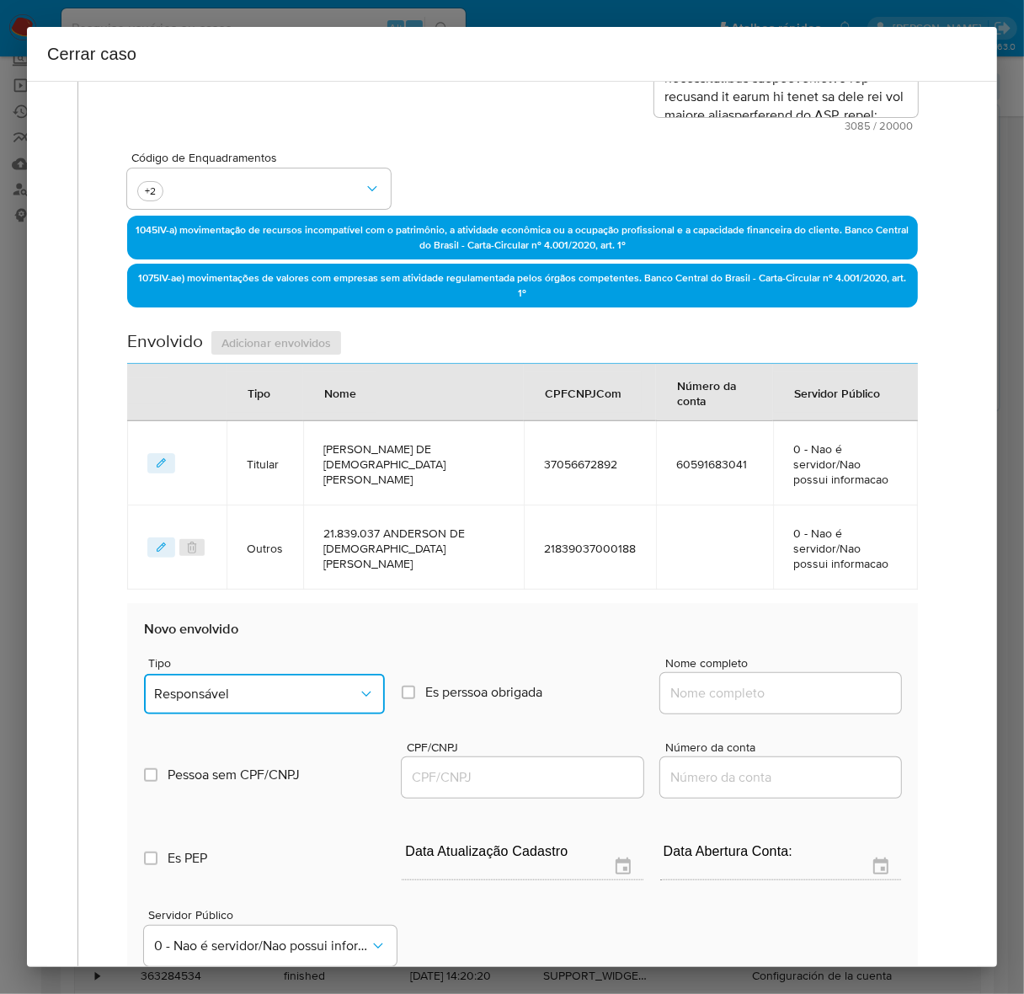
click at [238, 685] on span "Responsável" at bounding box center [256, 693] width 204 height 17
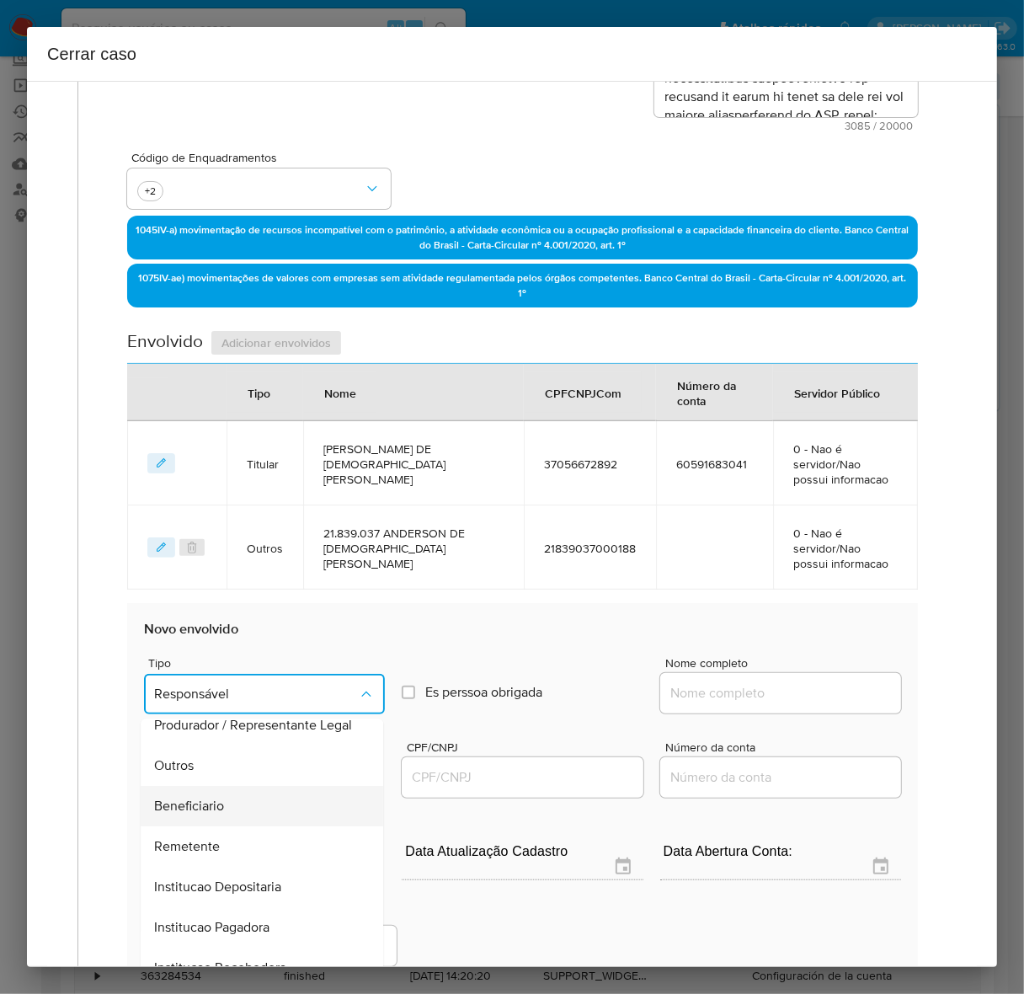
scroll to position [232, 0]
click at [204, 839] on span "Remetente" at bounding box center [187, 847] width 66 height 17
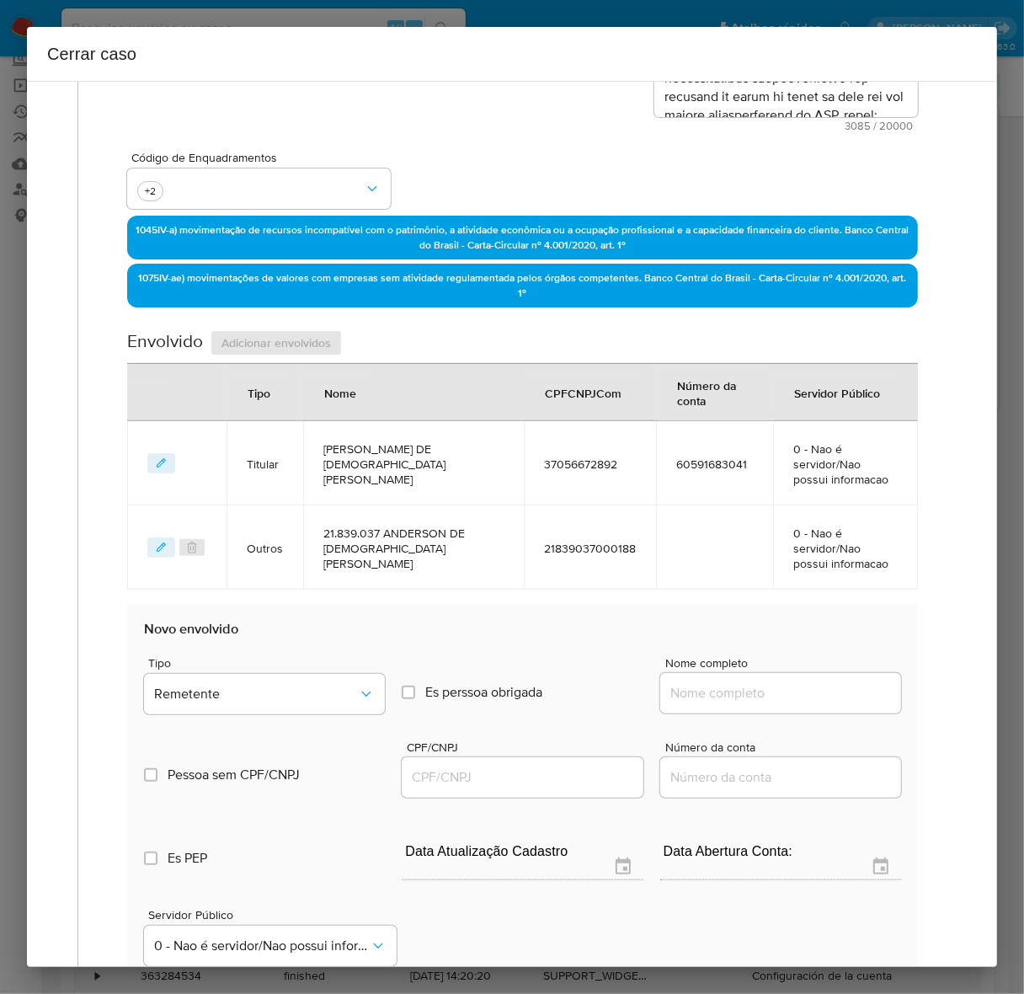
click at [707, 673] on div at bounding box center [780, 693] width 241 height 40
click at [712, 682] on input "Nome completo" at bounding box center [780, 693] width 241 height 22
paste input "Diego Alves Da Silva, 57964834800"
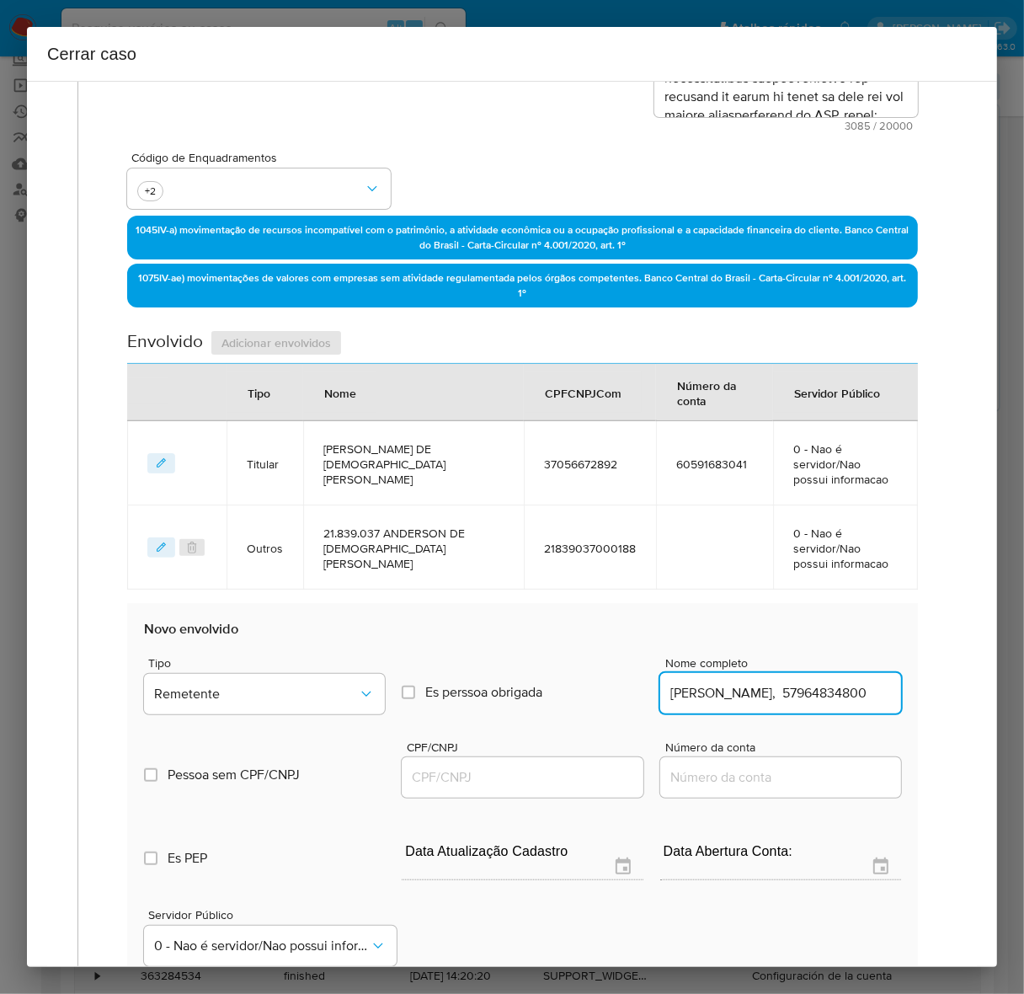
scroll to position [0, 2]
drag, startPoint x: 780, startPoint y: 663, endPoint x: 1045, endPoint y: 663, distance: 265.2
type input "Diego Alves Da Silva"
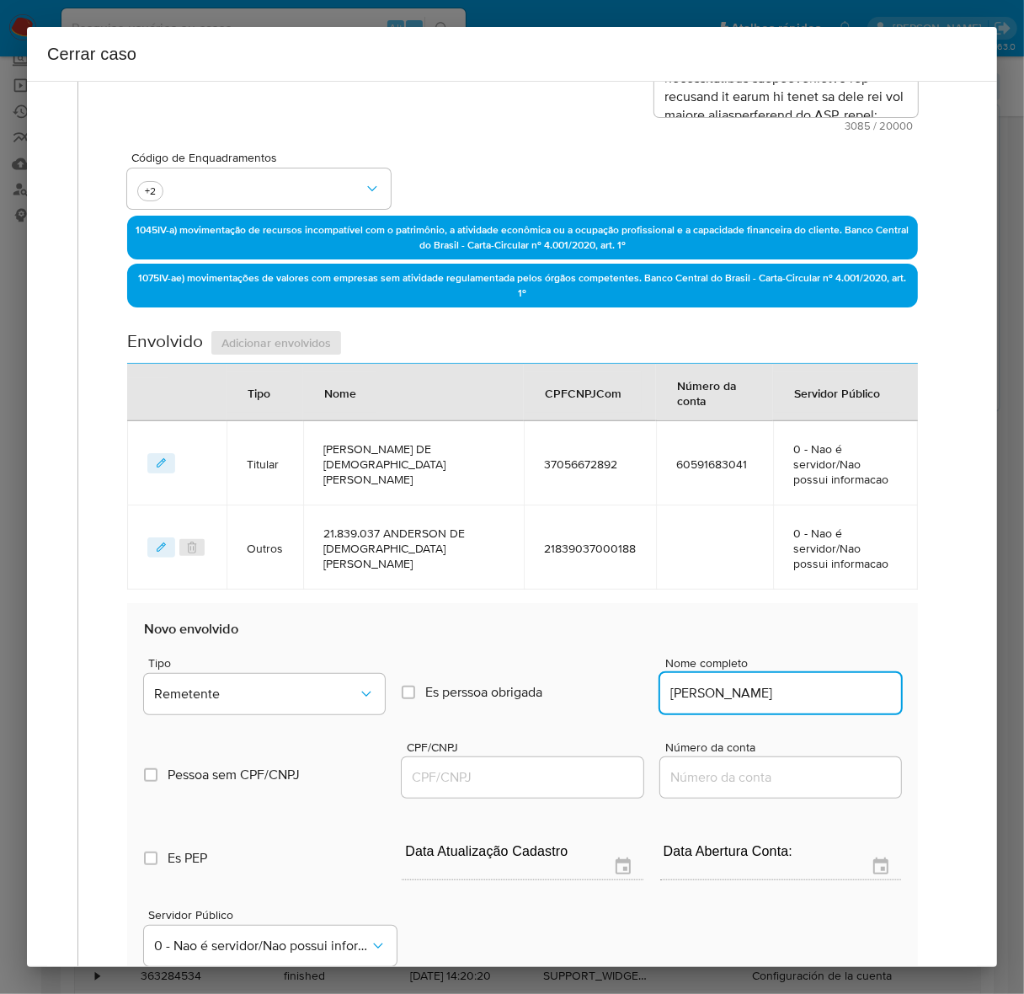
click at [417, 766] on input "CPF/CNPJ" at bounding box center [522, 777] width 241 height 22
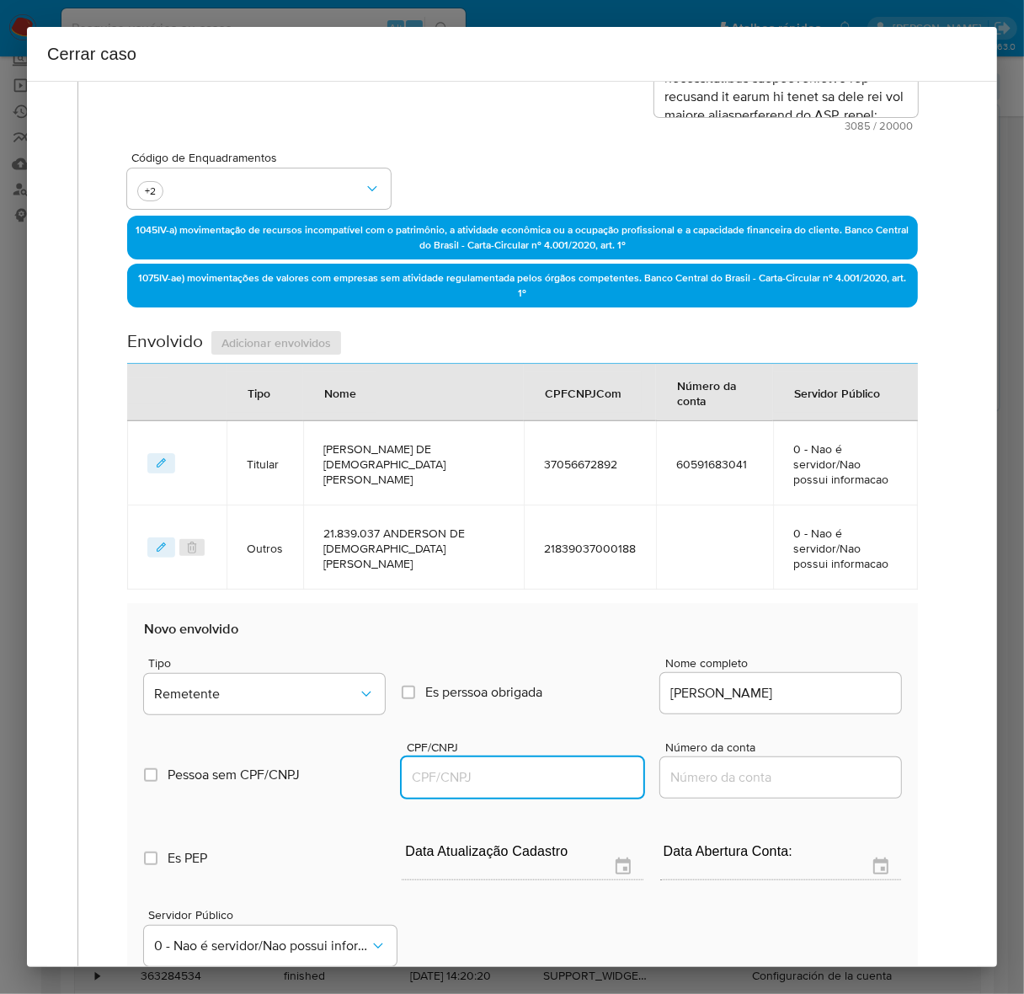
paste input "57964834800"
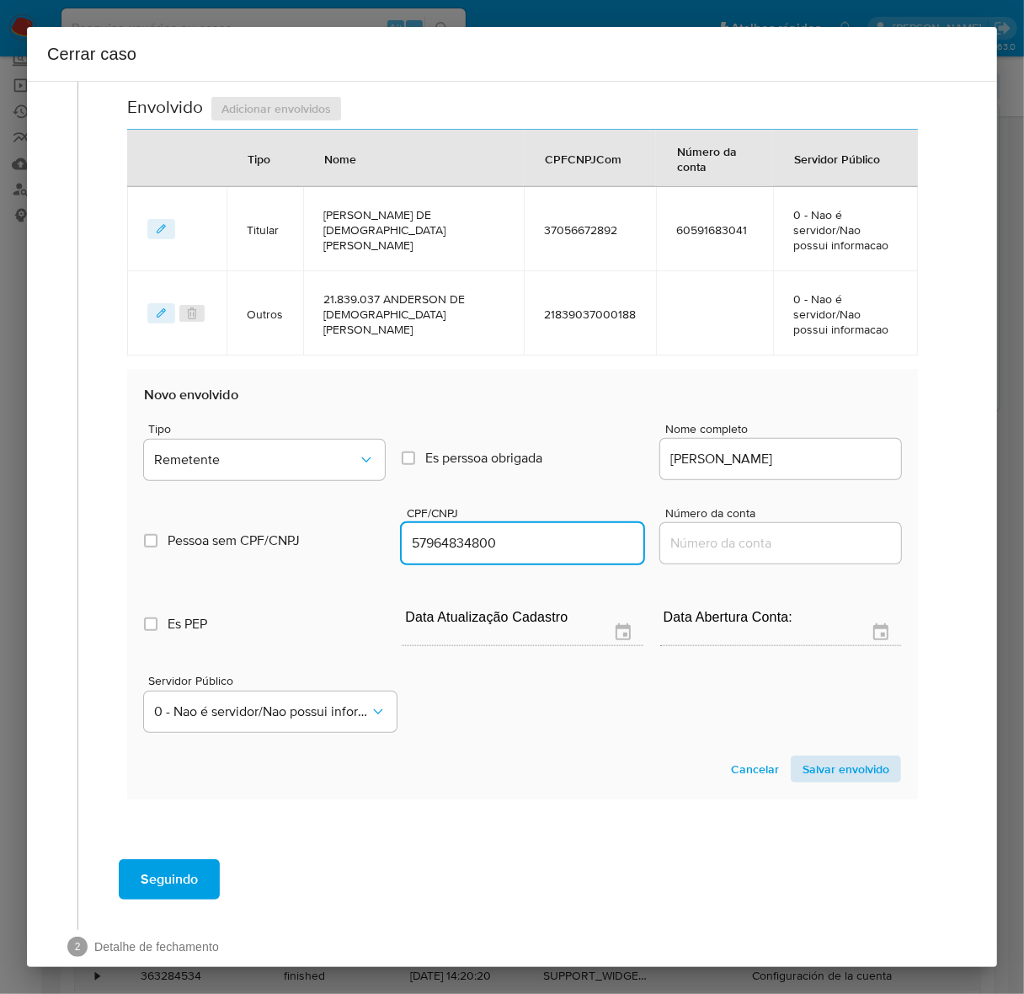
type input "57964834800"
click at [818, 757] on span "Salvar envolvido" at bounding box center [845, 769] width 87 height 24
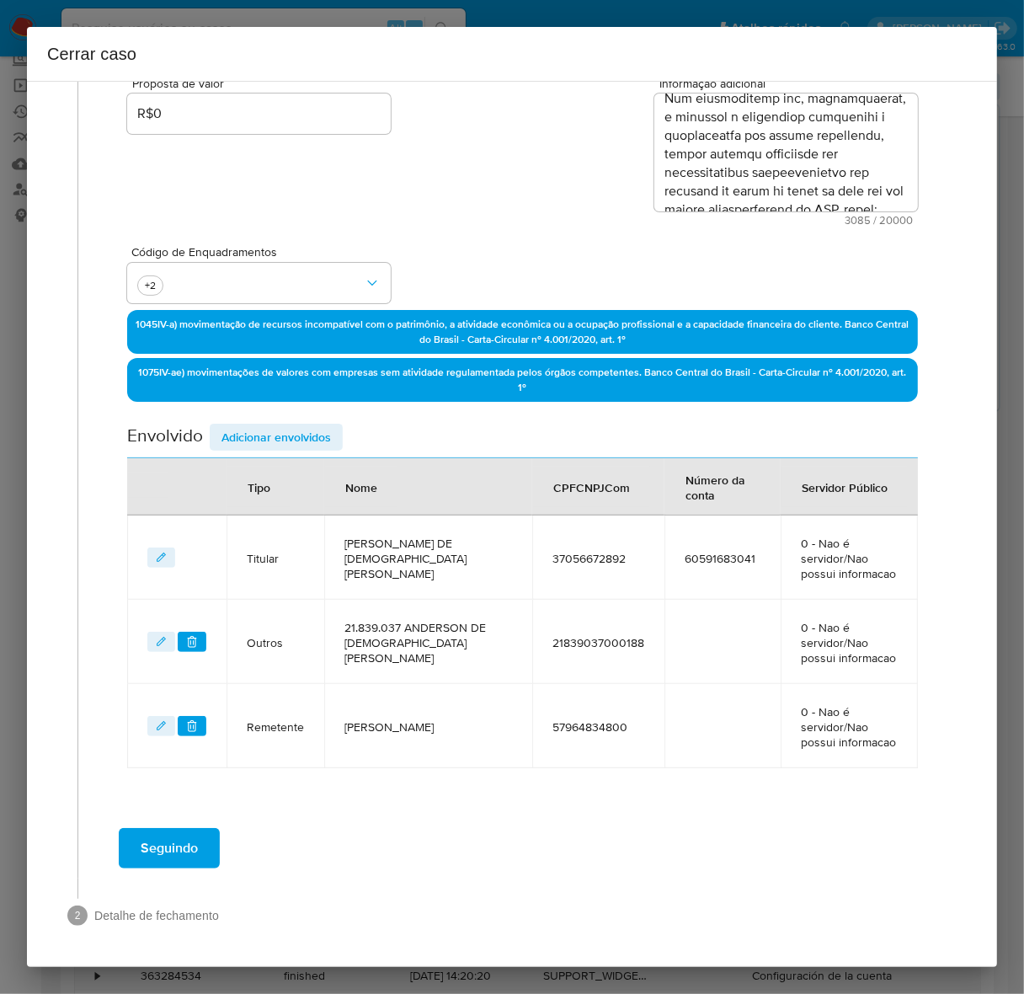
scroll to position [272, 0]
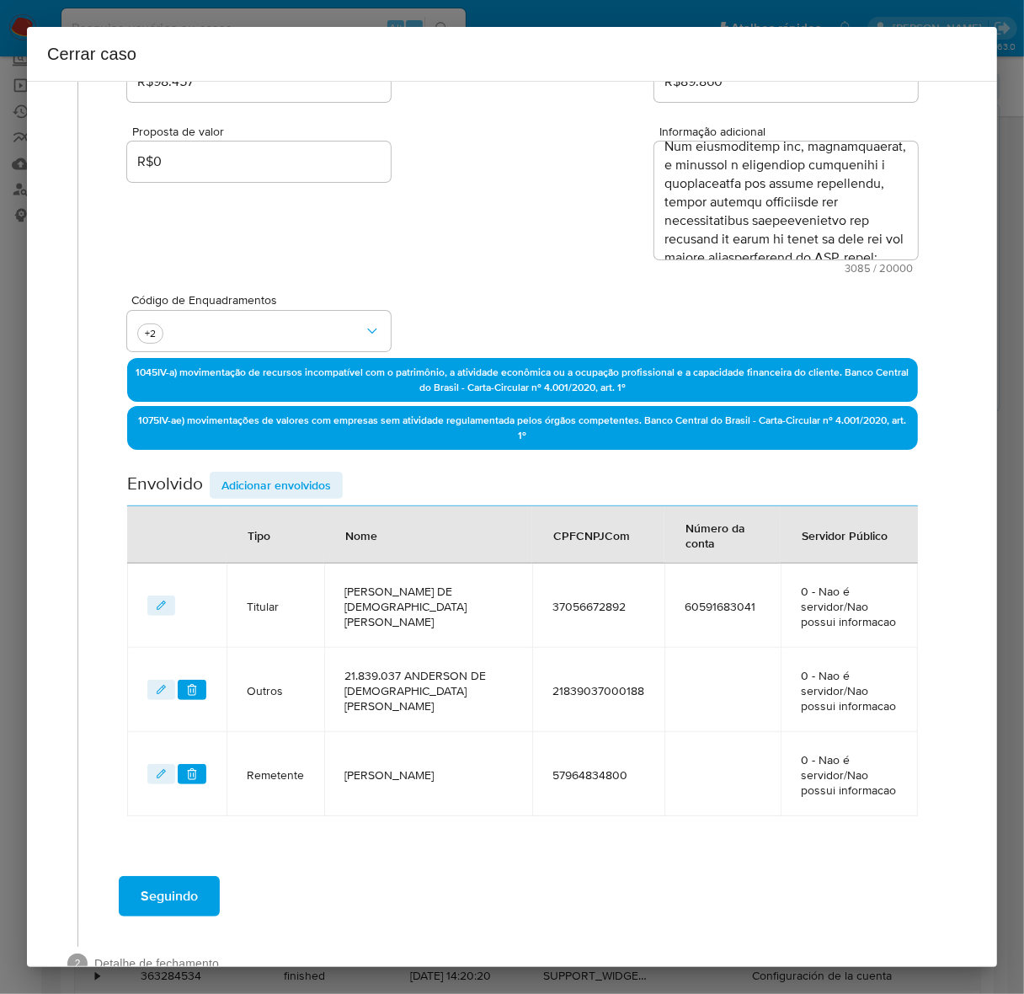
click at [301, 477] on span "Adicionar envolvidos" at bounding box center [275, 485] width 109 height 24
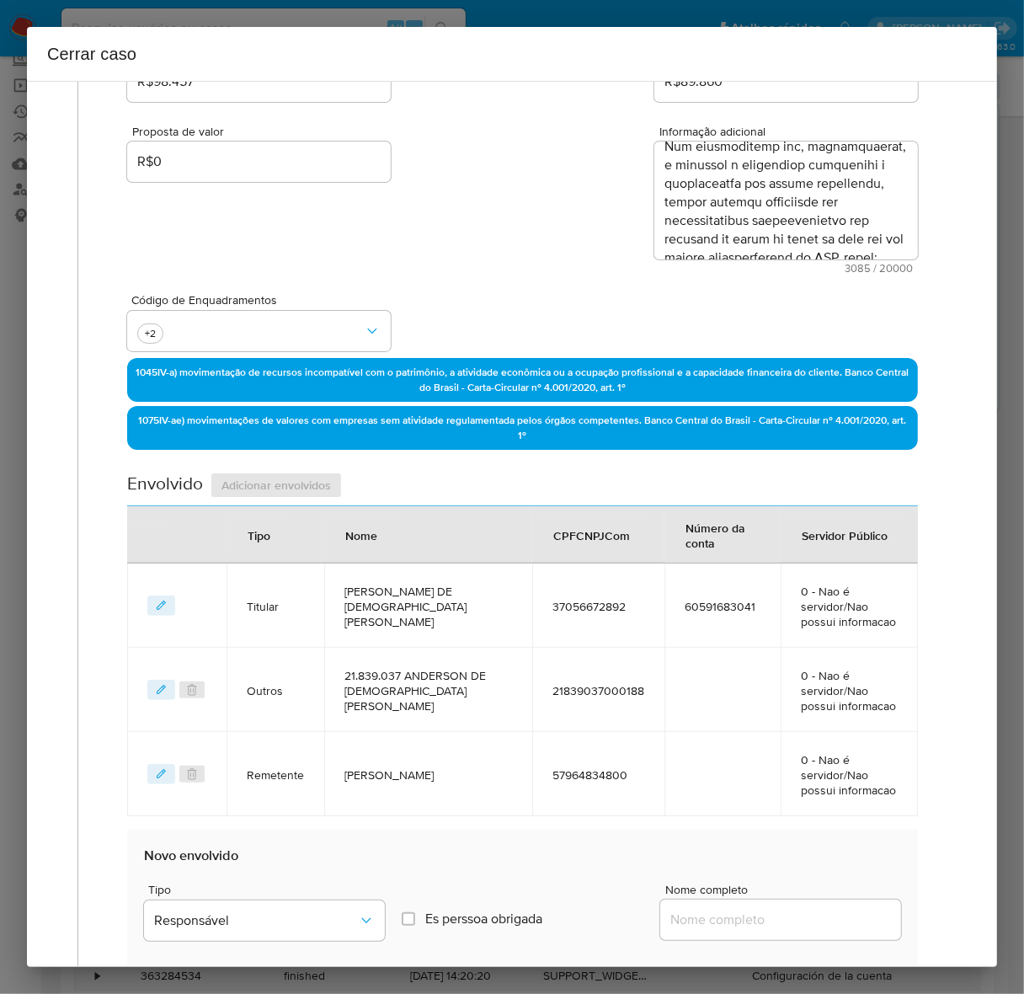
scroll to position [717, 0]
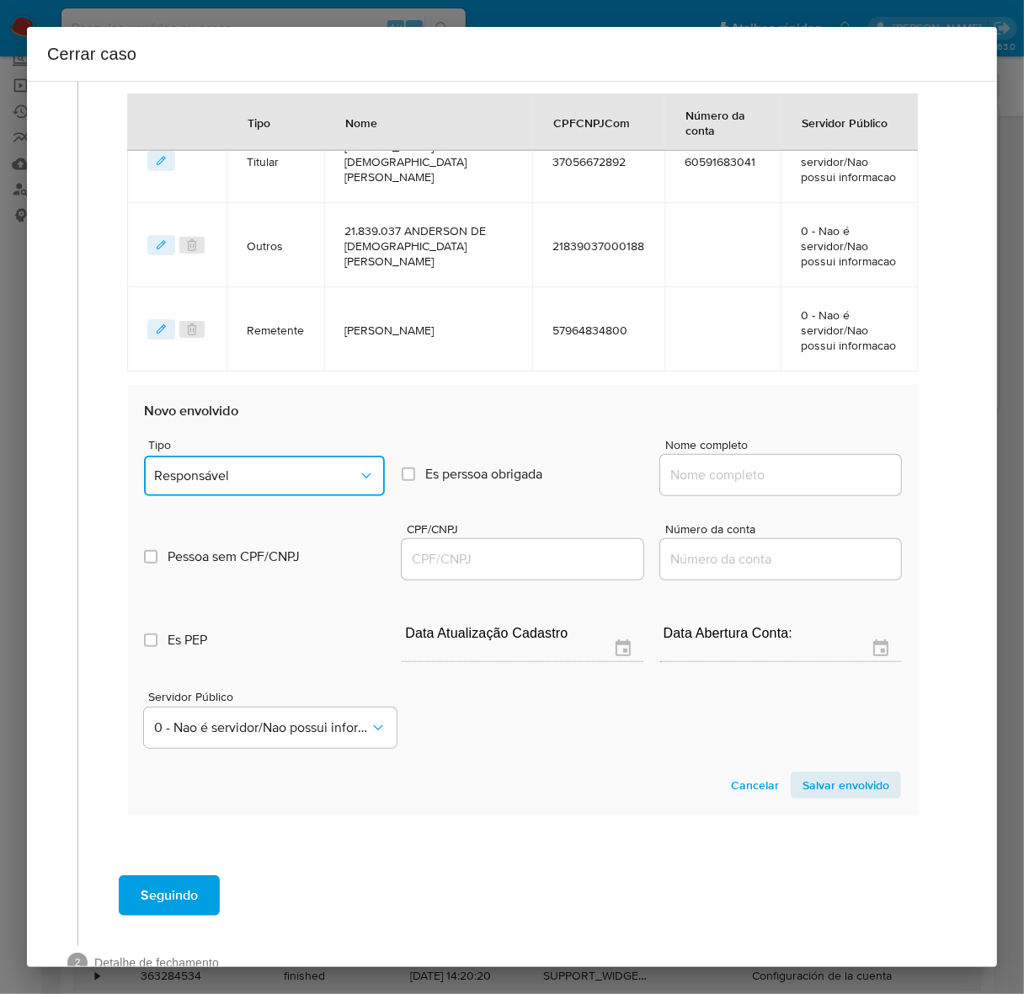
click at [232, 467] on span "Responsável" at bounding box center [256, 475] width 204 height 17
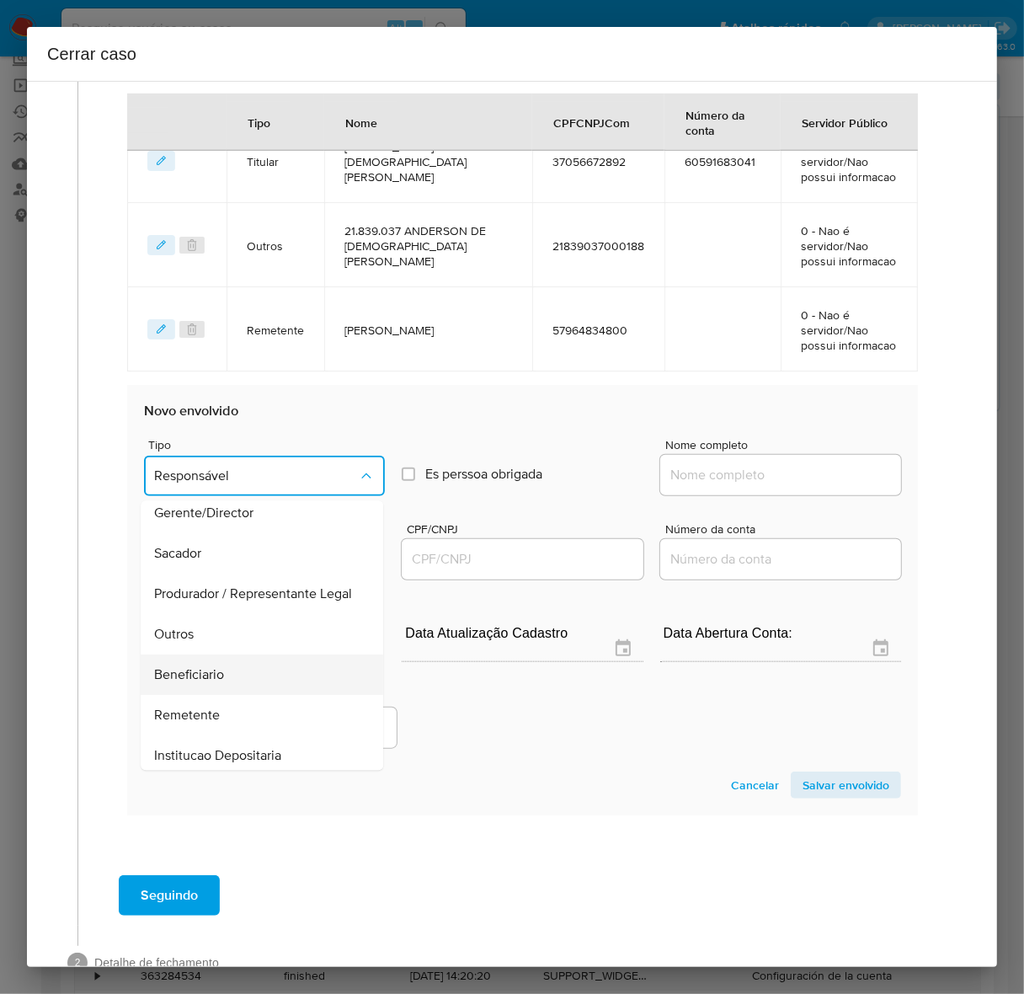
scroll to position [232, 0]
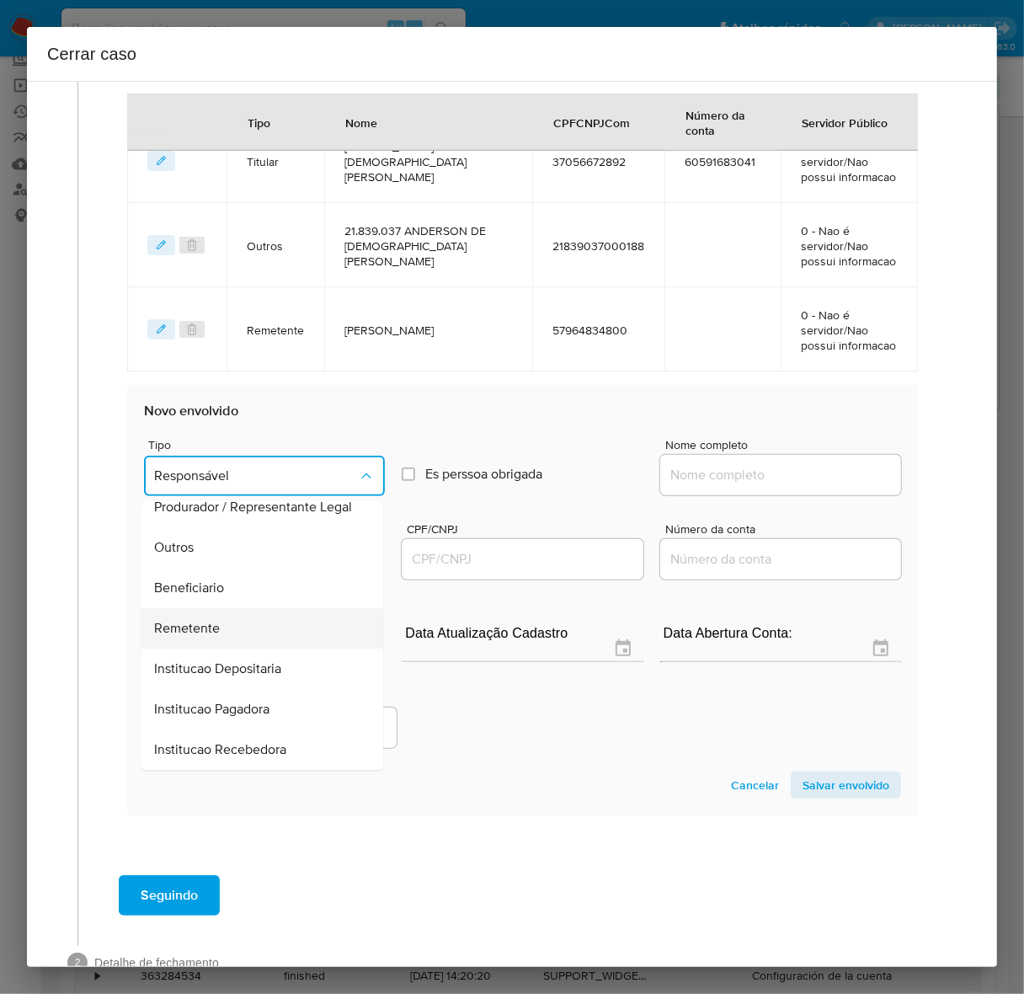
click at [209, 621] on span "Remetente" at bounding box center [187, 629] width 66 height 17
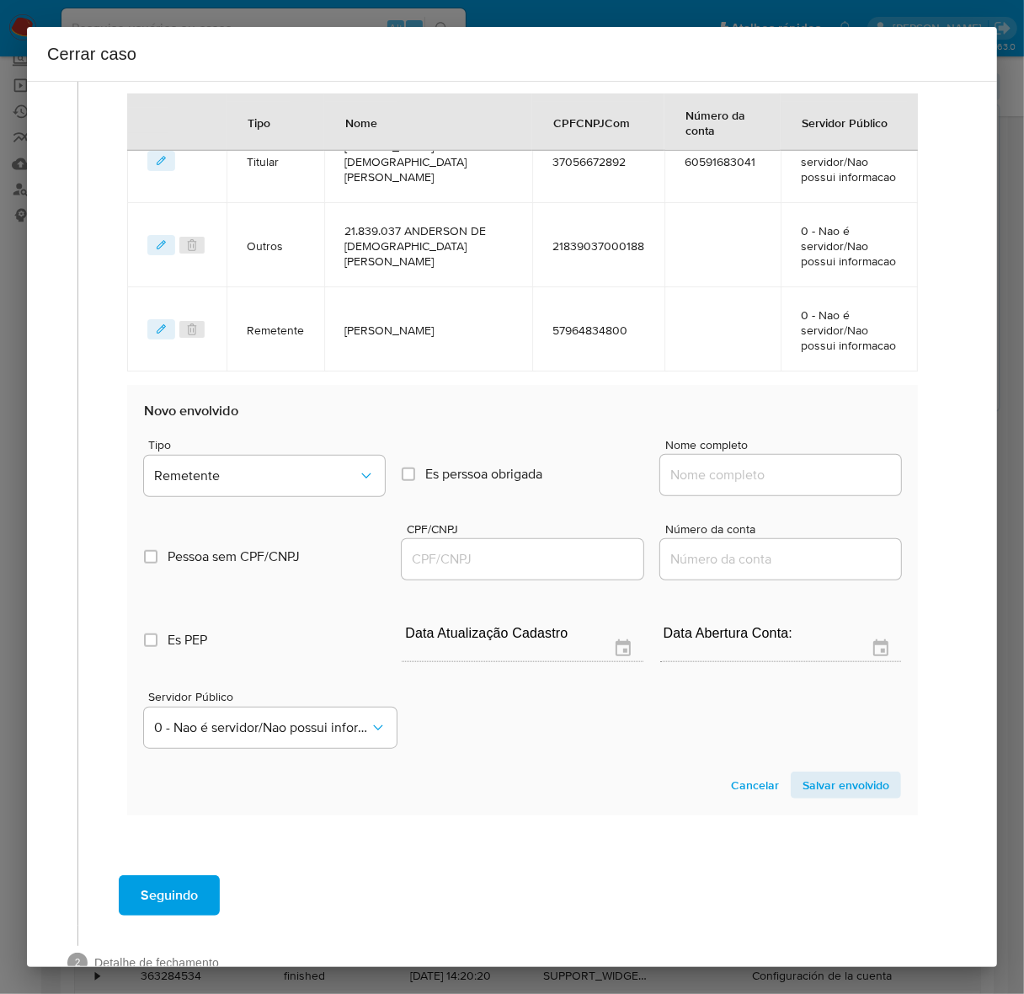
click at [743, 464] on input "Nome completo" at bounding box center [780, 475] width 241 height 22
paste input "Leandro De Jesus Figueiredo, 37378454842"
drag, startPoint x: 780, startPoint y: 427, endPoint x: 1121, endPoint y: 418, distance: 341.1
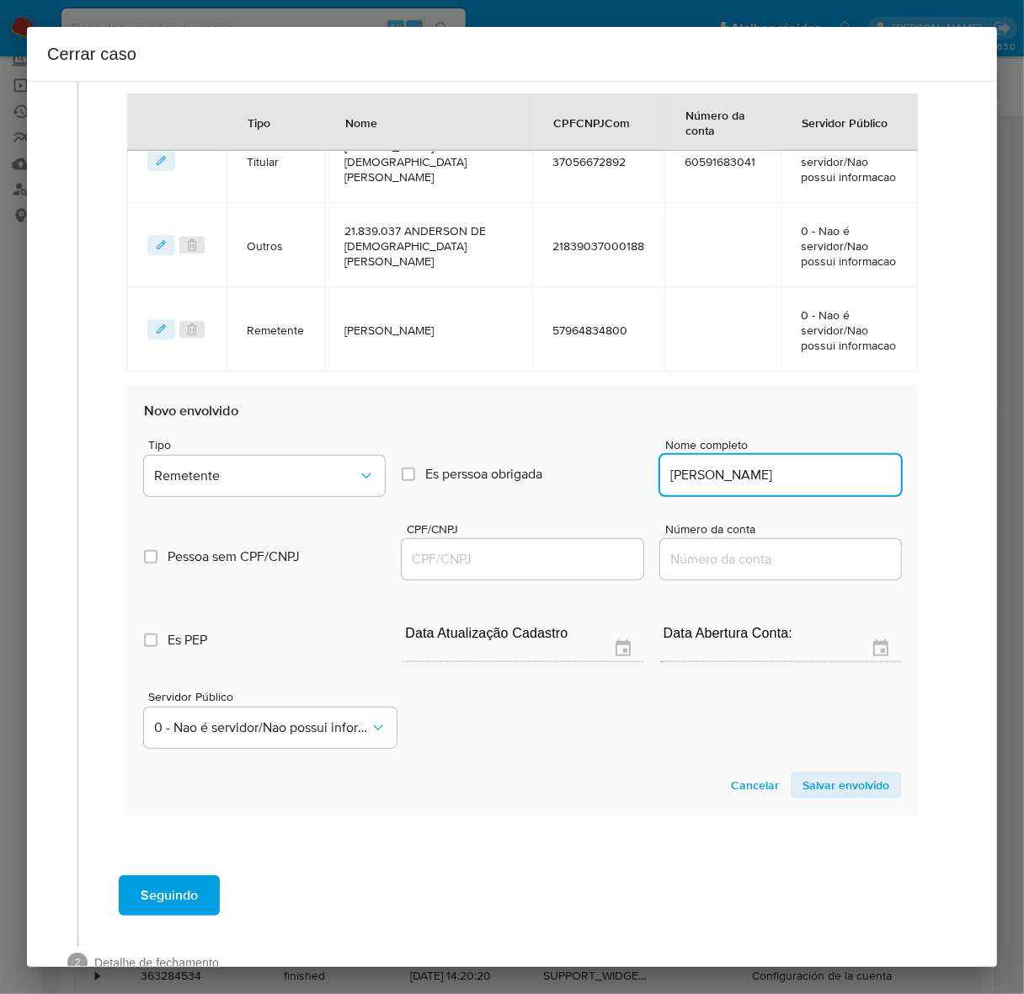
scroll to position [0, 0]
type input "Leandro De Jesus Figueiredo"
click at [423, 548] on input "CPF/CNPJ" at bounding box center [522, 559] width 241 height 22
paste input "37378454842"
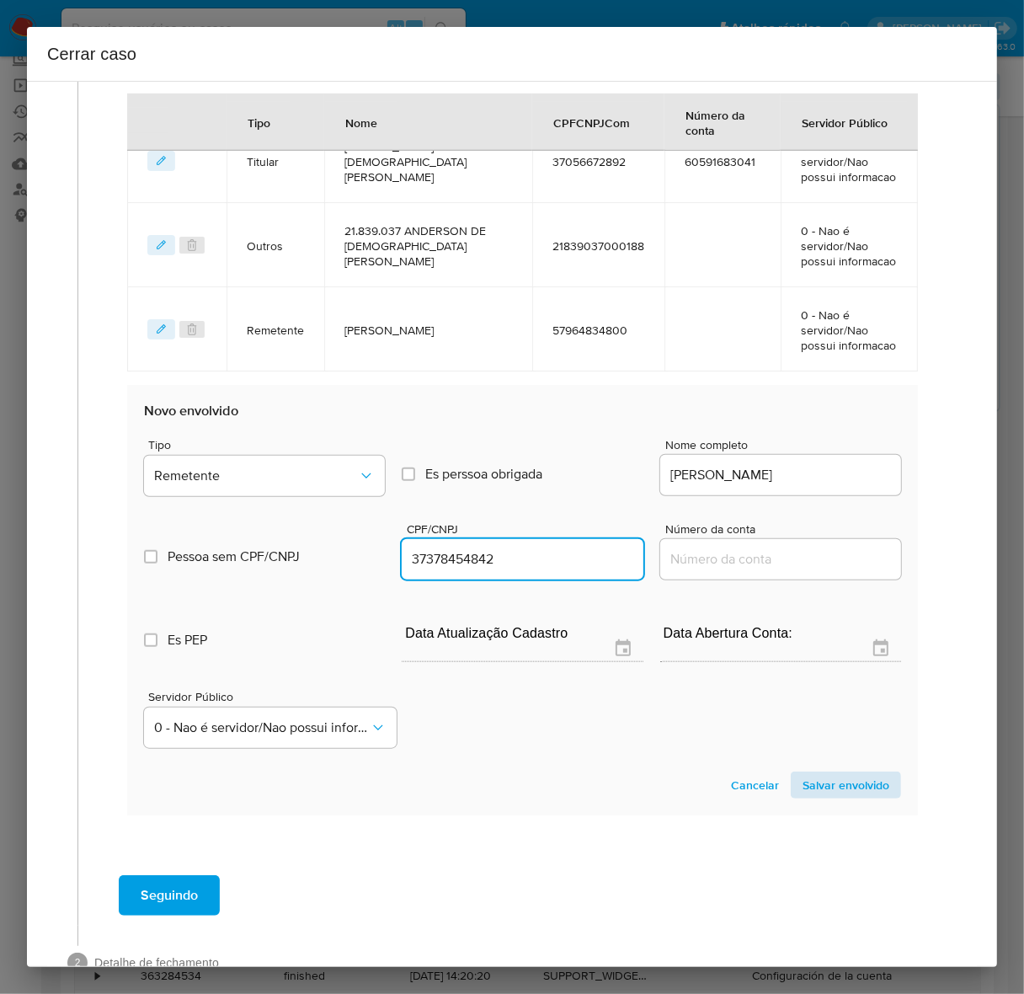
type input "37378454842"
click at [818, 773] on span "Salvar envolvido" at bounding box center [845, 785] width 87 height 24
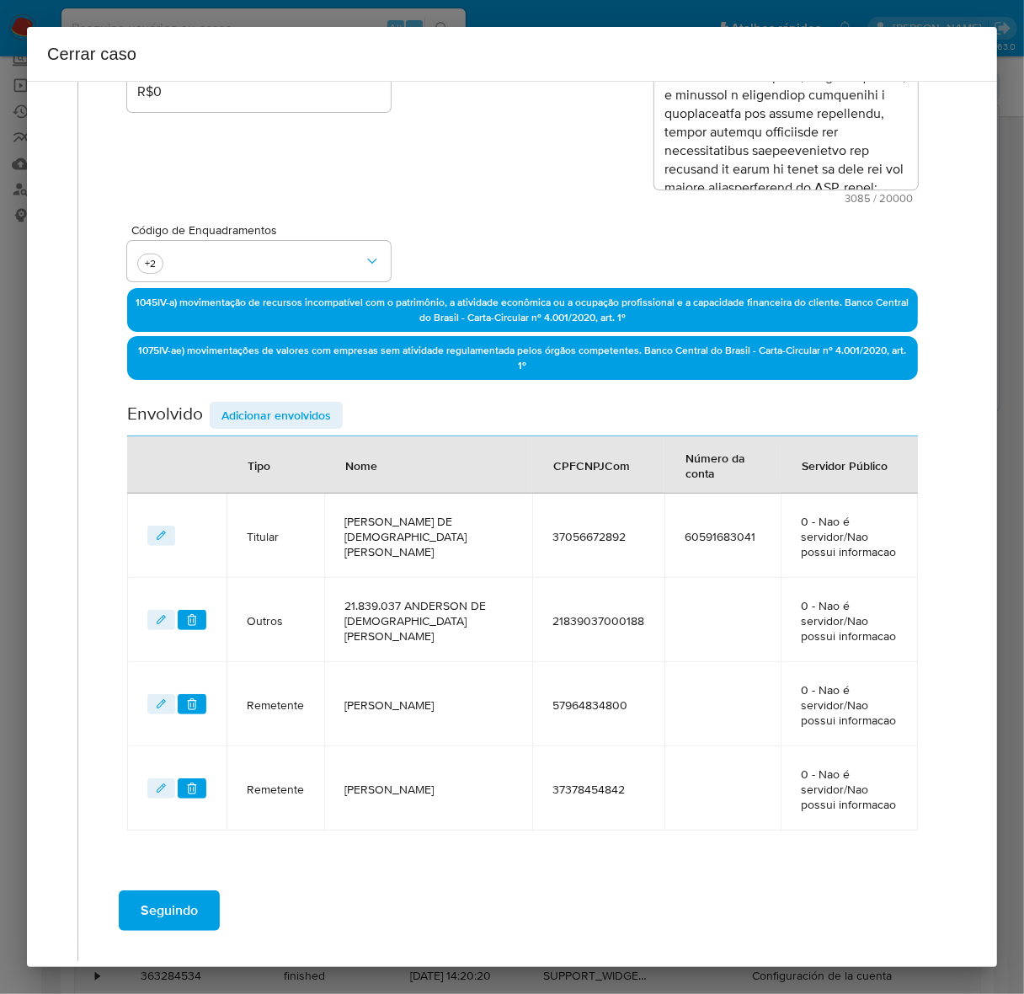
click at [296, 403] on span "Adicionar envolvidos" at bounding box center [275, 415] width 109 height 24
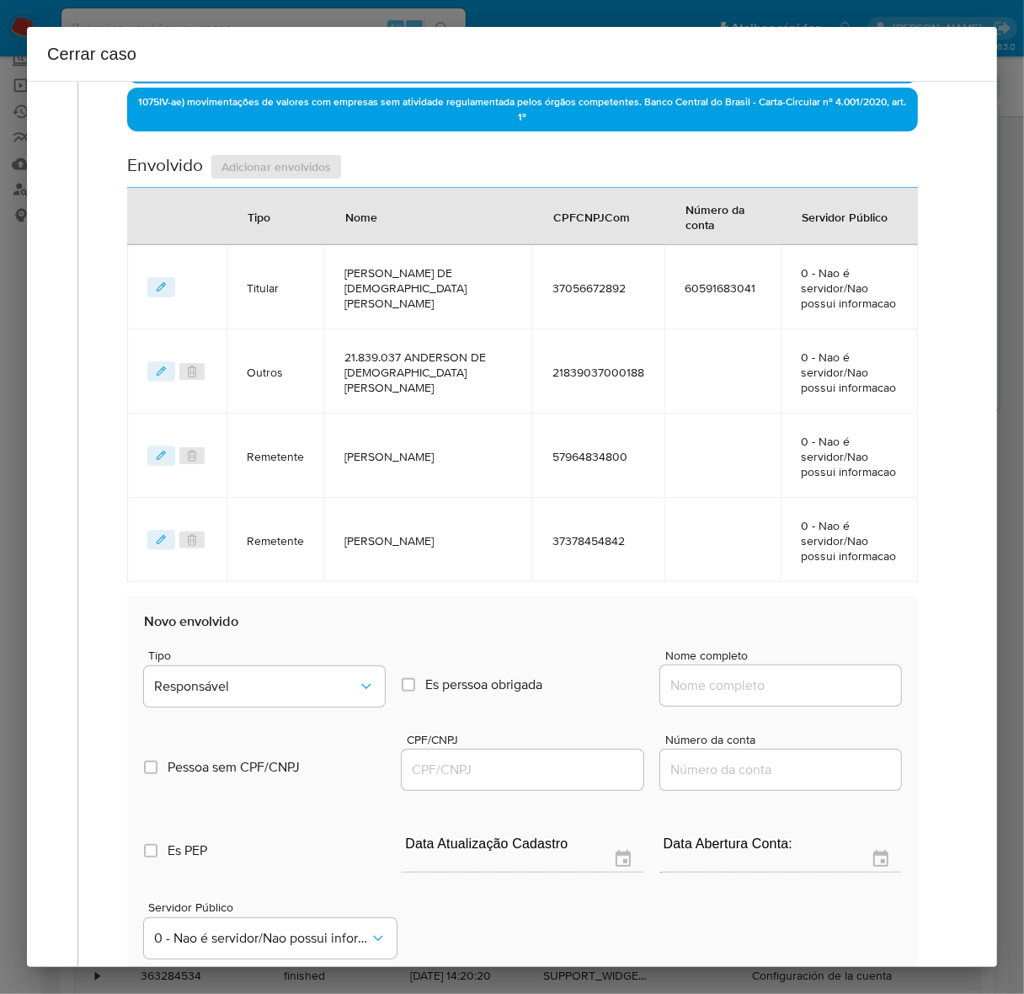
scroll to position [786, 0]
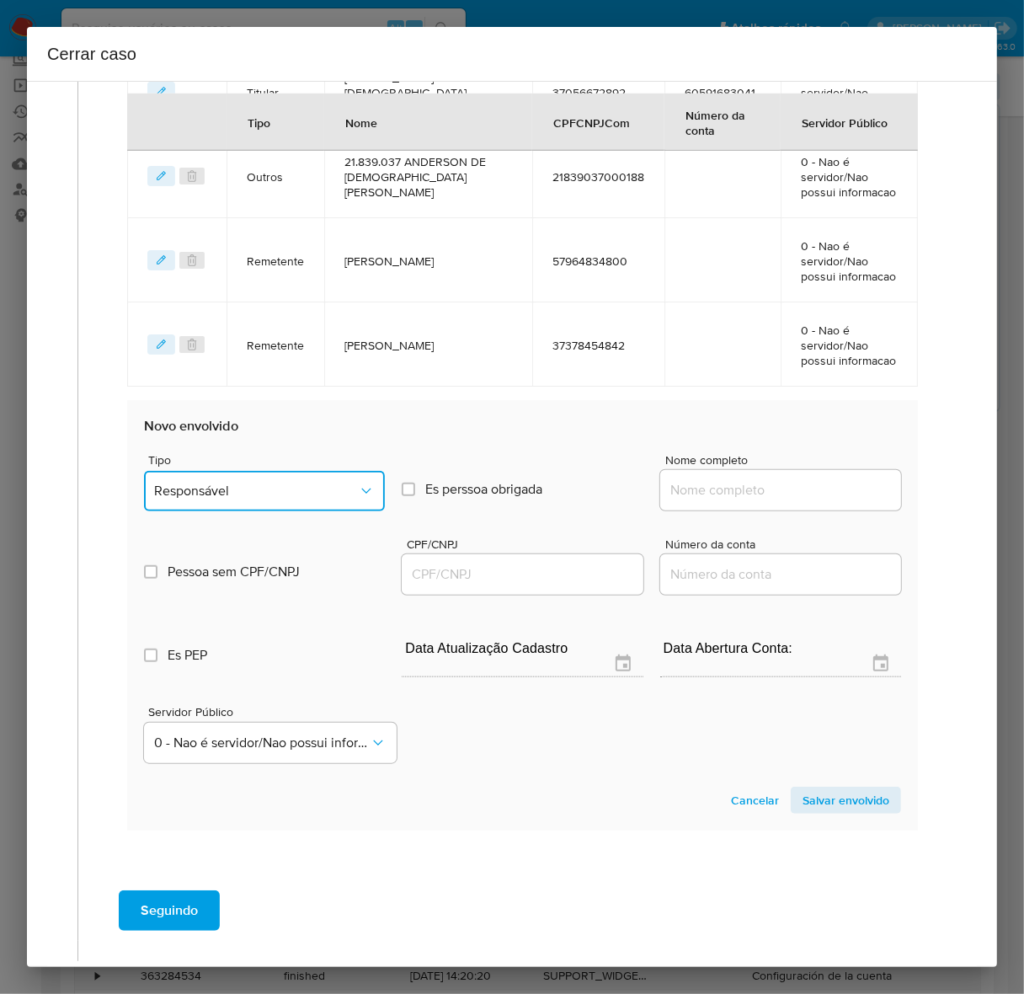
click at [237, 482] on span "Responsável" at bounding box center [256, 490] width 204 height 17
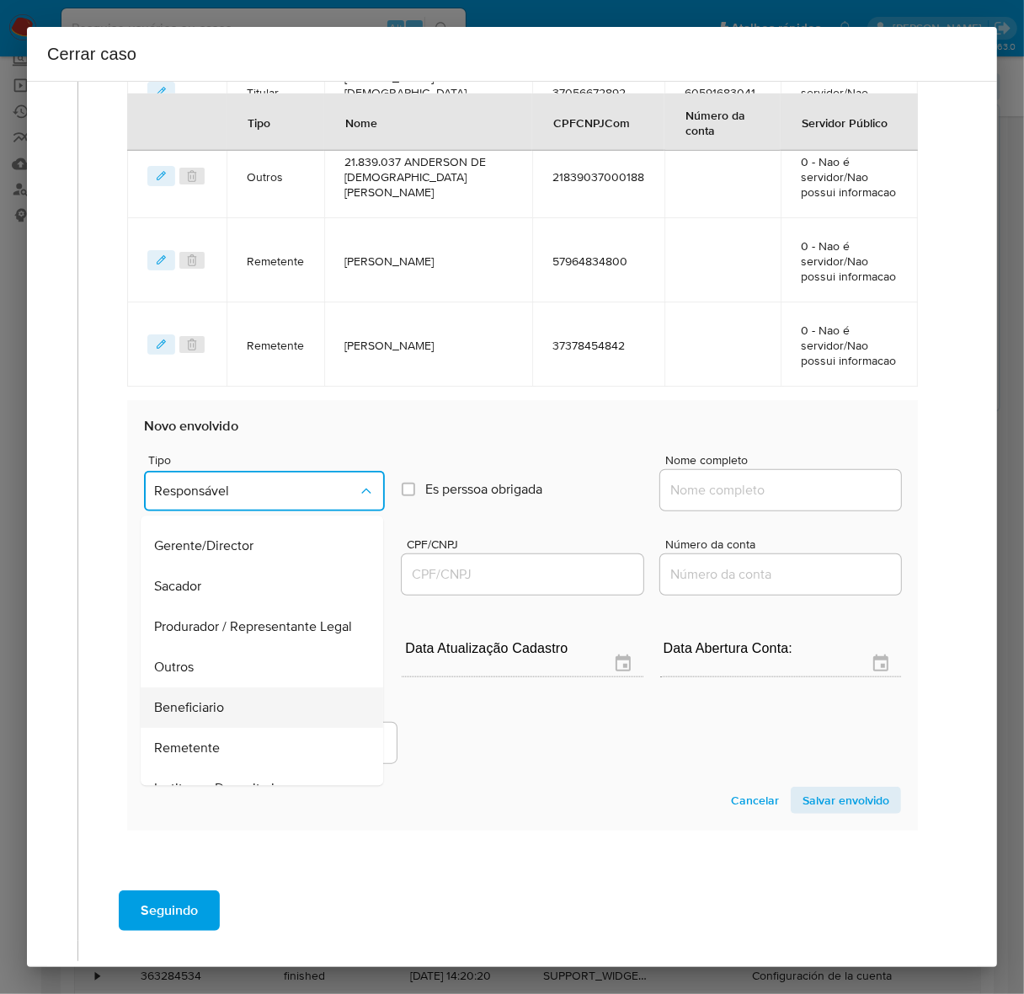
scroll to position [232, 0]
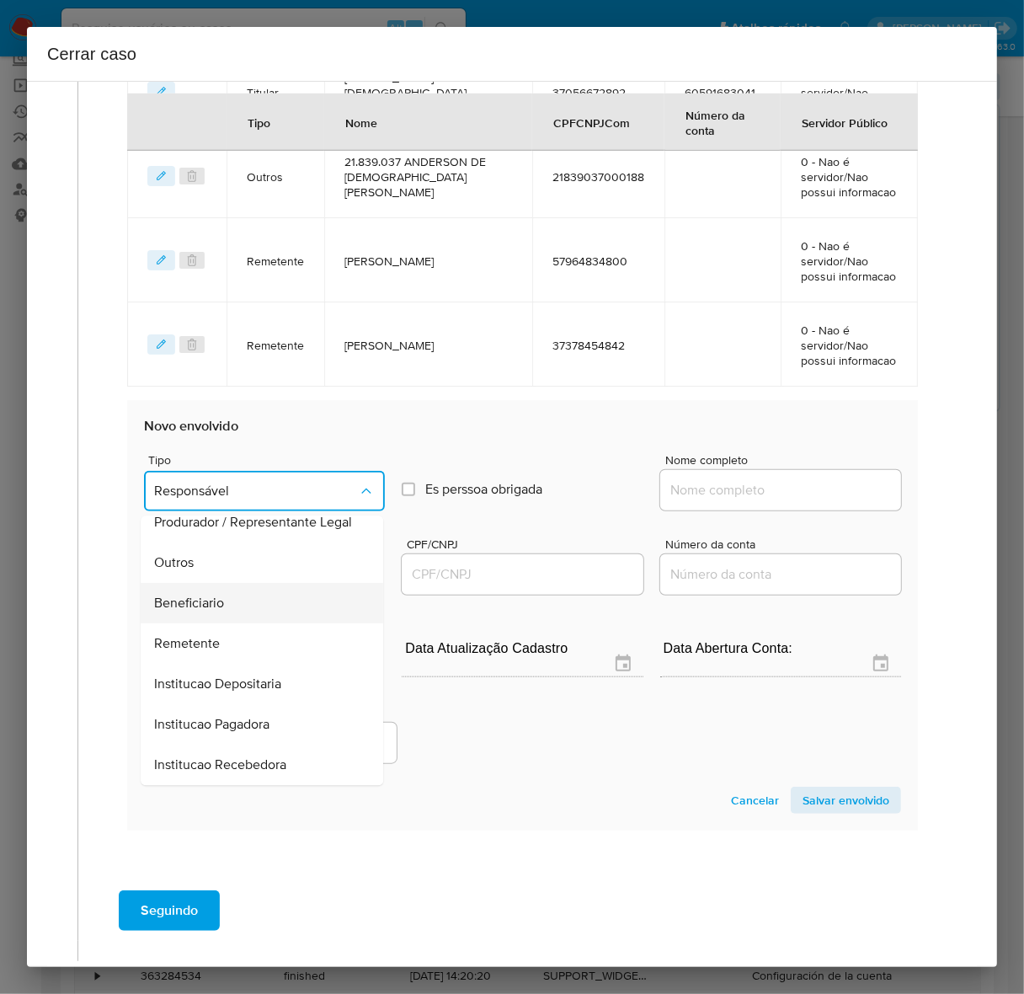
click at [200, 595] on span "Beneficiario" at bounding box center [189, 603] width 70 height 17
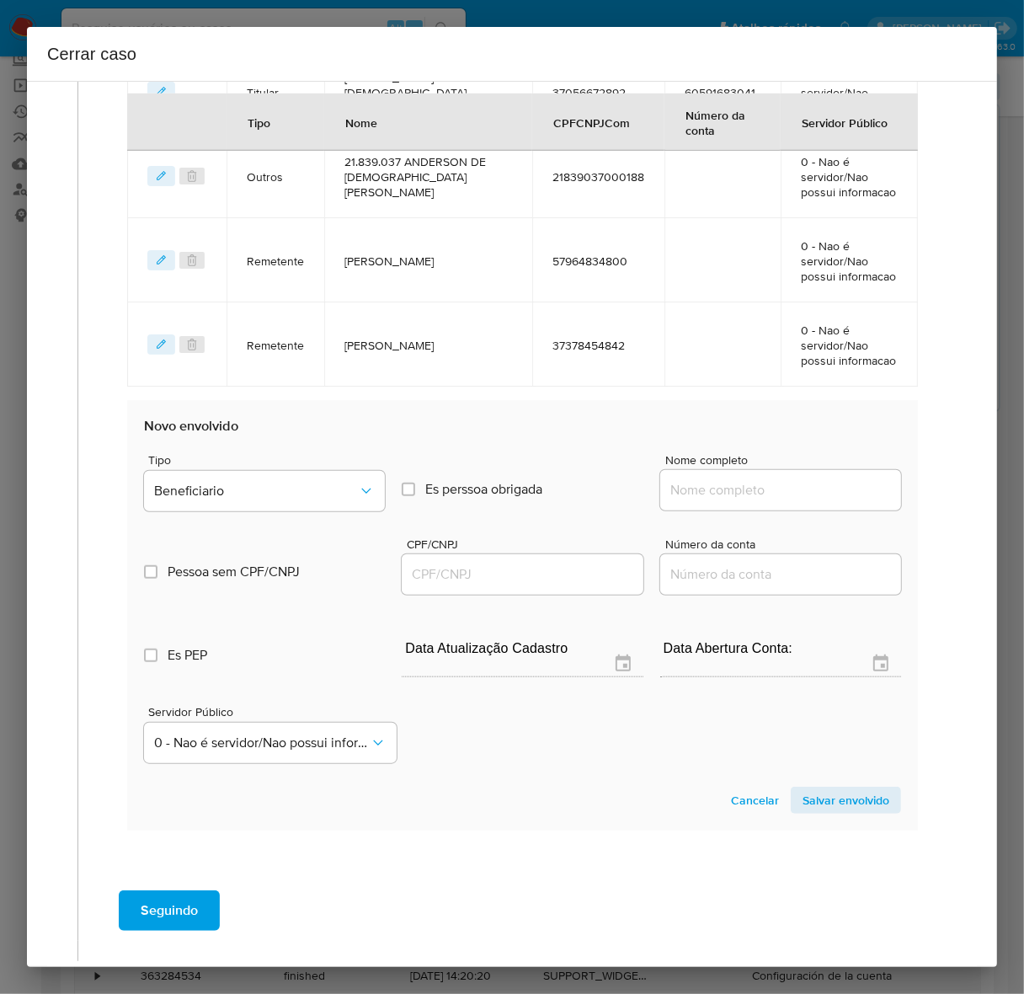
click at [727, 479] on input "Nome completo" at bounding box center [780, 490] width 241 height 22
paste input "Marciel Santos Marques De Carvalho, 23316488839"
drag, startPoint x: 781, startPoint y: 429, endPoint x: 998, endPoint y: 428, distance: 217.3
click at [998, 428] on div "Cerrar caso 1 Informação completa Geral Data de início 01/07/2025 Data Fin 06/1…" at bounding box center [512, 497] width 1024 height 994
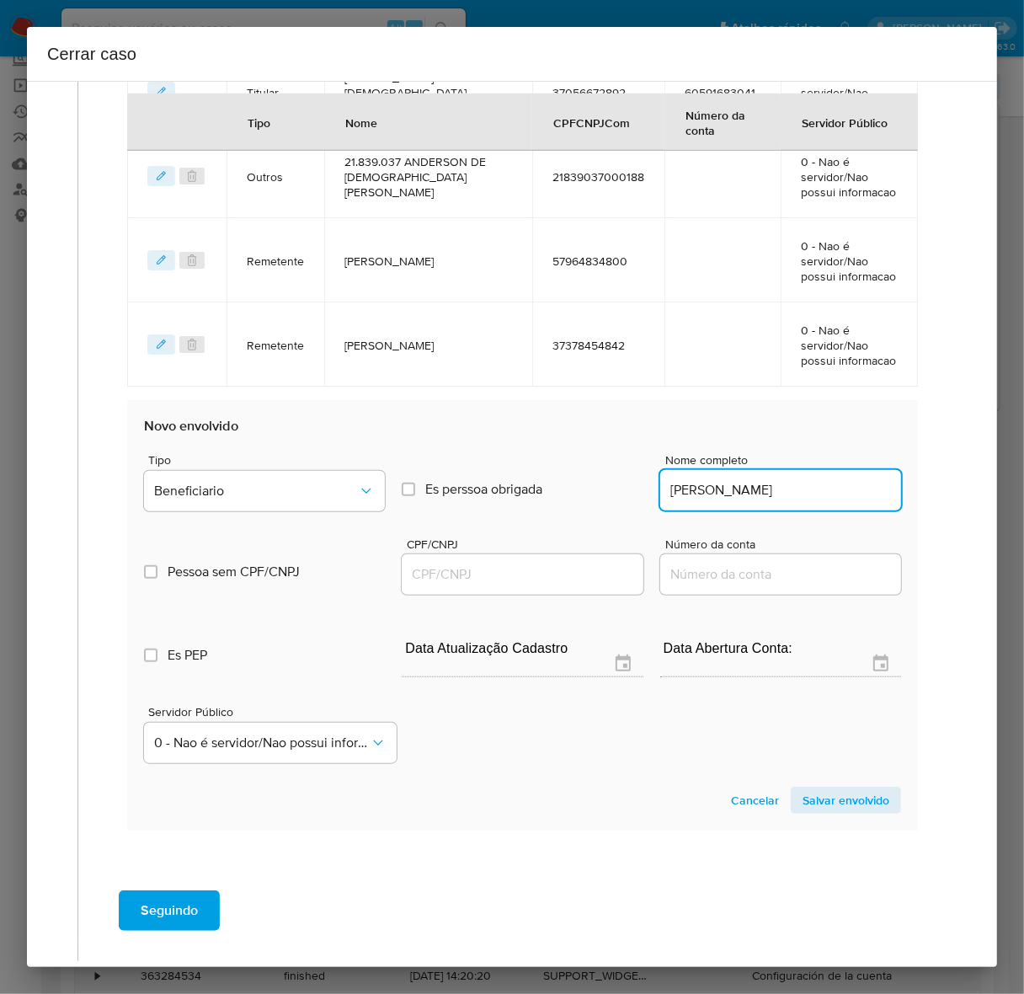
scroll to position [0, 2]
type input "Marciel Santos Marques De Carvalho"
click at [473, 554] on div at bounding box center [522, 574] width 241 height 40
click at [486, 563] on input "CPF/CNPJ" at bounding box center [522, 574] width 241 height 22
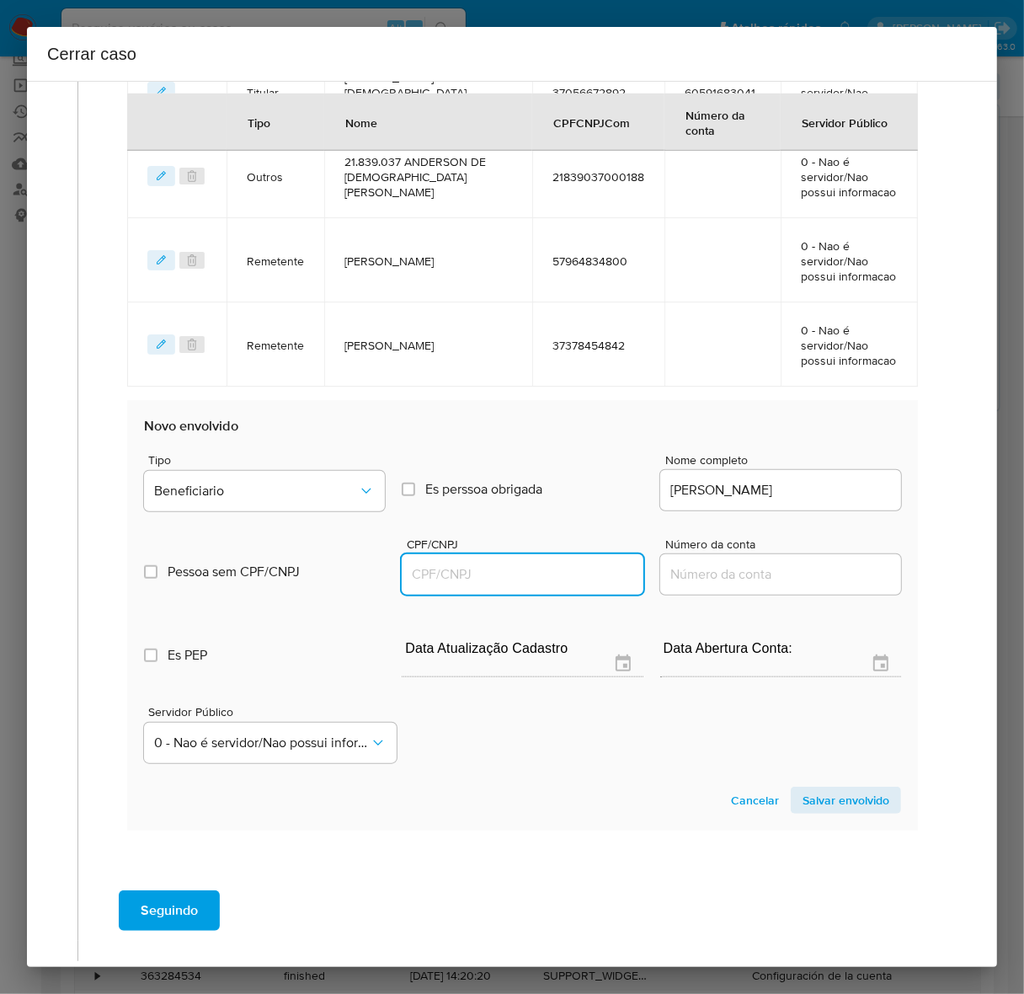
paste input "23316488839"
type input "23316488839"
click at [817, 788] on span "Salvar envolvido" at bounding box center [845, 800] width 87 height 24
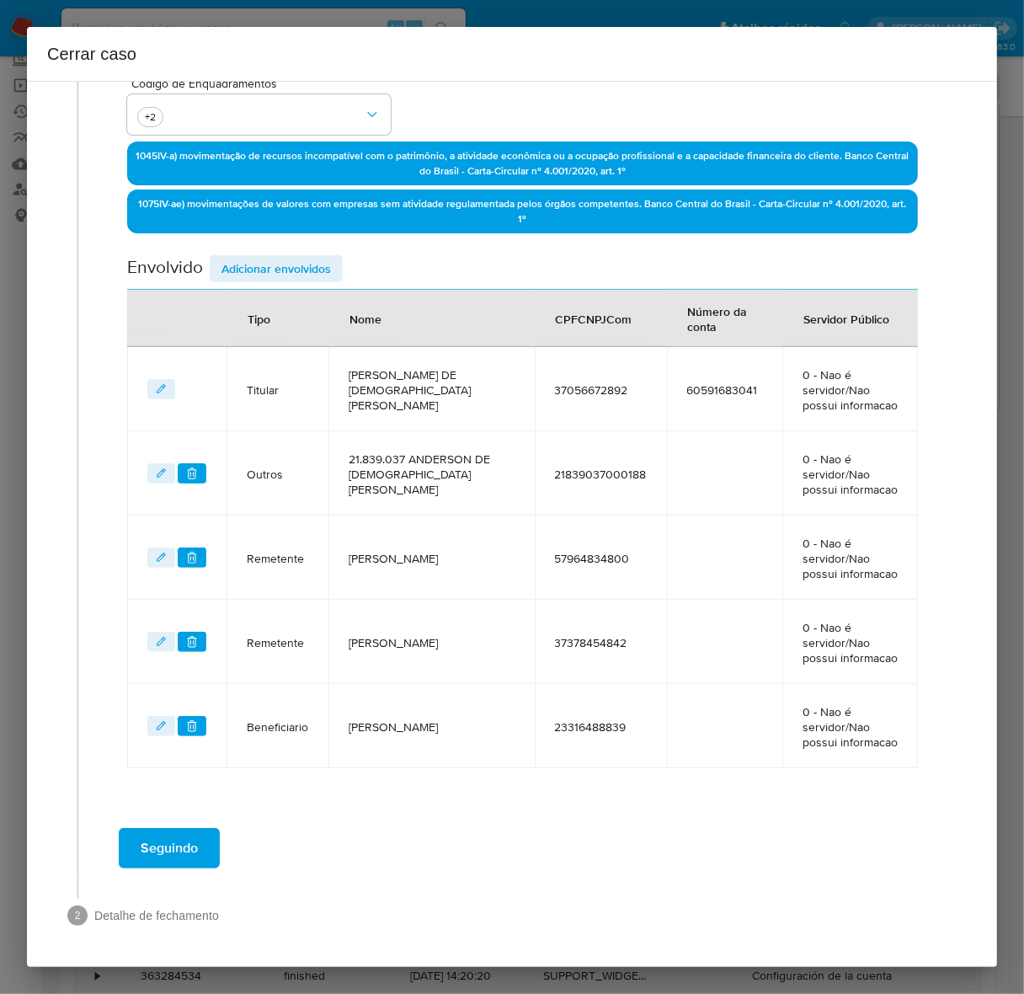
scroll to position [410, 0]
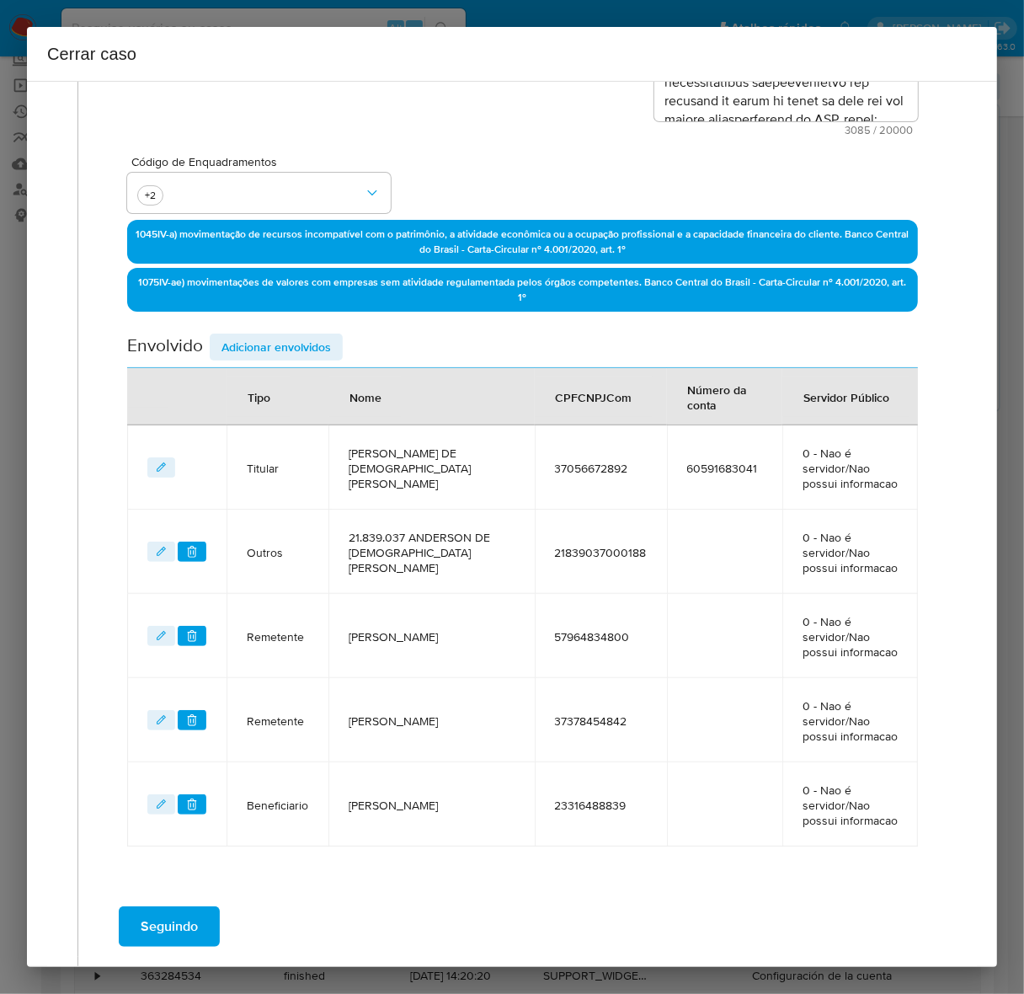
click at [247, 341] on span "Adicionar envolvidos" at bounding box center [275, 347] width 109 height 24
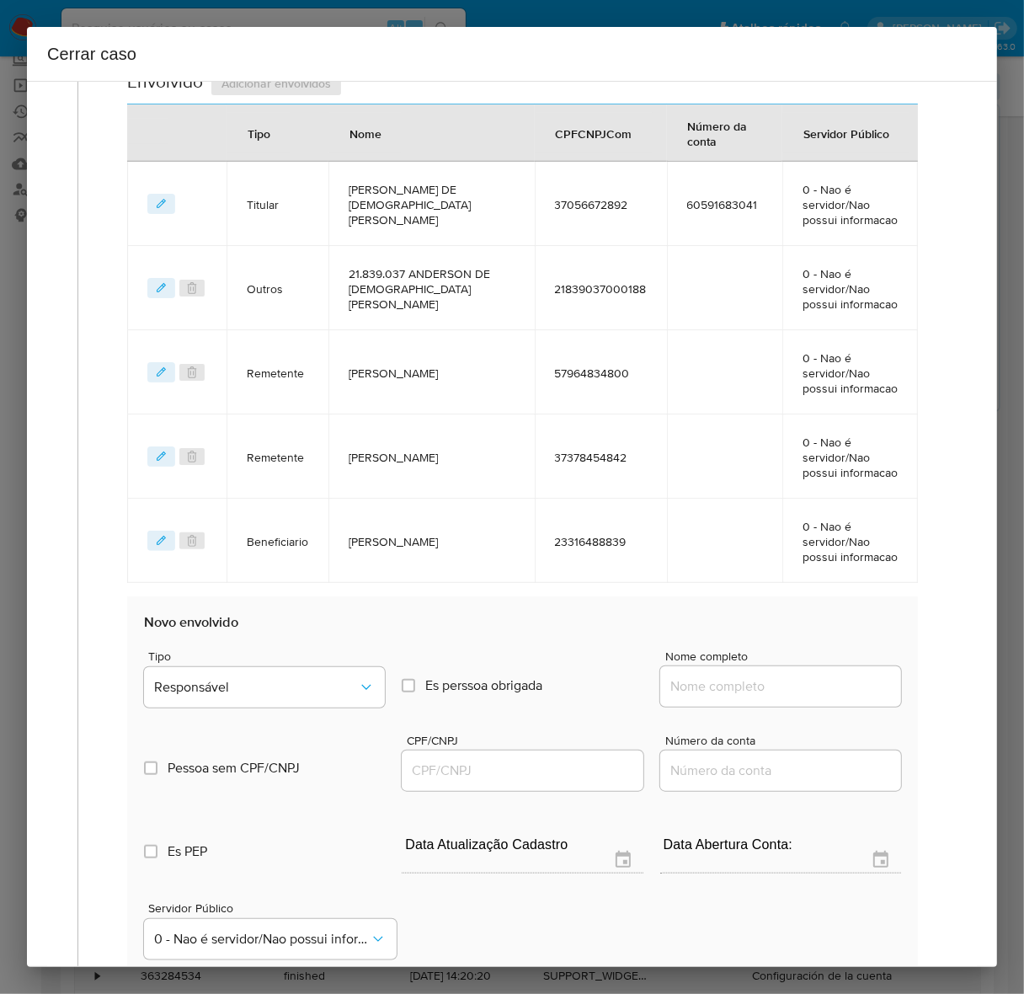
scroll to position [831, 0]
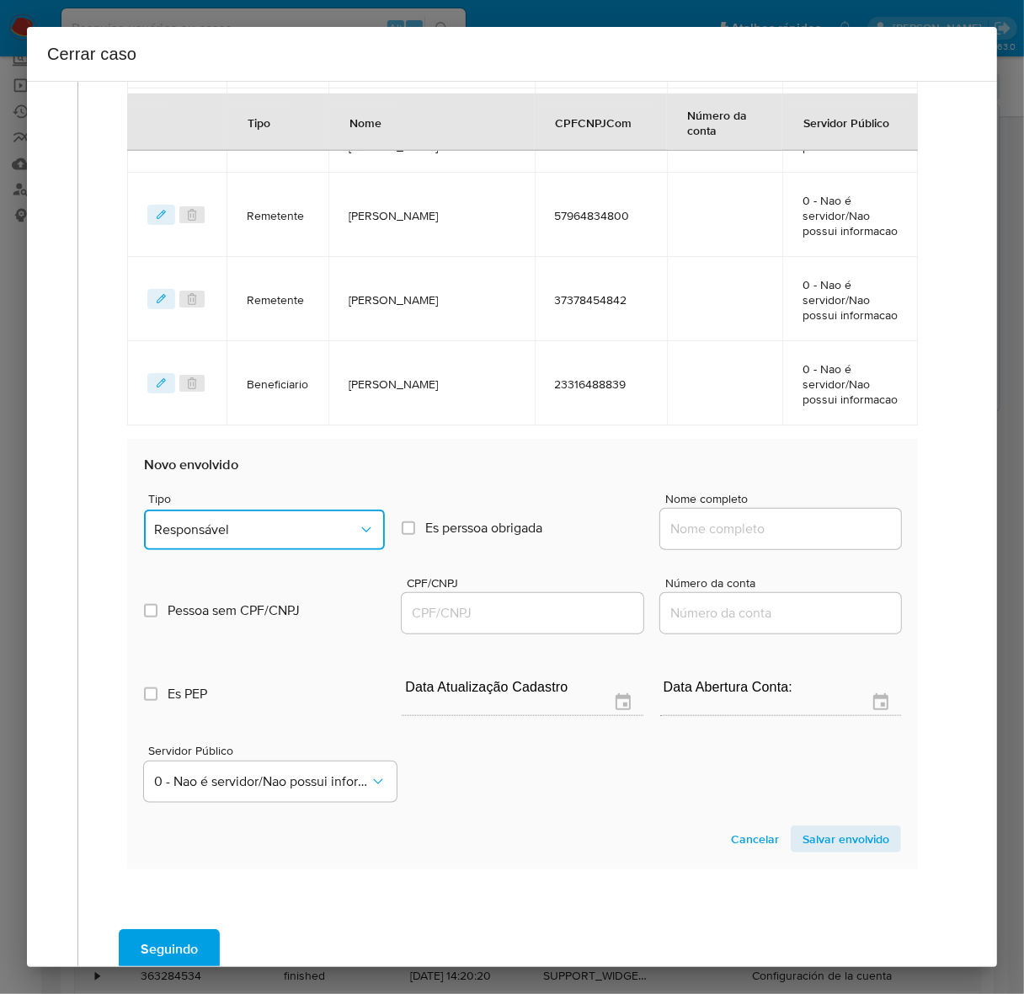
click at [254, 521] on span "Responsável" at bounding box center [256, 529] width 204 height 17
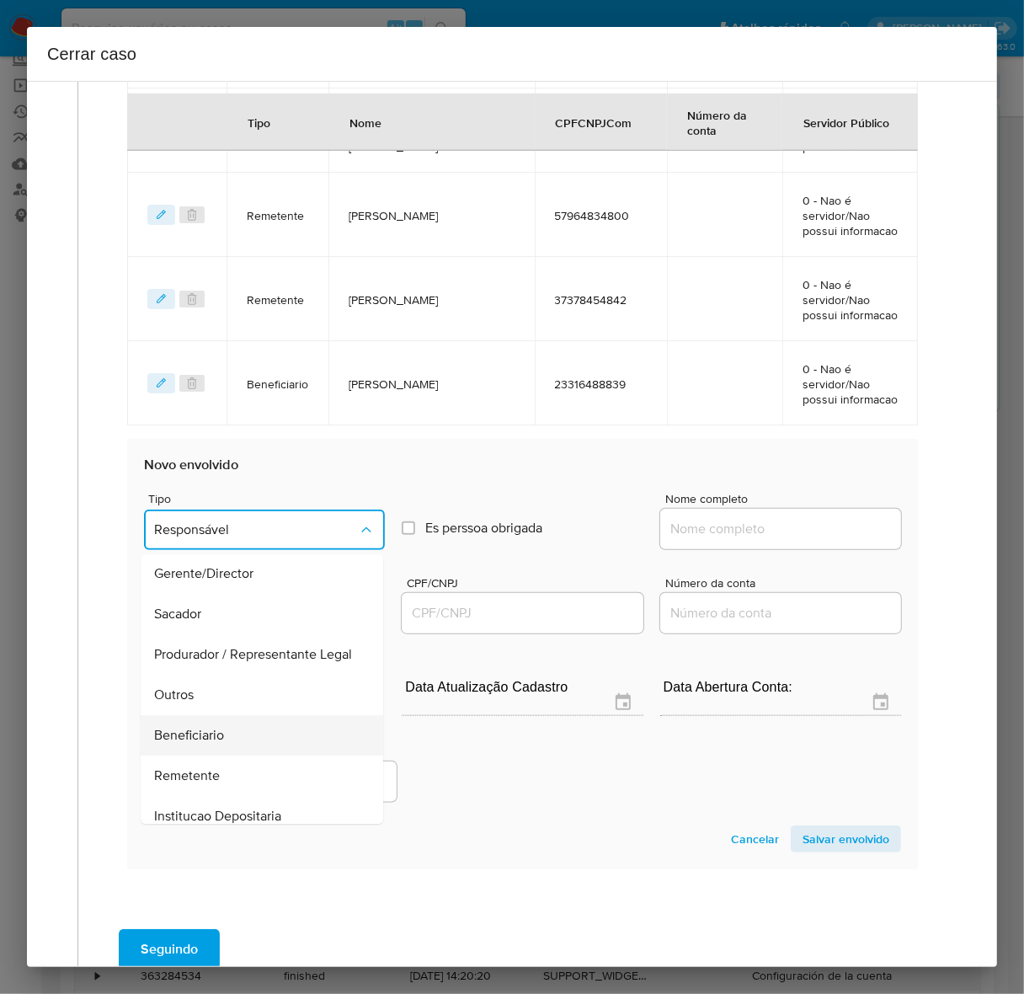
scroll to position [232, 0]
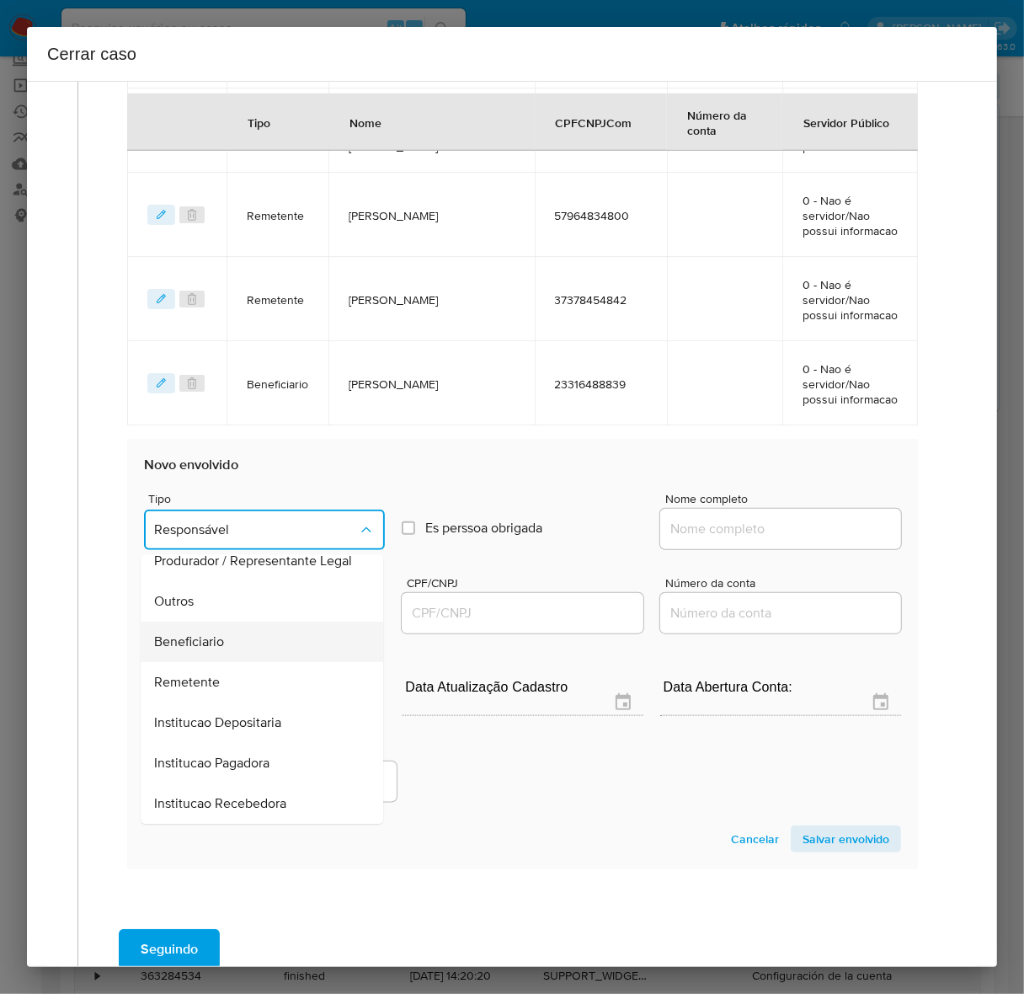
click at [227, 622] on div "Beneficiario" at bounding box center [256, 642] width 205 height 40
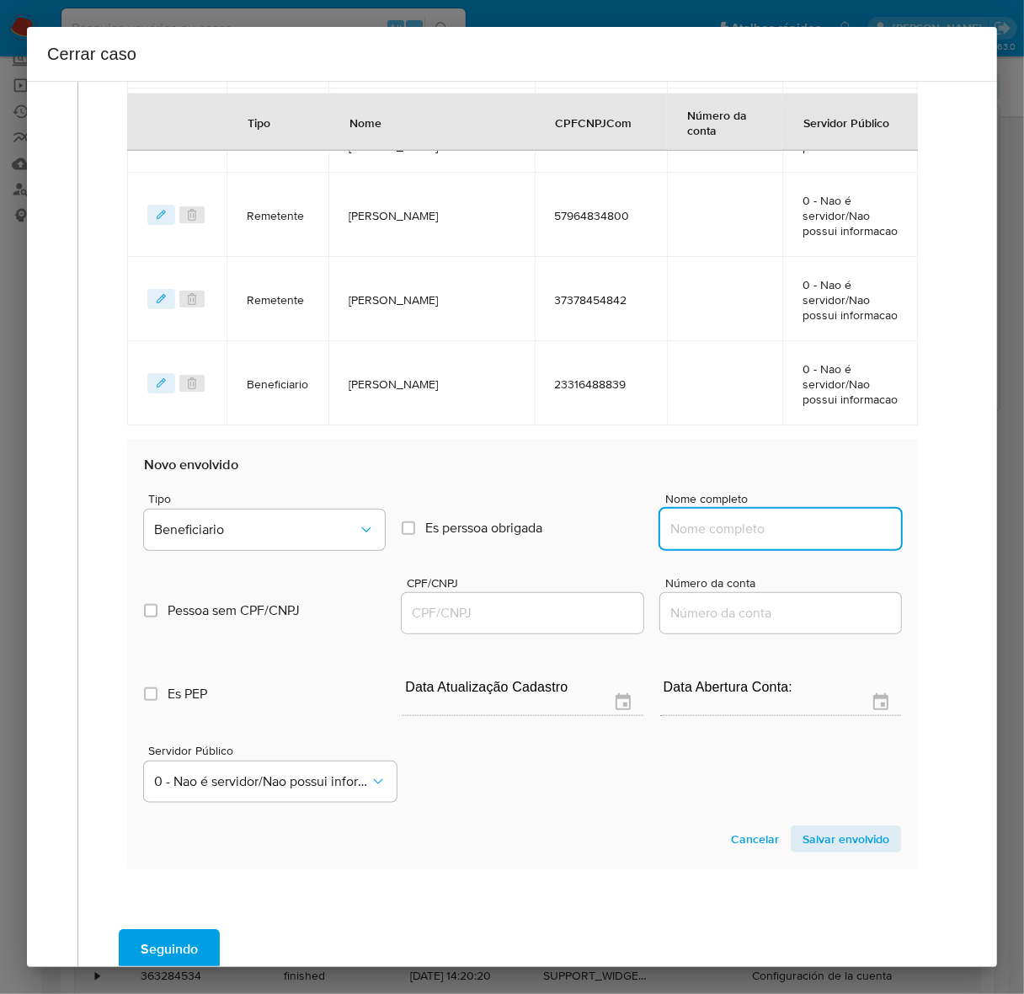
drag, startPoint x: 725, startPoint y: 451, endPoint x: 788, endPoint y: 442, distance: 63.8
click at [733, 518] on input "Nome completo" at bounding box center [780, 529] width 241 height 22
paste input "RECREIO JOGOS LTDA - 58414105000177"
drag, startPoint x: 776, startPoint y: 449, endPoint x: 1070, endPoint y: 430, distance: 294.5
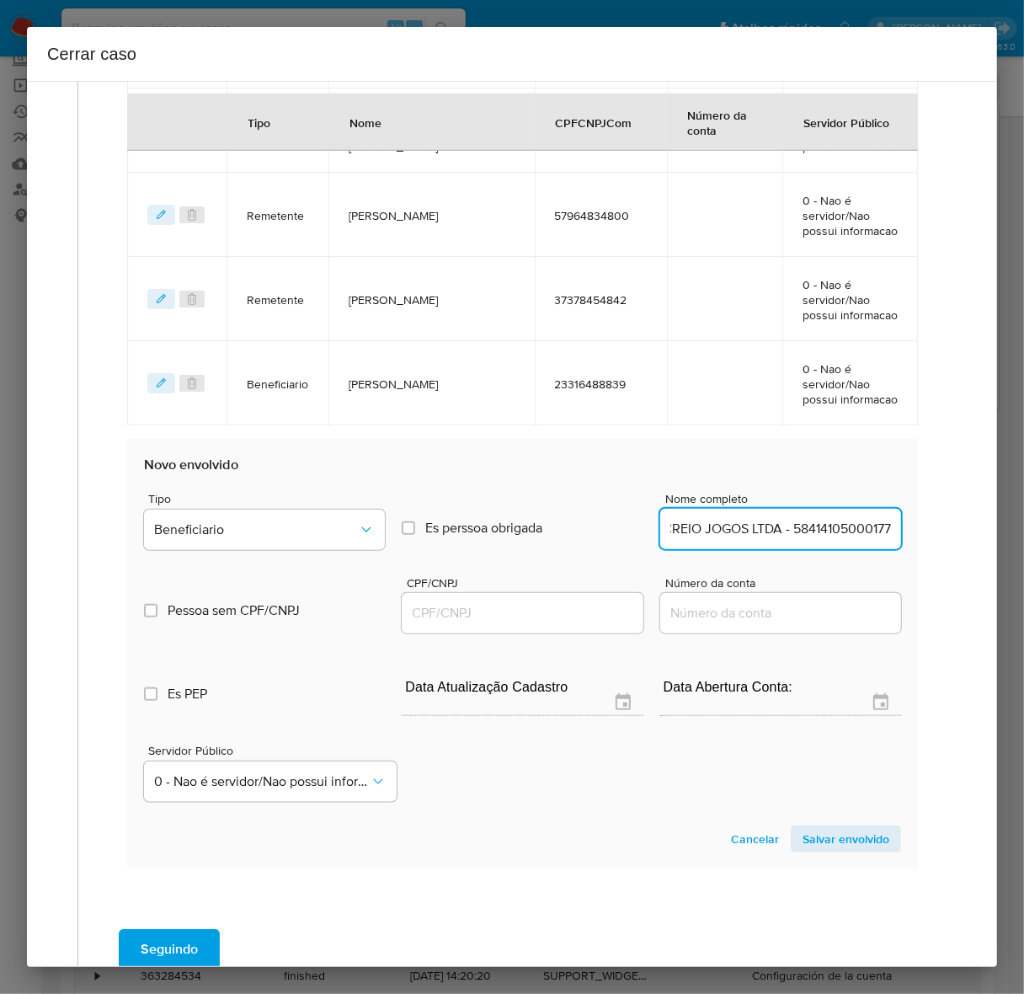
drag, startPoint x: 789, startPoint y: 449, endPoint x: 1075, endPoint y: 453, distance: 286.3
type input "RECREIO JOGOS LTDA"
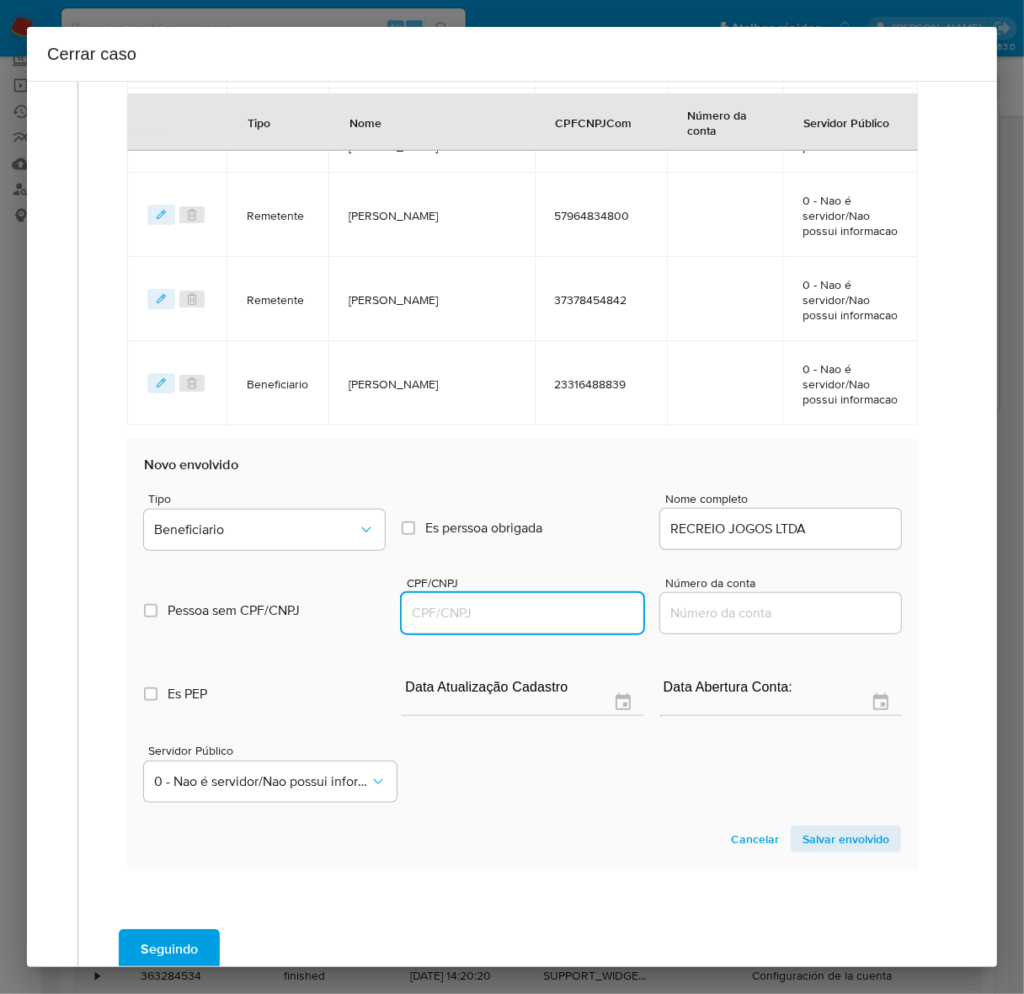
click at [466, 602] on input "CPF/CNPJ" at bounding box center [522, 613] width 241 height 22
paste input "58414105000177"
type input "58414105000177"
click at [828, 827] on span "Salvar envolvido" at bounding box center [845, 839] width 87 height 24
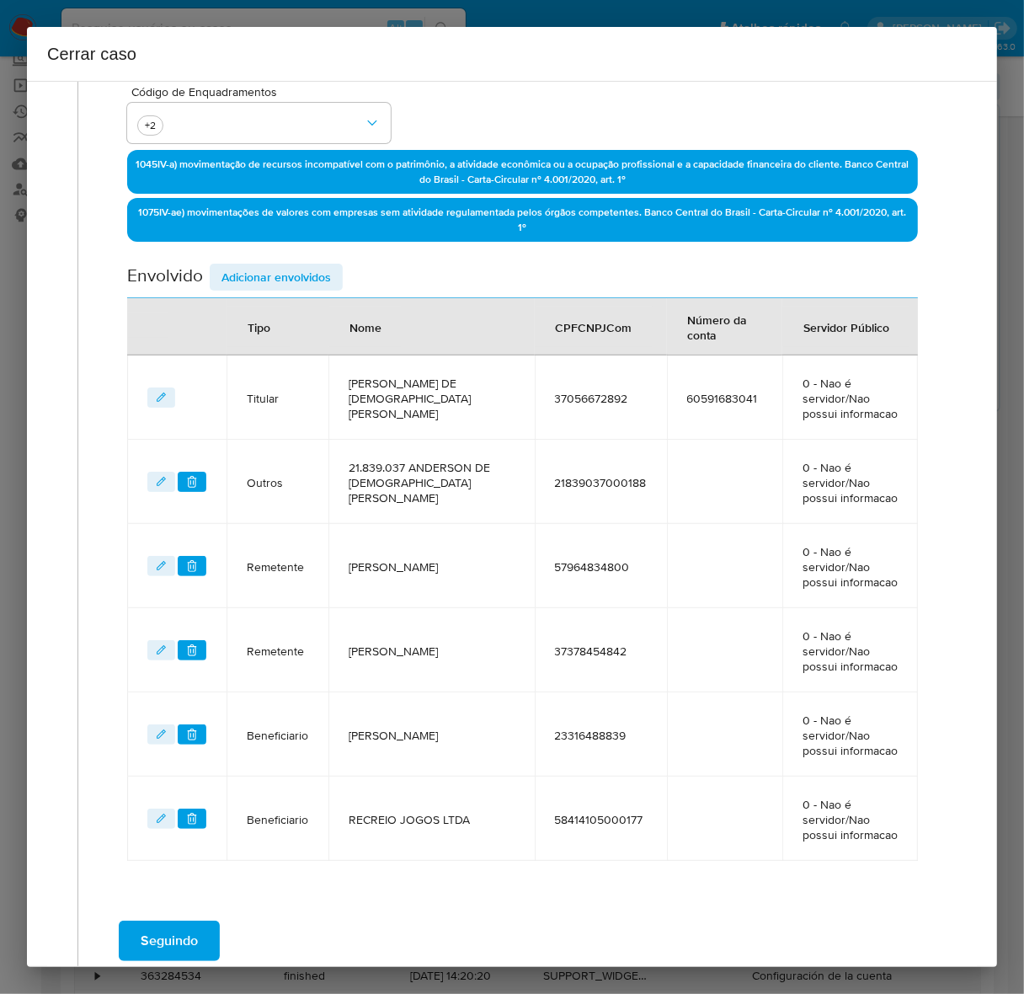
click at [186, 910] on div "Seguindo" at bounding box center [522, 940] width 855 height 61
click at [183, 922] on span "Seguindo" at bounding box center [169, 940] width 57 height 37
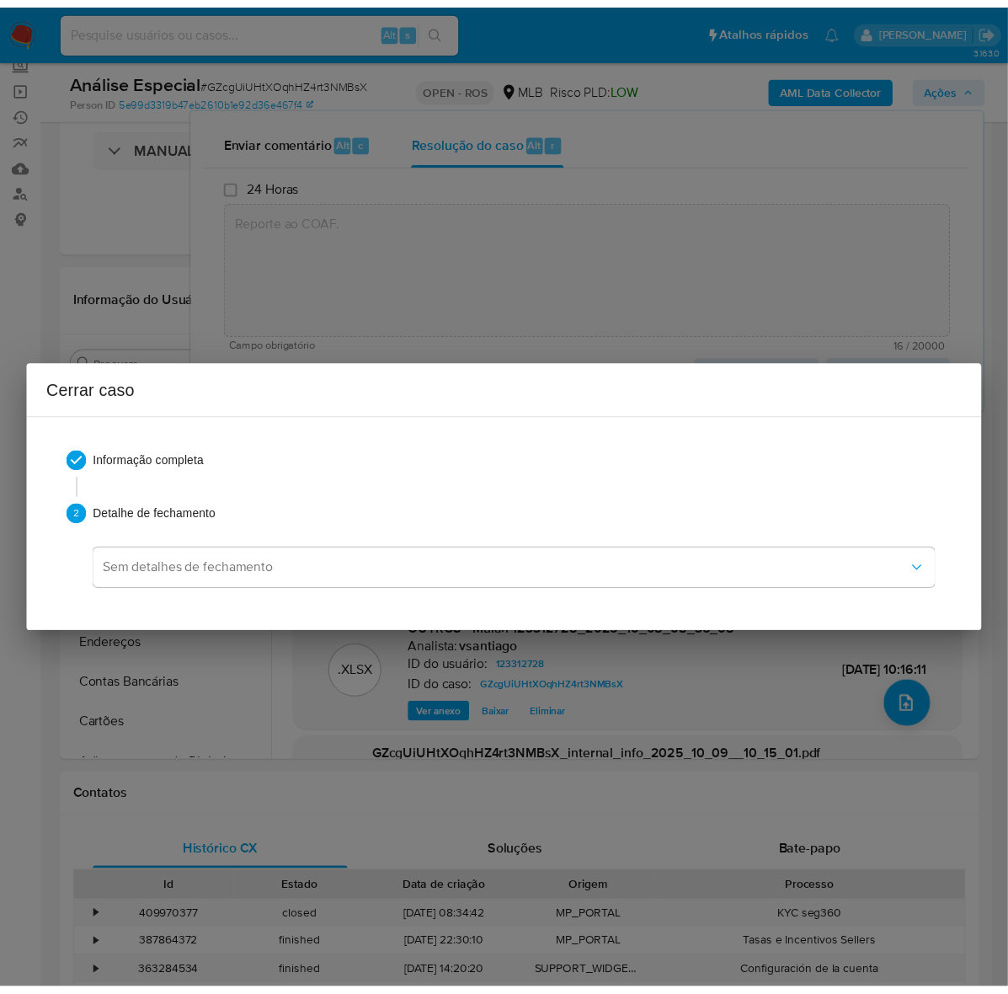
scroll to position [1849, 0]
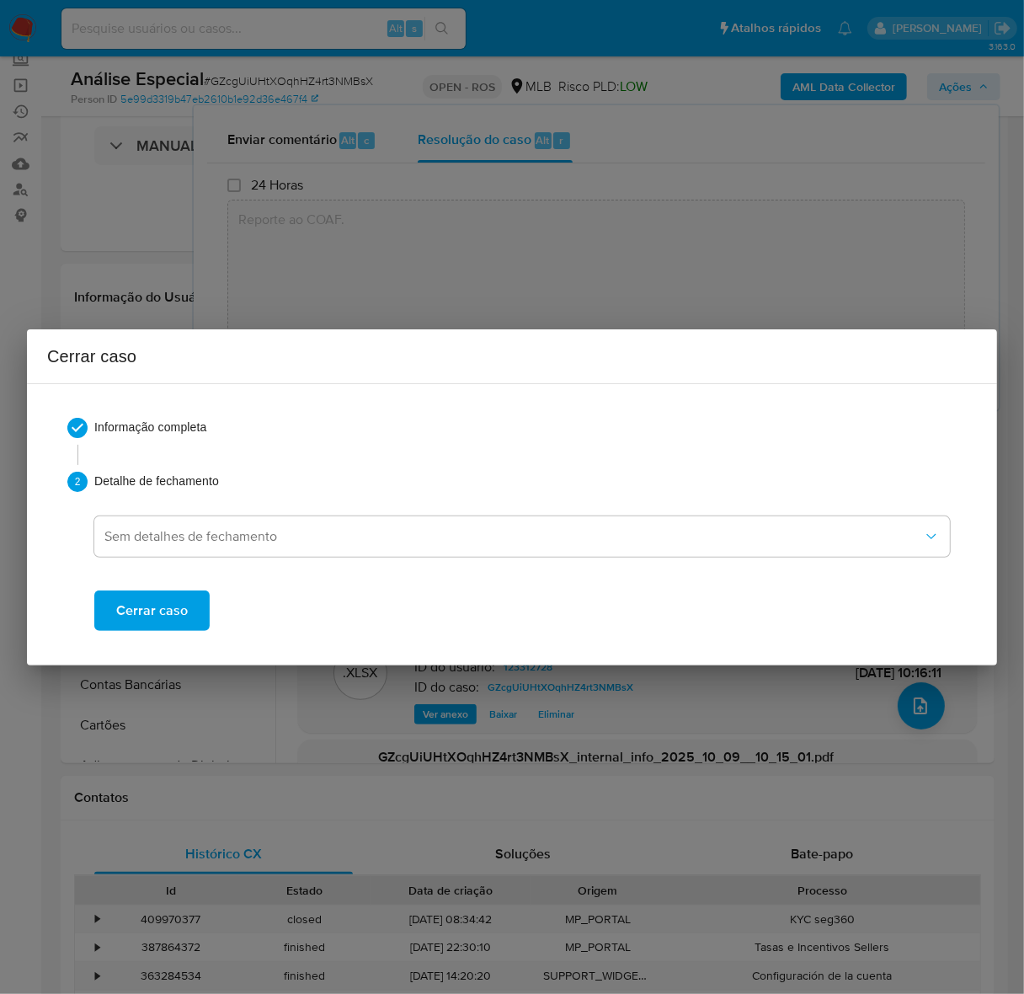
click at [146, 599] on span "Cerrar caso" at bounding box center [152, 610] width 72 height 37
type textarea "Reporte ao COAF."
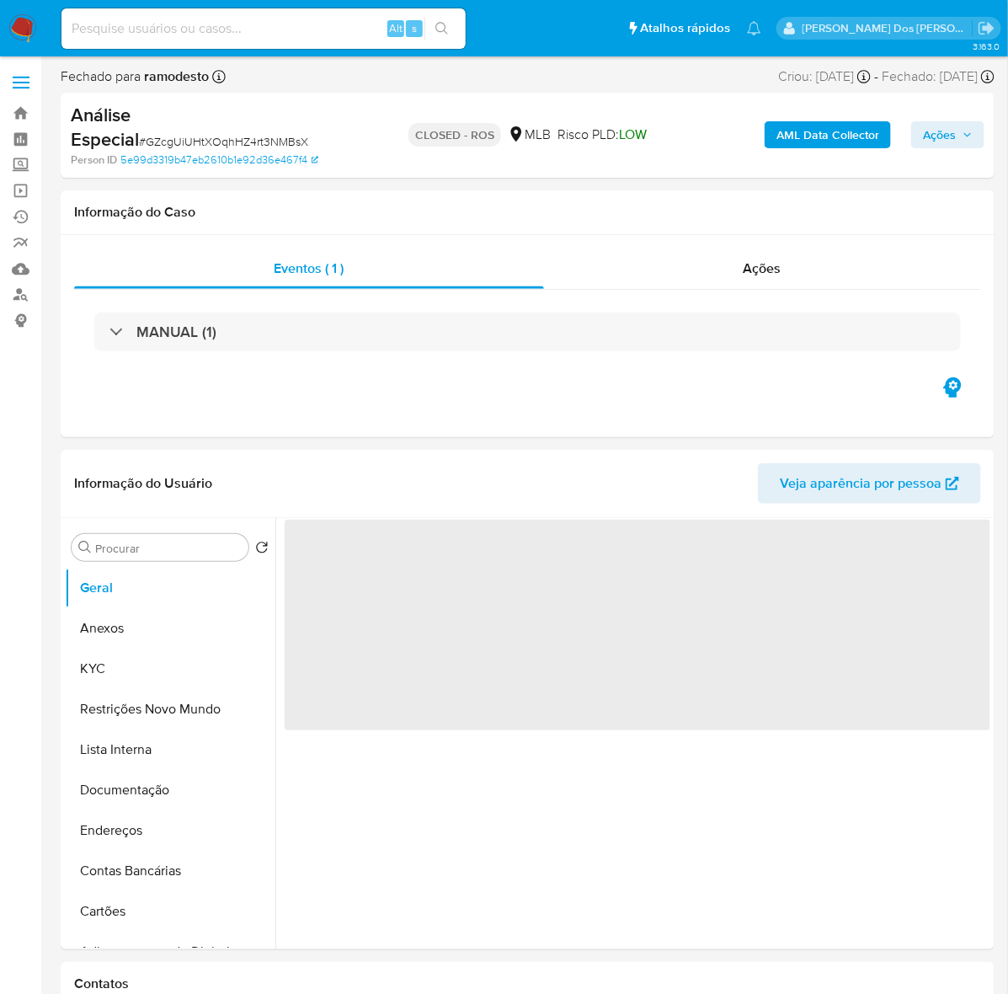
select select "10"
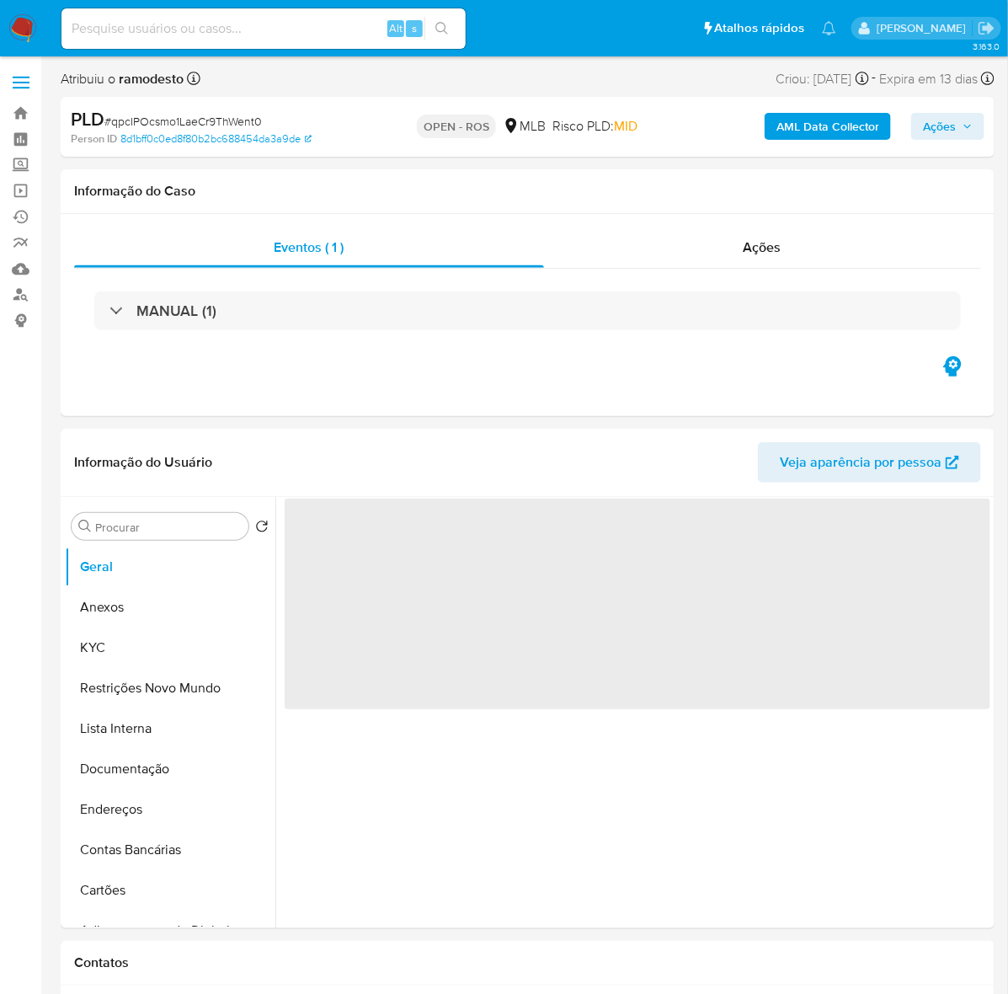
select select "10"
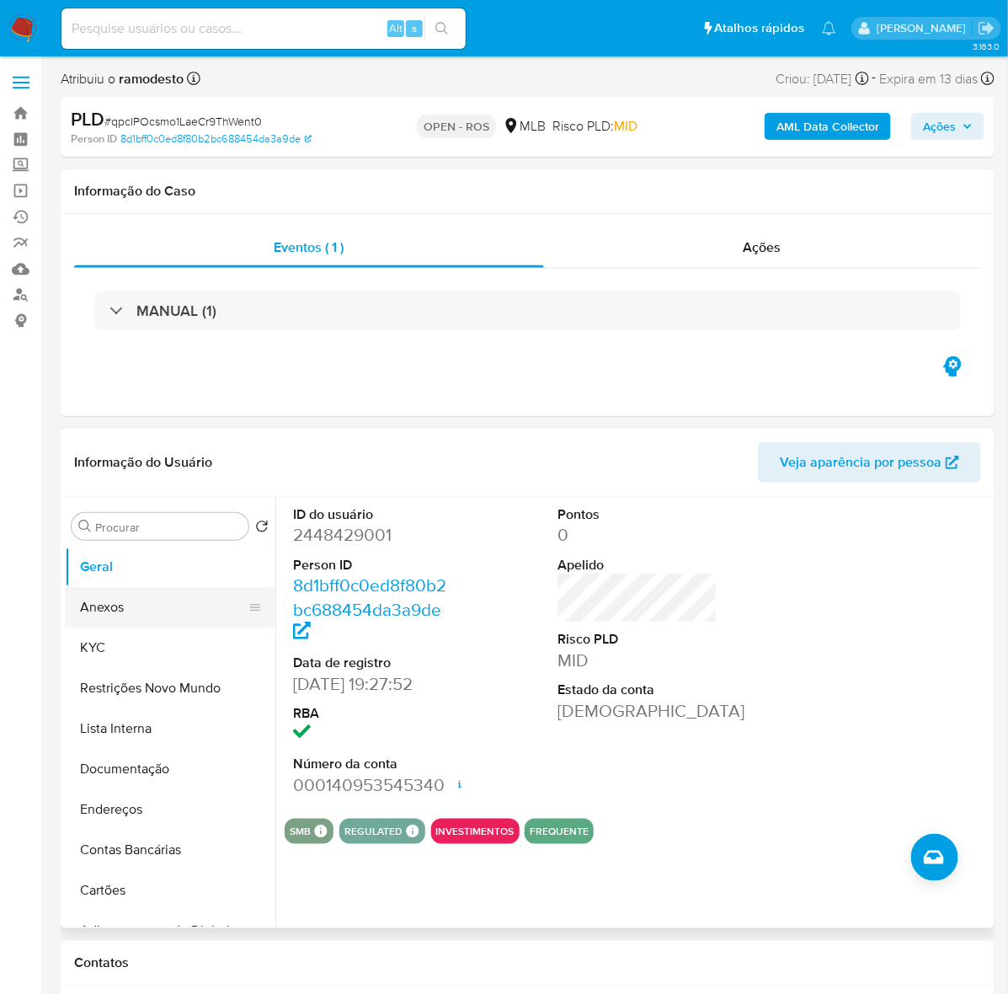
click at [101, 616] on button "Anexos" at bounding box center [163, 607] width 197 height 40
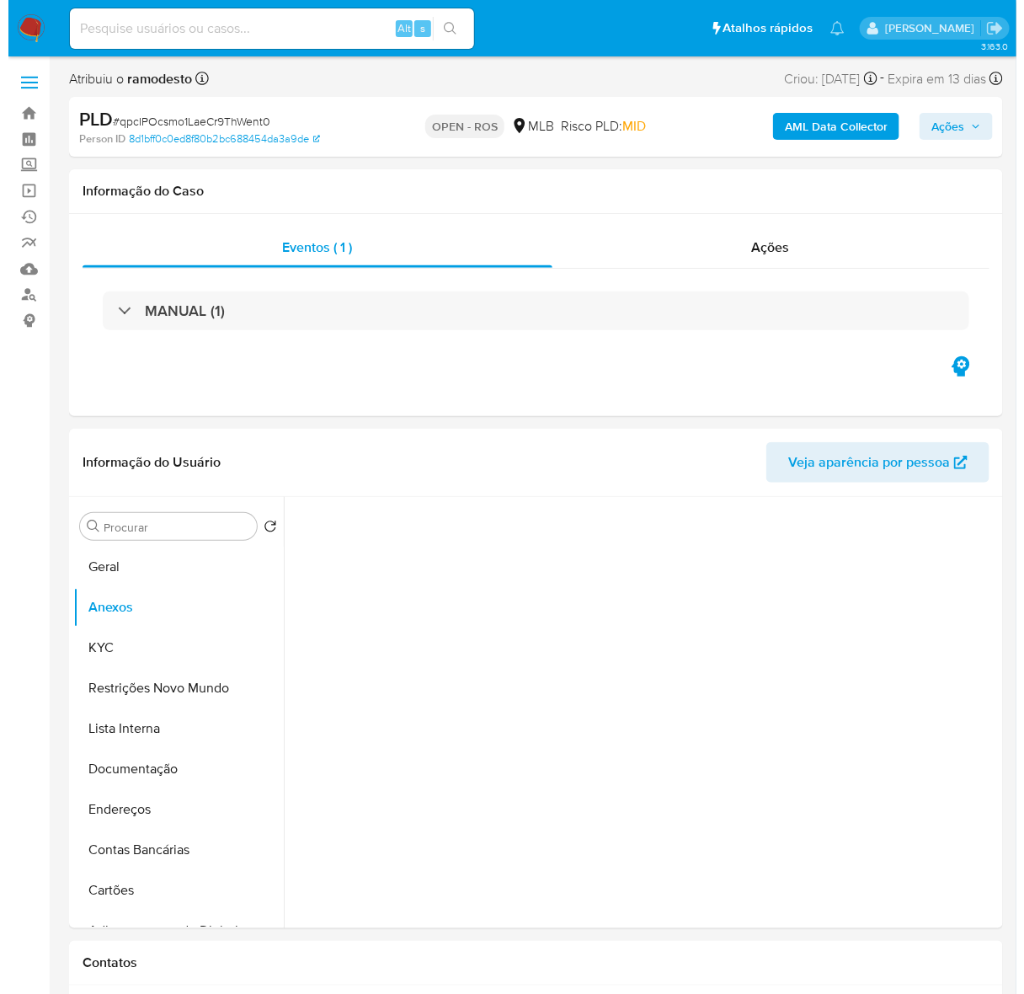
scroll to position [105, 0]
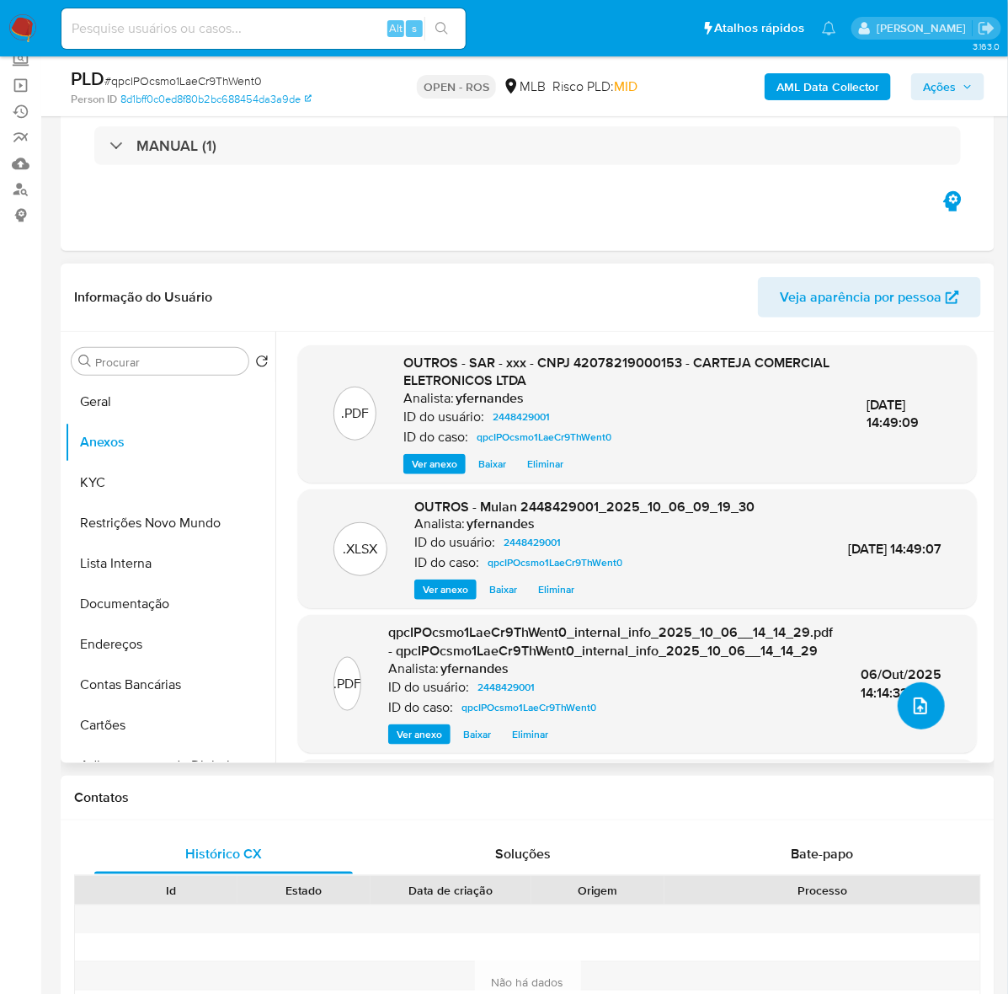
click at [910, 697] on icon "upload-file" at bounding box center [920, 706] width 20 height 20
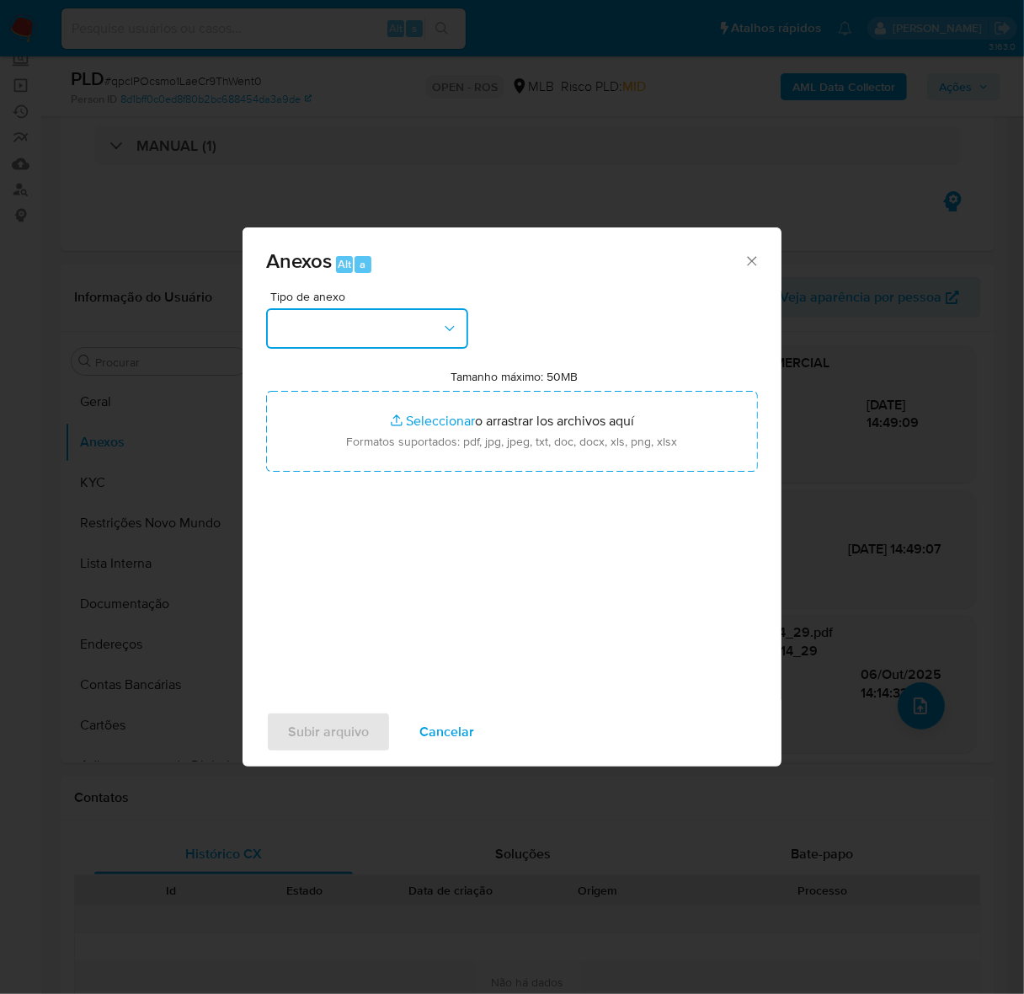
click at [325, 326] on button "button" at bounding box center [367, 328] width 202 height 40
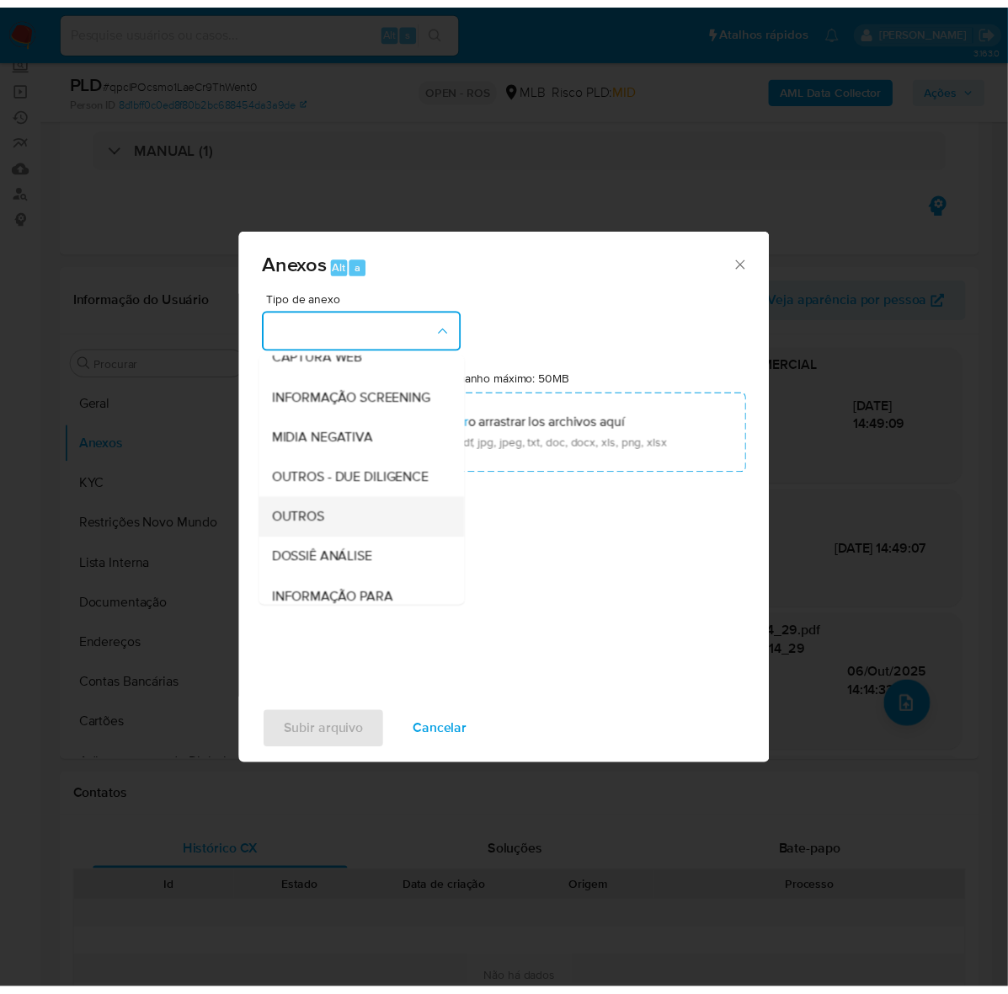
scroll to position [259, 0]
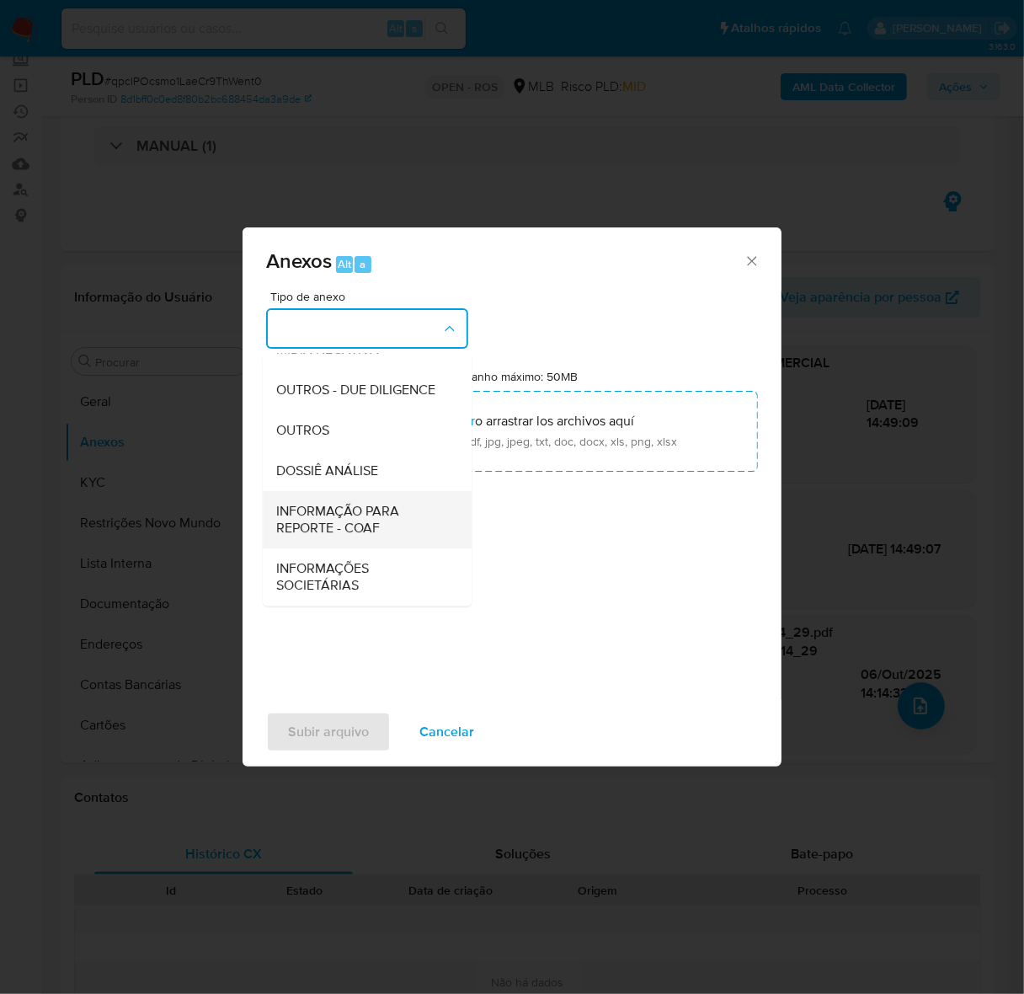
click at [341, 504] on span "INFORMAÇÃO PARA REPORTE - COAF" at bounding box center [362, 520] width 172 height 34
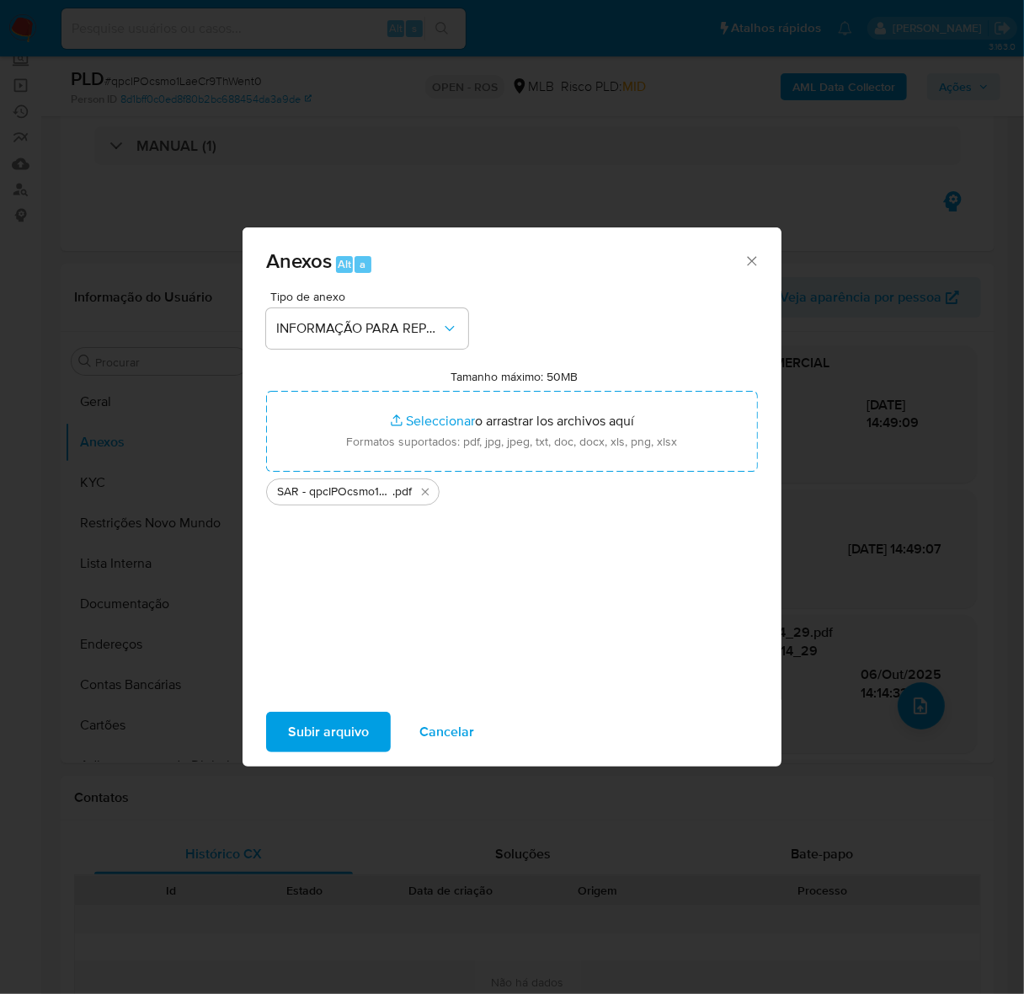
click at [339, 733] on span "Subir arquivo" at bounding box center [328, 731] width 81 height 37
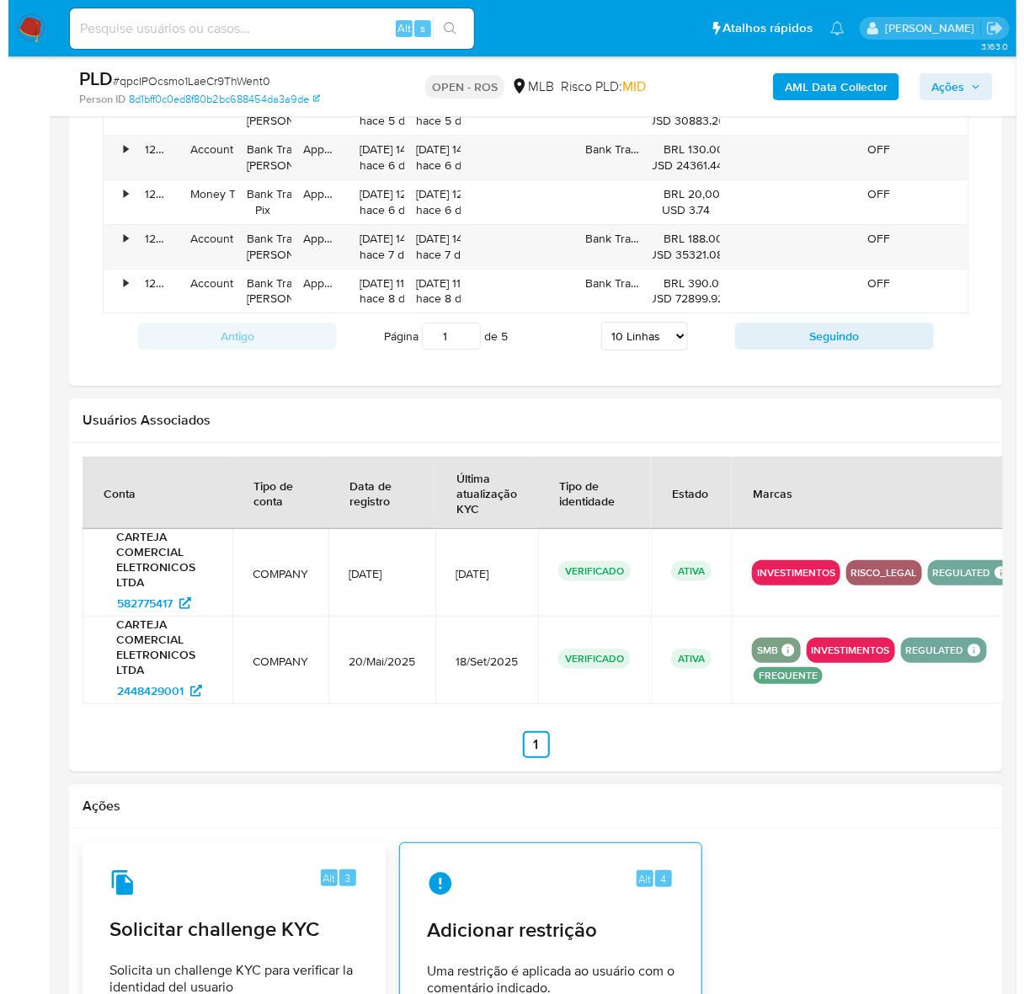
scroll to position [2114, 0]
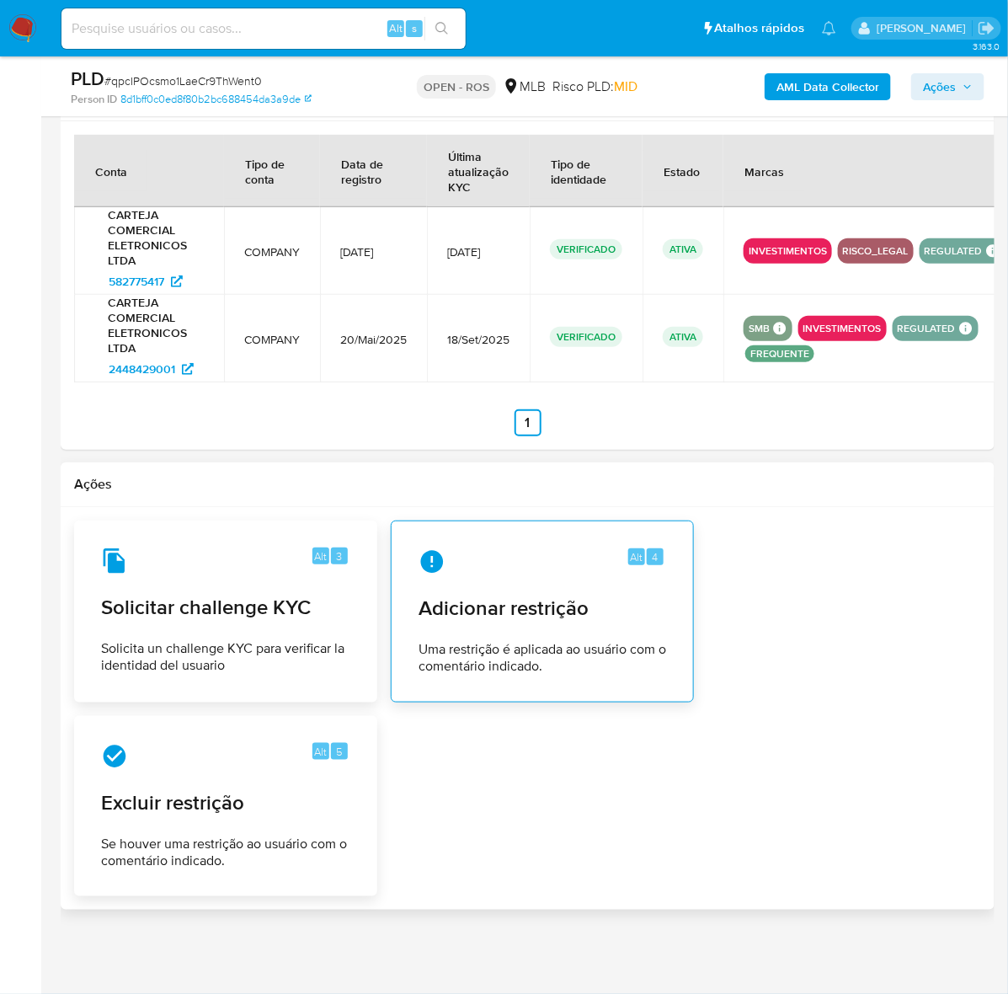
click at [540, 557] on div "Alt 4" at bounding box center [542, 561] width 248 height 27
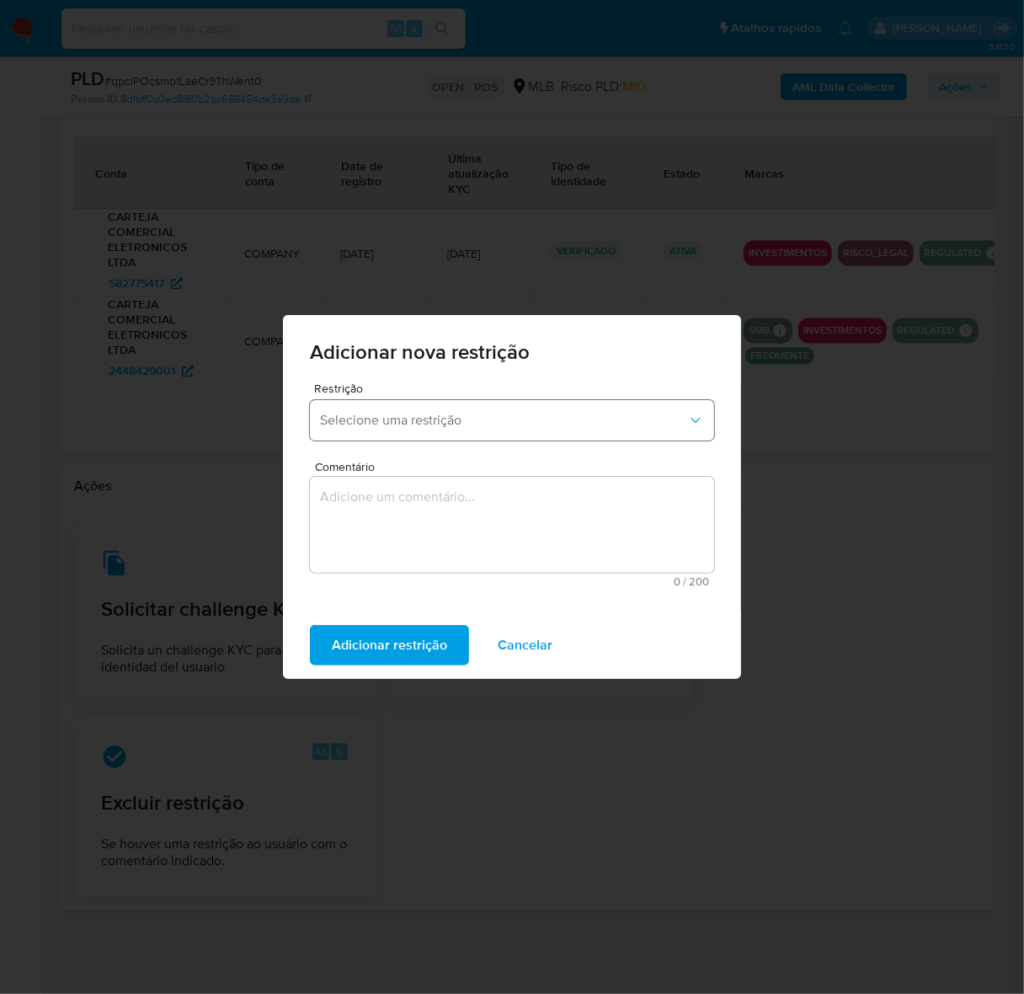
click at [494, 406] on button "Selecione uma restrição" at bounding box center [512, 420] width 404 height 40
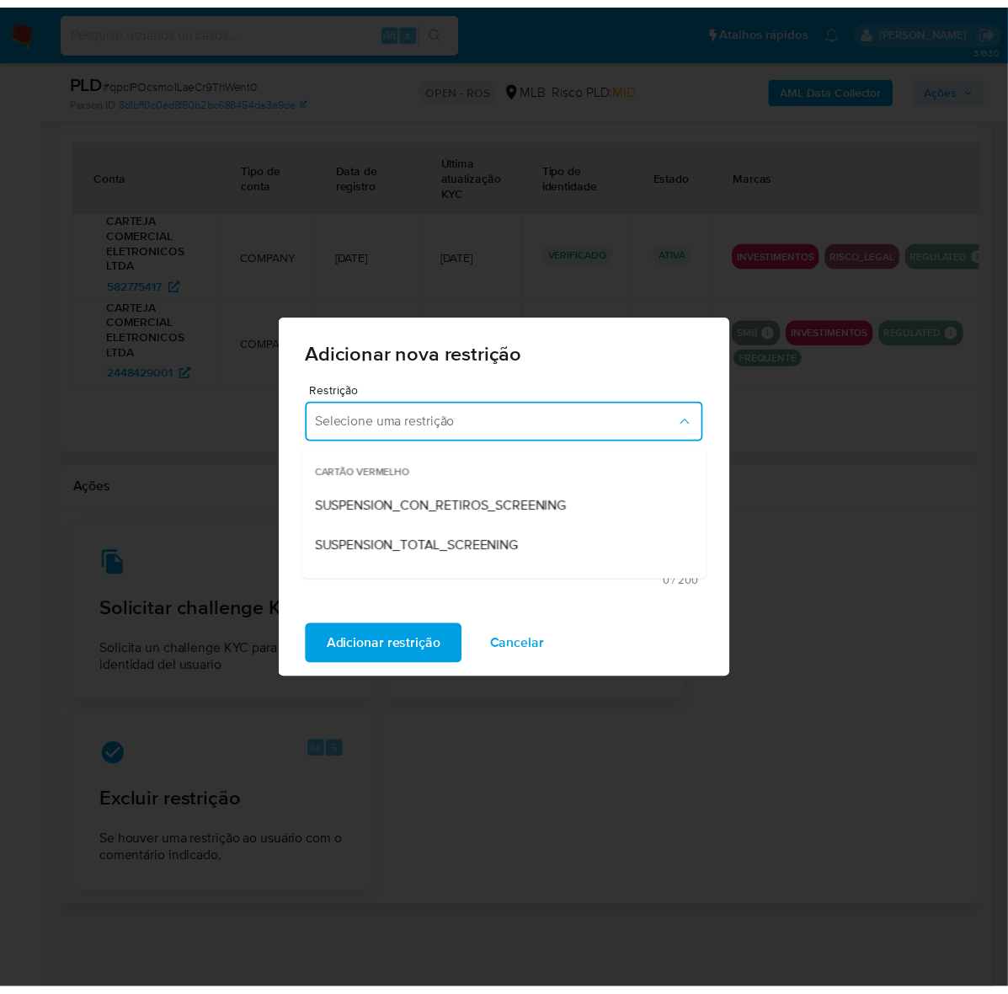
scroll to position [105, 0]
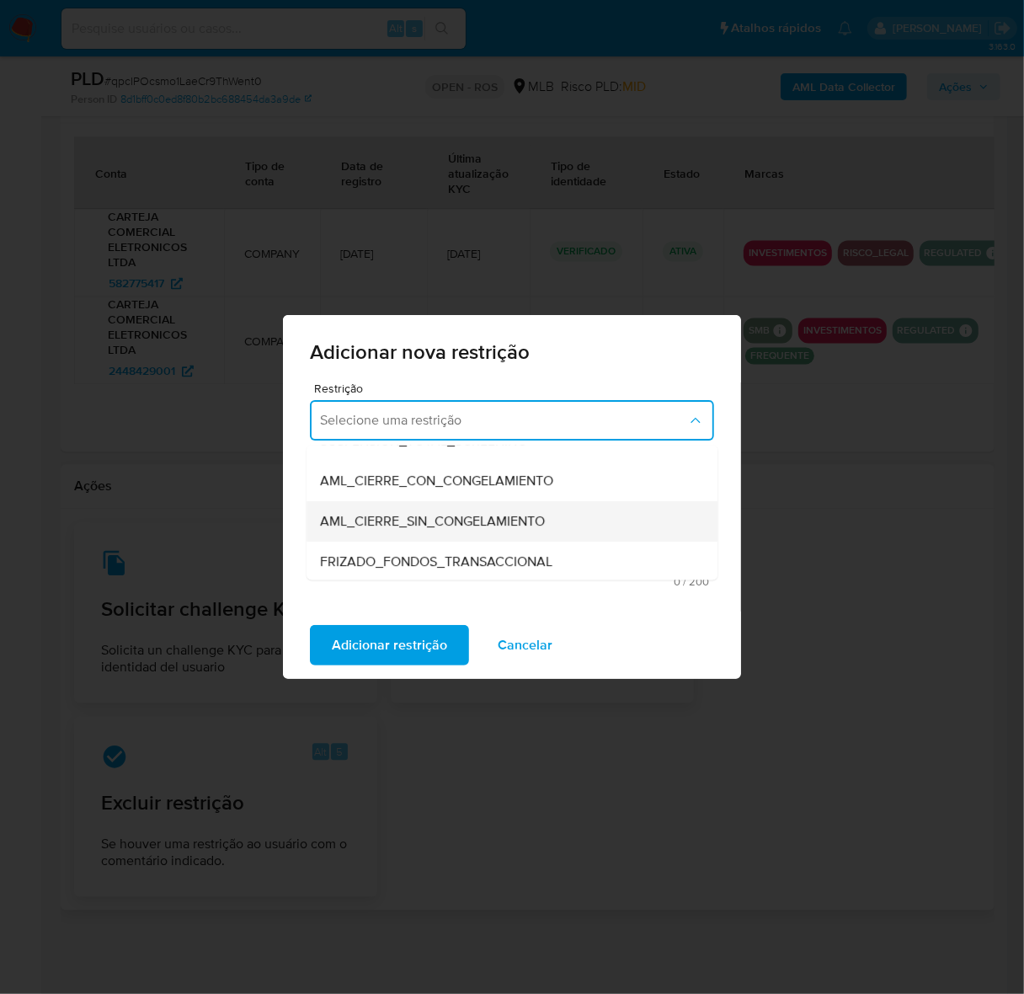
click at [491, 519] on span "AML_CIERRE_SIN_CONGELAMIENTO" at bounding box center [432, 522] width 225 height 17
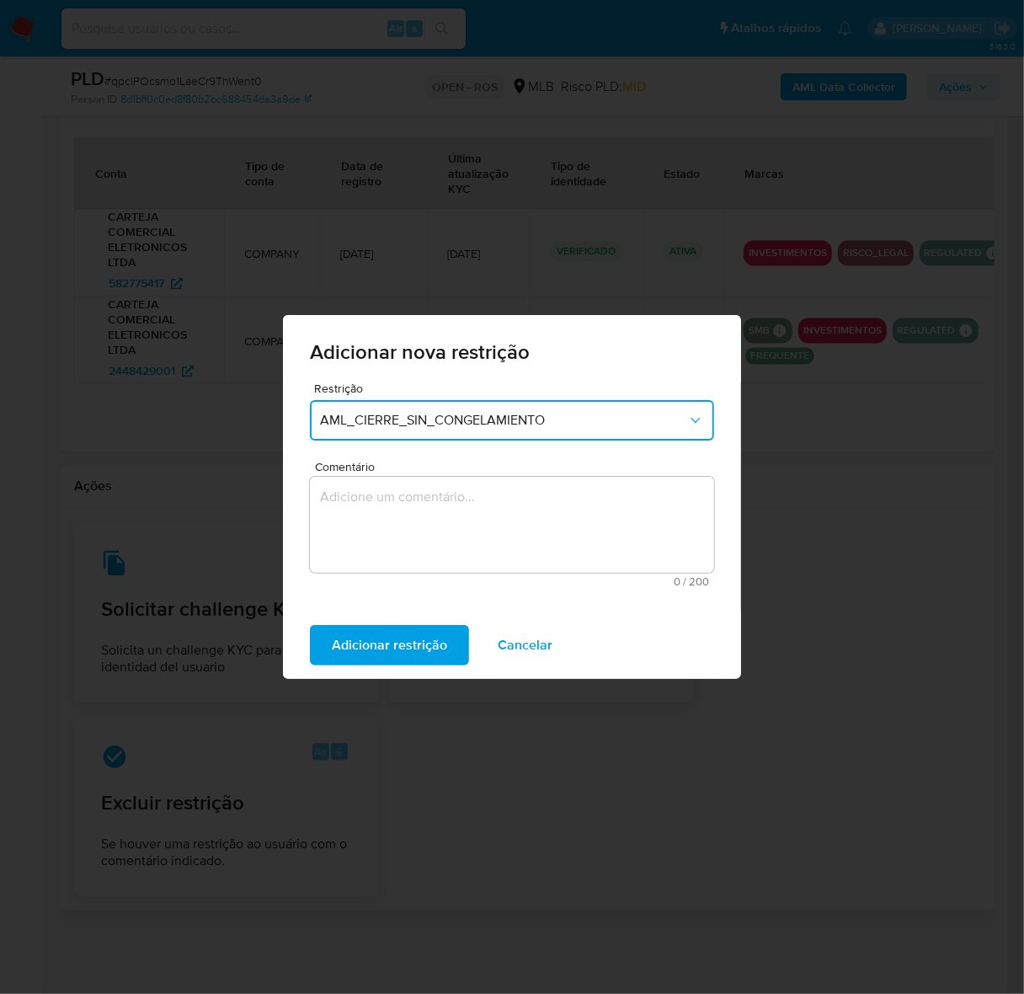
click at [565, 511] on textarea "Comentário" at bounding box center [512, 525] width 404 height 96
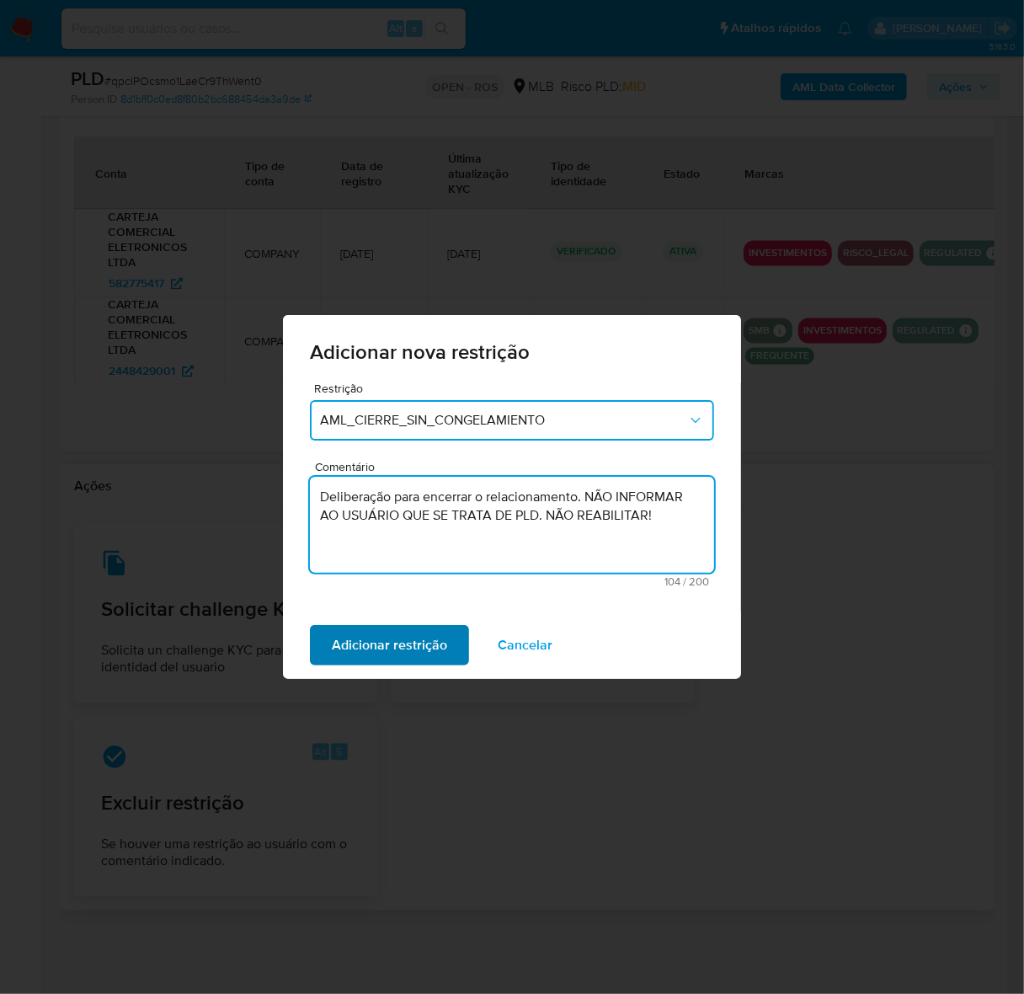
type textarea "Deliberação para encerrar o relacionamento. NÃO INFORMAR AO USUÁRIO QUE SE TRAT…"
click at [377, 645] on span "Adicionar restrição" at bounding box center [389, 644] width 115 height 37
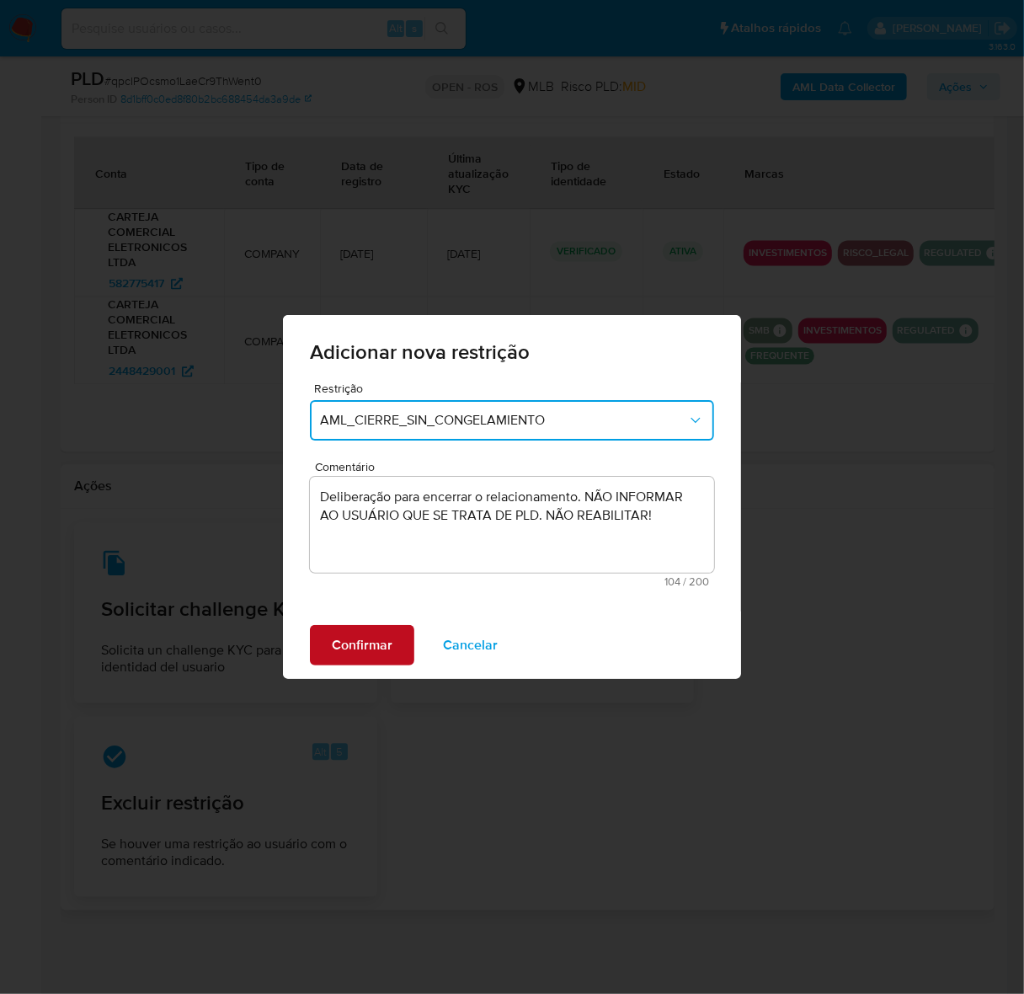
click at [368, 645] on span "Confirmar" at bounding box center [362, 644] width 61 height 37
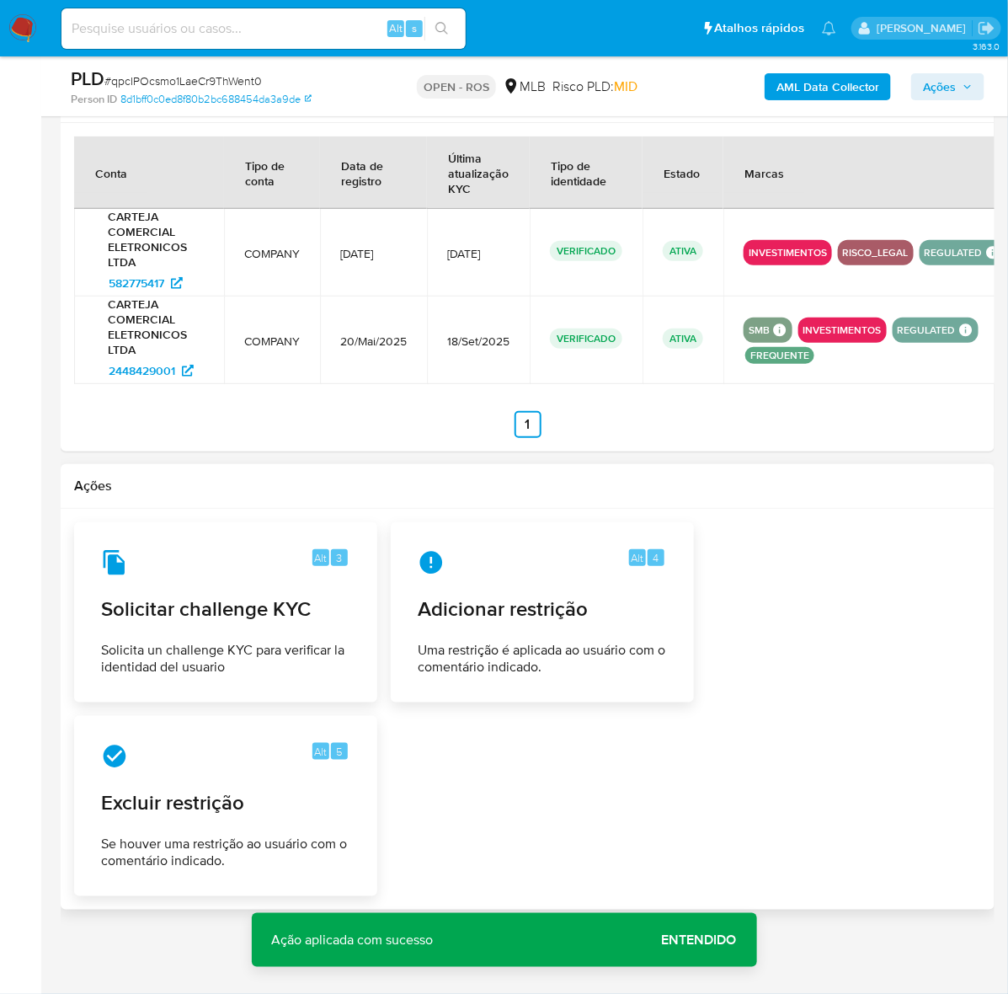
click at [705, 940] on span "Entendido" at bounding box center [699, 940] width 75 height 0
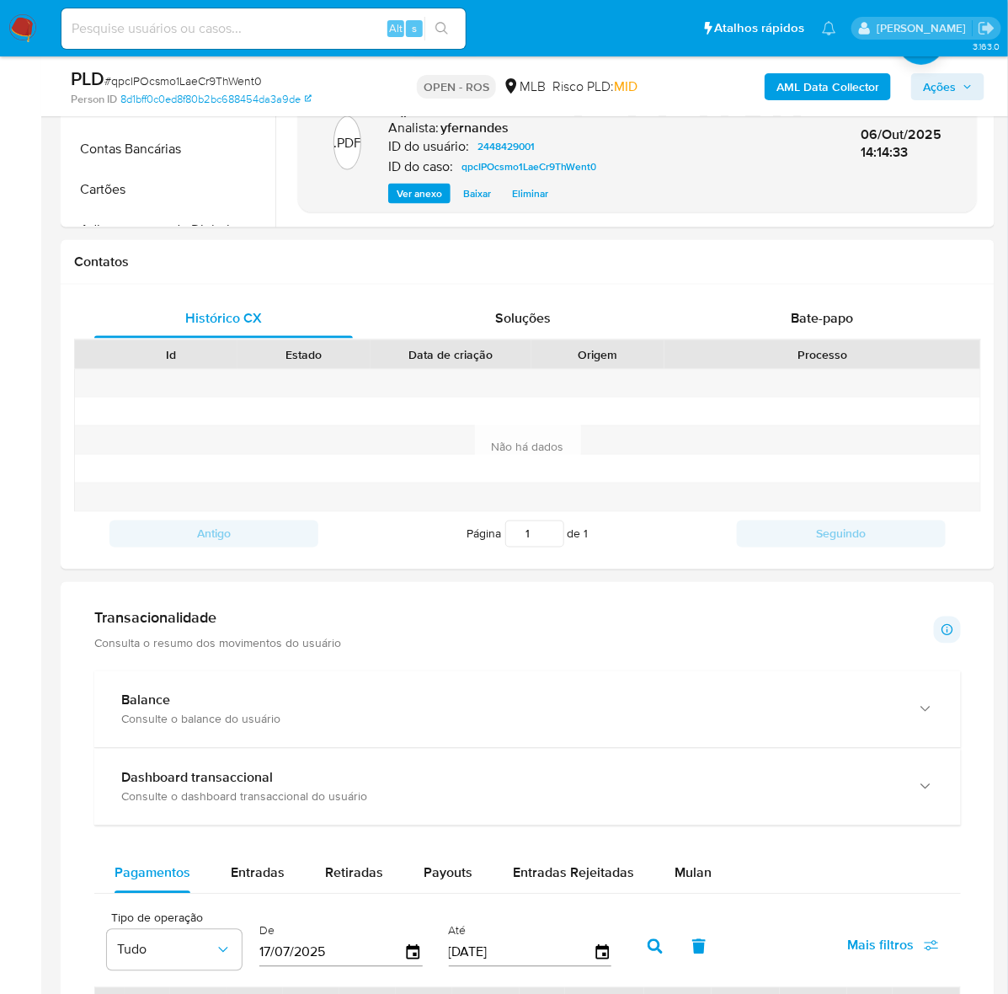
scroll to position [220, 0]
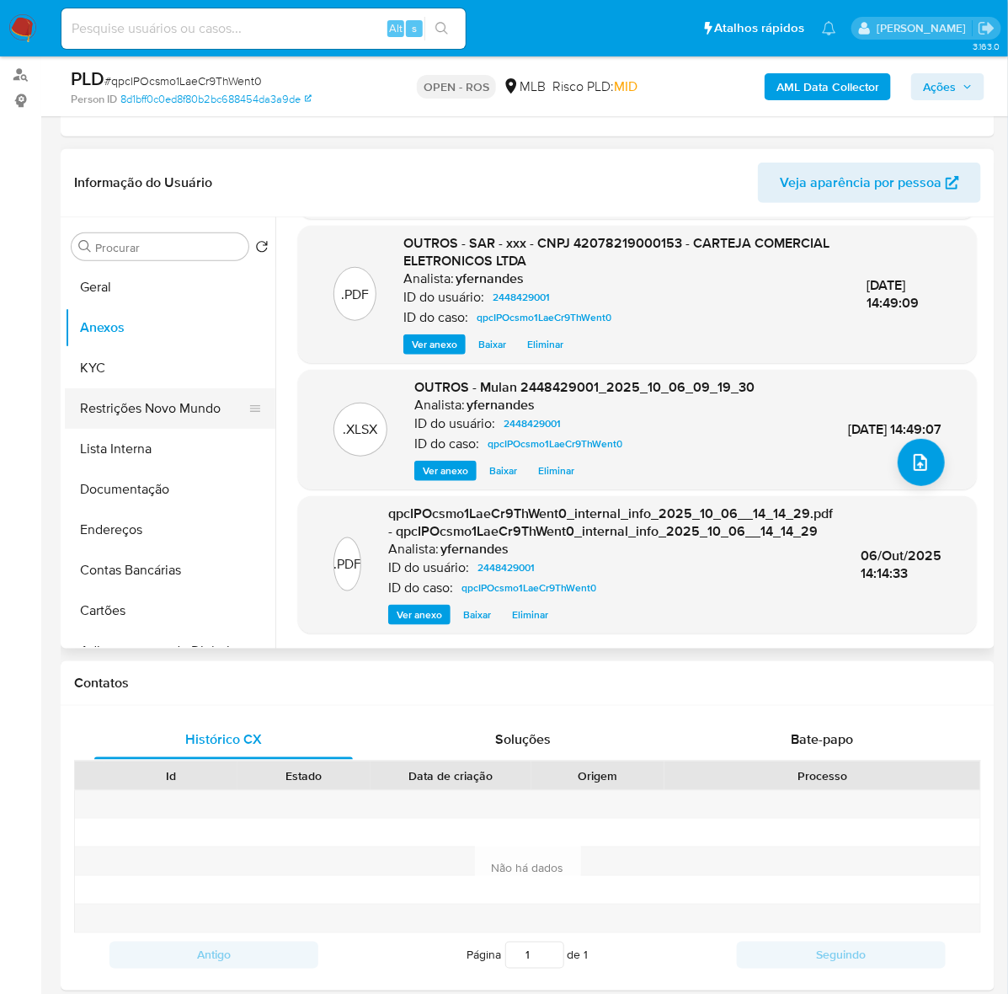
click at [152, 406] on button "Restrições Novo Mundo" at bounding box center [163, 408] width 197 height 40
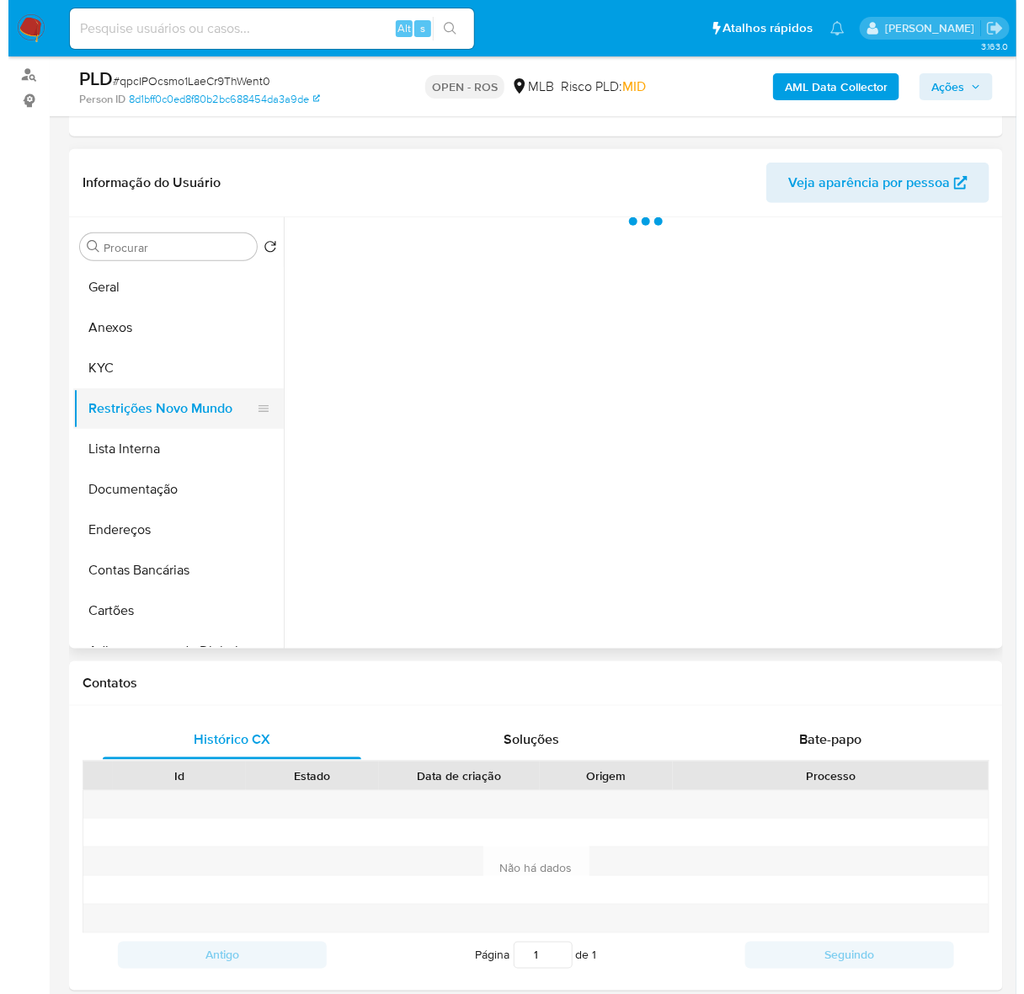
scroll to position [0, 0]
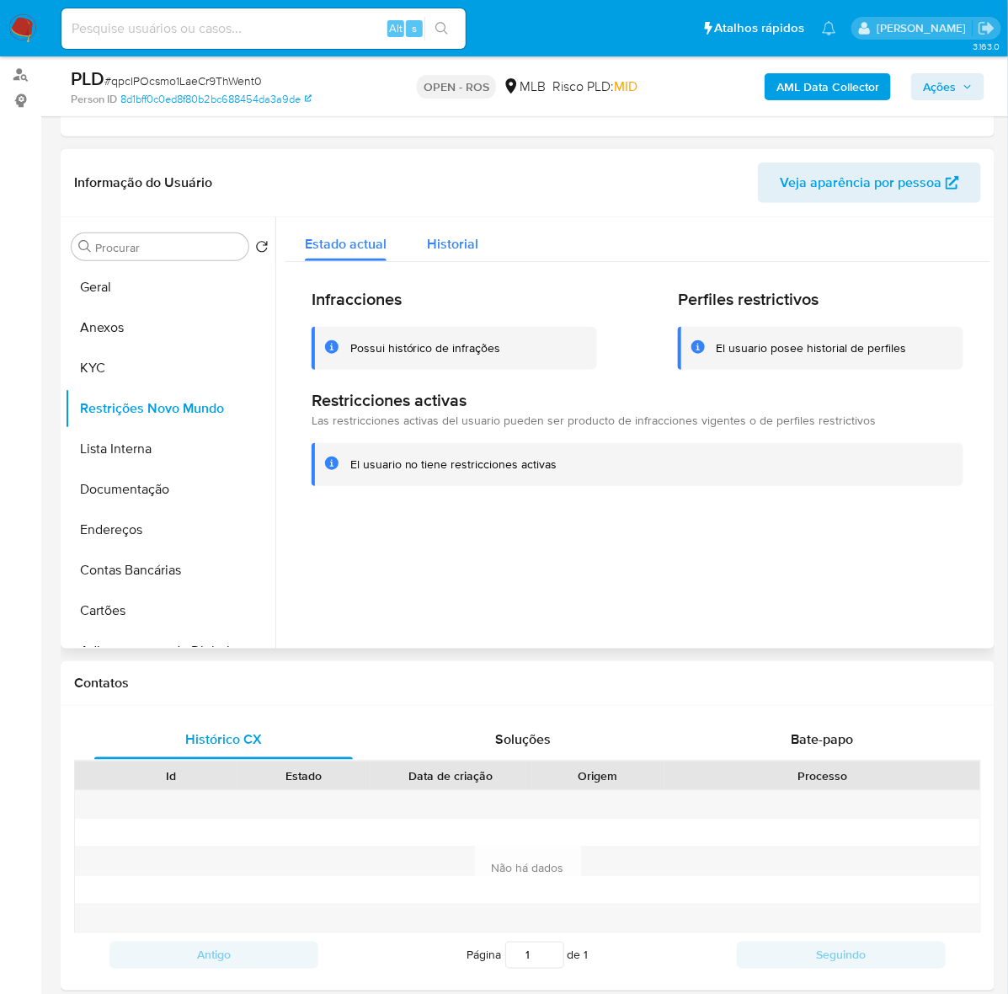
click at [463, 245] on span "Historial" at bounding box center [452, 243] width 51 height 19
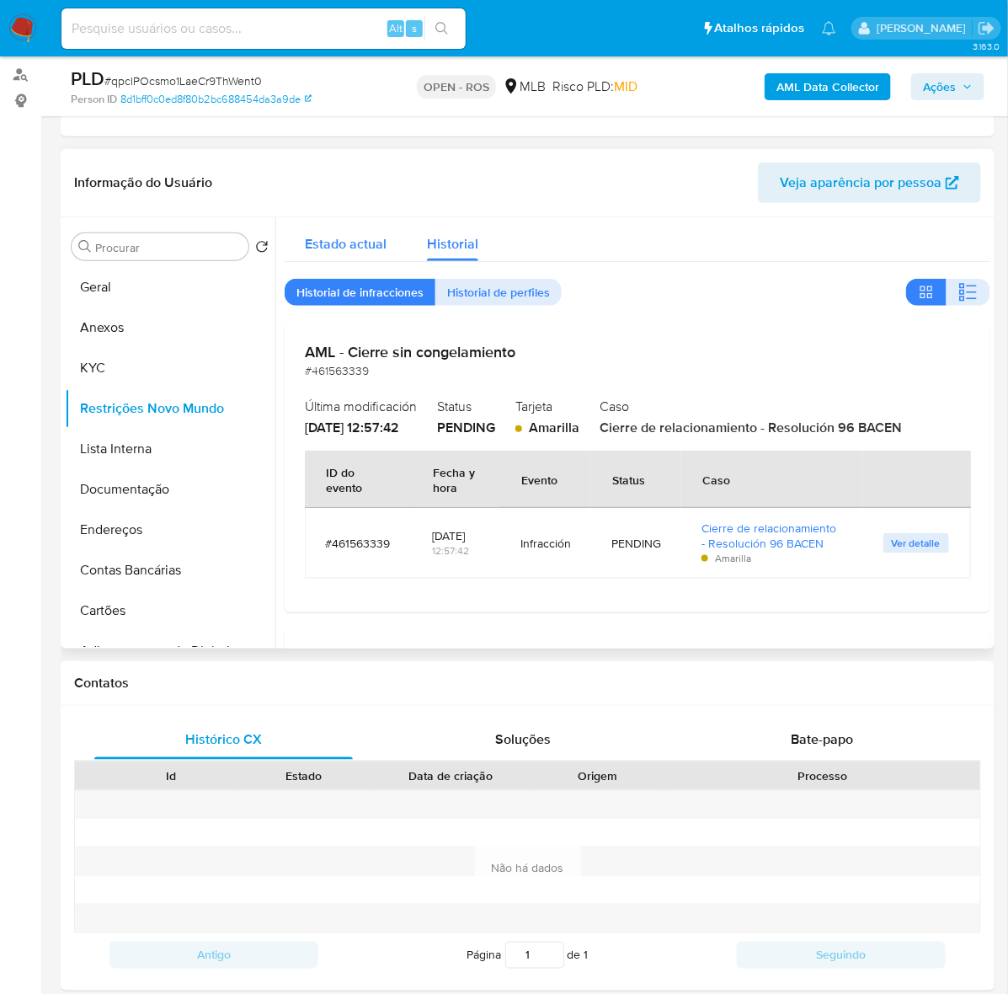
click at [337, 242] on span "Estado actual" at bounding box center [346, 243] width 82 height 19
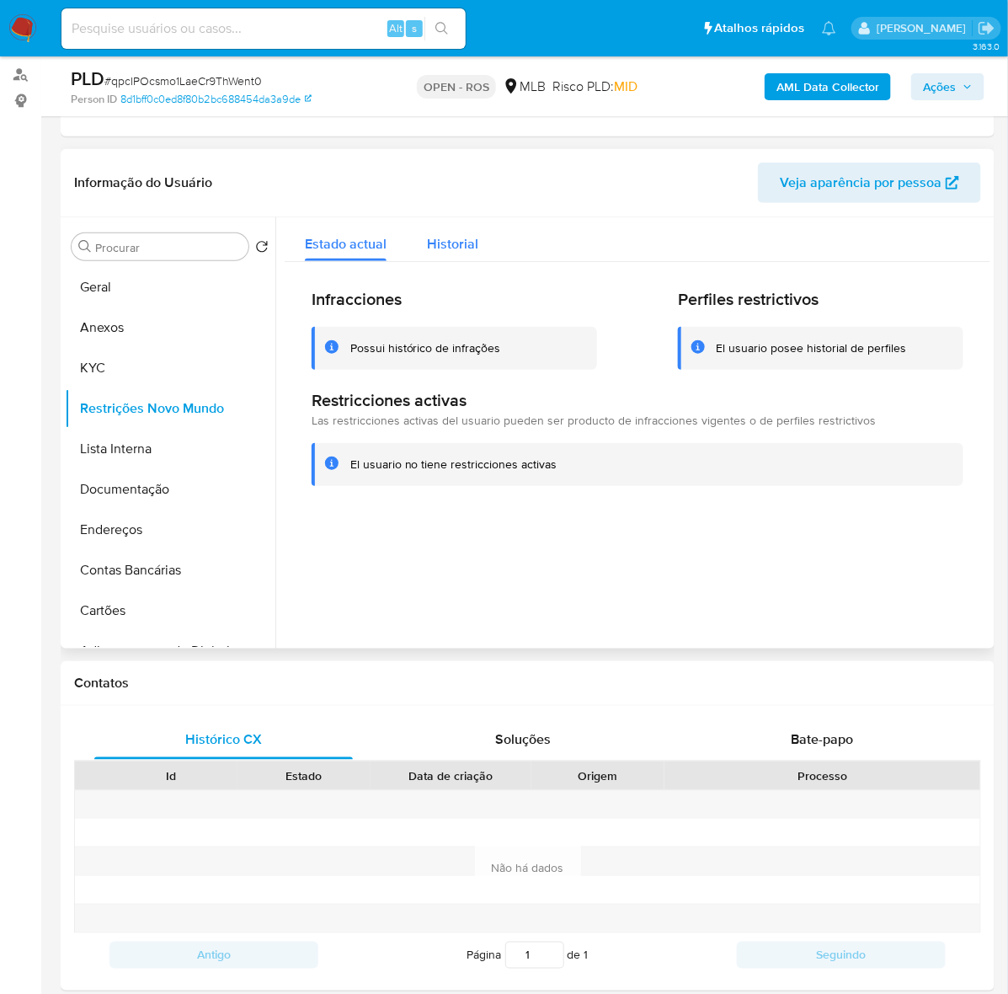
click at [461, 238] on span "Historial" at bounding box center [452, 243] width 51 height 19
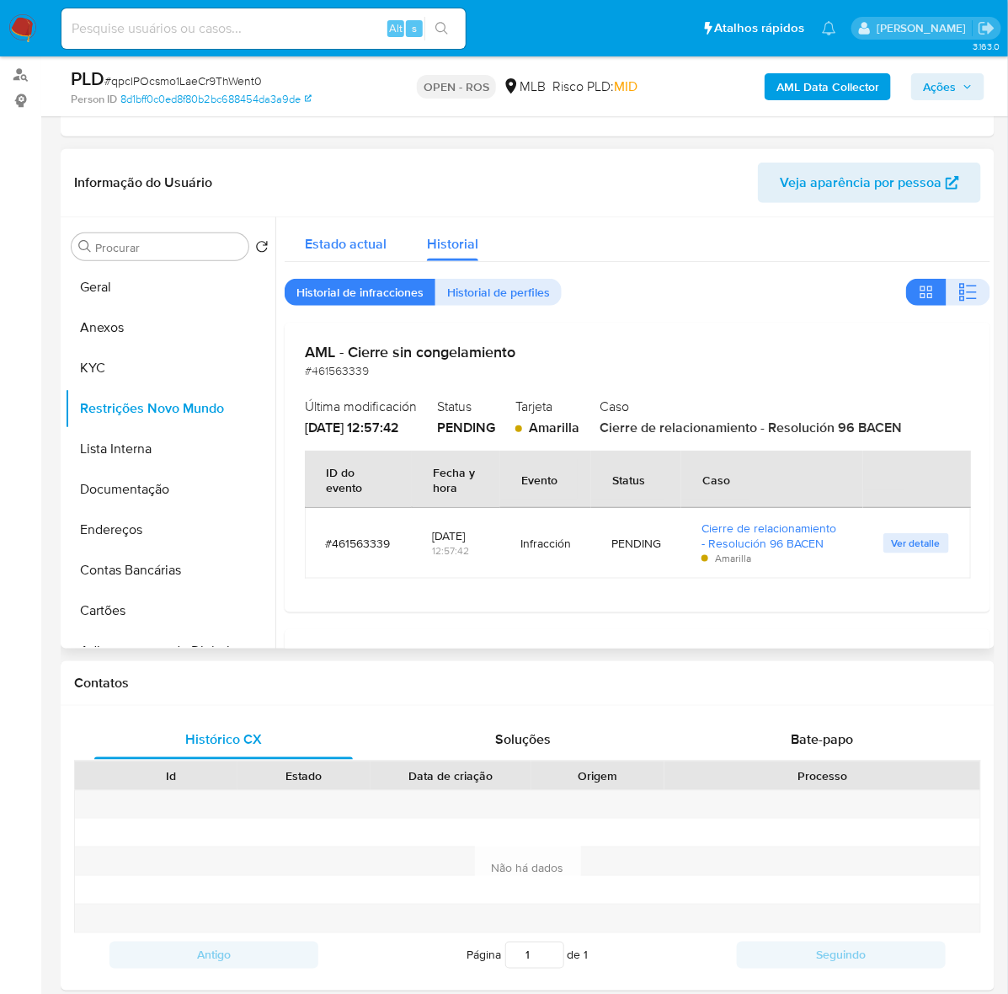
click at [346, 248] on span "Estado actual" at bounding box center [346, 243] width 82 height 19
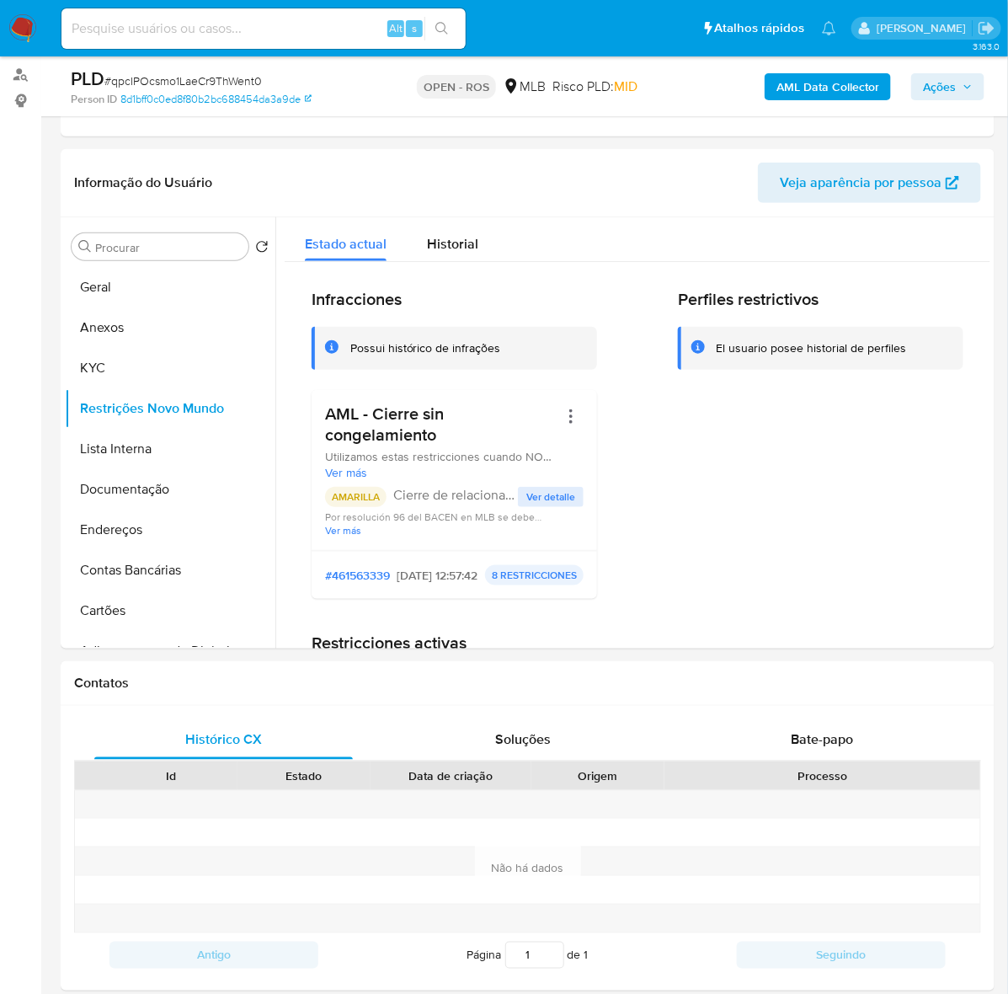
click at [945, 91] on span "Ações" at bounding box center [939, 86] width 33 height 27
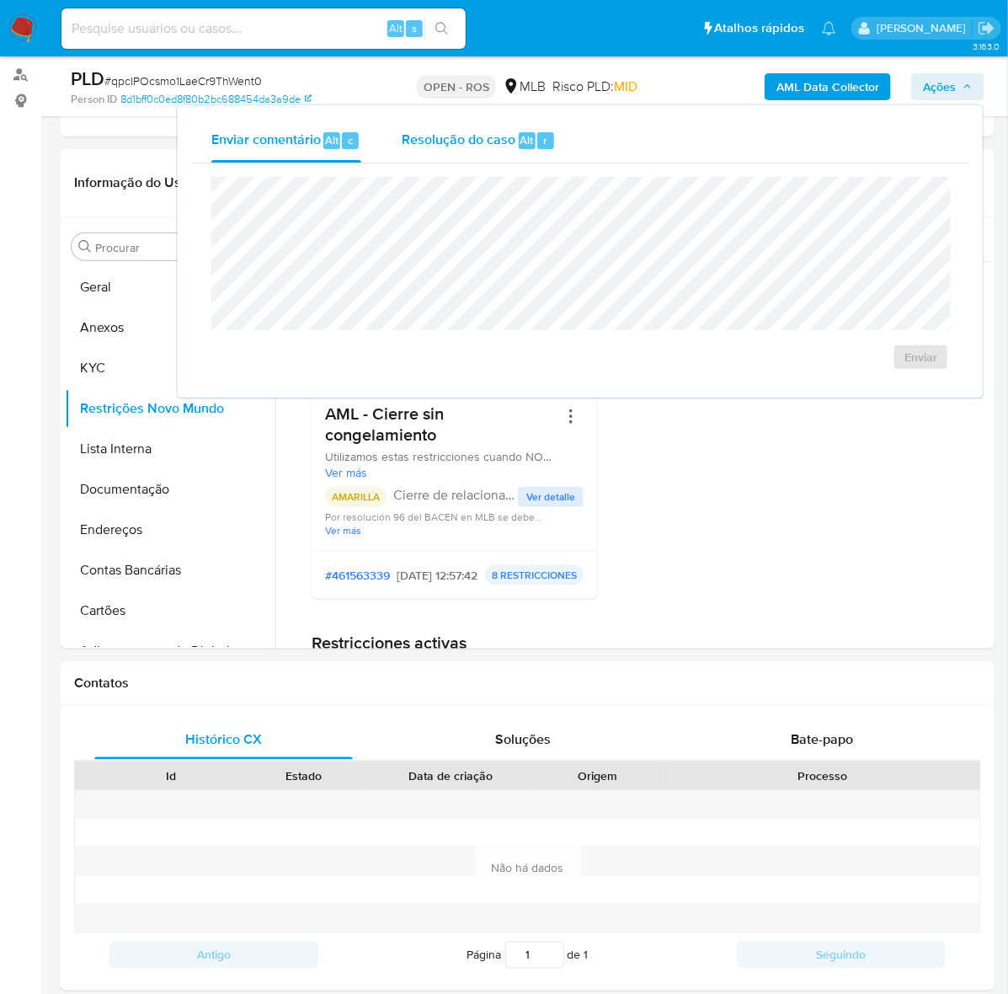
click at [445, 148] on span "Resolução do caso" at bounding box center [459, 139] width 114 height 19
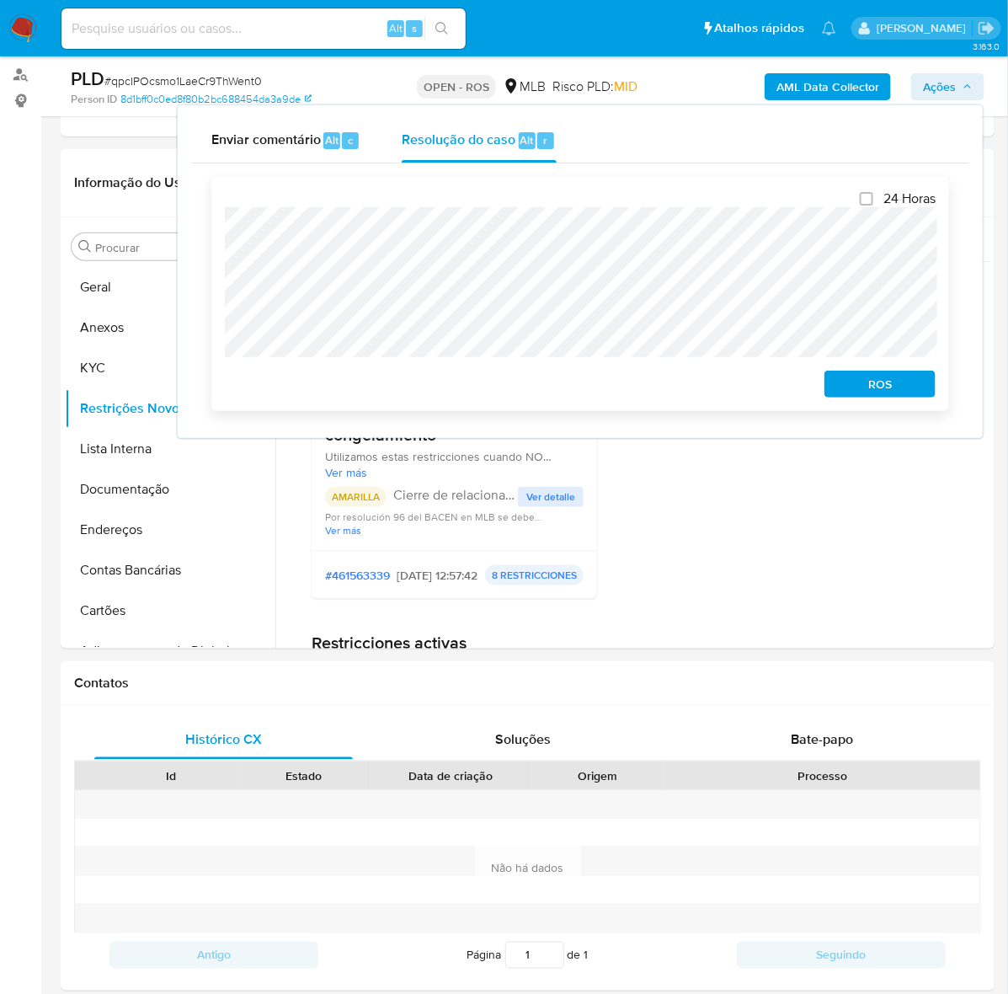
click at [878, 384] on span "ROS" at bounding box center [880, 384] width 88 height 24
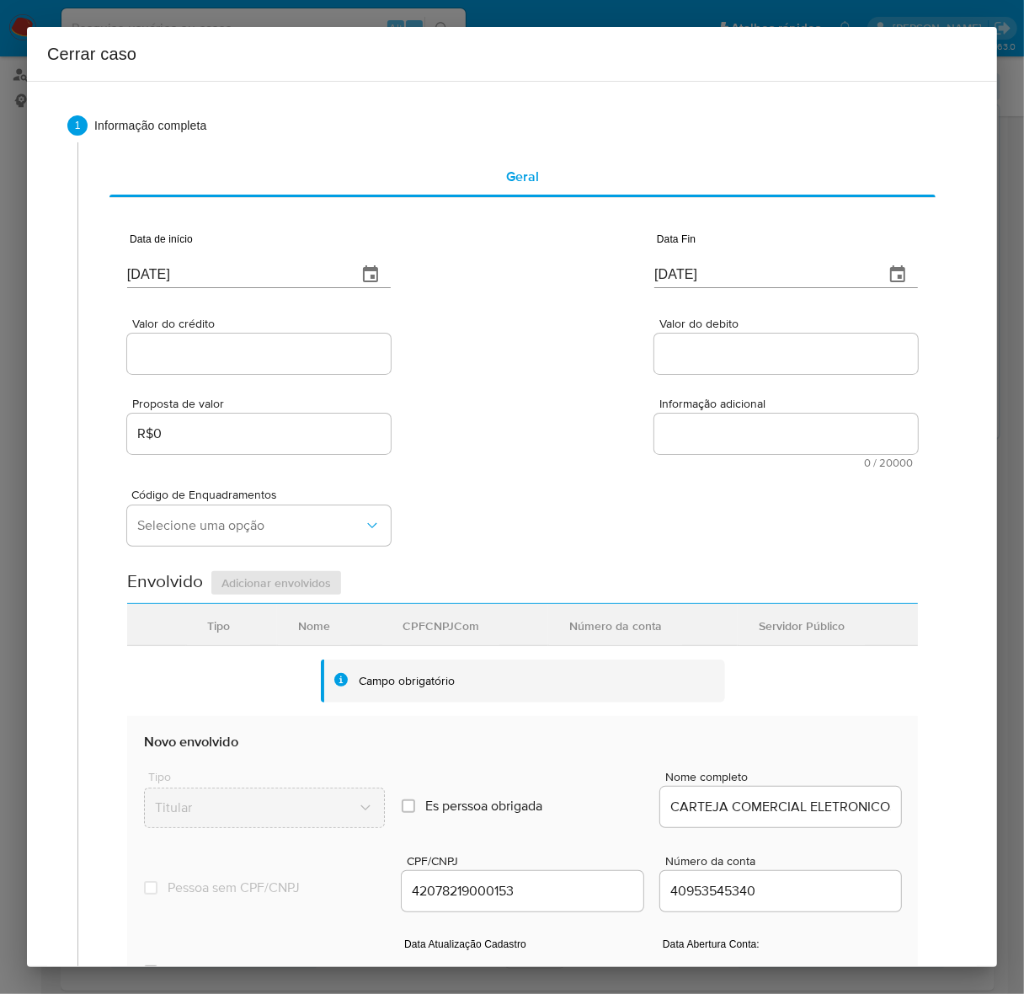
drag, startPoint x: 223, startPoint y: 270, endPoint x: 24, endPoint y: 262, distance: 199.7
click at [24, 262] on div "Cerrar caso 1 Informação completa Geral Data de início [DATE] Data Fin [DATE] V…" at bounding box center [512, 497] width 1024 height 994
paste input "01/08"
type input "[DATE]"
drag, startPoint x: 745, startPoint y: 265, endPoint x: 558, endPoint y: 251, distance: 187.5
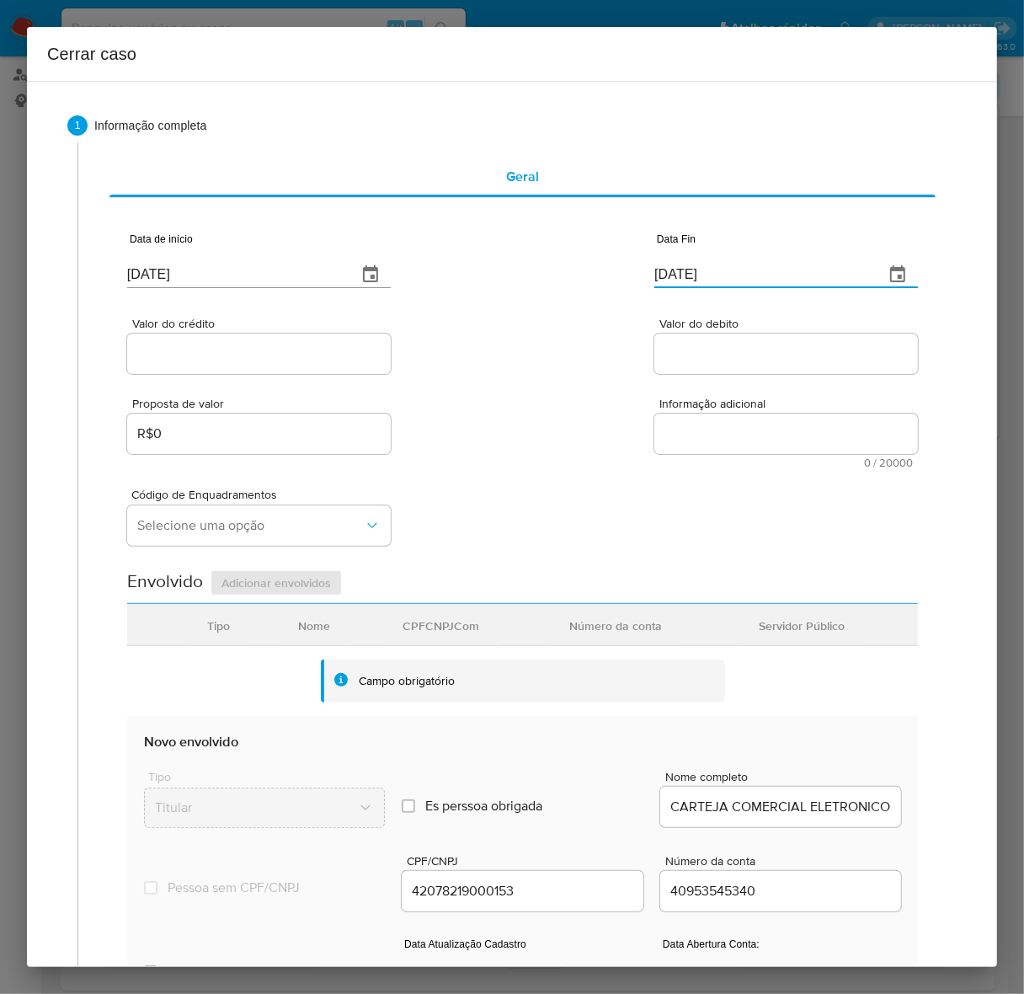
click at [558, 251] on div "Data de início [DATE] Data Fin [DATE]" at bounding box center [522, 254] width 791 height 88
paste input "03"
type input "03/10/2025"
click at [173, 347] on input "Valor do crédito" at bounding box center [259, 354] width 264 height 22
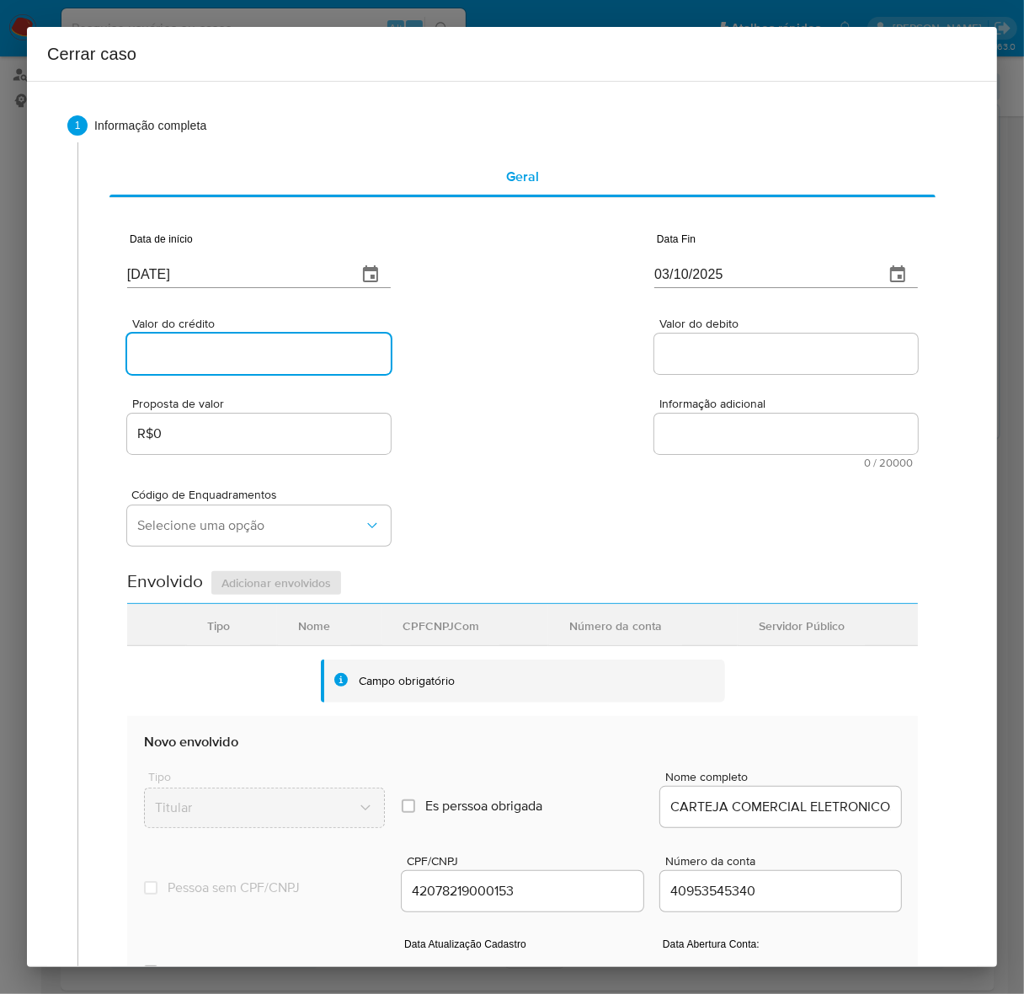
paste input "R$4.723.472"
drag, startPoint x: 707, startPoint y: 346, endPoint x: 705, endPoint y: 355, distance: 8.8
click at [707, 346] on input "Valor do debito" at bounding box center [786, 354] width 264 height 22
paste input "7.234.724.718"
type input "R$[PHONE_NUMBER]"
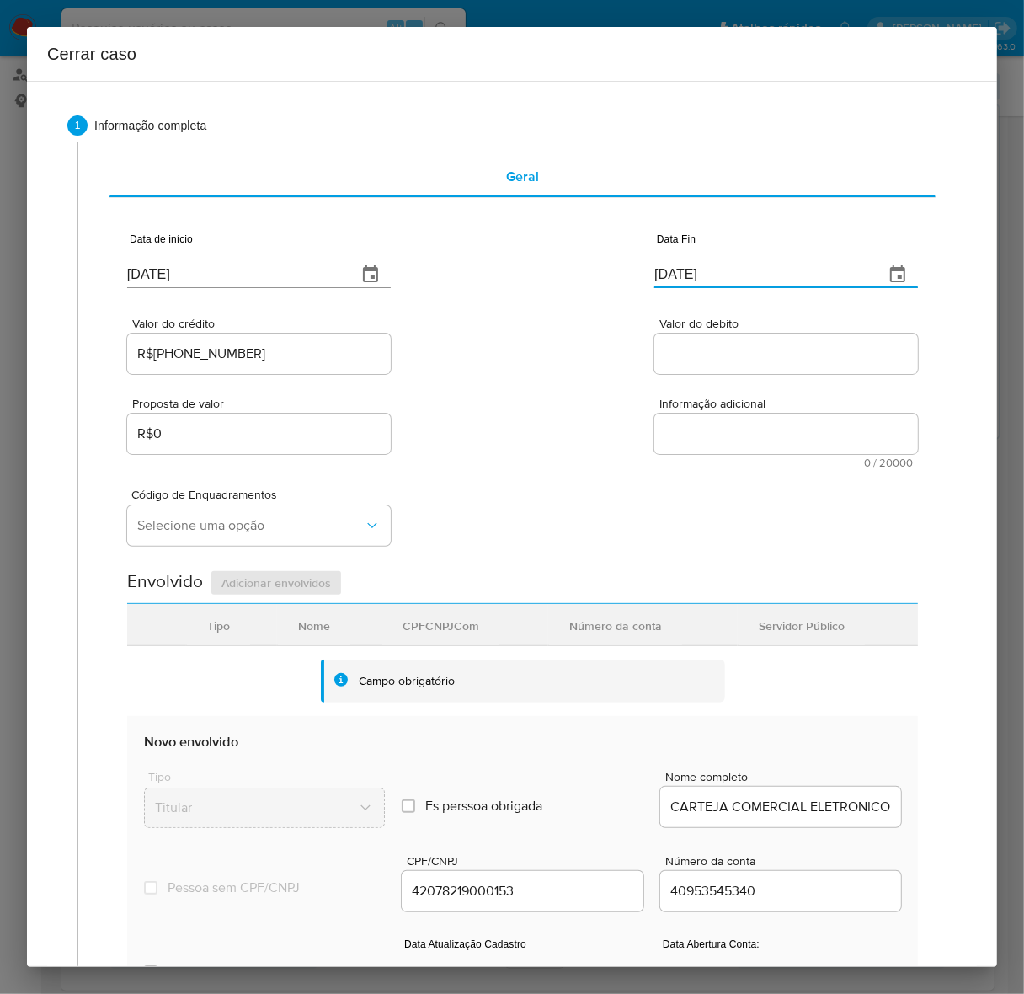
type input "[DATE]"
click at [283, 346] on input "R$[PHONE_NUMBER]" at bounding box center [259, 354] width 264 height 22
type input "[DATE]"
type input "03/10/2025"
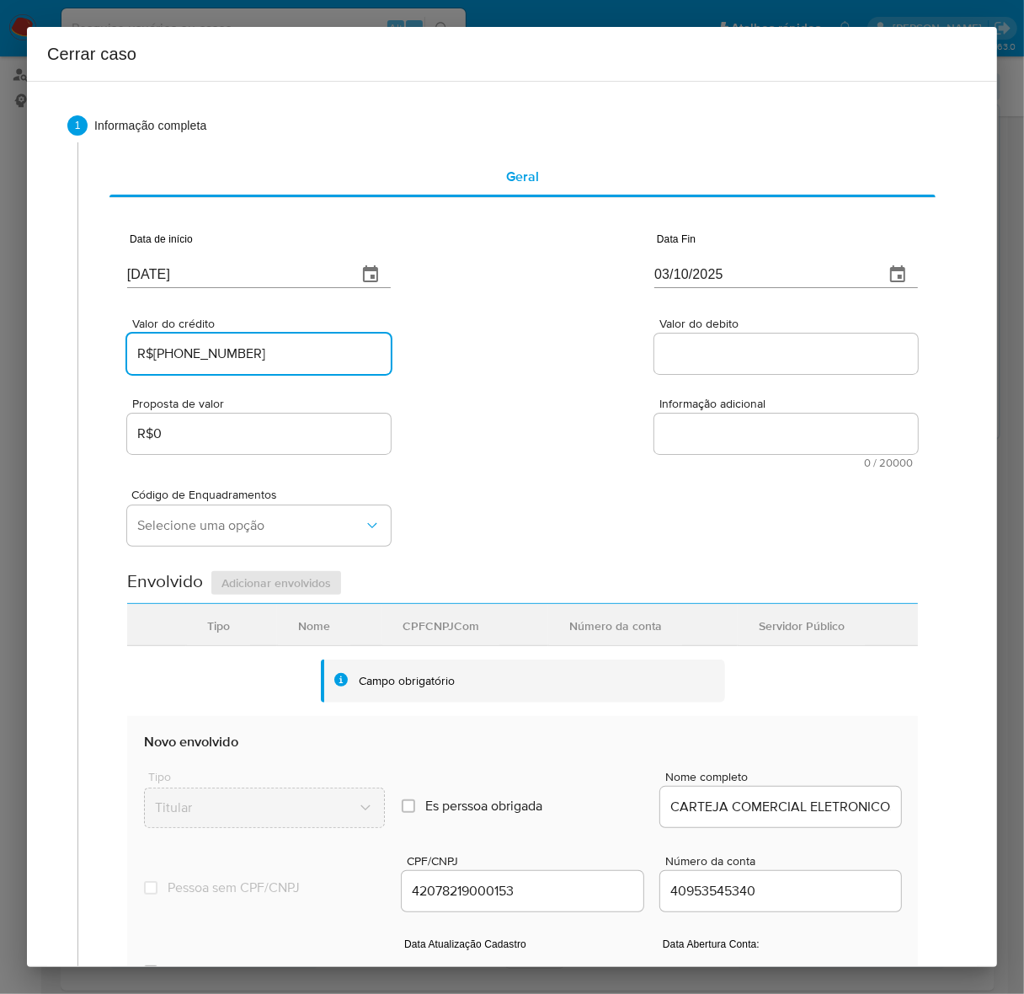
drag, startPoint x: 295, startPoint y: 342, endPoint x: -15, endPoint y: 334, distance: 310.0
paste input ".723.472"
type input "R$4.723.472"
click at [706, 352] on input "Valor do debito" at bounding box center [786, 354] width 264 height 22
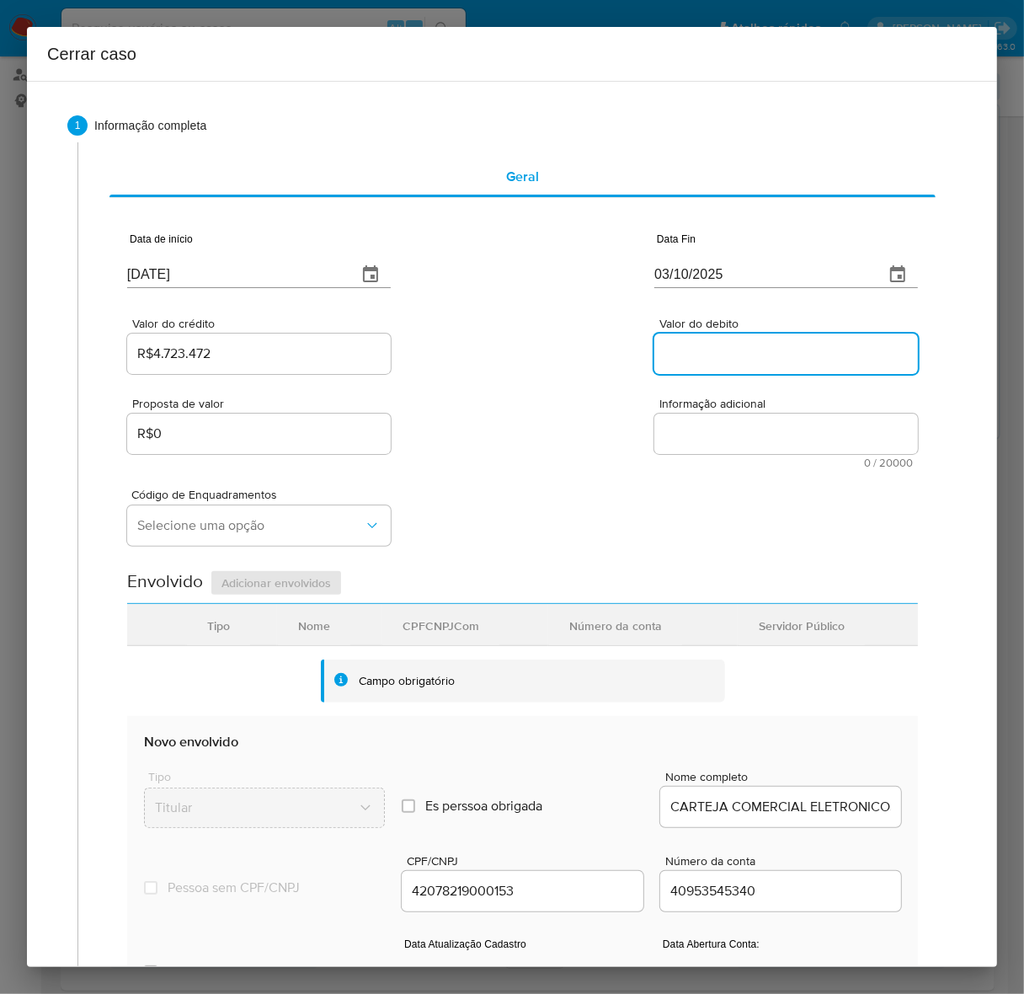
paste input "R$4.718.071"
type input "R$4.718.071"
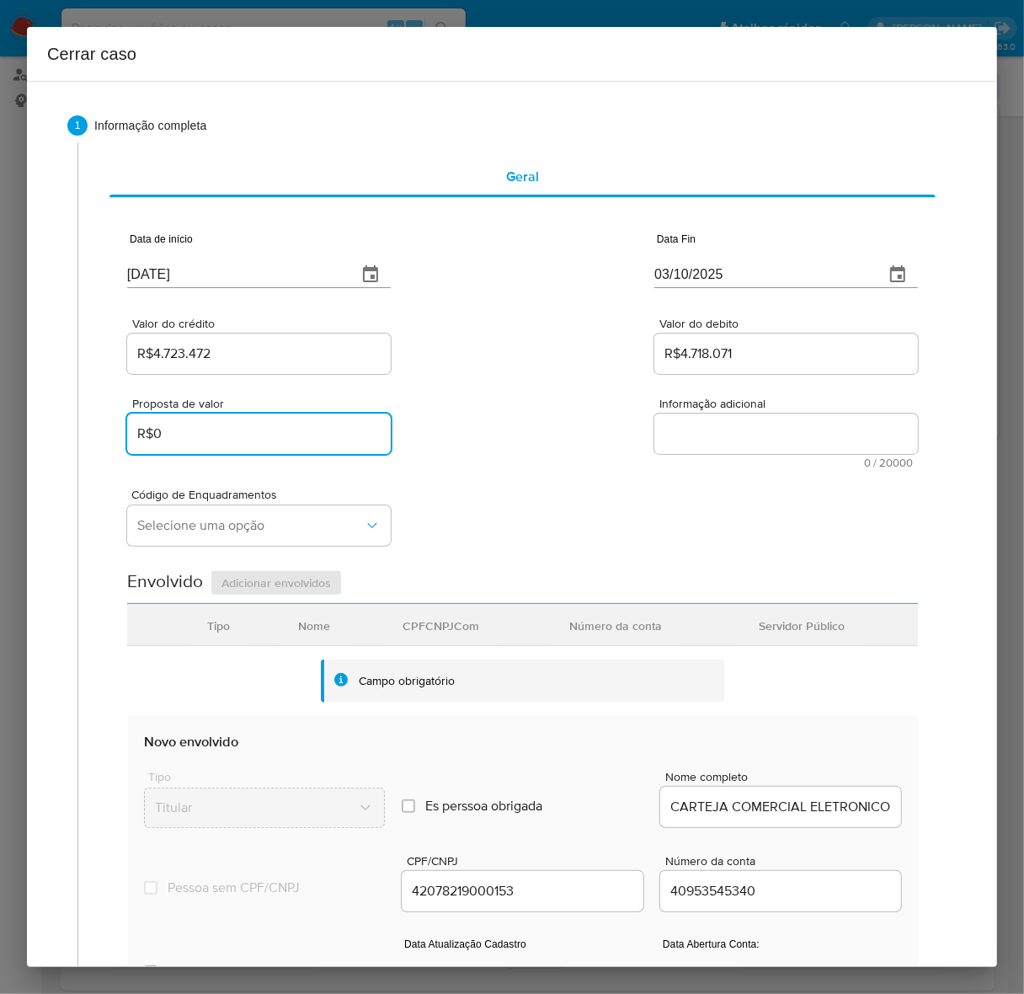
drag, startPoint x: 160, startPoint y: 428, endPoint x: 106, endPoint y: 421, distance: 54.3
click at [106, 421] on div "Geral Data de início [DATE] Data Fin [DATE] Valor do crédito R$4.723.472 Valor …" at bounding box center [522, 669] width 855 height 1054
paste input "3.255.00"
type input "R$3.255.000"
click at [773, 435] on textarea "Informação adicional" at bounding box center [786, 433] width 264 height 40
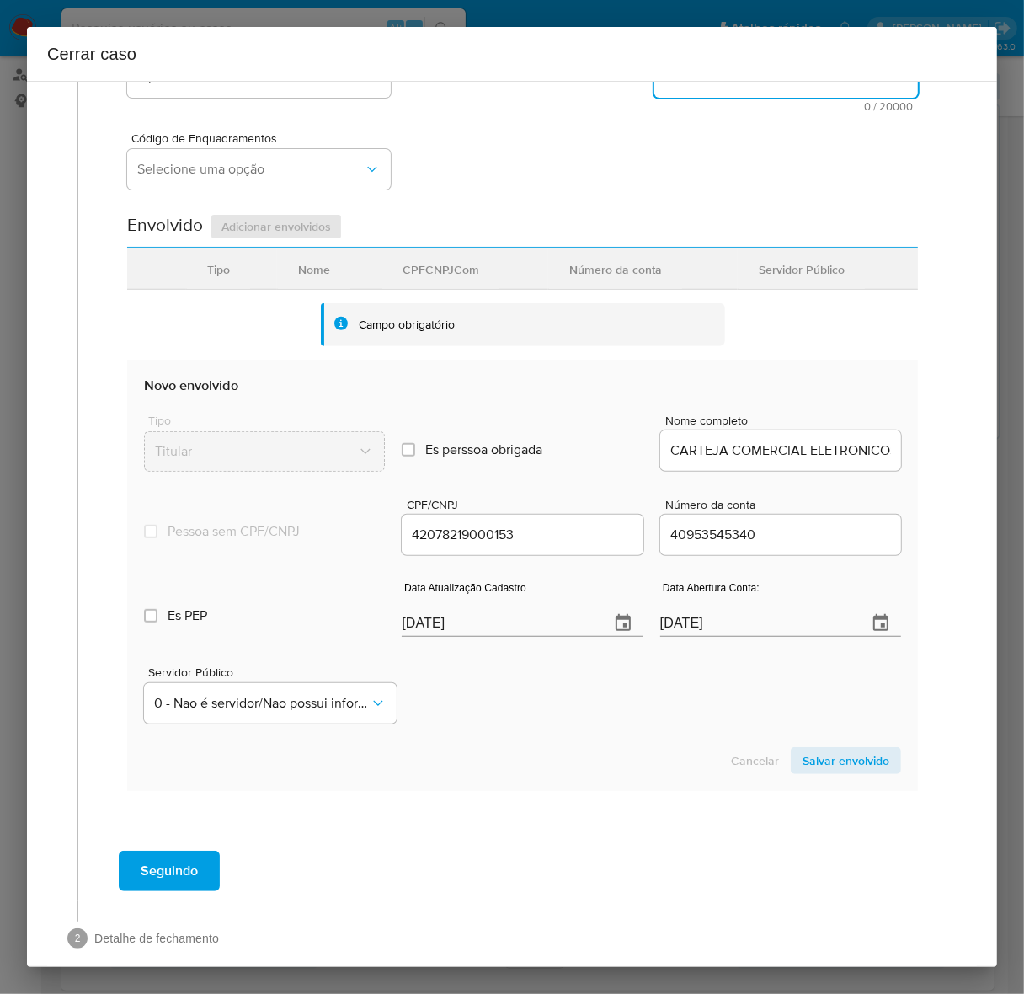
scroll to position [377, 0]
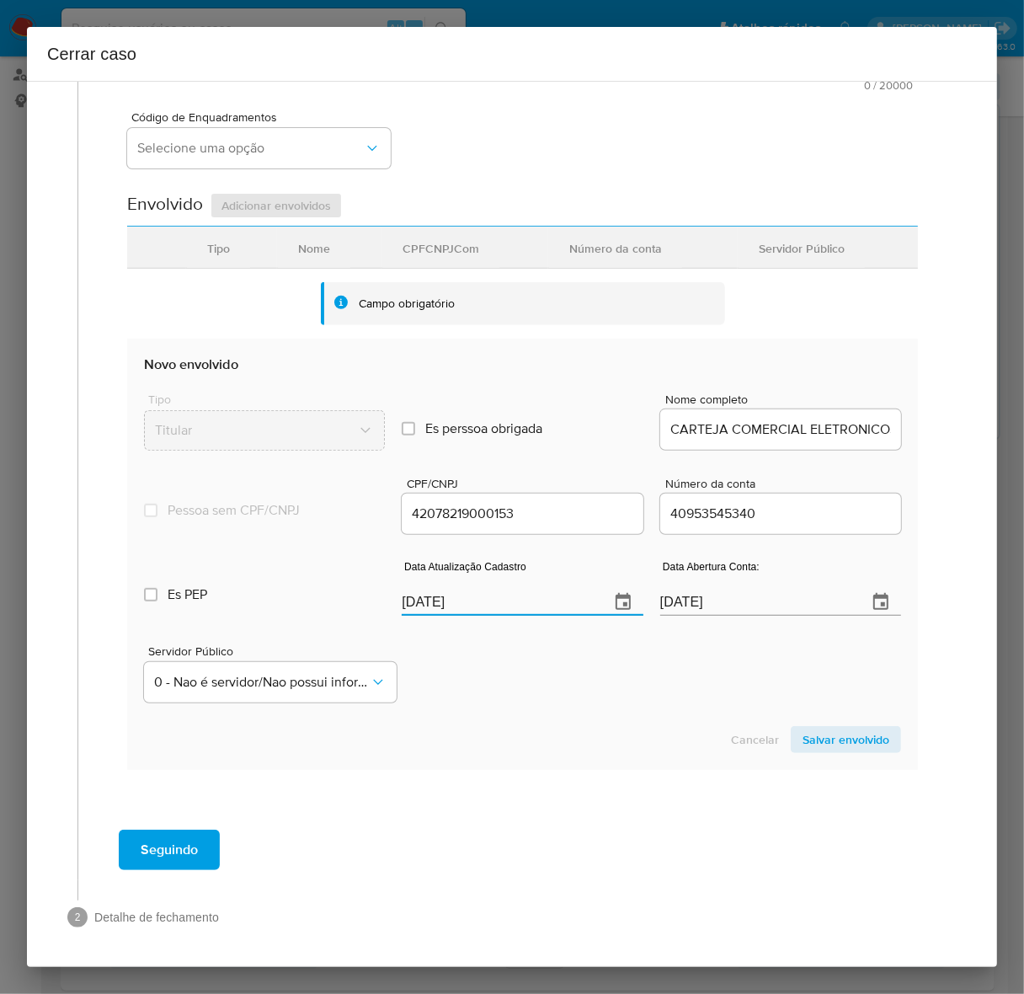
drag, startPoint x: 476, startPoint y: 596, endPoint x: 257, endPoint y: 570, distance: 220.5
click at [257, 570] on div "Es PEP isPEP Data Atualização Cadastro [DATE] Data Abertura Conta: [DATE]" at bounding box center [522, 581] width 757 height 88
paste input "8/09"
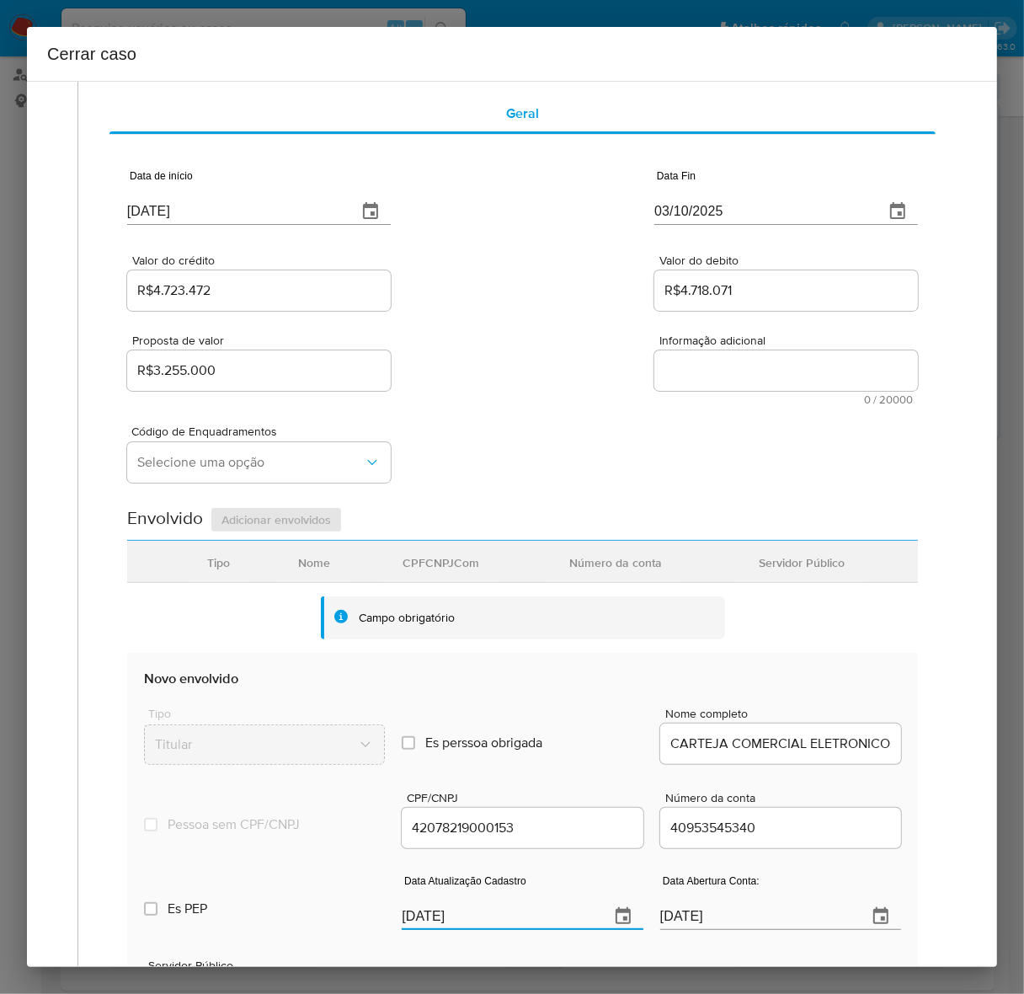
scroll to position [61, 0]
type input "[DATE]"
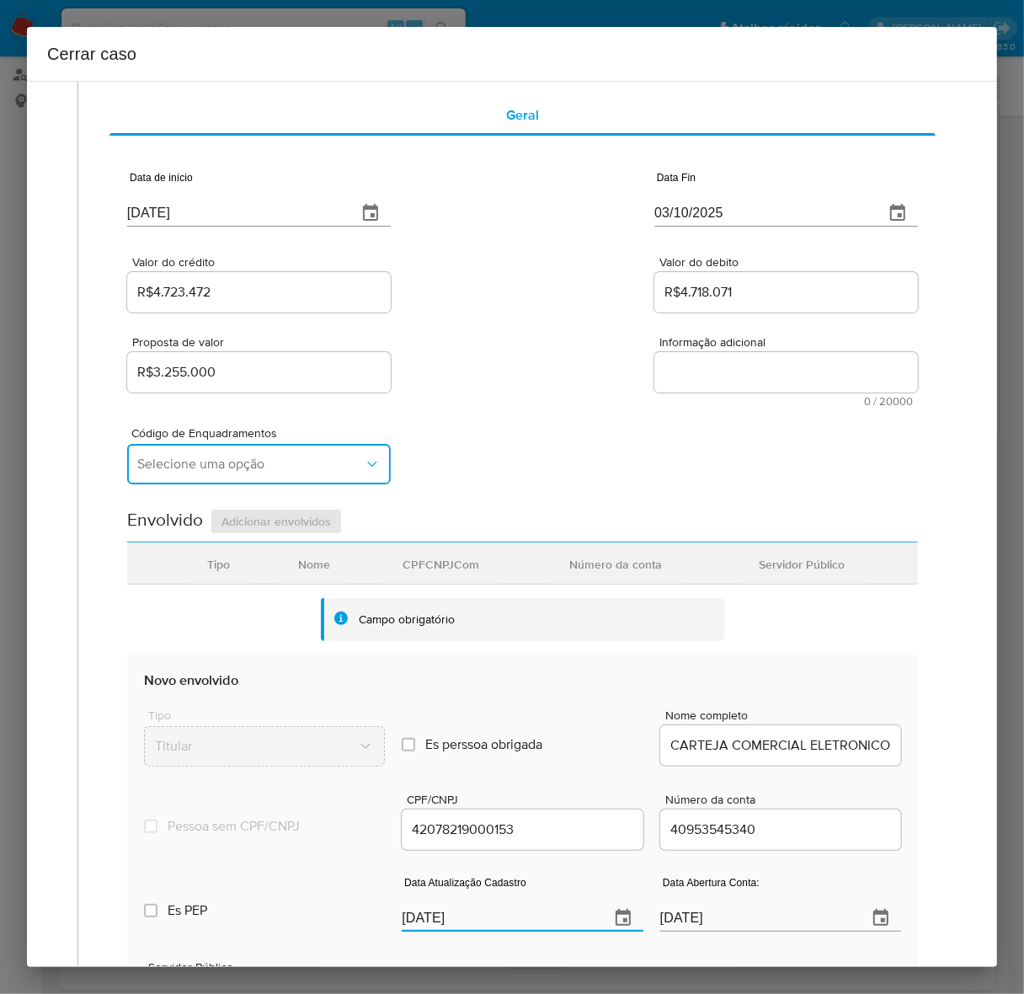
click at [187, 472] on span "Selecione uma opção" at bounding box center [250, 464] width 227 height 17
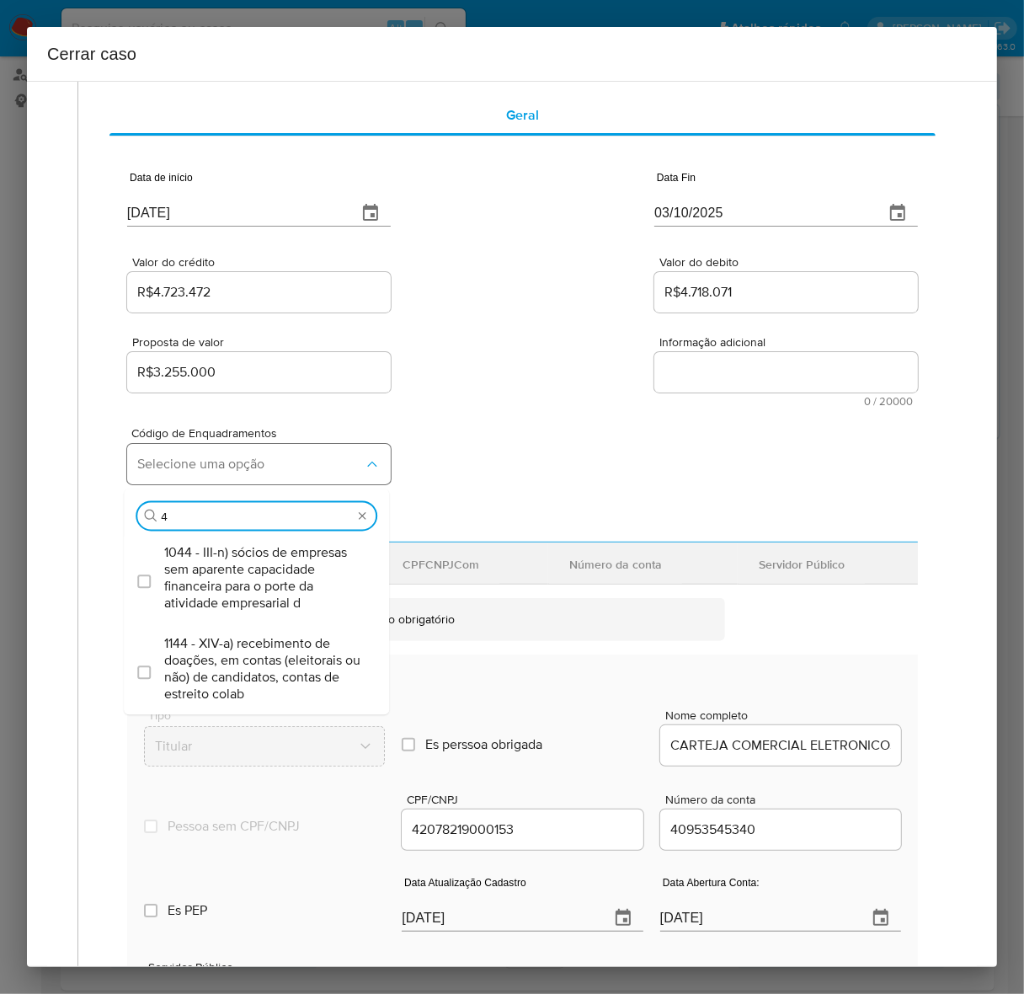
type input "44"
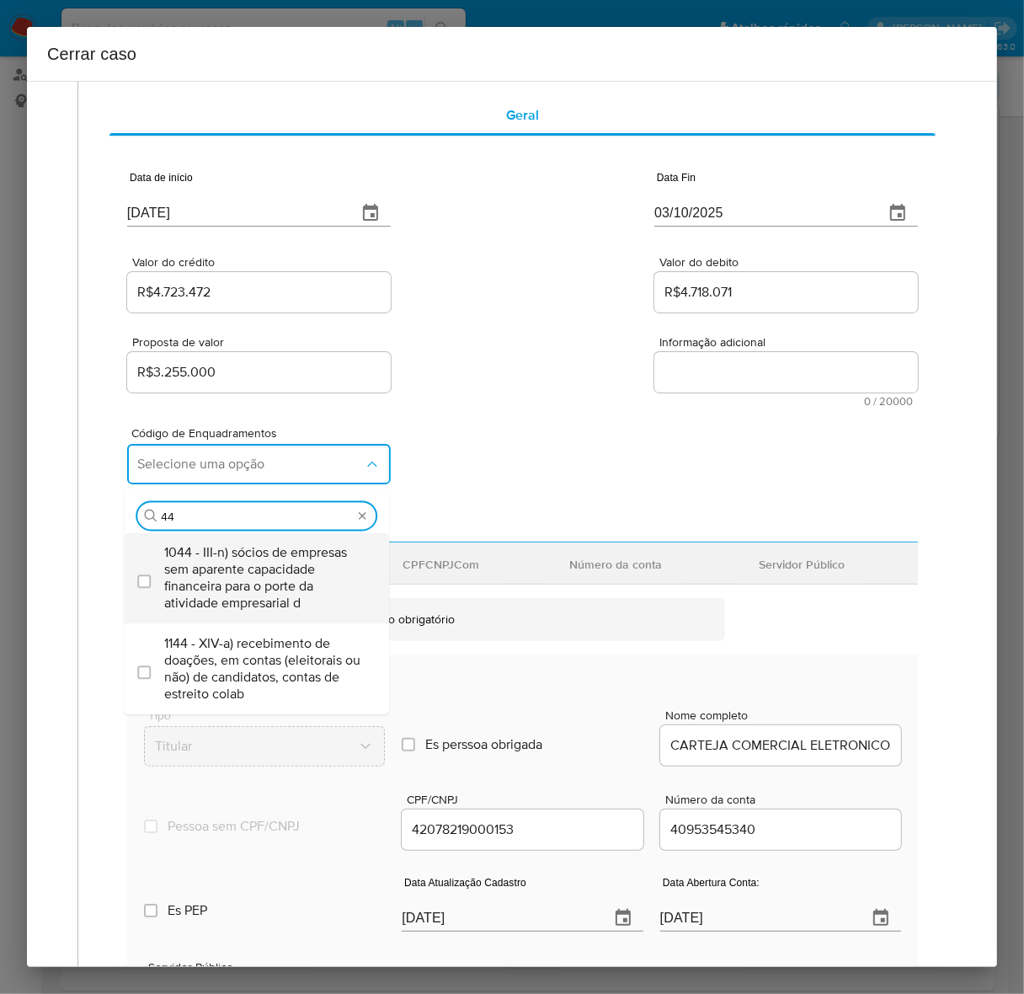
click at [288, 573] on span "1044 - III-n) sócios de empresas sem aparente capacidade financeira para o port…" at bounding box center [264, 577] width 201 height 67
checkbox input "true"
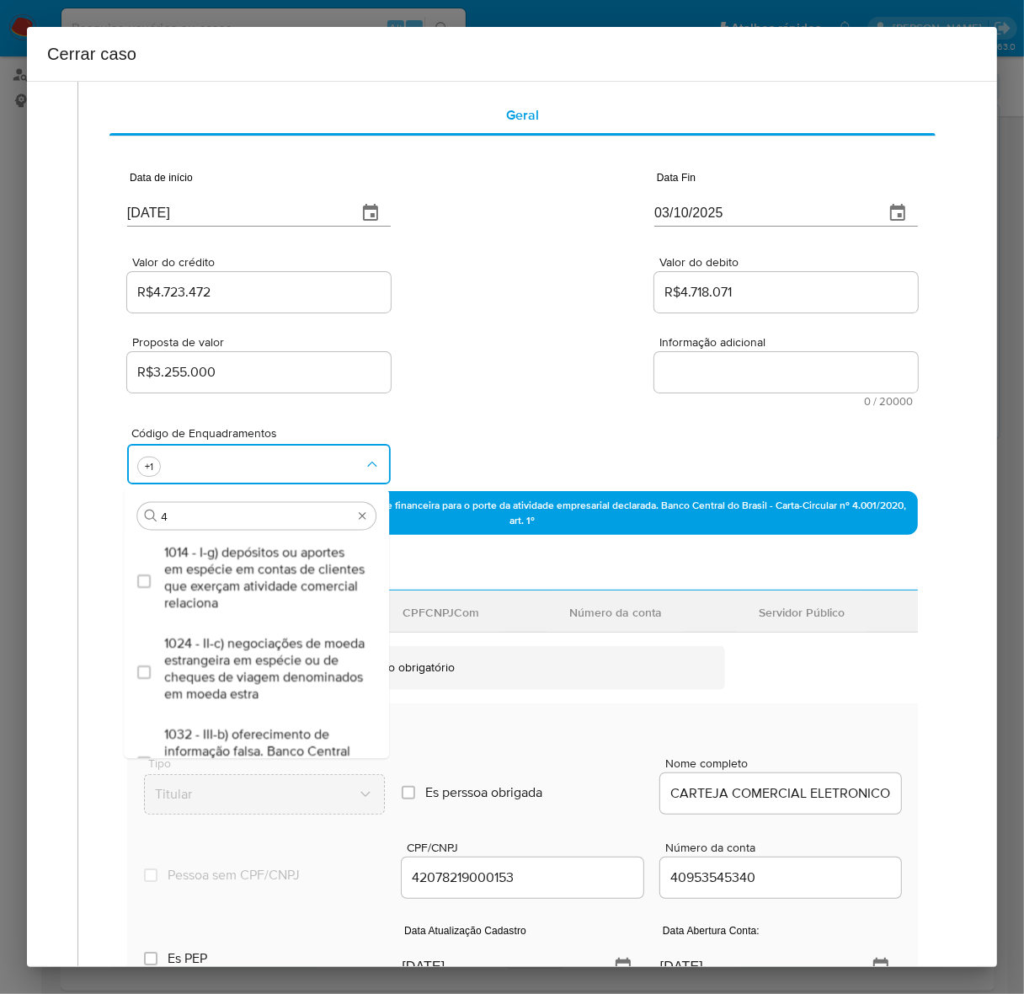
type input "47"
click at [288, 573] on span "1047 - IV-c) movimentação de recursos de alto valor, de forma contumaz, em bene…" at bounding box center [264, 577] width 201 height 67
checkbox input "true"
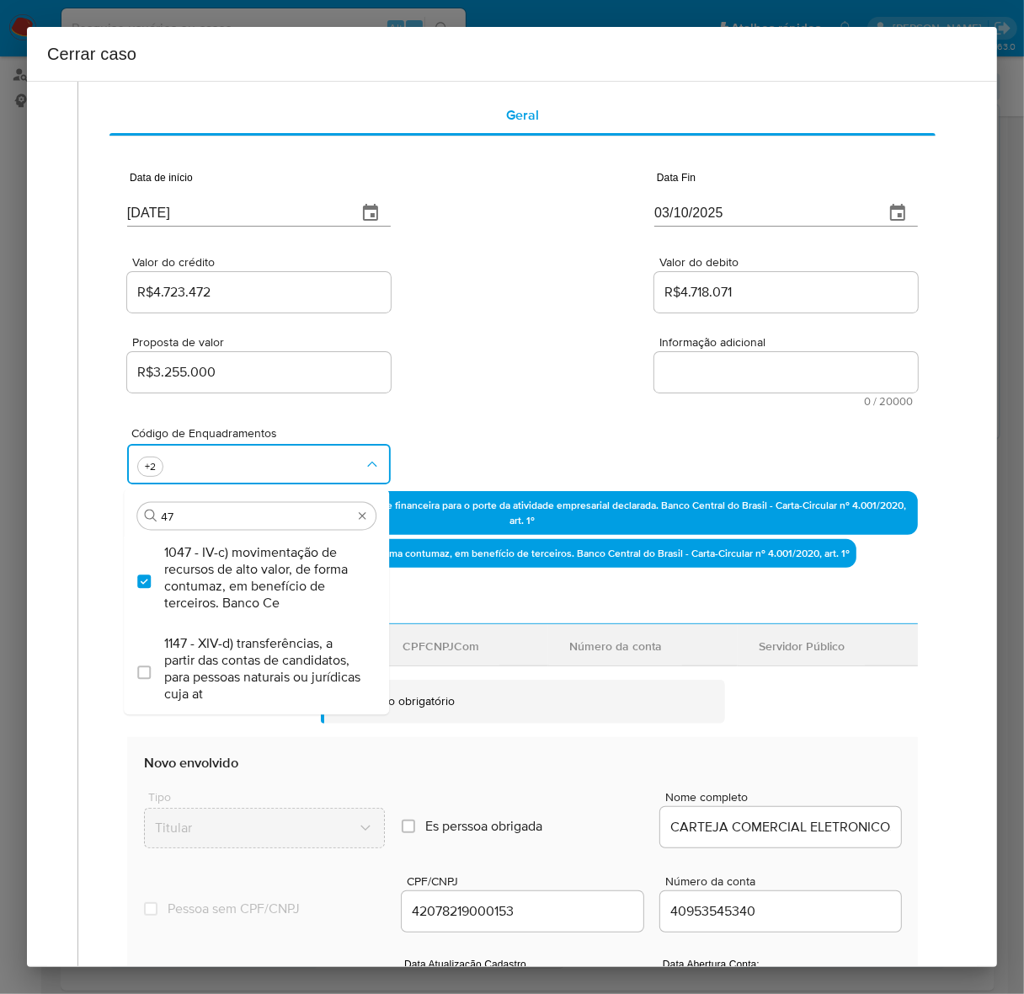
type input "4"
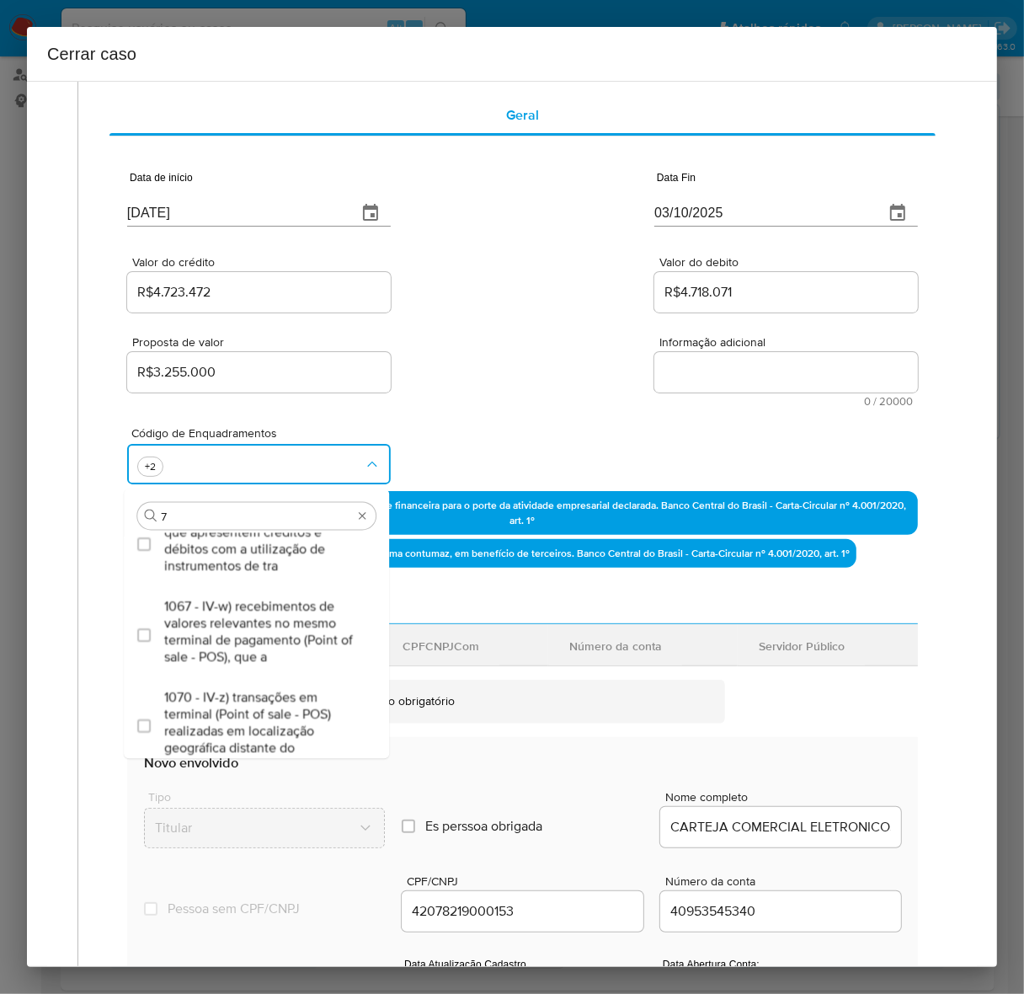
type input "73"
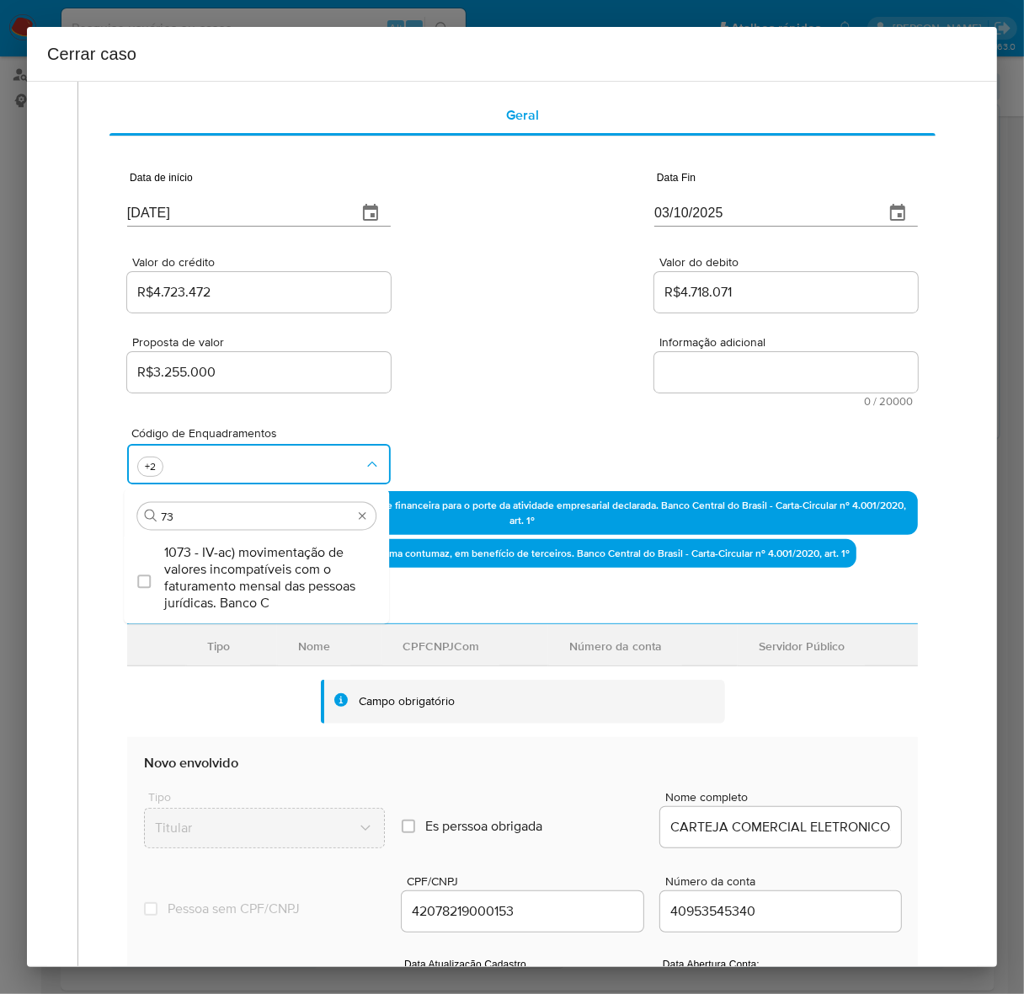
click at [288, 573] on span "1073 - IV-ac) movimentação de valores incompatíveis com o faturamento mensal da…" at bounding box center [264, 577] width 201 height 67
checkbox input "true"
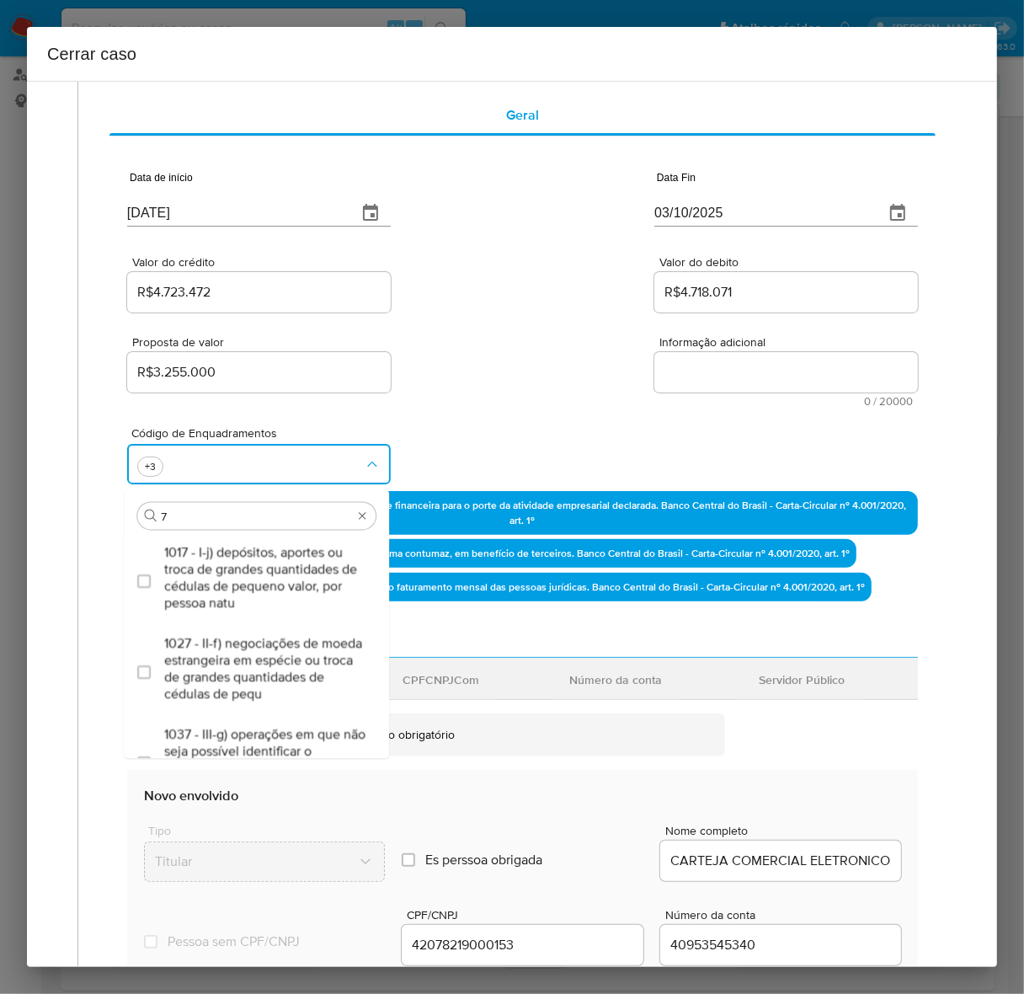
type input "74"
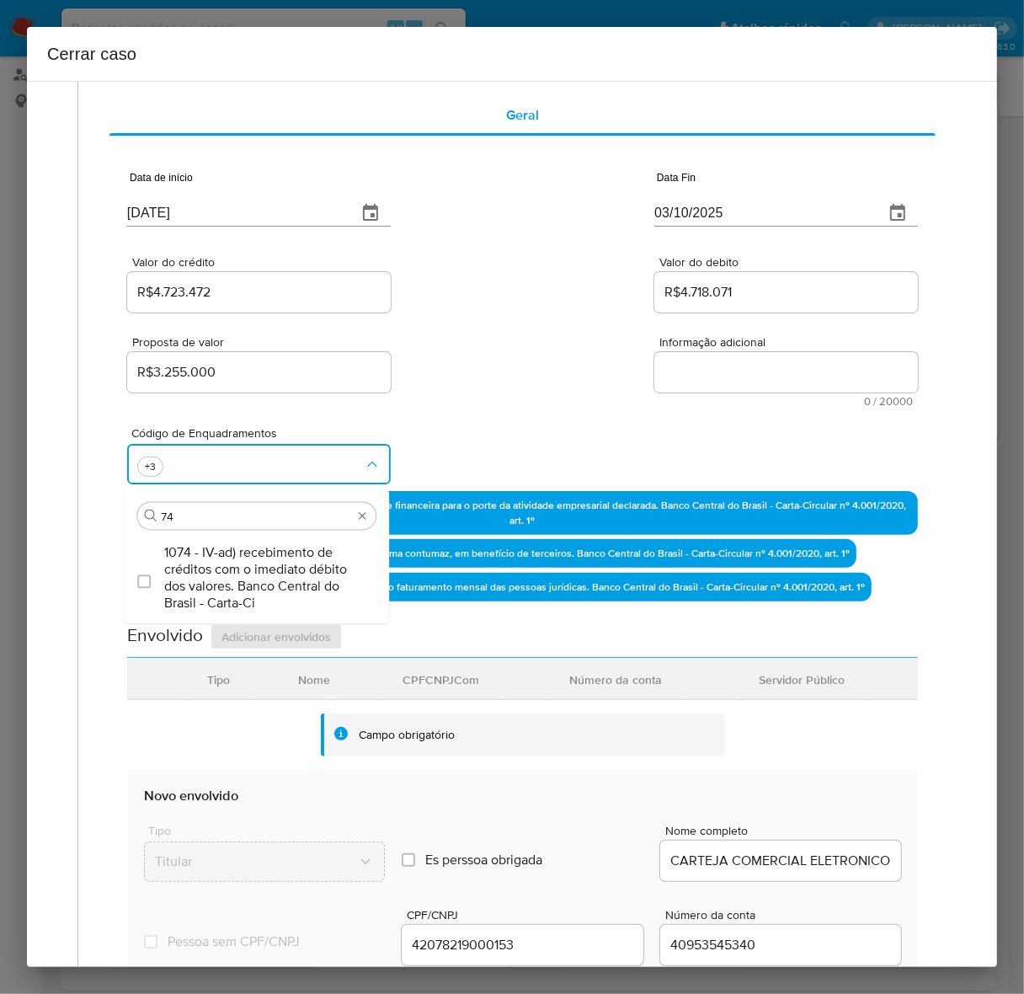
click at [288, 573] on span "1074 - IV-ad) recebimento de créditos com o imediato débito dos valores. Banco …" at bounding box center [264, 577] width 201 height 67
checkbox input "true"
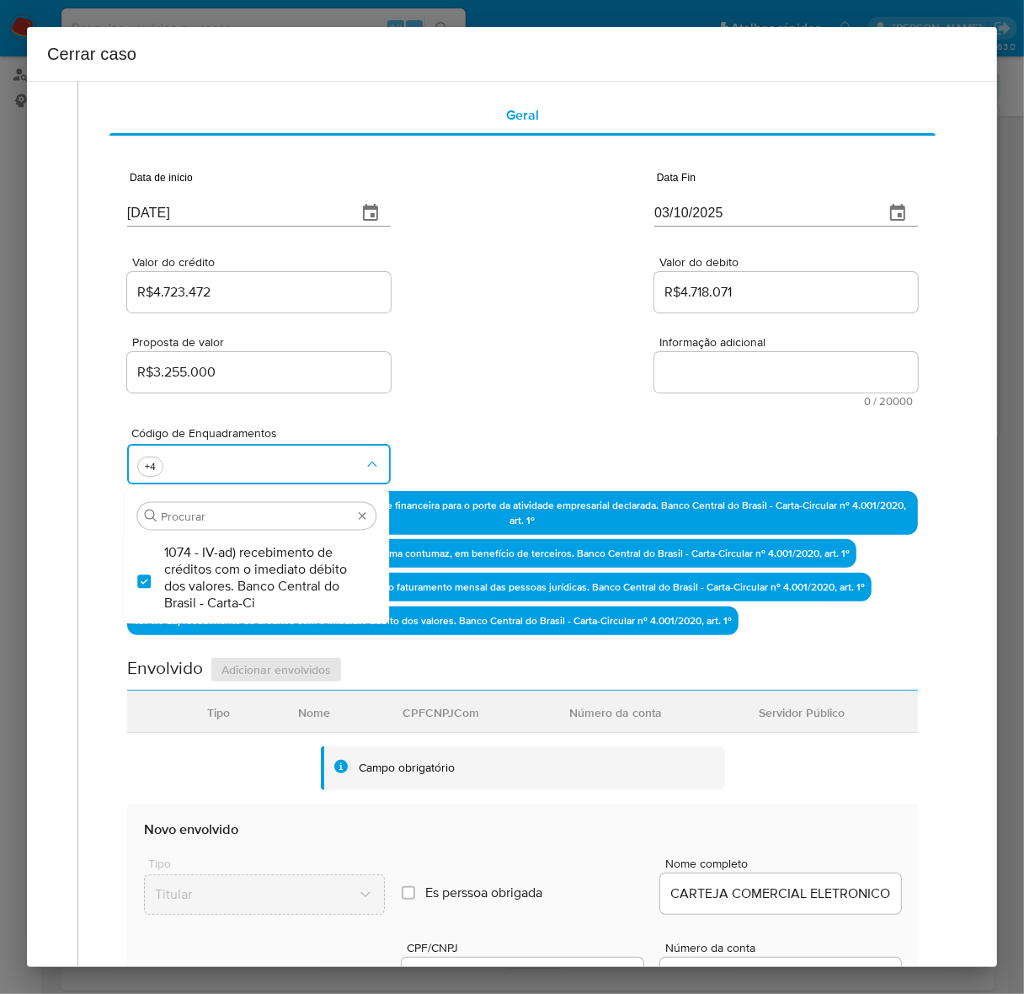
click at [769, 372] on textarea "Informação adicional" at bounding box center [786, 372] width 264 height 40
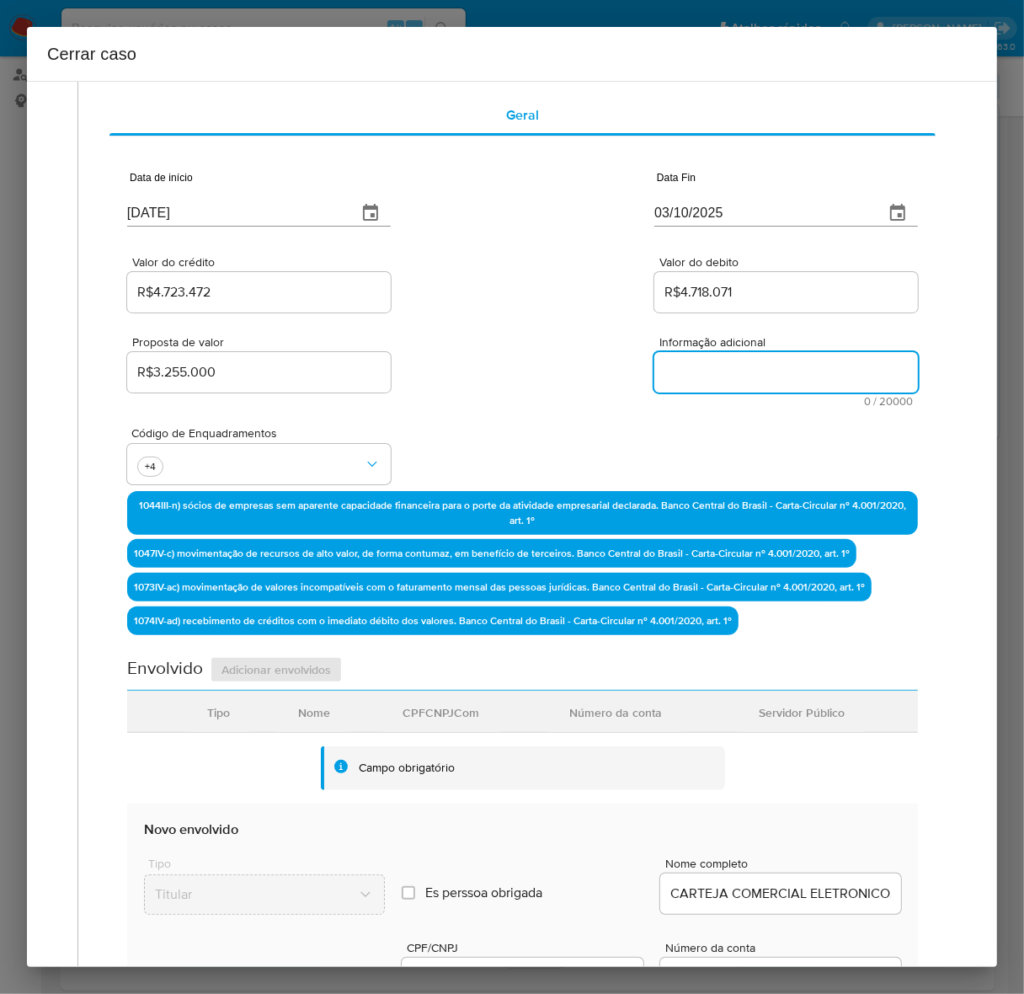
click at [769, 372] on textarea "Informação adicional" at bounding box center [786, 372] width 264 height 40
click at [758, 358] on textarea "Informação adicional" at bounding box center [786, 372] width 264 height 40
paste textarea "LOREMIP DOLORSITA CONSECTETUR ADIP, ELIT 62459099658026, seddoei te INC UTLAB, …"
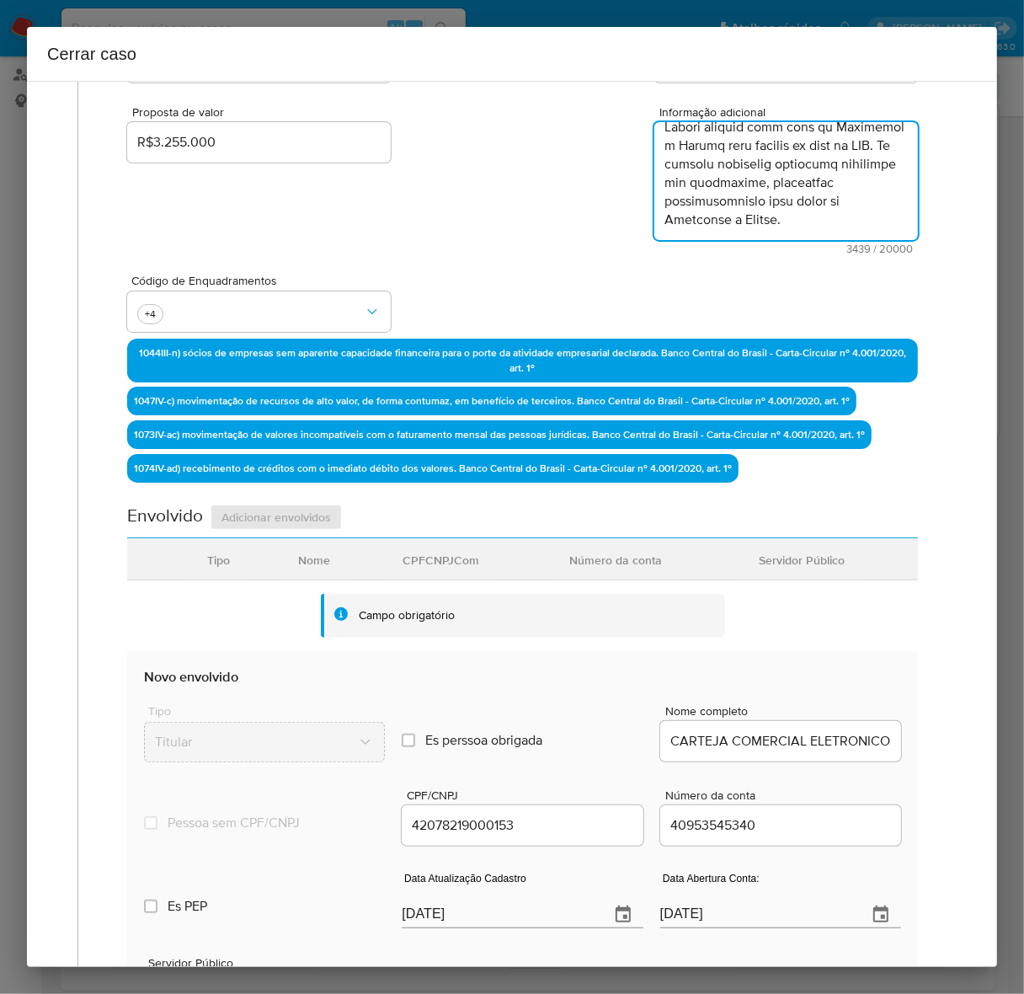
scroll to position [603, 0]
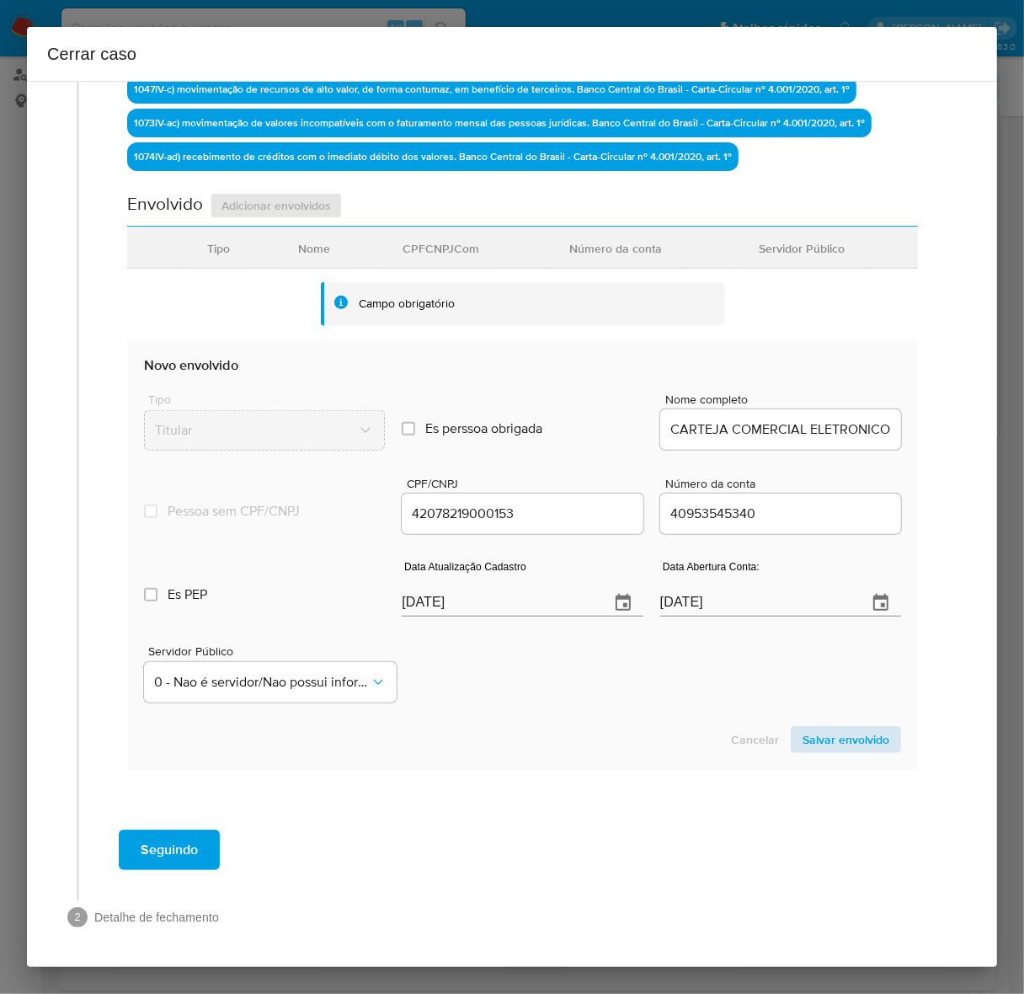
type textarea "LOREMIP DOLORSITA CONSECTETUR ADIP, ELIT 62459099658026, seddoei te INC UTLAB, …"
click at [813, 733] on span "Salvar envolvido" at bounding box center [845, 740] width 87 height 24
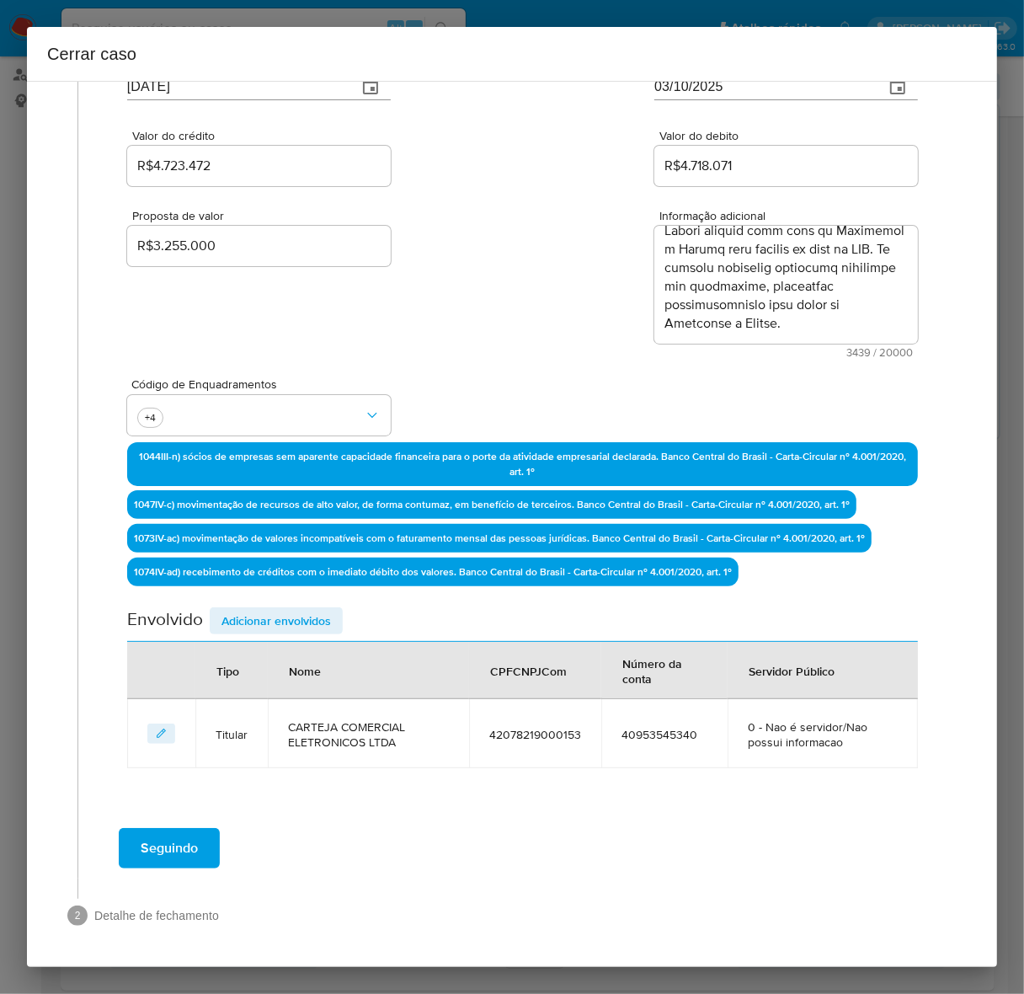
scroll to position [186, 0]
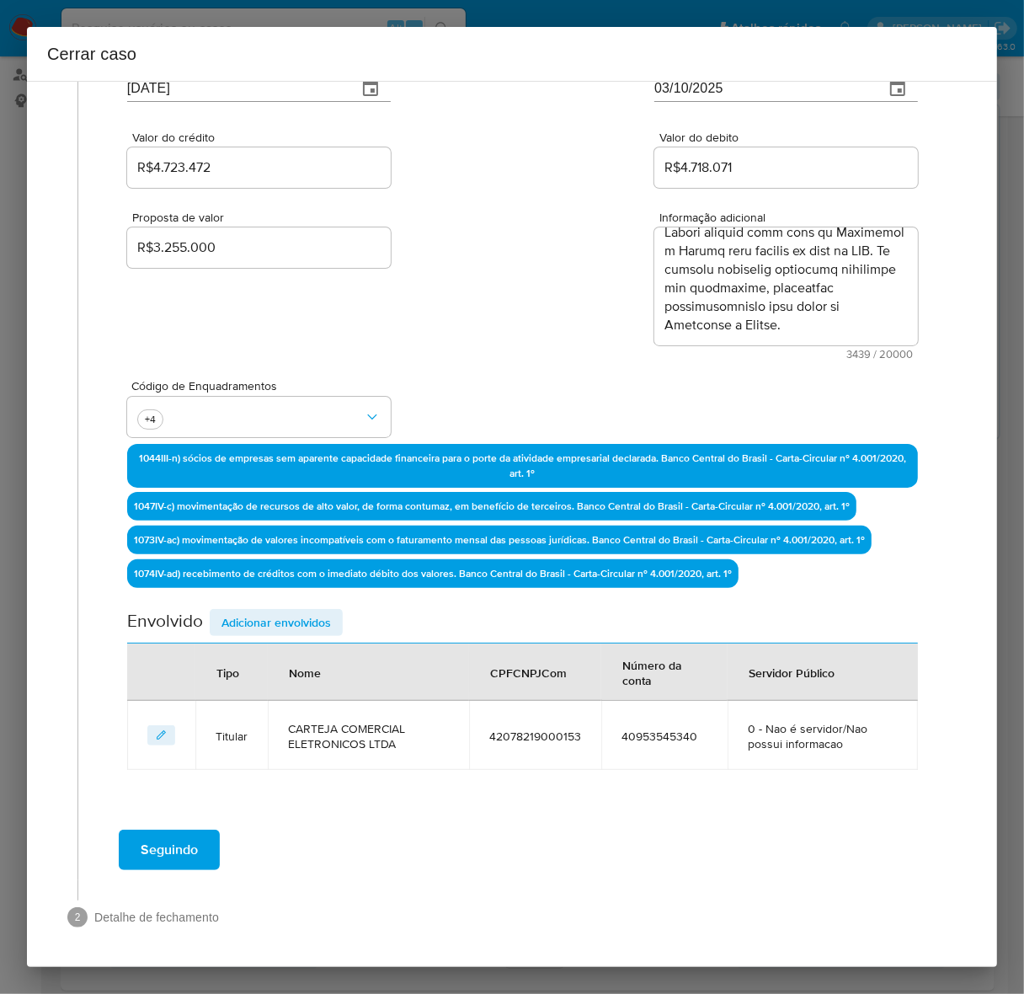
click at [265, 617] on span "Adicionar envolvidos" at bounding box center [275, 622] width 109 height 24
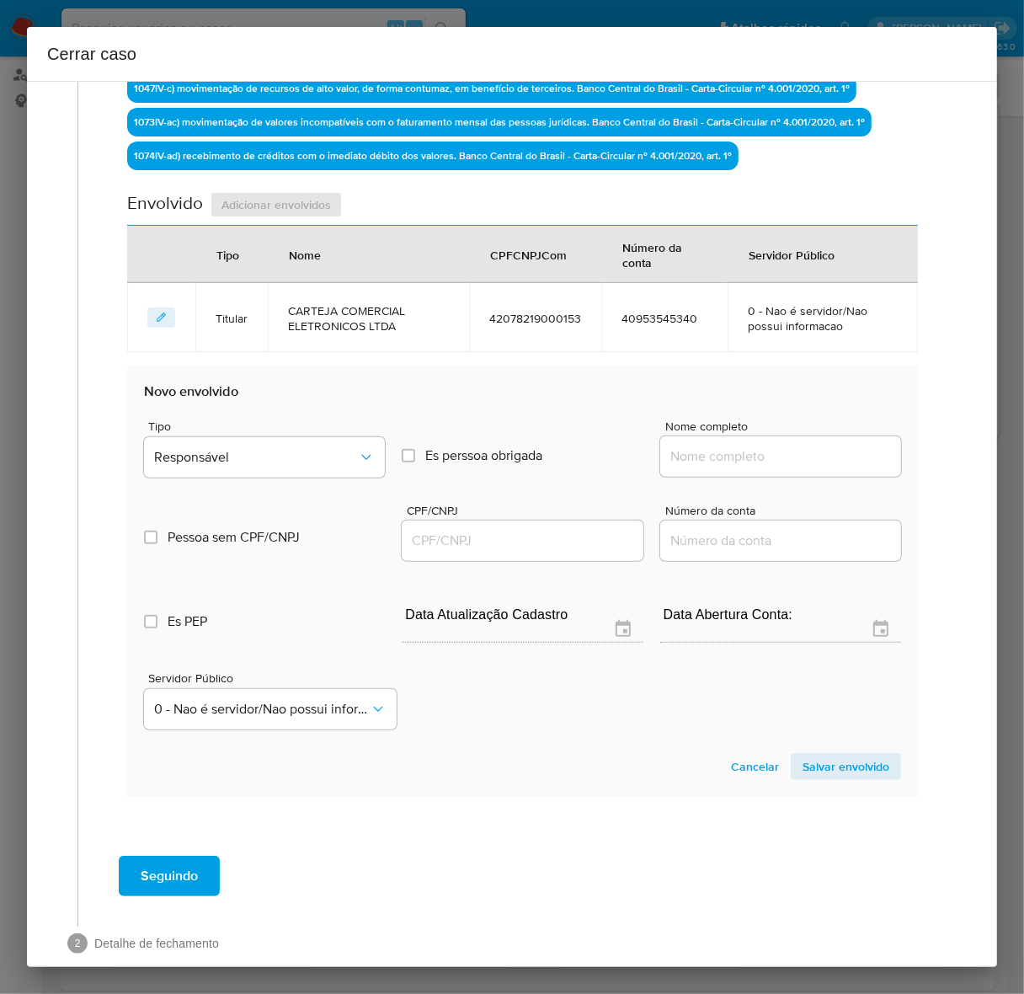
scroll to position [630, 0]
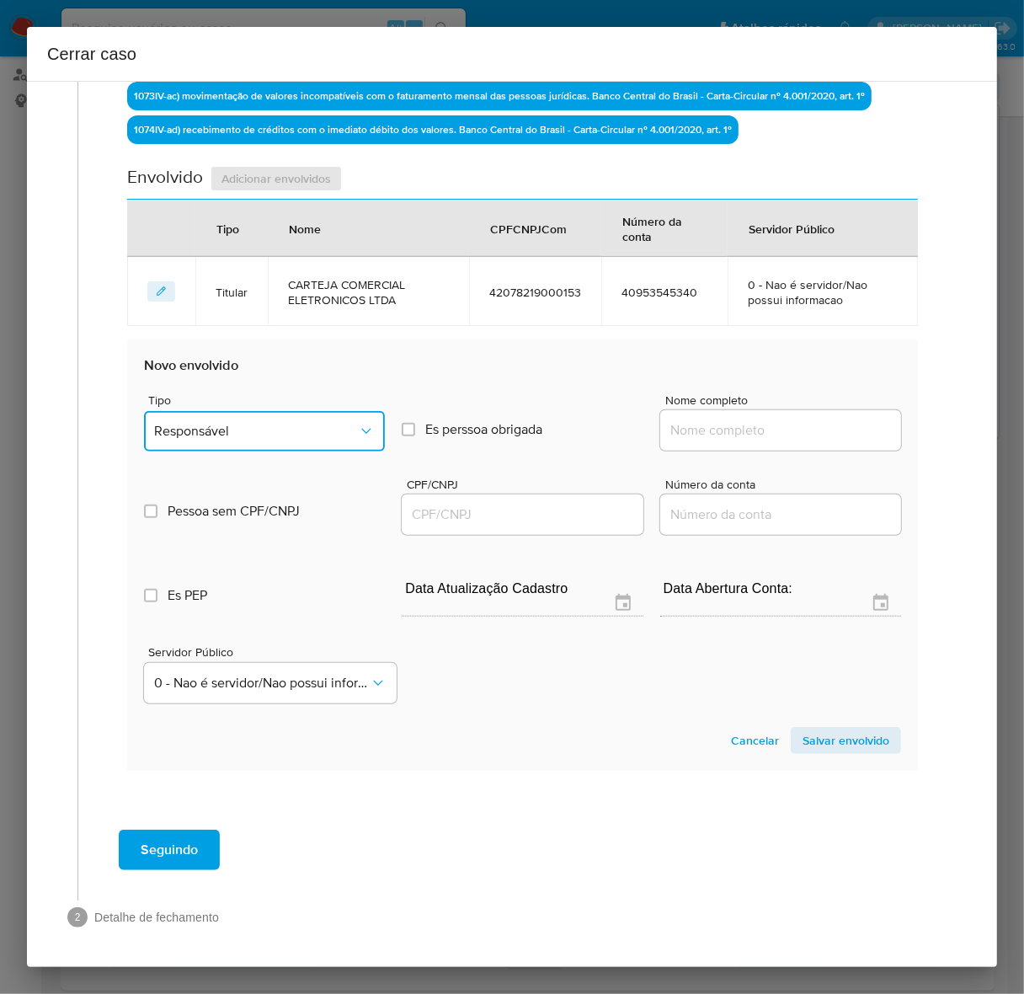
click at [213, 439] on button "Responsável" at bounding box center [264, 431] width 241 height 40
click at [167, 548] on span "Sócio" at bounding box center [170, 556] width 33 height 17
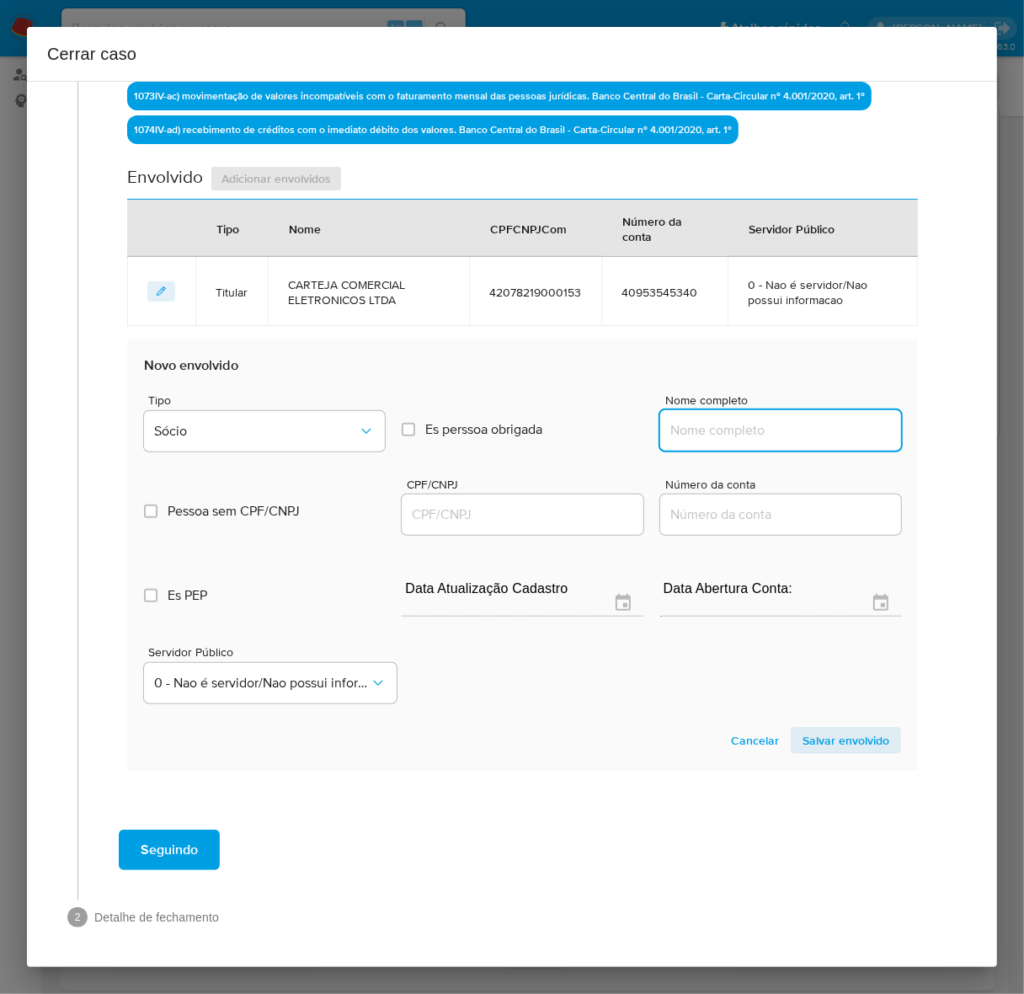
drag, startPoint x: 728, startPoint y: 431, endPoint x: 834, endPoint y: 426, distance: 106.2
click at [734, 428] on input "Nome completo" at bounding box center [780, 430] width 241 height 22
paste input "Alexandre Zhang, 48002281829"
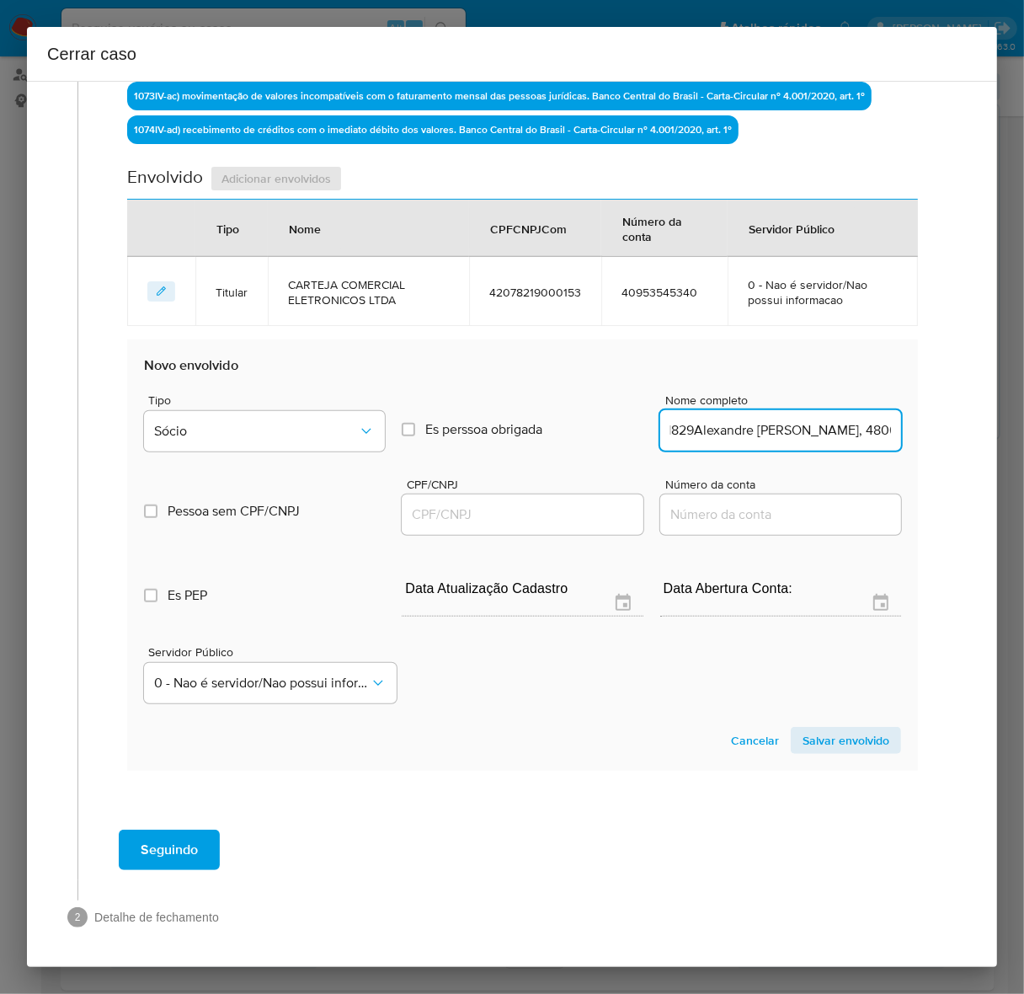
drag, startPoint x: 785, startPoint y: 426, endPoint x: 1110, endPoint y: 442, distance: 325.4
click at [486, 510] on input "CPF/CNPJ" at bounding box center [522, 515] width 241 height 22
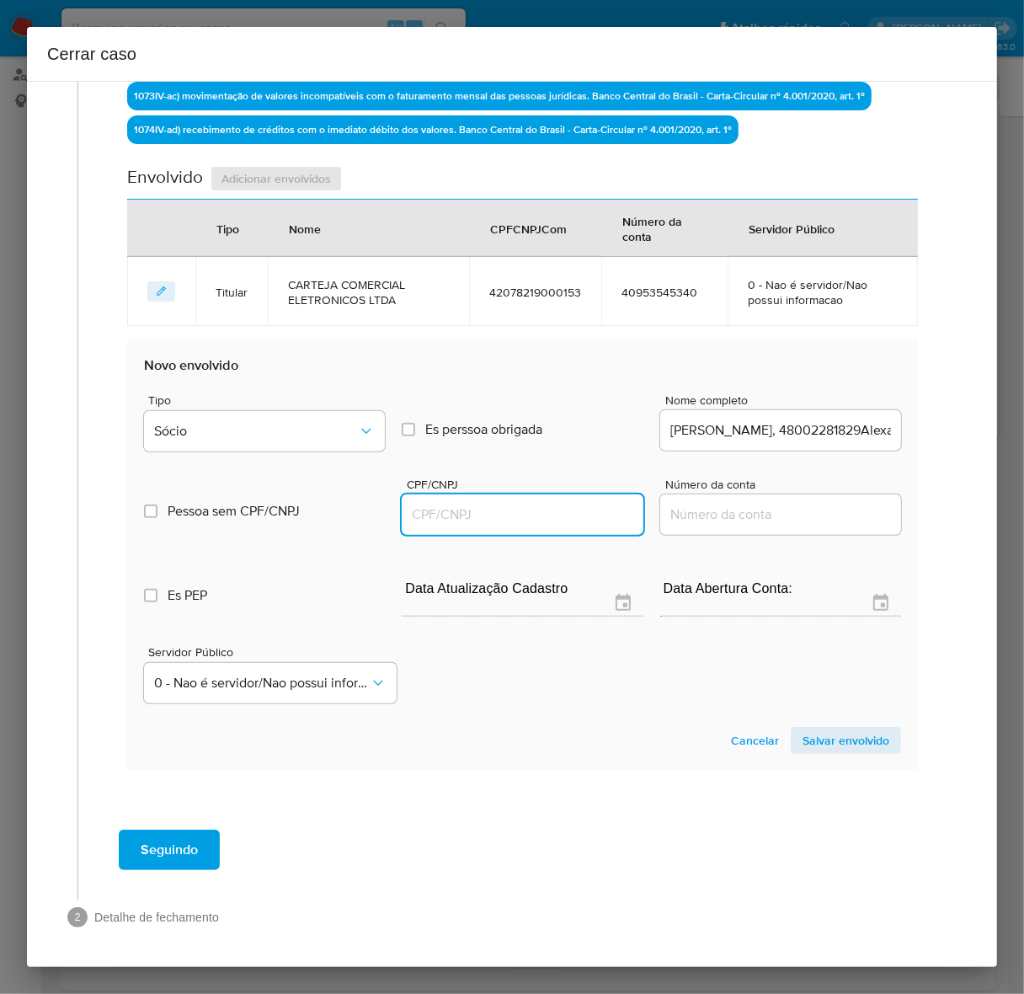
scroll to position [0, 77]
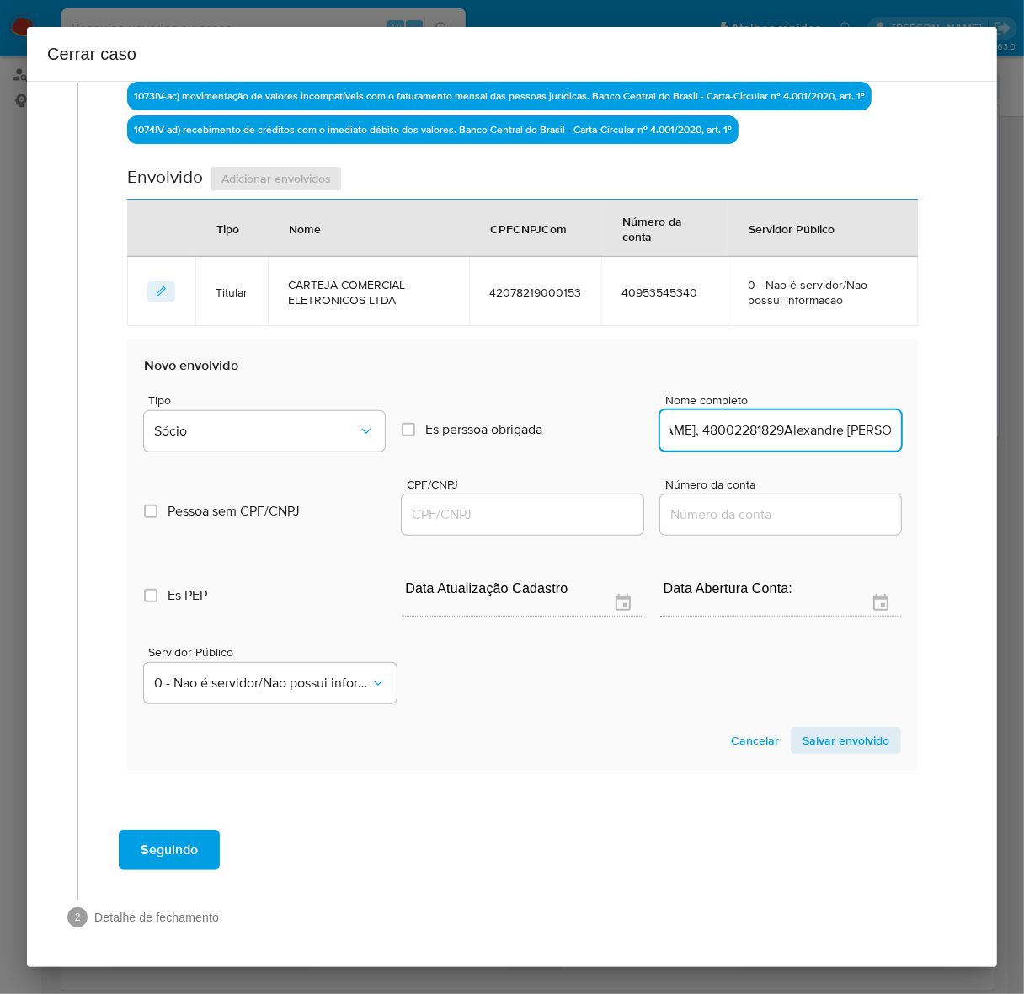
drag, startPoint x: 851, startPoint y: 428, endPoint x: 1135, endPoint y: 424, distance: 283.8
type input "Alexandre Zhang, 48002281829"
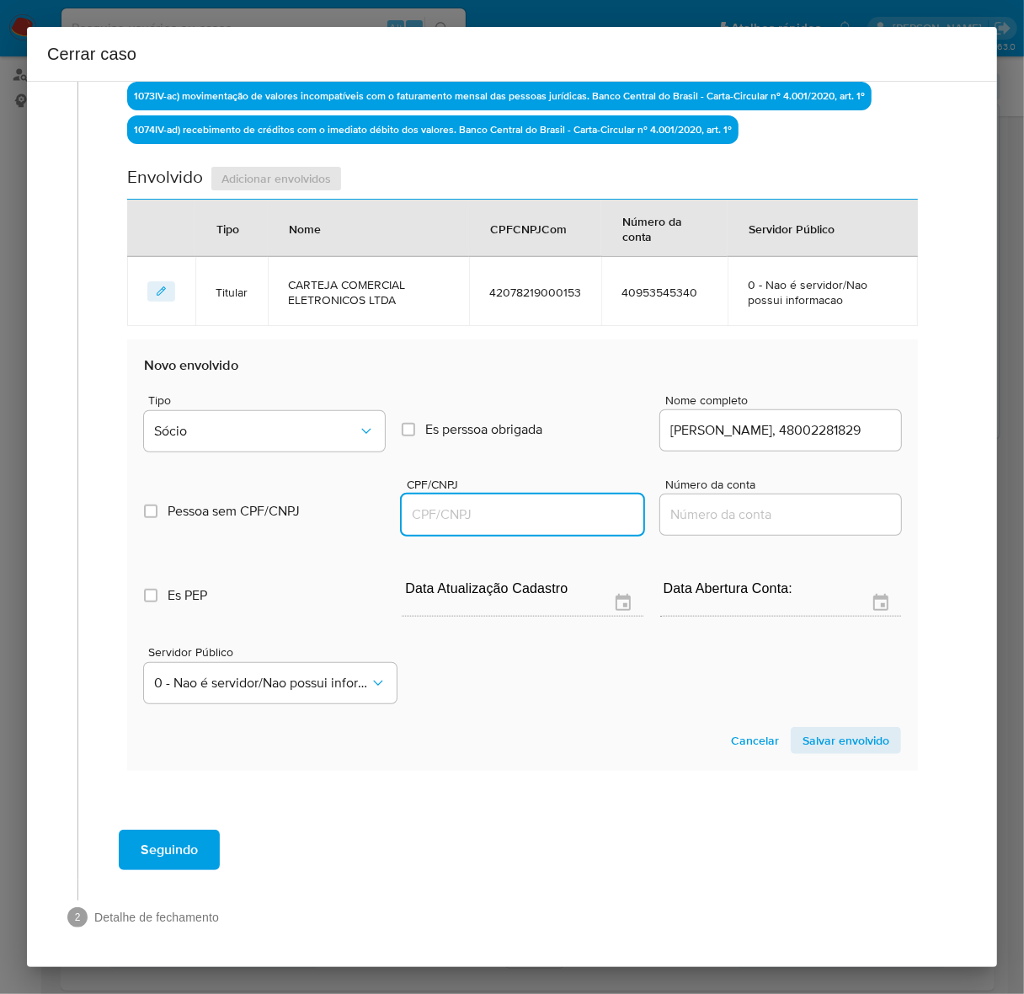
click at [418, 506] on input "CPF/CNPJ" at bounding box center [522, 515] width 241 height 22
paste input "text"
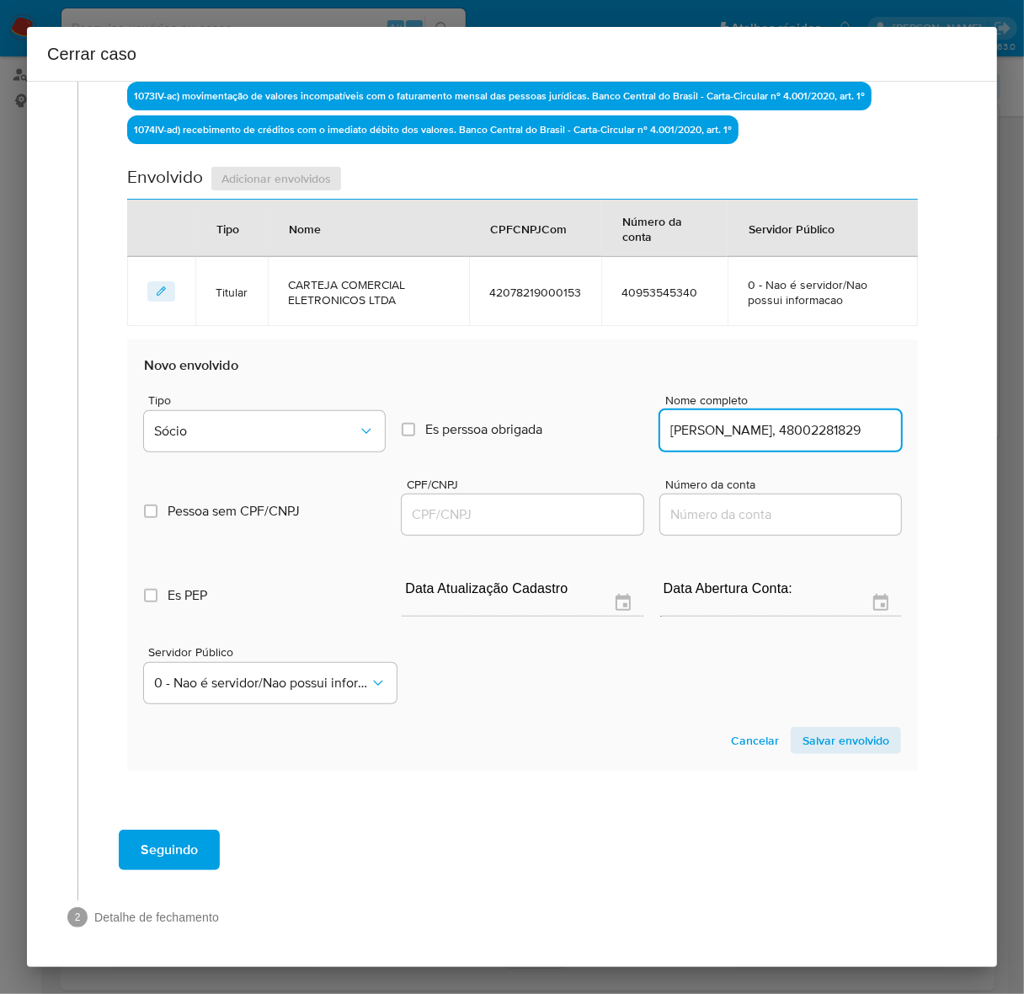
drag, startPoint x: 760, startPoint y: 426, endPoint x: 1059, endPoint y: 429, distance: 299.8
type input "Alexandre Zhang"
click at [498, 510] on input "CPF/CNPJ" at bounding box center [522, 515] width 241 height 22
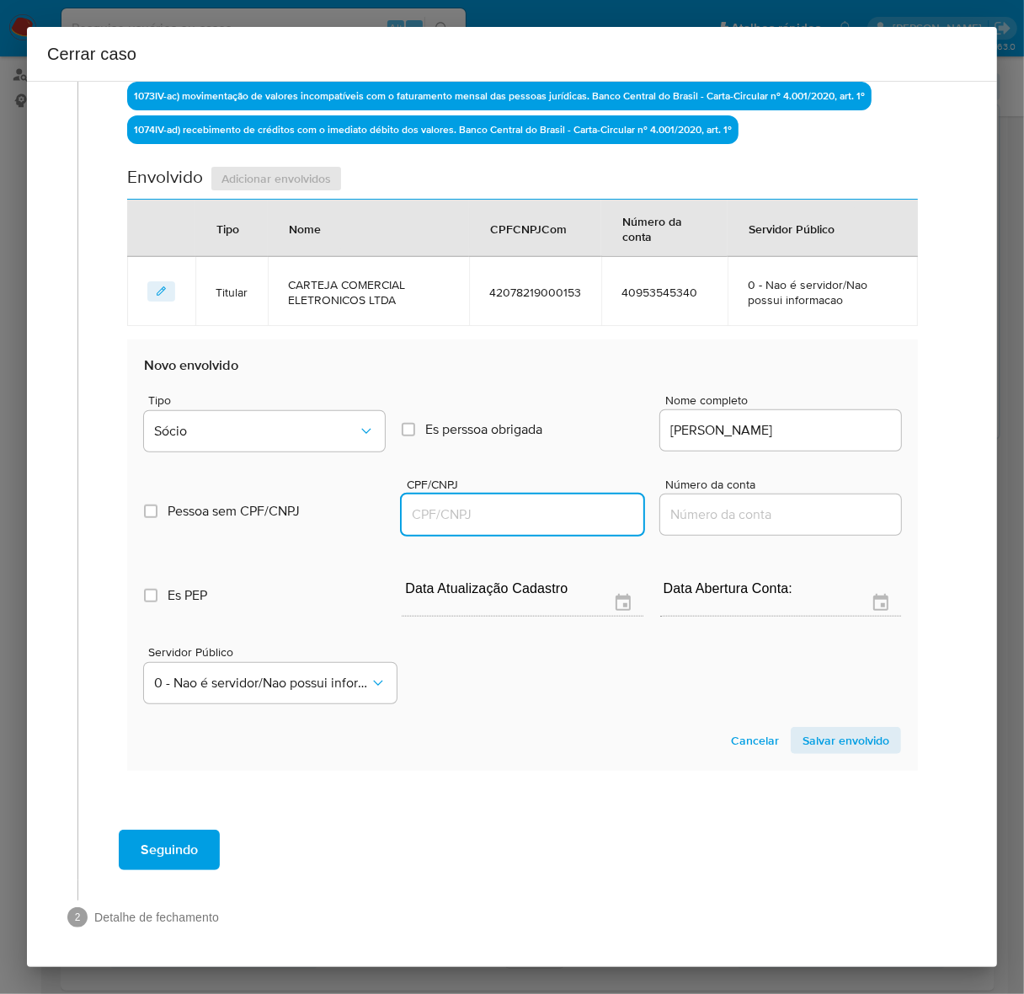
paste input "48002281829"
type input "48002281829"
click at [815, 729] on span "Salvar envolvido" at bounding box center [845, 740] width 87 height 24
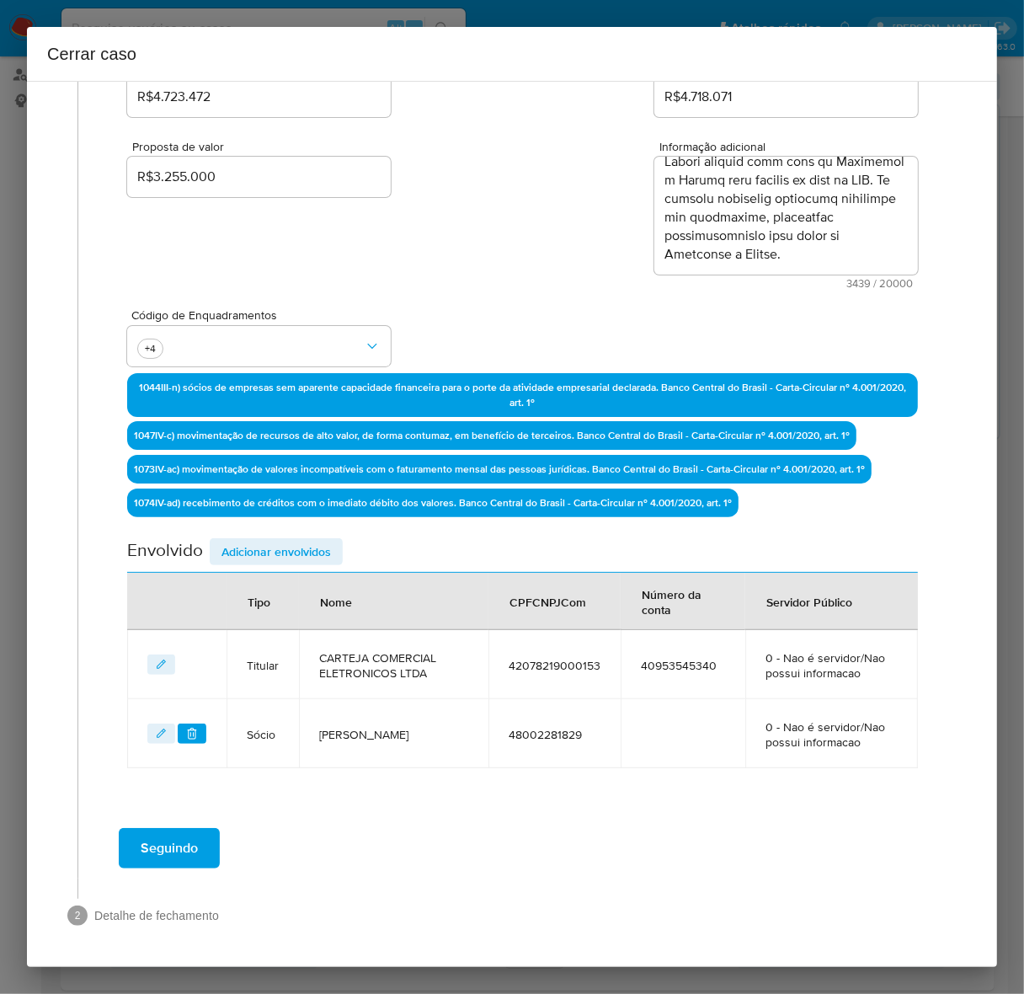
scroll to position [255, 0]
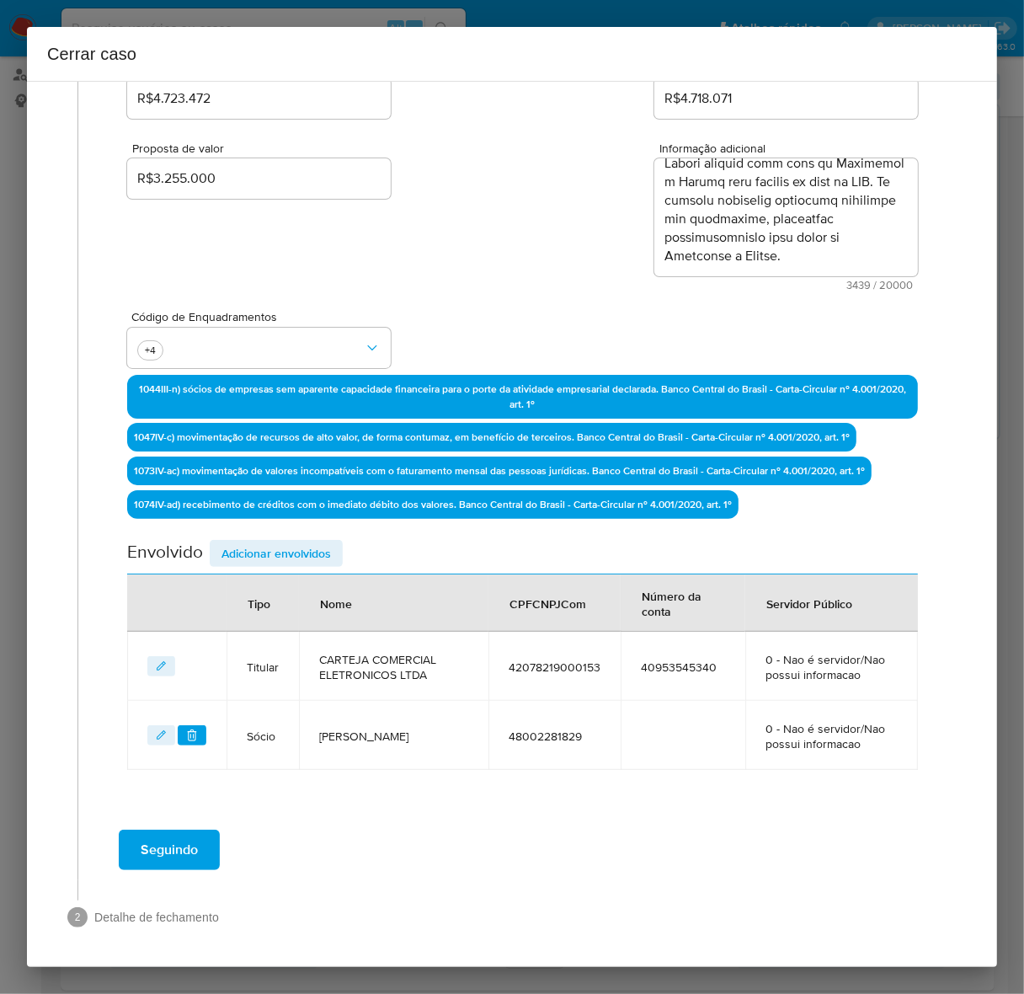
click at [288, 548] on span "Adicionar envolvidos" at bounding box center [275, 553] width 109 height 24
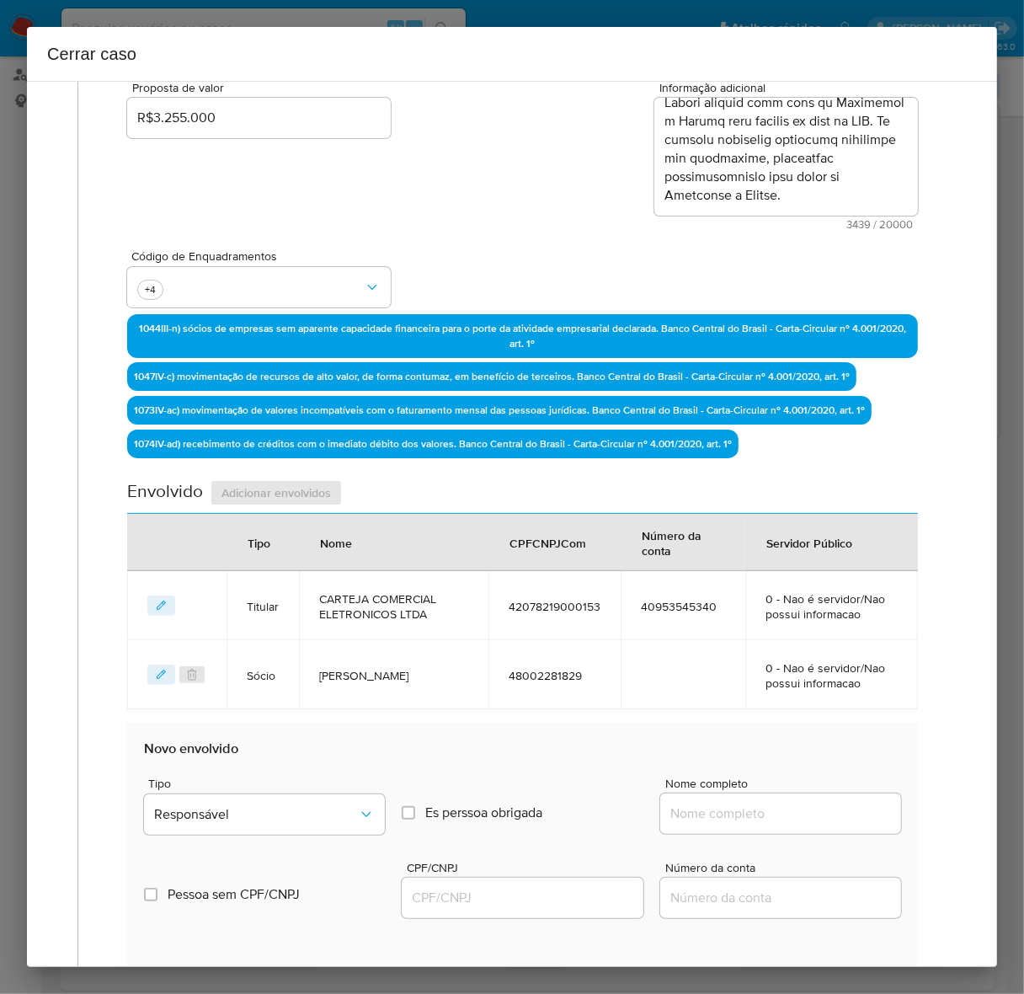
scroll to position [676, 0]
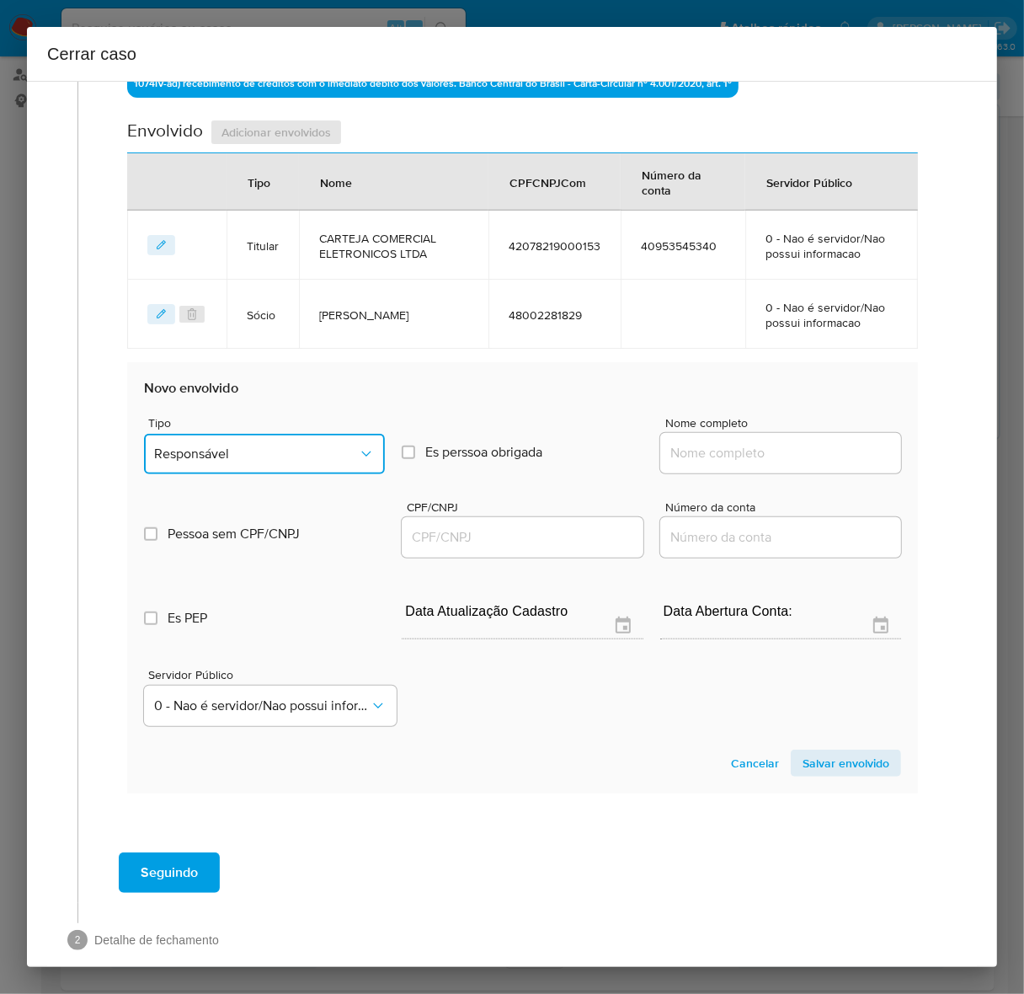
click at [234, 452] on span "Responsável" at bounding box center [256, 453] width 204 height 17
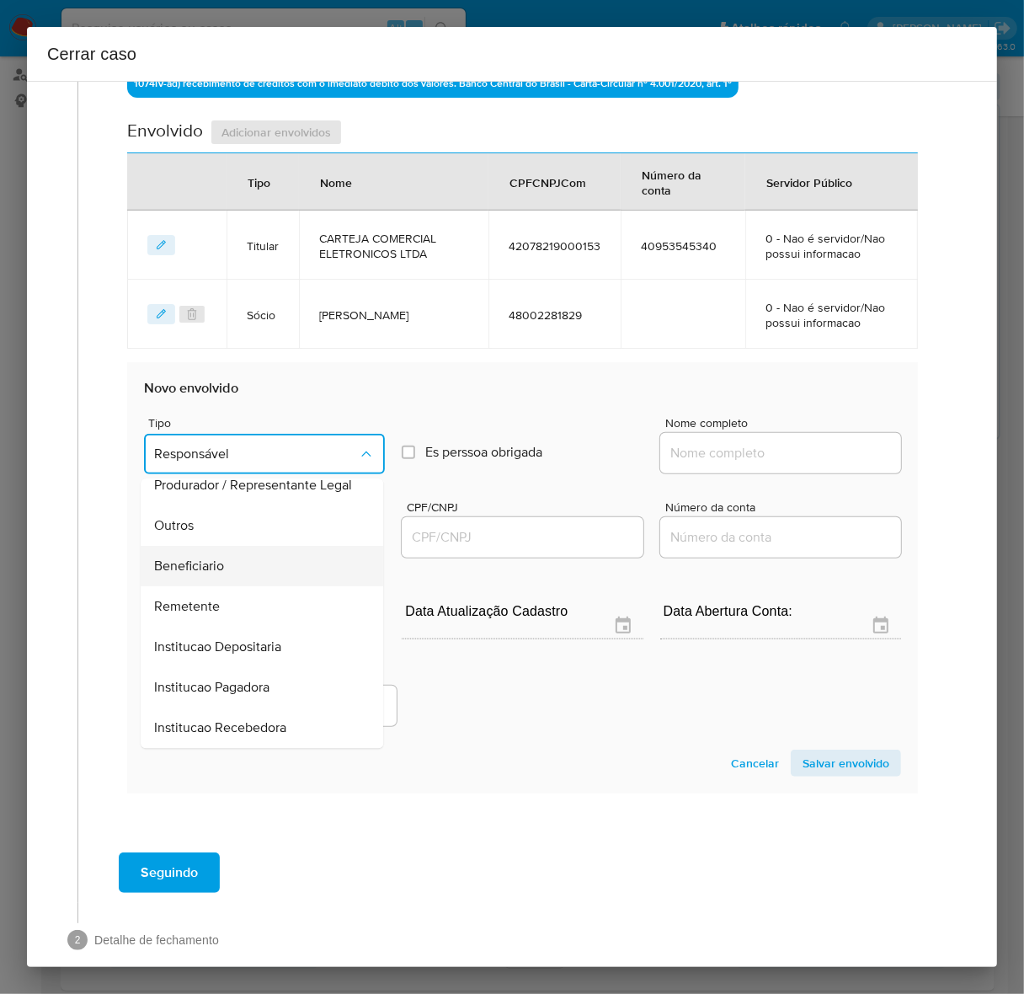
scroll to position [232, 0]
click at [186, 605] on span "Remetente" at bounding box center [187, 606] width 66 height 17
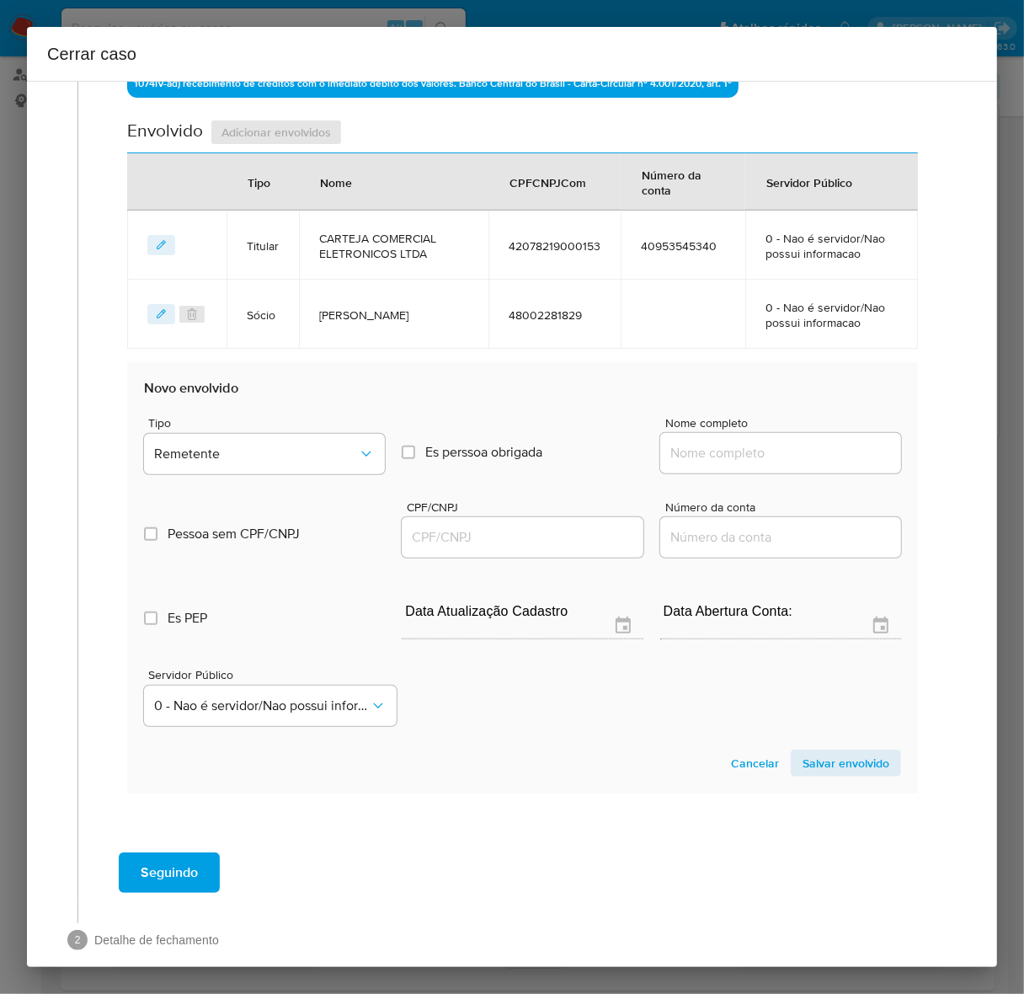
drag, startPoint x: 712, startPoint y: 455, endPoint x: 747, endPoint y: 452, distance: 35.5
click at [720, 455] on input "Nome completo" at bounding box center [780, 453] width 241 height 22
paste input "SHPP BRASIL INSTITUICAO DE PAGAMENTO E SERVICOS DE PAGAMENTOS LTDA"
type input "SHPP BRASIL INSTITUICAO DE PAGAMENTO E SERVICOS DE PAGAMENTOS LTDA"
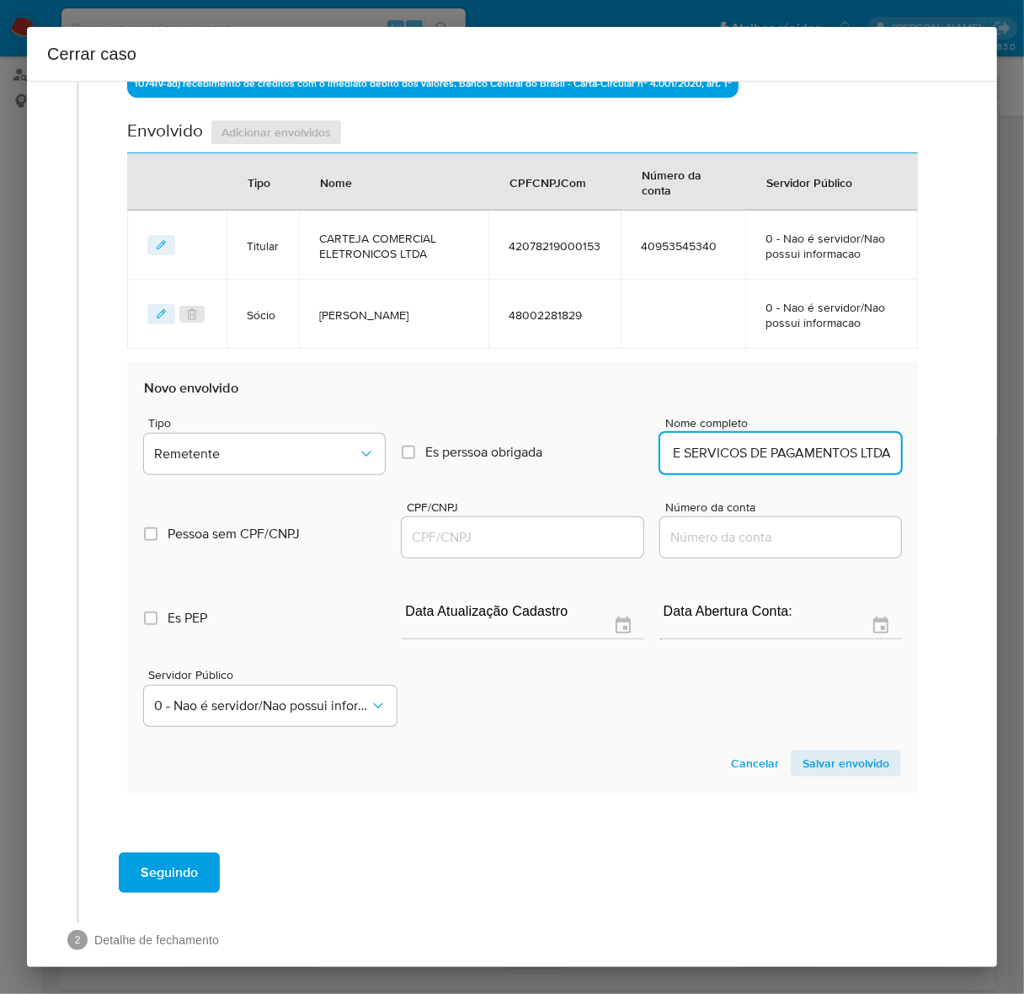
scroll to position [0, 0]
click at [459, 540] on input "CPF/CNPJ" at bounding box center [522, 537] width 241 height 22
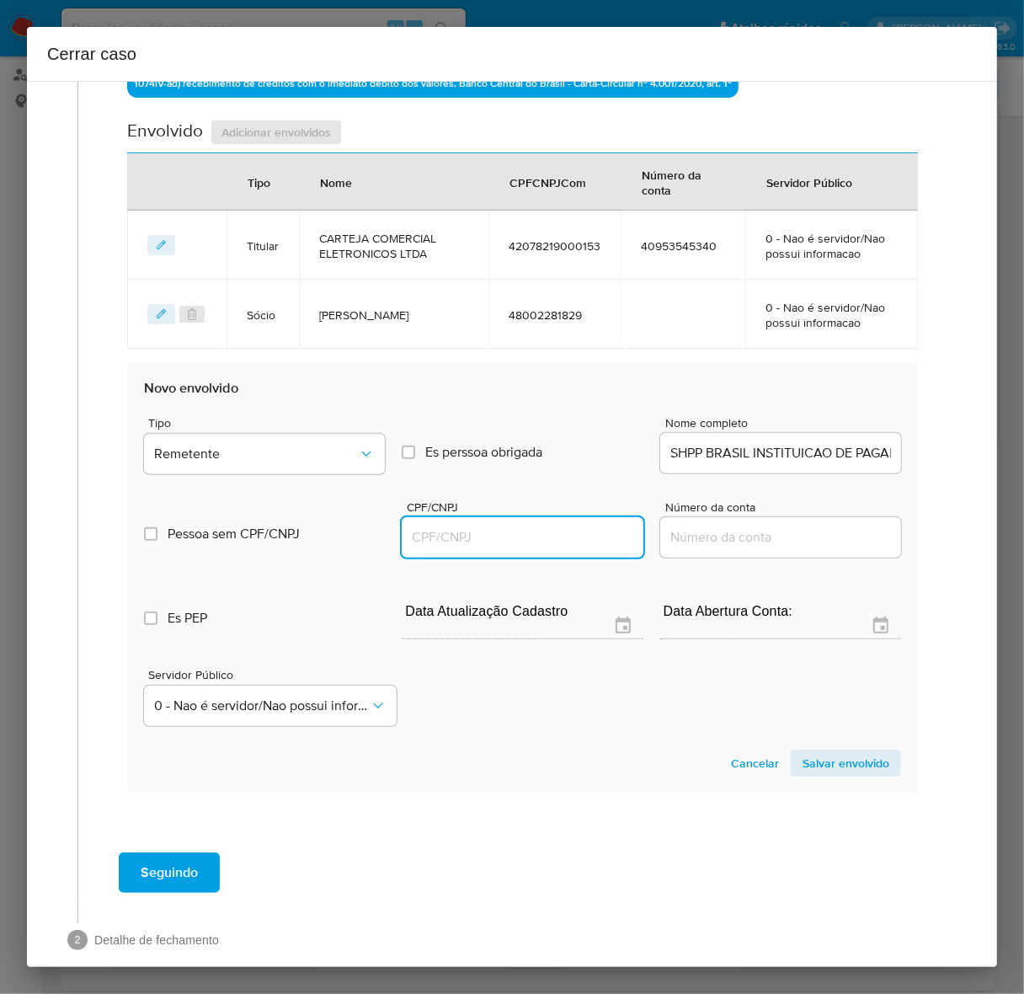
paste input "38372267000182"
type input "38372267000182"
click at [827, 751] on span "Salvar envolvido" at bounding box center [845, 763] width 87 height 24
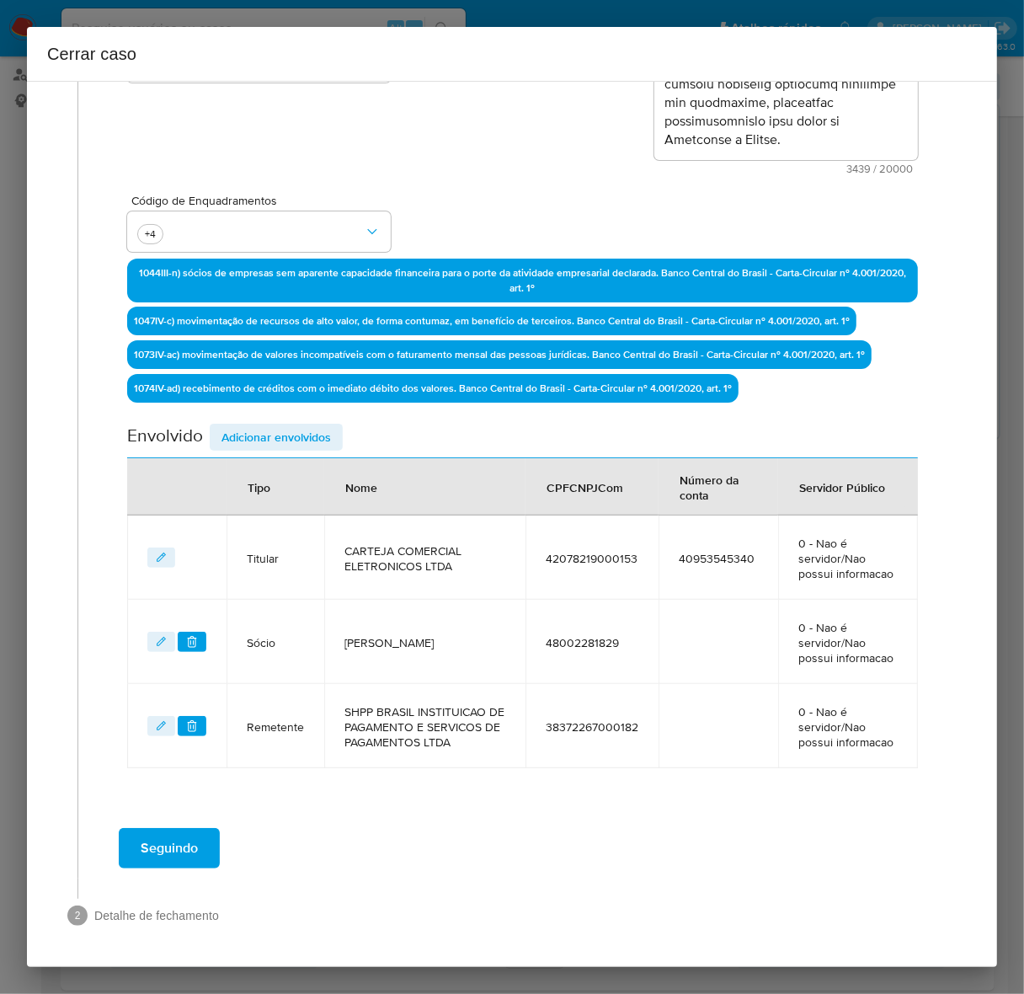
scroll to position [385, 0]
click at [245, 425] on span "Adicionar envolvidos" at bounding box center [275, 437] width 109 height 24
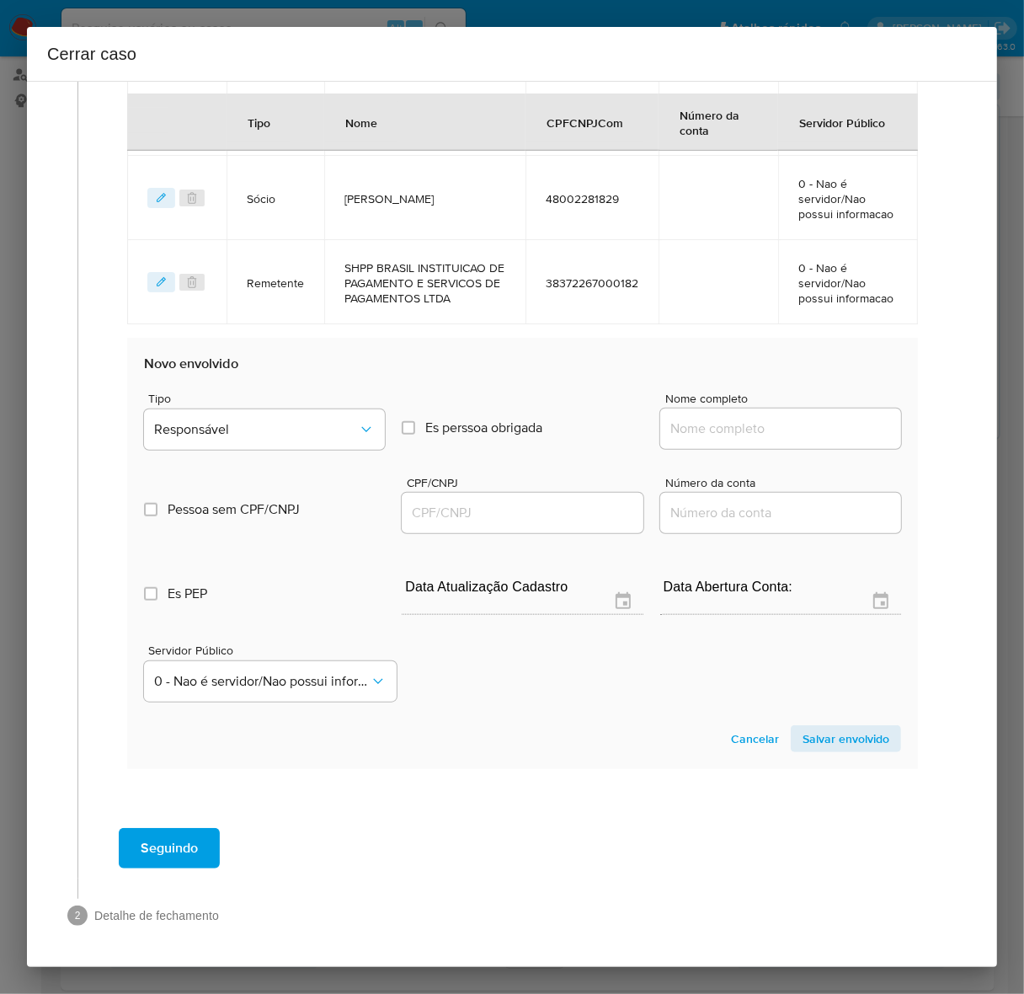
scroll to position [829, 0]
click at [258, 427] on span "Responsável" at bounding box center [256, 429] width 204 height 17
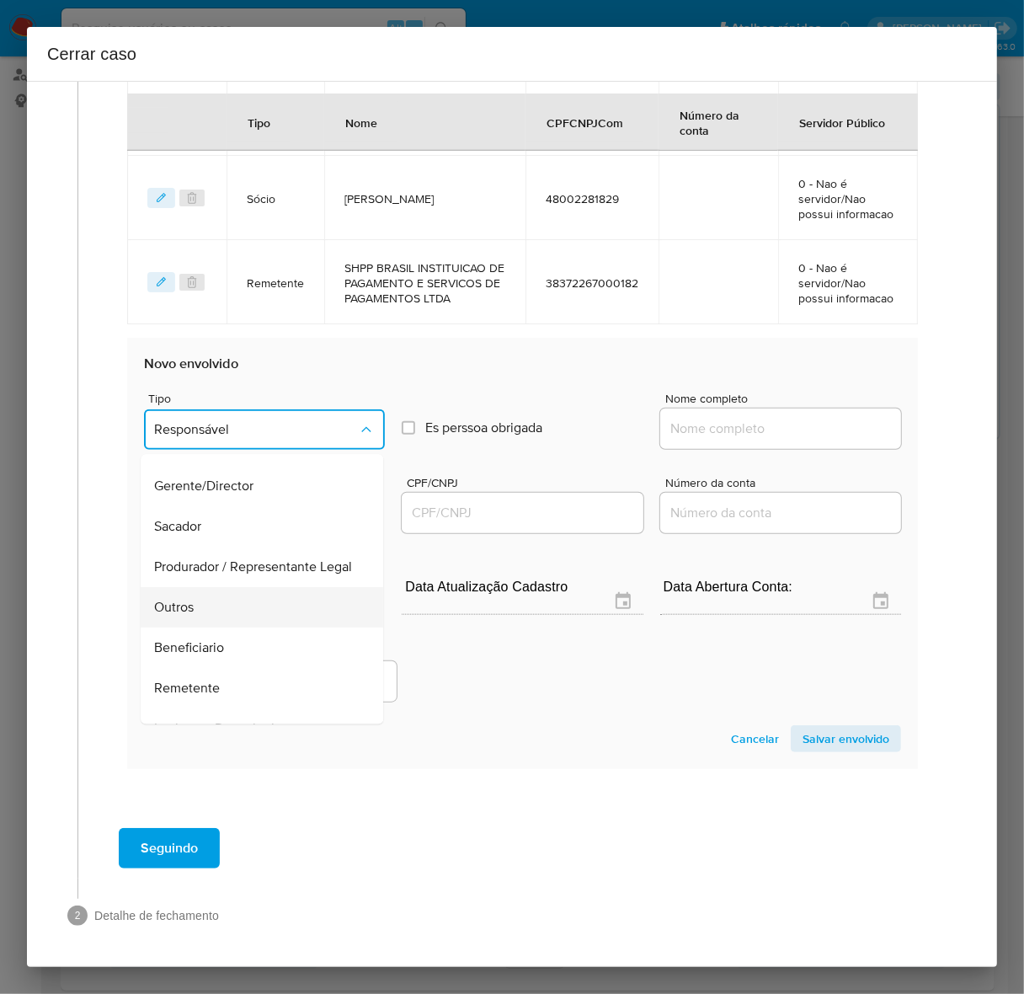
scroll to position [232, 0]
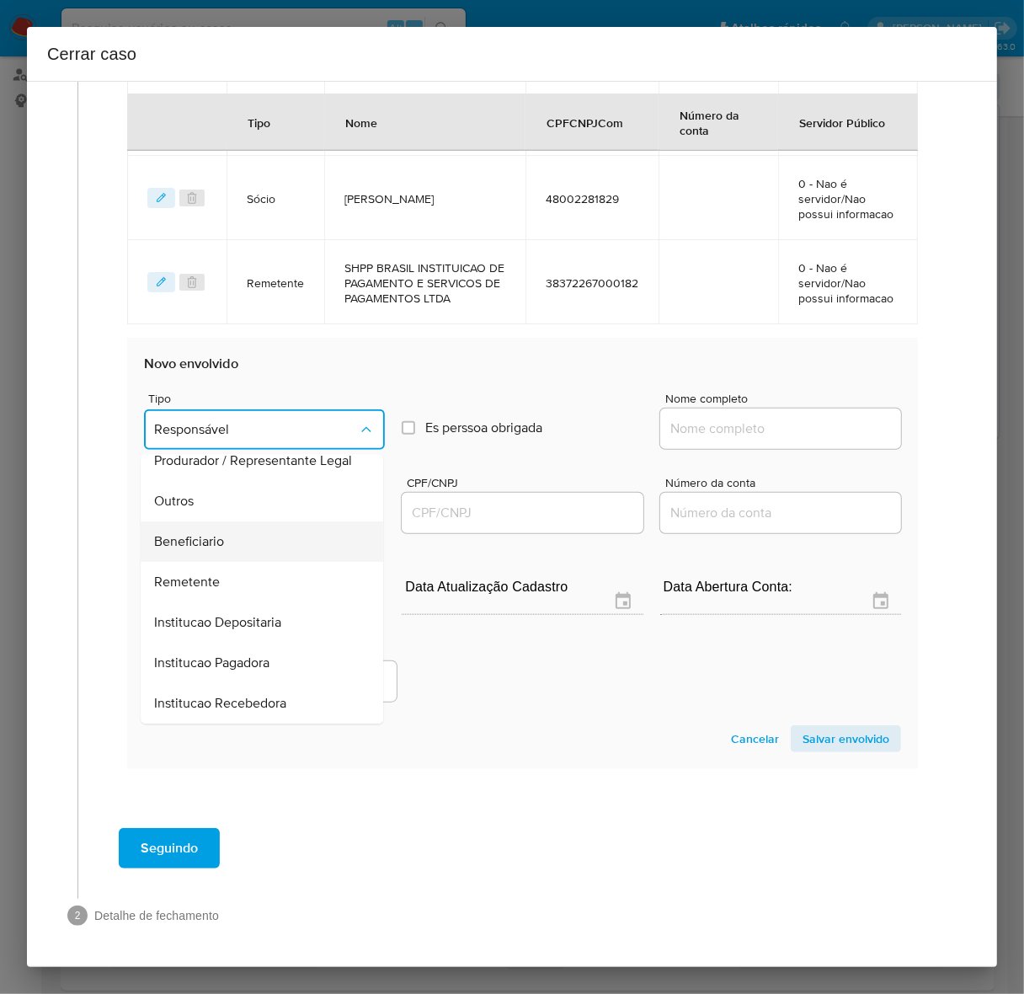
click at [199, 533] on span "Beneficiario" at bounding box center [189, 541] width 70 height 17
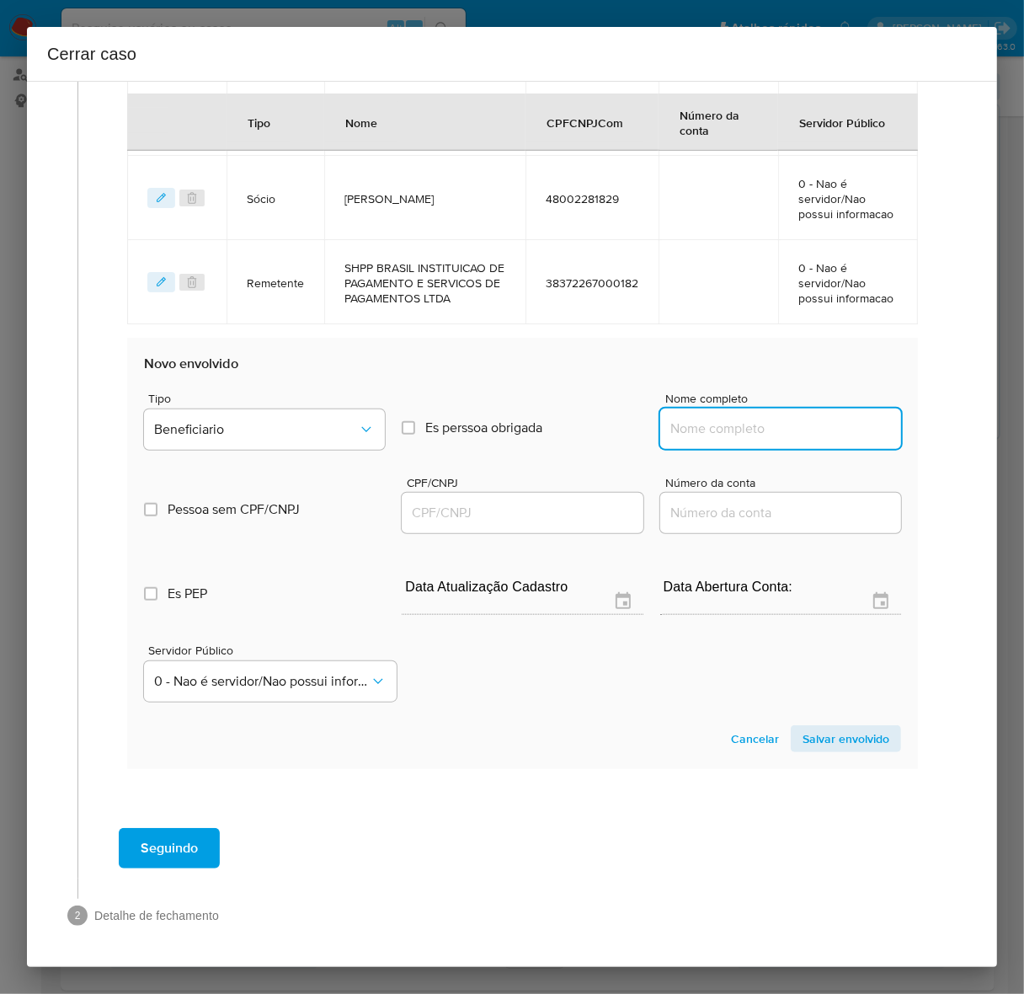
click at [728, 432] on input "Nome completo" at bounding box center [780, 429] width 241 height 22
paste input "C.C COMERCIO, IMPORTACAO E EXPORTACAO LTDA, 51166835000157"
drag, startPoint x: 1042, startPoint y: 435, endPoint x: 1118, endPoint y: 438, distance: 75.8
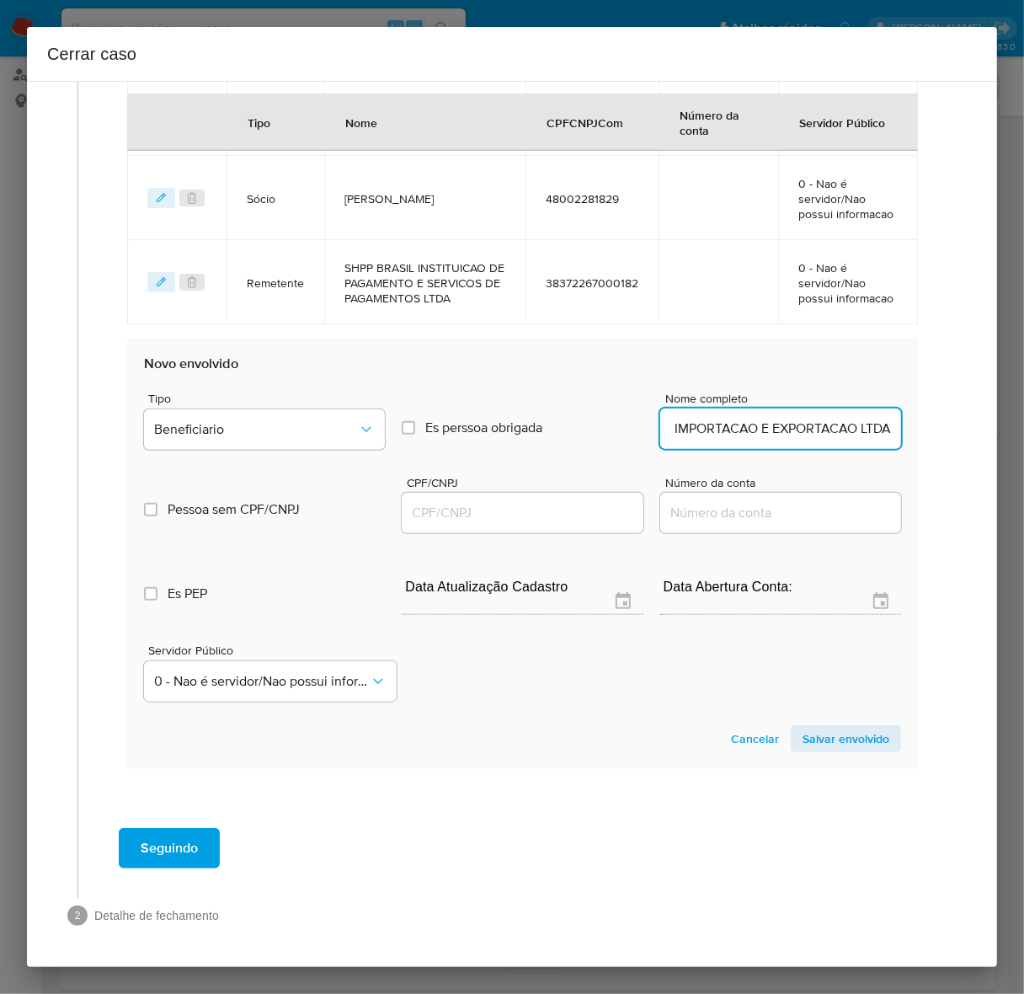
scroll to position [0, 102]
type input "C.C COMERCIO, IMPORTACAO E EXPORTACAO LTDA"
click at [473, 516] on input "CPF/CNPJ" at bounding box center [522, 513] width 241 height 22
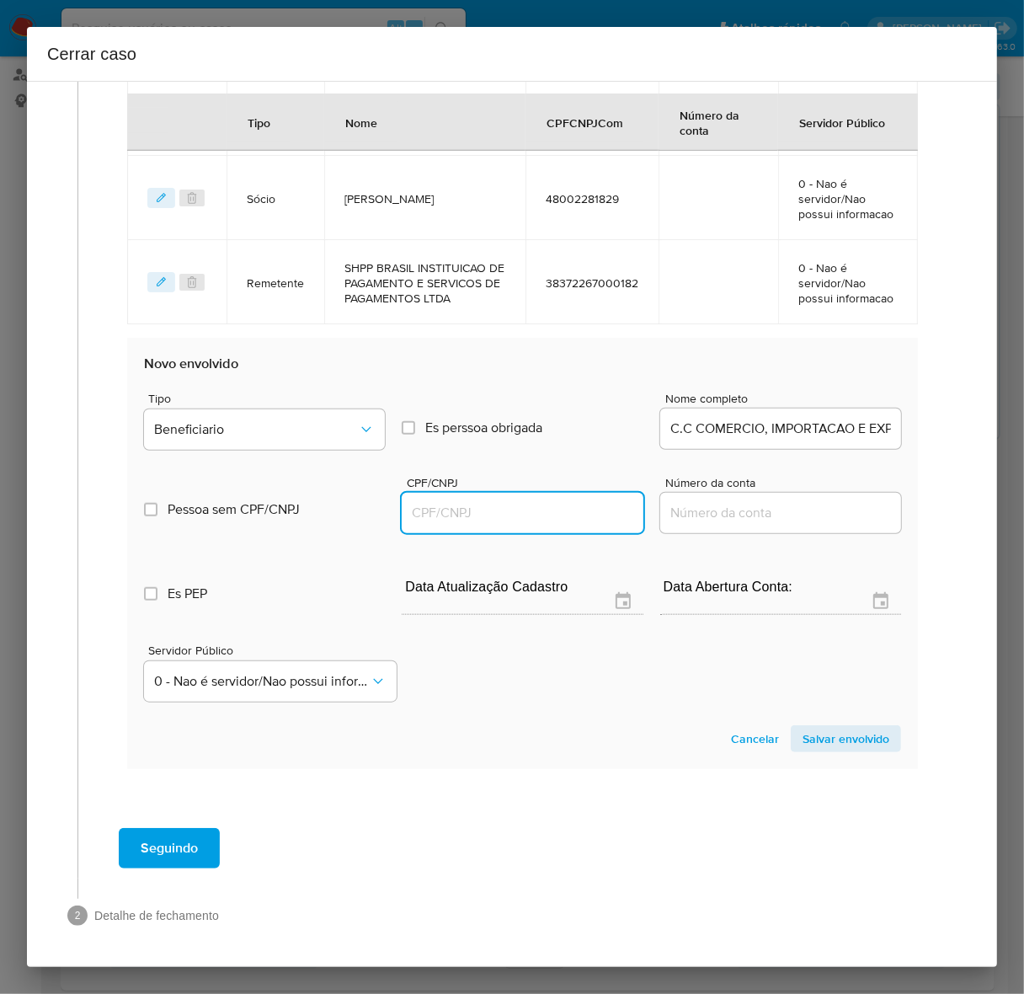
paste input "51166835000157"
type input "51166835000157"
click at [815, 728] on span "Salvar envolvido" at bounding box center [845, 739] width 87 height 24
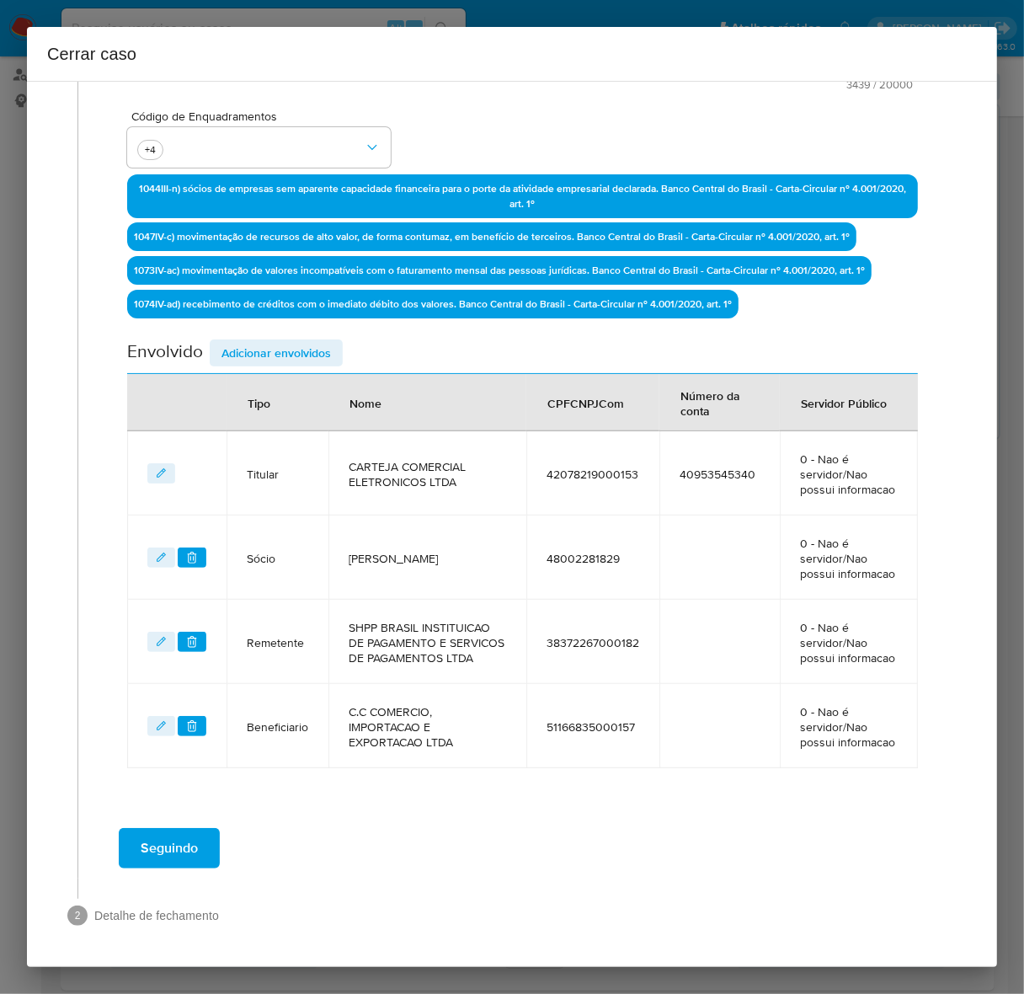
click at [255, 320] on div "Data de início 01/08/2025 Data Fin 03/10/2025 Valor do crédito R$4.723.472 Valo…" at bounding box center [522, 261] width 791 height 1014
click at [255, 344] on span "Adicionar envolvidos" at bounding box center [275, 353] width 109 height 24
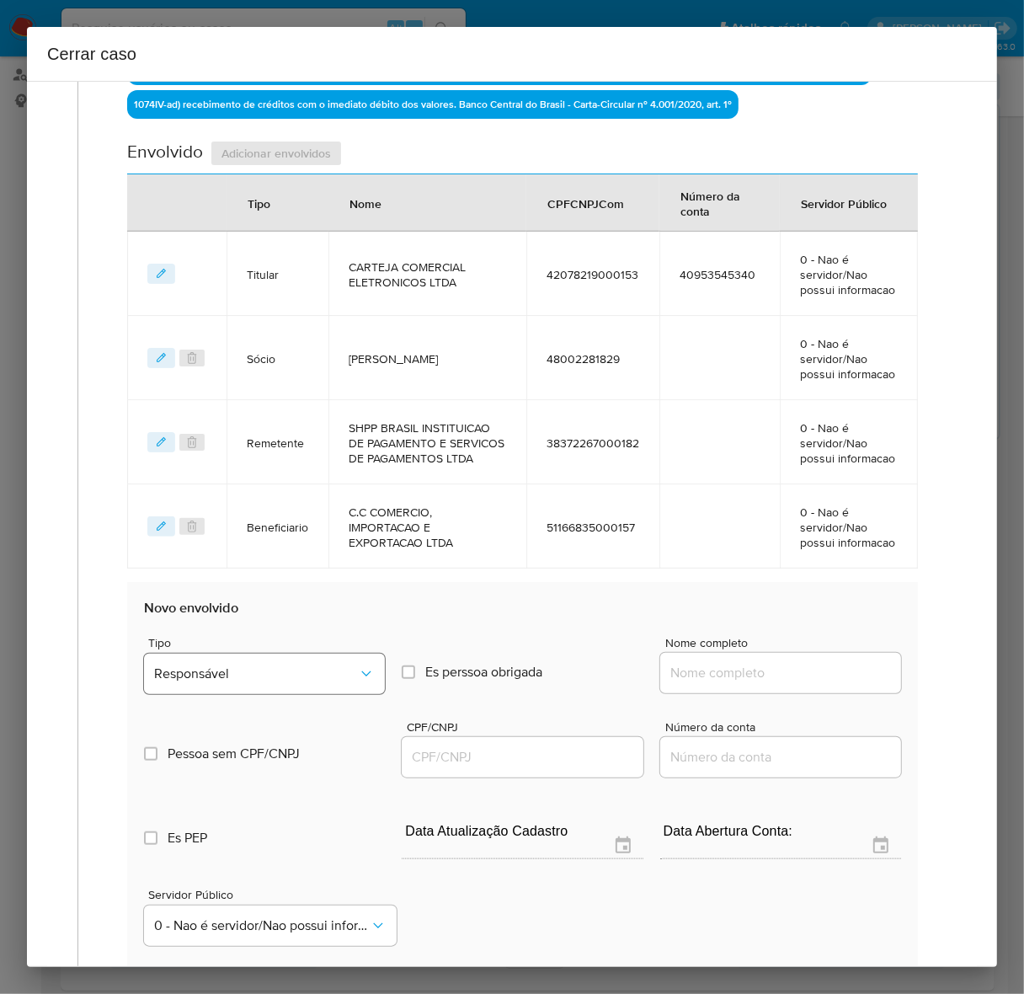
scroll to position [890, 0]
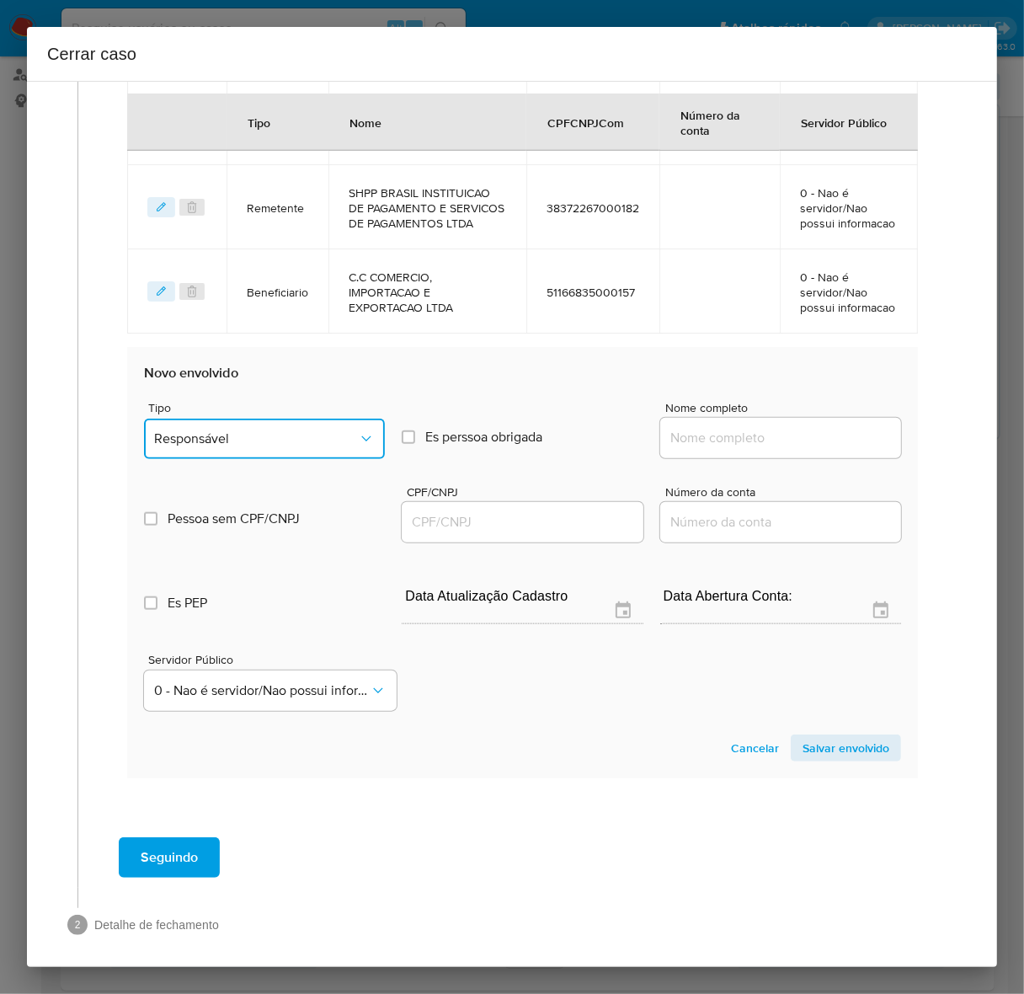
click at [270, 447] on span "Responsável" at bounding box center [256, 438] width 204 height 17
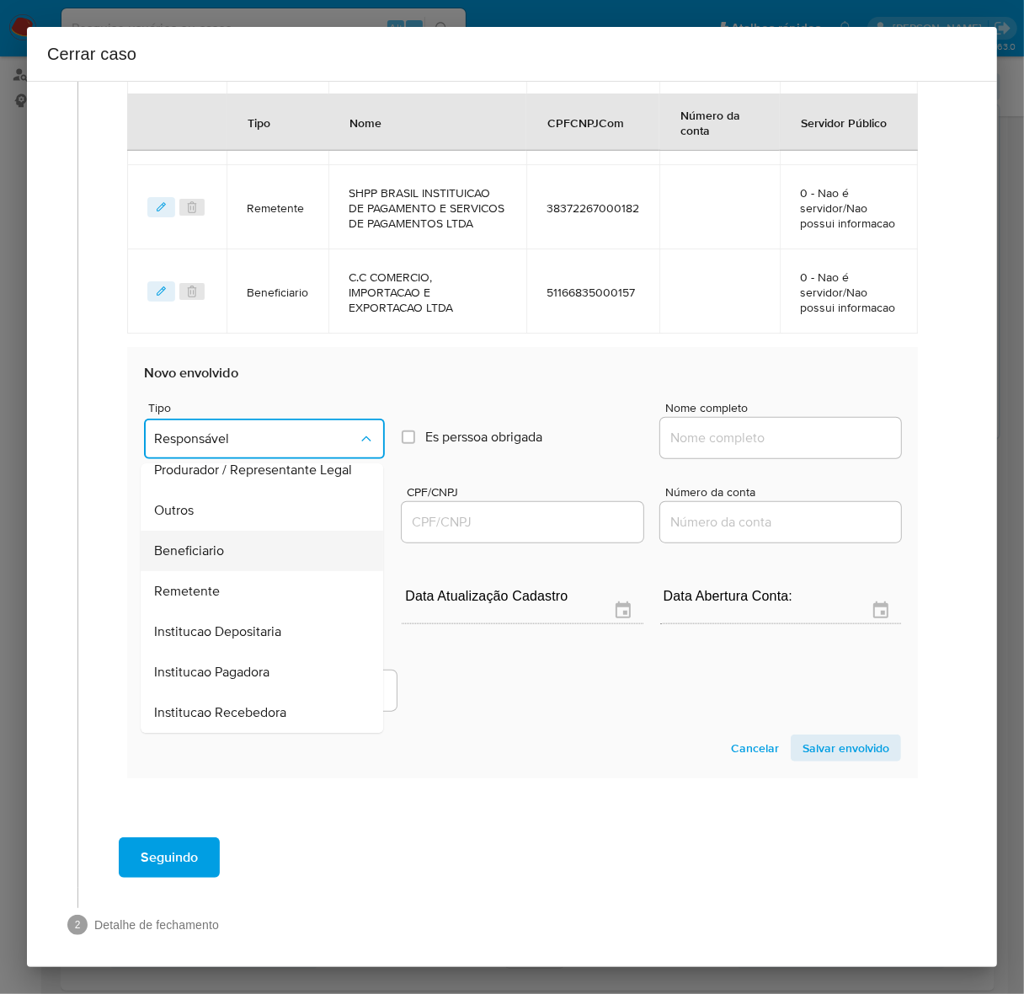
click at [194, 545] on div "Beneficiario" at bounding box center [256, 550] width 205 height 40
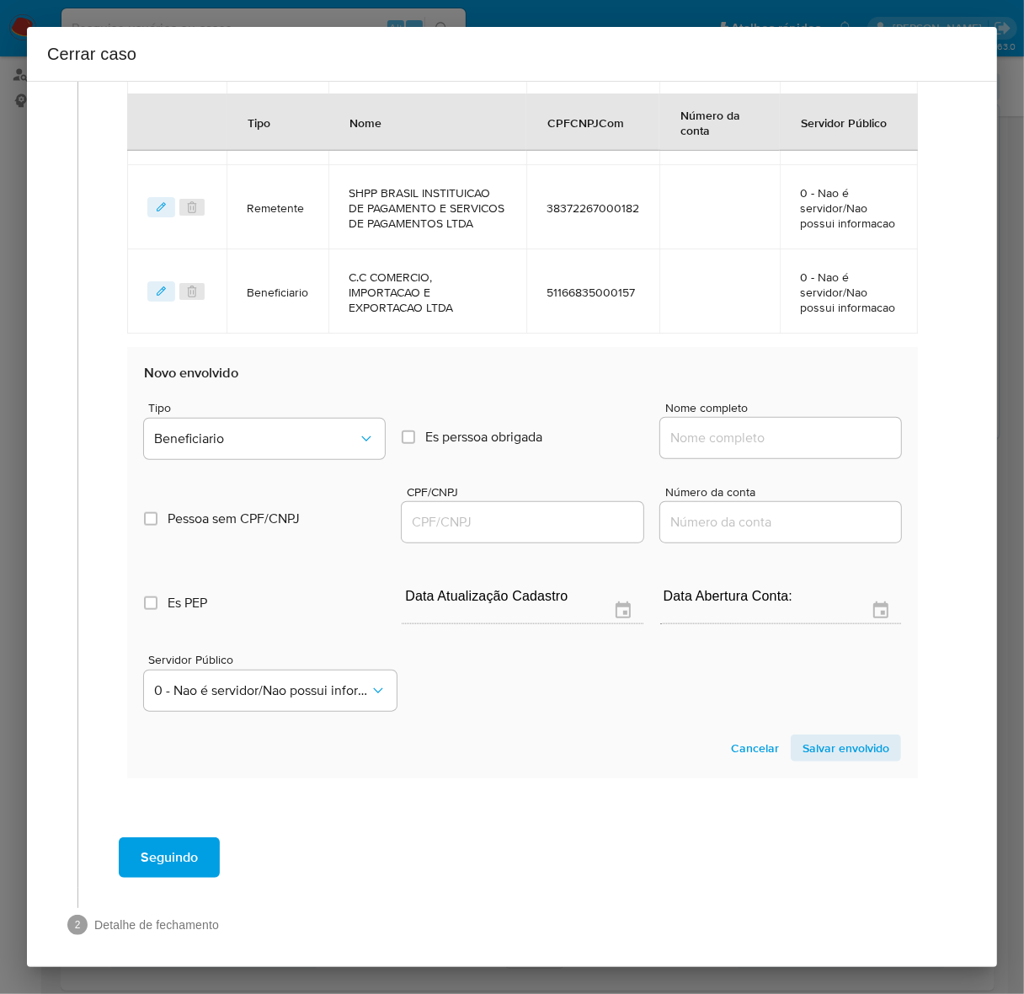
click at [772, 438] on div at bounding box center [780, 438] width 241 height 40
click at [772, 446] on input "Nome completo" at bounding box center [780, 438] width 241 height 22
paste input "ASTRAL AMG COMERCIAL ACESSORIOS LTDA, 48537495000119"
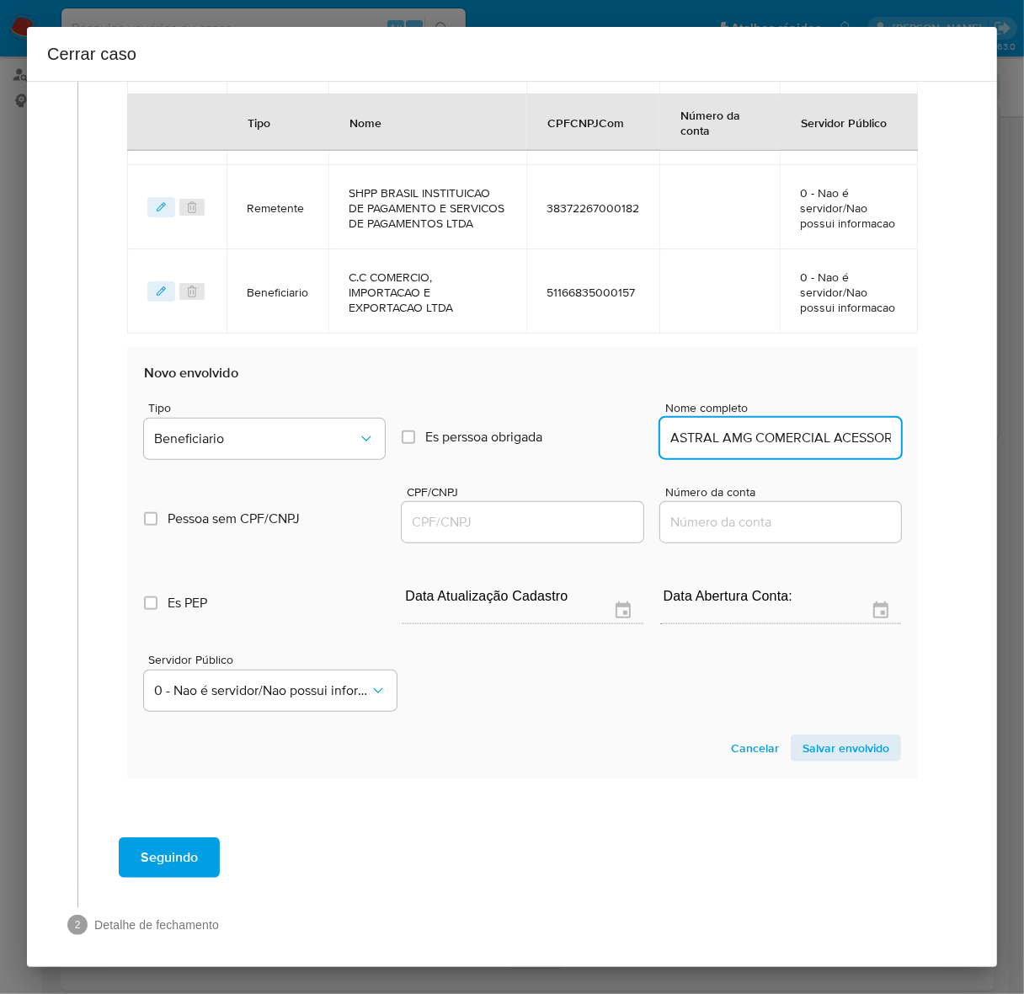
scroll to position [0, 170]
drag, startPoint x: 760, startPoint y: 449, endPoint x: 1164, endPoint y: 436, distance: 403.5
type input "ASTRAL AMG COMERCIAL ACESSORIOS LTDA"
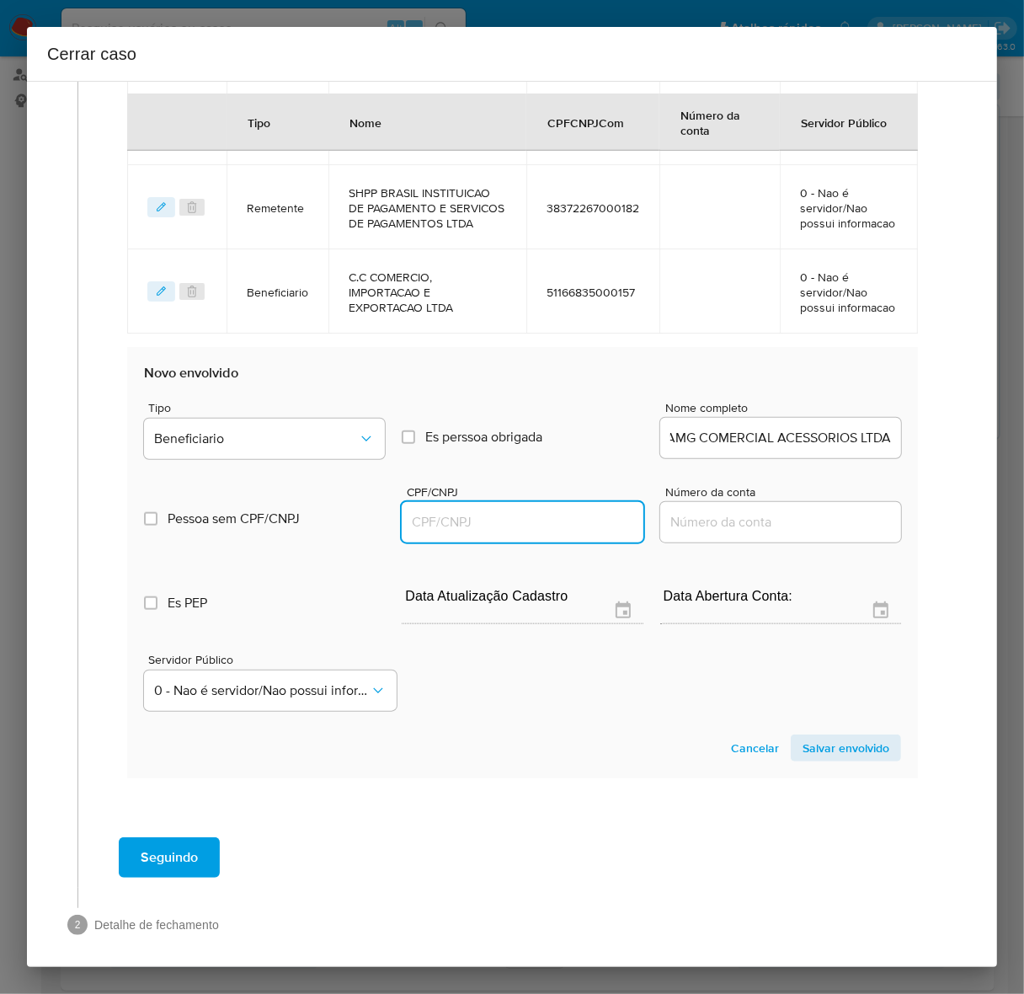
scroll to position [0, 0]
click at [489, 531] on input "CPF/CNPJ" at bounding box center [522, 522] width 241 height 22
paste input "48537495000119"
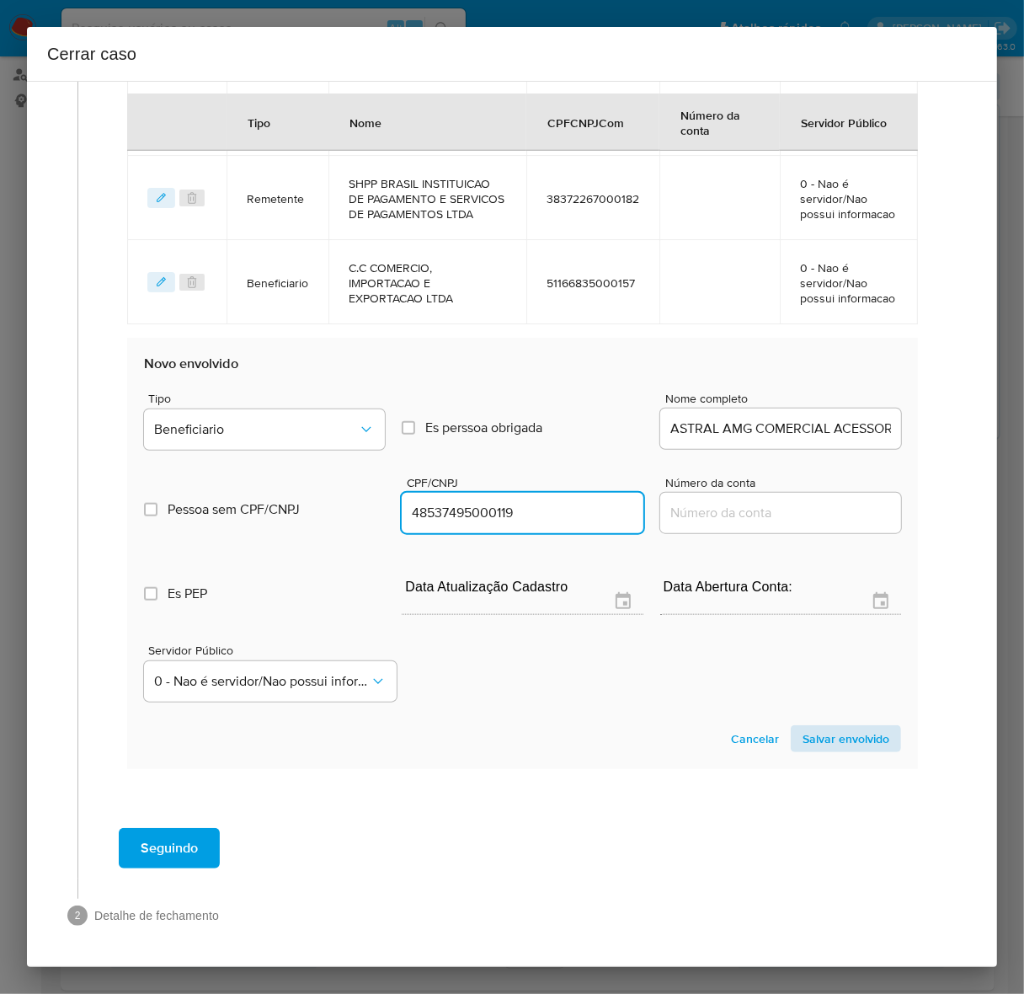
type input "48537495000119"
click at [823, 738] on span "Salvar envolvido" at bounding box center [845, 739] width 87 height 24
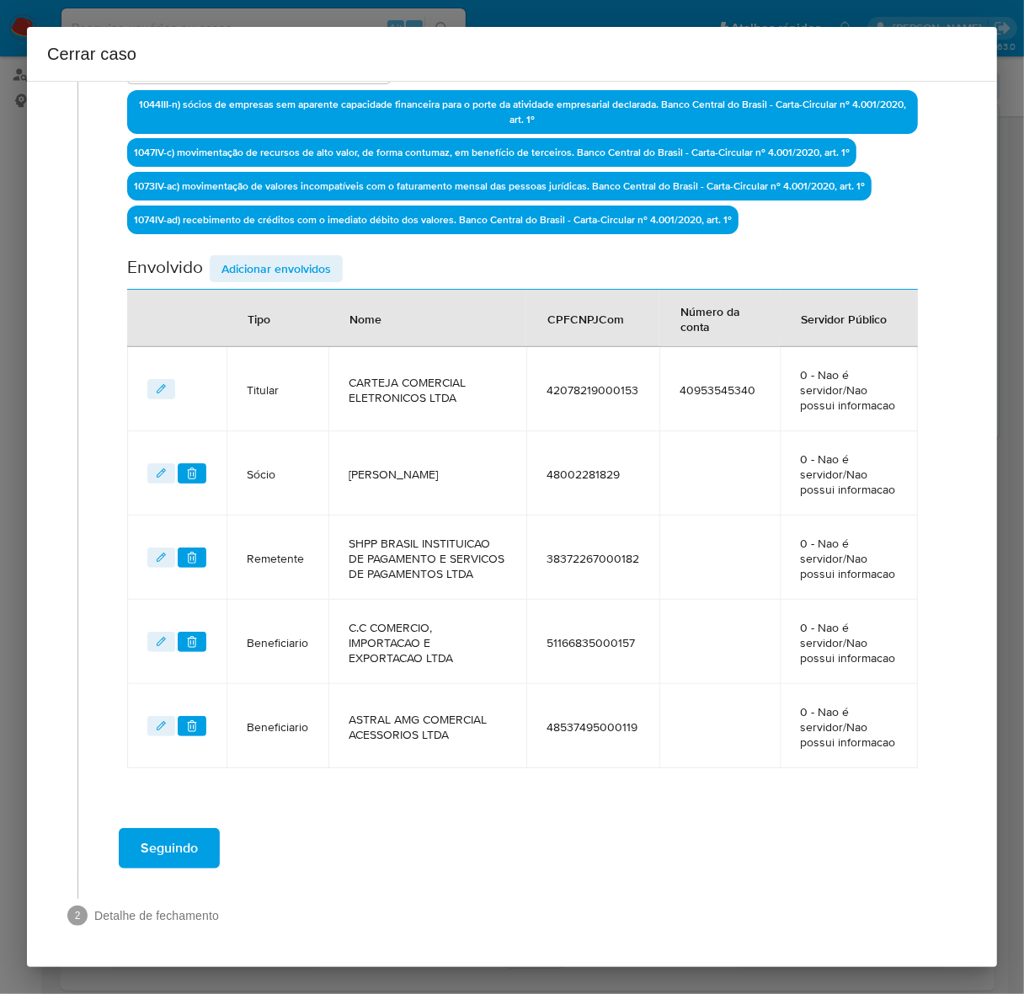
scroll to position [553, 0]
click at [170, 835] on span "Seguindo" at bounding box center [169, 847] width 57 height 37
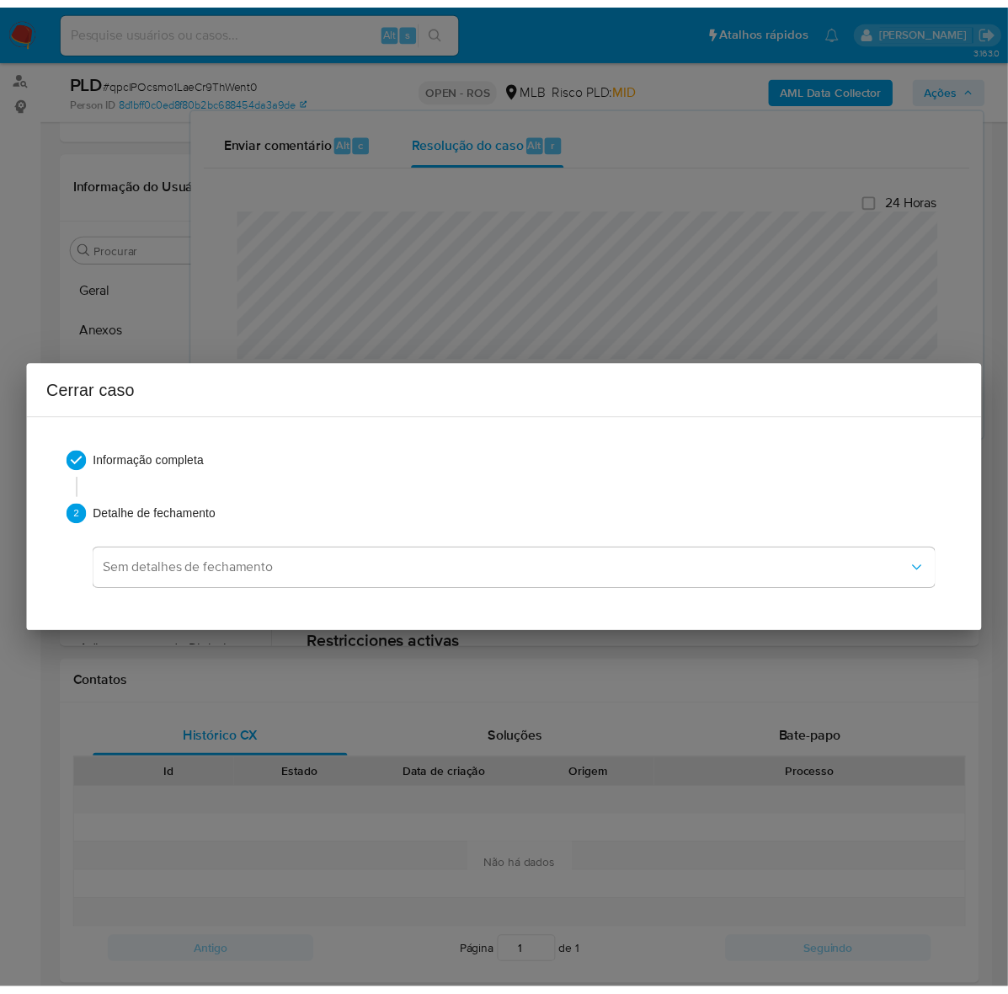
scroll to position [2292, 0]
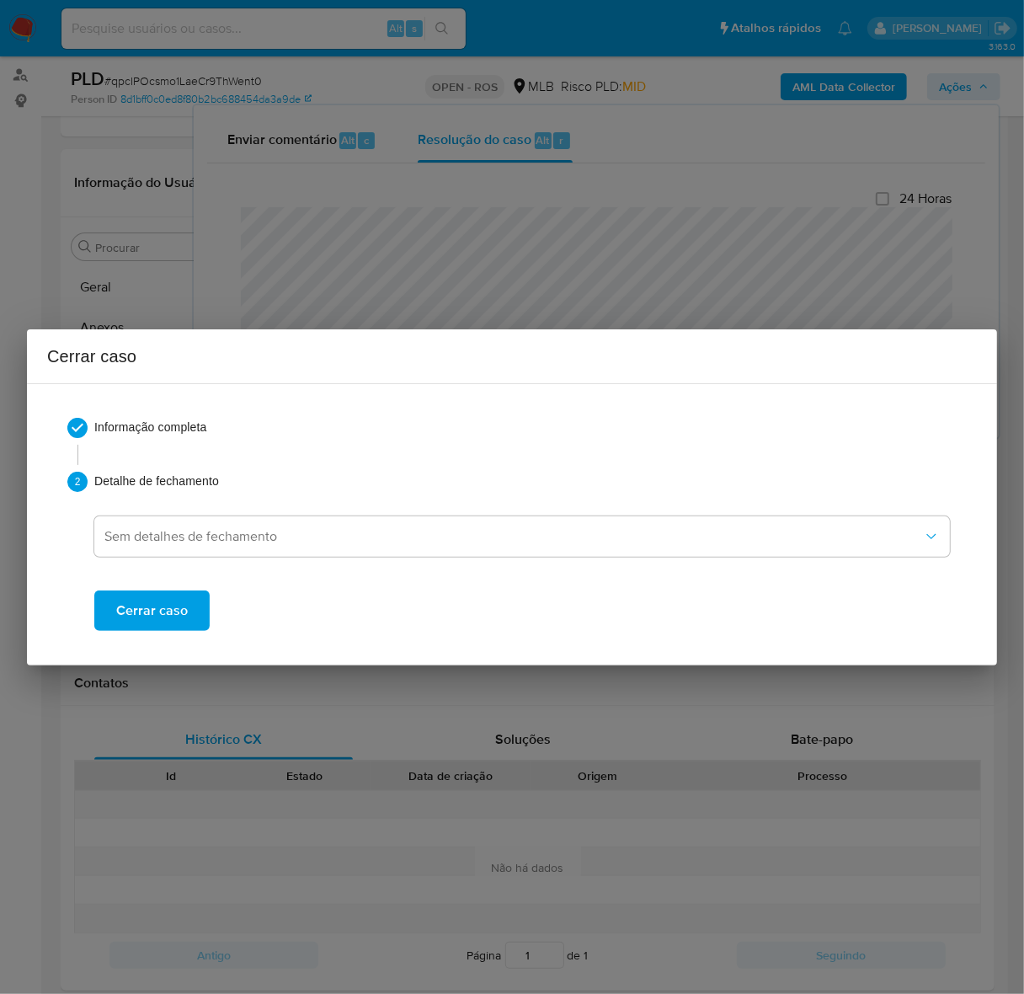
click at [147, 610] on span "Cerrar caso" at bounding box center [152, 610] width 72 height 37
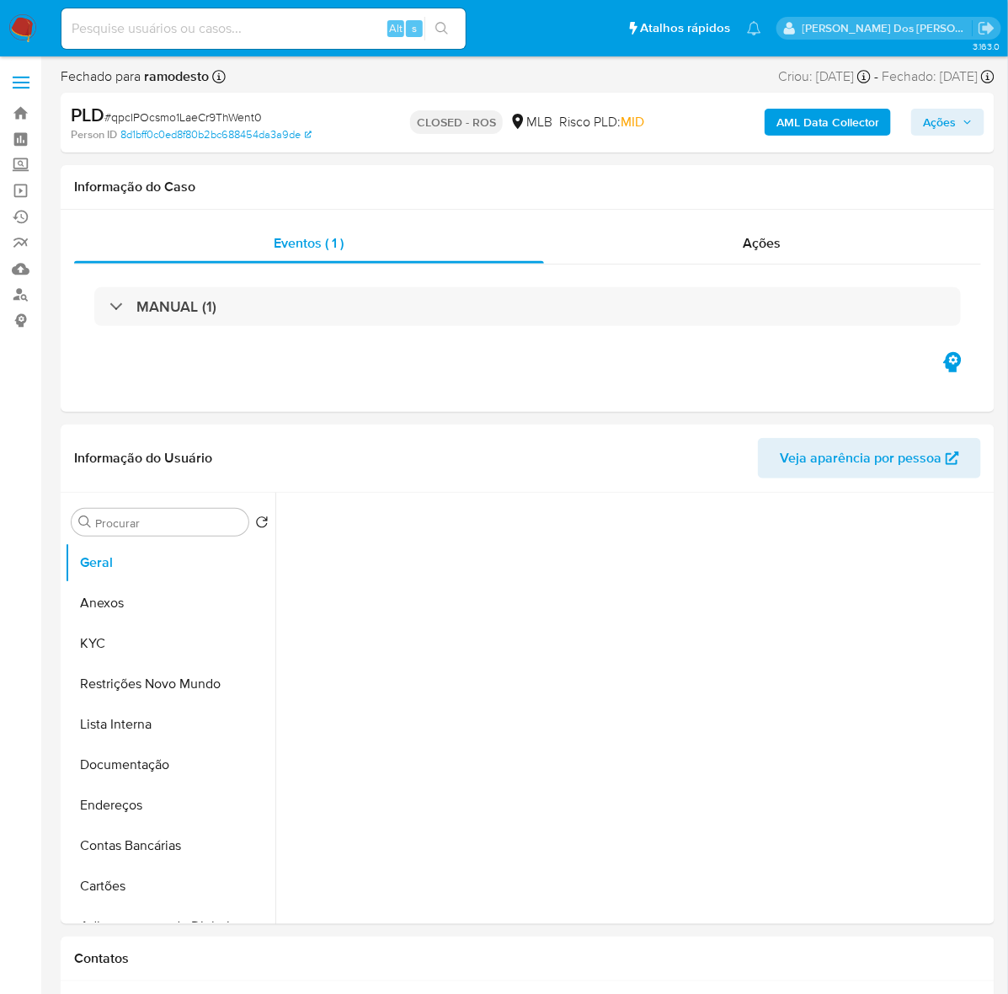
select select "10"
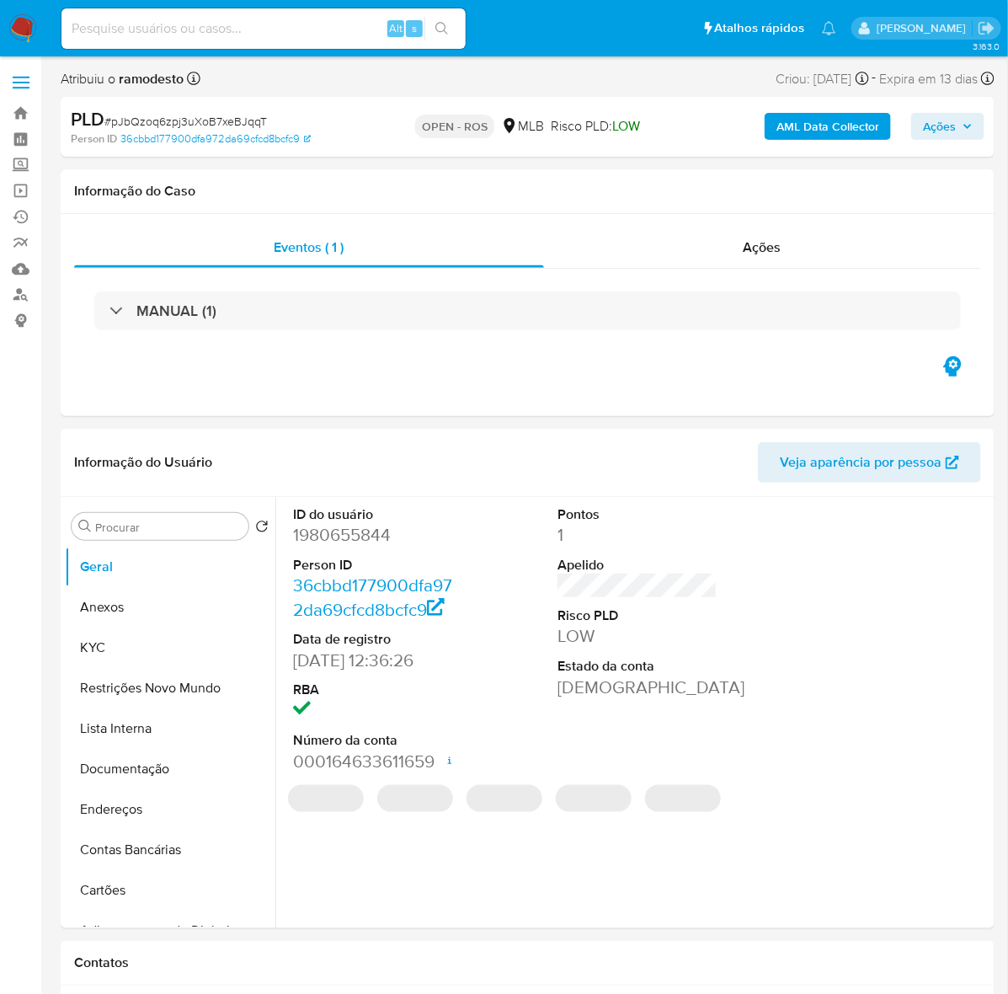
select select "10"
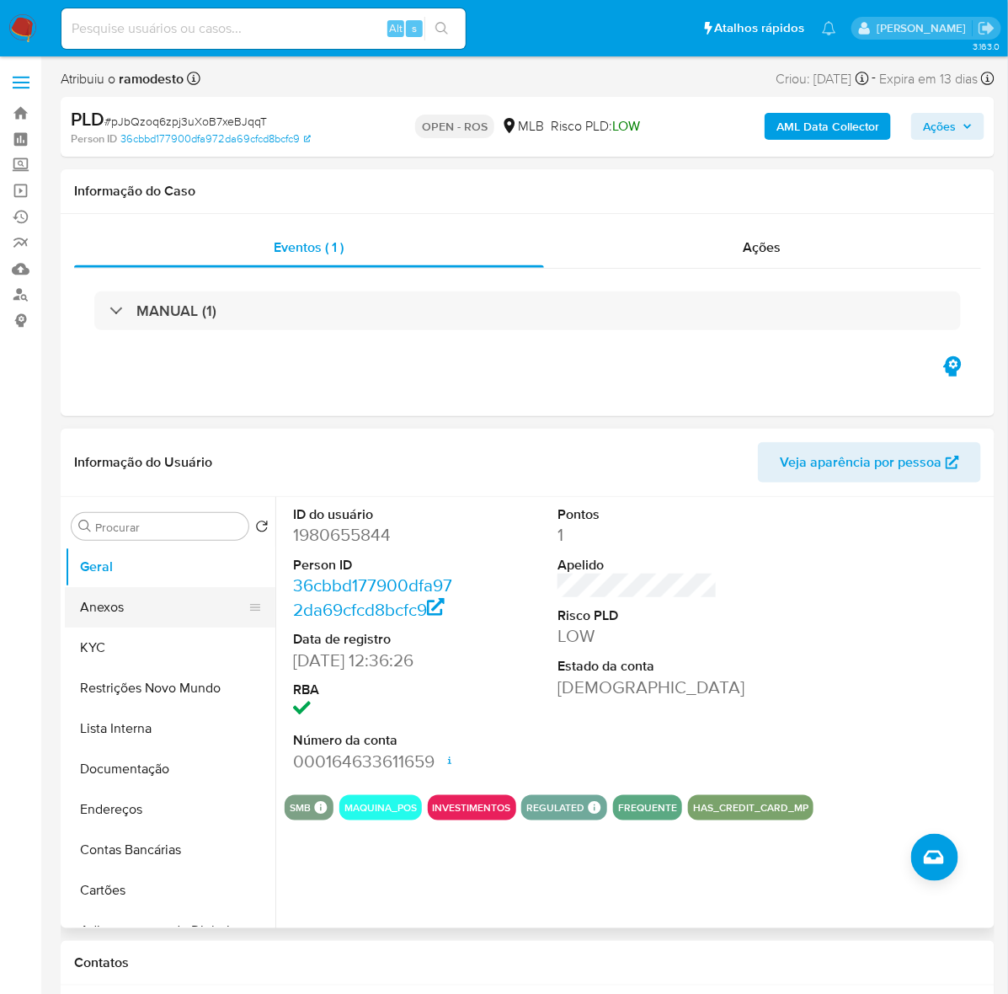
click at [115, 609] on button "Anexos" at bounding box center [163, 607] width 197 height 40
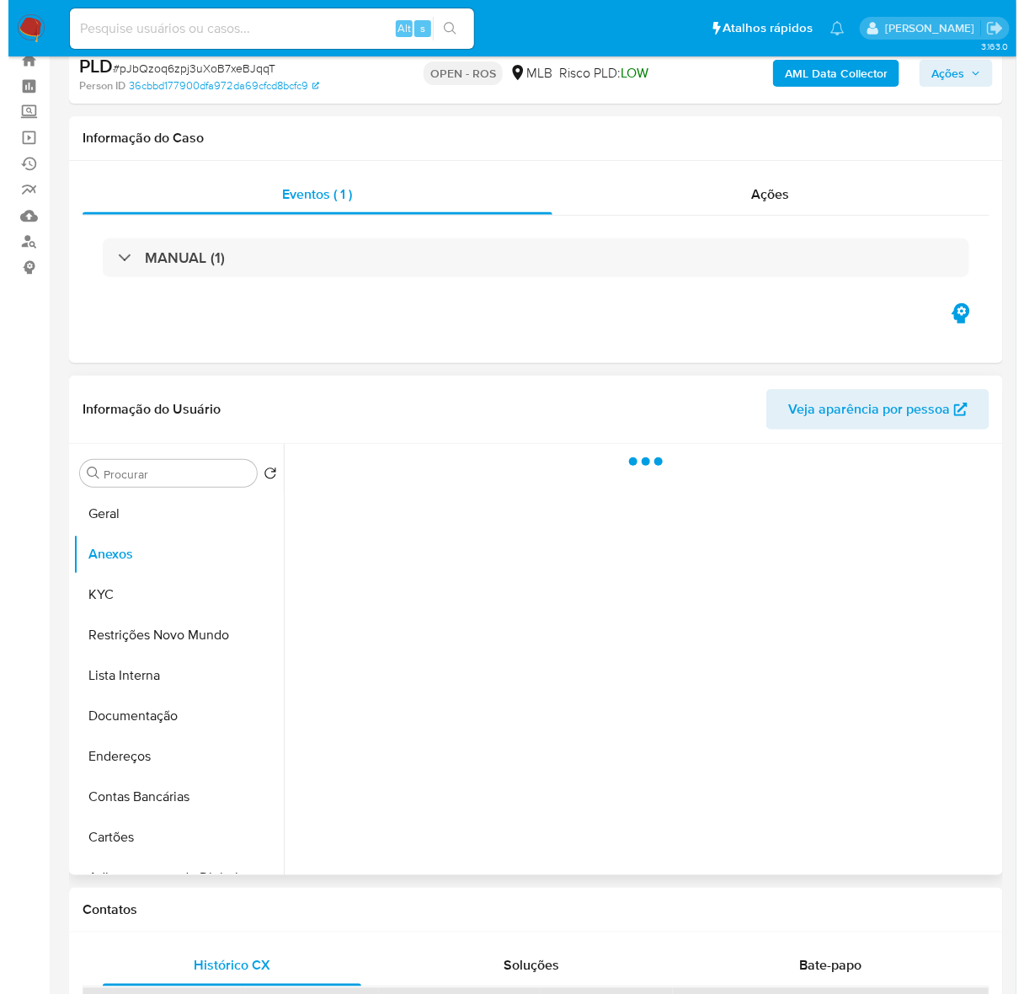
scroll to position [105, 0]
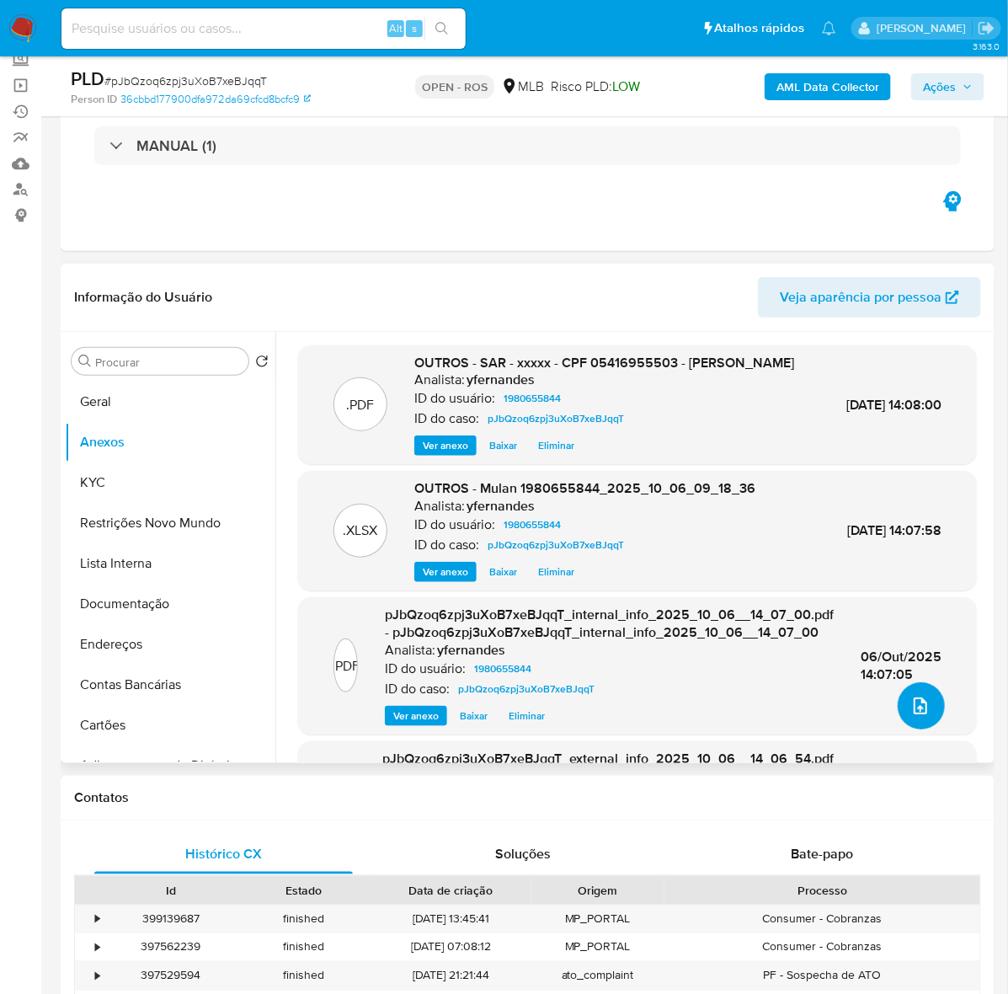
click at [924, 704] on icon "upload-file" at bounding box center [920, 706] width 20 height 20
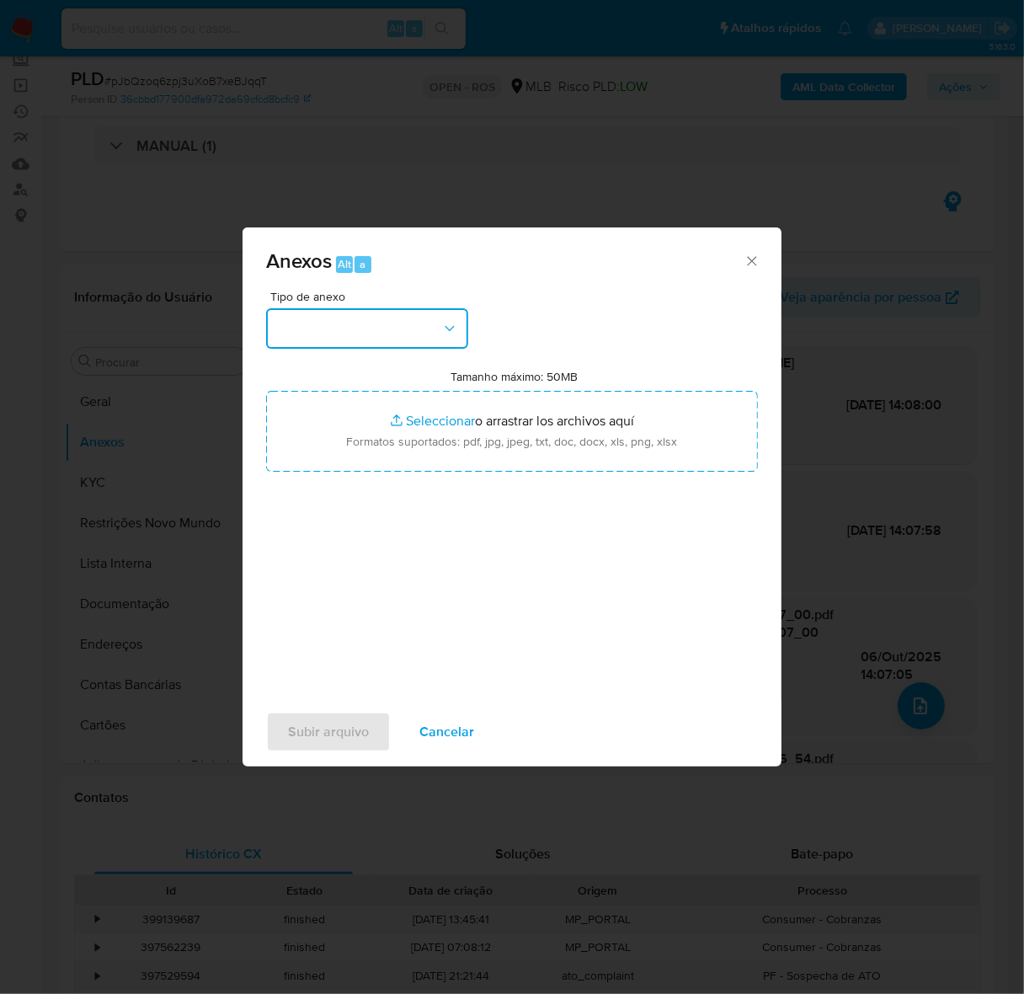
click at [348, 316] on button "button" at bounding box center [367, 328] width 202 height 40
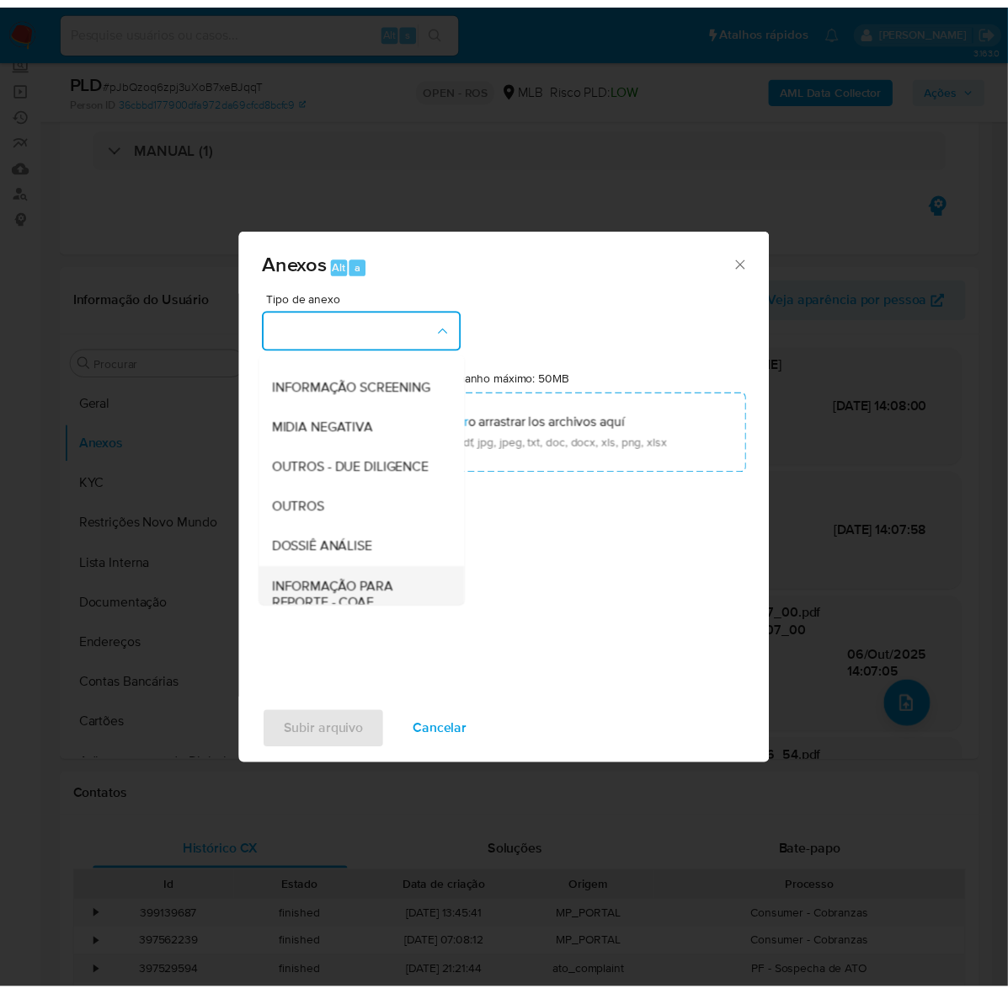
scroll to position [259, 0]
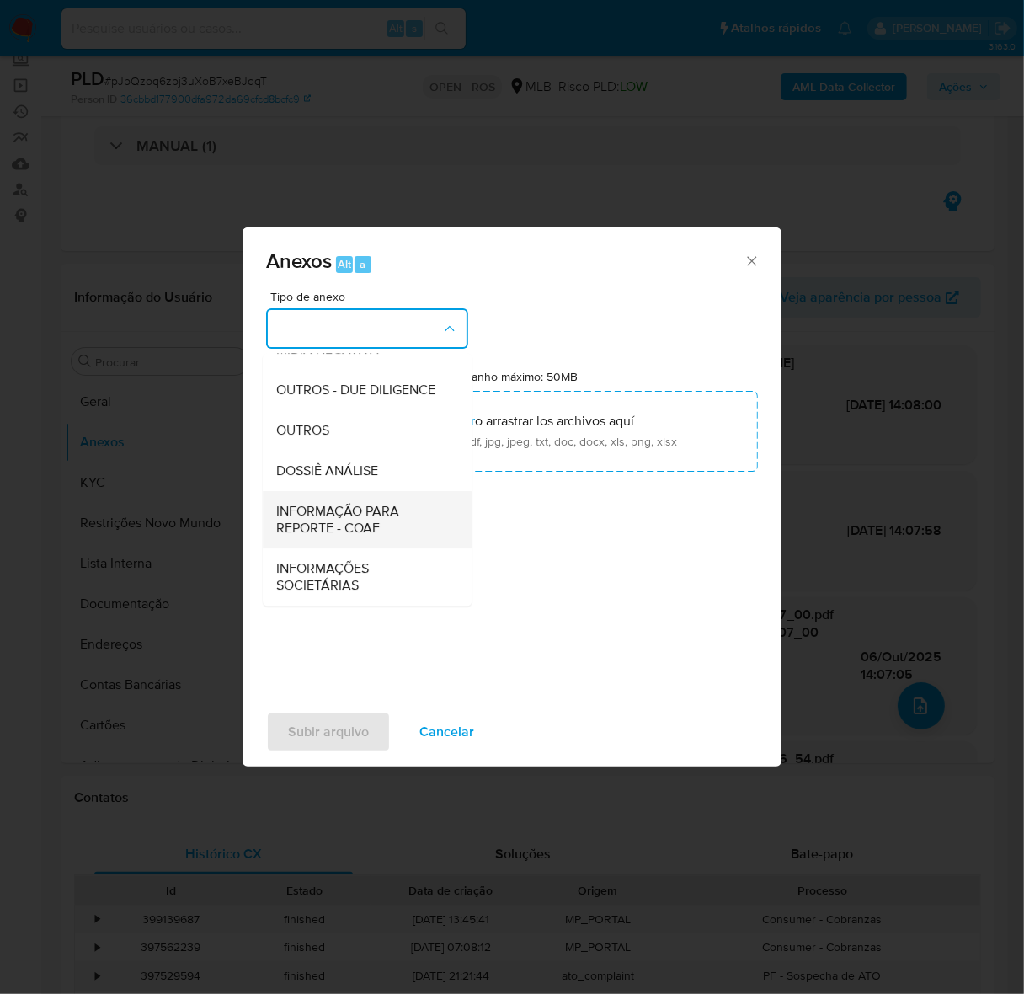
click at [305, 514] on span "INFORMAÇÃO PARA REPORTE - COAF" at bounding box center [362, 520] width 172 height 34
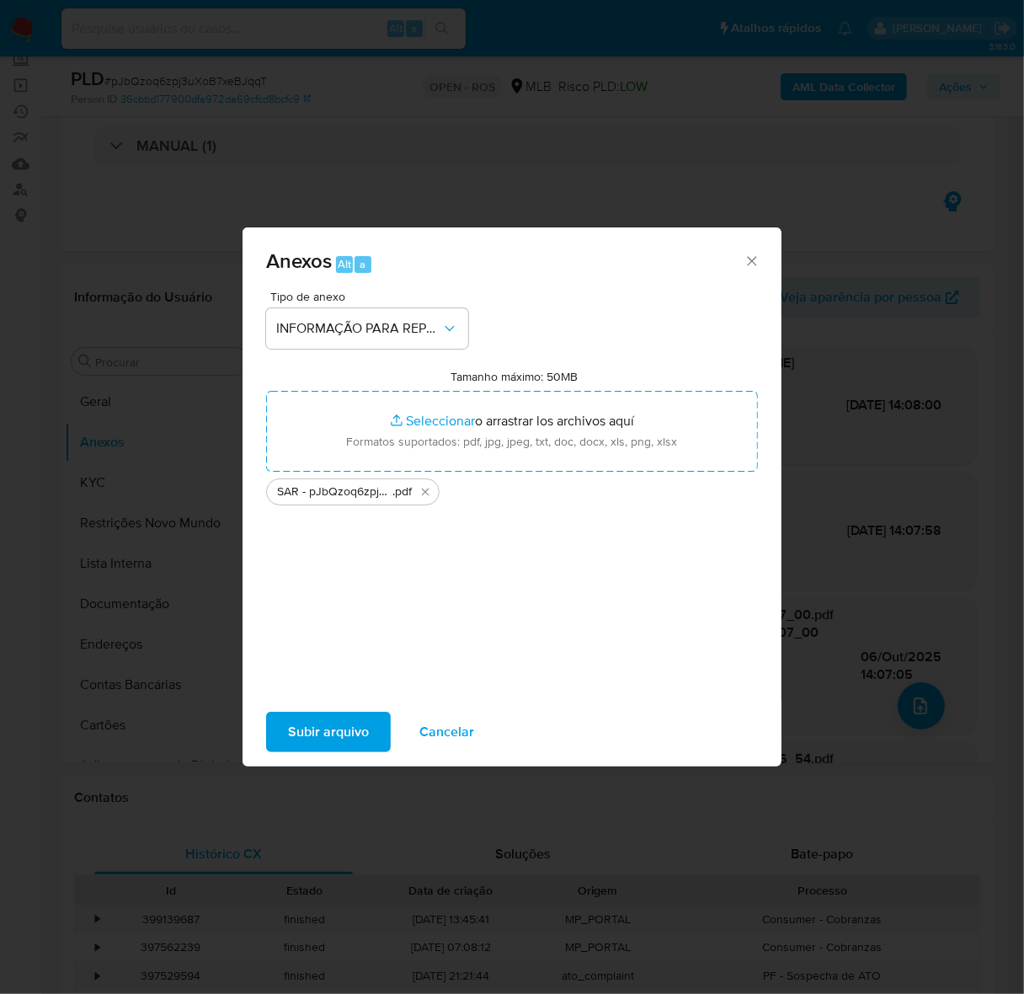
click at [314, 737] on span "Subir arquivo" at bounding box center [328, 731] width 81 height 37
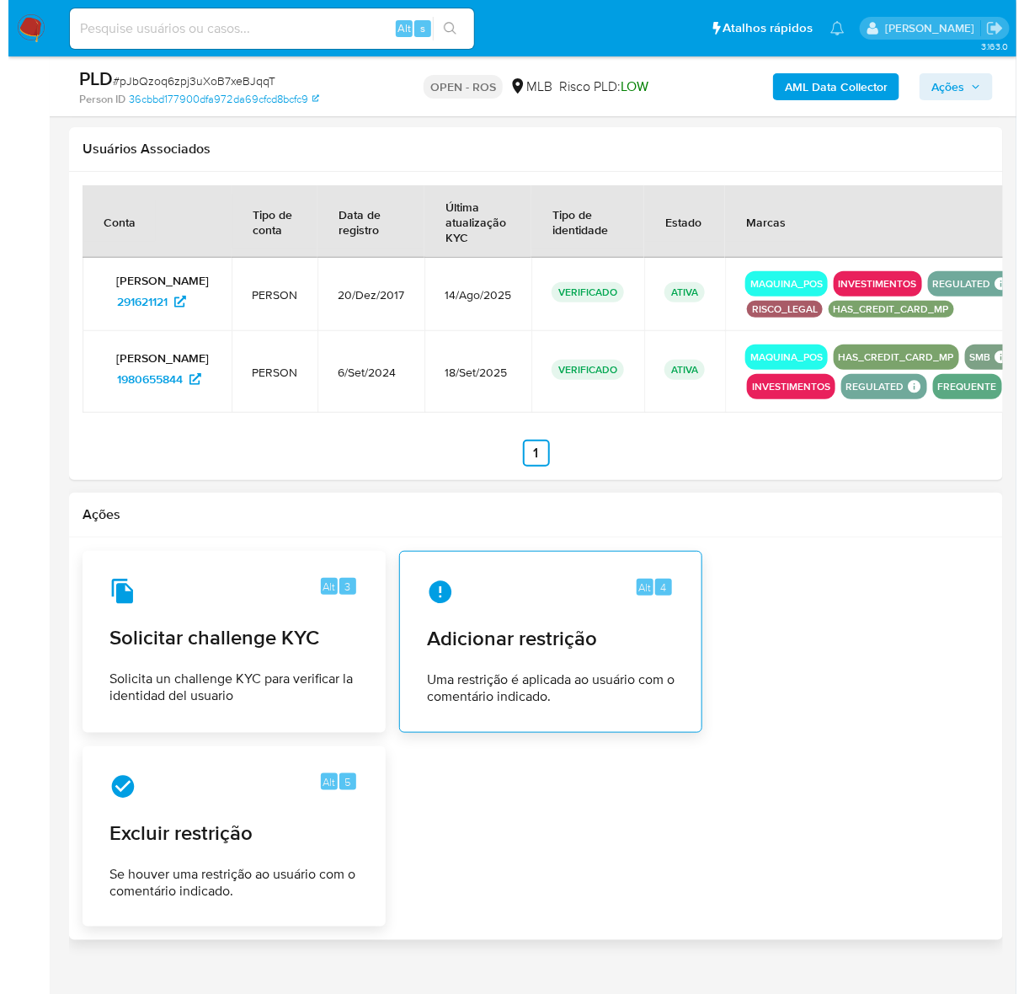
scroll to position [2093, 0]
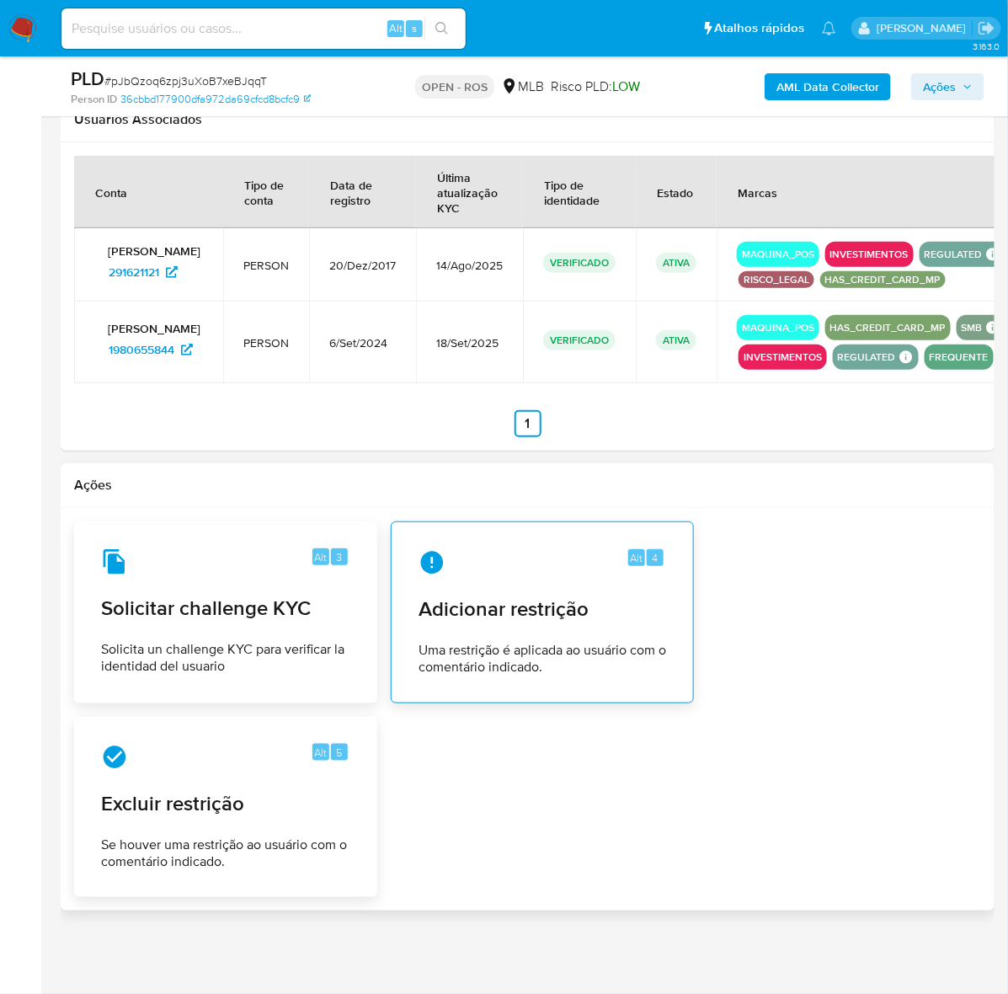
click at [520, 540] on div "Alt 4 Adicionar restrição Uma restrição é aplicada ao usuário com o comentário …" at bounding box center [542, 612] width 275 height 153
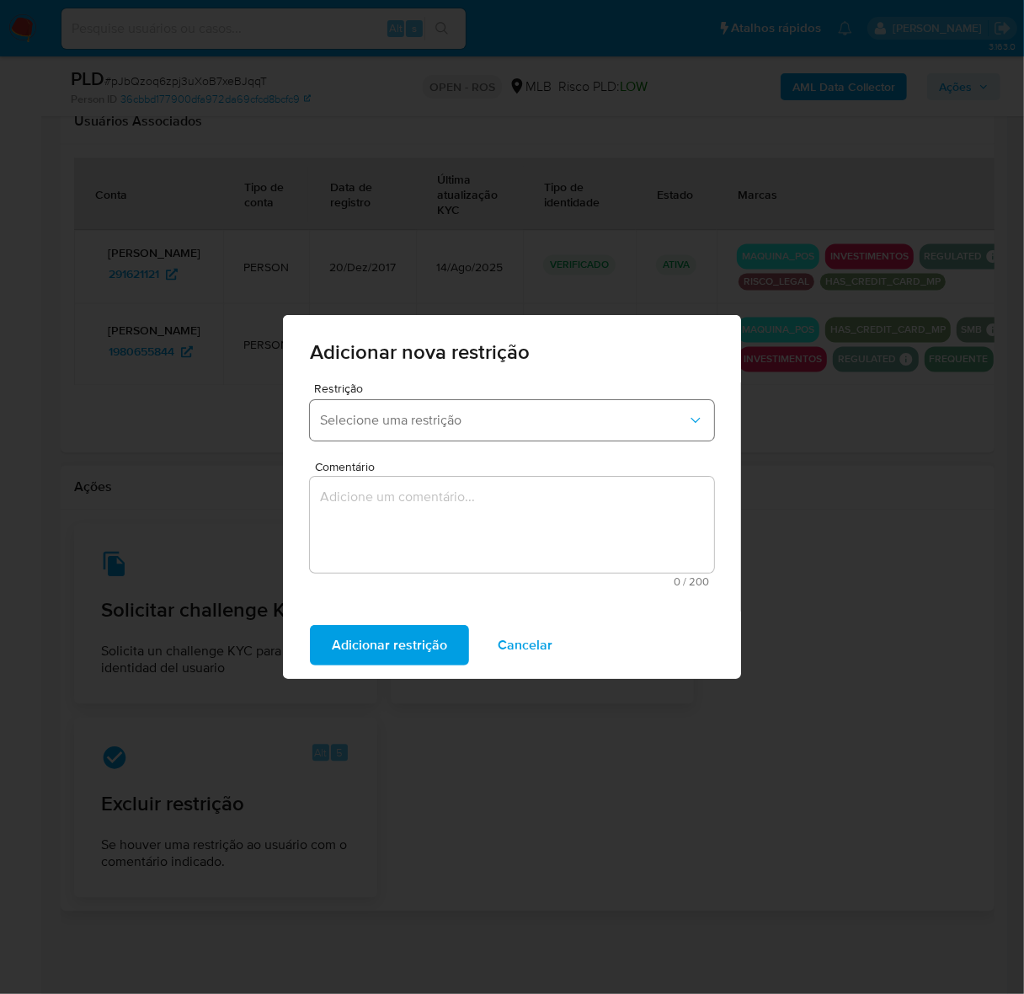
click at [477, 419] on span "Selecione uma restrição" at bounding box center [503, 420] width 367 height 17
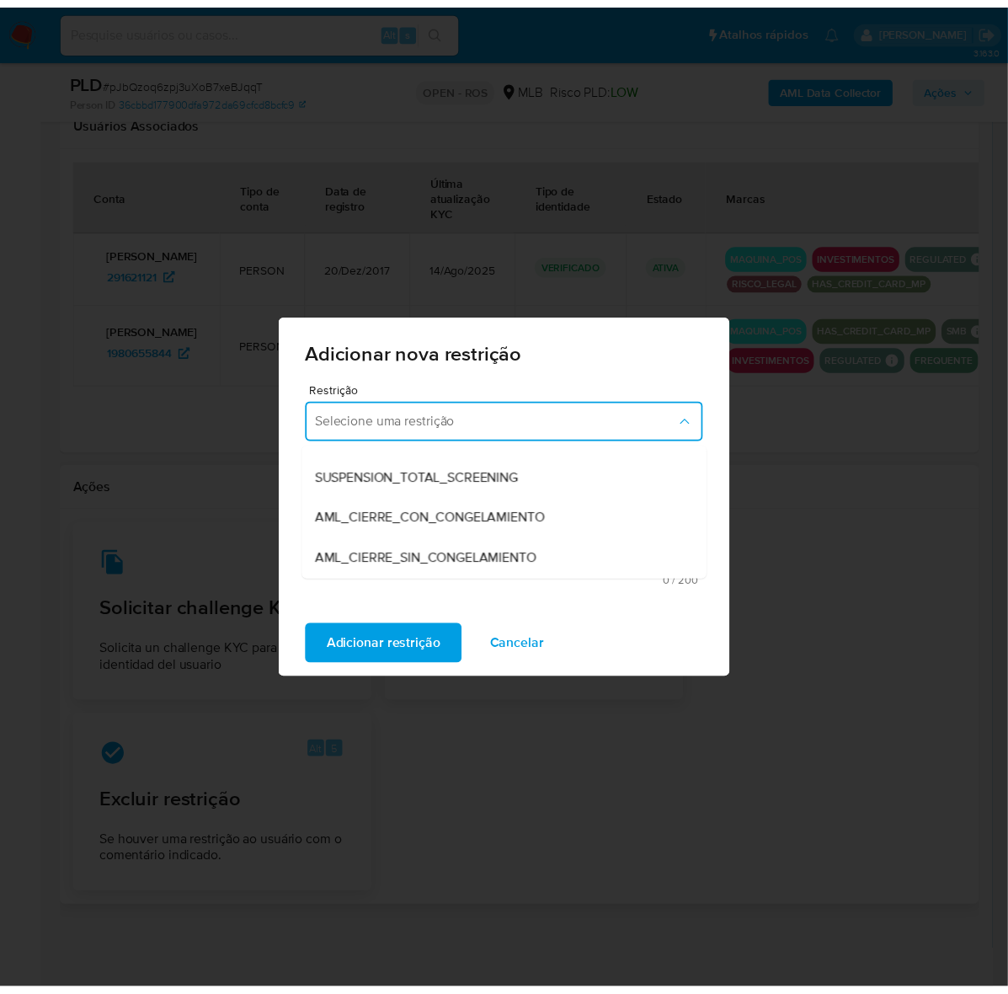
scroll to position [105, 0]
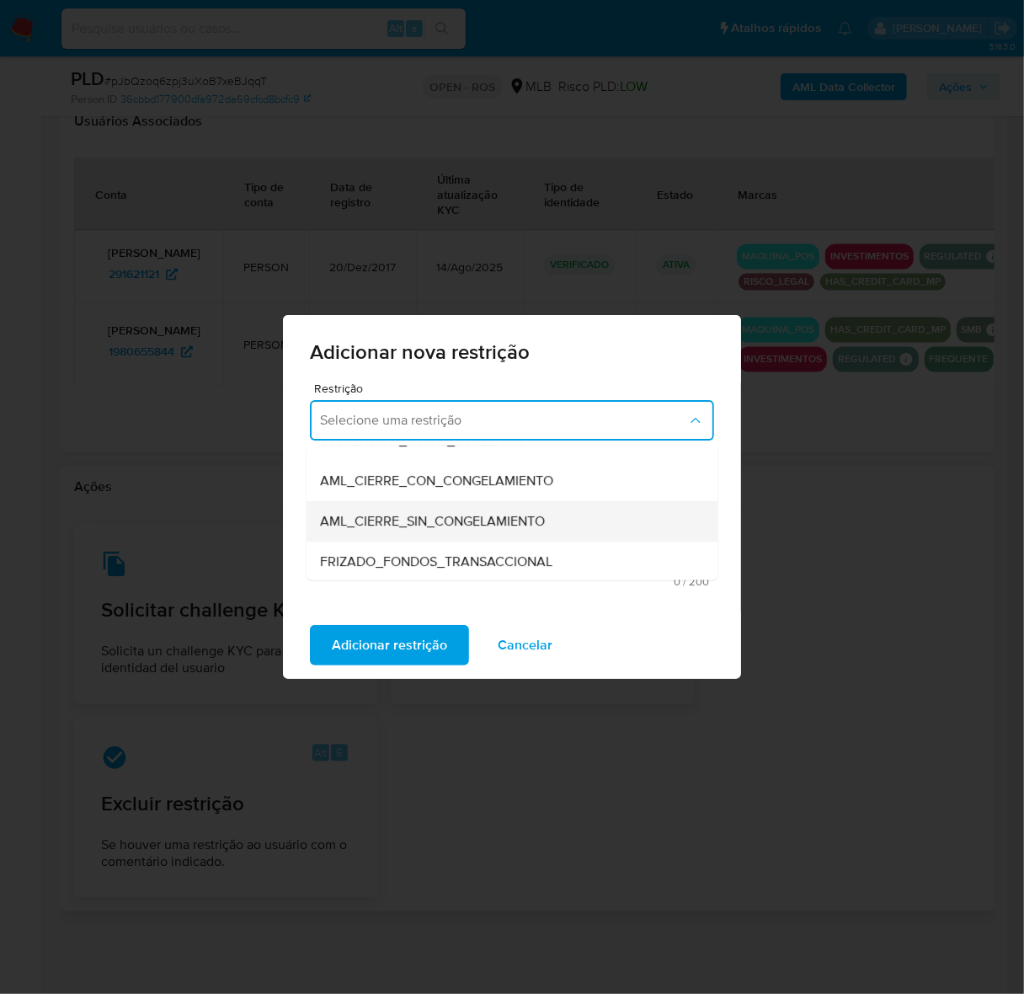
click at [486, 516] on span "AML_CIERRE_SIN_CONGELAMIENTO" at bounding box center [432, 522] width 225 height 17
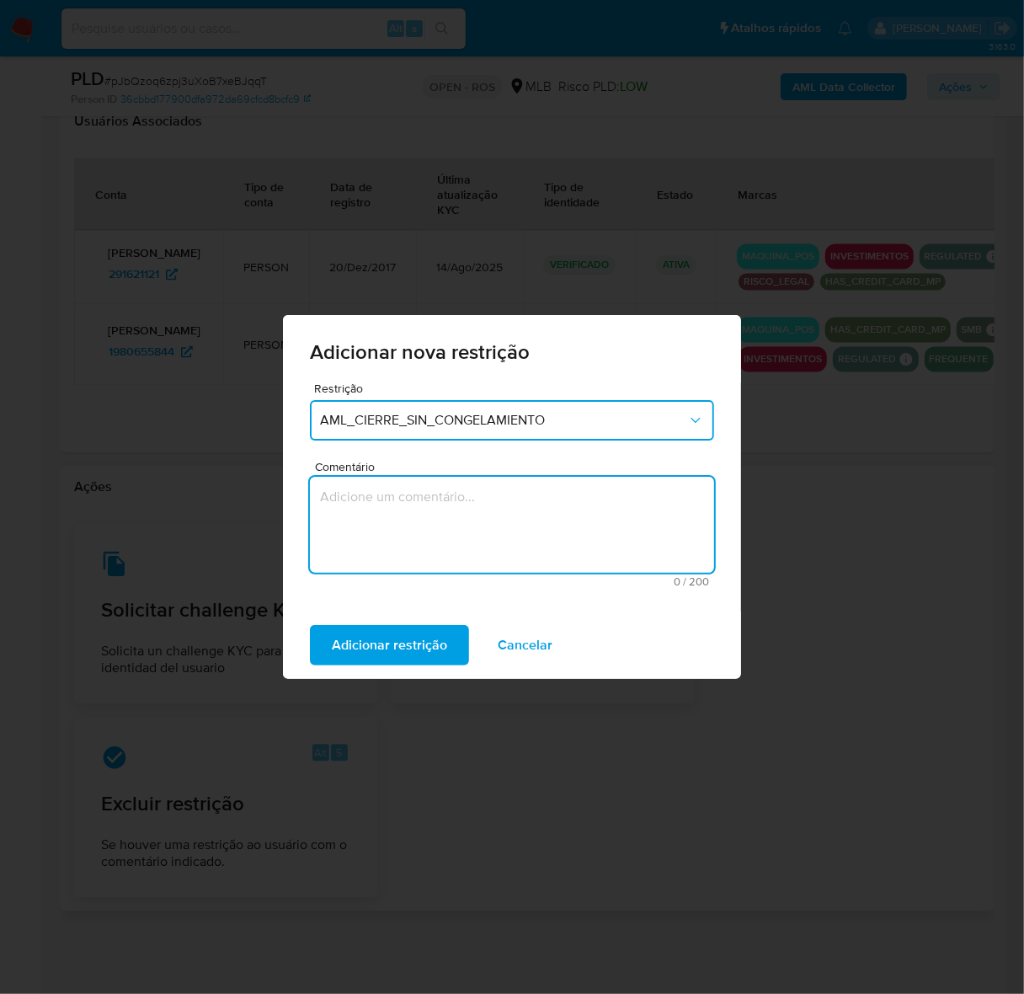
click at [501, 514] on textarea "Comentário" at bounding box center [512, 525] width 404 height 96
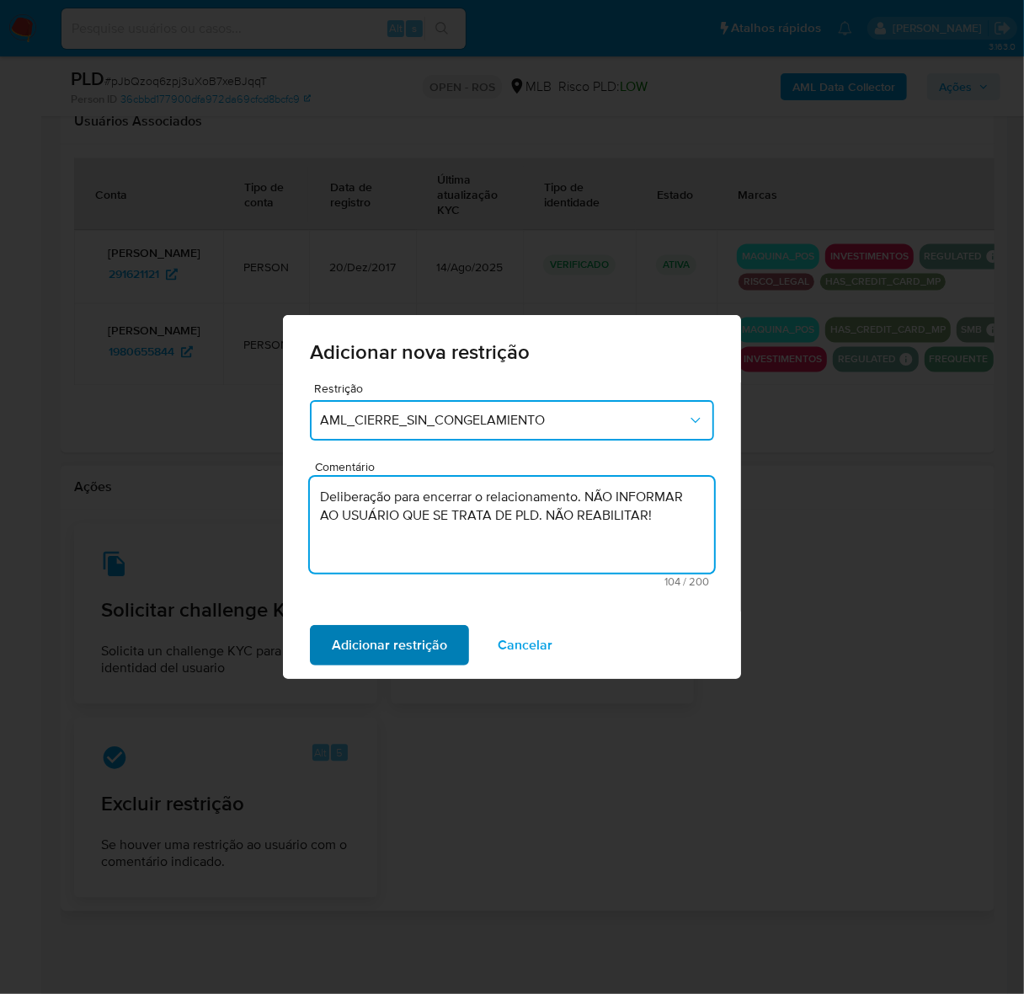
type textarea "Deliberação para encerrar o relacionamento. NÃO INFORMAR AO USUÁRIO QUE SE TRAT…"
click at [407, 629] on span "Adicionar restrição" at bounding box center [389, 644] width 115 height 37
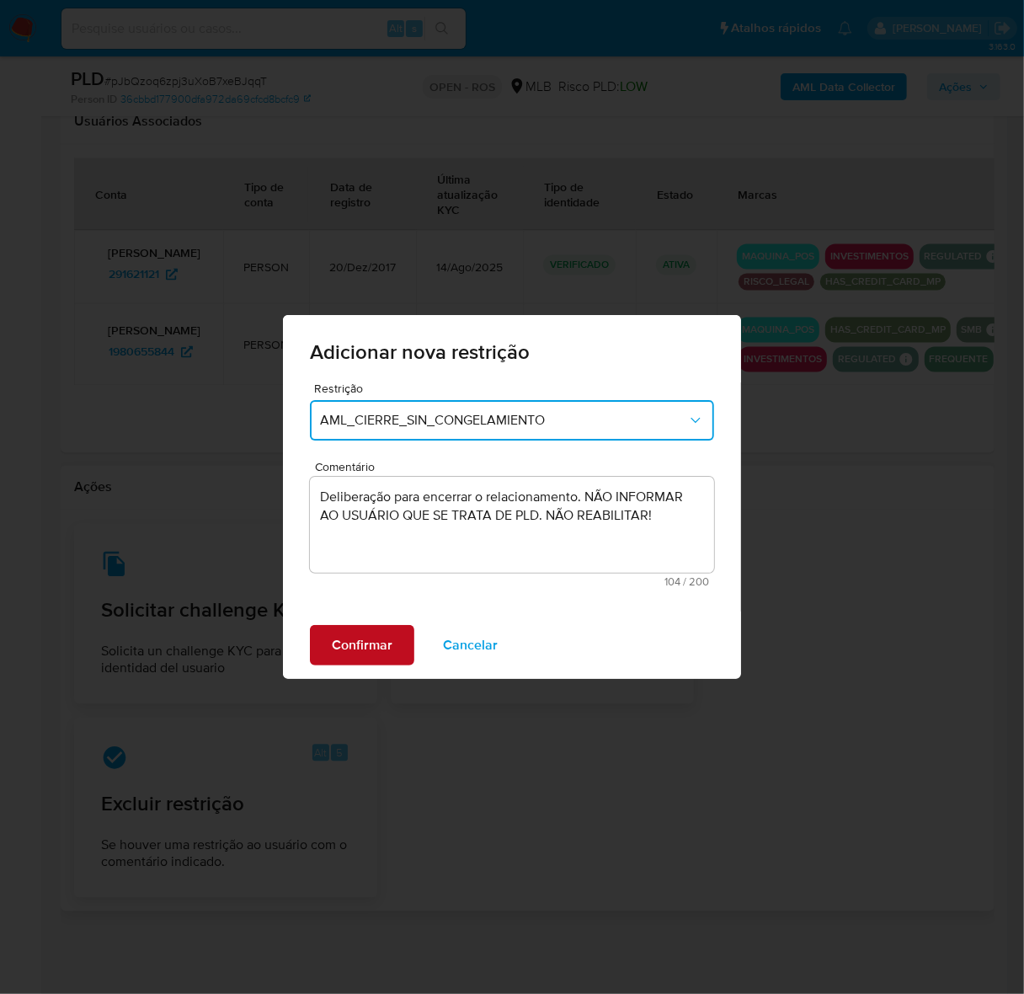
click at [372, 642] on span "Confirmar" at bounding box center [362, 644] width 61 height 37
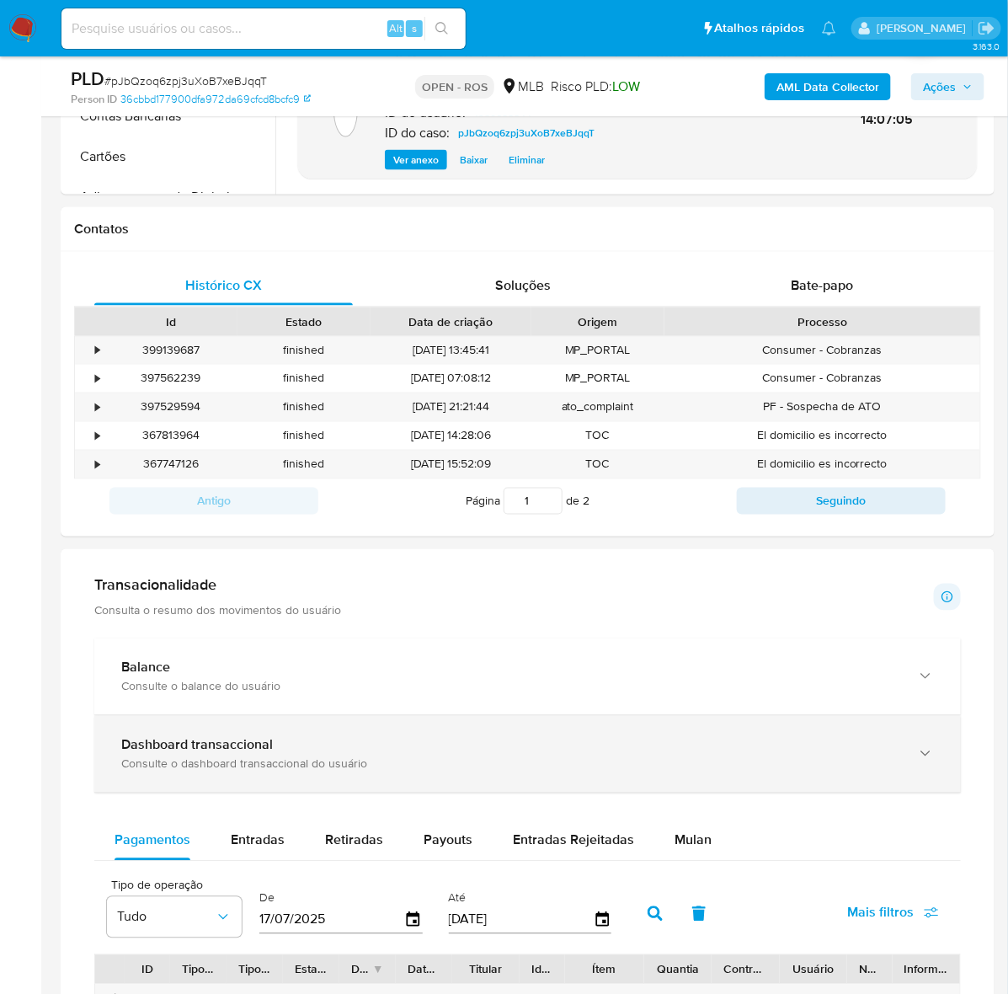
scroll to position [409, 0]
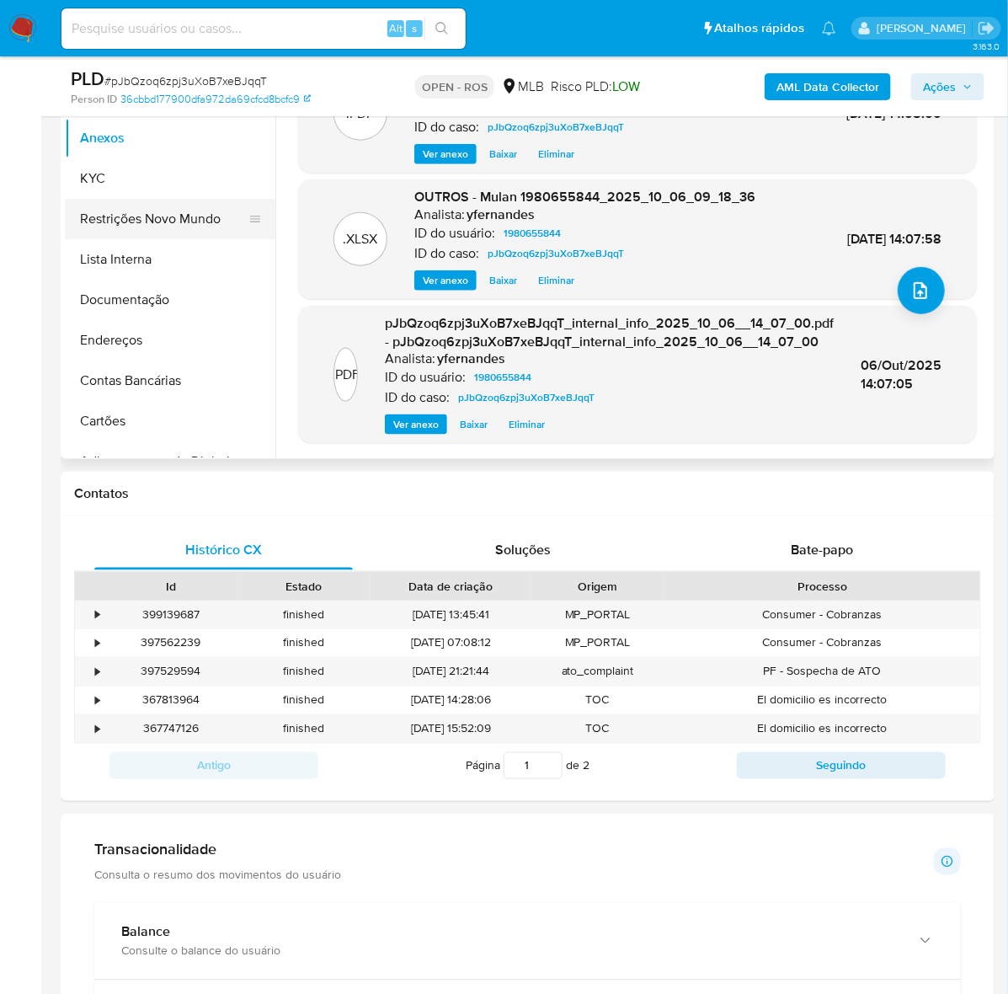
click at [175, 207] on button "Restrições Novo Mundo" at bounding box center [163, 219] width 197 height 40
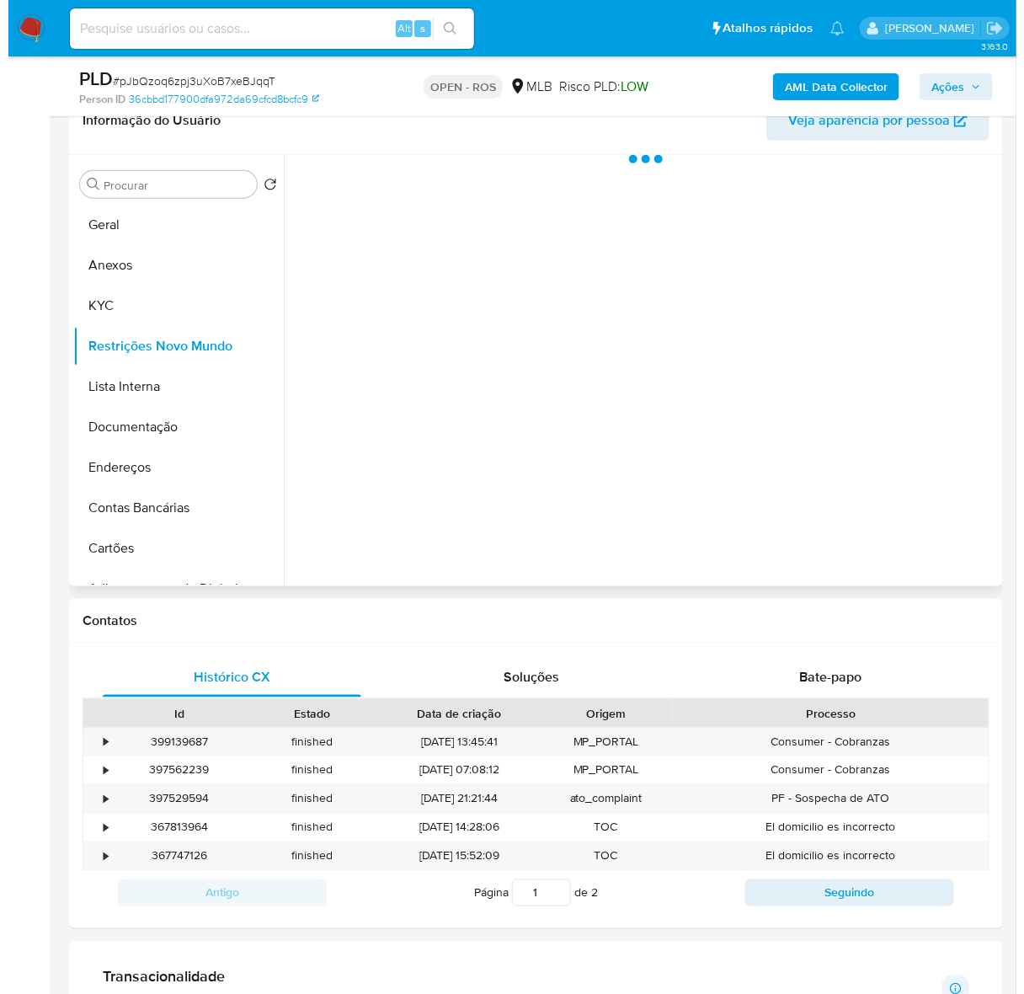
scroll to position [93, 0]
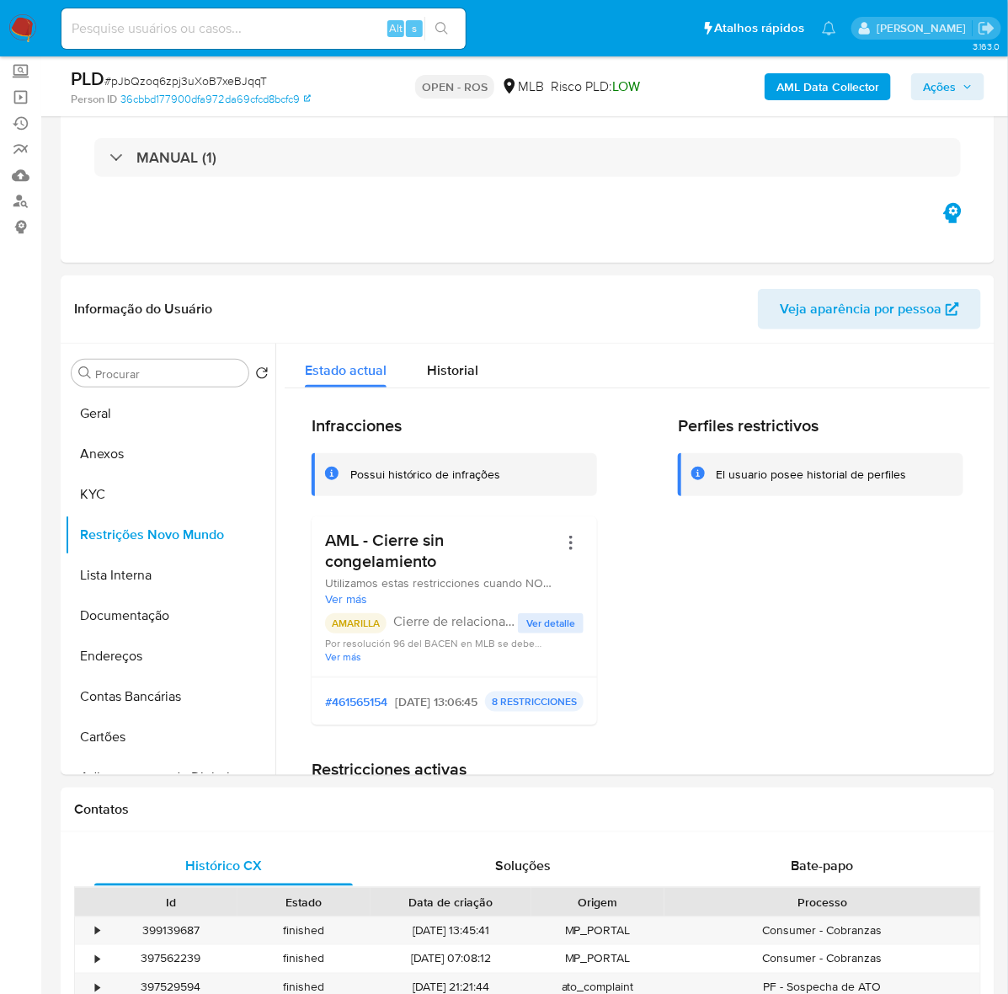
click at [941, 78] on span "Ações" at bounding box center [939, 86] width 33 height 27
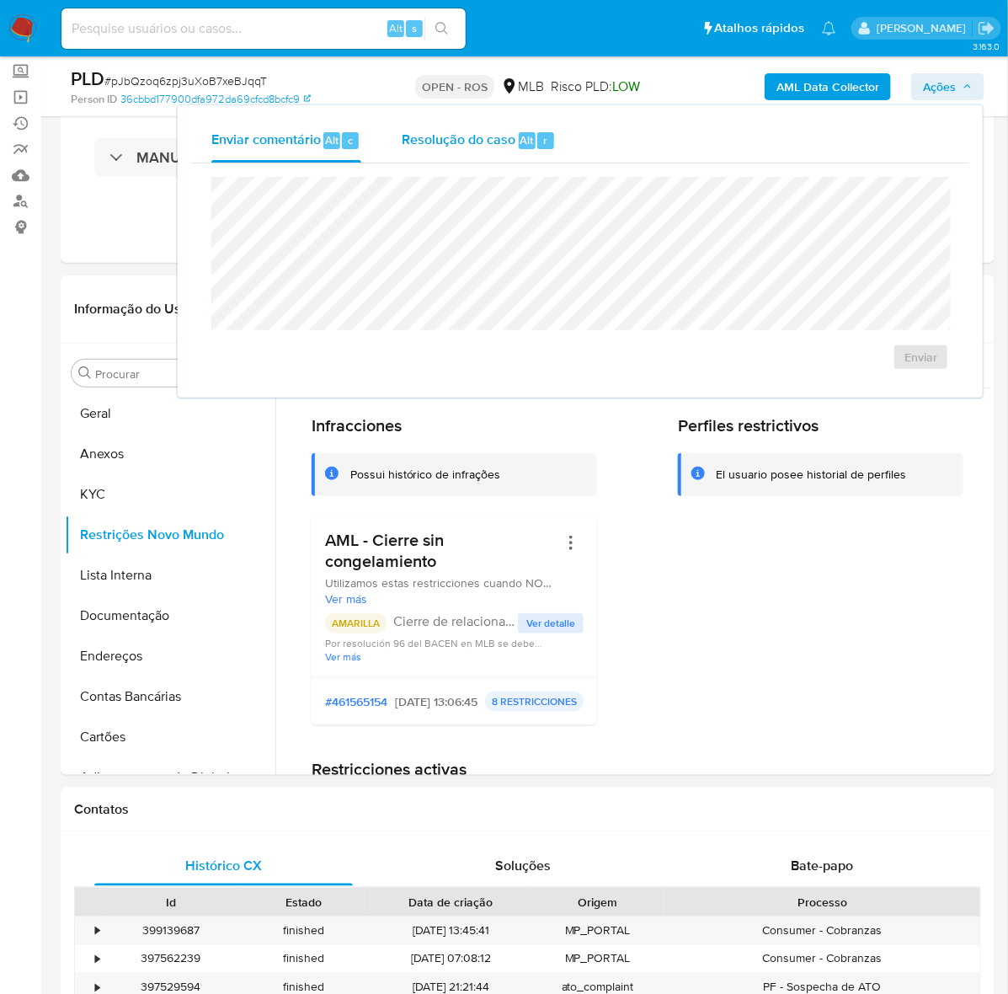
click at [474, 135] on span "Resolução do caso" at bounding box center [459, 139] width 114 height 19
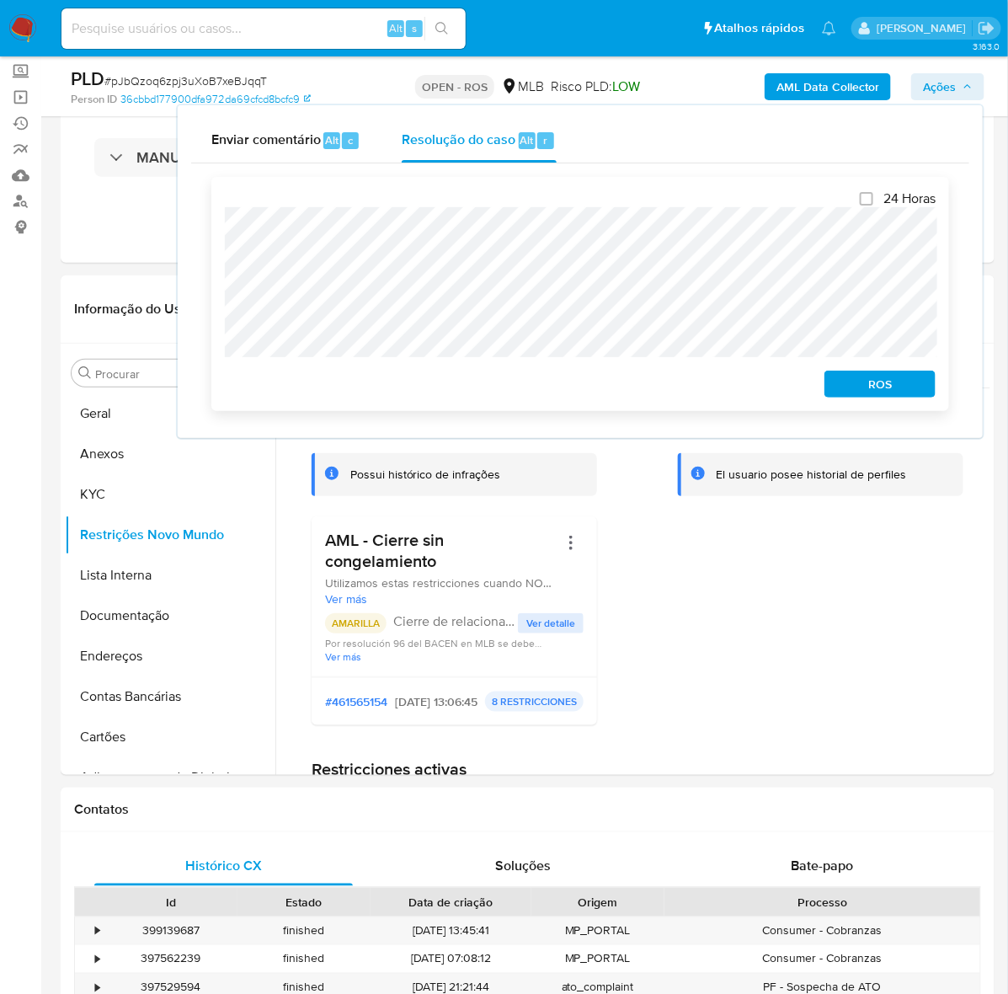
click at [865, 389] on span "ROS" at bounding box center [880, 384] width 88 height 24
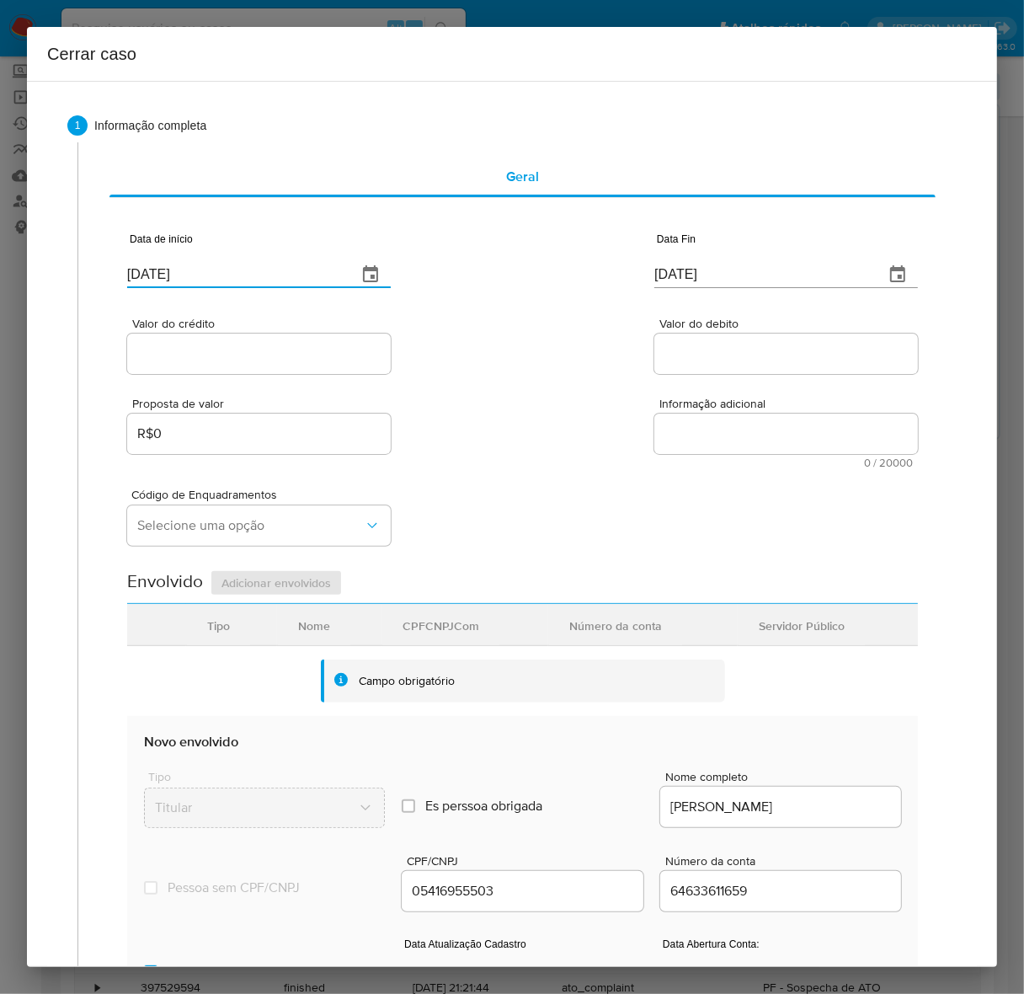
drag, startPoint x: 202, startPoint y: 271, endPoint x: 32, endPoint y: 251, distance: 171.3
click at [32, 251] on div "1 Informação completa Geral Data de início 14/10/2025 Data Fin 14/10/2025 Valor…" at bounding box center [512, 524] width 970 height 886
paste input "07/08"
type input "07/08/2025"
drag, startPoint x: 714, startPoint y: 270, endPoint x: 566, endPoint y: 271, distance: 148.2
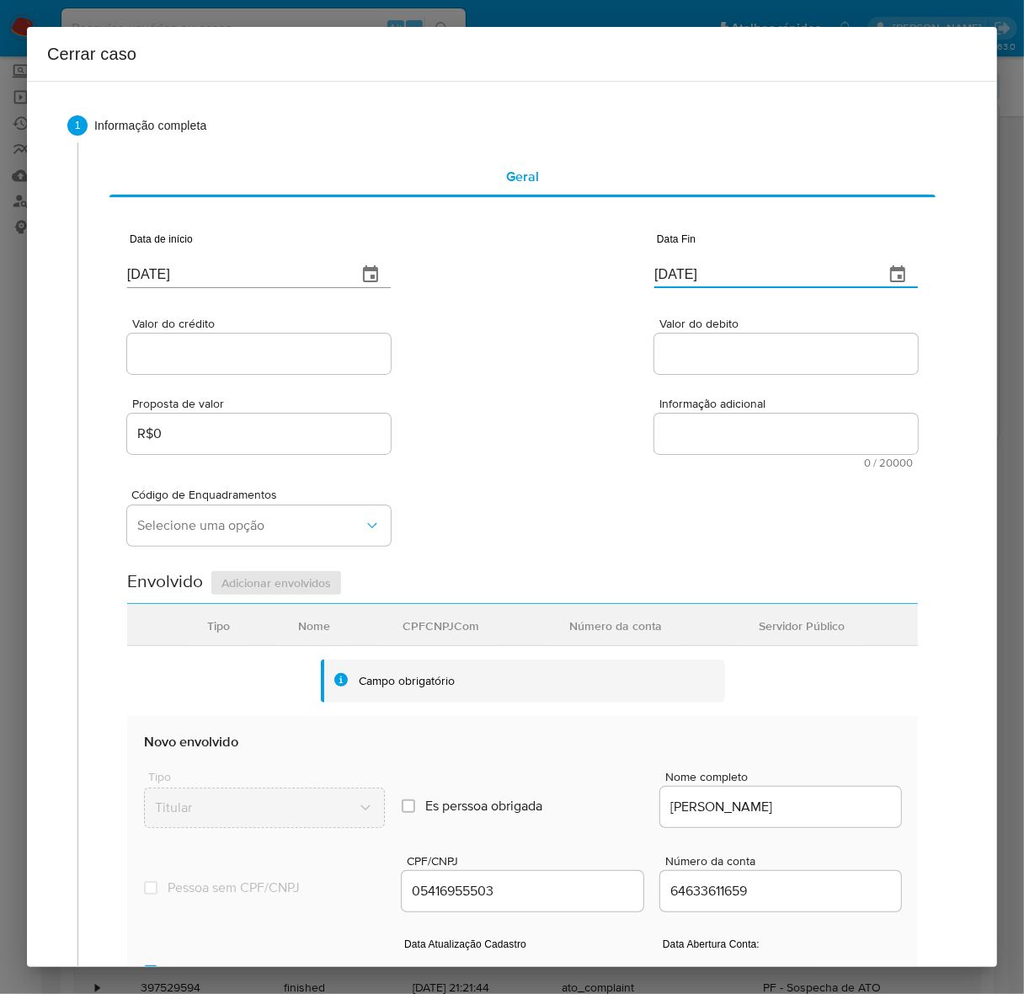
click at [571, 270] on div "Data de início 07/08/2025 Data Fin 14/10/2025" at bounding box center [522, 254] width 791 height 88
paste input "05"
type input "05/10/2025"
click at [237, 358] on input "Valor do crédito" at bounding box center [259, 354] width 264 height 22
paste input "R$2.616.305"
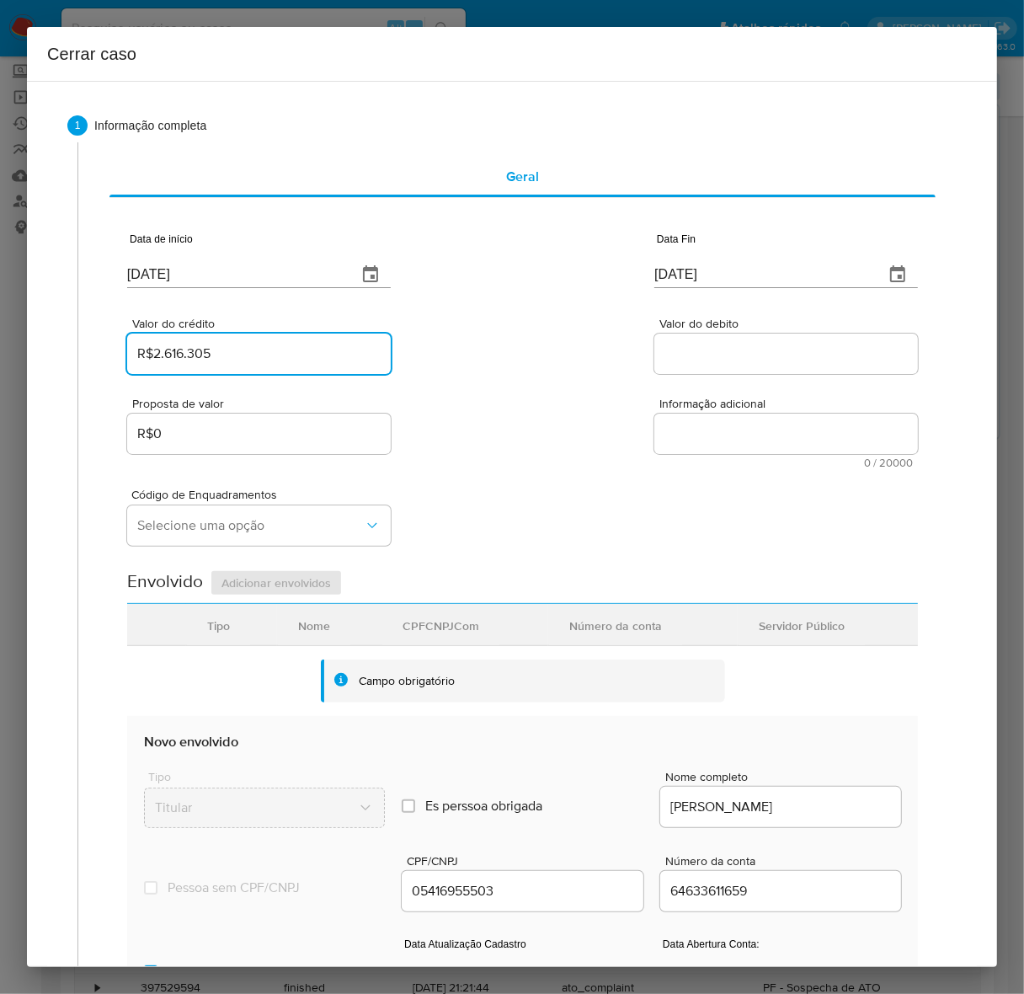
type input "R$2.616.305"
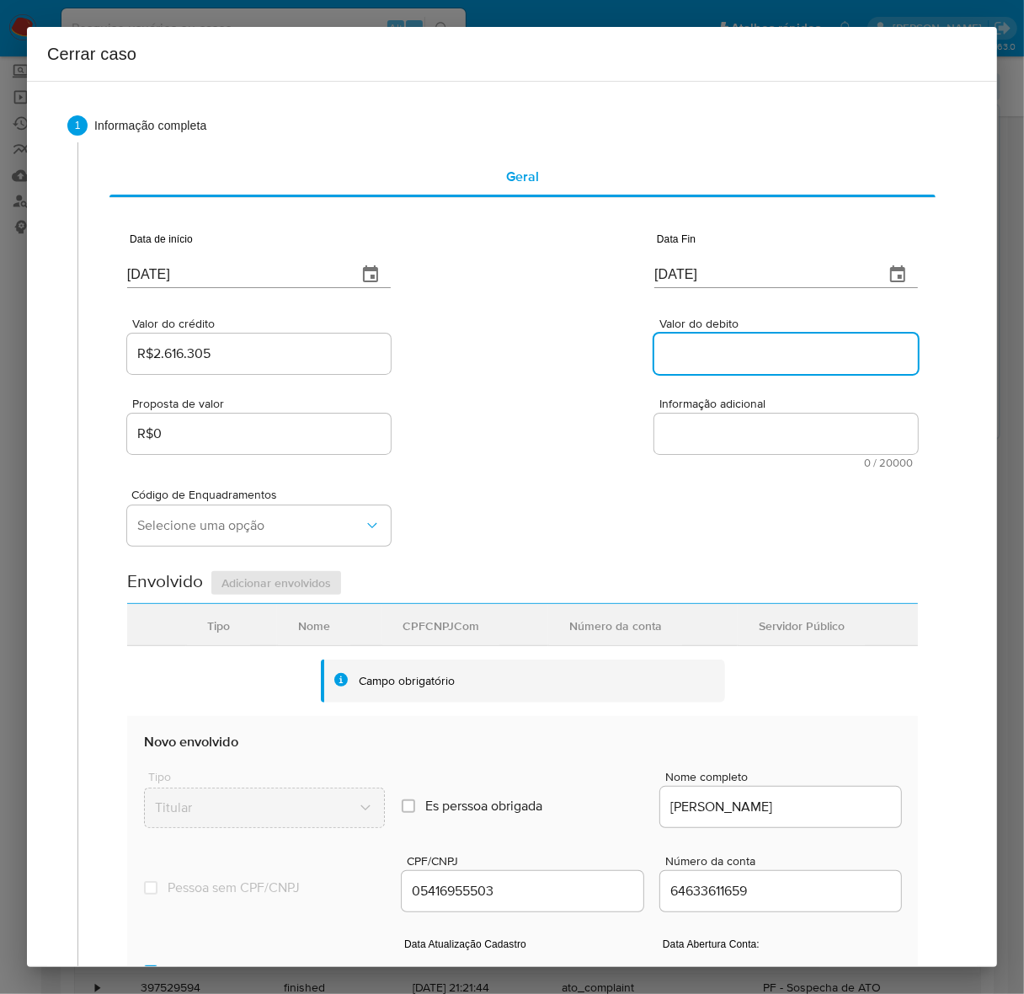
click at [701, 346] on input "Valor do debito" at bounding box center [786, 354] width 264 height 22
paste input "R$2.650.278"
type input "R$2.650.278"
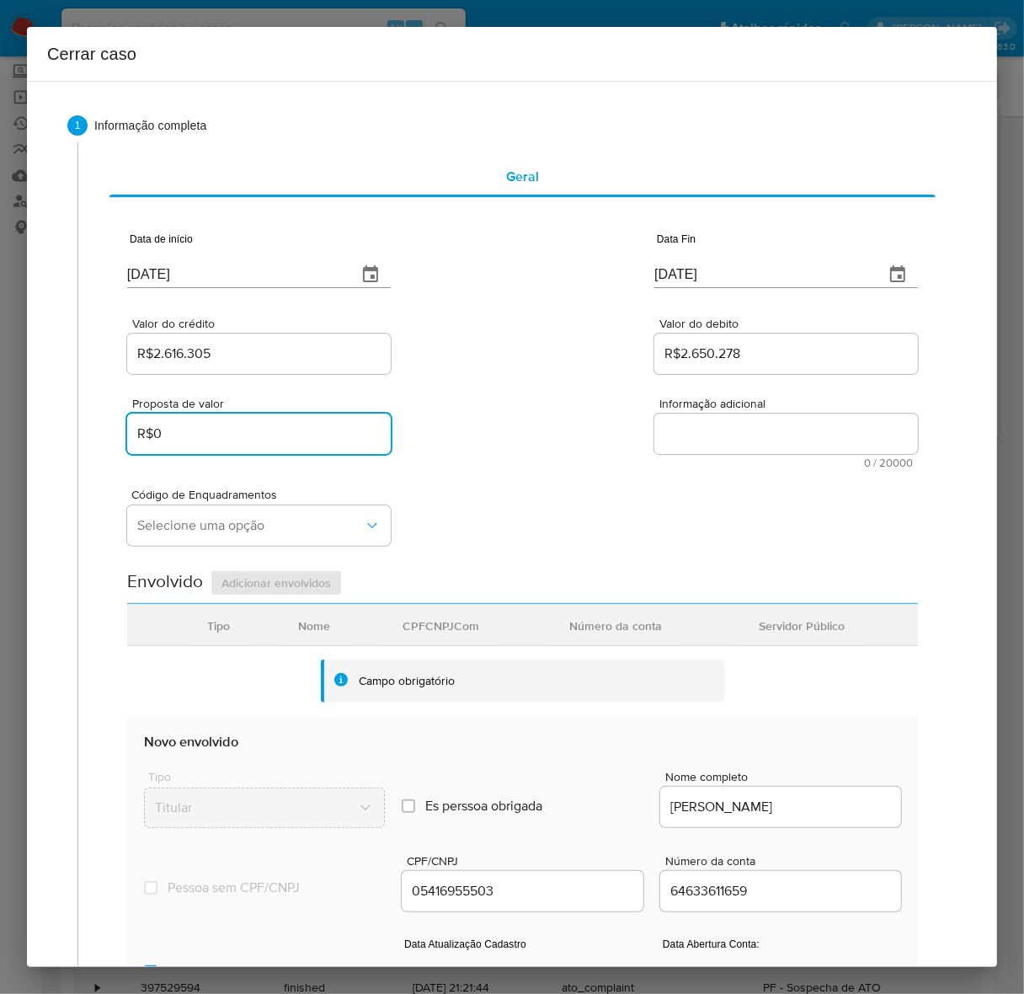
click at [61, 414] on div "1 Informação completa Geral Data de início 07/08/2025 Data Fin 05/10/2025 Valor…" at bounding box center [512, 713] width 930 height 1236
paste input "749.542"
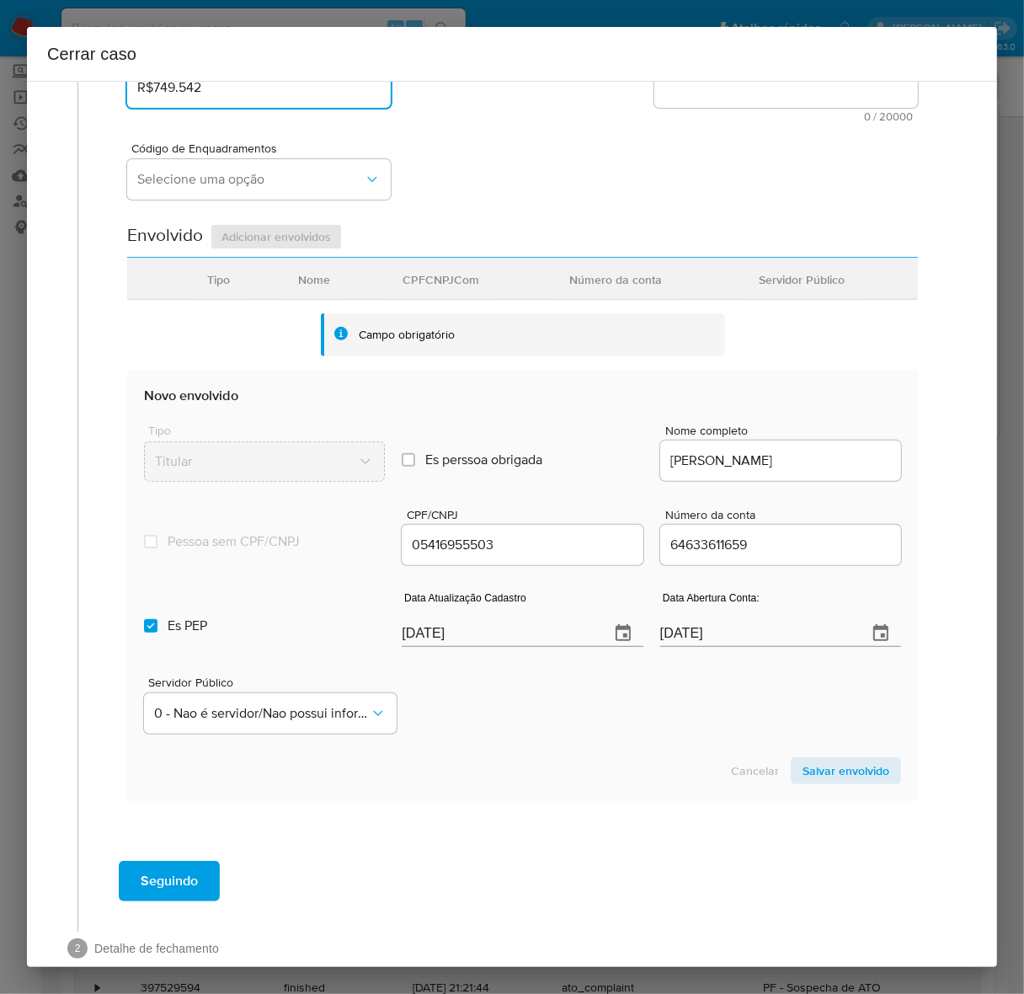
scroll to position [377, 0]
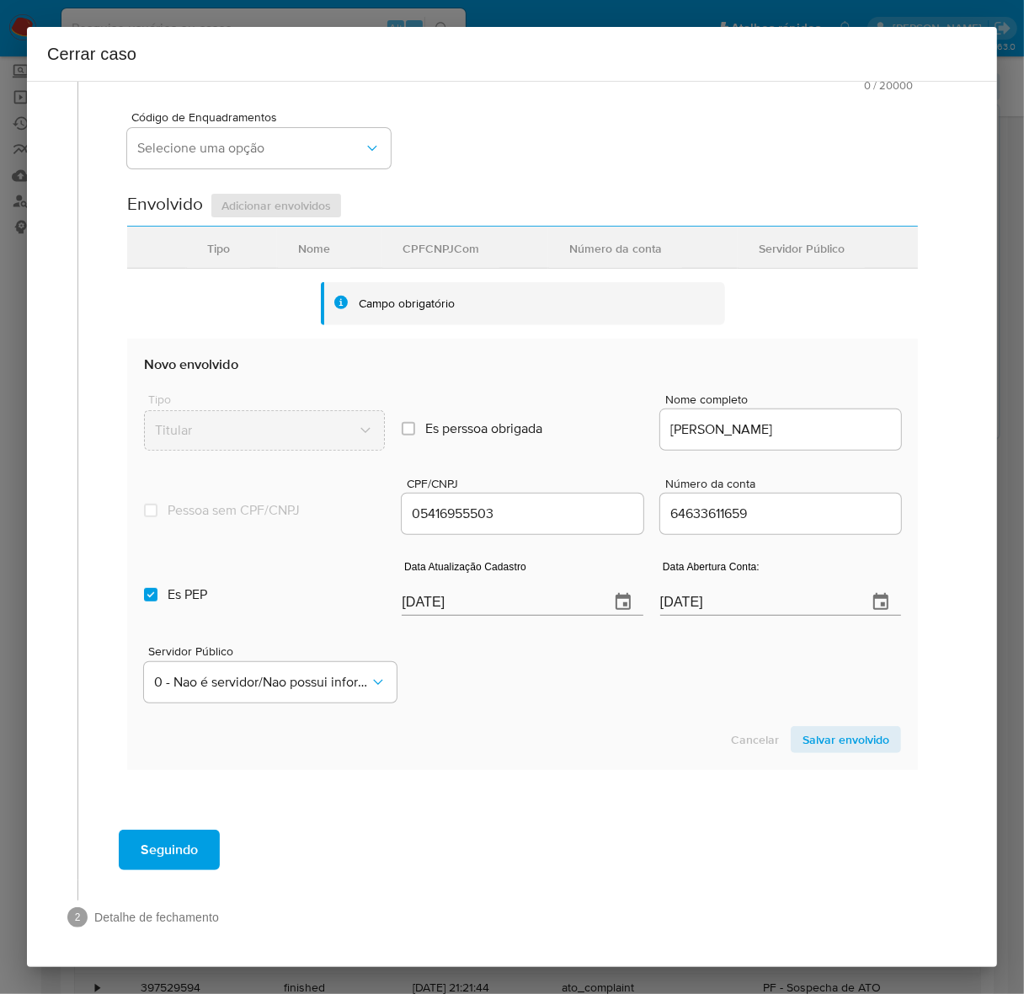
type input "R$749.542"
drag, startPoint x: 468, startPoint y: 600, endPoint x: 253, endPoint y: 598, distance: 214.7
click at [253, 598] on div "Es PEP isPEP Data Atualização Cadastro 14/10/2025 Data Abertura Conta: 26/12/20…" at bounding box center [522, 581] width 757 height 88
paste input "8/09"
type input "18/09/2025"
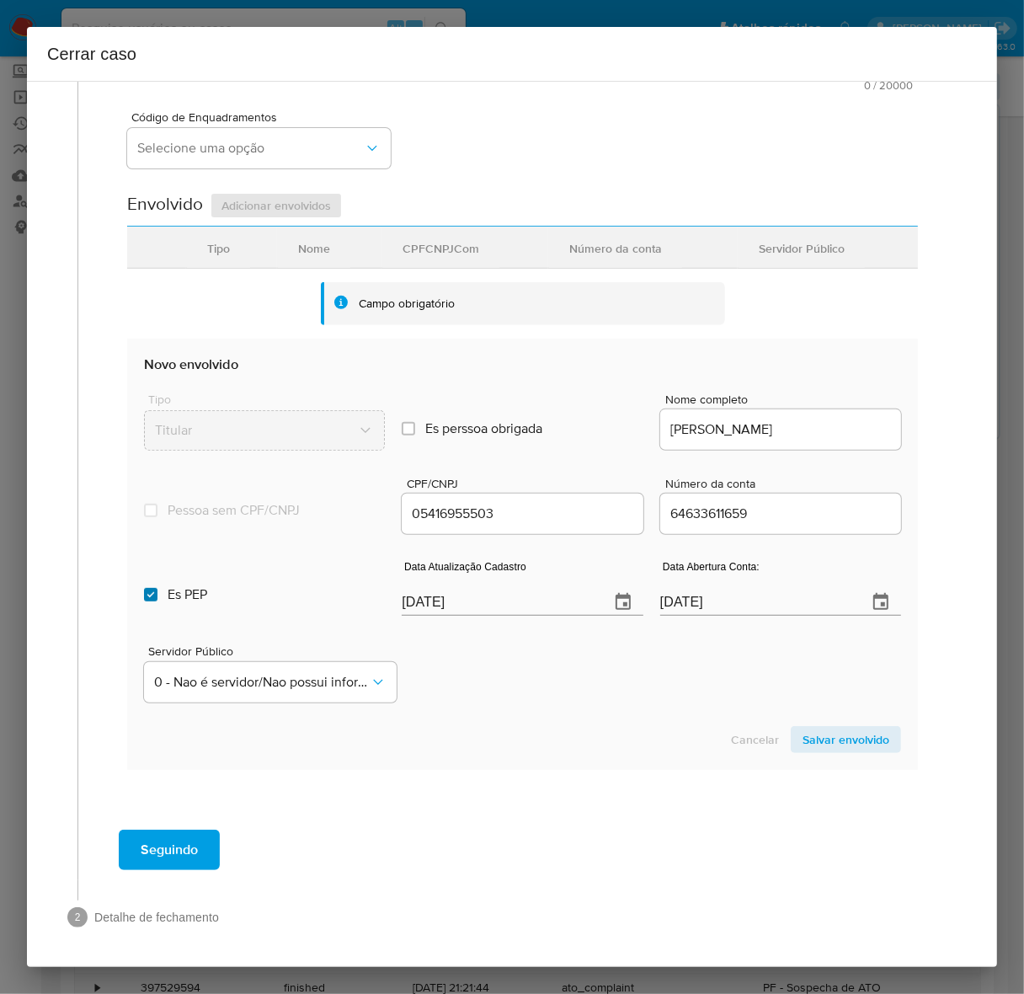
click at [154, 592] on input "Es PEP isPEP" at bounding box center [150, 594] width 13 height 13
checkbox input "false"
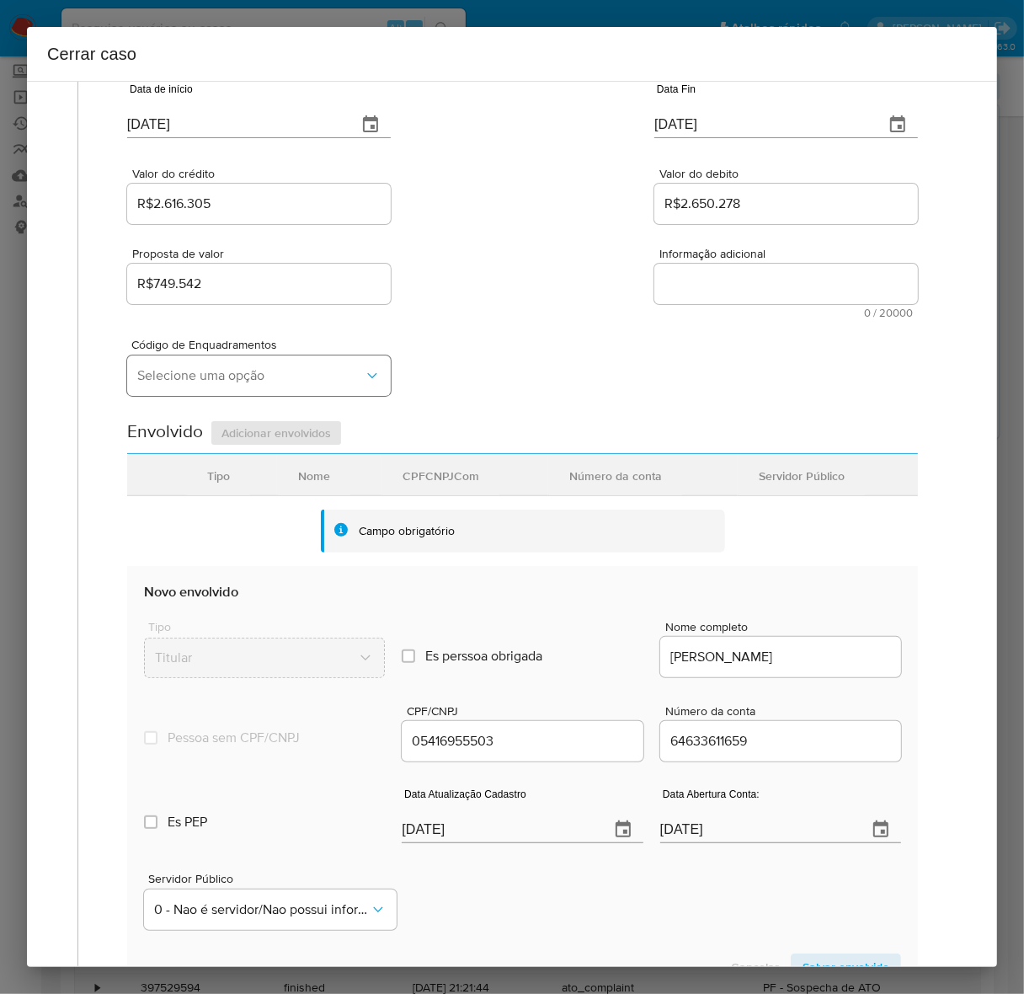
scroll to position [0, 0]
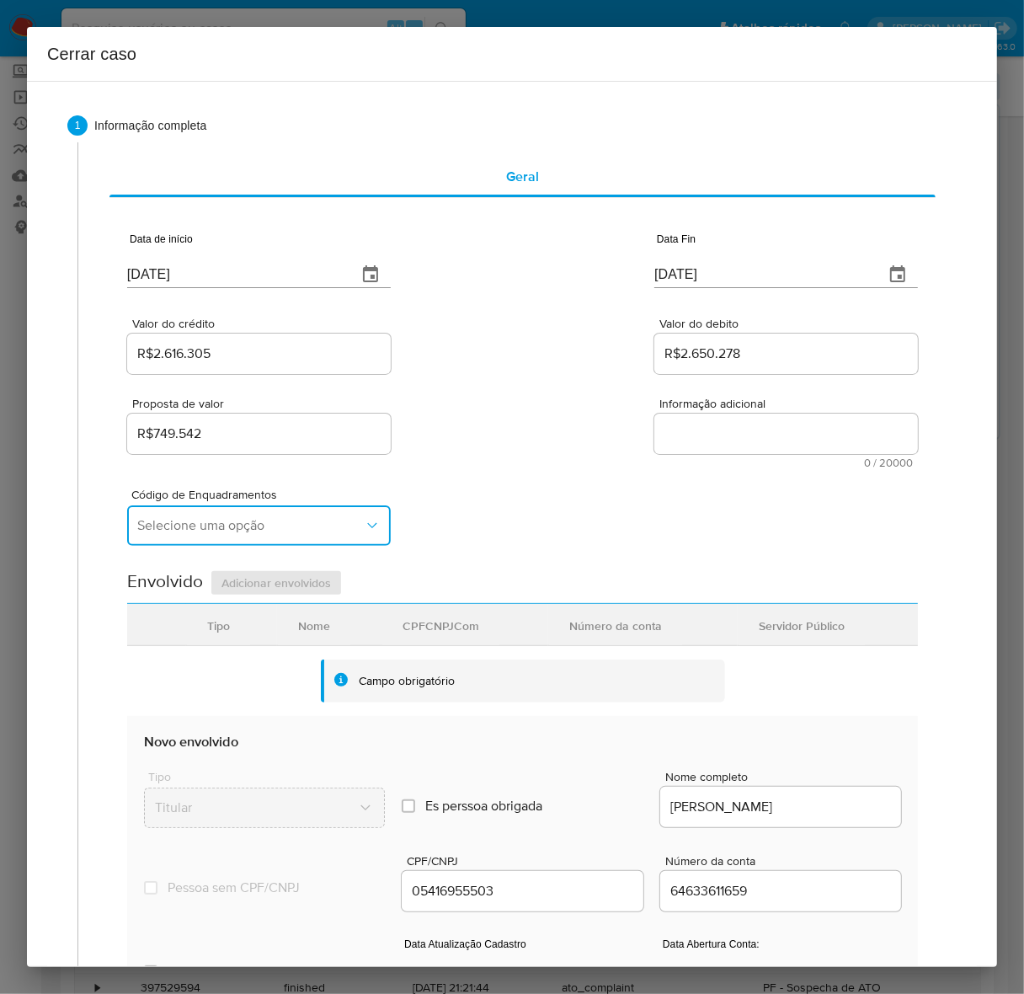
click at [179, 524] on span "Selecione uma opção" at bounding box center [250, 525] width 227 height 17
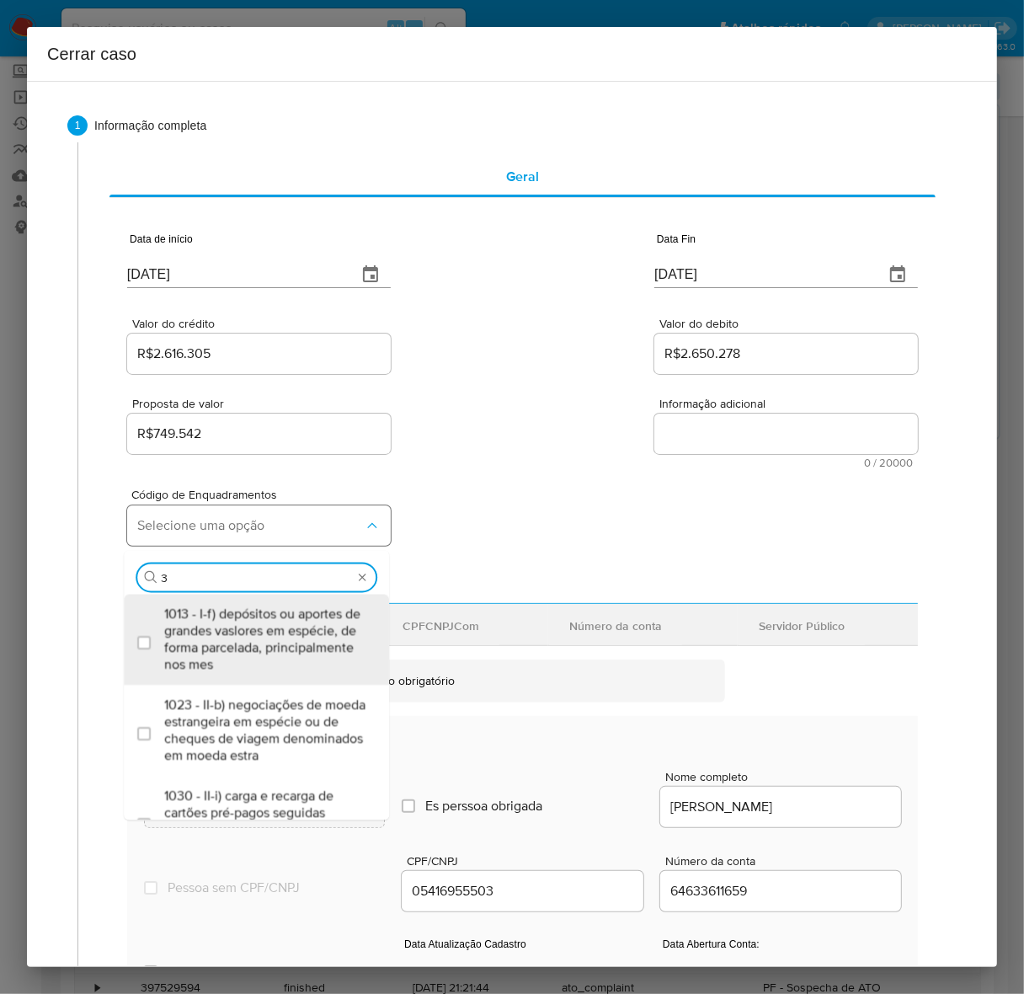
type input "31"
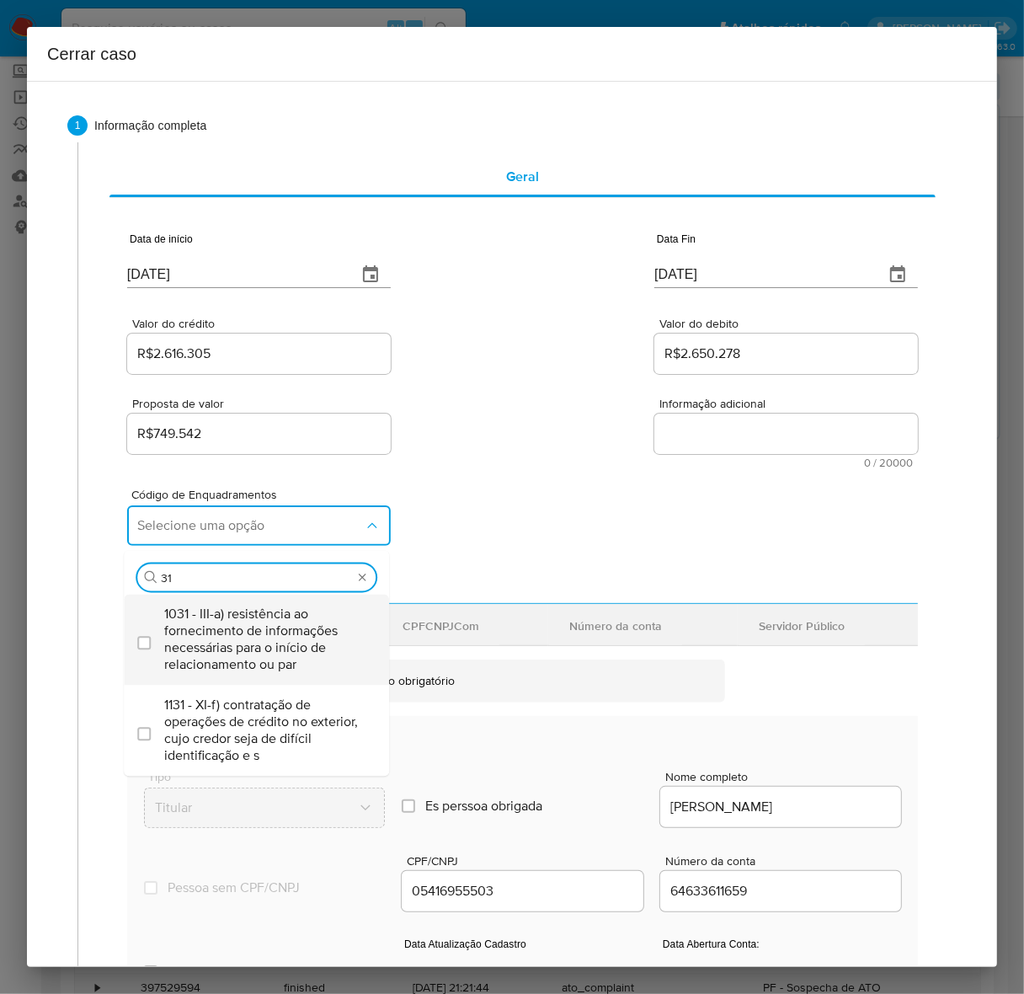
click at [226, 613] on span "1031 - III-a) resistência ao fornecimento de informações necessárias para o iní…" at bounding box center [264, 638] width 201 height 67
checkbox input "true"
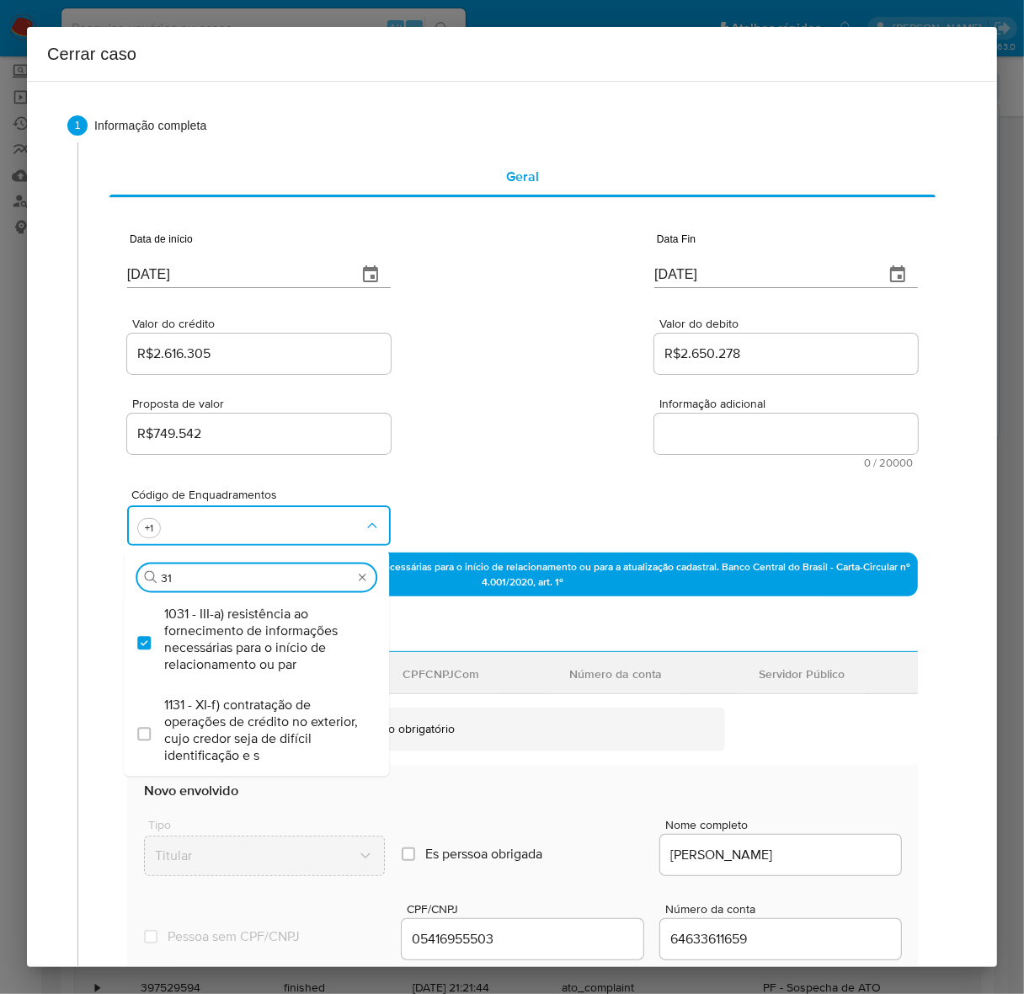
type input "3"
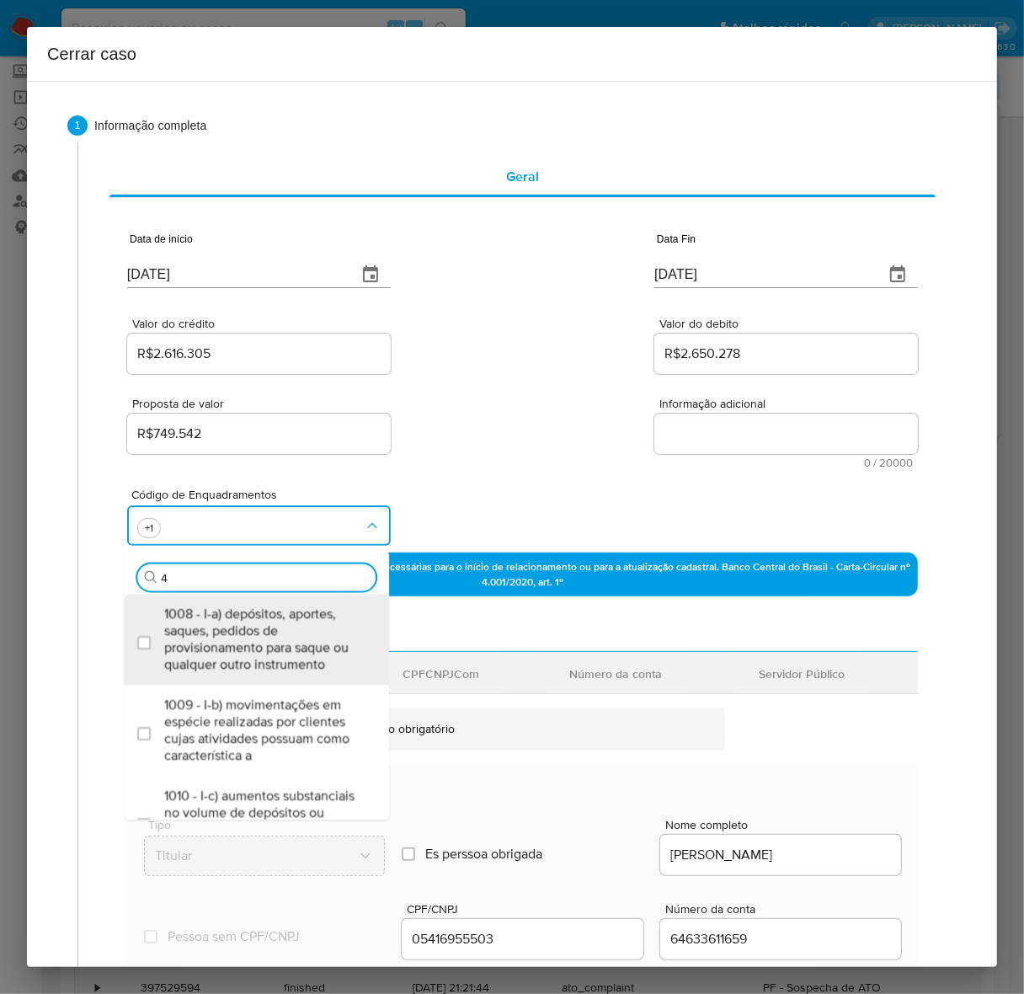
type input "45"
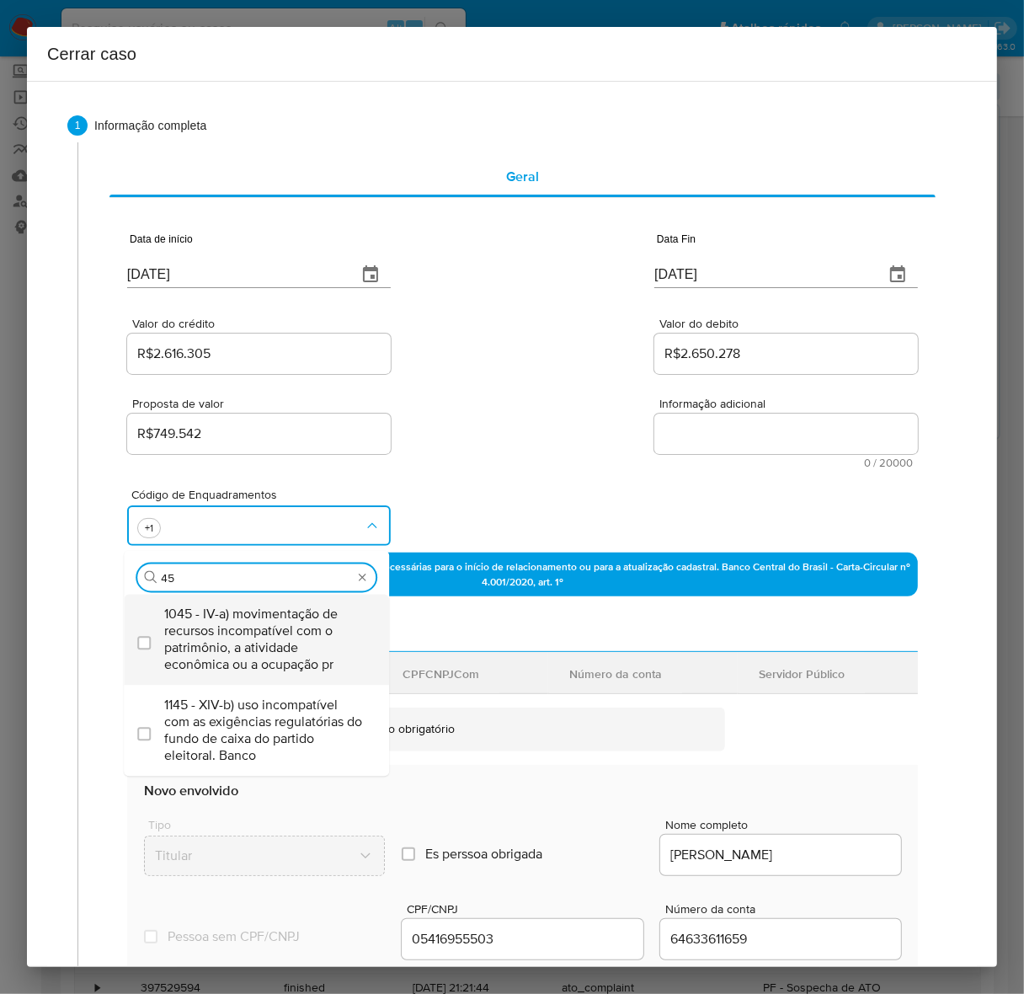
click at [288, 623] on span "1045 - IV-a) movimentação de recursos incompatível com o patrimônio, a atividad…" at bounding box center [264, 638] width 201 height 67
checkbox input "true"
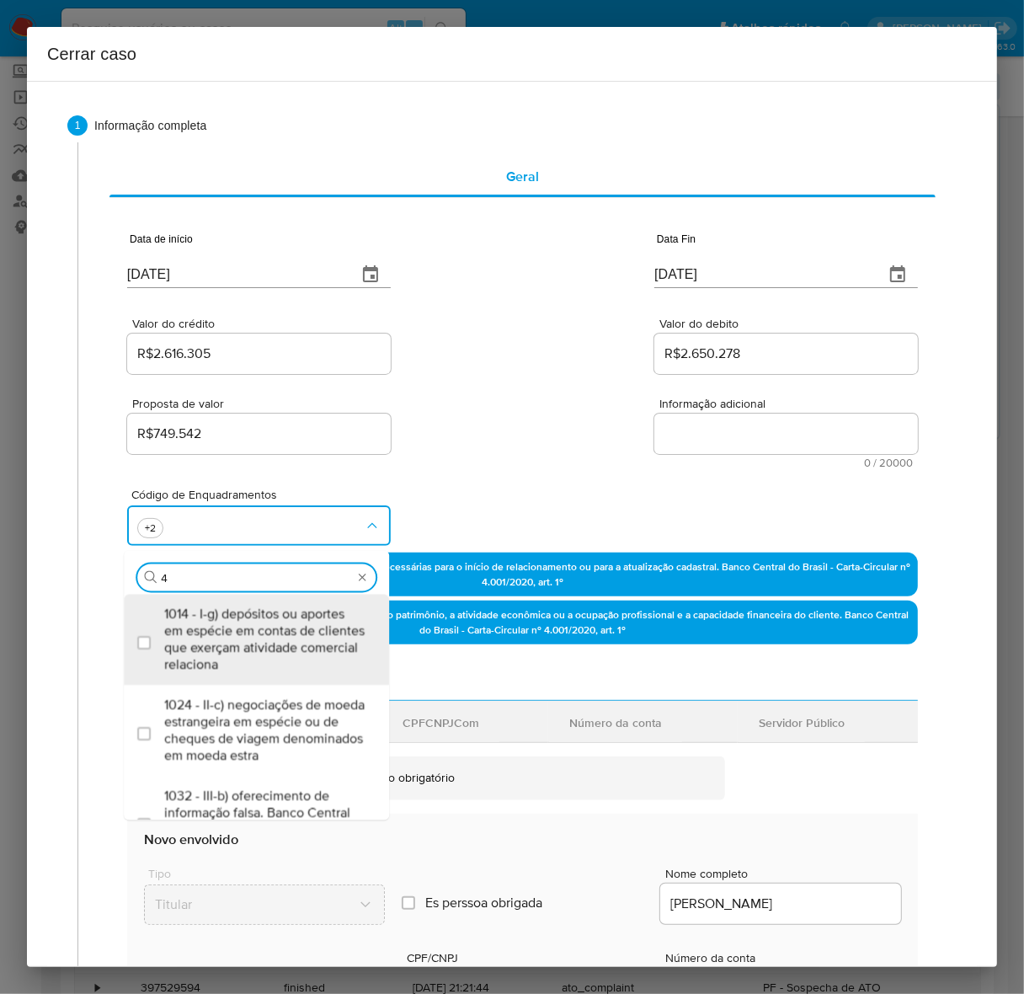
type input "47"
click at [288, 623] on span "1047 - IV-c) movimentação de recursos de alto valor, de forma contumaz, em bene…" at bounding box center [264, 638] width 201 height 67
checkbox input "true"
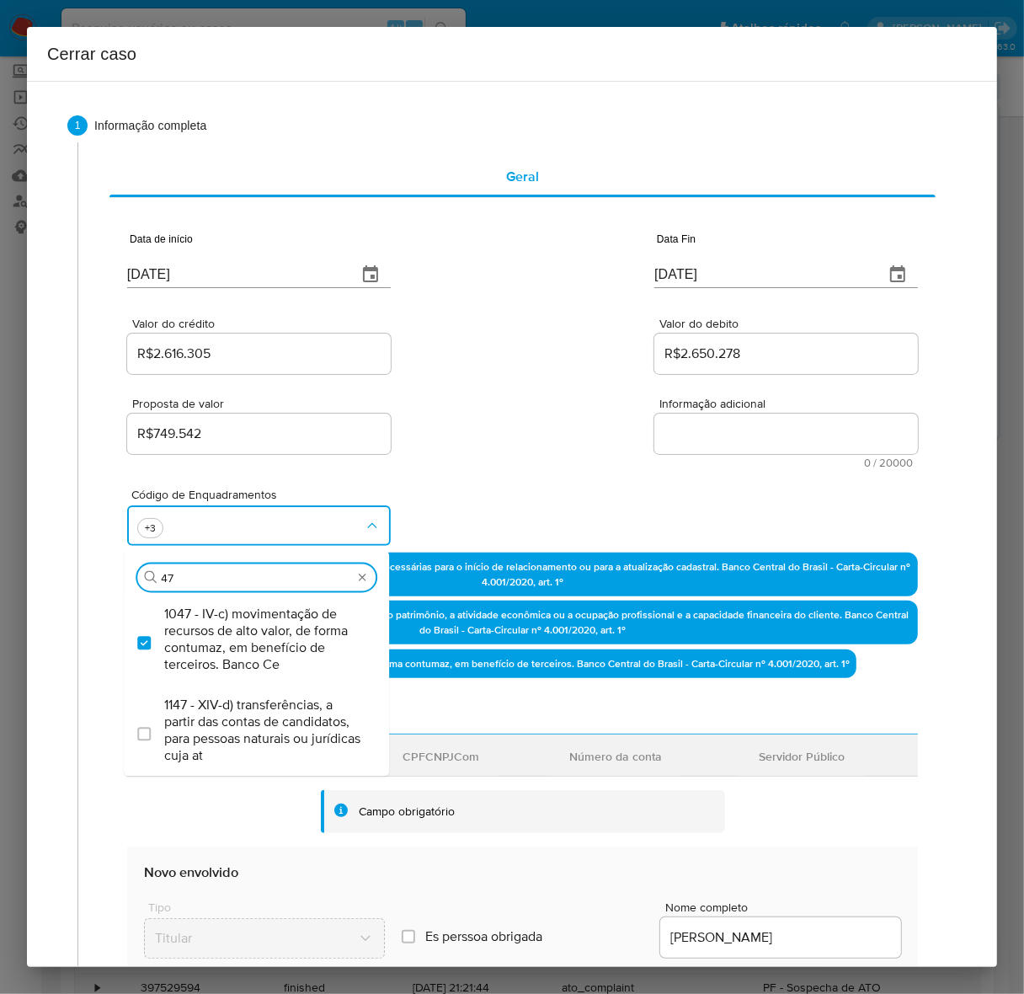
type input "4"
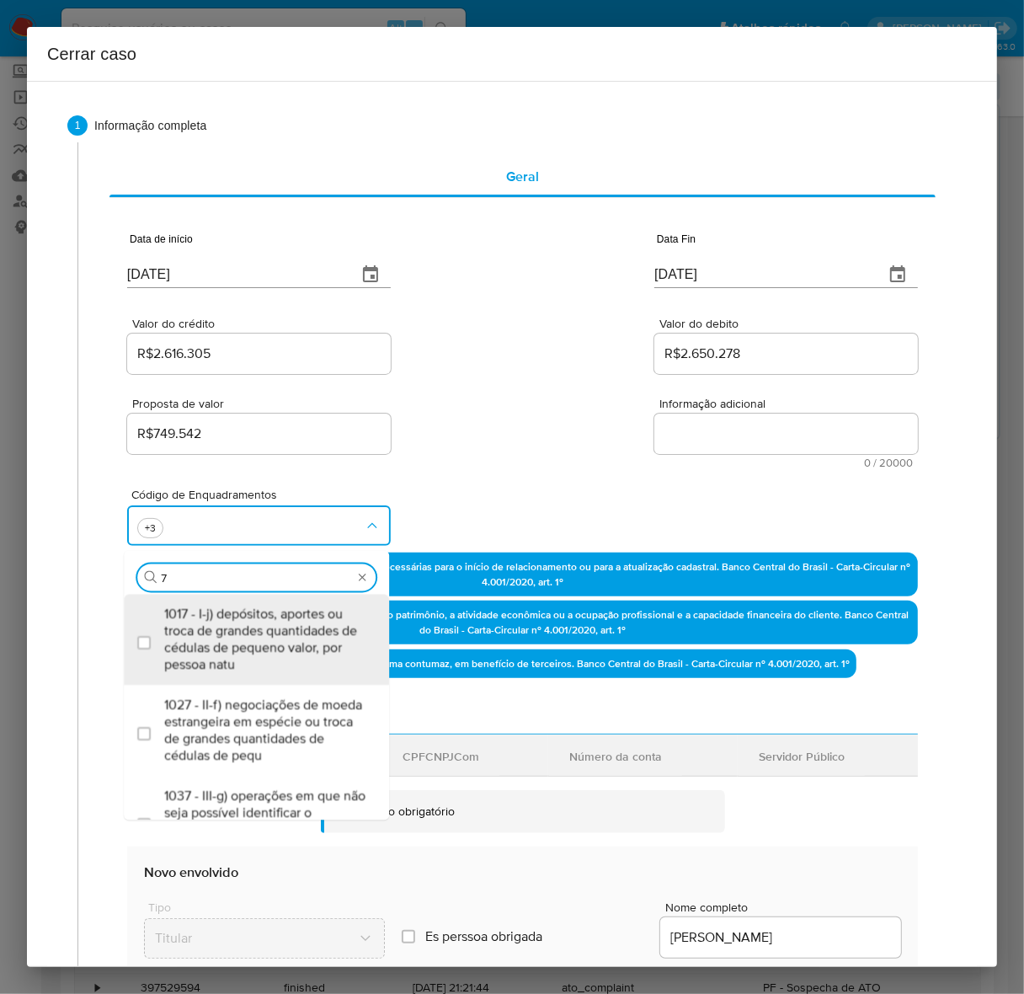
type input "74"
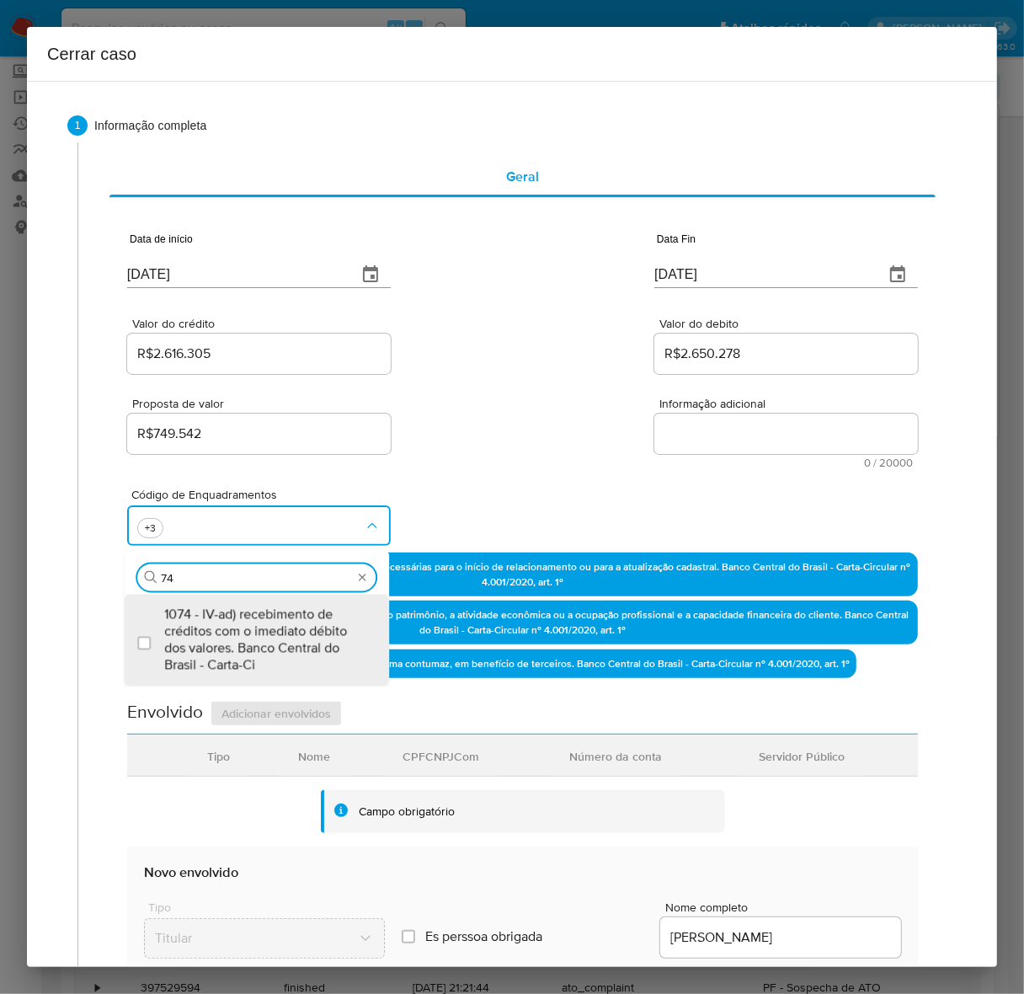
click at [288, 623] on span "1074 - IV-ad) recebimento de créditos com o imediato débito dos valores. Banco …" at bounding box center [264, 638] width 201 height 67
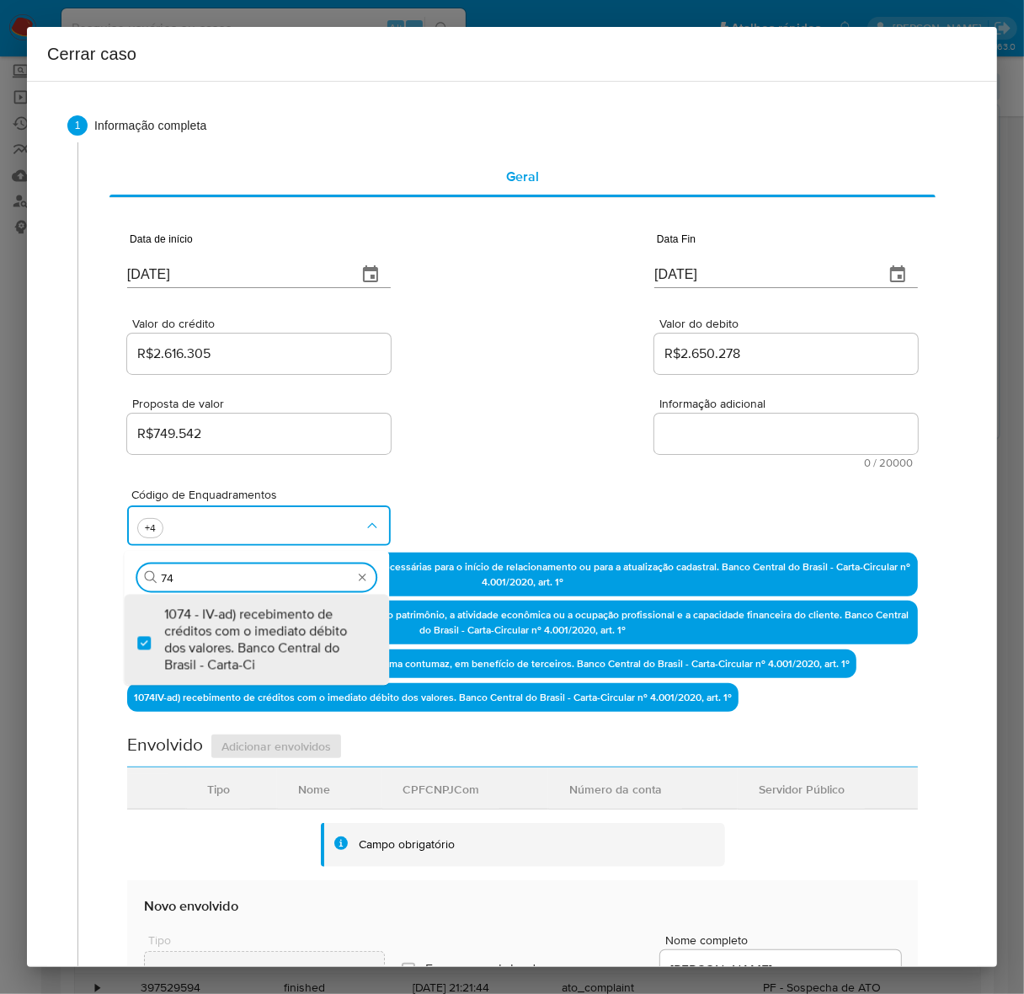
checkbox input "true"
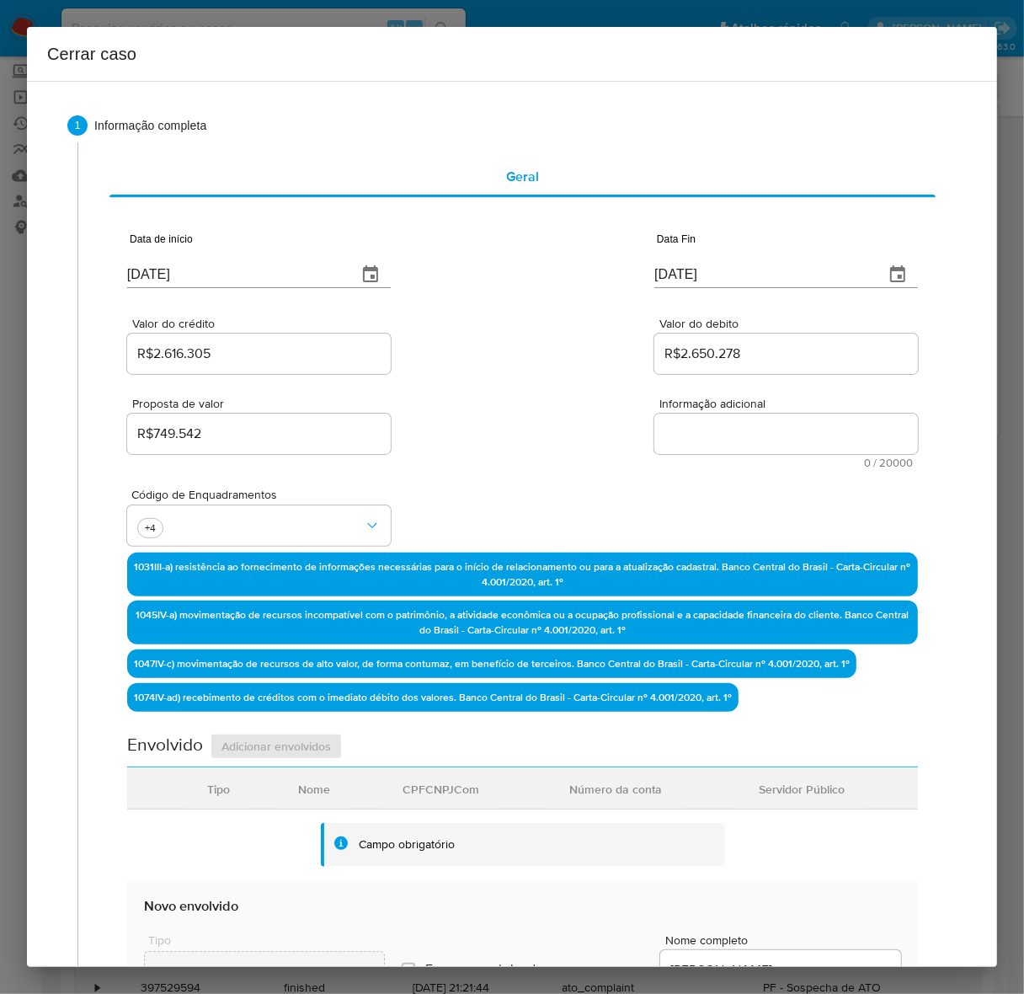
click at [691, 435] on textarea "Informação adicional" at bounding box center [786, 433] width 264 height 40
drag, startPoint x: 692, startPoint y: 435, endPoint x: 769, endPoint y: 445, distance: 77.2
click at [693, 435] on textarea "Informação adicional" at bounding box center [786, 433] width 264 height 40
click at [700, 397] on span "Informação adicional" at bounding box center [791, 403] width 264 height 13
click at [700, 413] on textarea "Informação adicional" at bounding box center [786, 433] width 264 height 40
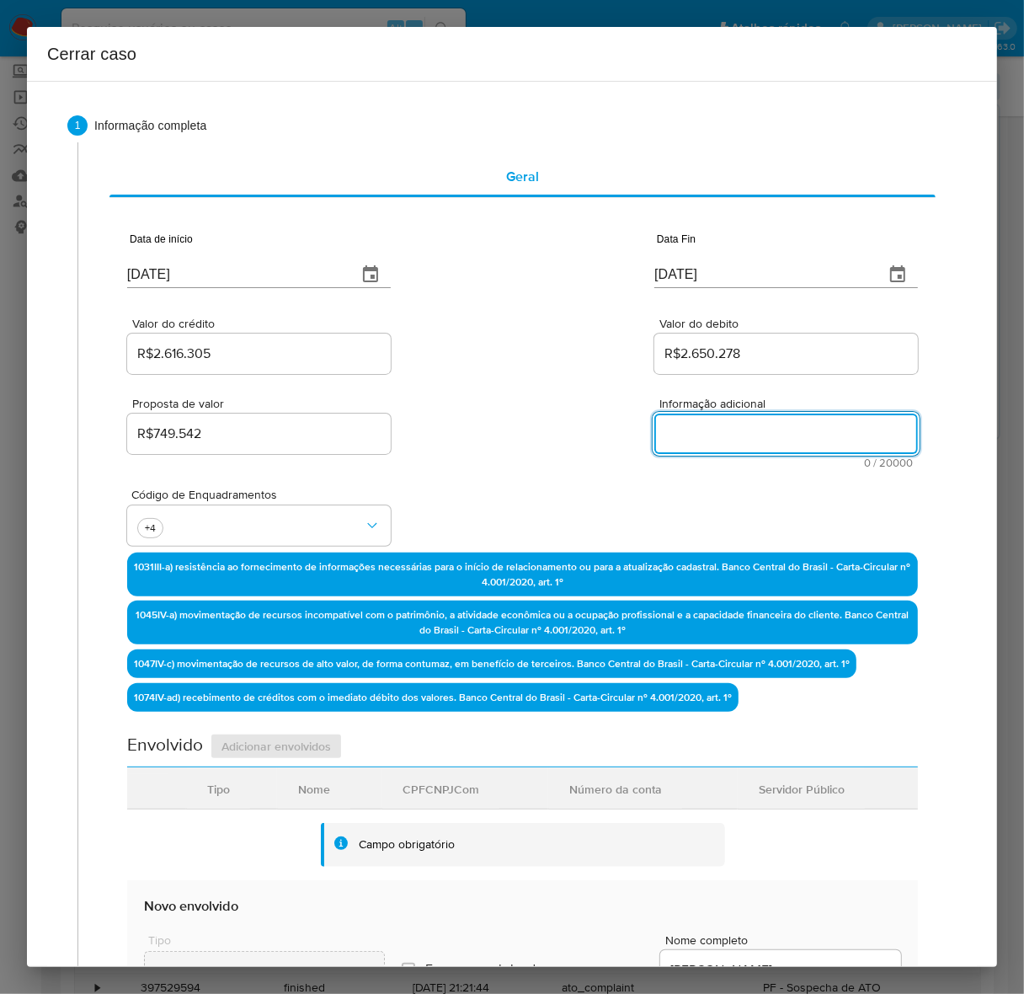
click at [712, 440] on textarea "Informação adicional" at bounding box center [786, 433] width 264 height 40
paste textarea "Anderson Varela da Silva, CPF 05416955503, 33 anos, residente no município de C…"
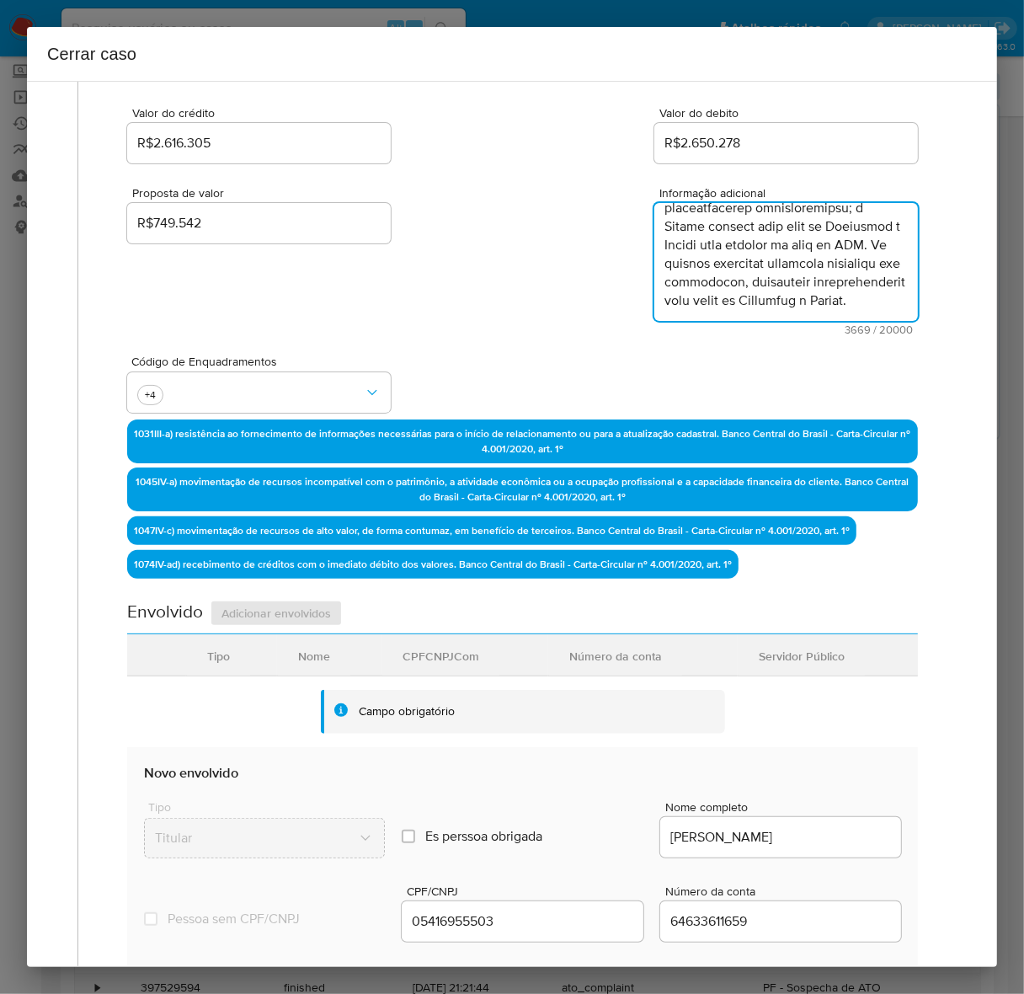
scroll to position [617, 0]
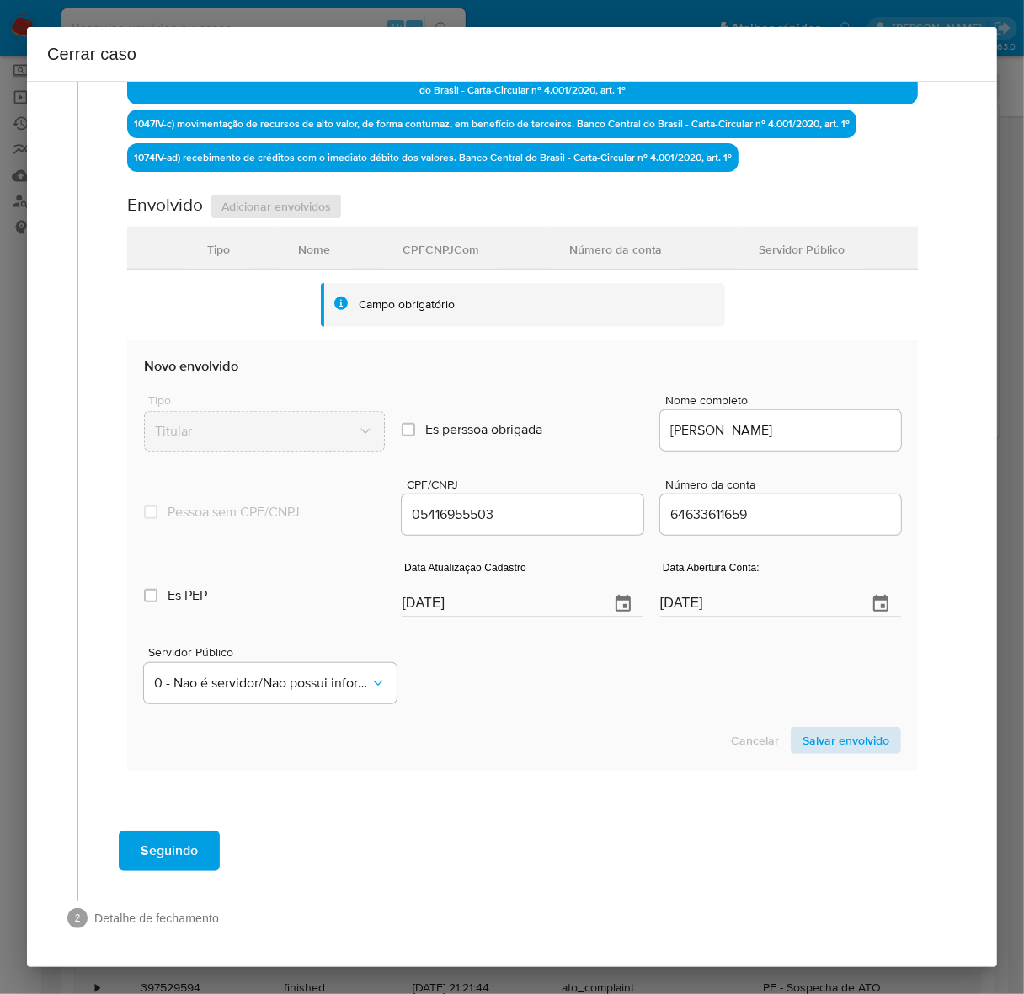
type textarea "Anderson Varela da Silva, CPF 05416955503, 33 anos, residente no município de C…"
click at [819, 728] on span "Salvar envolvido" at bounding box center [845, 740] width 87 height 24
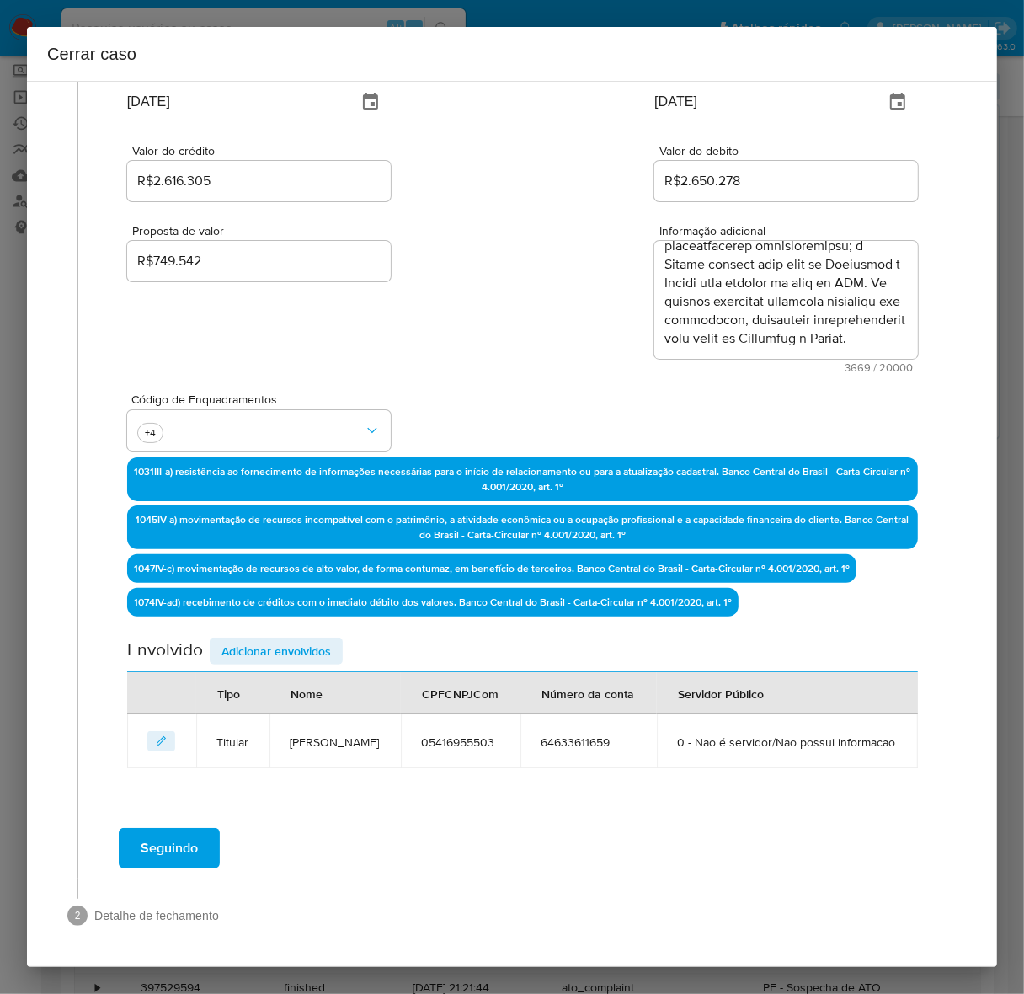
click at [264, 639] on span "Adicionar envolvidos" at bounding box center [275, 651] width 109 height 24
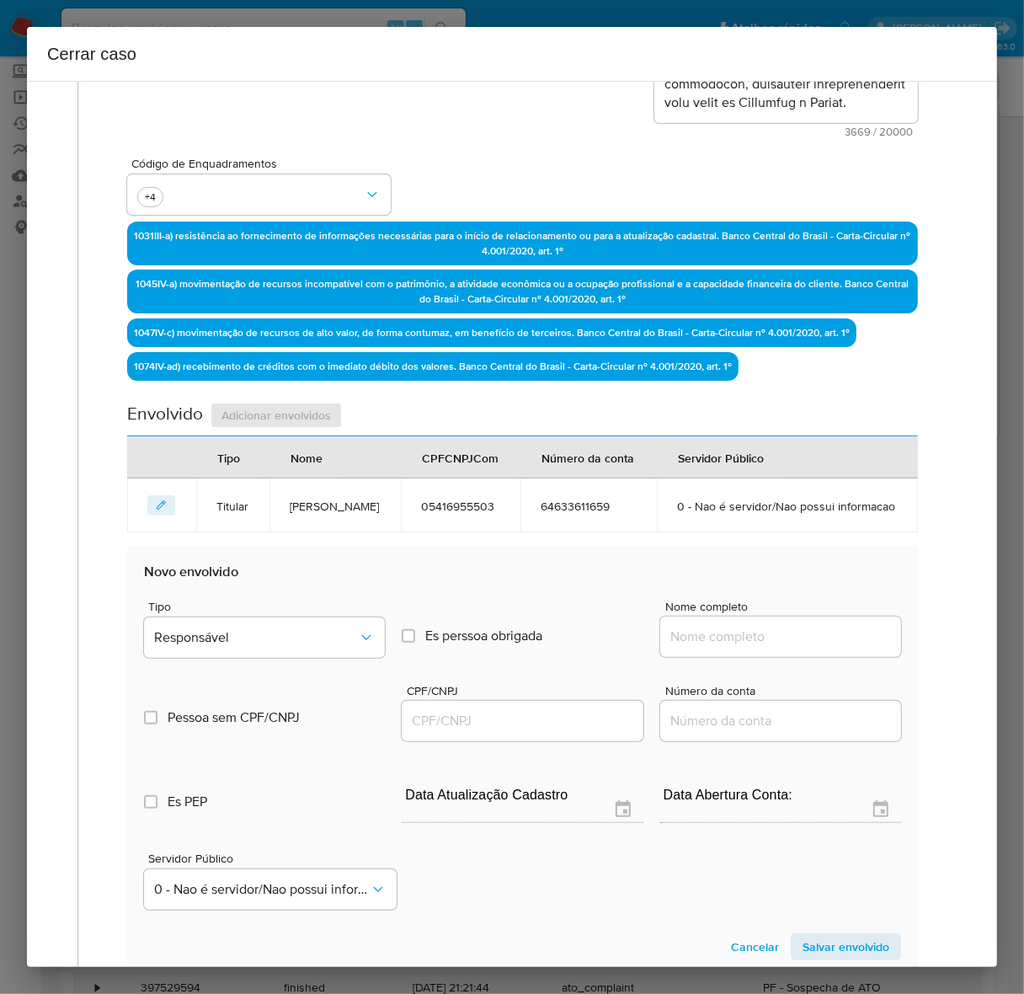
scroll to position [645, 0]
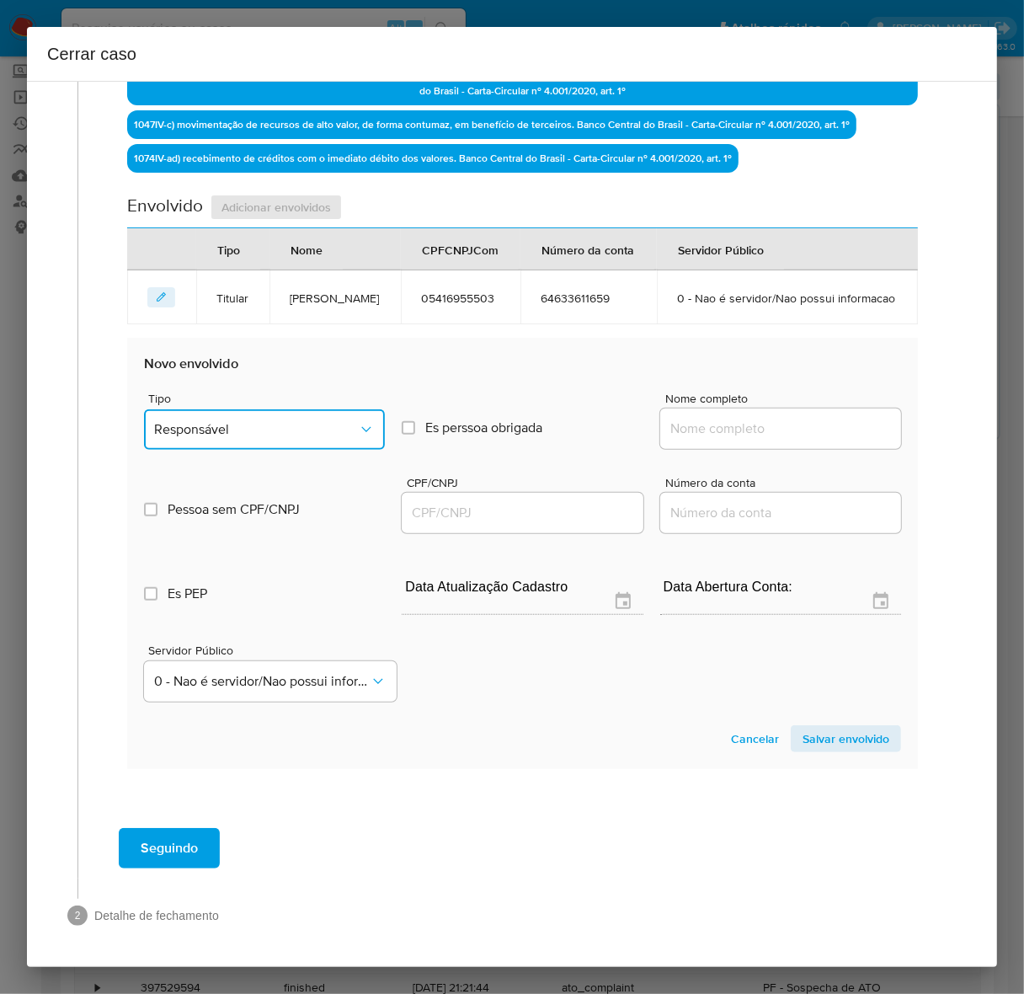
click at [215, 432] on span "Responsável" at bounding box center [256, 429] width 204 height 17
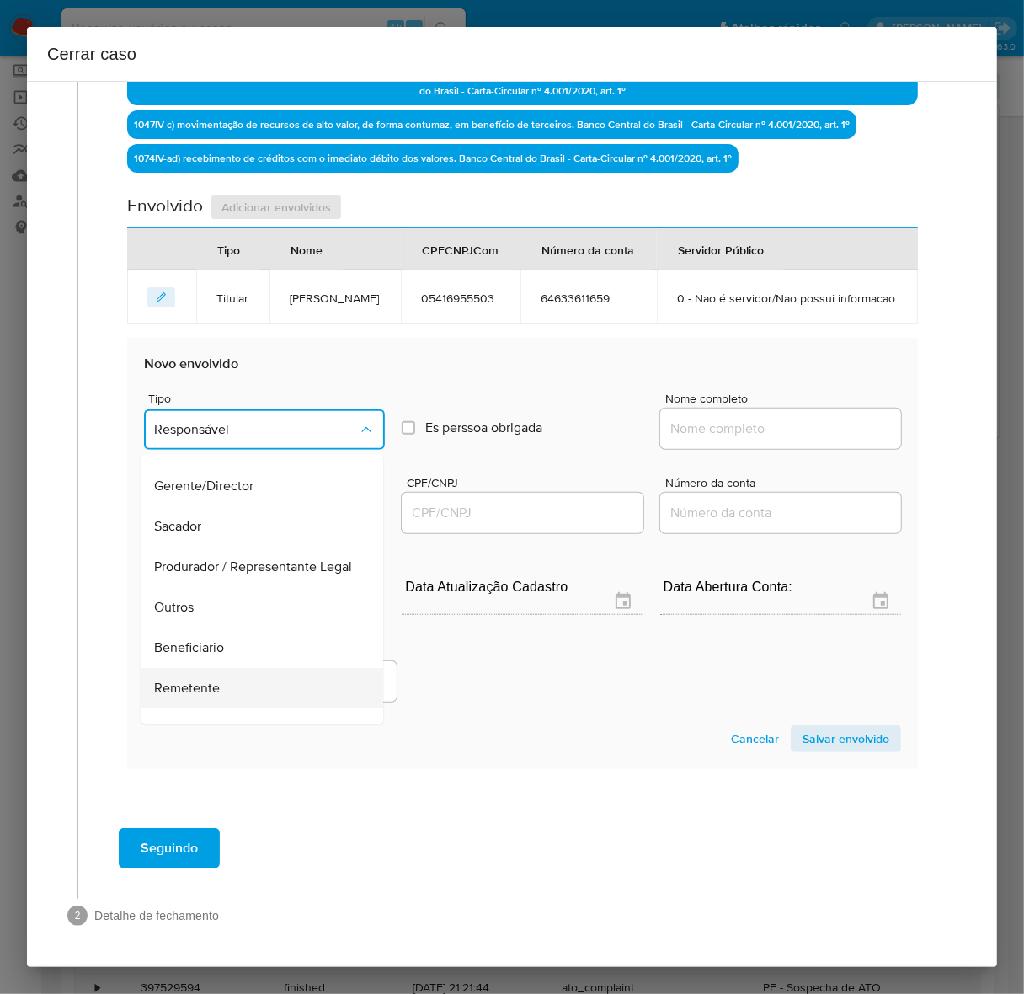
scroll to position [232, 0]
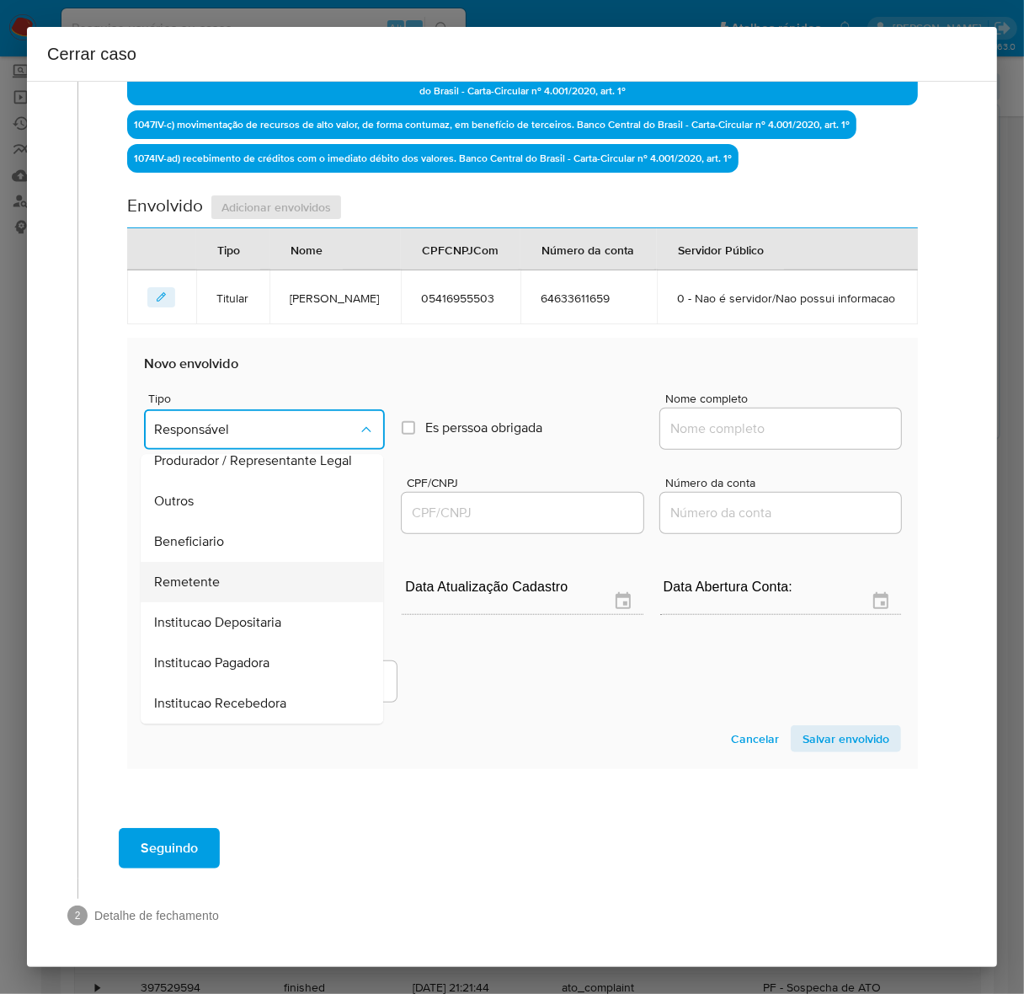
click at [192, 578] on span "Remetente" at bounding box center [187, 581] width 66 height 17
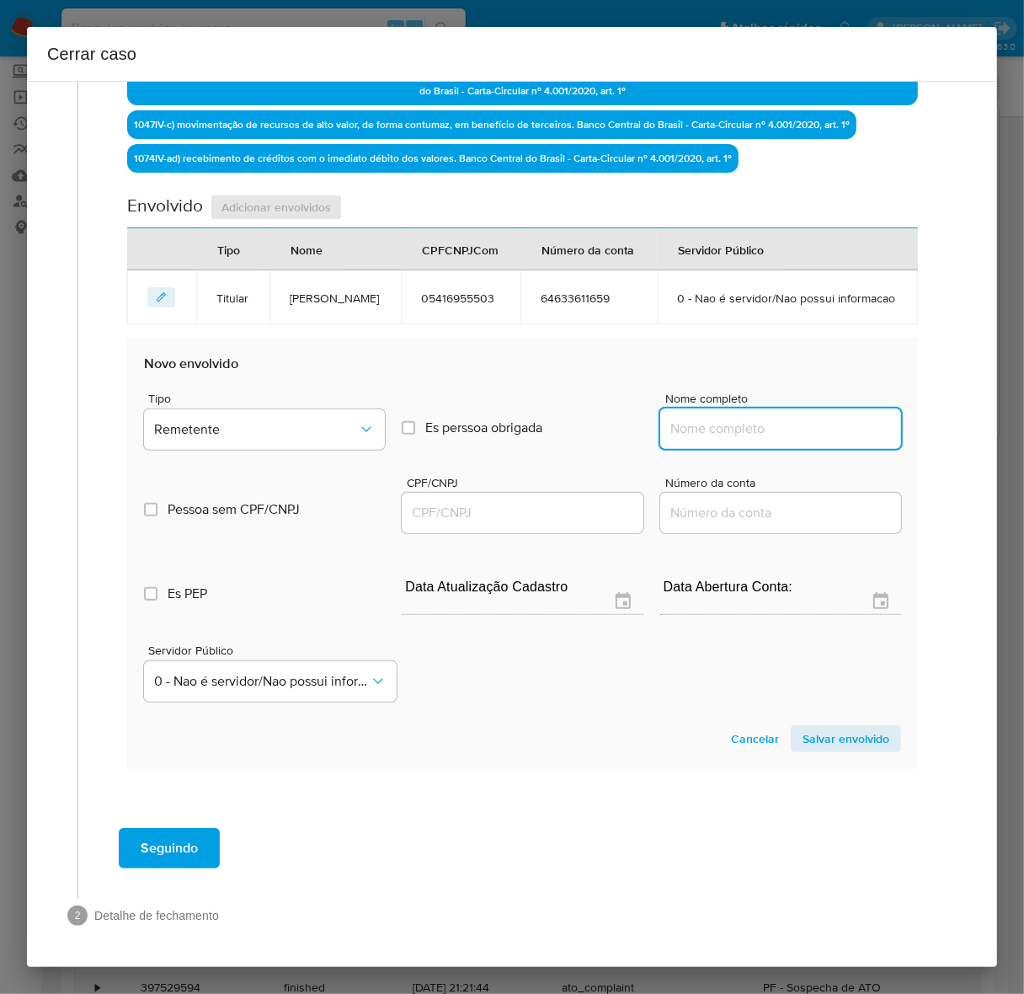
click at [748, 425] on input "Nome completo" at bounding box center [780, 429] width 241 height 22
paste input "Tarcisio Costa Ramos, 82167141572"
drag, startPoint x: 784, startPoint y: 431, endPoint x: 1037, endPoint y: 445, distance: 253.8
type input "Tarcisio Costa Ramos"
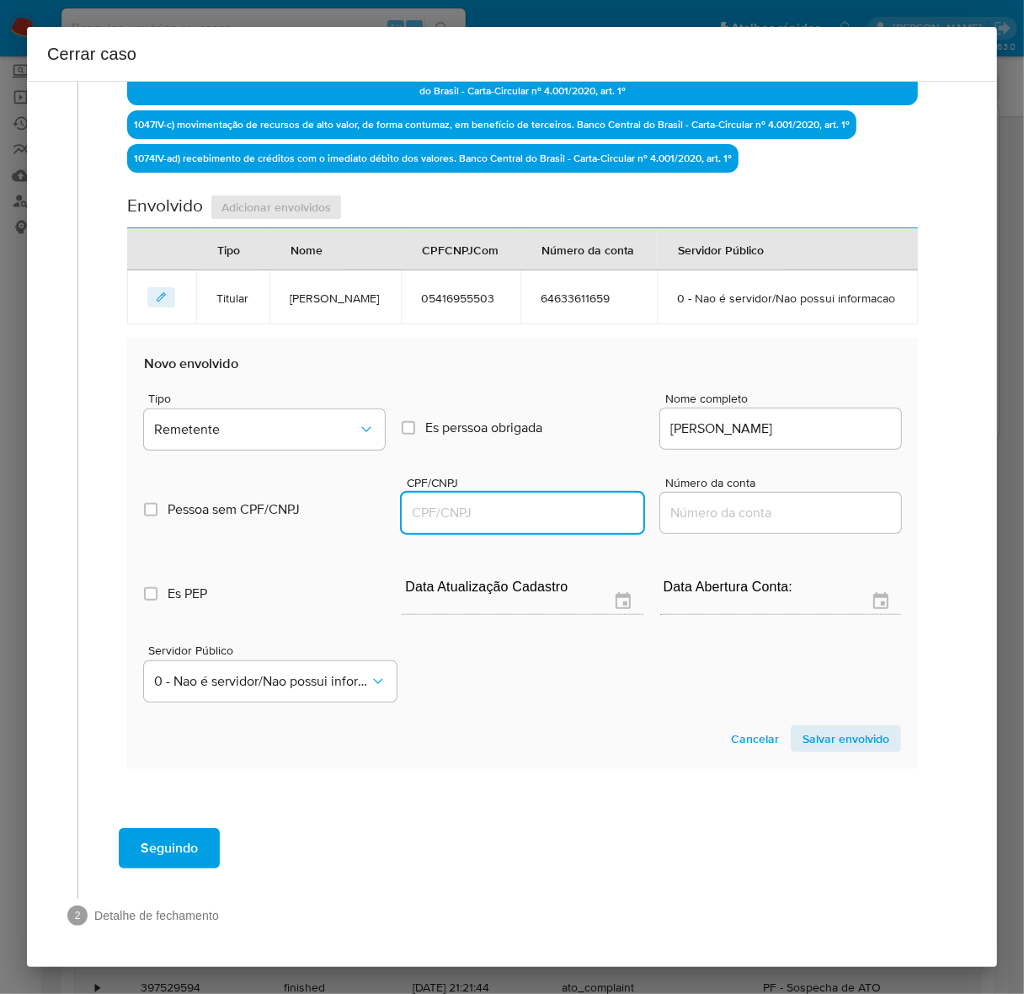
drag, startPoint x: 432, startPoint y: 516, endPoint x: 451, endPoint y: 511, distance: 20.0
click at [432, 515] on input "CPF/CNPJ" at bounding box center [522, 513] width 241 height 22
paste input "82167141572"
type input "82167141572"
click at [828, 738] on span "Salvar envolvido" at bounding box center [845, 739] width 87 height 24
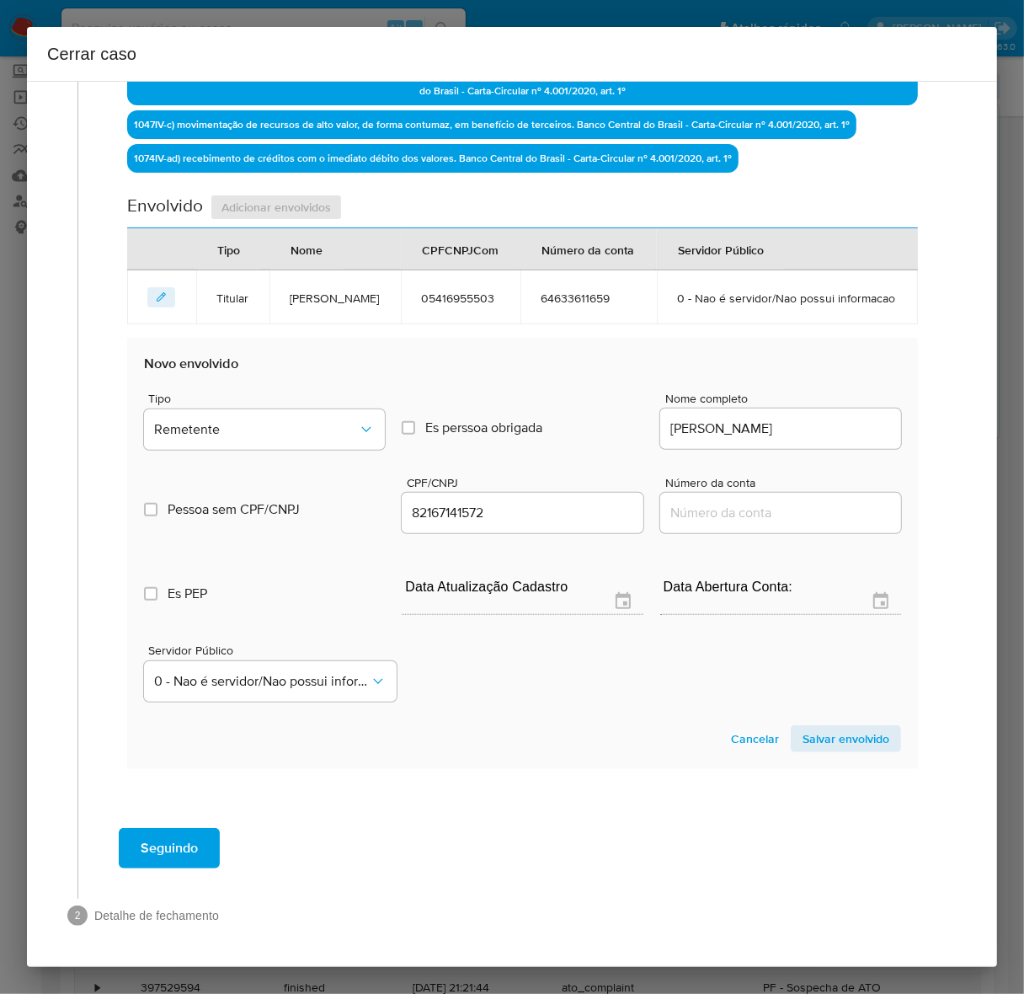
scroll to position [270, 0]
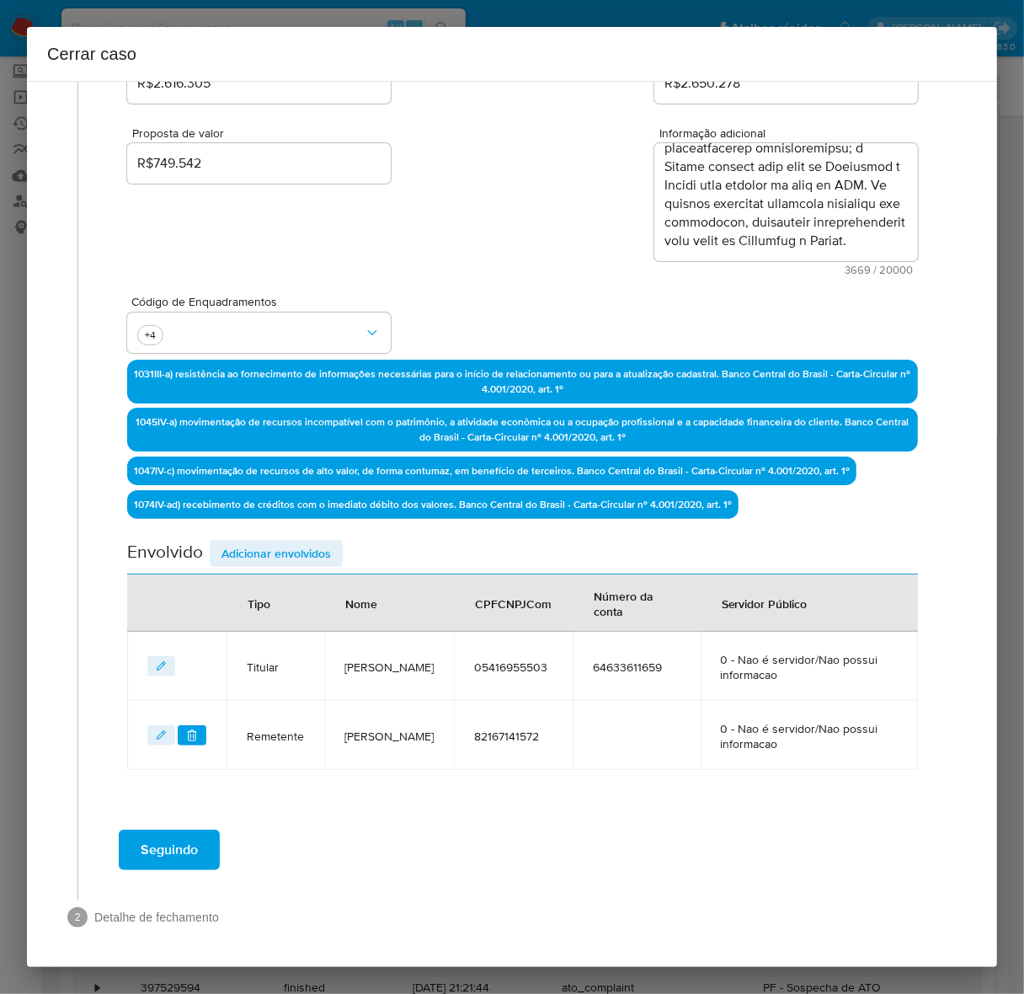
click at [266, 549] on span "Adicionar envolvidos" at bounding box center [275, 553] width 109 height 24
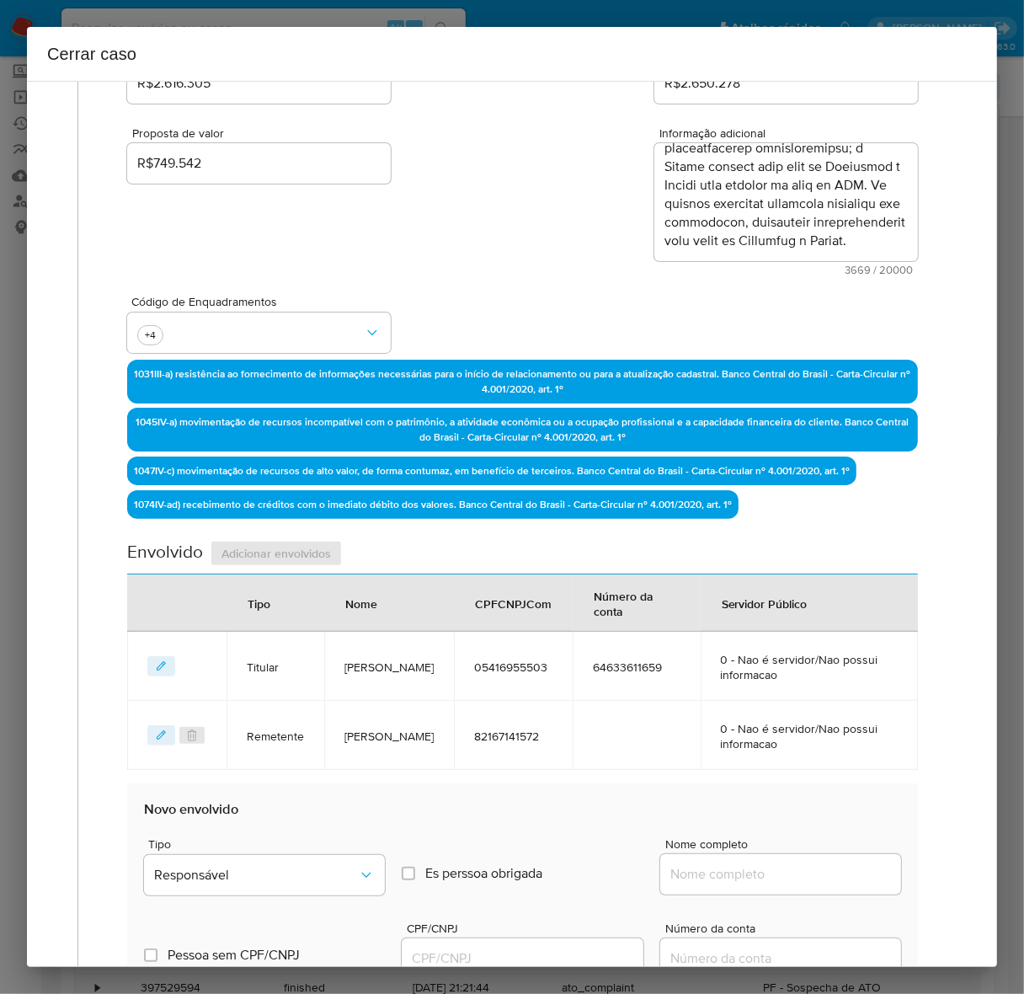
scroll to position [713, 0]
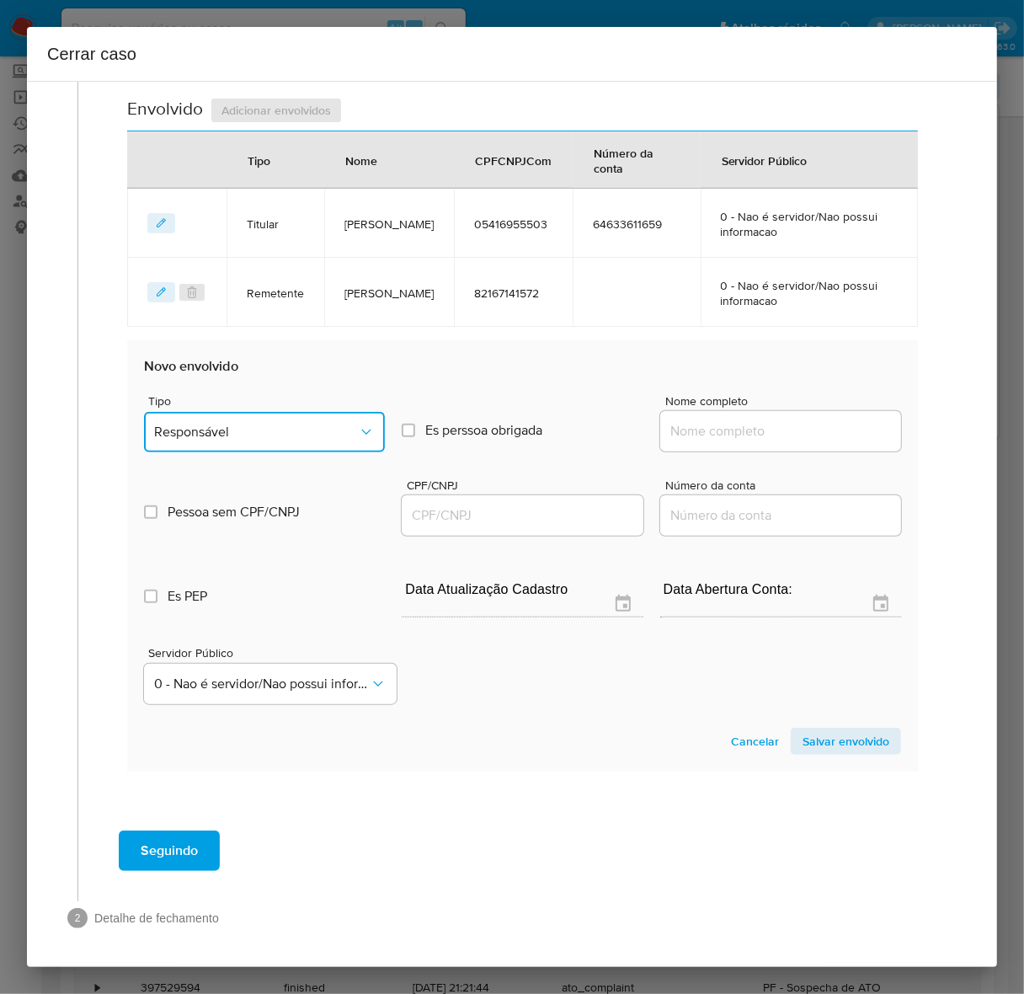
click at [234, 425] on span "Responsável" at bounding box center [256, 432] width 204 height 17
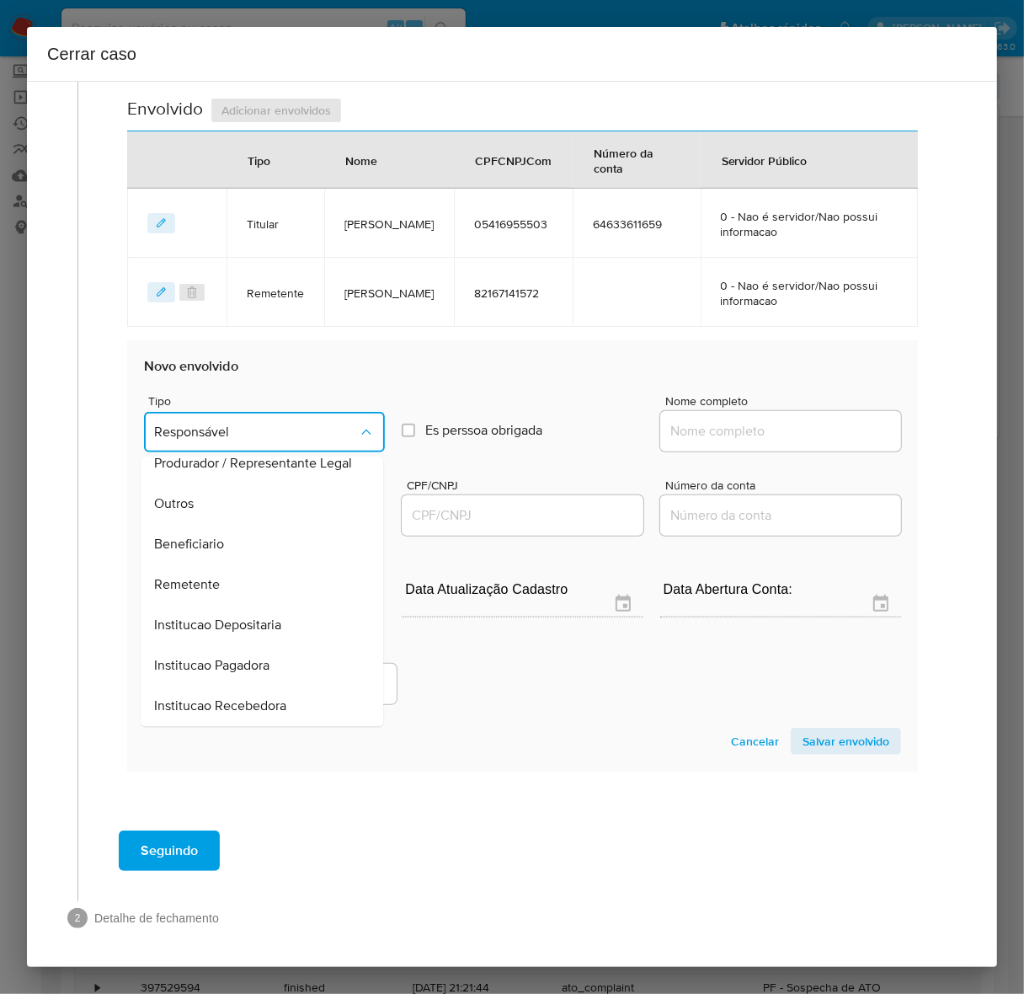
drag, startPoint x: 179, startPoint y: 578, endPoint x: 440, endPoint y: 550, distance: 261.8
click at [181, 578] on span "Remetente" at bounding box center [187, 584] width 66 height 17
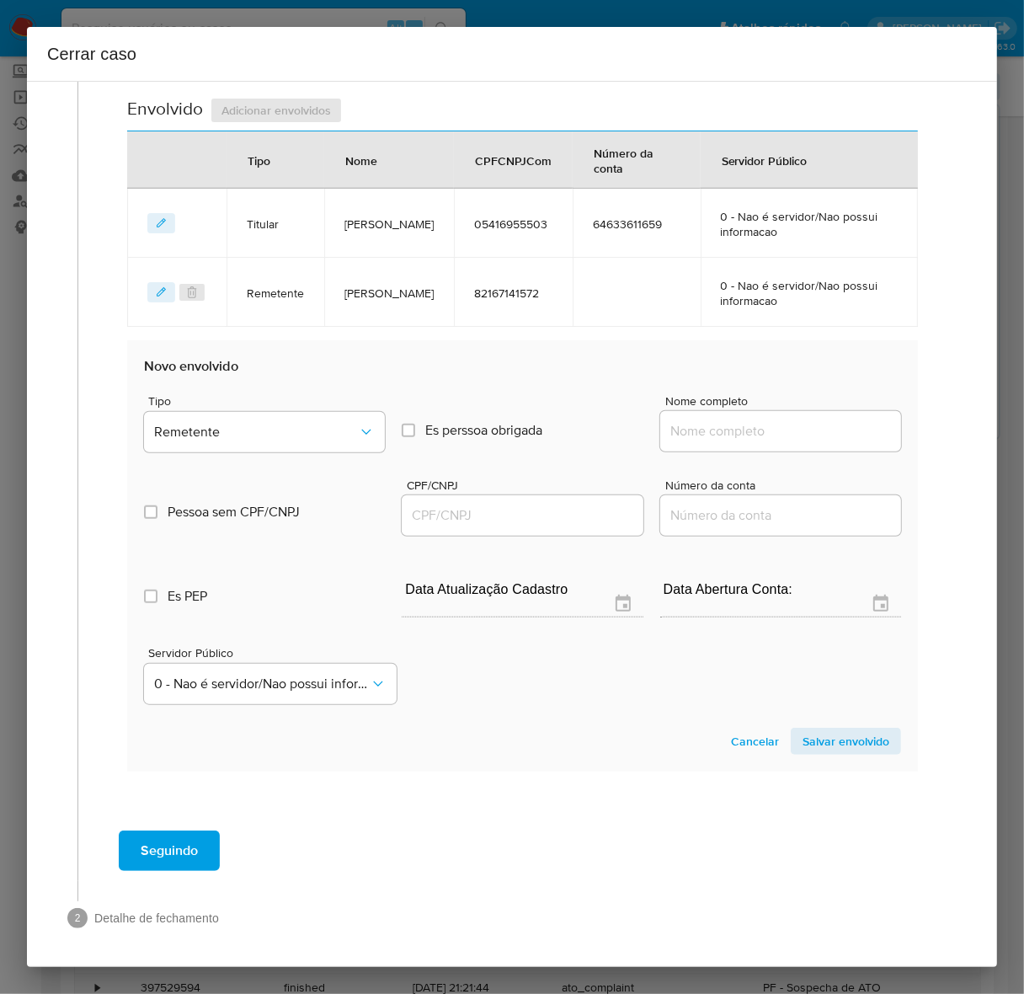
click at [775, 425] on input "Nome completo" at bounding box center [780, 431] width 241 height 22
paste input "TCR Empreendimentos Ltda, 02333150000142"
drag, startPoint x: 763, startPoint y: 428, endPoint x: 991, endPoint y: 445, distance: 228.8
click at [991, 445] on div "1 Informação completa Geral Data de início 07/08/2025 Data Fin 05/10/2025 Valor…" at bounding box center [512, 524] width 970 height 886
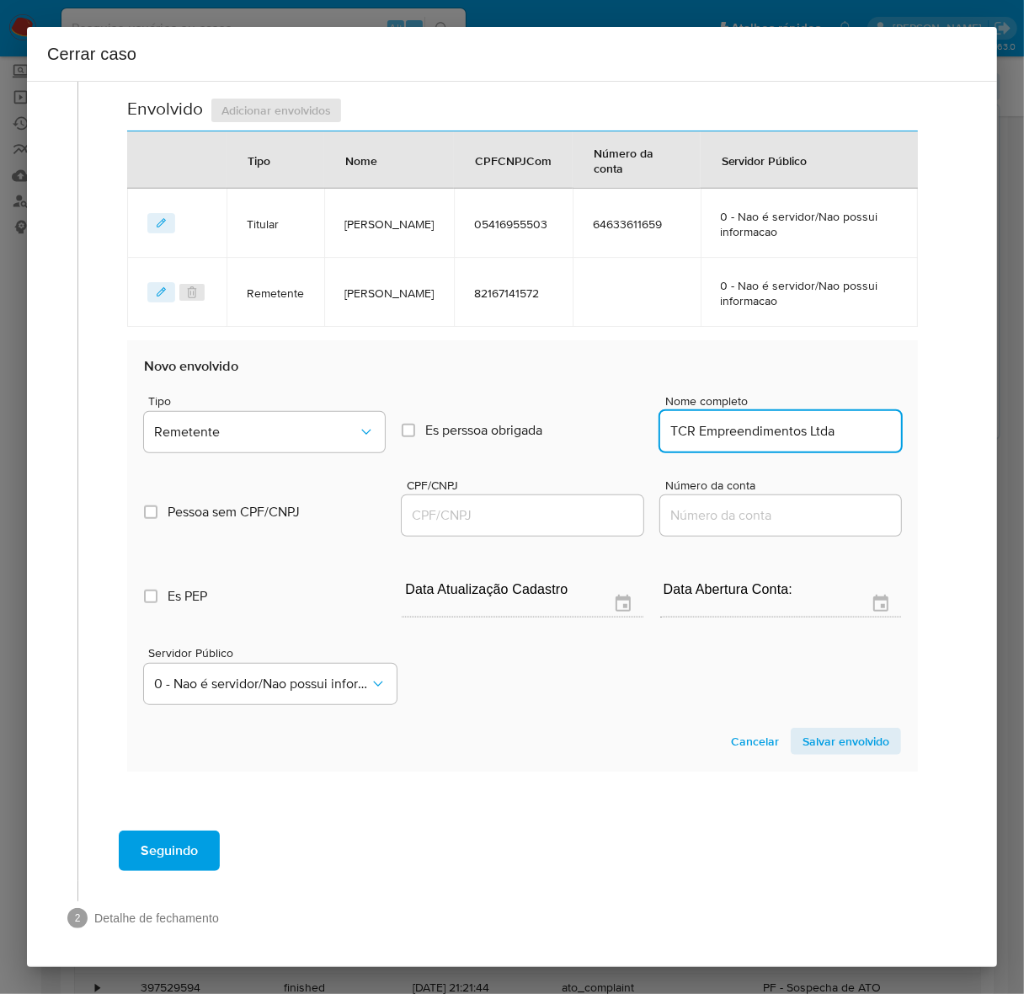
scroll to position [0, 0]
type input "TCR Empreendimentos Ltda"
drag, startPoint x: 448, startPoint y: 495, endPoint x: 445, endPoint y: 506, distance: 11.5
click at [447, 495] on div at bounding box center [522, 515] width 241 height 40
click at [436, 530] on div at bounding box center [522, 515] width 241 height 40
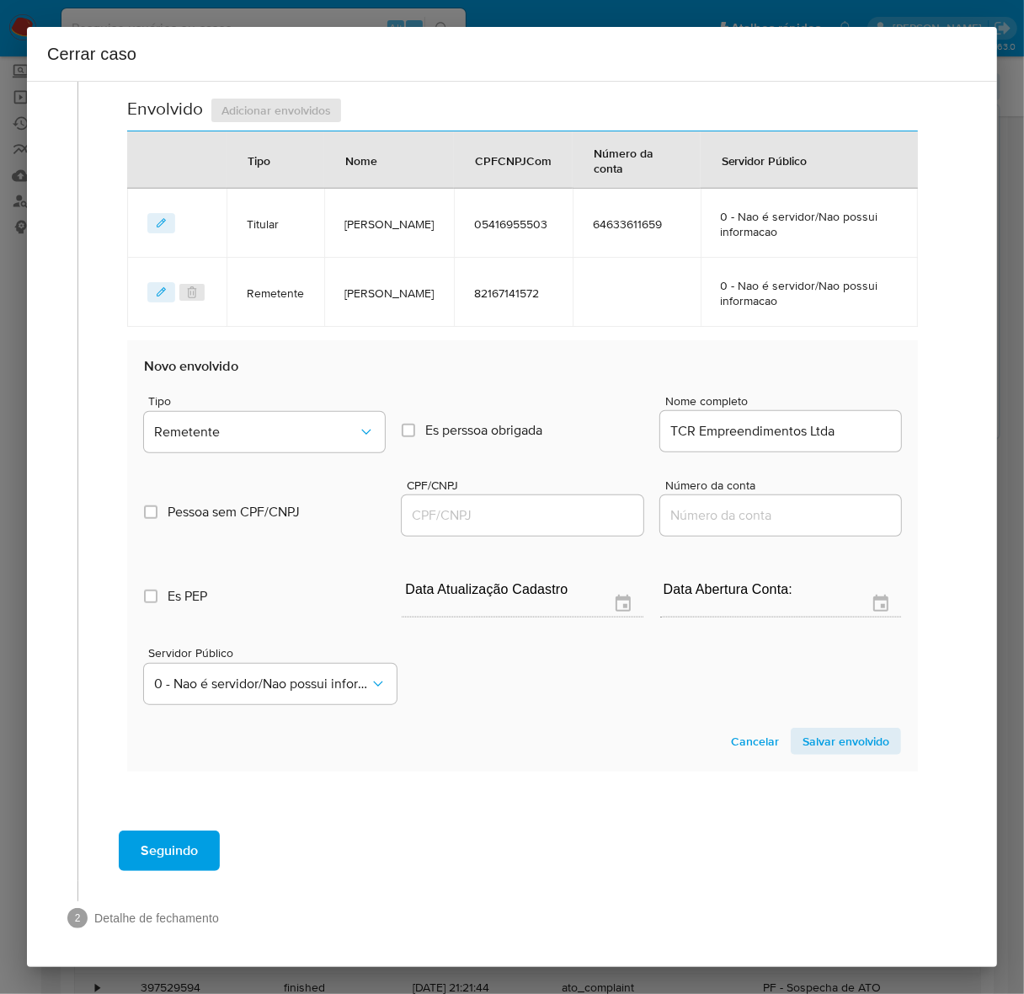
click at [442, 514] on input "CPF/CNPJ" at bounding box center [522, 515] width 241 height 22
paste input "02333150000142"
type input "2333150000142"
click at [819, 741] on span "Salvar envolvido" at bounding box center [845, 741] width 87 height 24
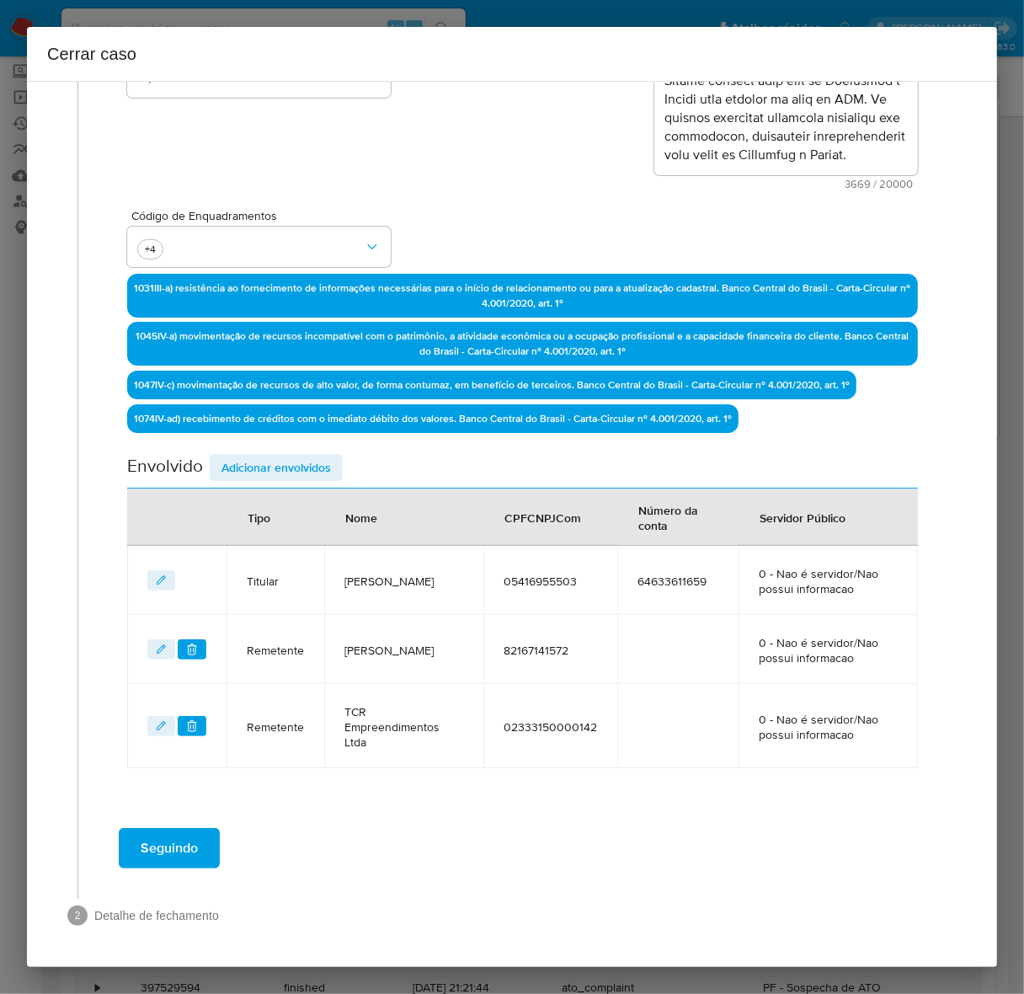
scroll to position [339, 0]
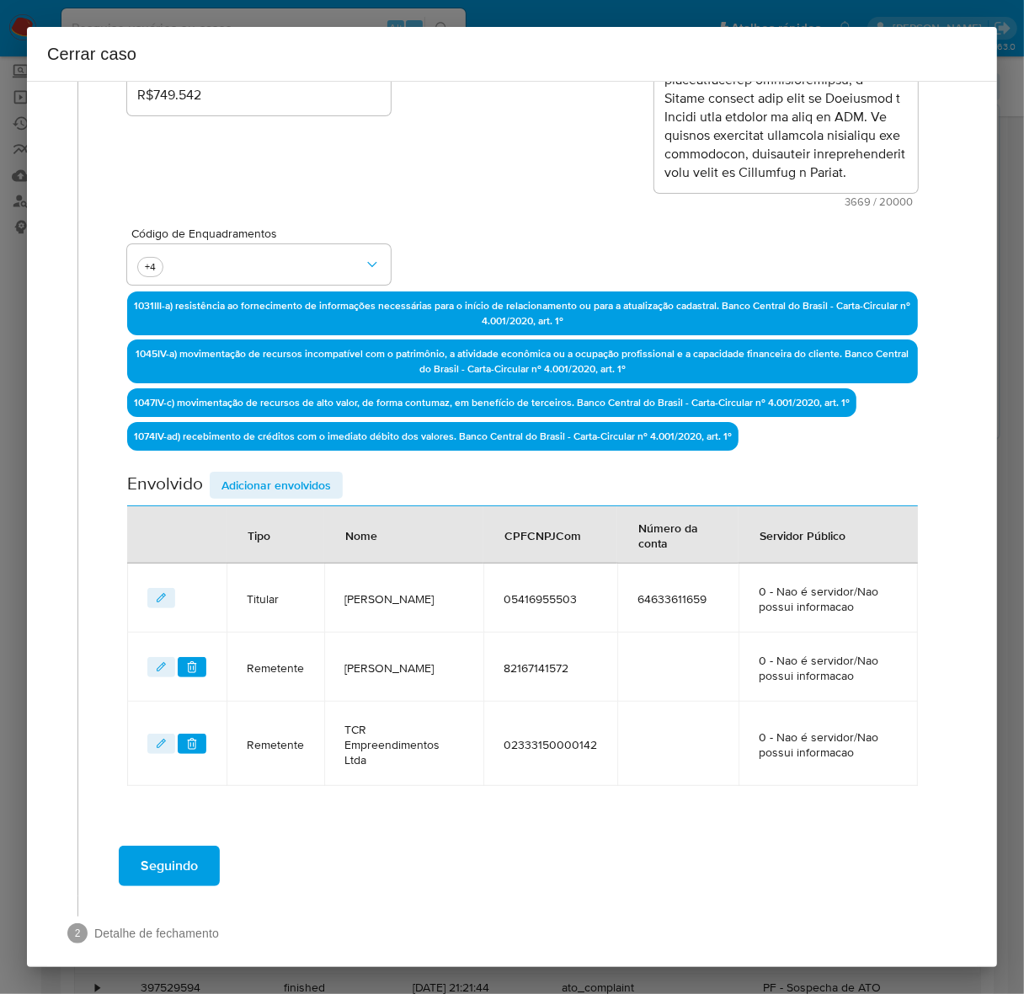
click at [282, 482] on span "Adicionar envolvidos" at bounding box center [275, 485] width 109 height 24
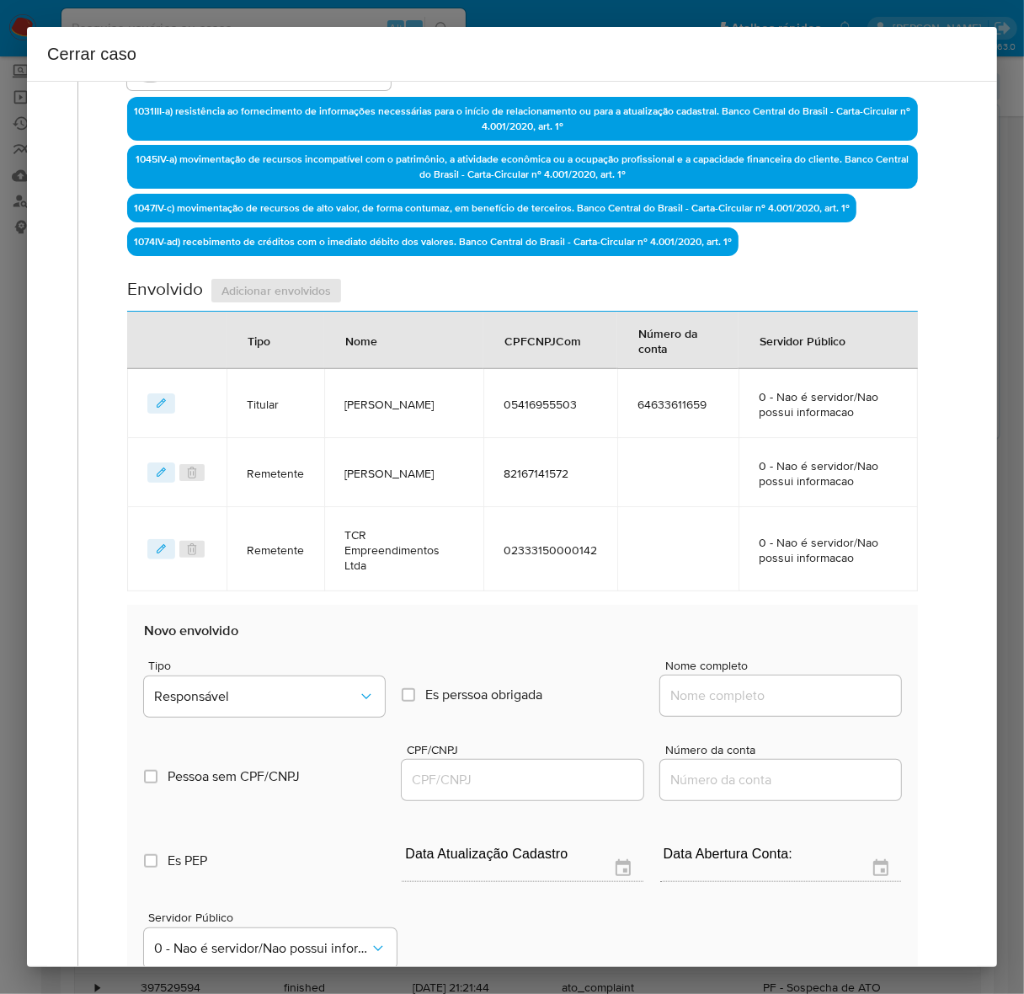
scroll to position [760, 0]
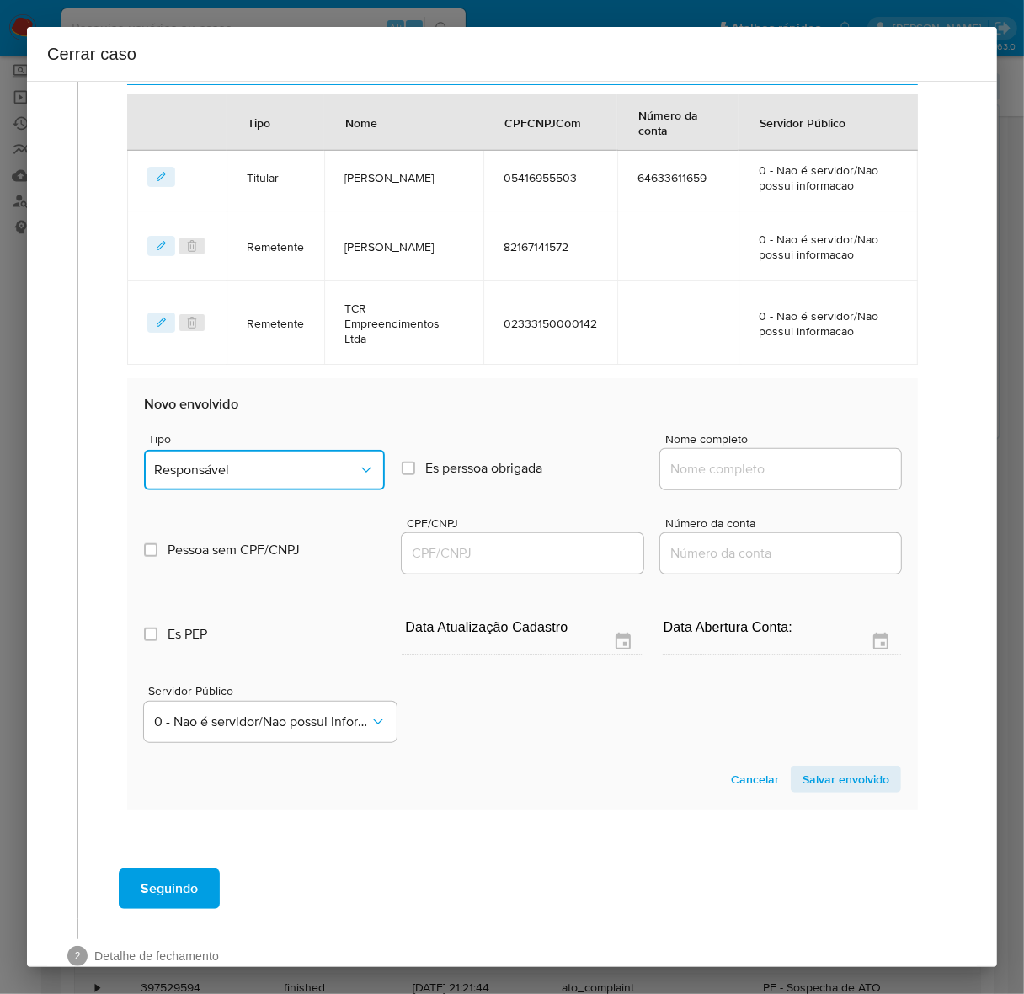
click at [213, 461] on span "Responsável" at bounding box center [256, 469] width 204 height 17
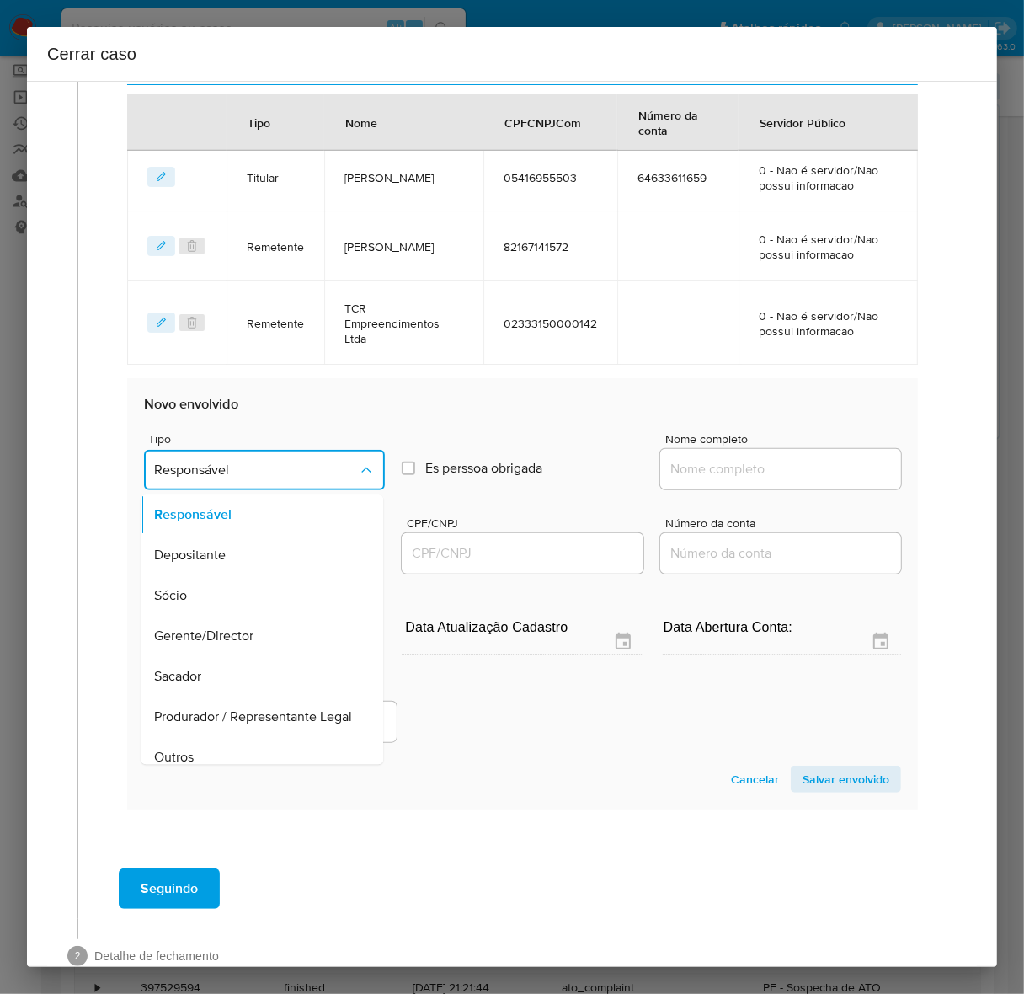
scroll to position [232, 0]
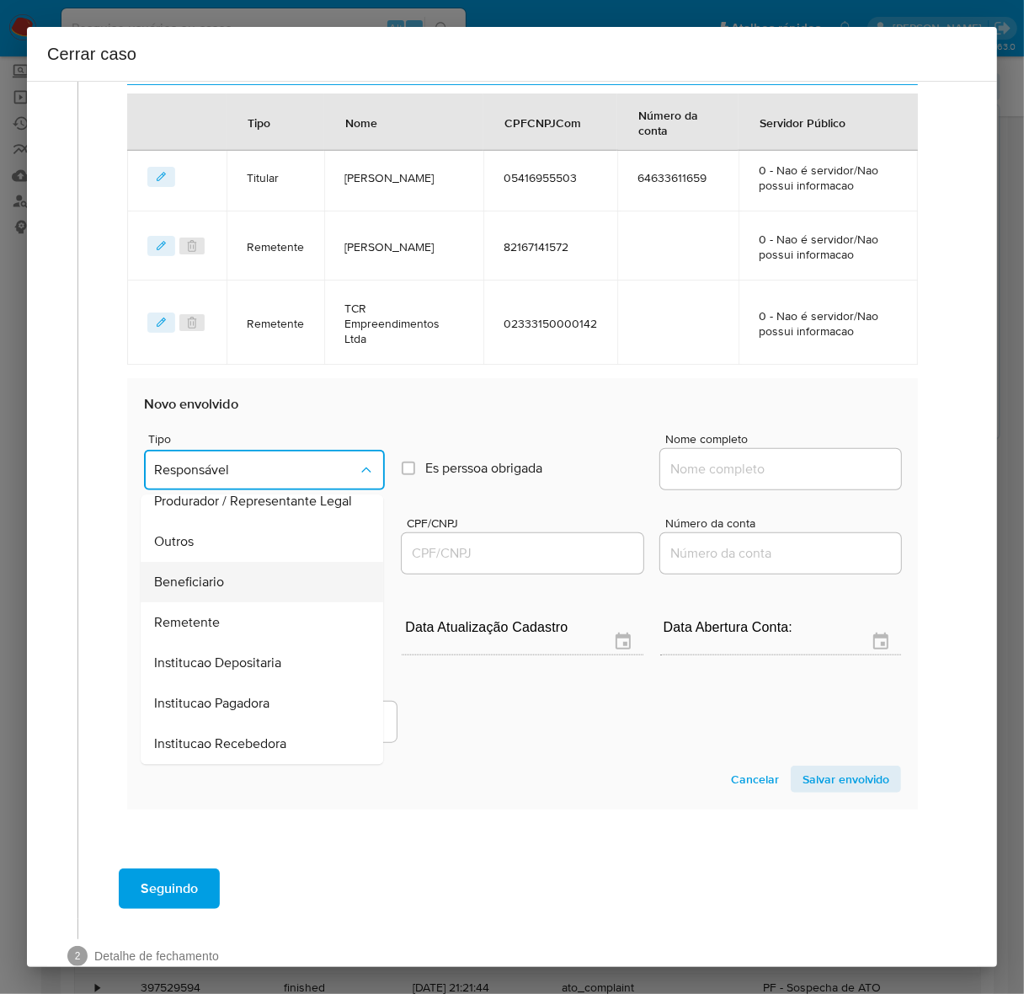
click at [182, 562] on div "Beneficiario" at bounding box center [256, 582] width 205 height 40
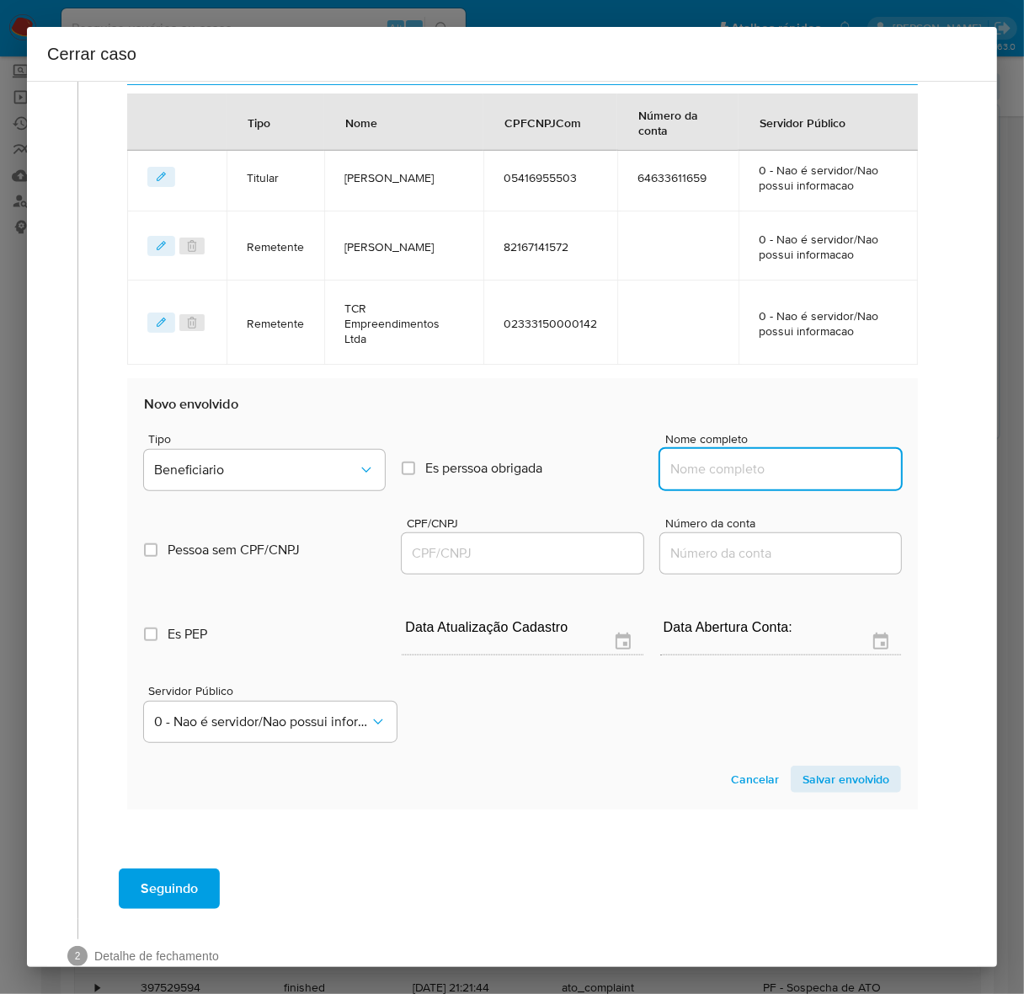
click at [699, 458] on input "Nome completo" at bounding box center [780, 469] width 241 height 22
paste input "VENTMEAR BRASIL S.A., 52868380000184"
drag, startPoint x: 767, startPoint y: 449, endPoint x: 1087, endPoint y: 465, distance: 320.4
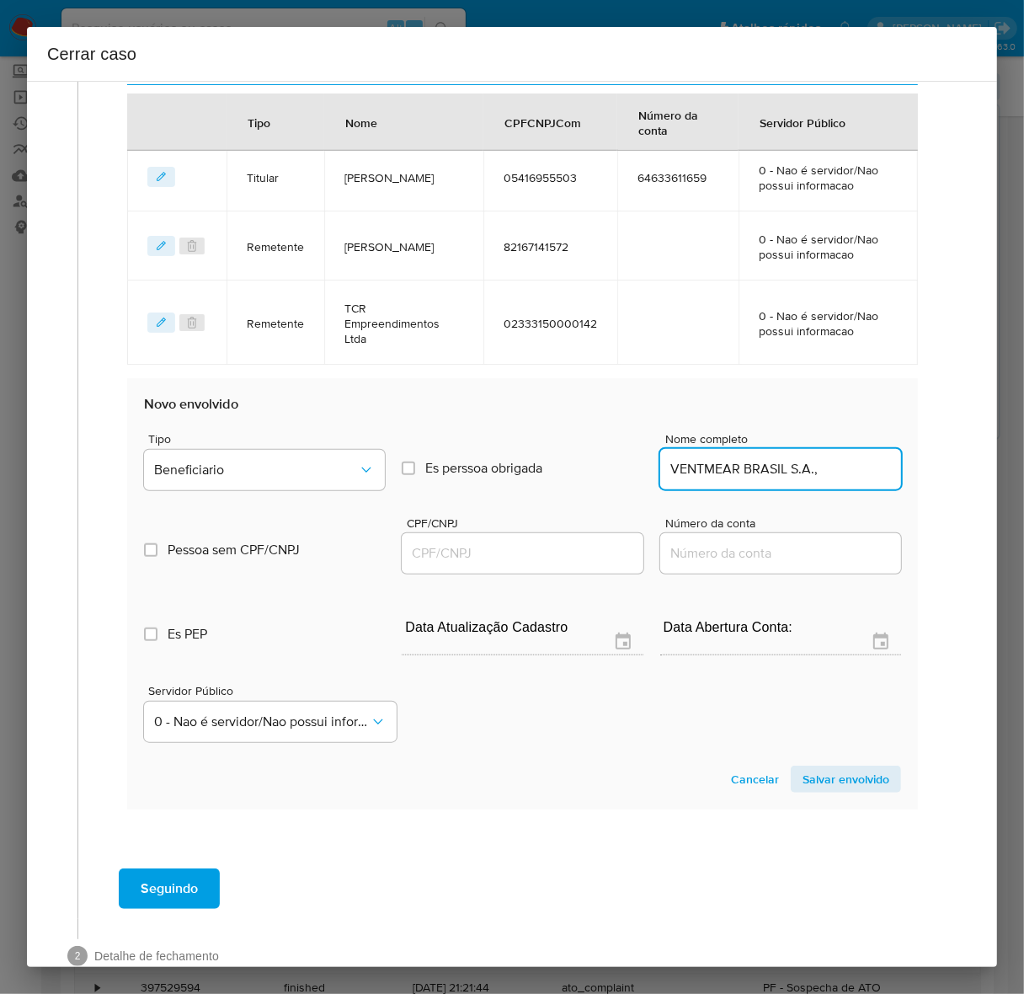
scroll to position [0, 0]
drag, startPoint x: 802, startPoint y: 449, endPoint x: 961, endPoint y: 448, distance: 159.1
click at [961, 448] on div "1 Informação completa Geral Data de início 07/08/2025 Data Fin 05/10/2025 Valor…" at bounding box center [512, 164] width 930 height 1657
type input "VENTMEAR BRASIL S.A."
click at [418, 542] on input "CPF/CNPJ" at bounding box center [522, 553] width 241 height 22
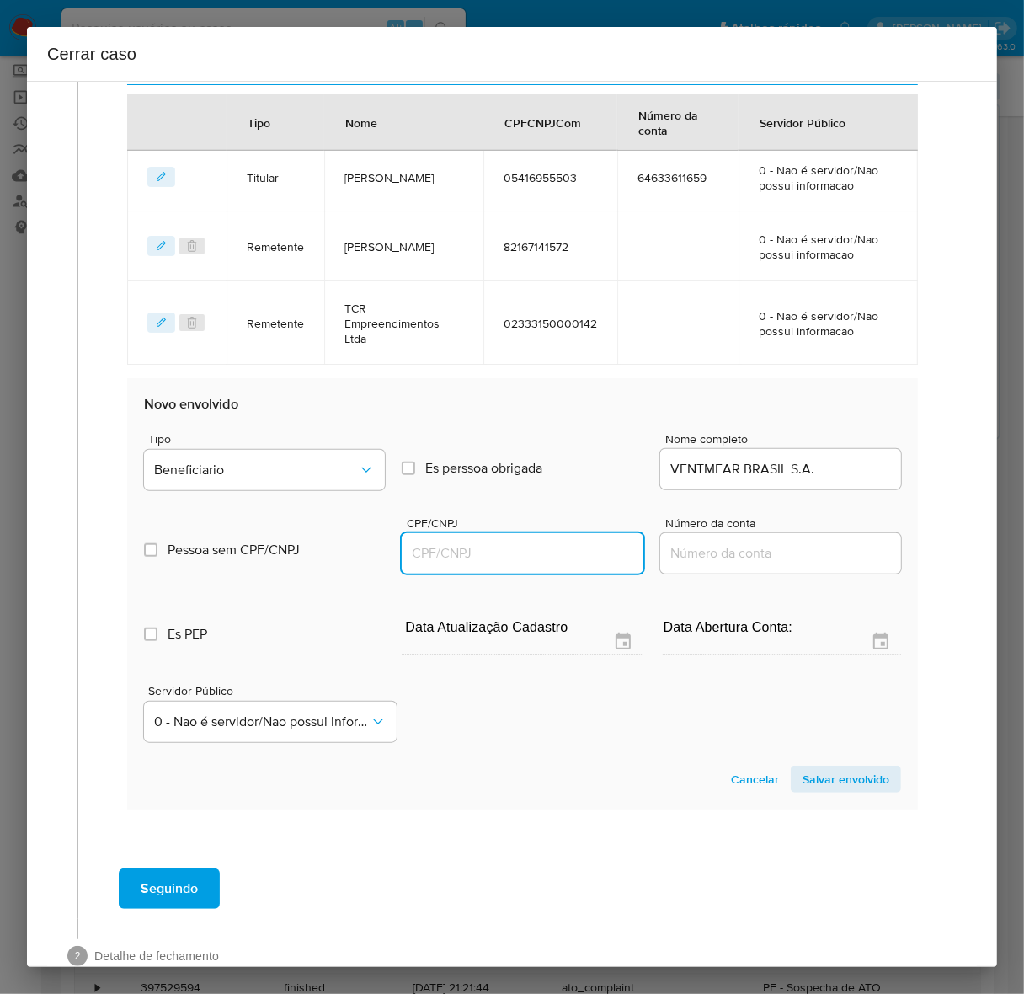
paste input "52868380000184"
type input "52868380000184"
click at [814, 767] on span "Salvar envolvido" at bounding box center [845, 779] width 87 height 24
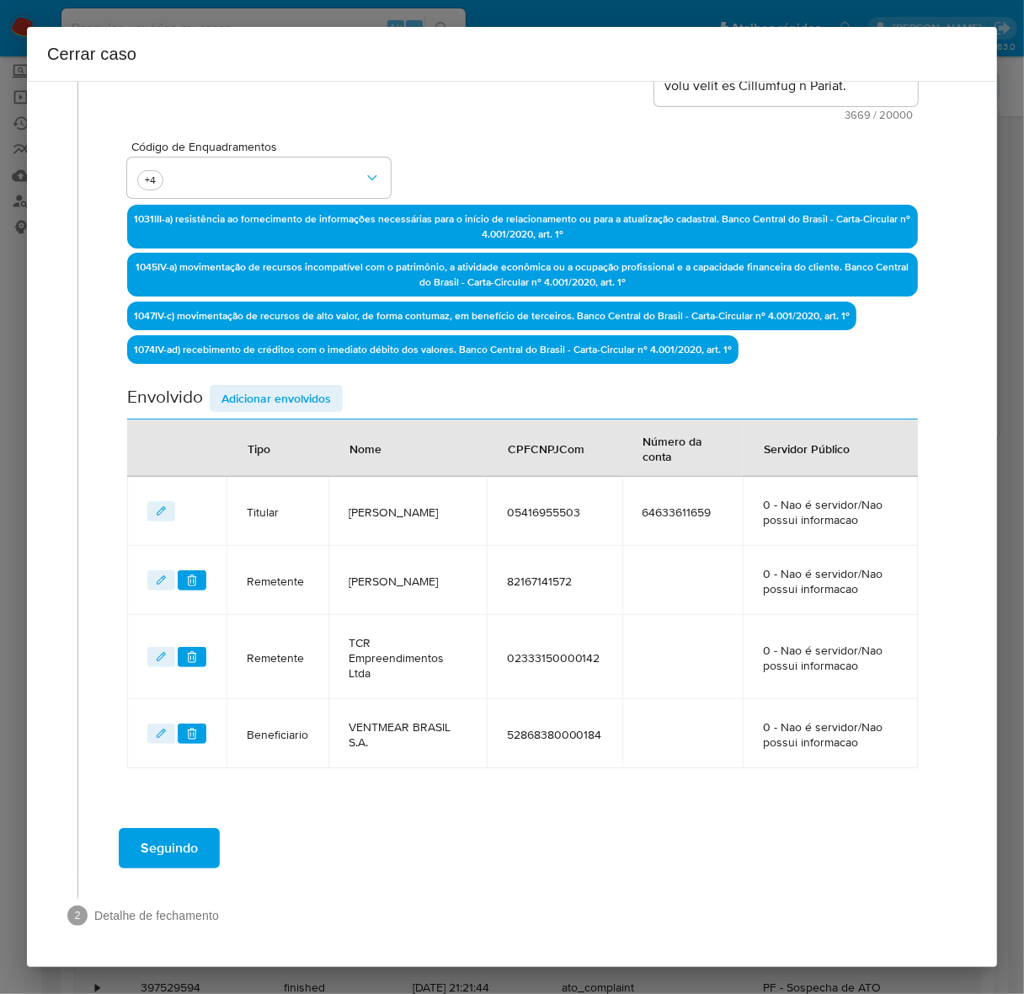
scroll to position [408, 0]
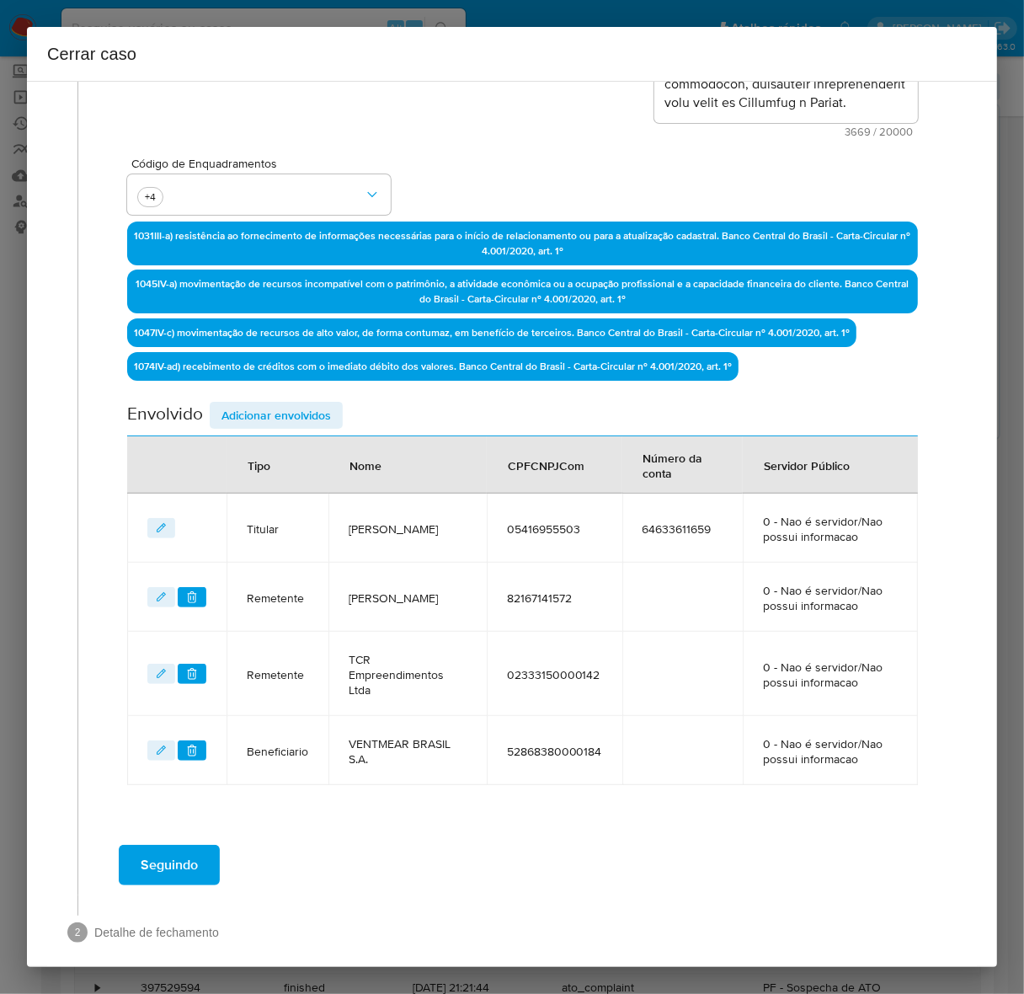
click at [282, 403] on span "Adicionar envolvidos" at bounding box center [275, 415] width 109 height 24
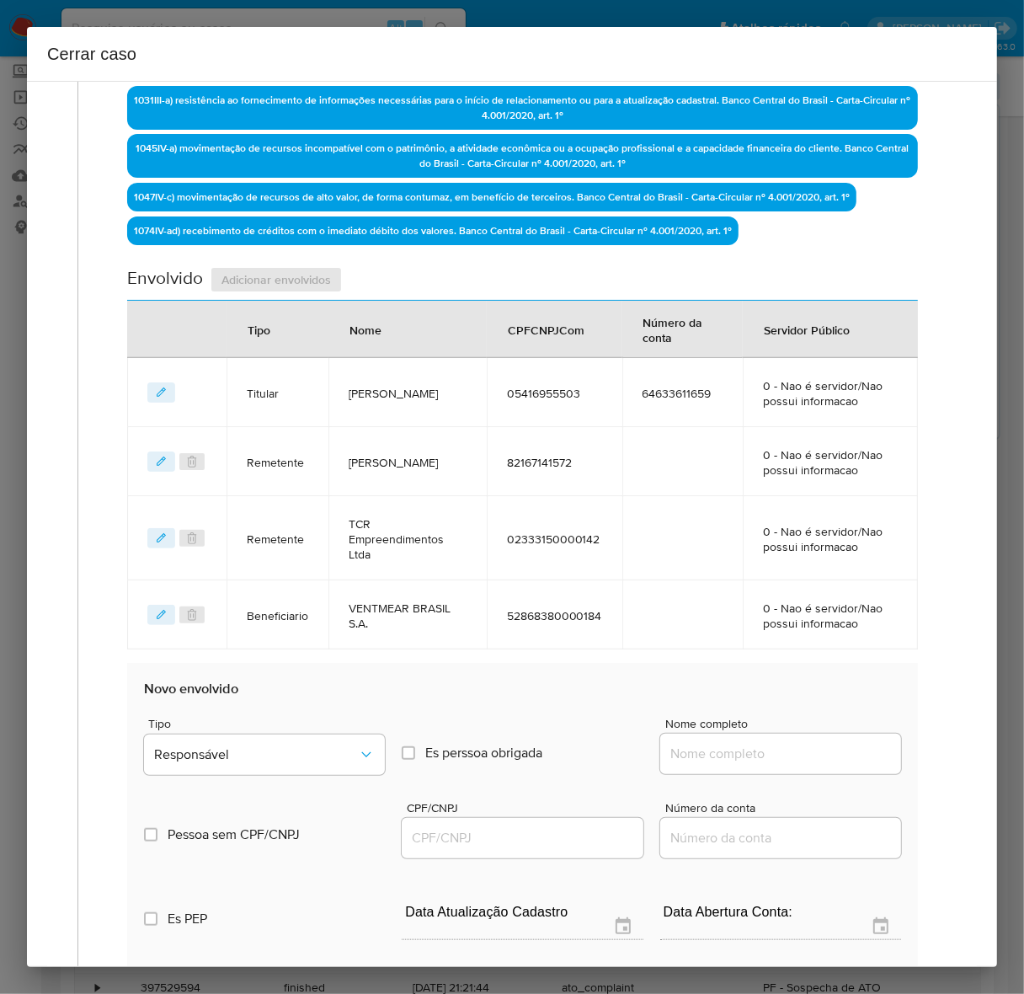
scroll to position [852, 0]
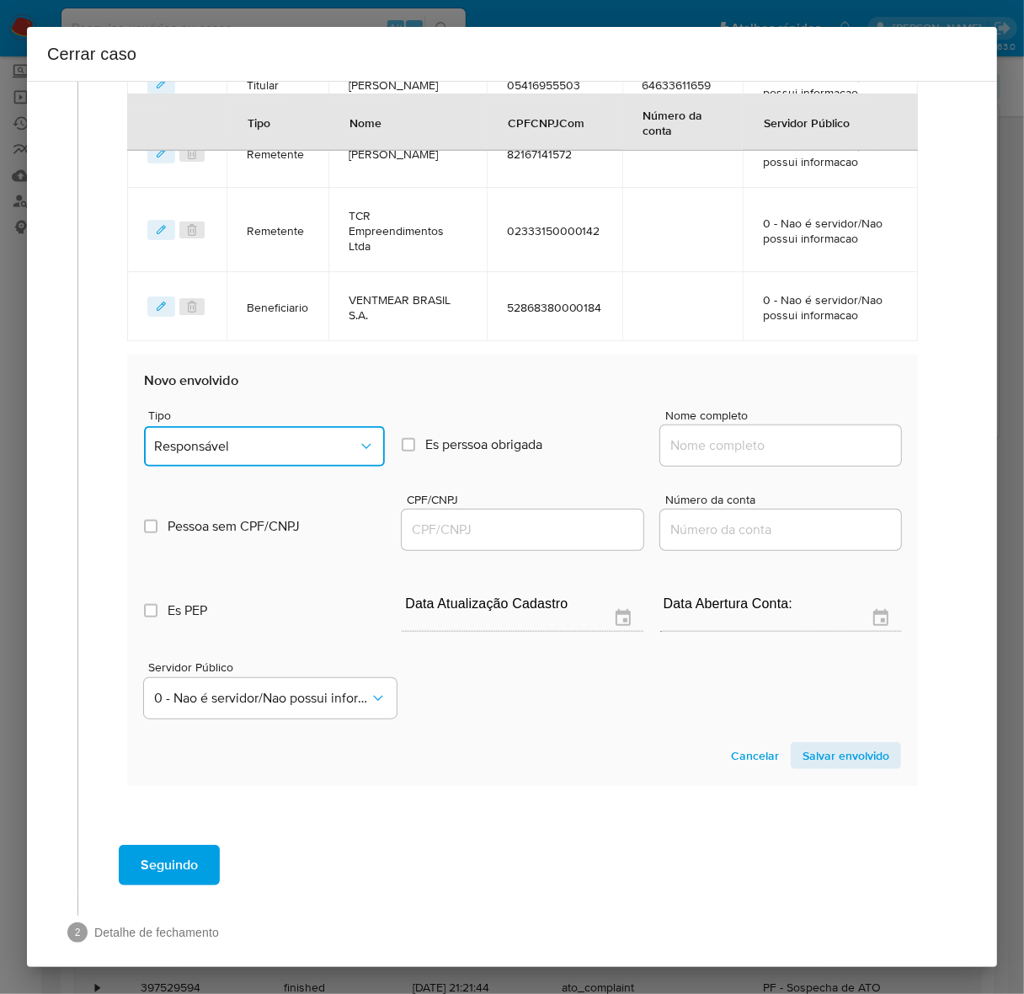
click at [226, 438] on span "Responsável" at bounding box center [256, 446] width 204 height 17
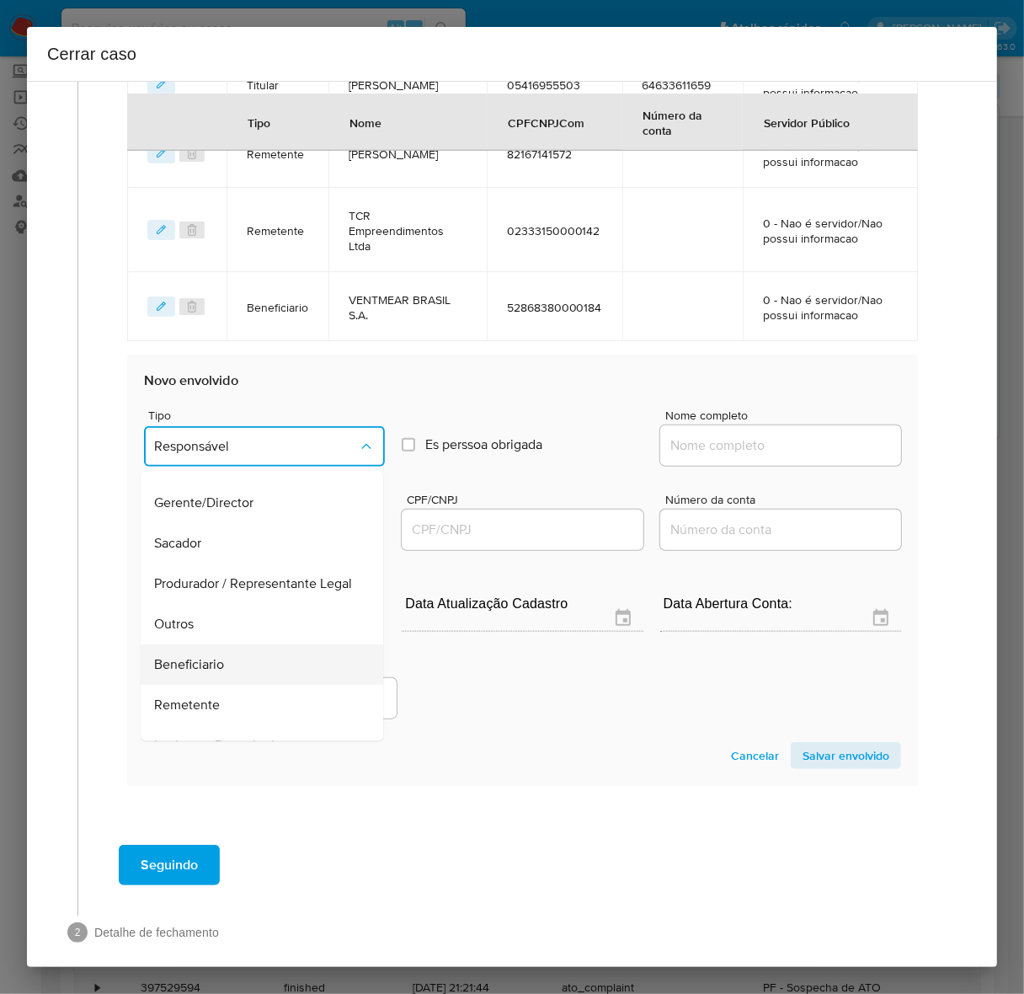
scroll to position [232, 0]
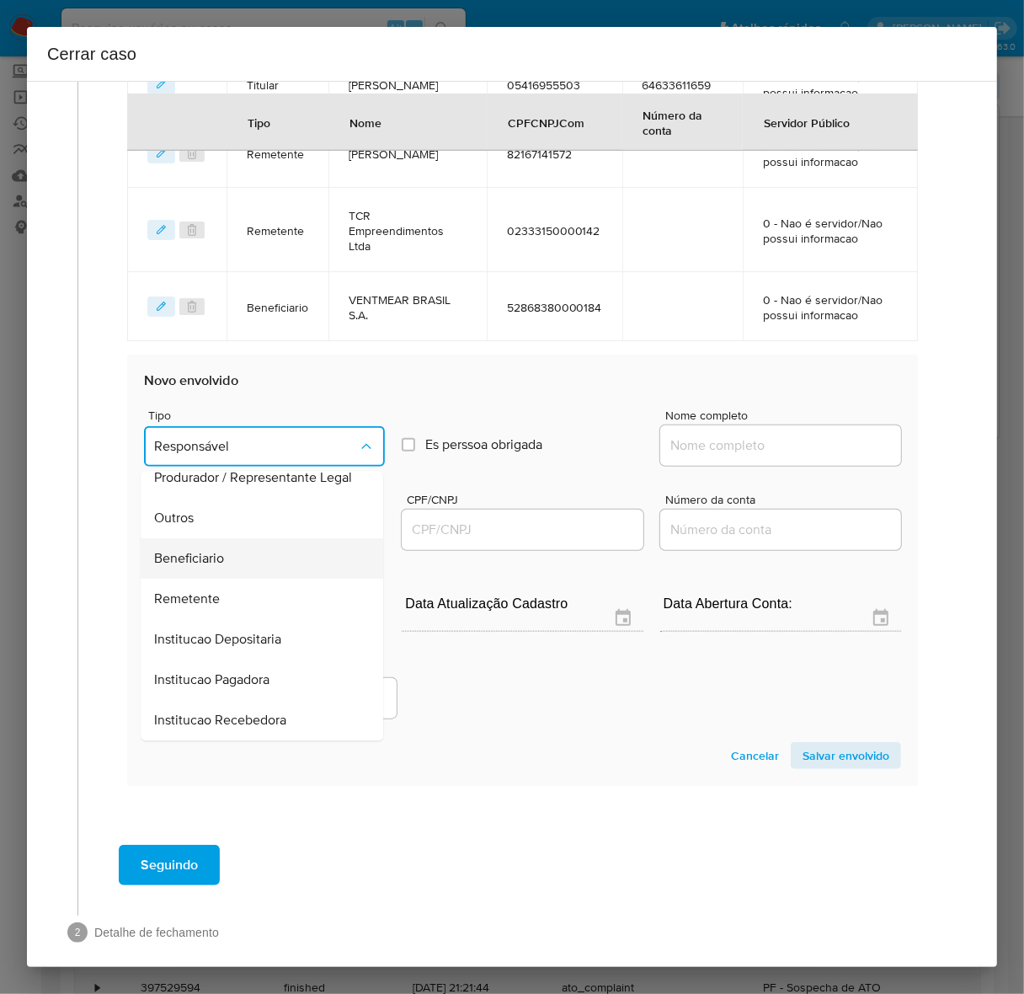
click at [211, 550] on span "Beneficiario" at bounding box center [189, 558] width 70 height 17
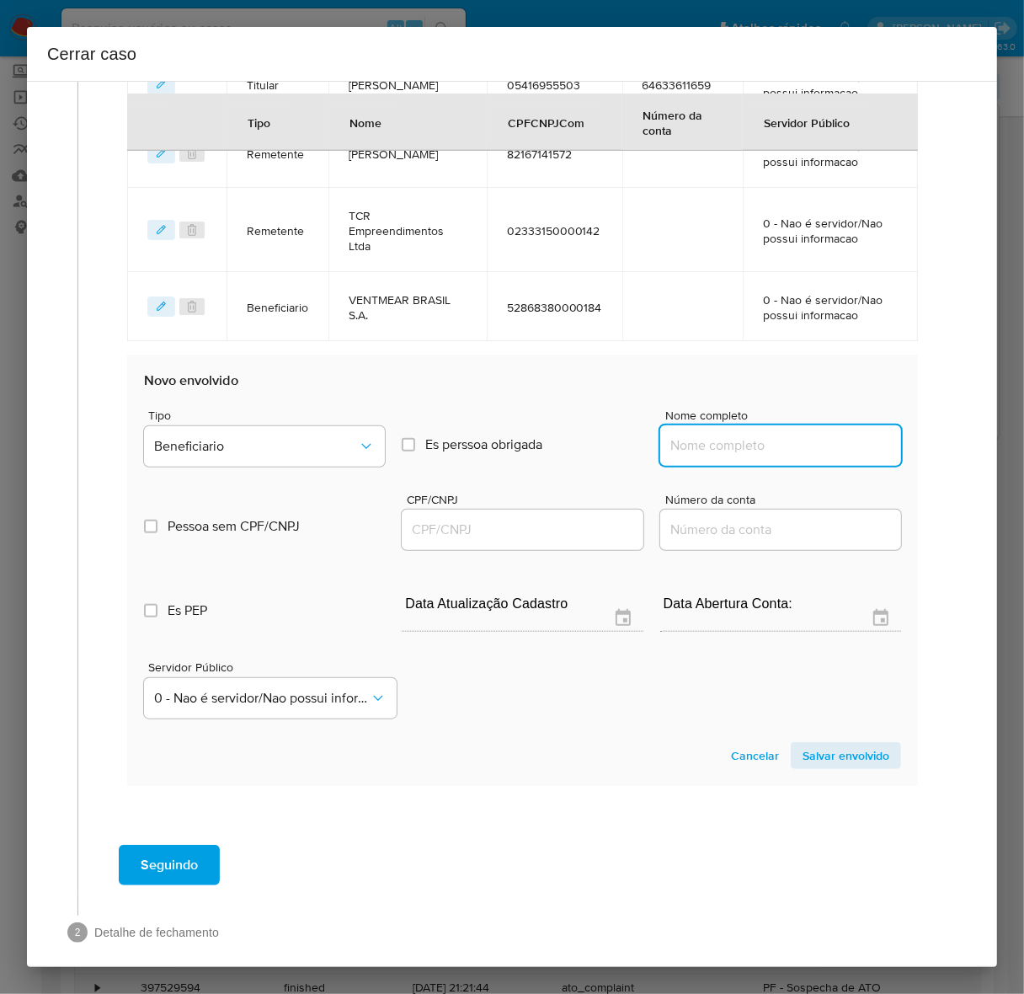
click at [722, 434] on input "Nome completo" at bounding box center [780, 445] width 241 height 22
paste input "Cristiano Araujo Da Silva, 03057152597"
drag, startPoint x: 786, startPoint y: 428, endPoint x: 1059, endPoint y: 442, distance: 274.0
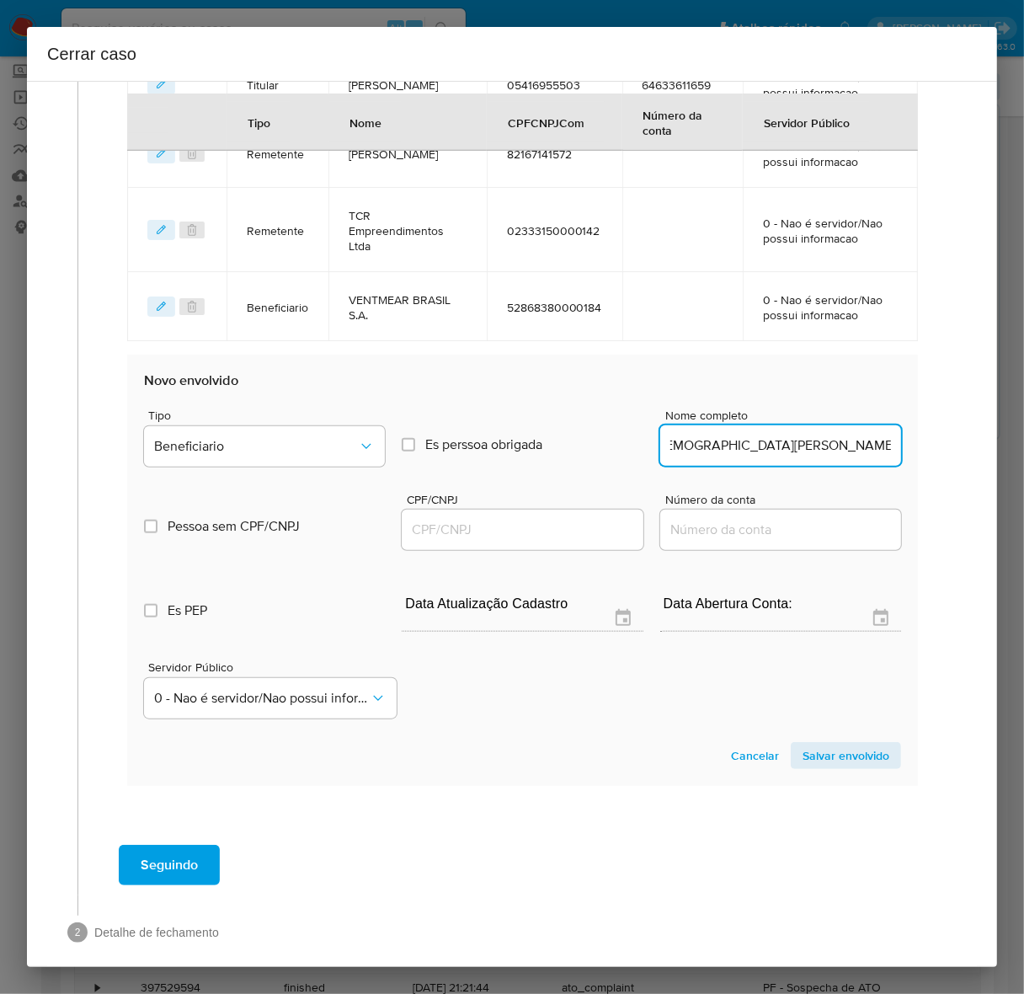
scroll to position [0, 0]
type input "Cristiano Araujo Da Silva"
click at [431, 519] on input "CPF/CNPJ" at bounding box center [522, 530] width 241 height 22
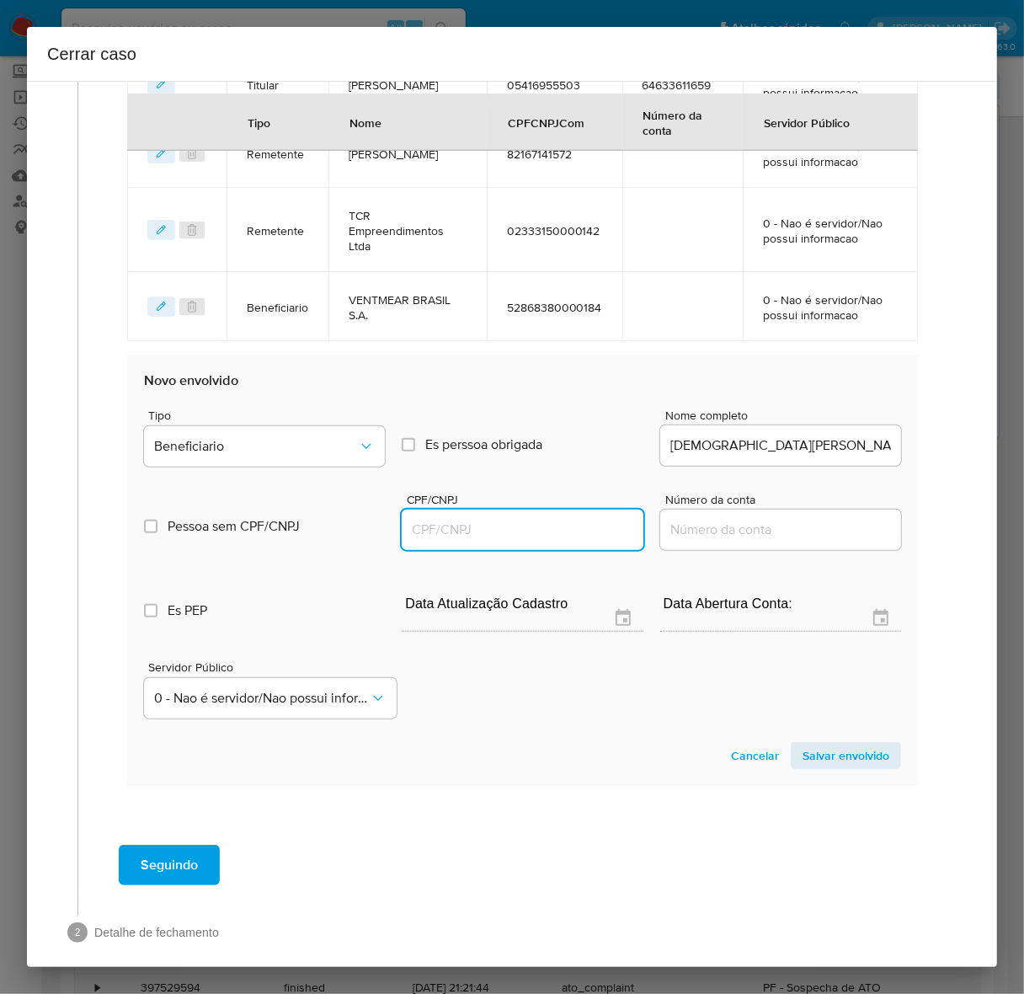
paste input "03057152597"
type input "3057152597"
click at [827, 744] on span "Salvar envolvido" at bounding box center [845, 756] width 87 height 24
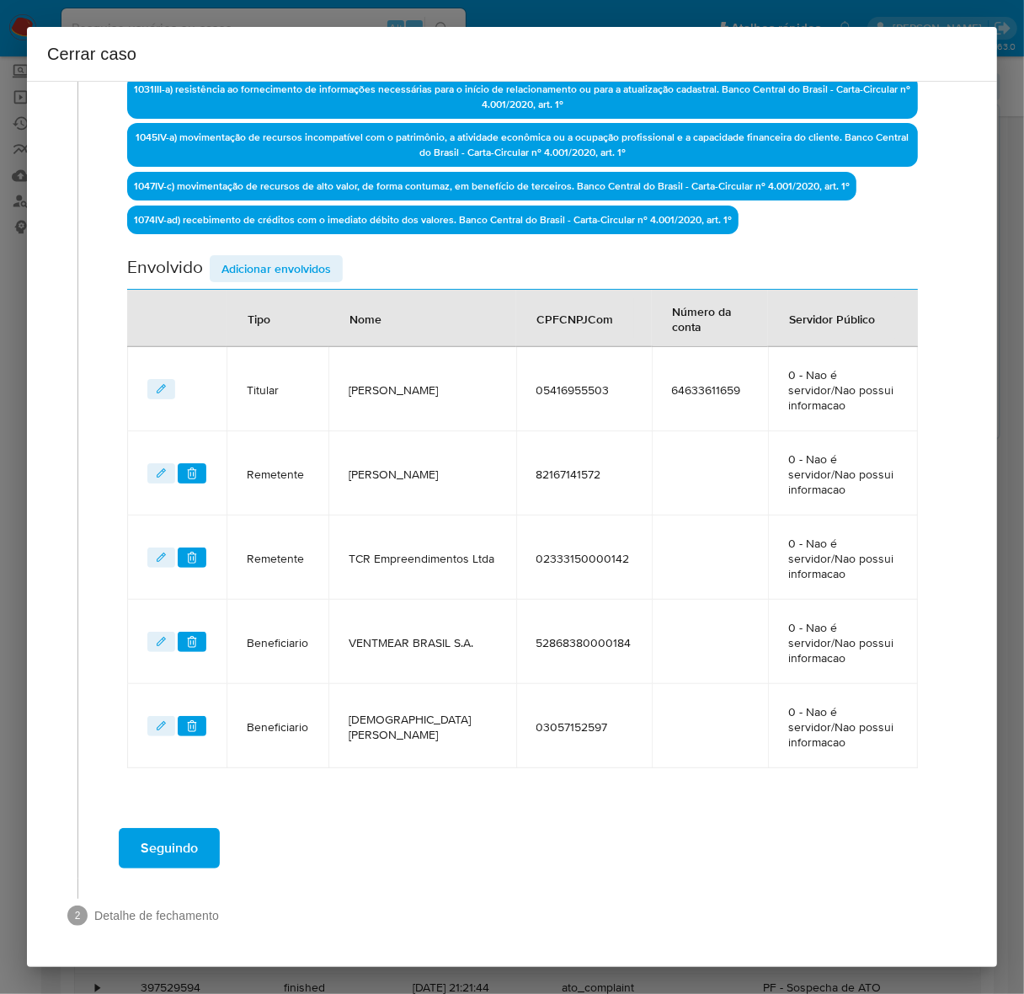
scroll to position [477, 0]
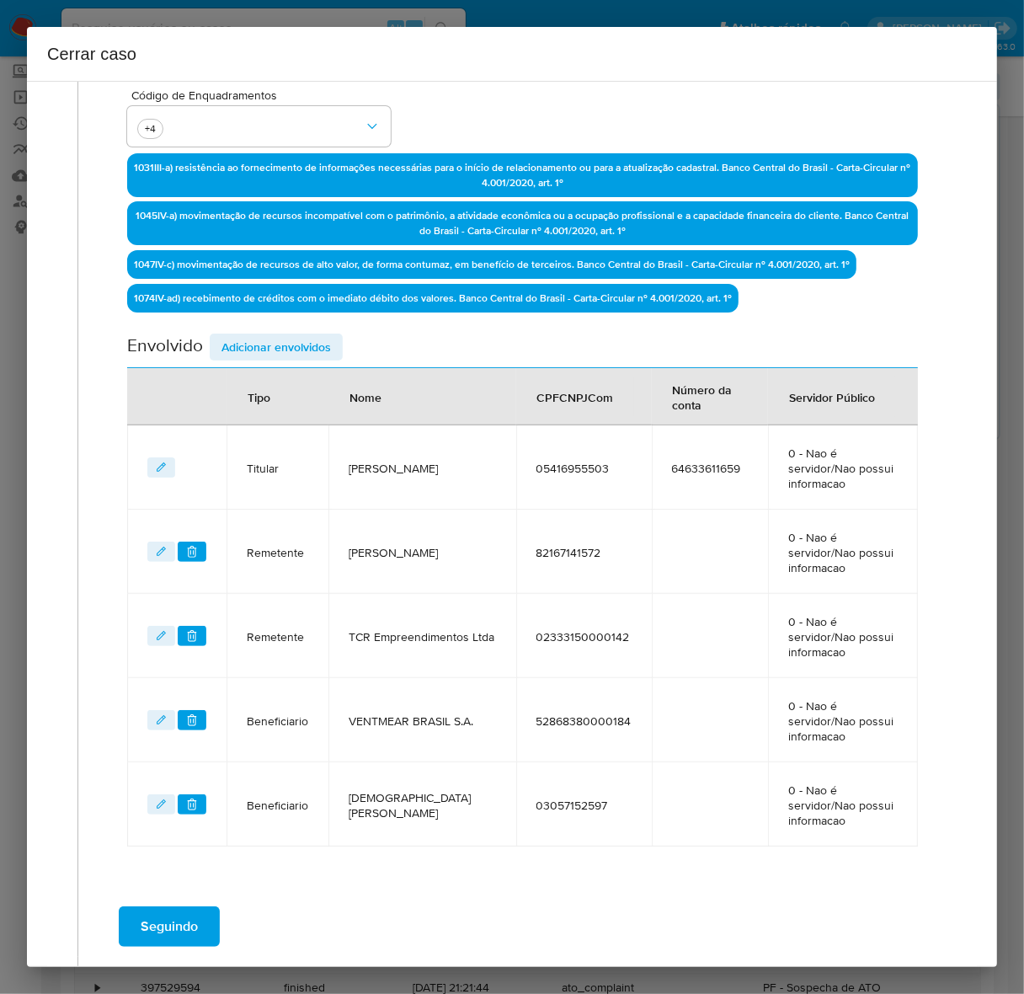
click at [276, 342] on span "Adicionar envolvidos" at bounding box center [275, 347] width 109 height 24
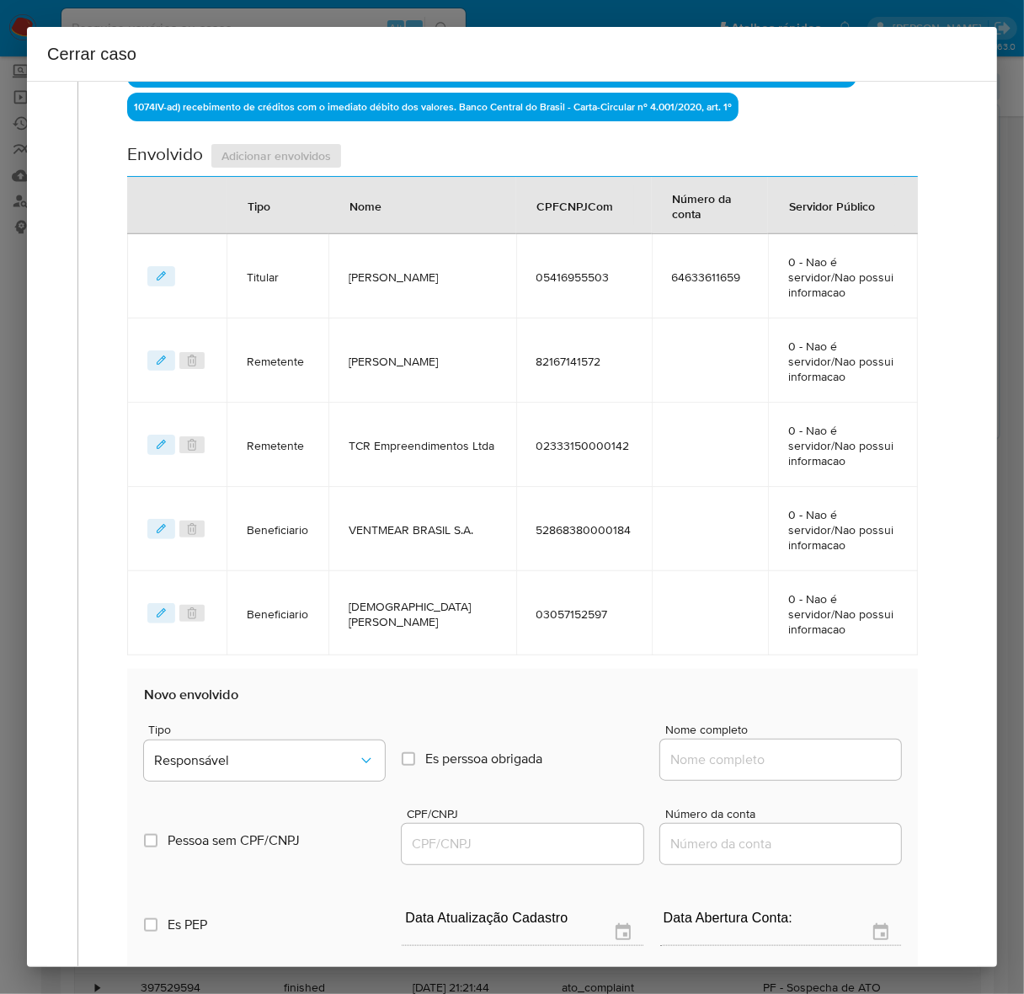
scroll to position [920, 0]
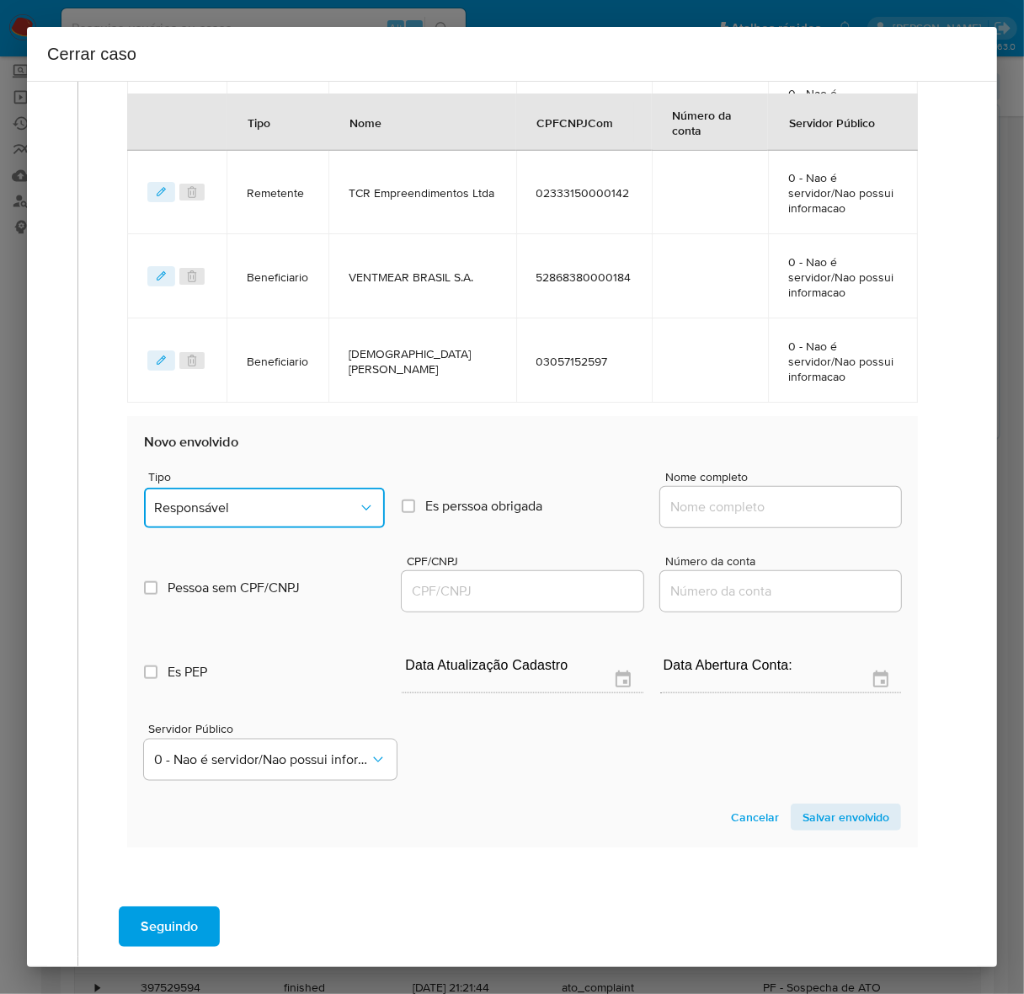
click at [265, 488] on button "Responsável" at bounding box center [264, 508] width 241 height 40
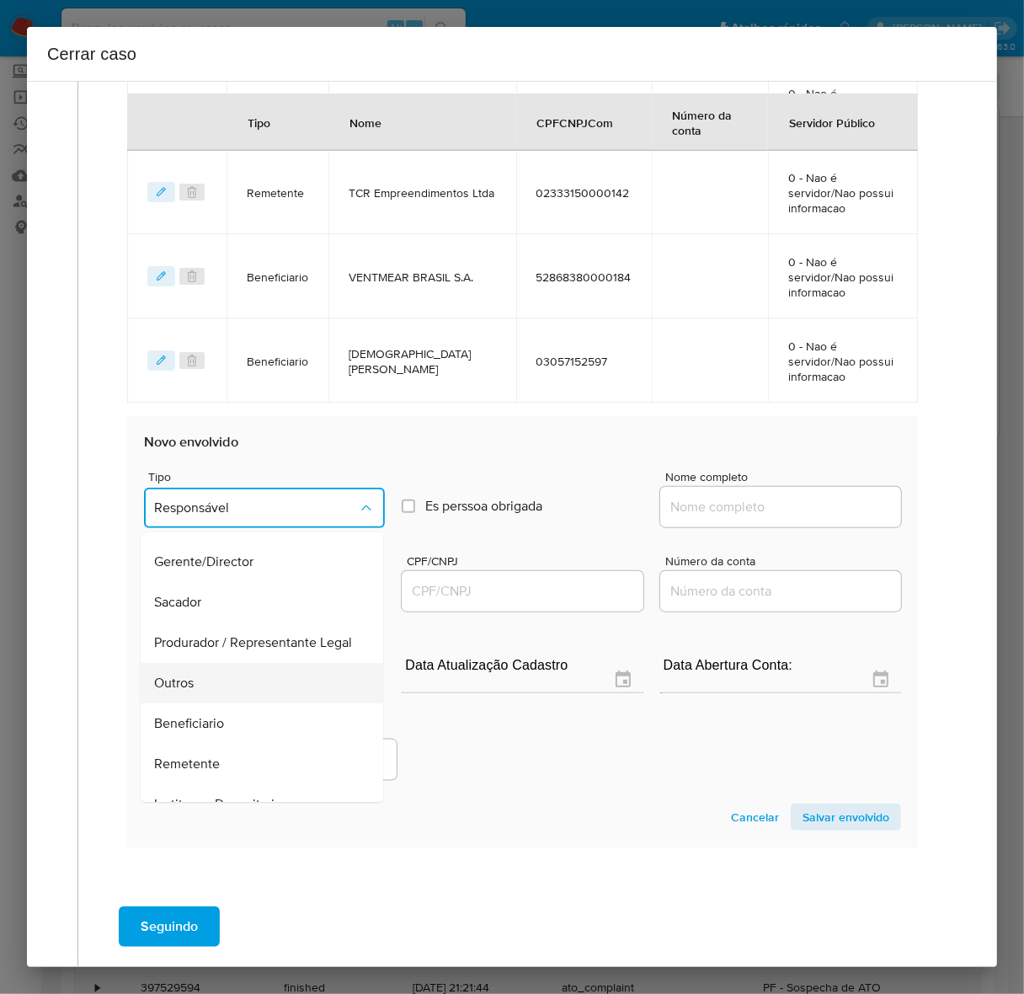
scroll to position [232, 0]
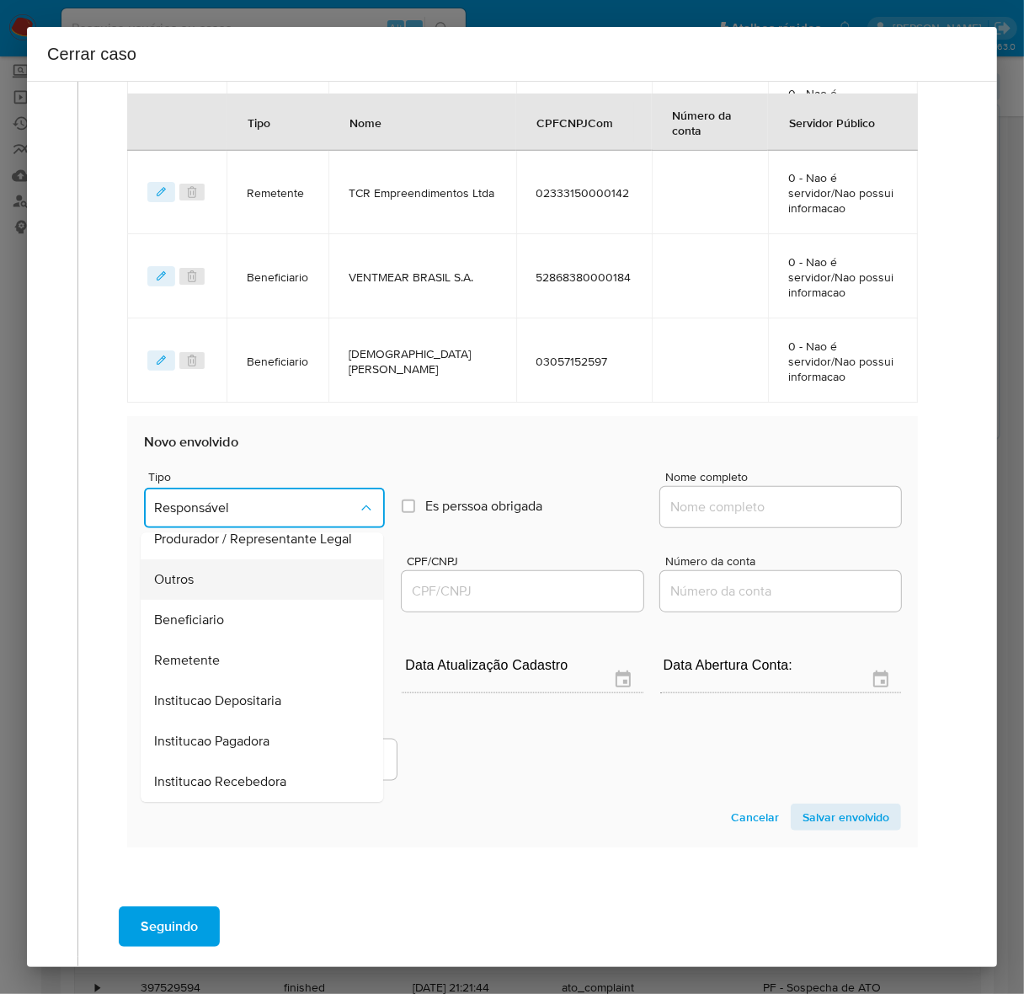
click at [184, 571] on span "Outros" at bounding box center [174, 579] width 40 height 17
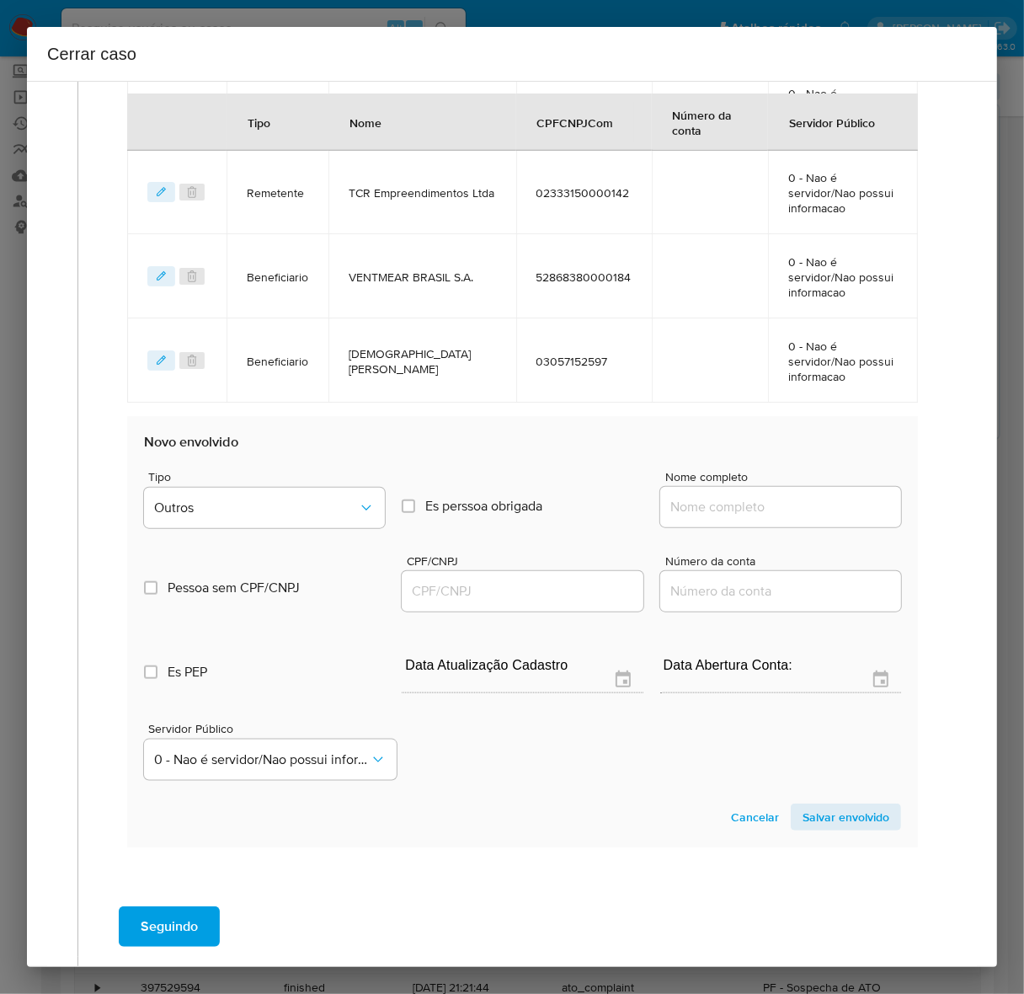
click at [709, 496] on input "Nome completo" at bounding box center [780, 507] width 241 height 22
paste input "GERSONITA ARAUJO SANTOS, 61171352549"
drag, startPoint x: 792, startPoint y: 429, endPoint x: 1036, endPoint y: 438, distance: 244.3
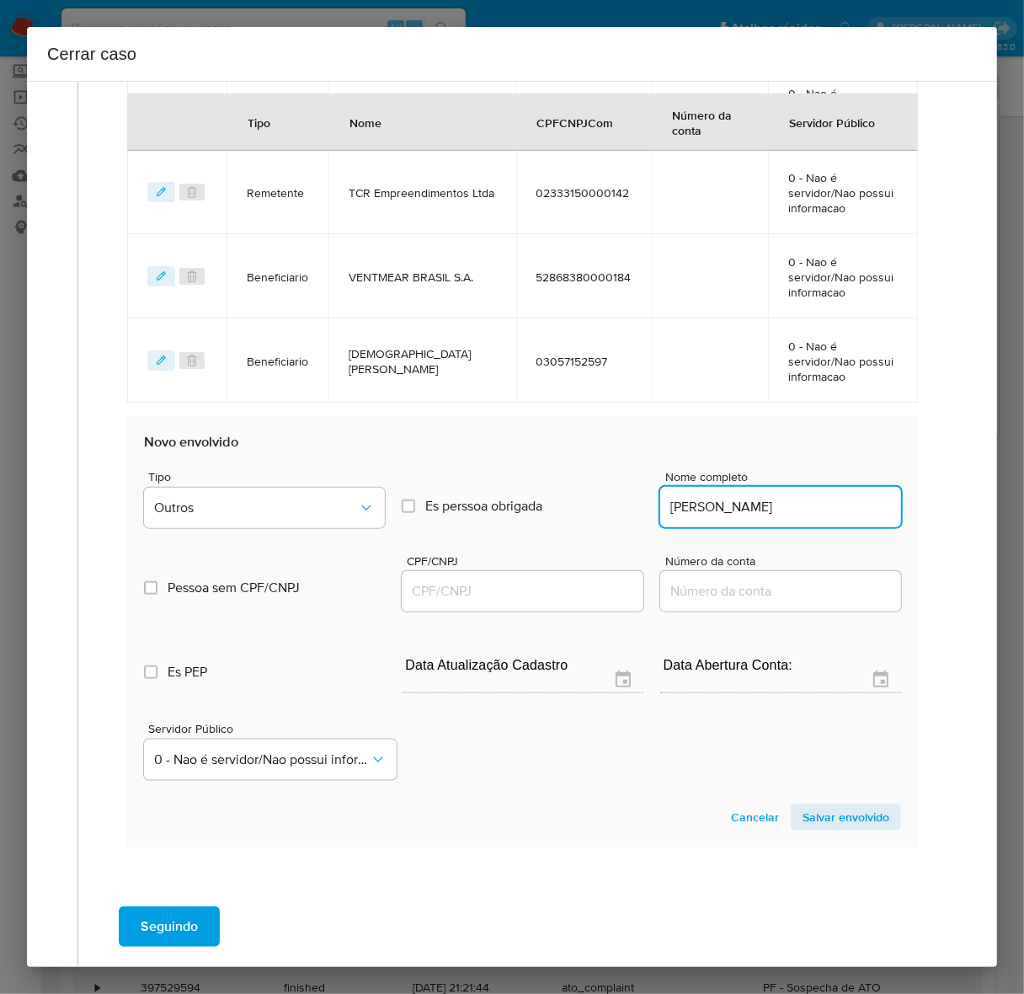
scroll to position [0, 0]
type input "GERSONITA ARAUJO SANTOS"
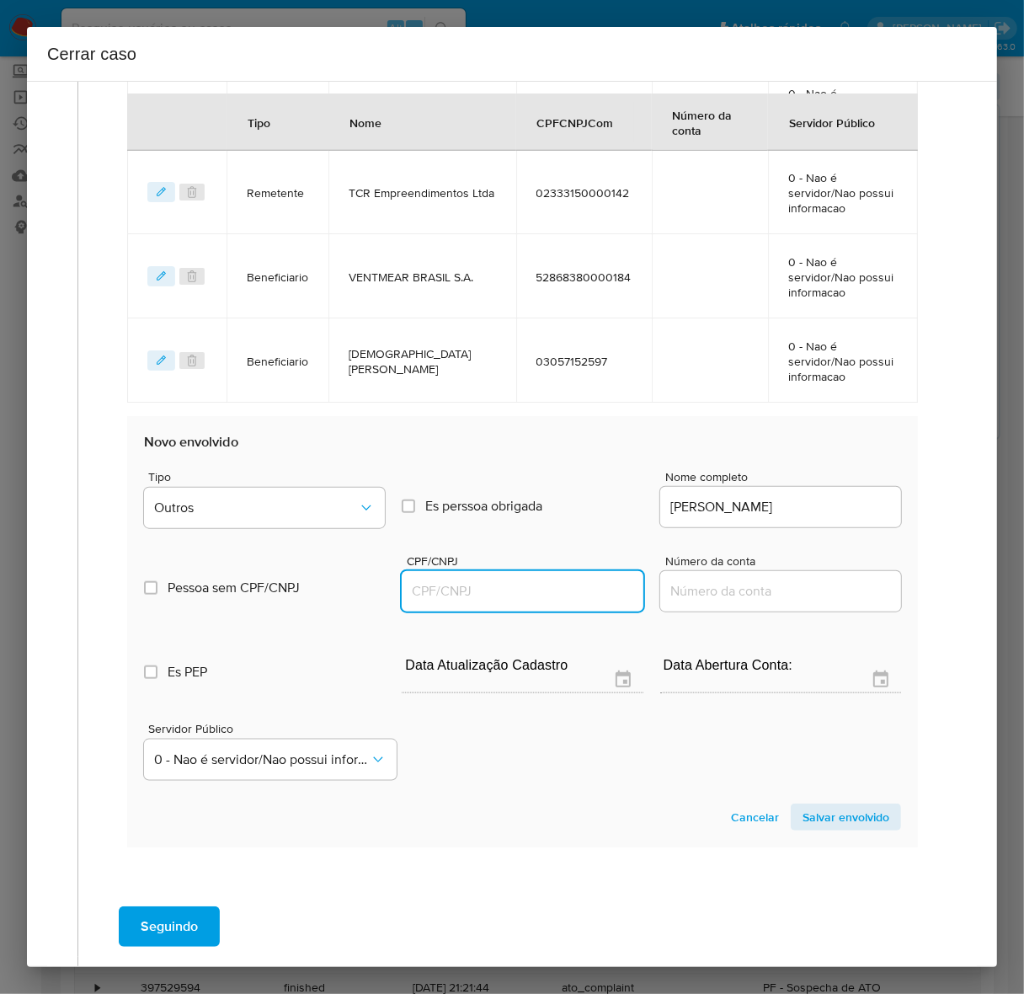
click at [436, 580] on input "CPF/CNPJ" at bounding box center [522, 591] width 241 height 22
paste input "61171352549"
type input "61171352549"
click at [818, 805] on span "Salvar envolvido" at bounding box center [845, 817] width 87 height 24
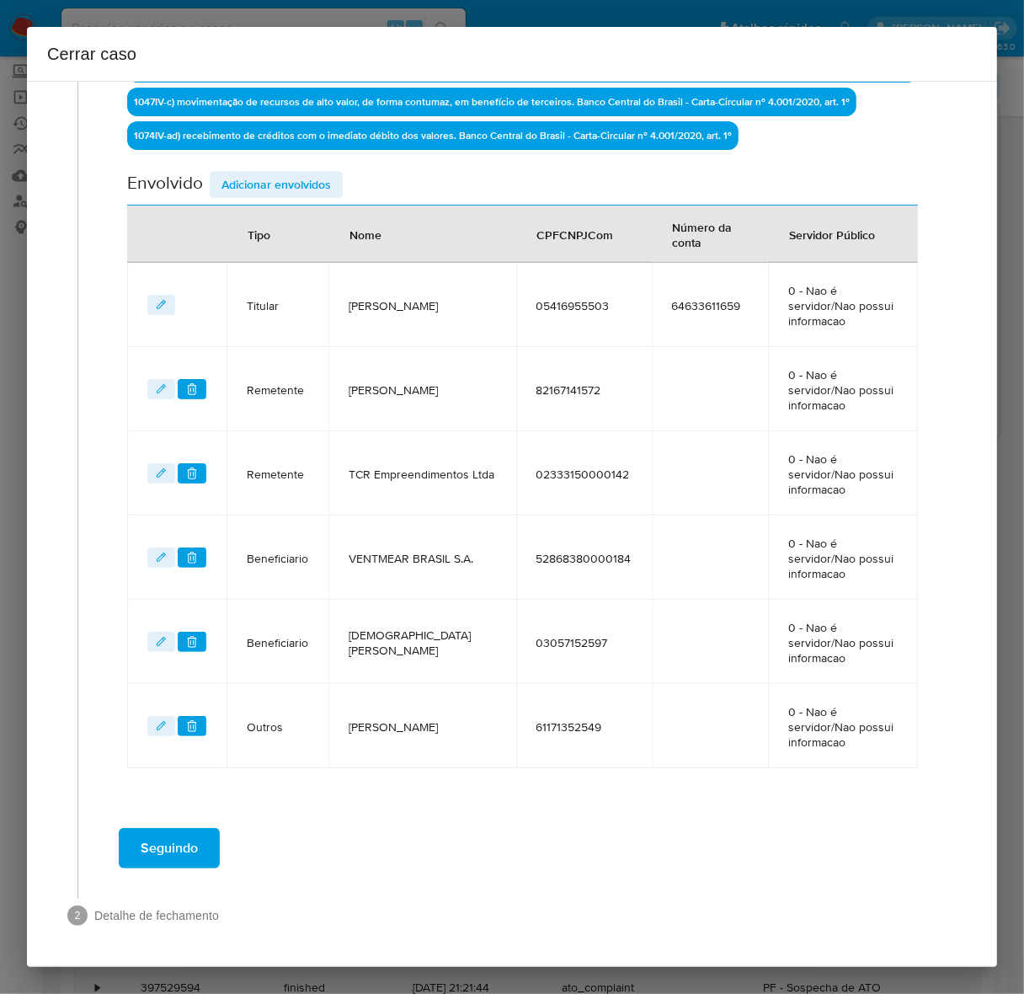
scroll to position [546, 0]
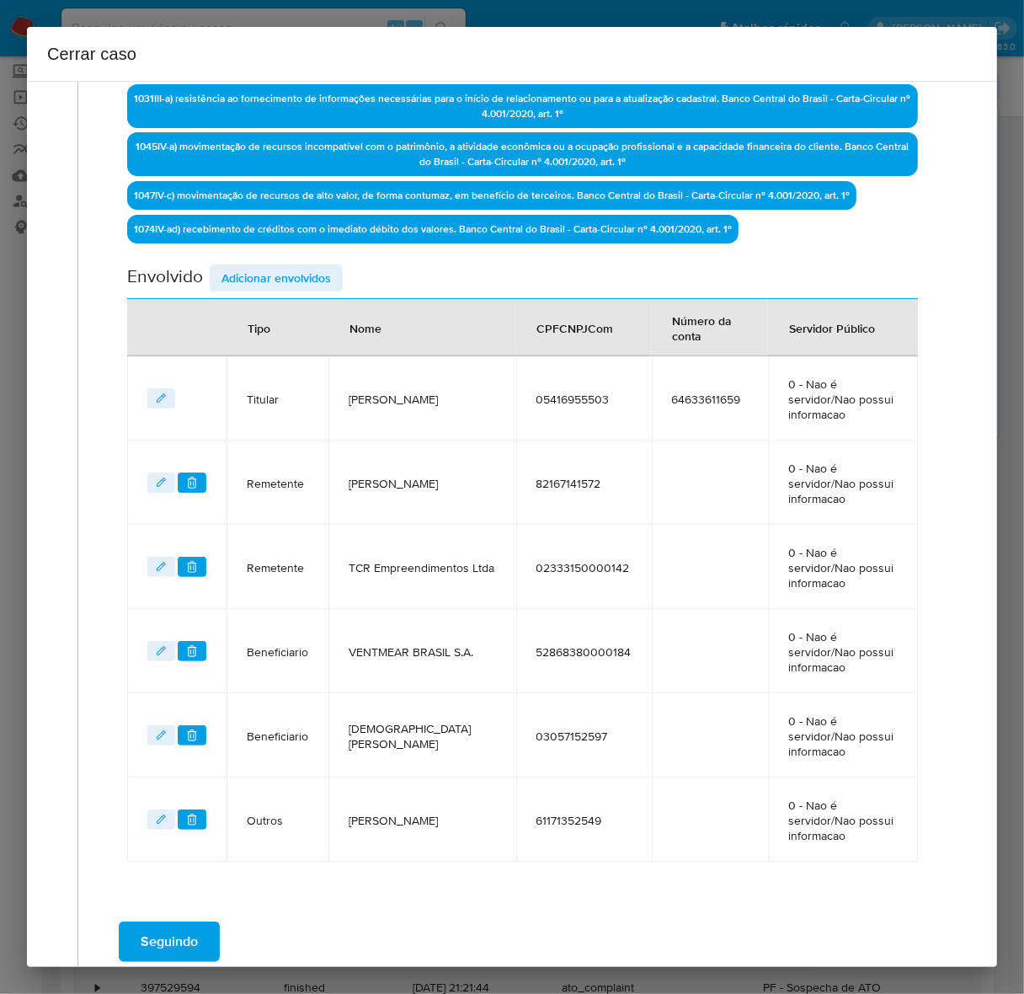
click at [185, 923] on span "Seguindo" at bounding box center [169, 941] width 57 height 37
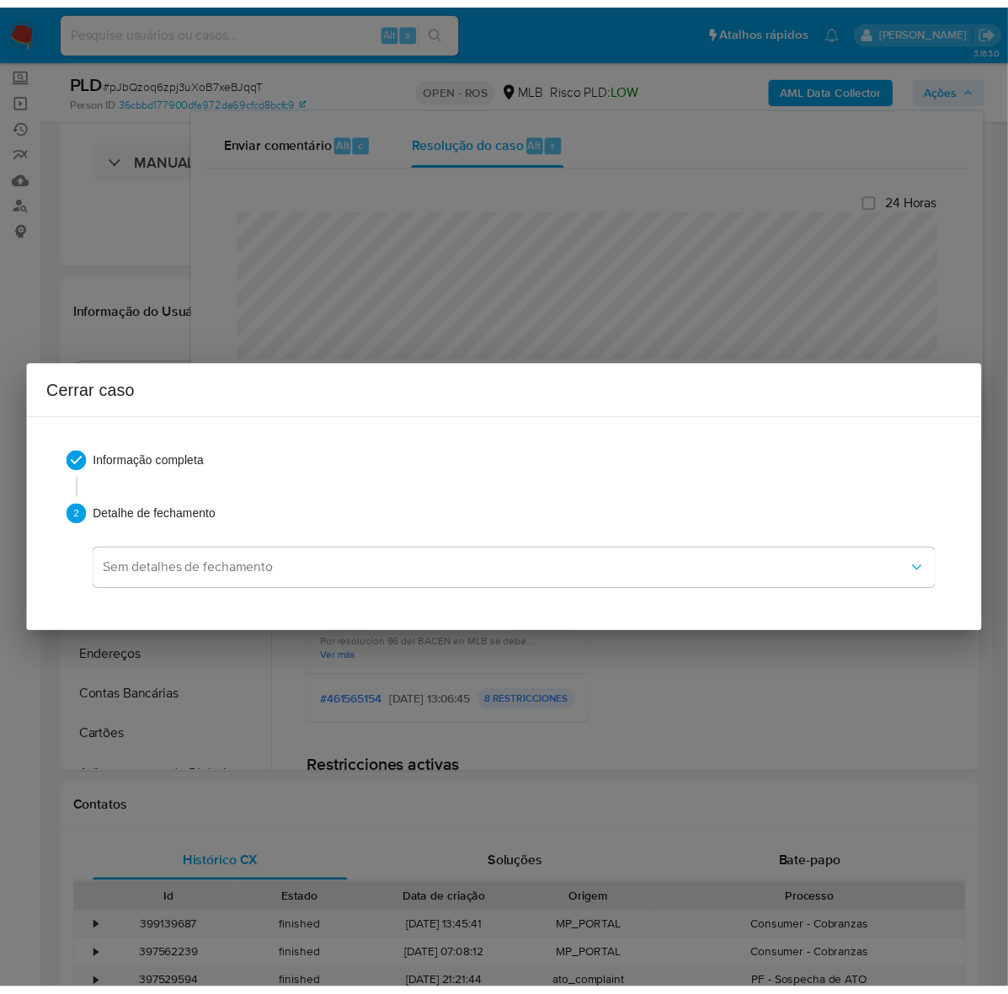
scroll to position [2367, 0]
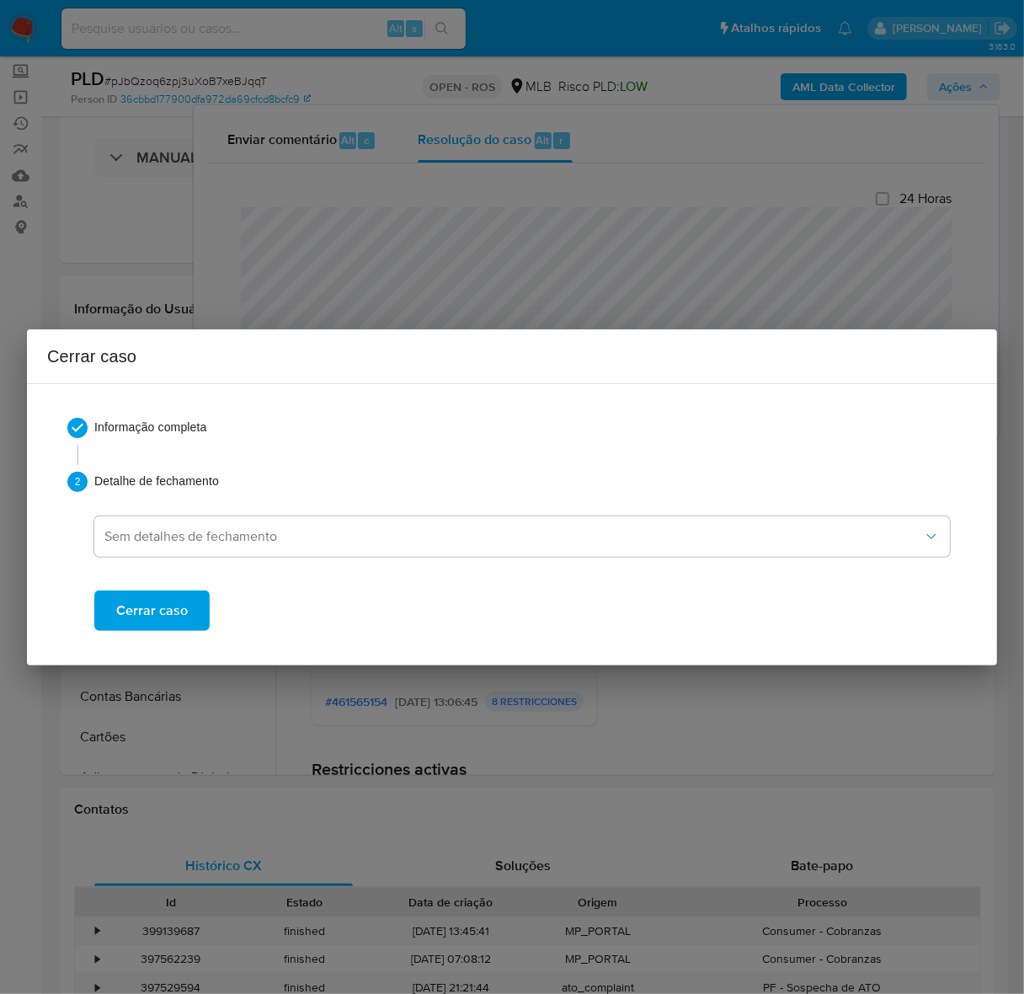
click at [152, 616] on span "Cerrar caso" at bounding box center [152, 610] width 72 height 37
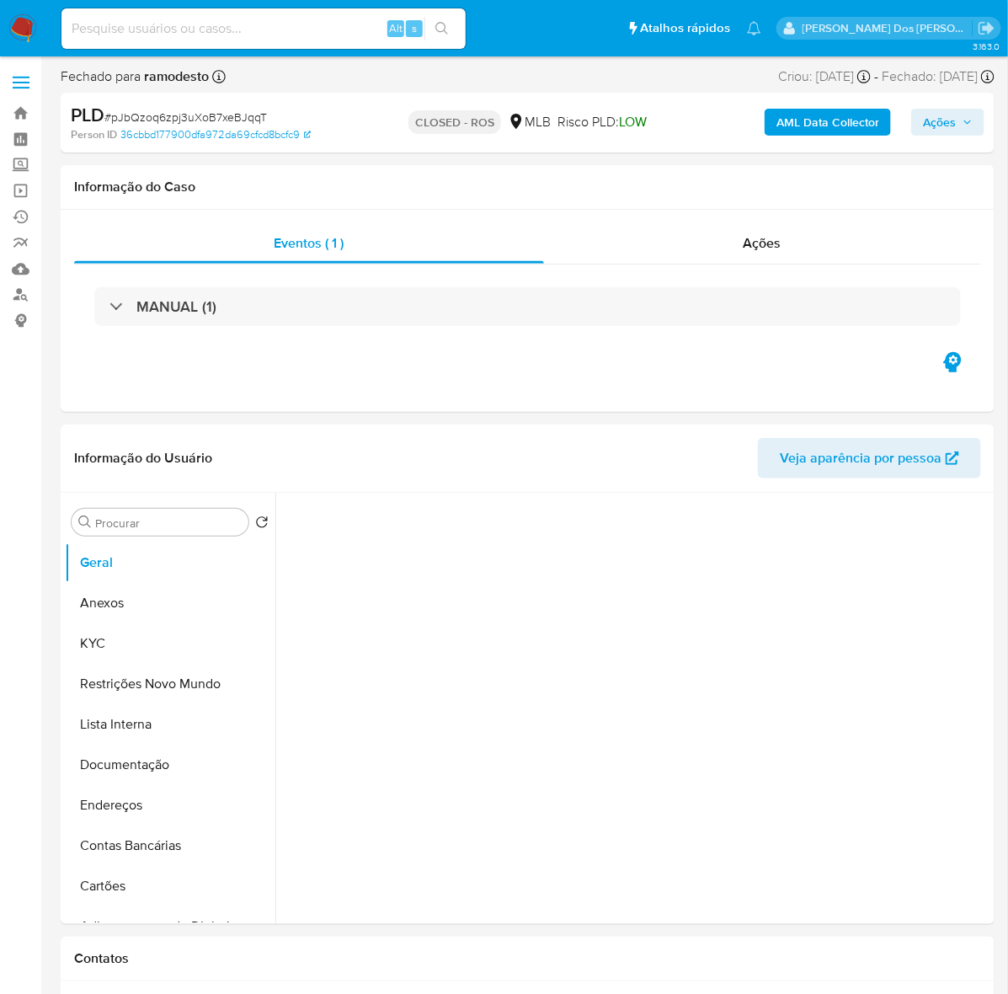
select select "10"
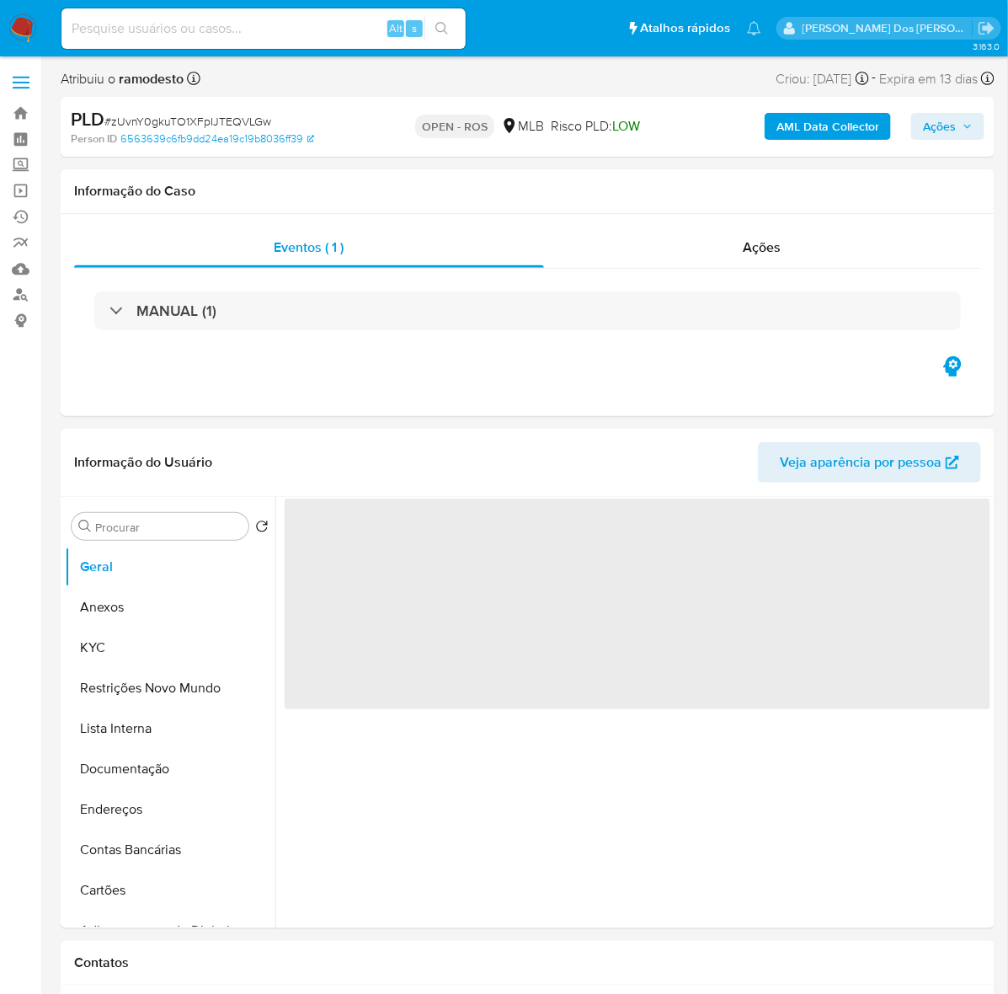
select select "10"
